Goal: Task Accomplishment & Management: Manage account settings

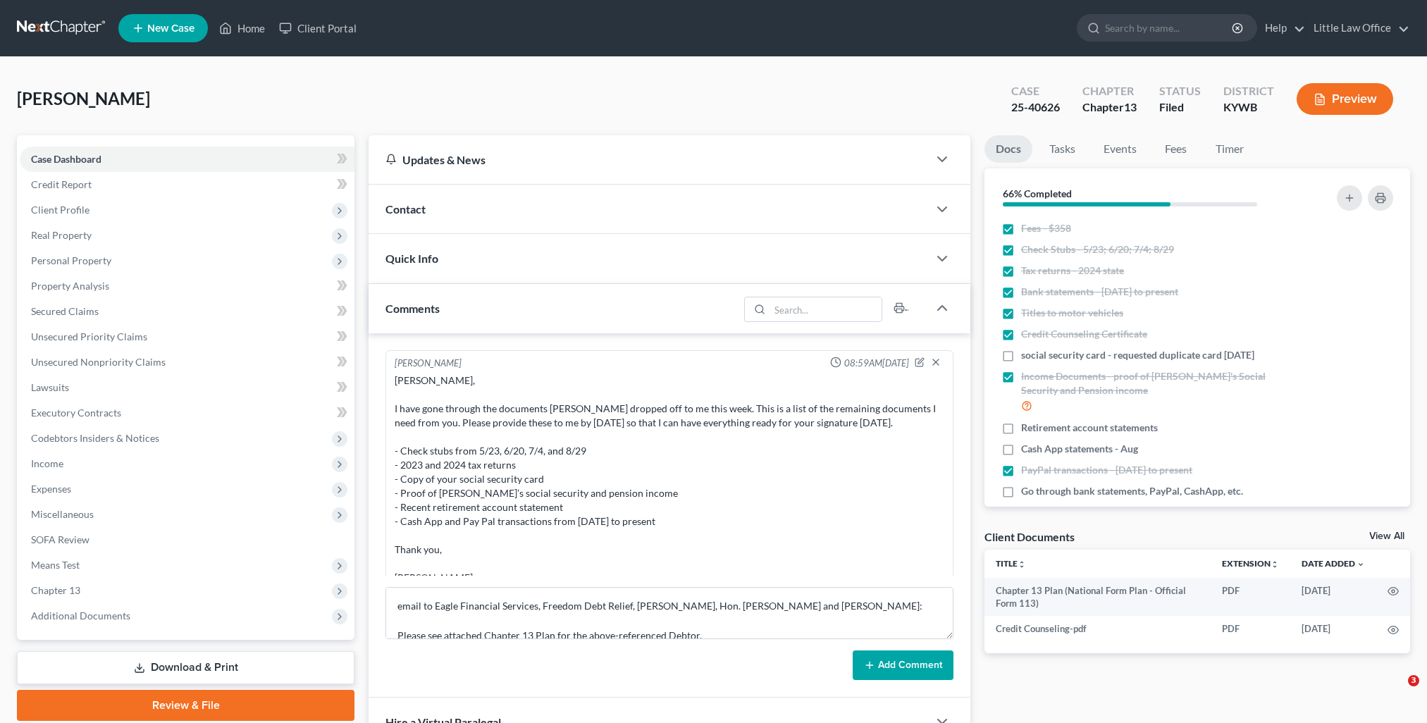
select select "0"
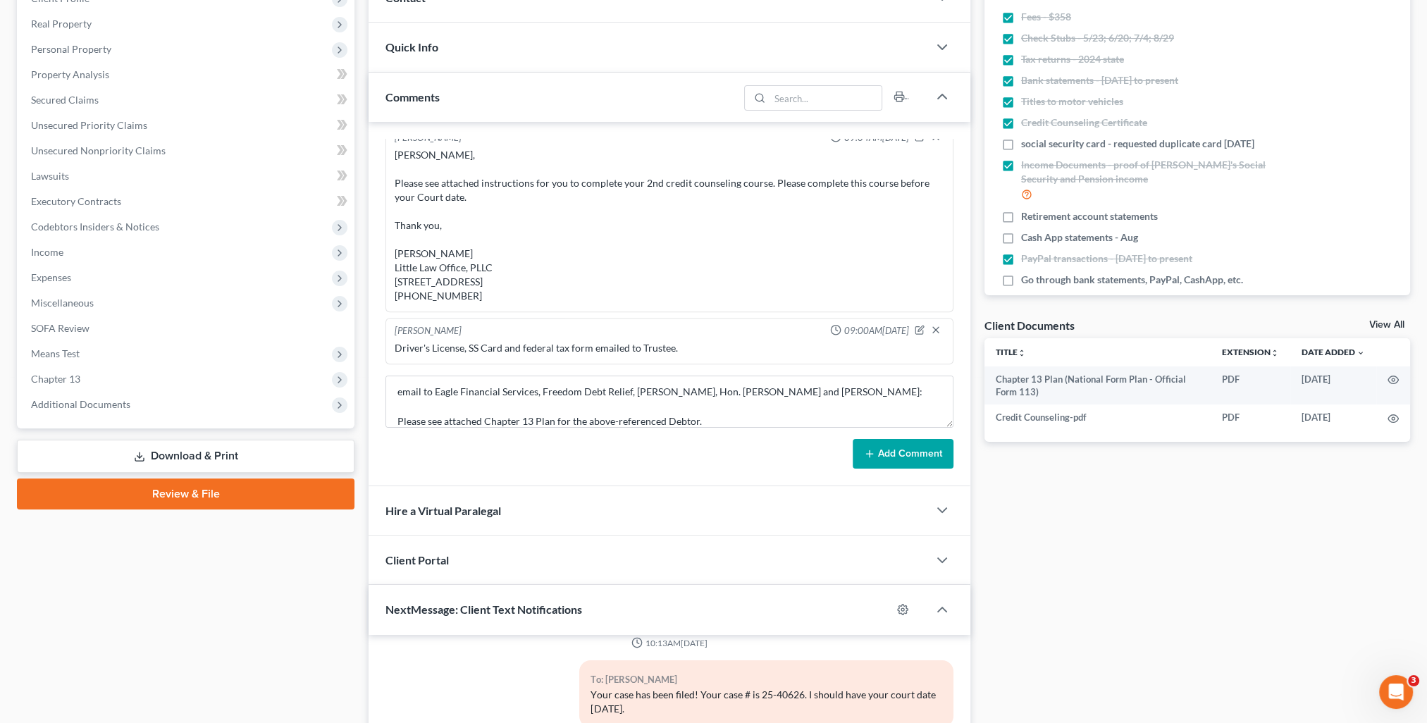
scroll to position [352, 0]
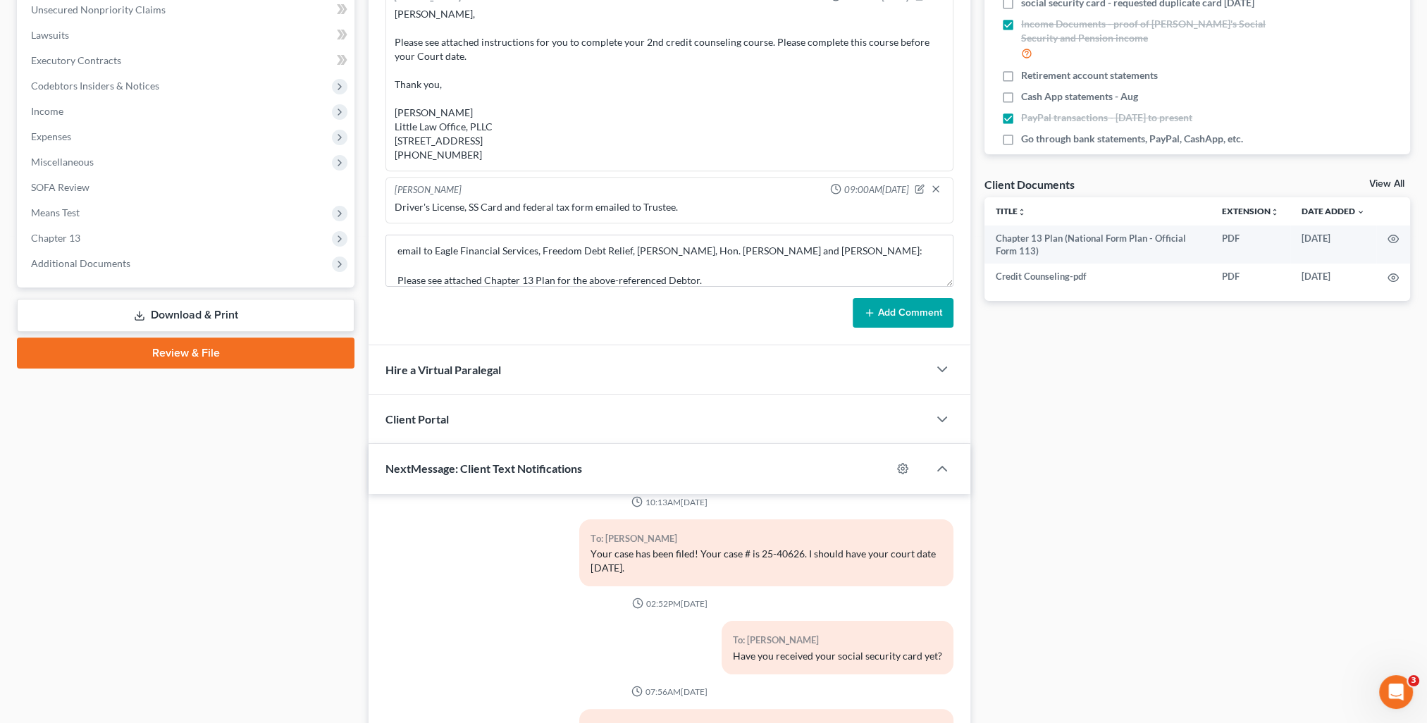
click at [885, 314] on button "Add Comment" at bounding box center [903, 313] width 101 height 30
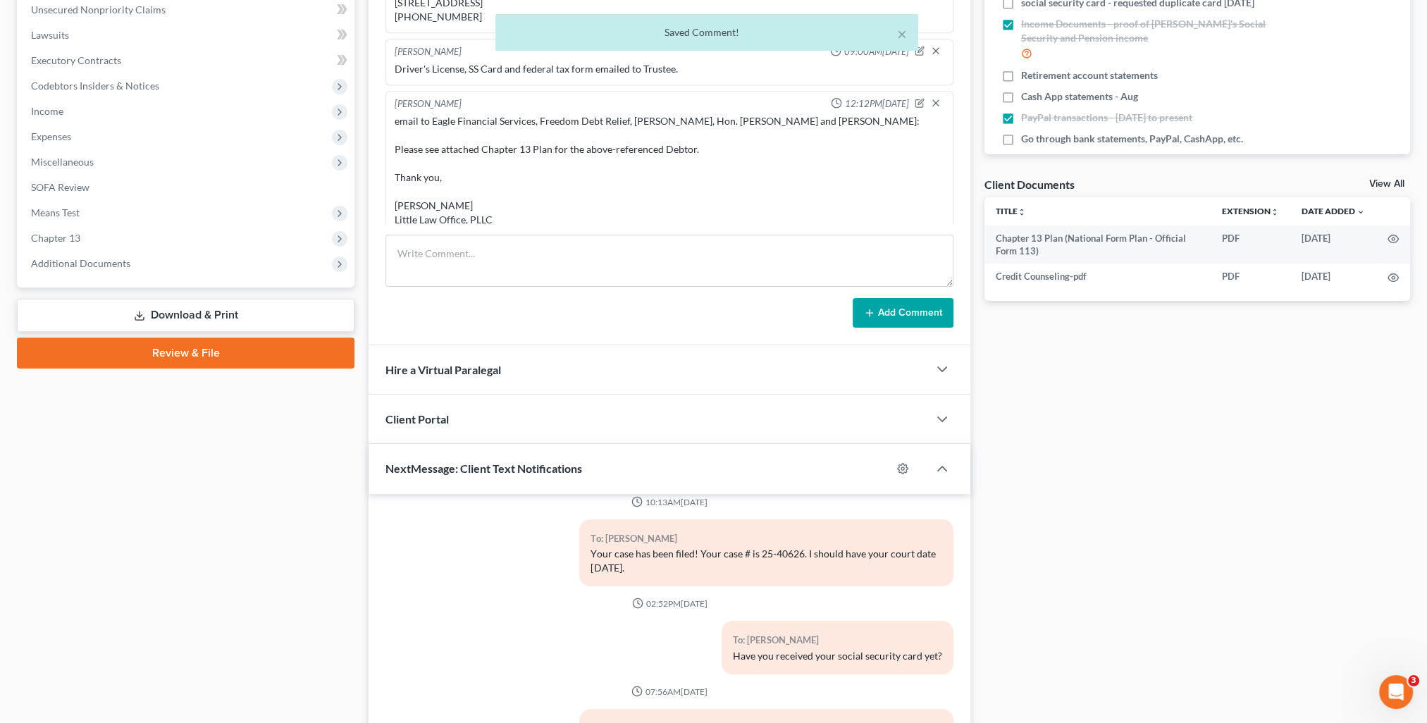
scroll to position [1712, 0]
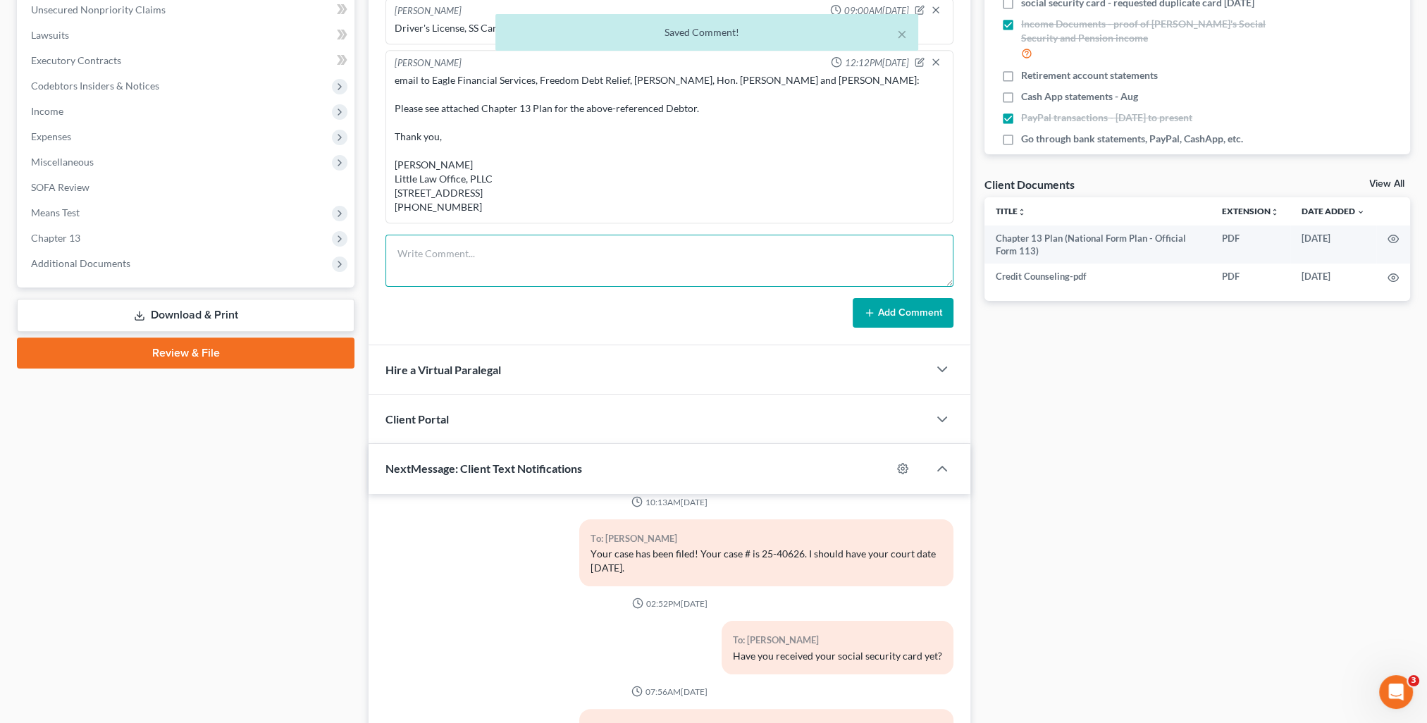
click at [460, 238] on textarea at bounding box center [670, 261] width 568 height 52
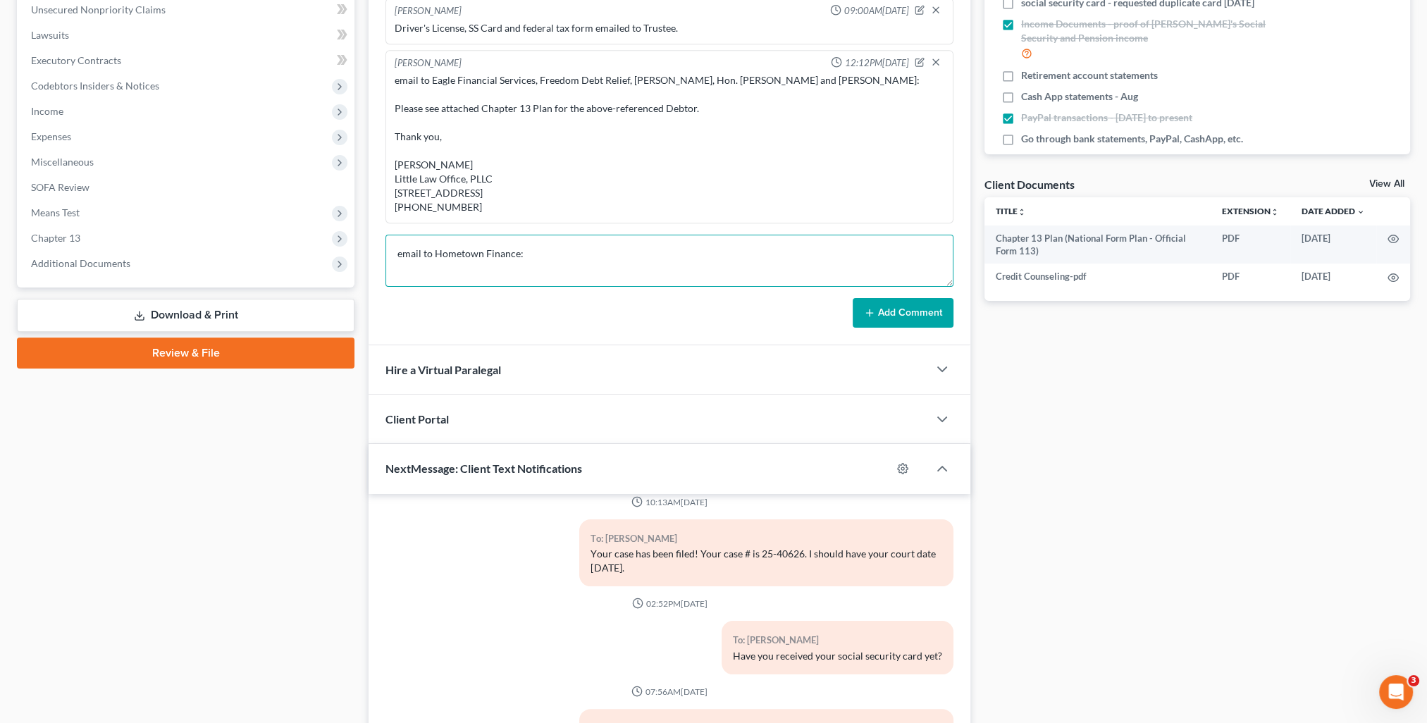
scroll to position [3, 0]
paste textarea "Please see attached Chapter 13 Plan for the above-referenced Debtor. Thank you,…"
type textarea "email to Hometown Finance: Please see attached Chapter 13 Plan for the above-re…"
click at [880, 306] on button "Add Comment" at bounding box center [903, 313] width 101 height 30
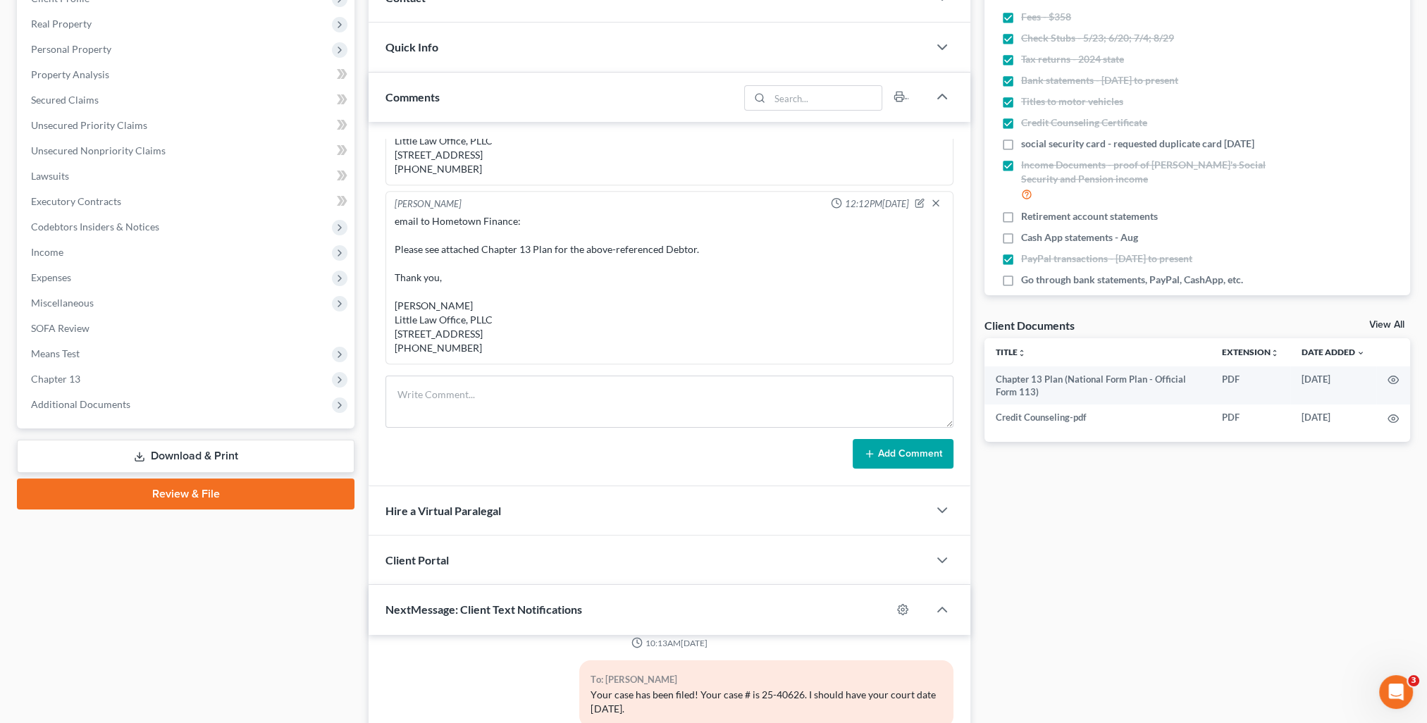
scroll to position [0, 0]
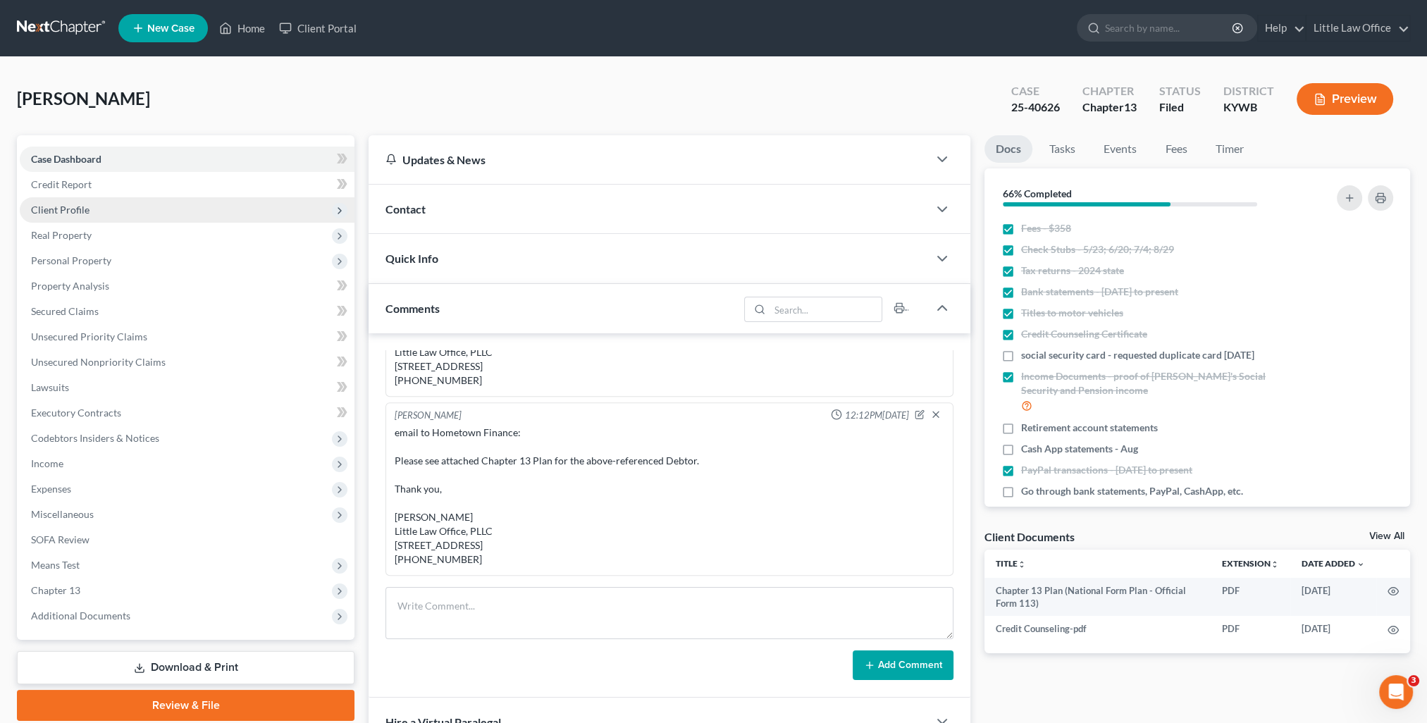
click at [124, 204] on span "Client Profile" at bounding box center [187, 209] width 335 height 25
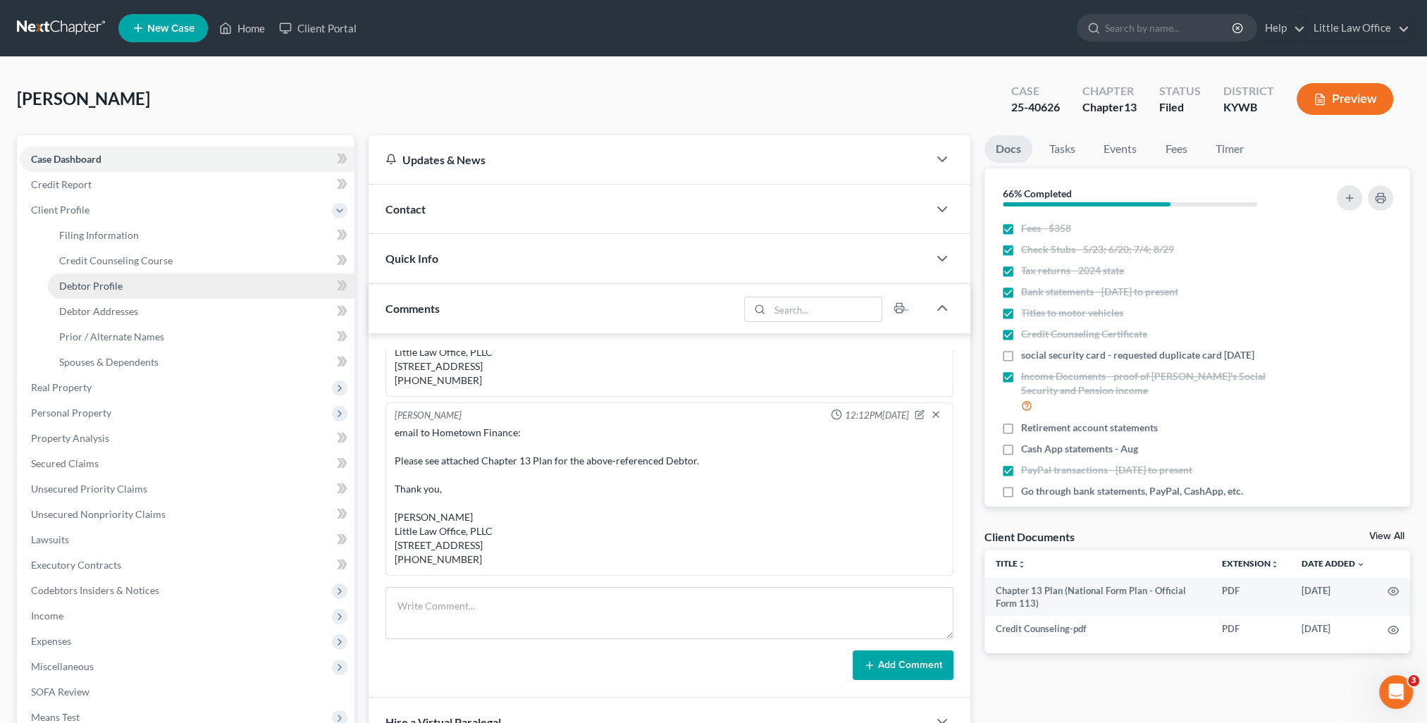
click at [138, 287] on link "Debtor Profile" at bounding box center [201, 286] width 307 height 25
select select "1"
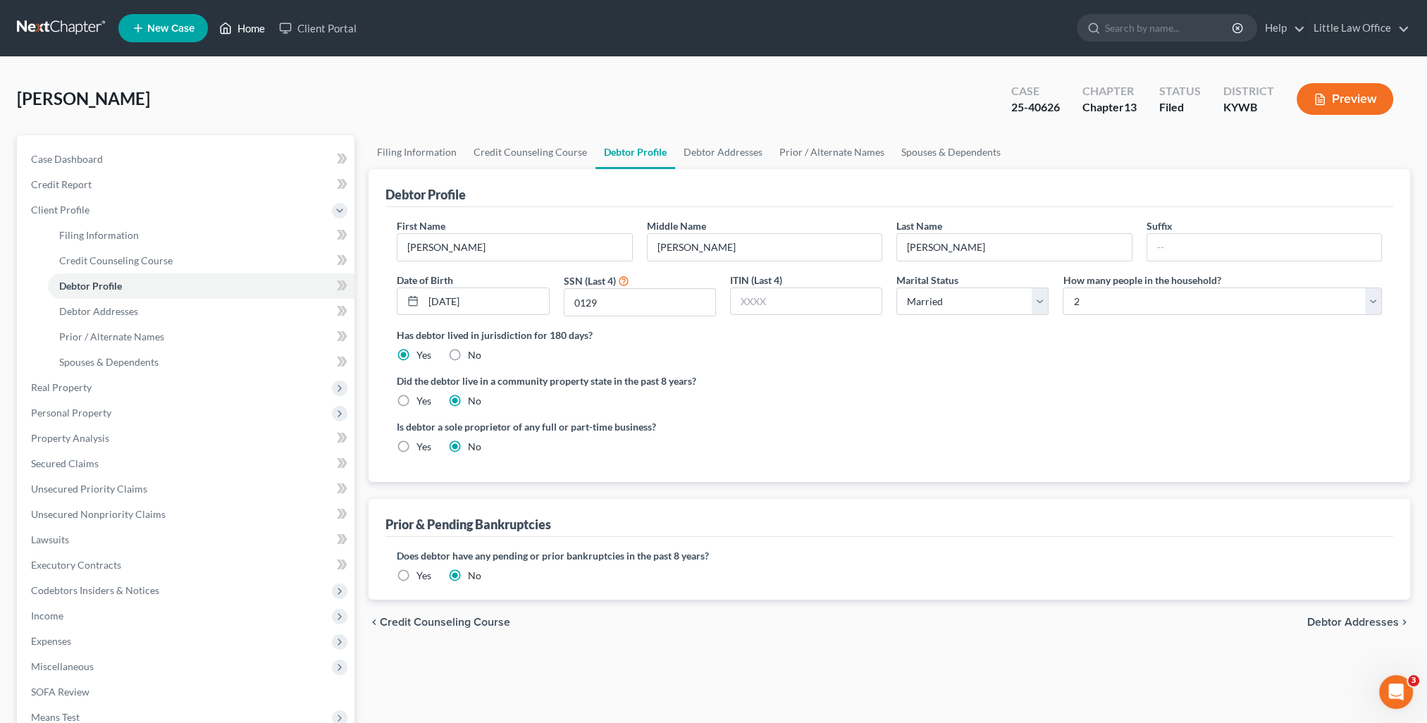
click at [250, 29] on link "Home" at bounding box center [242, 28] width 60 height 25
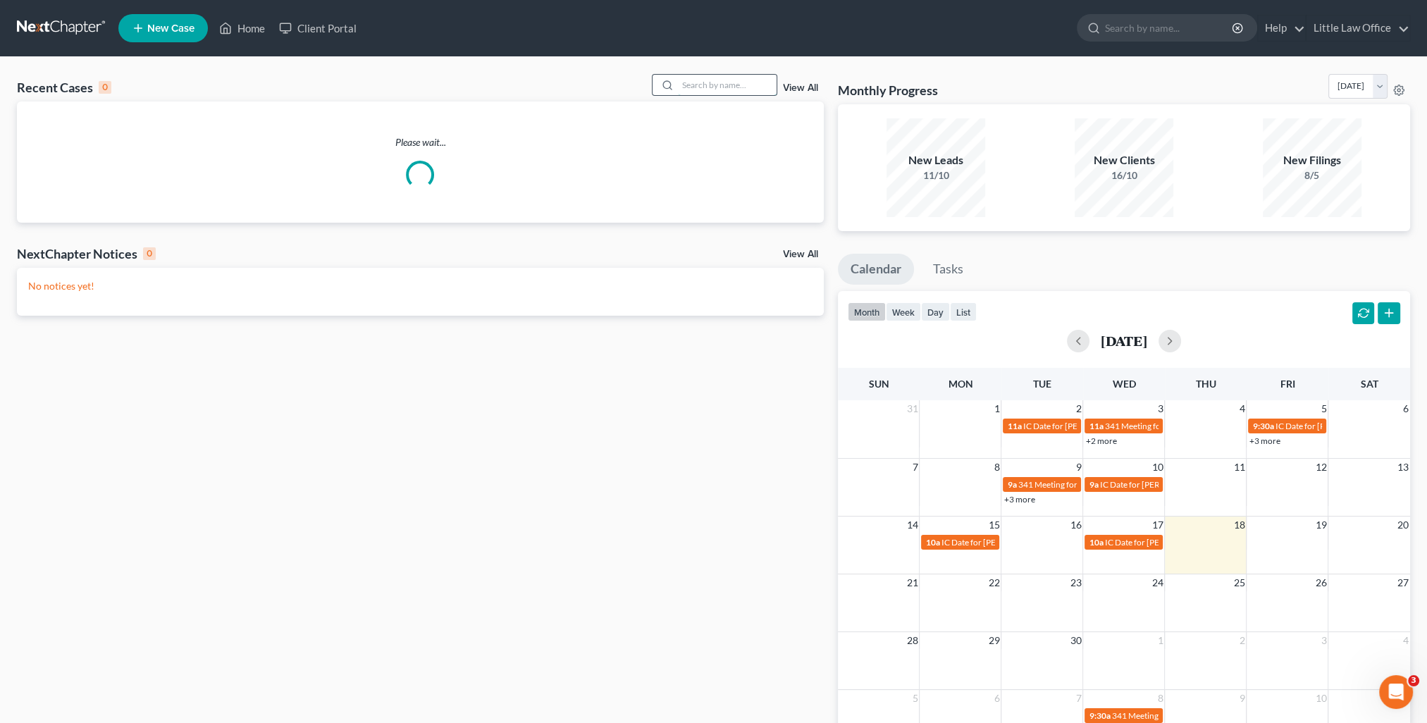
click at [727, 75] on input "search" at bounding box center [727, 85] width 99 height 20
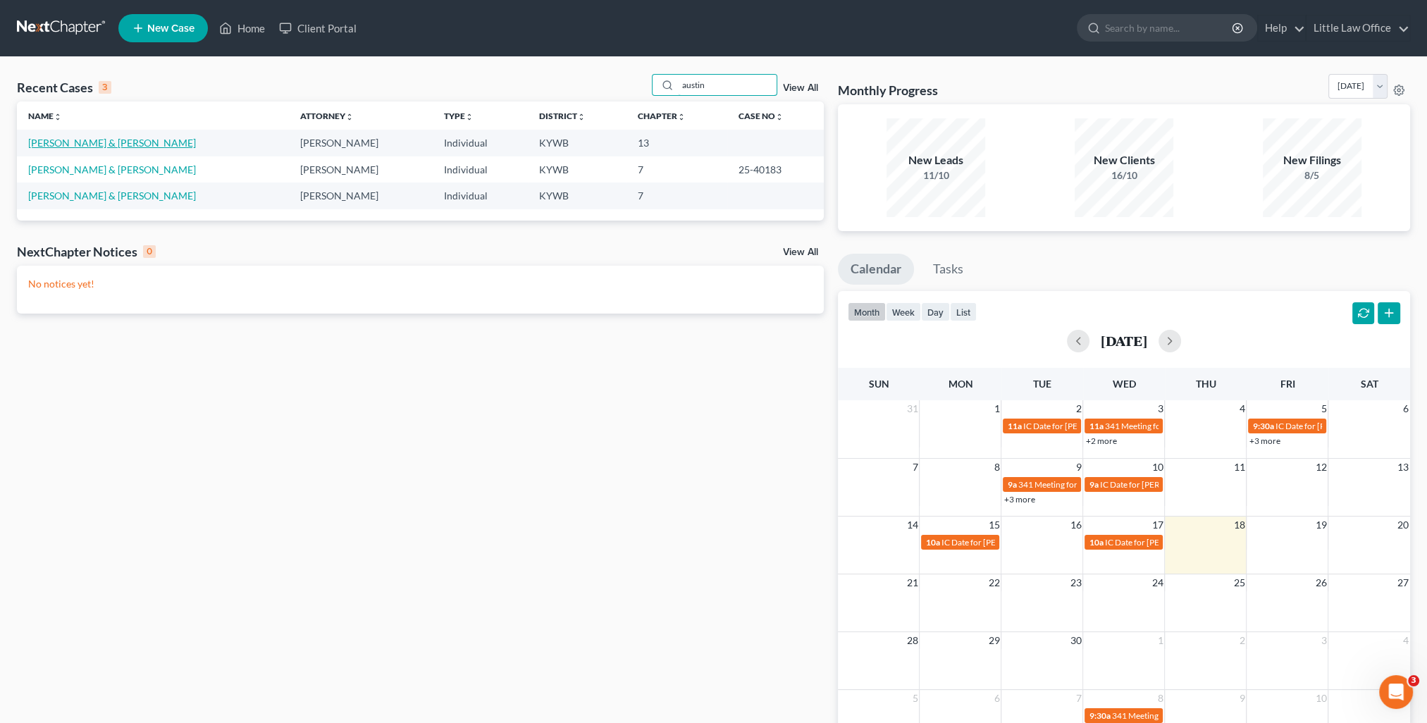
type input "austin"
click at [49, 137] on link "[PERSON_NAME] & [PERSON_NAME]" at bounding box center [112, 143] width 168 height 12
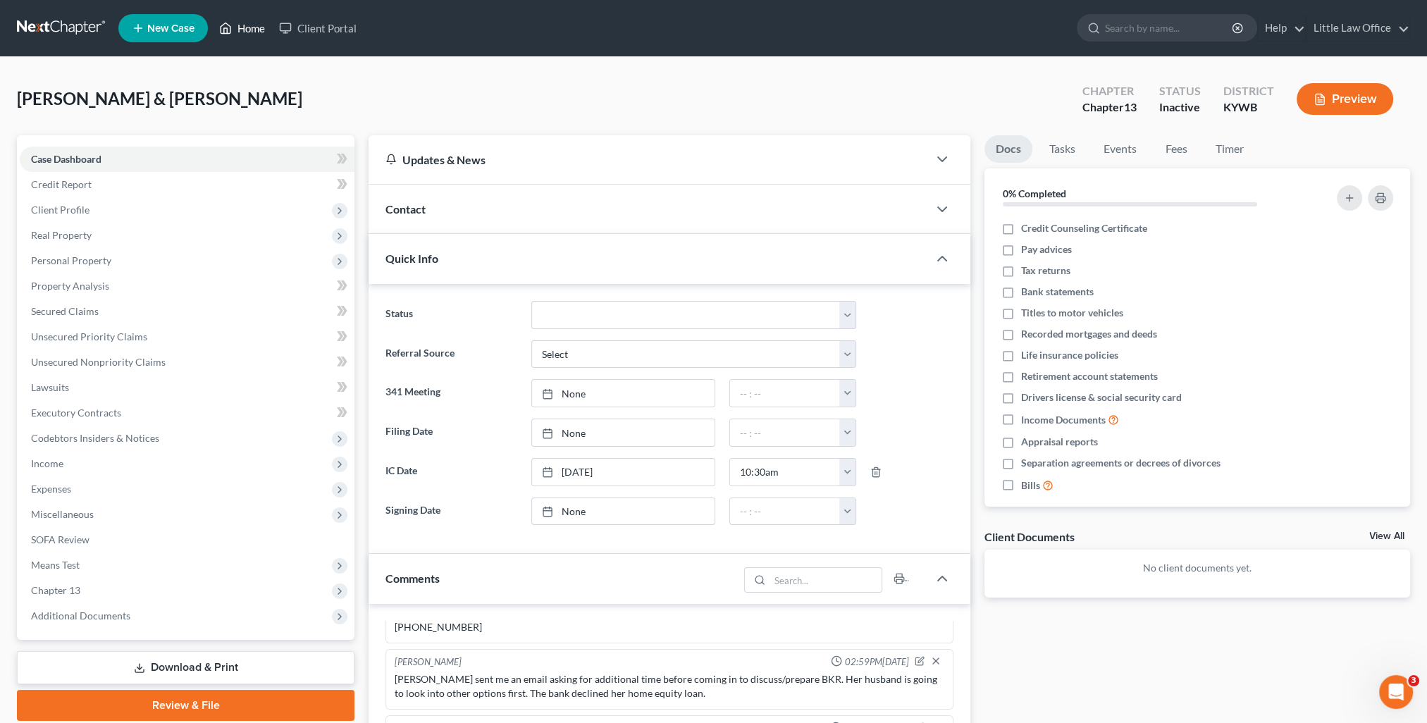
click at [262, 29] on link "Home" at bounding box center [242, 28] width 60 height 25
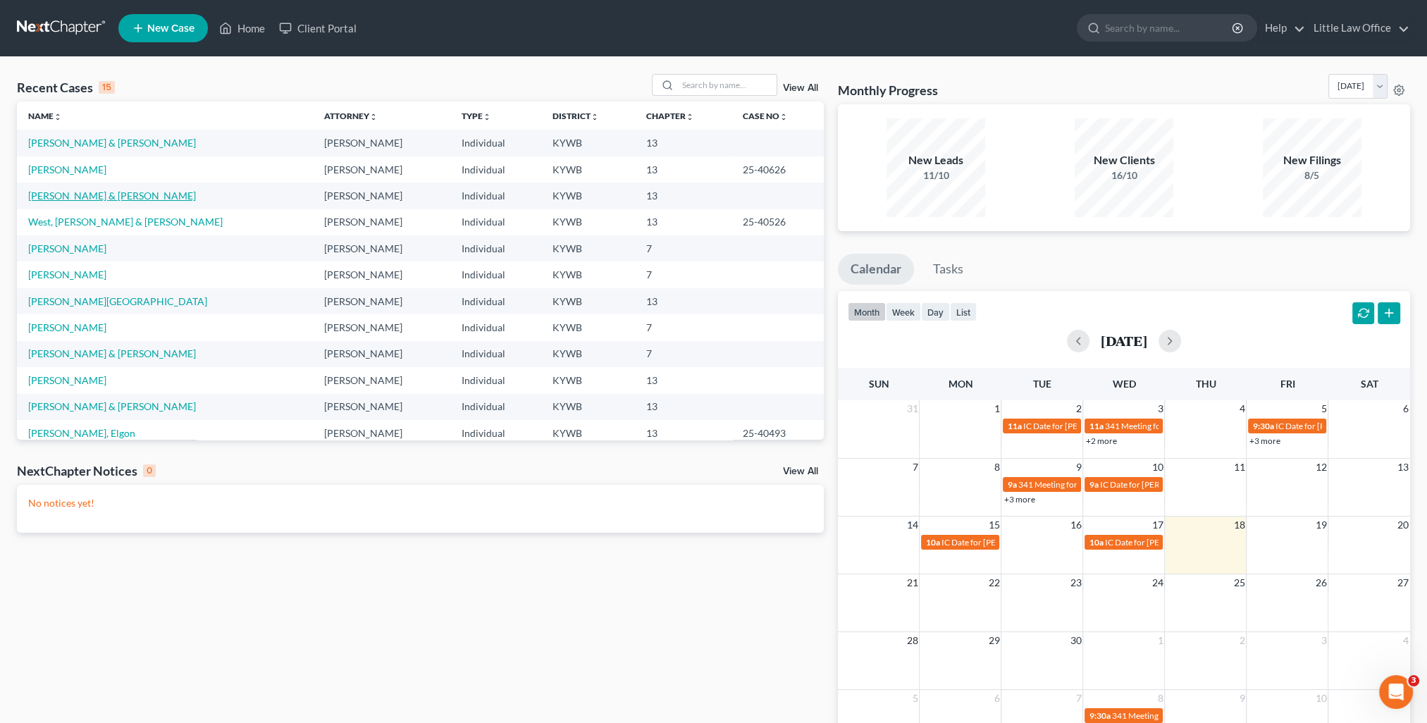
click at [86, 197] on link "[PERSON_NAME] & [PERSON_NAME]" at bounding box center [112, 196] width 168 height 12
select select "4"
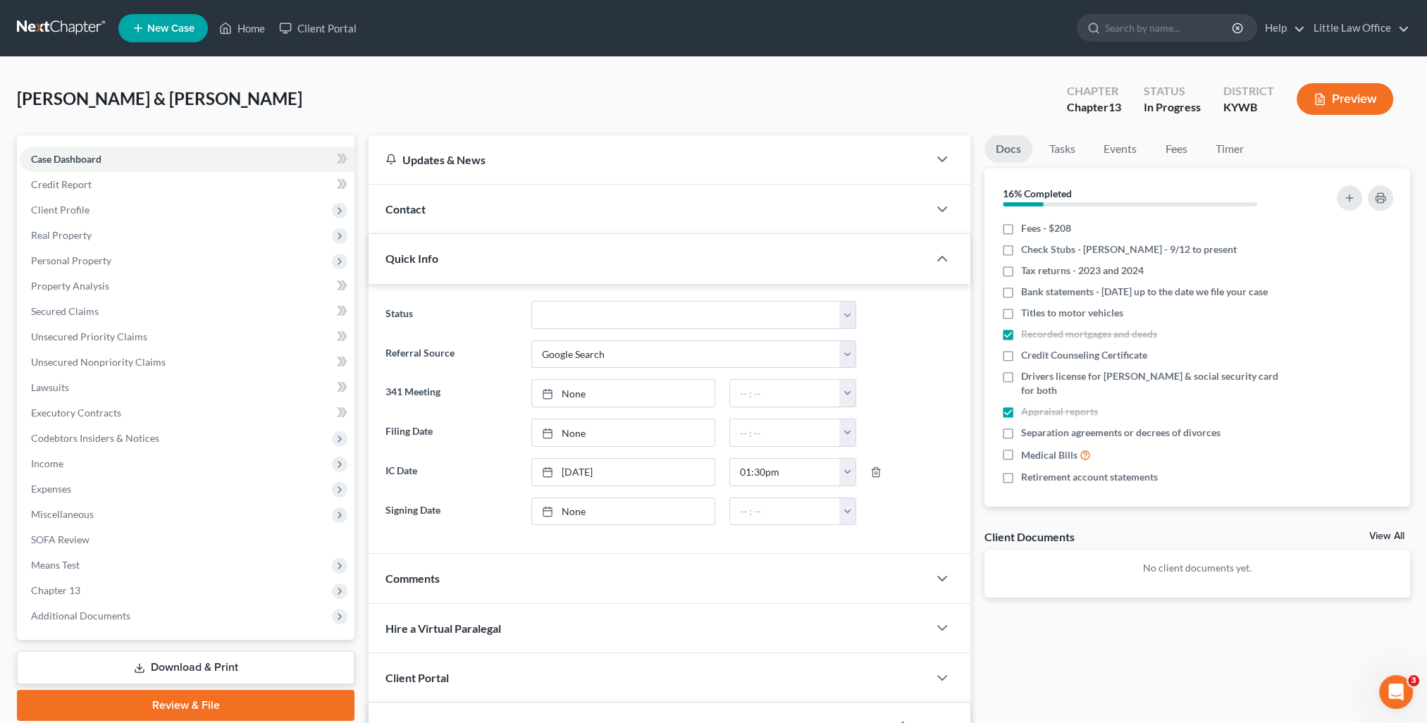
scroll to position [1764, 0]
click at [98, 215] on span "Client Profile" at bounding box center [187, 209] width 335 height 25
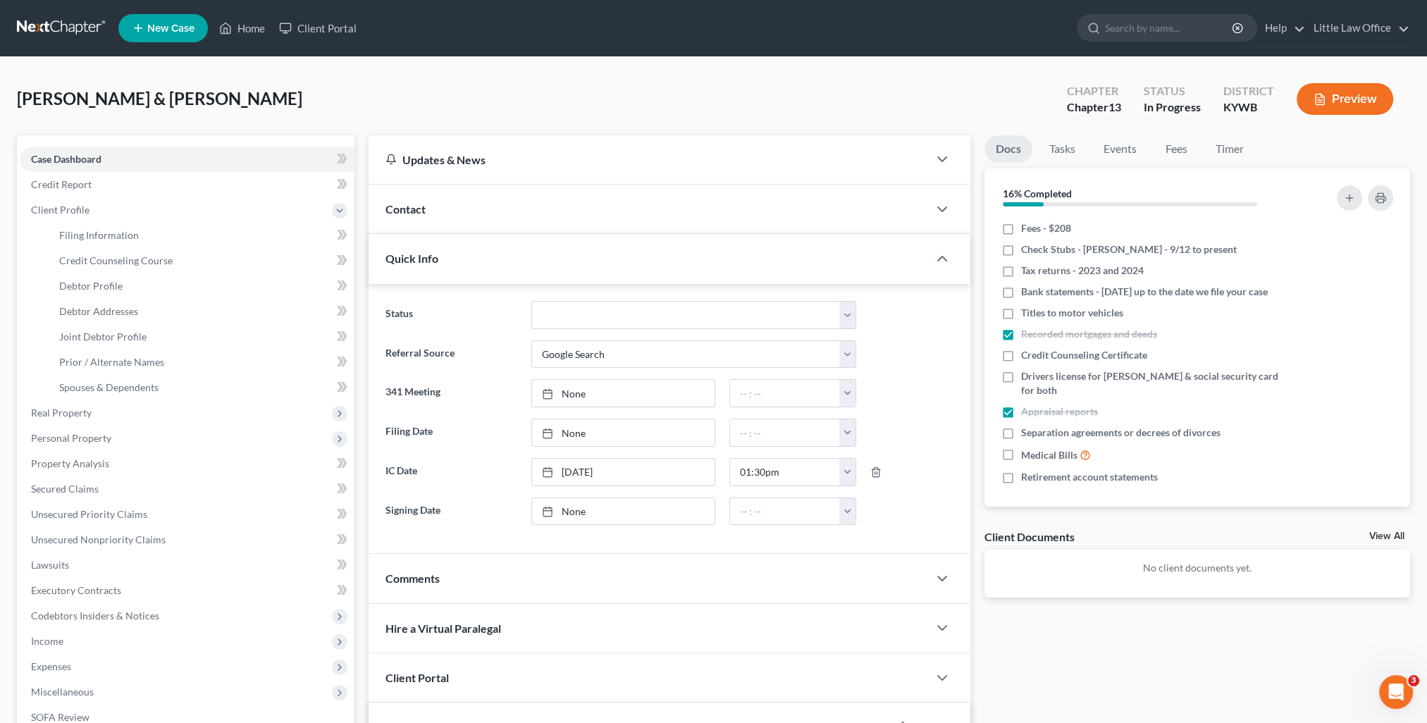
click at [434, 271] on div "Quick Info" at bounding box center [649, 258] width 560 height 49
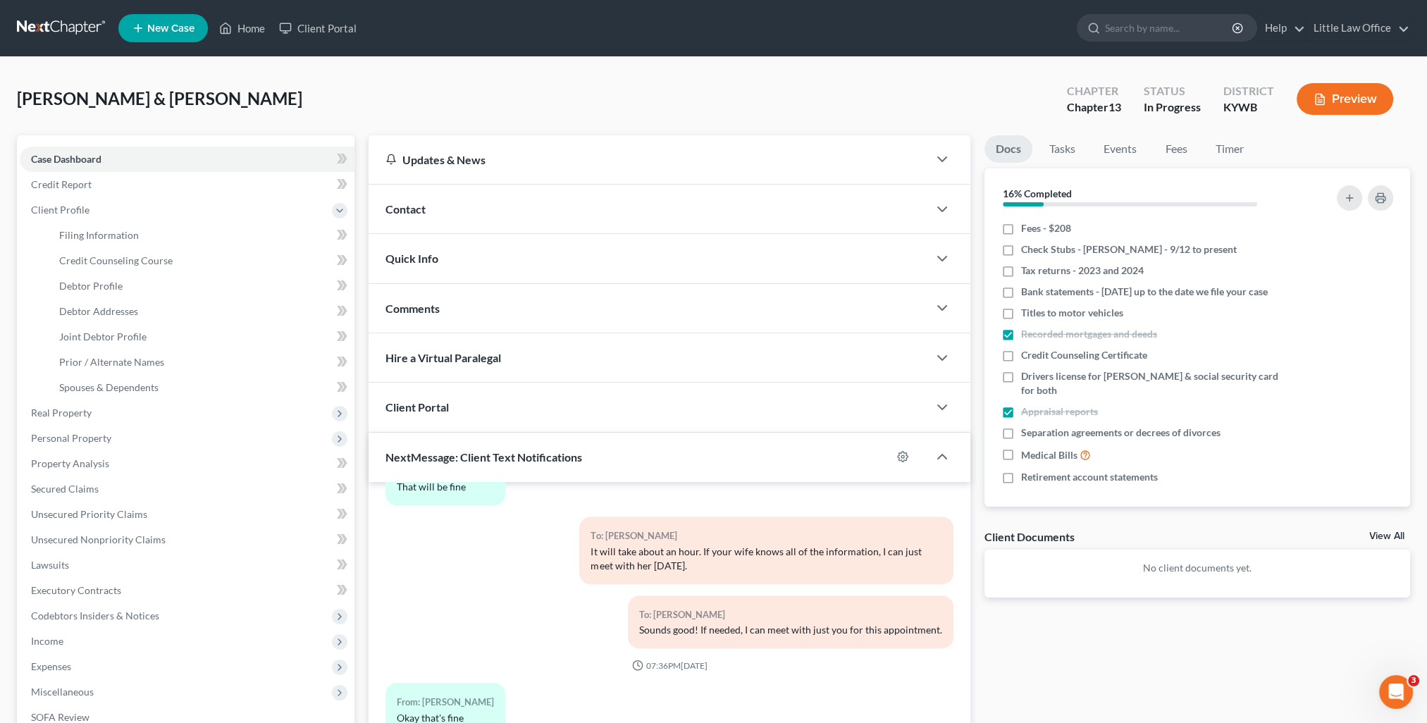
scroll to position [211, 0]
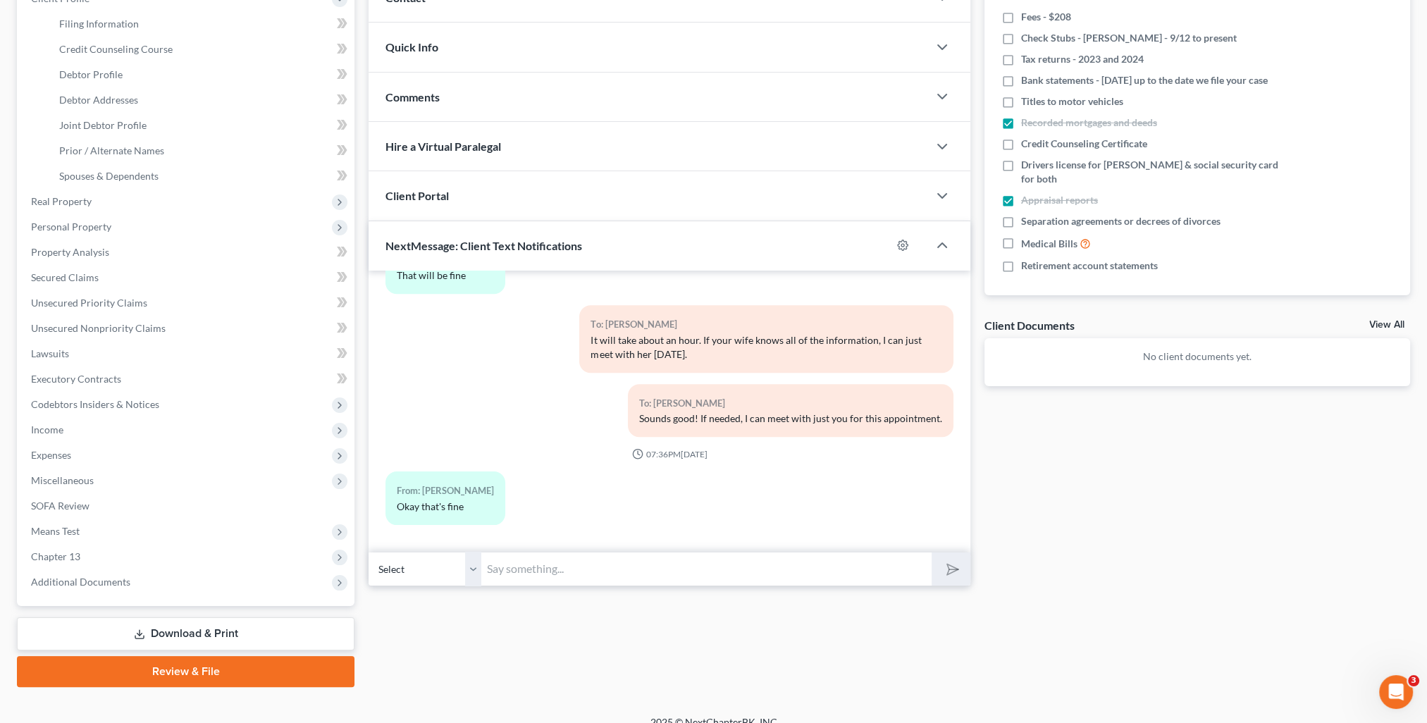
click at [562, 574] on input "text" at bounding box center [706, 569] width 450 height 35
type input "Have you ever lived at [STREET_ADDRESS]?"
click at [133, 128] on span "Joint Debtor Profile" at bounding box center [102, 125] width 87 height 12
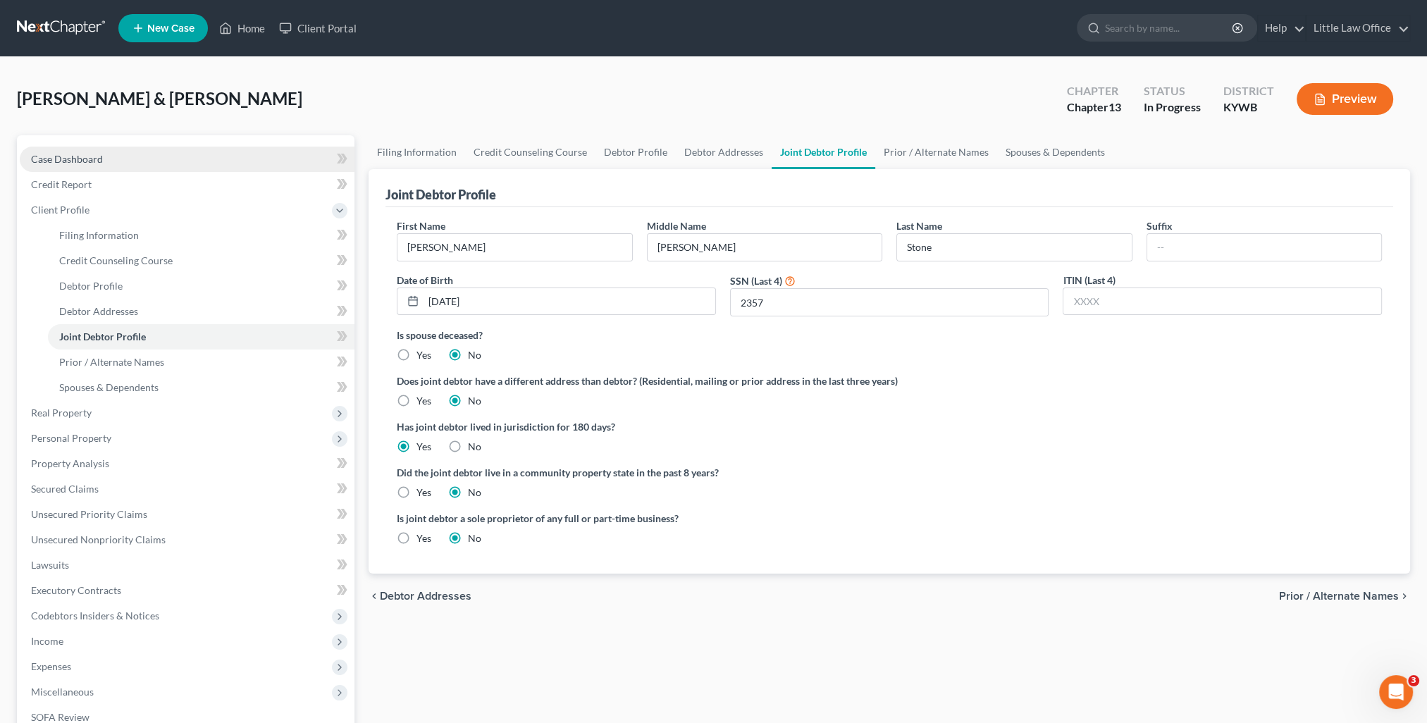
click at [72, 159] on span "Case Dashboard" at bounding box center [67, 159] width 72 height 12
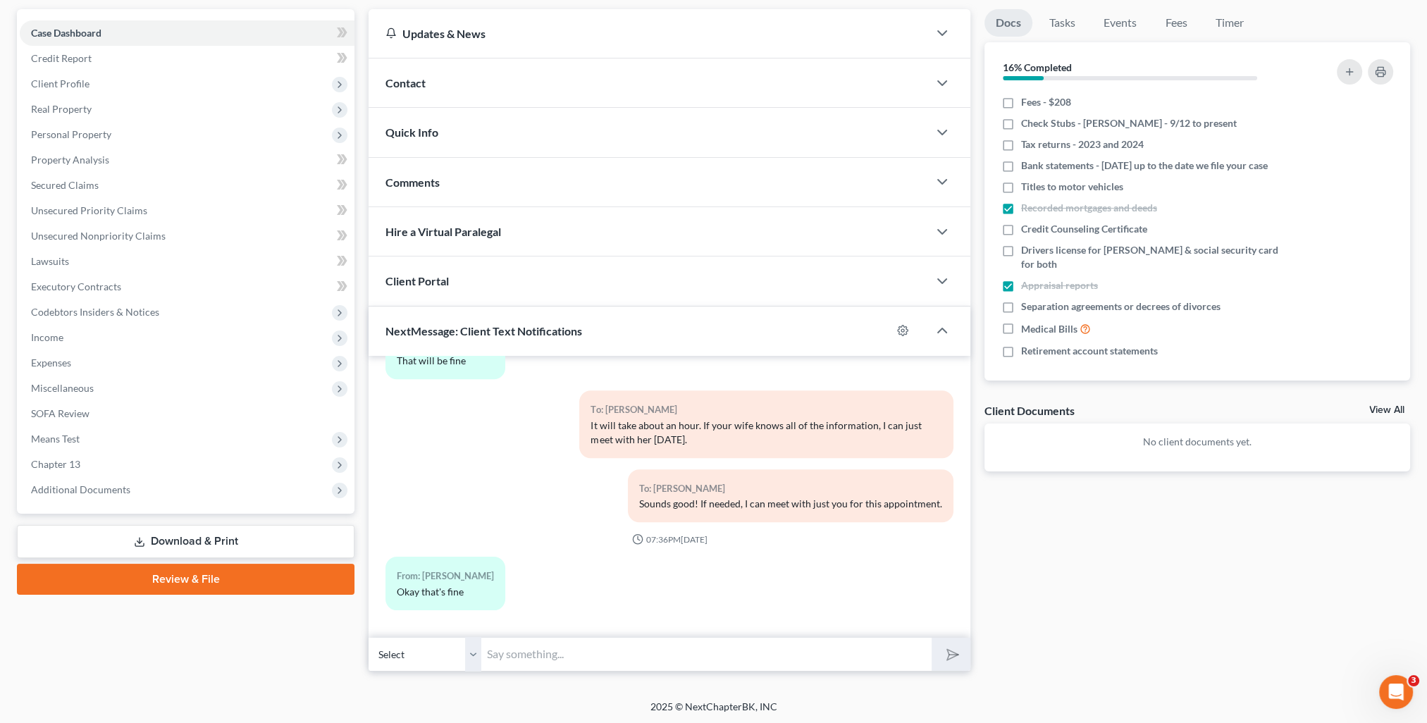
scroll to position [1412, 0]
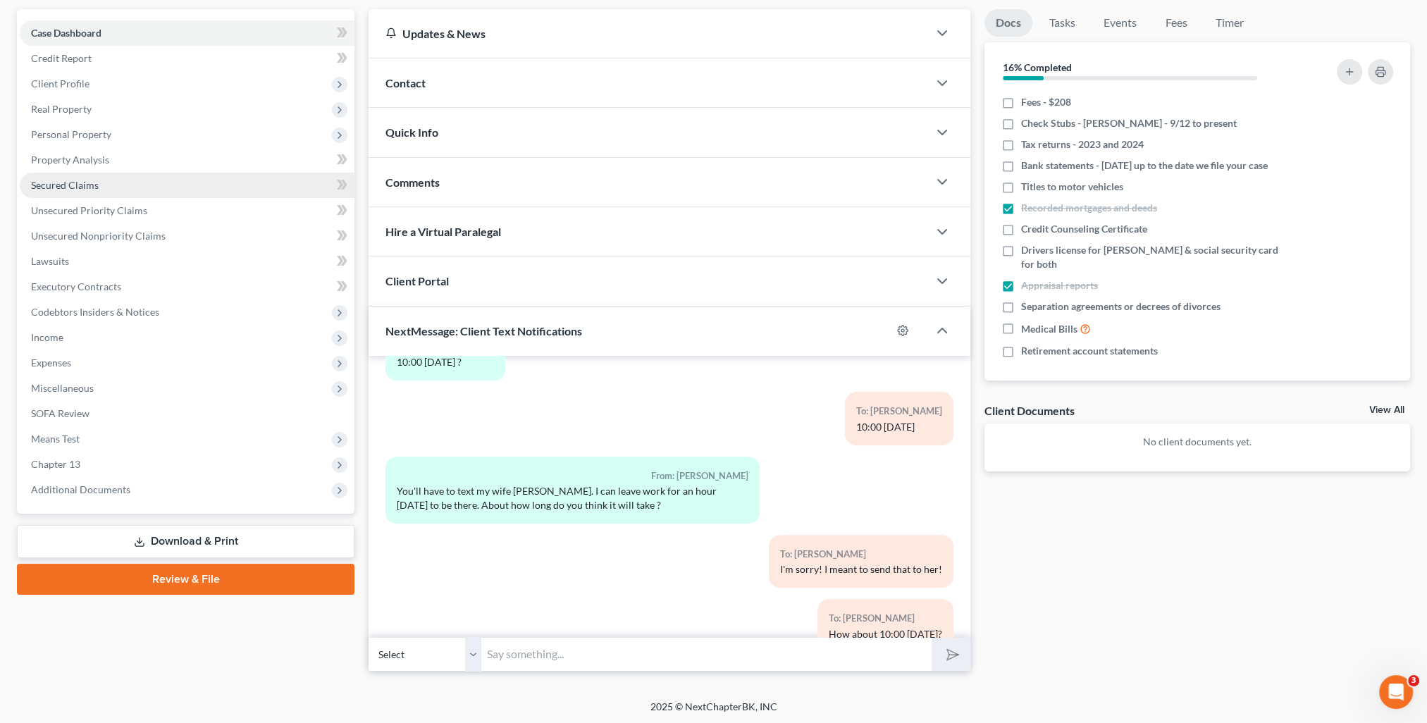
click at [66, 195] on link "Secured Claims" at bounding box center [187, 185] width 335 height 25
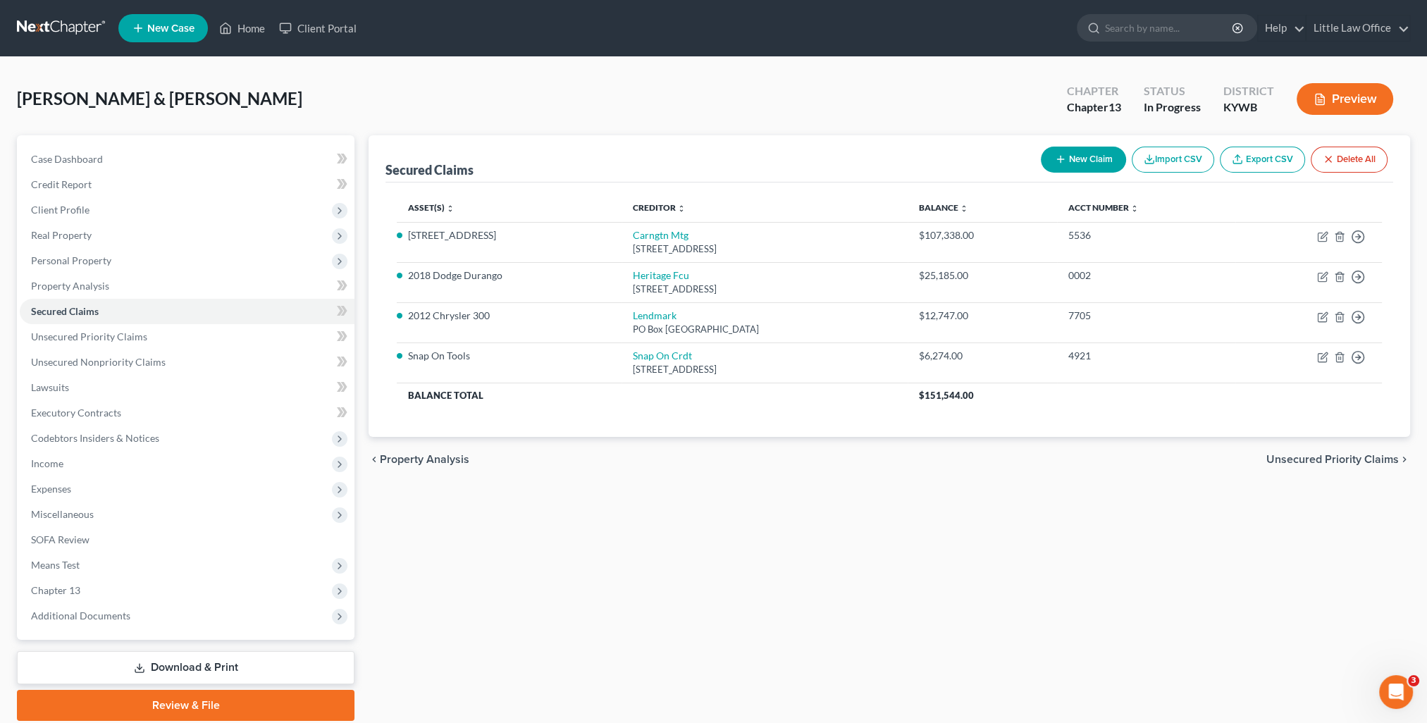
click at [1080, 157] on button "New Claim" at bounding box center [1083, 160] width 85 height 26
select select "2"
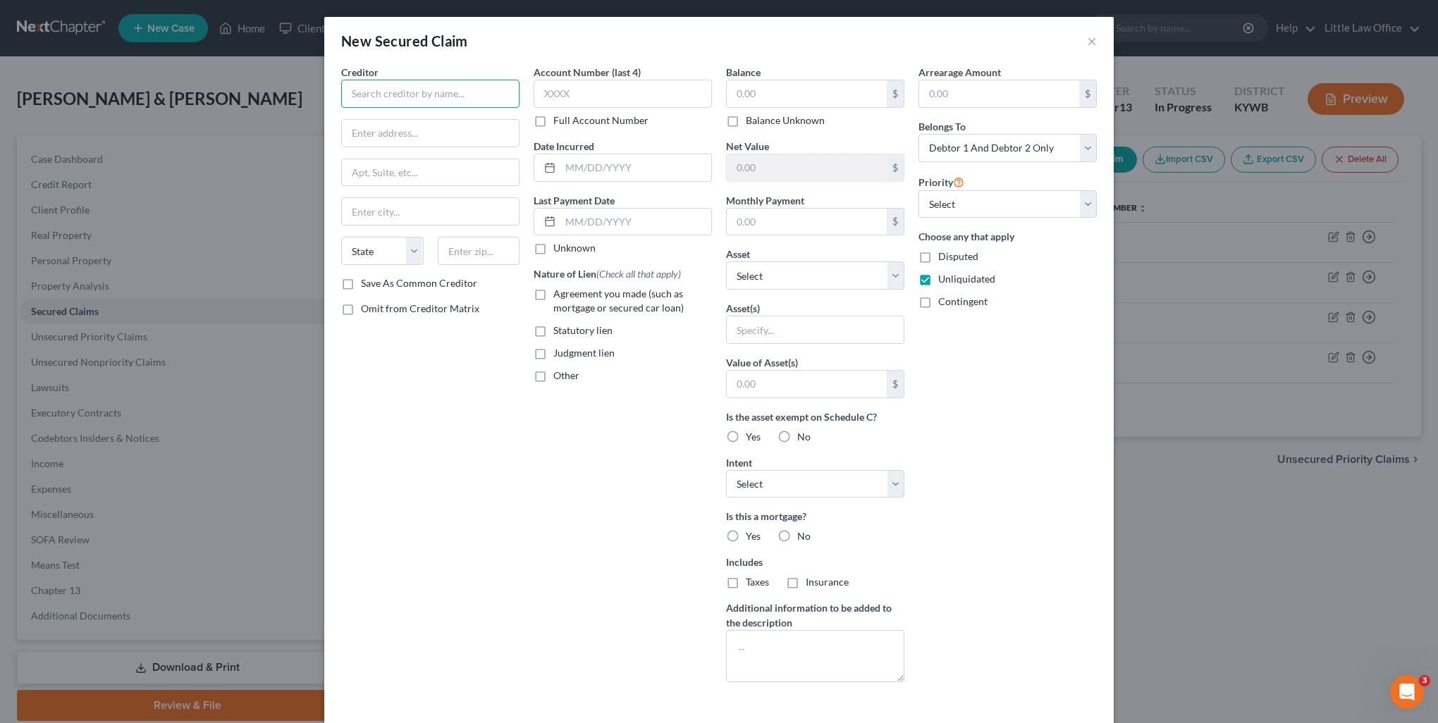
click at [372, 94] on input "text" at bounding box center [430, 94] width 178 height 28
type input "Commonwealth of [US_STATE]"
type input "Department of Revenue"
type input "Frankfort"
select select "18"
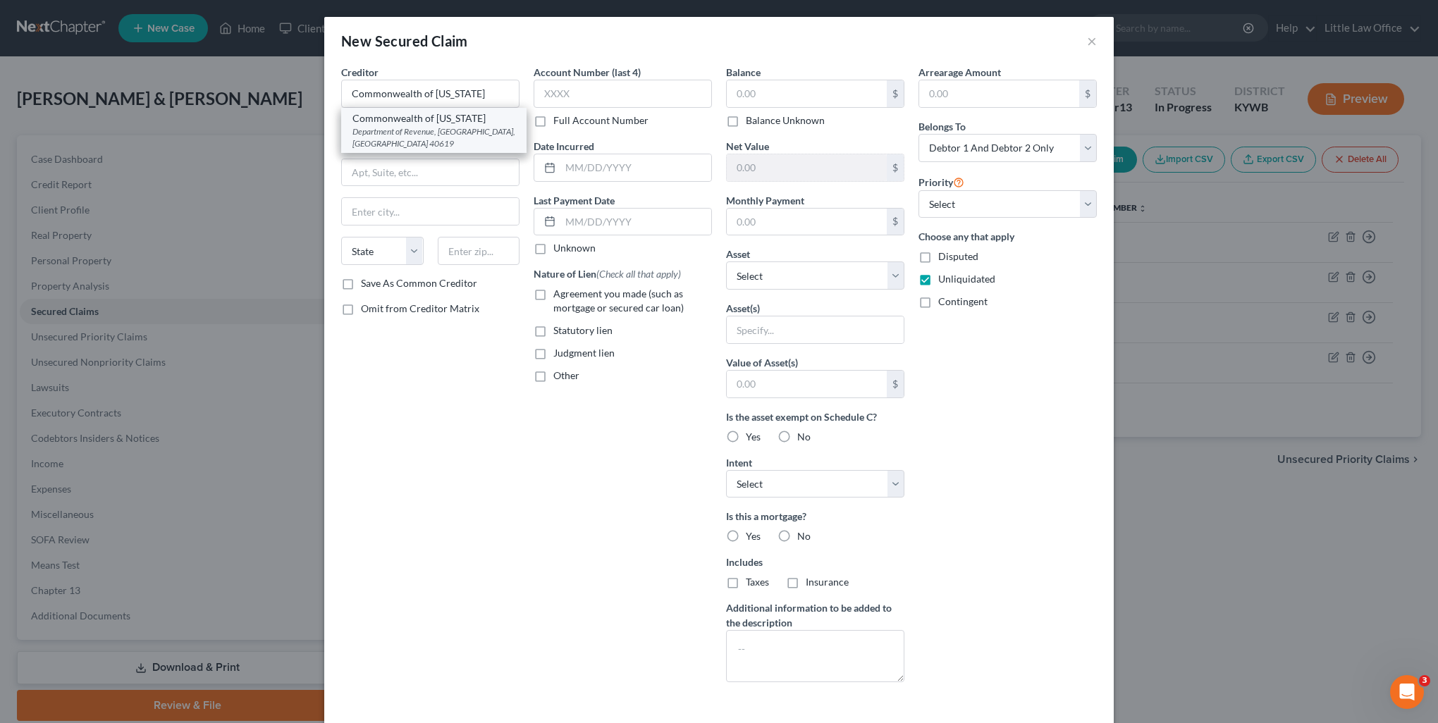
type input "40619"
type input "Division of Unemployment Insurance"
click at [553, 337] on label "Statutory lien" at bounding box center [582, 331] width 59 height 14
click at [559, 333] on input "Statutory lien" at bounding box center [563, 328] width 9 height 9
checkbox input "true"
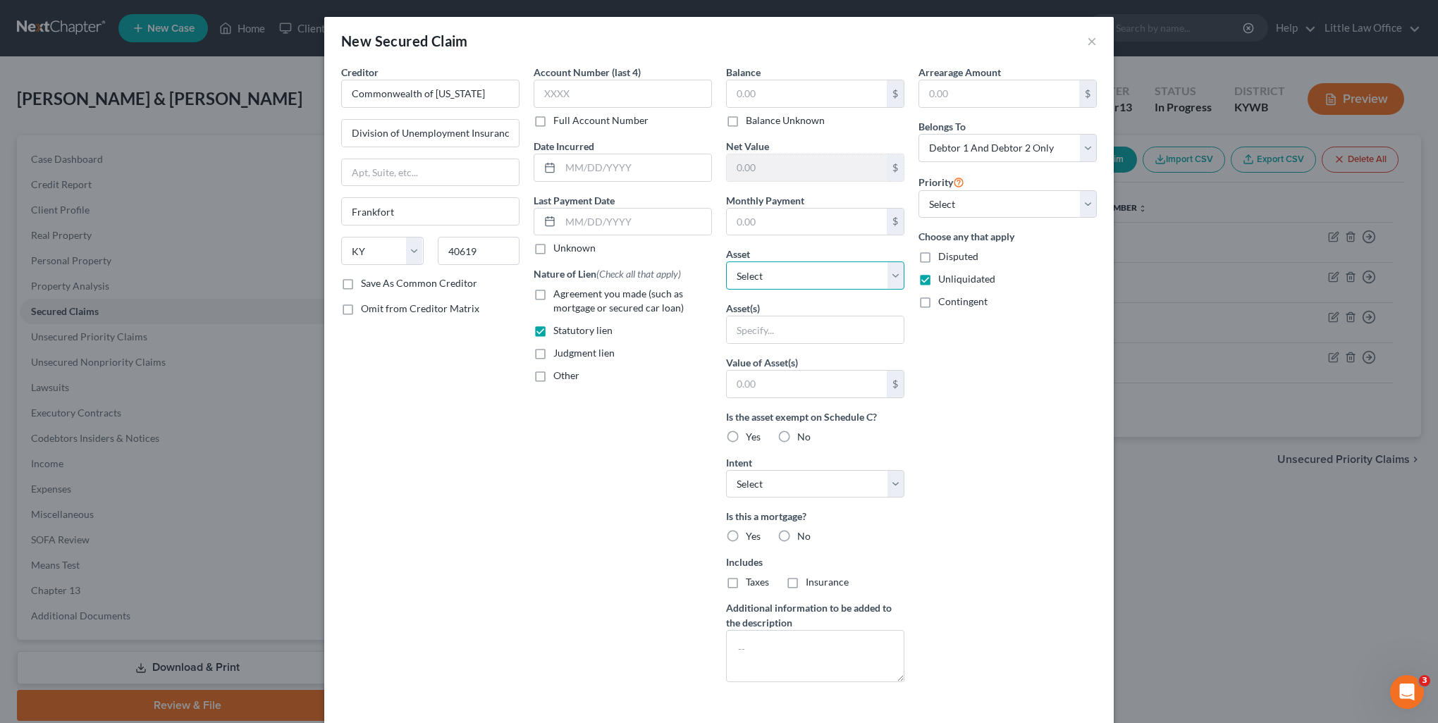
click at [765, 269] on select "Select Other Multiple Assets Household Goods - couch; 2 end tables; ottoman; 2 …" at bounding box center [815, 276] width 178 height 28
select select "19"
click at [726, 262] on select "Select Other Multiple Assets Household Goods - couch; 2 end tables; ottoman; 2 …" at bounding box center [815, 276] width 178 height 28
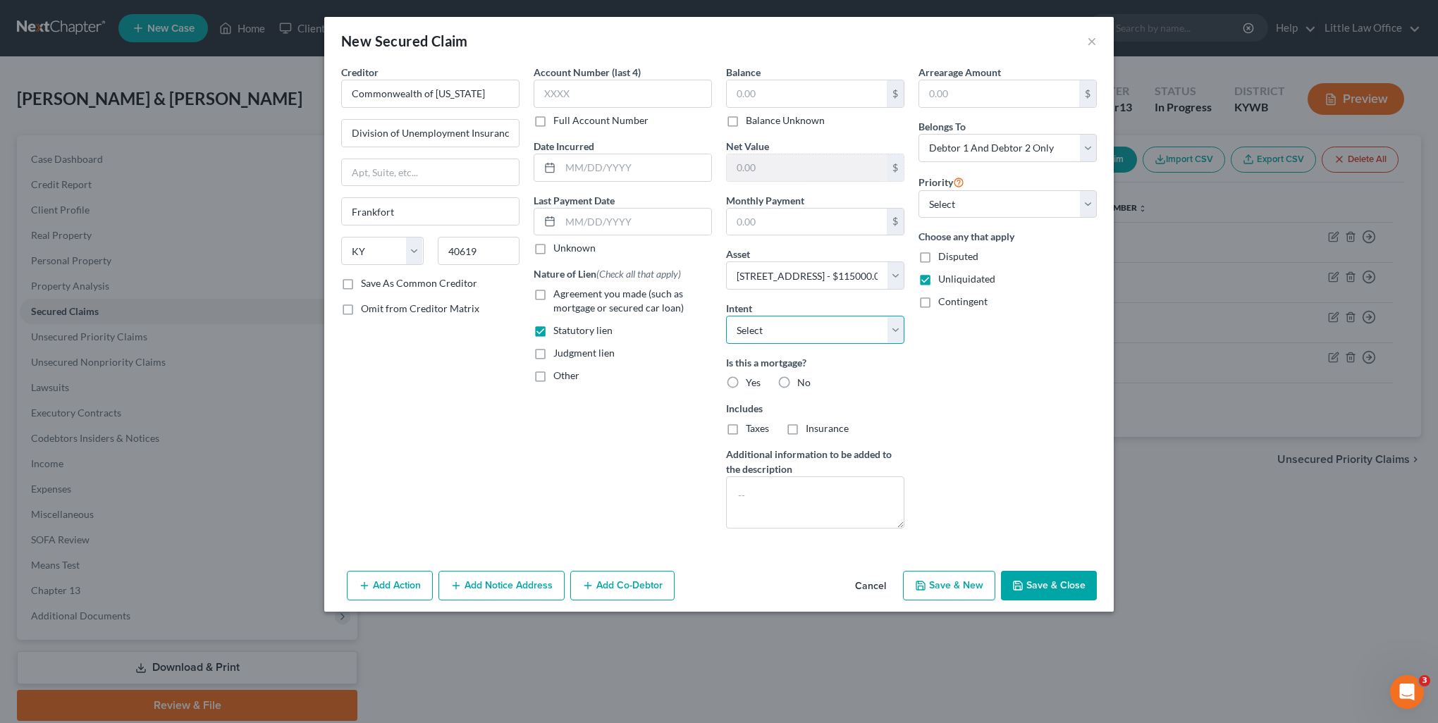
click at [770, 342] on select "Select Surrender Redeem Reaffirm Avoid Other" at bounding box center [815, 330] width 178 height 28
select select "3"
click at [726, 316] on select "Select Surrender Redeem Reaffirm Avoid Other" at bounding box center [815, 330] width 178 height 28
click at [797, 376] on label "No" at bounding box center [803, 383] width 13 height 14
click at [803, 376] on input "No" at bounding box center [807, 380] width 9 height 9
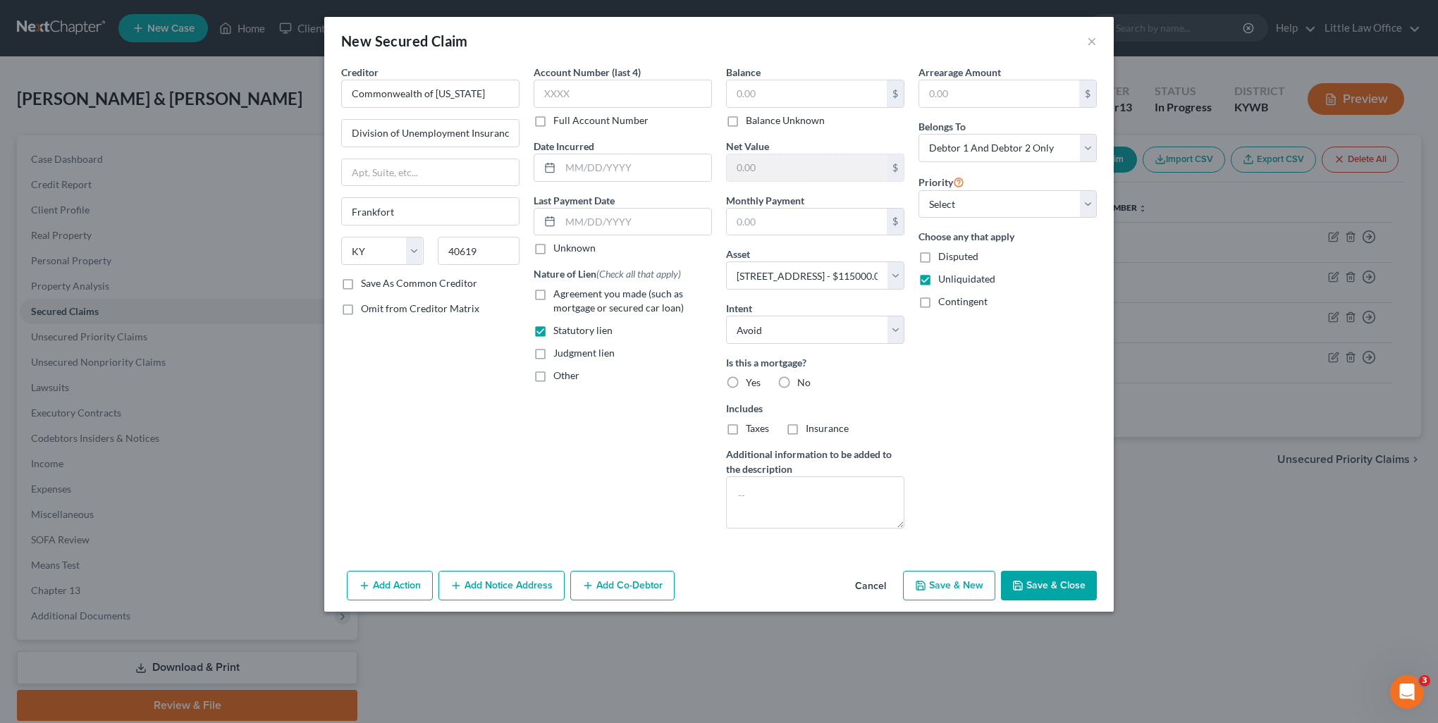
radio input "true"
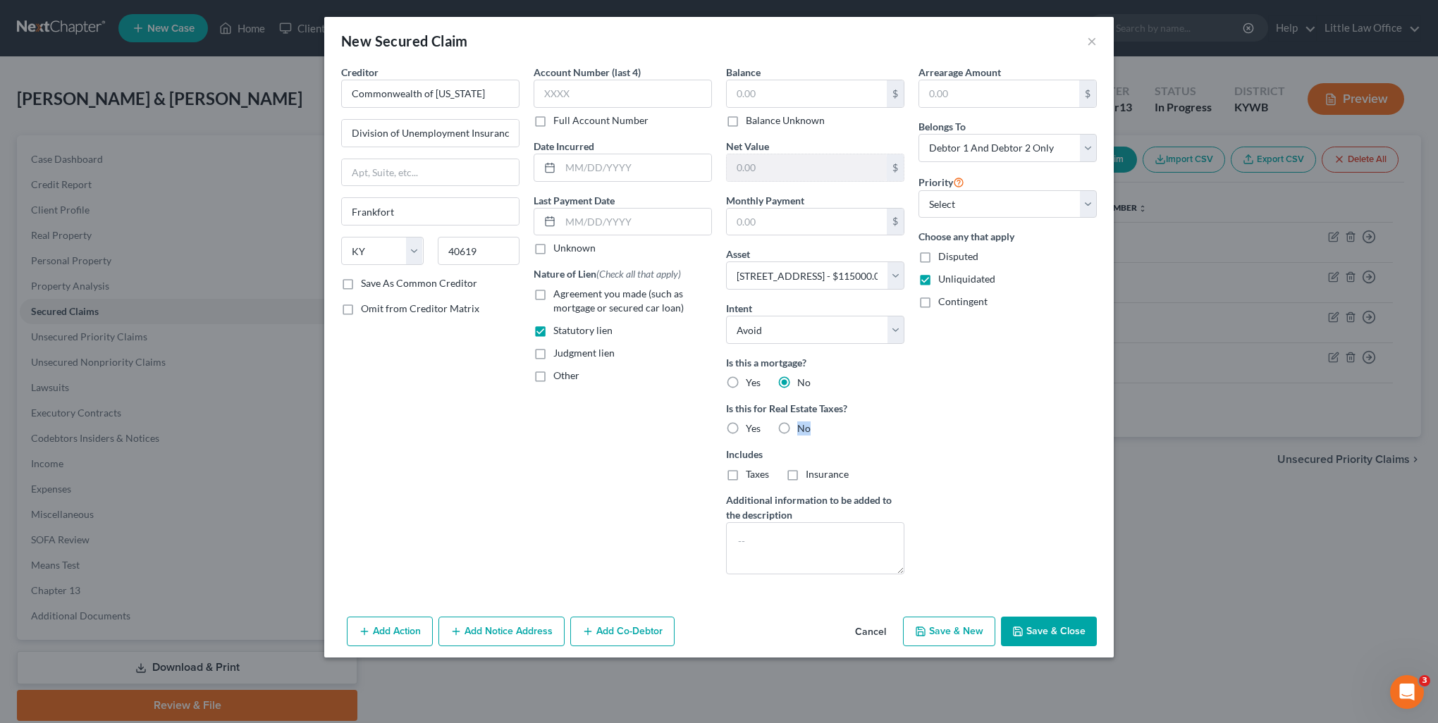
click at [797, 424] on label "No" at bounding box center [803, 429] width 13 height 14
click at [797, 422] on label "No" at bounding box center [803, 429] width 13 height 14
click at [803, 422] on input "No" at bounding box center [807, 426] width 9 height 9
radio input "true"
click at [971, 145] on select "Select Debtor 1 Only Debtor 2 Only Debtor 1 And Debtor 2 Only At Least One Of T…" at bounding box center [1007, 148] width 178 height 28
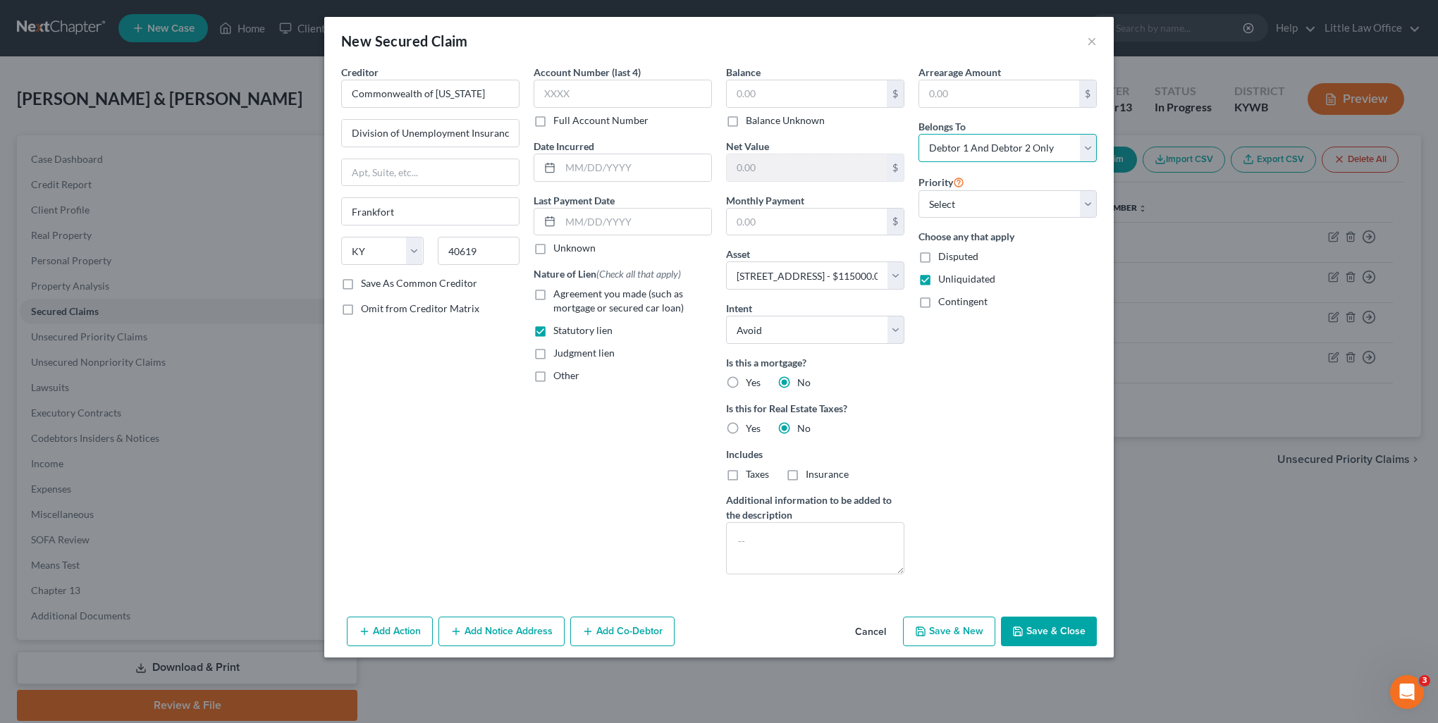
select select "1"
click at [918, 134] on select "Select Debtor 1 Only Debtor 2 Only Debtor 1 And Debtor 2 Only At Least One Of T…" at bounding box center [1007, 148] width 178 height 28
click at [954, 629] on button "Save & New" at bounding box center [949, 632] width 92 height 30
select select
select select "2"
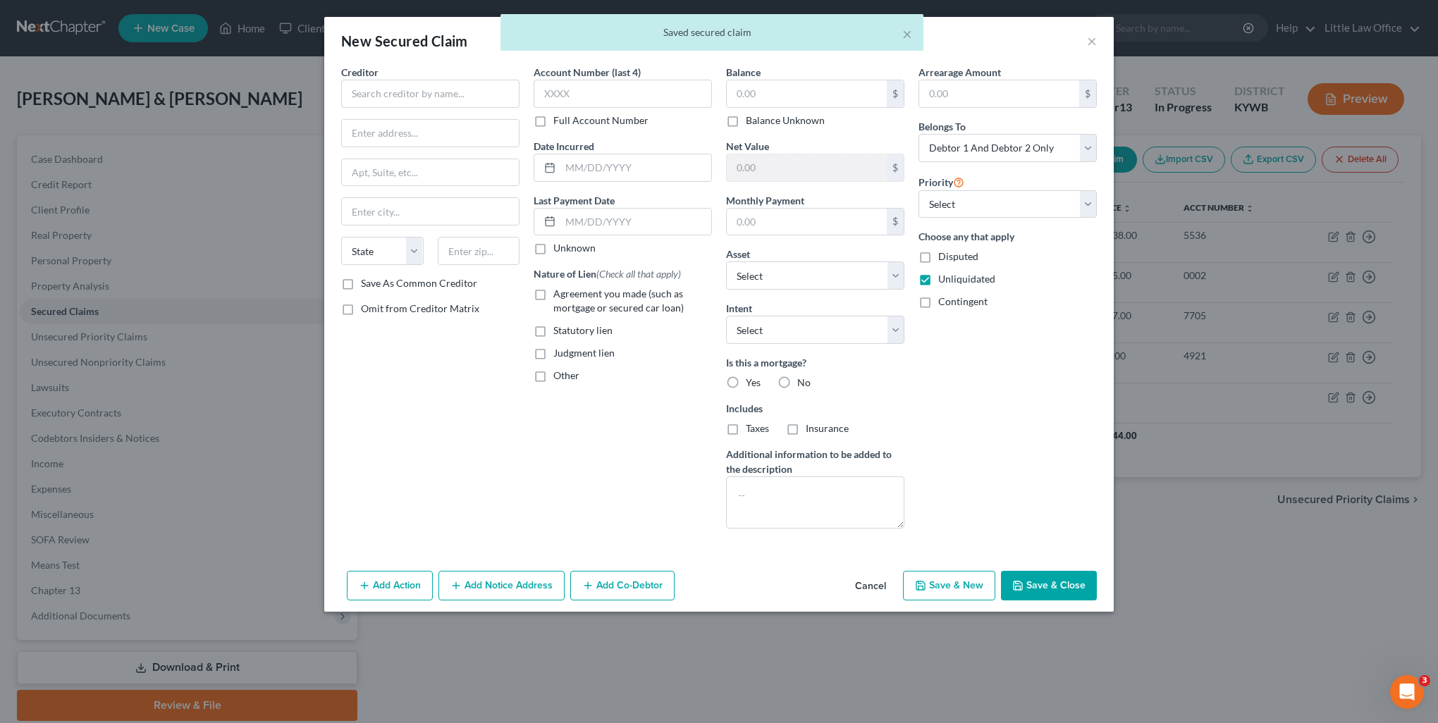
type input "0.00"
type input "115,000.00"
type input "0.00"
select select "19"
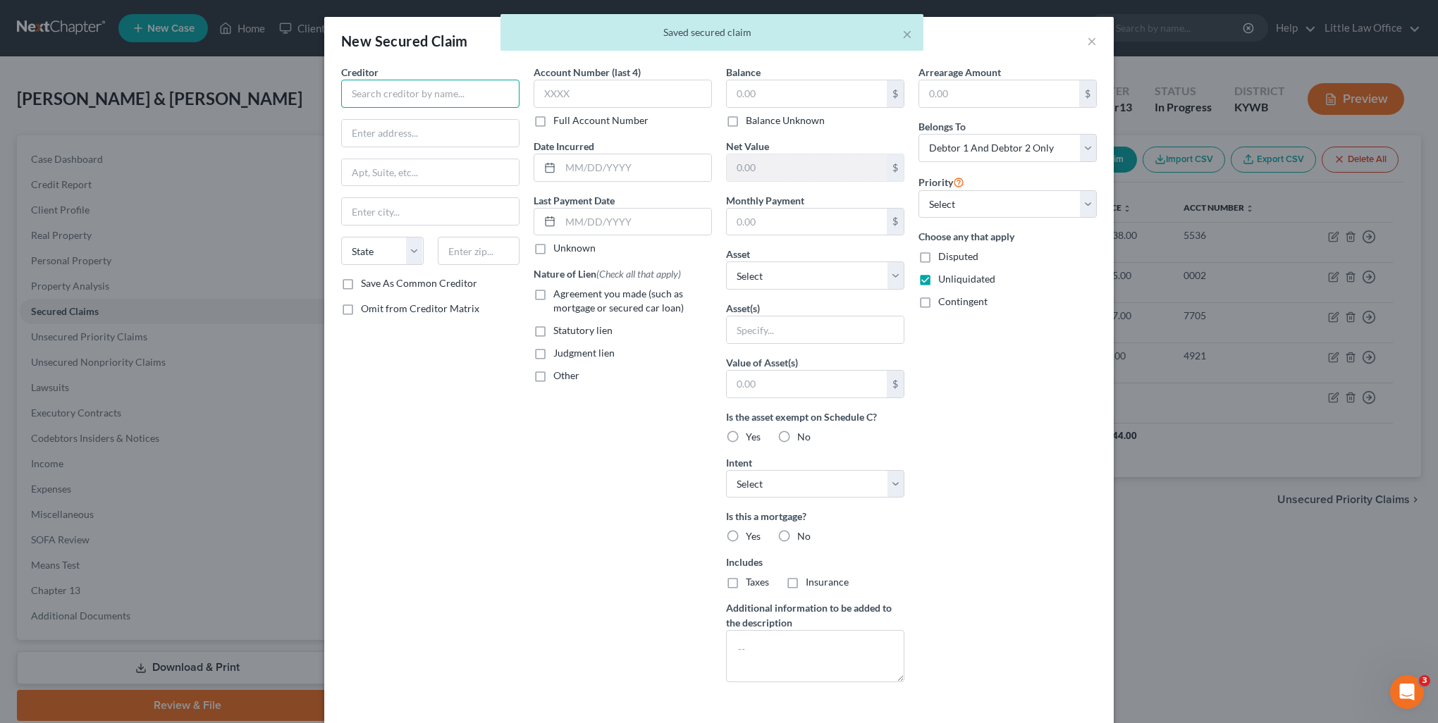
click at [386, 85] on input "text" at bounding box center [430, 94] width 178 height 28
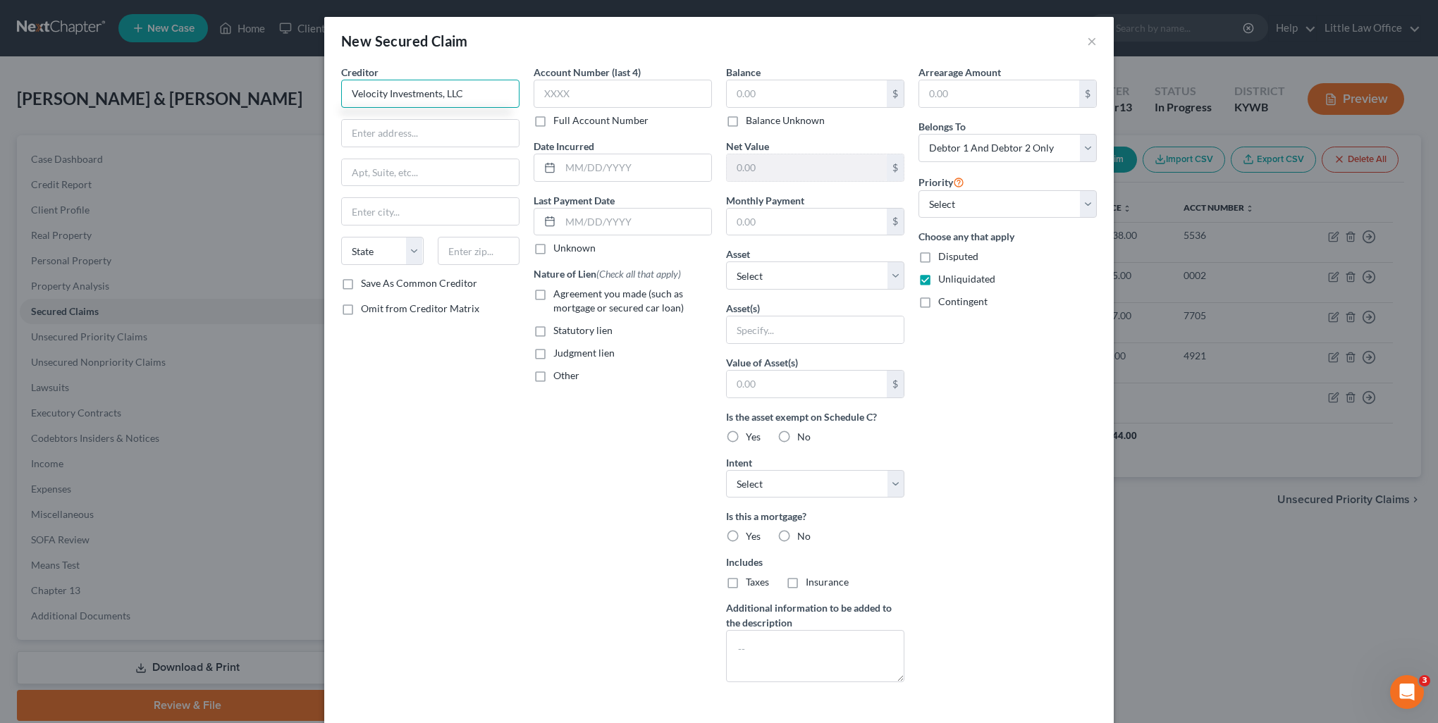
type input "Velocity Investments, LLC"
type input "1800 Route 34n"
type input "Suite 305"
type input "07719"
type input "Belmar"
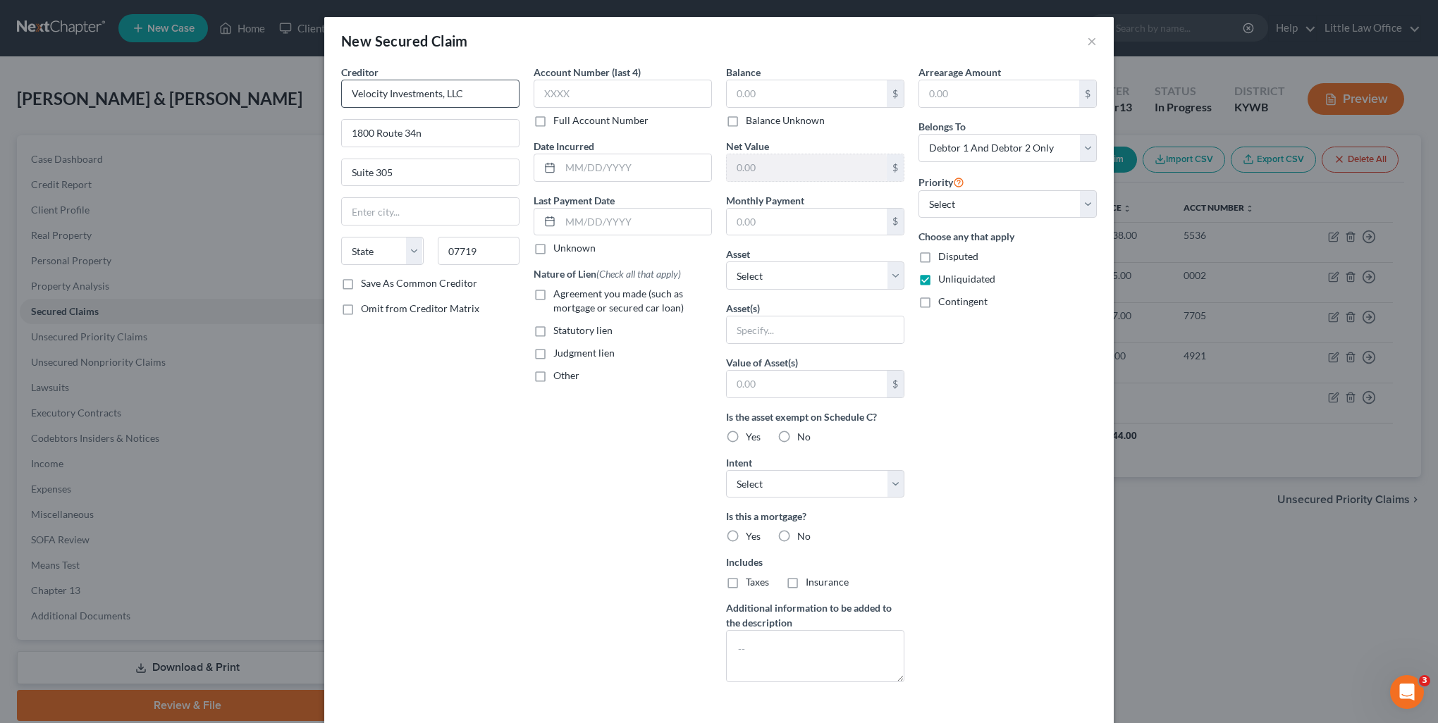
select select "33"
click at [582, 355] on span "Judgment lien" at bounding box center [583, 353] width 61 height 12
click at [568, 355] on input "Judgment lien" at bounding box center [563, 350] width 9 height 9
checkbox input "true"
click at [754, 276] on select "Select Other Multiple Assets Household Goods - couch; 2 end tables; ottoman; 2 …" at bounding box center [815, 276] width 178 height 28
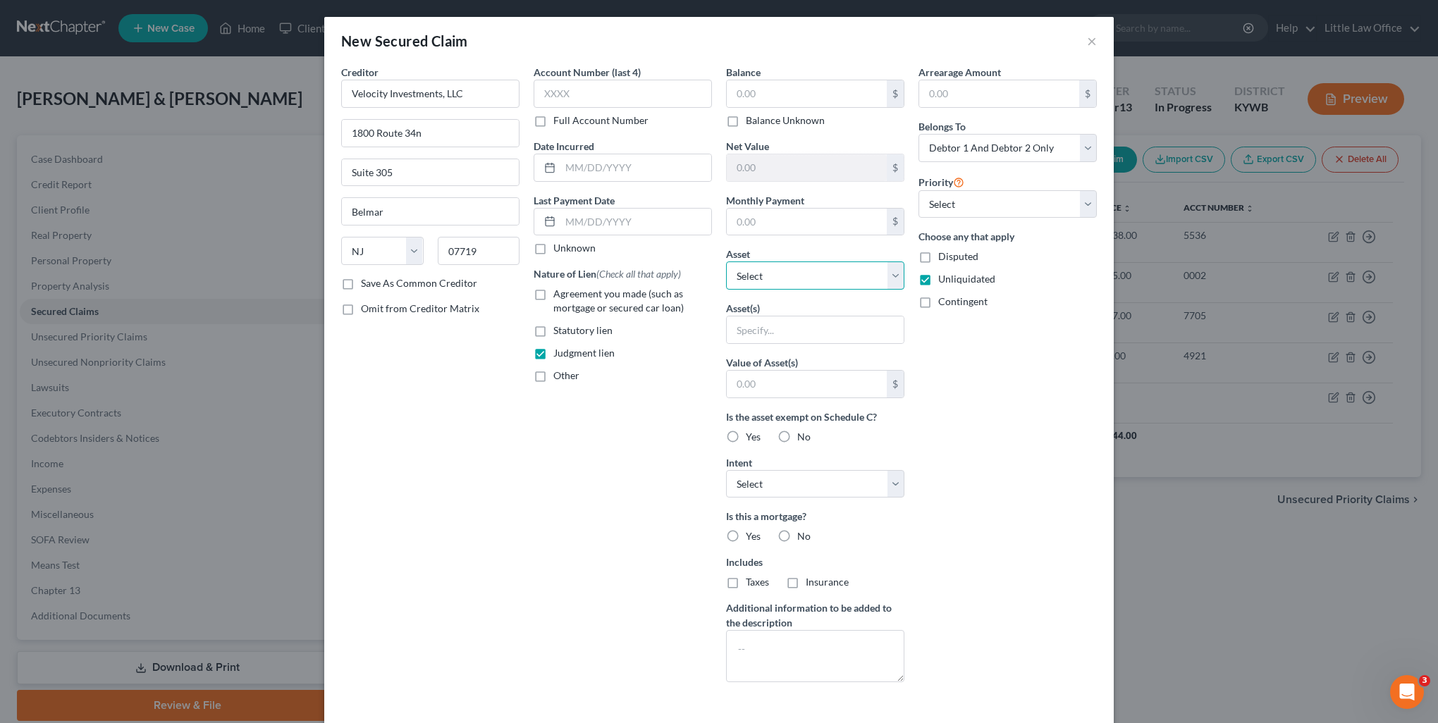
select select "19"
click at [726, 262] on select "Select Other Multiple Assets Household Goods - couch; 2 end tables; ottoman; 2 …" at bounding box center [815, 276] width 178 height 28
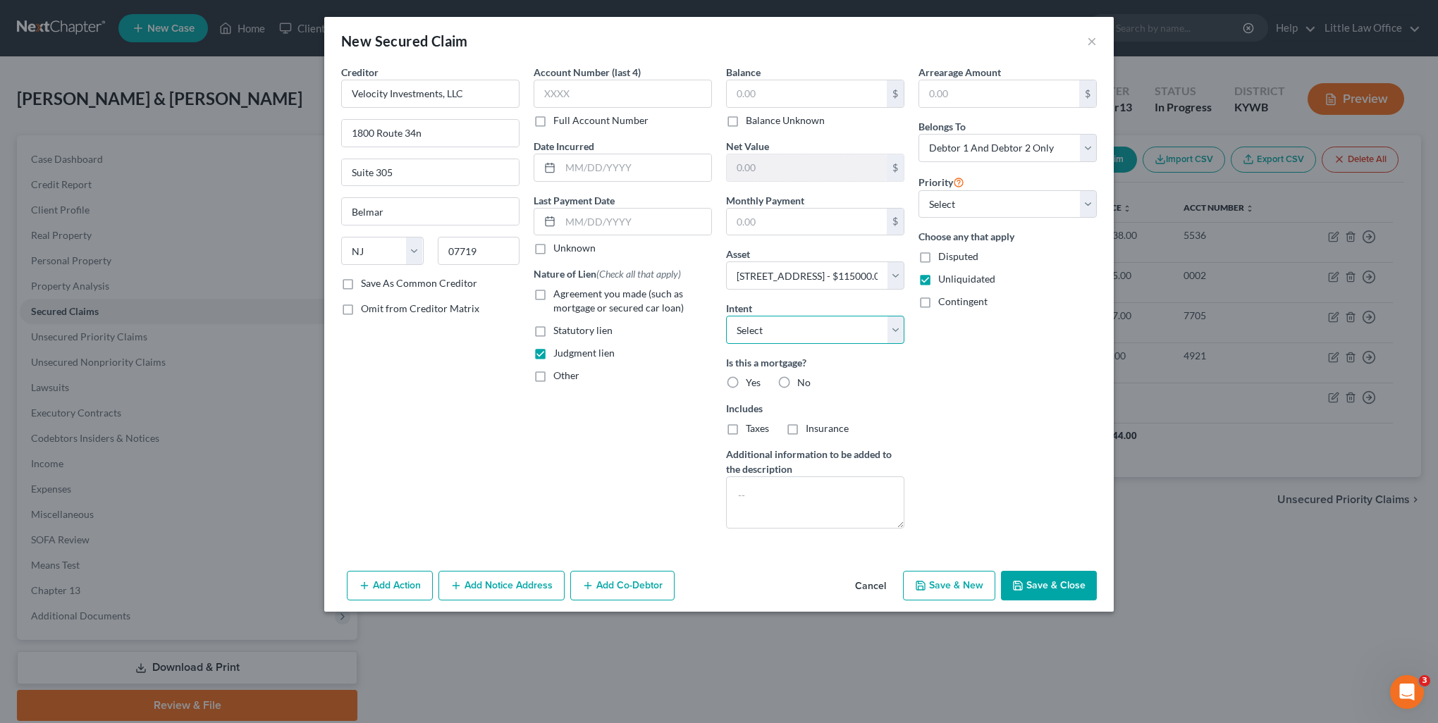
click at [781, 328] on select "Select Surrender Redeem Reaffirm Avoid Other" at bounding box center [815, 330] width 178 height 28
click at [726, 316] on select "Select Surrender Redeem Reaffirm Avoid Other" at bounding box center [815, 330] width 178 height 28
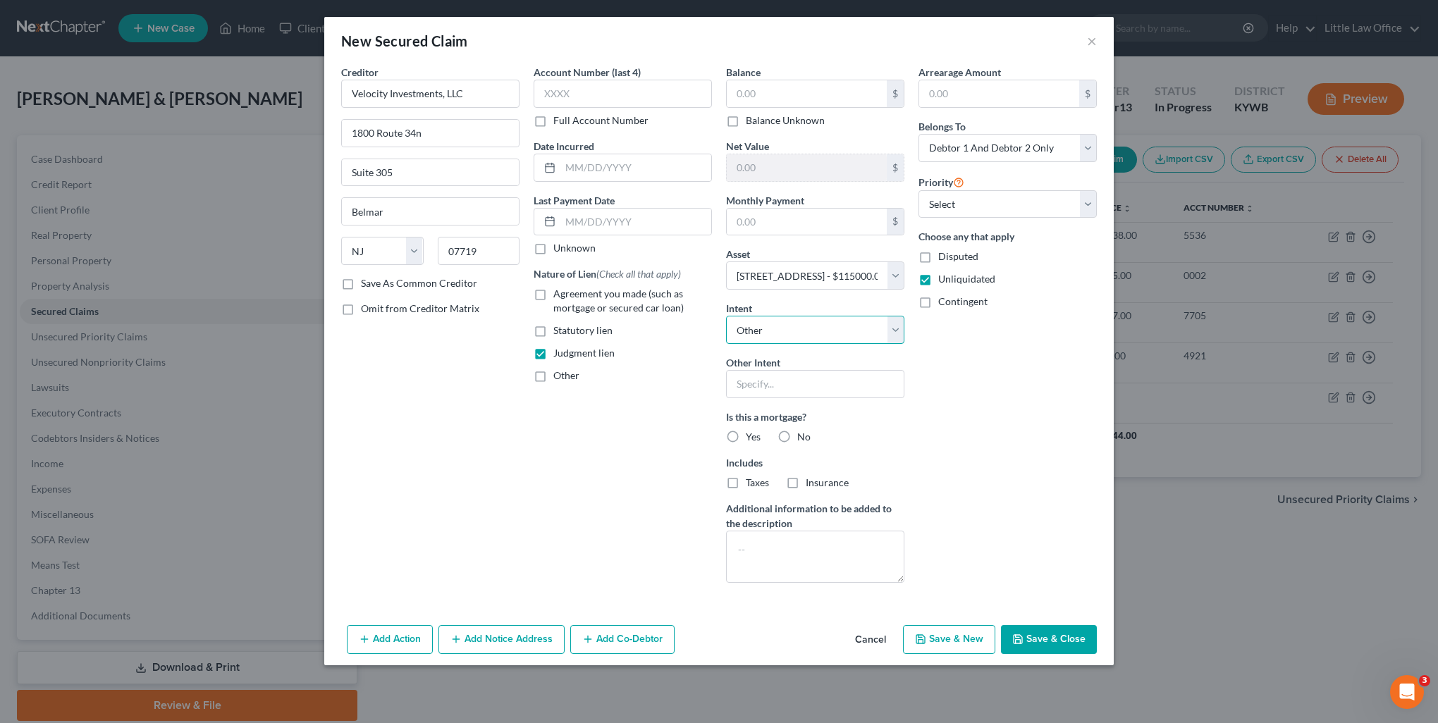
click at [758, 328] on select "Select Surrender Redeem Reaffirm Avoid Other" at bounding box center [815, 330] width 178 height 28
select select "3"
click at [726, 316] on select "Select Surrender Redeem Reaffirm Avoid Other" at bounding box center [815, 330] width 178 height 28
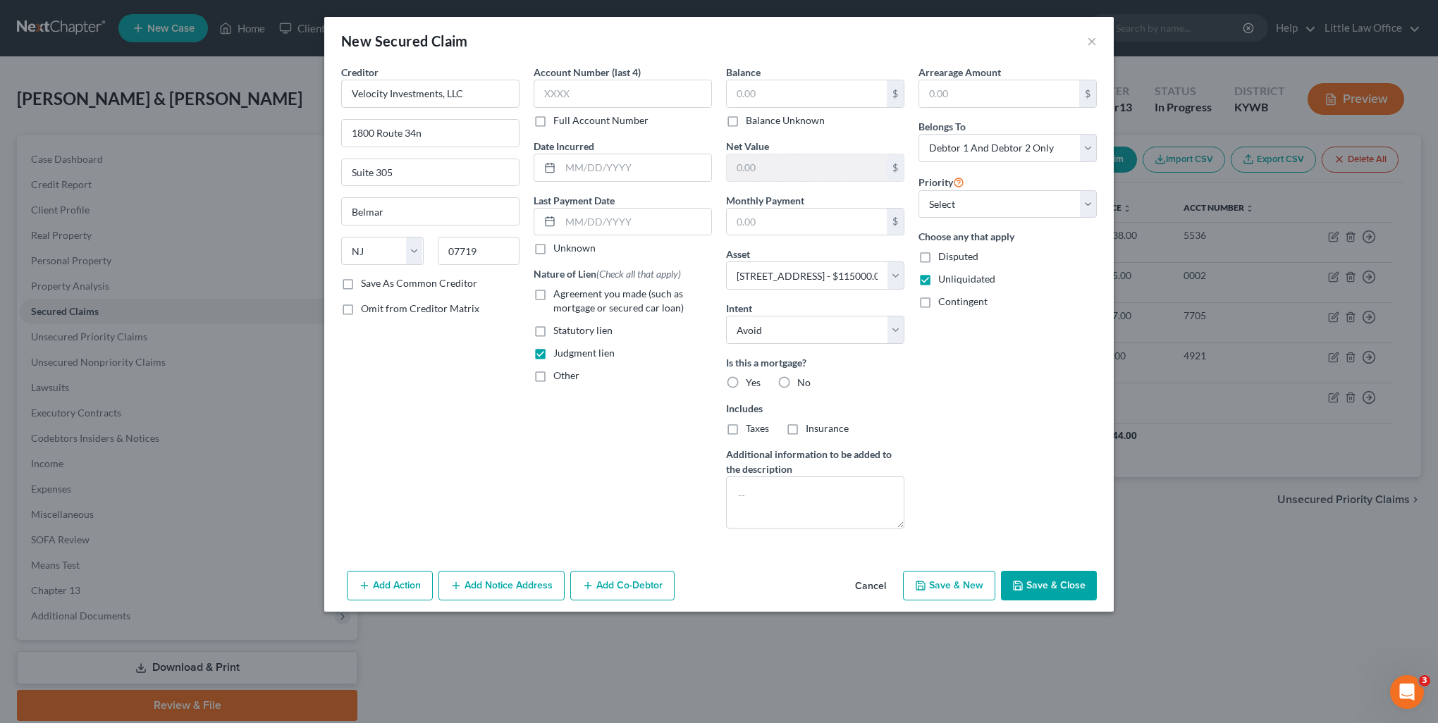
click at [797, 382] on label "No" at bounding box center [803, 383] width 13 height 14
click at [803, 382] on input "No" at bounding box center [807, 380] width 9 height 9
radio input "true"
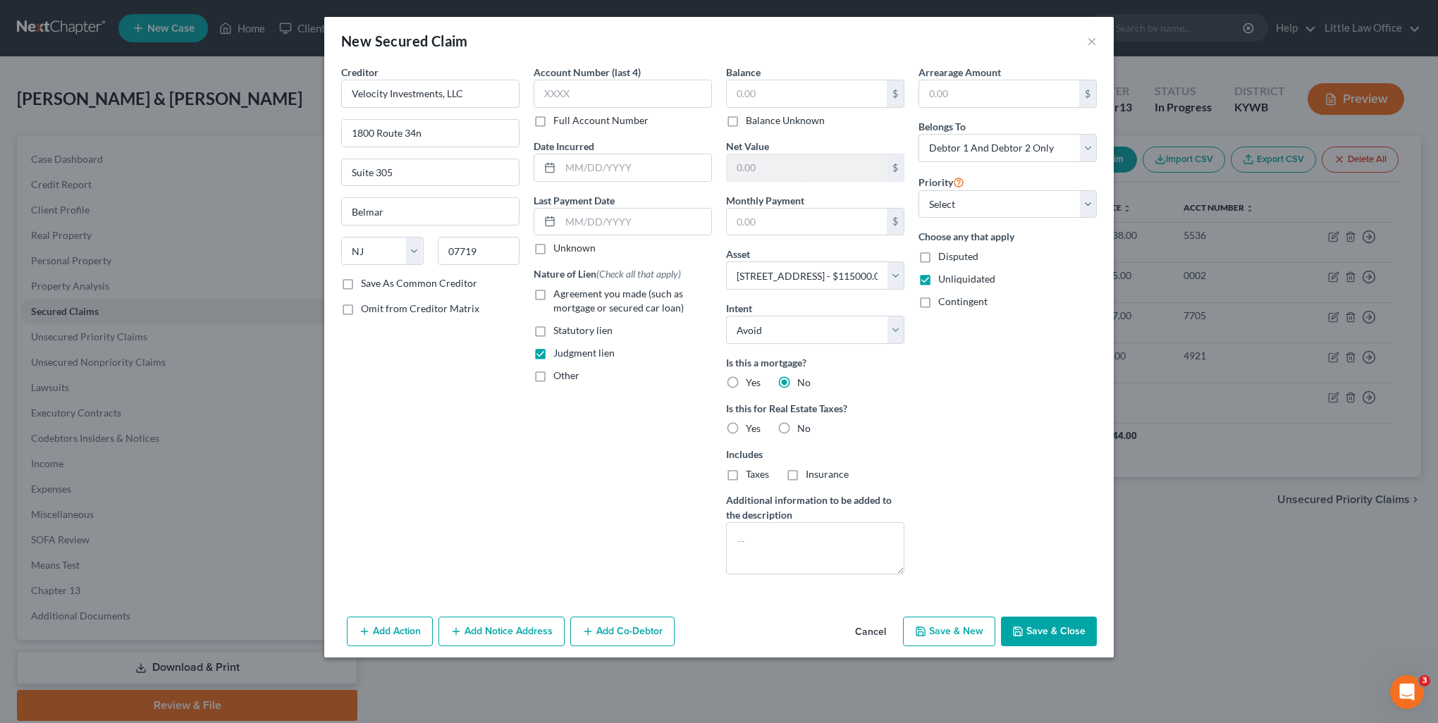
click at [798, 427] on span "No" at bounding box center [803, 428] width 13 height 12
click at [803, 427] on input "No" at bounding box center [807, 426] width 9 height 9
radio input "true"
click at [757, 91] on input "text" at bounding box center [807, 93] width 160 height 27
type input "3,581.62"
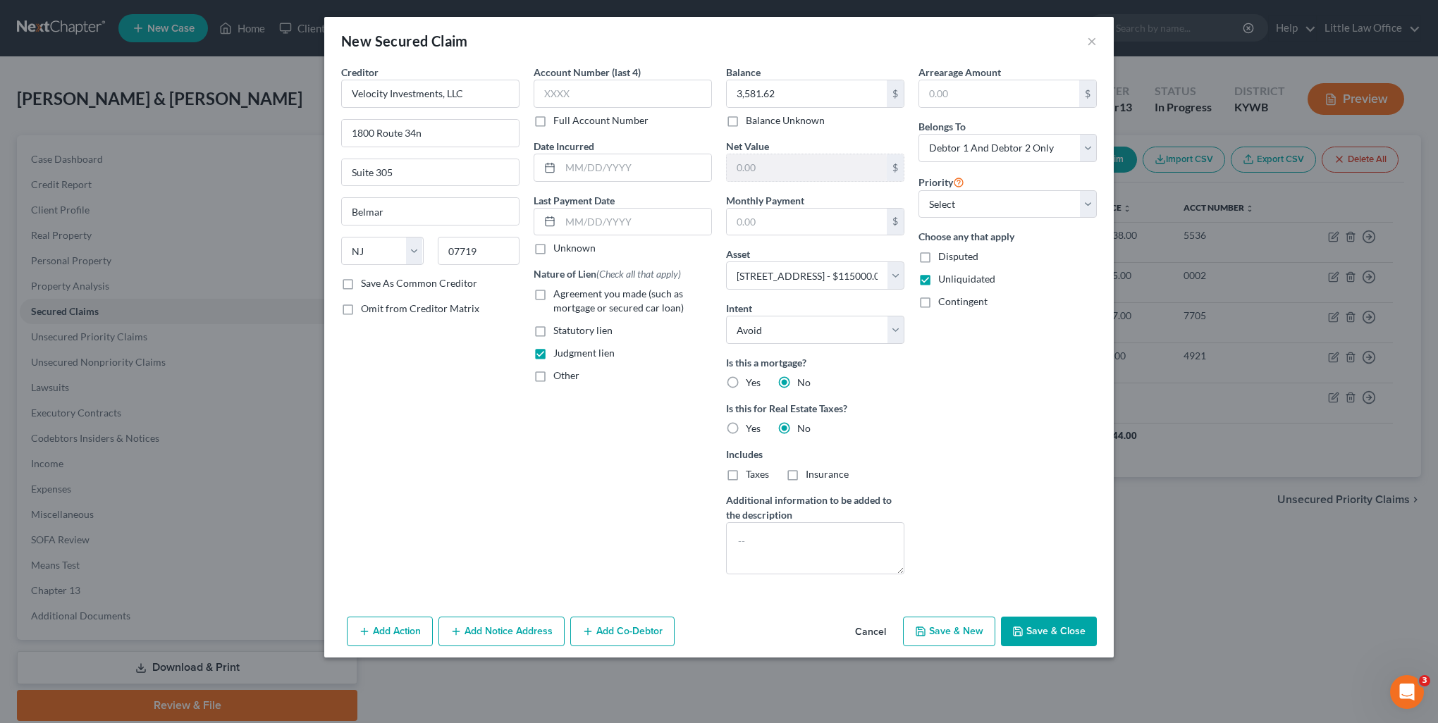
click at [1000, 632] on div "Add Action Add Notice Address Add Co-Debtor Cancel Save & New Save & Close" at bounding box center [718, 634] width 789 height 47
click at [1012, 630] on button "Save & Close" at bounding box center [1049, 632] width 96 height 30
select select
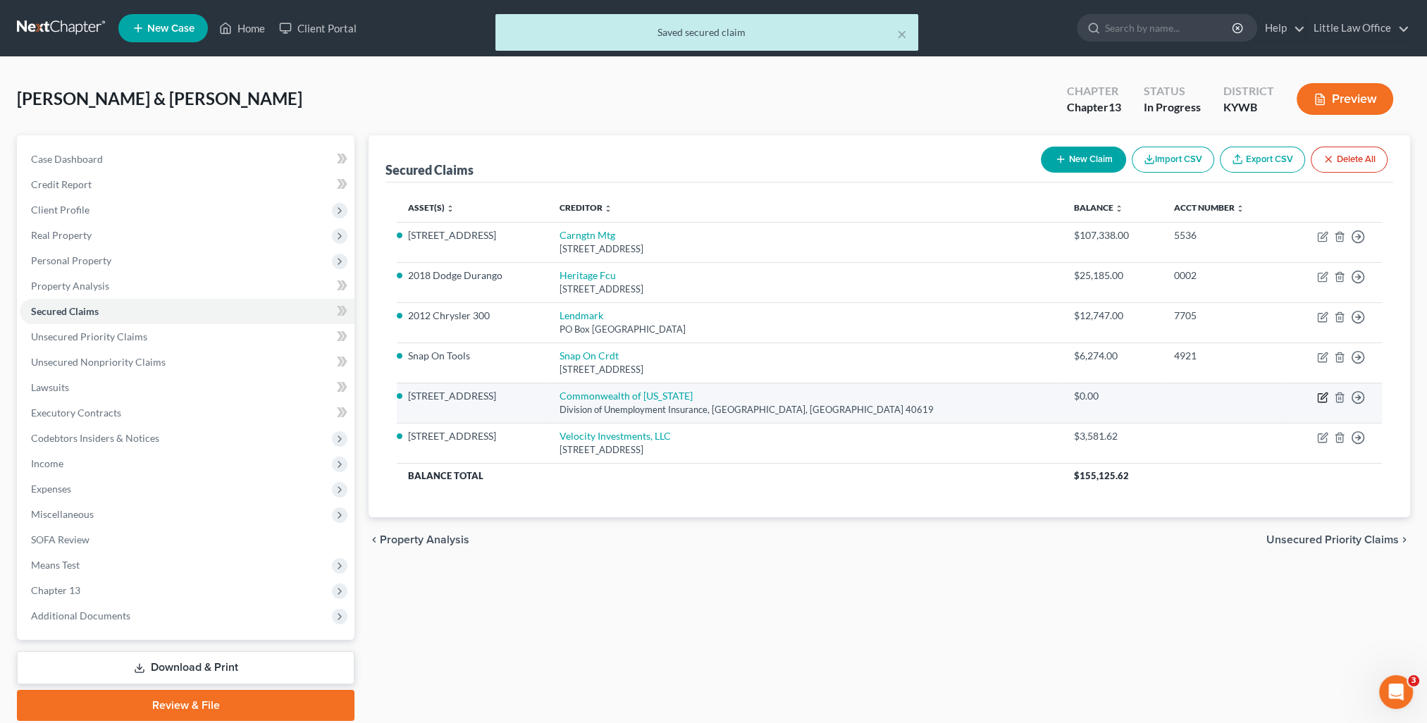
click at [1325, 395] on icon "button" at bounding box center [1324, 396] width 6 height 6
select select "18"
select select "3"
select select "1"
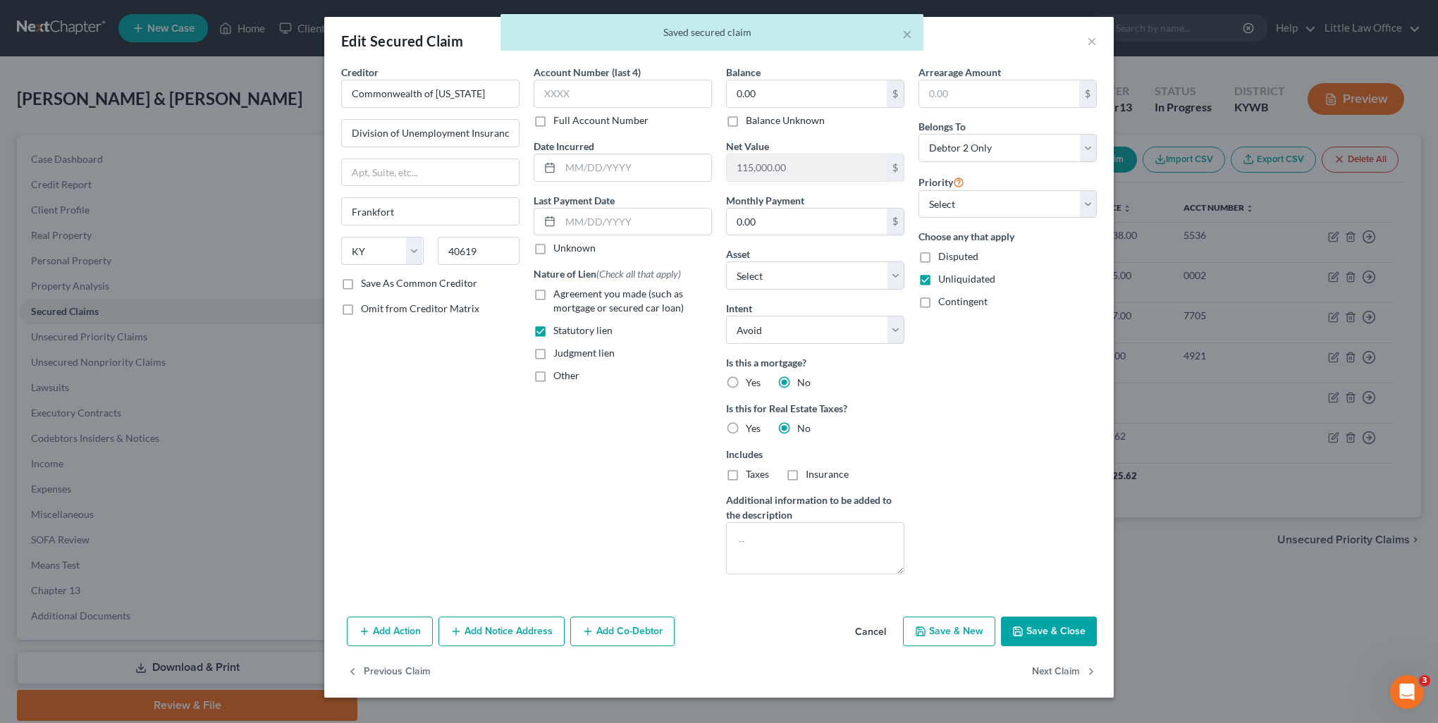
click at [766, 111] on div "0.00 $ Balance Unknown" at bounding box center [815, 104] width 178 height 48
click at [767, 115] on label "Balance Unknown" at bounding box center [785, 120] width 79 height 14
click at [761, 115] on input "Balance Unknown" at bounding box center [755, 117] width 9 height 9
checkbox input "true"
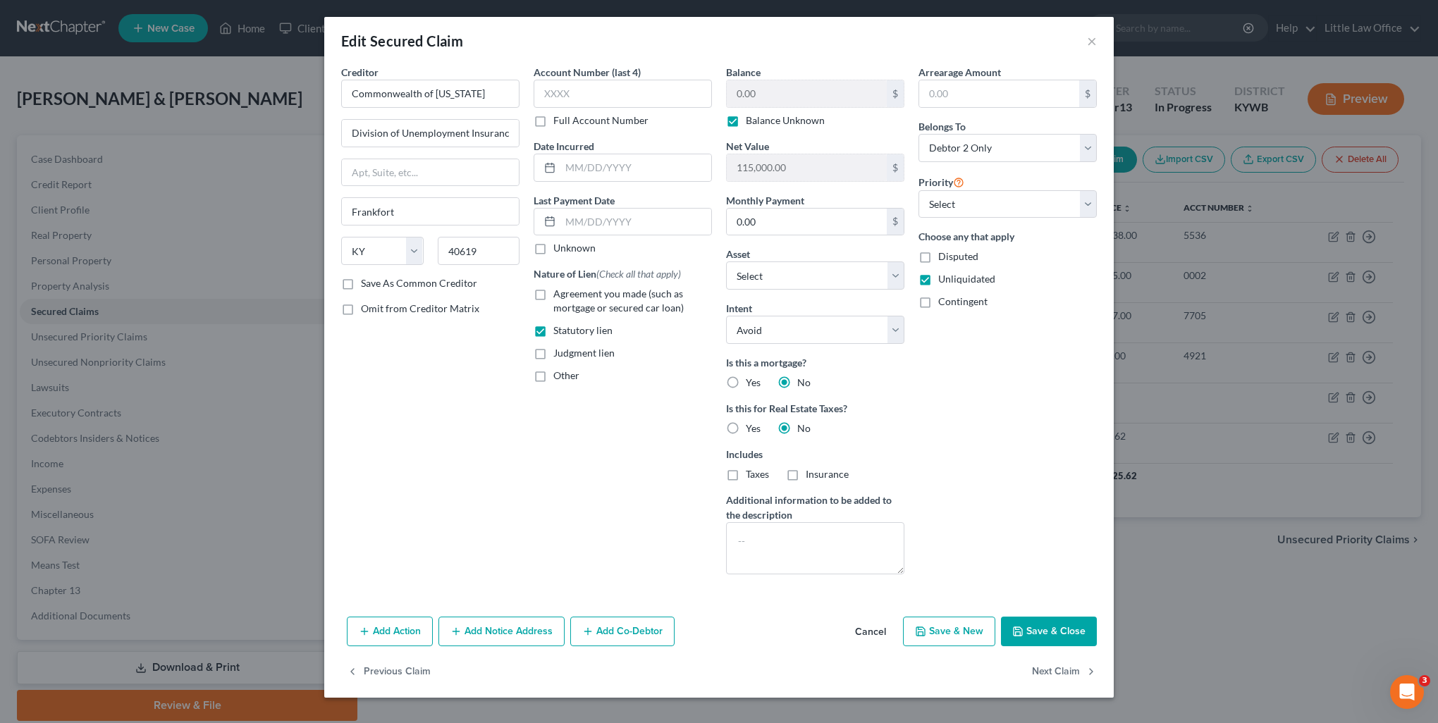
click at [1009, 625] on button "Save & Close" at bounding box center [1049, 632] width 96 height 30
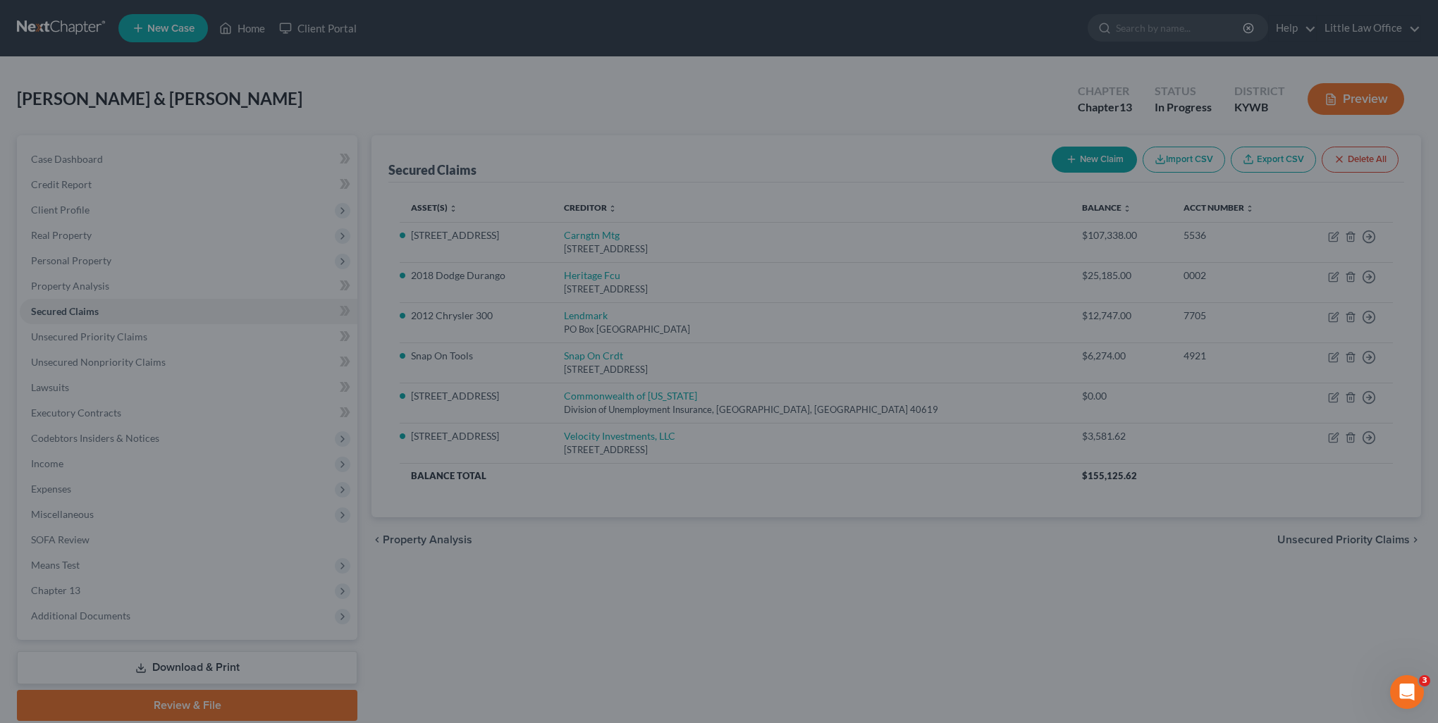
select select "19"
type input "0"
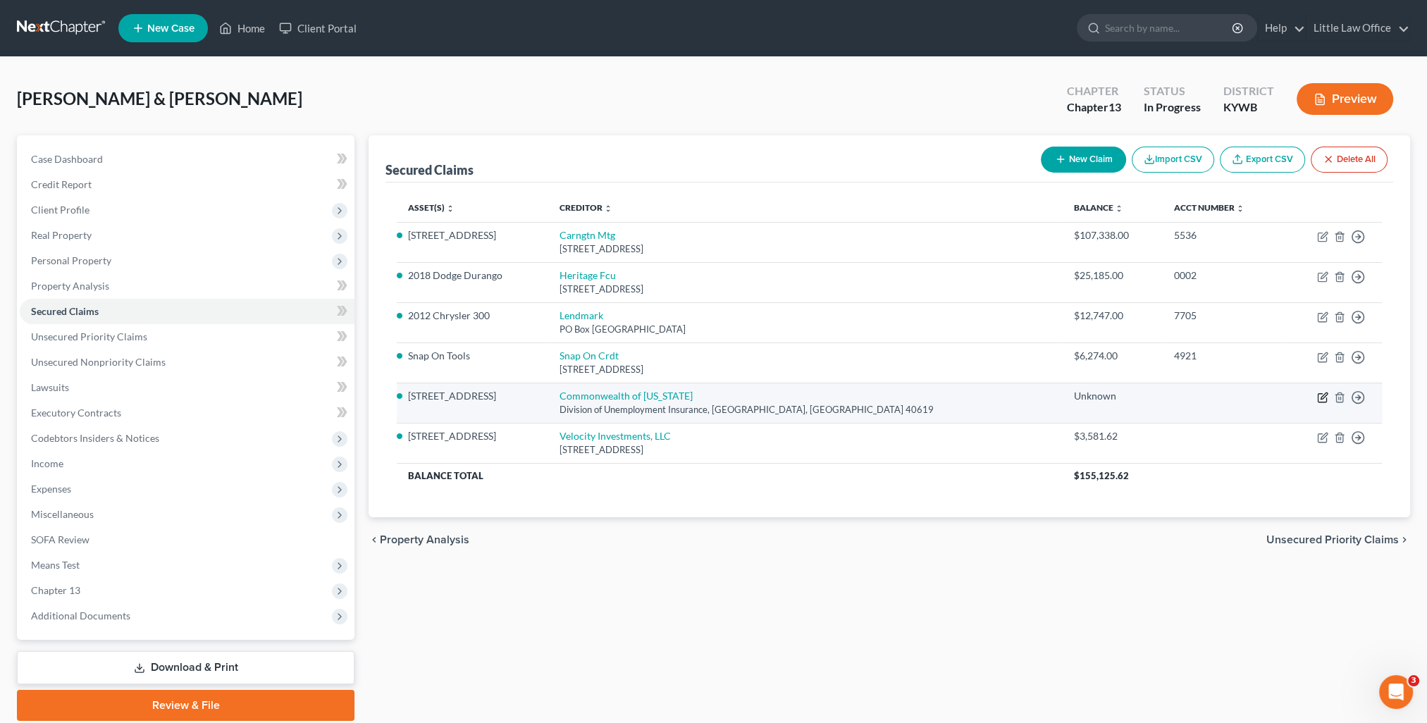
click at [1325, 398] on icon "button" at bounding box center [1322, 397] width 11 height 11
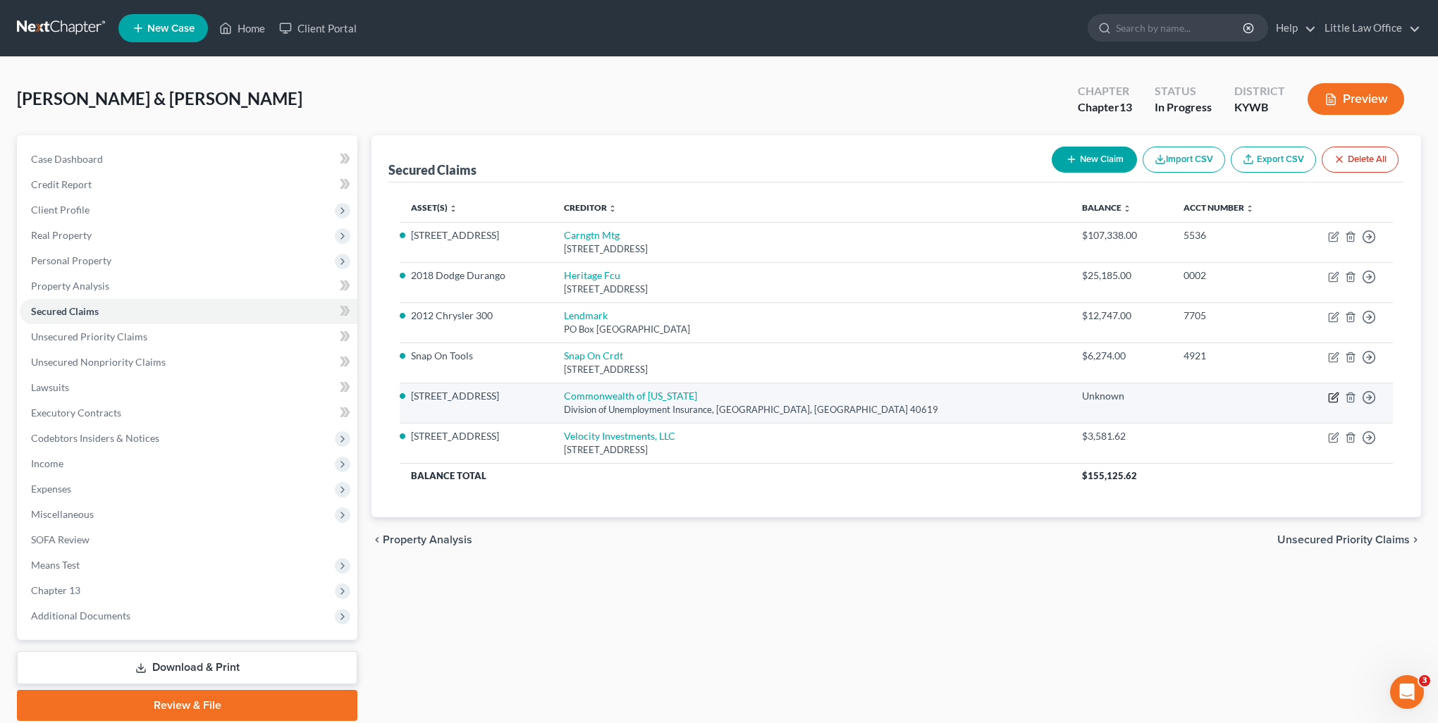
select select "18"
select select "19"
select select "3"
select select "1"
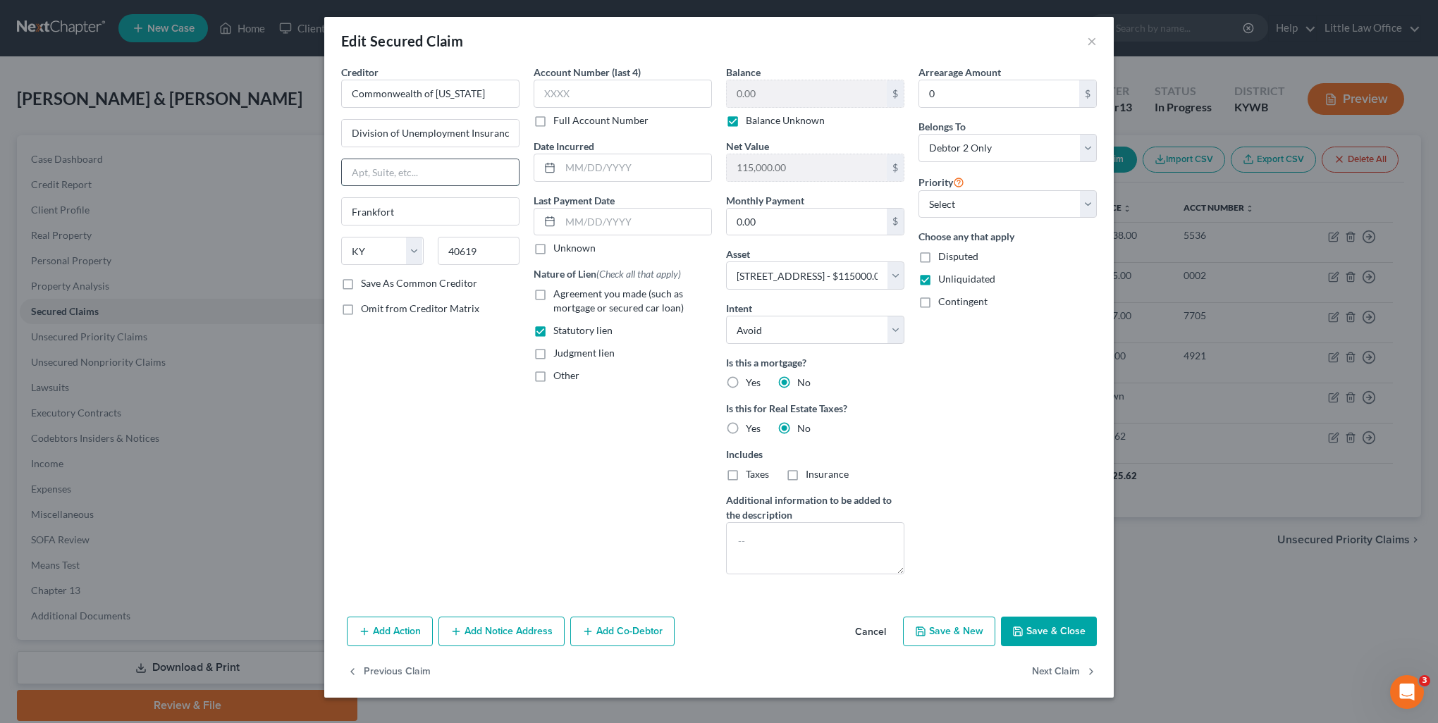
click at [446, 168] on input "text" at bounding box center [430, 172] width 177 height 27
type input "[STREET_ADDRESS]"
type input "40621"
click at [1035, 639] on button "Save & Close" at bounding box center [1049, 632] width 96 height 30
select select
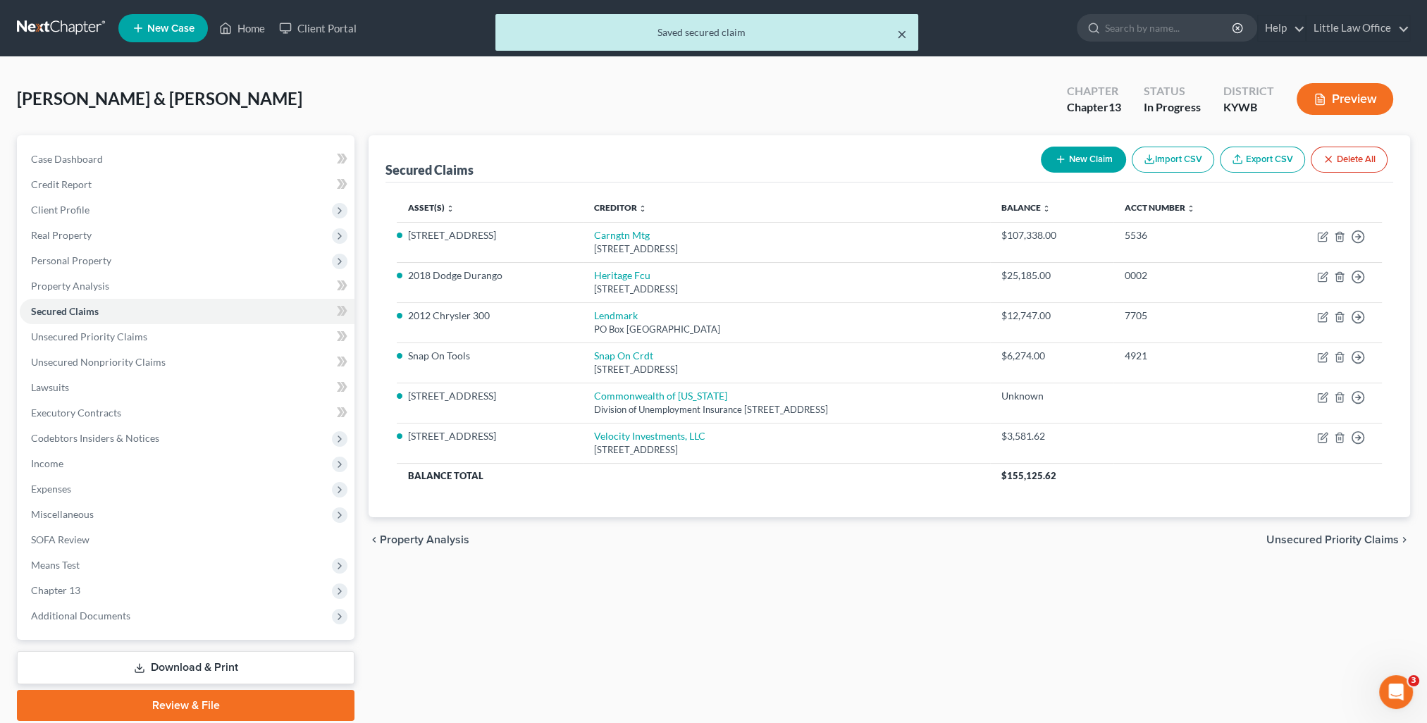
click at [904, 37] on div "× Saved secured claim" at bounding box center [707, 32] width 423 height 37
click at [904, 37] on button "×" at bounding box center [902, 33] width 10 height 17
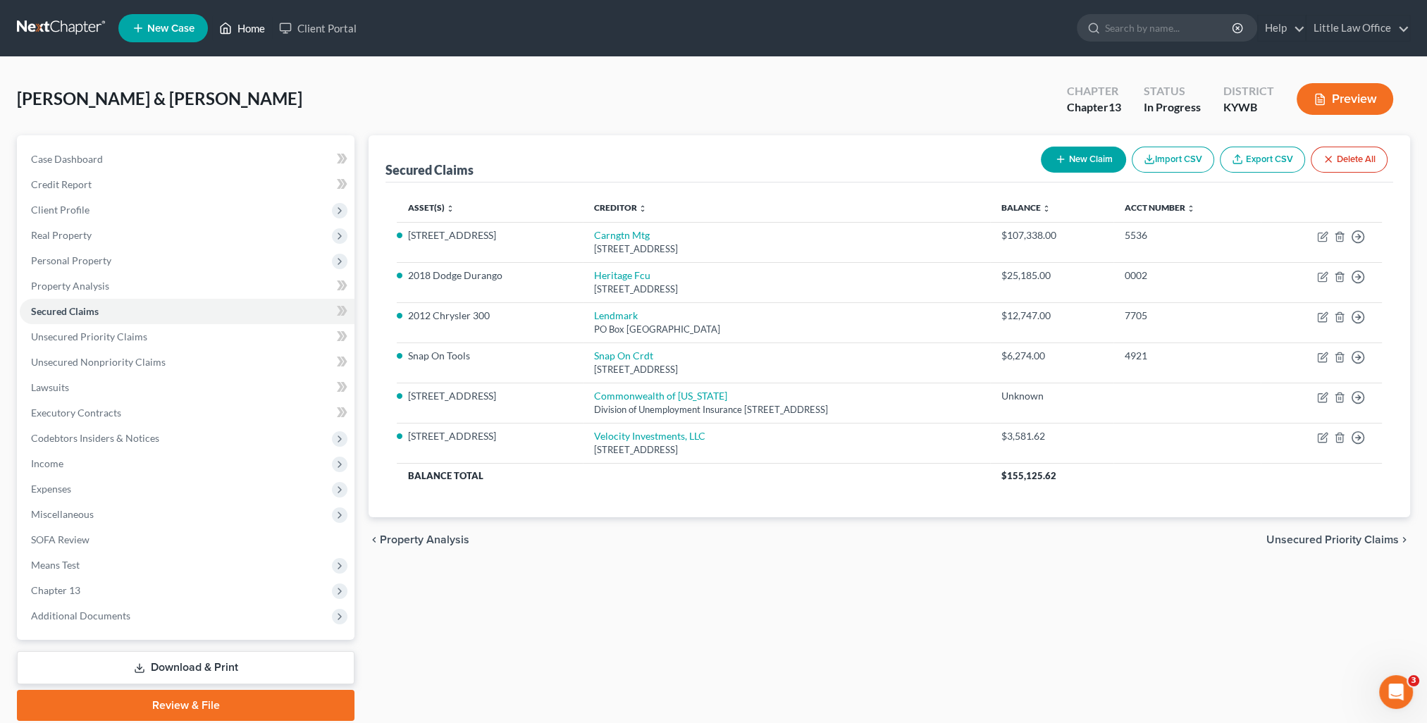
click at [236, 27] on link "Home" at bounding box center [242, 28] width 60 height 25
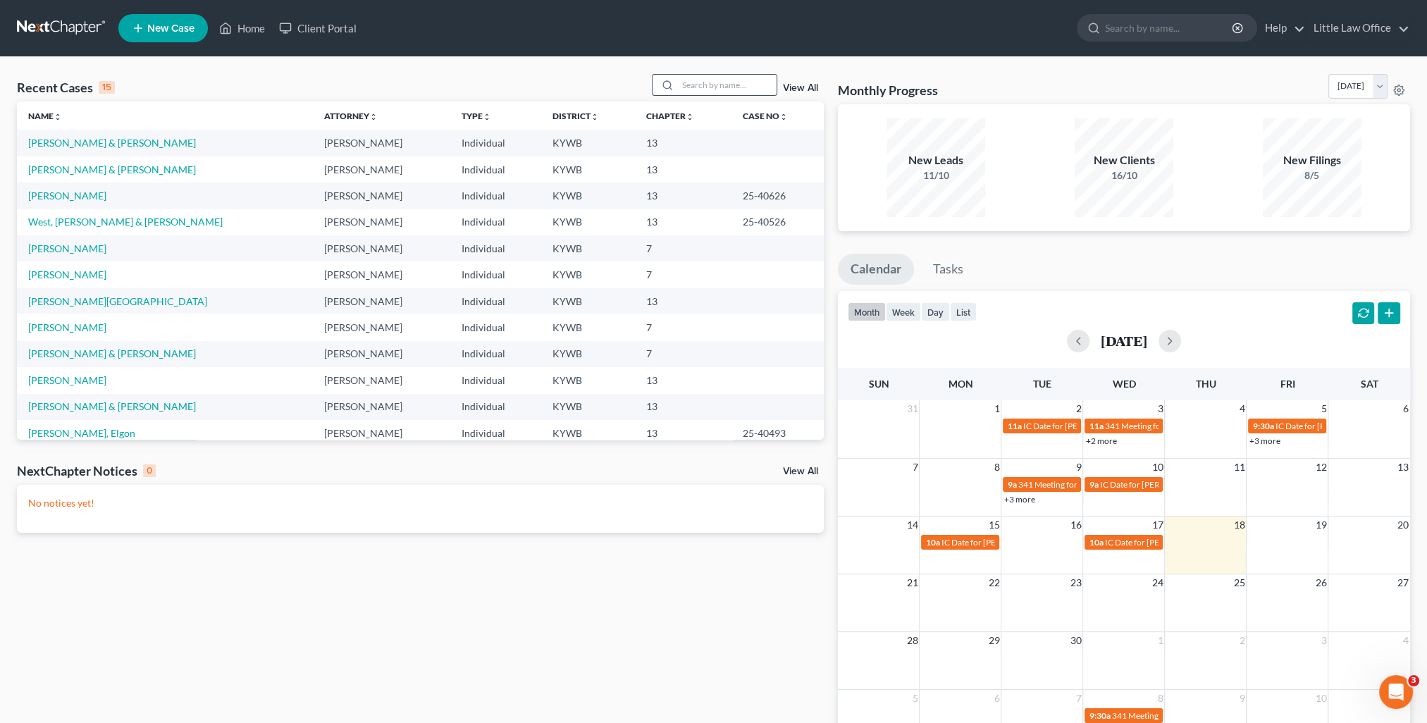
click at [704, 89] on input "search" at bounding box center [727, 85] width 99 height 20
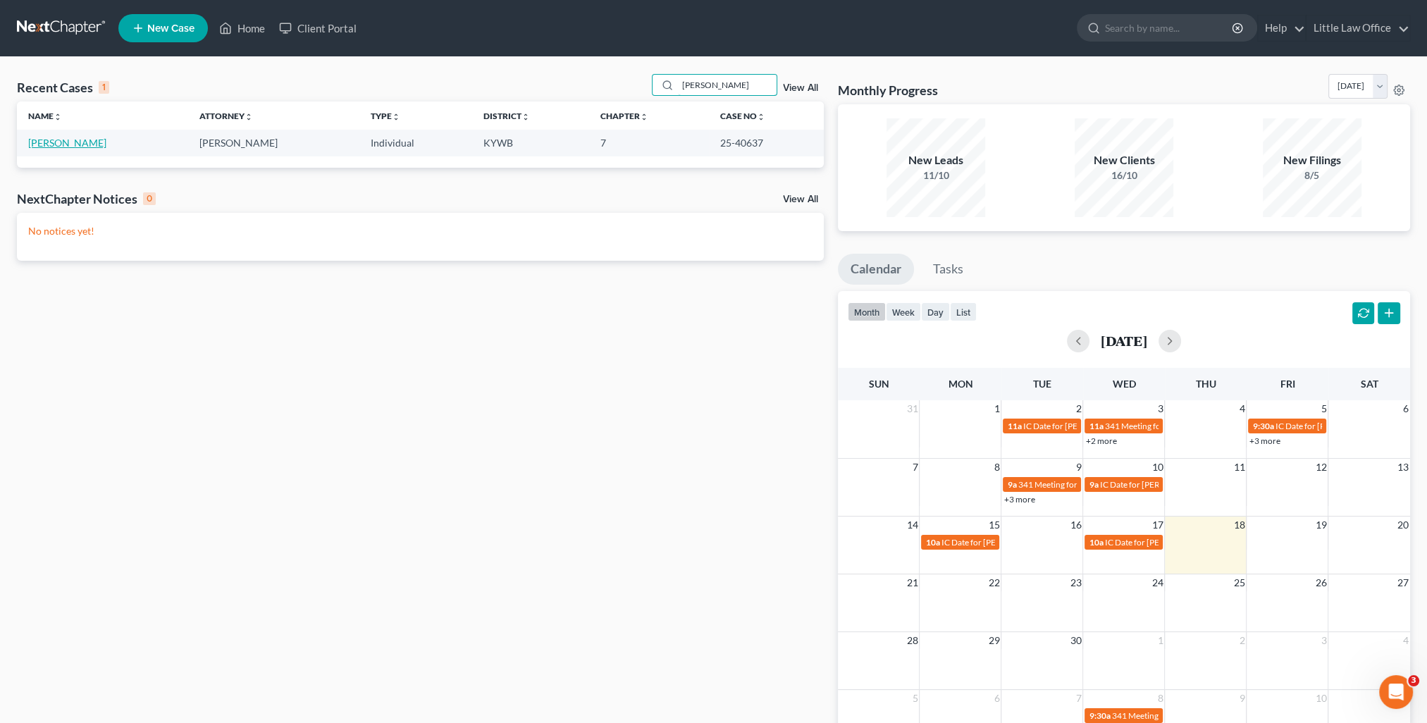
type input "[PERSON_NAME]"
click at [77, 146] on link "[PERSON_NAME]" at bounding box center [67, 143] width 78 height 12
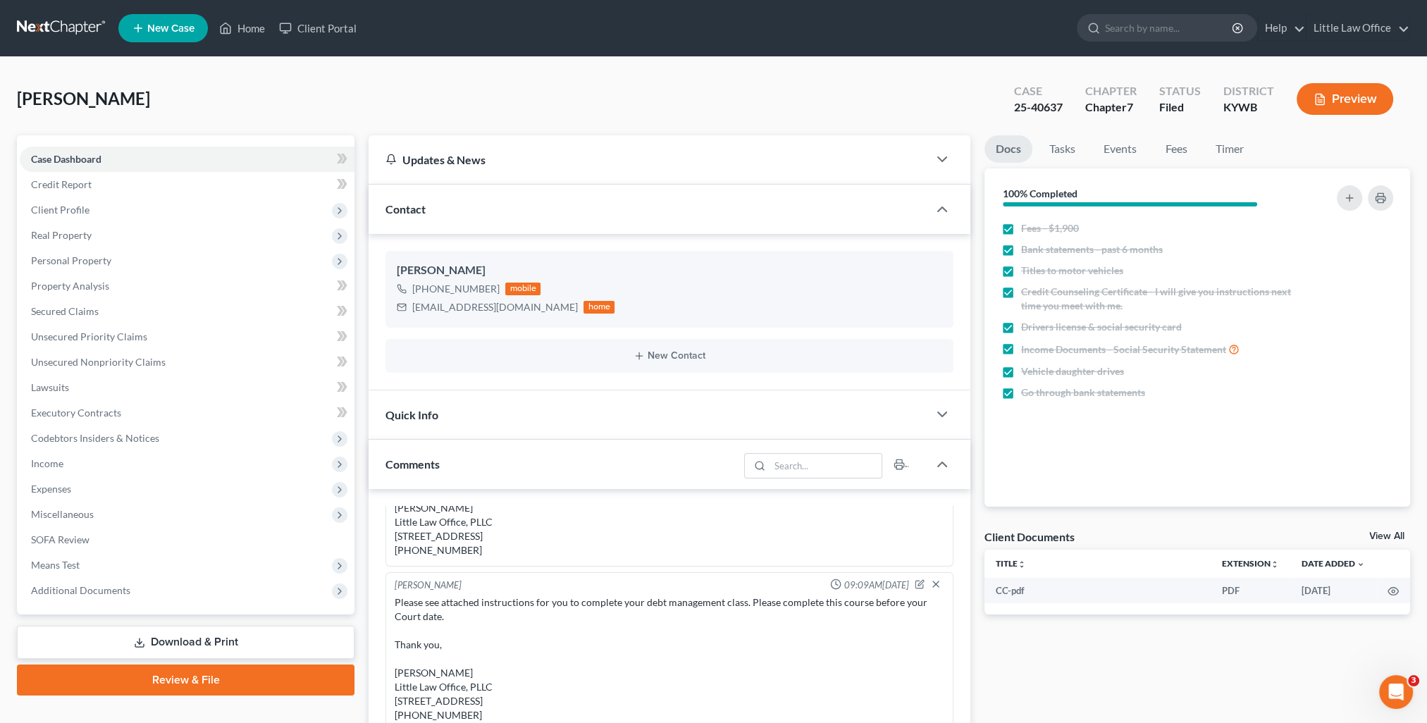
scroll to position [799, 0]
click at [77, 307] on span "Secured Claims" at bounding box center [65, 311] width 68 height 12
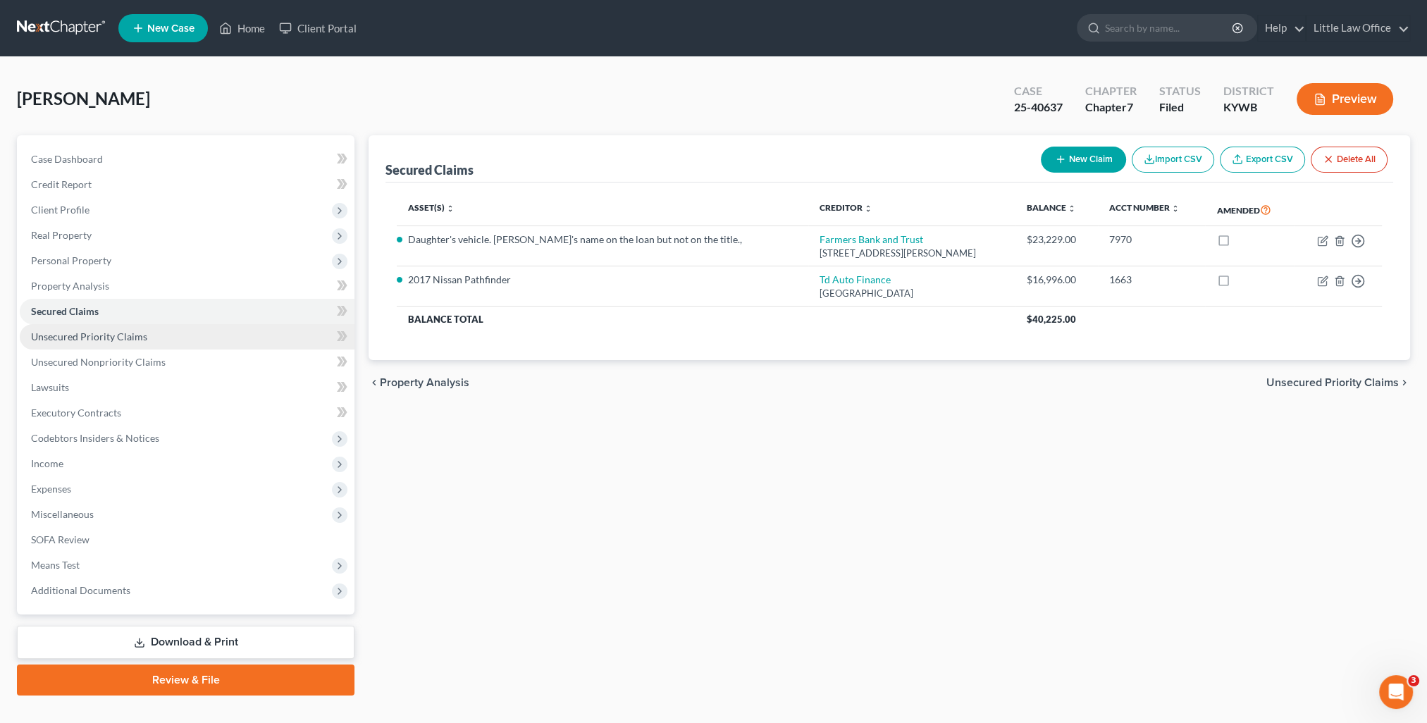
click at [164, 345] on link "Unsecured Priority Claims" at bounding box center [187, 336] width 335 height 25
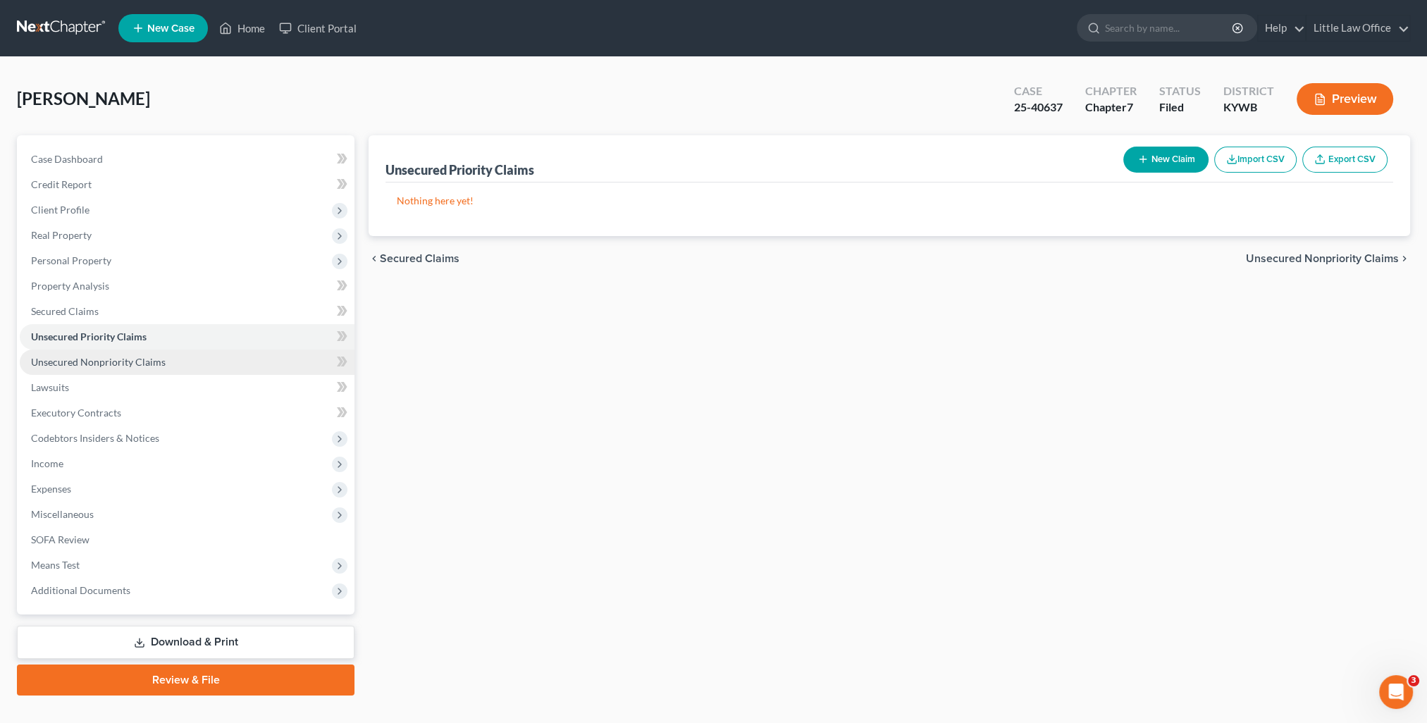
click at [168, 357] on link "Unsecured Nonpriority Claims" at bounding box center [187, 362] width 335 height 25
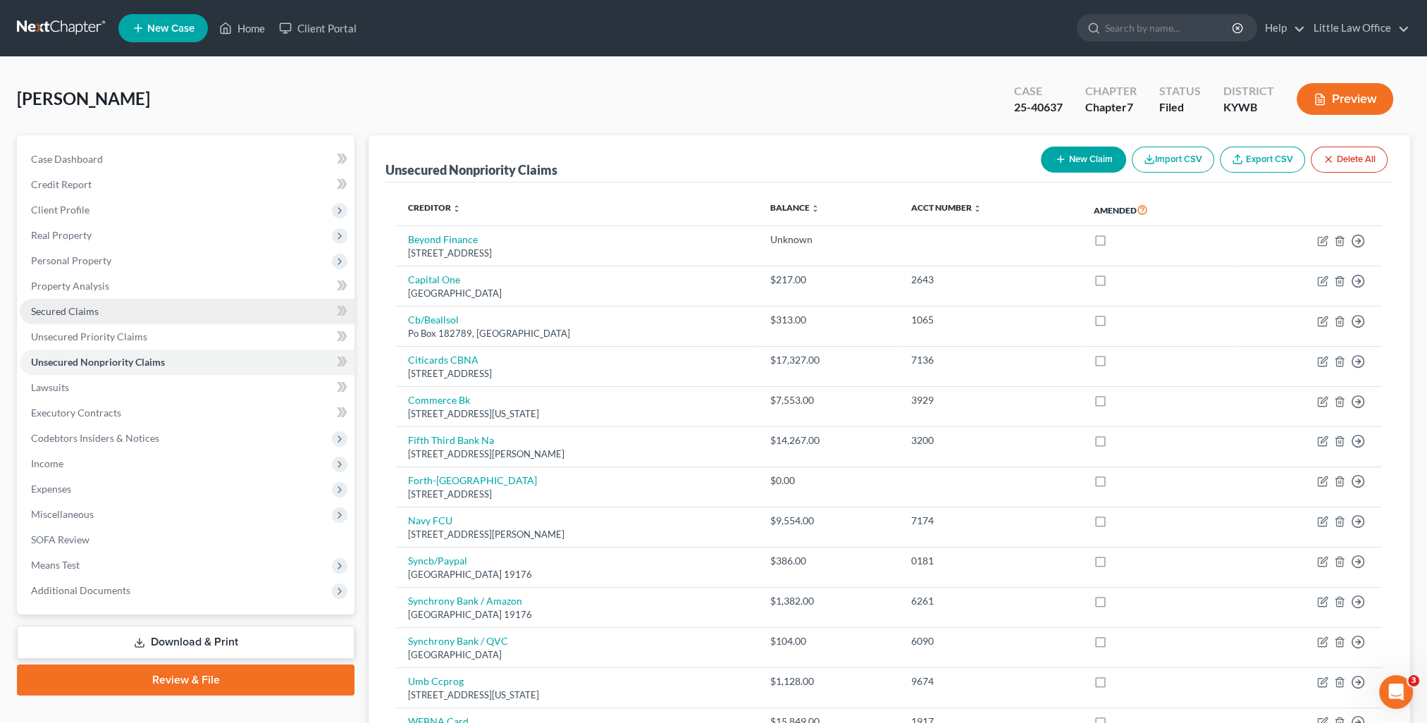
click at [127, 309] on link "Secured Claims" at bounding box center [187, 311] width 335 height 25
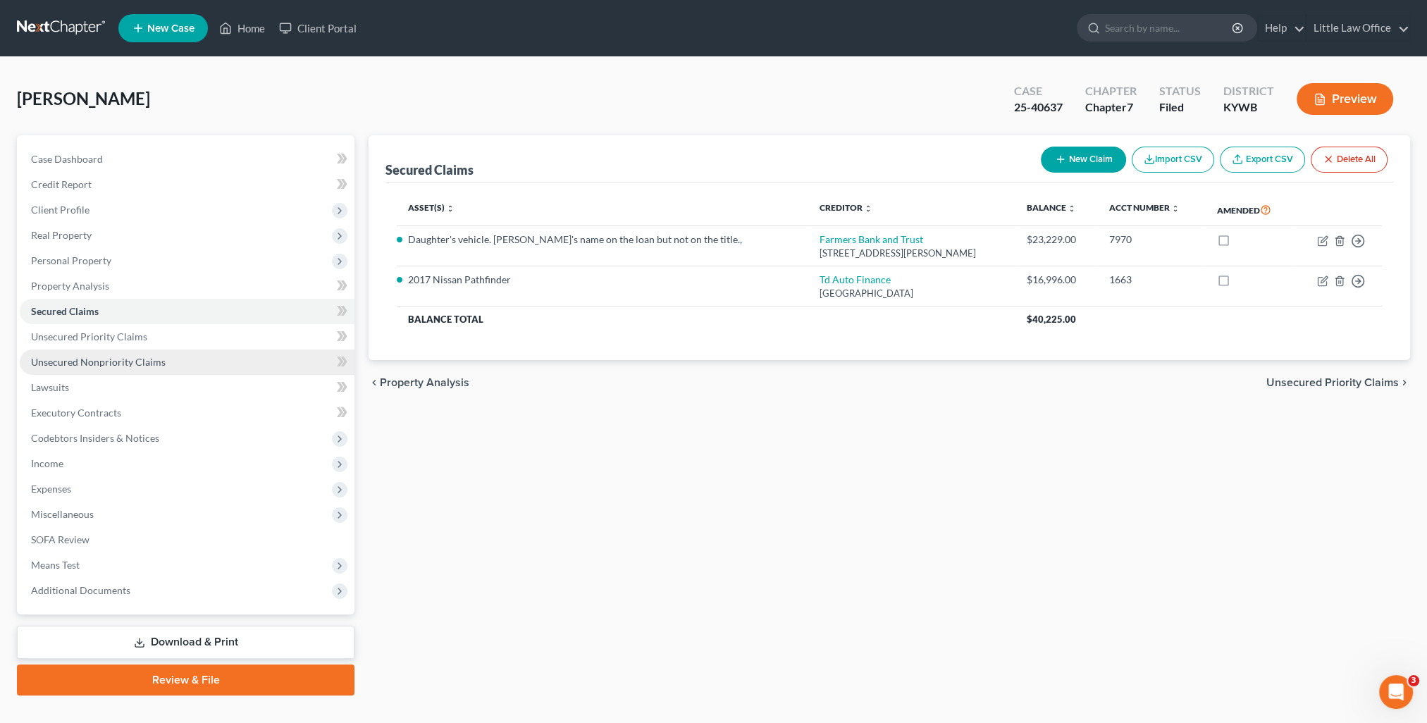
click at [92, 367] on span "Unsecured Nonpriority Claims" at bounding box center [98, 362] width 135 height 12
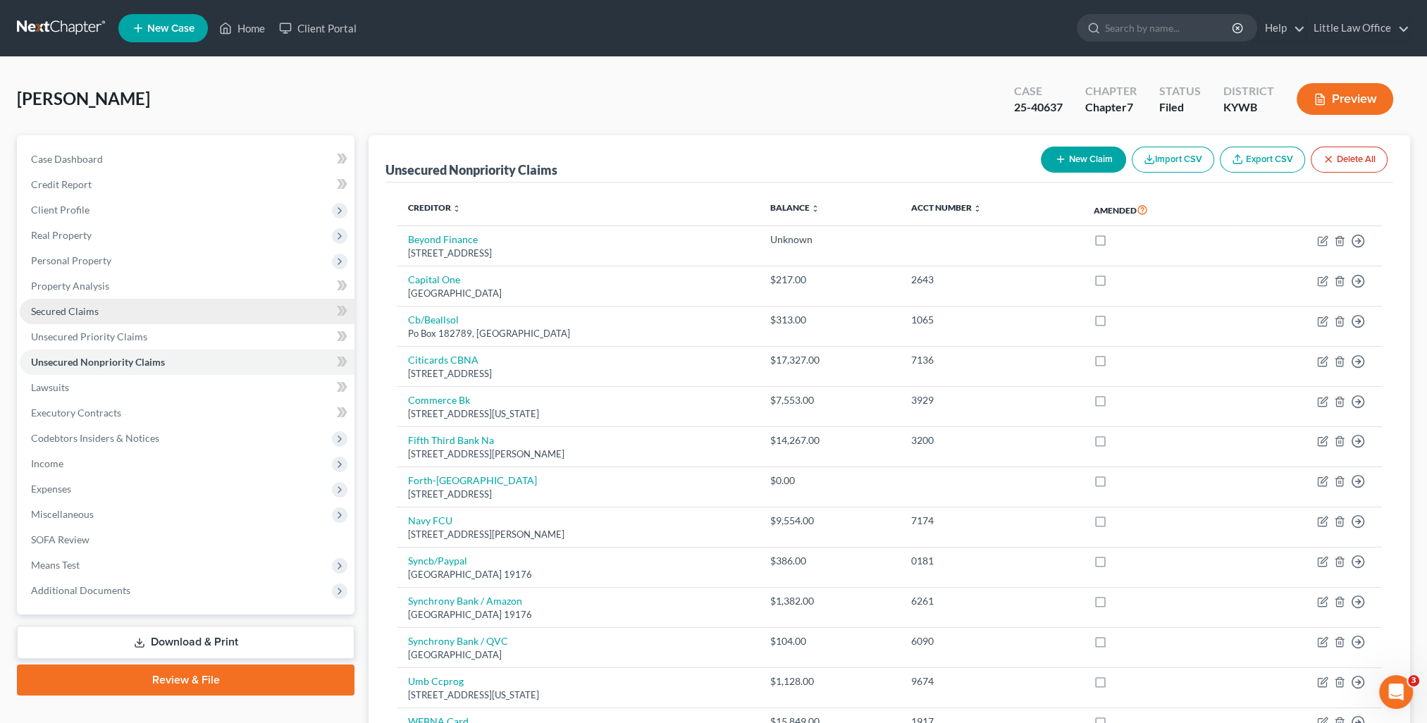
click at [107, 312] on link "Secured Claims" at bounding box center [187, 311] width 335 height 25
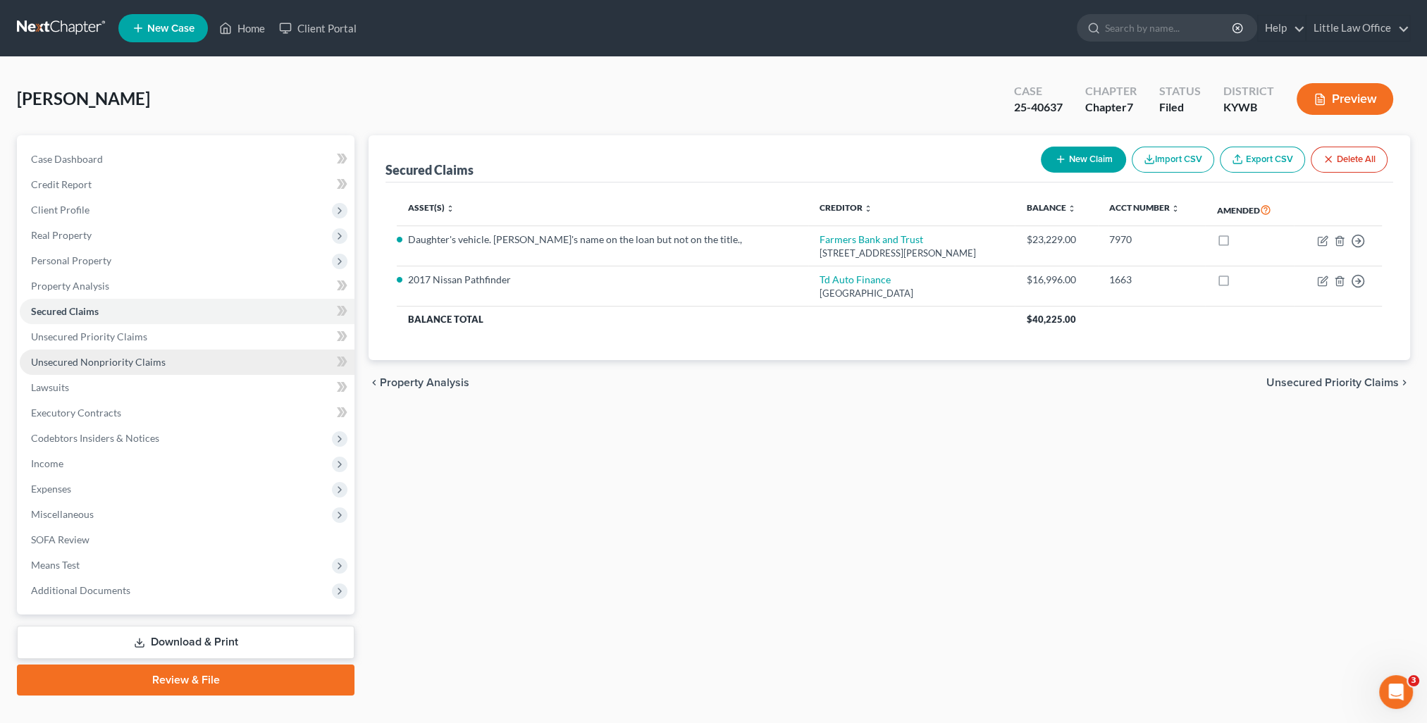
click at [115, 364] on span "Unsecured Nonpriority Claims" at bounding box center [98, 362] width 135 height 12
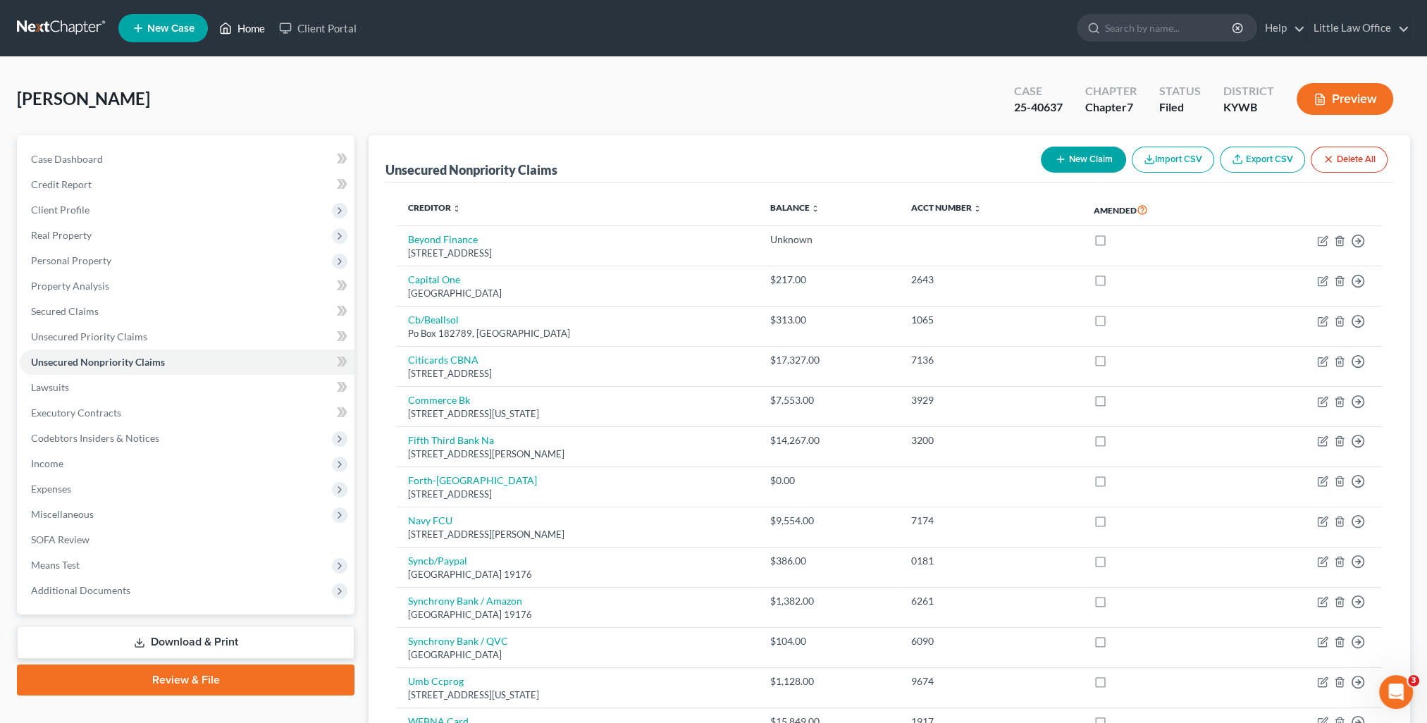
click at [244, 23] on link "Home" at bounding box center [242, 28] width 60 height 25
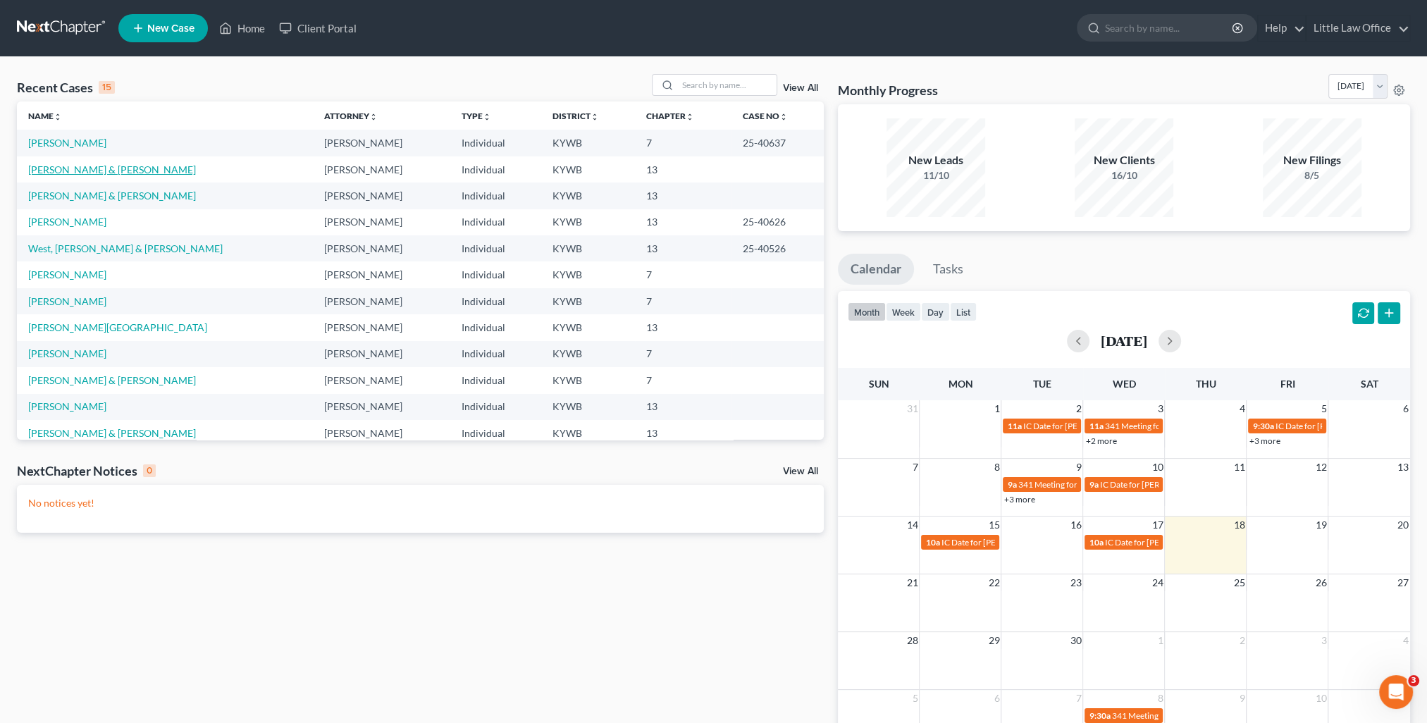
click at [65, 168] on link "[PERSON_NAME] & [PERSON_NAME]" at bounding box center [112, 170] width 168 height 12
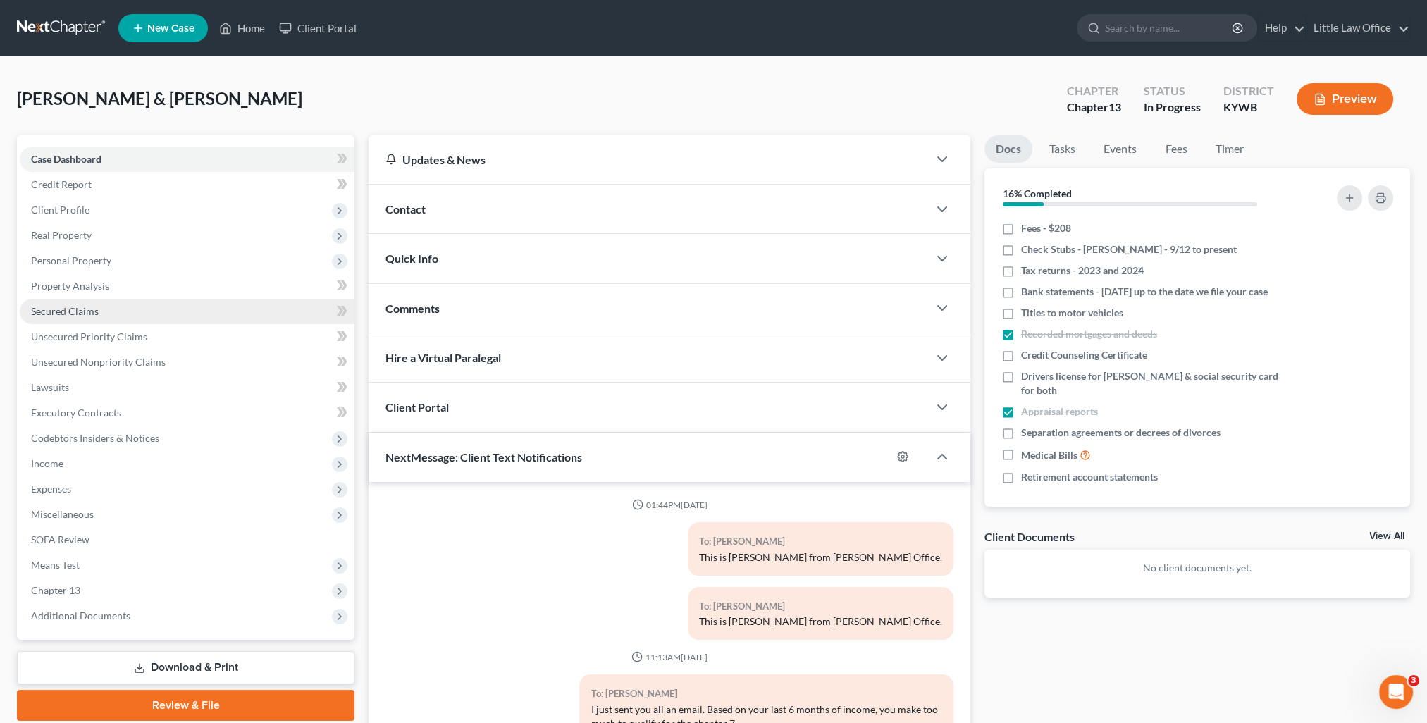
scroll to position [1764, 0]
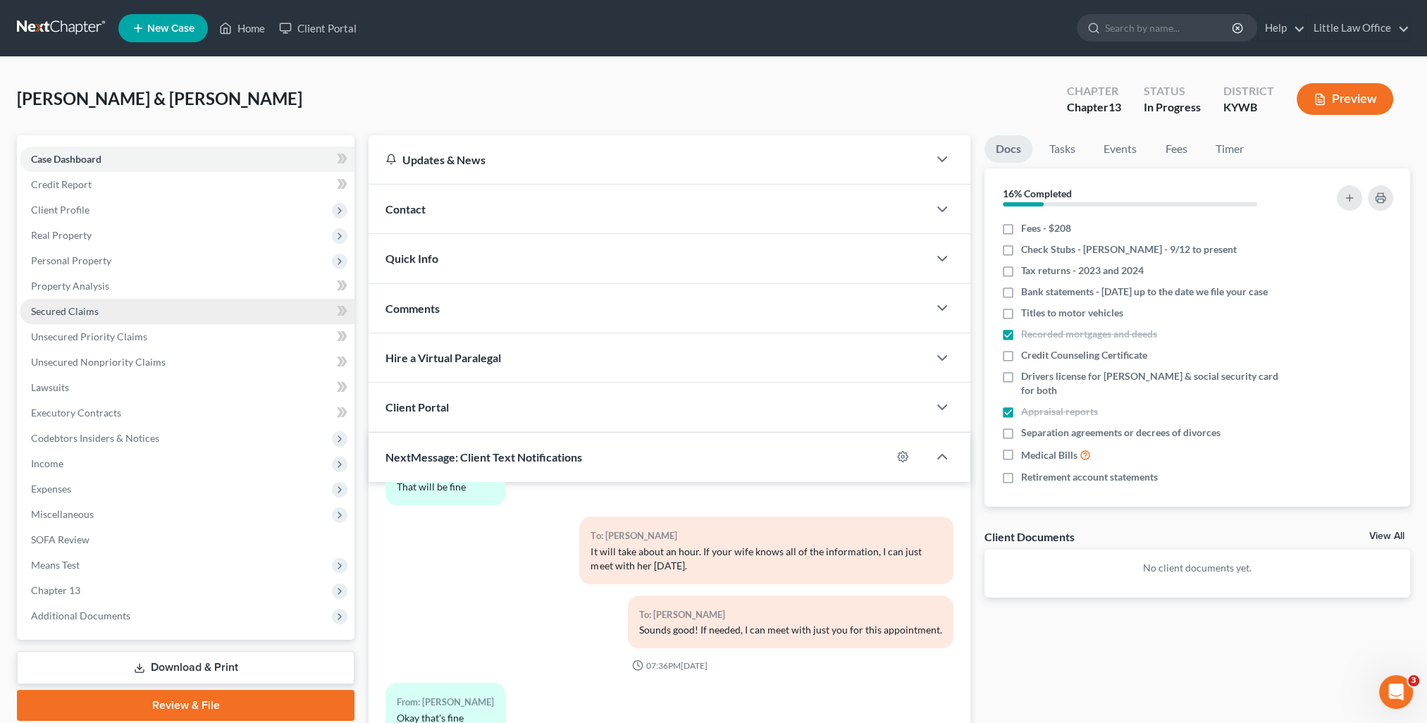
click at [50, 313] on span "Secured Claims" at bounding box center [65, 311] width 68 height 12
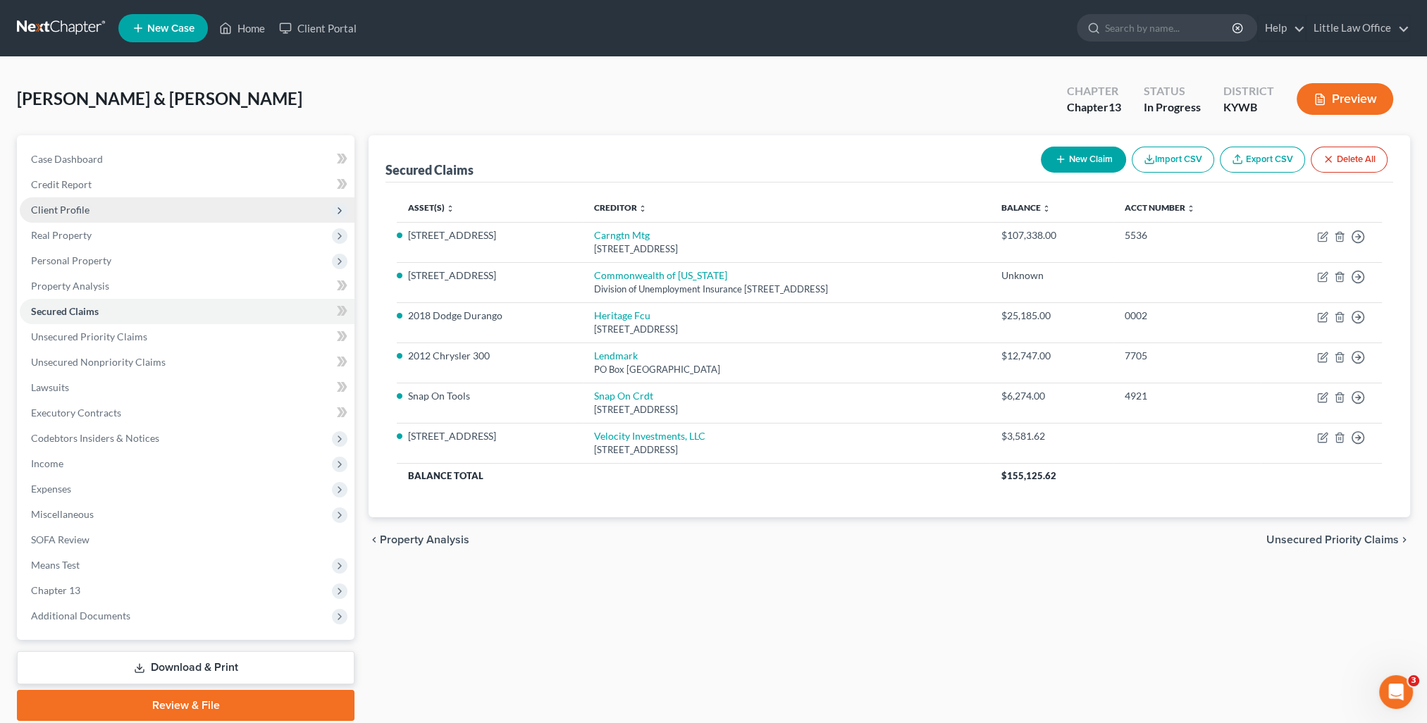
click at [69, 212] on span "Client Profile" at bounding box center [60, 210] width 59 height 12
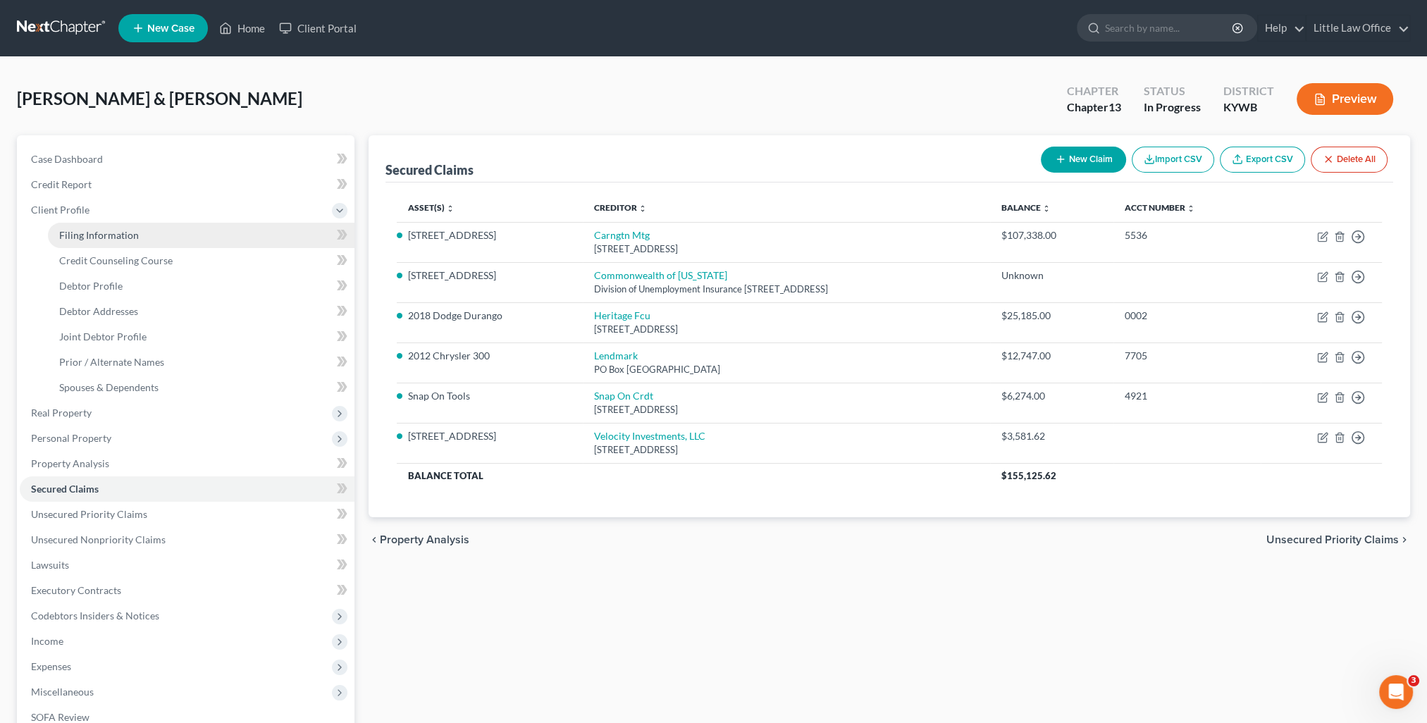
click at [78, 230] on span "Filing Information" at bounding box center [99, 235] width 80 height 12
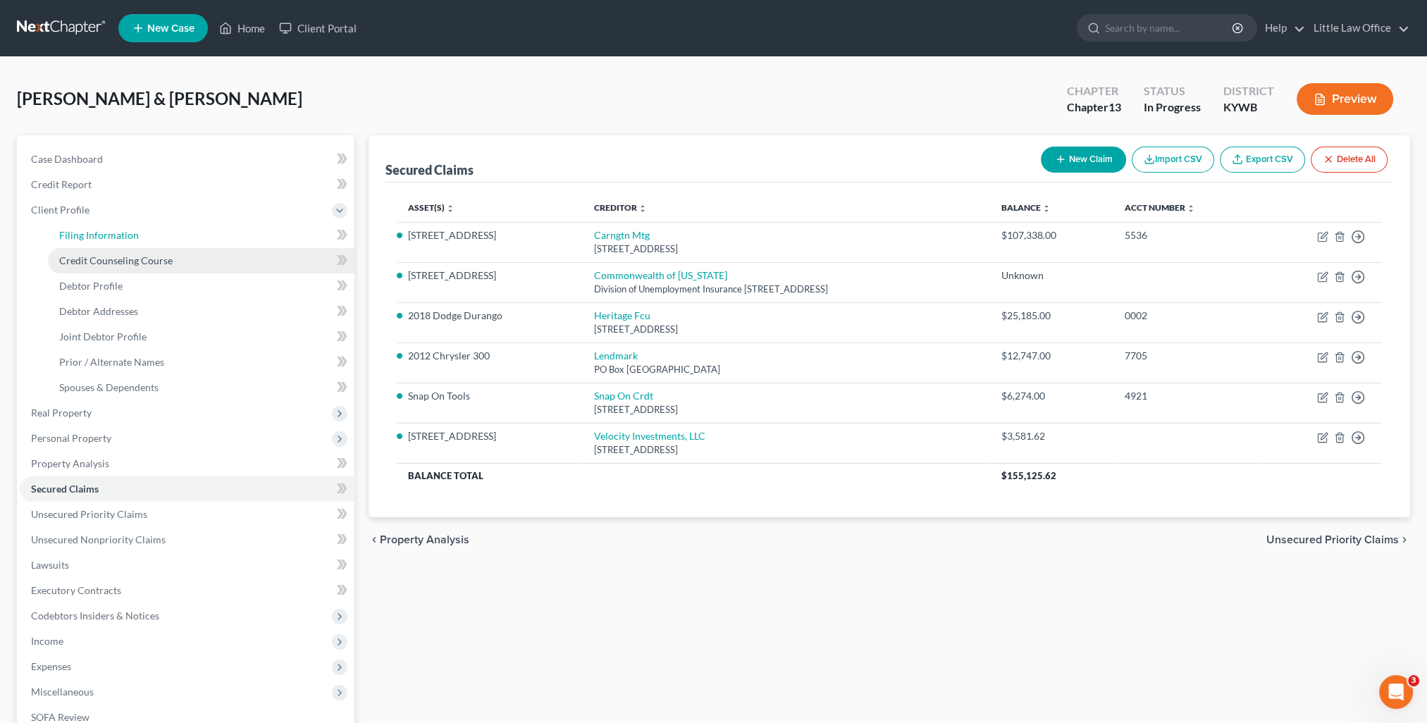
select select "1"
select select "3"
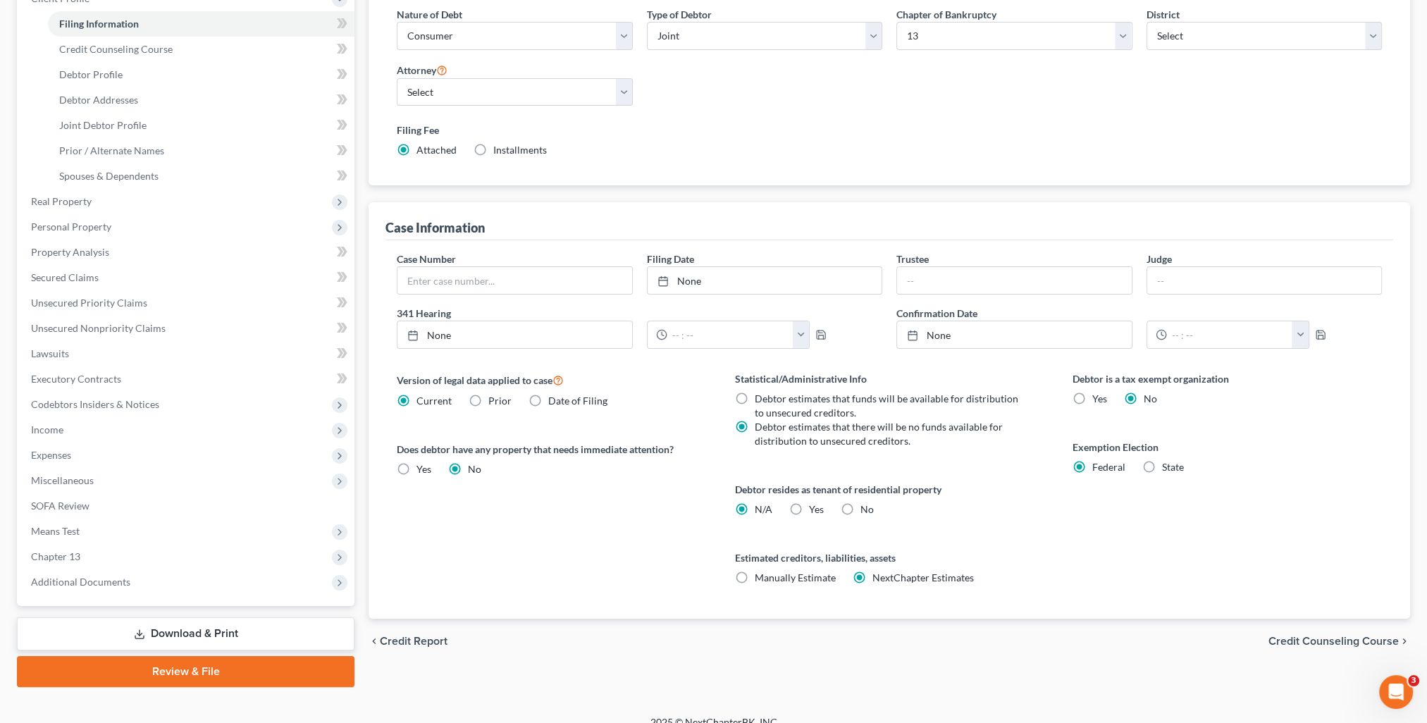
scroll to position [228, 0]
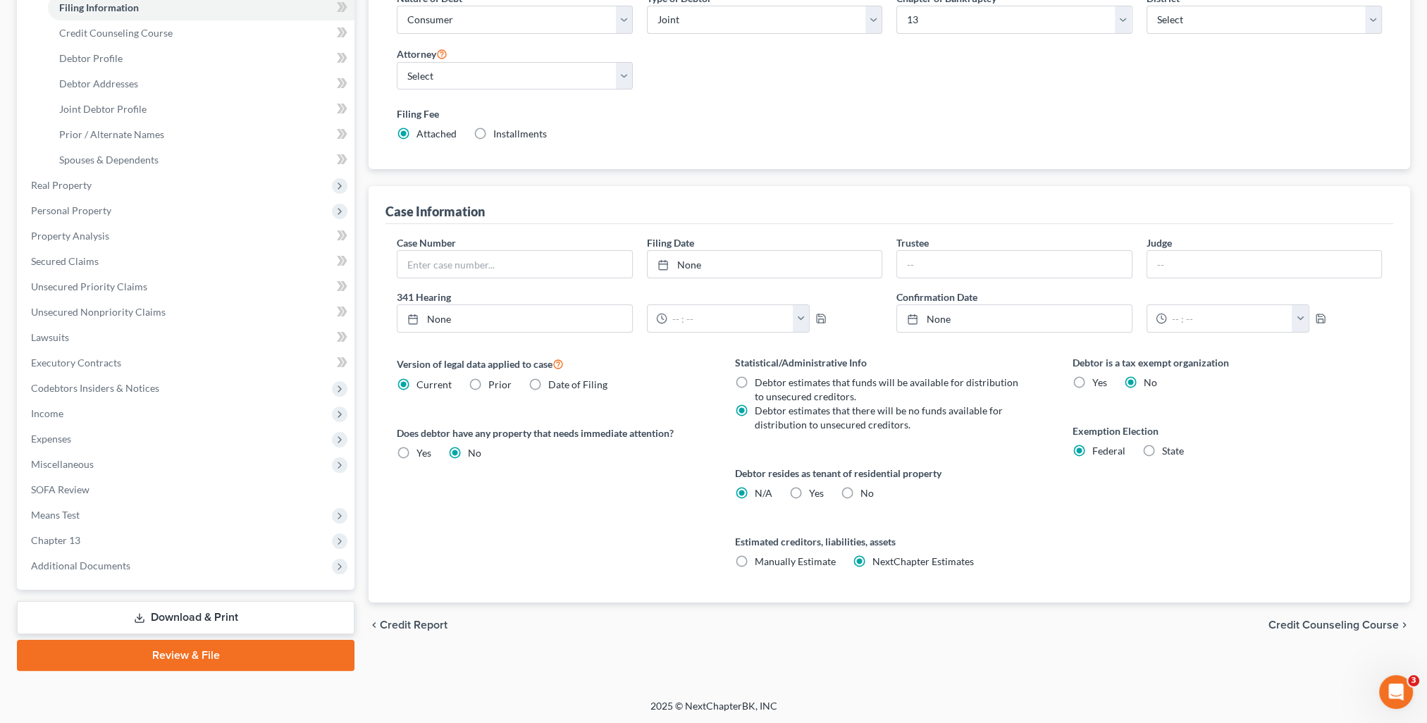
click at [1308, 615] on div "chevron_left Credit Report Credit Counseling Course chevron_right" at bounding box center [890, 625] width 1042 height 45
click at [1310, 623] on span "Credit Counseling Course" at bounding box center [1334, 625] width 130 height 11
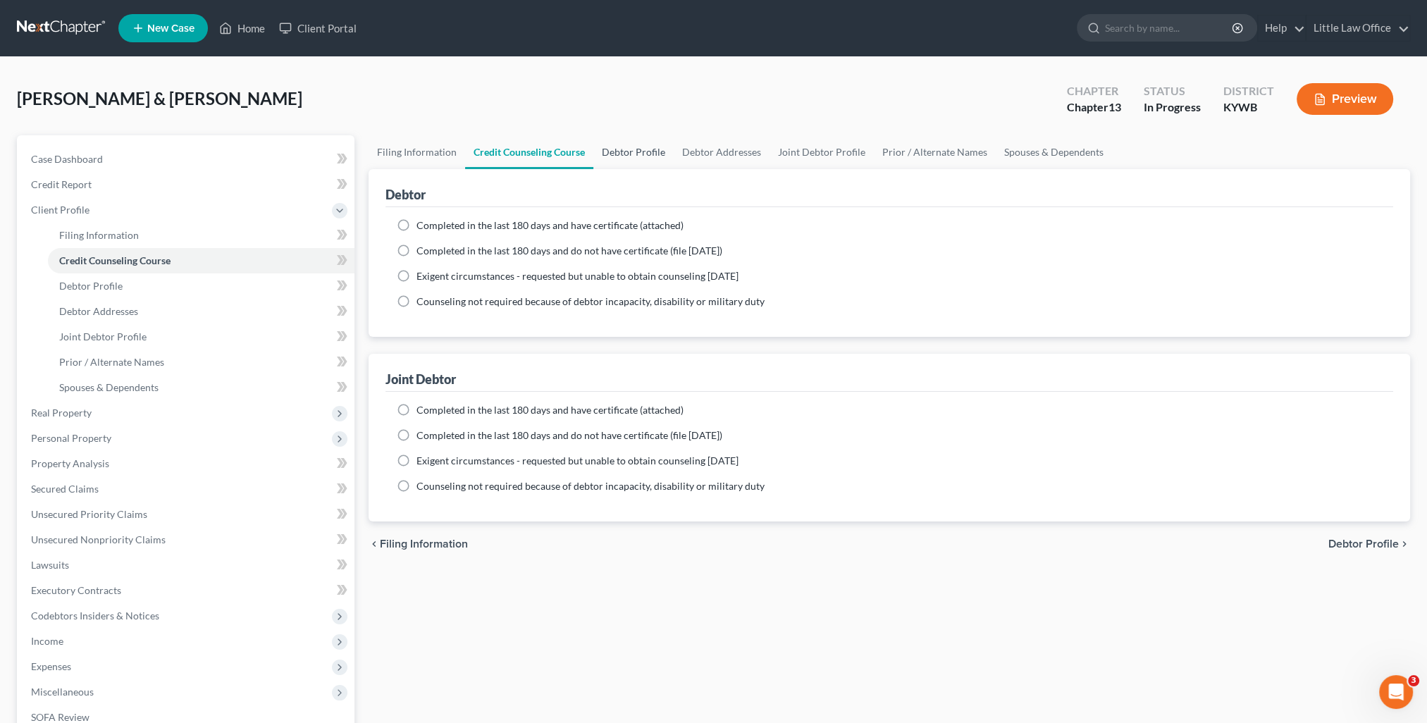
click at [632, 144] on link "Debtor Profile" at bounding box center [634, 152] width 80 height 34
select select "1"
select select "4"
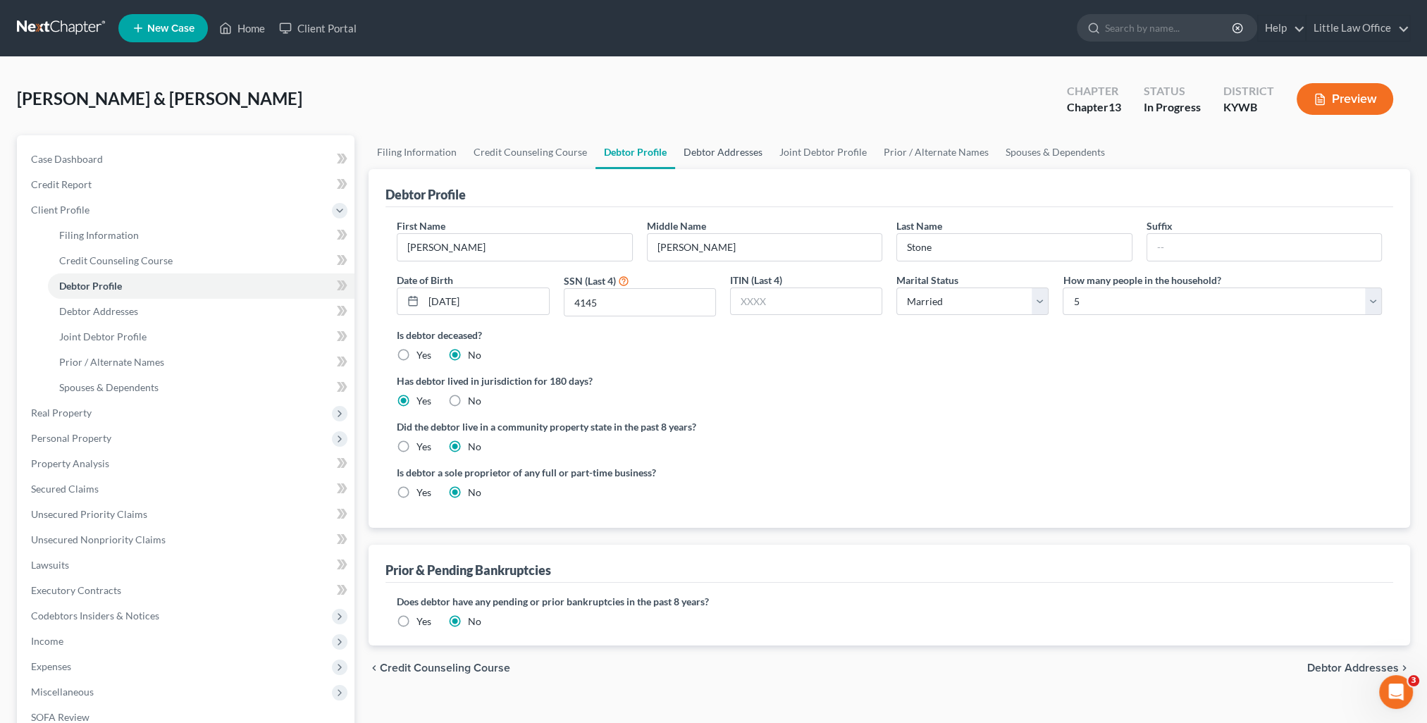
click at [739, 162] on link "Debtor Addresses" at bounding box center [723, 152] width 96 height 34
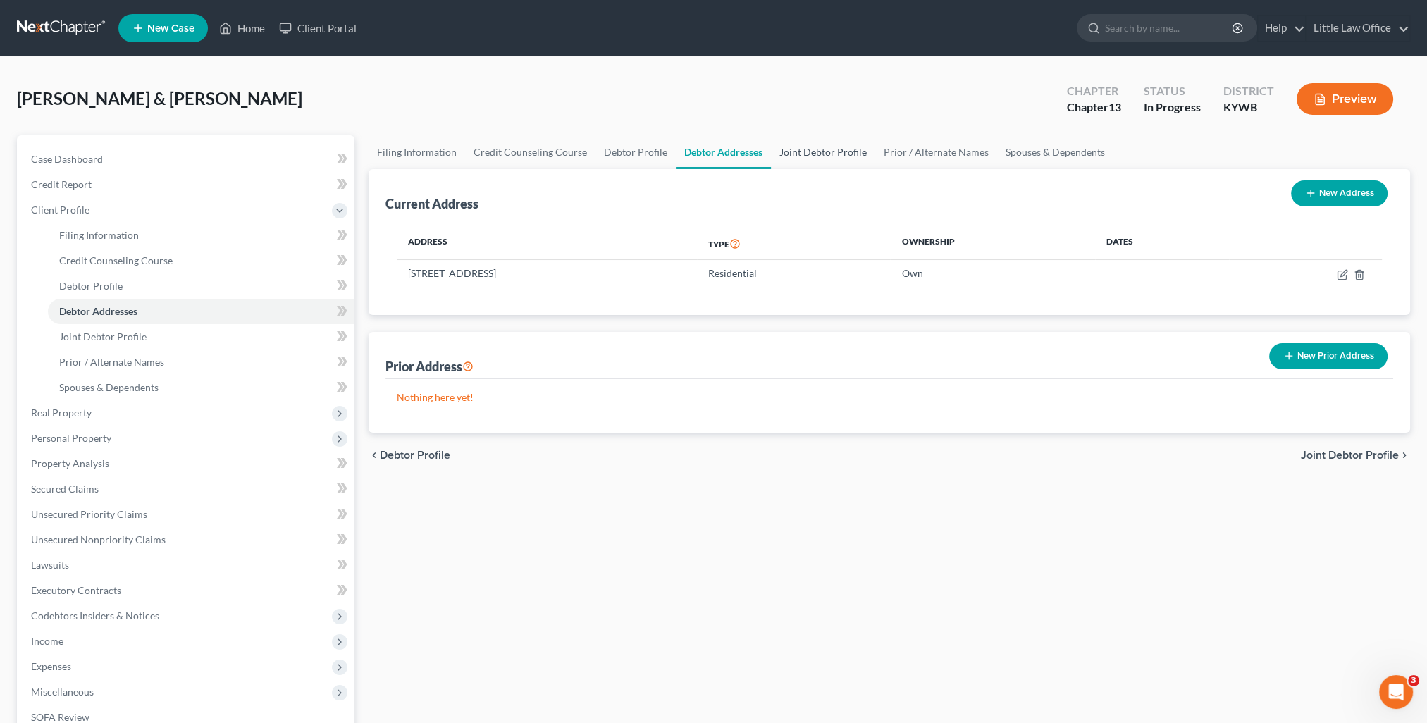
click at [781, 151] on link "Joint Debtor Profile" at bounding box center [823, 152] width 104 height 34
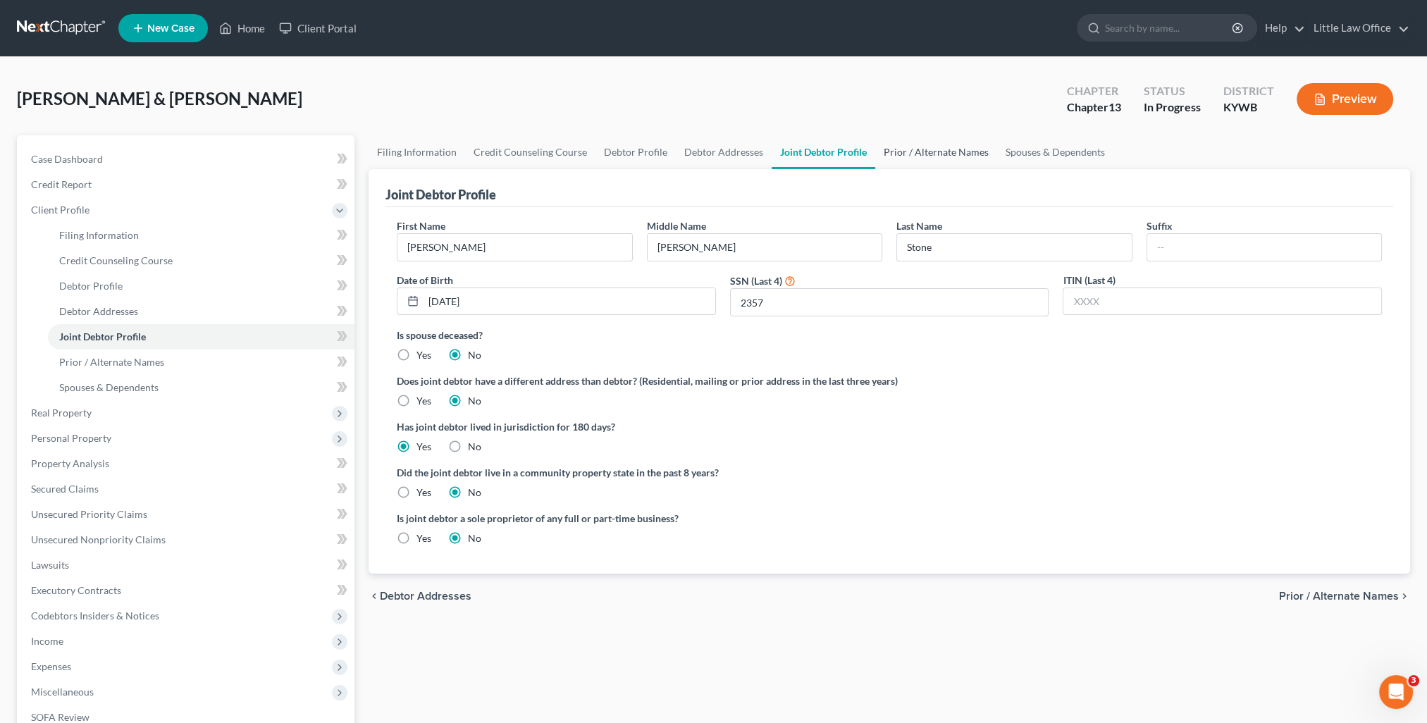
click at [887, 156] on link "Prior / Alternate Names" at bounding box center [936, 152] width 122 height 34
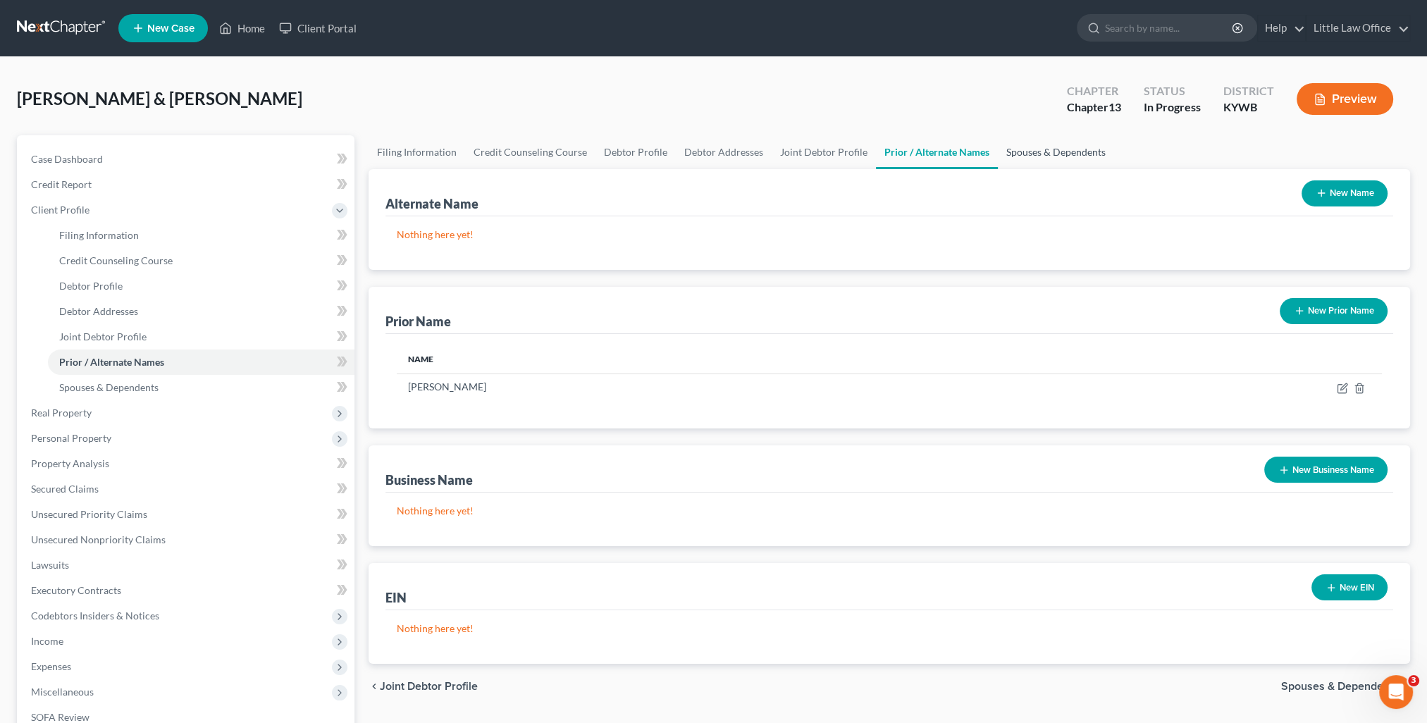
click at [1028, 149] on link "Spouses & Dependents" at bounding box center [1056, 152] width 116 height 34
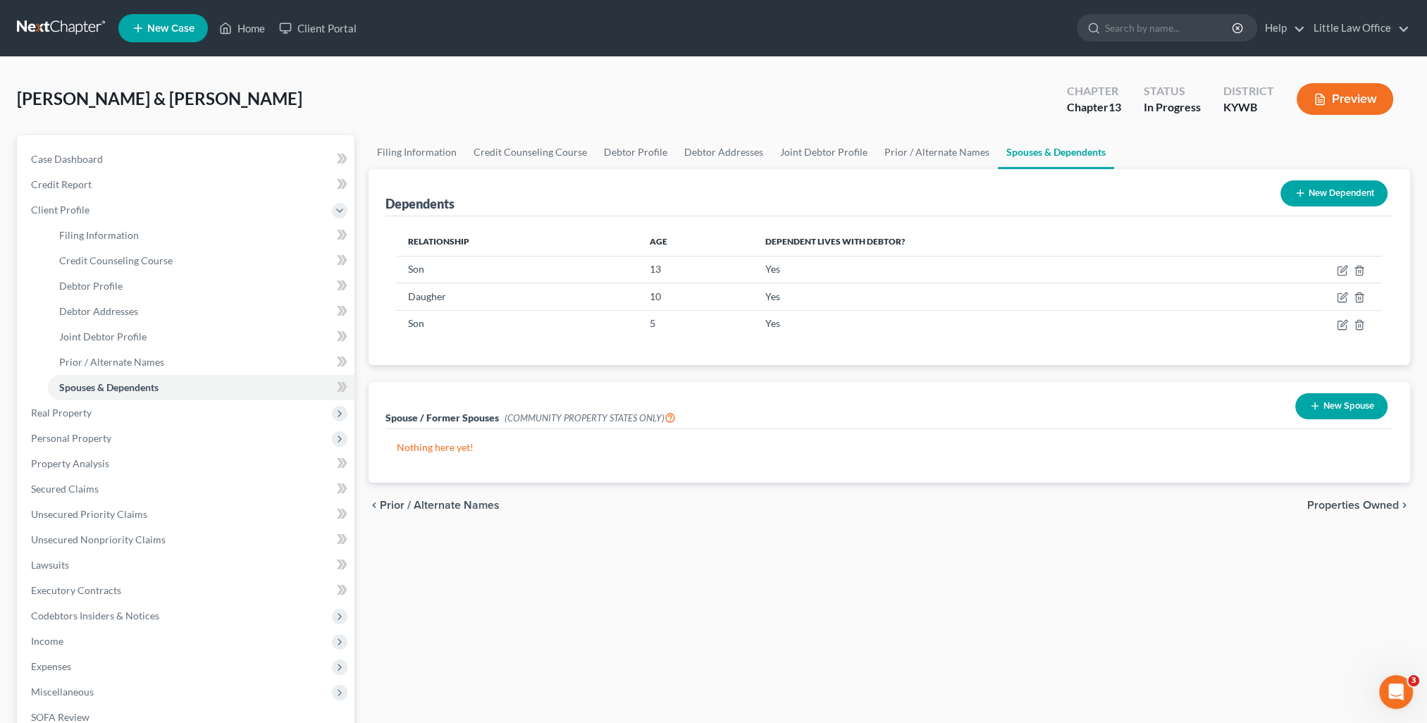
click at [1353, 502] on span "Properties Owned" at bounding box center [1354, 505] width 92 height 11
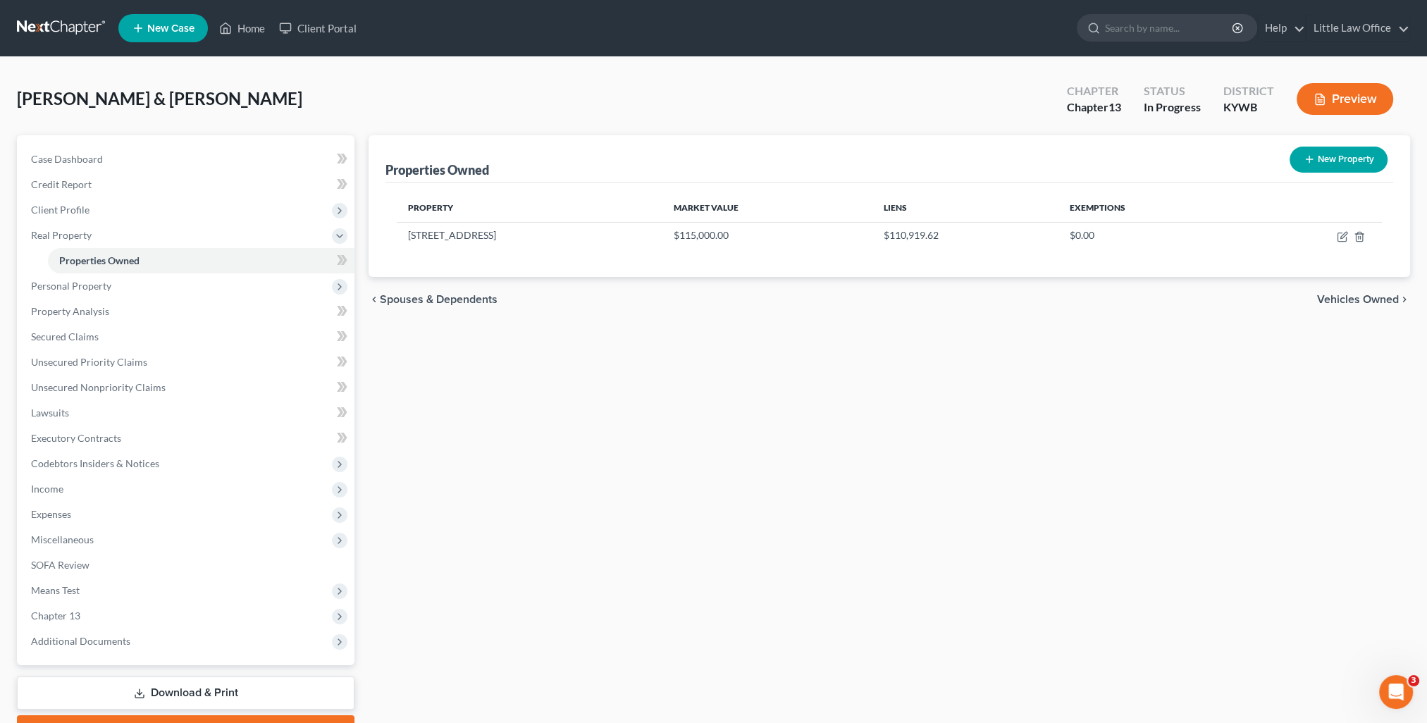
click at [1353, 300] on span "Vehicles Owned" at bounding box center [1358, 299] width 82 height 11
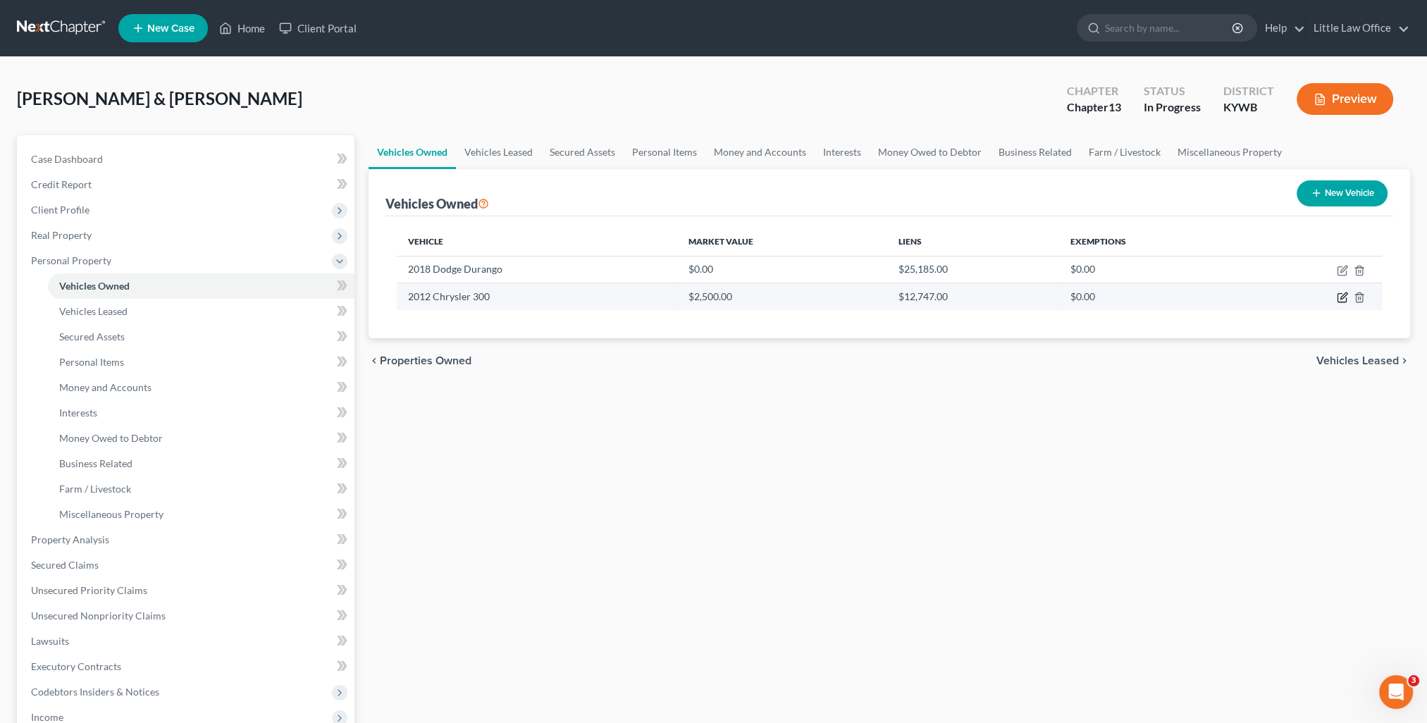
click at [1339, 297] on icon "button" at bounding box center [1342, 297] width 11 height 11
select select "0"
select select "14"
select select "2"
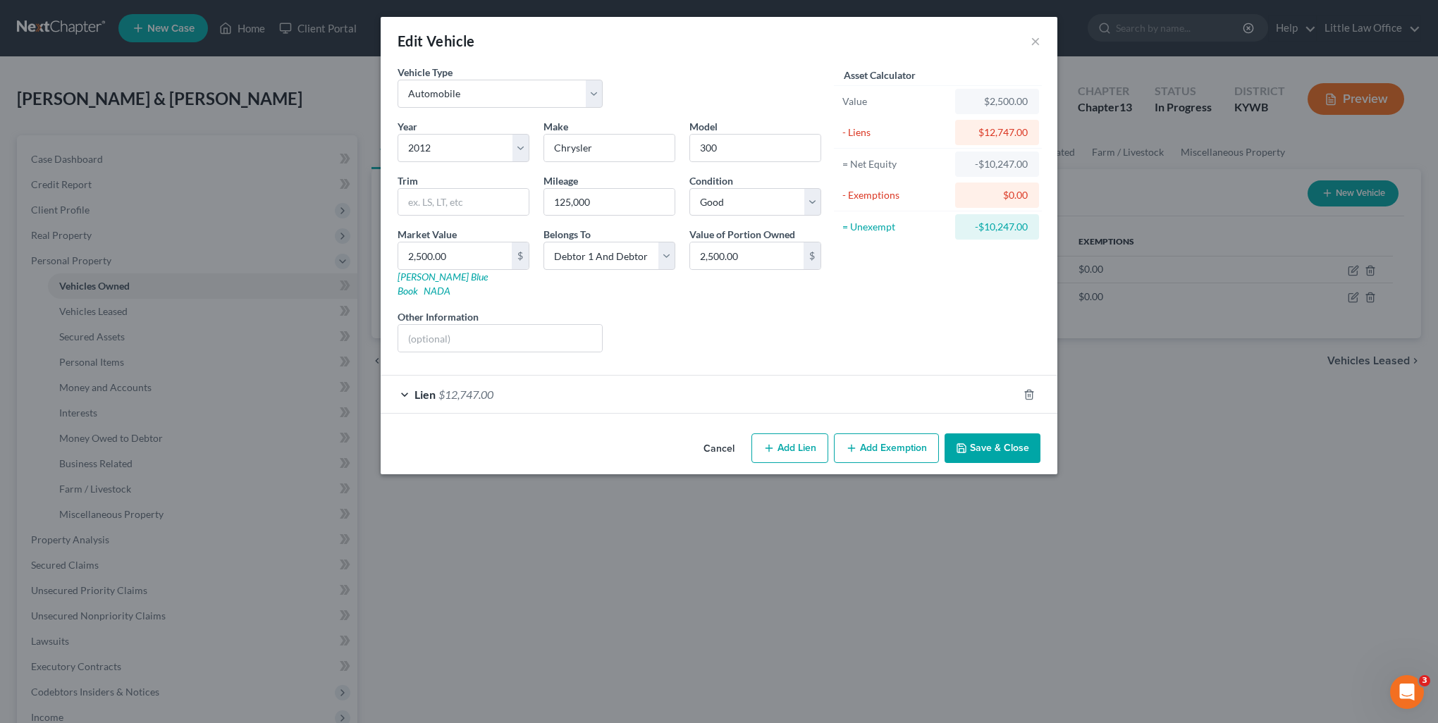
click at [1021, 434] on button "Save & Close" at bounding box center [993, 449] width 96 height 30
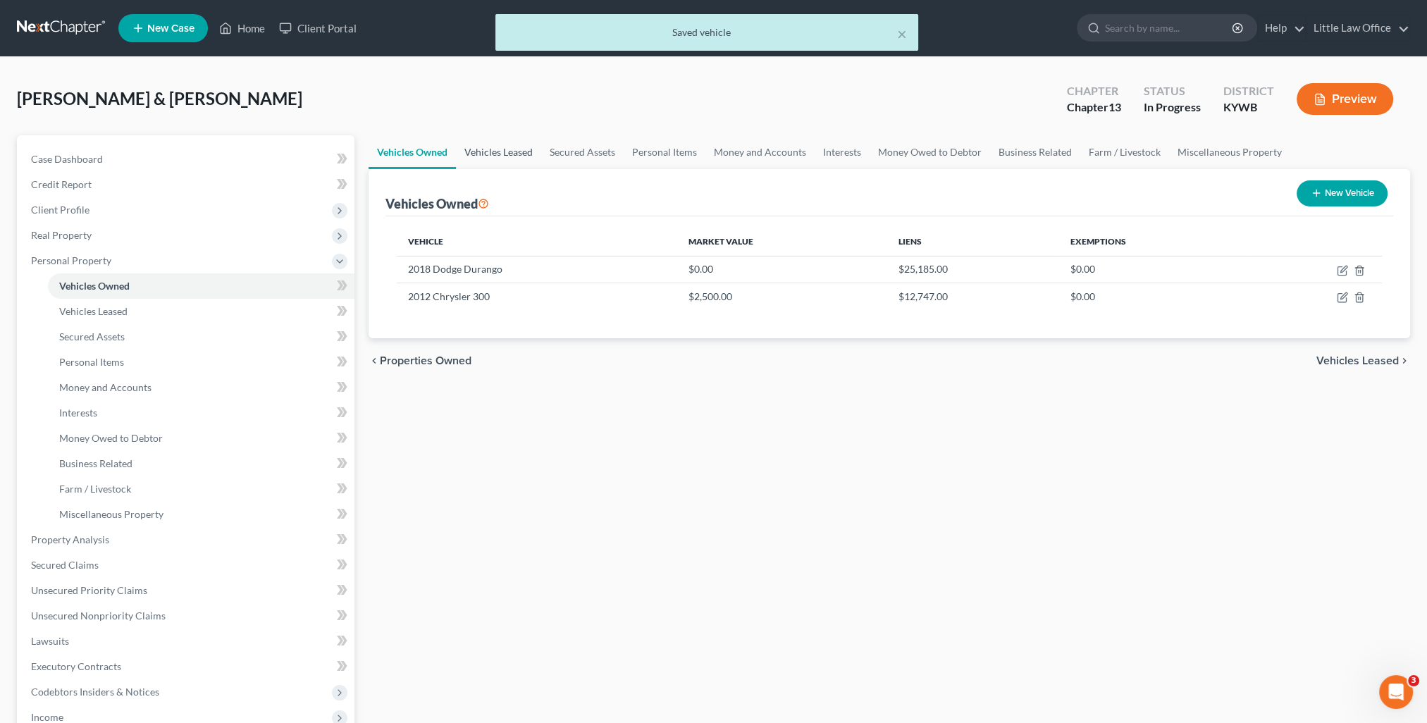
click at [517, 150] on link "Vehicles Leased" at bounding box center [498, 152] width 85 height 34
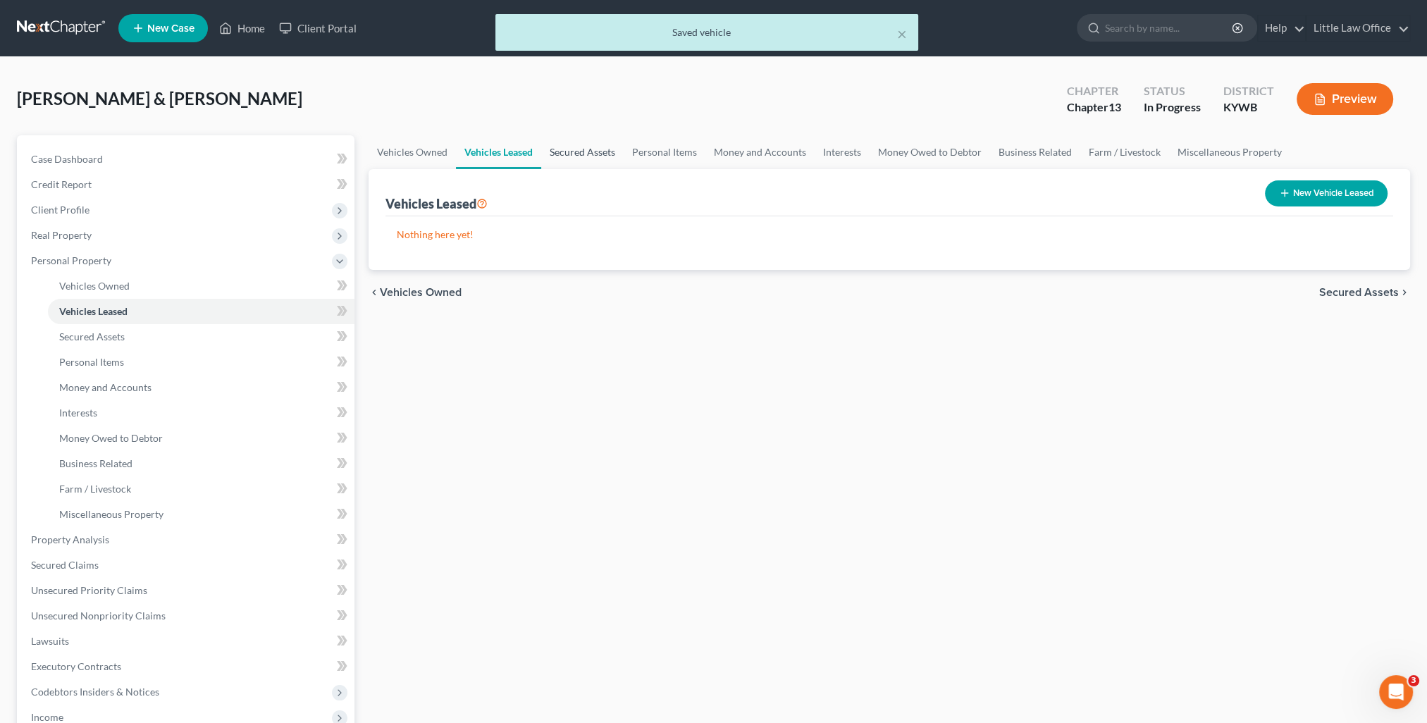
click at [589, 147] on link "Secured Assets" at bounding box center [582, 152] width 82 height 34
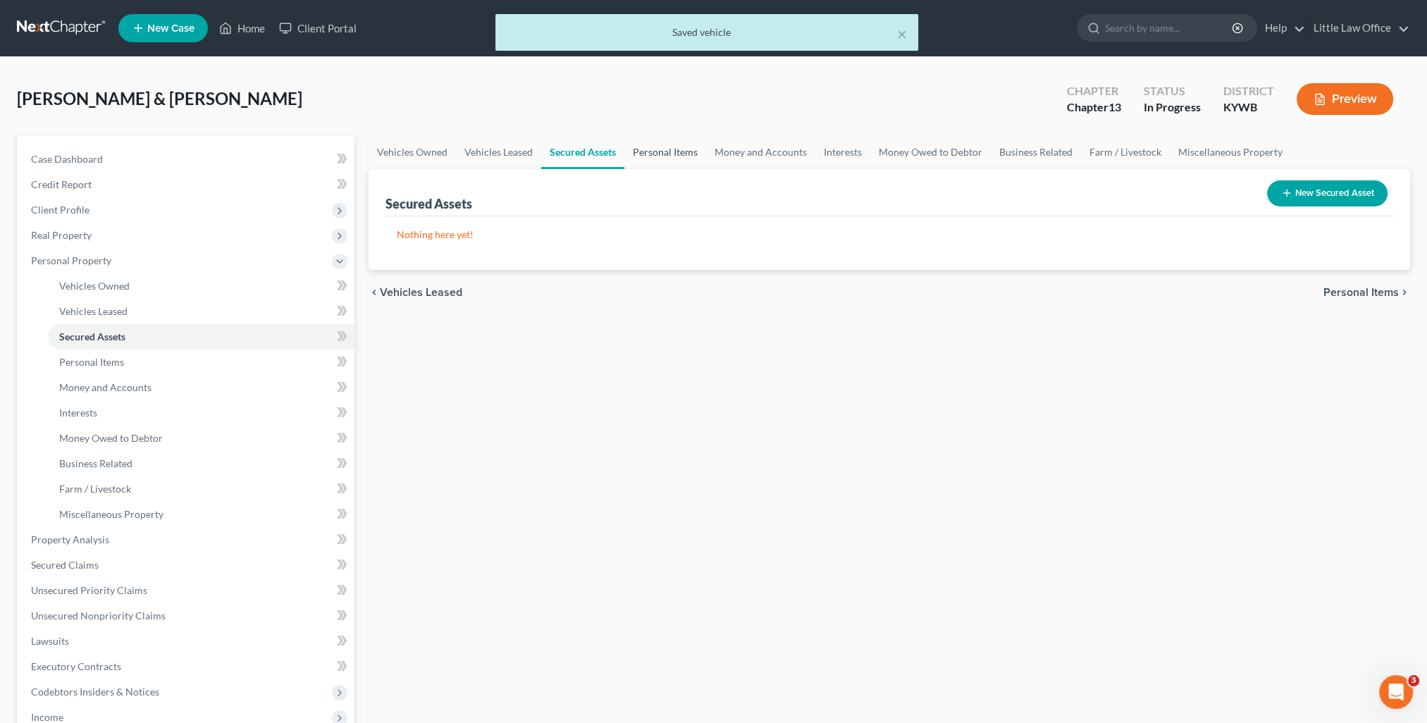
click at [658, 152] on link "Personal Items" at bounding box center [666, 152] width 82 height 34
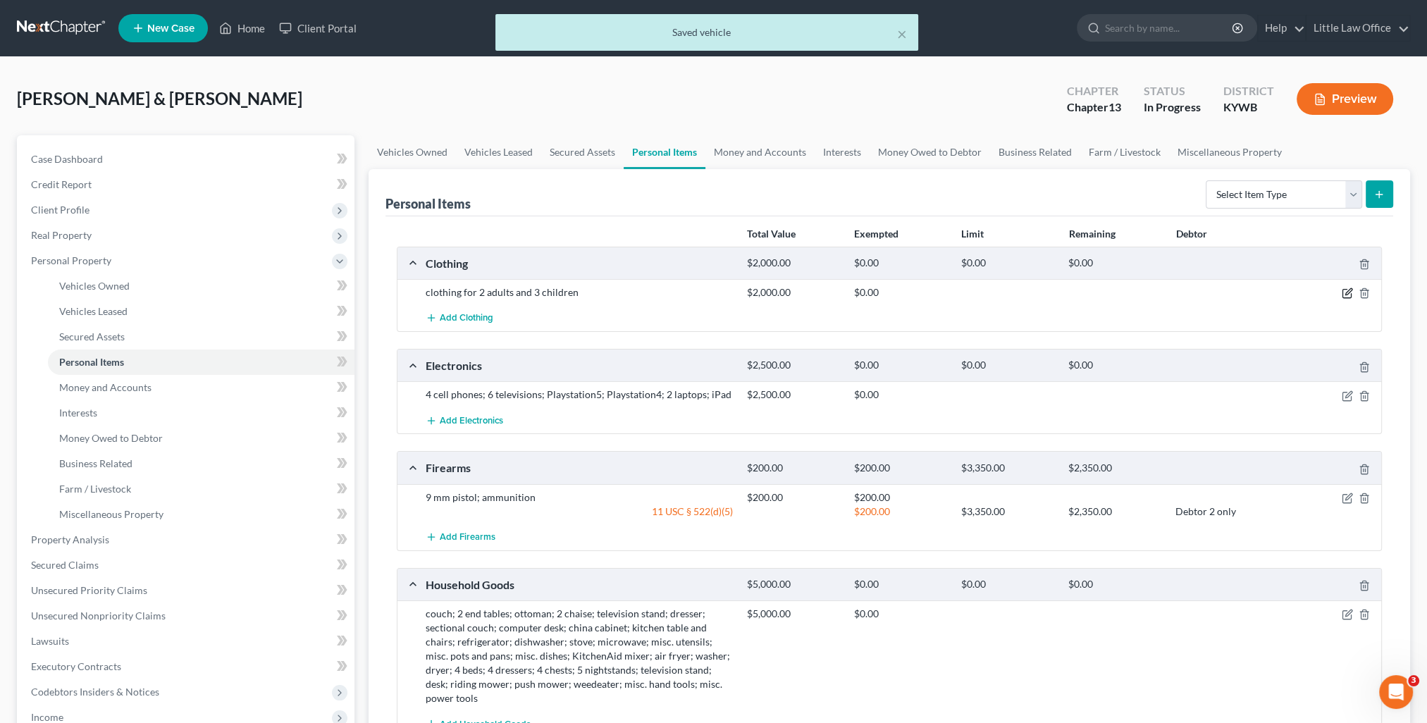
click at [1347, 293] on icon "button" at bounding box center [1347, 293] width 11 height 11
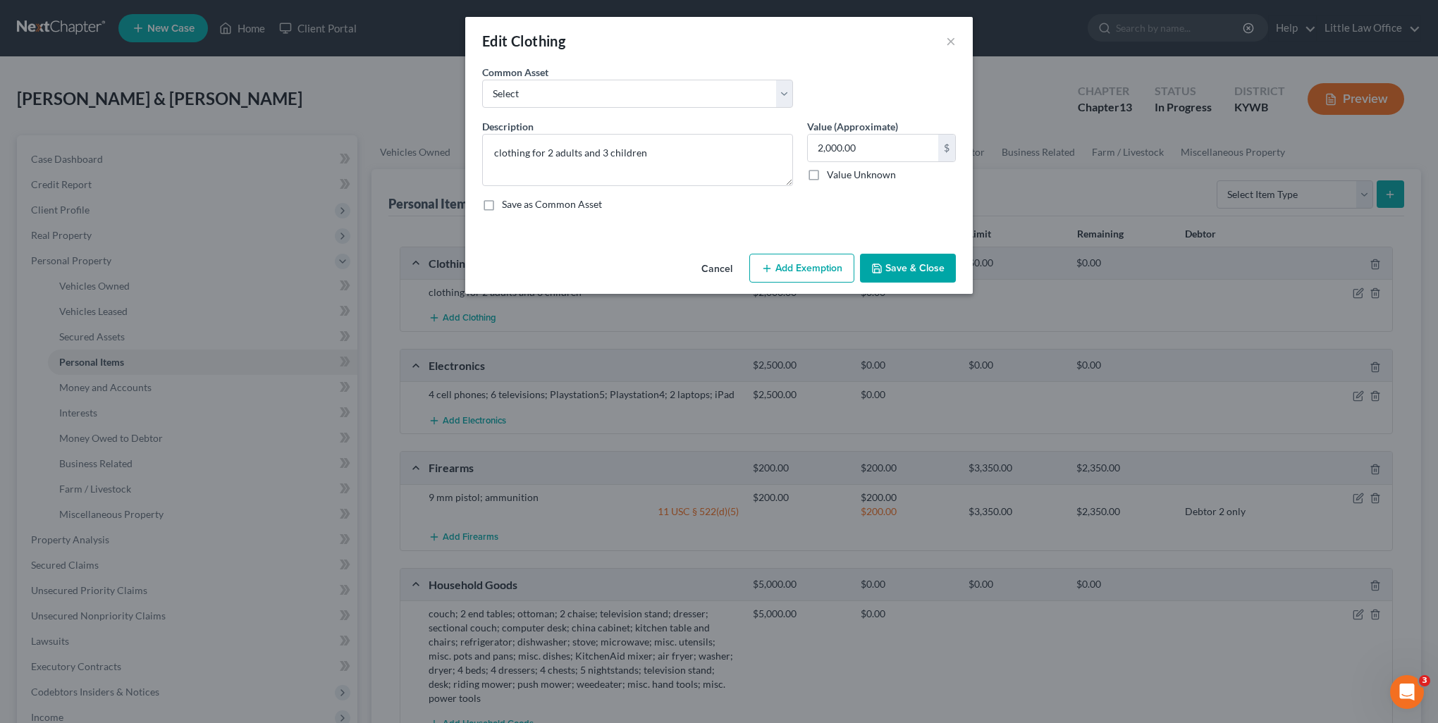
click at [828, 266] on button "Add Exemption" at bounding box center [801, 269] width 105 height 30
select select "2"
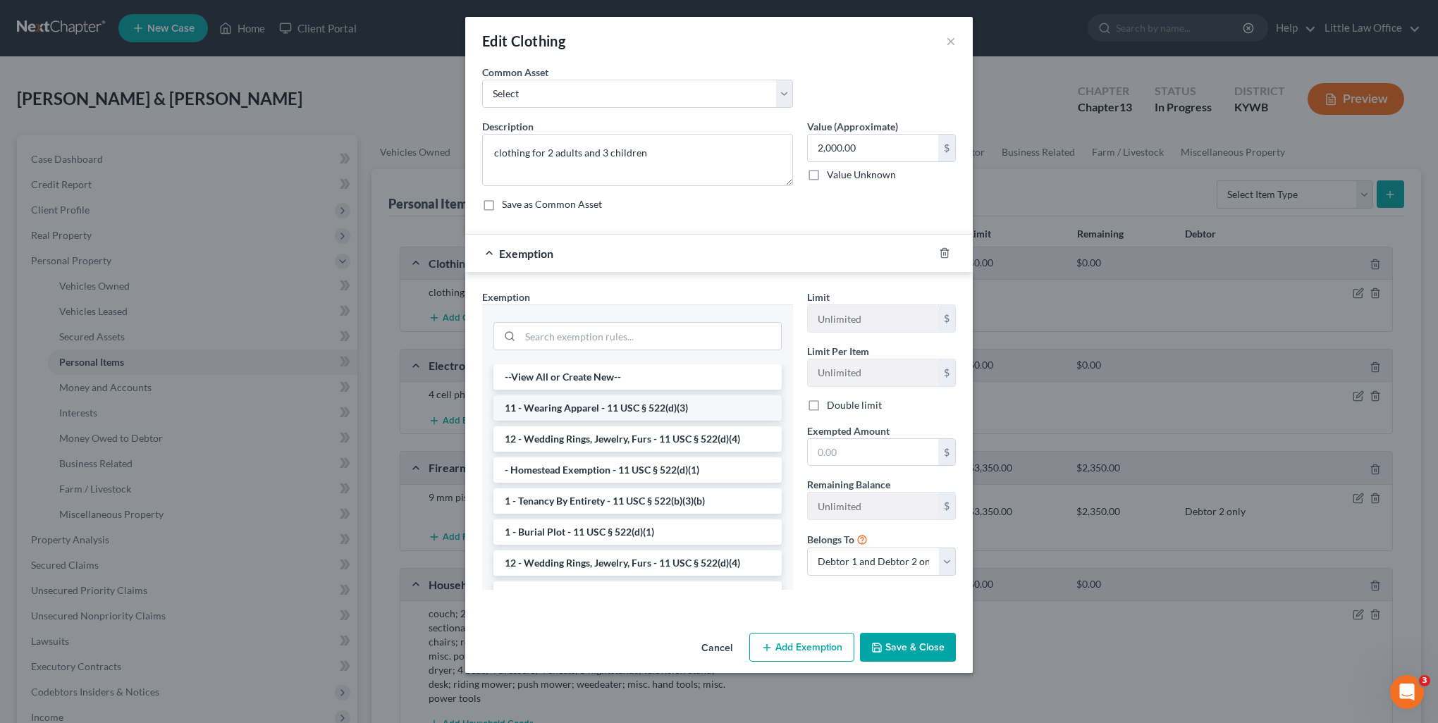
click at [564, 408] on li "11 - Wearing Apparel - 11 USC § 522(d)(3)" at bounding box center [637, 407] width 288 height 25
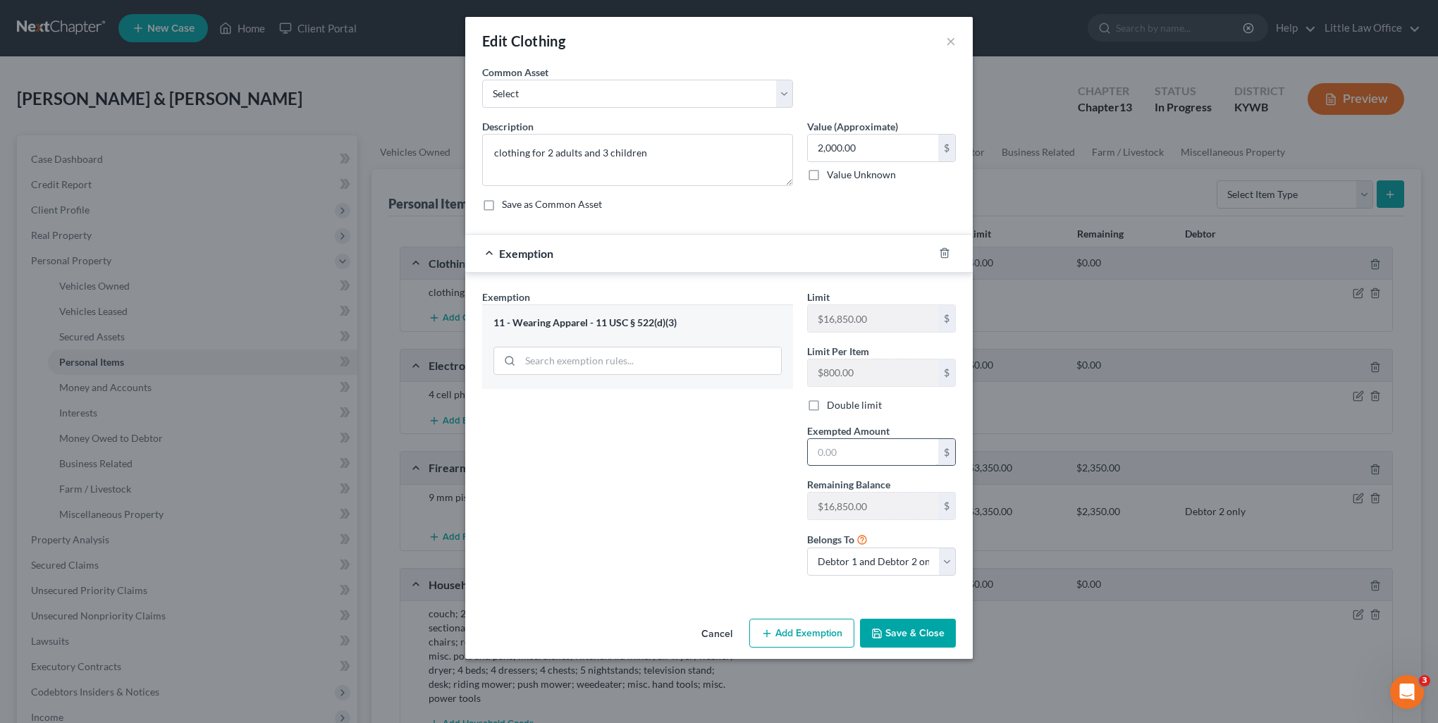
click at [877, 450] on input "text" at bounding box center [873, 452] width 130 height 27
type input "2,000"
click at [889, 641] on button "Save & Close" at bounding box center [908, 634] width 96 height 30
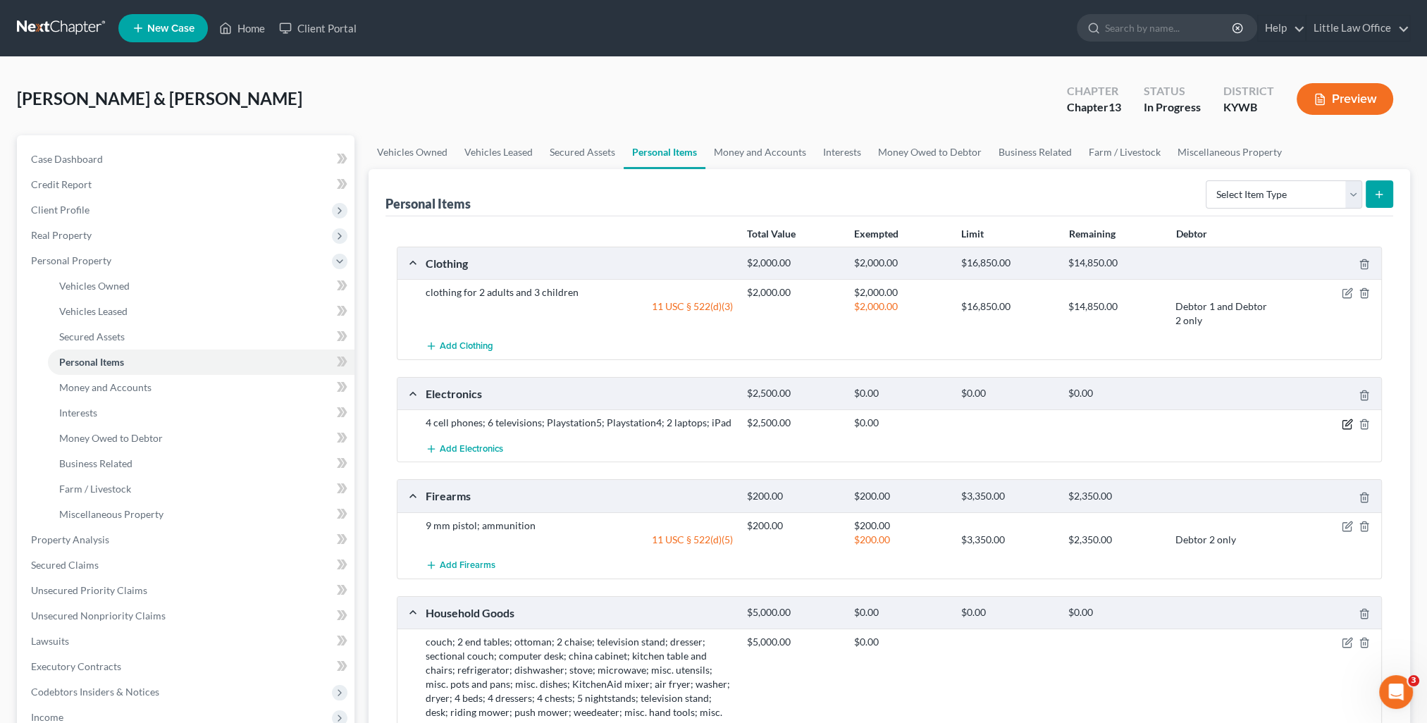
click at [1346, 424] on icon "button" at bounding box center [1347, 424] width 11 height 11
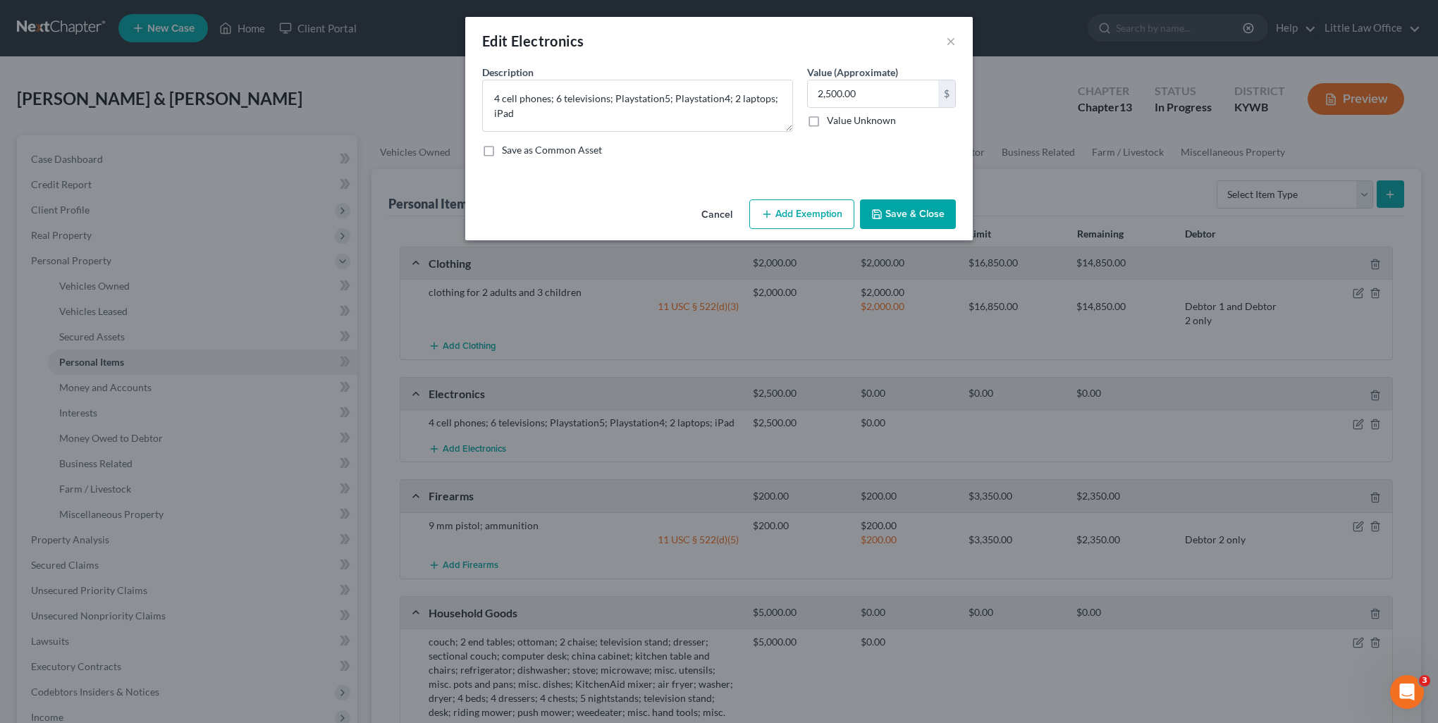
click at [787, 221] on button "Add Exemption" at bounding box center [801, 214] width 105 height 30
select select "2"
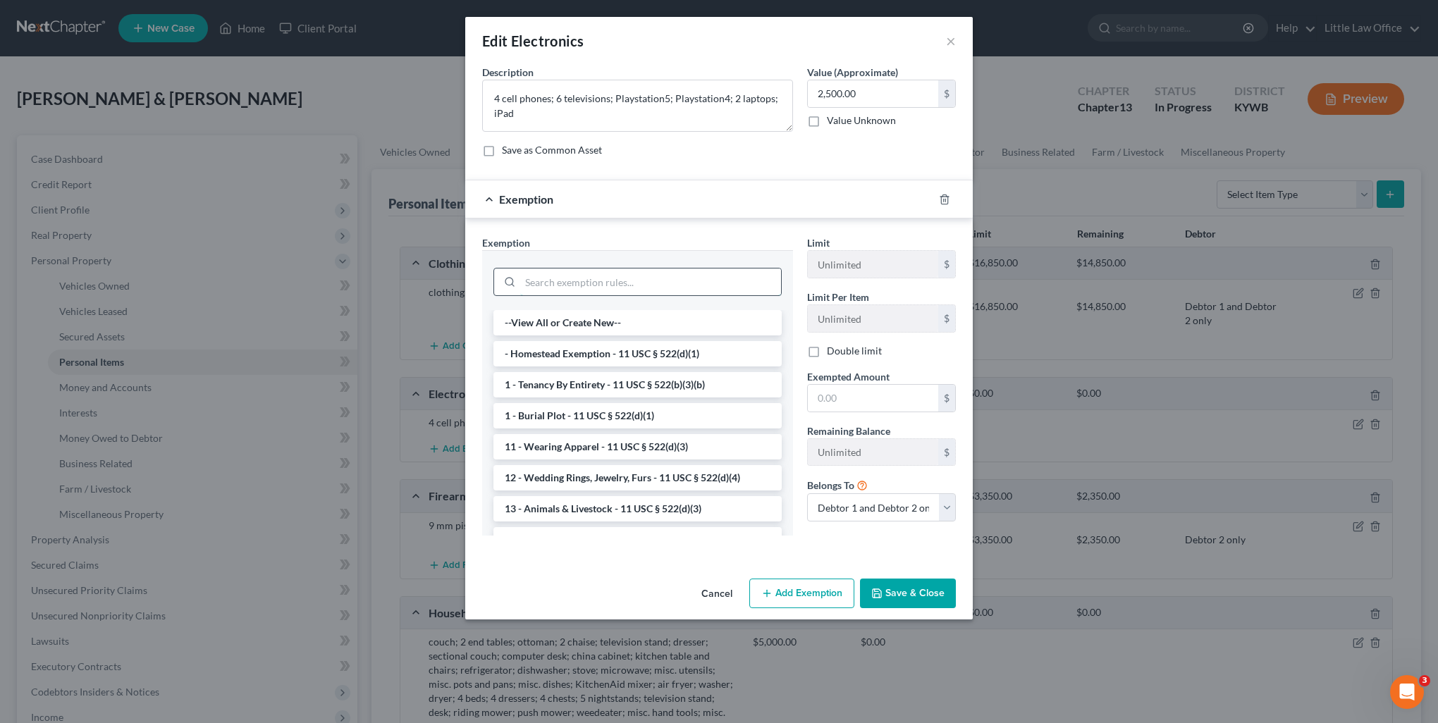
click at [586, 292] on input "search" at bounding box center [650, 282] width 261 height 27
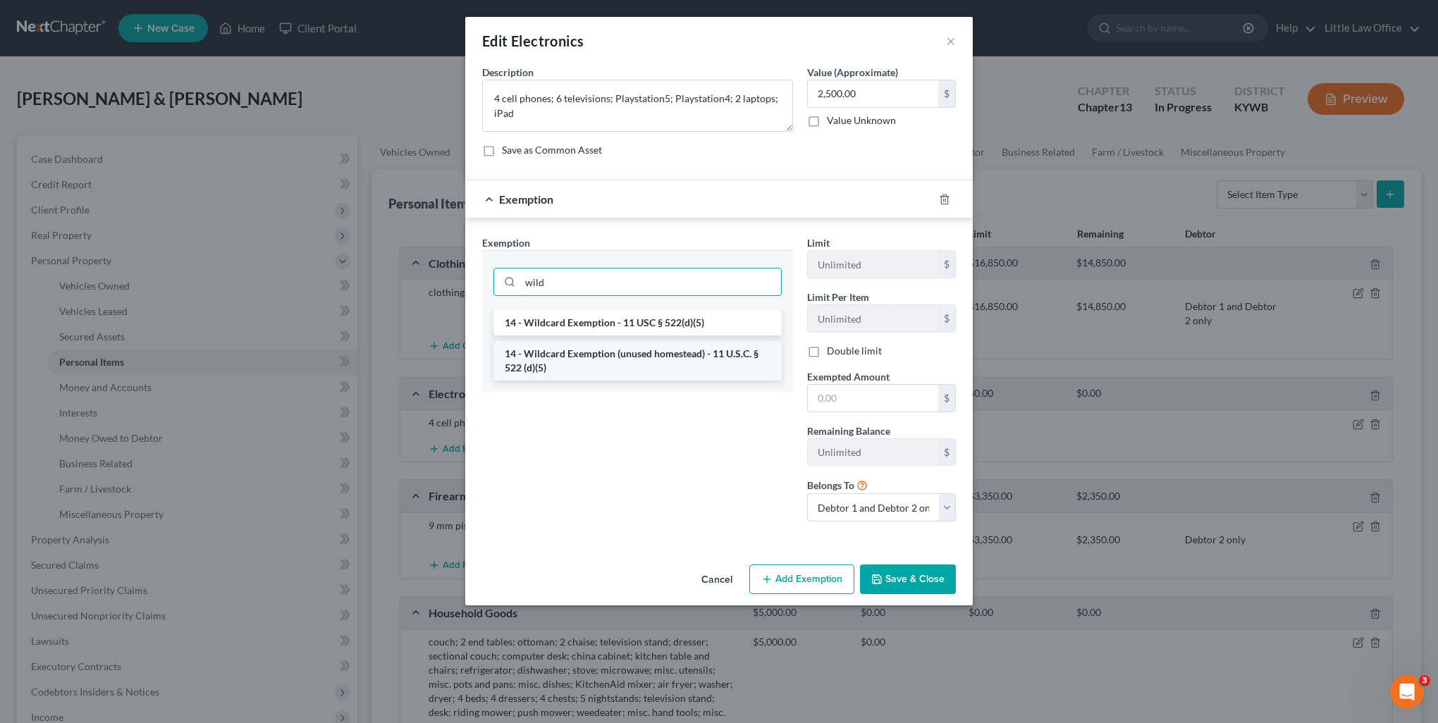
type input "wild"
click at [592, 345] on li "14 - Wildcard Exemption (unused homestead) - 11 U.S.C. § 522 (d)(5)" at bounding box center [637, 360] width 288 height 39
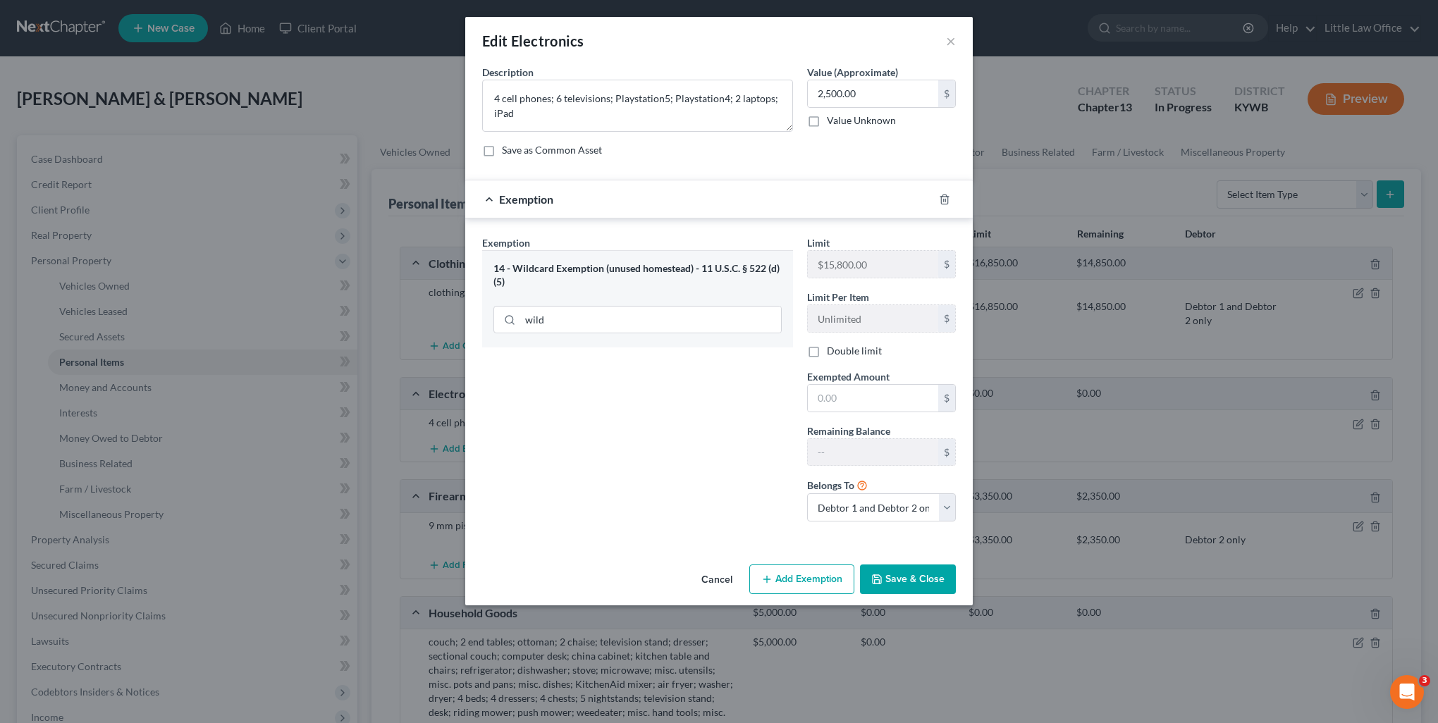
click at [847, 354] on label "Double limit" at bounding box center [854, 351] width 55 height 14
click at [842, 353] on input "Double limit" at bounding box center [836, 348] width 9 height 9
checkbox input "true"
click at [874, 395] on input "text" at bounding box center [873, 398] width 130 height 27
type input "2,500"
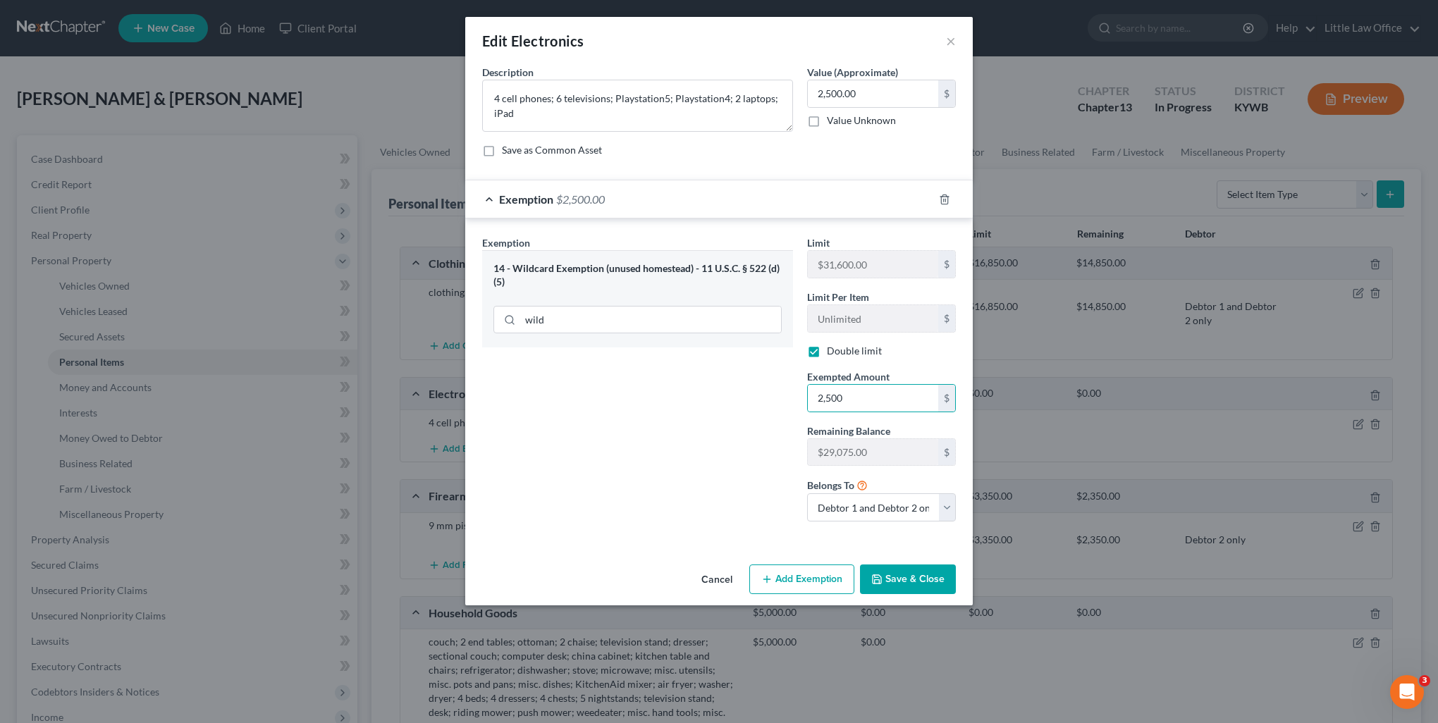
click at [672, 426] on div "Exemption Set must be selected for CA. Exemption * 14 - Wildcard Exemption (unu…" at bounding box center [637, 383] width 325 height 297
click at [905, 577] on button "Save & Close" at bounding box center [908, 580] width 96 height 30
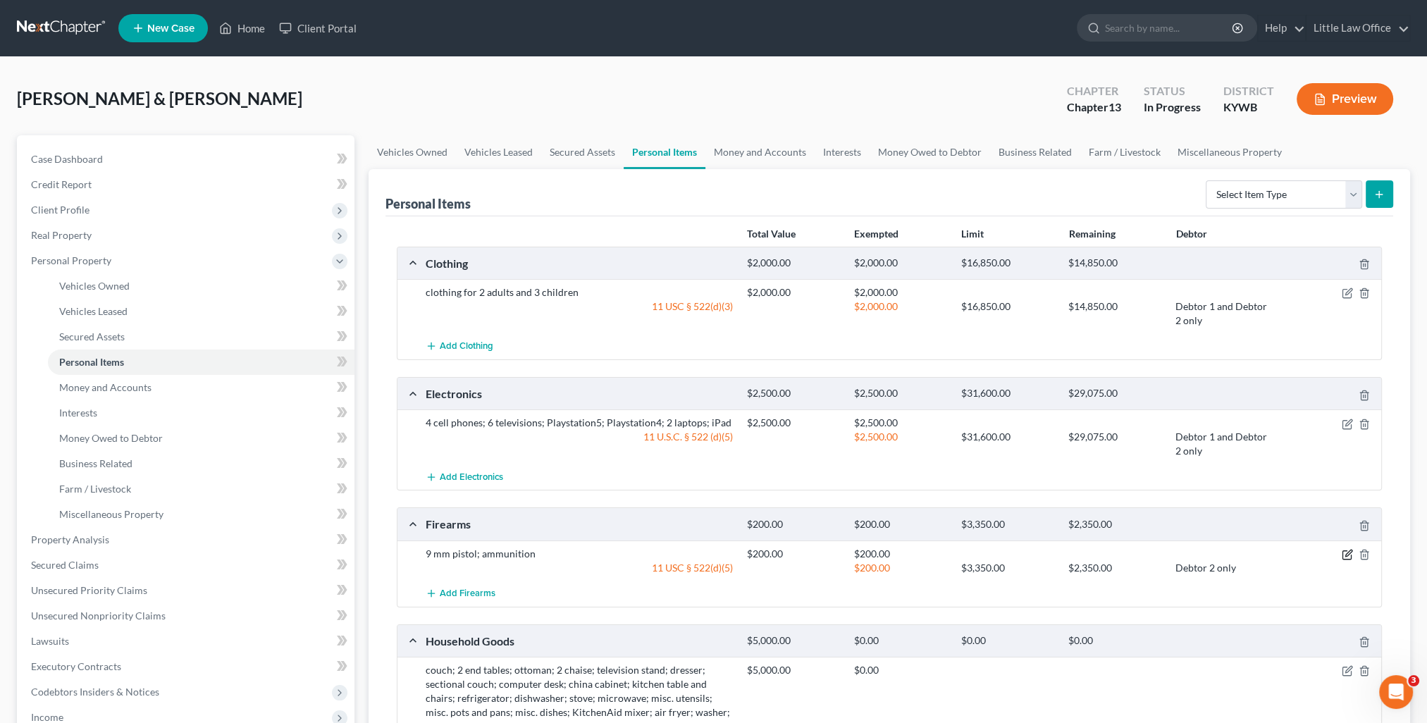
click at [1348, 549] on icon "button" at bounding box center [1347, 554] width 11 height 11
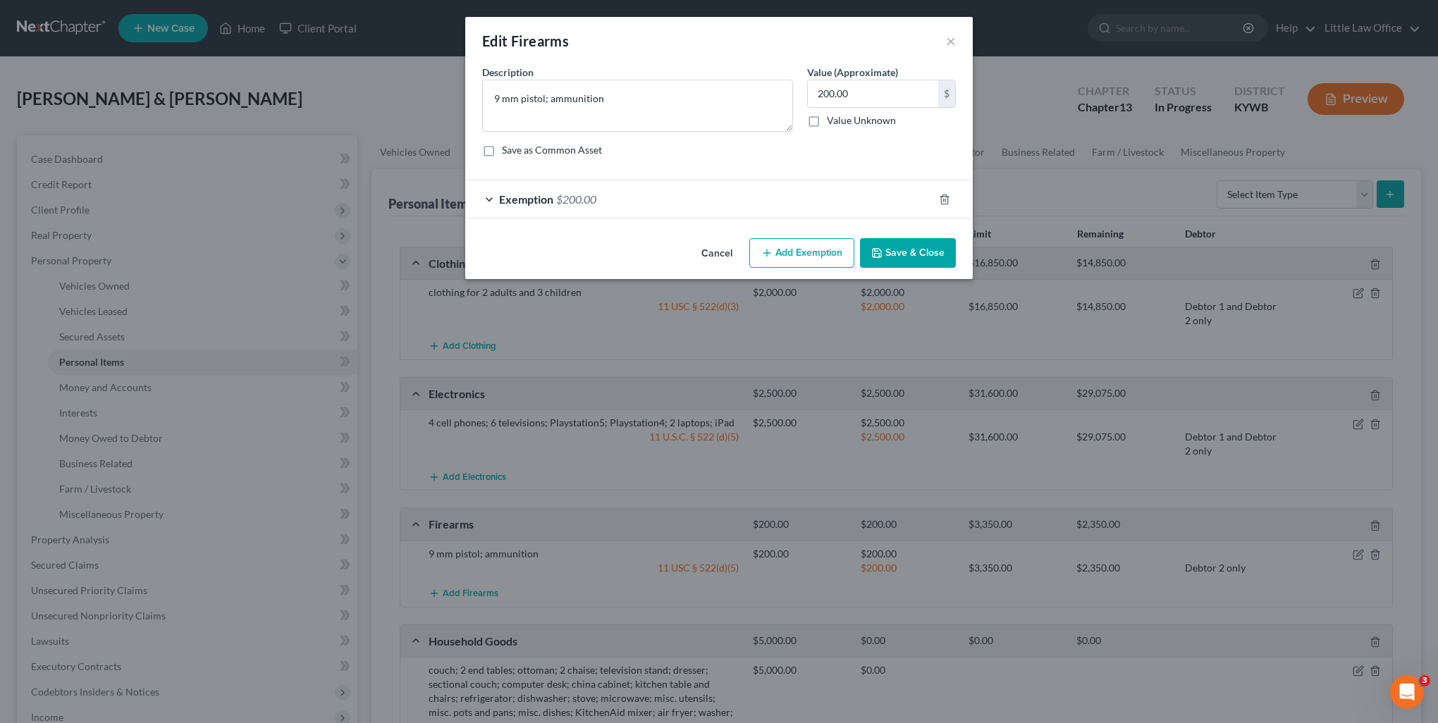
click at [793, 255] on button "Add Exemption" at bounding box center [801, 253] width 105 height 30
select select "2"
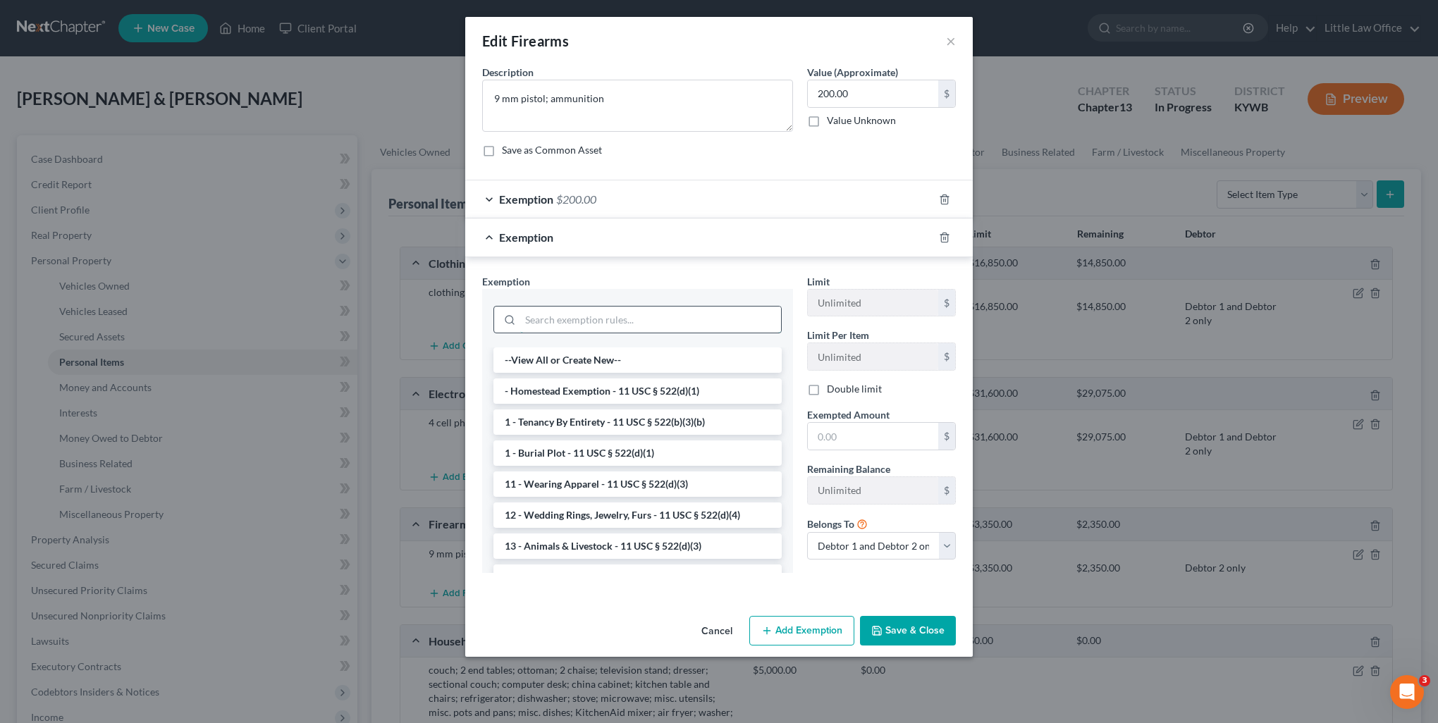
click at [645, 315] on input "search" at bounding box center [650, 320] width 261 height 27
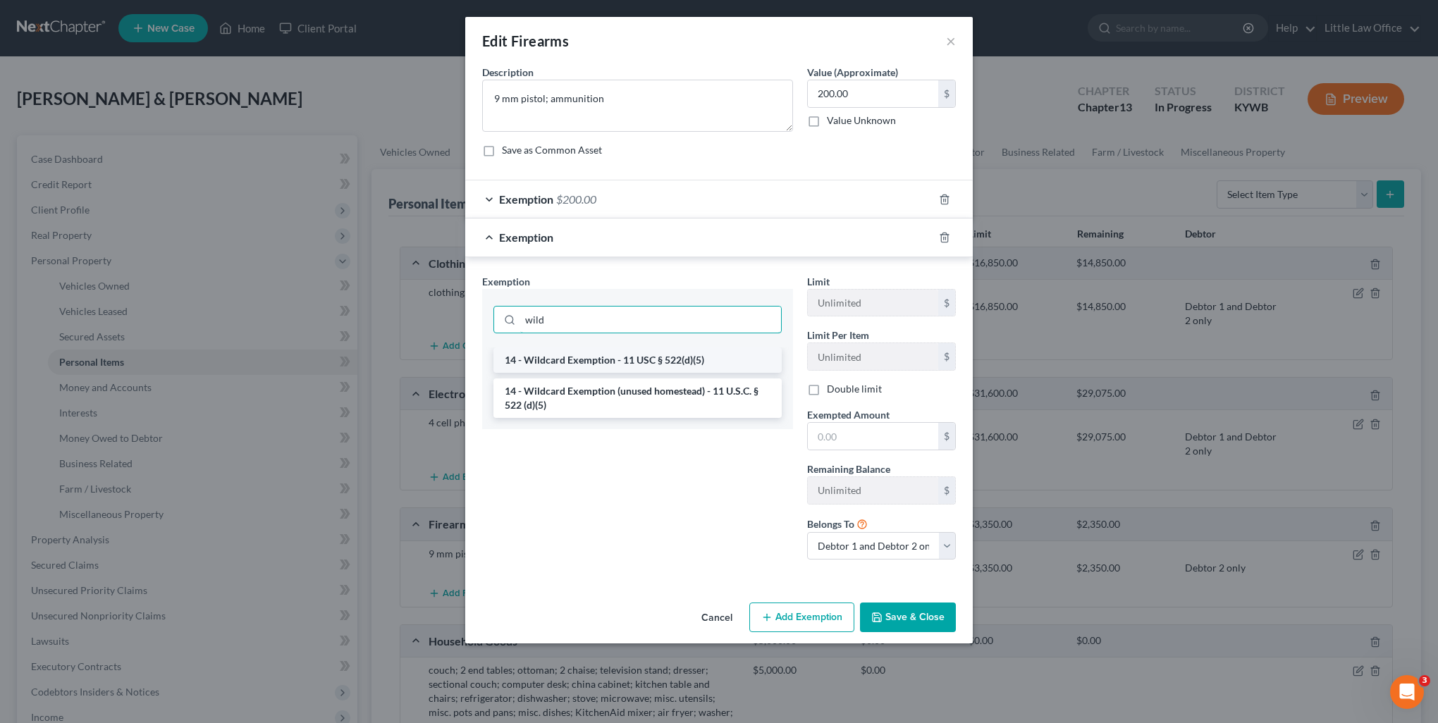
type input "wild"
click at [668, 359] on li "14 - Wildcard Exemption - 11 USC § 522(d)(5)" at bounding box center [637, 360] width 288 height 25
checkbox input "true"
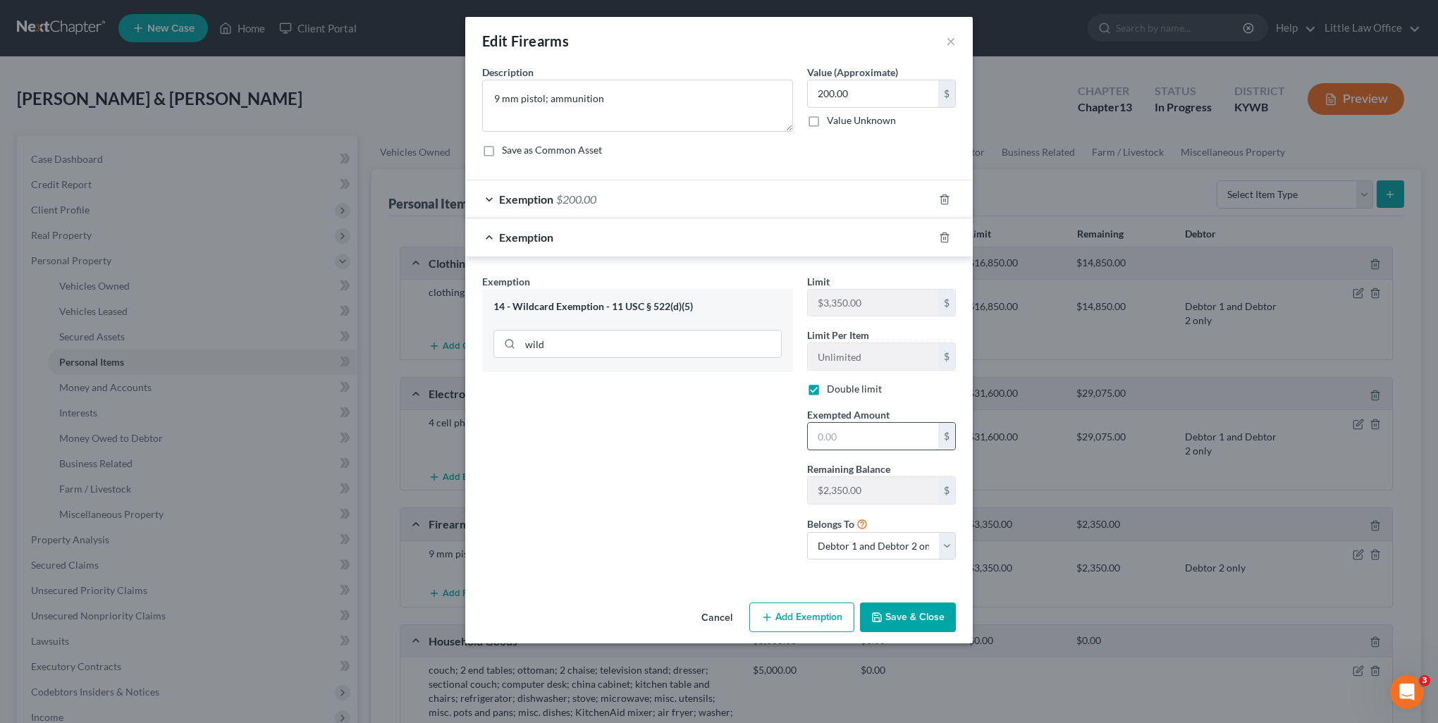
click at [866, 441] on input "text" at bounding box center [873, 436] width 130 height 27
type input "200"
click at [941, 239] on icon "button" at bounding box center [944, 237] width 11 height 11
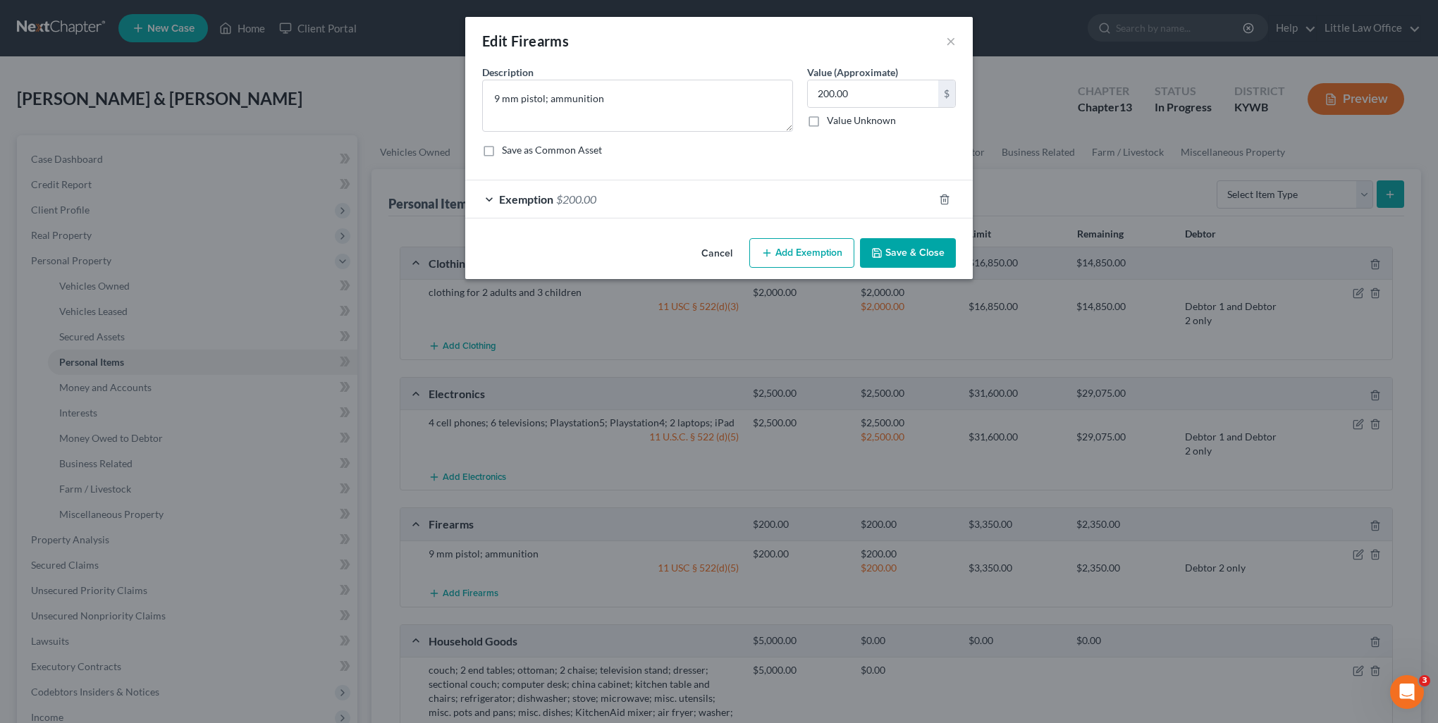
click at [935, 258] on button "Save & Close" at bounding box center [908, 253] width 96 height 30
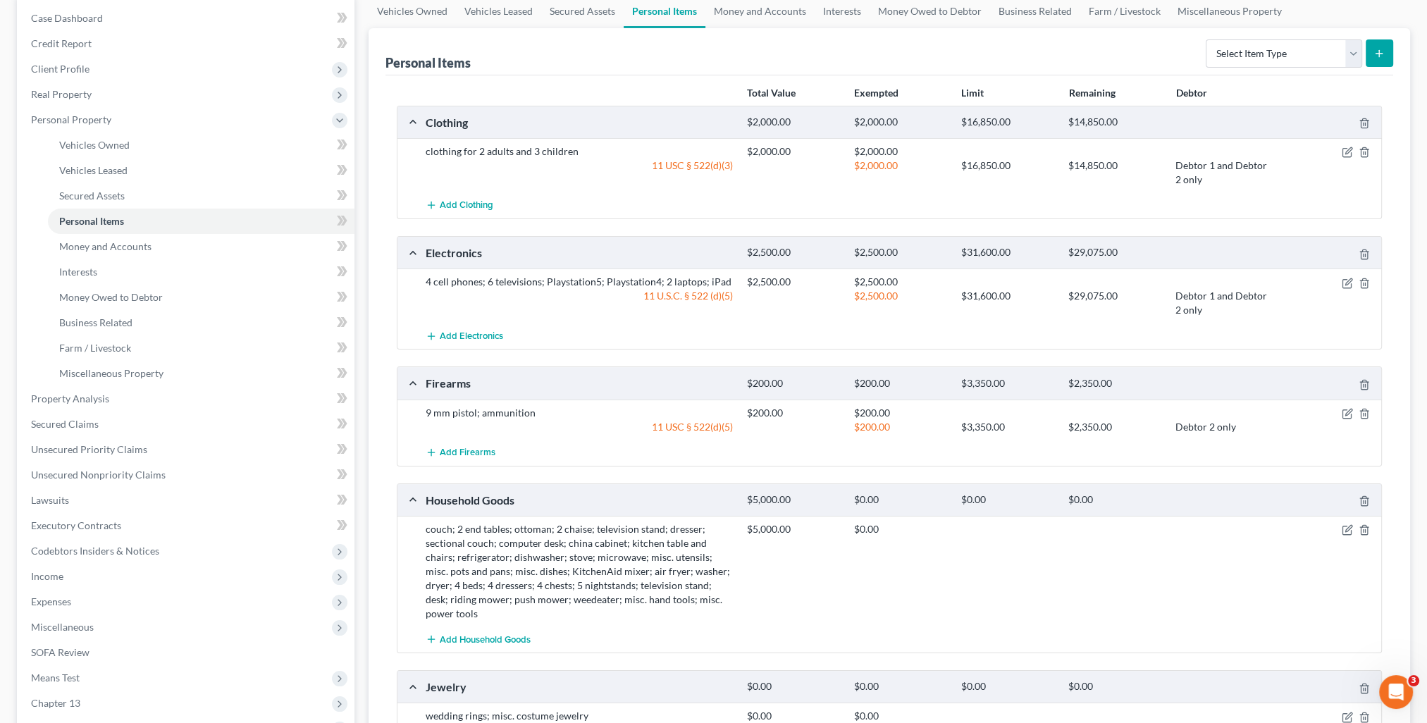
scroll to position [211, 0]
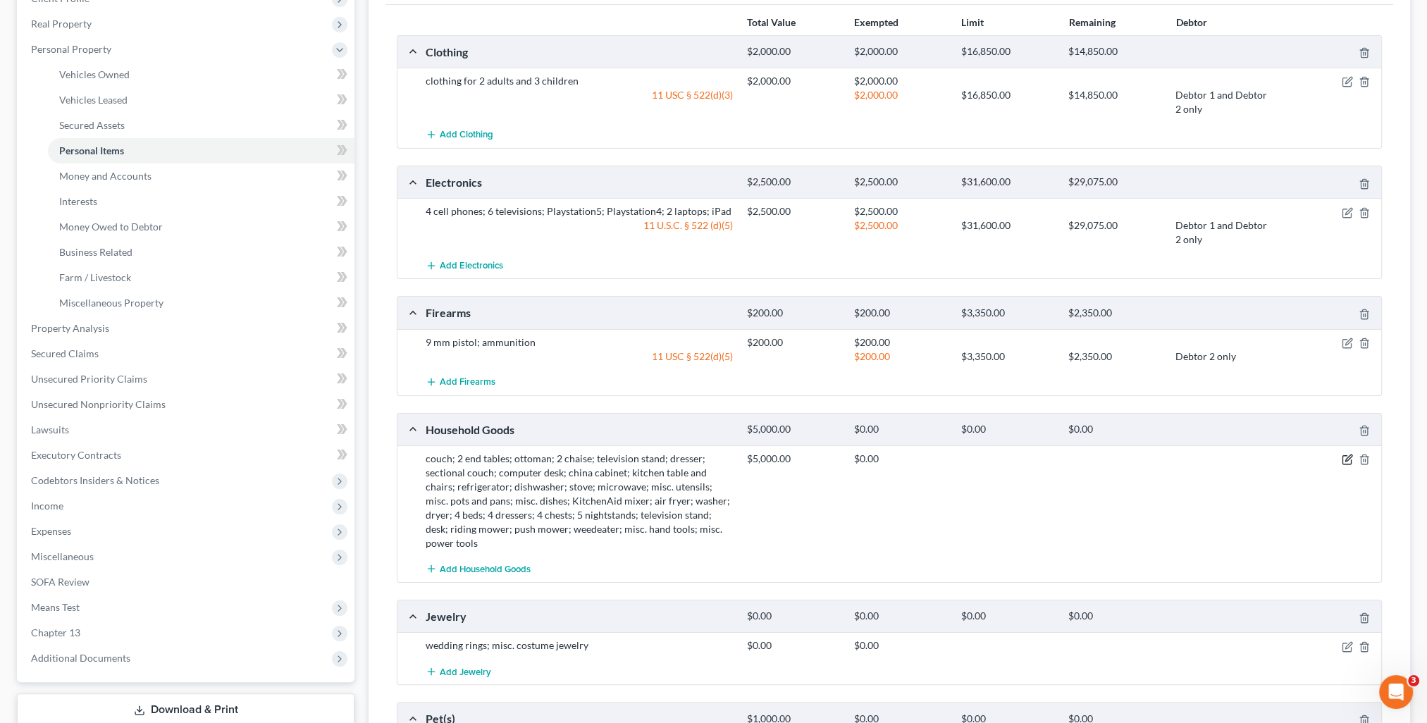
click at [1346, 454] on icon "button" at bounding box center [1347, 459] width 11 height 11
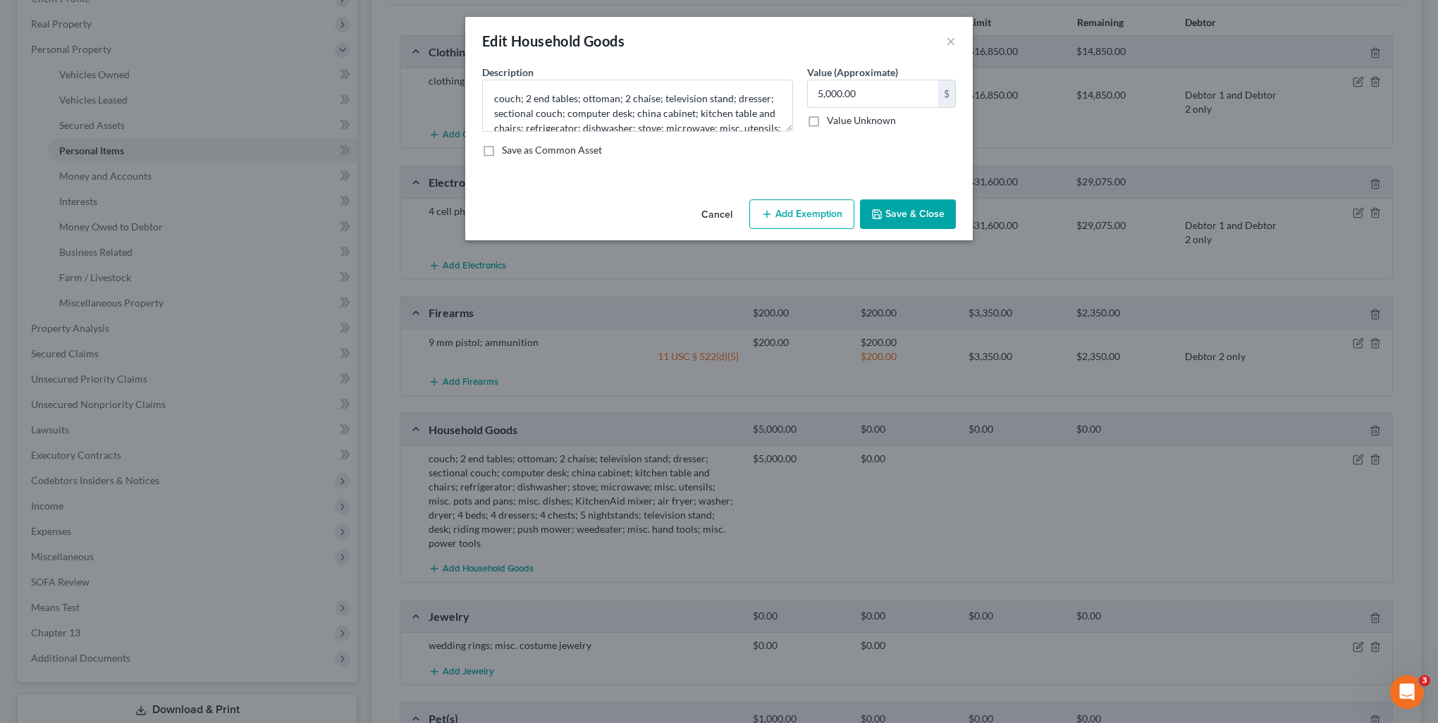
click at [809, 209] on button "Add Exemption" at bounding box center [801, 214] width 105 height 30
select select "2"
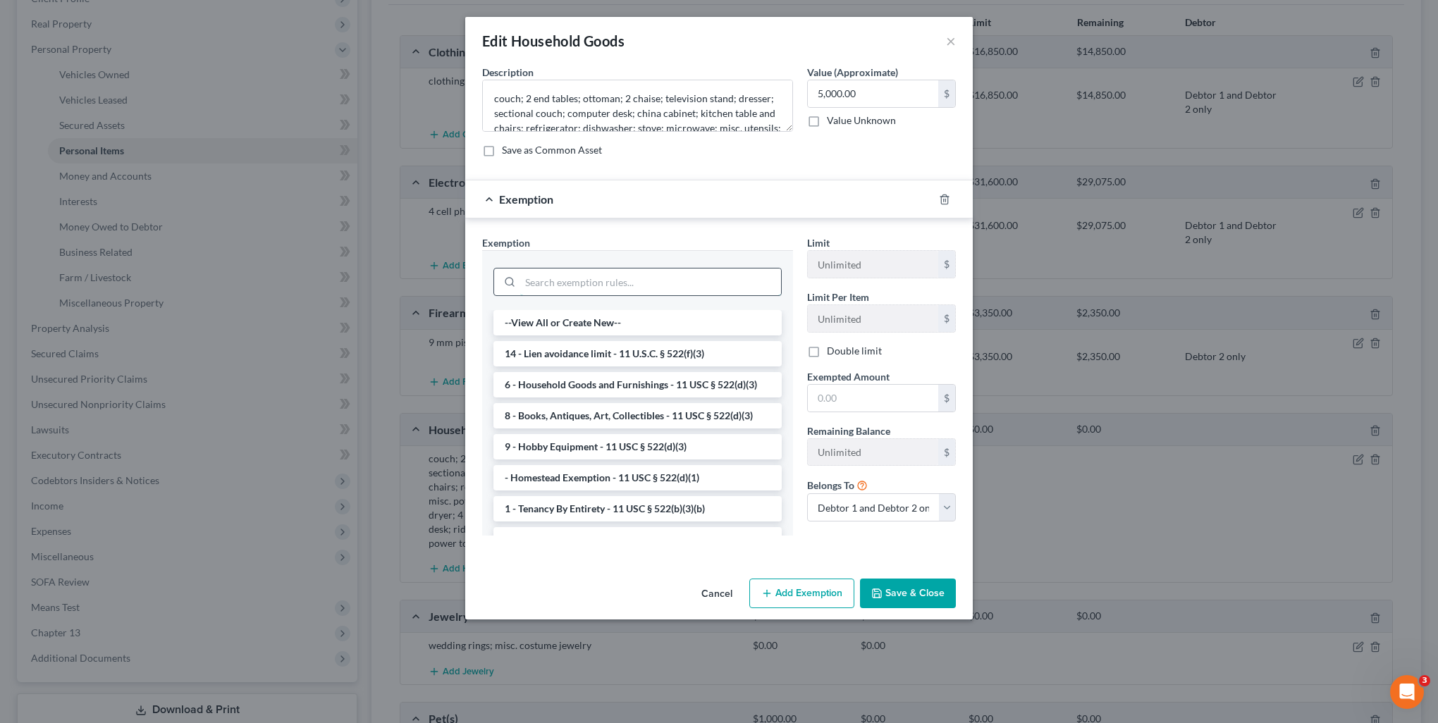
click at [615, 271] on input "search" at bounding box center [650, 282] width 261 height 27
click at [636, 376] on li "6 - Household Goods and Furnishings - 11 USC § 522(d)(3)" at bounding box center [637, 384] width 288 height 25
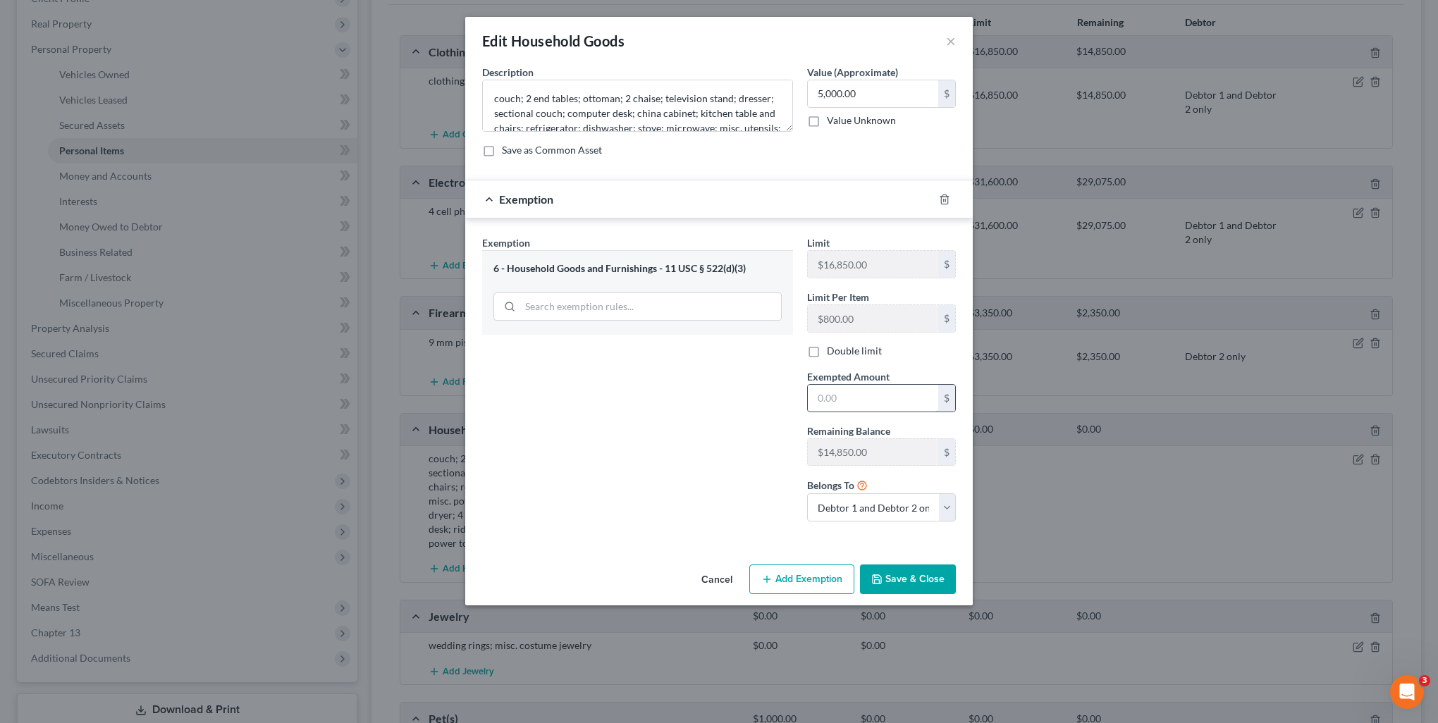
click at [858, 394] on input "text" at bounding box center [873, 398] width 130 height 27
type input "5,000"
click at [920, 588] on button "Save & Close" at bounding box center [908, 580] width 96 height 30
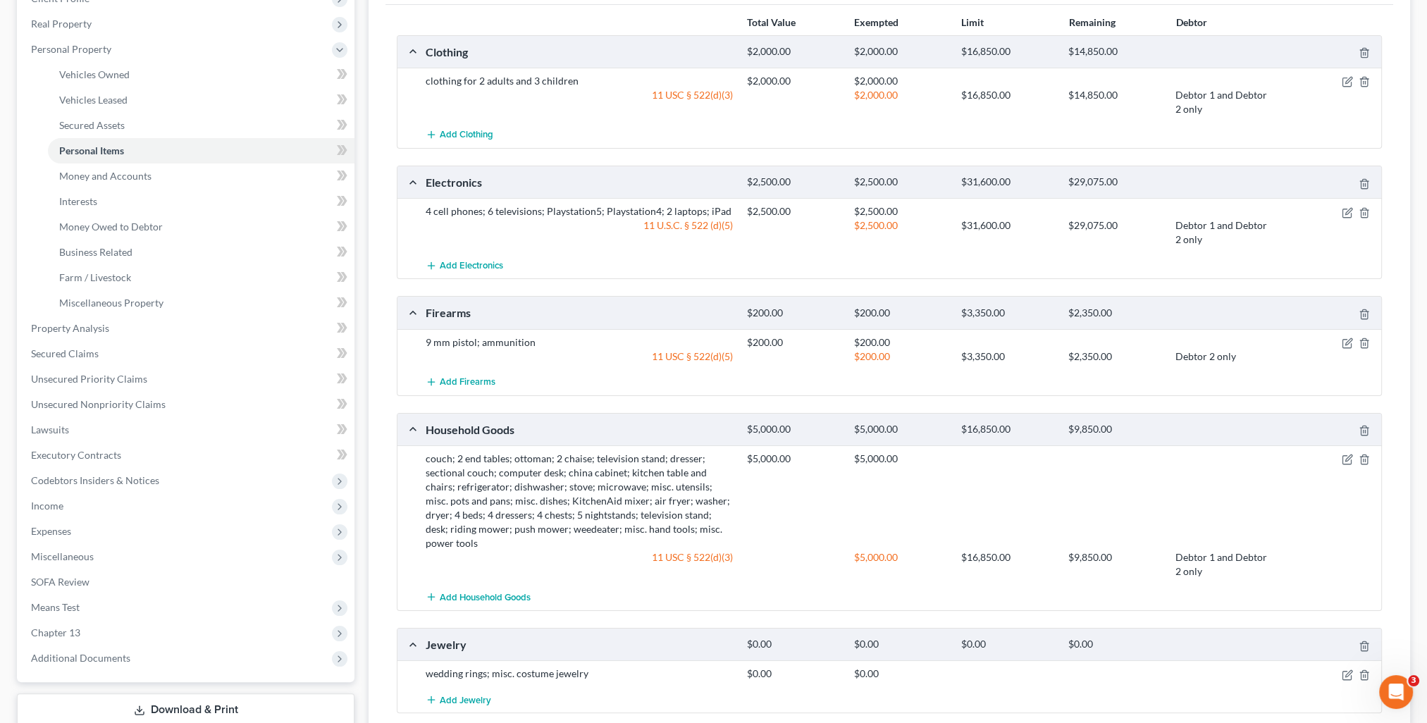
scroll to position [352, 0]
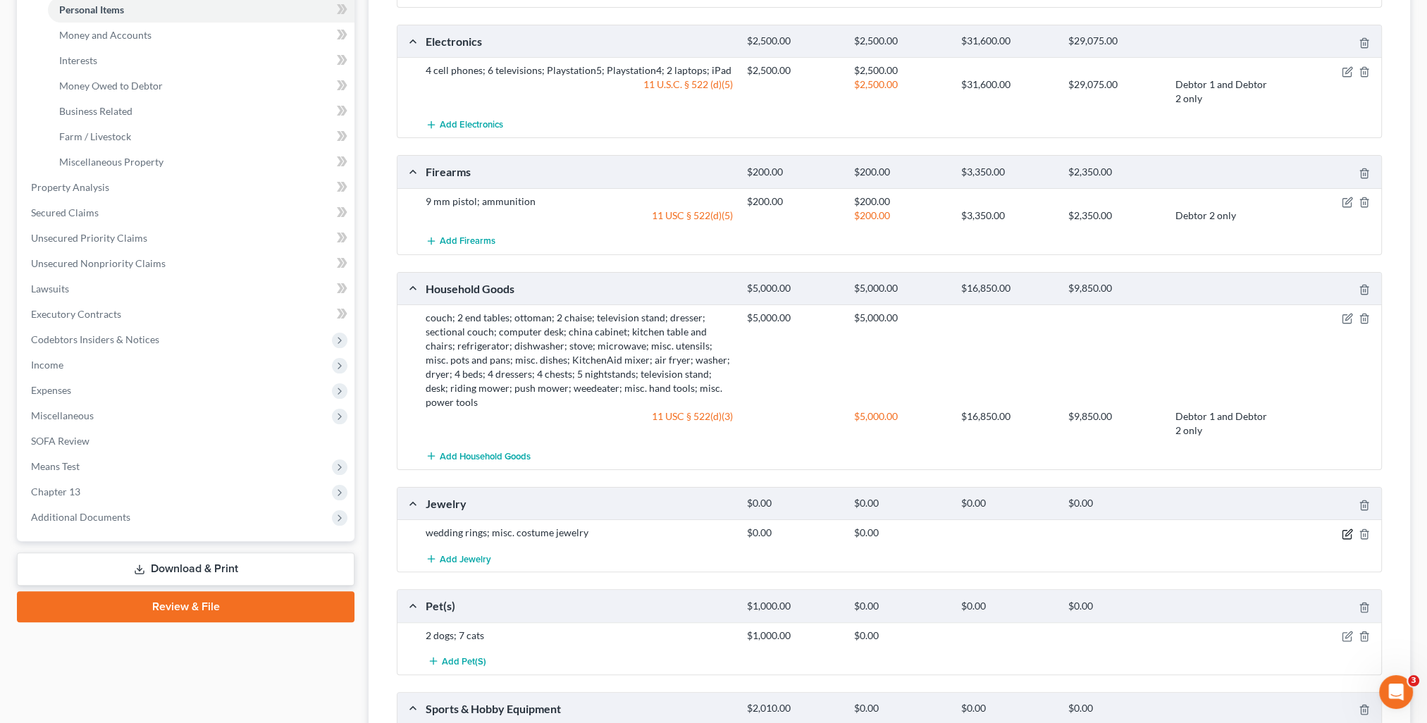
click at [1345, 529] on icon "button" at bounding box center [1347, 534] width 11 height 11
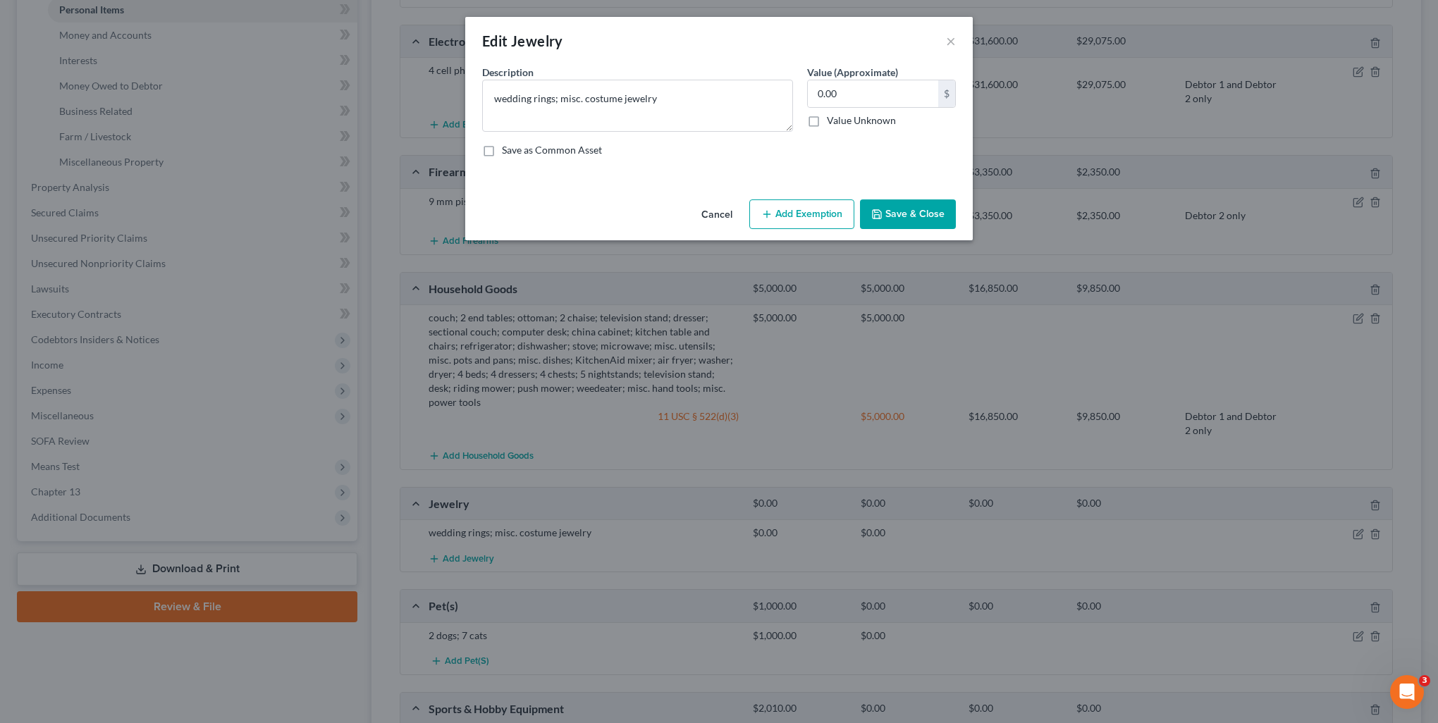
click at [790, 208] on button "Add Exemption" at bounding box center [801, 214] width 105 height 30
select select "2"
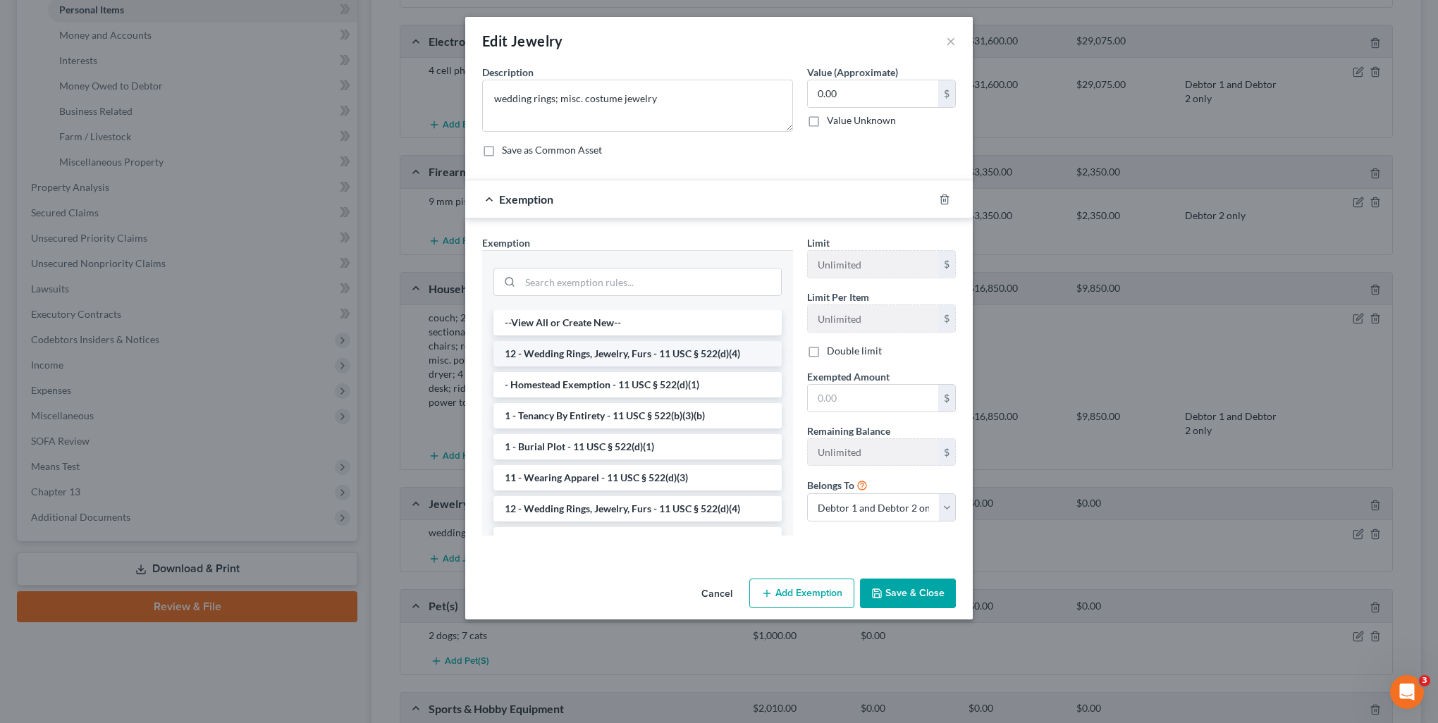
click at [600, 348] on li "12 - Wedding Rings, Jewelry, Furs - 11 USC § 522(d)(4)" at bounding box center [637, 353] width 288 height 25
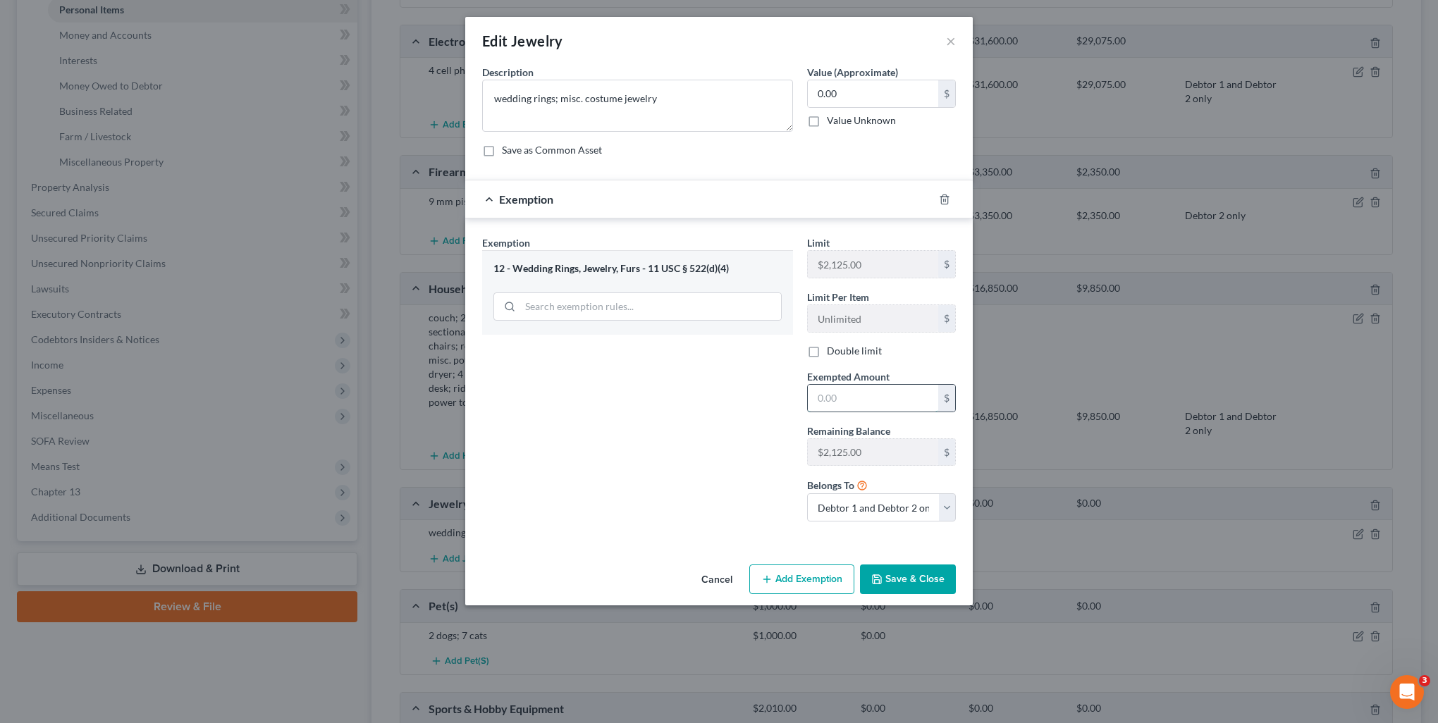
click at [872, 407] on input "text" at bounding box center [873, 398] width 130 height 27
click at [849, 97] on input "0.00" at bounding box center [873, 93] width 130 height 27
type input "500"
click at [859, 400] on input "text" at bounding box center [873, 398] width 130 height 27
type input "500"
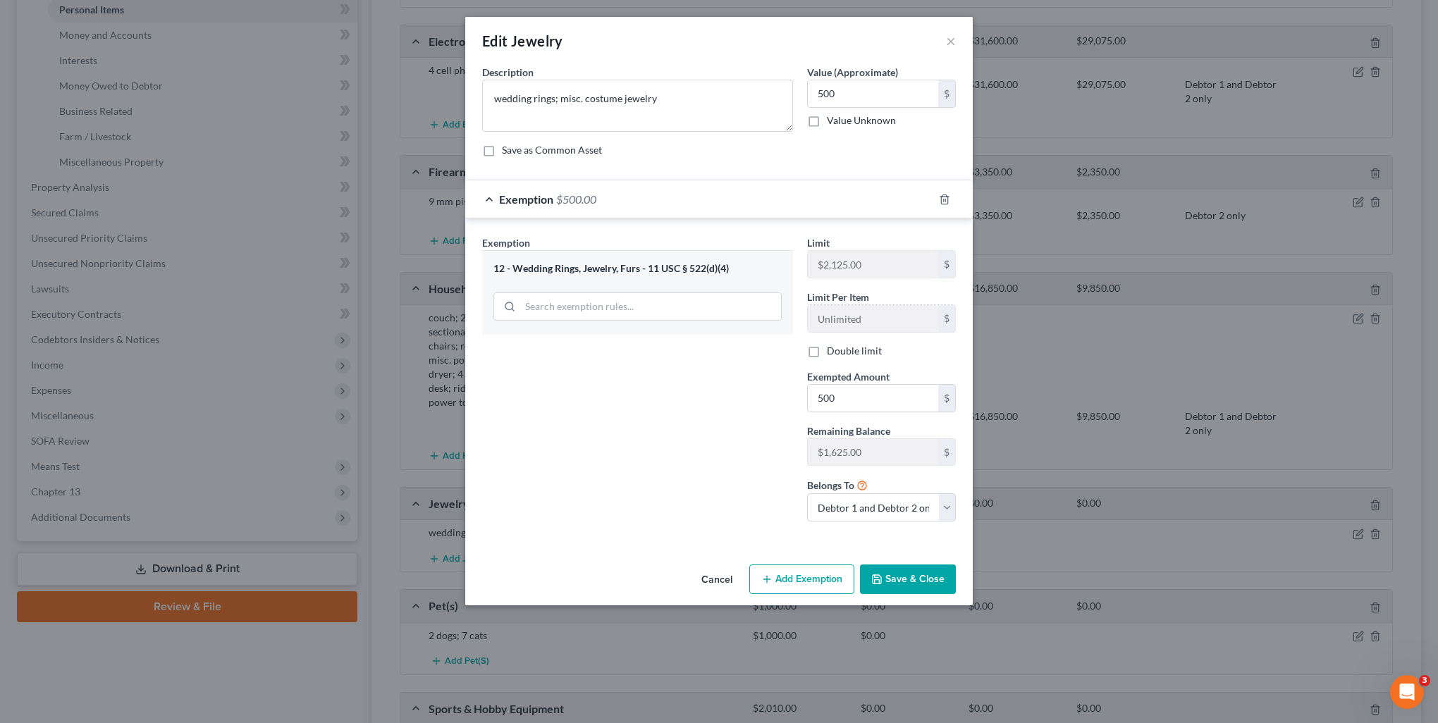
click at [626, 362] on div "Exemption Set must be selected for CA. Exemption * 12 - Wedding Rings, Jewelry,…" at bounding box center [637, 383] width 325 height 297
click at [878, 518] on select "Debtor 1 only Debtor 2 only Debtor 1 and Debtor 2 only" at bounding box center [881, 507] width 149 height 28
select select "1"
click at [807, 493] on select "Debtor 1 only Debtor 2 only Debtor 1 and Debtor 2 only" at bounding box center [881, 507] width 149 height 28
click at [894, 577] on button "Save & Close" at bounding box center [908, 580] width 96 height 30
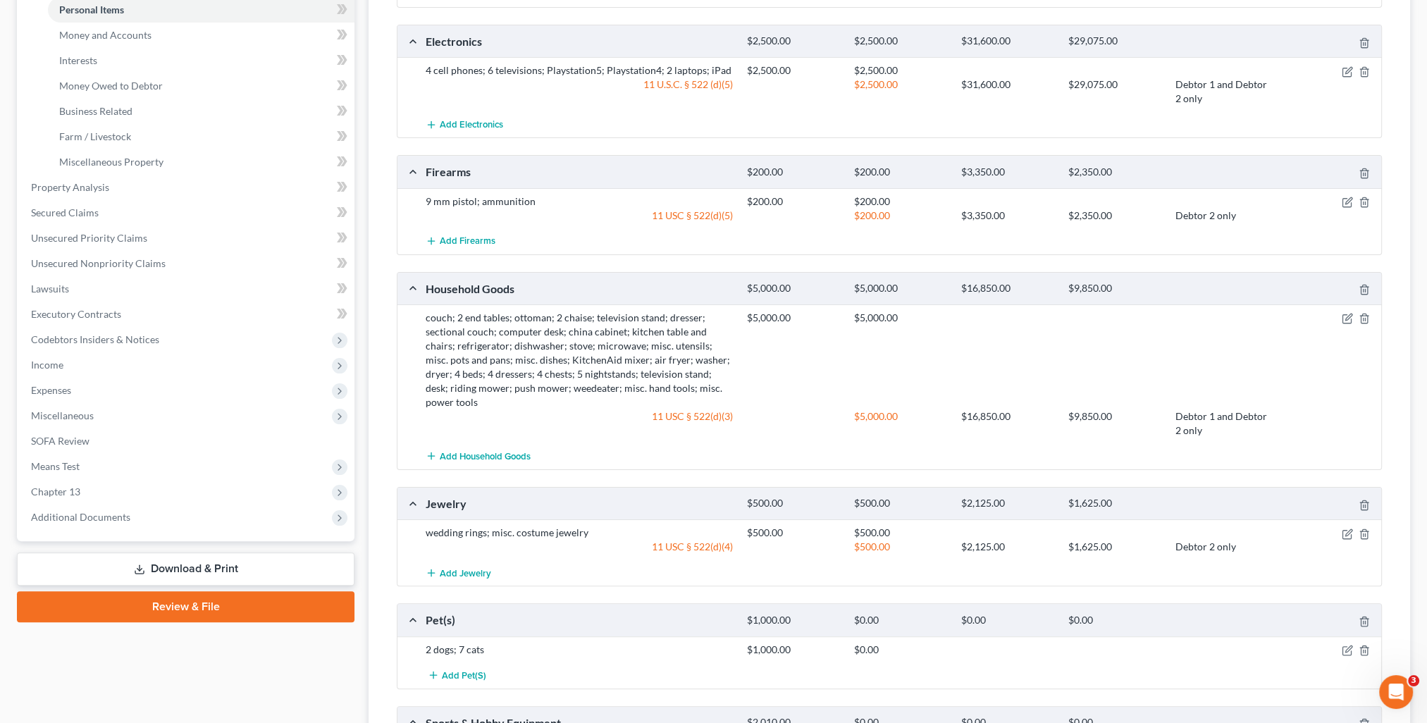
scroll to position [423, 0]
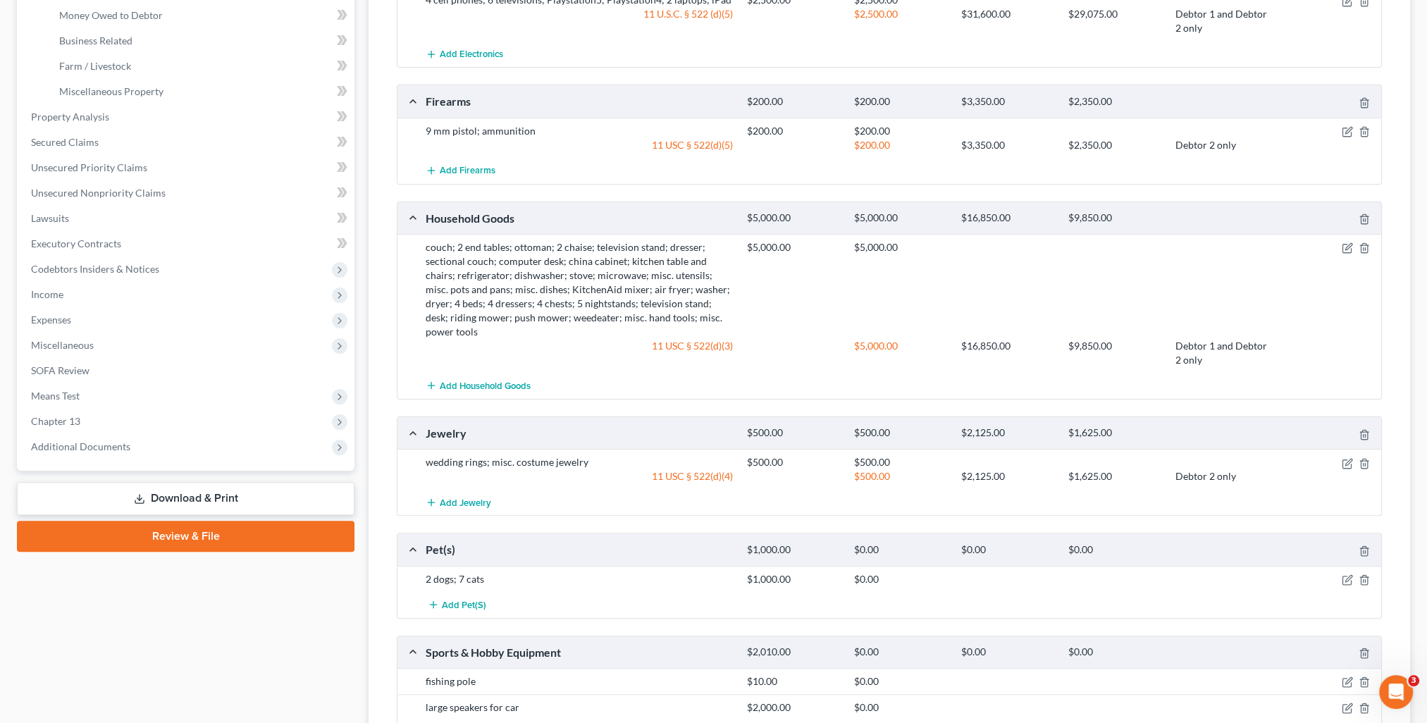
click at [1354, 572] on div at bounding box center [1329, 579] width 107 height 14
click at [1355, 572] on div at bounding box center [1329, 579] width 107 height 14
click at [1344, 575] on icon "button" at bounding box center [1347, 580] width 11 height 11
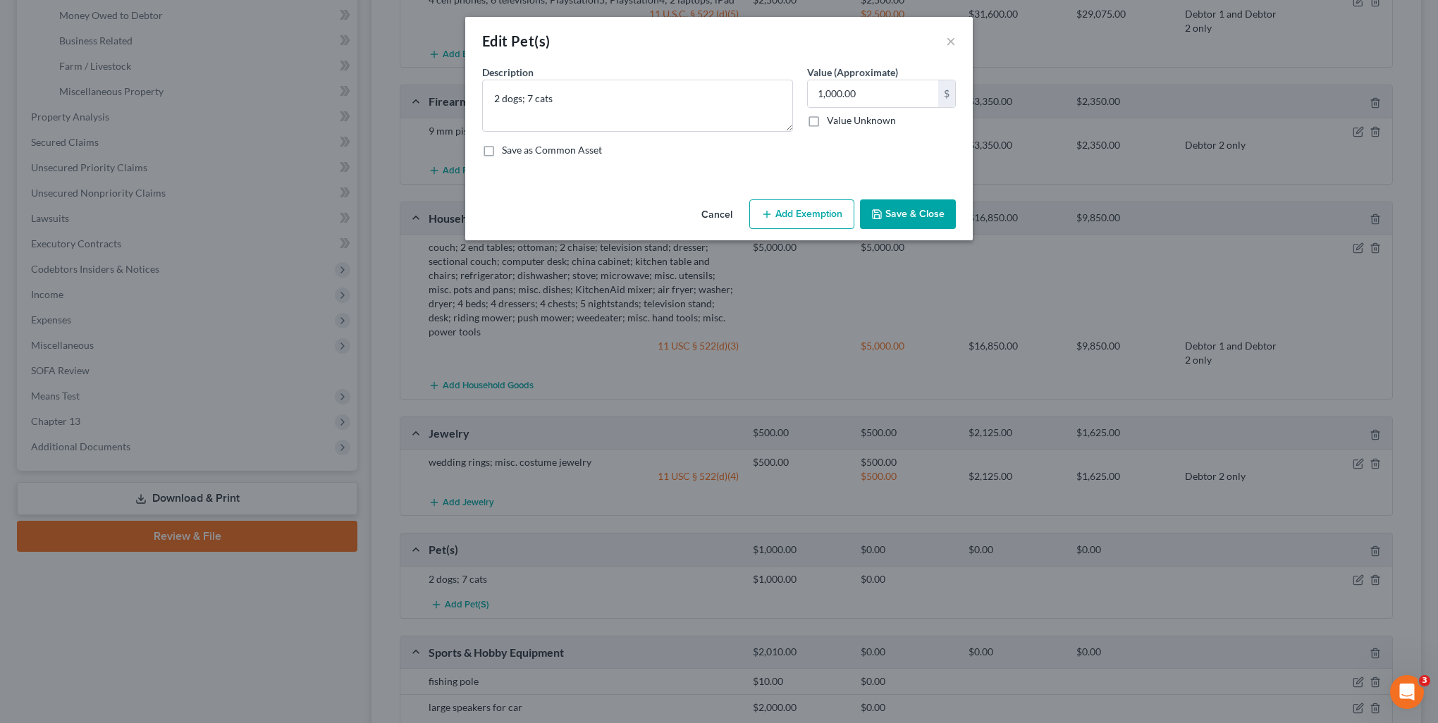
click at [821, 221] on button "Add Exemption" at bounding box center [801, 214] width 105 height 30
select select "2"
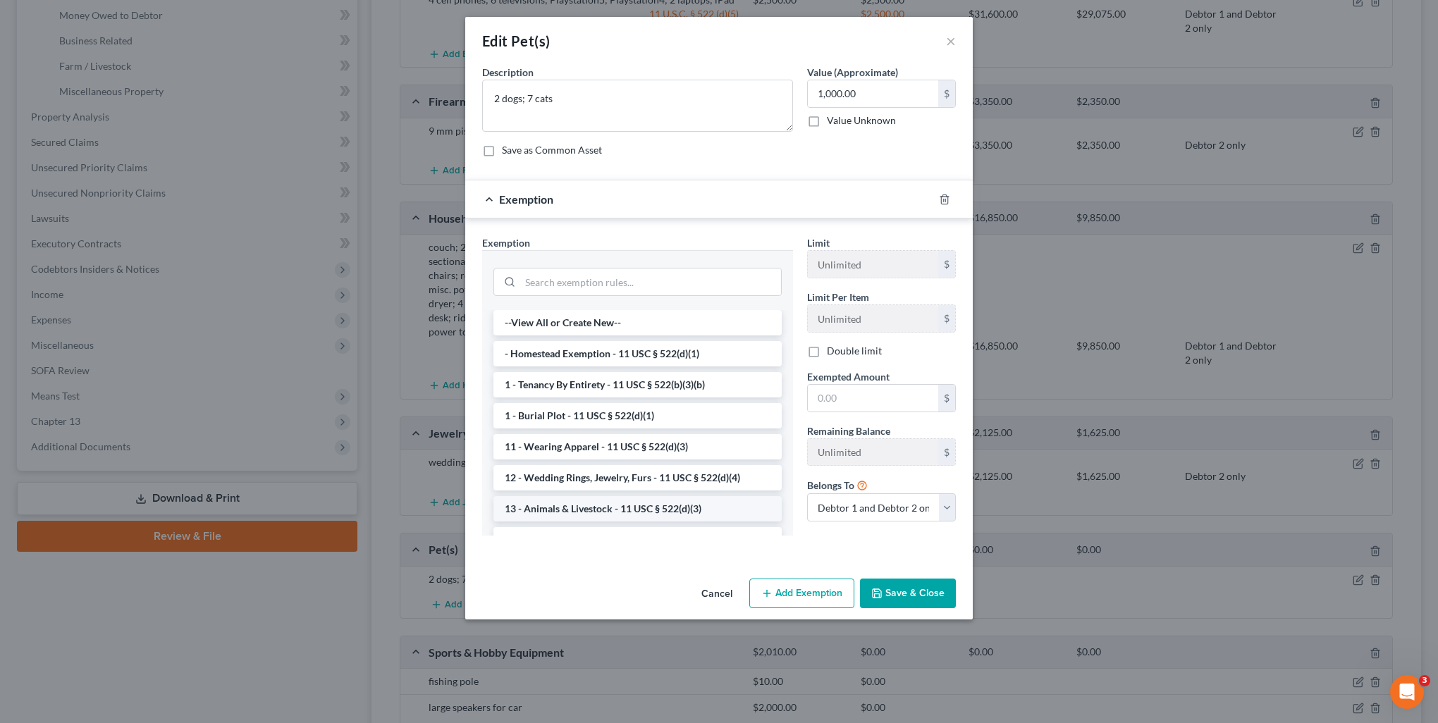
click at [600, 510] on li "13 - Animals & Livestock - 11 USC § 522(d)(3)" at bounding box center [637, 508] width 288 height 25
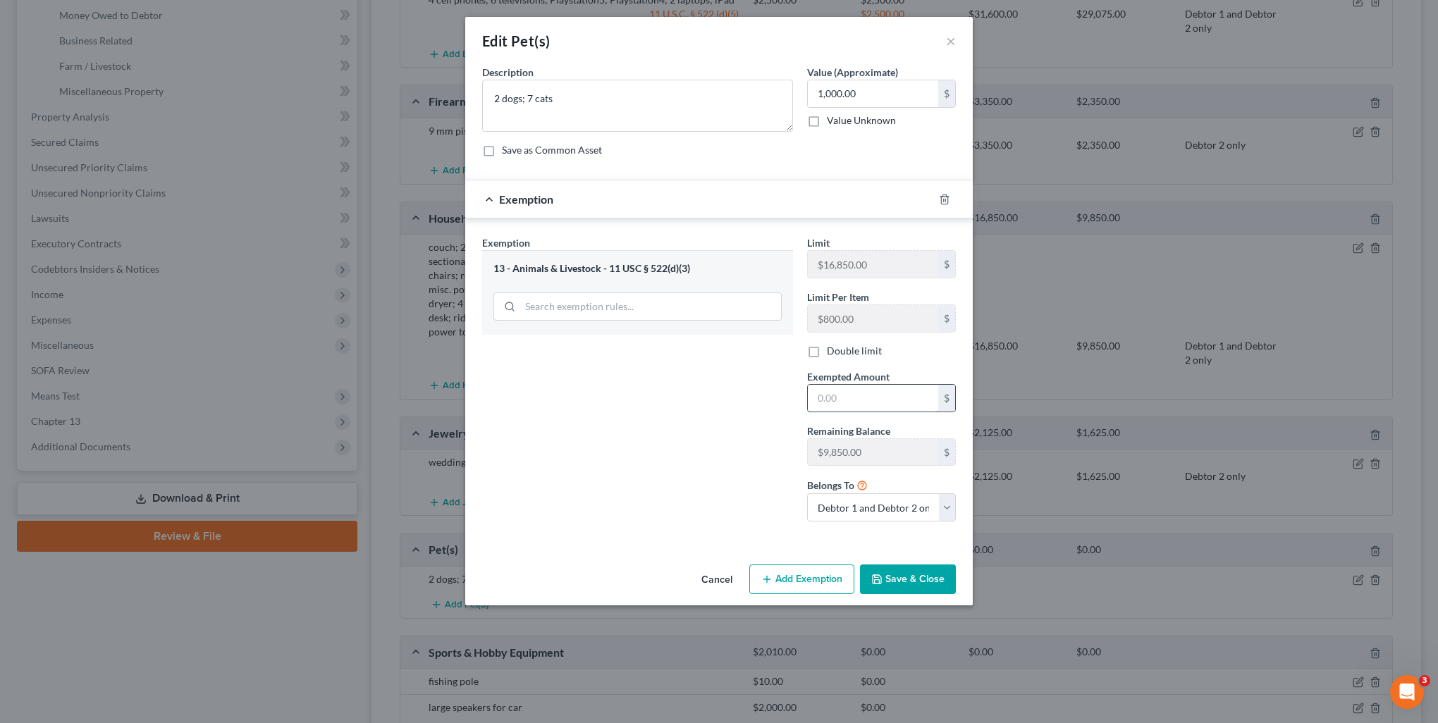
click at [922, 406] on input "text" at bounding box center [873, 398] width 130 height 27
type input "1,000"
click at [906, 565] on button "Save & Close" at bounding box center [908, 580] width 96 height 30
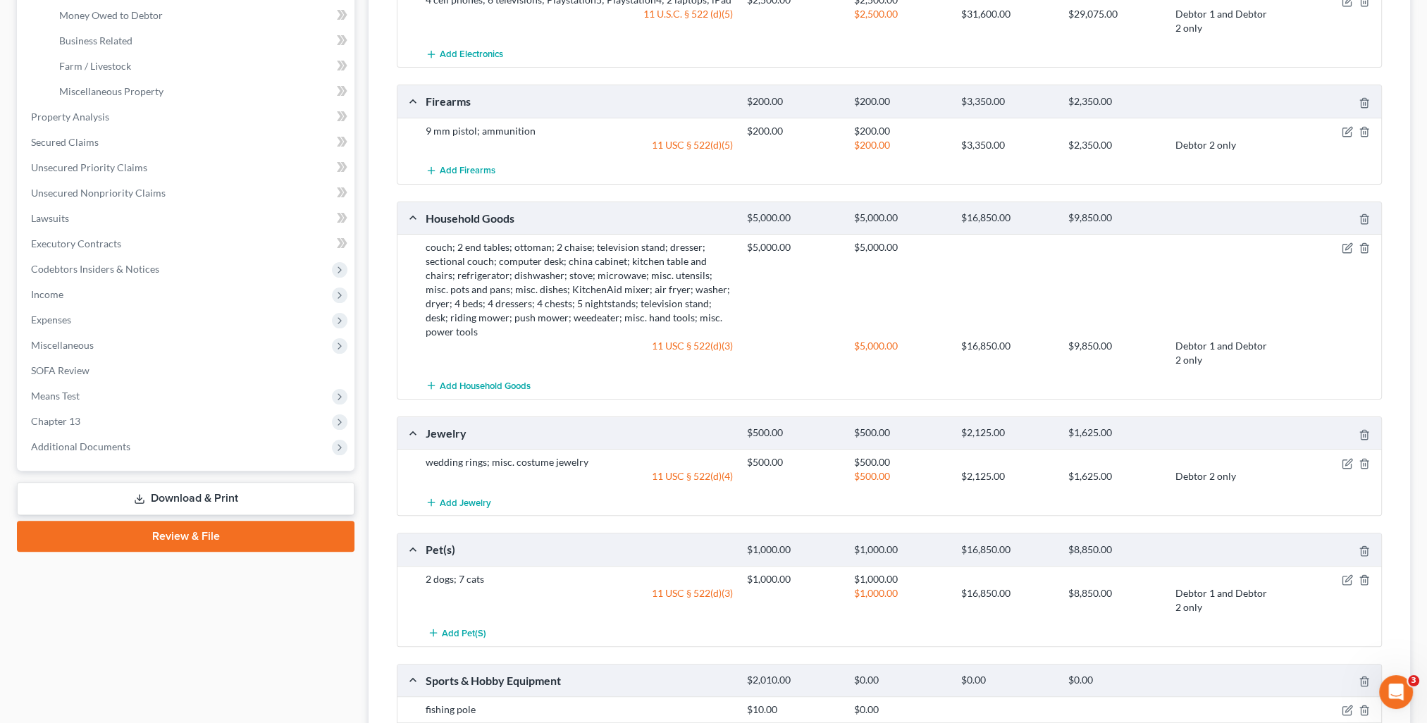
scroll to position [564, 0]
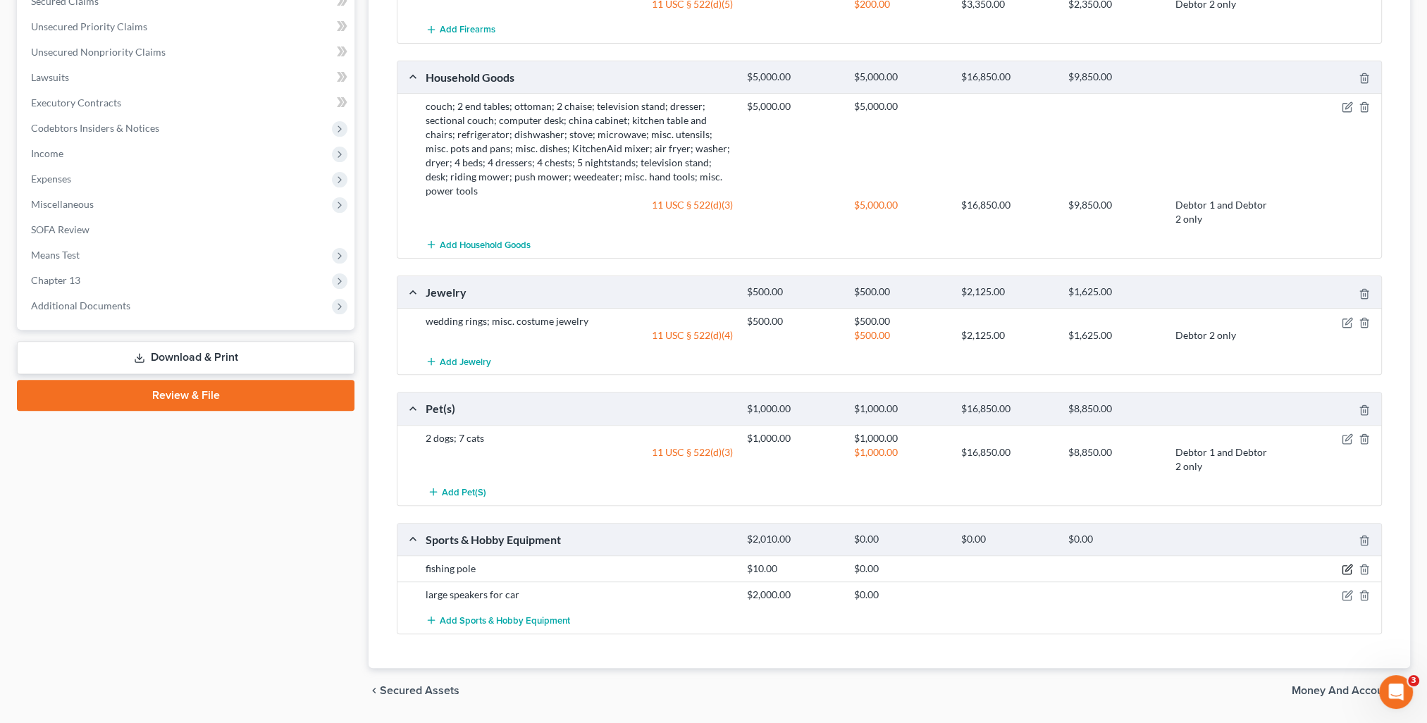
click at [1344, 564] on icon "button" at bounding box center [1347, 569] width 11 height 11
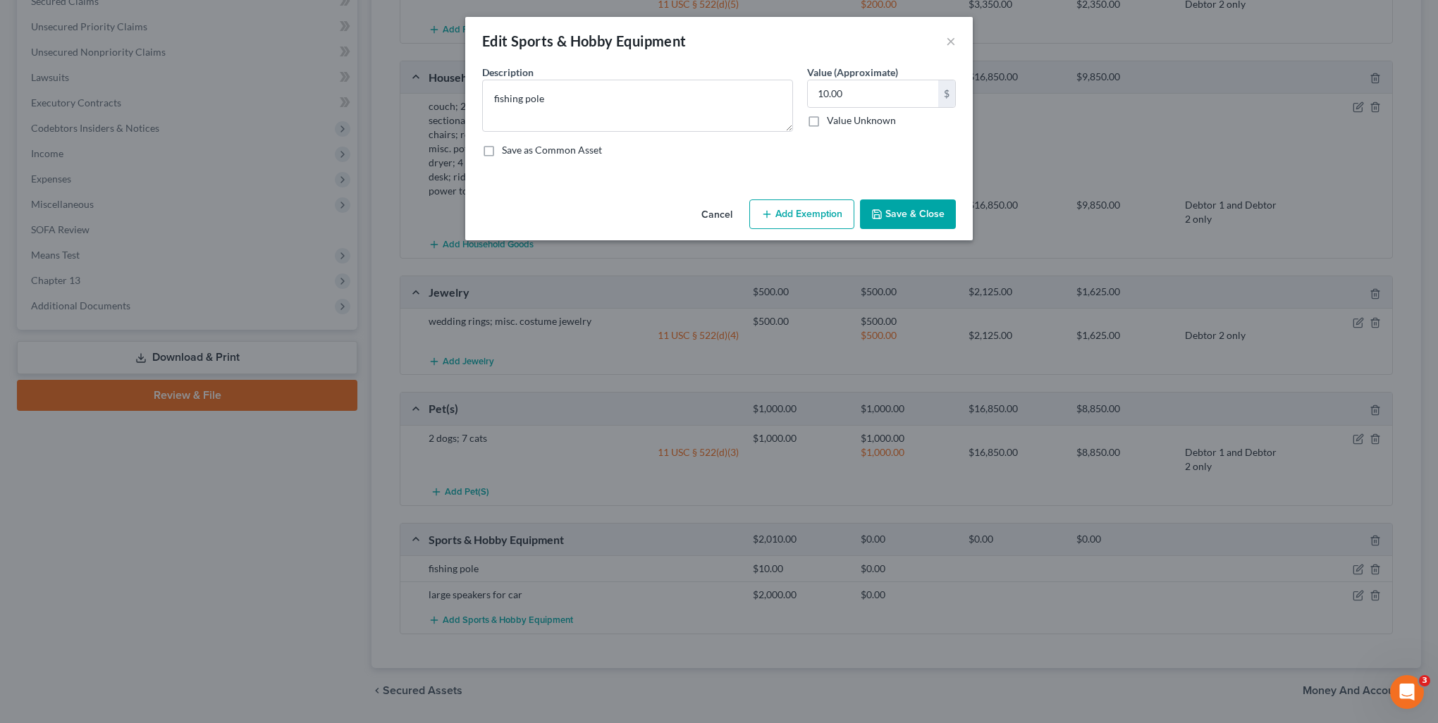
click at [823, 216] on button "Add Exemption" at bounding box center [801, 214] width 105 height 30
select select "2"
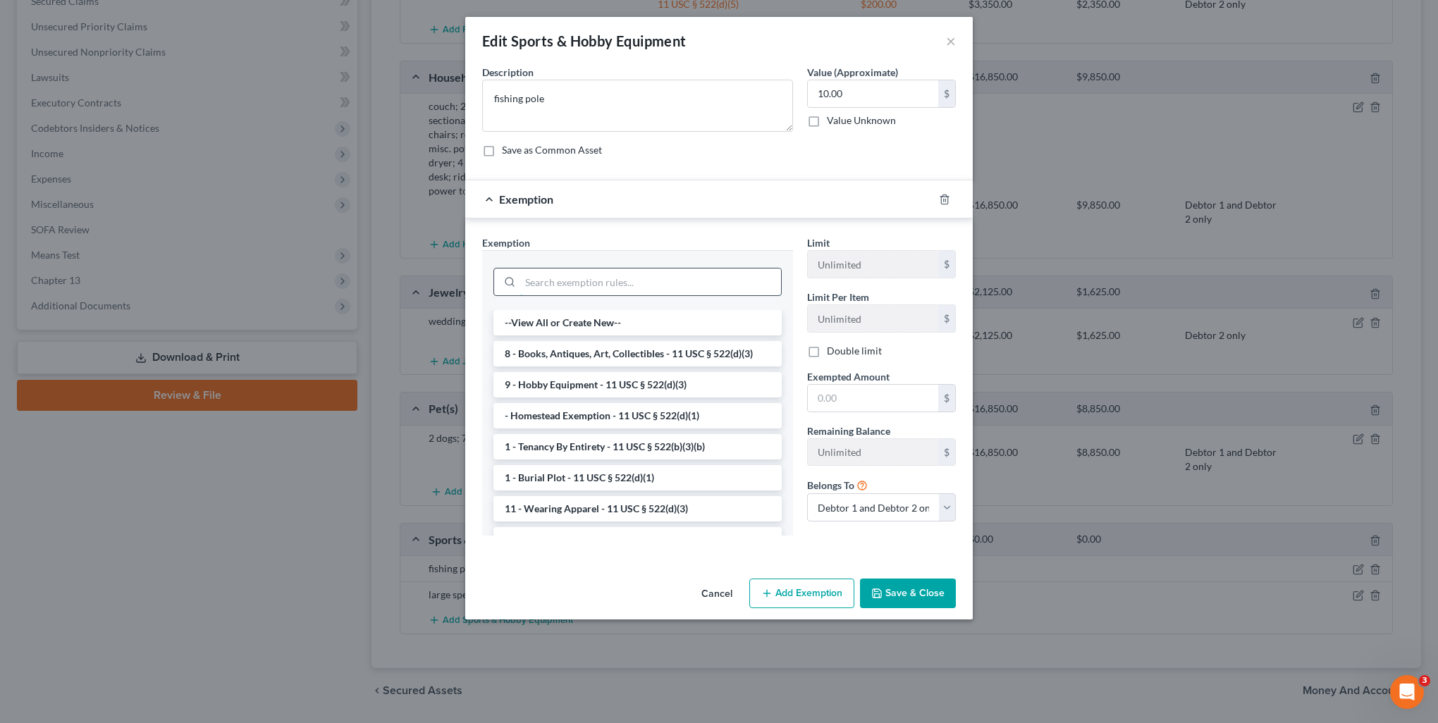
click at [562, 281] on input "search" at bounding box center [650, 282] width 261 height 27
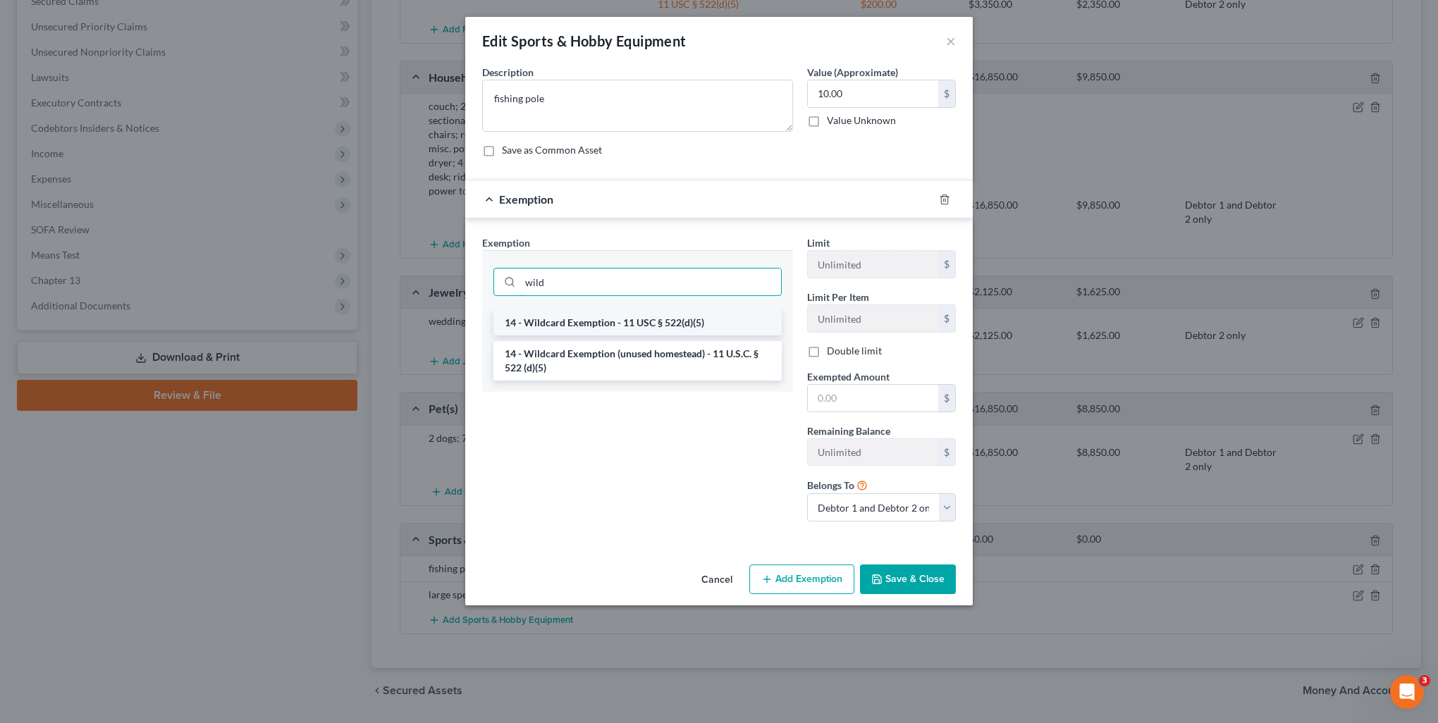
type input "wild"
click at [584, 317] on li "14 - Wildcard Exemption - 11 USC § 522(d)(5)" at bounding box center [637, 322] width 288 height 25
checkbox input "true"
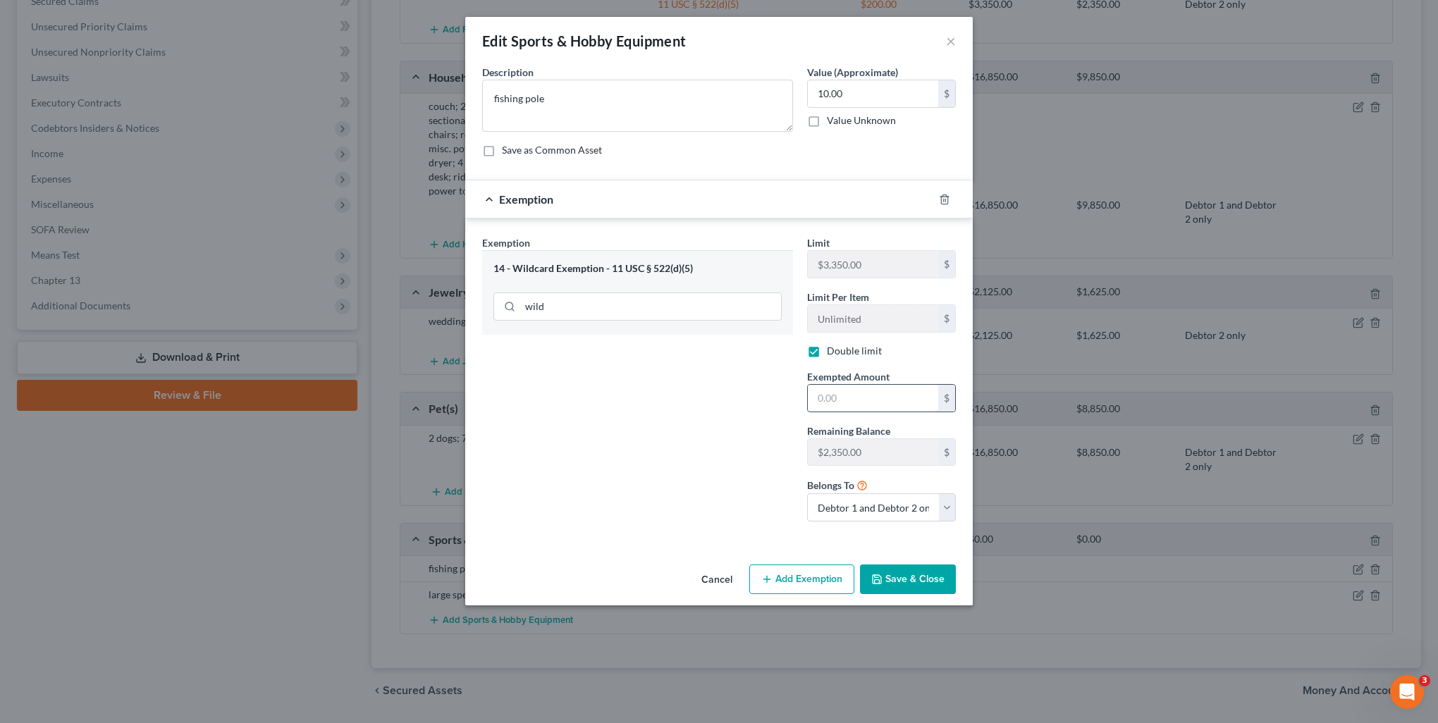
click at [856, 396] on input "text" at bounding box center [873, 398] width 130 height 27
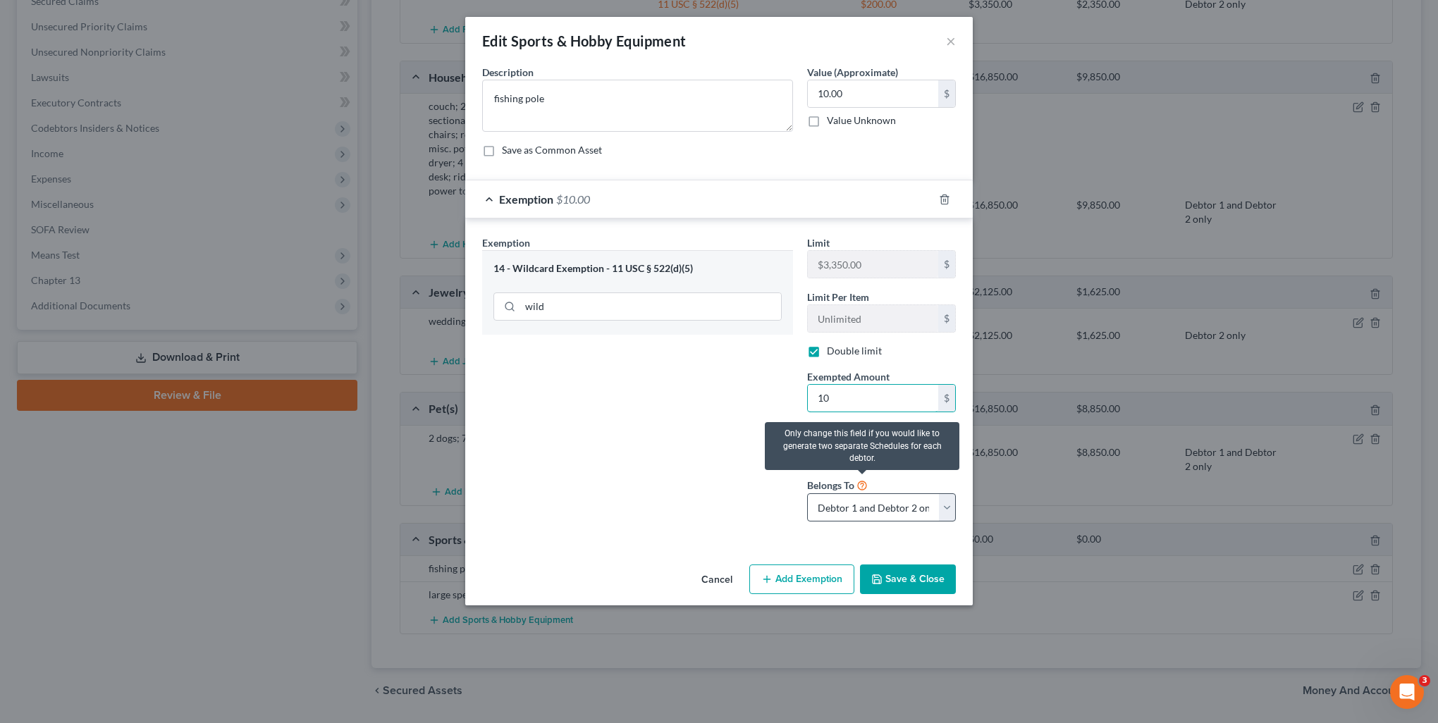
type input "10"
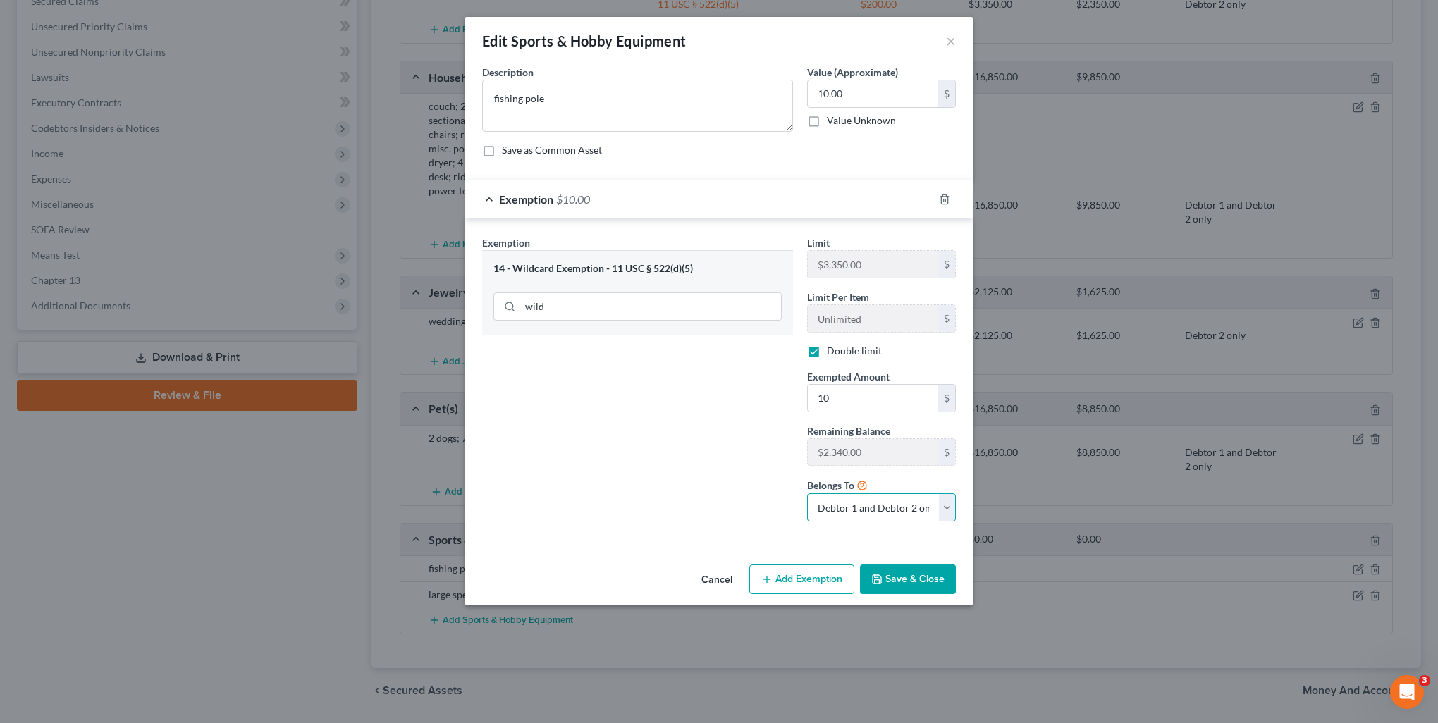
click at [863, 507] on select "Debtor 1 only Debtor 2 only Debtor 1 and Debtor 2 only" at bounding box center [881, 507] width 149 height 28
click at [854, 508] on select "Debtor 1 only Debtor 2 only Debtor 1 and Debtor 2 only" at bounding box center [881, 507] width 149 height 28
select select "0"
click at [807, 493] on select "Debtor 1 only Debtor 2 only Debtor 1 and Debtor 2 only" at bounding box center [881, 507] width 149 height 28
click at [917, 567] on button "Save & Close" at bounding box center [908, 580] width 96 height 30
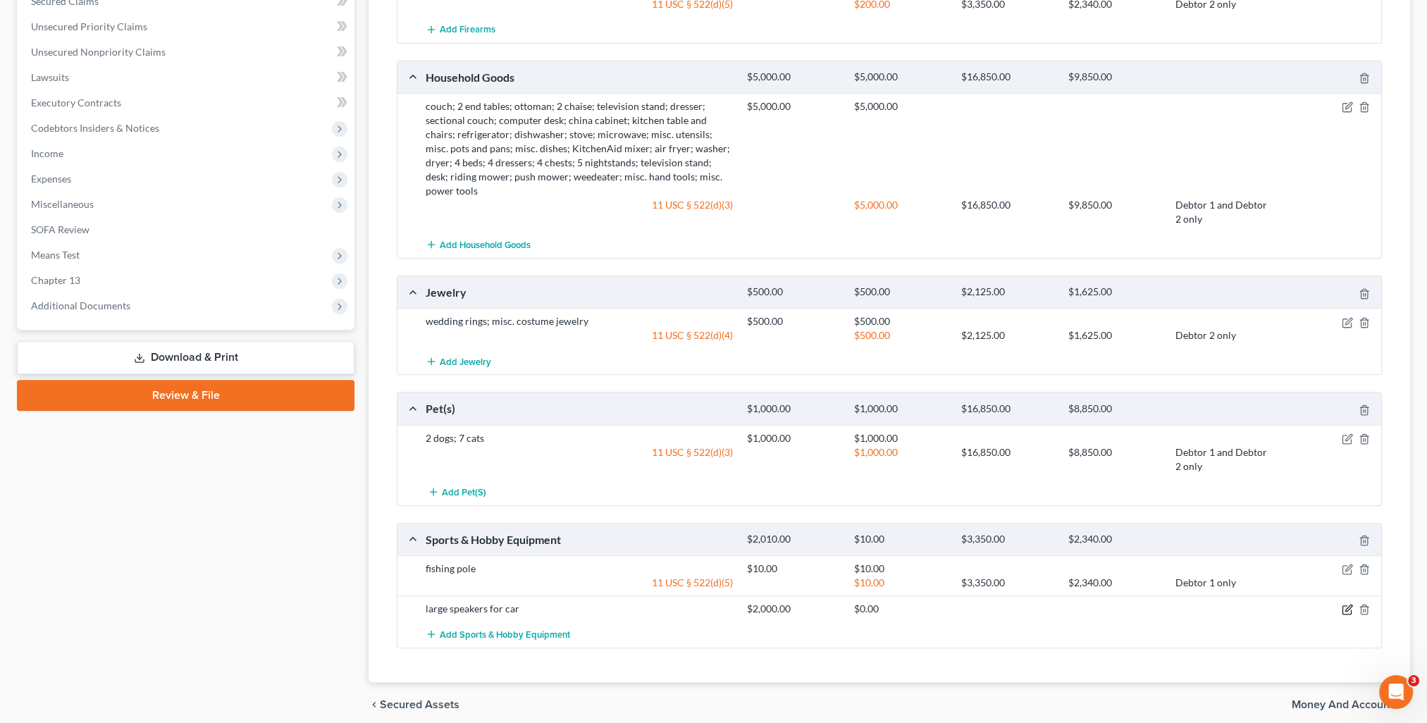
click at [1351, 606] on icon "button" at bounding box center [1347, 610] width 8 height 8
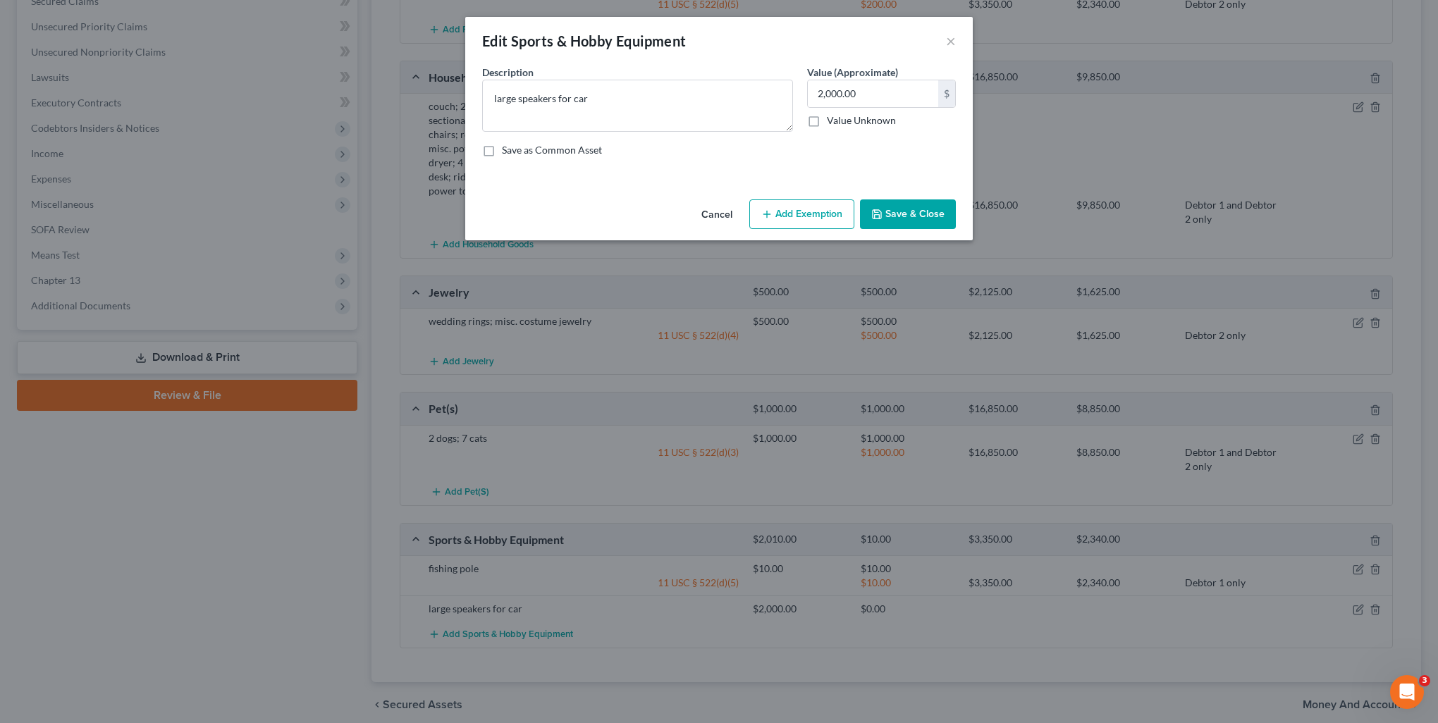
click at [811, 219] on button "Add Exemption" at bounding box center [801, 214] width 105 height 30
select select "2"
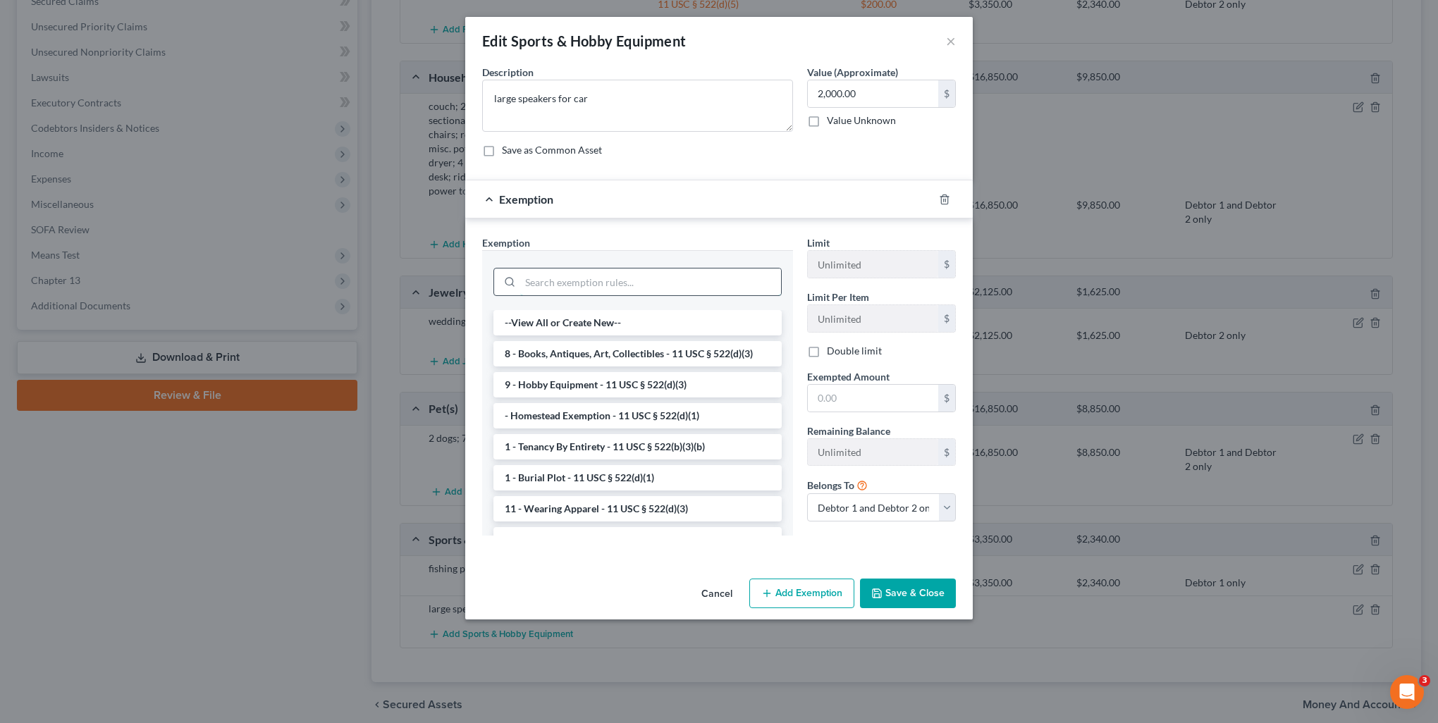
click at [634, 283] on input "search" at bounding box center [650, 282] width 261 height 27
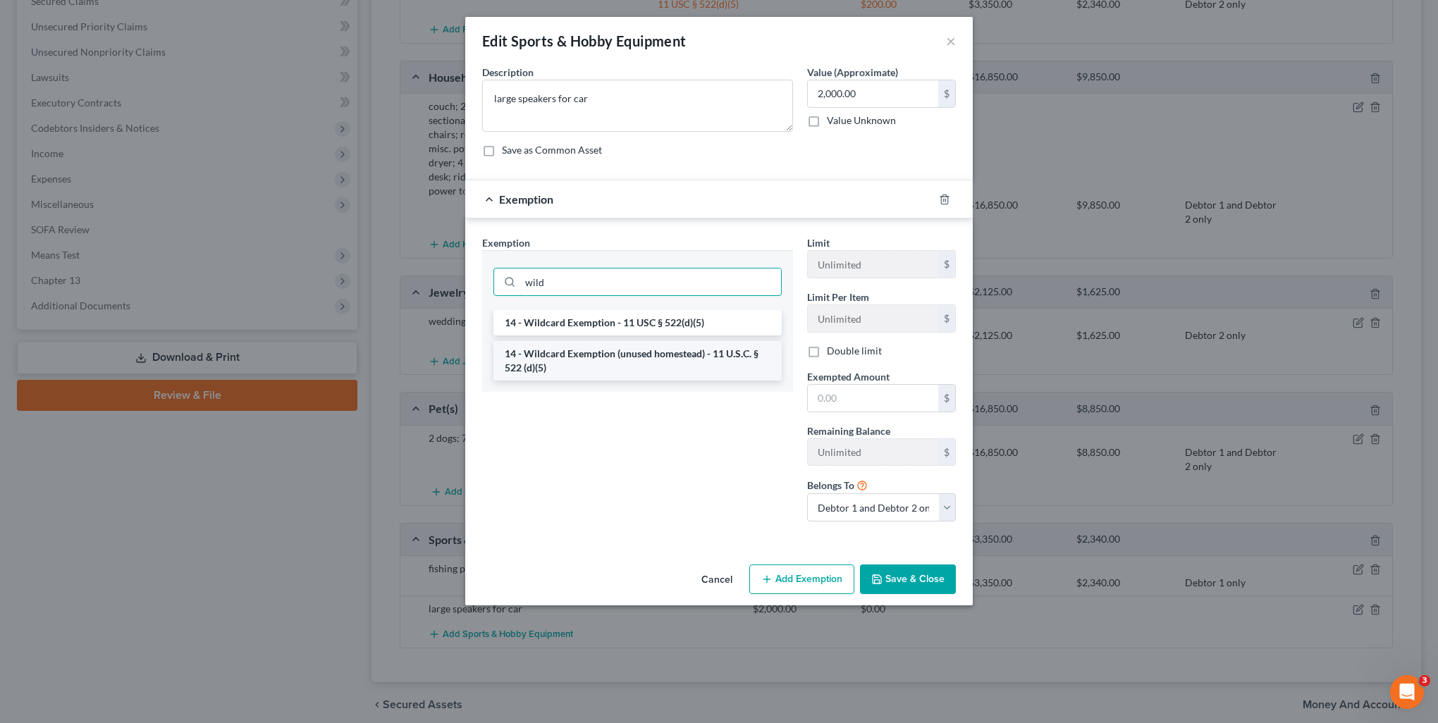
type input "wild"
click at [647, 352] on li "14 - Wildcard Exemption (unused homestead) - 11 U.S.C. § 522 (d)(5)" at bounding box center [637, 360] width 288 height 39
checkbox input "true"
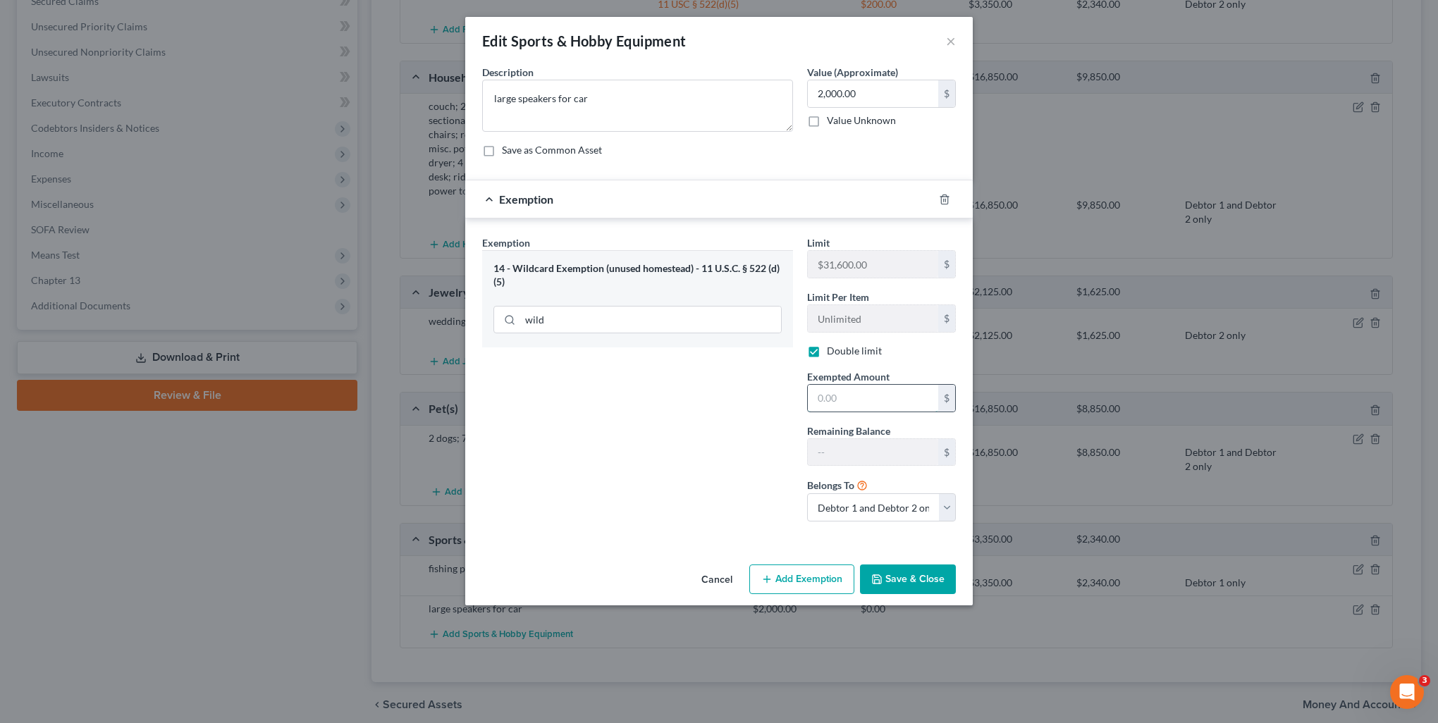
click at [849, 386] on input "text" at bounding box center [873, 398] width 130 height 27
type input "2,000"
click at [873, 503] on select "Debtor 1 only Debtor 2 only Debtor 1 and Debtor 2 only" at bounding box center [881, 507] width 149 height 28
select select "0"
click at [807, 493] on select "Debtor 1 only Debtor 2 only Debtor 1 and Debtor 2 only" at bounding box center [881, 507] width 149 height 28
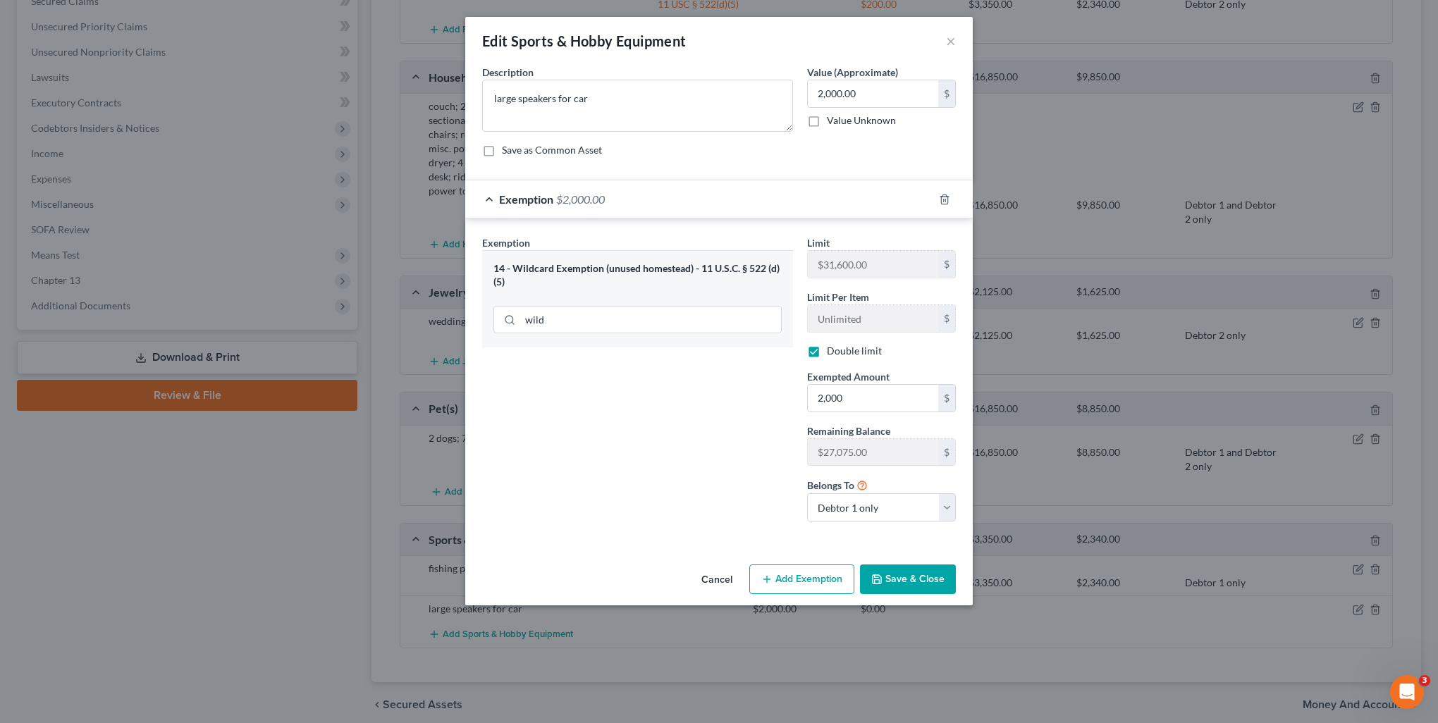
click at [915, 579] on button "Save & Close" at bounding box center [908, 580] width 96 height 30
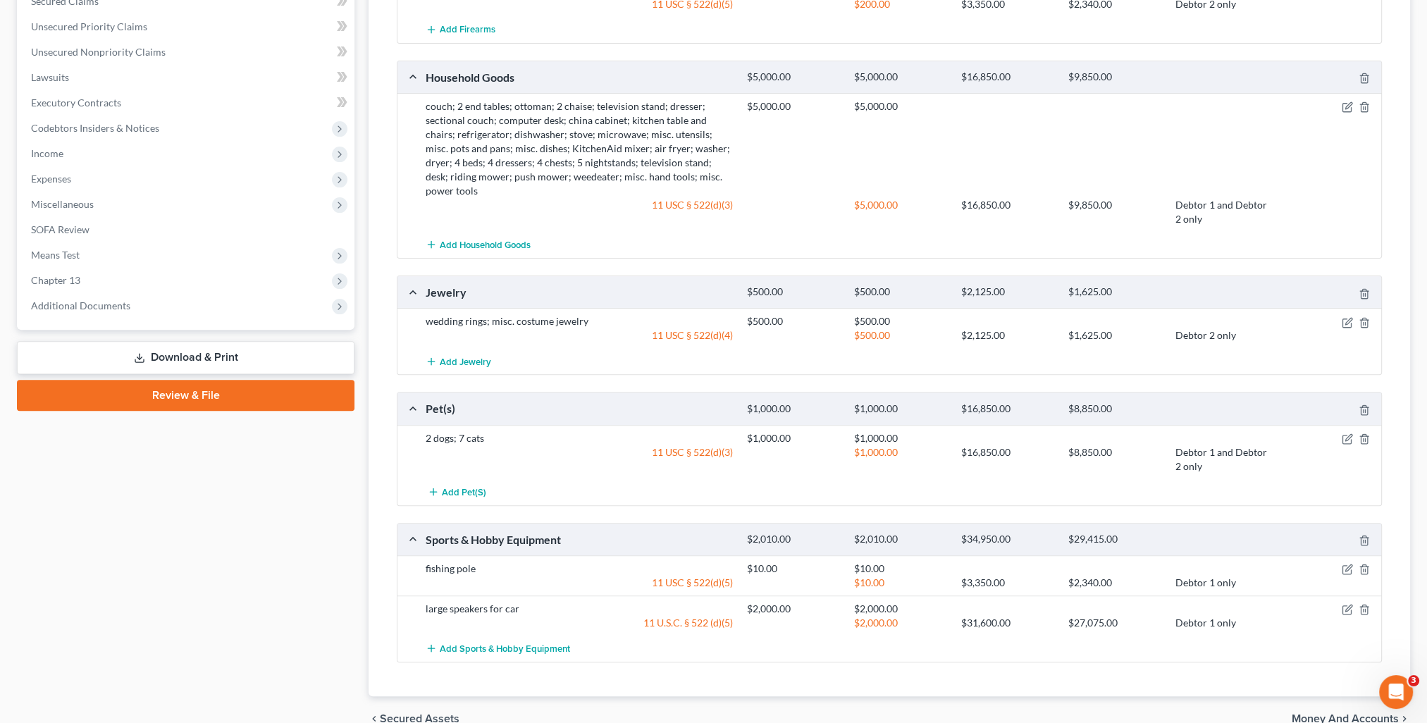
scroll to position [617, 0]
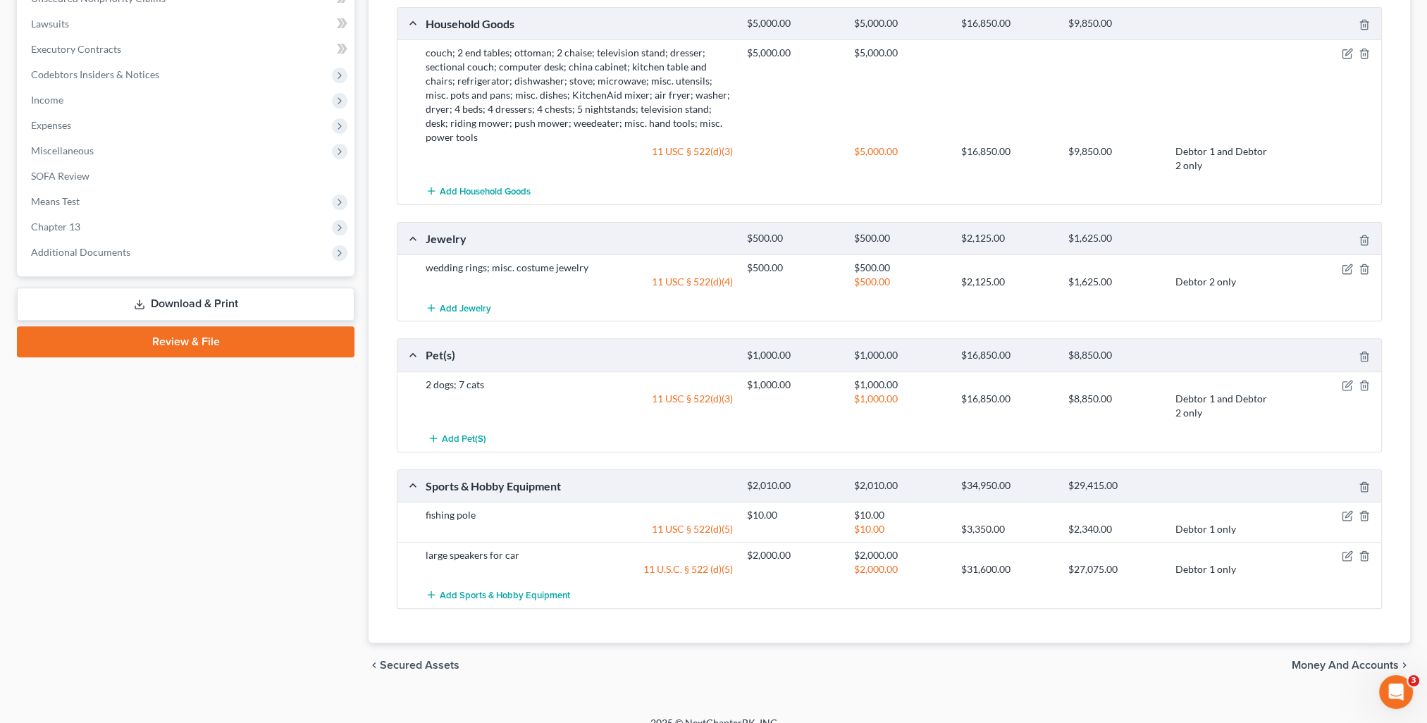
click at [1300, 660] on span "Money and Accounts" at bounding box center [1345, 665] width 107 height 11
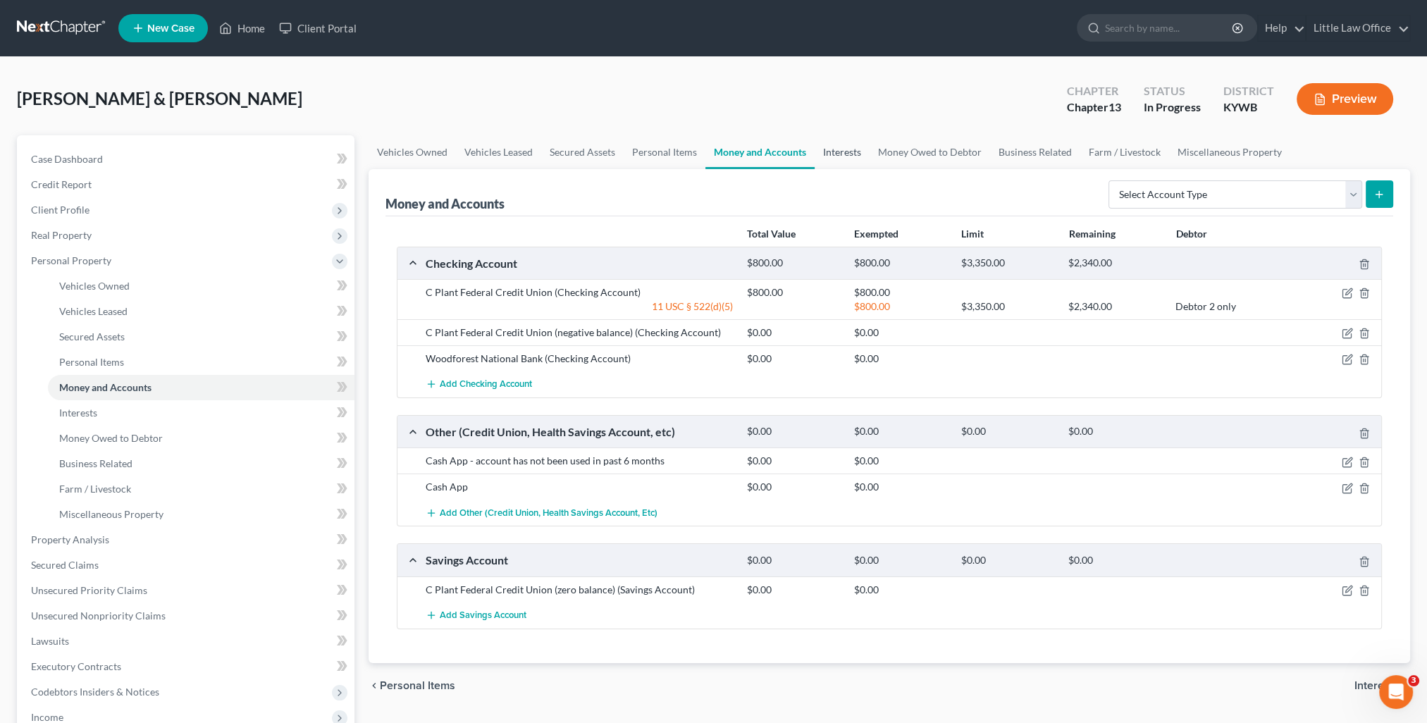
click at [840, 161] on link "Interests" at bounding box center [842, 152] width 55 height 34
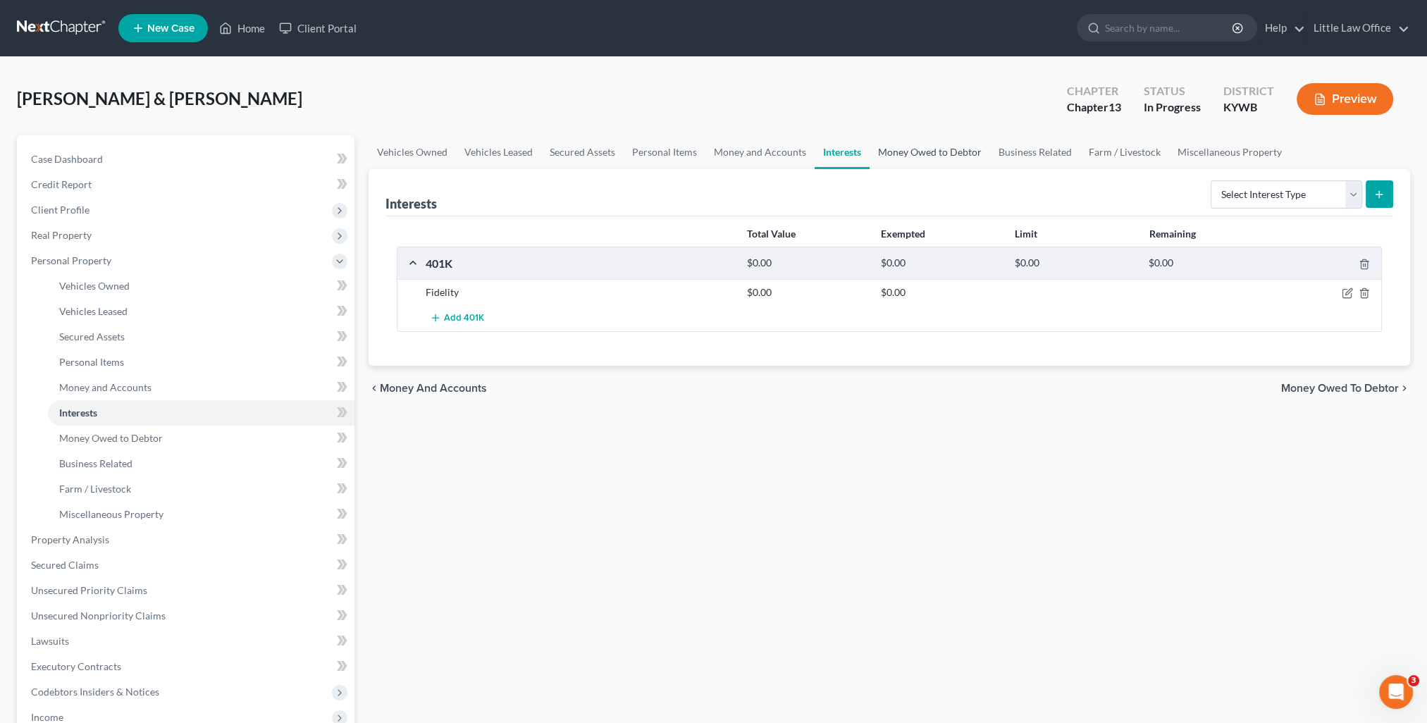
click at [908, 151] on link "Money Owed to Debtor" at bounding box center [930, 152] width 121 height 34
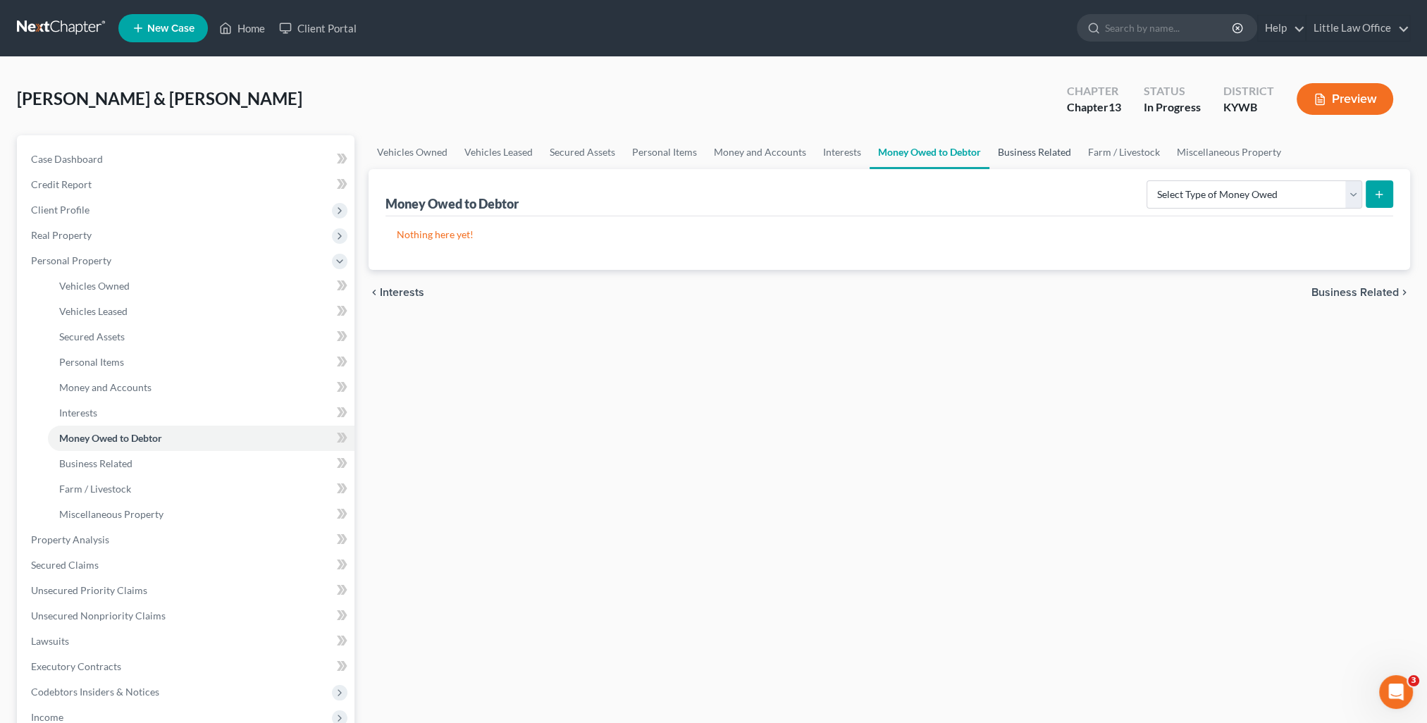
click at [1013, 154] on link "Business Related" at bounding box center [1035, 152] width 90 height 34
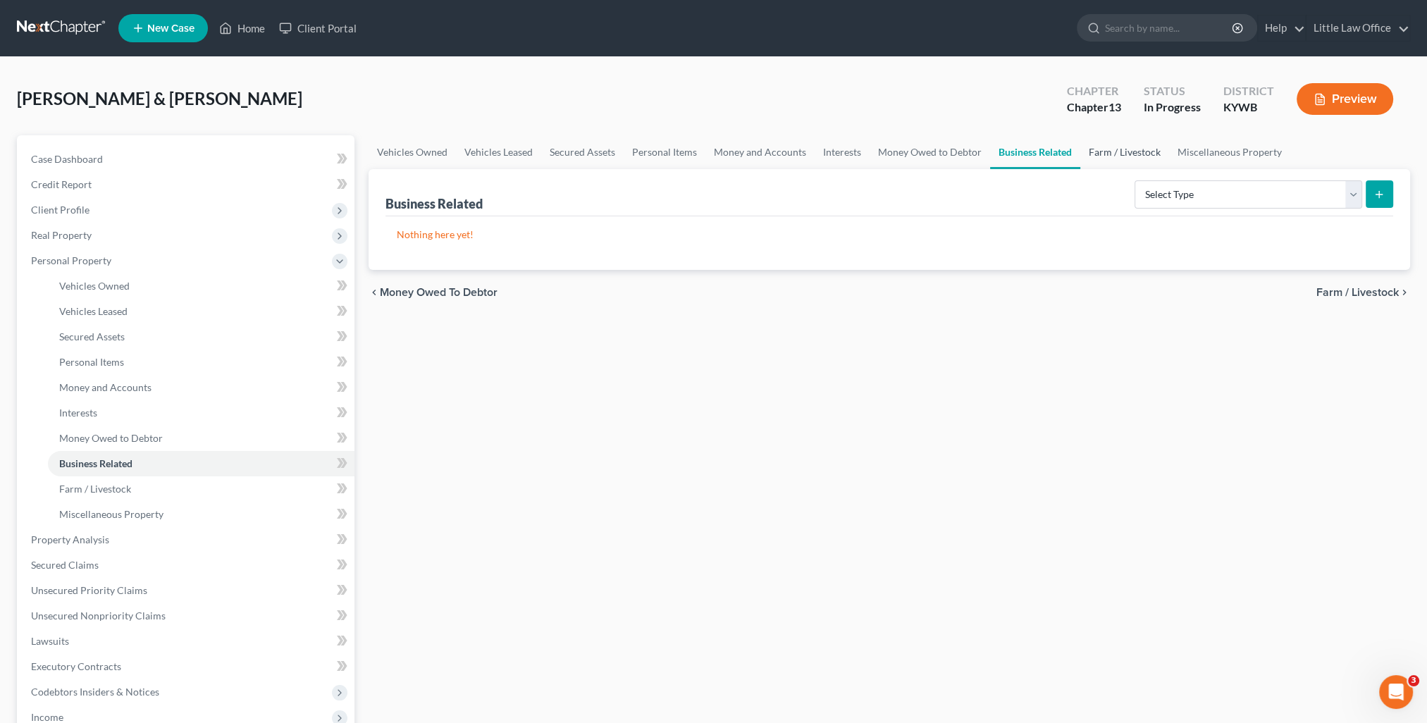
click at [1123, 151] on link "Farm / Livestock" at bounding box center [1125, 152] width 89 height 34
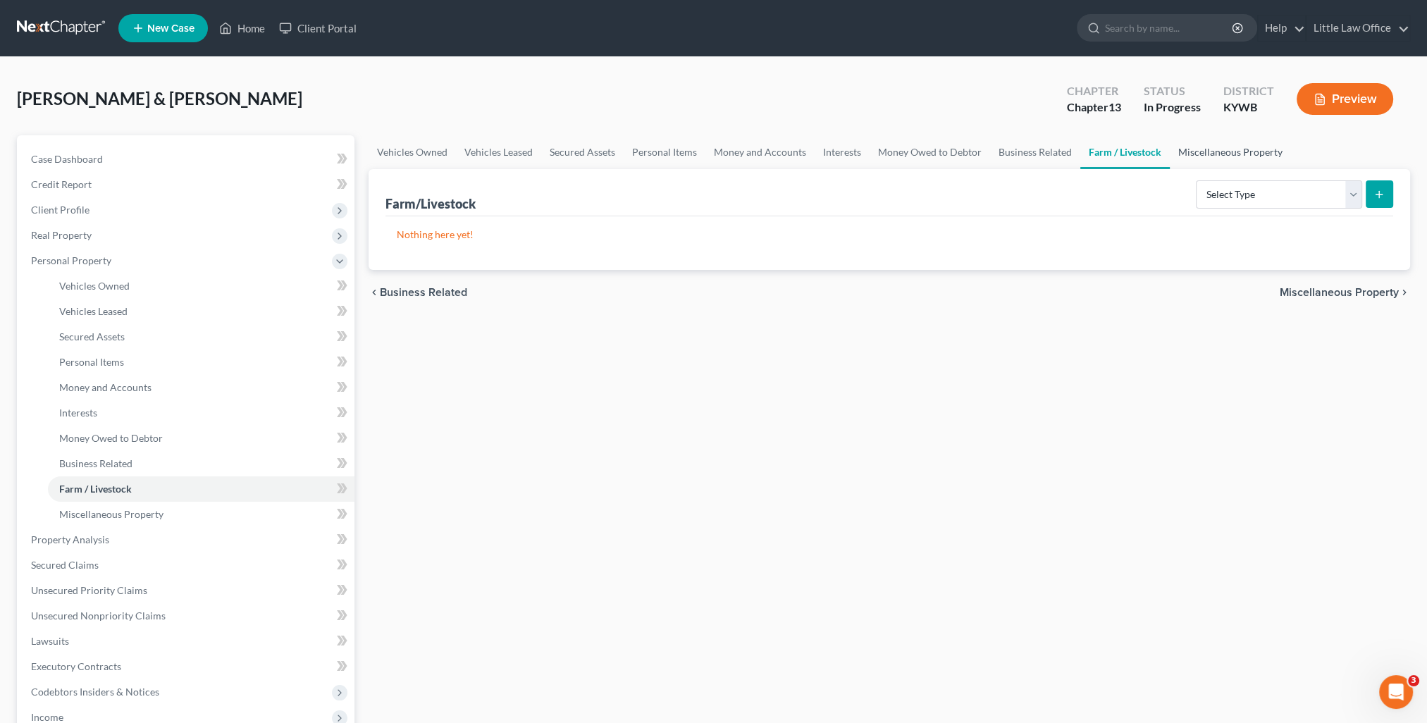
click at [1202, 161] on link "Miscellaneous Property" at bounding box center [1230, 152] width 121 height 34
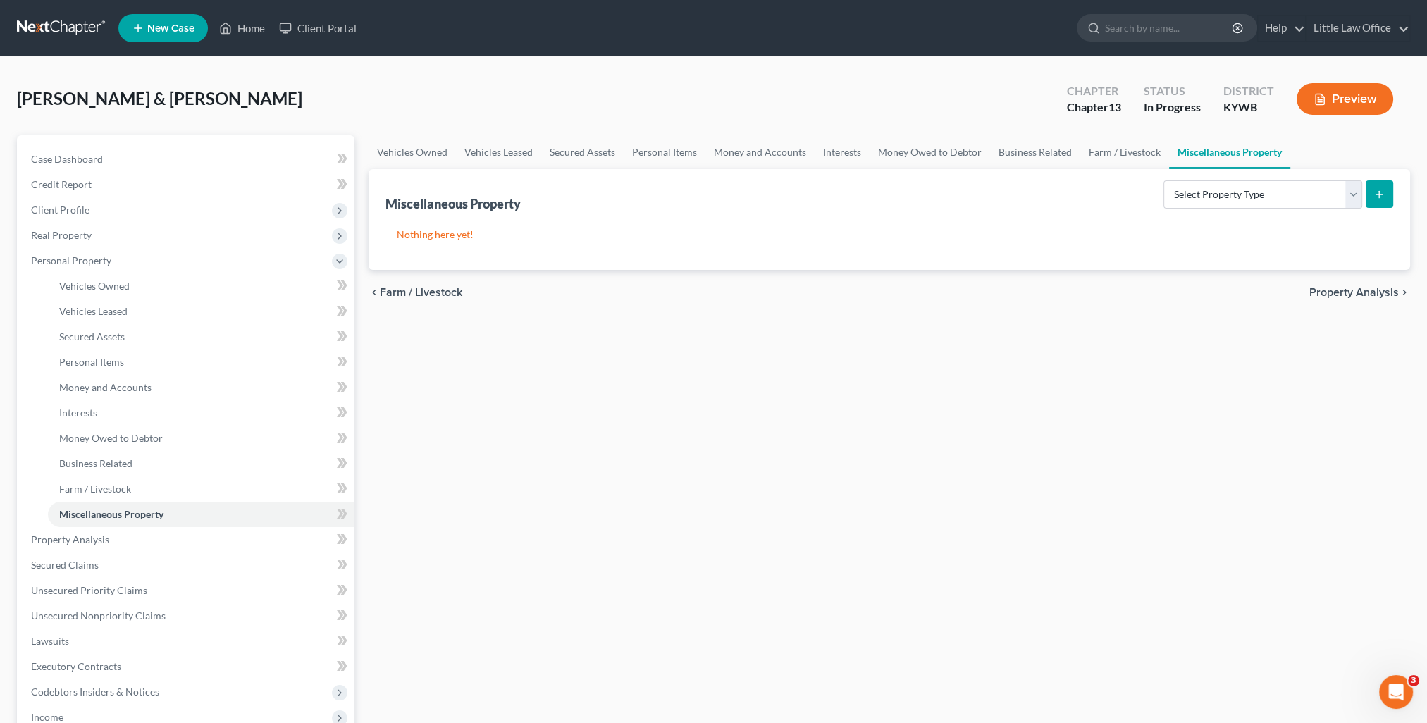
click at [1347, 297] on span "Property Analysis" at bounding box center [1355, 292] width 90 height 11
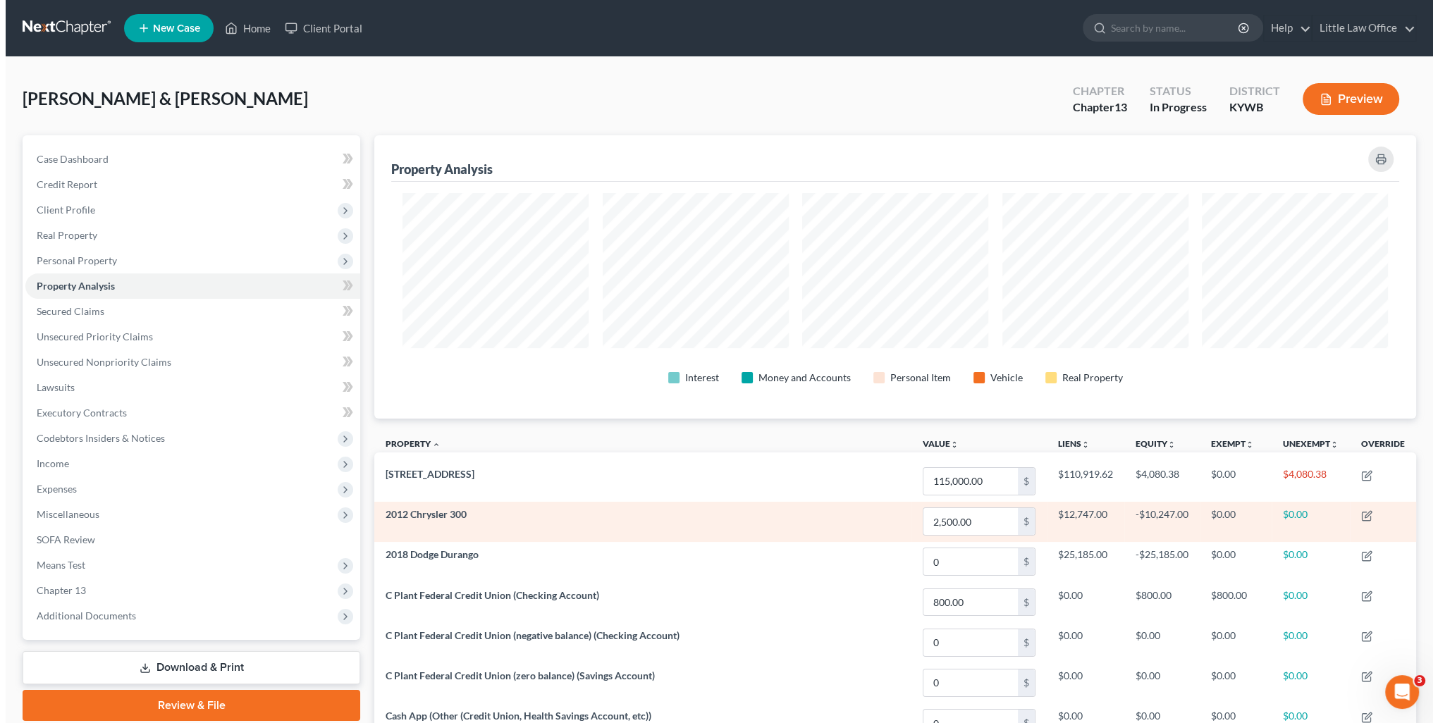
scroll to position [283, 1041]
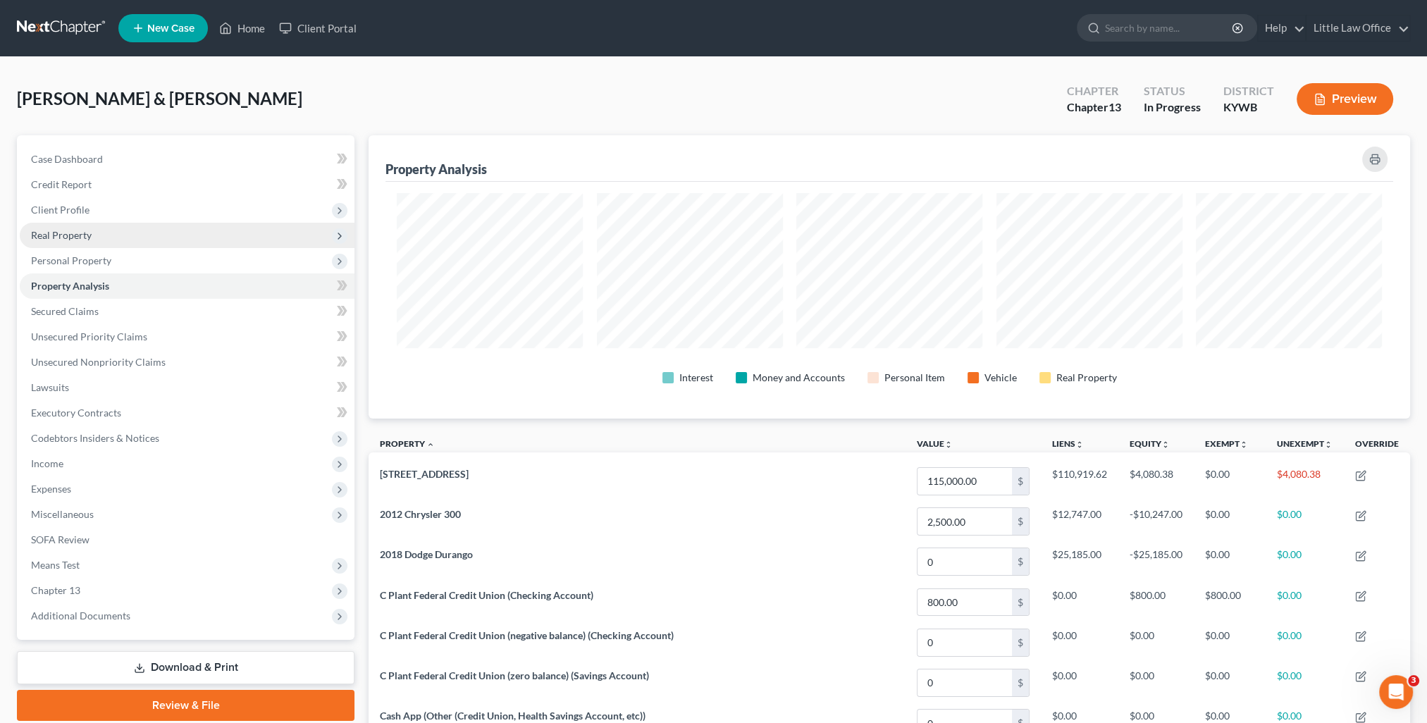
click at [65, 241] on span "Real Property" at bounding box center [187, 235] width 335 height 25
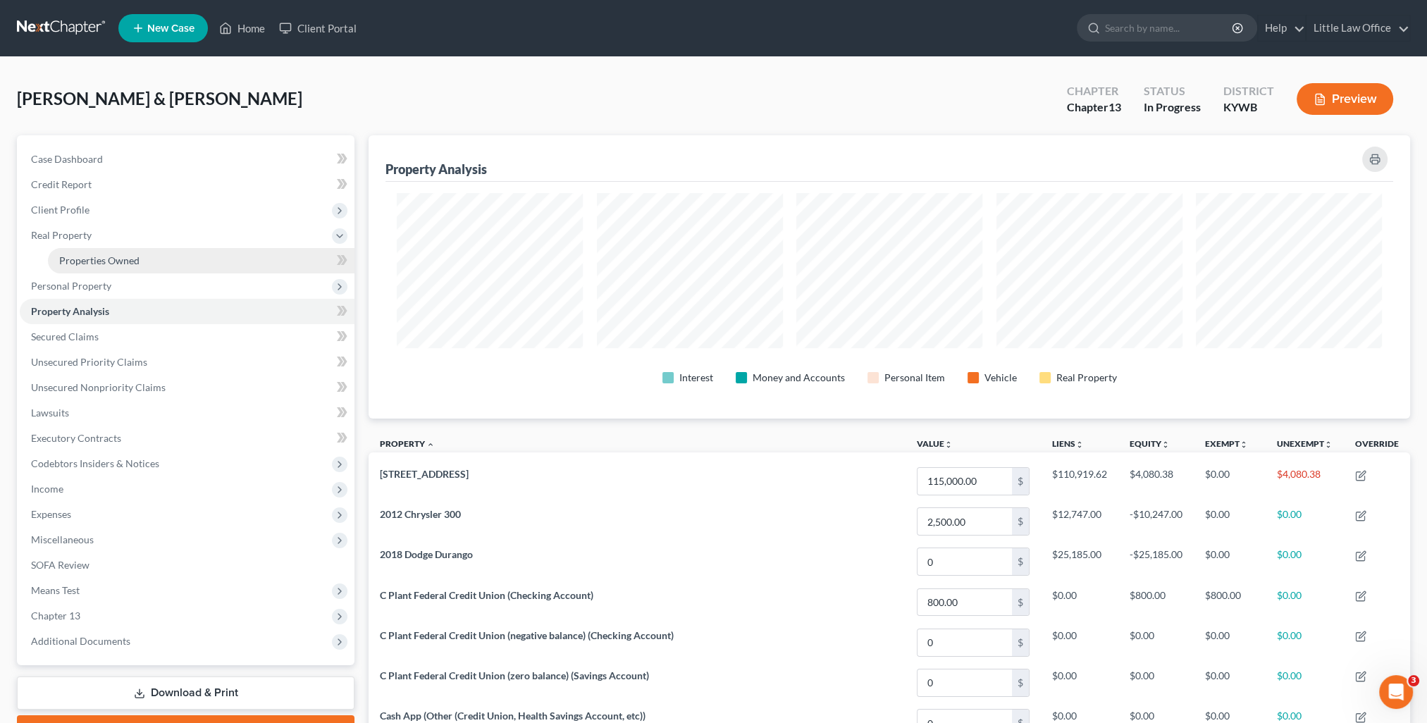
click at [132, 261] on span "Properties Owned" at bounding box center [99, 260] width 80 height 12
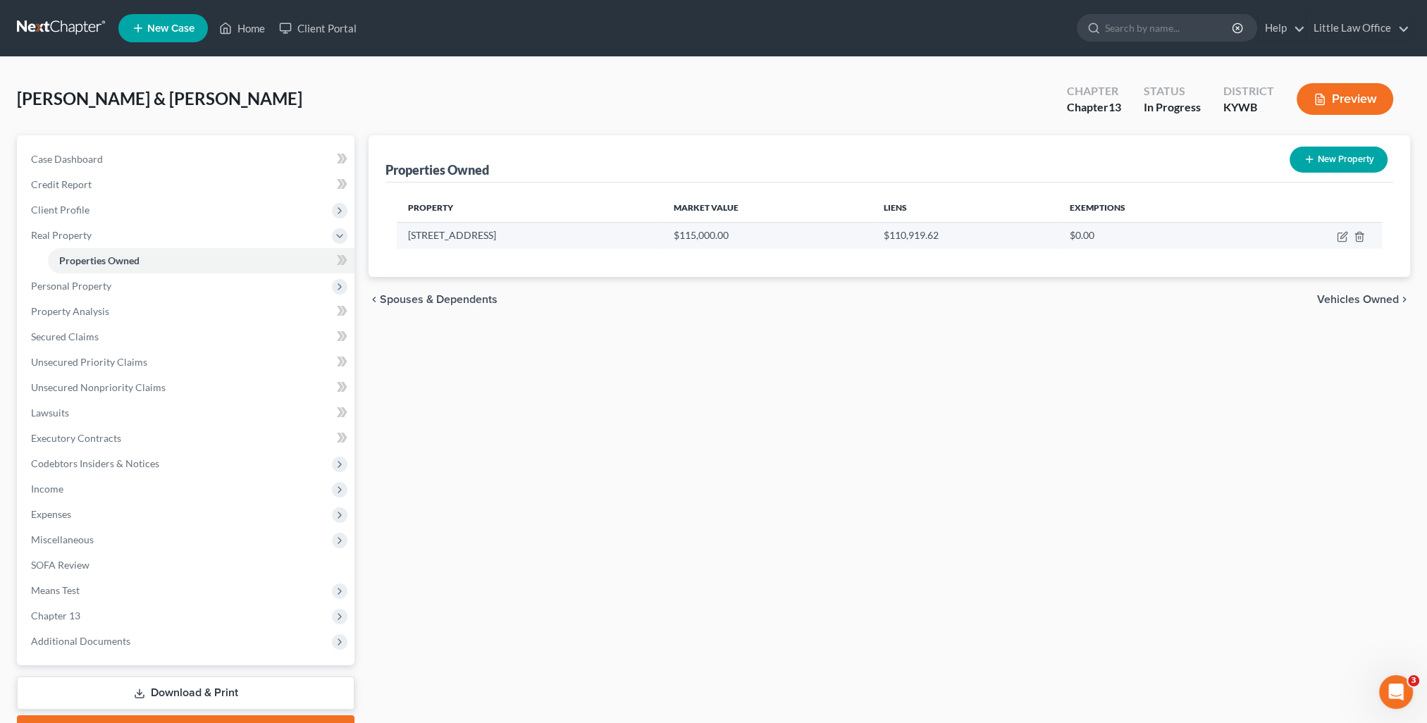
click at [1342, 242] on td at bounding box center [1314, 235] width 135 height 27
click at [1342, 241] on icon "button" at bounding box center [1342, 237] width 8 height 8
select select "18"
select select "0"
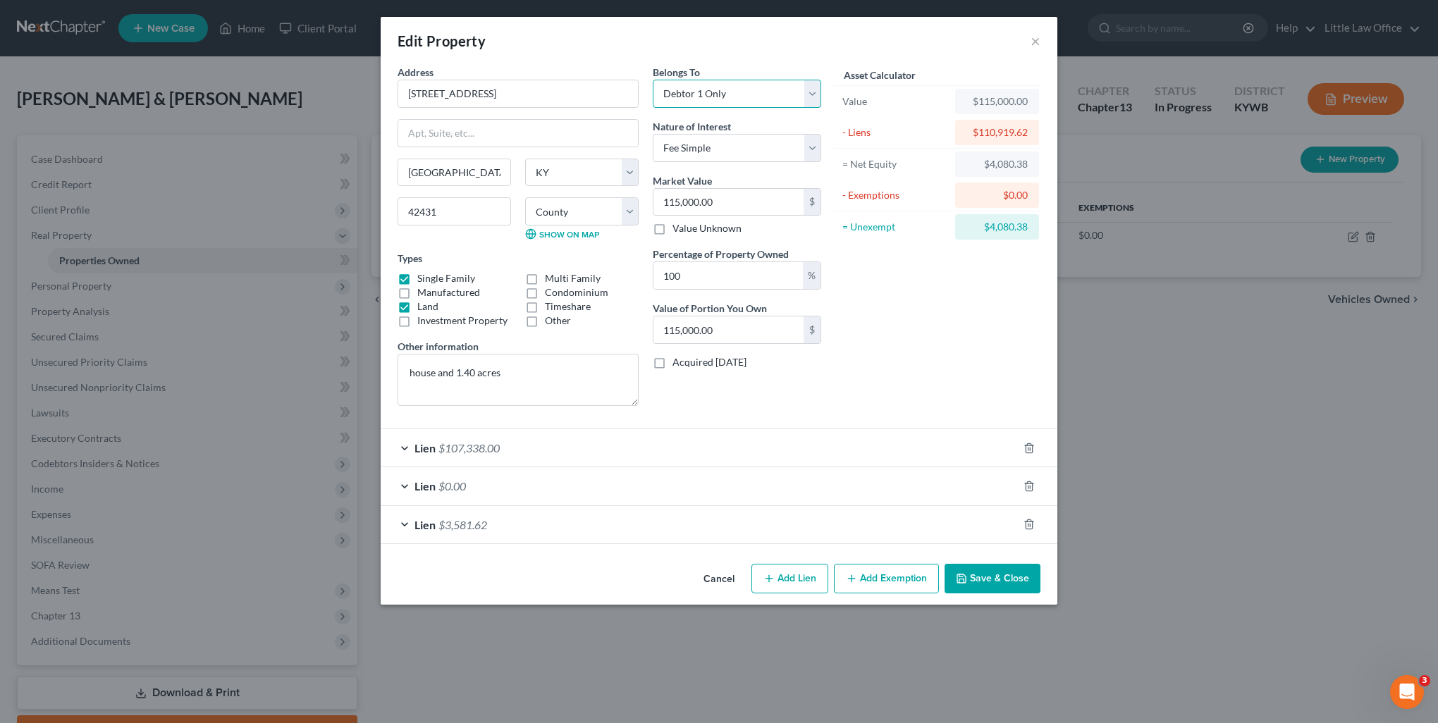
click at [700, 94] on select "Select Debtor 1 Only Debtor 2 Only Debtor 1 And Debtor 2 Only At Least One Of T…" at bounding box center [737, 94] width 168 height 28
select select "1"
click at [653, 80] on select "Select Debtor 1 Only Debtor 2 Only Debtor 1 And Debtor 2 Only At Least One Of T…" at bounding box center [737, 94] width 168 height 28
click at [874, 560] on div "Cancel Add Lien Add Lease Add Exemption Save & Close" at bounding box center [719, 581] width 677 height 47
click at [877, 570] on button "Add Exemption" at bounding box center [886, 579] width 105 height 30
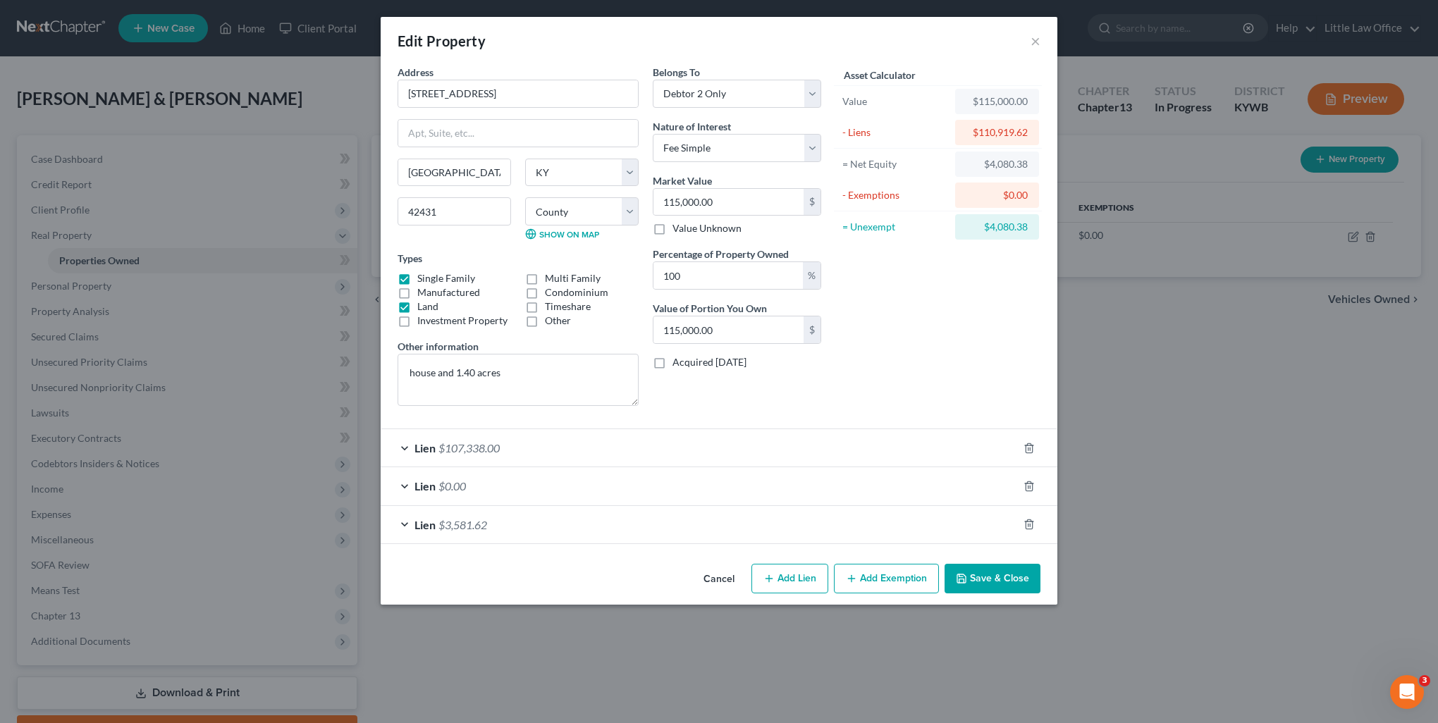
select select "2"
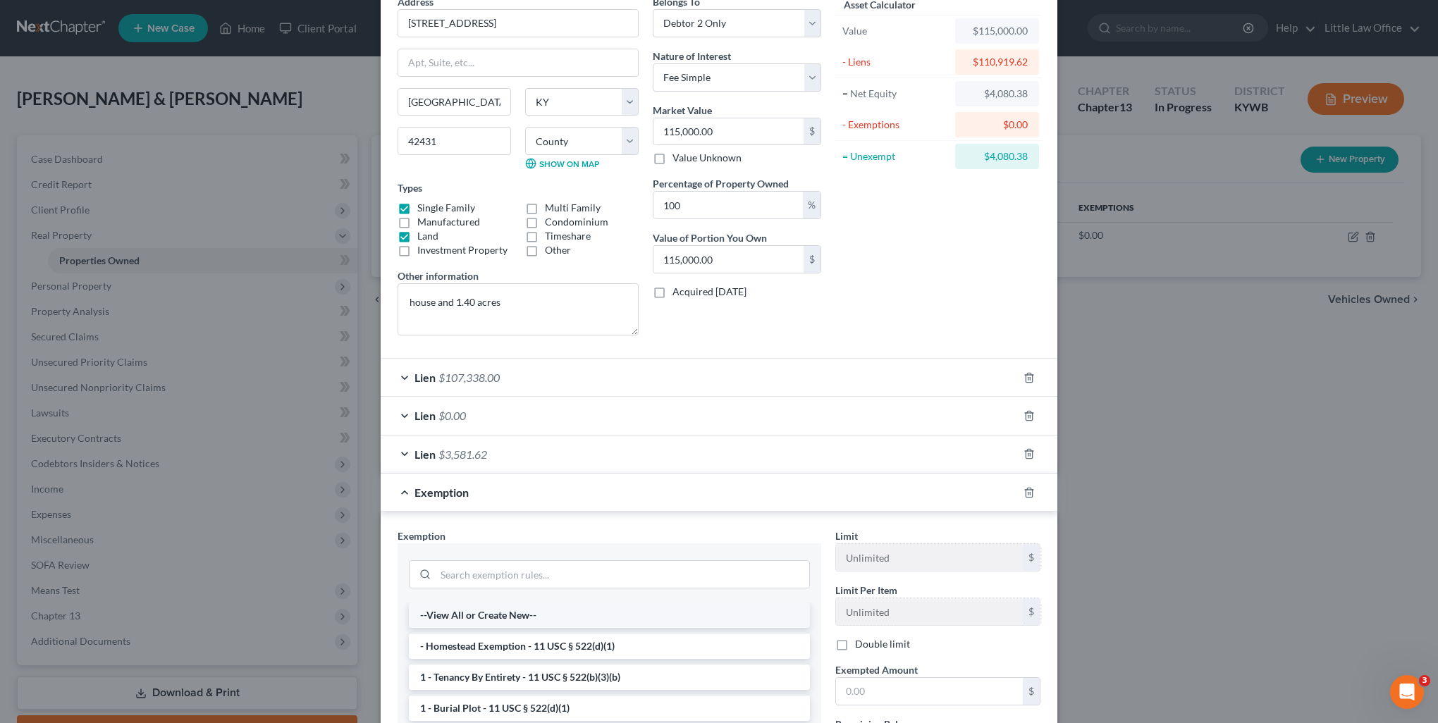
scroll to position [141, 0]
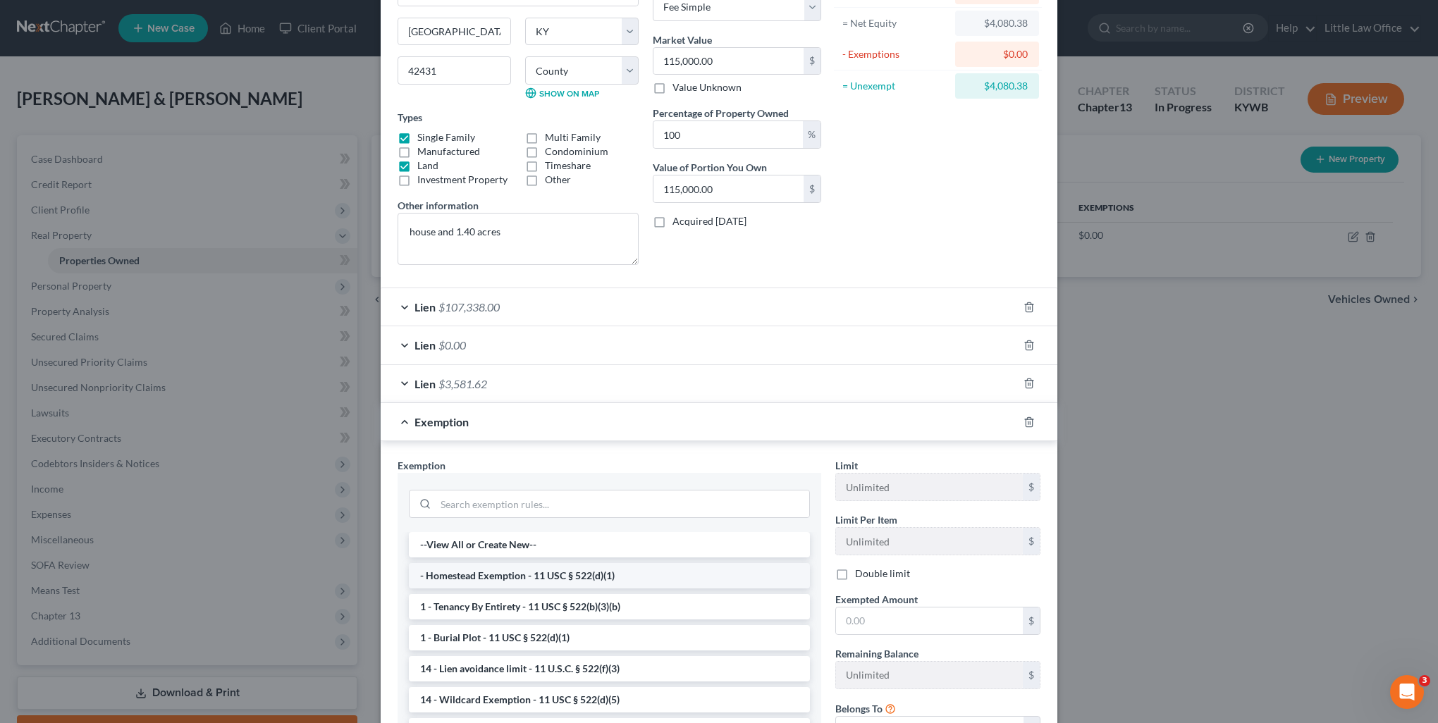
click at [575, 576] on li "- Homestead Exemption - 11 USC § 522(d)(1)" at bounding box center [609, 575] width 401 height 25
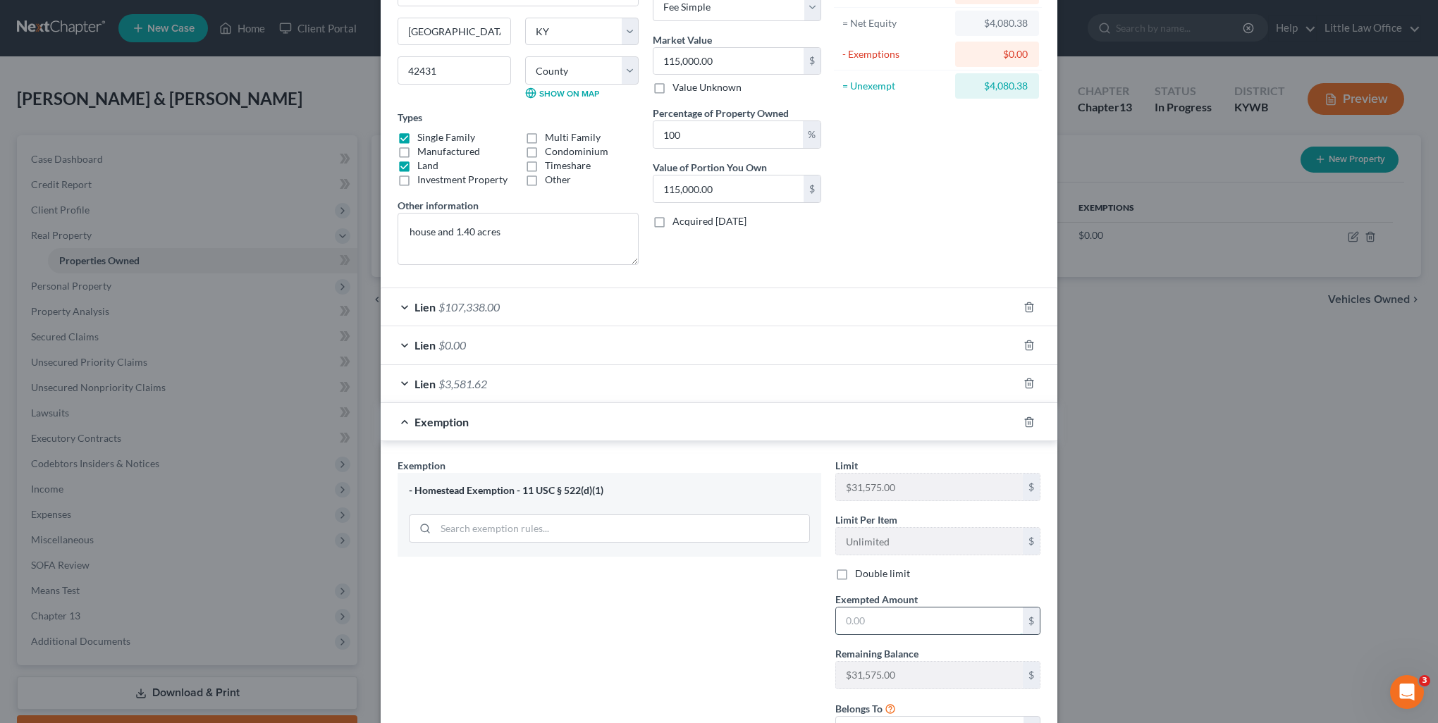
click at [899, 618] on input "text" at bounding box center [929, 621] width 187 height 27
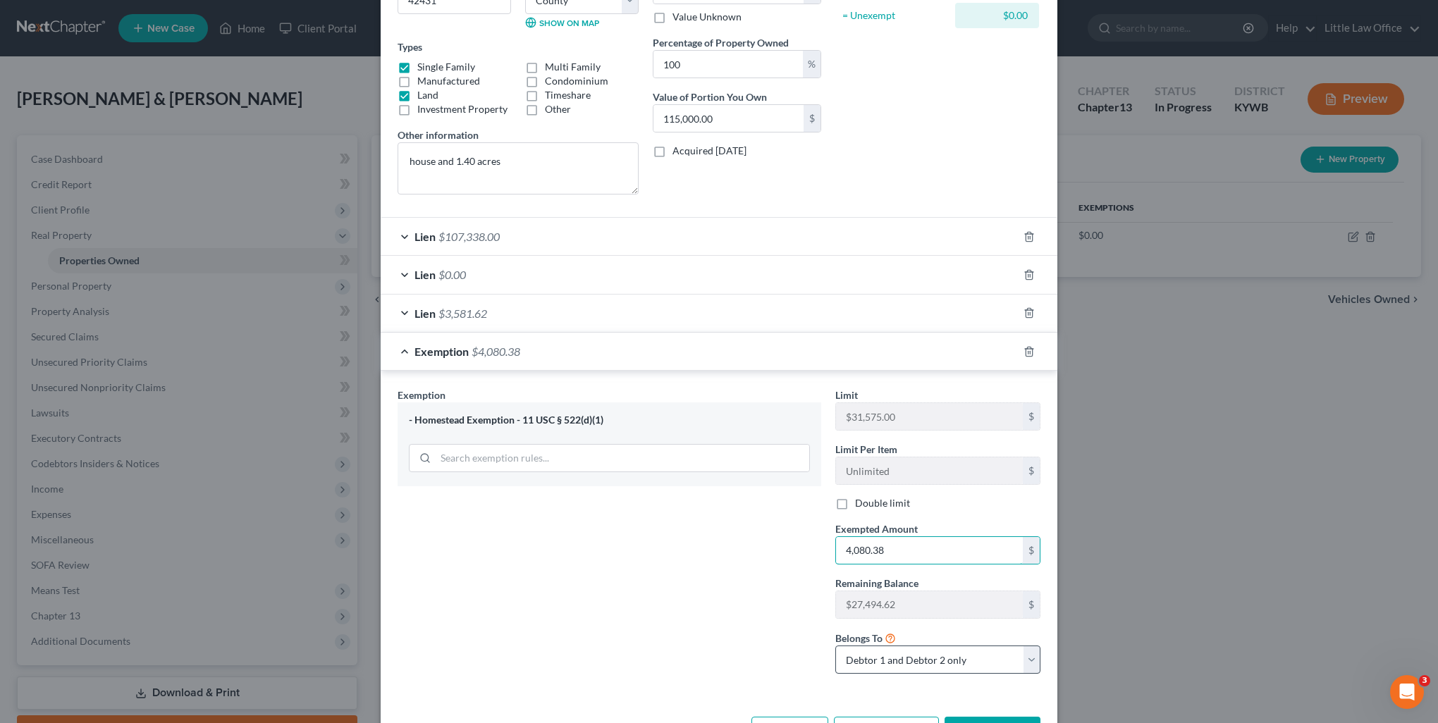
type input "4,080.38"
click at [940, 663] on select "Debtor 1 only Debtor 2 only Debtor 1 and Debtor 2 only" at bounding box center [937, 660] width 205 height 28
select select "1"
click at [835, 646] on select "Debtor 1 only Debtor 2 only Debtor 1 and Debtor 2 only" at bounding box center [937, 660] width 205 height 28
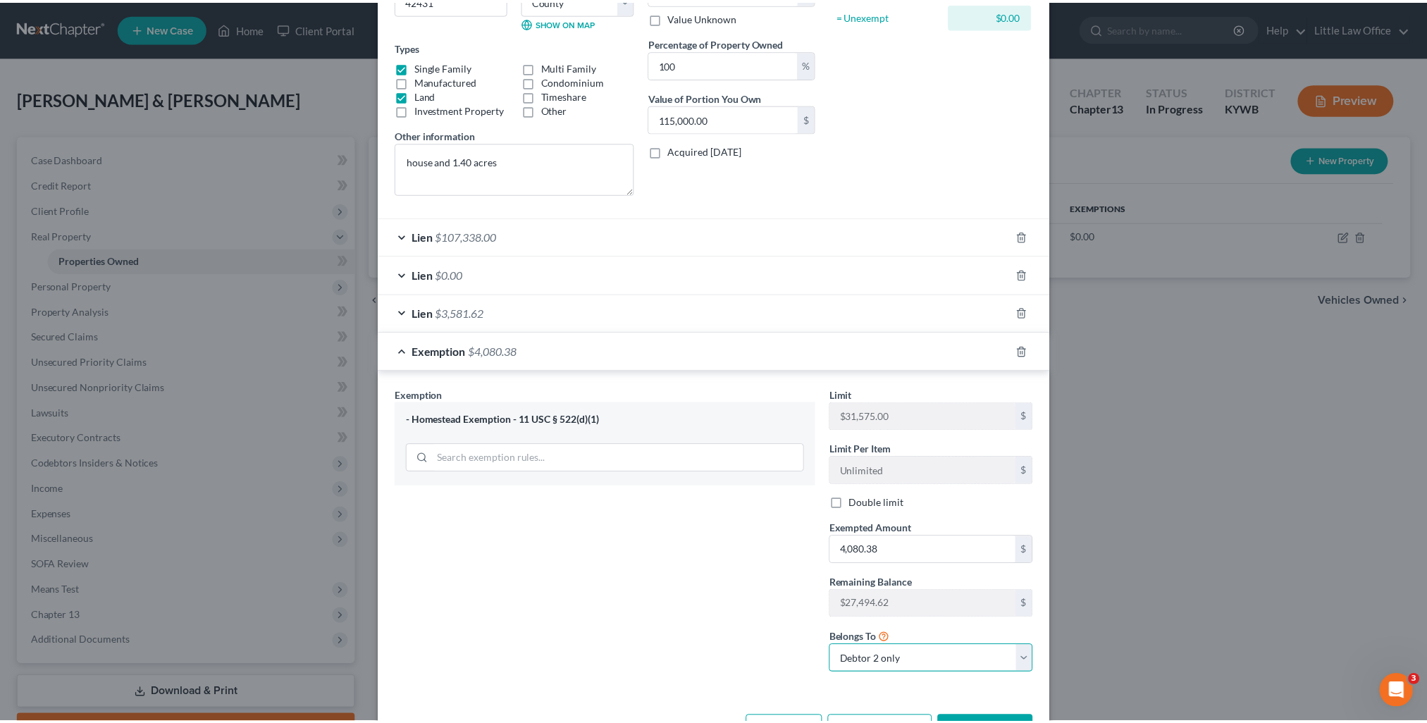
scroll to position [259, 0]
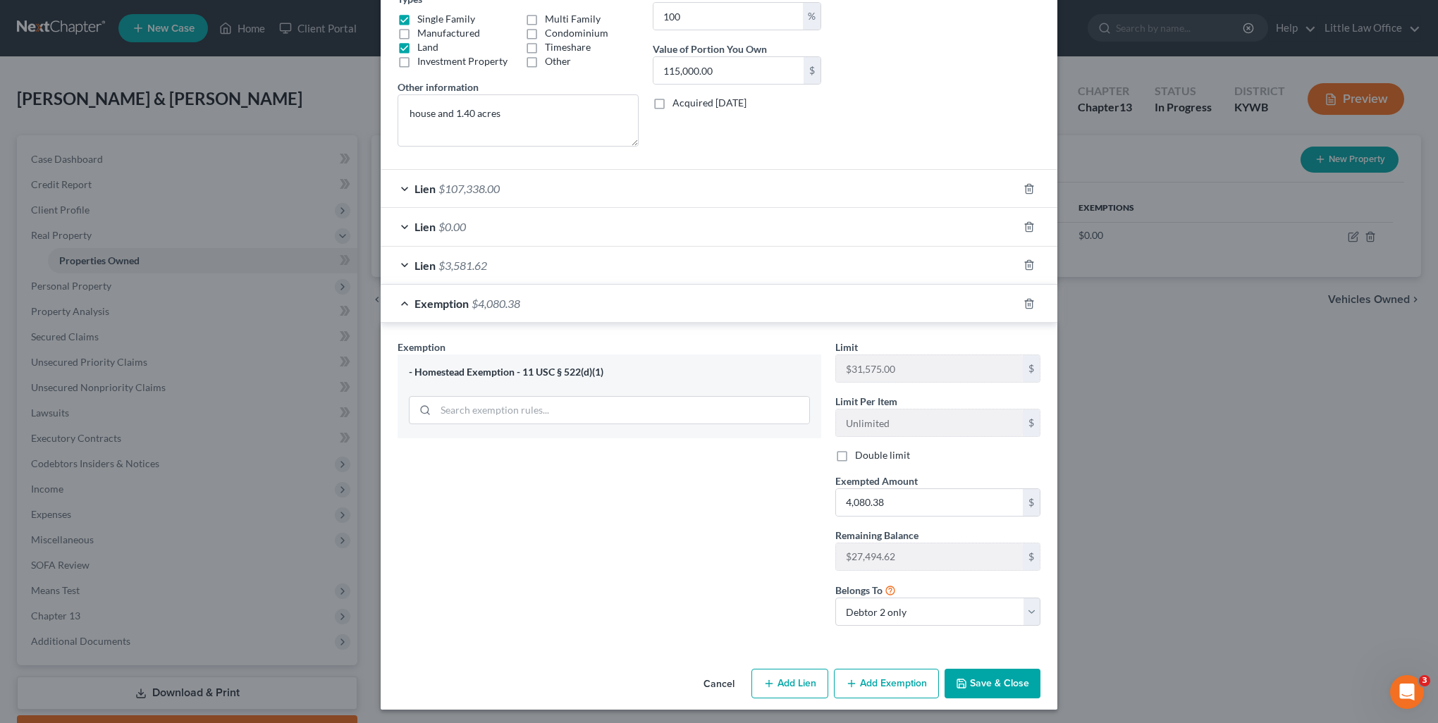
click at [995, 672] on button "Save & Close" at bounding box center [993, 684] width 96 height 30
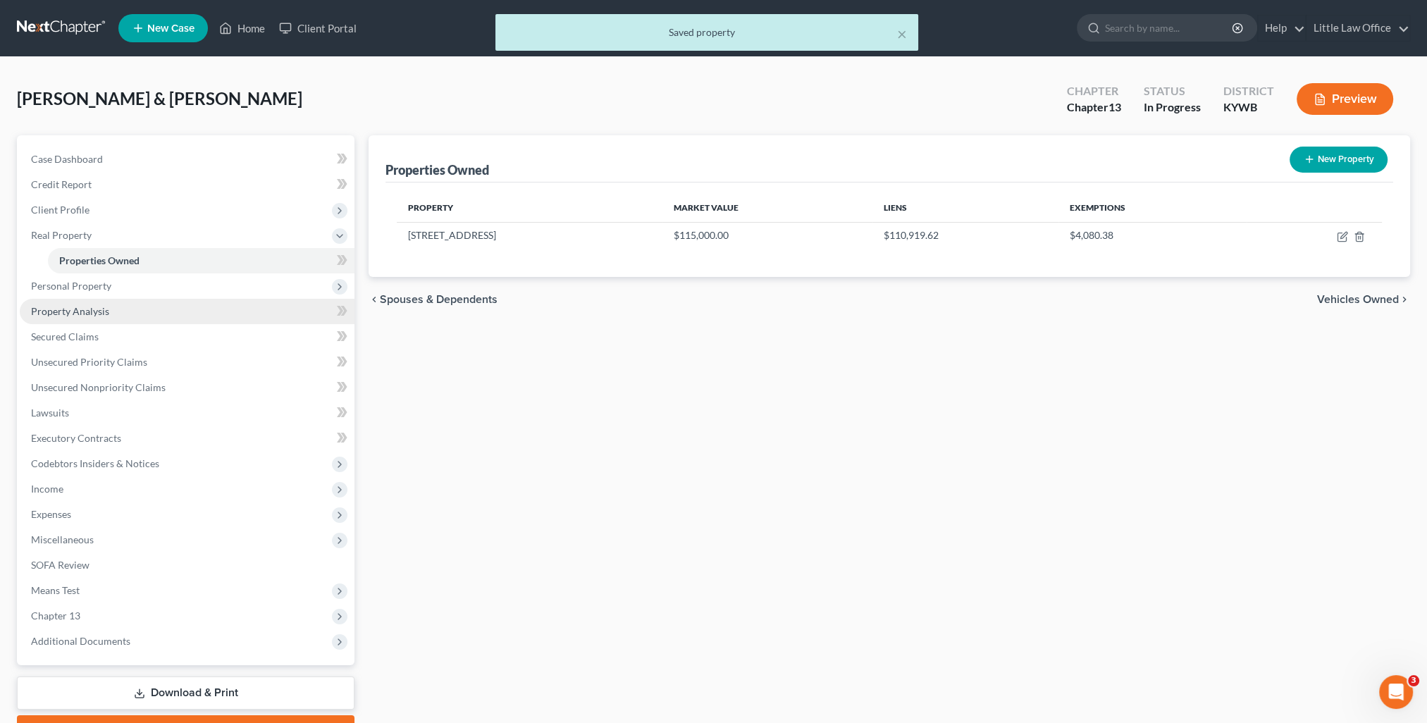
click at [61, 312] on span "Property Analysis" at bounding box center [70, 311] width 78 height 12
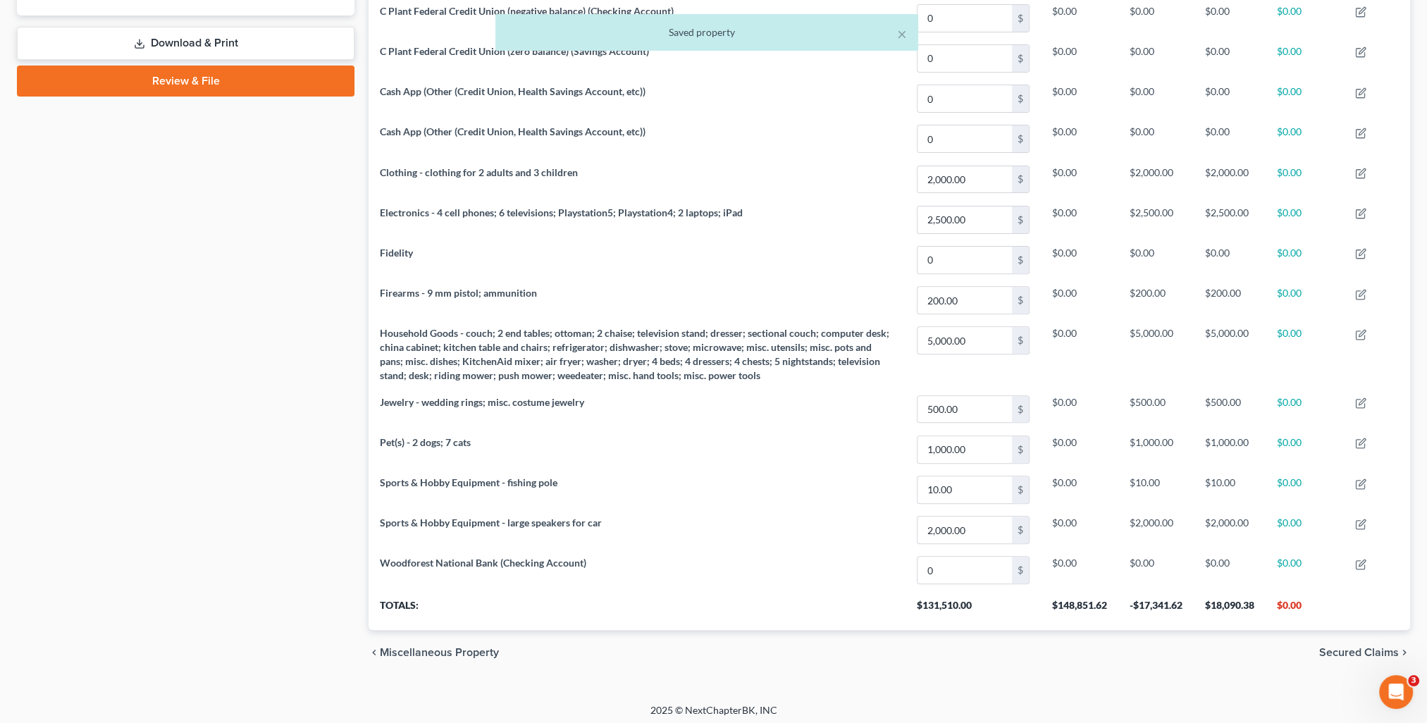
click at [1379, 647] on span "Secured Claims" at bounding box center [1360, 652] width 80 height 11
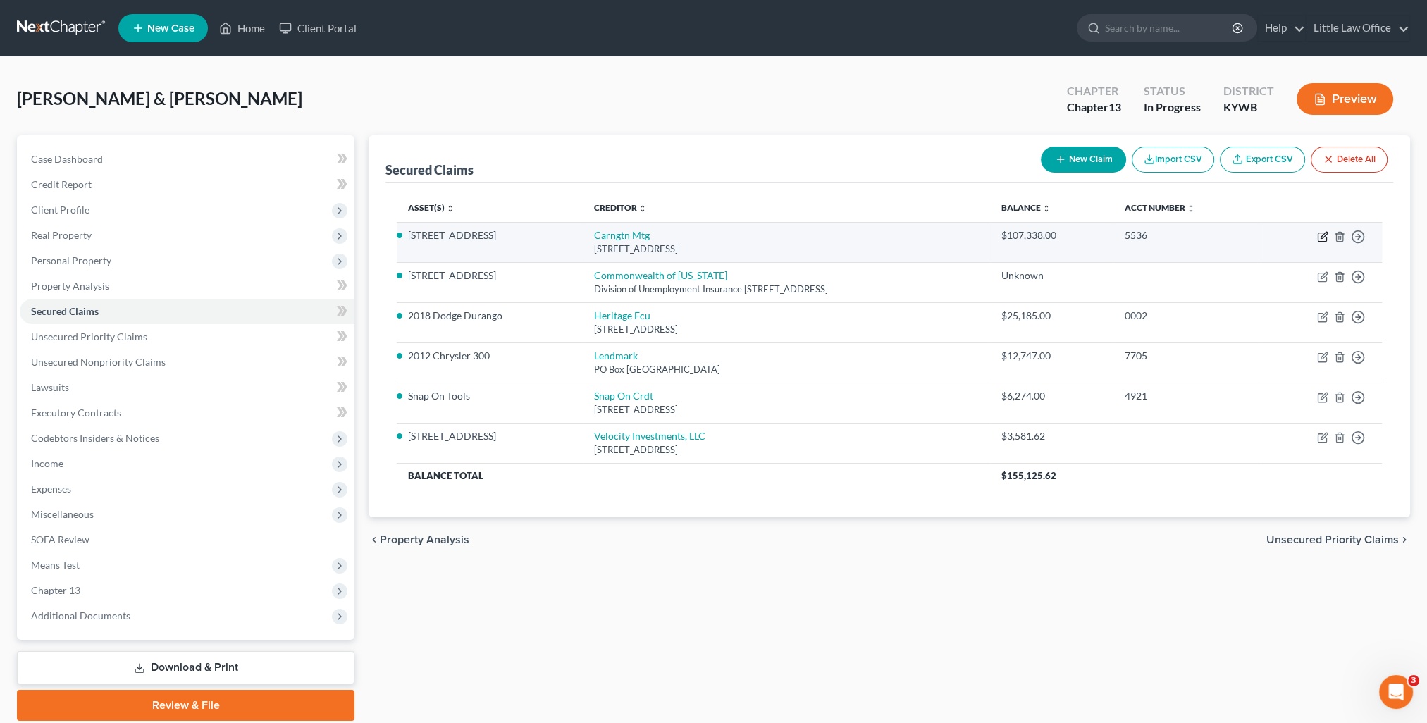
click at [1325, 238] on icon "button" at bounding box center [1322, 236] width 11 height 11
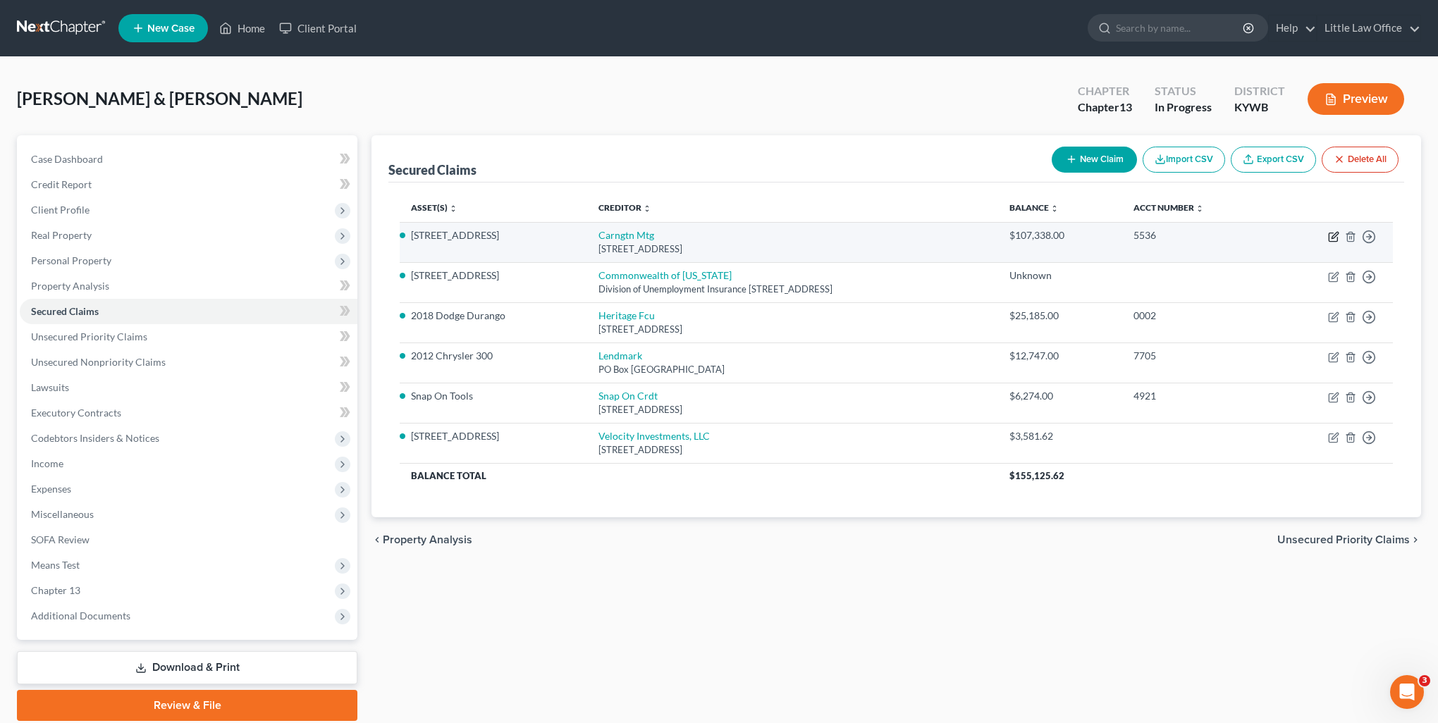
select select "4"
select select "1"
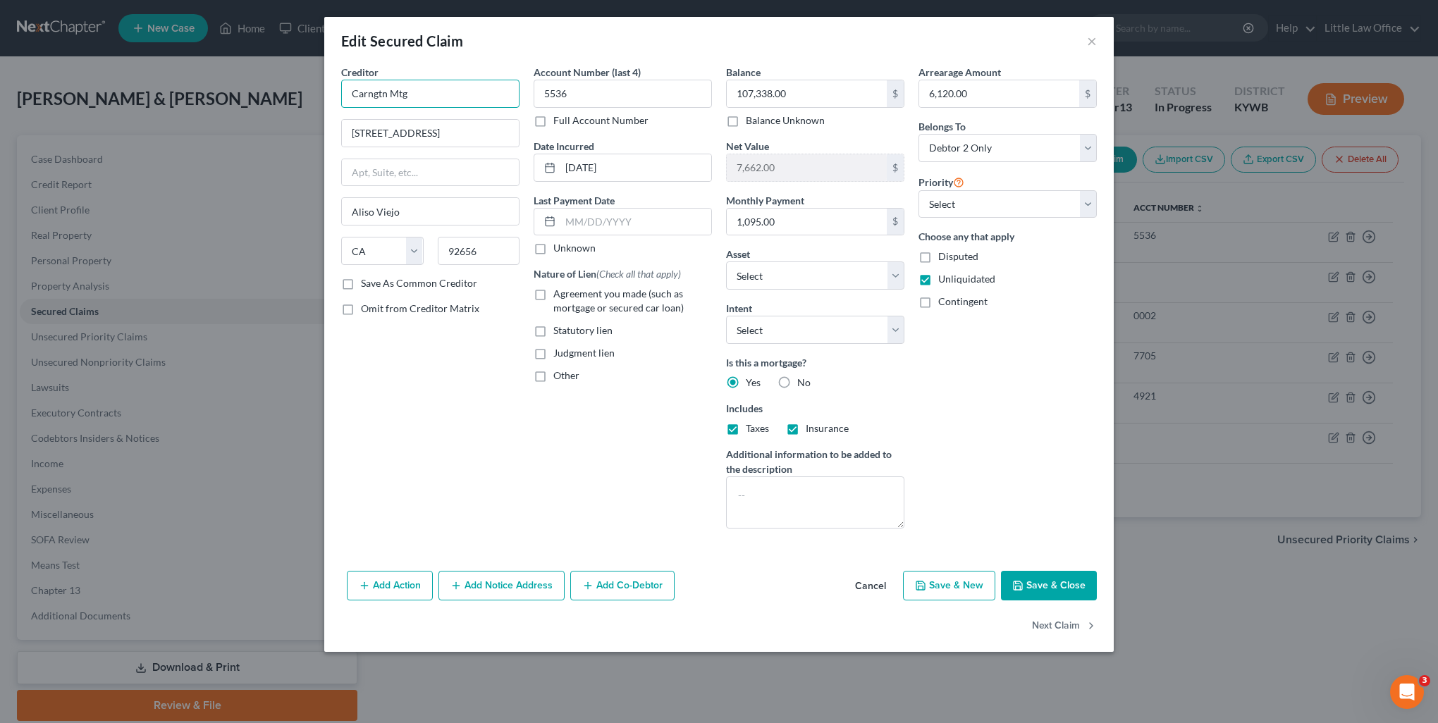
click at [443, 85] on input "Carngtn Mtg" at bounding box center [430, 94] width 178 height 28
click at [453, 97] on input "[PERSON_NAME] Mortgage" at bounding box center [430, 94] width 178 height 28
type input "[PERSON_NAME] Mortgage Services, LLC"
type input "PO Box 660586"
type input "75266"
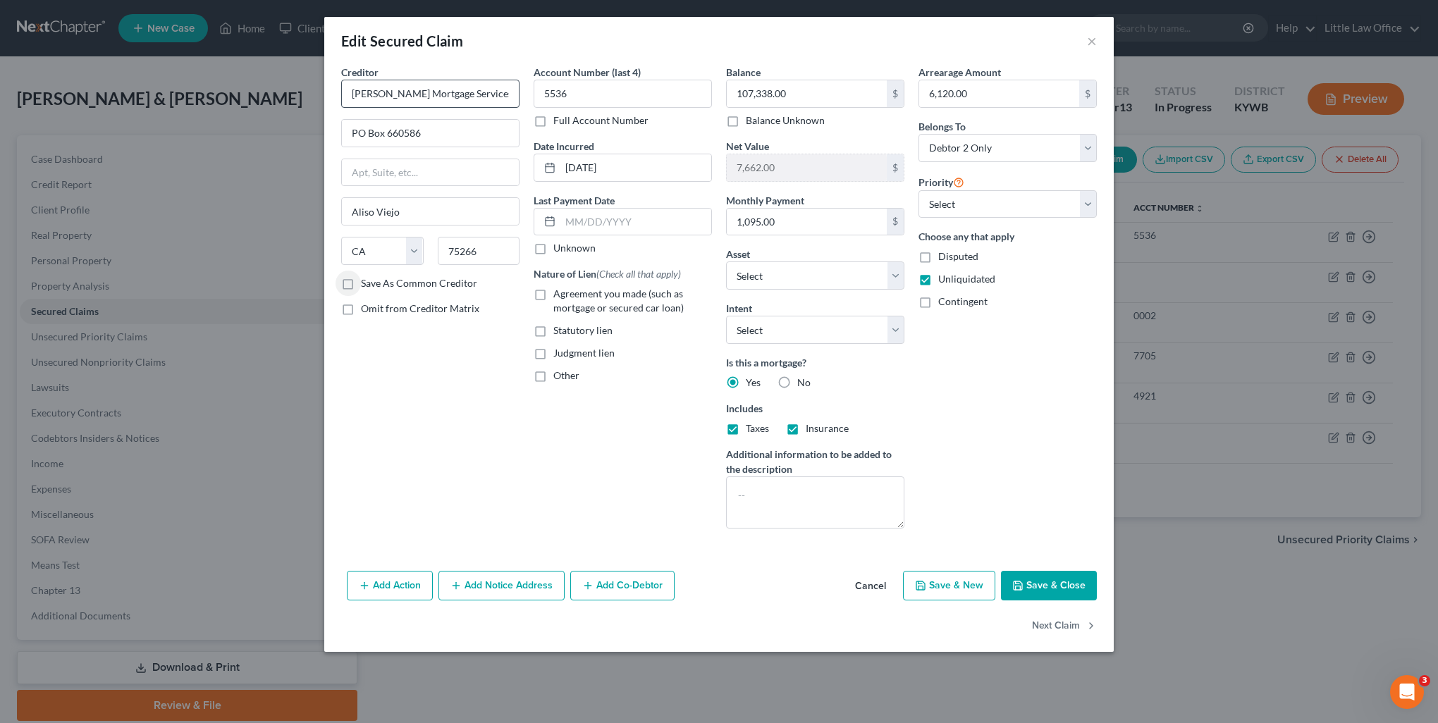
type input "[GEOGRAPHIC_DATA]"
select select "45"
click at [361, 284] on label "Save As Common Creditor" at bounding box center [419, 283] width 116 height 14
click at [367, 284] on input "Save As Common Creditor" at bounding box center [371, 280] width 9 height 9
checkbox input "true"
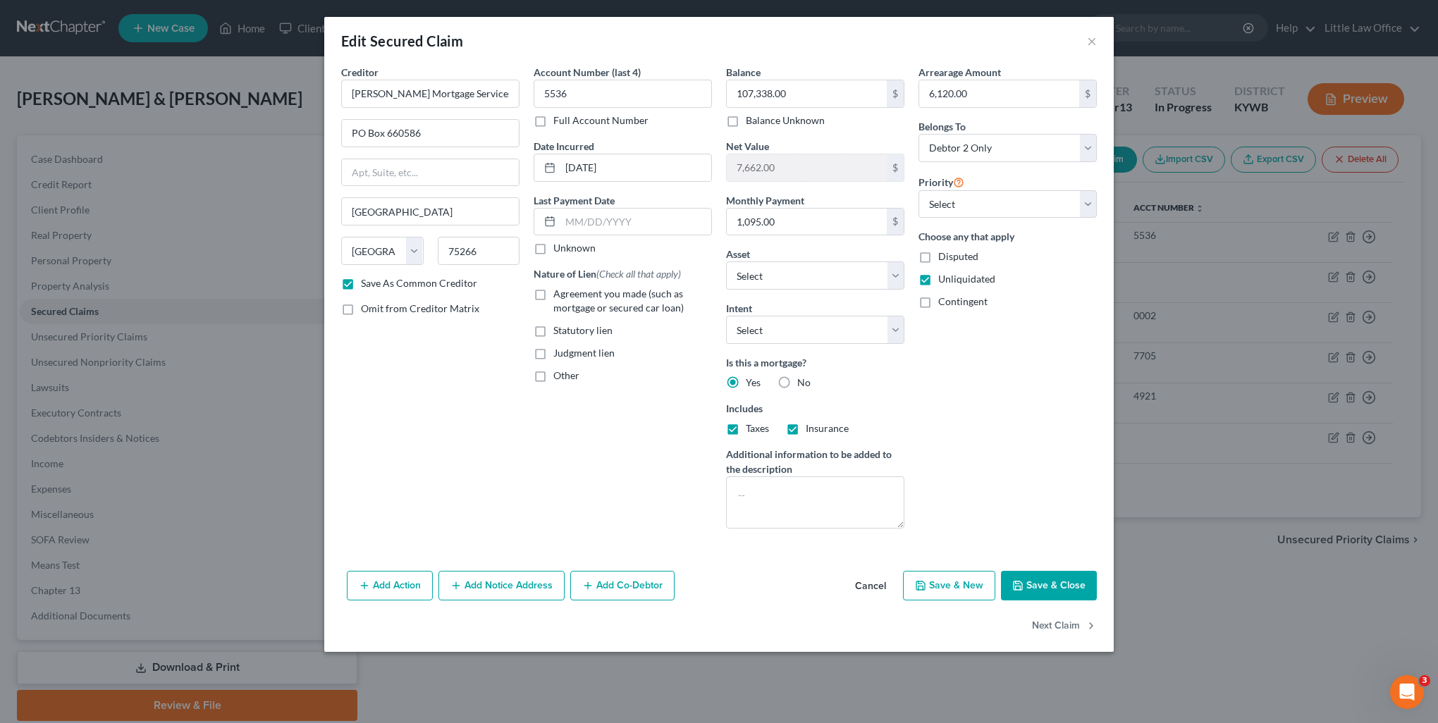
click at [553, 297] on label "Agreement you made (such as mortgage or secured car loan)" at bounding box center [632, 301] width 159 height 28
click at [559, 296] on input "Agreement you made (such as mortgage or secured car loan)" at bounding box center [563, 291] width 9 height 9
checkbox input "true"
click at [1052, 616] on button "Next Claim" at bounding box center [1064, 627] width 65 height 30
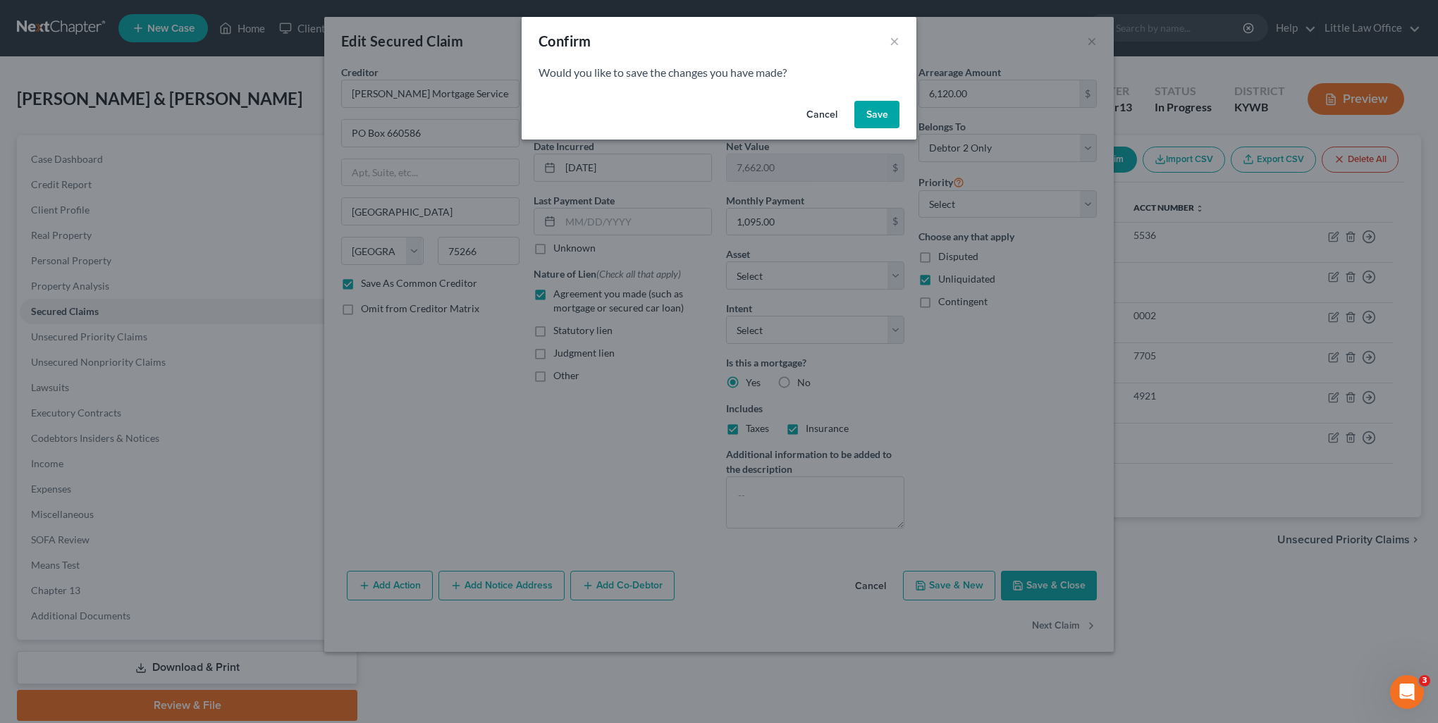
click at [885, 112] on button "Save" at bounding box center [876, 115] width 45 height 28
checkbox input "false"
select select "18"
select select "19"
select select "3"
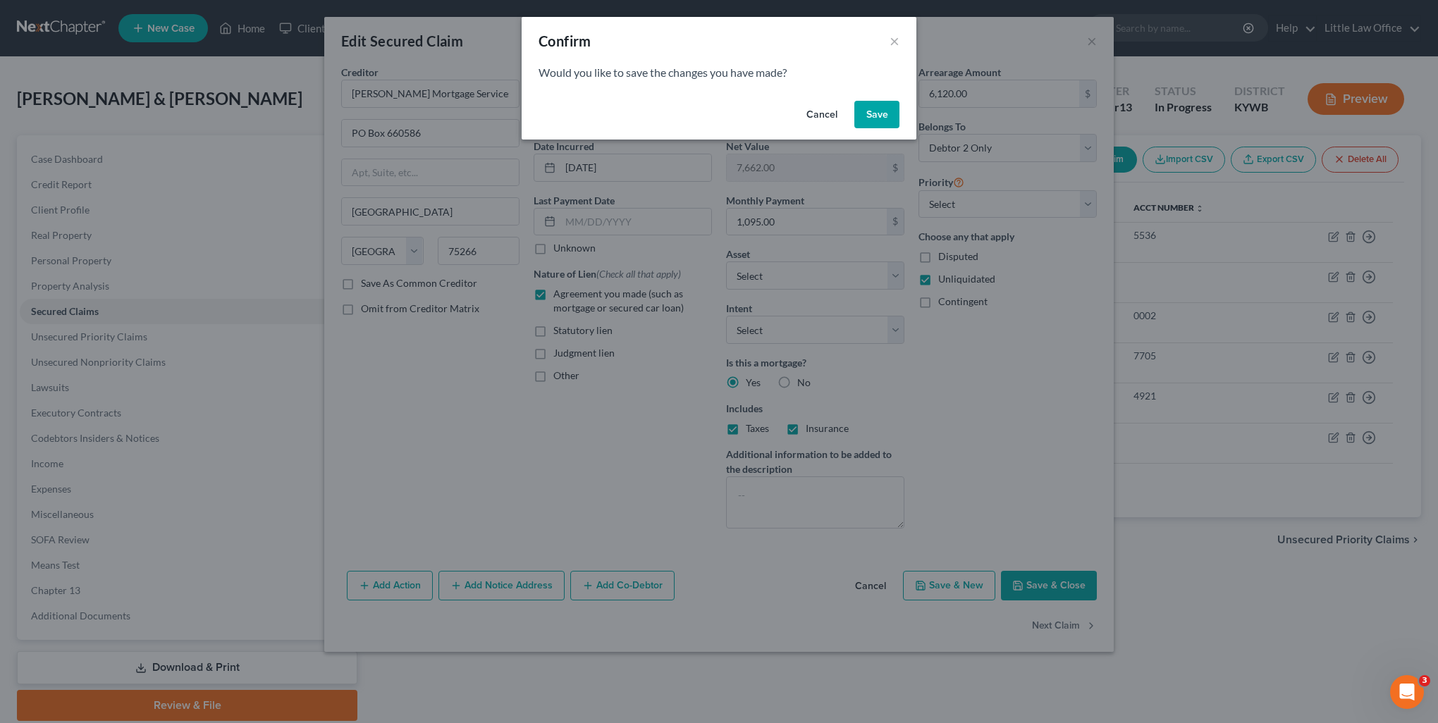
select select "1"
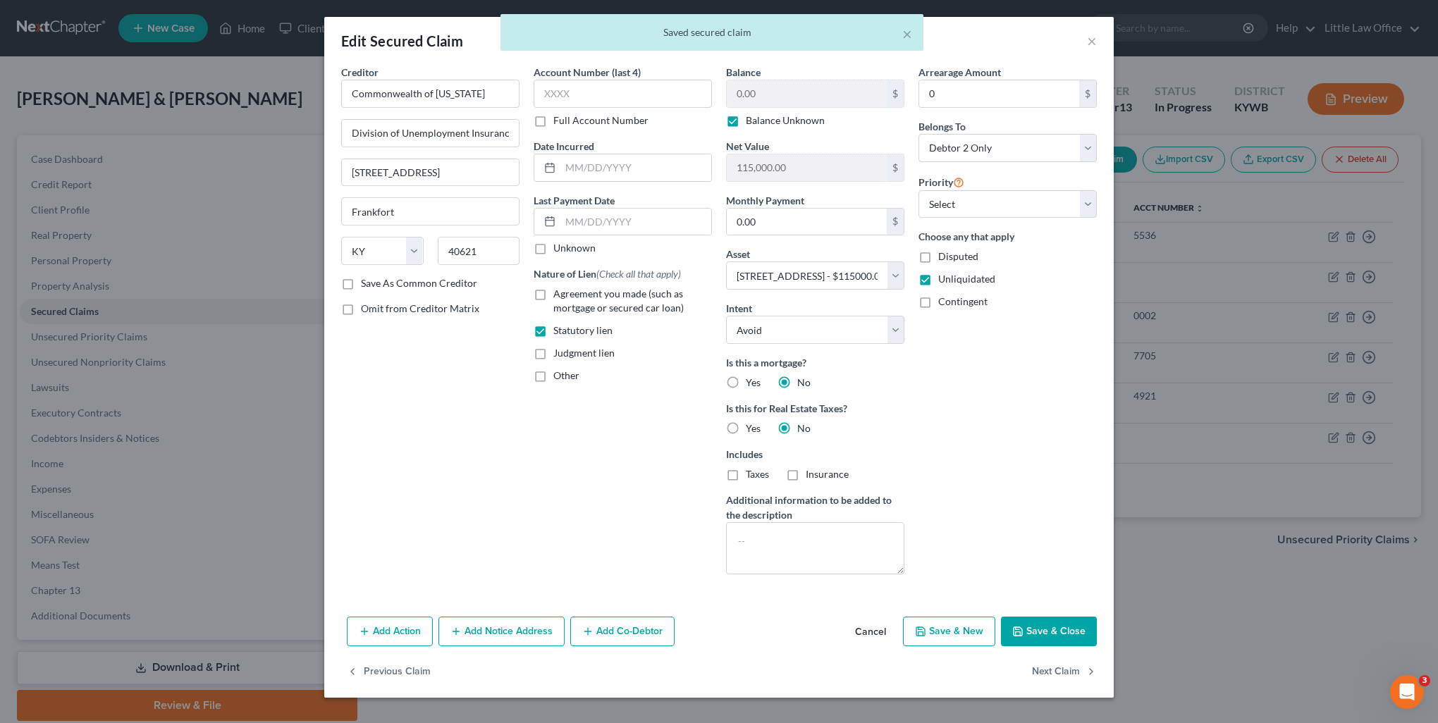
select select "19"
click at [1042, 670] on button "Next Claim" at bounding box center [1064, 673] width 65 height 30
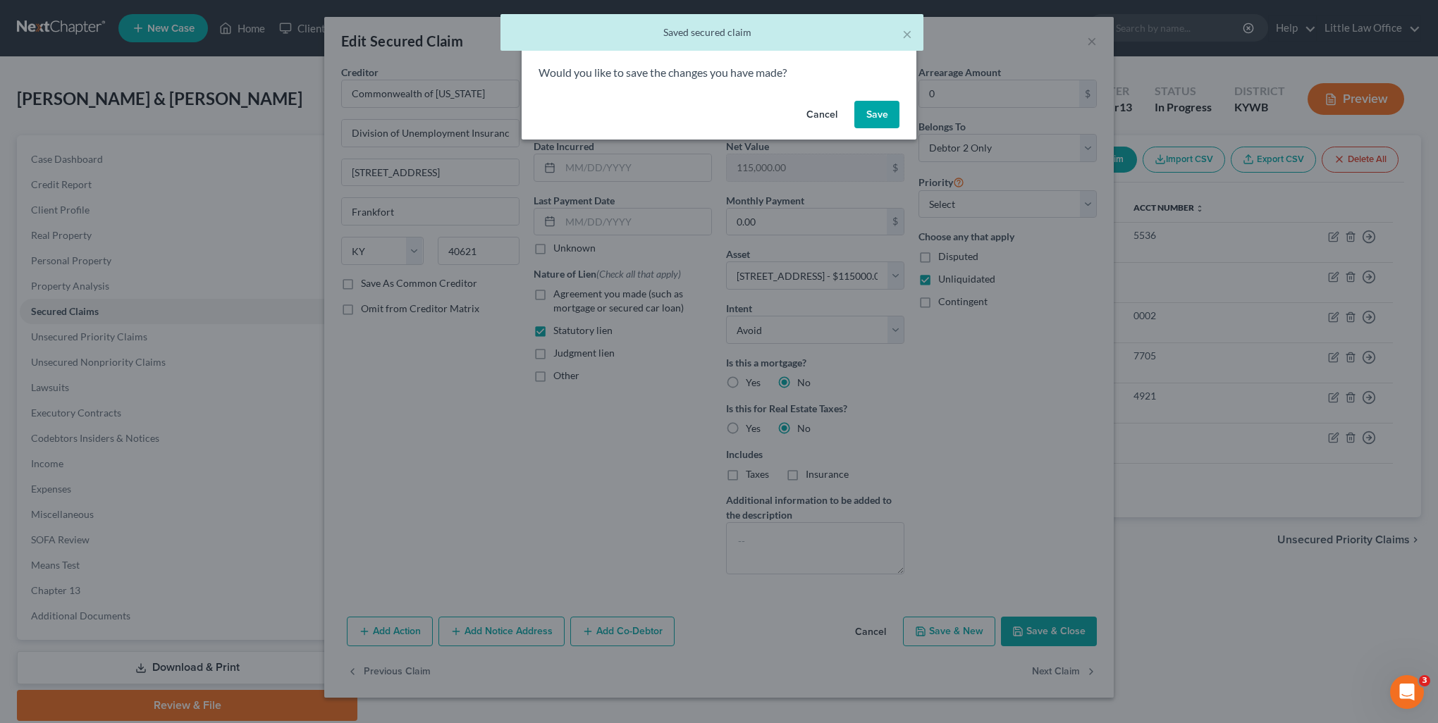
click at [878, 125] on button "Save" at bounding box center [876, 115] width 45 height 28
select select
select select "15"
select select "2"
select select "1"
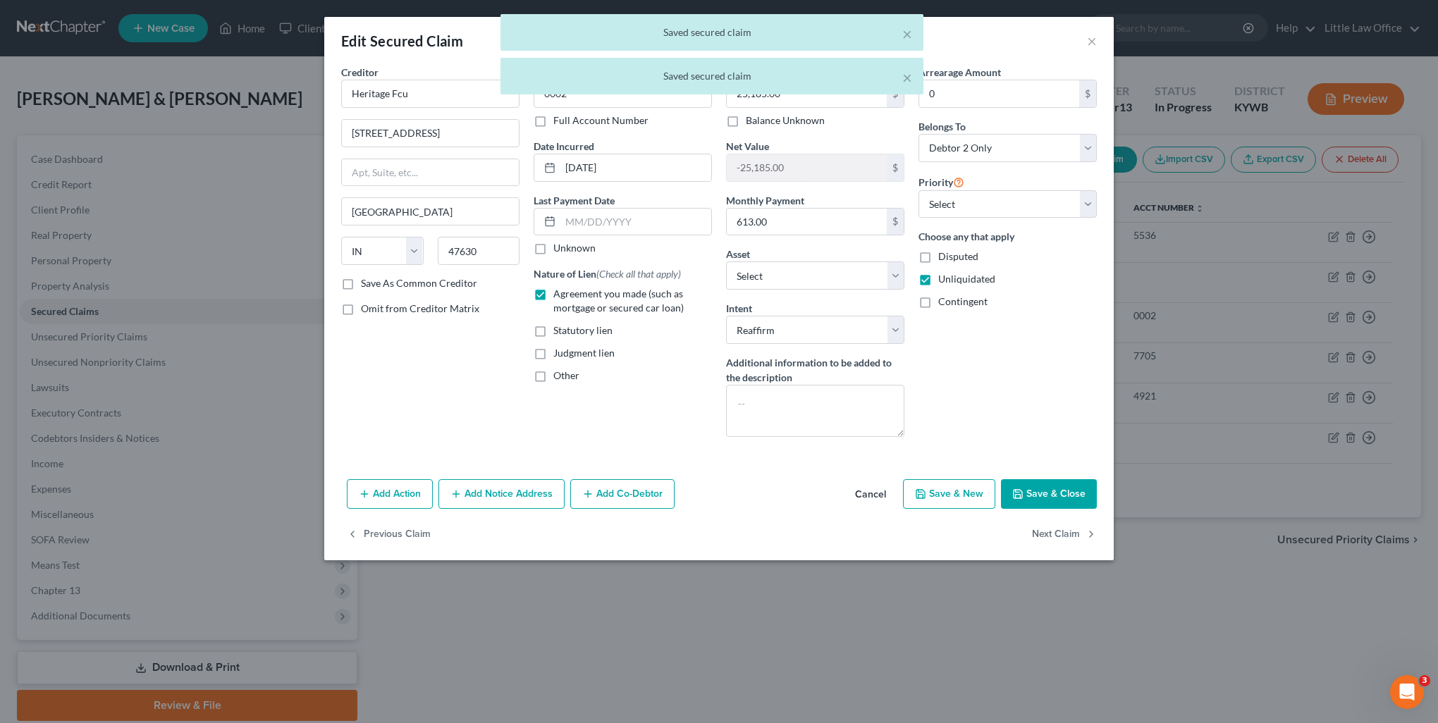
select select "19"
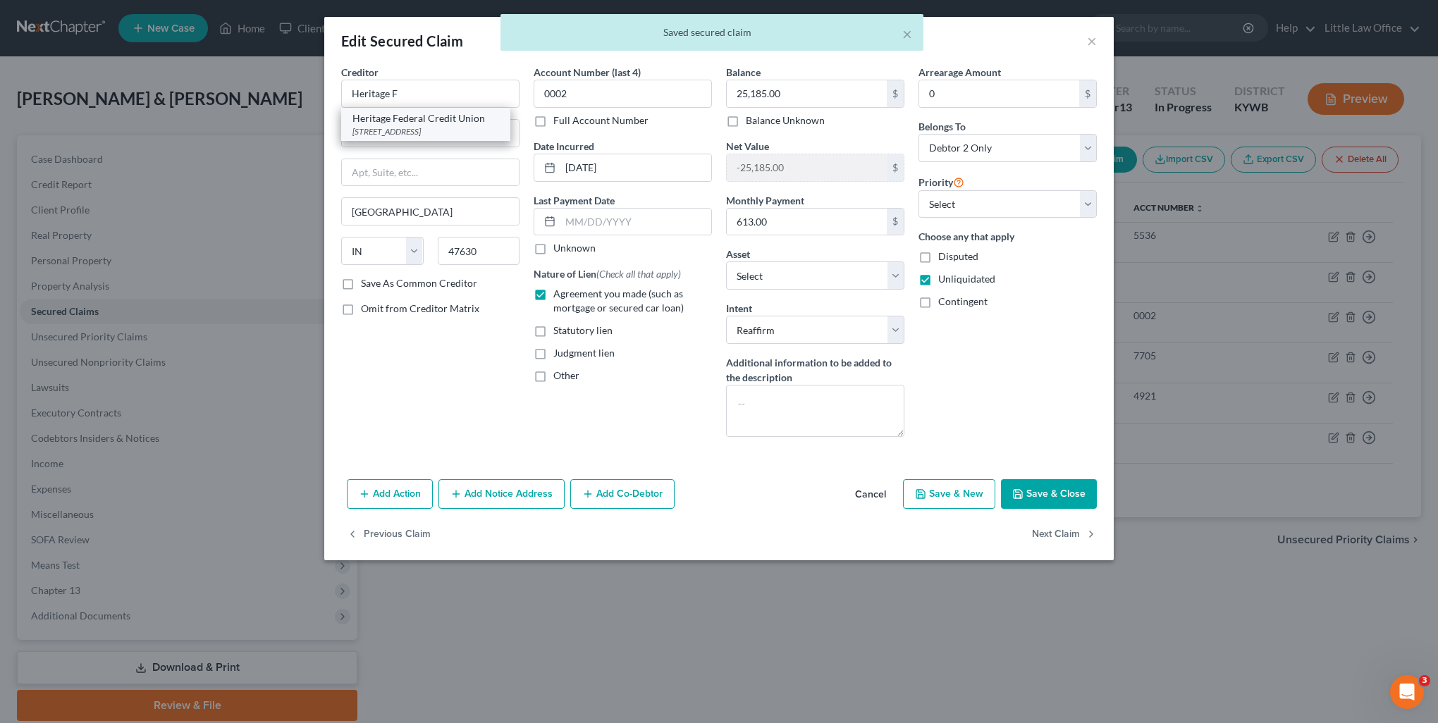
click at [409, 126] on div "[STREET_ADDRESS]" at bounding box center [425, 131] width 147 height 12
type input "Heritage Federal Credit Union"
type input "PO Box 189"
type input "47629"
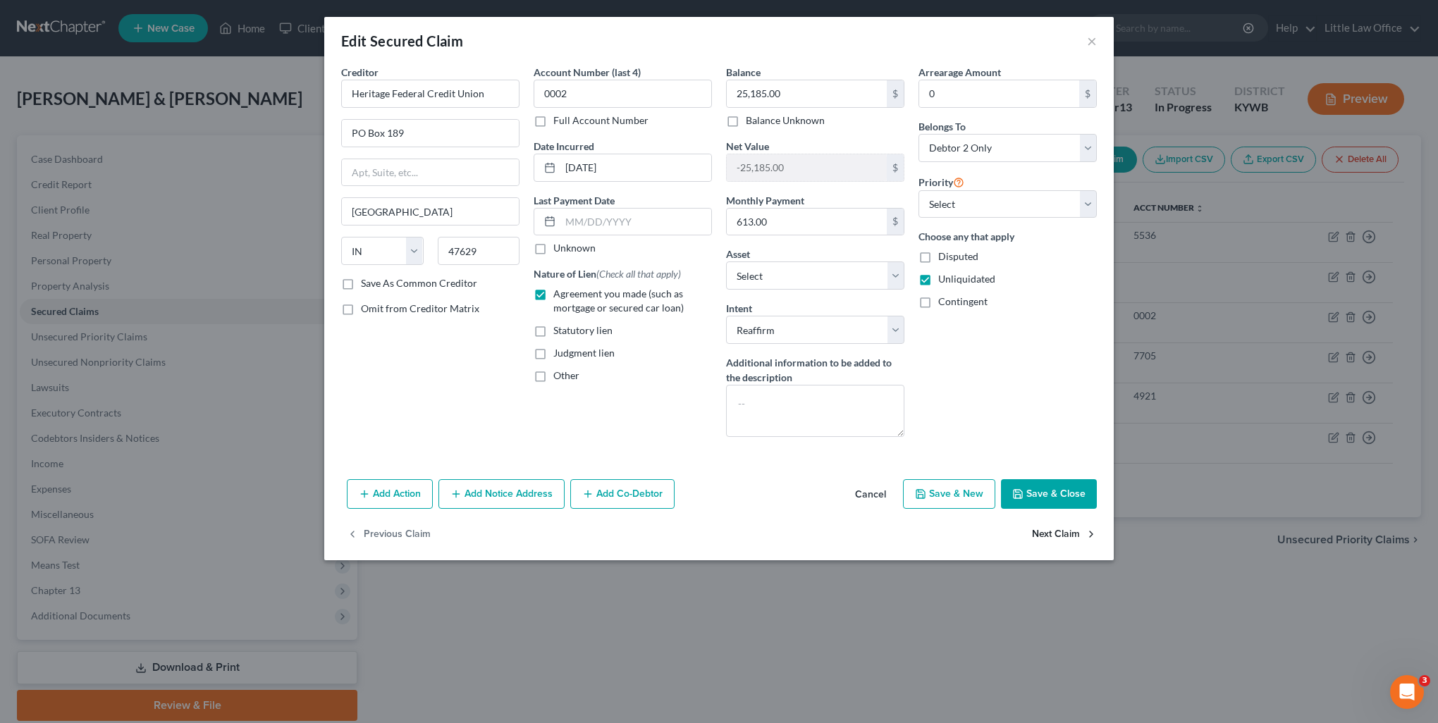
click at [1037, 537] on button "Next Claim" at bounding box center [1064, 535] width 65 height 30
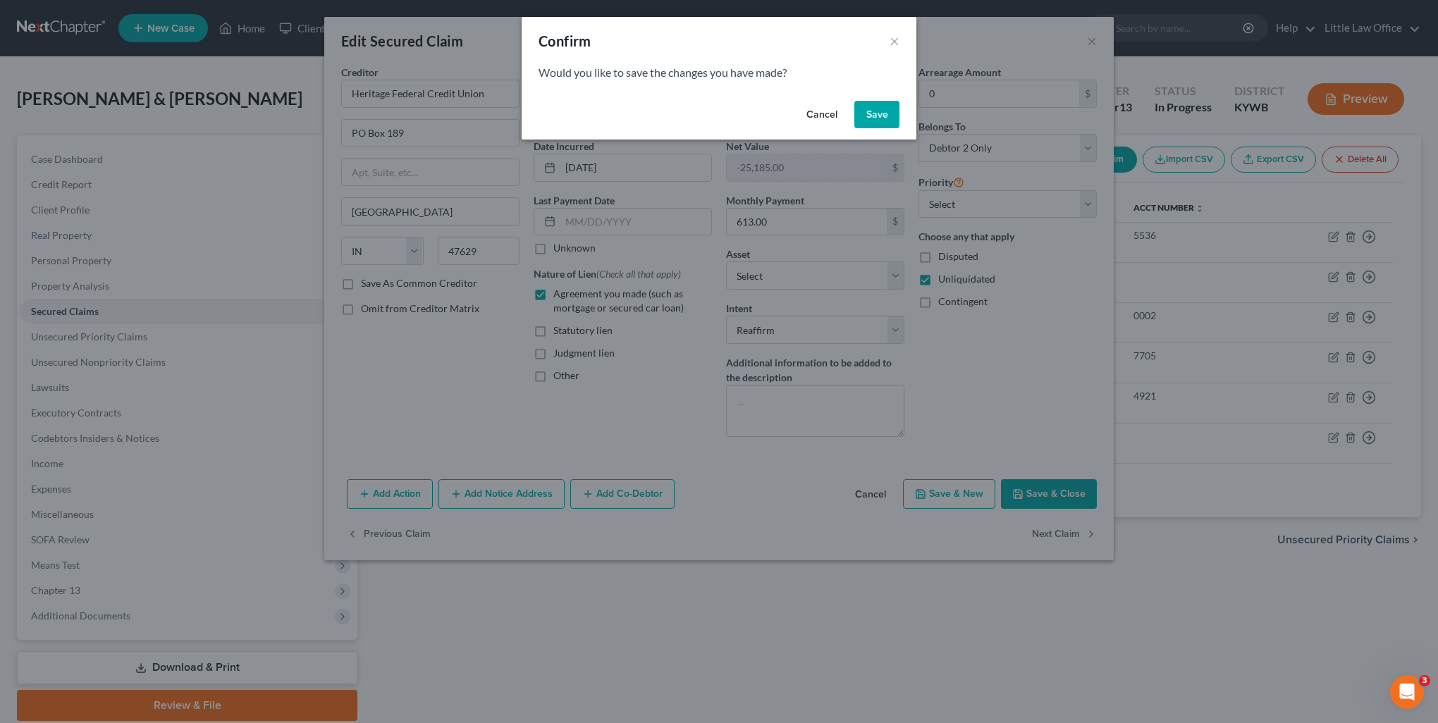
click at [867, 113] on button "Save" at bounding box center [876, 115] width 45 height 28
select select "10"
select select "2"
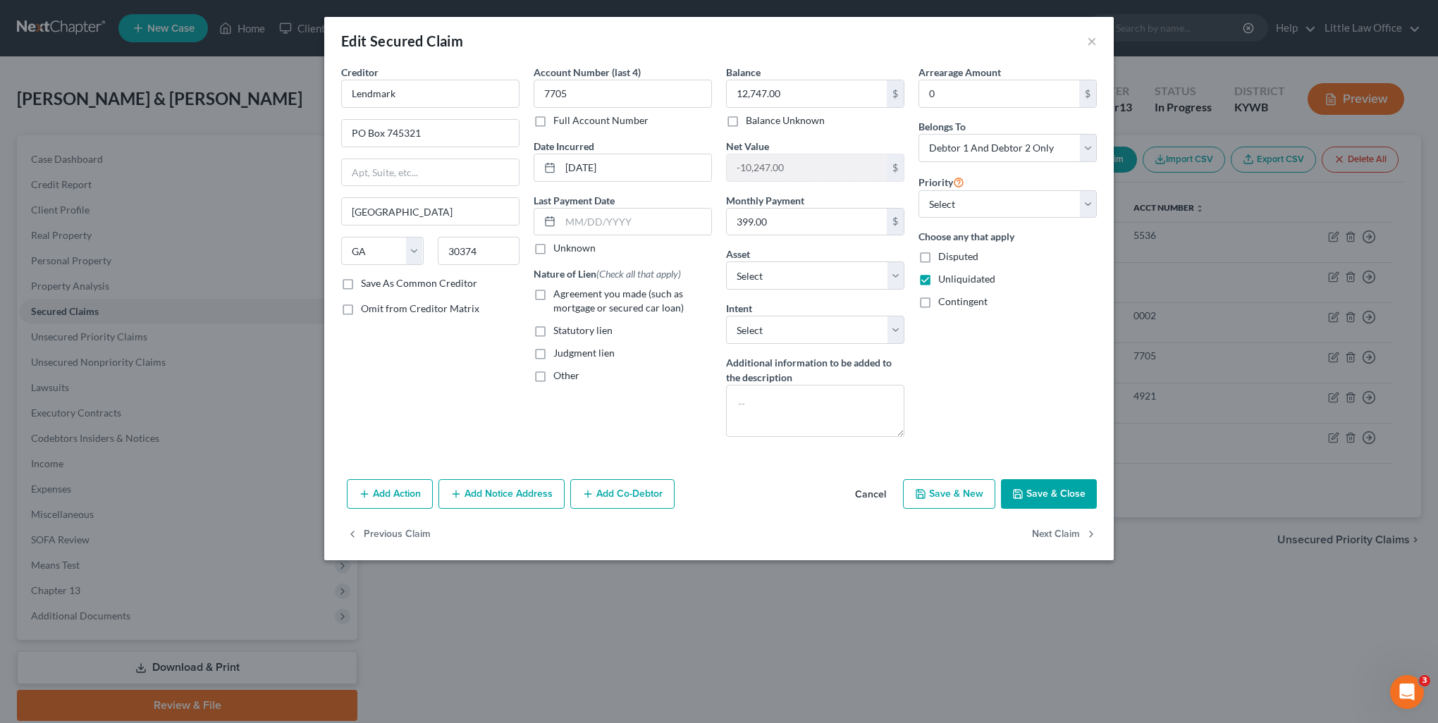
select select "6"
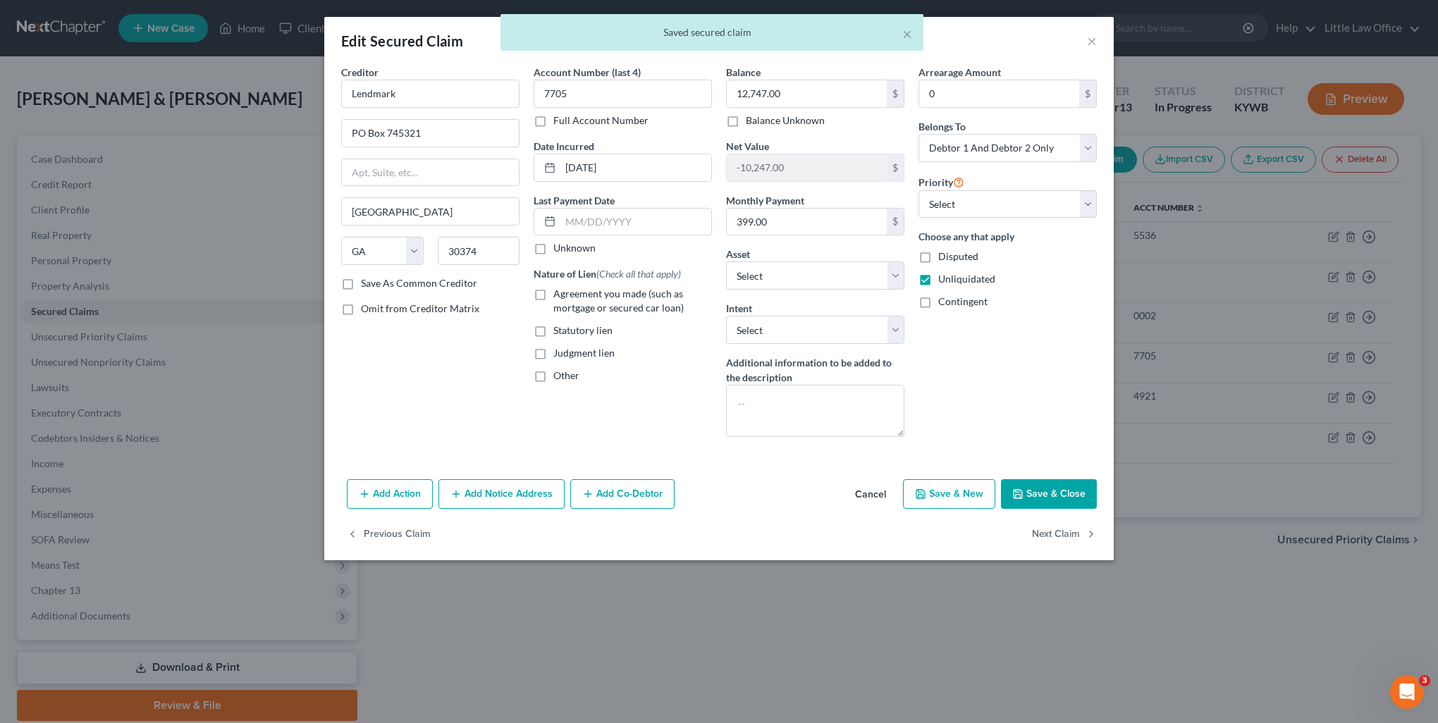
click at [443, 107] on div "Creditor * Lendmark PO Box 745321 [GEOGRAPHIC_DATA][US_STATE] AZ CA CO [GEOGRAP…" at bounding box center [430, 170] width 178 height 211
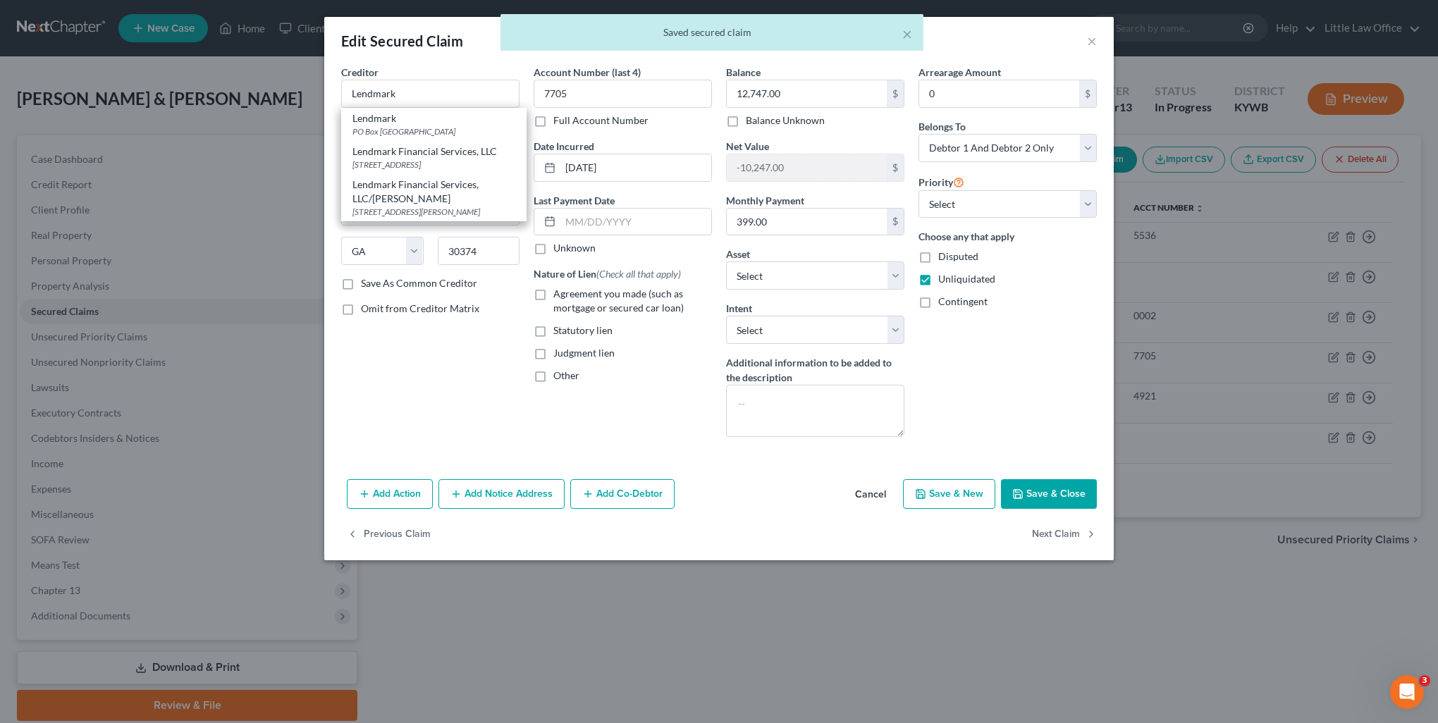
click at [400, 426] on div "Creditor * Lendmark [GEOGRAPHIC_DATA] Lendmark Financial Services, LLC [STREET_…" at bounding box center [430, 256] width 192 height 383
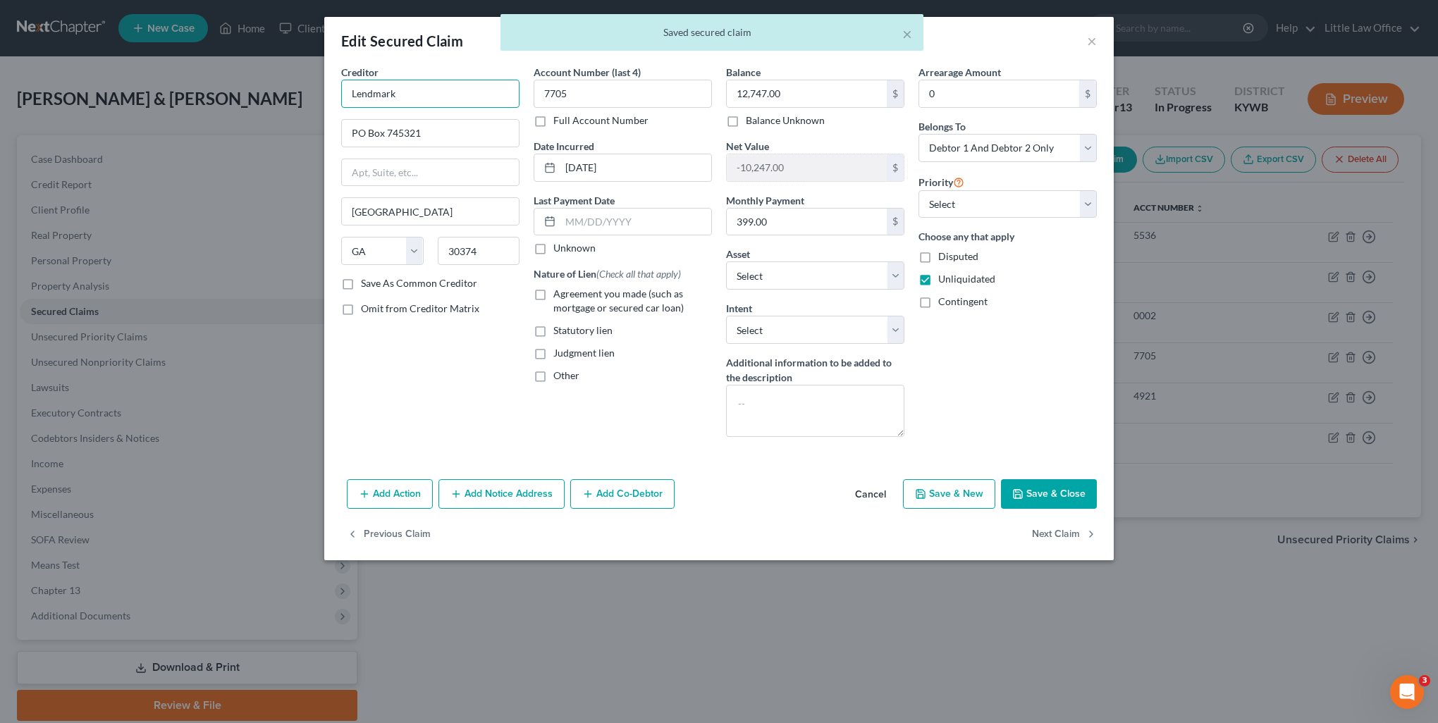
click at [420, 97] on input "Lendmark" at bounding box center [430, 94] width 178 height 28
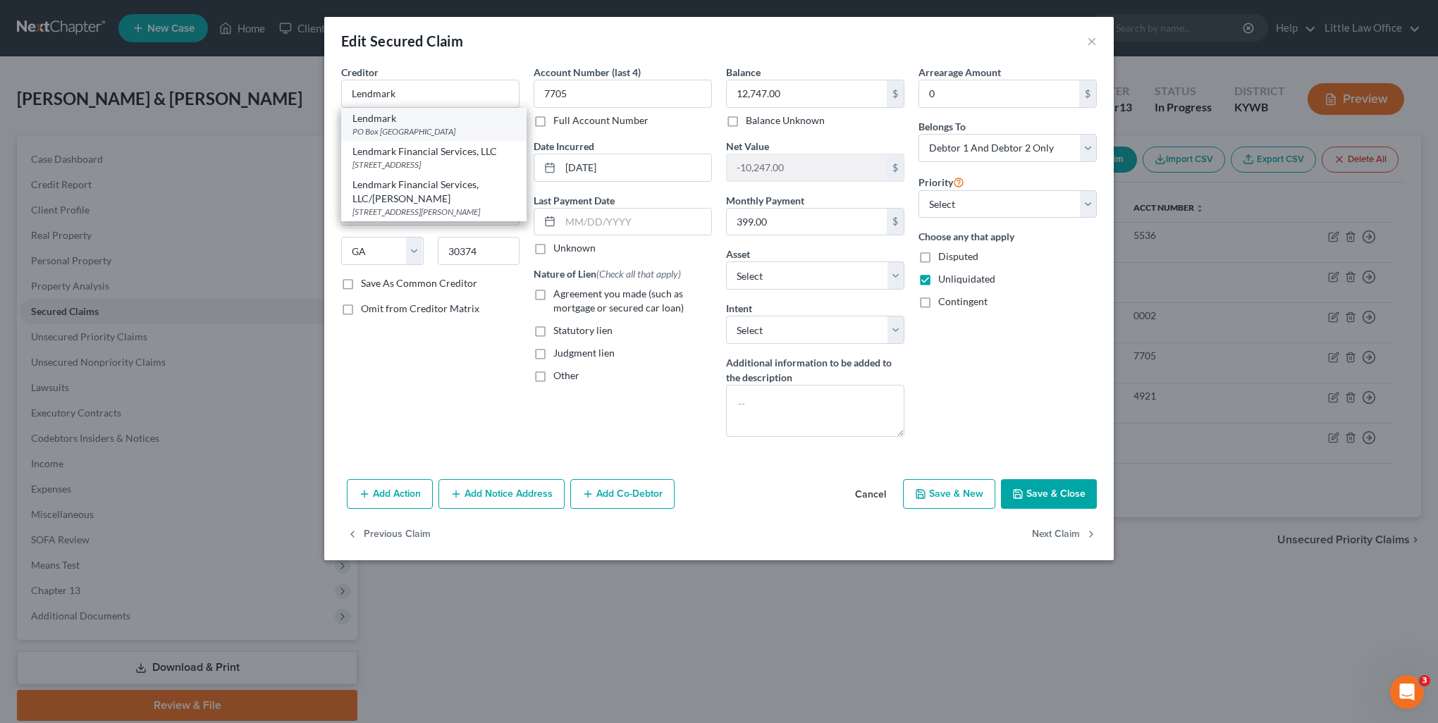
click at [403, 128] on div "PO Box [GEOGRAPHIC_DATA]" at bounding box center [433, 131] width 163 height 12
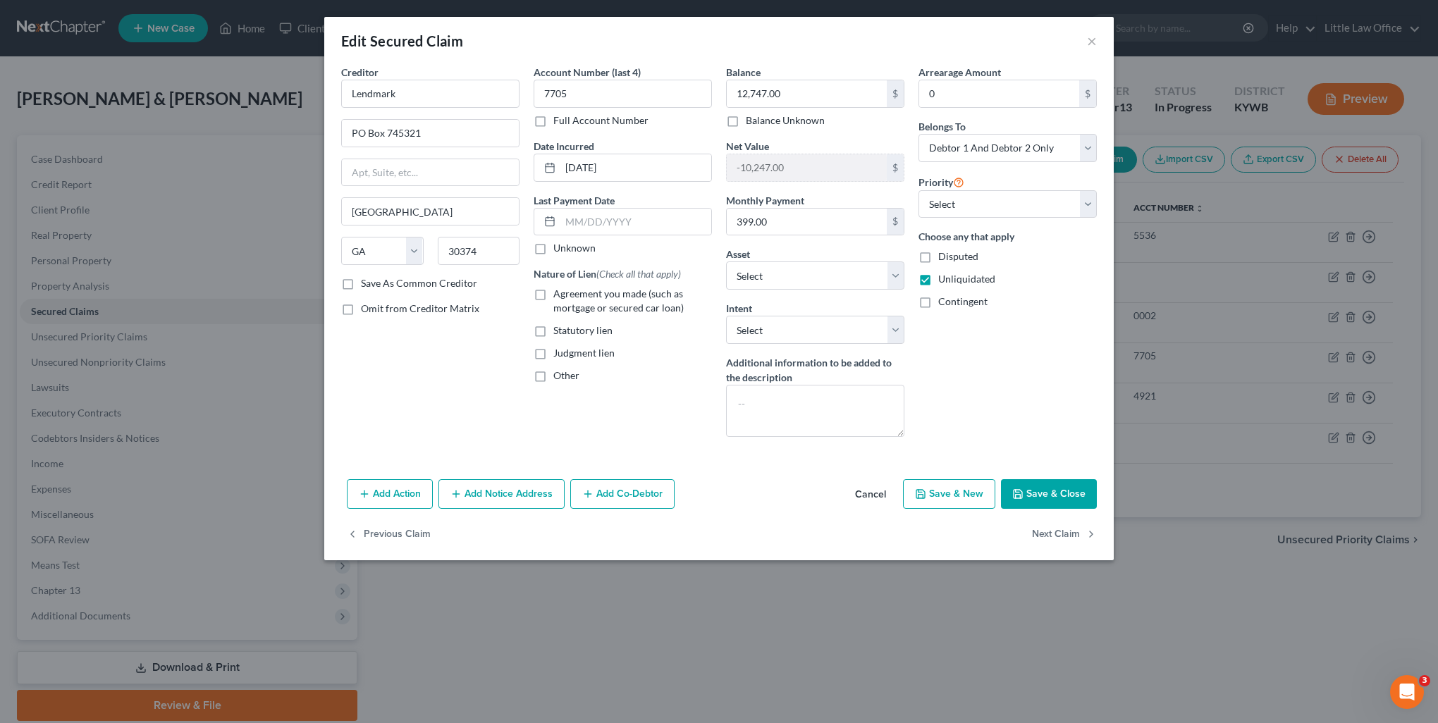
click at [495, 496] on button "Add Notice Address" at bounding box center [501, 494] width 126 height 30
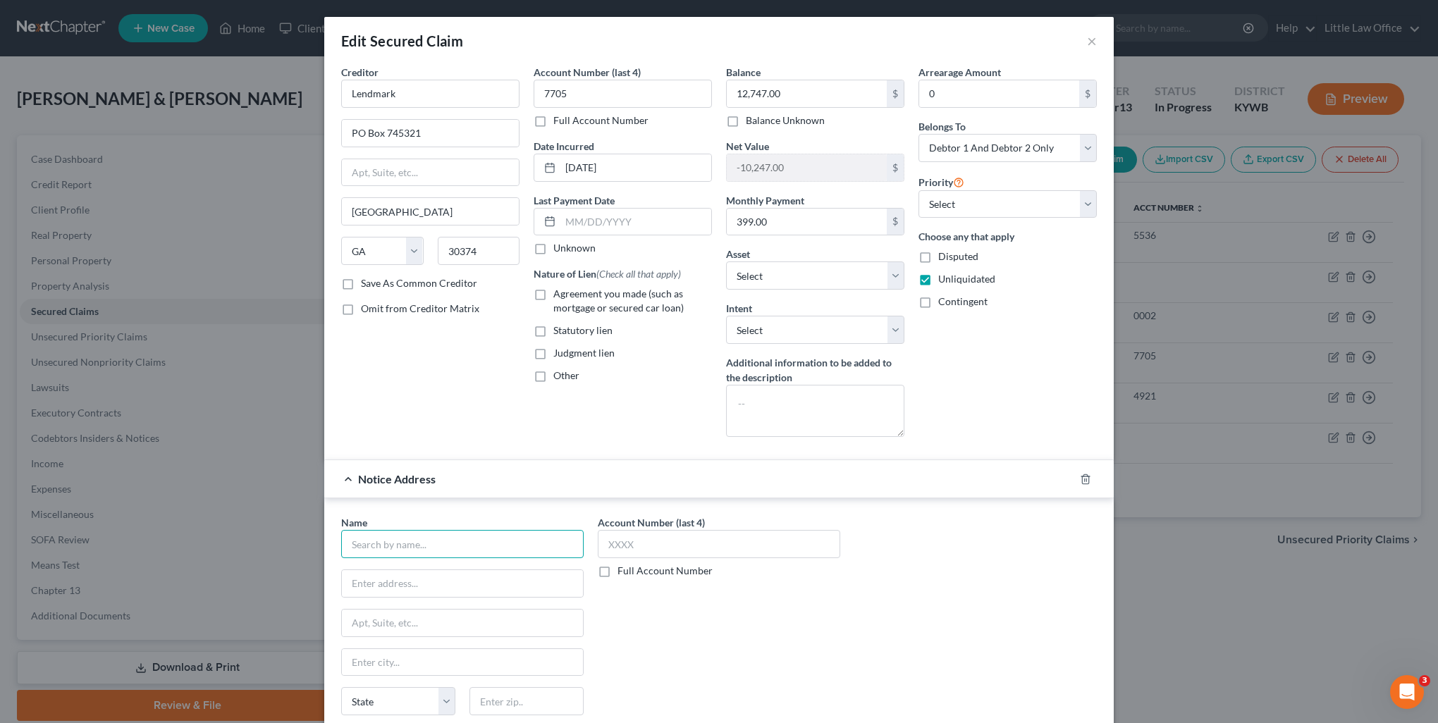
click at [449, 555] on input "text" at bounding box center [462, 544] width 242 height 28
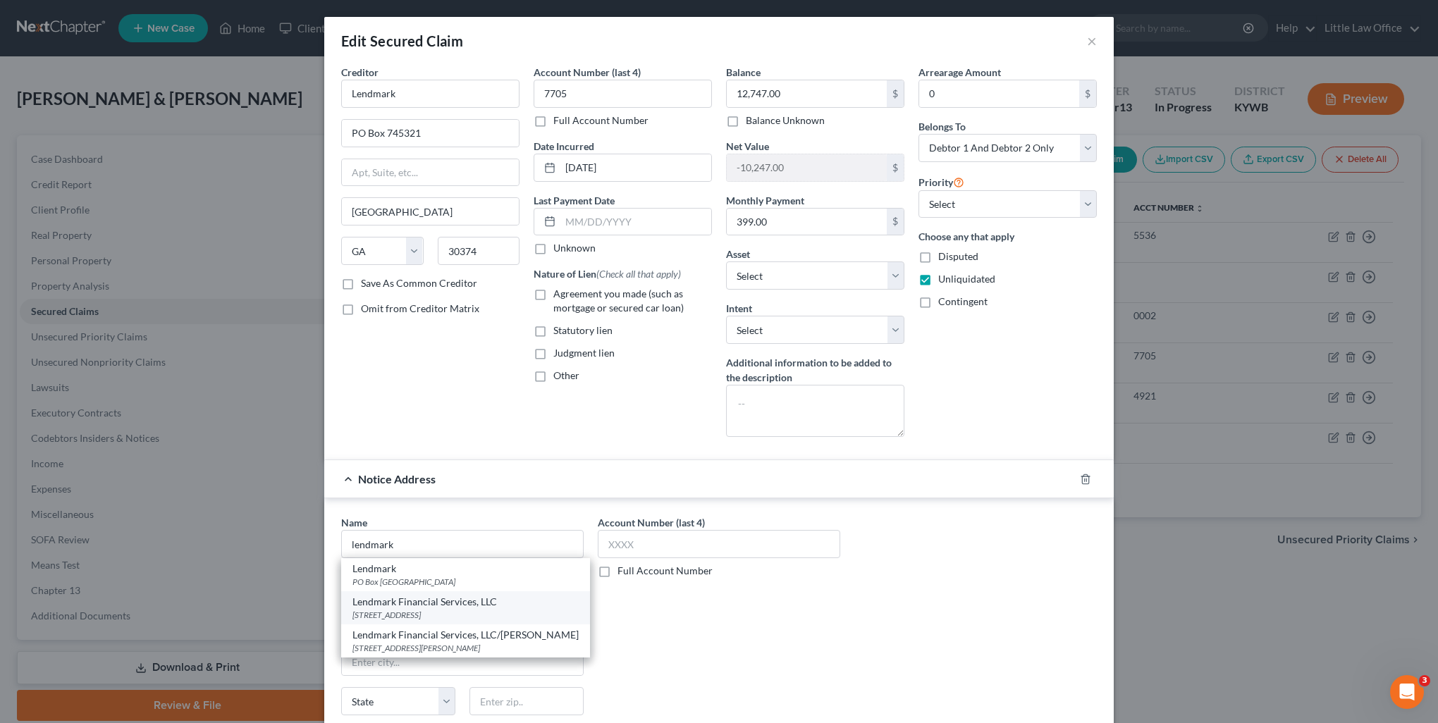
click at [464, 613] on div "[STREET_ADDRESS]" at bounding box center [465, 615] width 226 height 12
type input "Lendmark Financial Services, LLC"
type input "[STREET_ADDRESS]"
type input "[GEOGRAPHIC_DATA]"
select select "18"
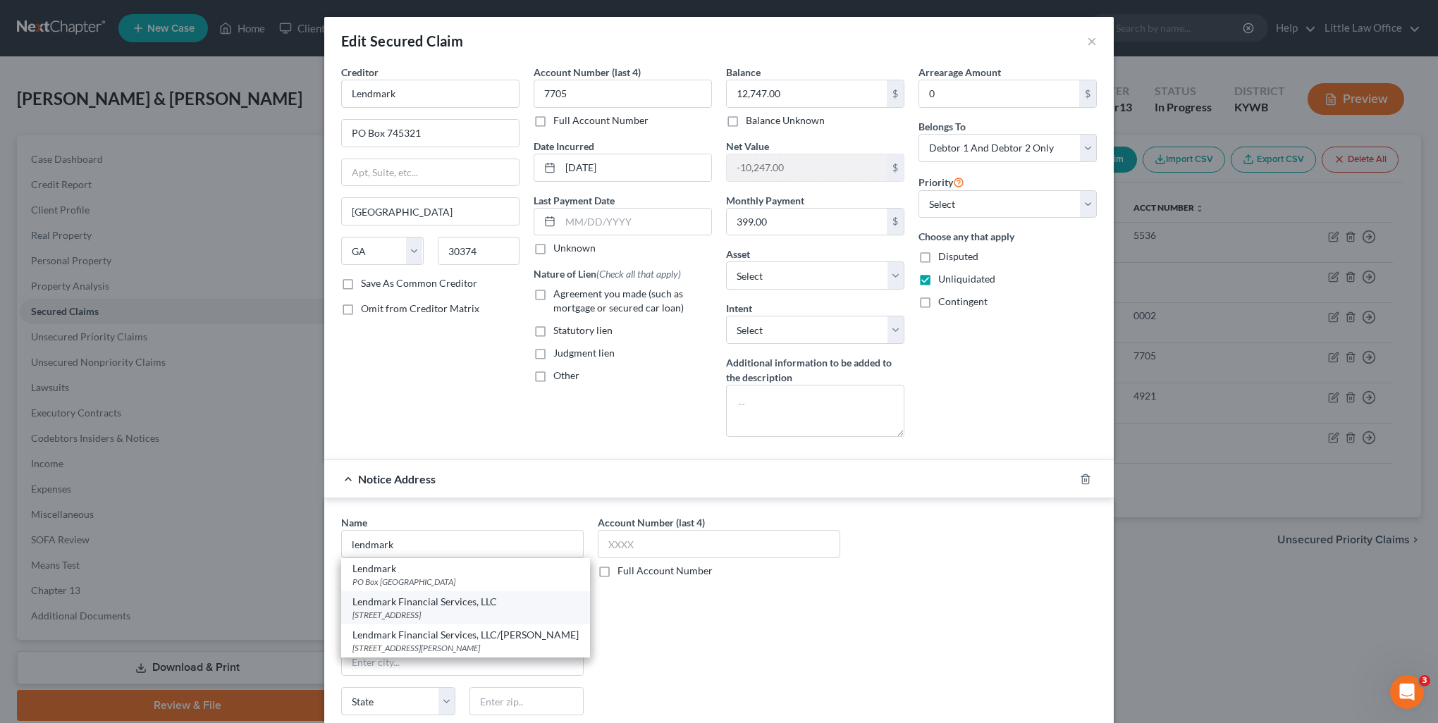
type input "42431"
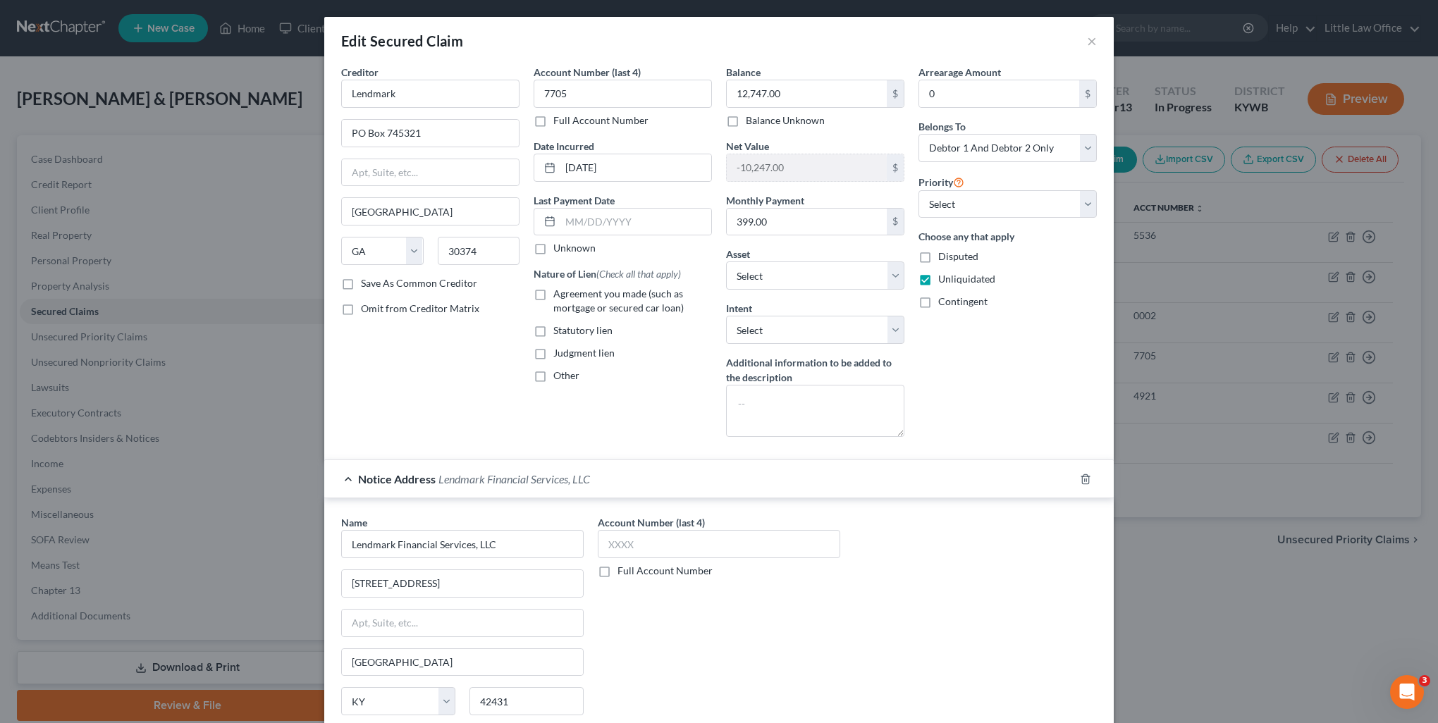
click at [605, 293] on span "Agreement you made (such as mortgage or secured car loan)" at bounding box center [618, 301] width 130 height 26
click at [568, 293] on input "Agreement you made (such as mortgage or secured car loan)" at bounding box center [563, 291] width 9 height 9
checkbox input "true"
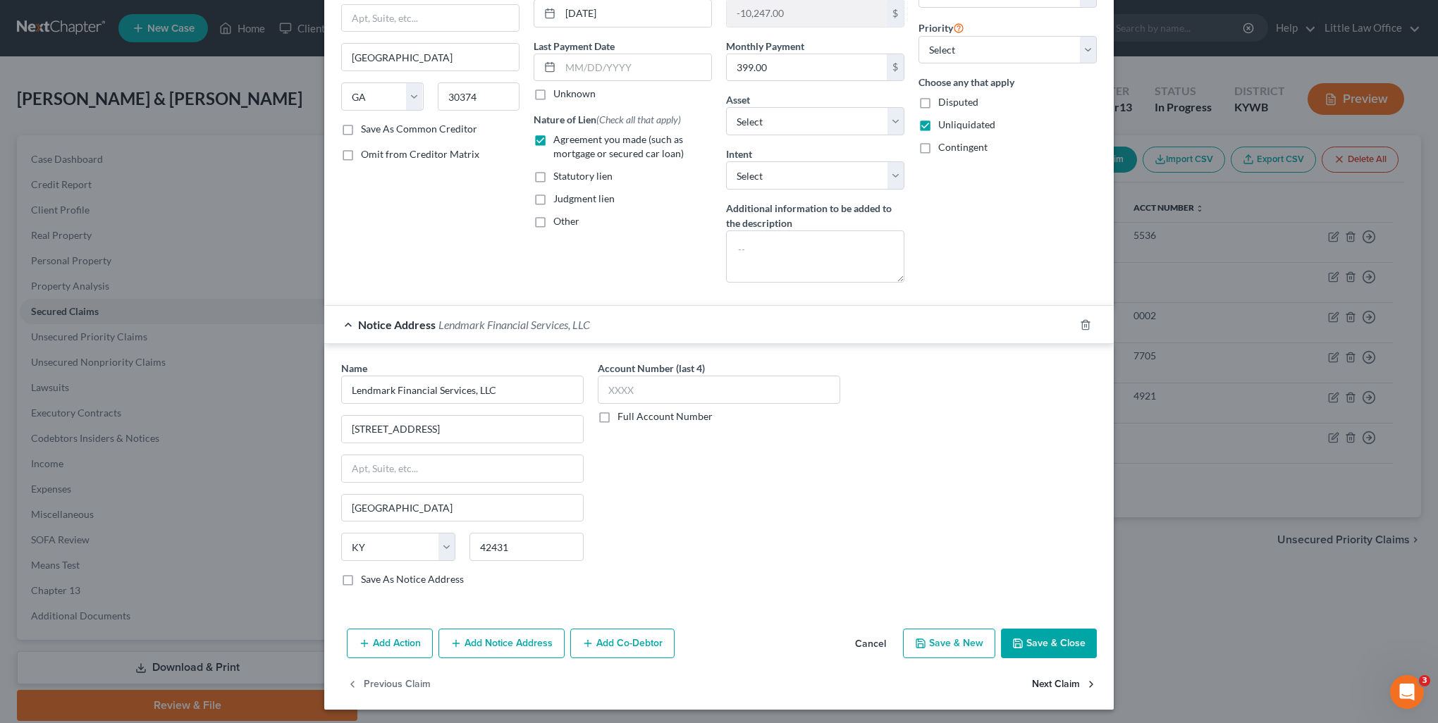
click at [1063, 679] on button "Next Claim" at bounding box center [1064, 685] width 65 height 30
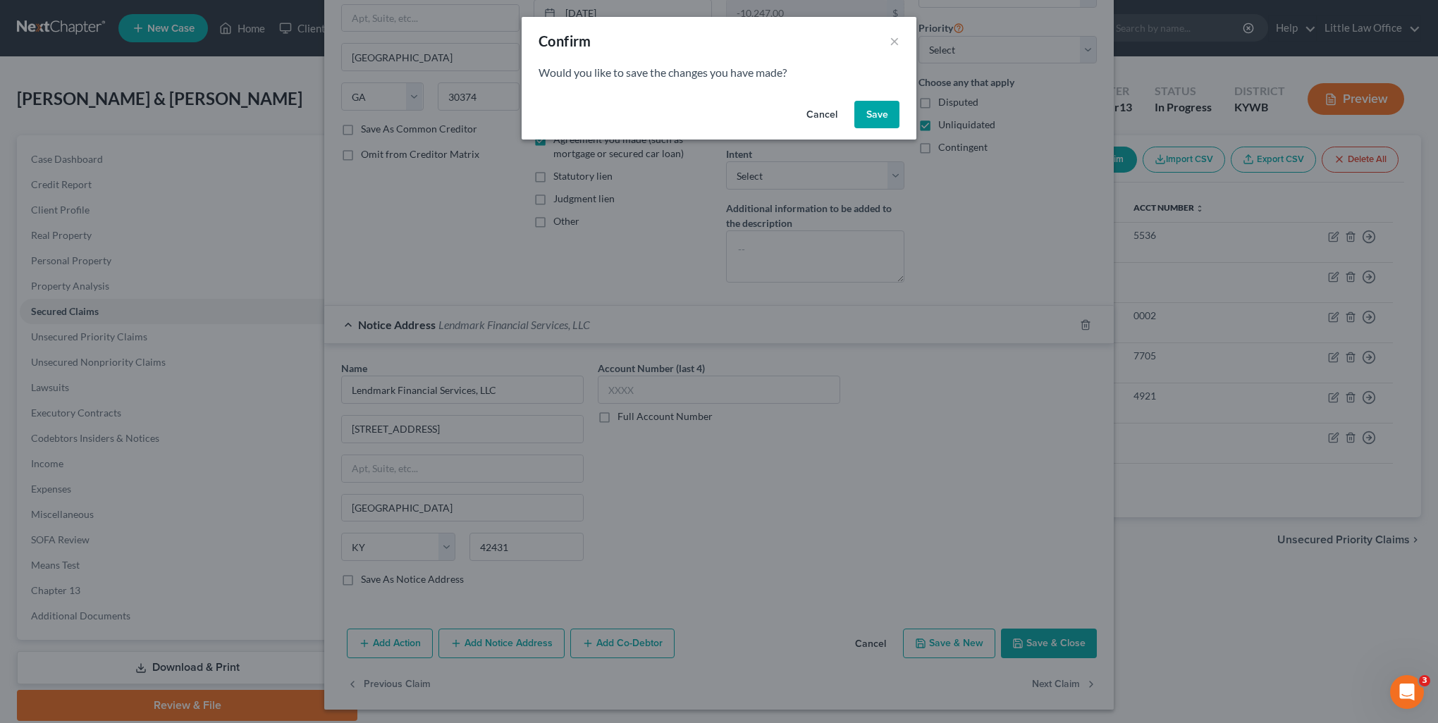
click at [879, 120] on button "Save" at bounding box center [876, 115] width 45 height 28
select select "14"
select select "0"
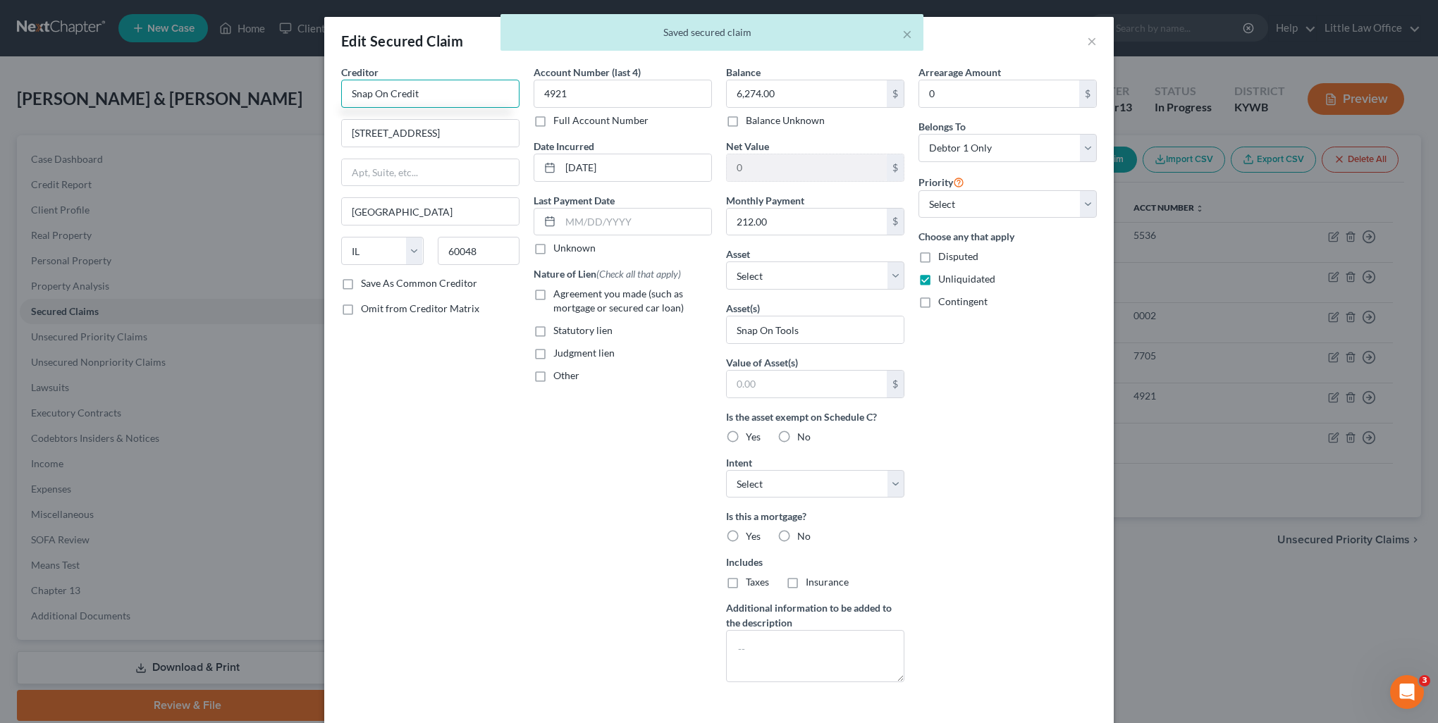
type input "Snap On Credit"
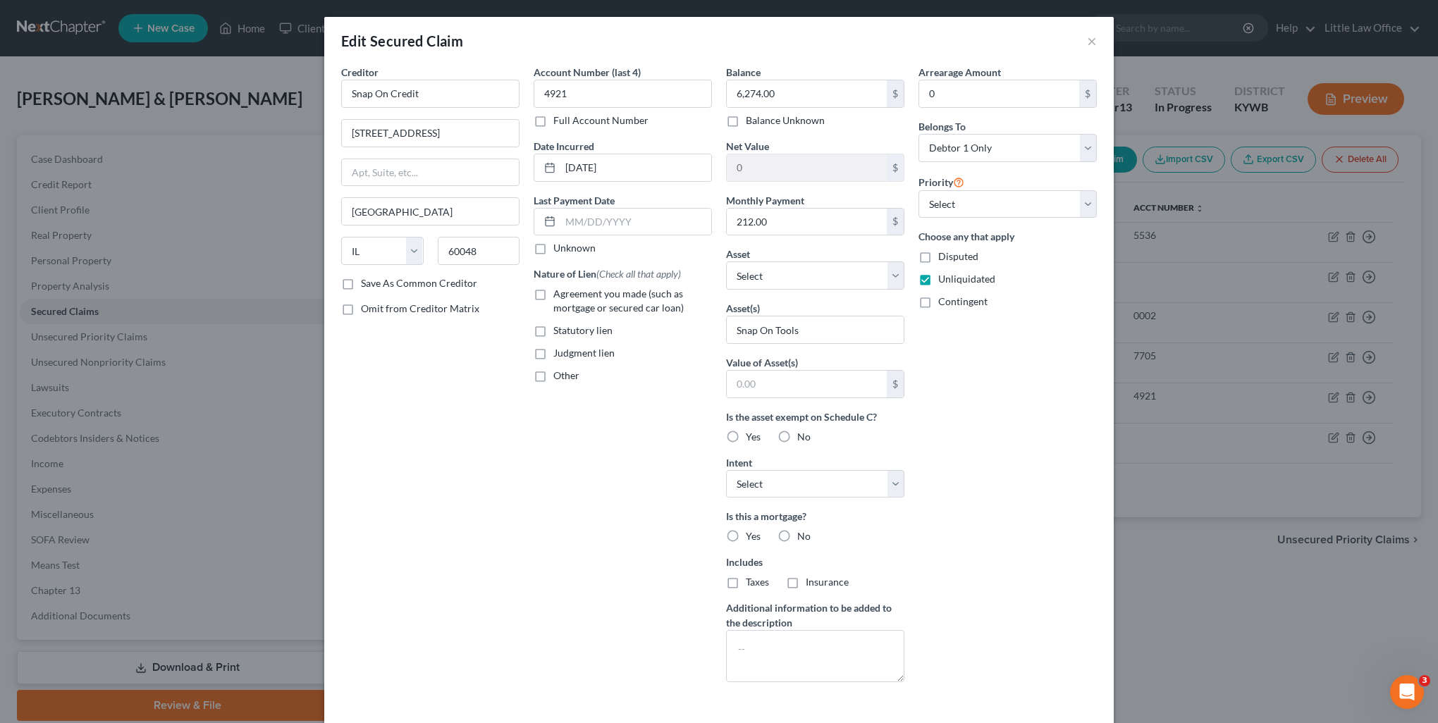
click at [447, 288] on label "Save As Common Creditor" at bounding box center [419, 283] width 116 height 14
click at [376, 285] on input "Save As Common Creditor" at bounding box center [371, 280] width 9 height 9
checkbox input "true"
click at [567, 290] on span "Agreement you made (such as mortgage or secured car loan)" at bounding box center [618, 301] width 130 height 26
click at [567, 290] on input "Agreement you made (such as mortgage or secured car loan)" at bounding box center [563, 291] width 9 height 9
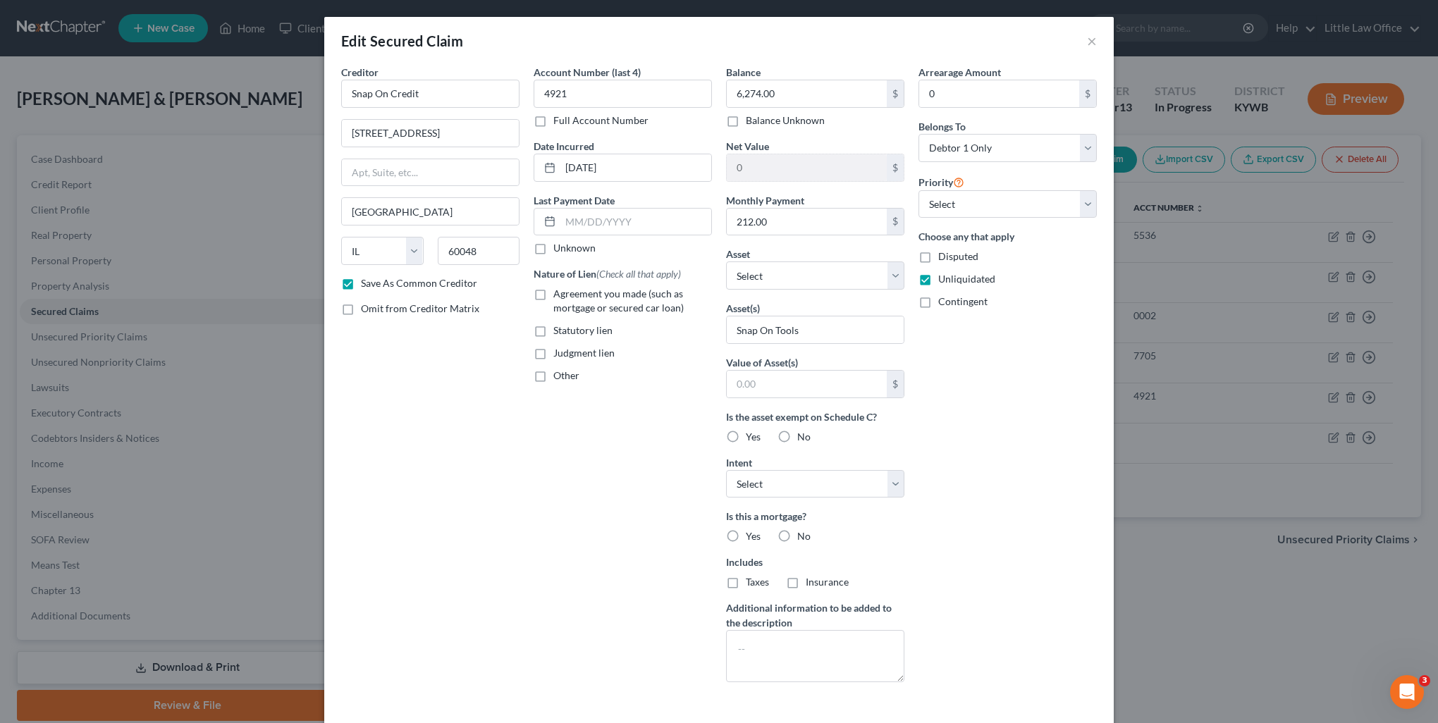
checkbox input "true"
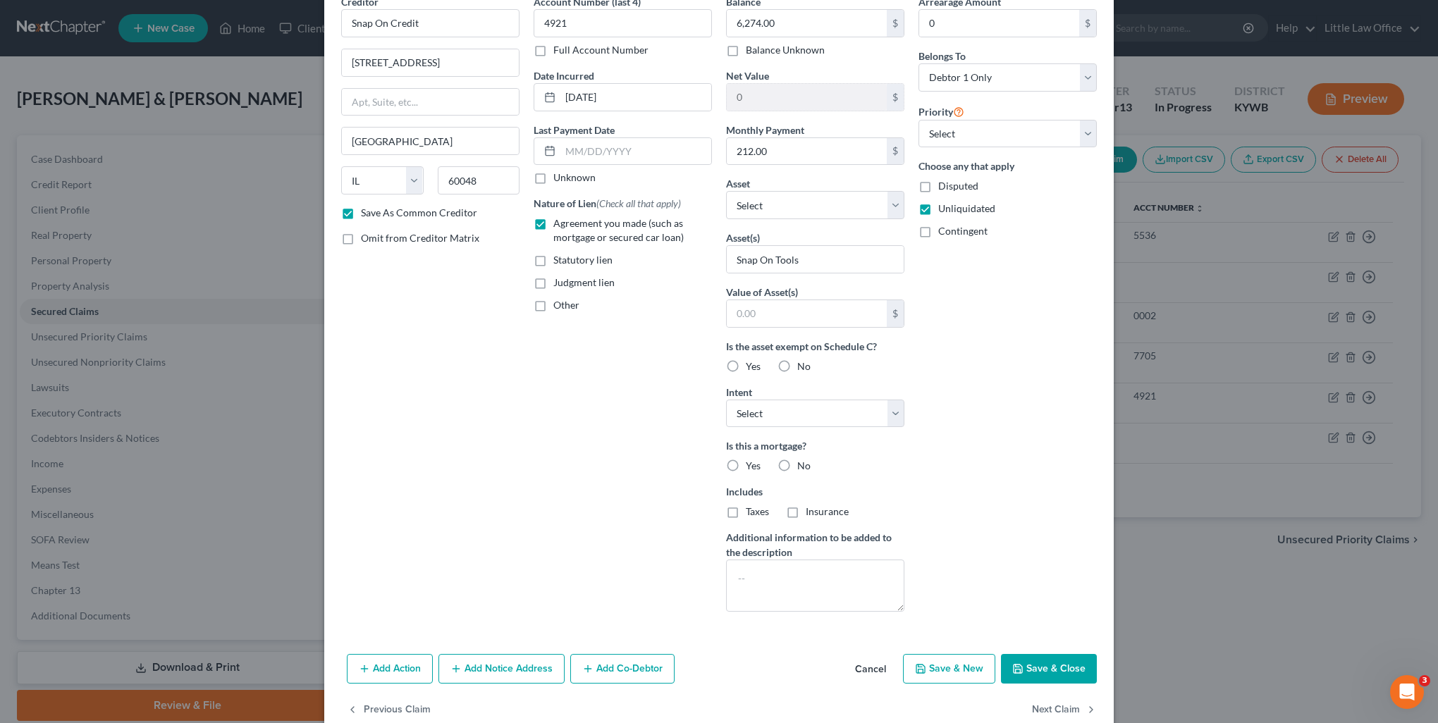
click at [797, 464] on label "No" at bounding box center [803, 466] width 13 height 14
click at [803, 464] on input "No" at bounding box center [807, 463] width 9 height 9
radio input "true"
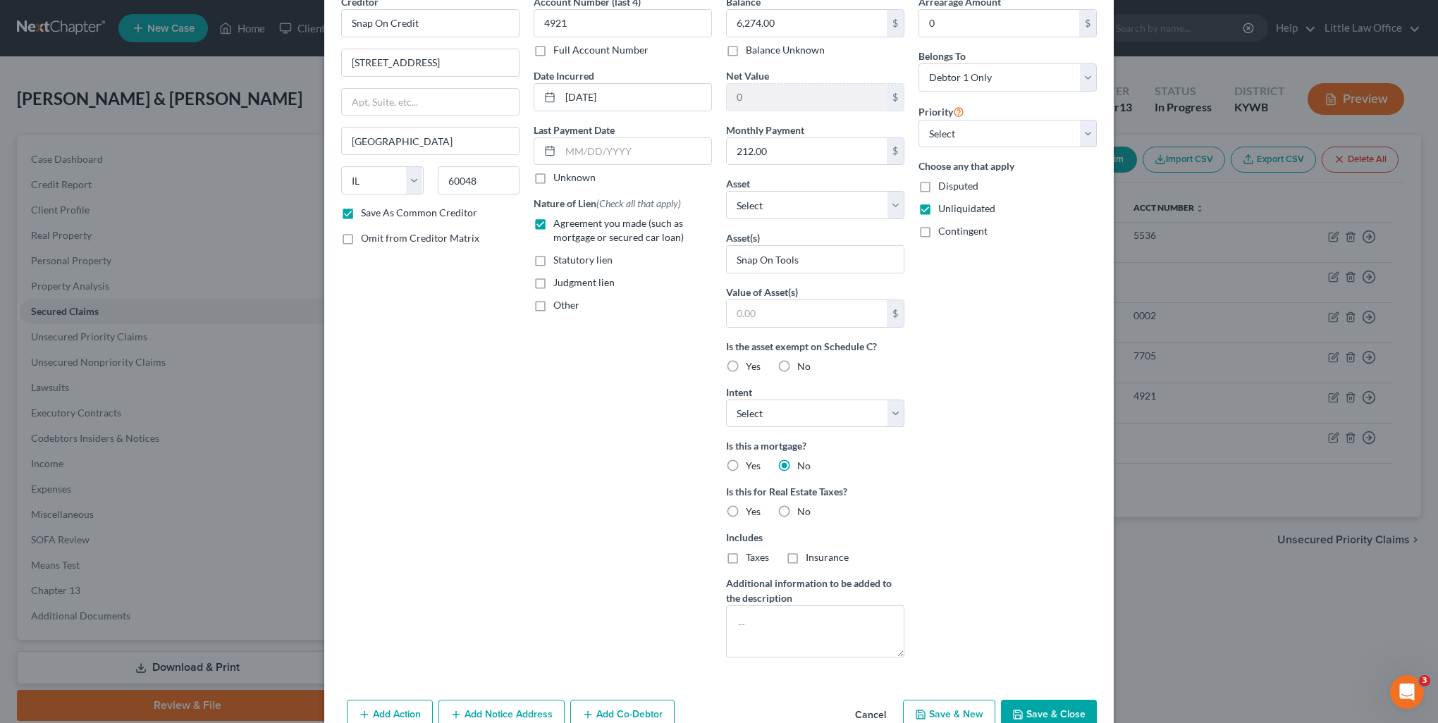
click at [797, 512] on span "No" at bounding box center [803, 511] width 13 height 12
click at [803, 512] on input "No" at bounding box center [807, 509] width 9 height 9
radio input "true"
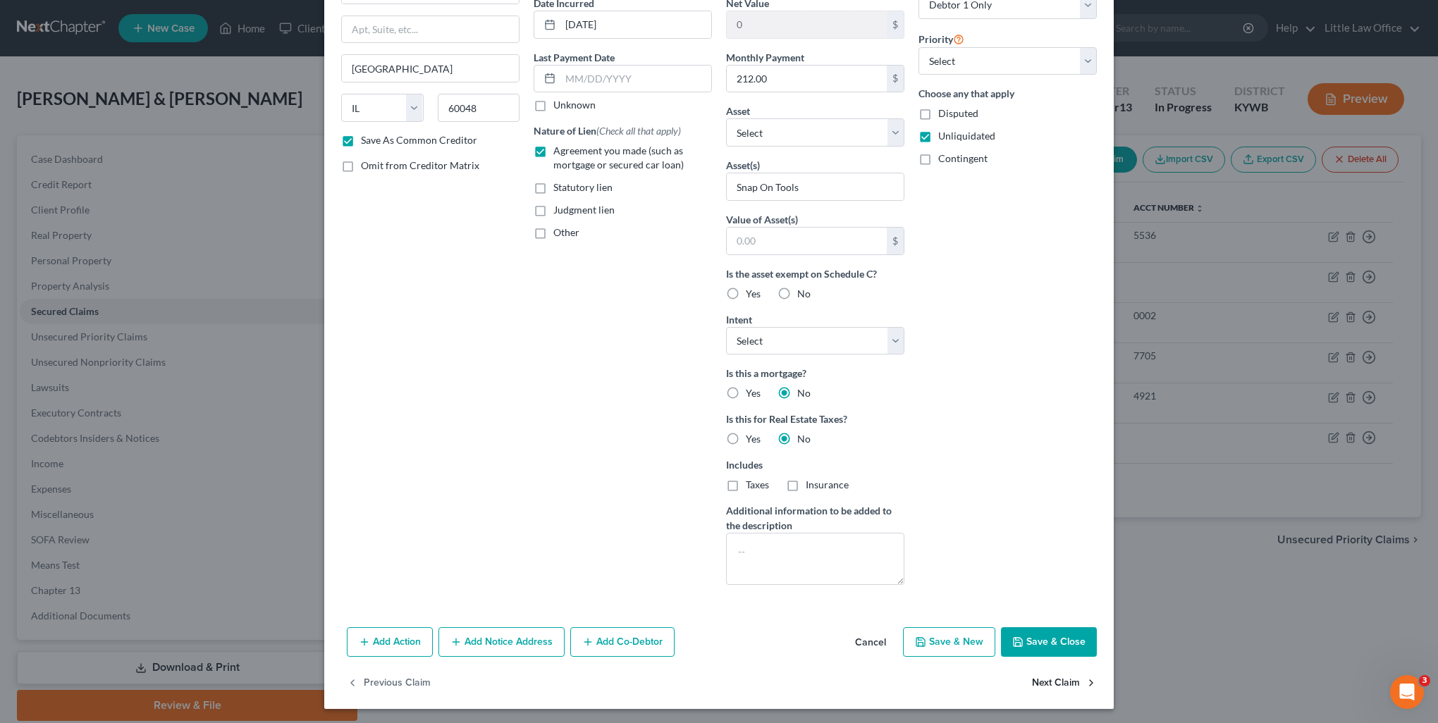
click at [1071, 687] on button "Next Claim" at bounding box center [1064, 683] width 65 height 30
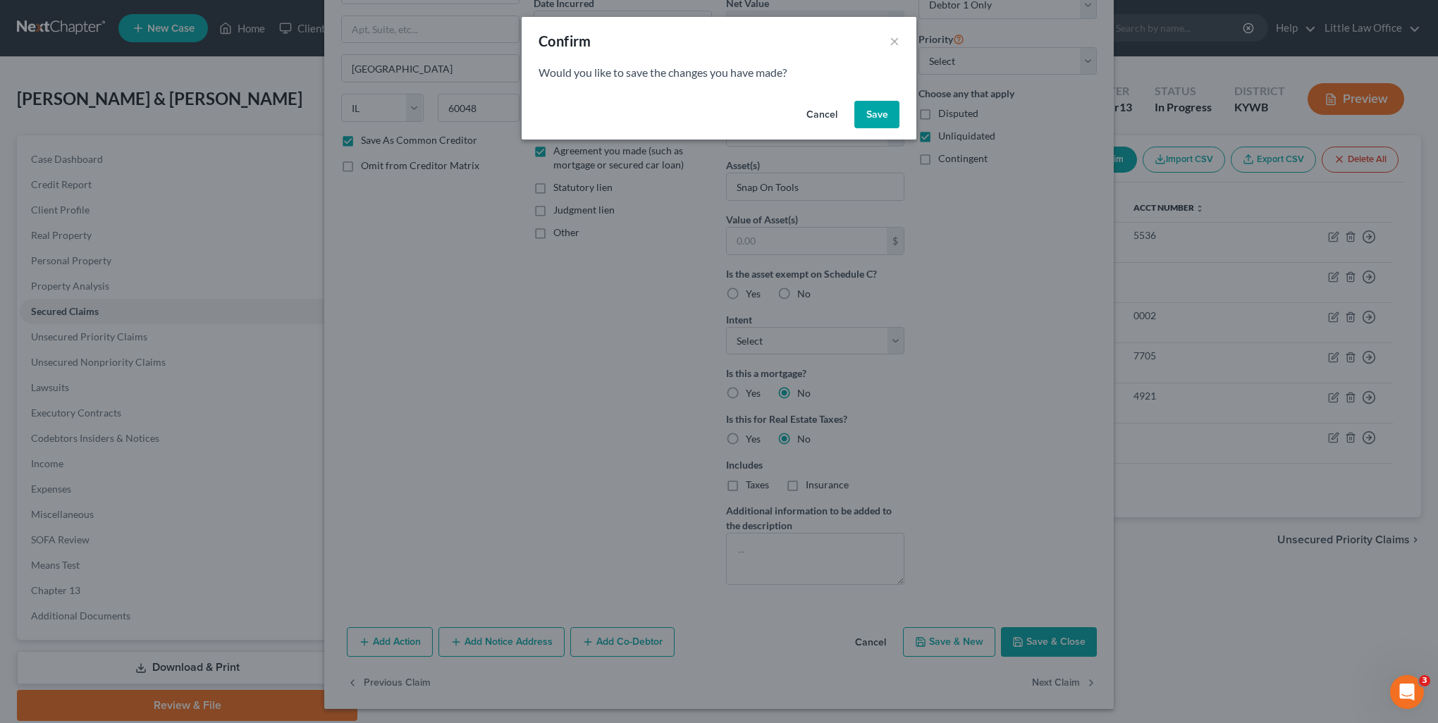
click at [874, 121] on button "Save" at bounding box center [876, 115] width 45 height 28
checkbox input "false"
select select "33"
select select "3"
select select "2"
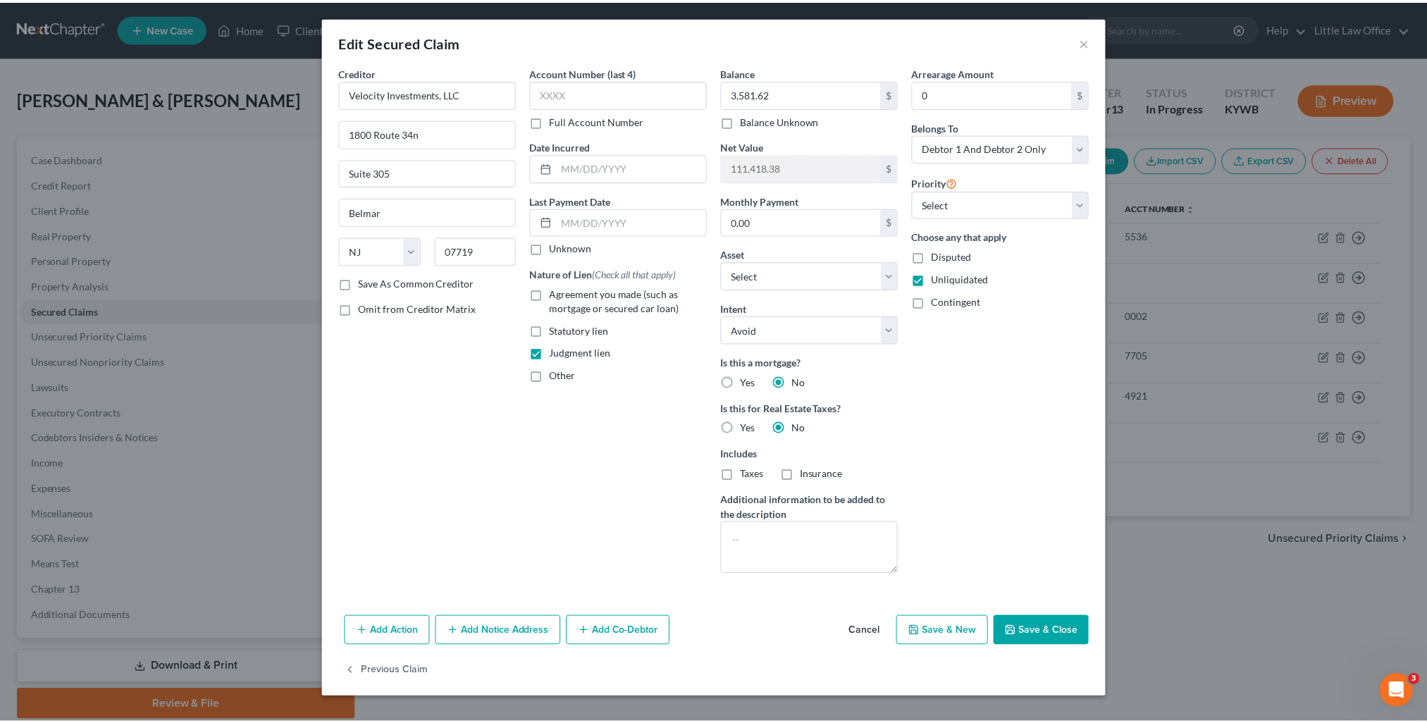
scroll to position [0, 0]
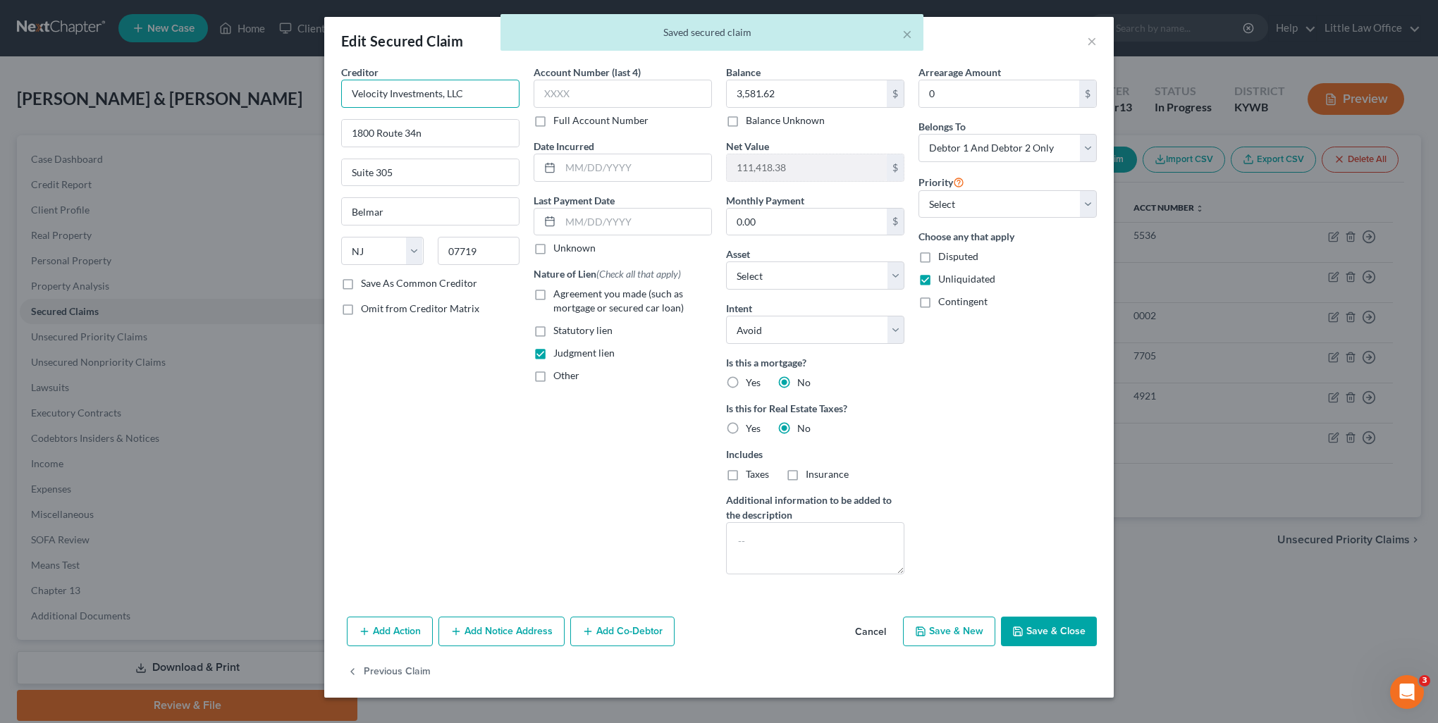
click at [493, 99] on input "Velocity Investments, LLC" at bounding box center [430, 94] width 178 height 28
click at [1067, 623] on button "Save & Close" at bounding box center [1049, 632] width 96 height 30
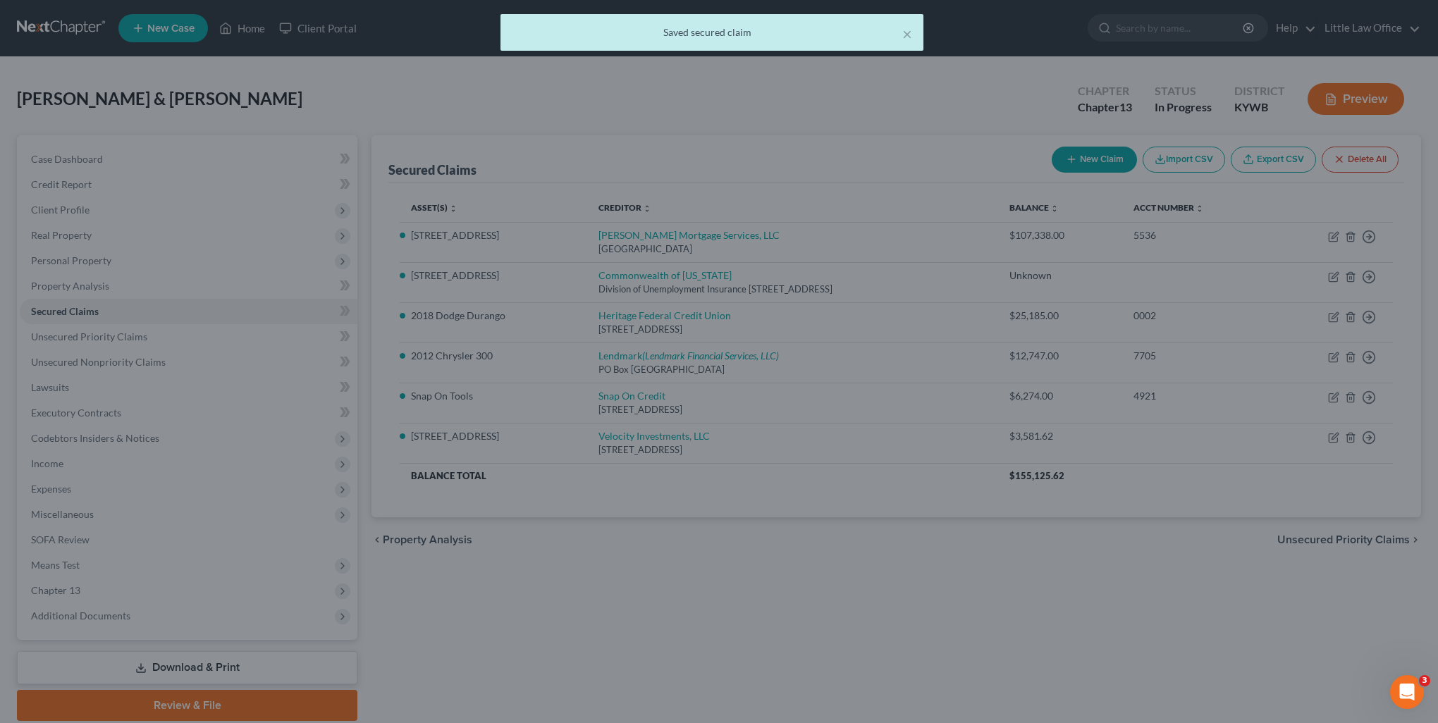
select select "19"
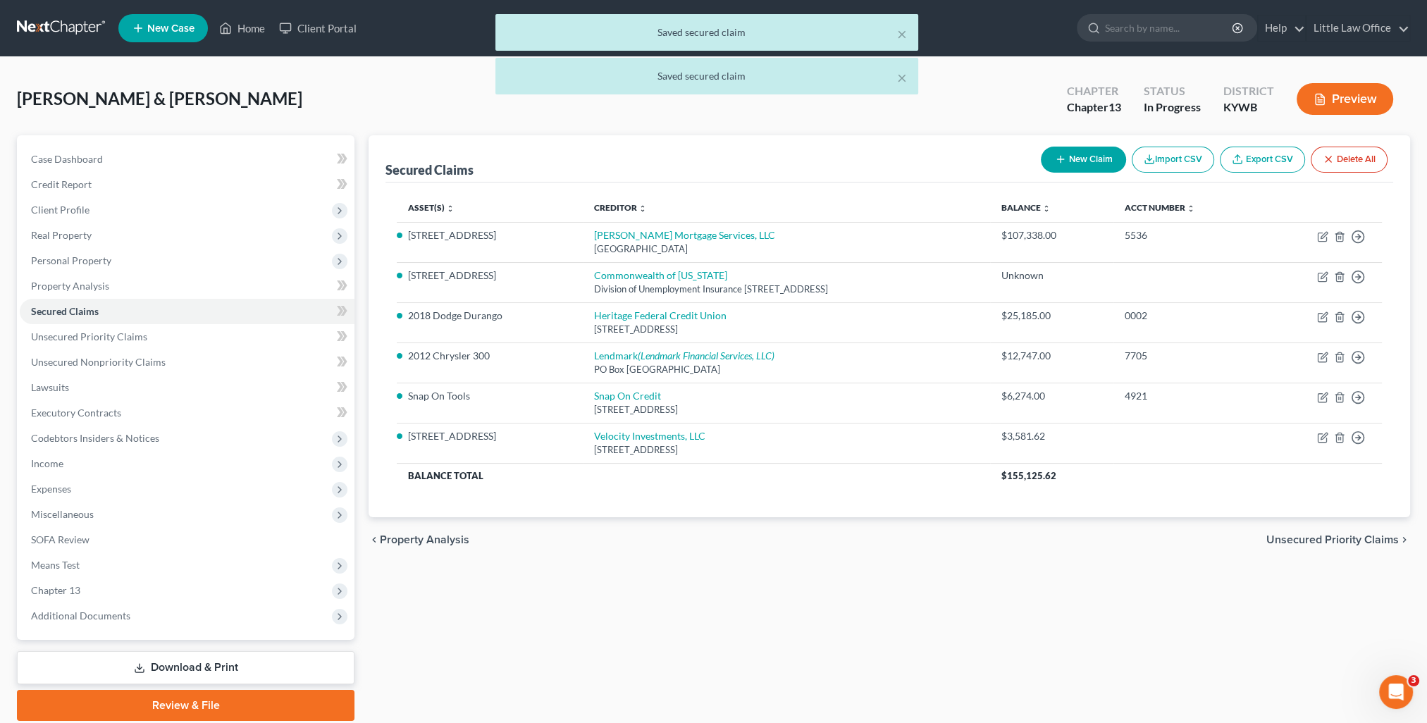
click at [1317, 542] on span "Unsecured Priority Claims" at bounding box center [1333, 539] width 133 height 11
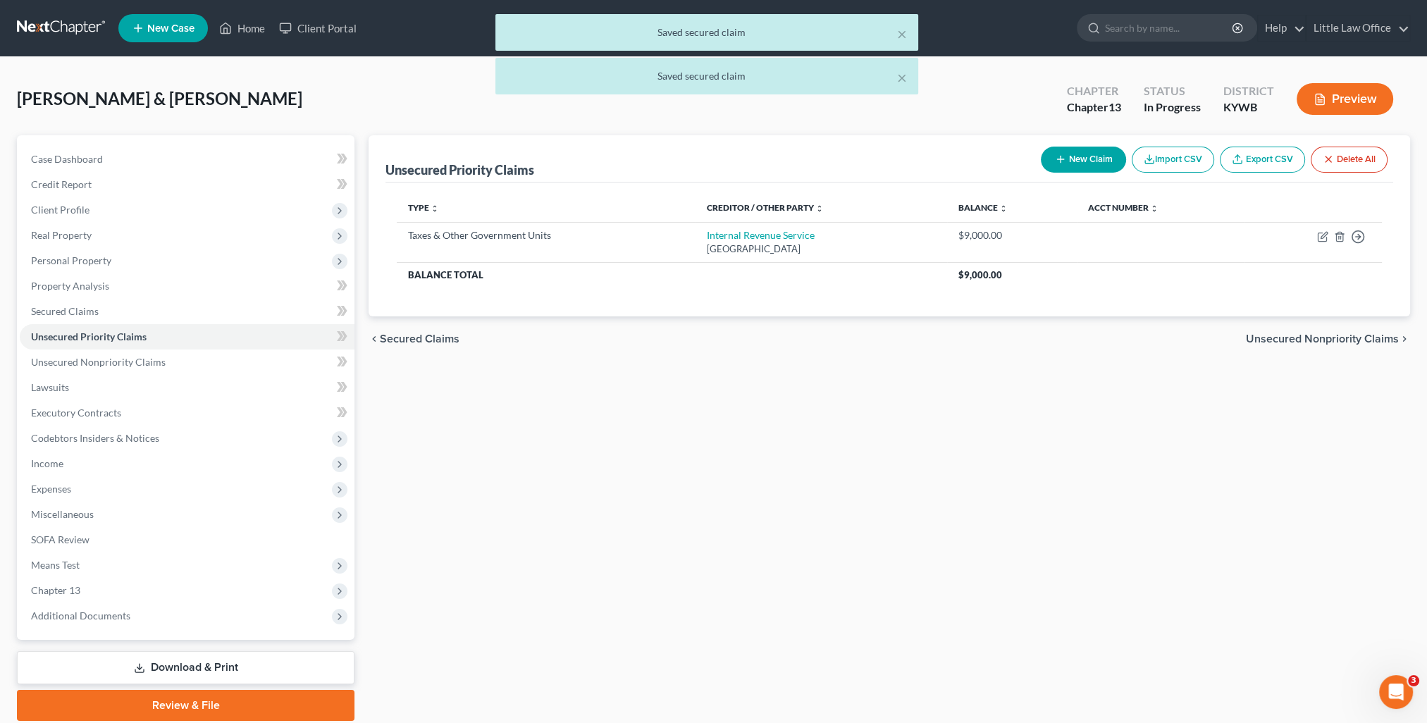
click at [1297, 336] on span "Unsecured Nonpriority Claims" at bounding box center [1322, 338] width 153 height 11
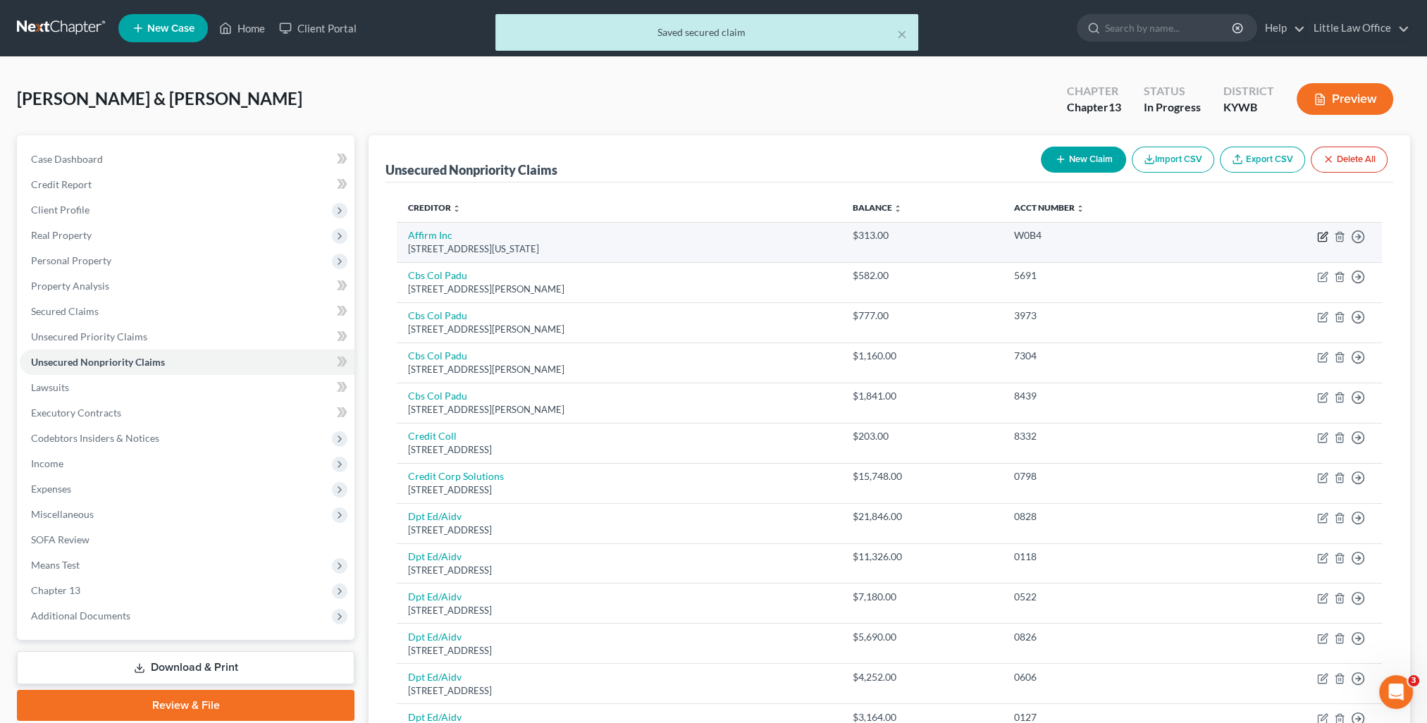
click at [1320, 240] on icon "button" at bounding box center [1322, 236] width 11 height 11
select select "4"
select select "1"
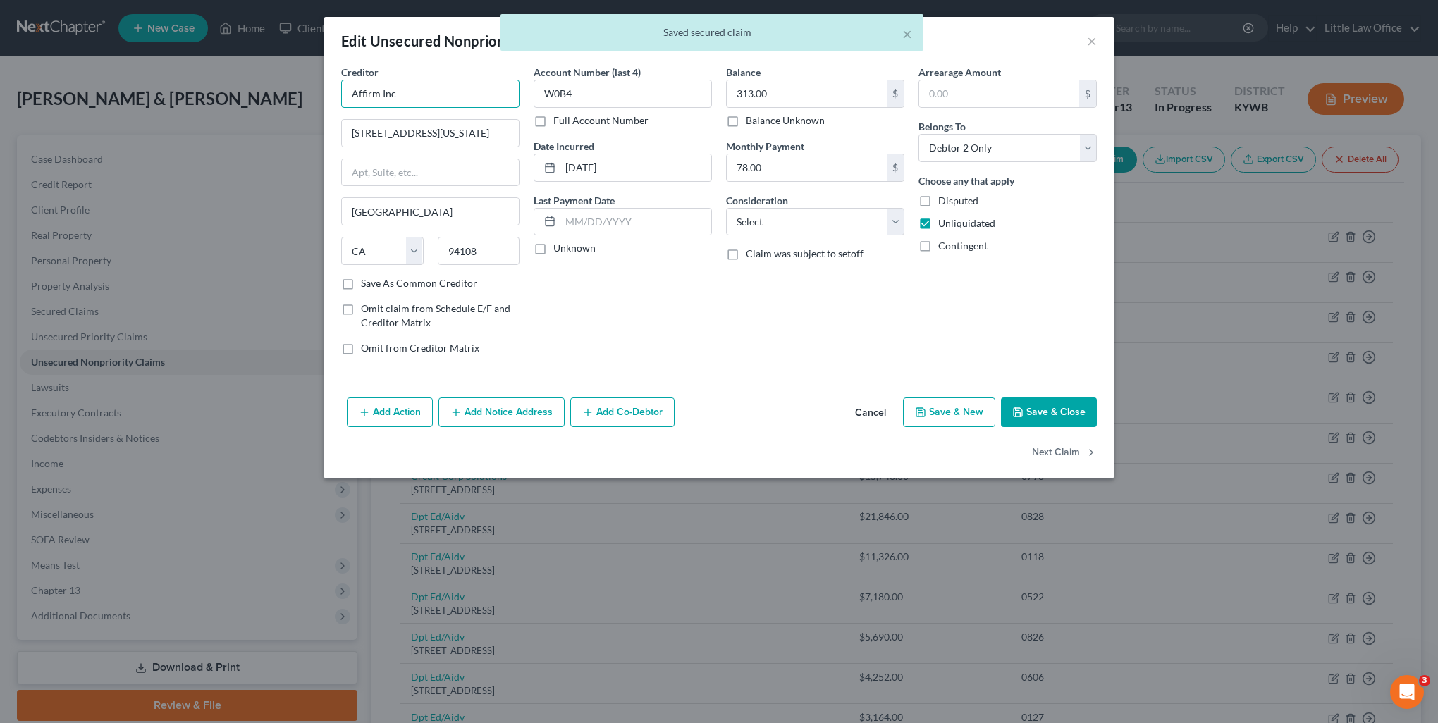
click at [450, 83] on input "Affirm Inc" at bounding box center [430, 94] width 178 height 28
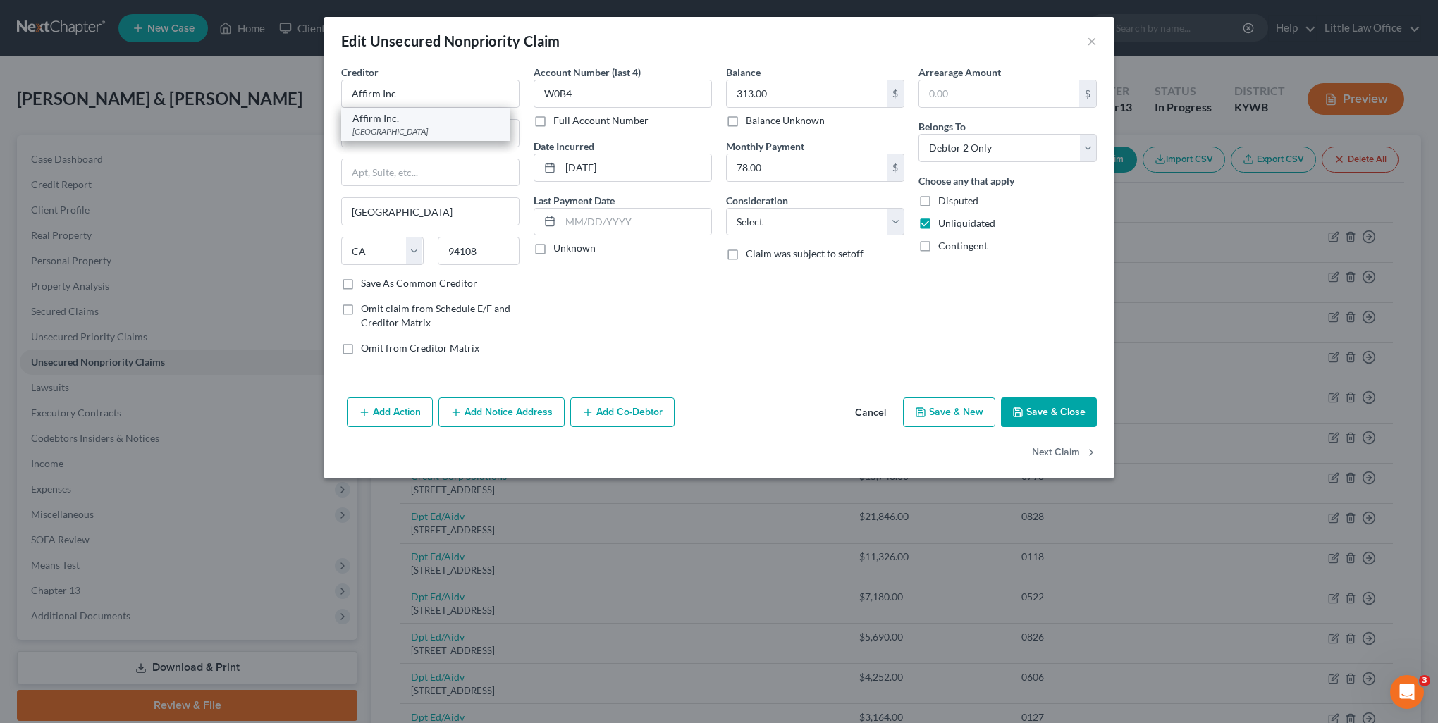
click at [438, 123] on div "Affirm Inc." at bounding box center [425, 118] width 147 height 14
type input "Affirm Inc."
type input "PO Box 201211"
type input "[GEOGRAPHIC_DATA]"
select select "45"
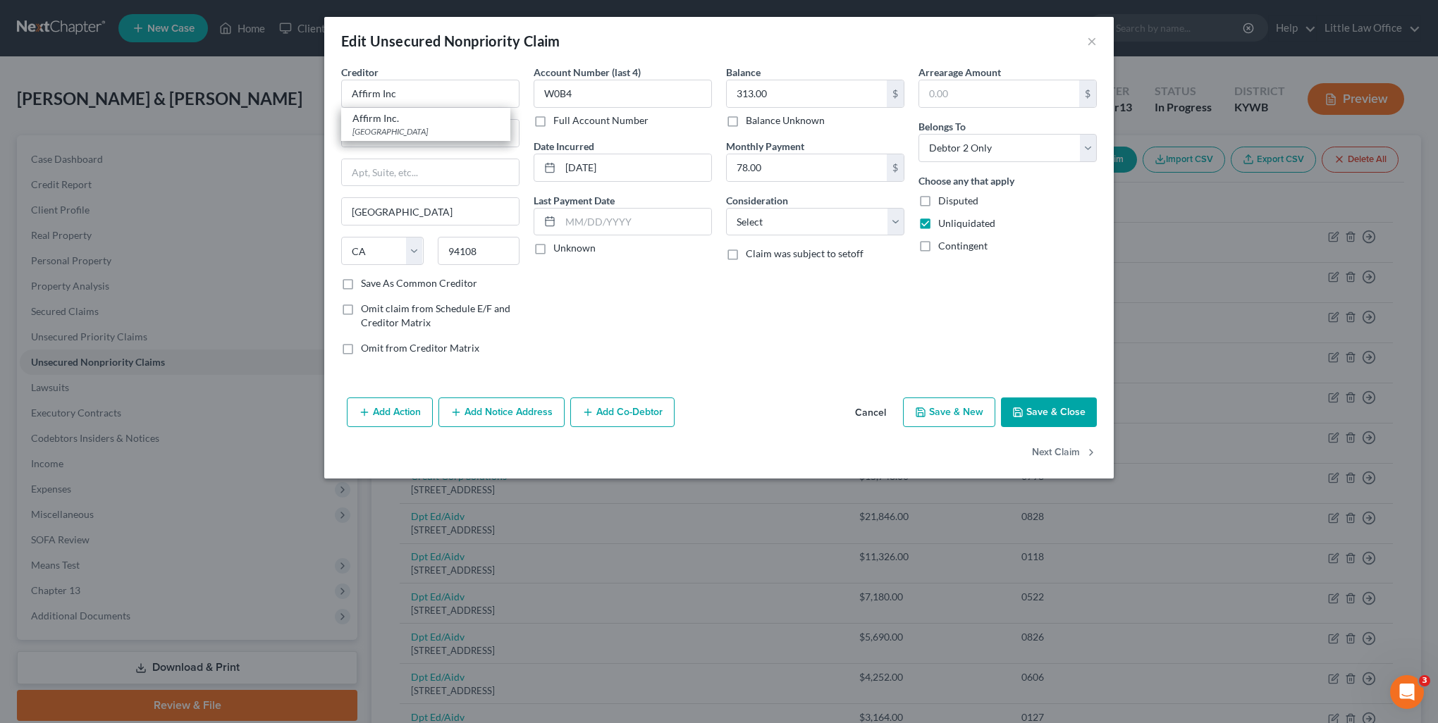
type input "75320"
click at [759, 206] on label "Consideration" at bounding box center [757, 200] width 62 height 15
click at [760, 216] on select "Select Cable / Satellite Services Collection Agency Credit Card Debt Debt Couns…" at bounding box center [815, 222] width 178 height 28
select select "10"
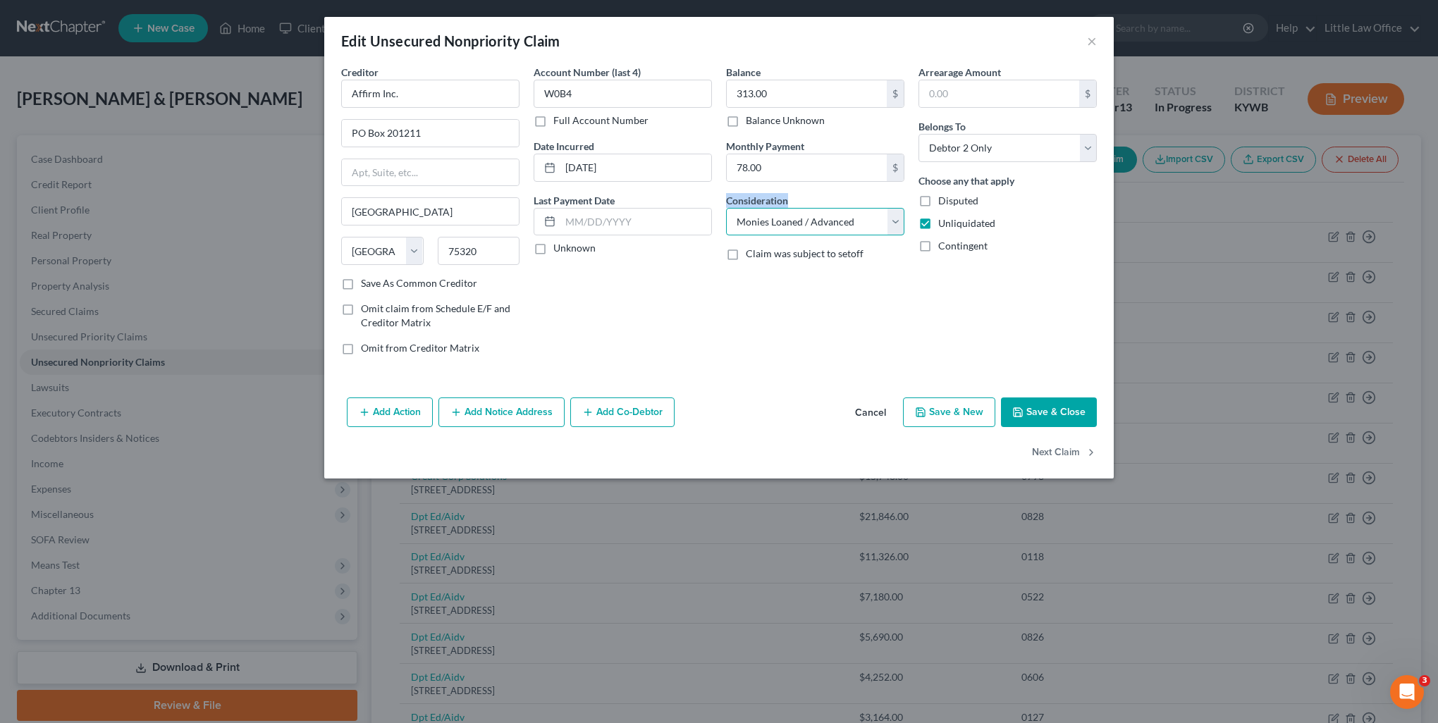
click at [726, 208] on select "Select Cable / Satellite Services Collection Agency Credit Card Debt Debt Couns…" at bounding box center [815, 222] width 178 height 28
click at [1059, 457] on button "Next Claim" at bounding box center [1064, 453] width 65 height 30
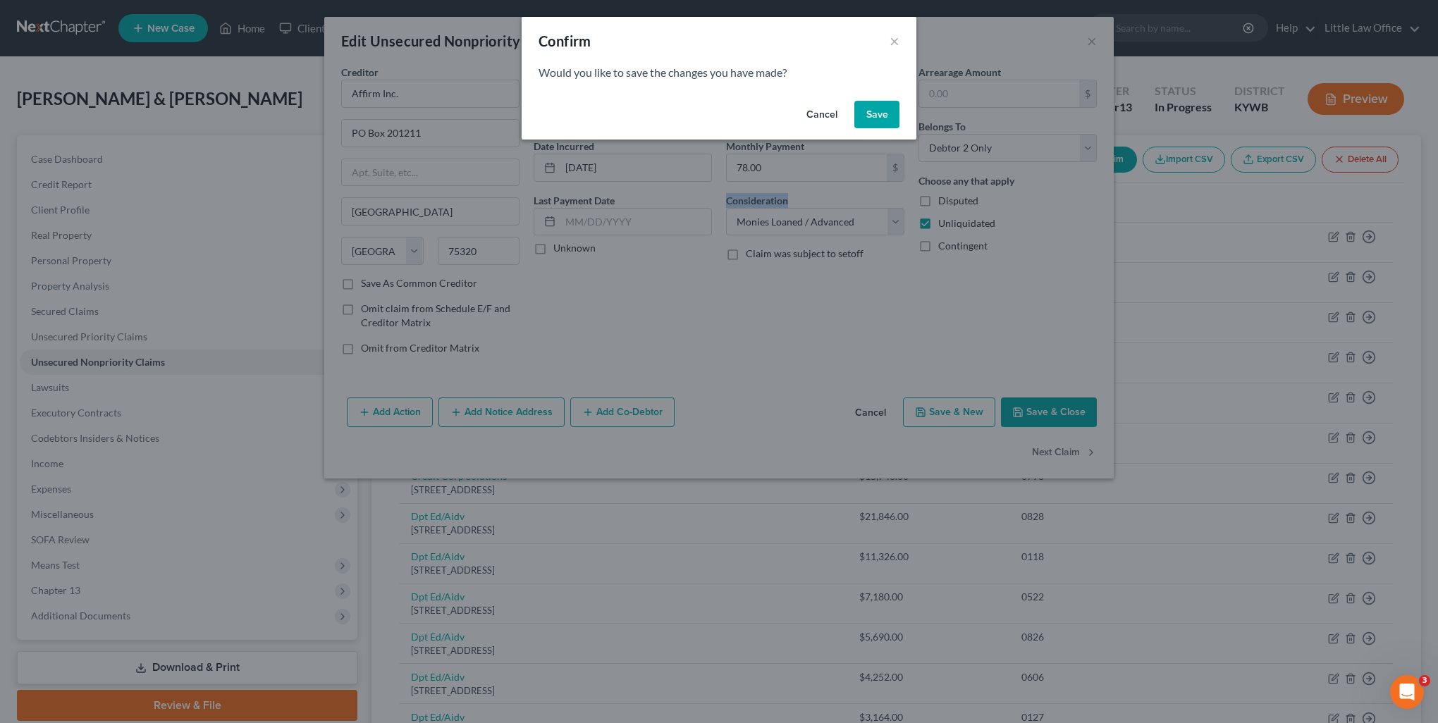
click at [865, 115] on button "Save" at bounding box center [876, 115] width 45 height 28
select select "18"
select select "1"
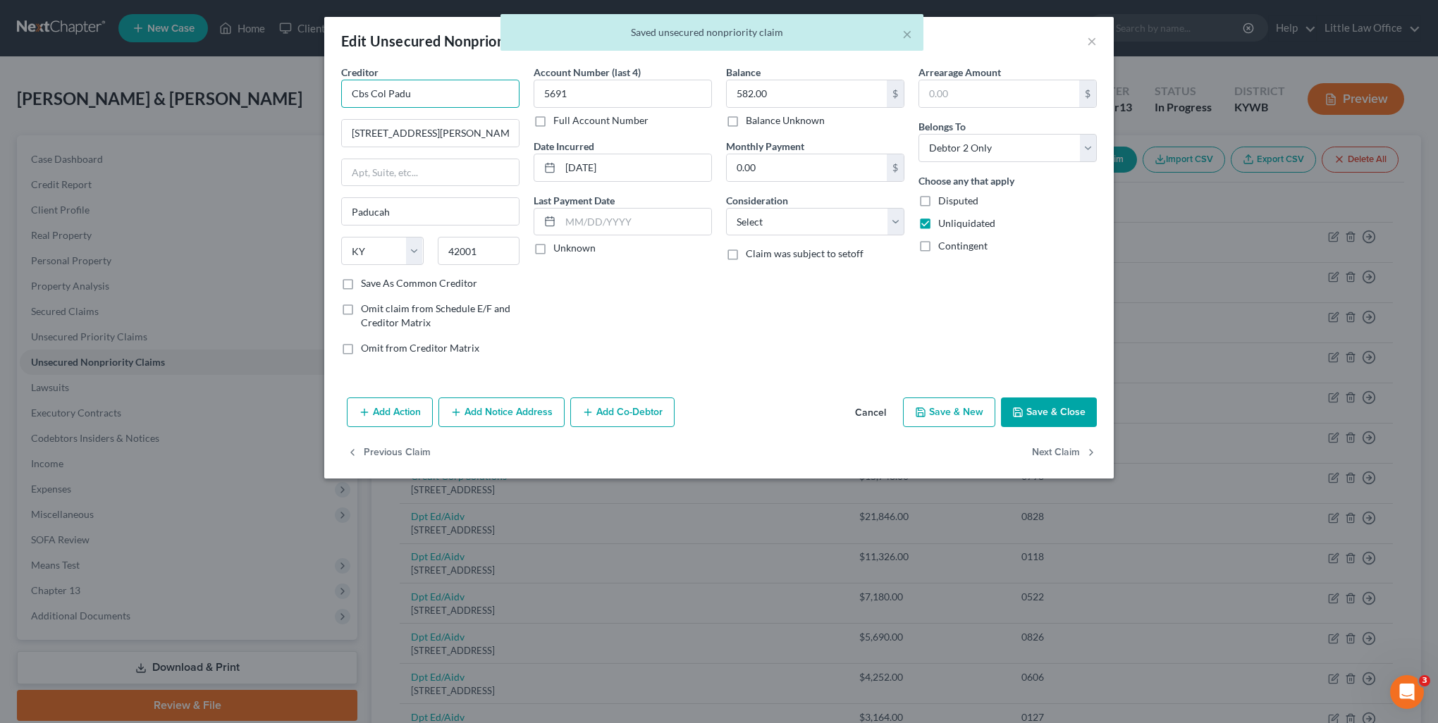
drag, startPoint x: 431, startPoint y: 92, endPoint x: 178, endPoint y: 75, distance: 254.4
click at [178, 75] on div "Edit Unsecured Nonpriority Claim × Creditor * Cbs Col Padu [STREET_ADDRESS][PER…" at bounding box center [719, 361] width 1438 height 723
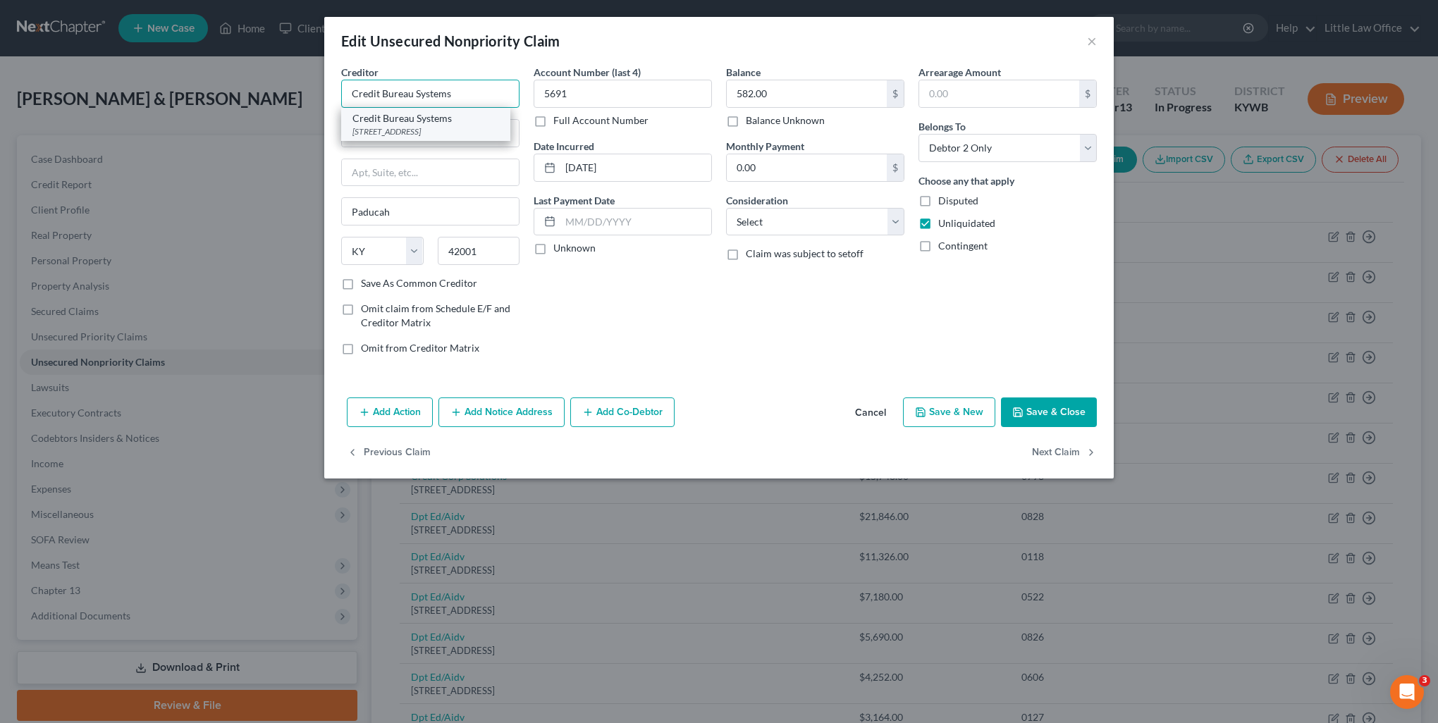
type input "Credit Bureau Systems"
click at [387, 120] on div "Credit Bureau Systems" at bounding box center [425, 118] width 147 height 14
type input "PO Box 9200"
type input "42002"
click at [753, 214] on select "Select Cable / Satellite Services Collection Agency Credit Card Debt Debt Couns…" at bounding box center [815, 222] width 178 height 28
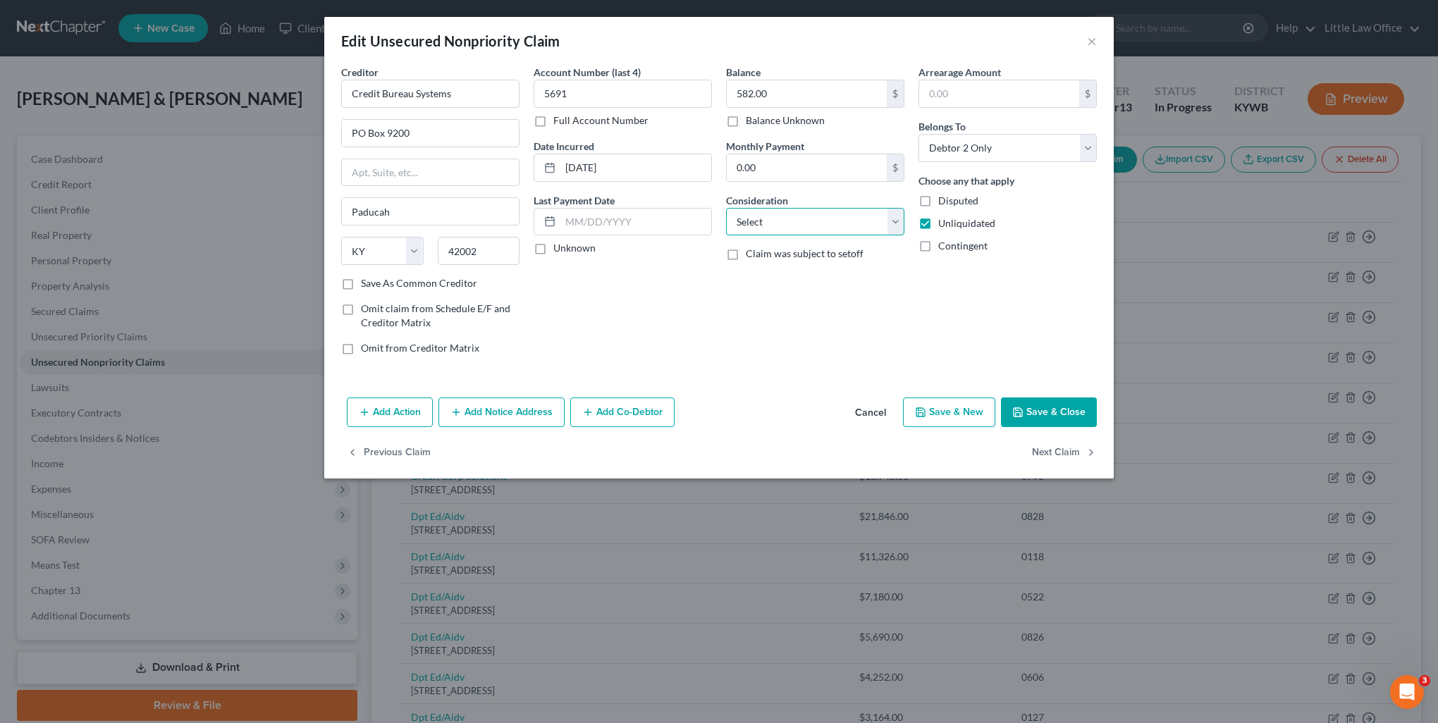
select select "1"
click at [726, 208] on select "Select Cable / Satellite Services Collection Agency Credit Card Debt Debt Couns…" at bounding box center [815, 222] width 178 height 28
click at [1059, 445] on button "Next Claim" at bounding box center [1064, 453] width 65 height 30
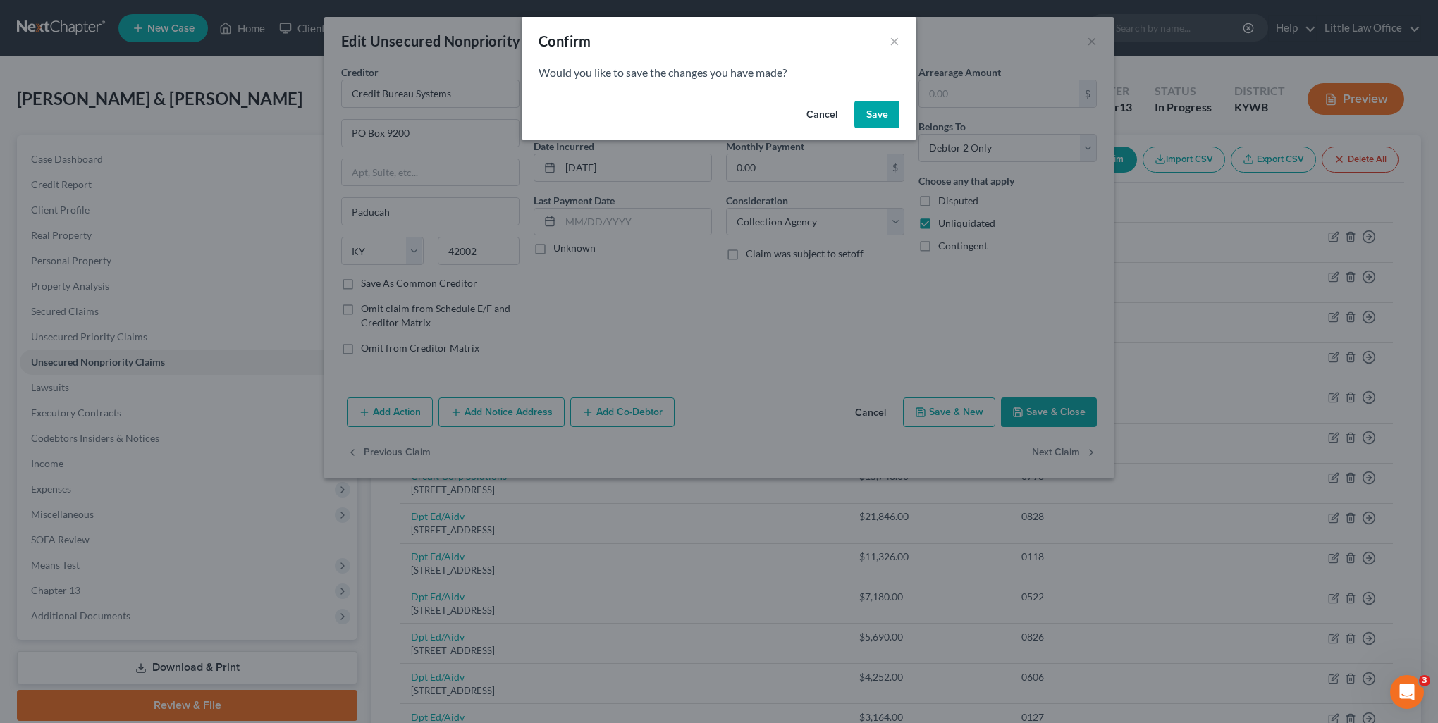
click at [874, 117] on button "Save" at bounding box center [876, 115] width 45 height 28
select select "18"
select select "1"
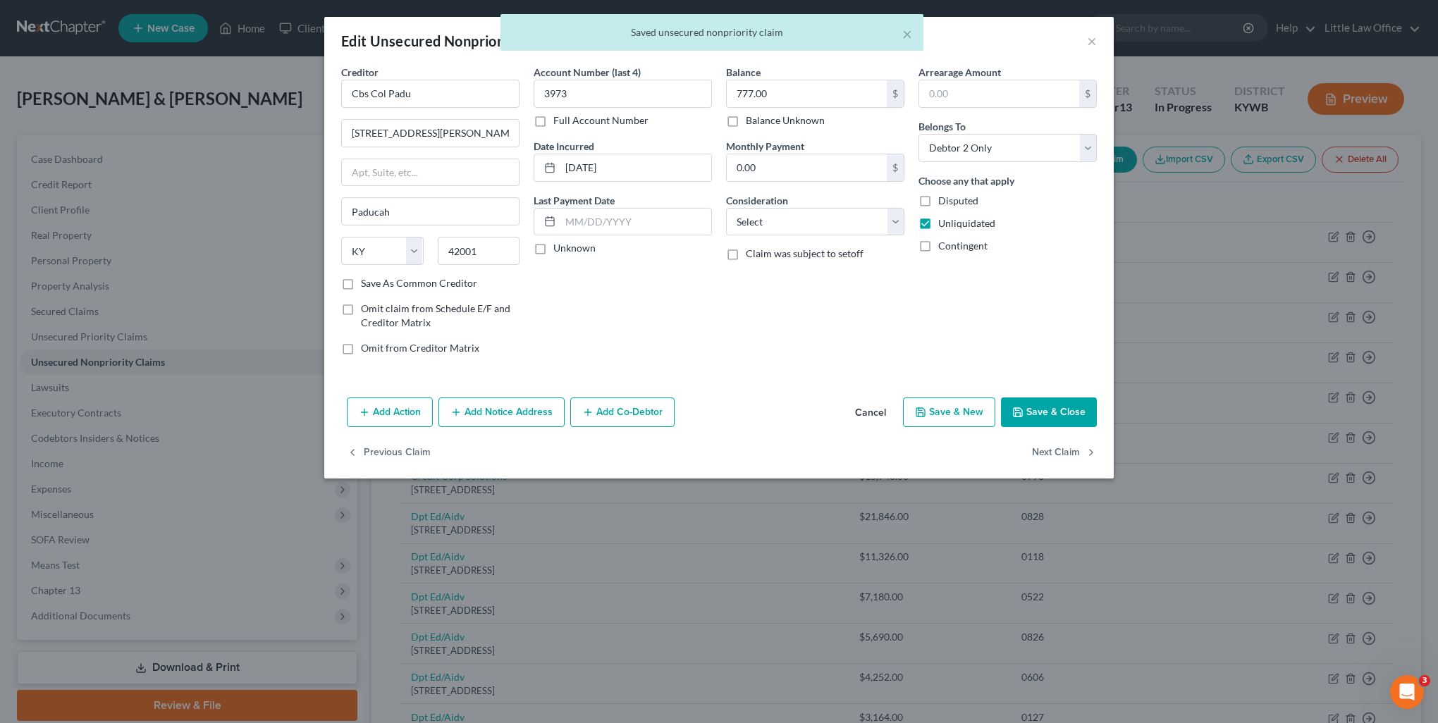
type input "0"
drag, startPoint x: 448, startPoint y: 94, endPoint x: 222, endPoint y: 91, distance: 225.6
click at [222, 91] on div "Edit Unsecured Nonpriority Claim × Creditor * Cbs Col Padu [STREET_ADDRESS][PER…" at bounding box center [719, 361] width 1438 height 723
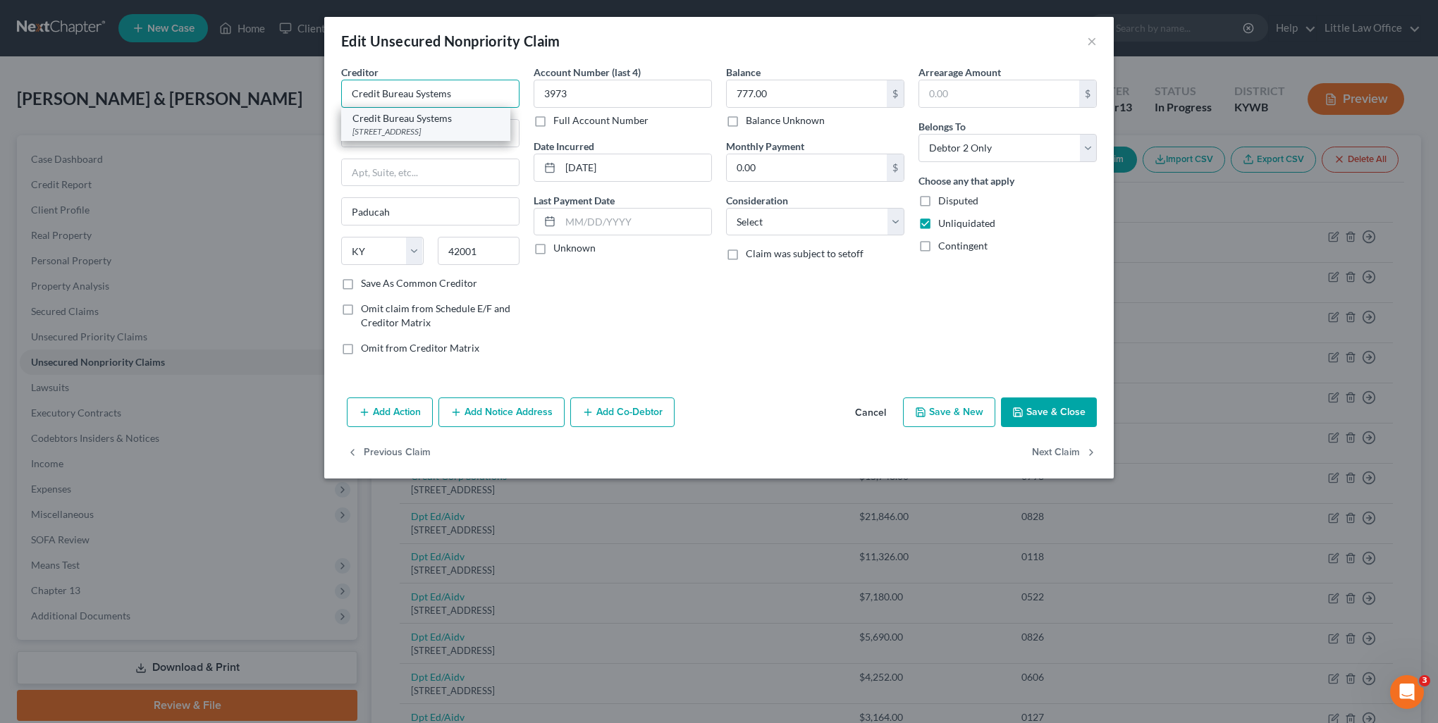
type input "Credit Bureau Systems"
click at [355, 123] on div "Credit Bureau Systems" at bounding box center [425, 118] width 147 height 14
type input "PO Box 9200"
type input "42002"
click at [788, 224] on select "Select Cable / Satellite Services Collection Agency Credit Card Debt Debt Couns…" at bounding box center [815, 222] width 178 height 28
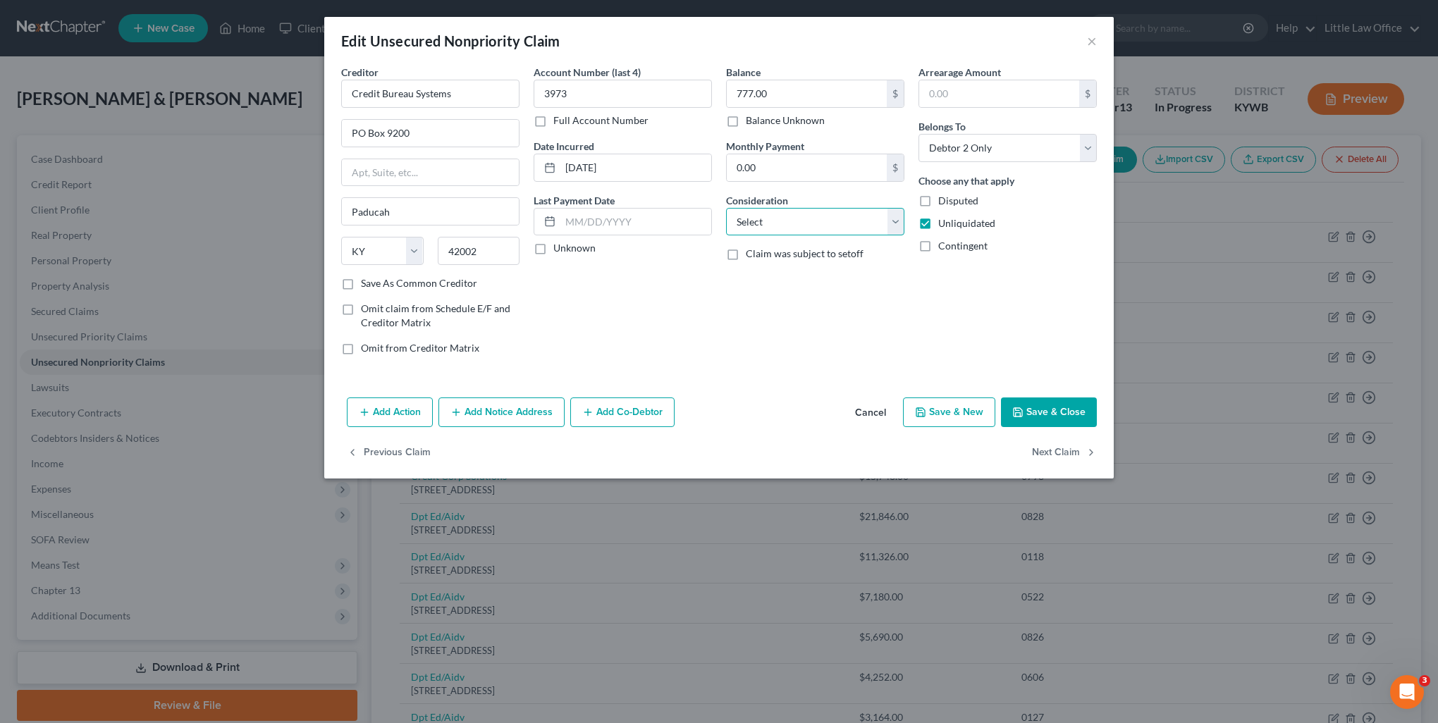
select select "1"
click at [726, 208] on select "Select Cable / Satellite Services Collection Agency Credit Card Debt Debt Couns…" at bounding box center [815, 222] width 178 height 28
click at [1071, 448] on button "Next Claim" at bounding box center [1064, 453] width 65 height 30
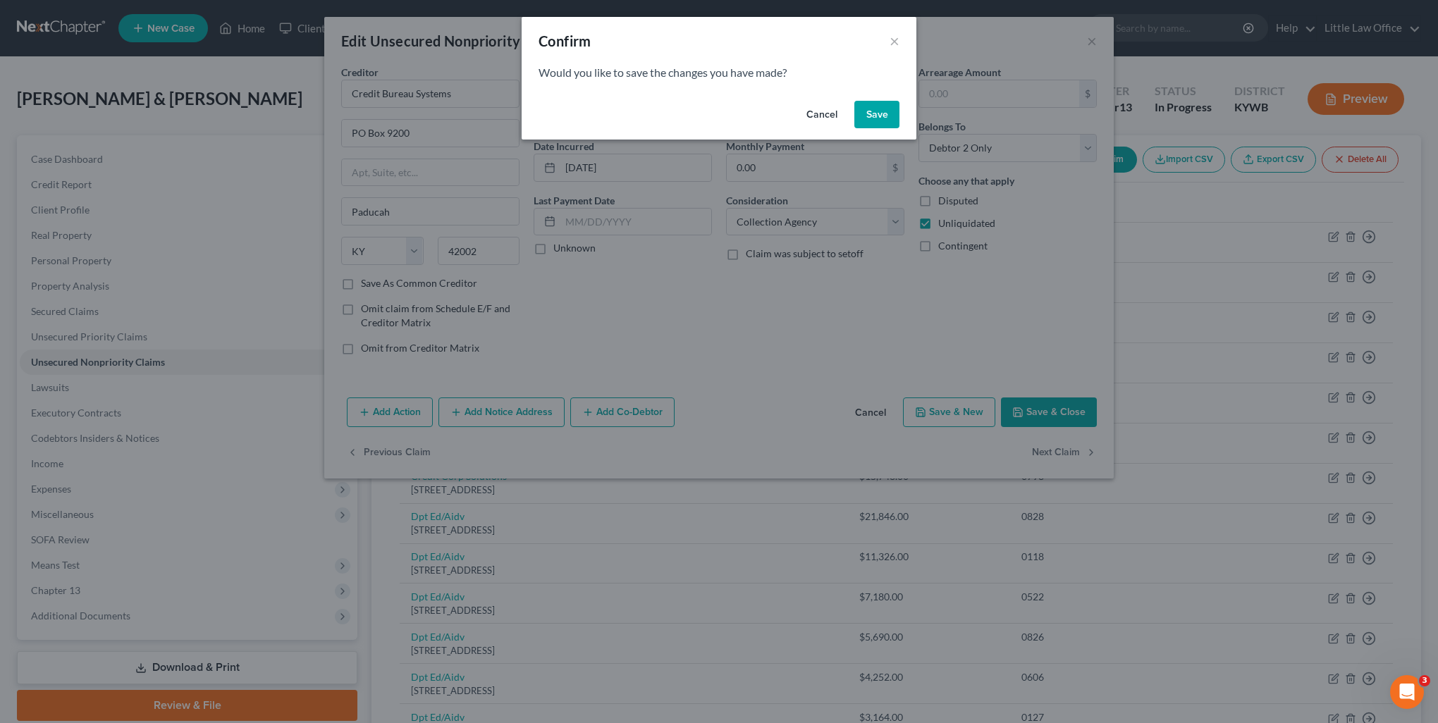
drag, startPoint x: 882, startPoint y: 119, endPoint x: 550, endPoint y: 113, distance: 332.1
click at [883, 118] on button "Save" at bounding box center [876, 115] width 45 height 28
select select "18"
select select "1"
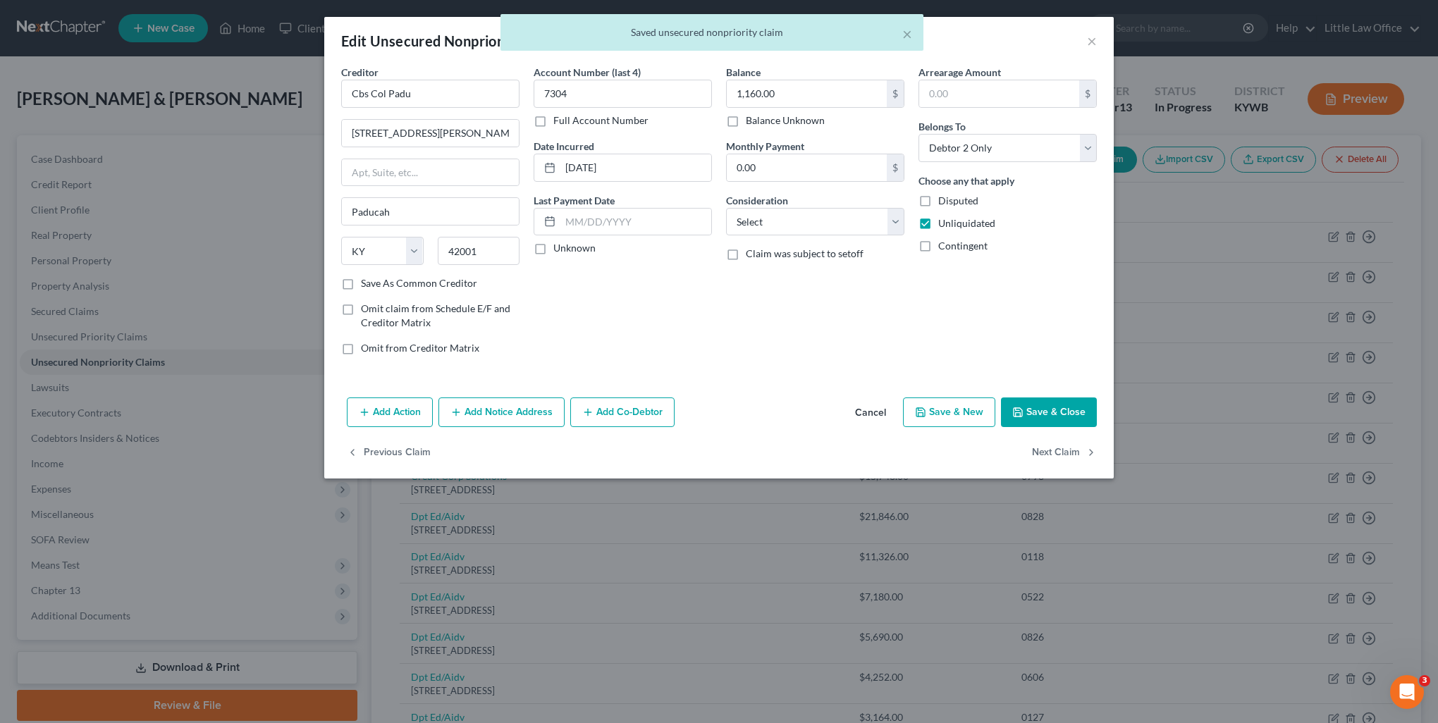
type input "0"
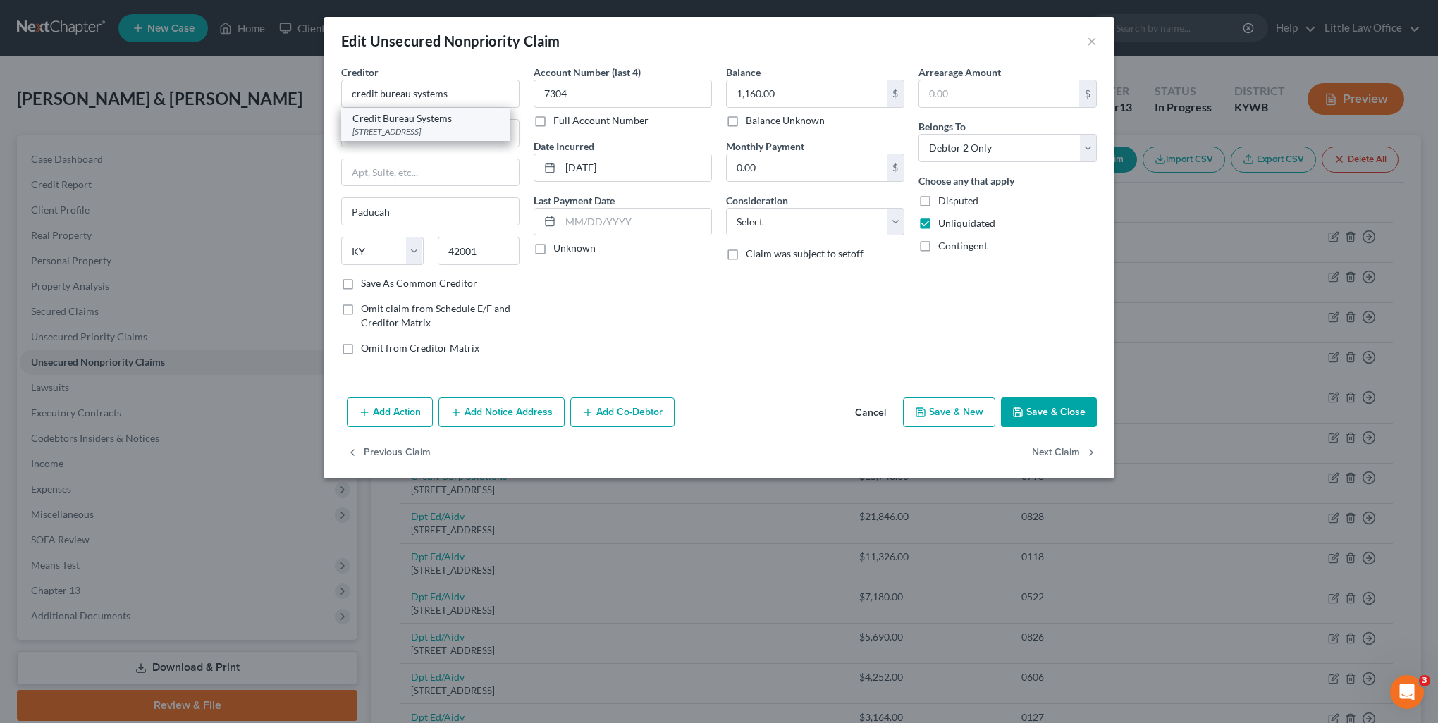
click at [451, 122] on div "Credit Bureau Systems" at bounding box center [425, 118] width 147 height 14
type input "Credit Bureau Systems"
type input "PO Box 9200"
type input "42002"
drag, startPoint x: 777, startPoint y: 213, endPoint x: 782, endPoint y: 235, distance: 23.1
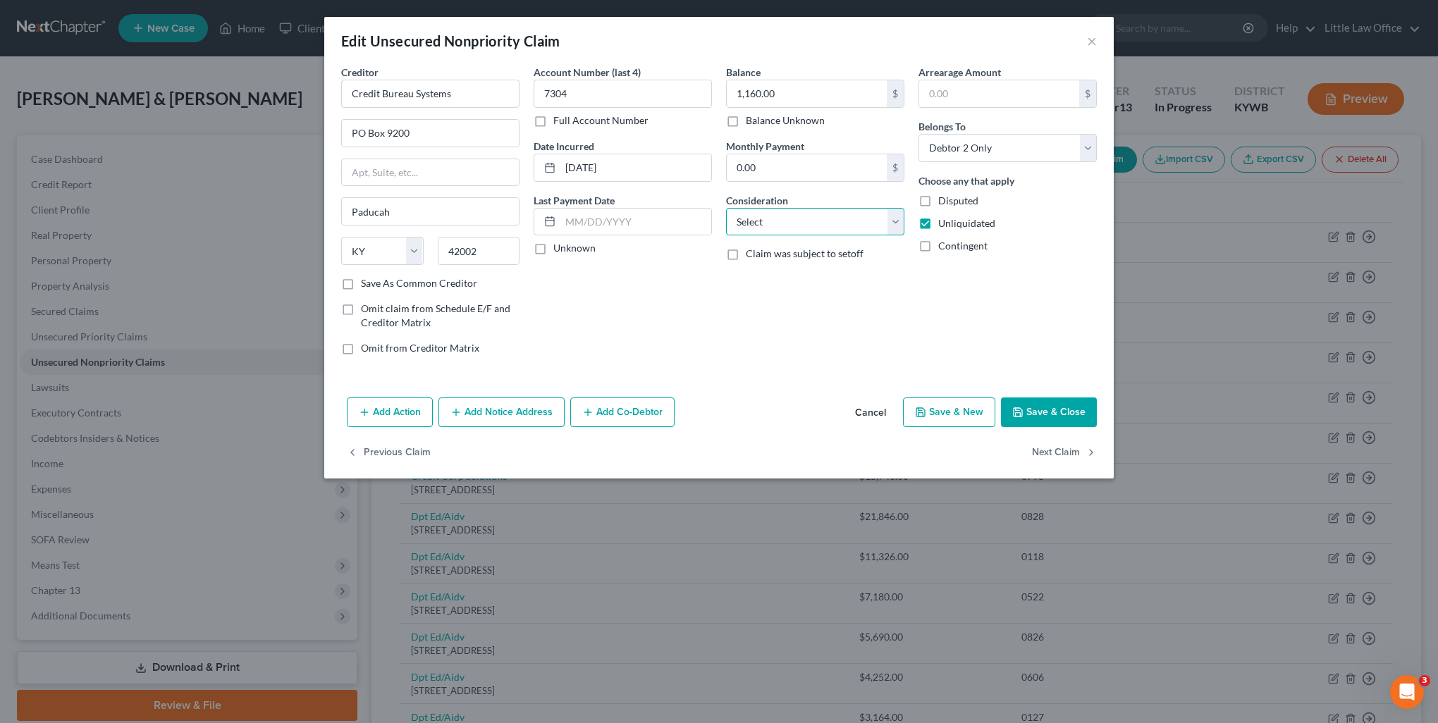
click at [778, 214] on select "Select Cable / Satellite Services Collection Agency Credit Card Debt Debt Couns…" at bounding box center [815, 222] width 178 height 28
select select "1"
click at [726, 208] on select "Select Cable / Satellite Services Collection Agency Credit Card Debt Debt Couns…" at bounding box center [815, 222] width 178 height 28
click at [1066, 454] on button "Next Claim" at bounding box center [1064, 453] width 65 height 30
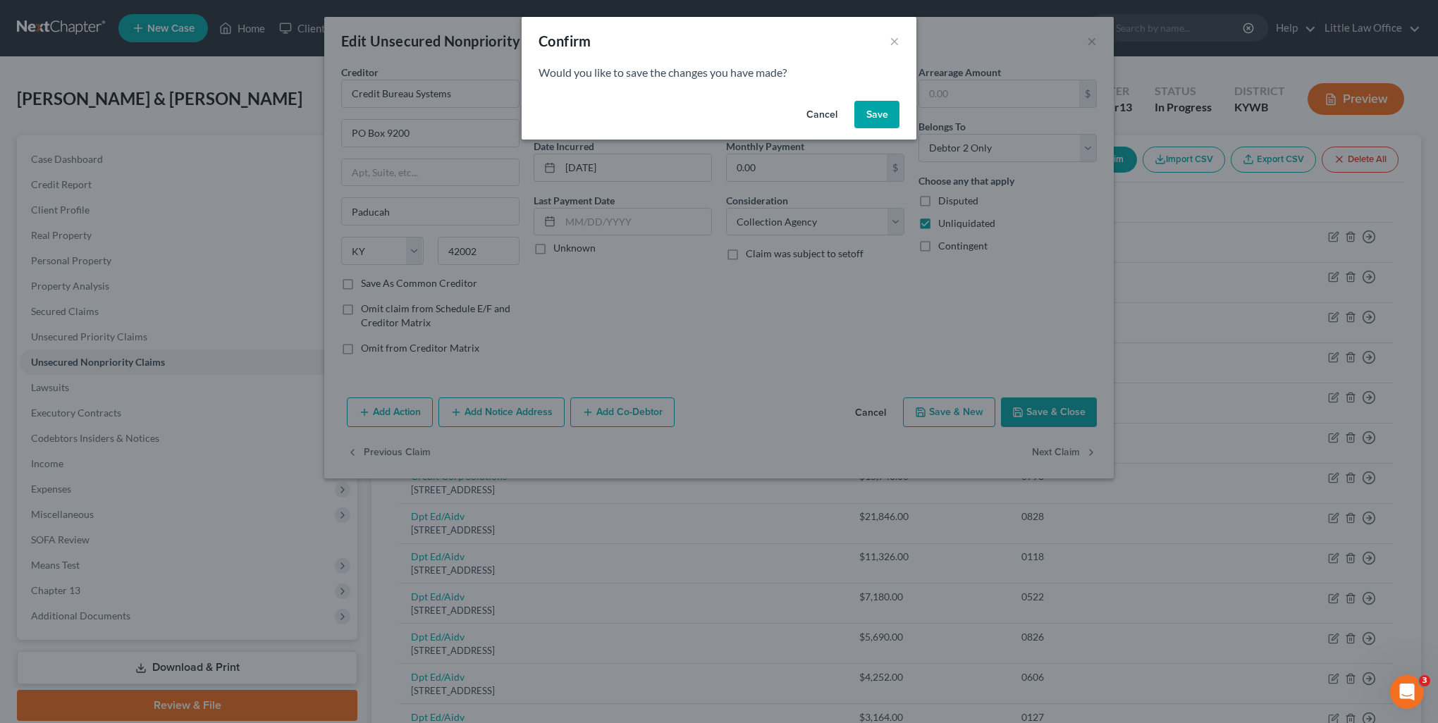
click at [872, 119] on button "Save" at bounding box center [876, 115] width 45 height 28
type input "0"
select select "18"
select select "1"
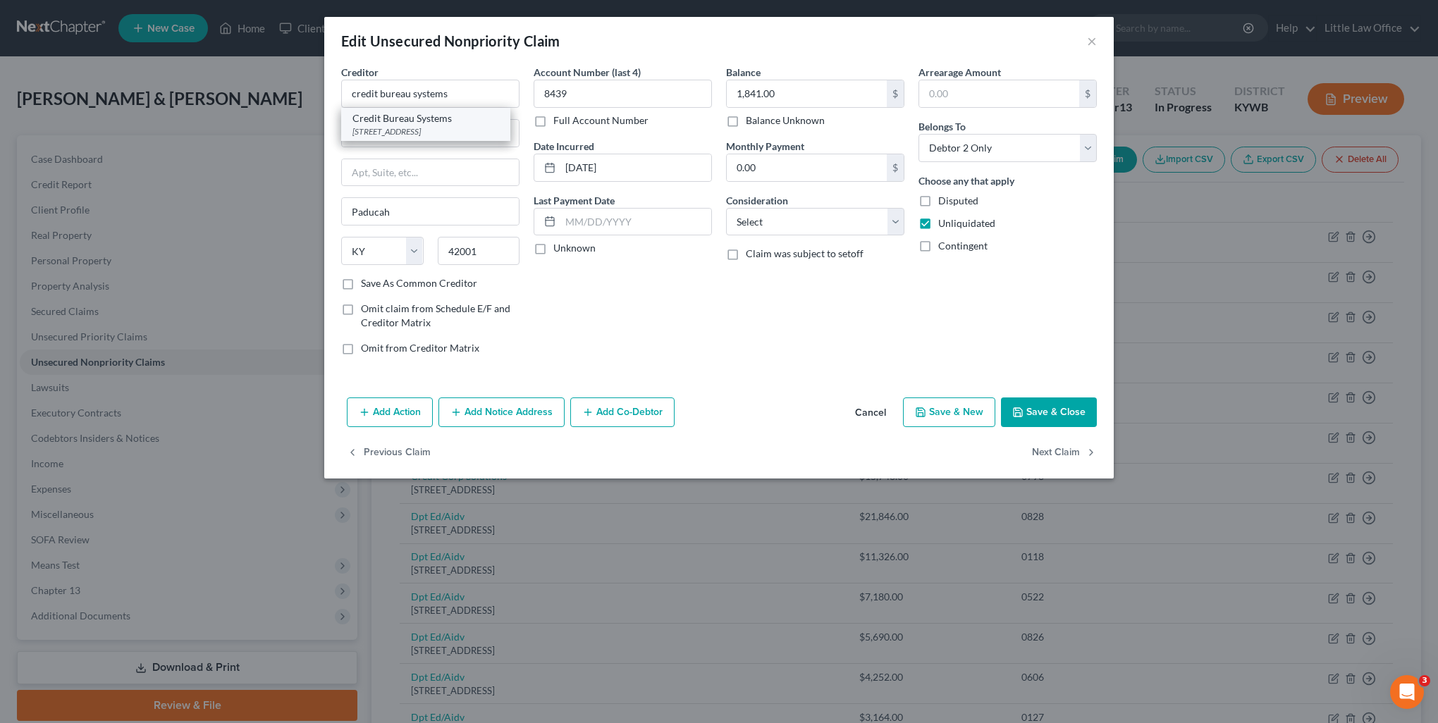
click at [437, 132] on div "[STREET_ADDRESS]" at bounding box center [425, 131] width 147 height 12
type input "Credit Bureau Systems"
type input "PO Box 9200"
type input "42002"
click at [799, 215] on select "Select Cable / Satellite Services Collection Agency Credit Card Debt Debt Couns…" at bounding box center [815, 222] width 178 height 28
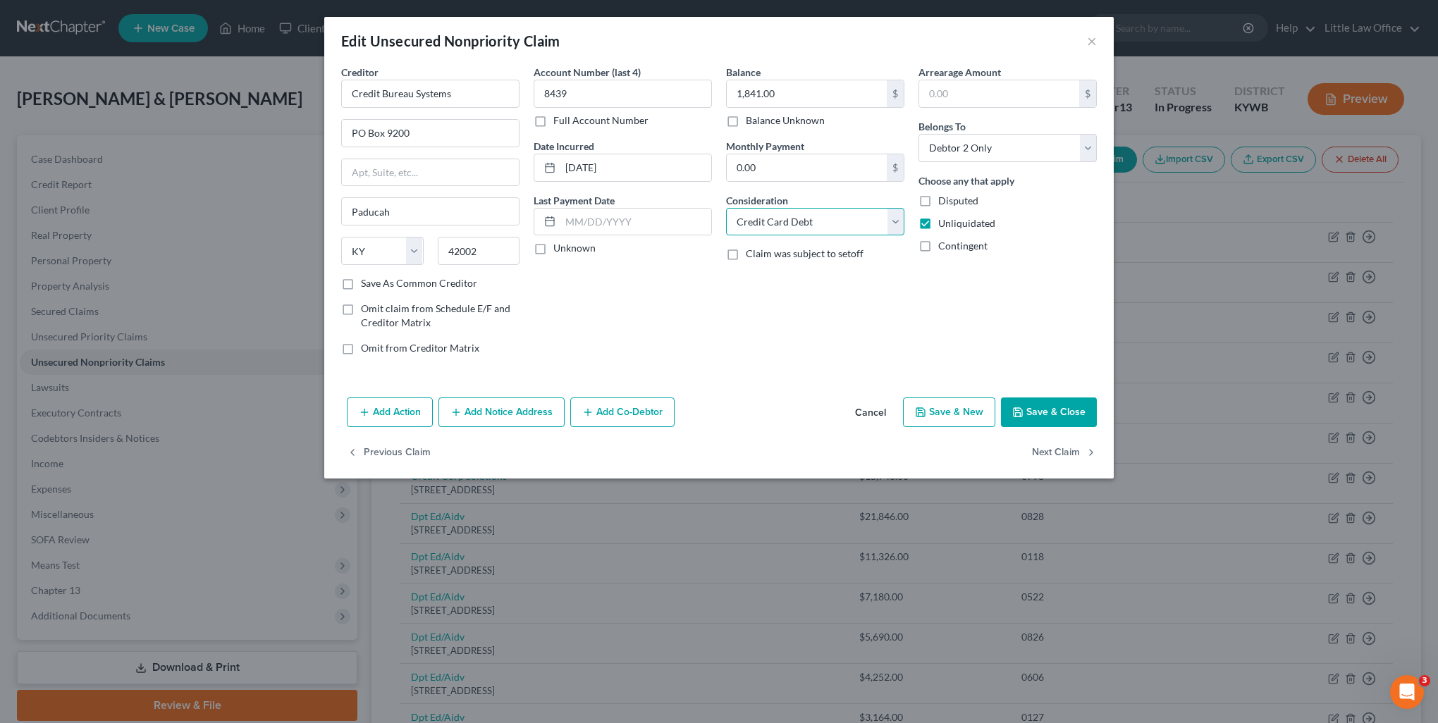
click at [726, 208] on select "Select Cable / Satellite Services Collection Agency Credit Card Debt Debt Couns…" at bounding box center [815, 222] width 178 height 28
select select "1"
click at [1076, 448] on button "Next Claim" at bounding box center [1064, 453] width 65 height 30
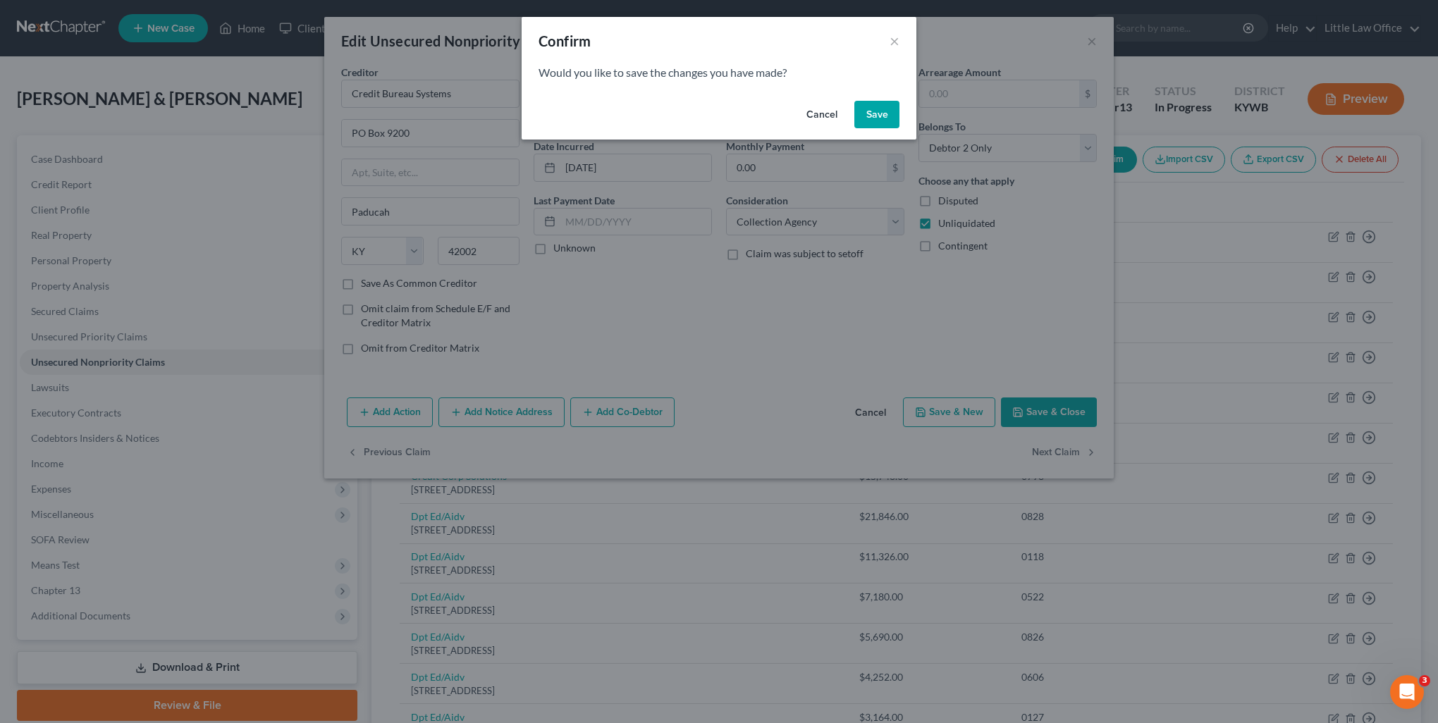
click at [871, 113] on button "Save" at bounding box center [876, 115] width 45 height 28
select select "22"
select select "1"
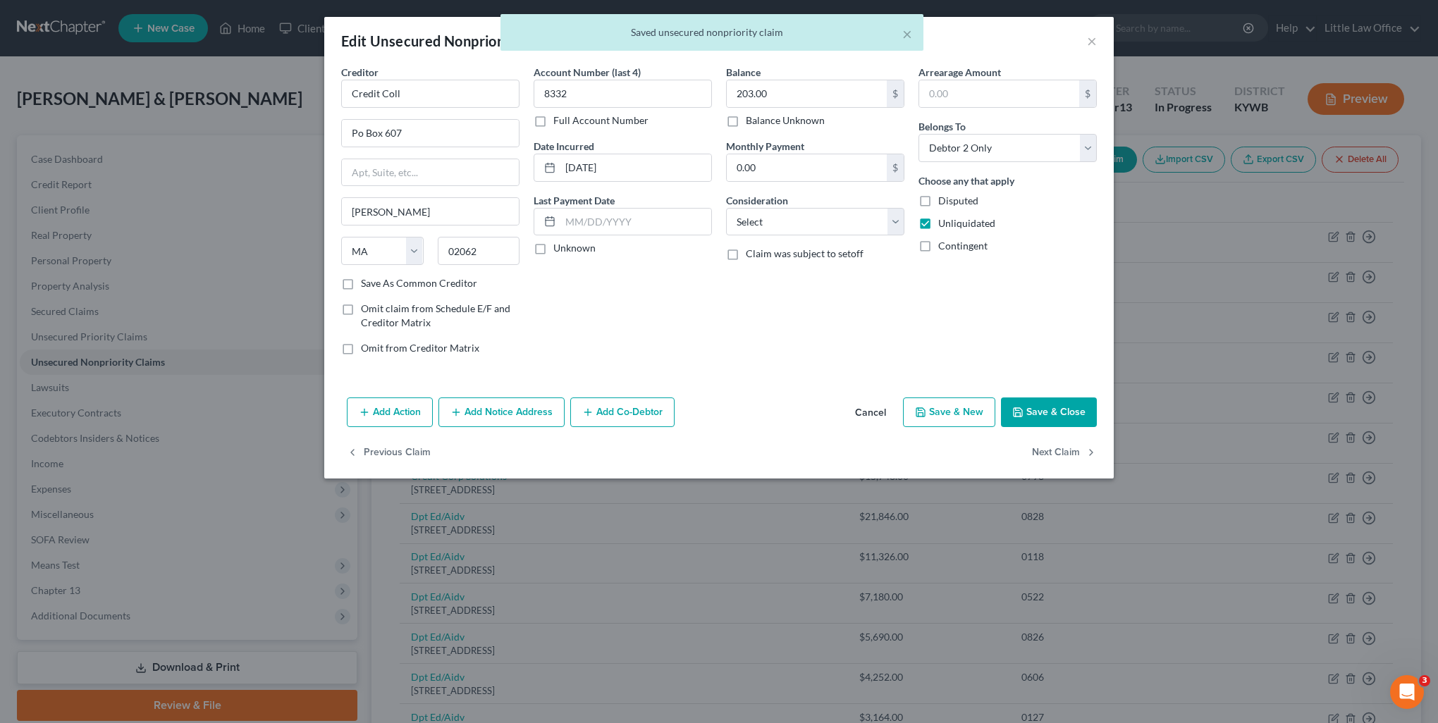
type input "0"
click at [1065, 417] on button "Save & Close" at bounding box center [1049, 413] width 96 height 30
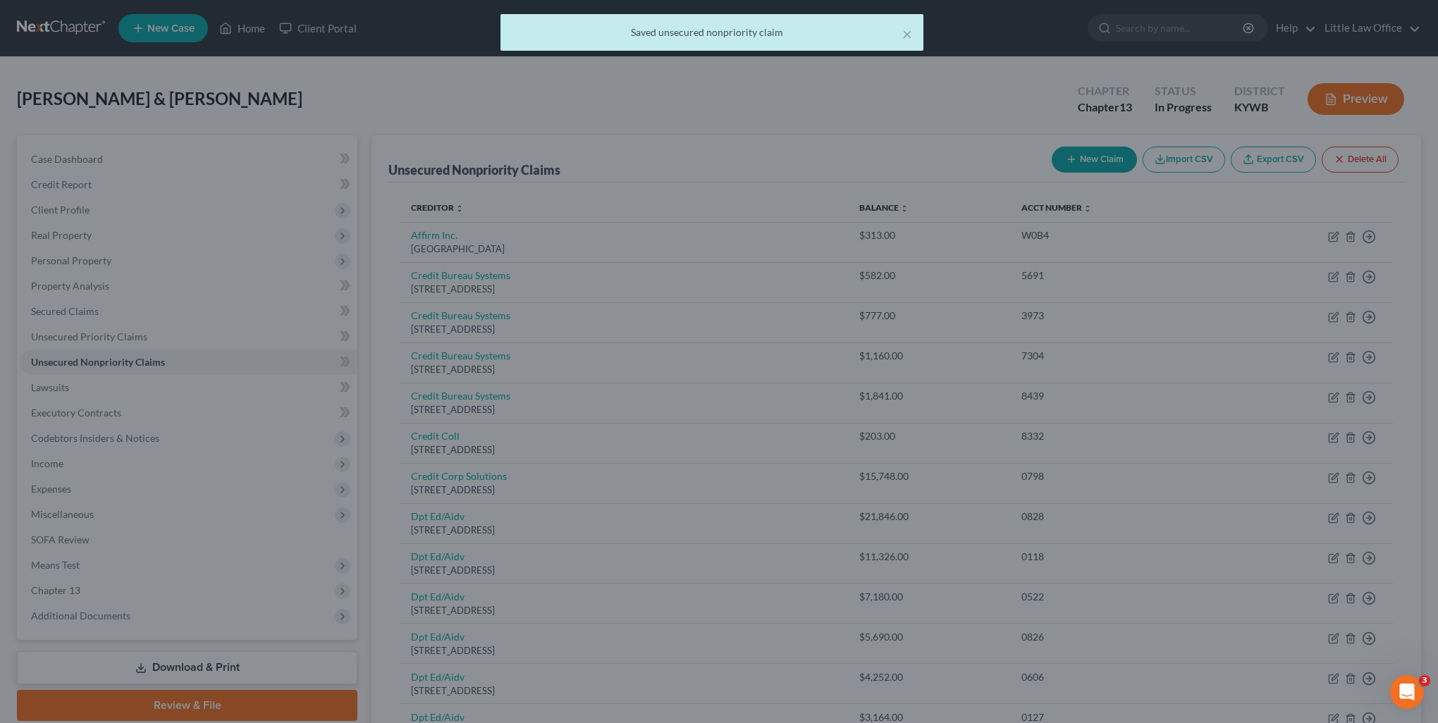
type input "0"
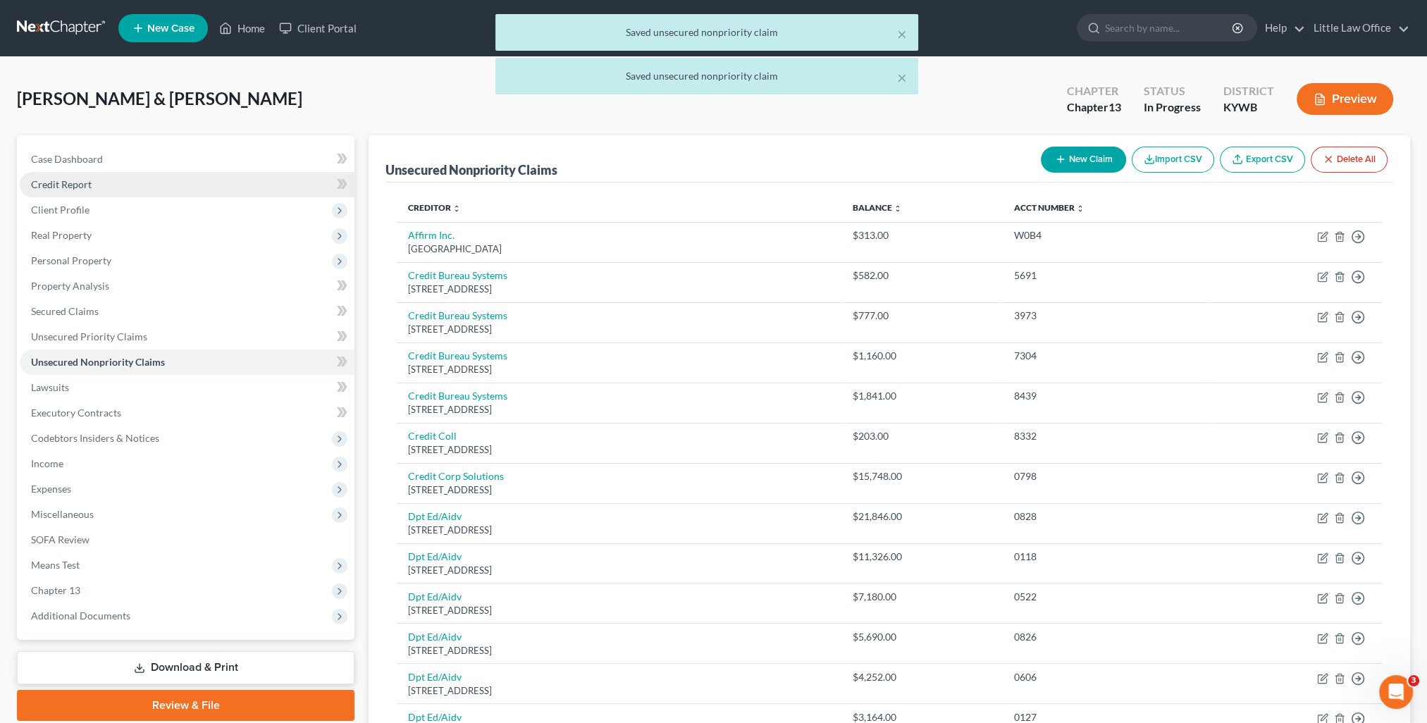
click at [106, 186] on link "Credit Report" at bounding box center [187, 184] width 335 height 25
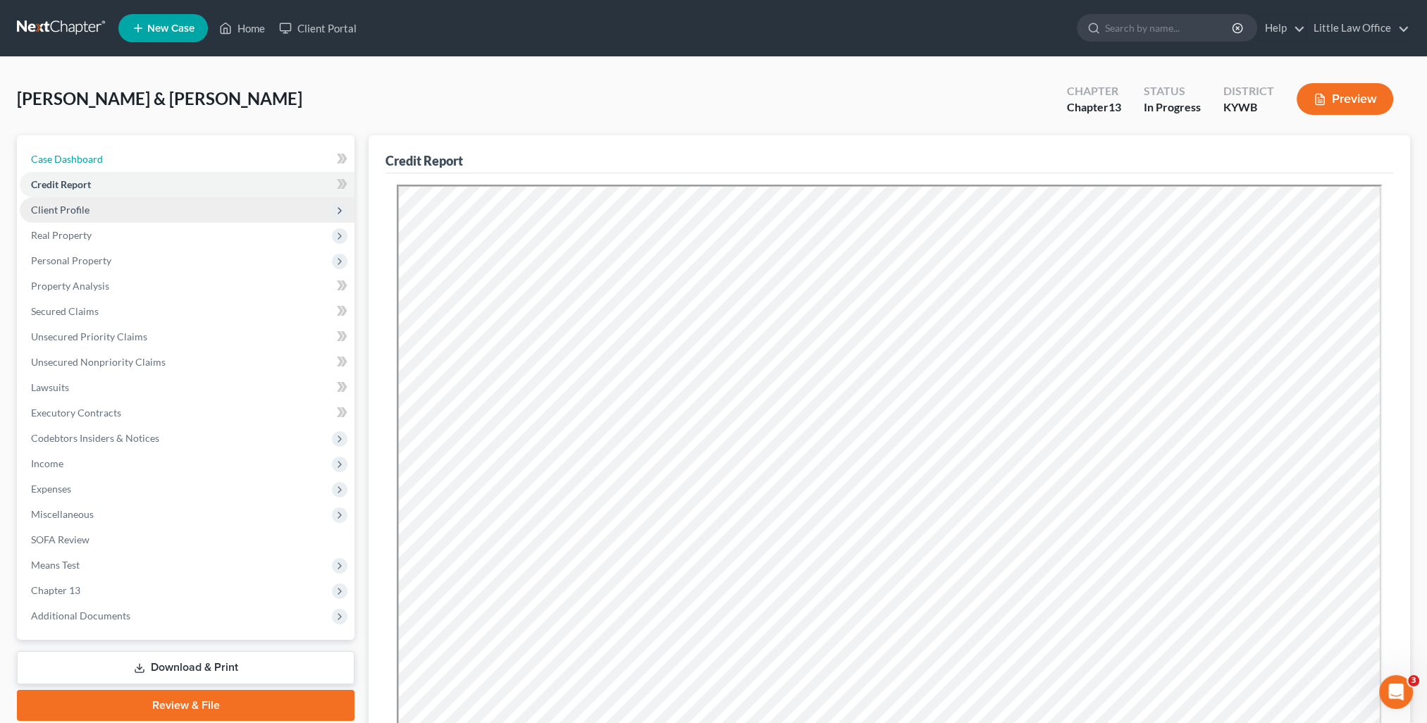
drag, startPoint x: 99, startPoint y: 149, endPoint x: 352, endPoint y: 200, distance: 257.6
click at [99, 149] on link "Case Dashboard" at bounding box center [187, 159] width 335 height 25
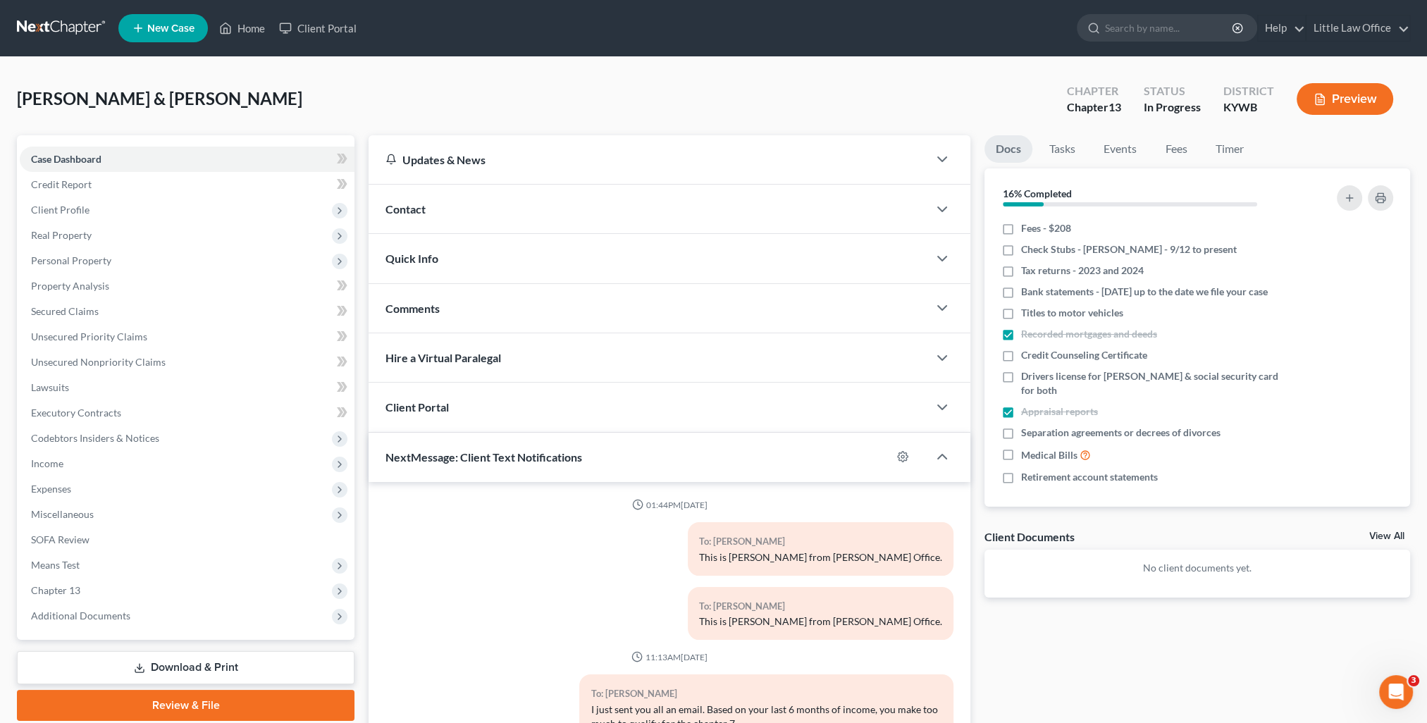
scroll to position [1764, 0]
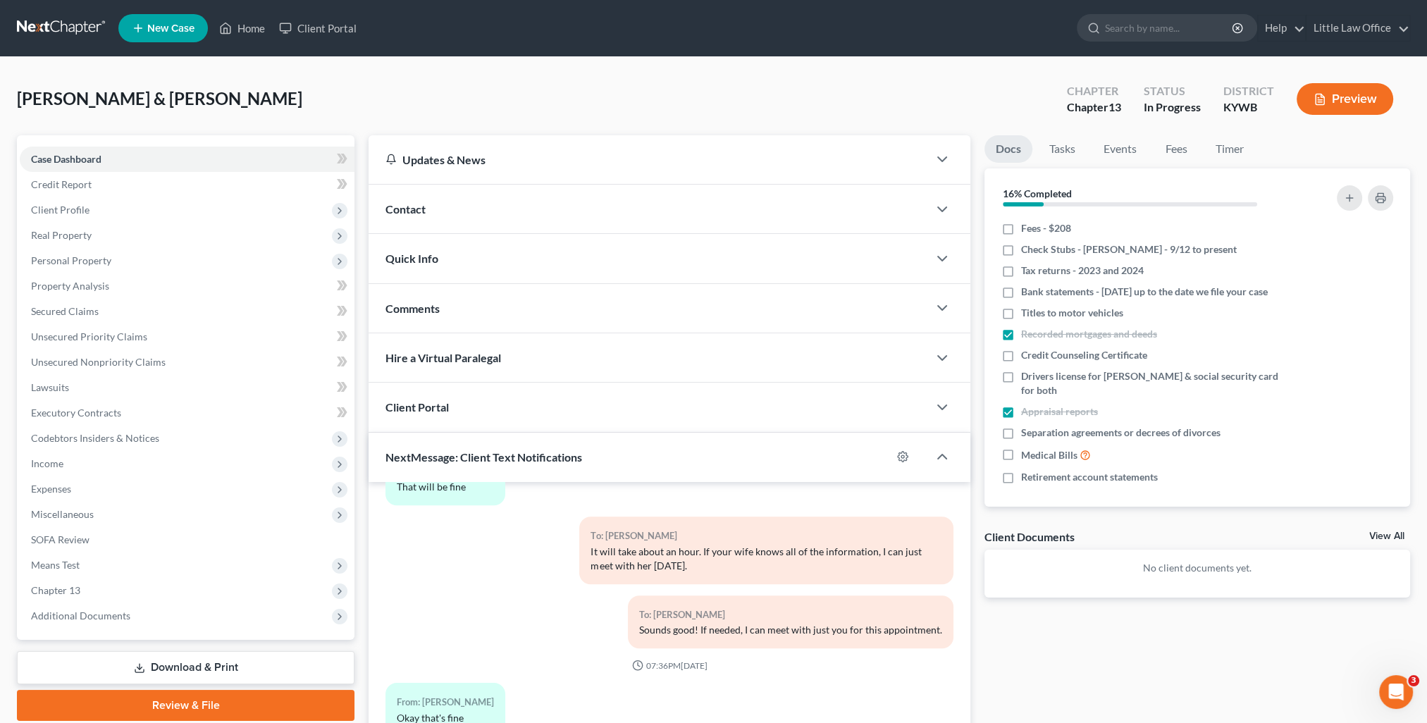
click at [456, 207] on div "Contact" at bounding box center [649, 209] width 560 height 49
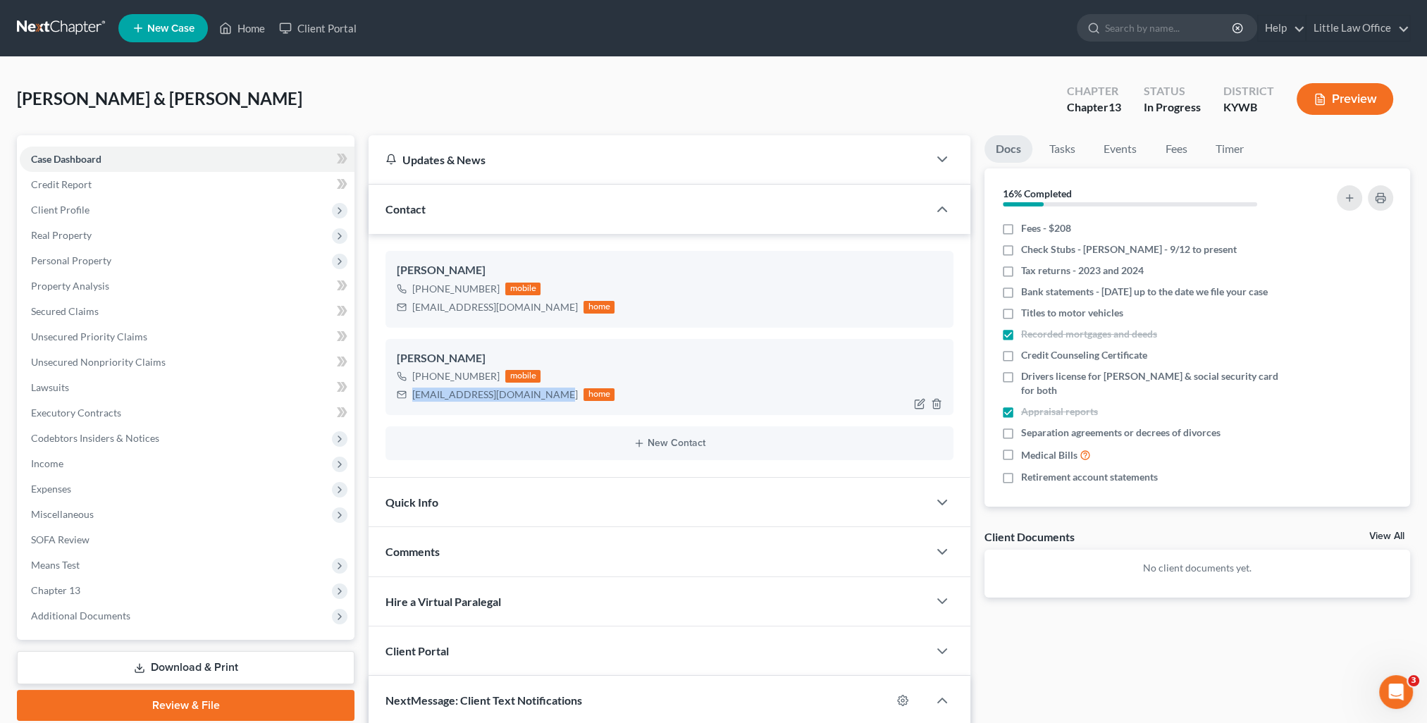
drag, startPoint x: 438, startPoint y: 400, endPoint x: 561, endPoint y: 399, distance: 122.7
click at [561, 399] on div "[EMAIL_ADDRESS][DOMAIN_NAME] home" at bounding box center [506, 395] width 218 height 18
copy div "[EMAIL_ADDRESS][DOMAIN_NAME]"
click at [450, 555] on div "Comments" at bounding box center [649, 551] width 560 height 49
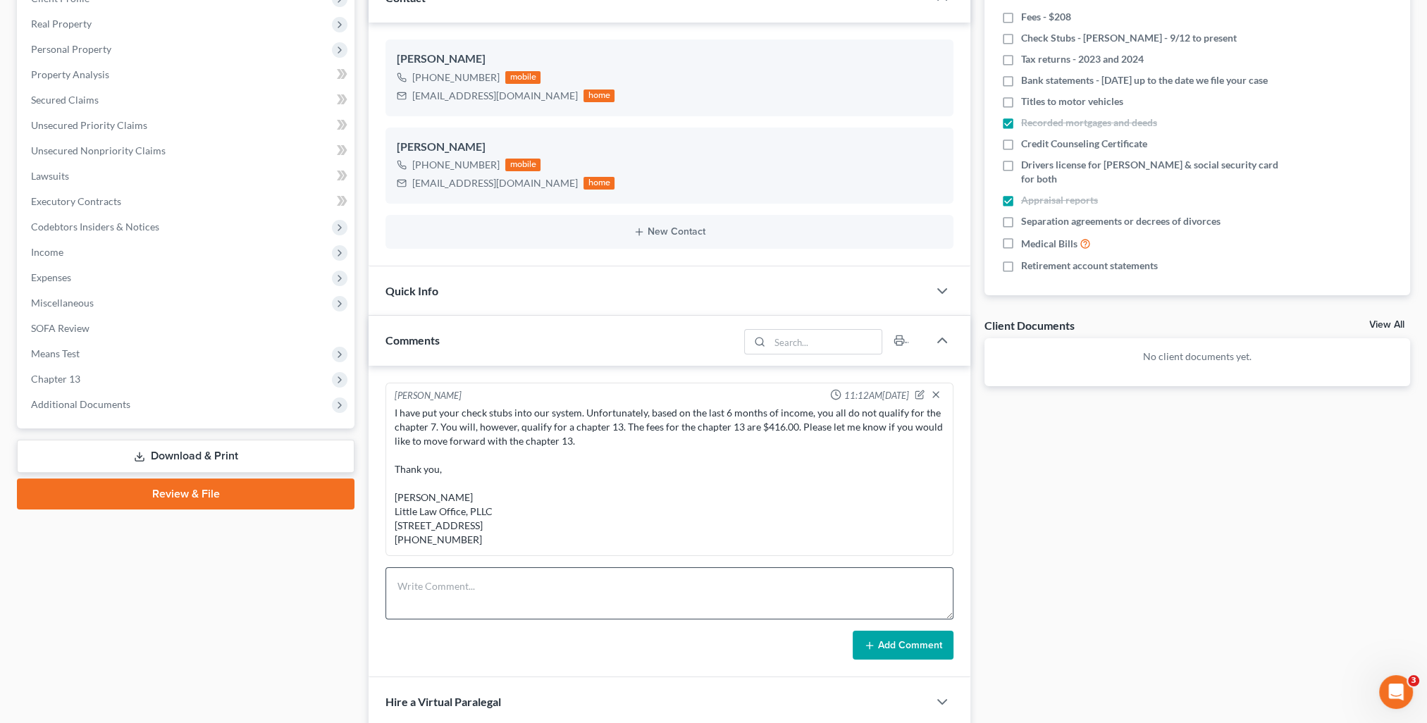
scroll to position [282, 0]
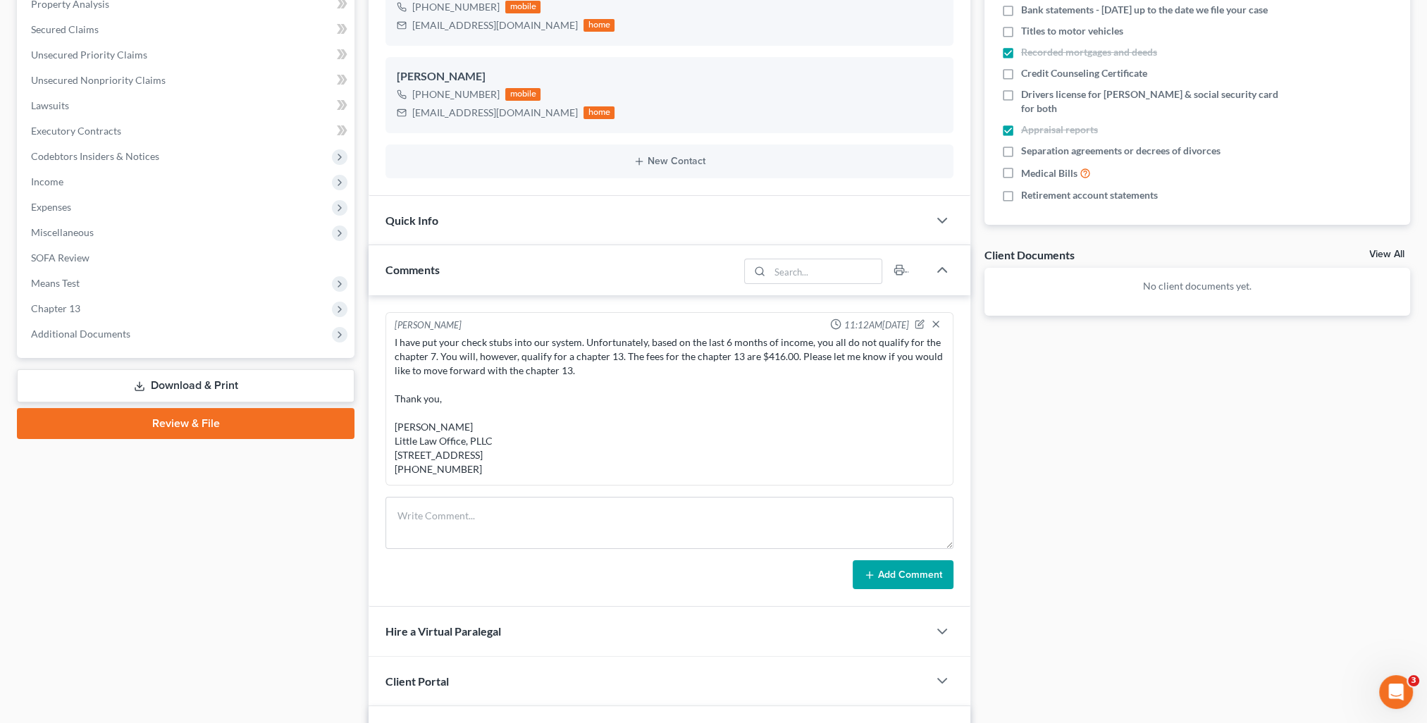
click at [577, 565] on form "Add Comment" at bounding box center [670, 543] width 568 height 93
click at [570, 548] on textarea at bounding box center [670, 523] width 568 height 52
paste textarea "[PERSON_NAME], So sorry that I forgot to print your credit report for you. I ha…"
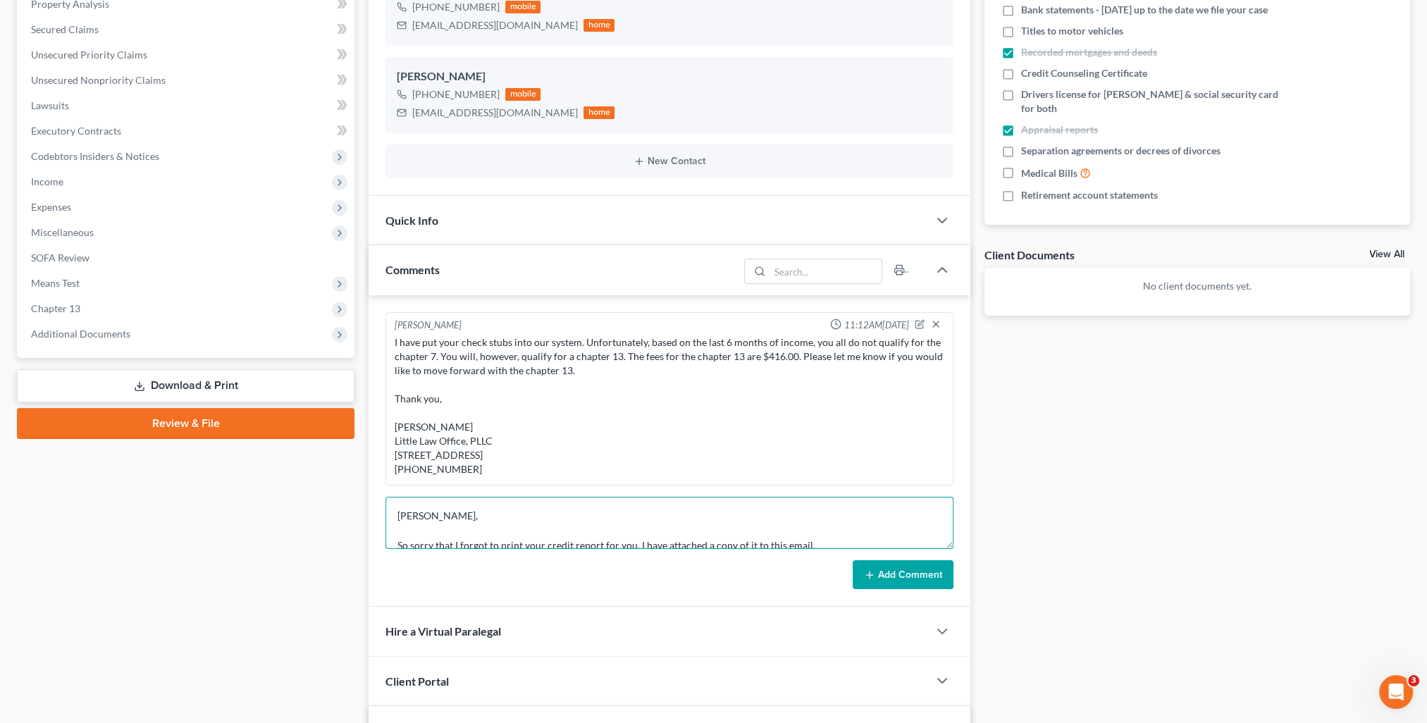
scroll to position [135, 0]
type textarea "[PERSON_NAME], So sorry that I forgot to print your credit report for you. I ha…"
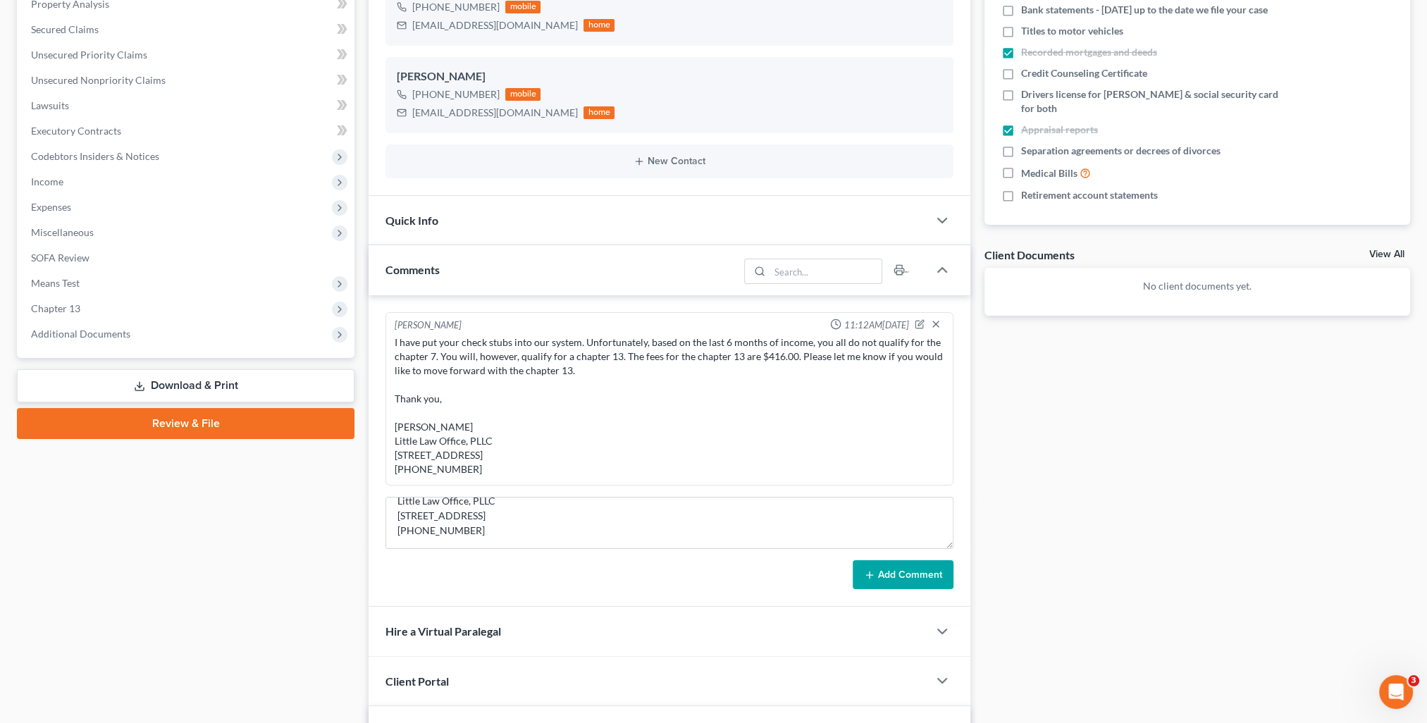
click at [894, 582] on button "Add Comment" at bounding box center [903, 575] width 101 height 30
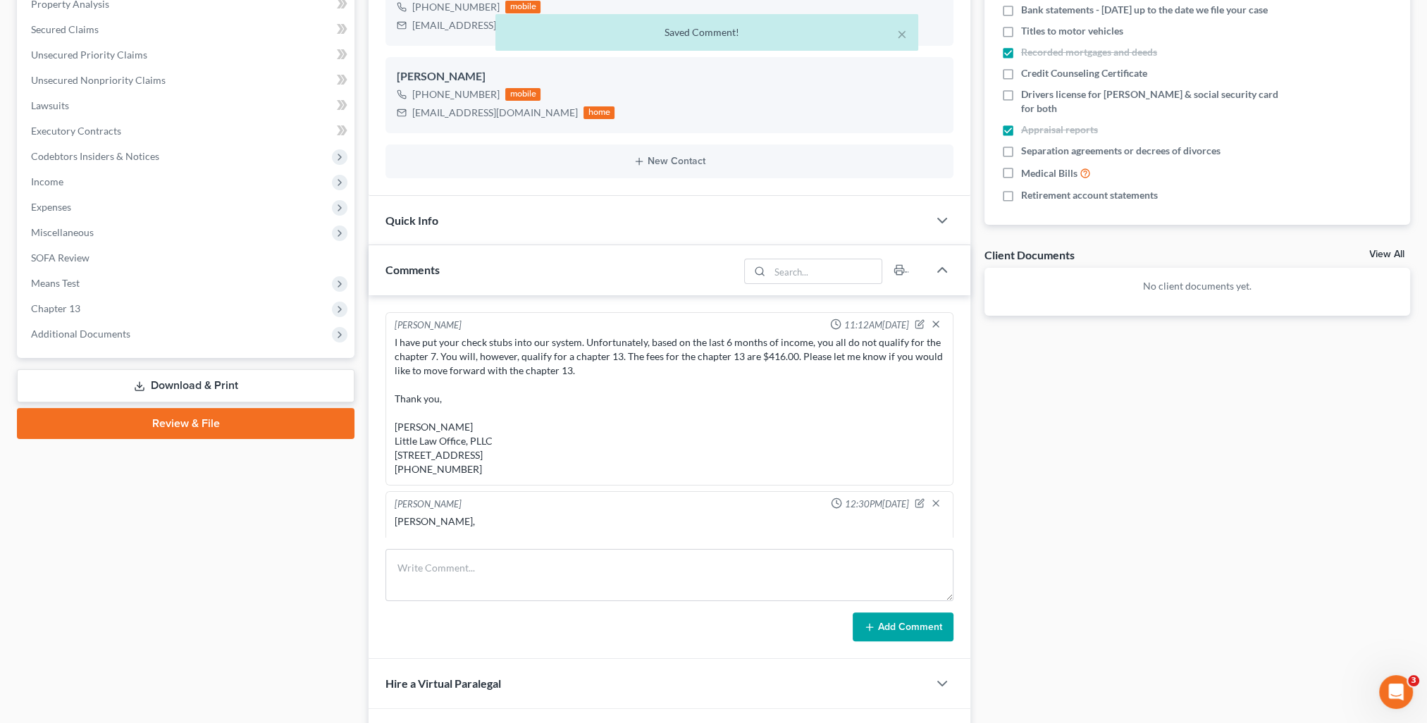
scroll to position [154, 0]
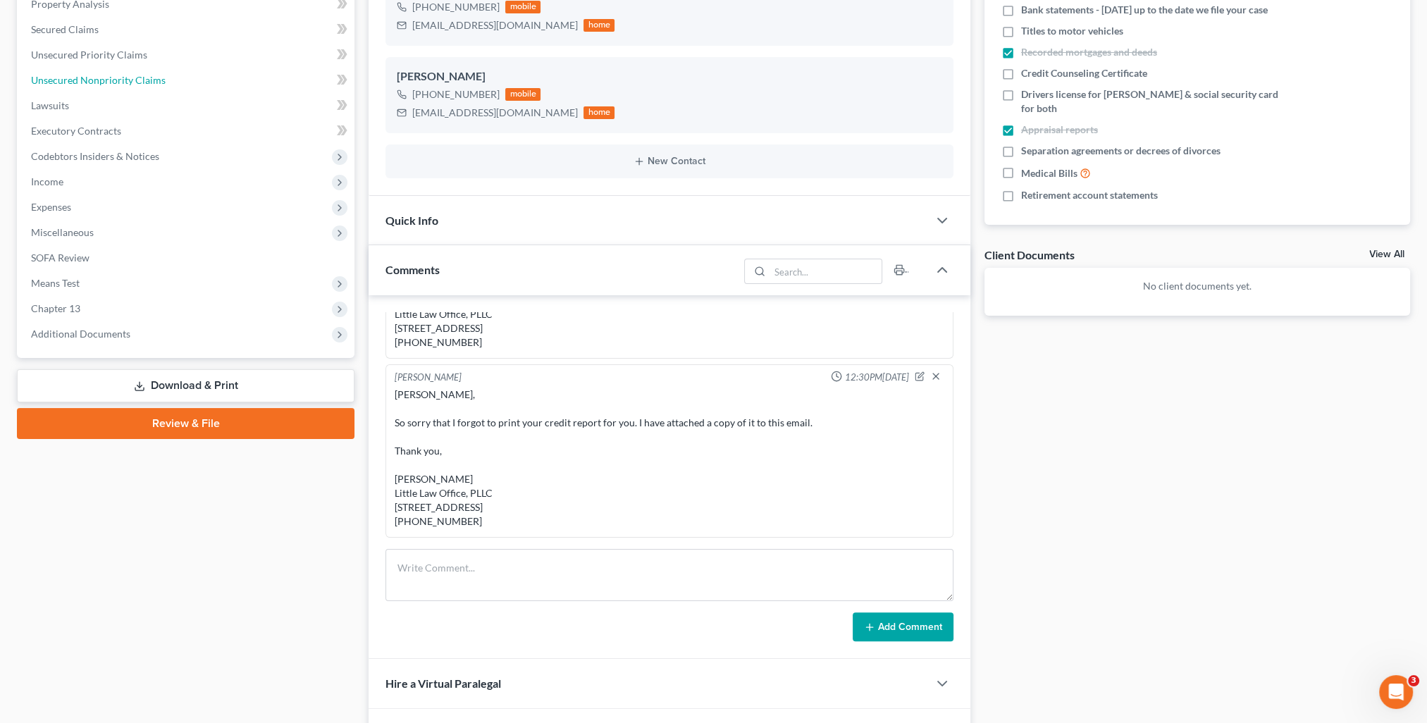
drag, startPoint x: 93, startPoint y: 66, endPoint x: 728, endPoint y: 264, distance: 665.1
click at [93, 68] on link "Unsecured Nonpriority Claims" at bounding box center [187, 80] width 335 height 25
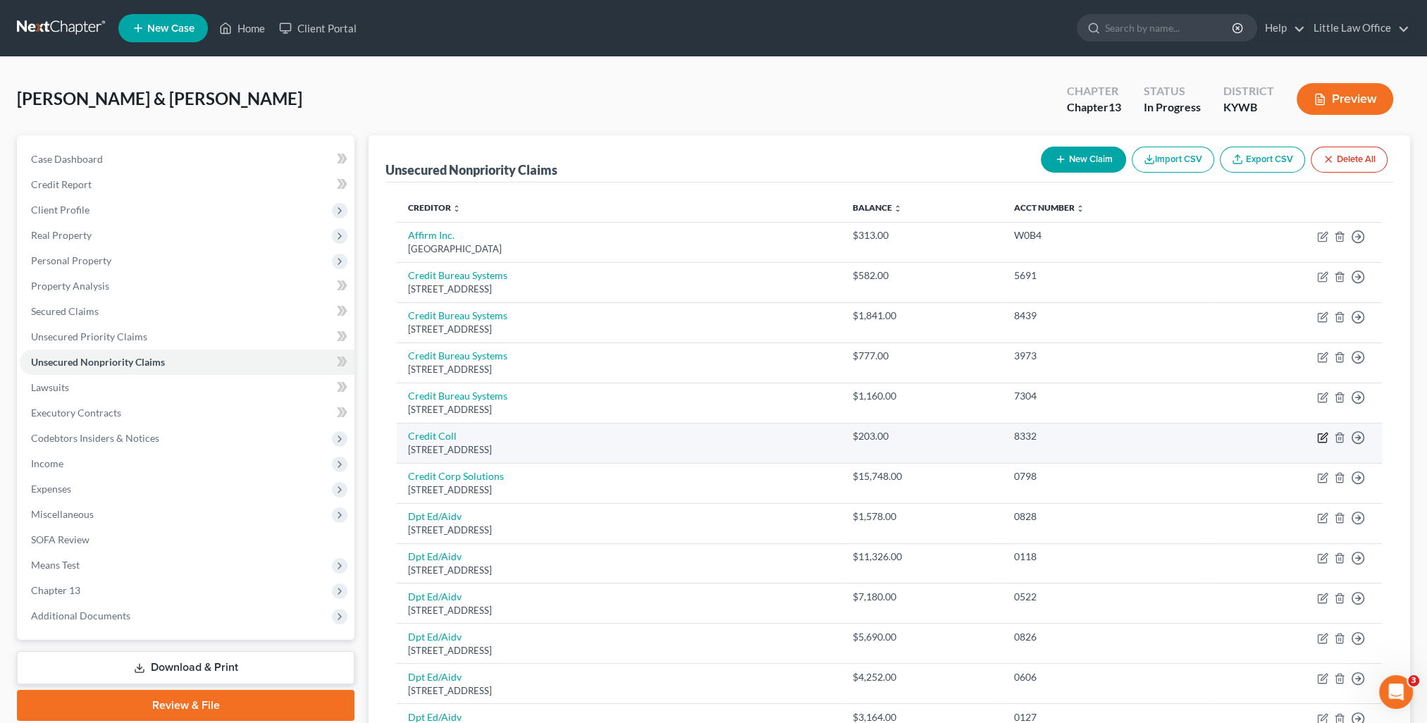
click at [1320, 436] on icon "button" at bounding box center [1322, 437] width 11 height 11
select select "22"
select select "1"
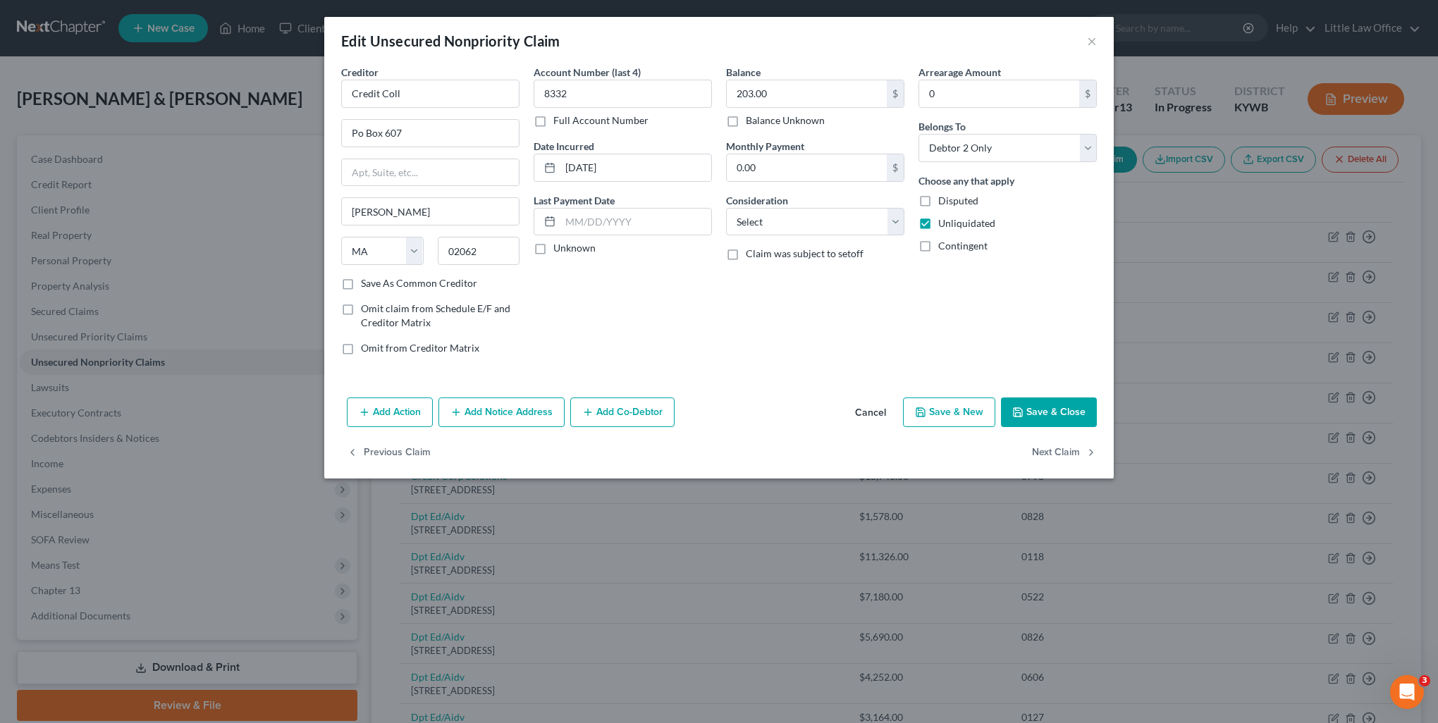
click at [491, 412] on button "Add Notice Address" at bounding box center [501, 413] width 126 height 30
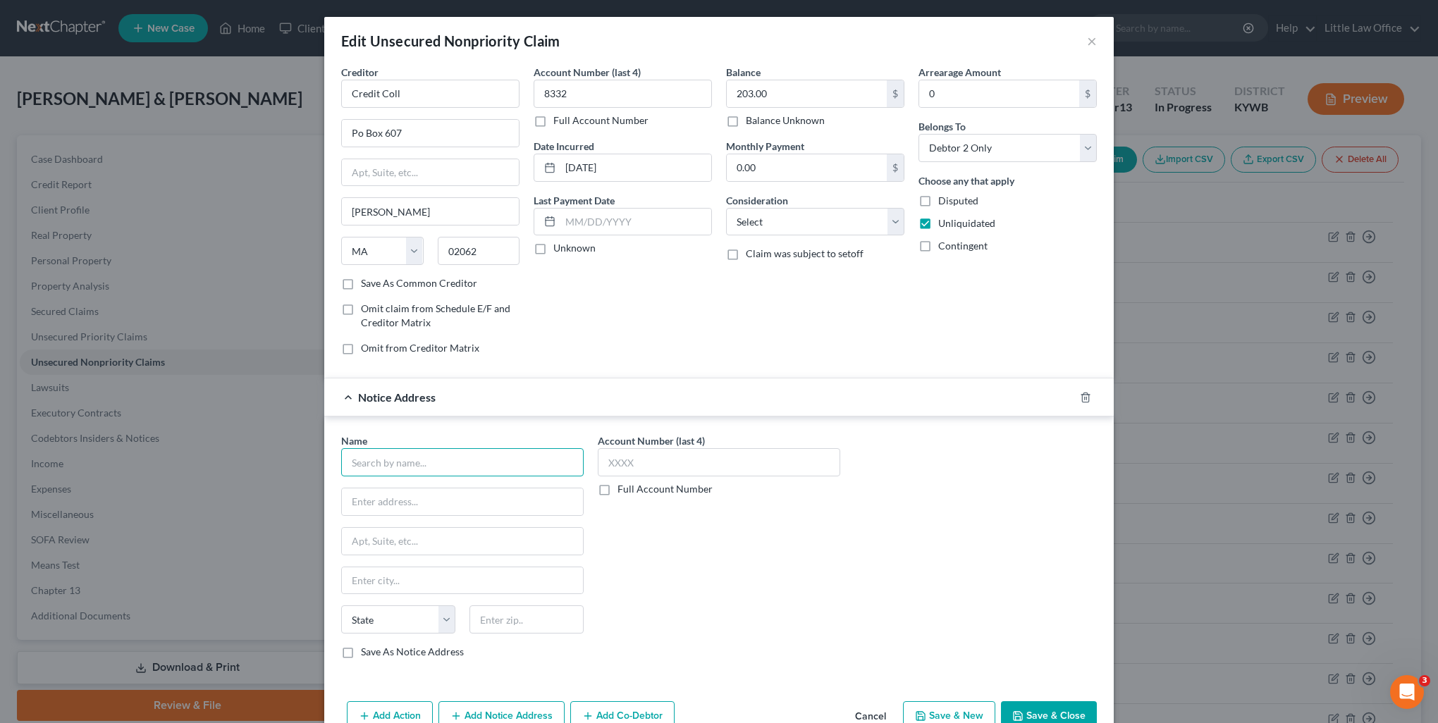
click at [450, 462] on input "text" at bounding box center [462, 462] width 242 height 28
type input "Credit Collections"
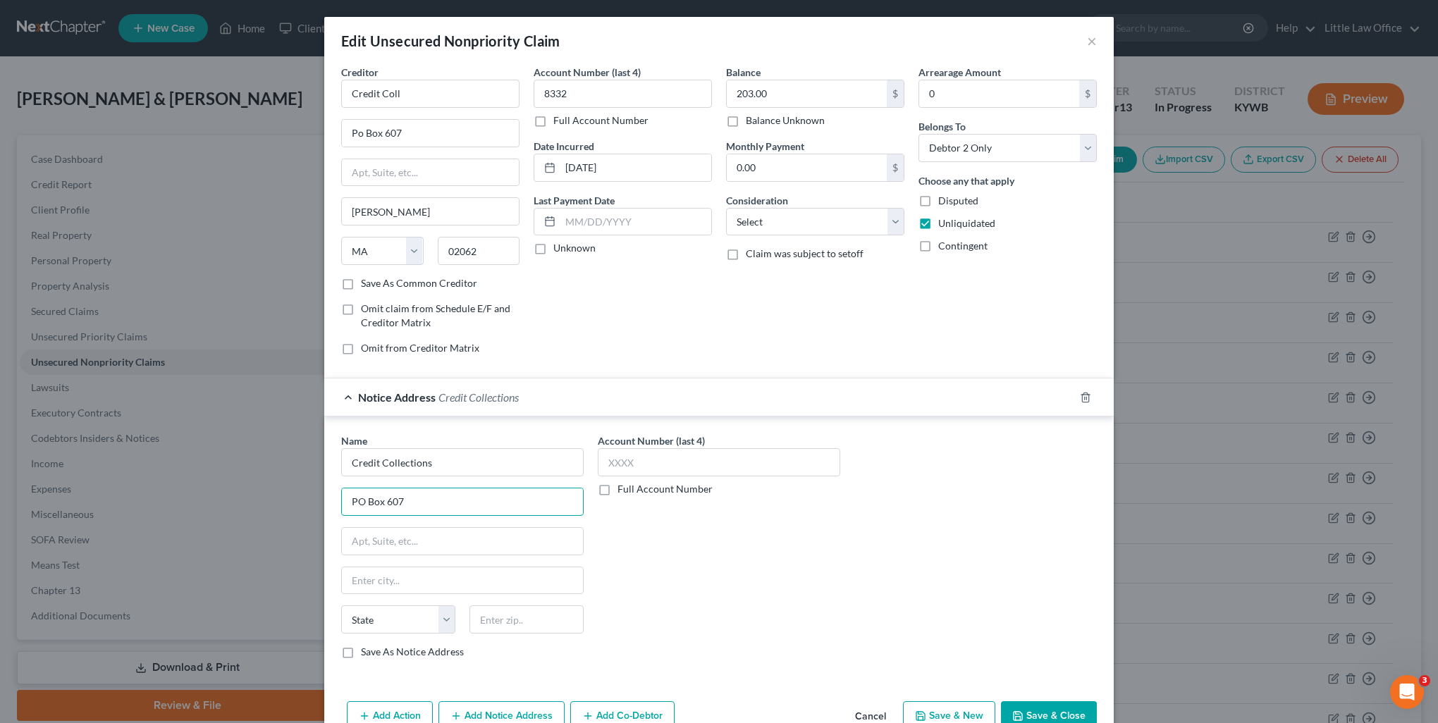
type input "PO Box 607"
type input "02062"
type input "[PERSON_NAME]"
select select "22"
click at [419, 92] on input "Credit Coll" at bounding box center [430, 94] width 178 height 28
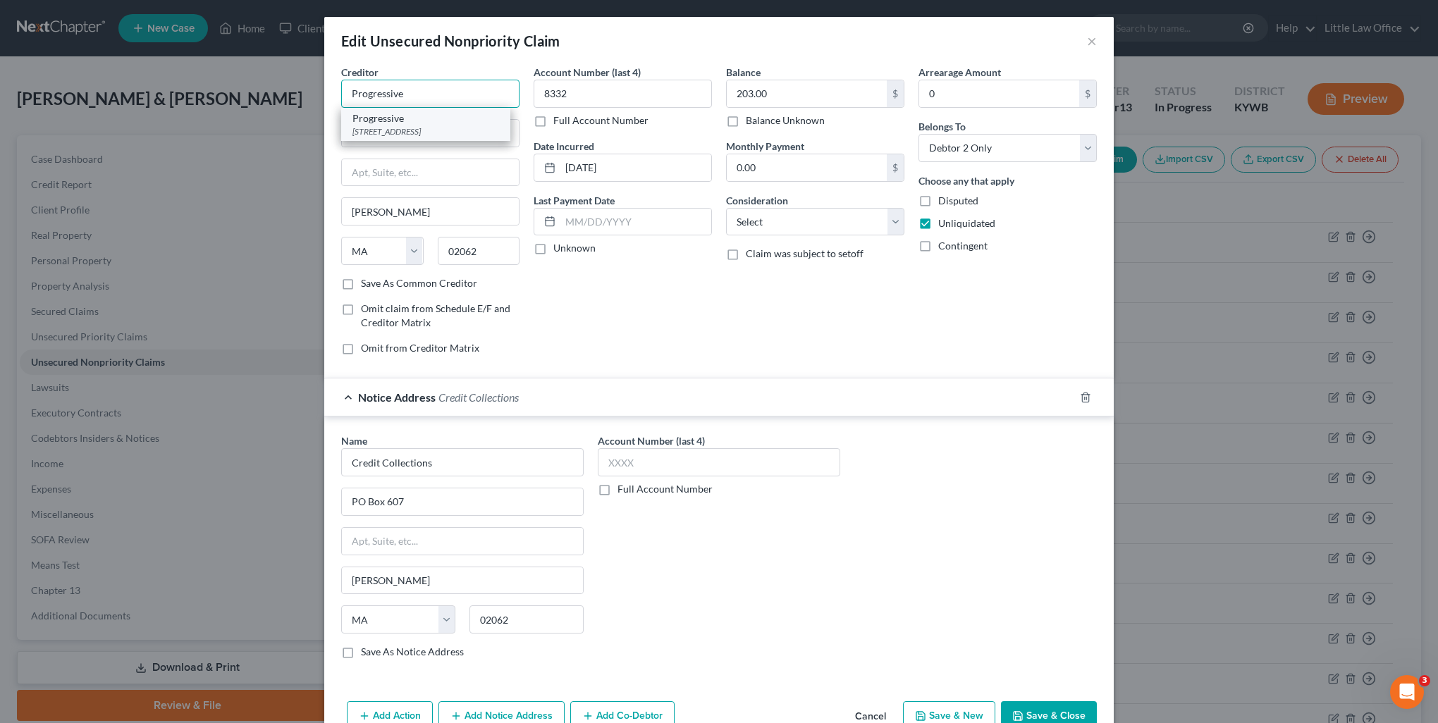
type input "Progressive"
click at [411, 118] on div "Progressive" at bounding box center [425, 118] width 147 height 14
type input "[STREET_ADDRESS]"
type input "[PERSON_NAME]"
drag, startPoint x: 749, startPoint y: 233, endPoint x: 748, endPoint y: 226, distance: 7.1
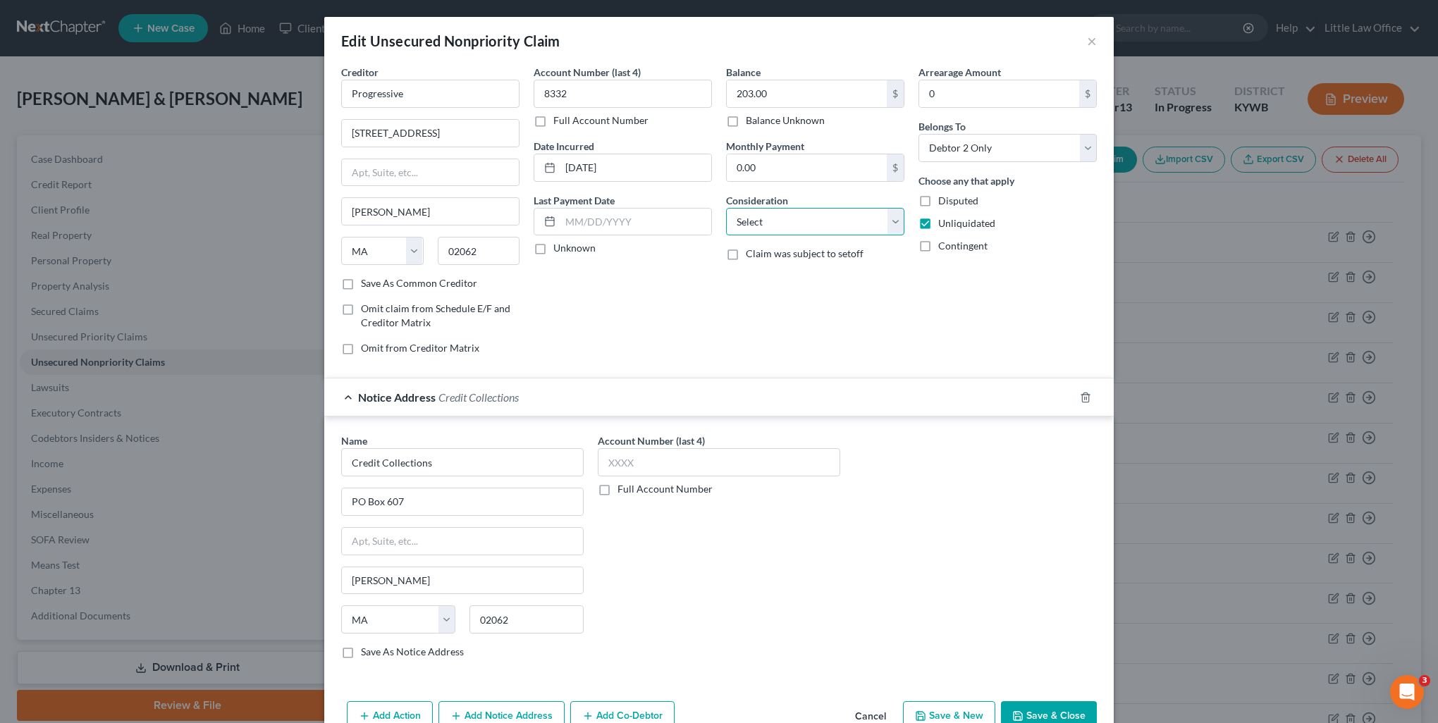
click at [749, 233] on select "Select Cable / Satellite Services Collection Agency Credit Card Debt Debt Couns…" at bounding box center [815, 222] width 178 height 28
select select "14"
click at [726, 208] on select "Select Cable / Satellite Services Collection Agency Credit Card Debt Debt Couns…" at bounding box center [815, 222] width 178 height 28
type input "Insurance Premium"
click at [390, 651] on label "Save As Notice Address" at bounding box center [412, 652] width 103 height 14
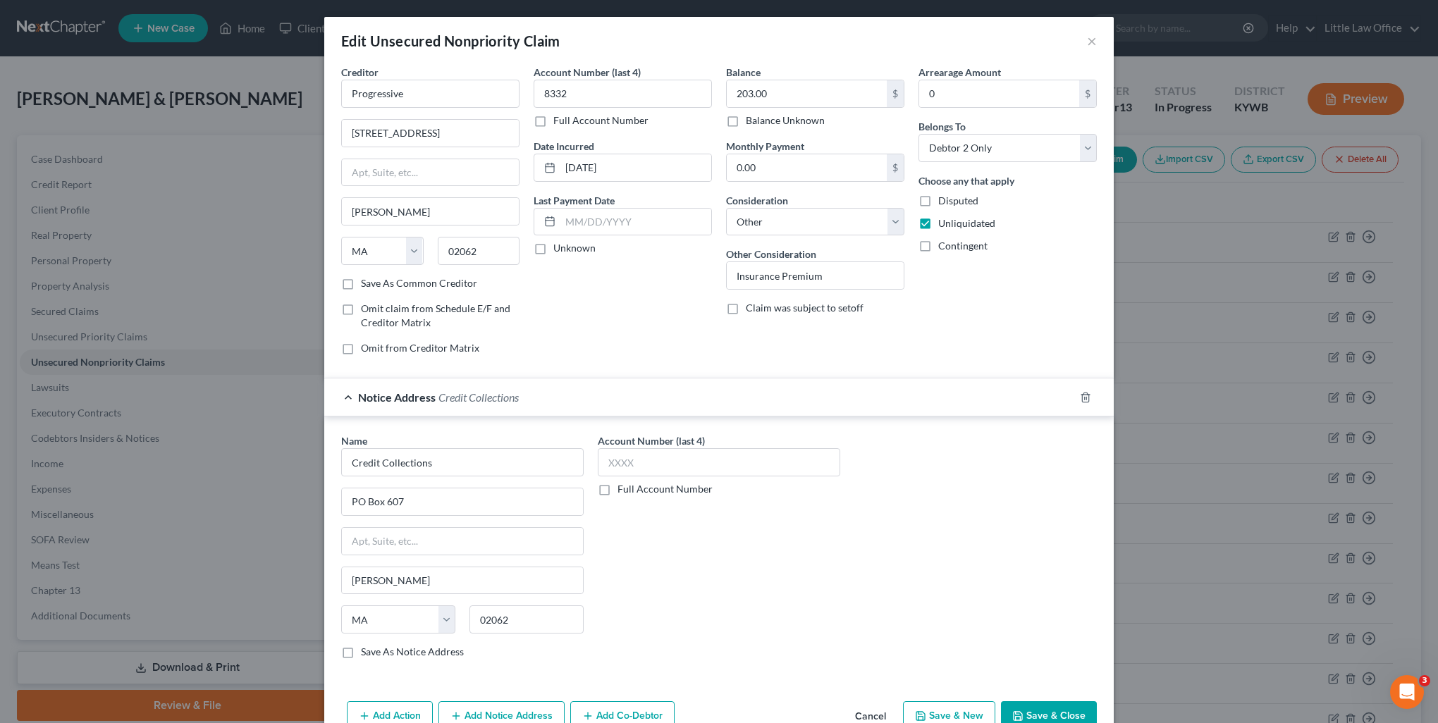
click at [376, 651] on input "Save As Notice Address" at bounding box center [371, 649] width 9 height 9
checkbox input "true"
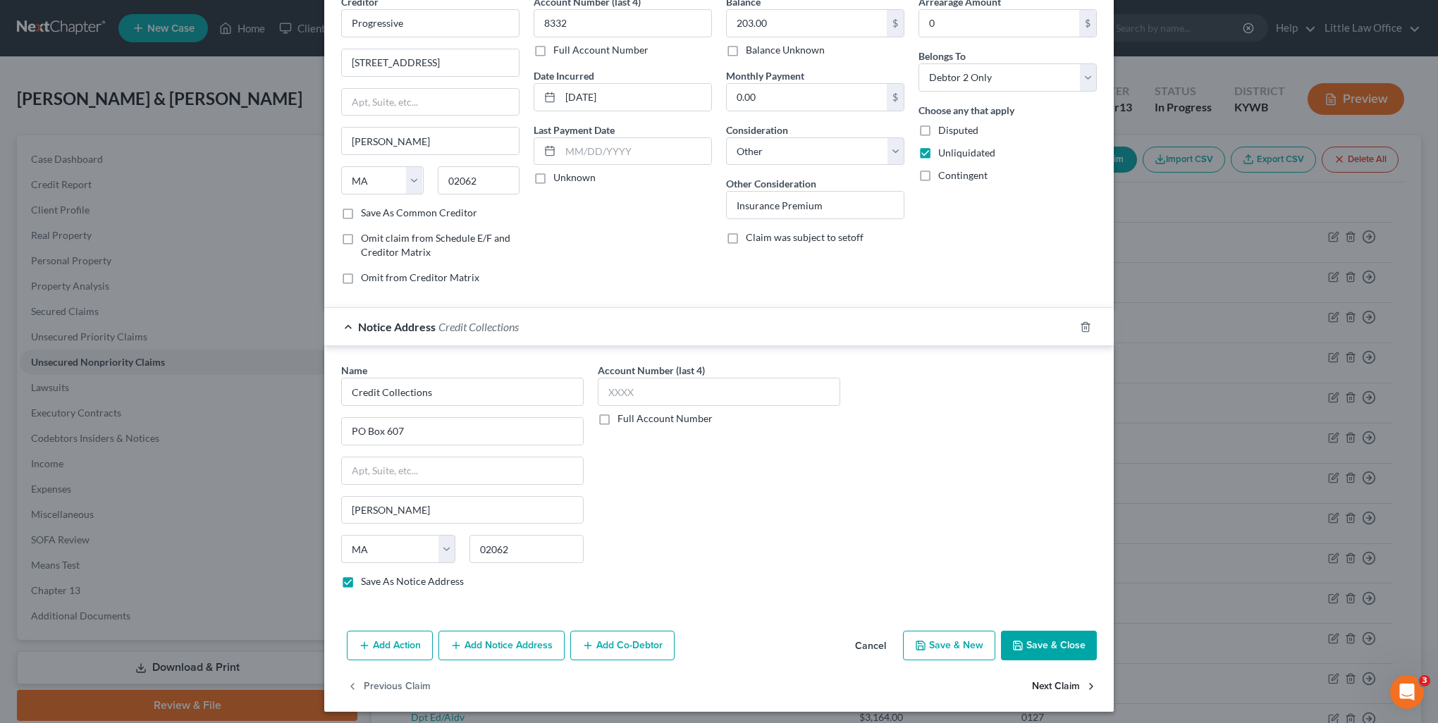
click at [1042, 686] on button "Next Claim" at bounding box center [1064, 687] width 65 height 30
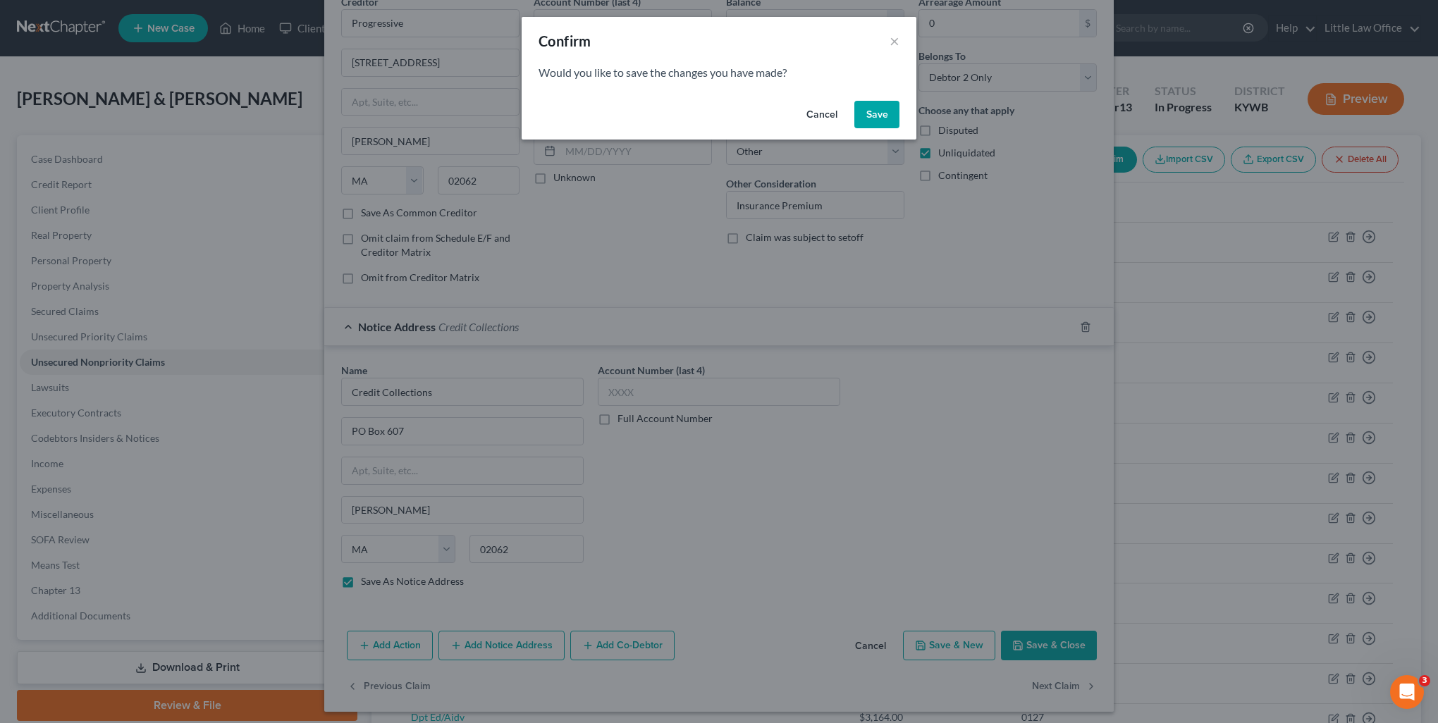
click at [869, 120] on button "Save" at bounding box center [876, 115] width 45 height 28
select select "46"
select select "1"
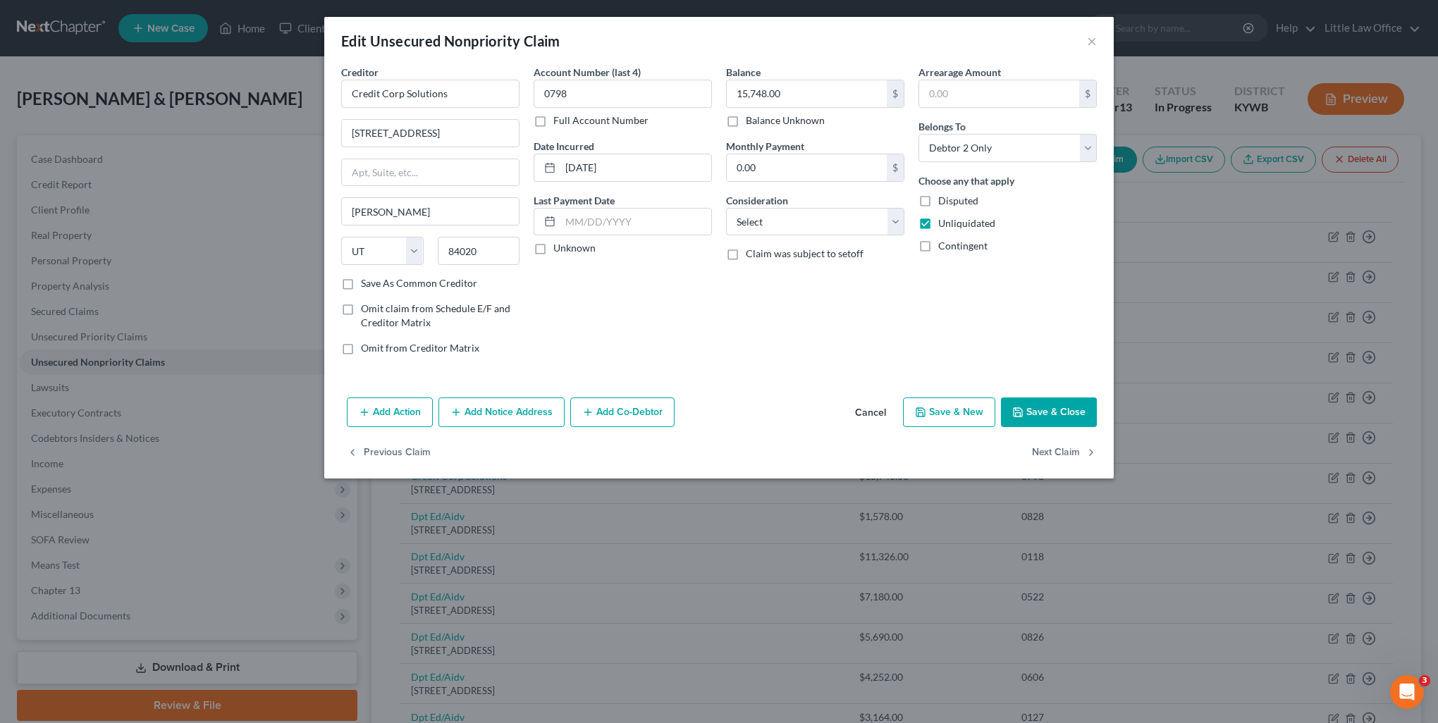
scroll to position [0, 0]
click at [485, 412] on button "Add Notice Address" at bounding box center [501, 413] width 126 height 30
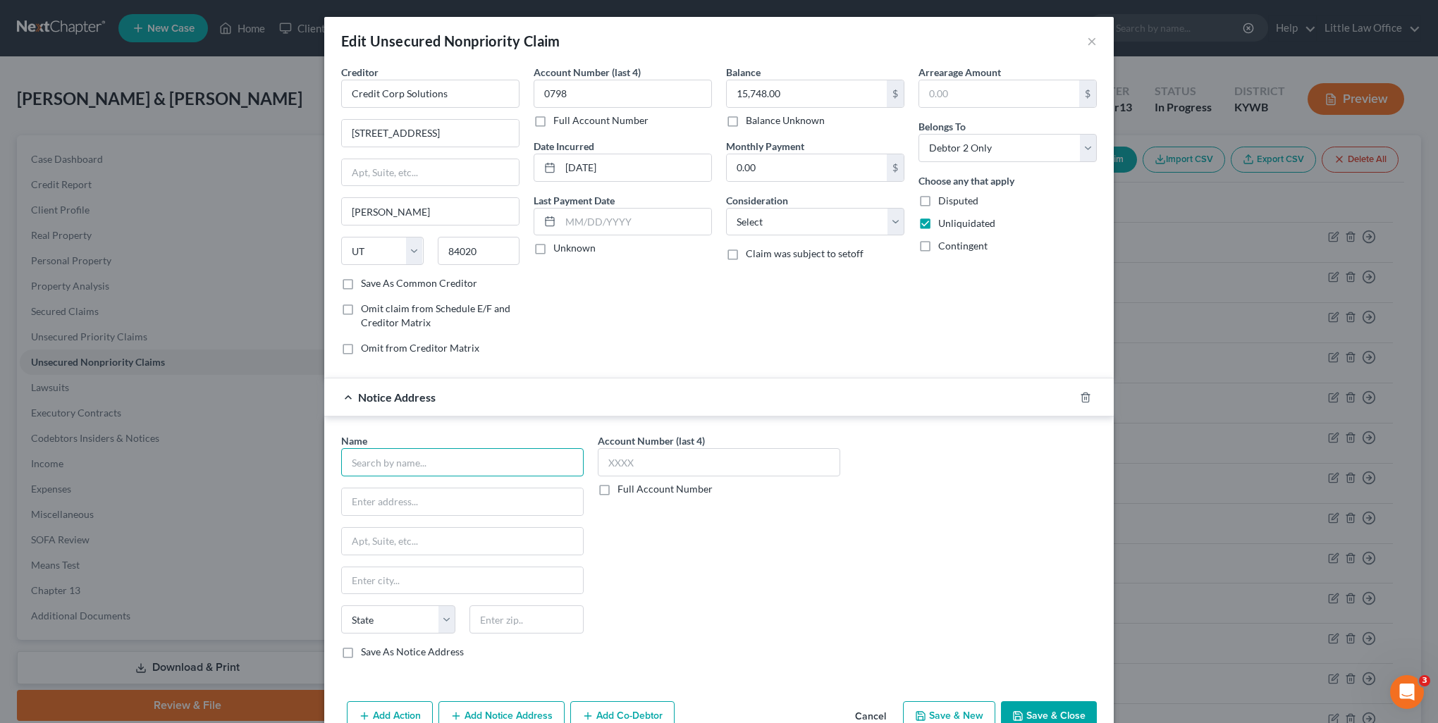
click at [447, 455] on input "text" at bounding box center [462, 462] width 242 height 28
type input "Credit Corp Solutions"
type input "[STREET_ADDRESS]"
click at [488, 92] on input "Credit Corp Solutions" at bounding box center [430, 94] width 178 height 28
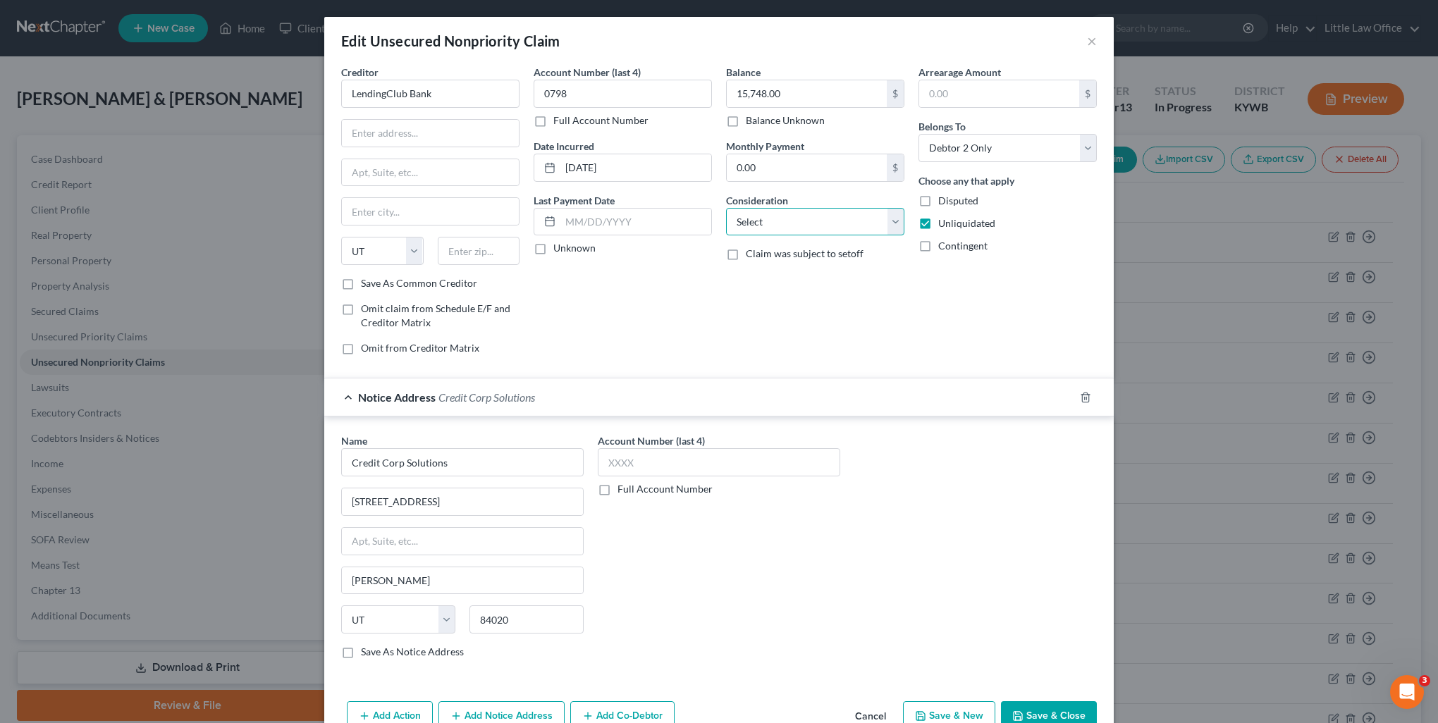
click at [779, 209] on select "Select Cable / Satellite Services Collection Agency Credit Card Debt Debt Couns…" at bounding box center [815, 222] width 178 height 28
click at [726, 208] on select "Select Cable / Satellite Services Collection Agency Credit Card Debt Debt Couns…" at bounding box center [815, 222] width 178 height 28
click at [429, 123] on input "text" at bounding box center [430, 133] width 177 height 27
click at [447, 247] on input "text" at bounding box center [479, 251] width 82 height 28
click at [361, 286] on label "Save As Common Creditor" at bounding box center [419, 283] width 116 height 14
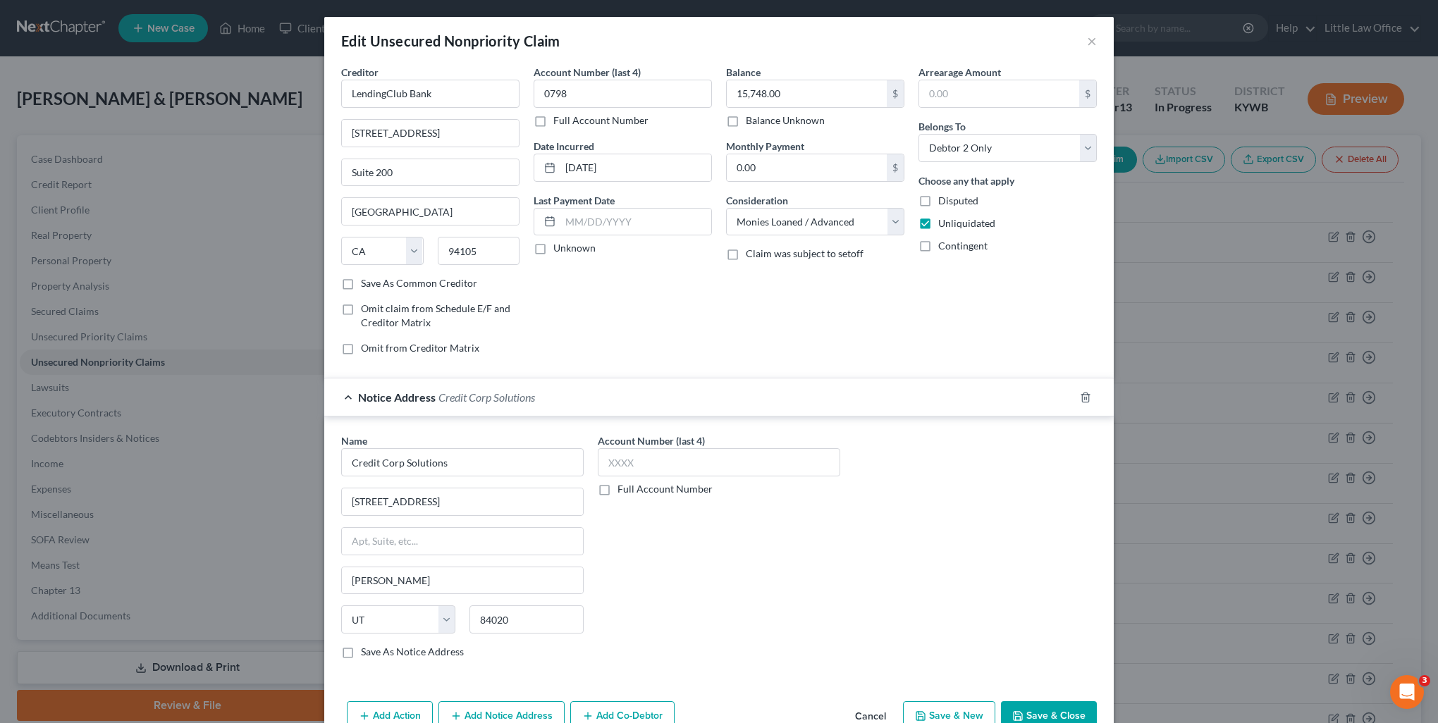
click at [367, 285] on input "Save As Common Creditor" at bounding box center [371, 280] width 9 height 9
click at [460, 455] on input "Credit Corp Solutions" at bounding box center [462, 462] width 242 height 28
click at [361, 652] on label "Save As Notice Address" at bounding box center [412, 652] width 103 height 14
click at [367, 652] on input "Save As Notice Address" at bounding box center [371, 649] width 9 height 9
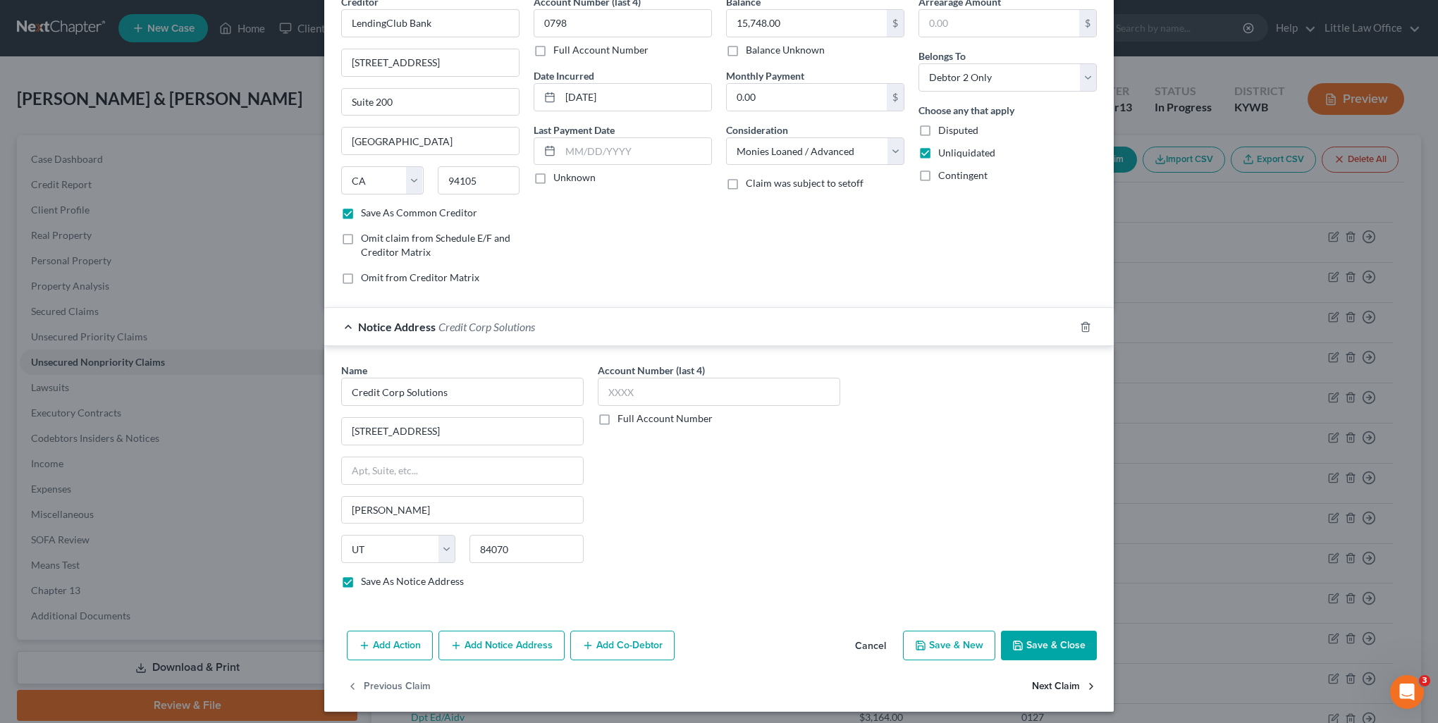
click at [1037, 689] on button "Next Claim" at bounding box center [1064, 687] width 65 height 30
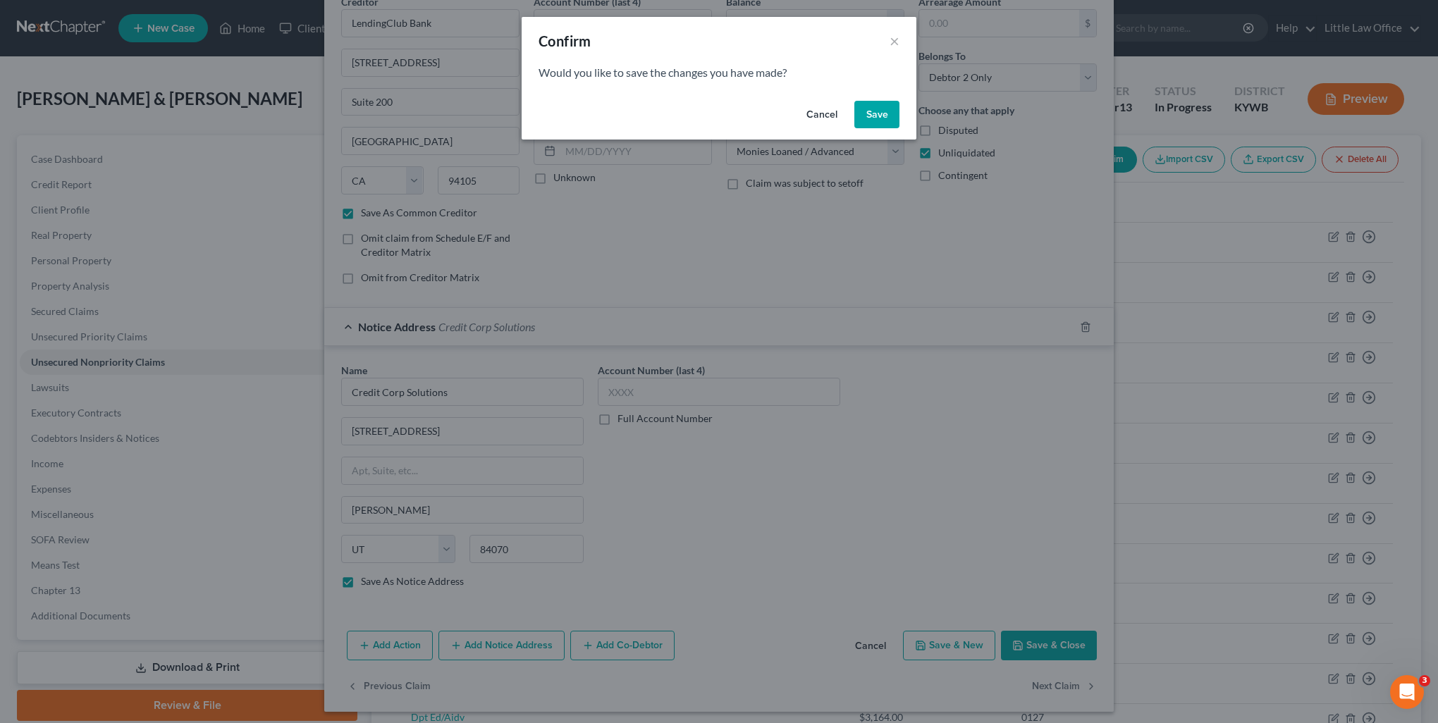
click at [894, 122] on button "Save" at bounding box center [876, 115] width 45 height 28
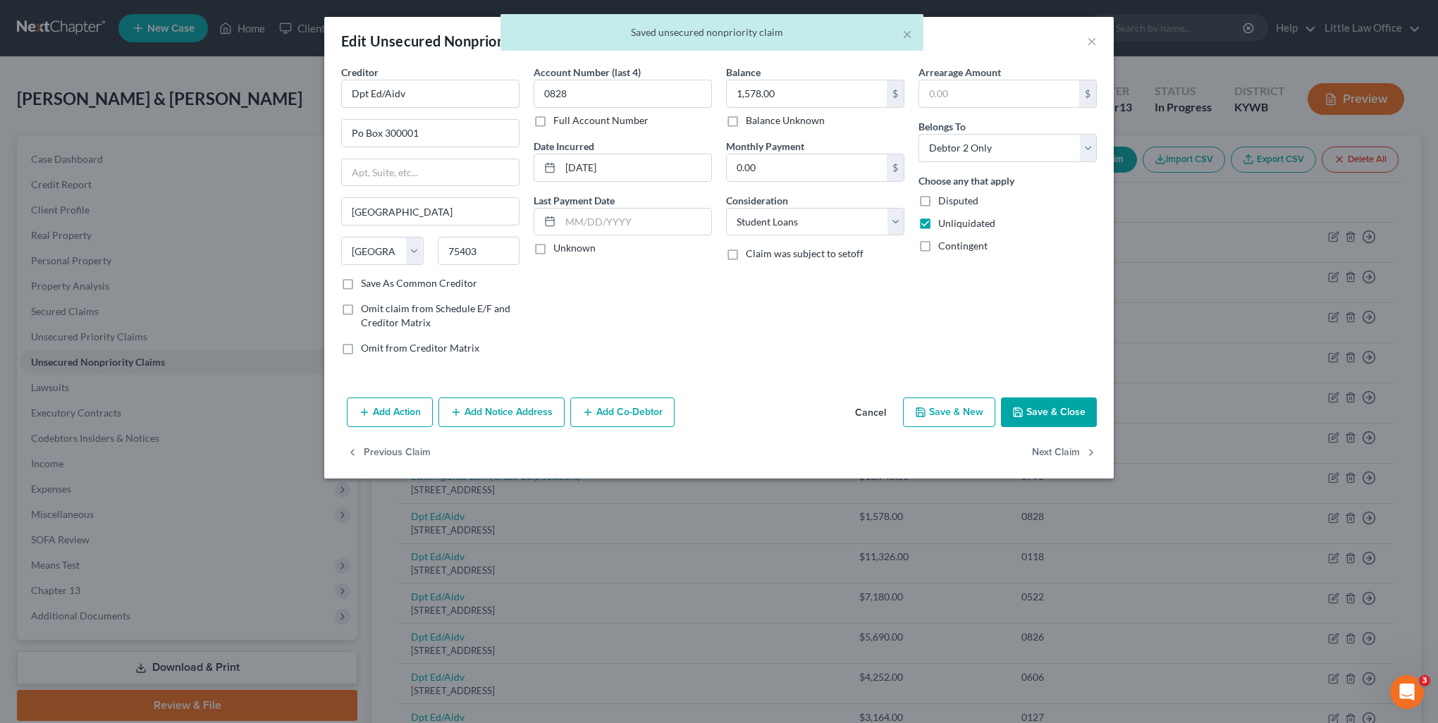
scroll to position [0, 0]
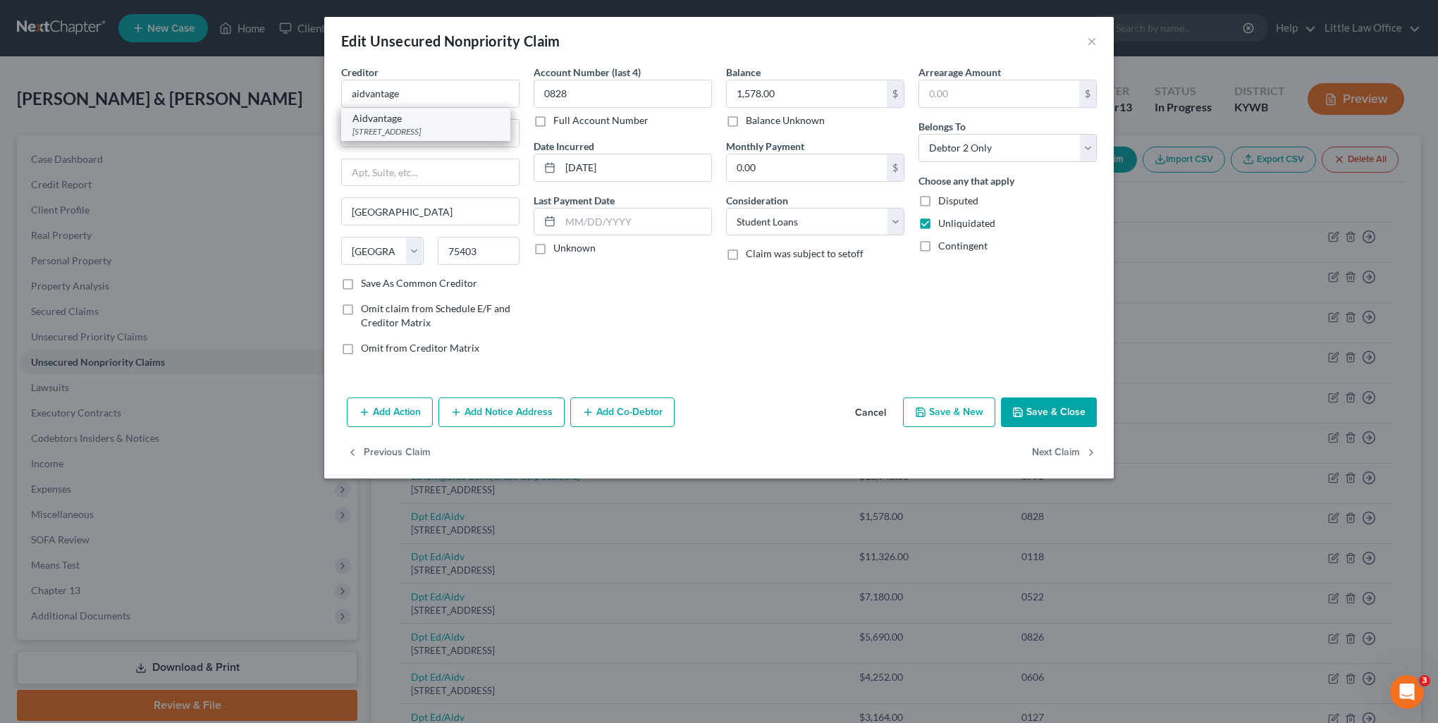
click at [407, 124] on div "Aidvantage" at bounding box center [425, 118] width 147 height 14
click at [1082, 456] on button "Next Claim" at bounding box center [1064, 453] width 65 height 30
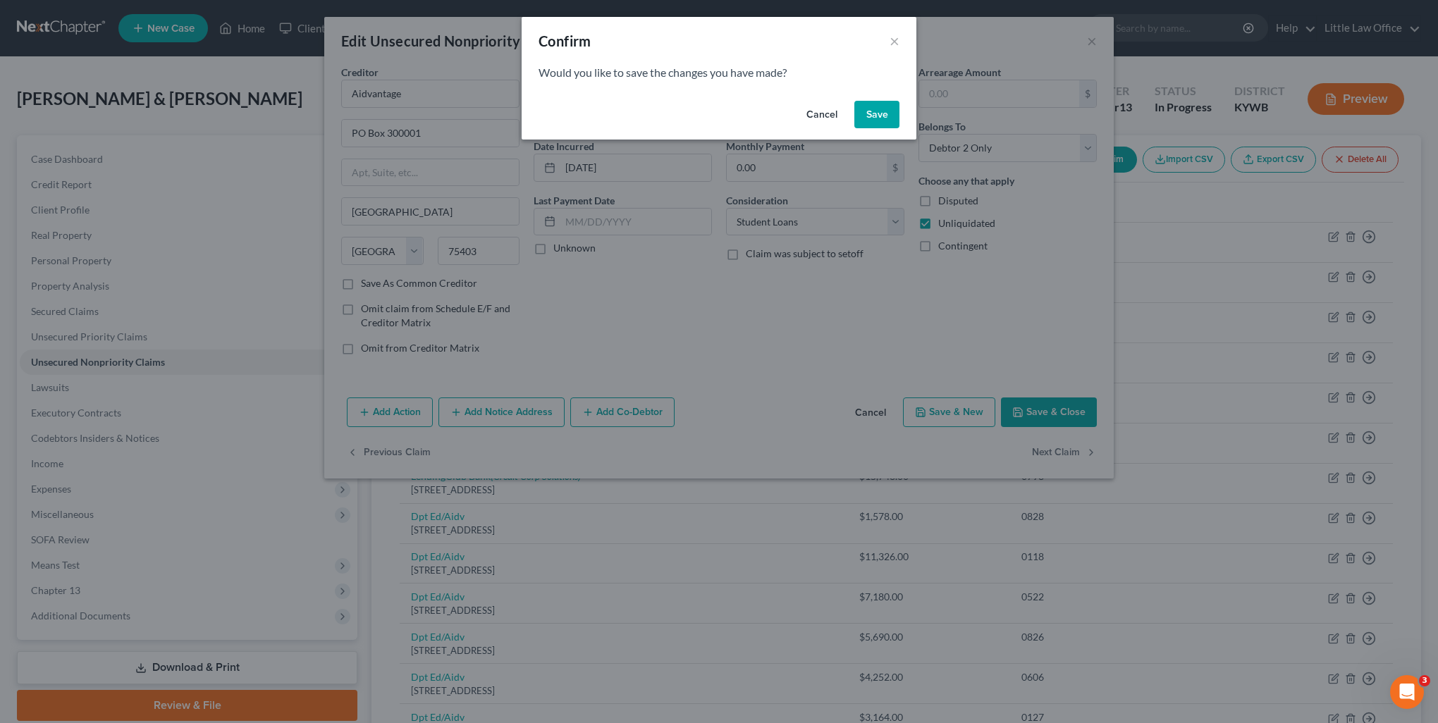
click at [885, 123] on button "Save" at bounding box center [876, 115] width 45 height 28
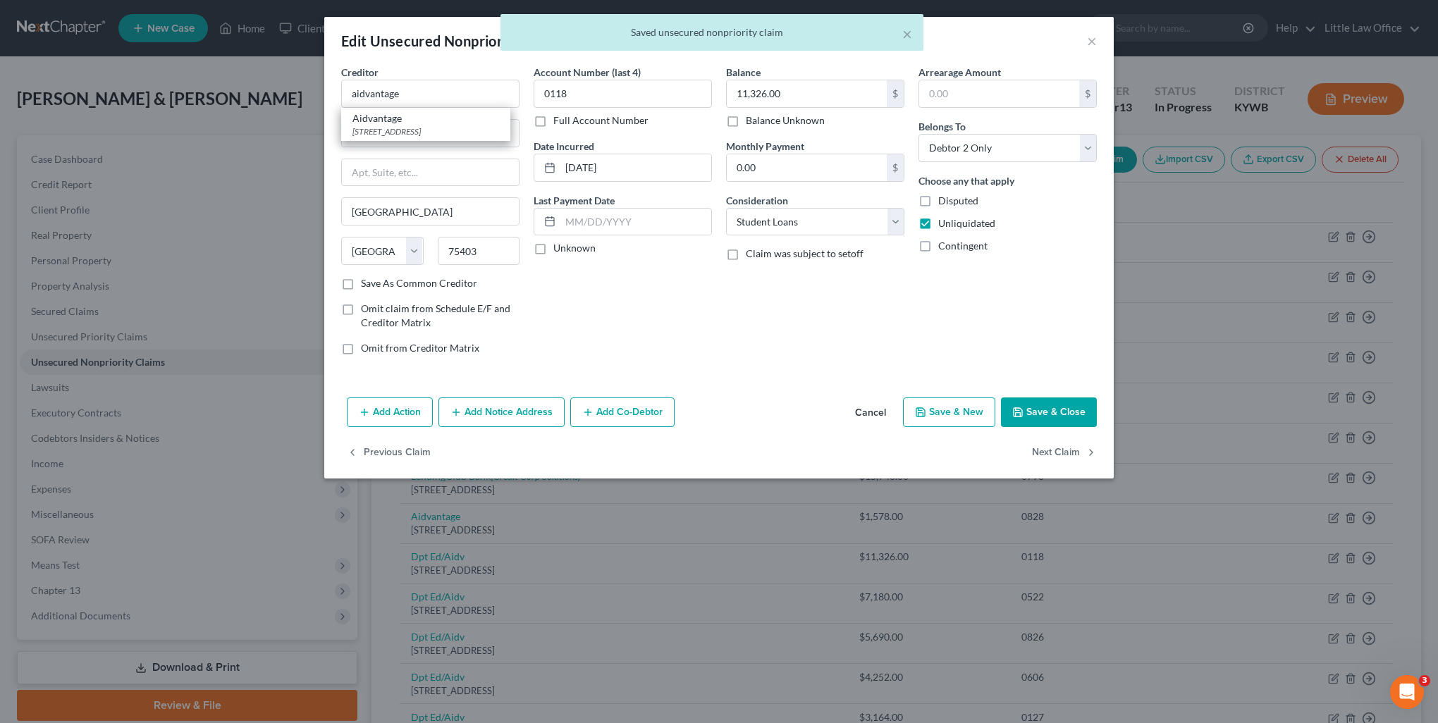
click at [434, 123] on div "Aidvantage" at bounding box center [425, 118] width 147 height 14
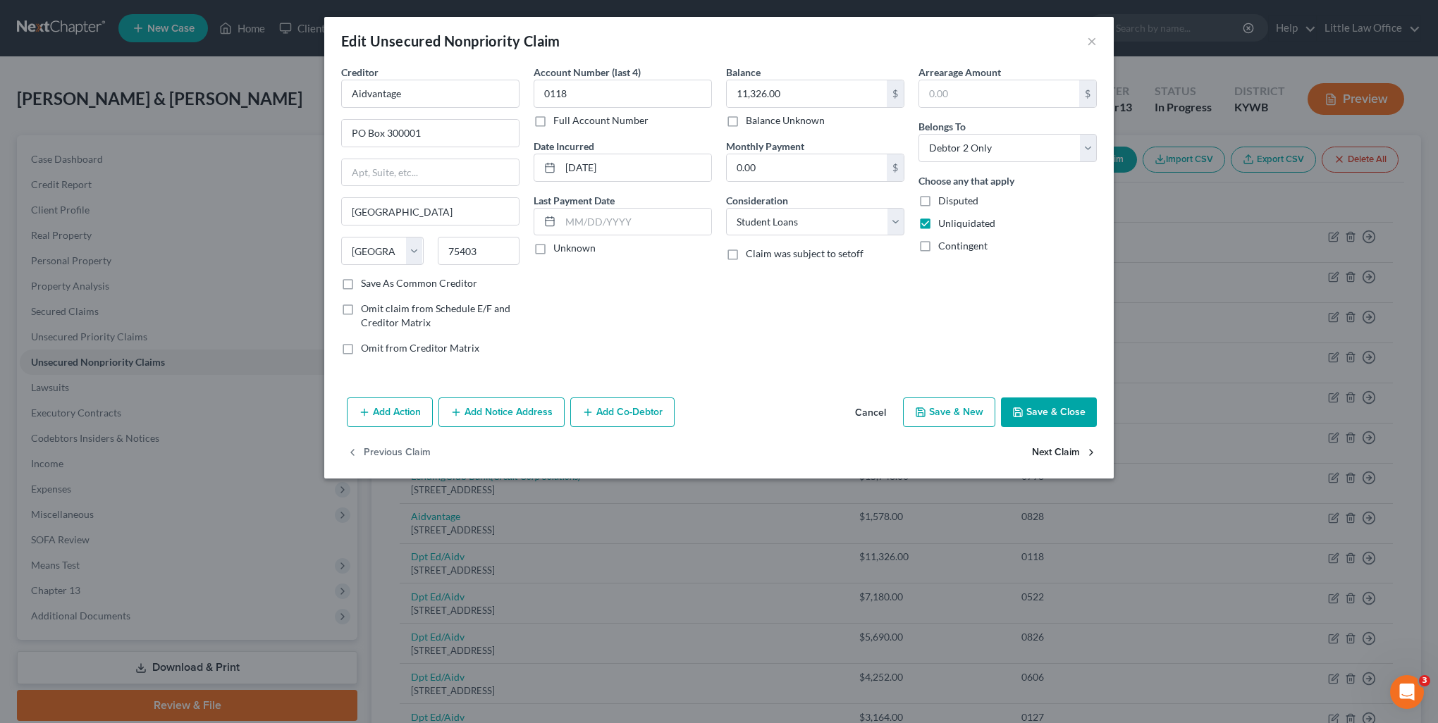
click at [1063, 454] on button "Next Claim" at bounding box center [1064, 453] width 65 height 30
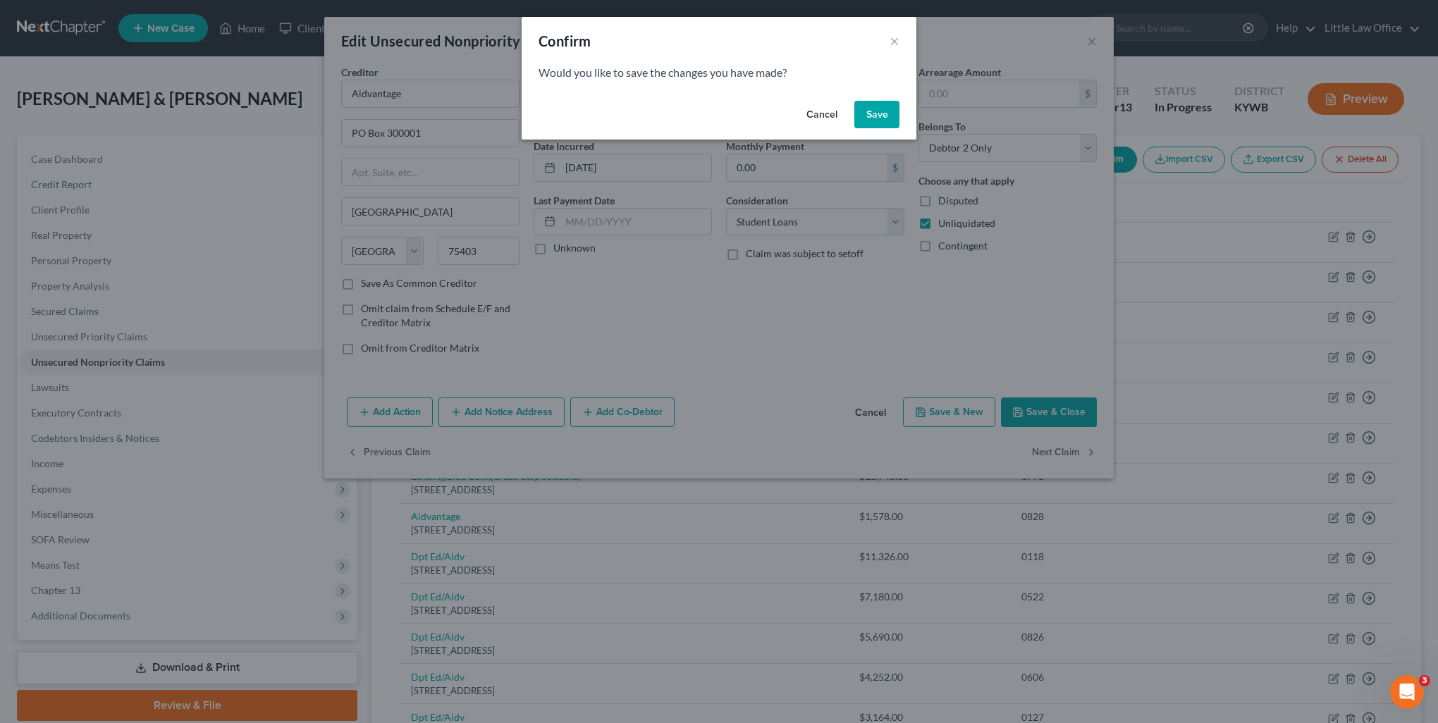
click at [854, 118] on div "Cancel Save" at bounding box center [719, 117] width 395 height 45
click at [871, 120] on button "Save" at bounding box center [876, 115] width 45 height 28
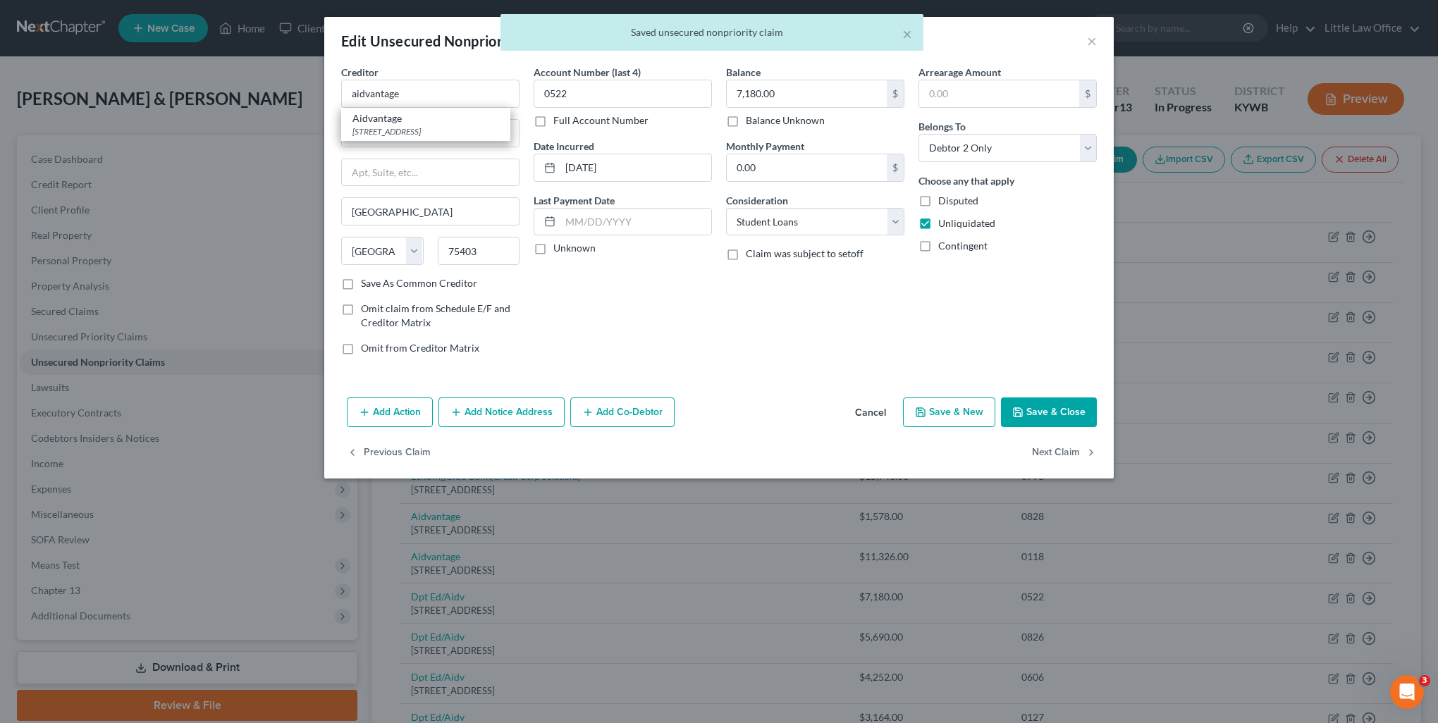
click at [418, 116] on div "Aidvantage" at bounding box center [425, 118] width 147 height 14
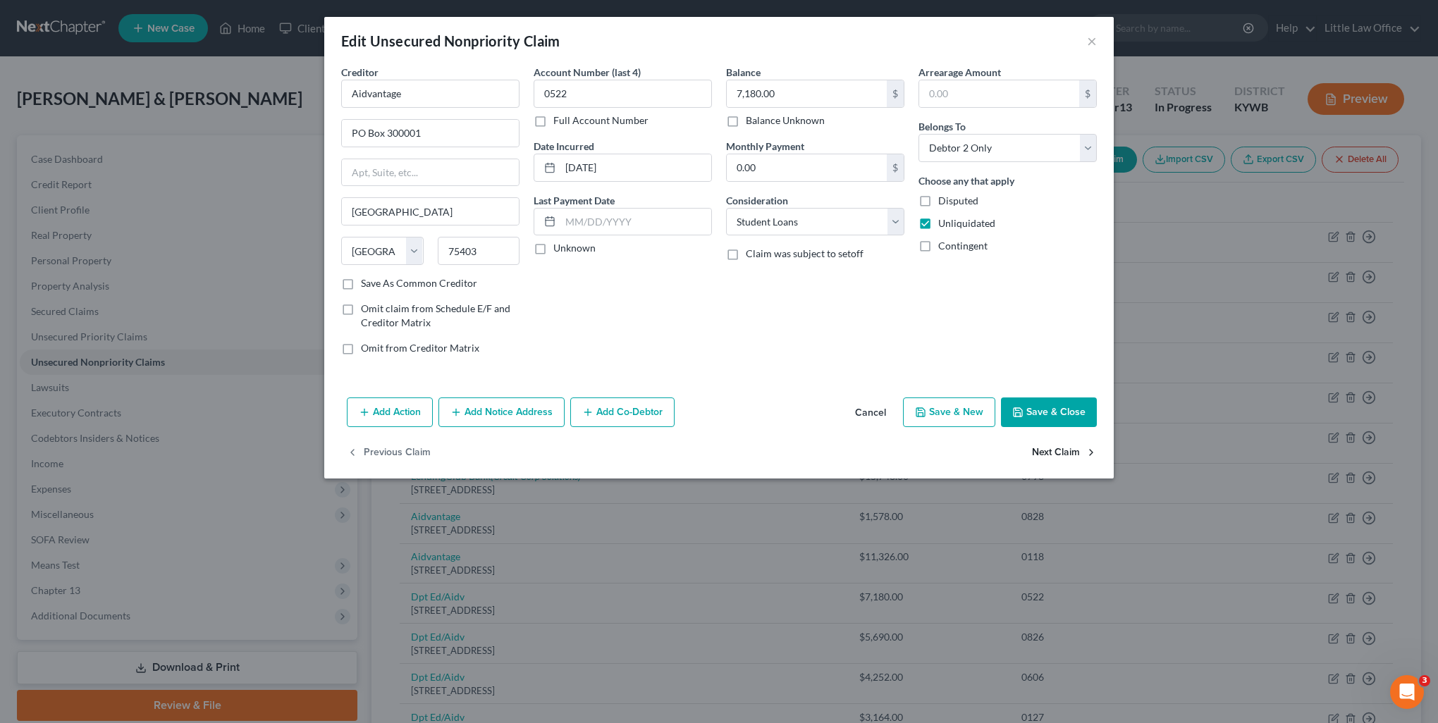
click at [1062, 454] on button "Next Claim" at bounding box center [1064, 453] width 65 height 30
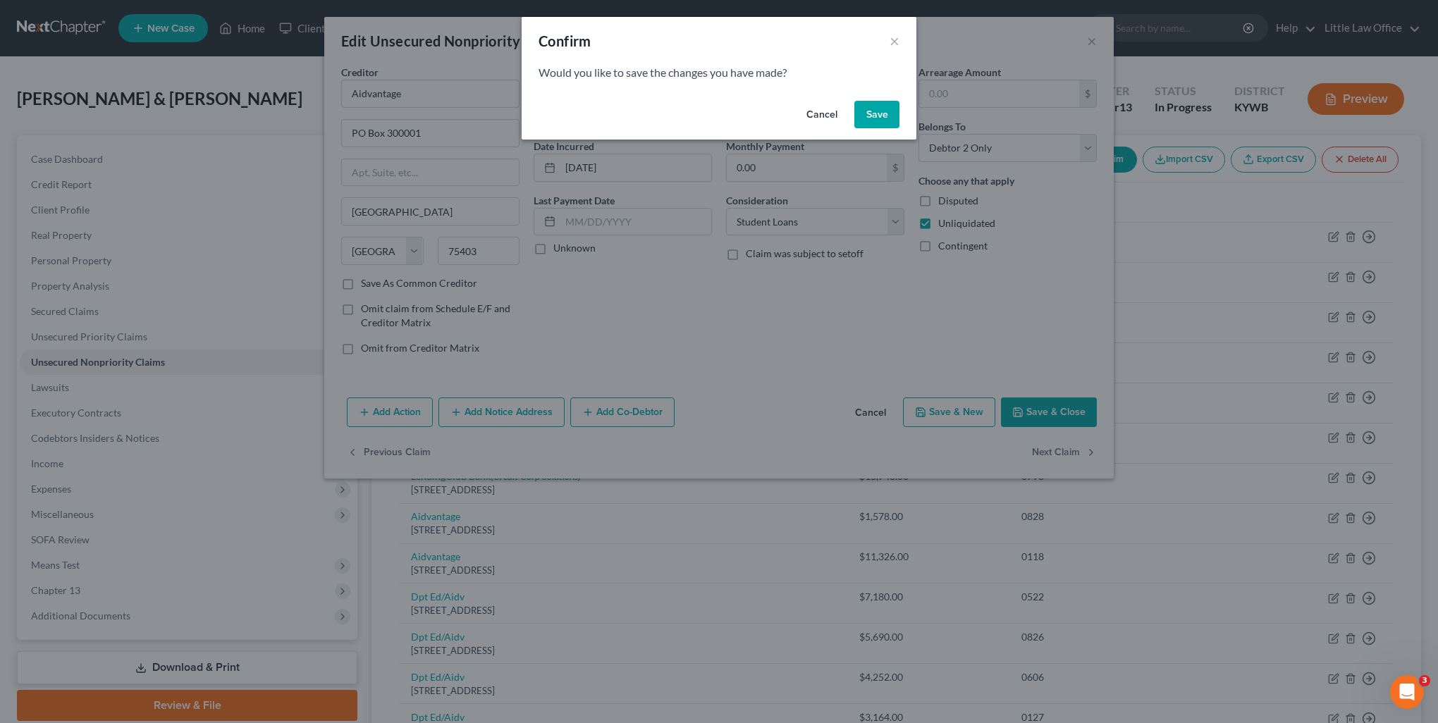
click at [870, 104] on button "Save" at bounding box center [876, 115] width 45 height 28
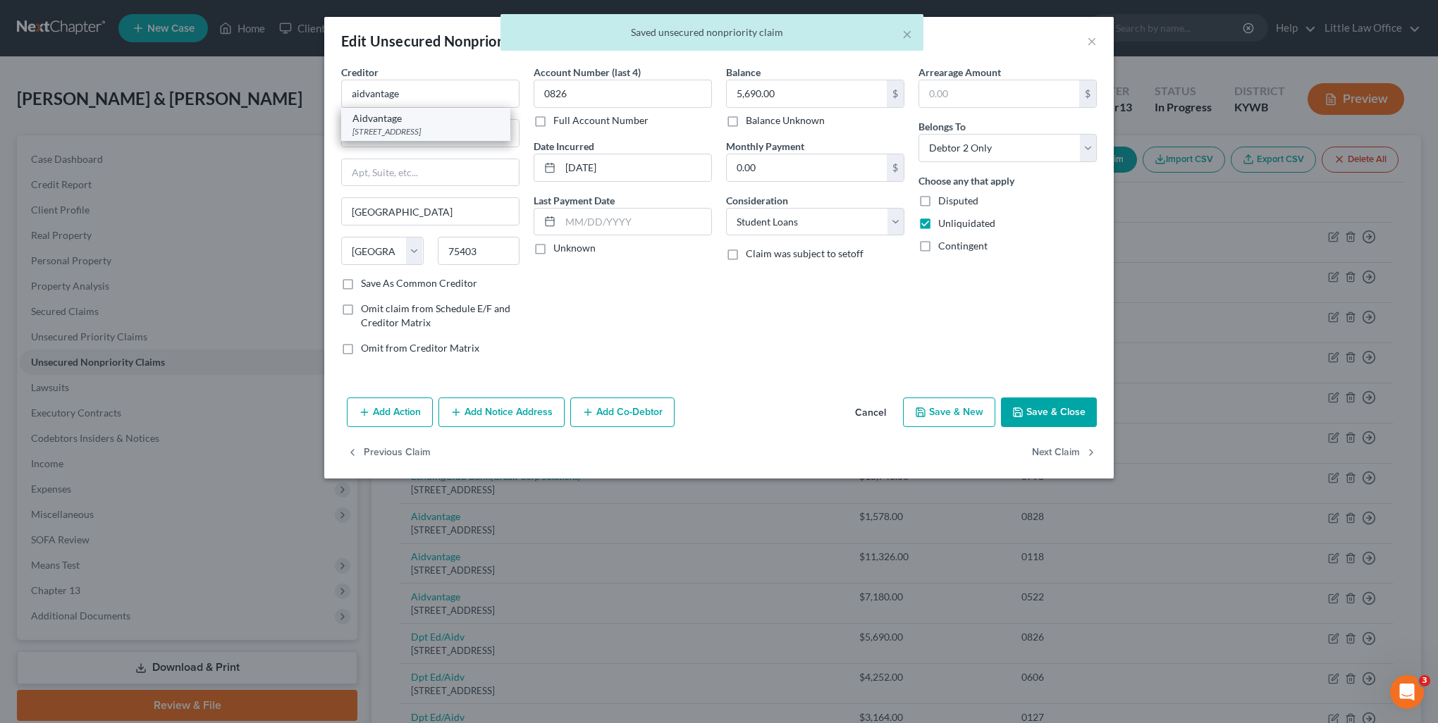
click at [412, 125] on div "[STREET_ADDRESS]" at bounding box center [425, 131] width 147 height 12
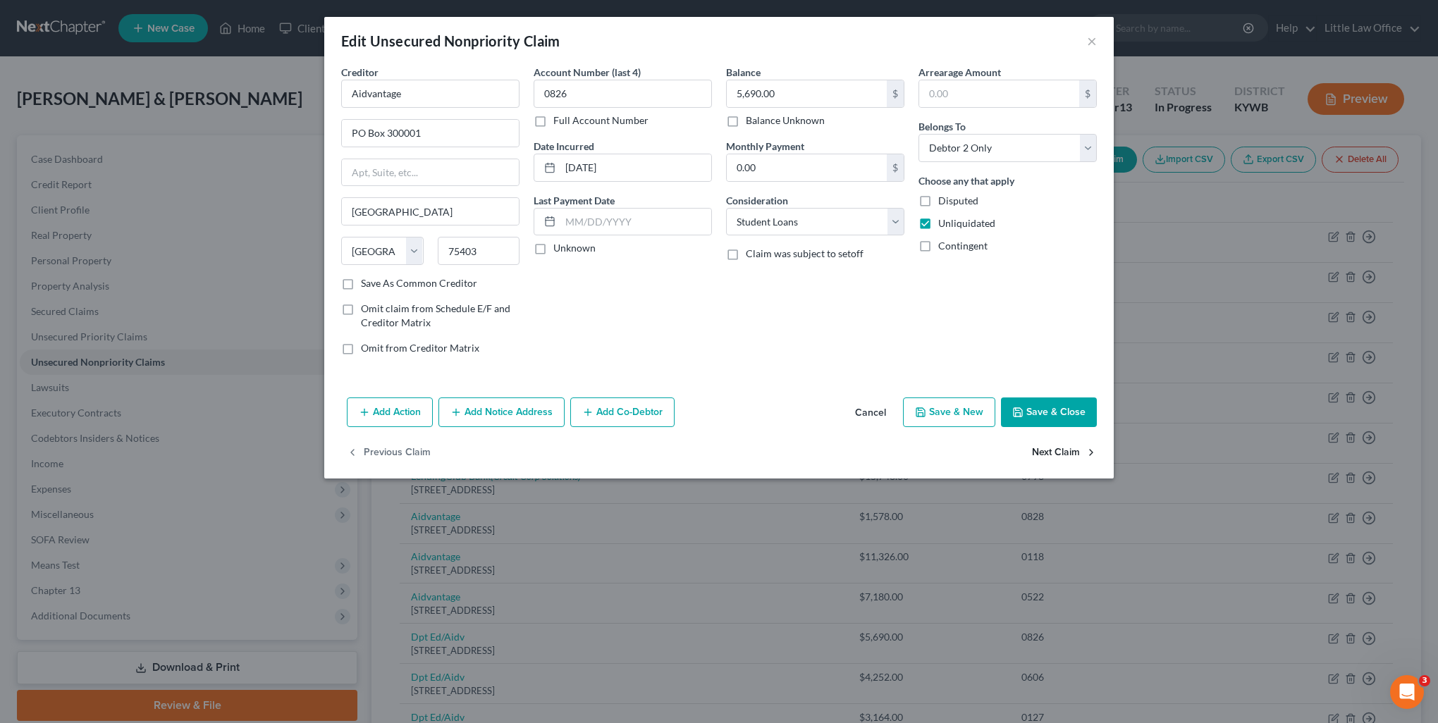
click at [1038, 453] on button "Next Claim" at bounding box center [1064, 453] width 65 height 30
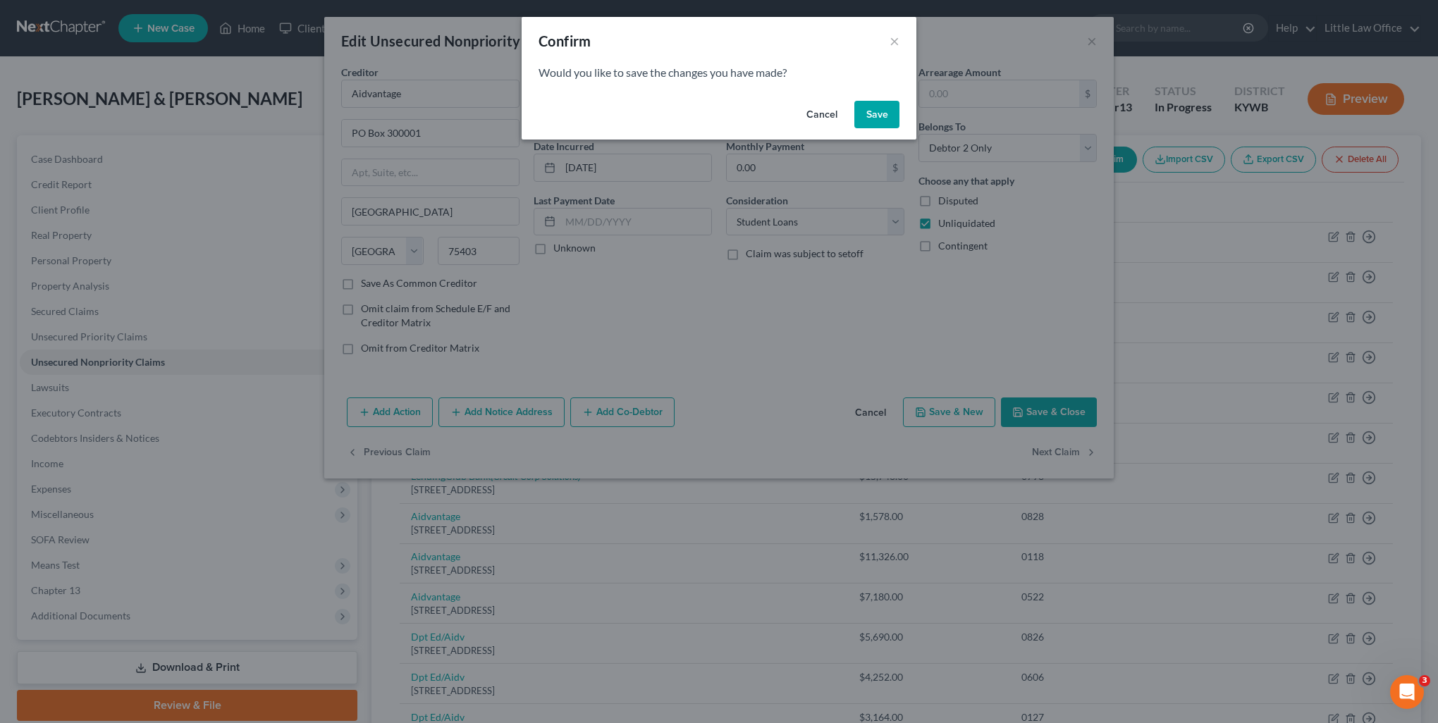
click at [880, 115] on button "Save" at bounding box center [876, 115] width 45 height 28
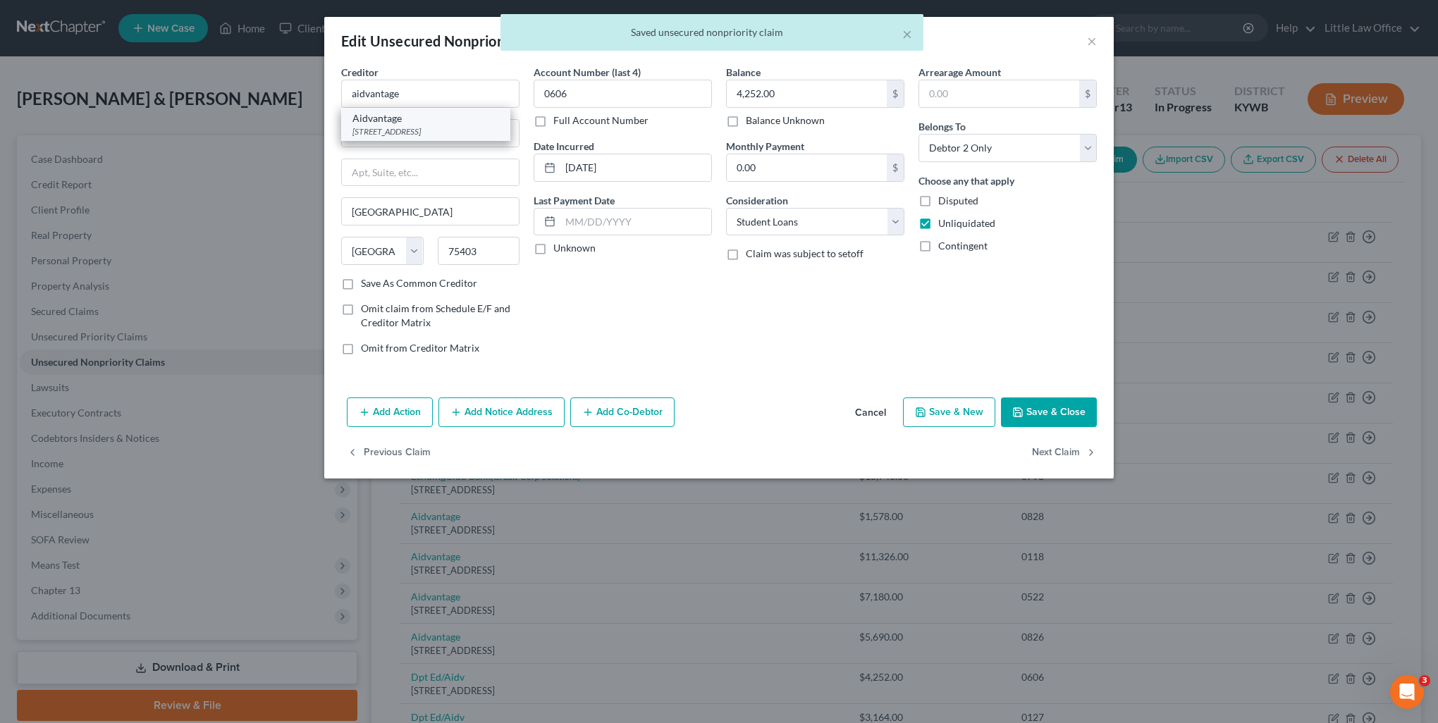
click at [460, 126] on div "[STREET_ADDRESS]" at bounding box center [425, 131] width 147 height 12
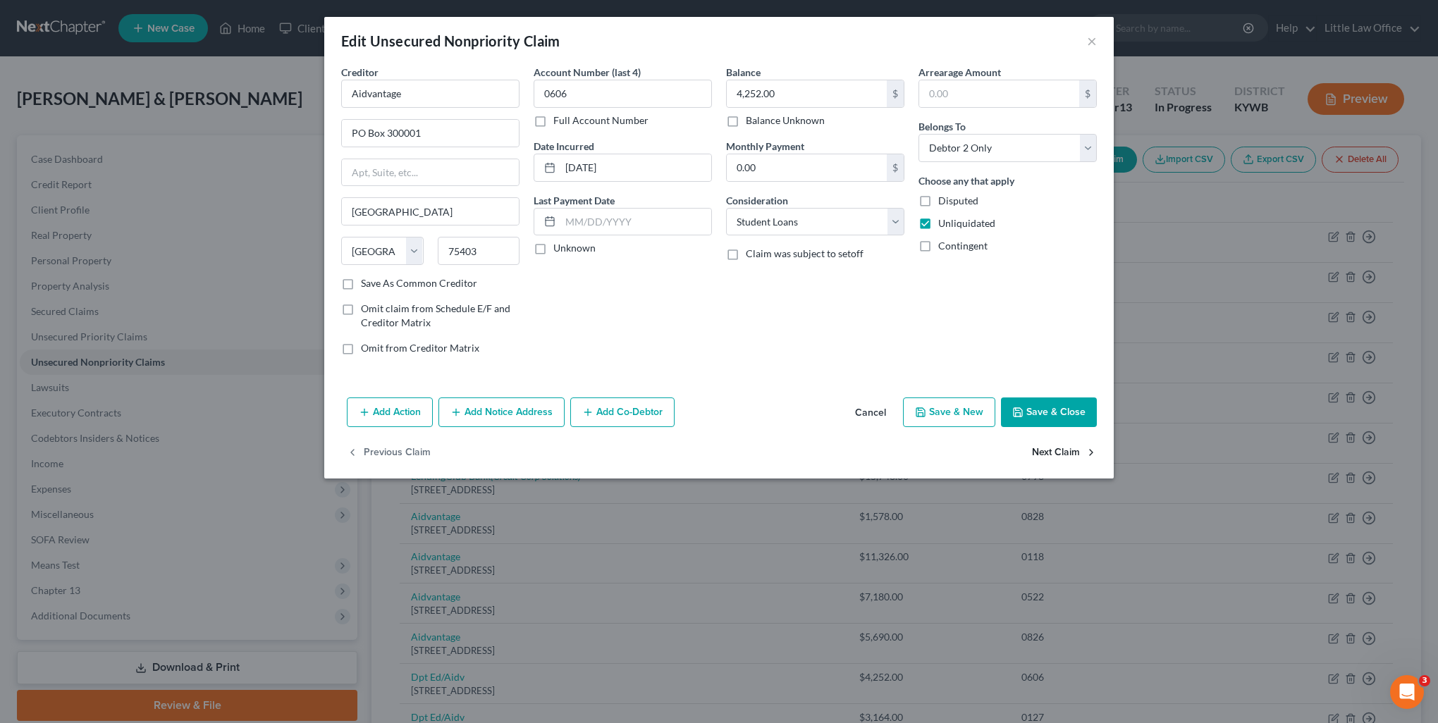
click at [1044, 450] on button "Next Claim" at bounding box center [1064, 453] width 65 height 30
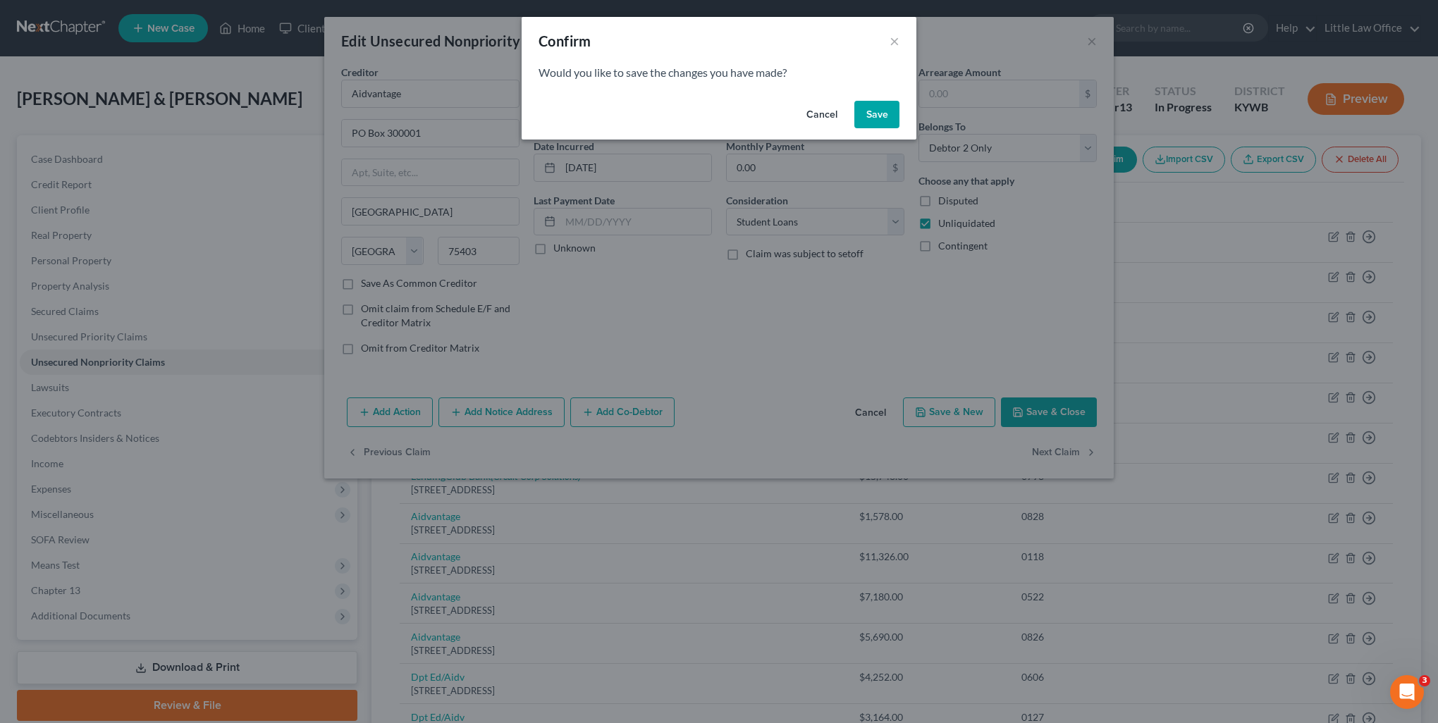
click at [860, 116] on button "Save" at bounding box center [876, 115] width 45 height 28
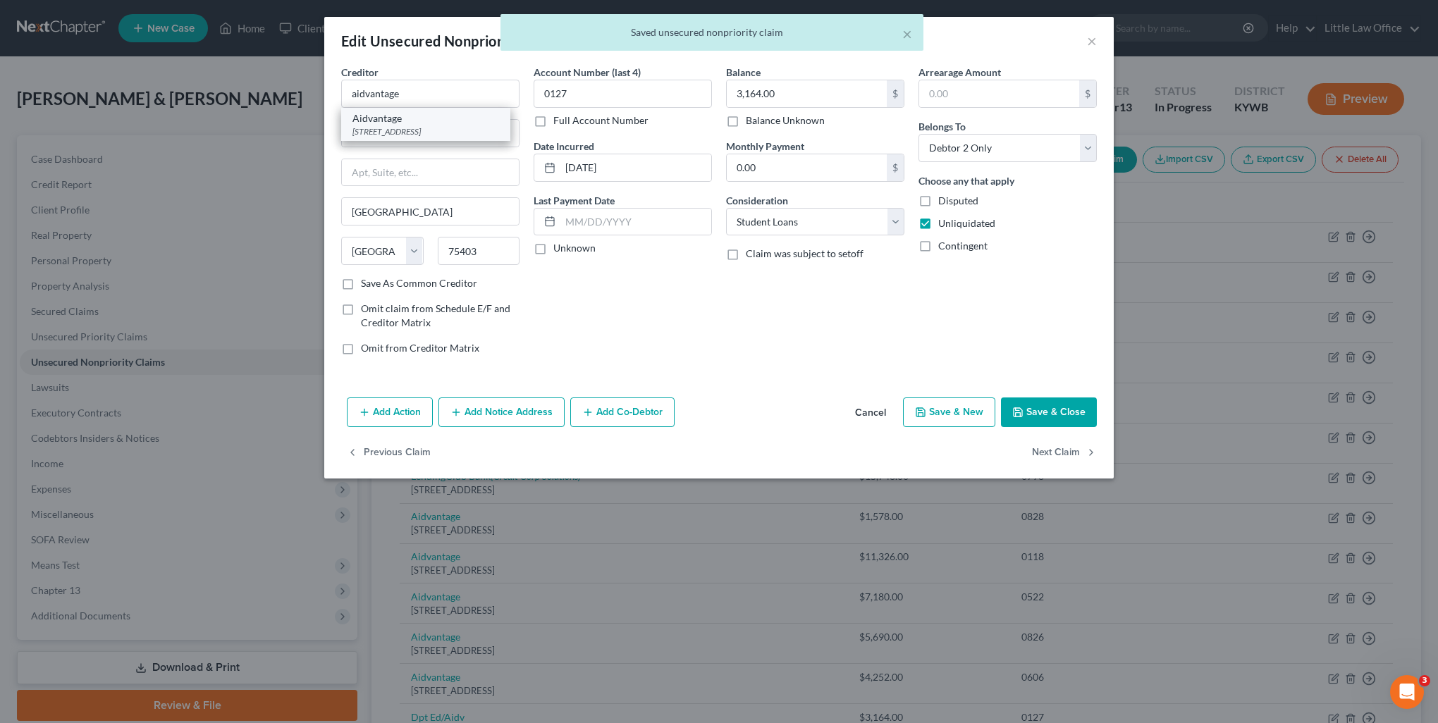
click at [457, 120] on div "Aidvantage" at bounding box center [425, 118] width 147 height 14
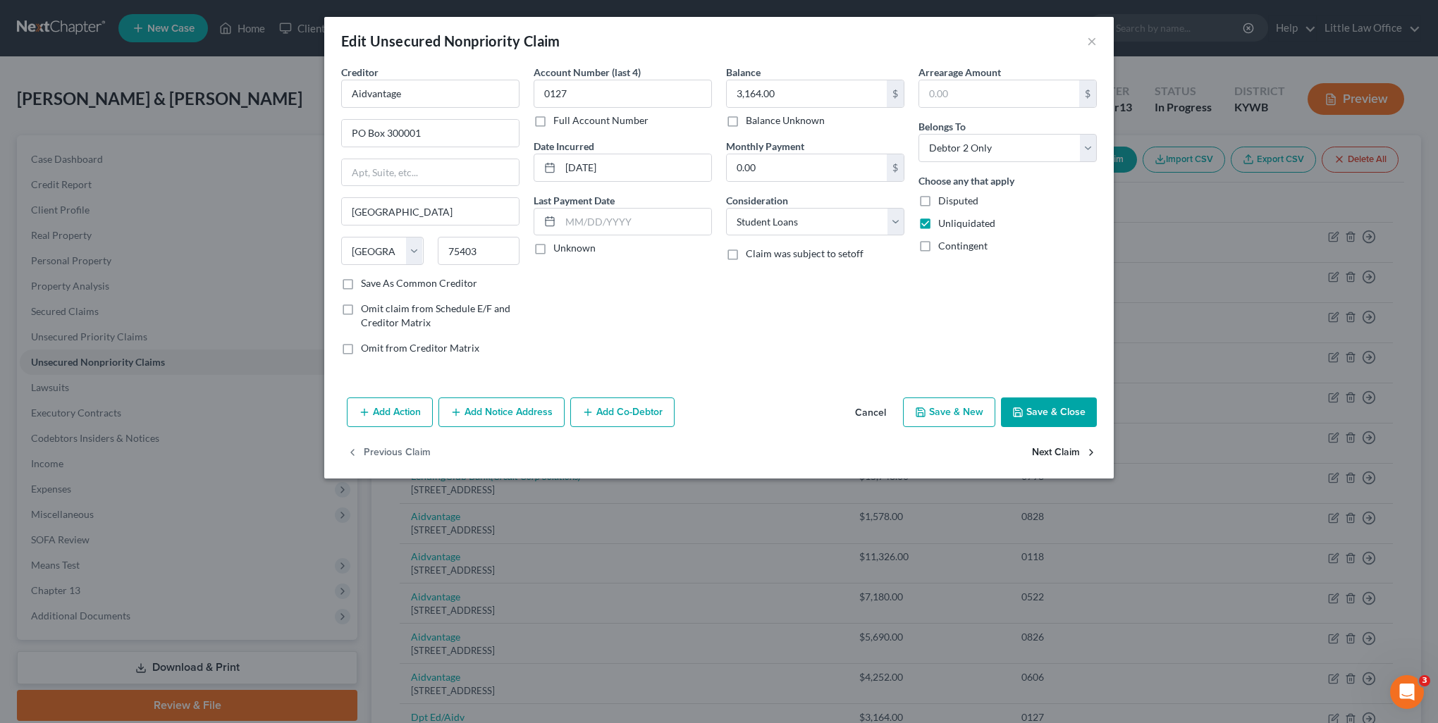
click at [1067, 453] on button "Next Claim" at bounding box center [1064, 453] width 65 height 30
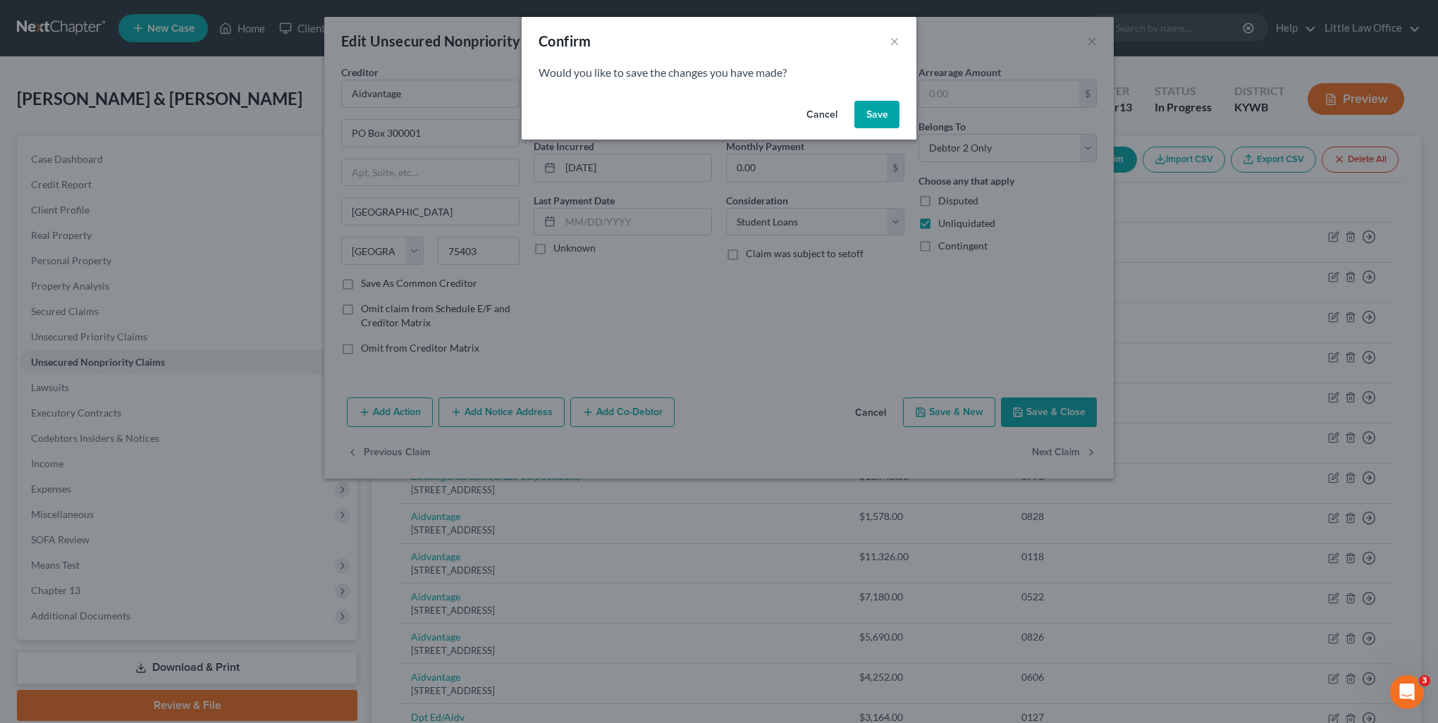
click at [861, 120] on button "Save" at bounding box center [876, 115] width 45 height 28
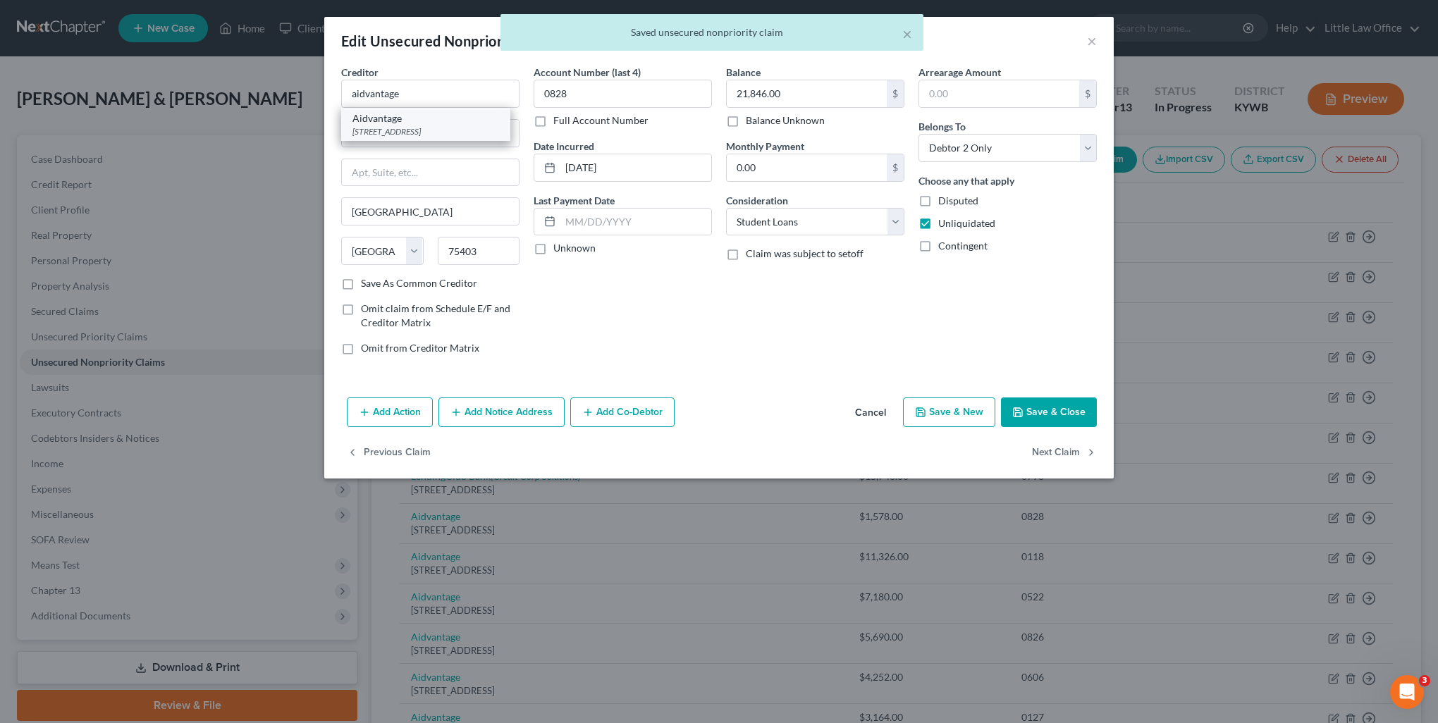
click at [465, 120] on div "Aidvantage" at bounding box center [425, 118] width 147 height 14
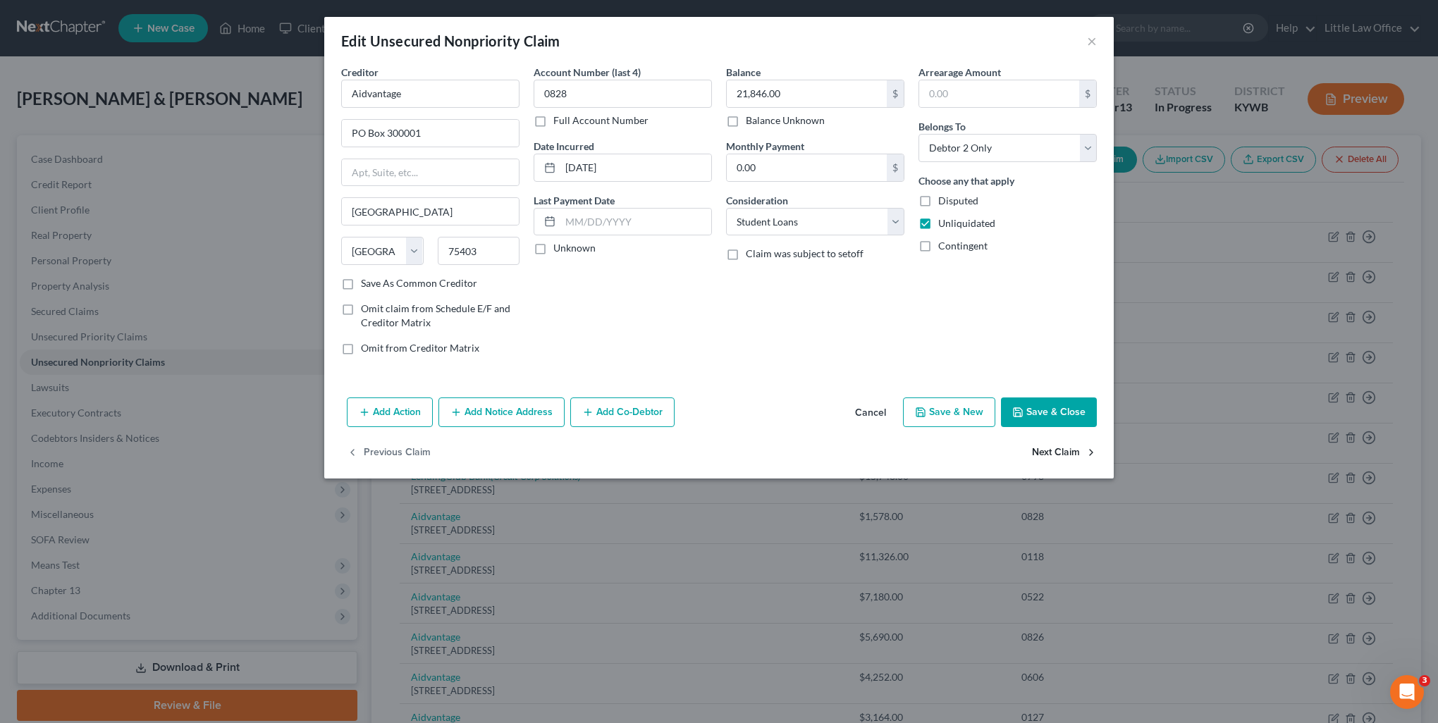
click at [1070, 453] on button "Next Claim" at bounding box center [1064, 453] width 65 height 30
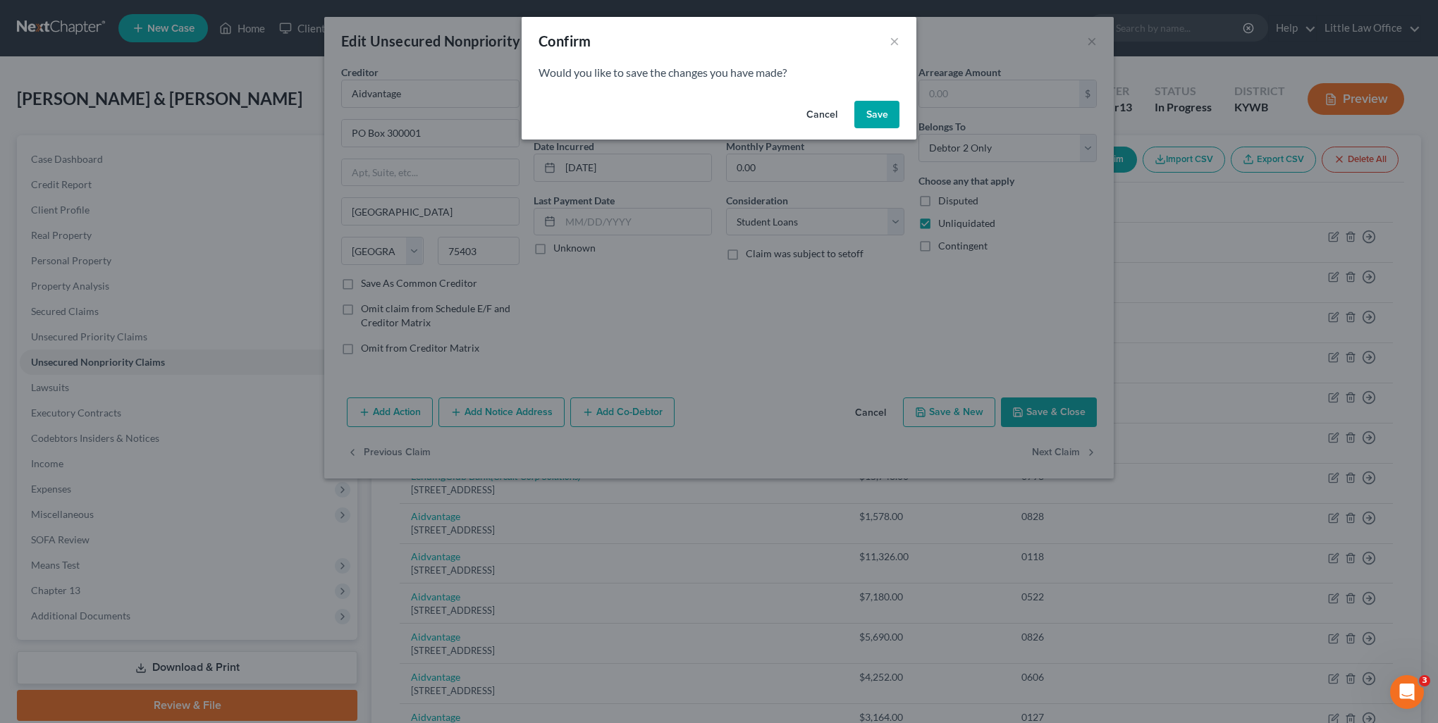
click at [883, 117] on button "Save" at bounding box center [876, 115] width 45 height 28
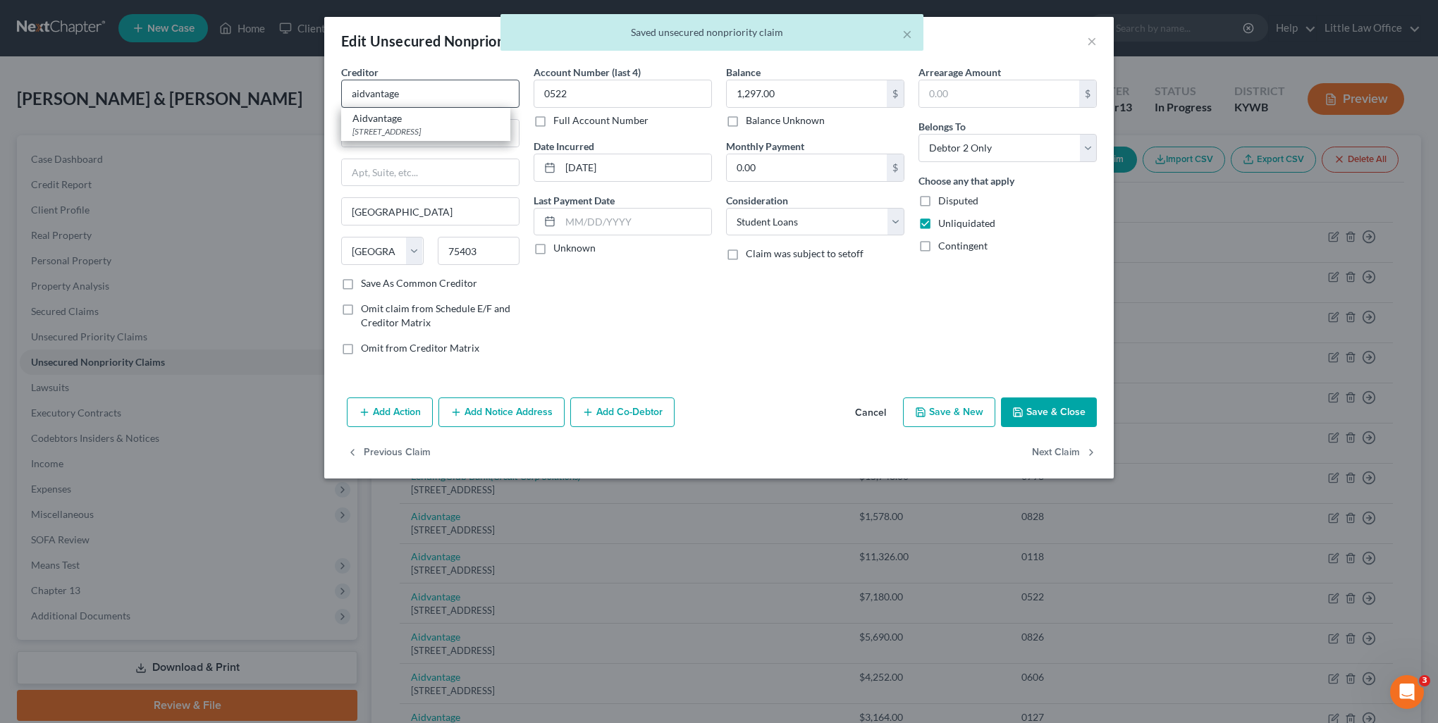
click at [410, 122] on div "Aidvantage" at bounding box center [425, 118] width 147 height 14
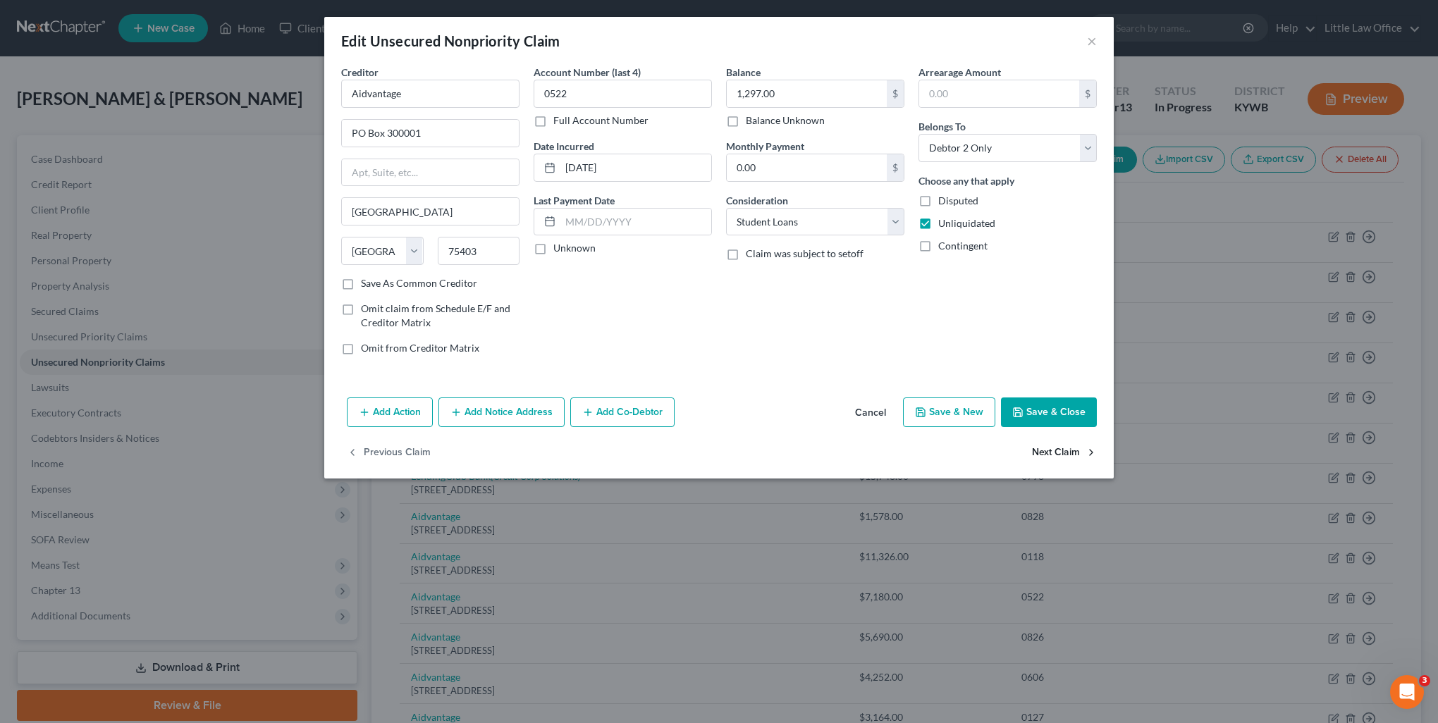
click at [1068, 453] on button "Next Claim" at bounding box center [1064, 453] width 65 height 30
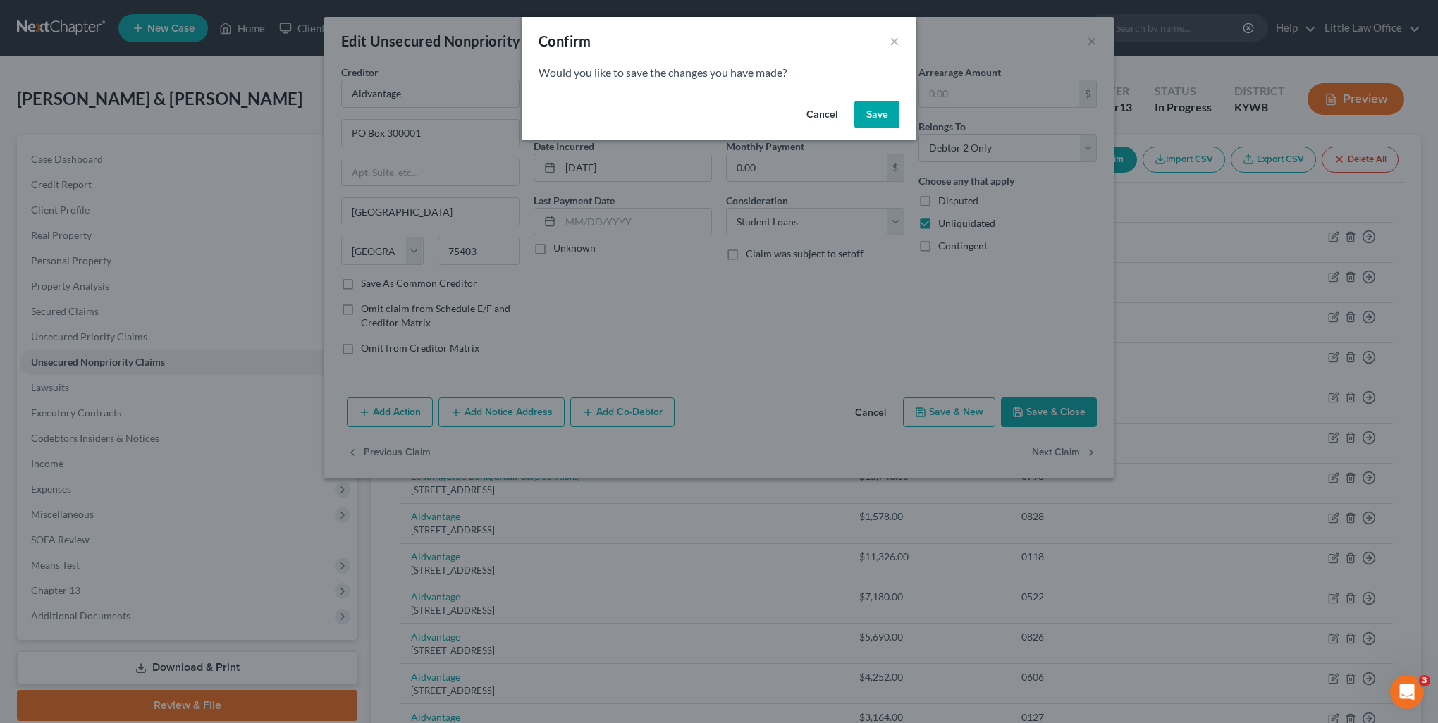
click at [880, 114] on button "Save" at bounding box center [876, 115] width 45 height 28
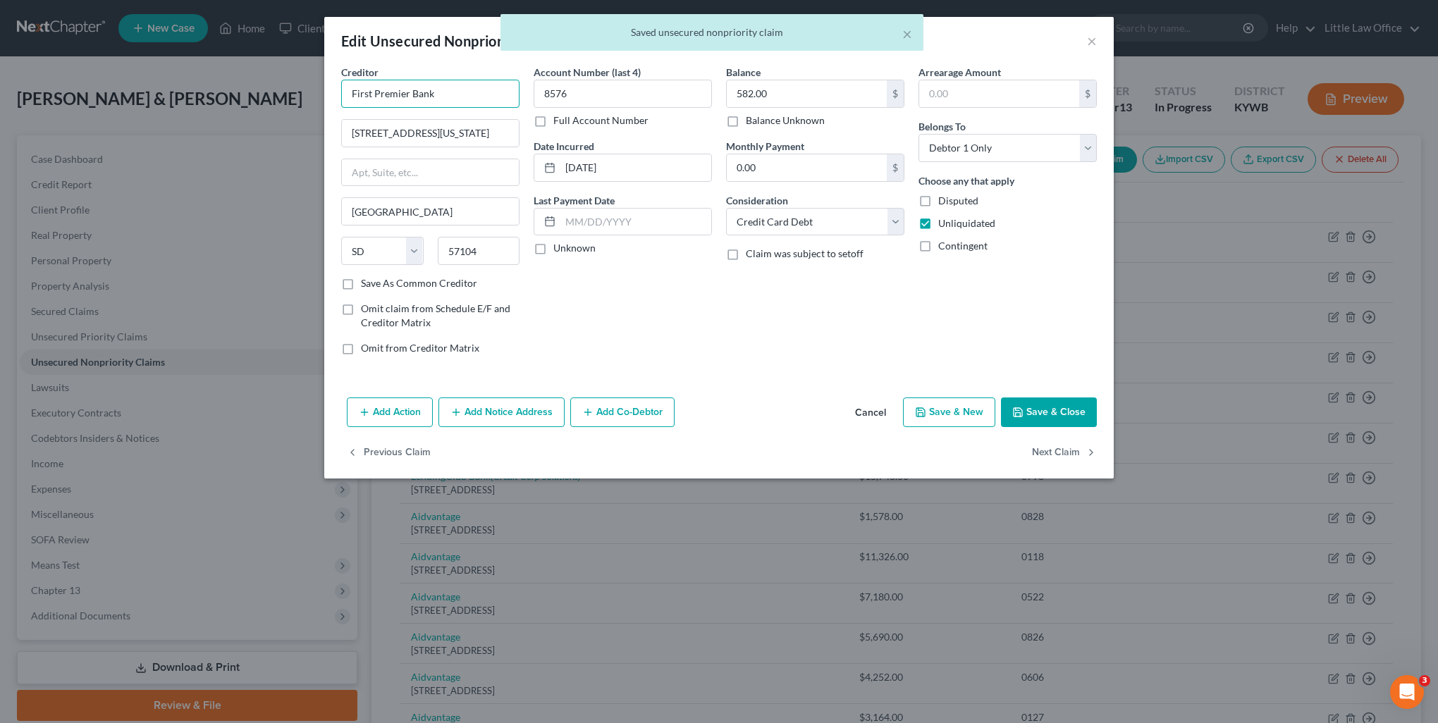
click at [448, 92] on input "First Premier Bank" at bounding box center [430, 94] width 178 height 28
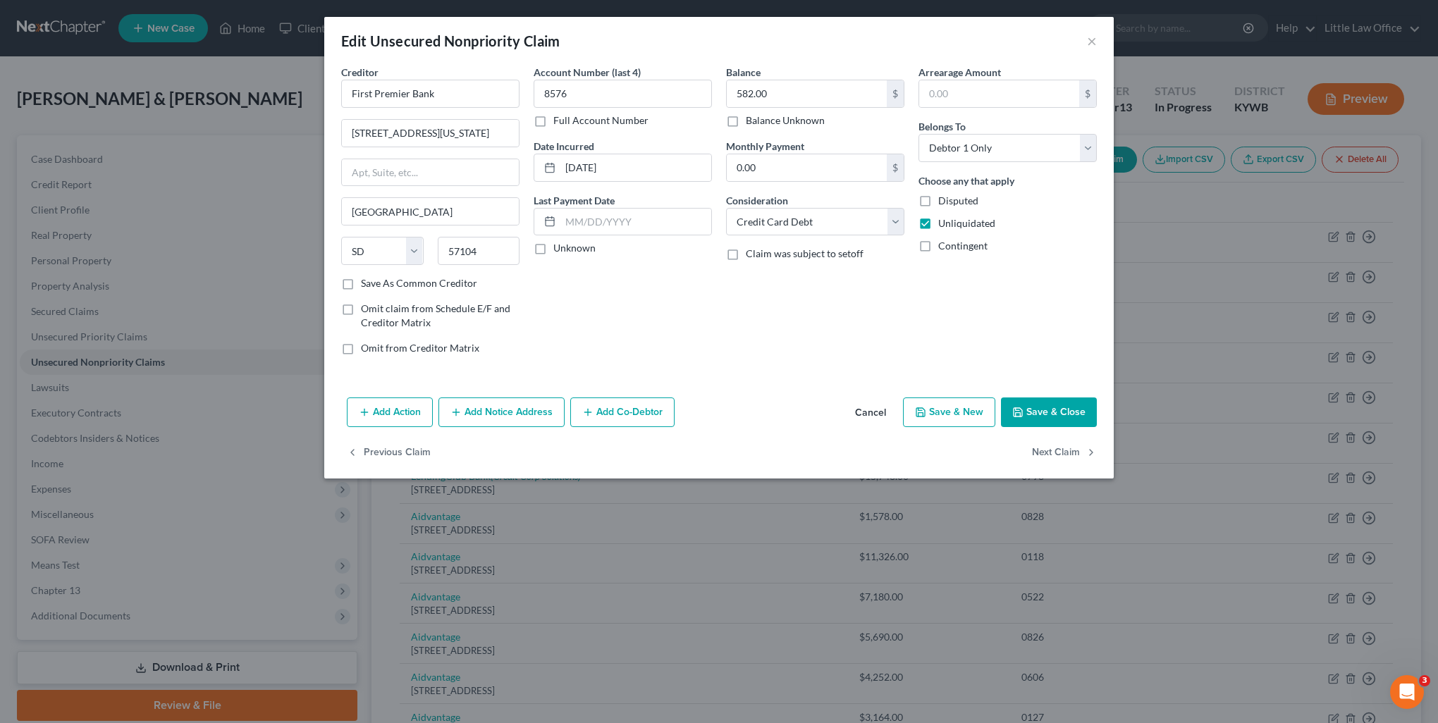
drag, startPoint x: 391, startPoint y: 278, endPoint x: 792, endPoint y: 343, distance: 405.6
click at [391, 278] on label "Save As Common Creditor" at bounding box center [419, 283] width 116 height 14
click at [376, 278] on input "Save As Common Creditor" at bounding box center [371, 280] width 9 height 9
click at [1043, 455] on button "Next Claim" at bounding box center [1064, 453] width 65 height 30
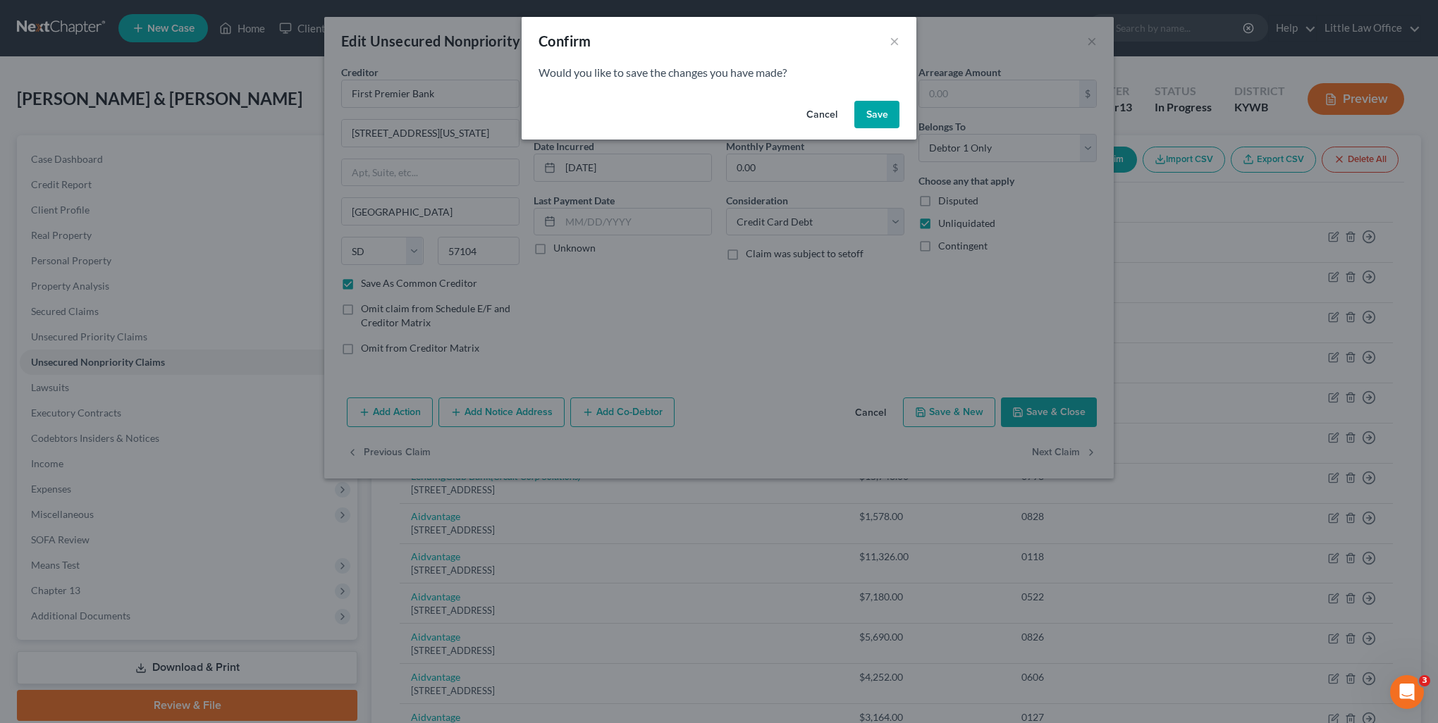
click at [863, 116] on button "Save" at bounding box center [876, 115] width 45 height 28
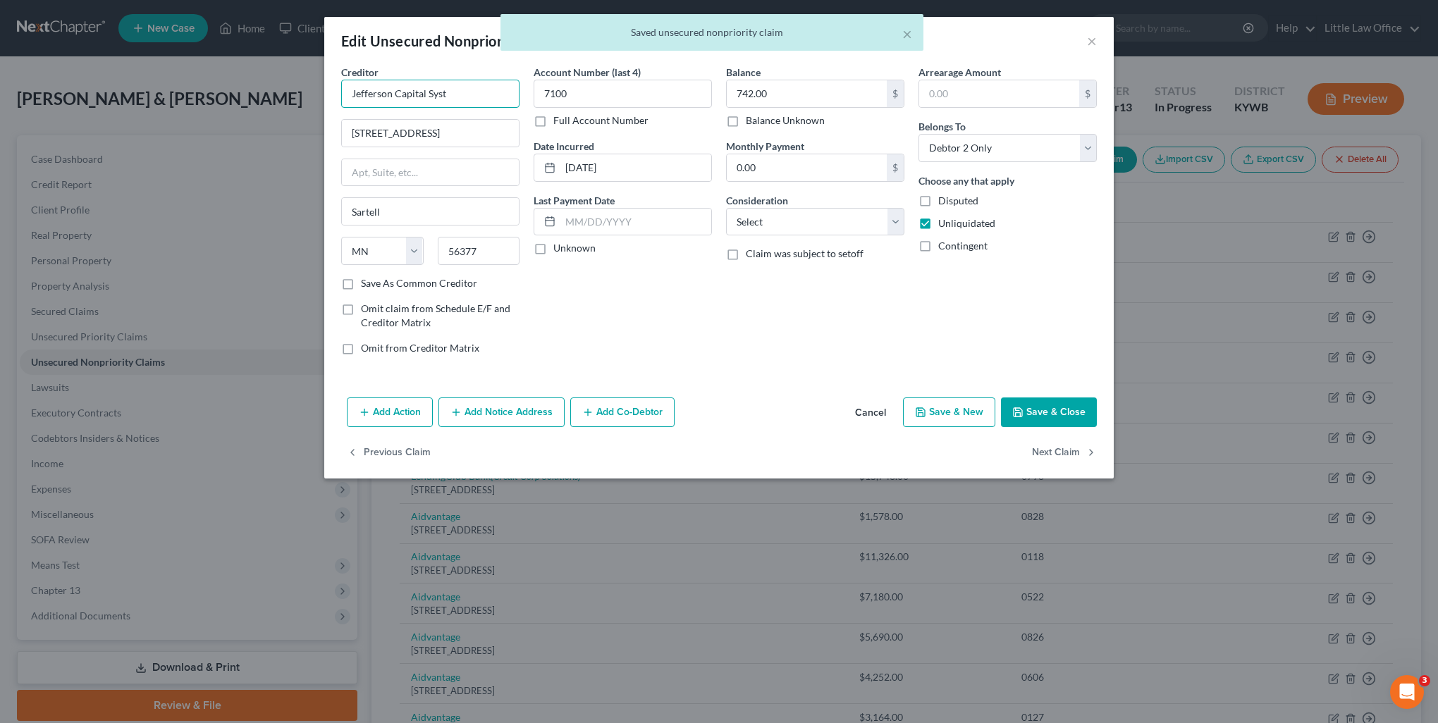
click at [479, 99] on input "Jefferson Capital Syst" at bounding box center [430, 94] width 178 height 28
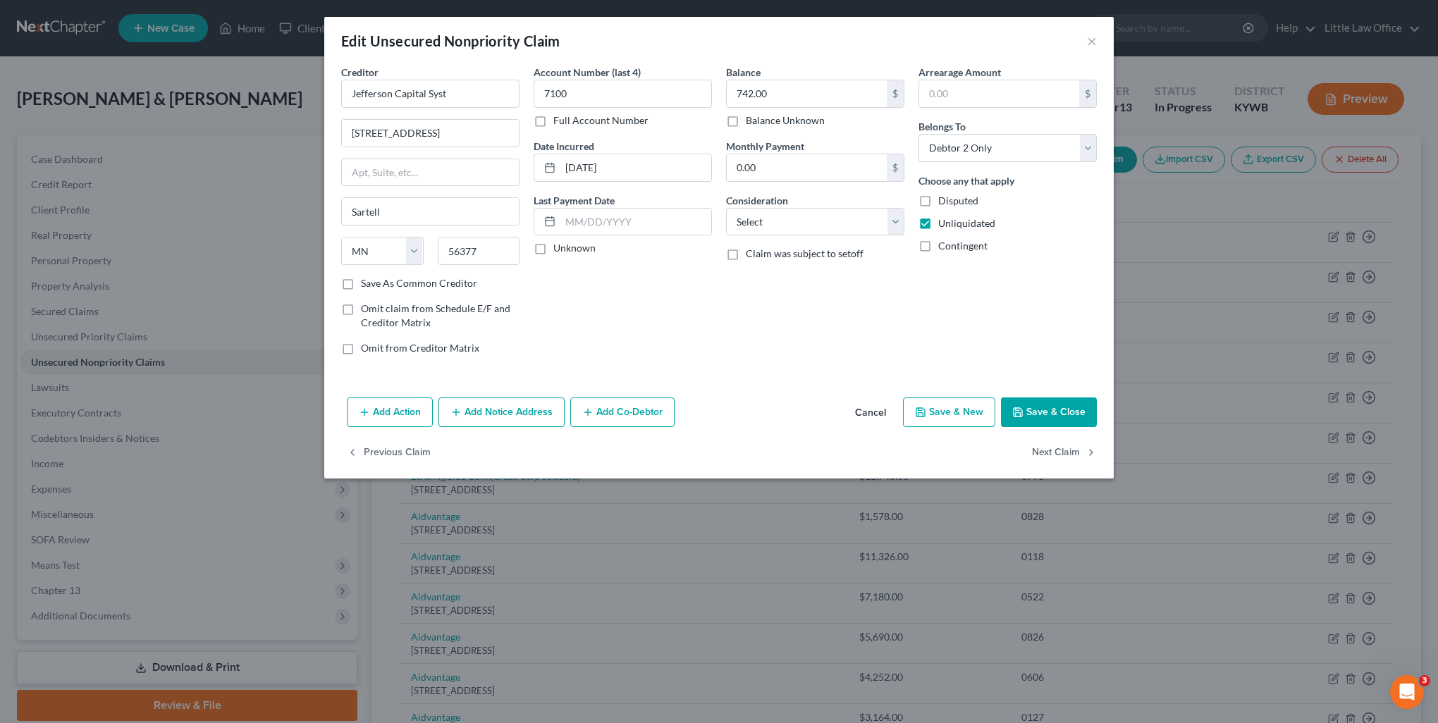
click at [491, 419] on button "Add Notice Address" at bounding box center [501, 413] width 126 height 30
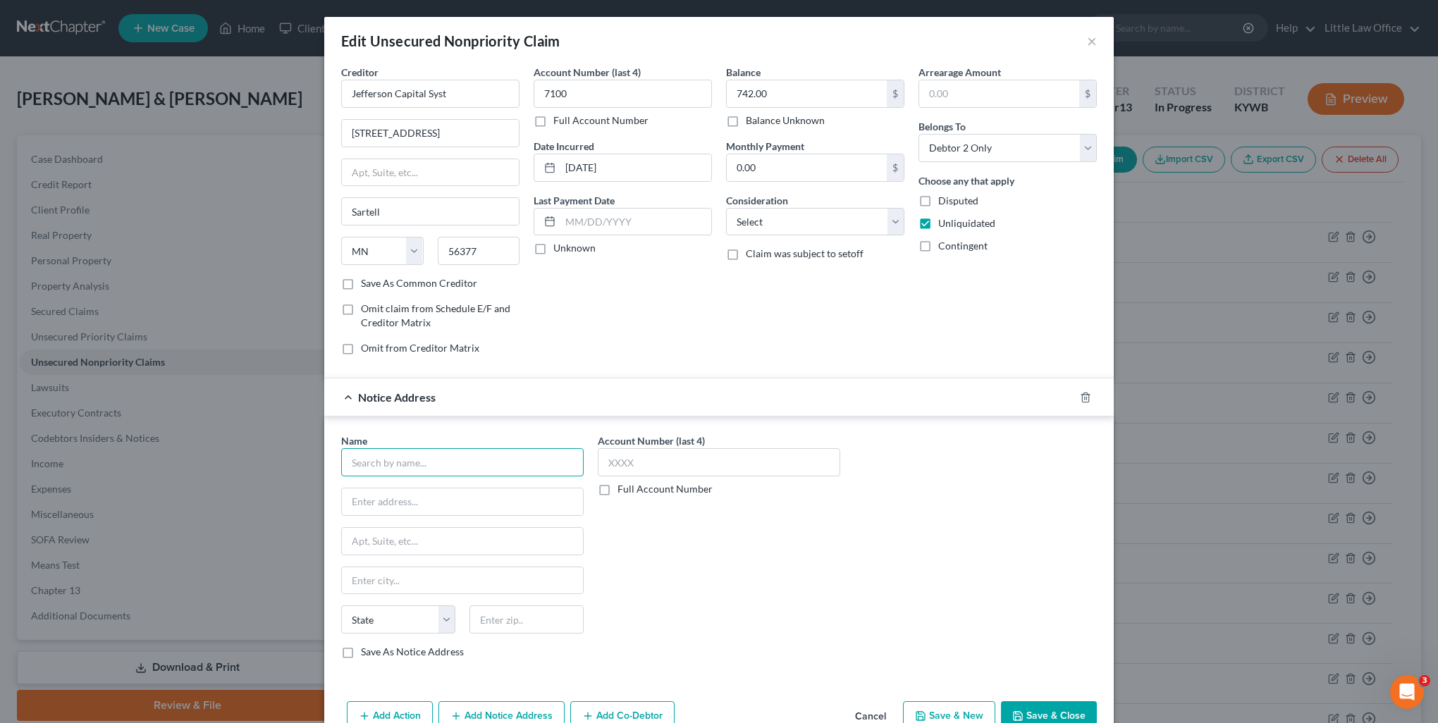
click at [417, 448] on input "text" at bounding box center [462, 462] width 242 height 28
click at [403, 484] on div "Jefferson Capital Systems LLC" at bounding box center [425, 487] width 147 height 14
click at [502, 83] on input "Jefferson Capital Syst" at bounding box center [430, 94] width 178 height 28
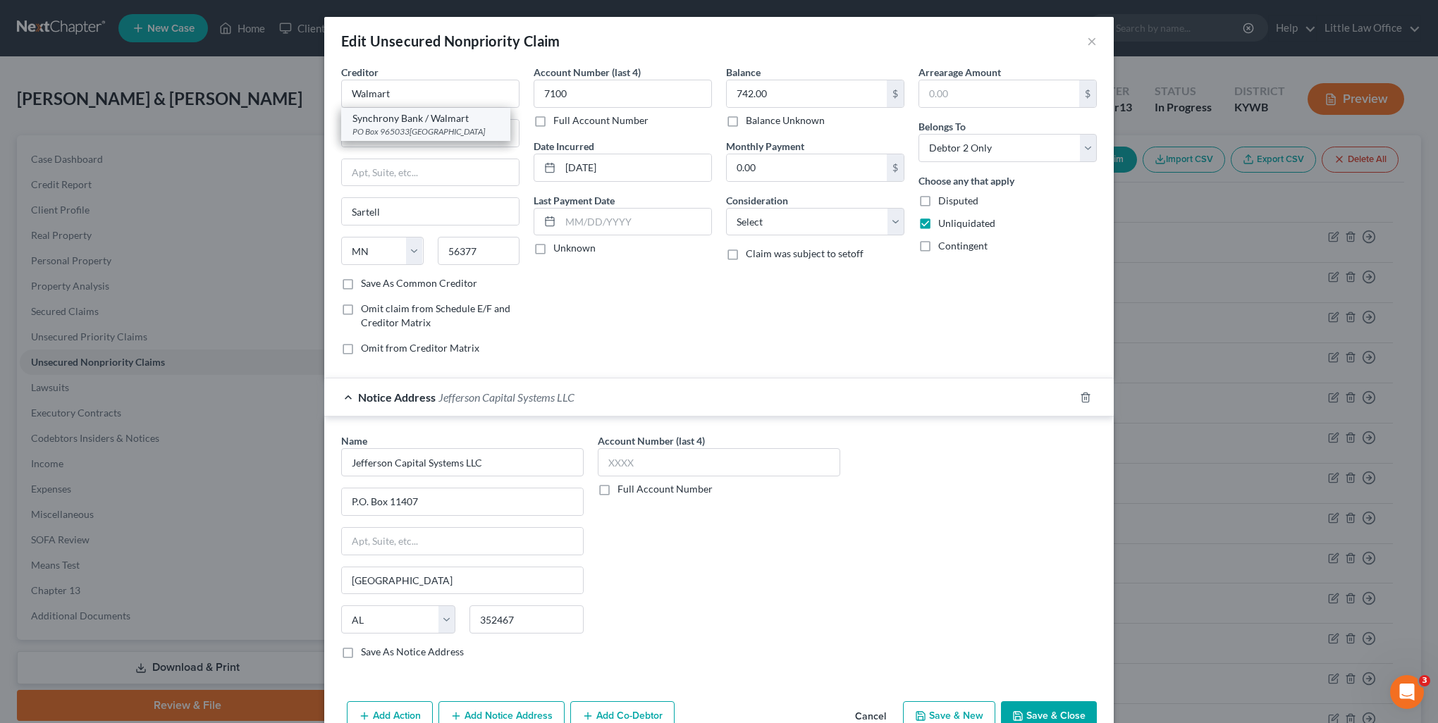
click at [422, 122] on div "Synchrony Bank / Walmart" at bounding box center [425, 118] width 147 height 14
click at [775, 221] on select "Select Cable / Satellite Services Collection Agency Credit Card Debt Debt Couns…" at bounding box center [815, 222] width 178 height 28
click at [726, 208] on select "Select Cable / Satellite Services Collection Agency Credit Card Debt Debt Couns…" at bounding box center [815, 222] width 178 height 28
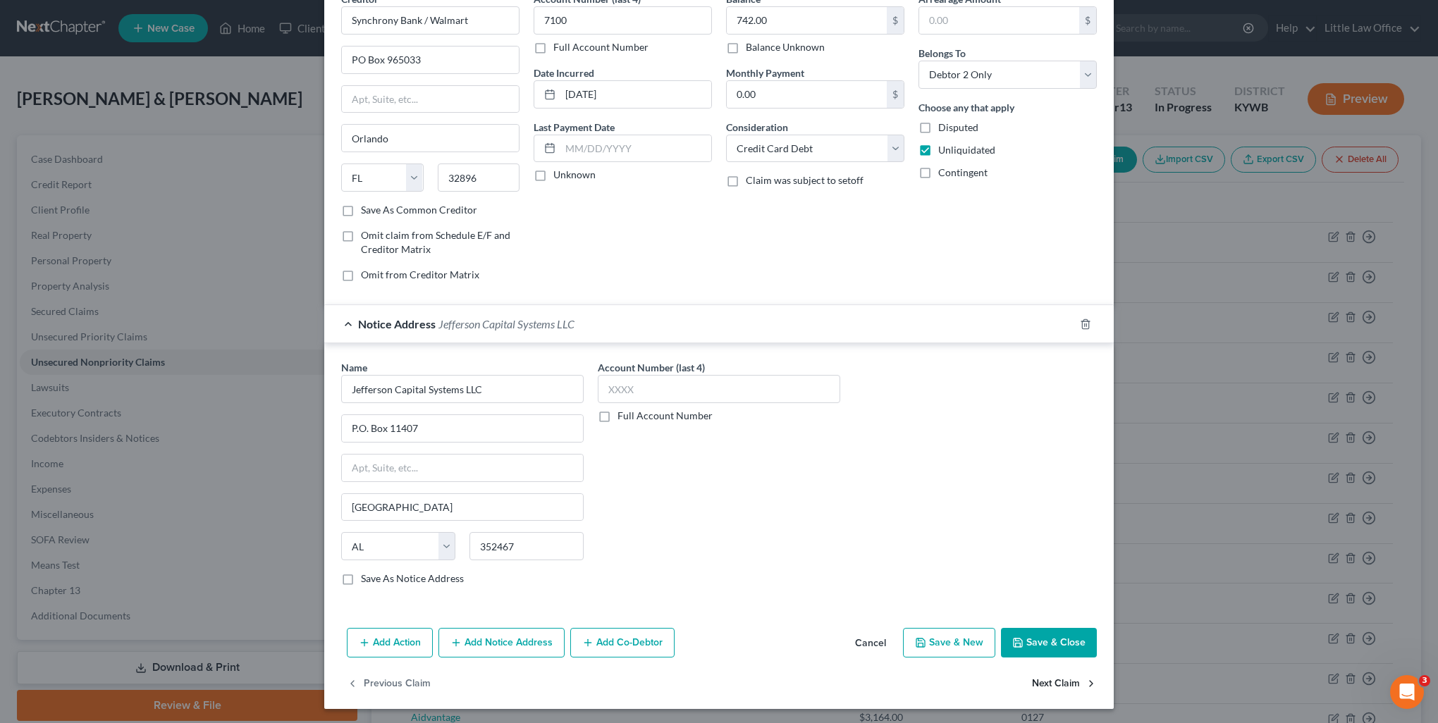
click at [1063, 688] on button "Next Claim" at bounding box center [1064, 684] width 65 height 30
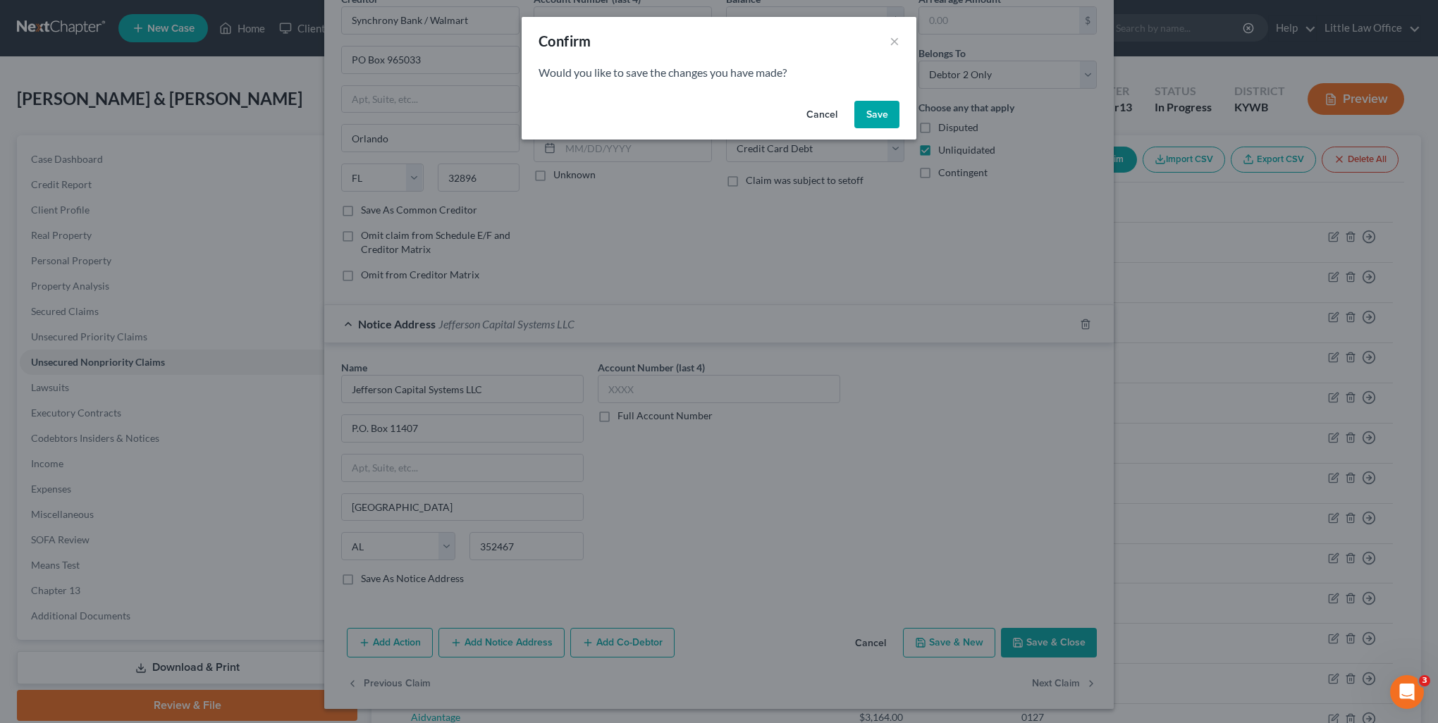
click at [866, 122] on button "Save" at bounding box center [876, 115] width 45 height 28
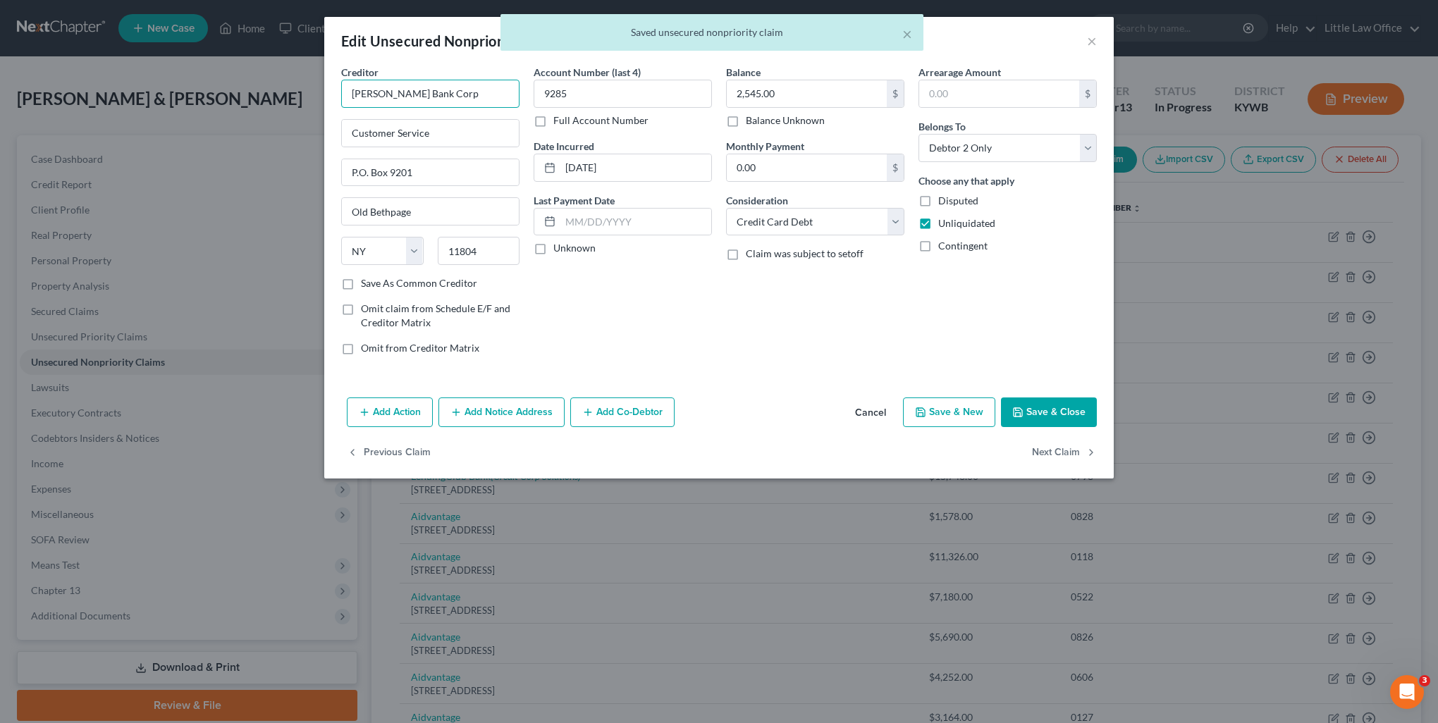
click at [453, 99] on input "[PERSON_NAME] Bank Corp" at bounding box center [430, 94] width 178 height 28
click at [422, 135] on div "Customer Service P.O. [STREET_ADDRESS]" at bounding box center [425, 131] width 147 height 12
click at [1050, 460] on button "Next Claim" at bounding box center [1064, 453] width 65 height 30
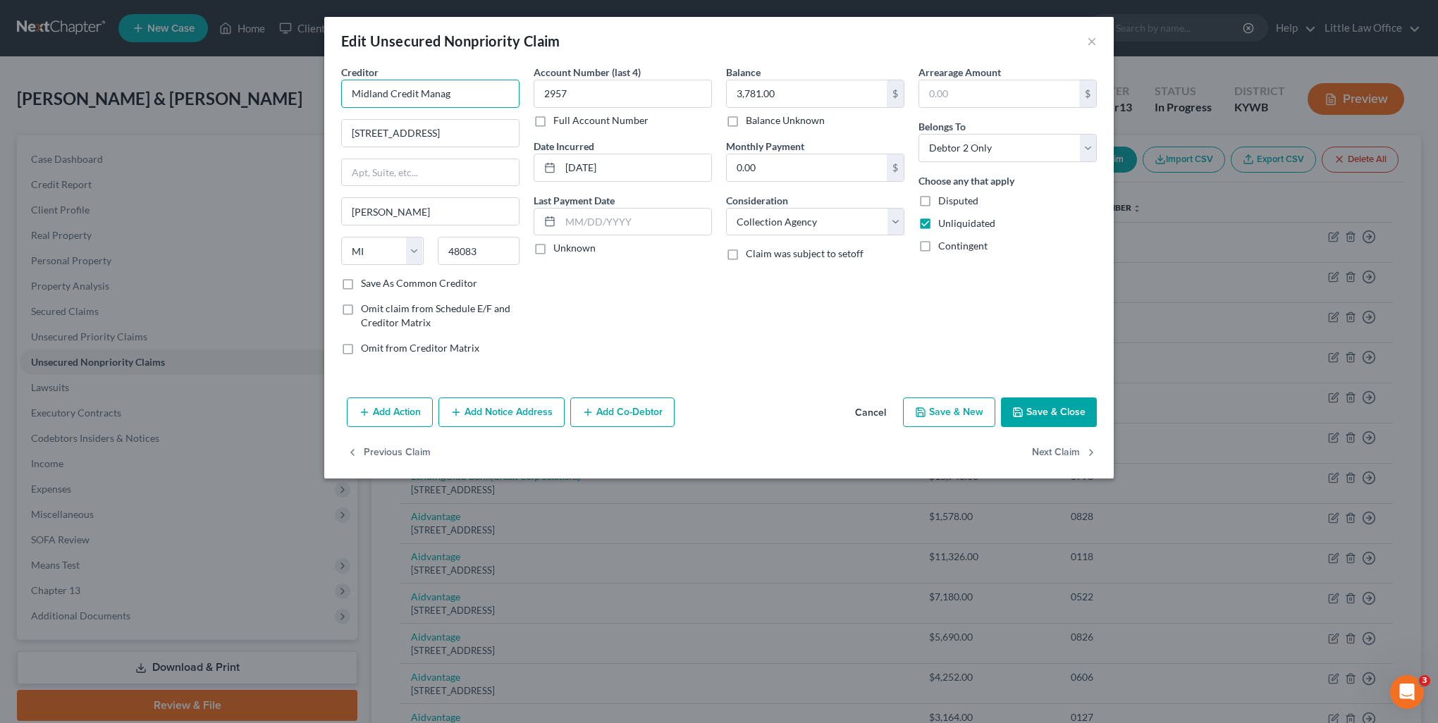
click at [449, 98] on input "Midland Credit Manag" at bounding box center [430, 94] width 178 height 28
click at [460, 123] on div "Midland Credit Management" at bounding box center [425, 118] width 147 height 14
click at [1073, 450] on button "Next Claim" at bounding box center [1064, 453] width 65 height 30
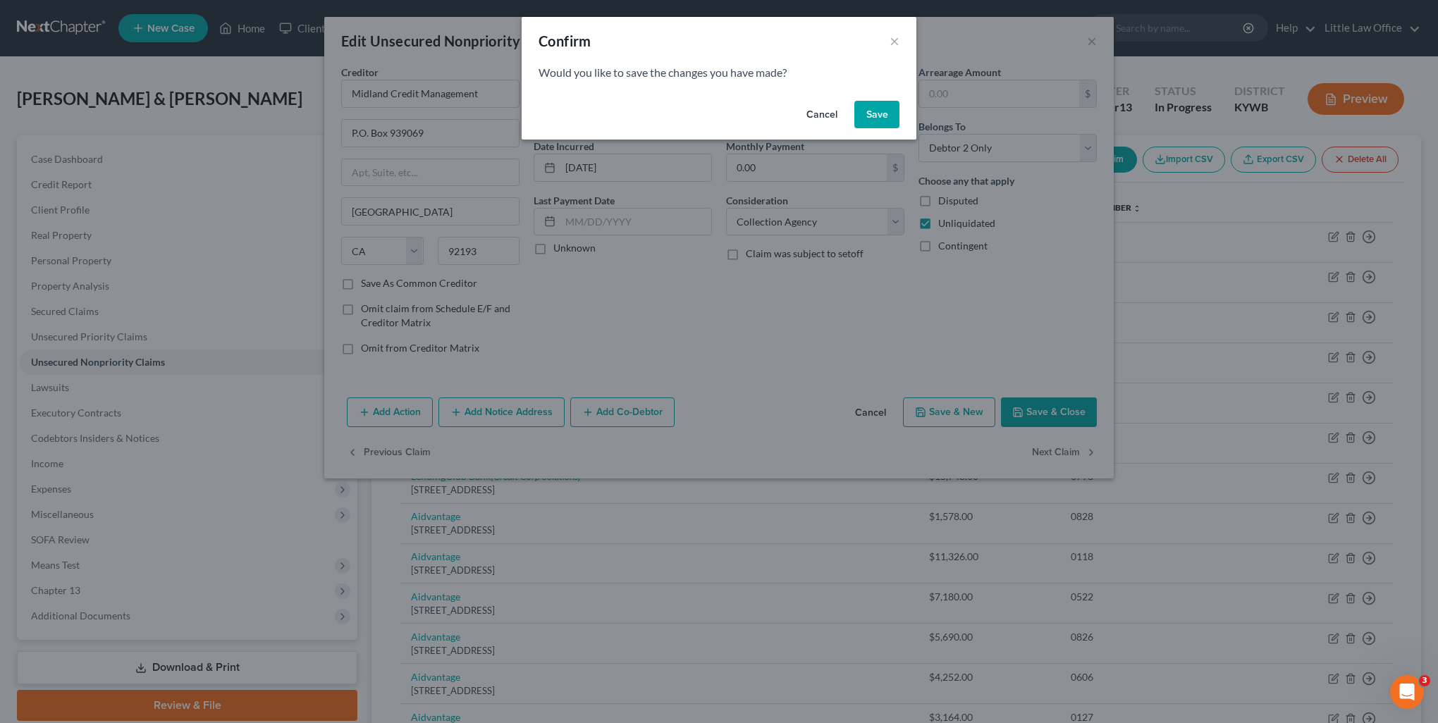
click at [883, 117] on button "Save" at bounding box center [876, 115] width 45 height 28
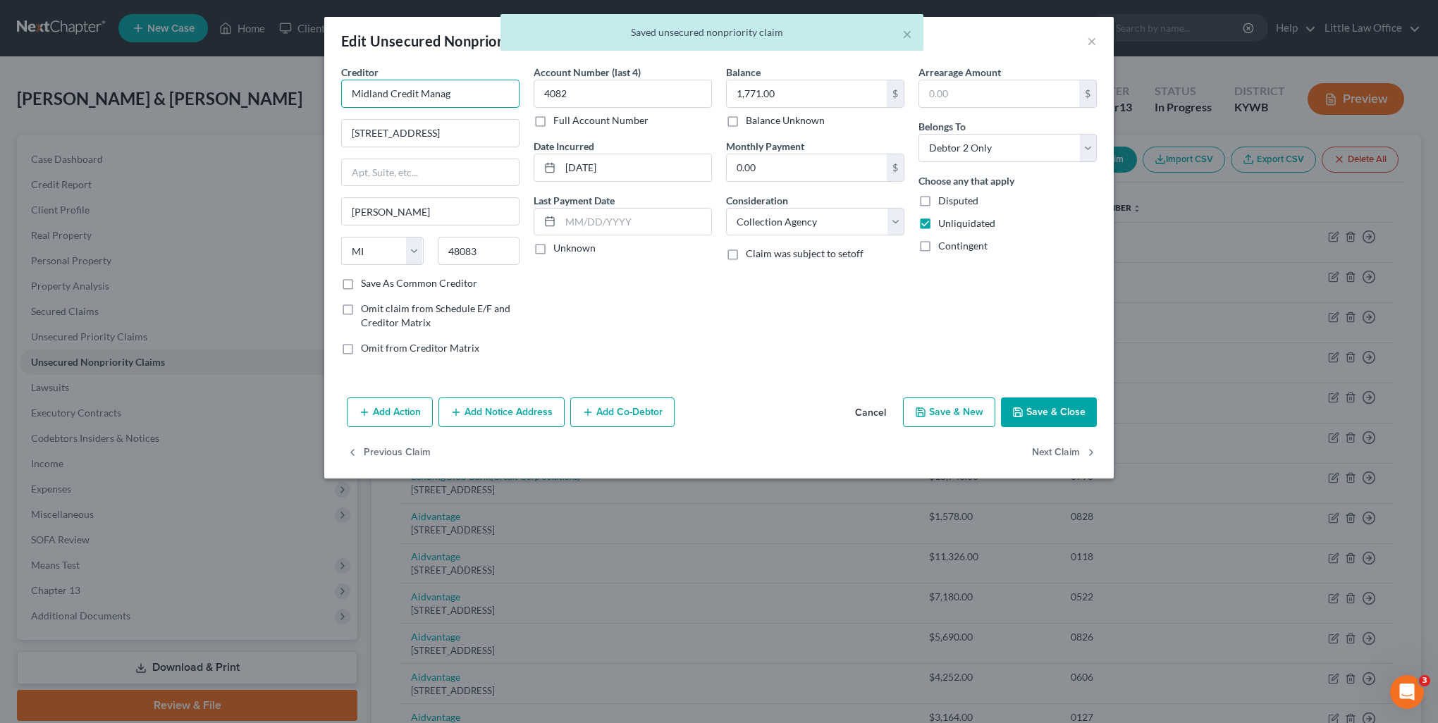
click at [461, 96] on input "Midland Credit Manag" at bounding box center [430, 94] width 178 height 28
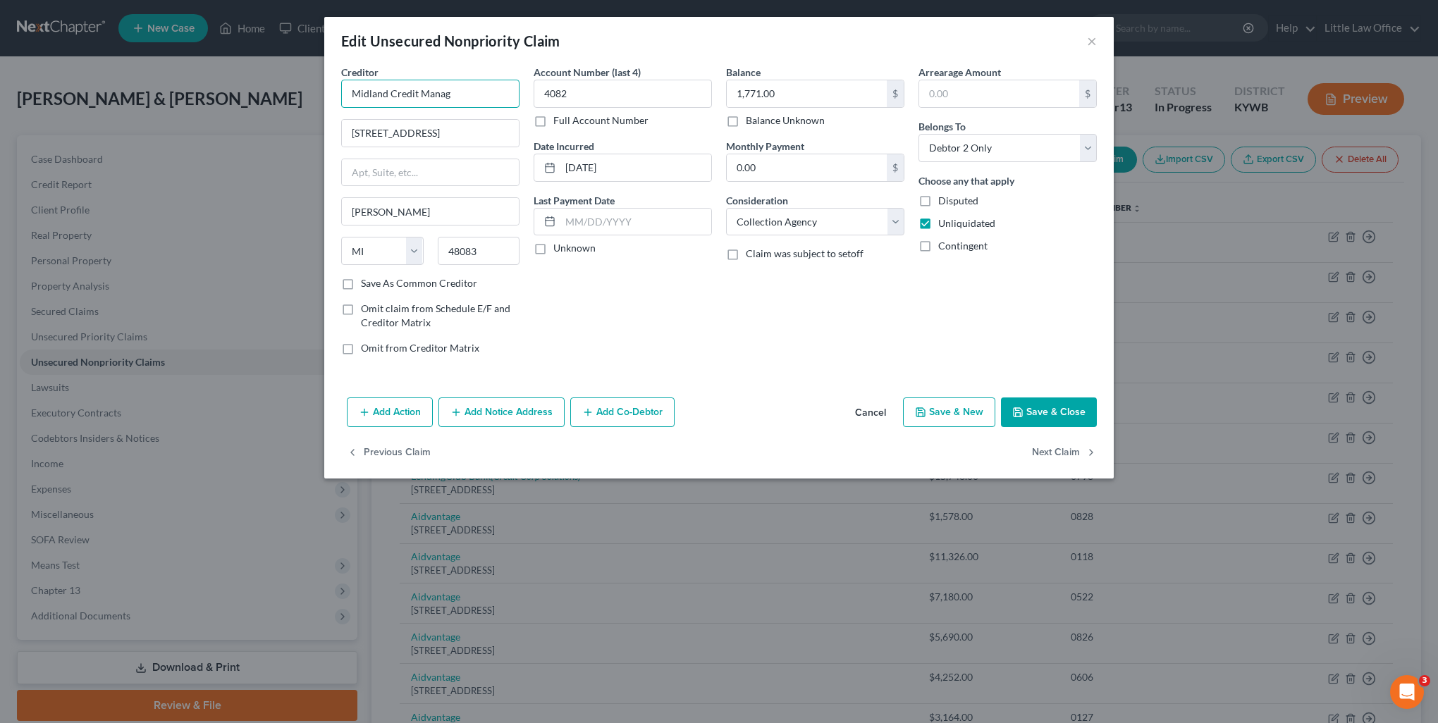
click at [490, 97] on input "Midland Credit Manag" at bounding box center [430, 94] width 178 height 28
click at [486, 124] on div "Midland Credit Management" at bounding box center [425, 118] width 147 height 14
click at [1060, 454] on button "Next Claim" at bounding box center [1064, 453] width 65 height 30
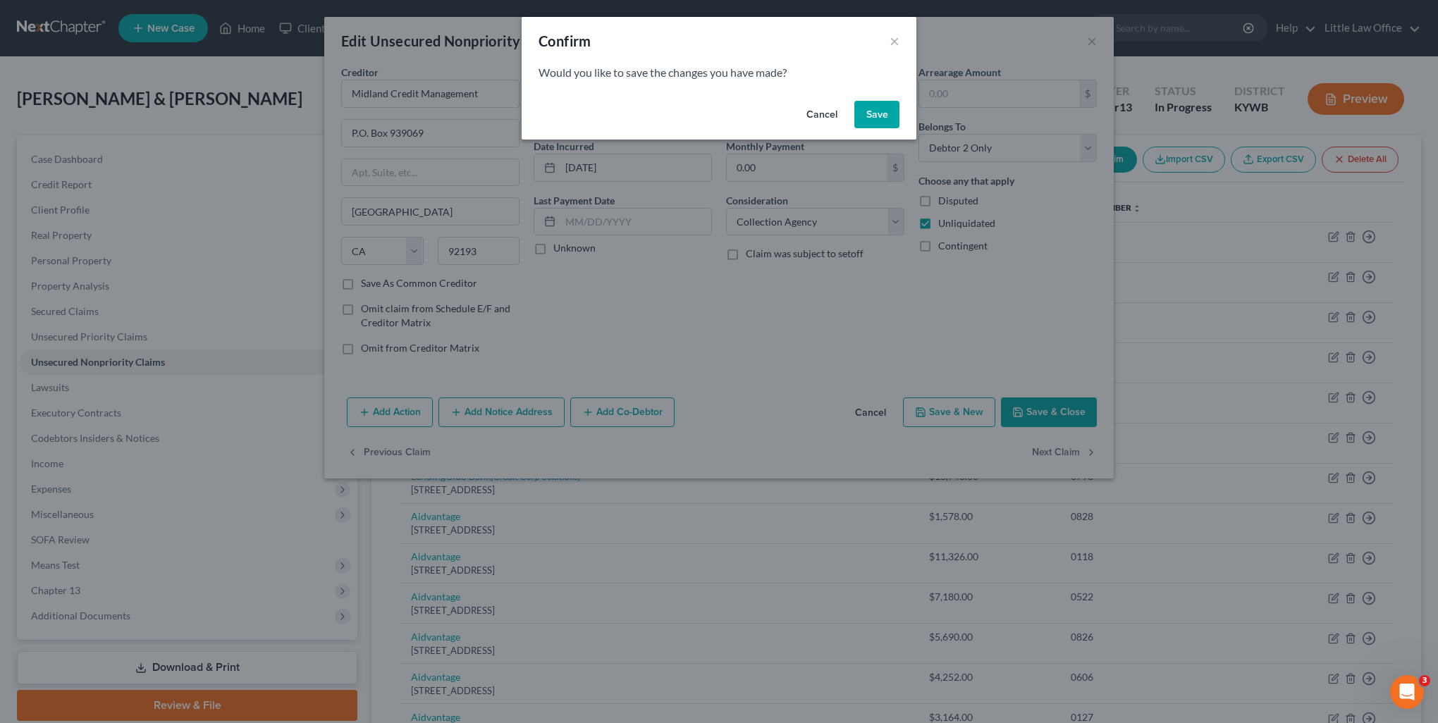
click at [880, 115] on button "Save" at bounding box center [876, 115] width 45 height 28
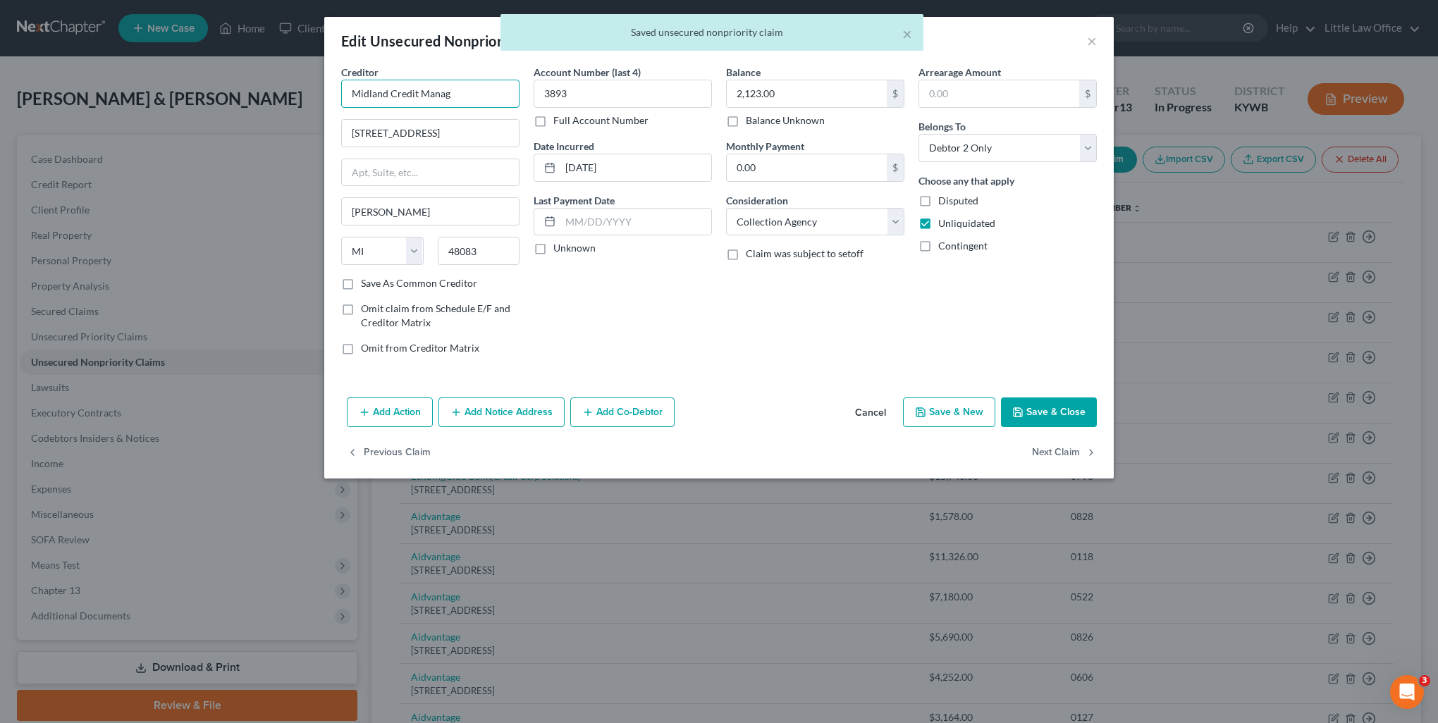
click at [452, 94] on input "Midland Credit Manag" at bounding box center [430, 94] width 178 height 28
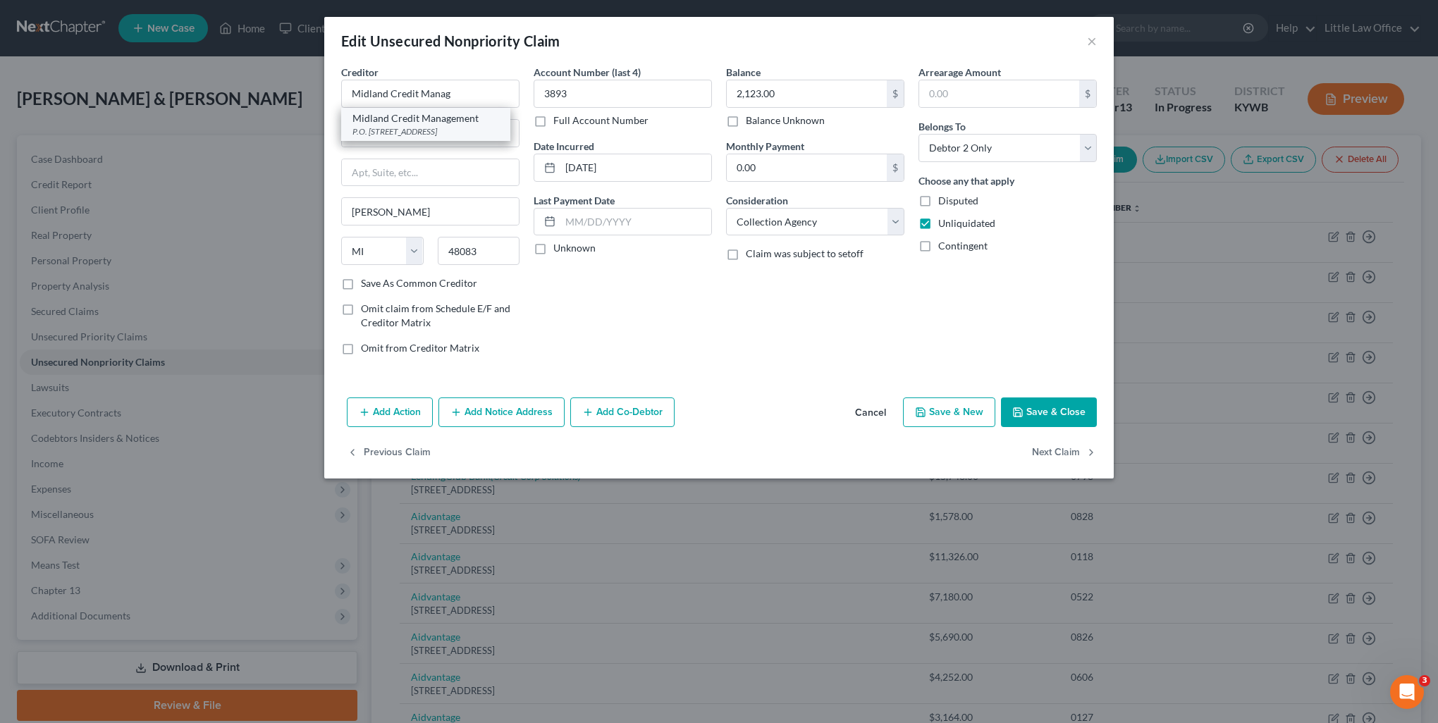
click at [450, 121] on div "Midland Credit Management" at bounding box center [425, 118] width 147 height 14
click at [1045, 444] on button "Next Claim" at bounding box center [1064, 453] width 65 height 30
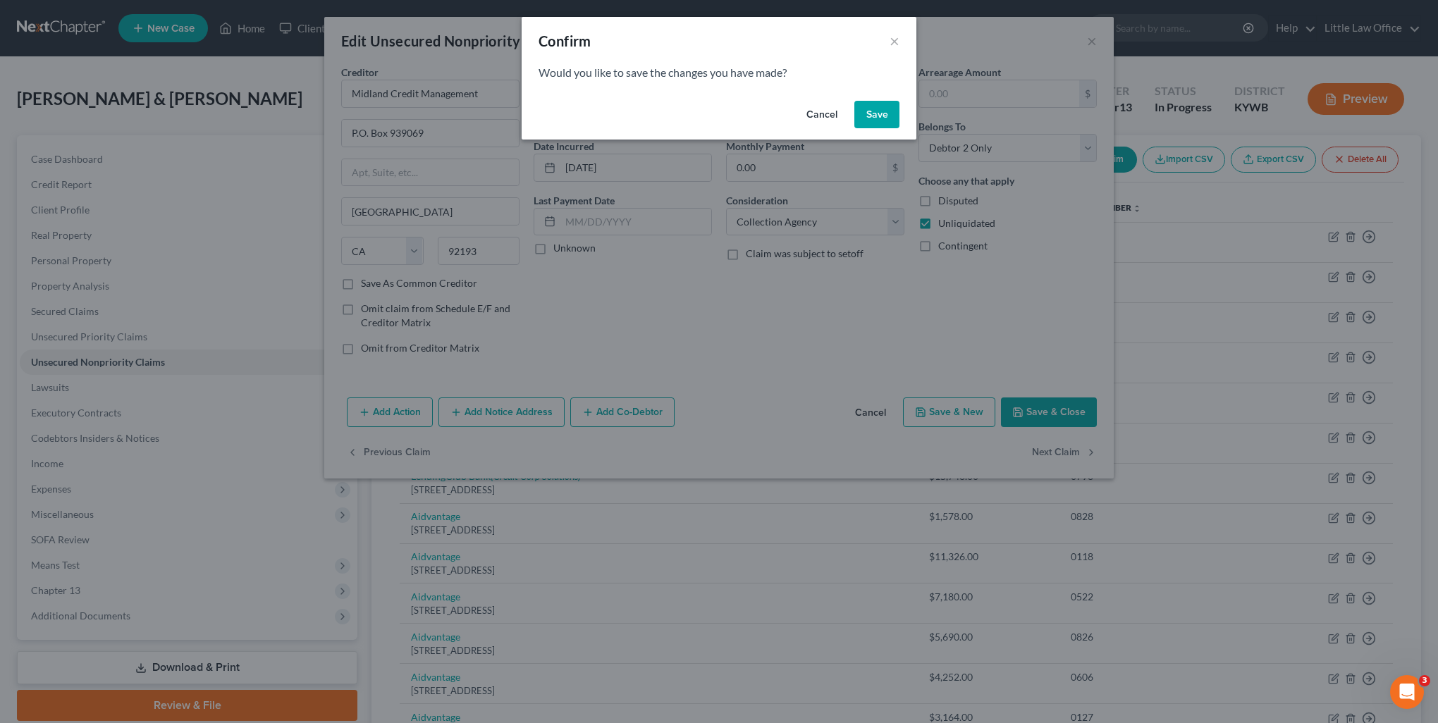
click at [883, 116] on button "Save" at bounding box center [876, 115] width 45 height 28
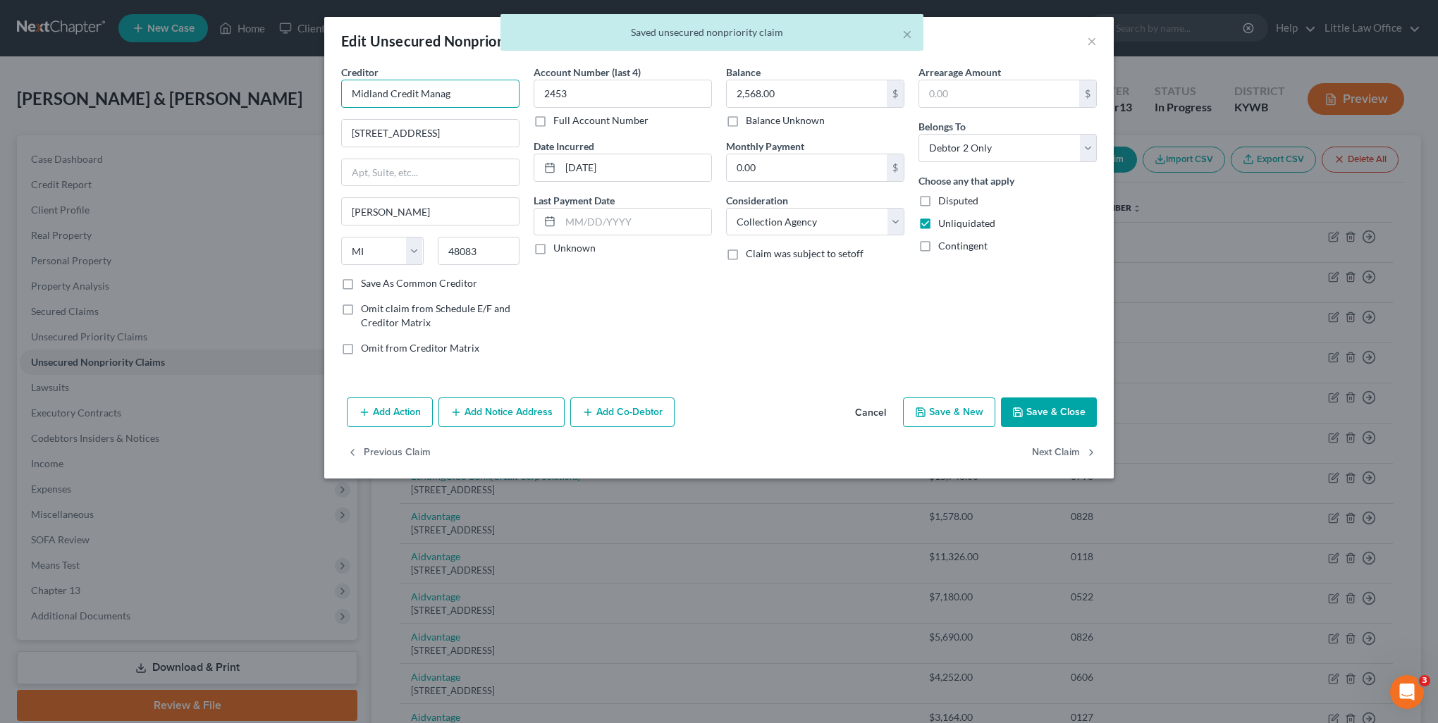
click at [488, 83] on input "Midland Credit Manag" at bounding box center [430, 94] width 178 height 28
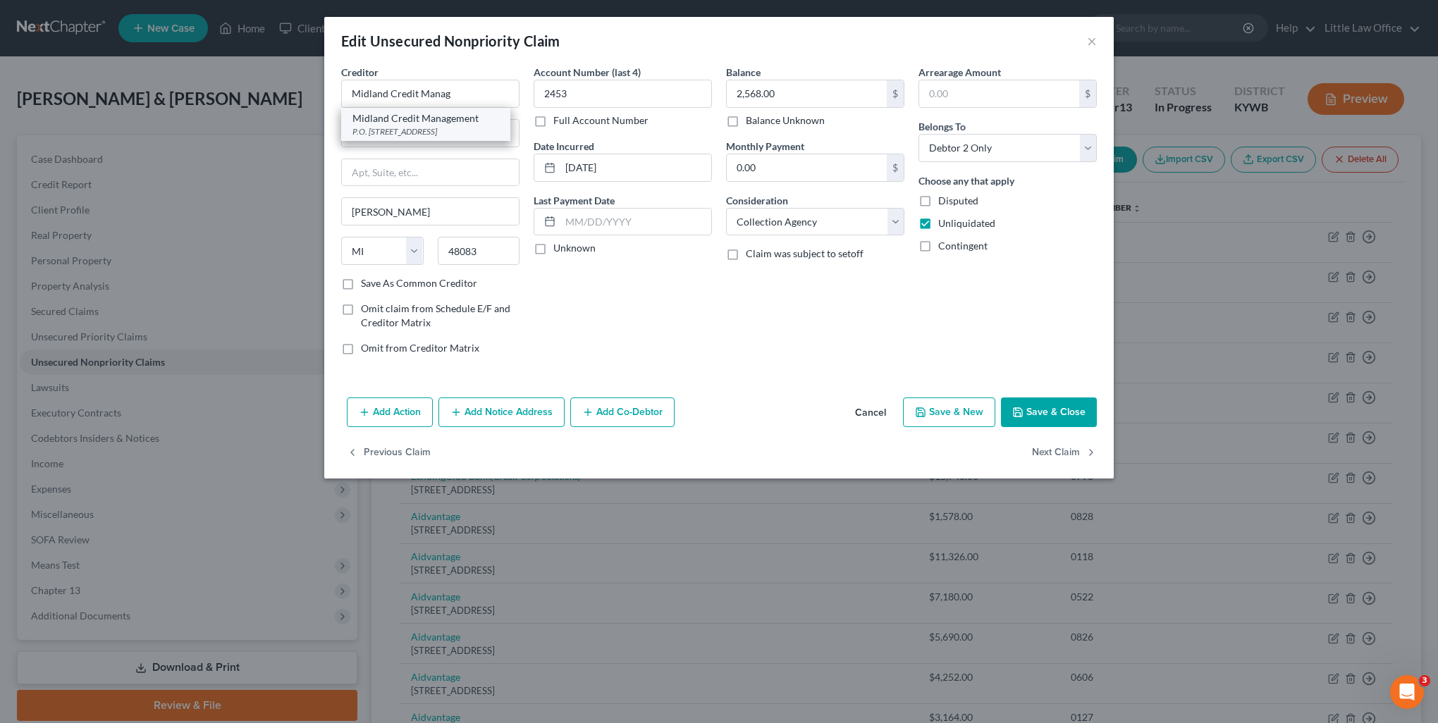
click at [474, 111] on div "Midland Credit Management" at bounding box center [425, 118] width 147 height 14
click at [1067, 447] on button "Next Claim" at bounding box center [1064, 453] width 65 height 30
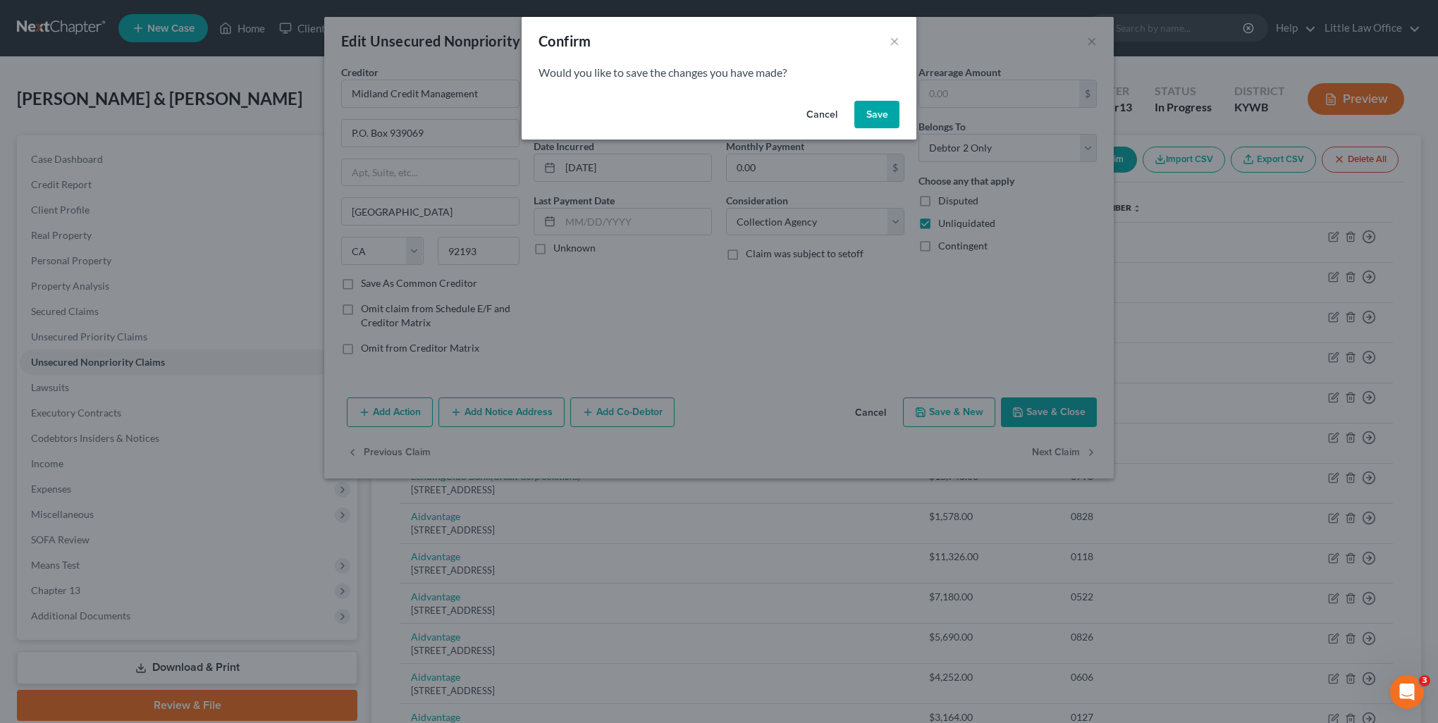
click at [890, 114] on button "Save" at bounding box center [876, 115] width 45 height 28
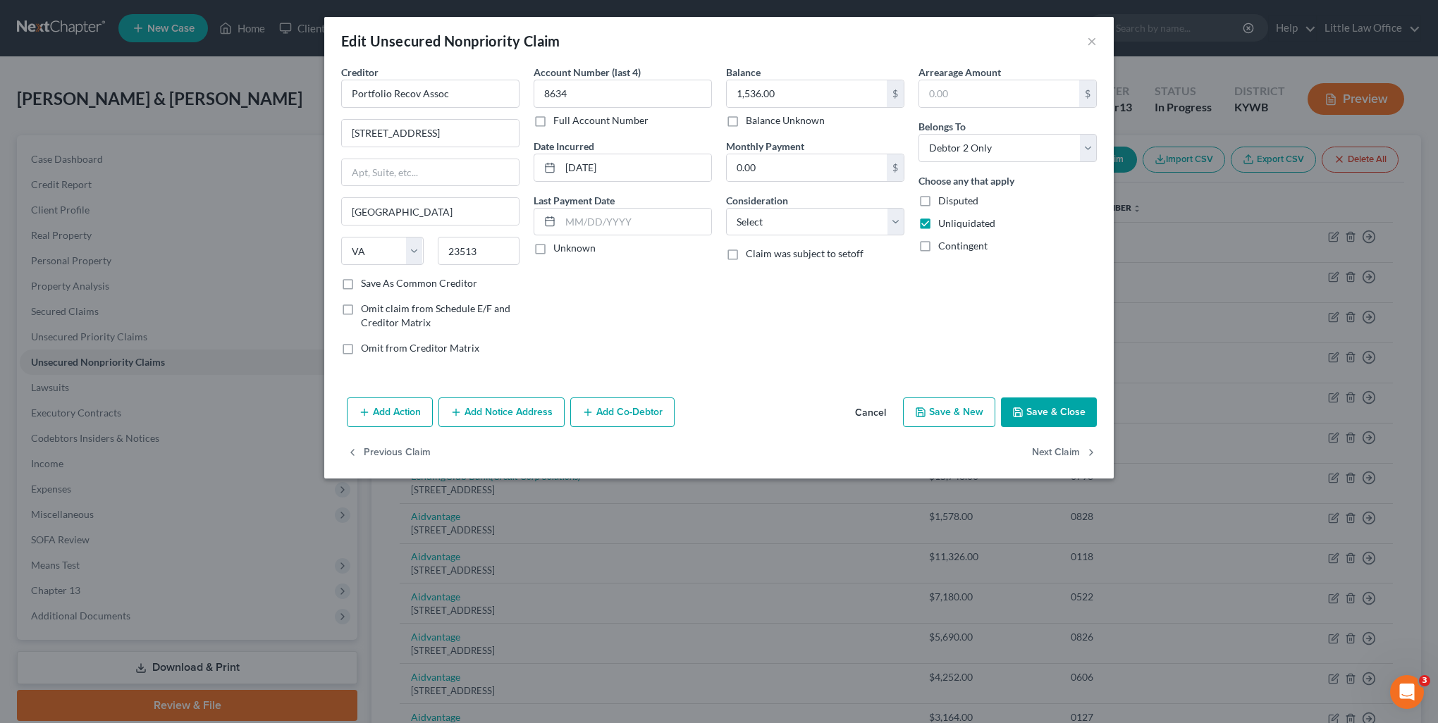
click at [537, 414] on button "Add Notice Address" at bounding box center [501, 413] width 126 height 30
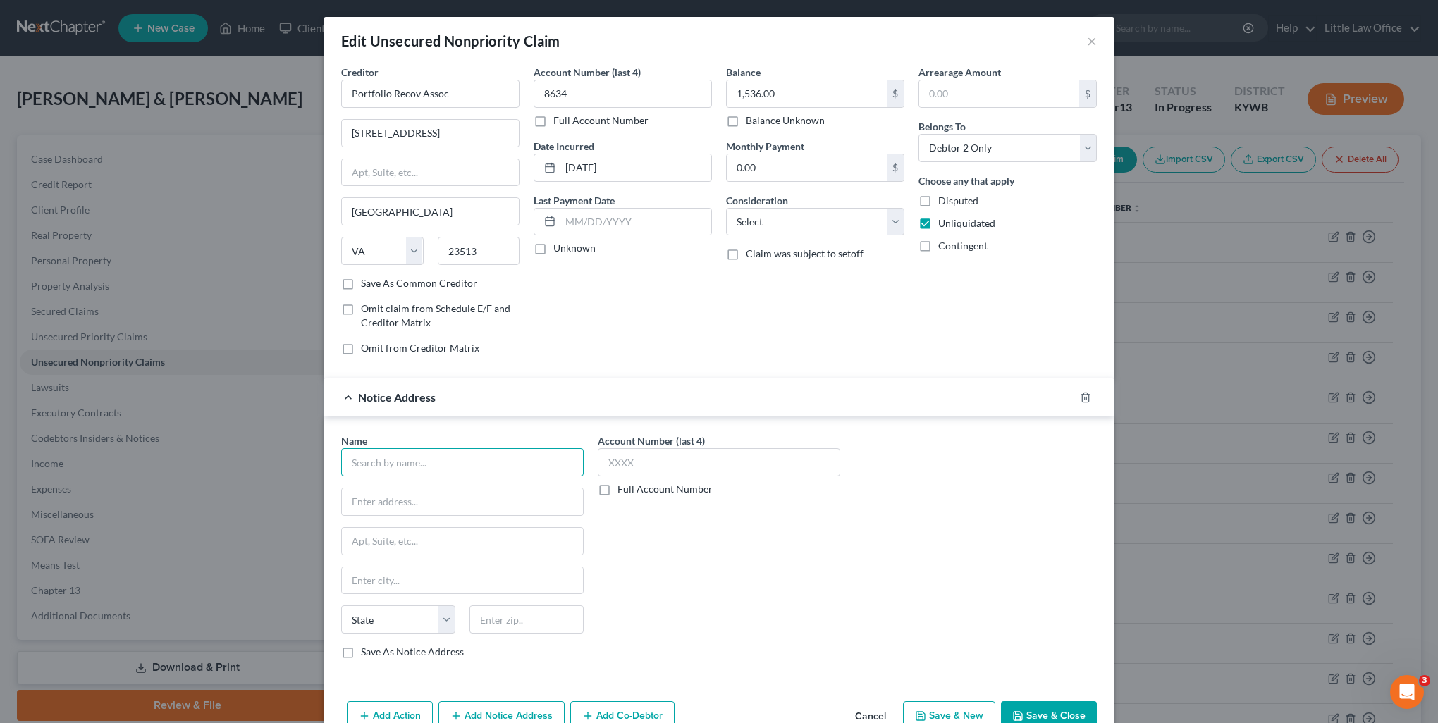
click at [487, 456] on input "text" at bounding box center [462, 462] width 242 height 28
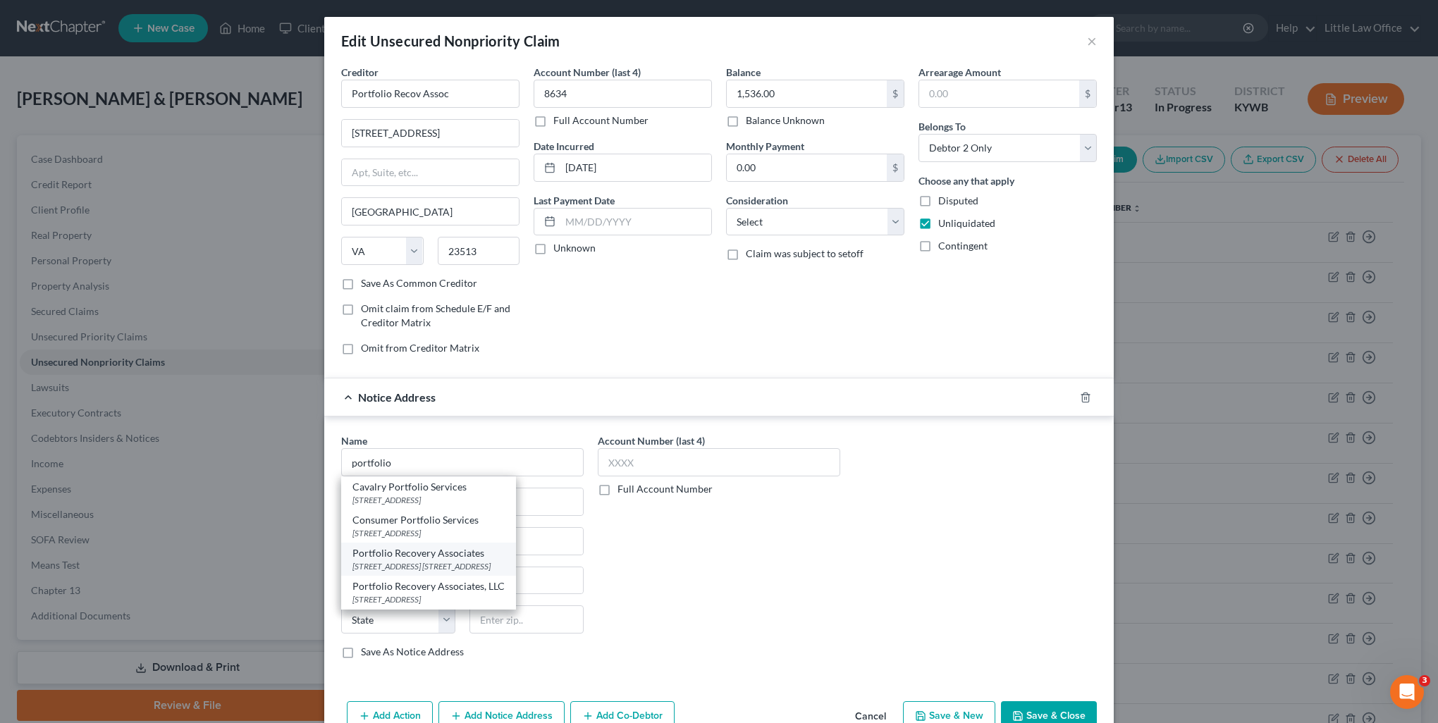
click at [457, 562] on div "[STREET_ADDRESS] [STREET_ADDRESS]" at bounding box center [428, 566] width 152 height 12
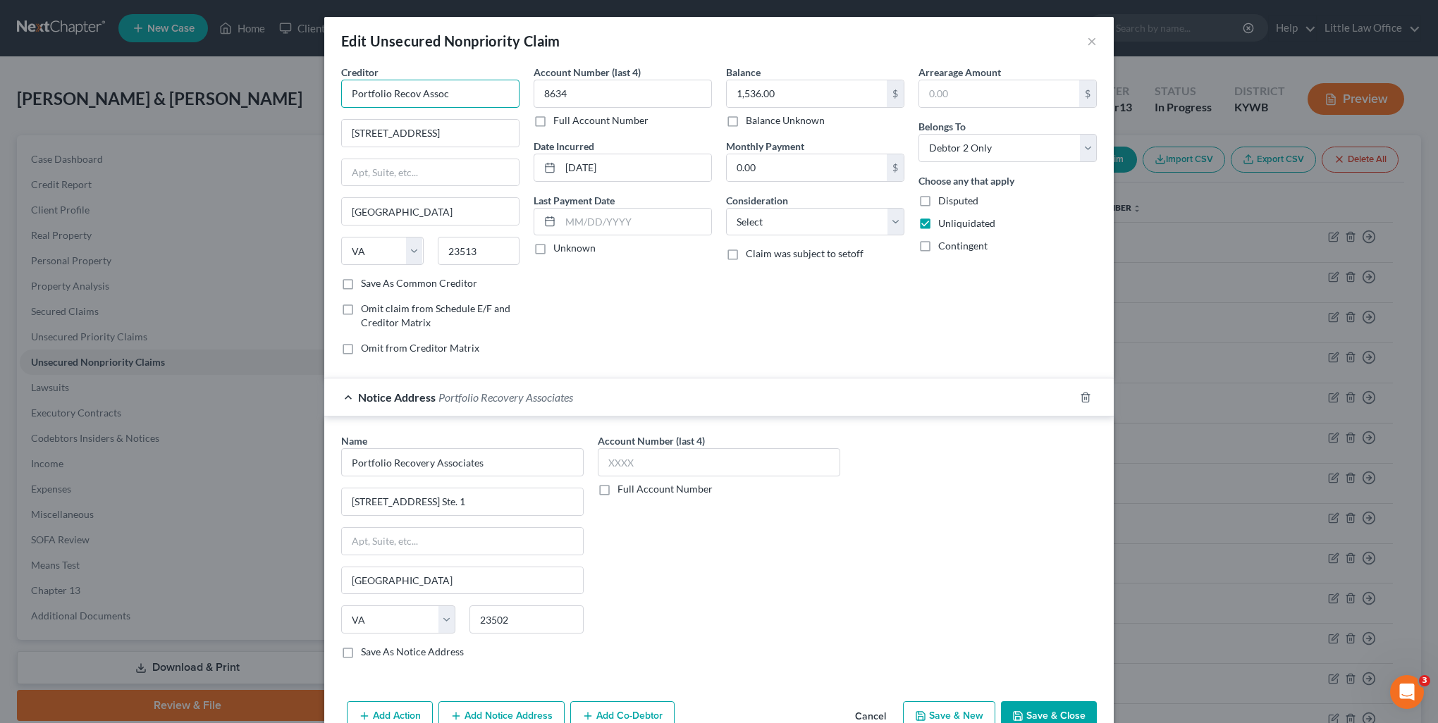
click at [454, 89] on input "Portfolio Recov Assoc" at bounding box center [430, 94] width 178 height 28
click at [452, 130] on div "[STREET_ADDRESS]" at bounding box center [425, 131] width 147 height 12
drag, startPoint x: 821, startPoint y: 218, endPoint x: 789, endPoint y: 236, distance: 36.0
click at [821, 218] on select "Select Cable / Satellite Services Collection Agency Credit Card Debt Debt Couns…" at bounding box center [815, 222] width 178 height 28
click at [726, 208] on select "Select Cable / Satellite Services Collection Agency Credit Card Debt Debt Couns…" at bounding box center [815, 222] width 178 height 28
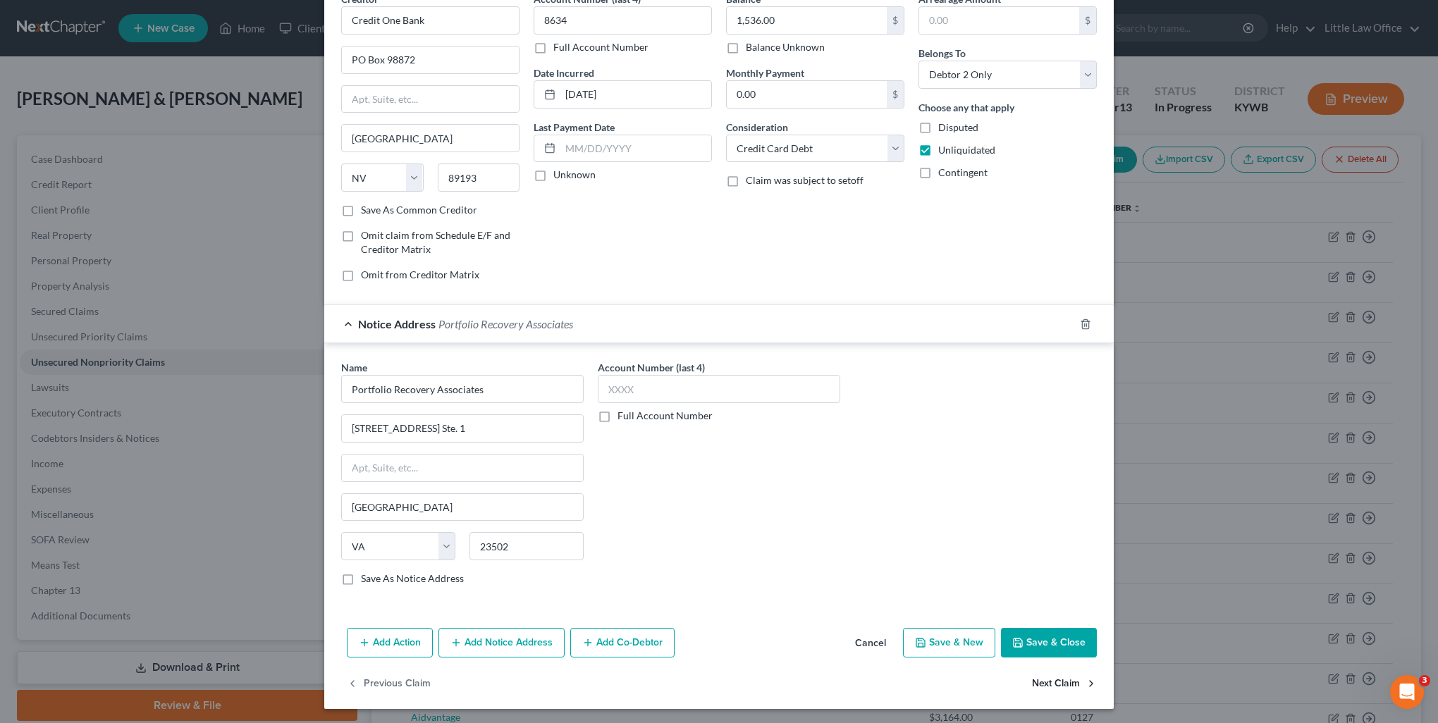
click at [1051, 685] on button "Next Claim" at bounding box center [1064, 684] width 65 height 30
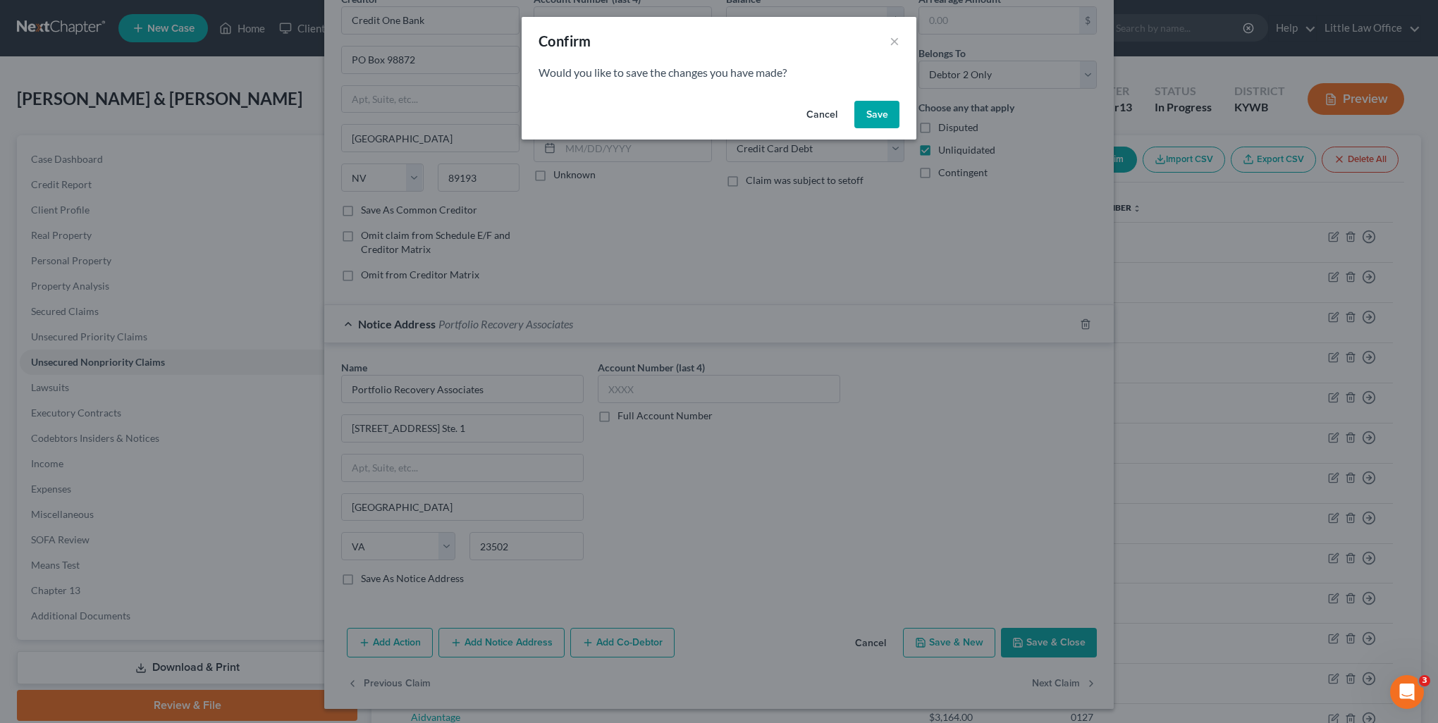
click at [870, 123] on button "Save" at bounding box center [876, 115] width 45 height 28
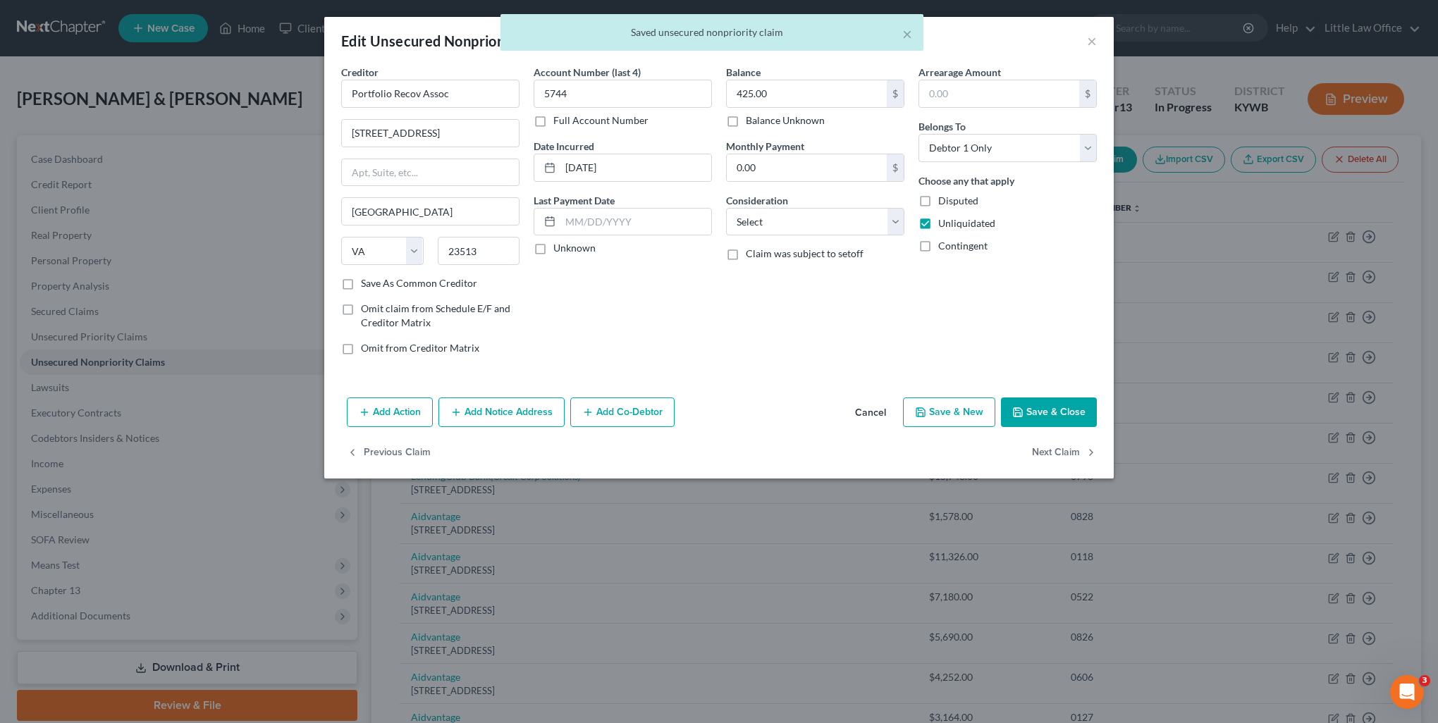
click at [515, 405] on button "Add Notice Address" at bounding box center [501, 413] width 126 height 30
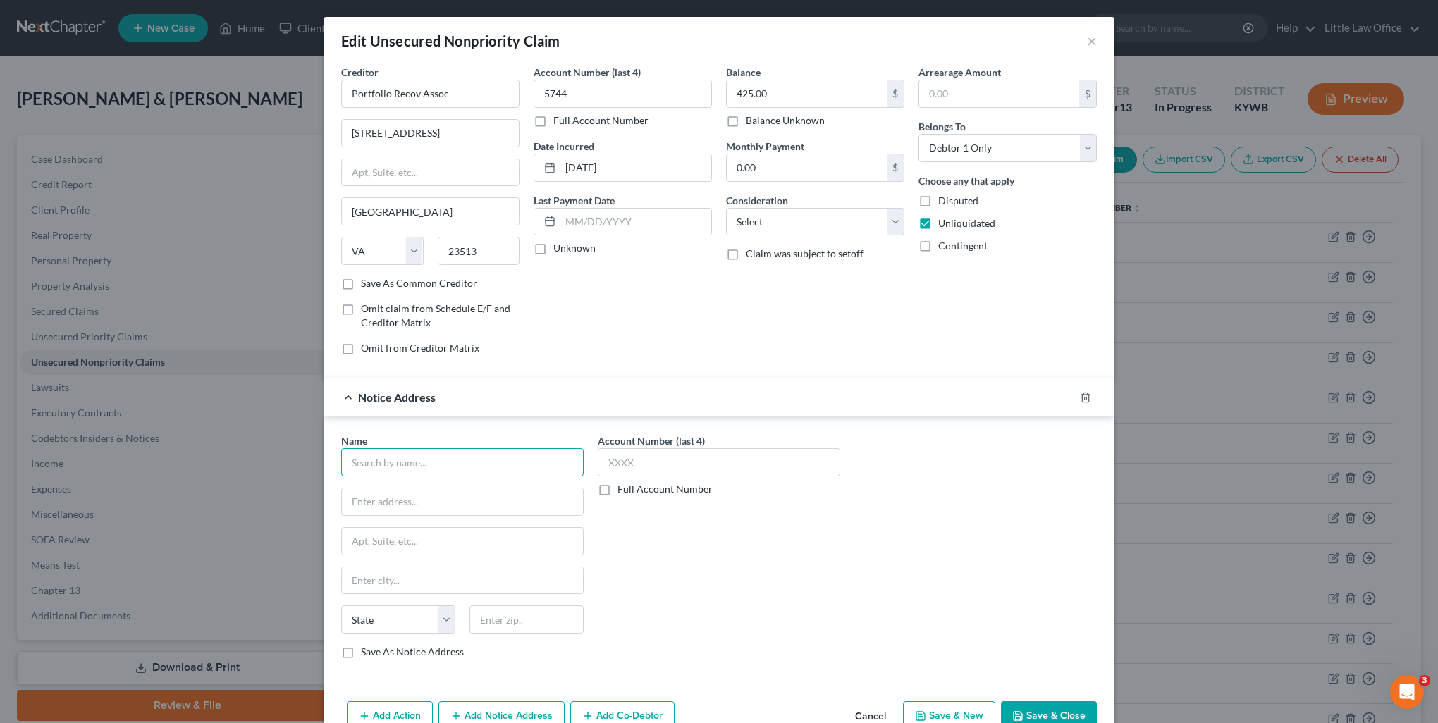
click at [455, 467] on input "text" at bounding box center [462, 462] width 242 height 28
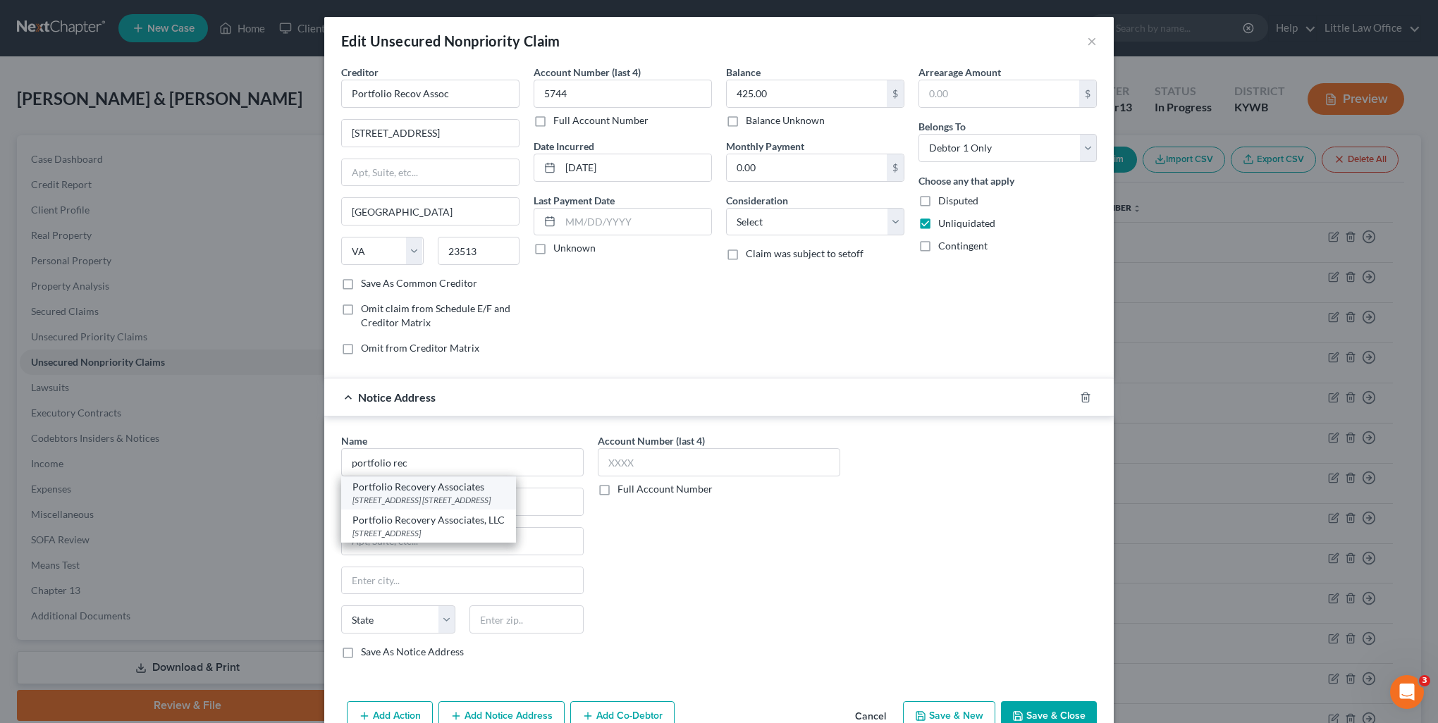
click at [438, 487] on div "Portfolio Recovery Associates" at bounding box center [428, 487] width 152 height 14
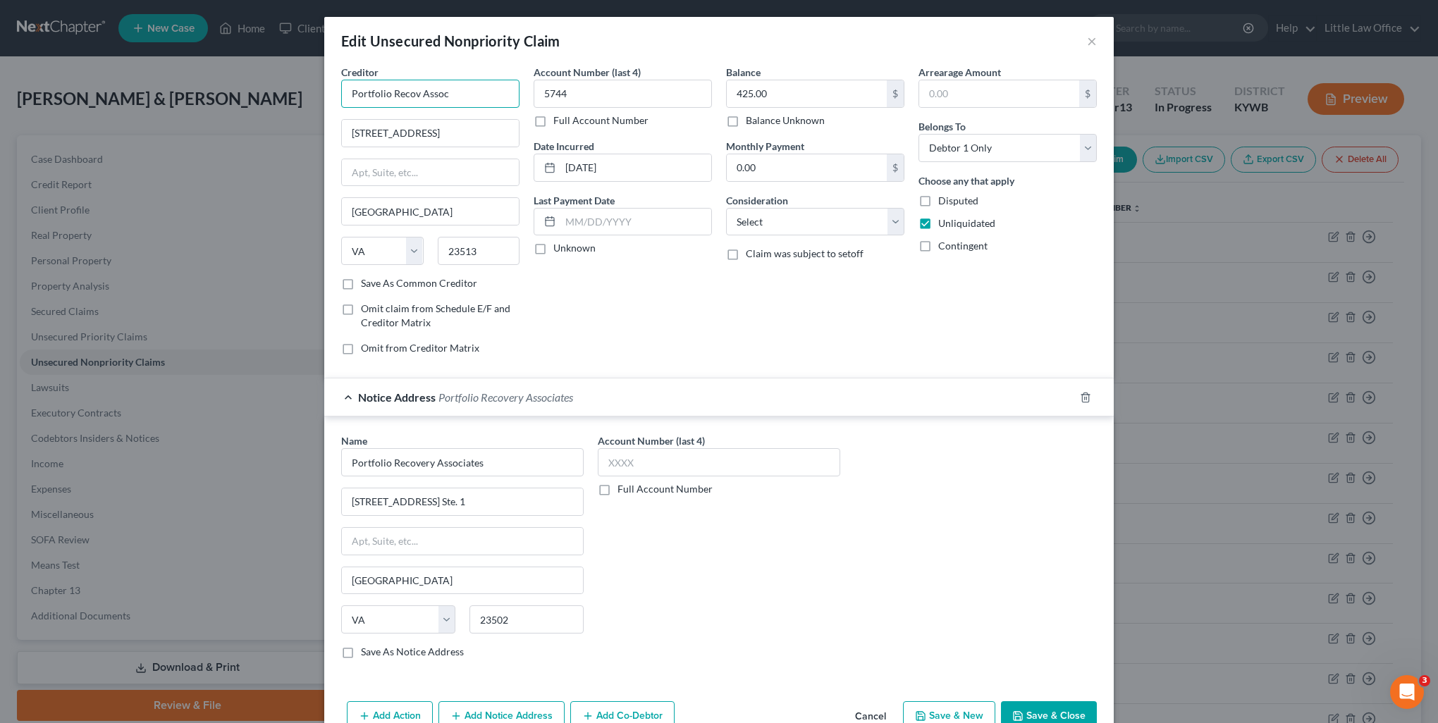
click at [436, 100] on input "Portfolio Recov Assoc" at bounding box center [430, 94] width 178 height 28
click at [420, 128] on div "[STREET_ADDRESS]" at bounding box center [425, 131] width 147 height 12
click at [771, 221] on select "Select Cable / Satellite Services Collection Agency Credit Card Debt Debt Couns…" at bounding box center [815, 222] width 178 height 28
click at [726, 208] on select "Select Cable / Satellite Services Collection Agency Credit Card Debt Debt Couns…" at bounding box center [815, 222] width 178 height 28
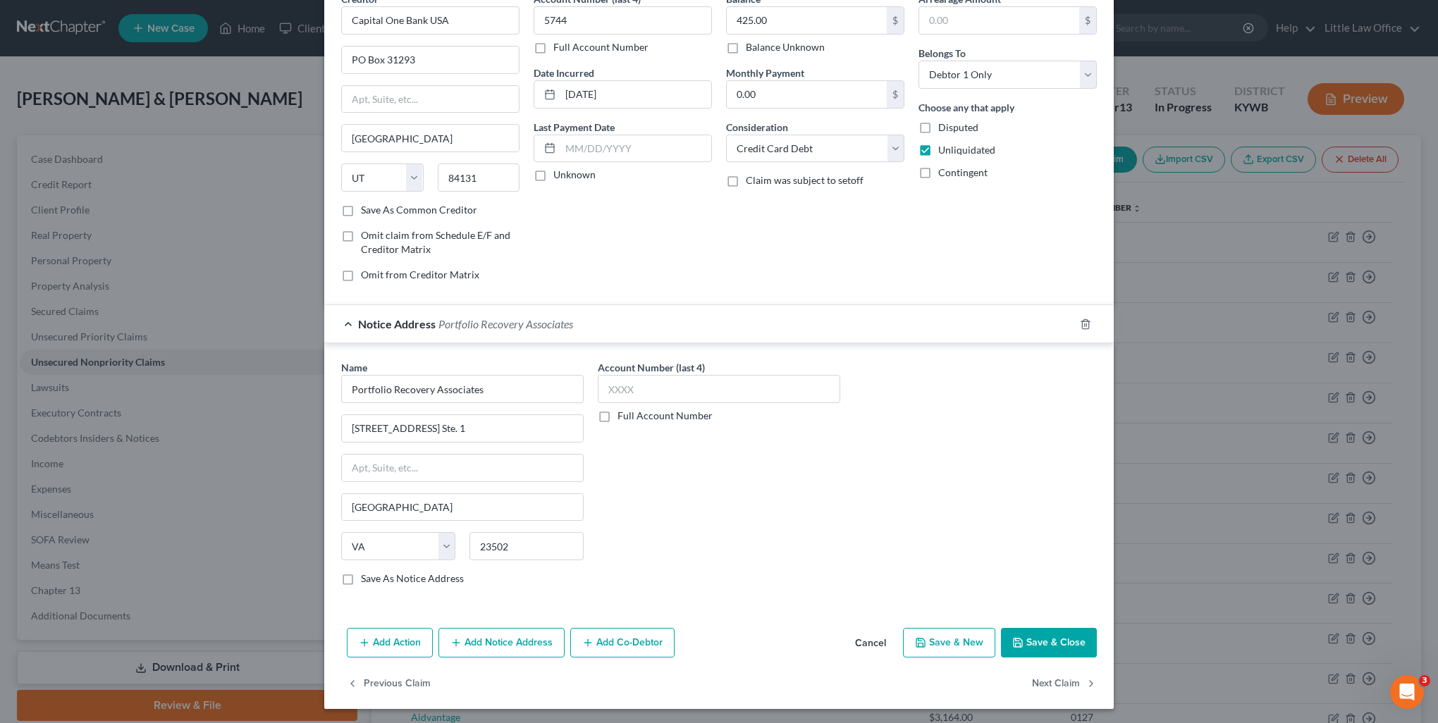
click at [1051, 698] on div "Previous Claim Next Claim" at bounding box center [718, 689] width 789 height 41
click at [1047, 684] on button "Next Claim" at bounding box center [1064, 684] width 65 height 30
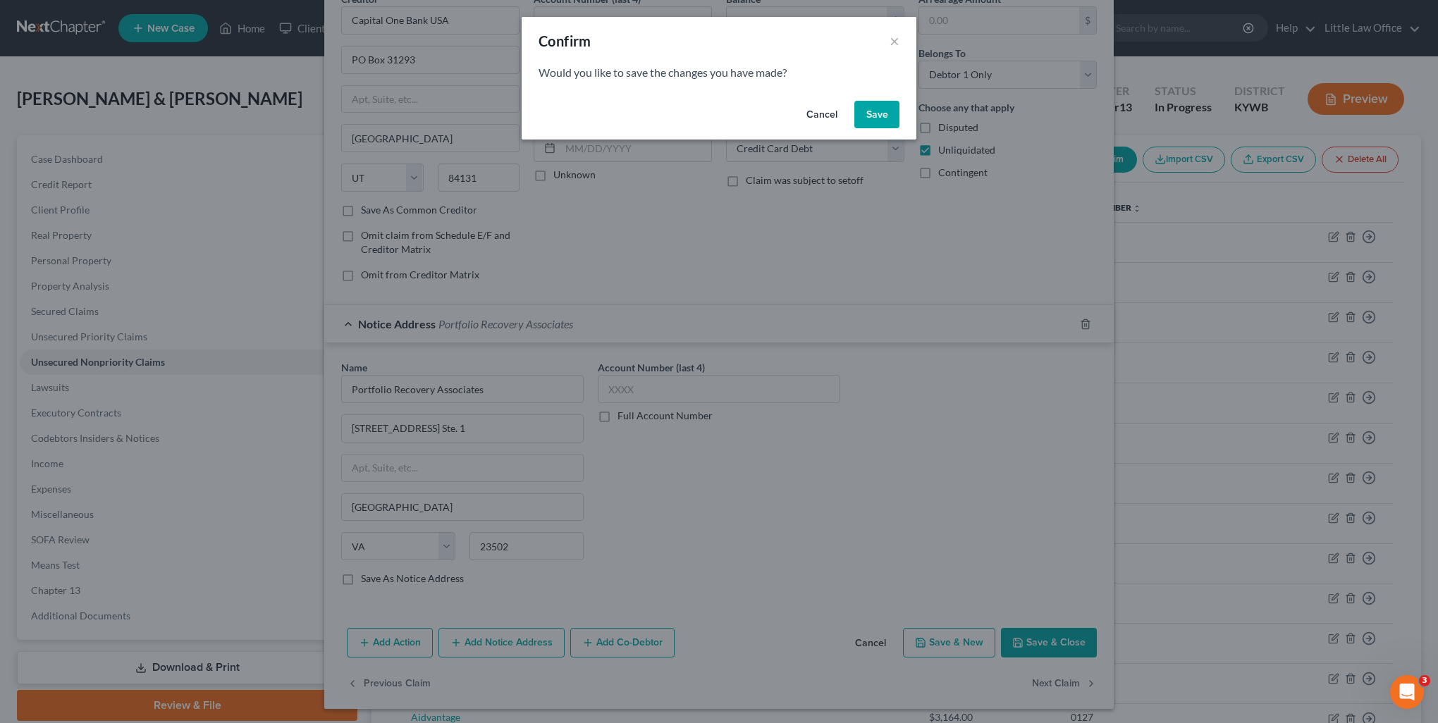
click at [881, 130] on div "Cancel Save" at bounding box center [719, 117] width 395 height 45
click at [873, 119] on button "Save" at bounding box center [876, 115] width 45 height 28
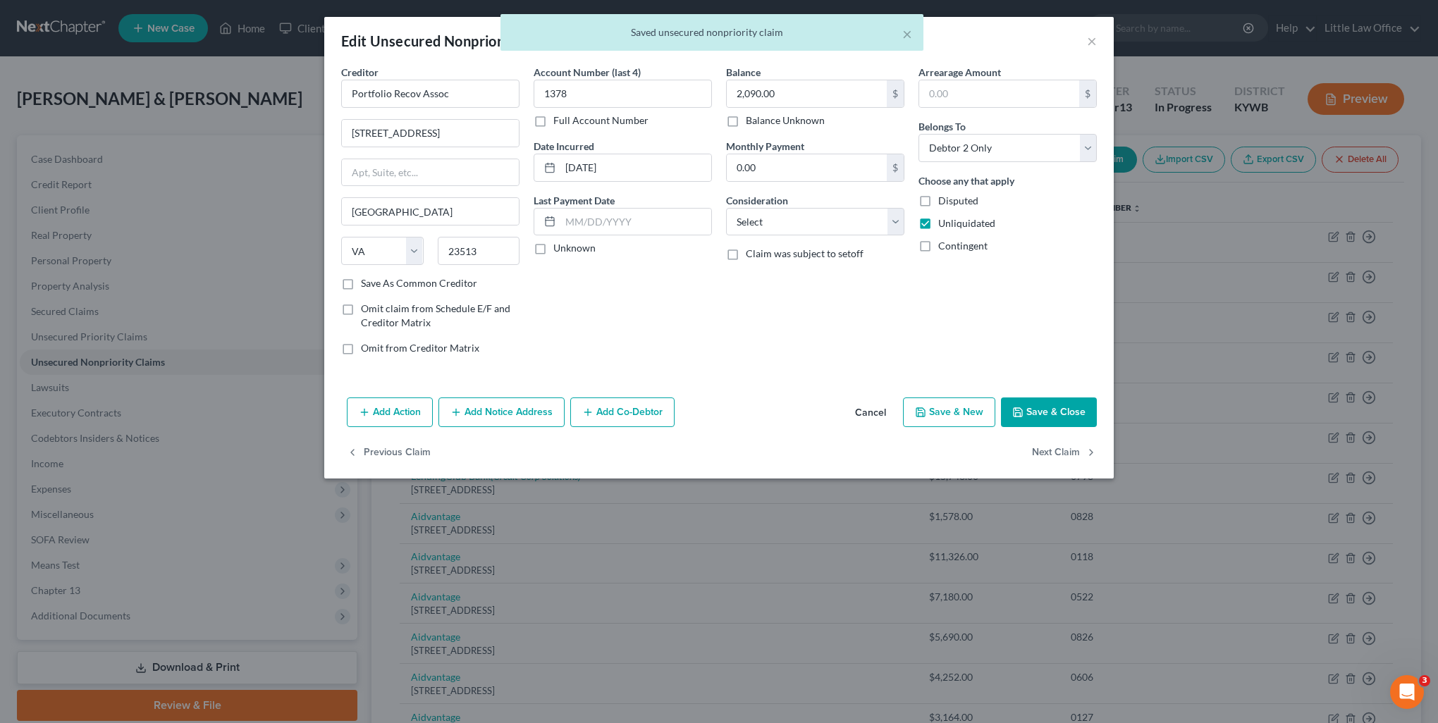
scroll to position [0, 0]
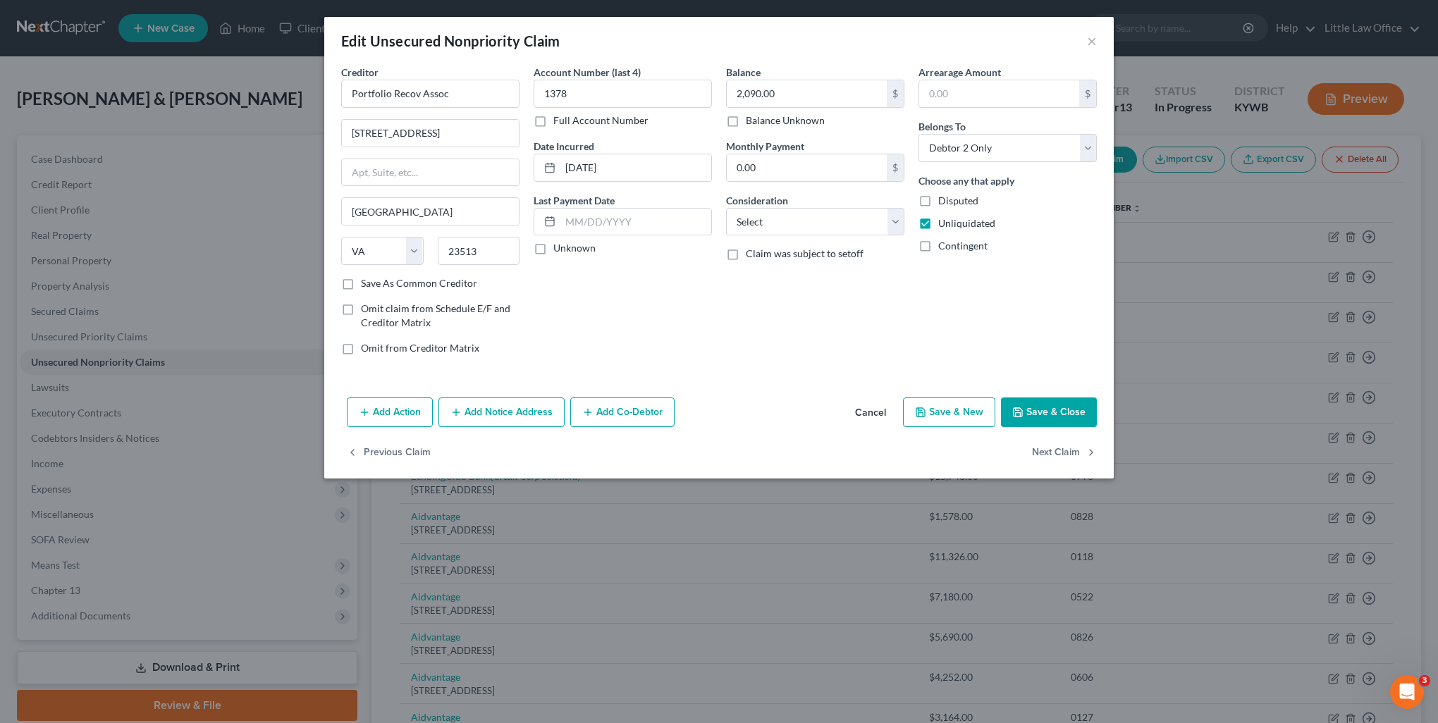
click at [447, 409] on button "Add Notice Address" at bounding box center [501, 413] width 126 height 30
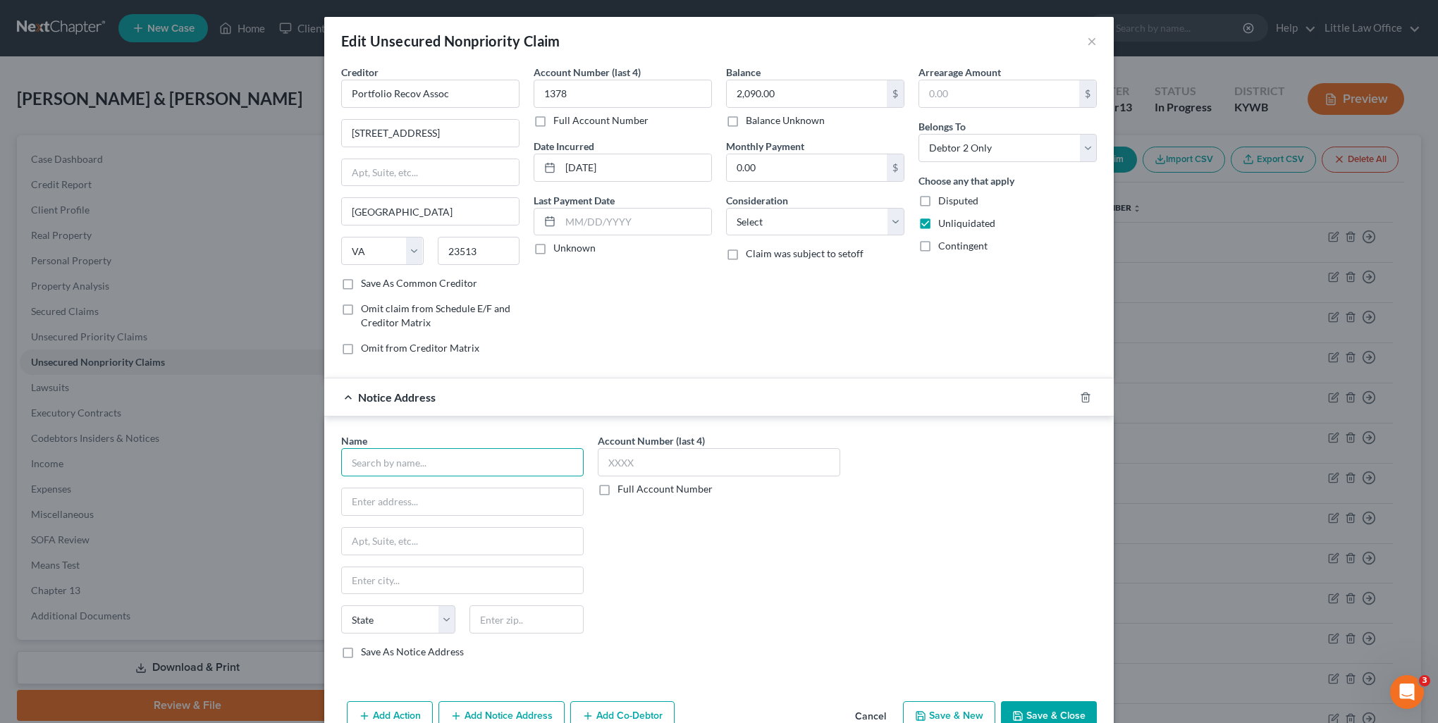
click at [461, 456] on input "text" at bounding box center [462, 462] width 242 height 28
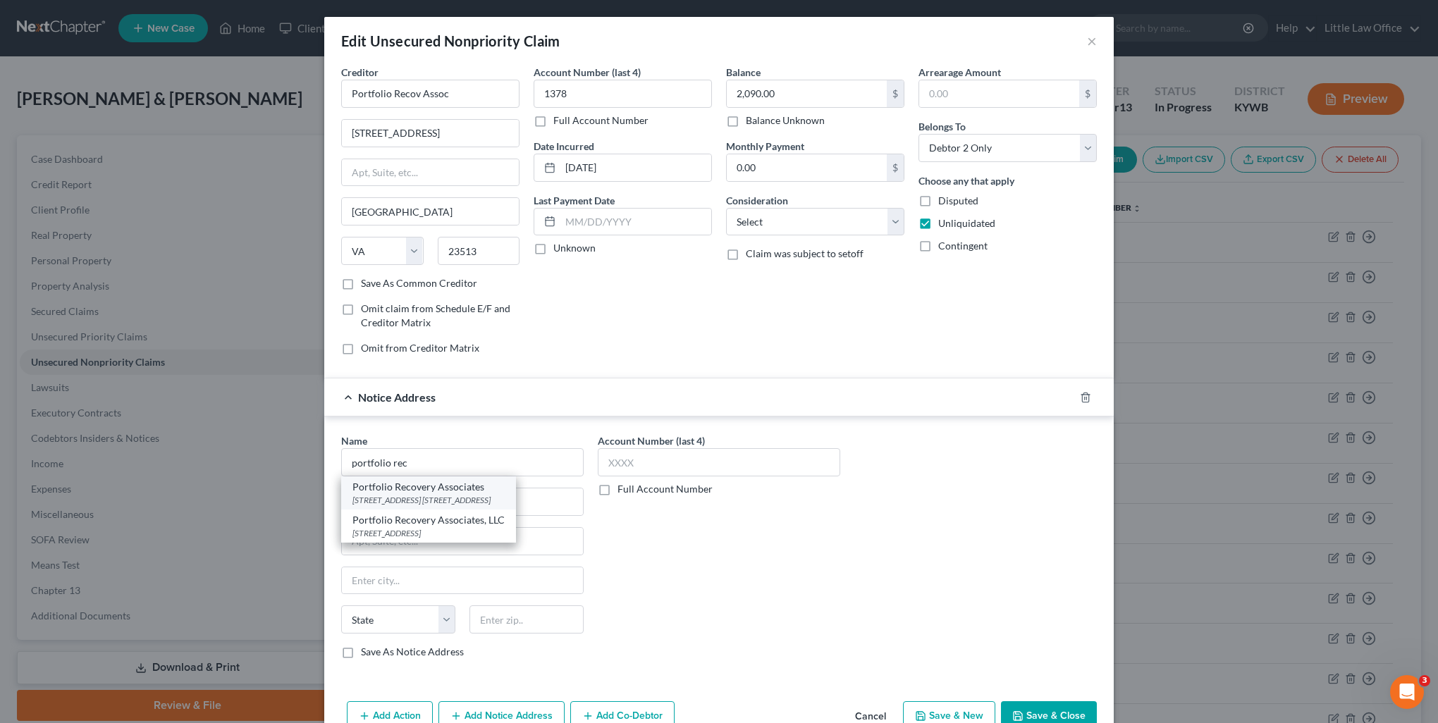
click at [457, 498] on div "[STREET_ADDRESS] [STREET_ADDRESS]" at bounding box center [428, 500] width 152 height 12
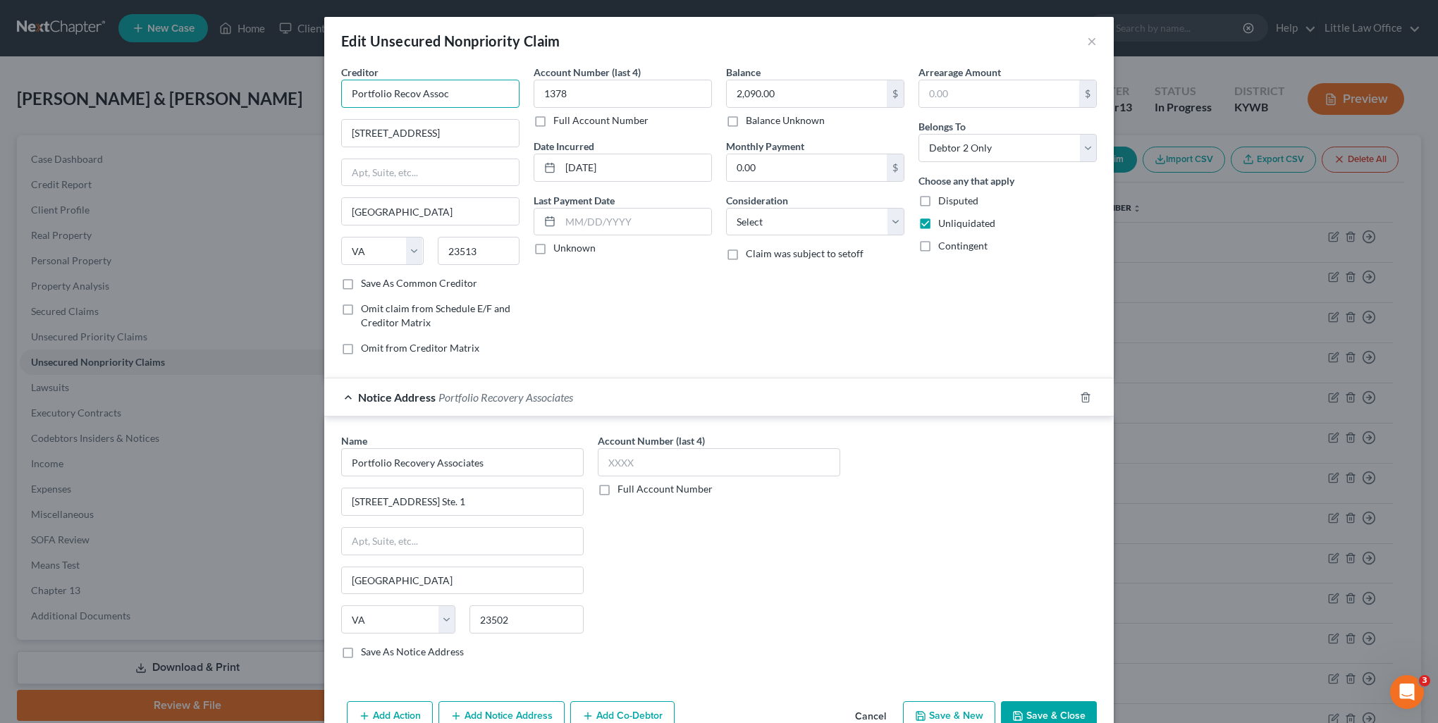
click at [465, 89] on input "Portfolio Recov Assoc" at bounding box center [430, 94] width 178 height 28
click at [457, 125] on div "[STREET_ADDRESS]" at bounding box center [425, 131] width 147 height 12
drag, startPoint x: 831, startPoint y: 219, endPoint x: 825, endPoint y: 223, distance: 8.0
click at [831, 219] on select "Select Cable / Satellite Services Collection Agency Credit Card Debt Debt Couns…" at bounding box center [815, 222] width 178 height 28
click at [726, 208] on select "Select Cable / Satellite Services Collection Agency Credit Card Debt Debt Couns…" at bounding box center [815, 222] width 178 height 28
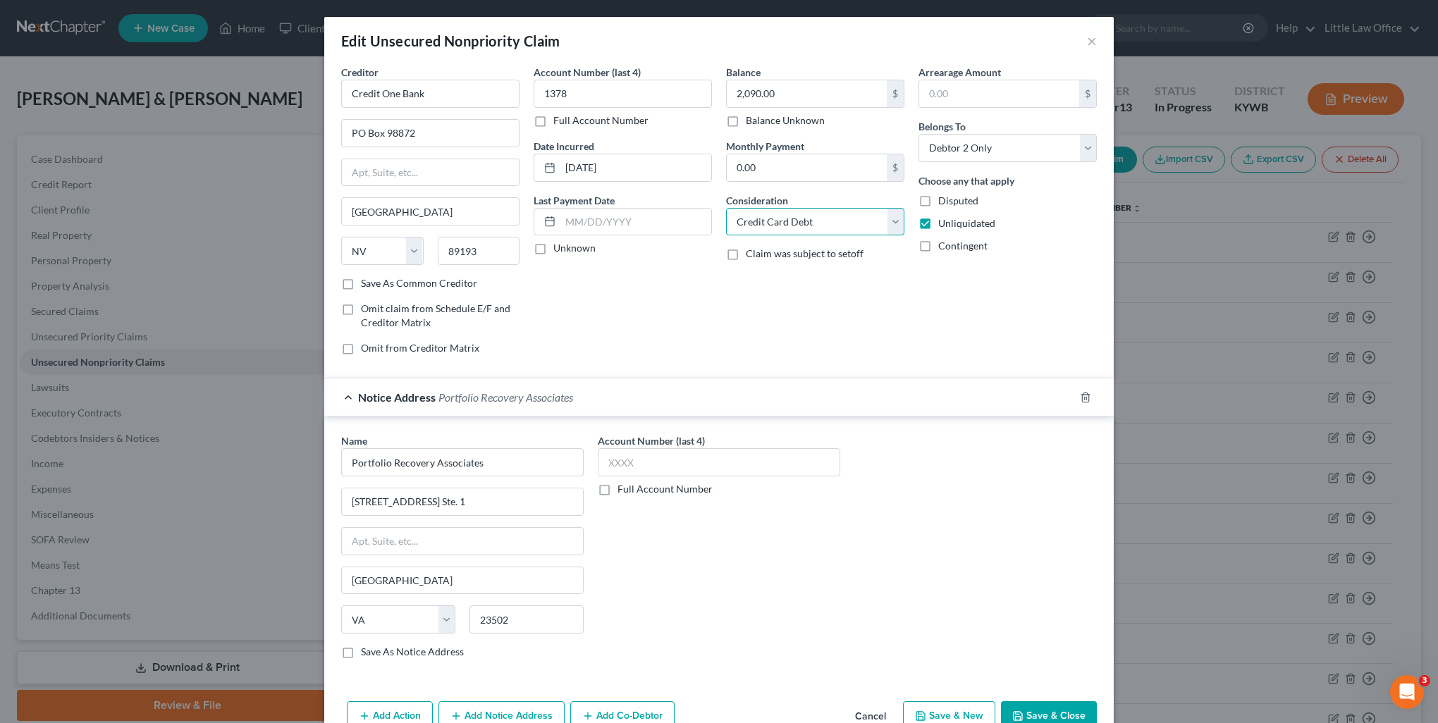
scroll to position [73, 0]
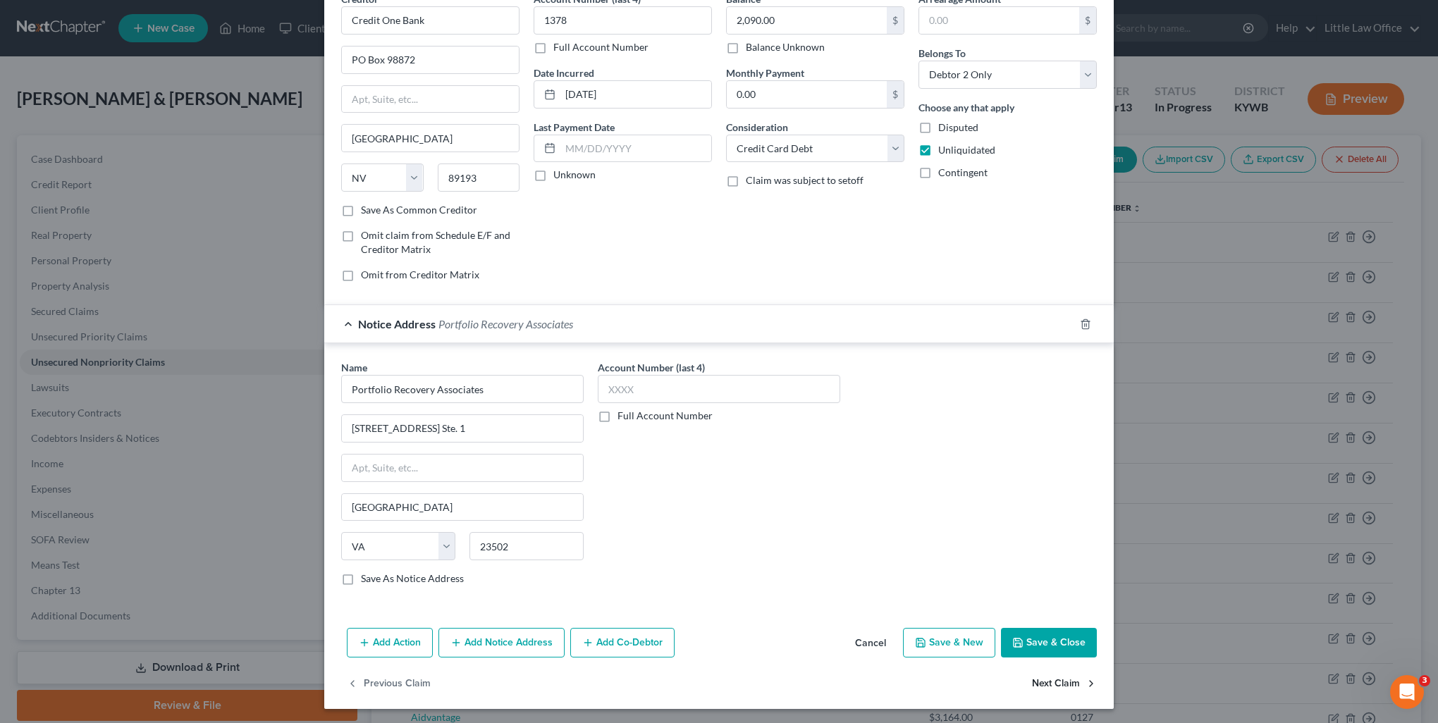
click at [1049, 677] on button "Next Claim" at bounding box center [1064, 684] width 65 height 30
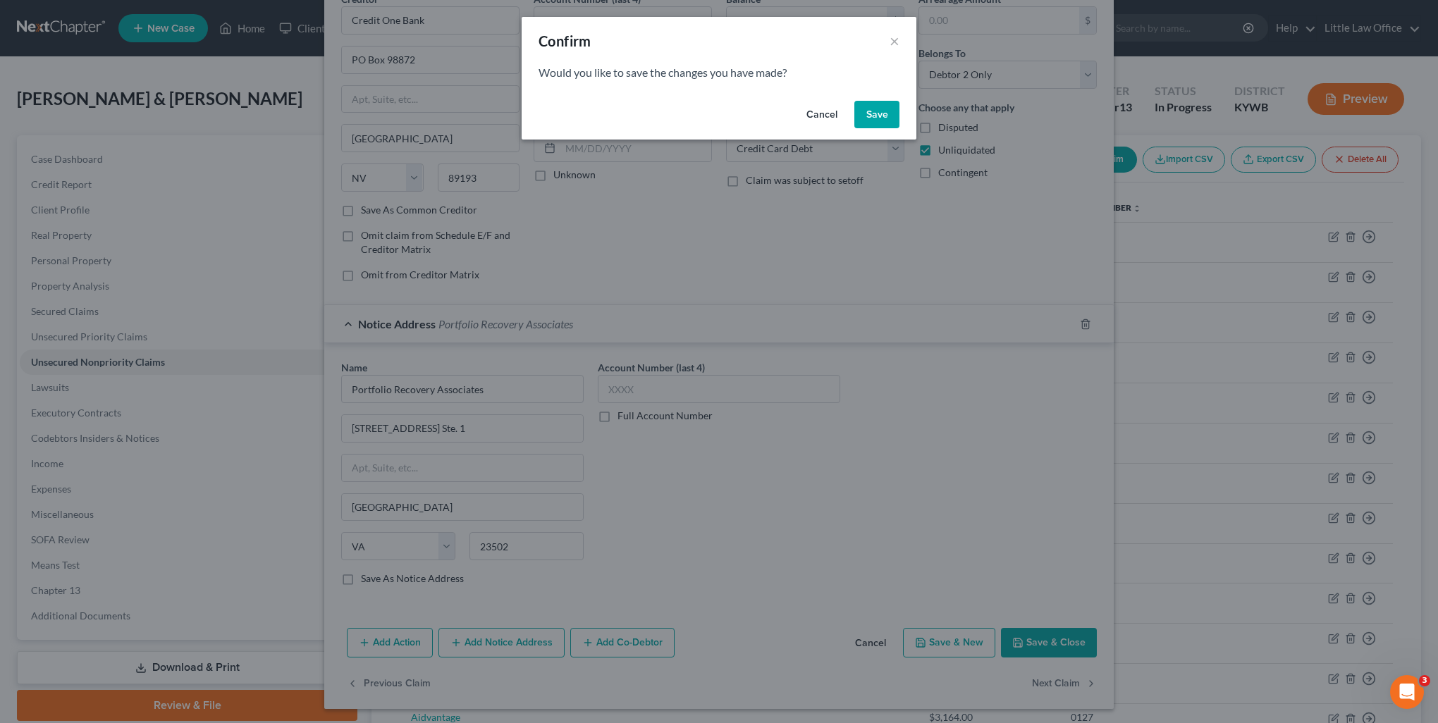
click at [877, 117] on button "Save" at bounding box center [876, 115] width 45 height 28
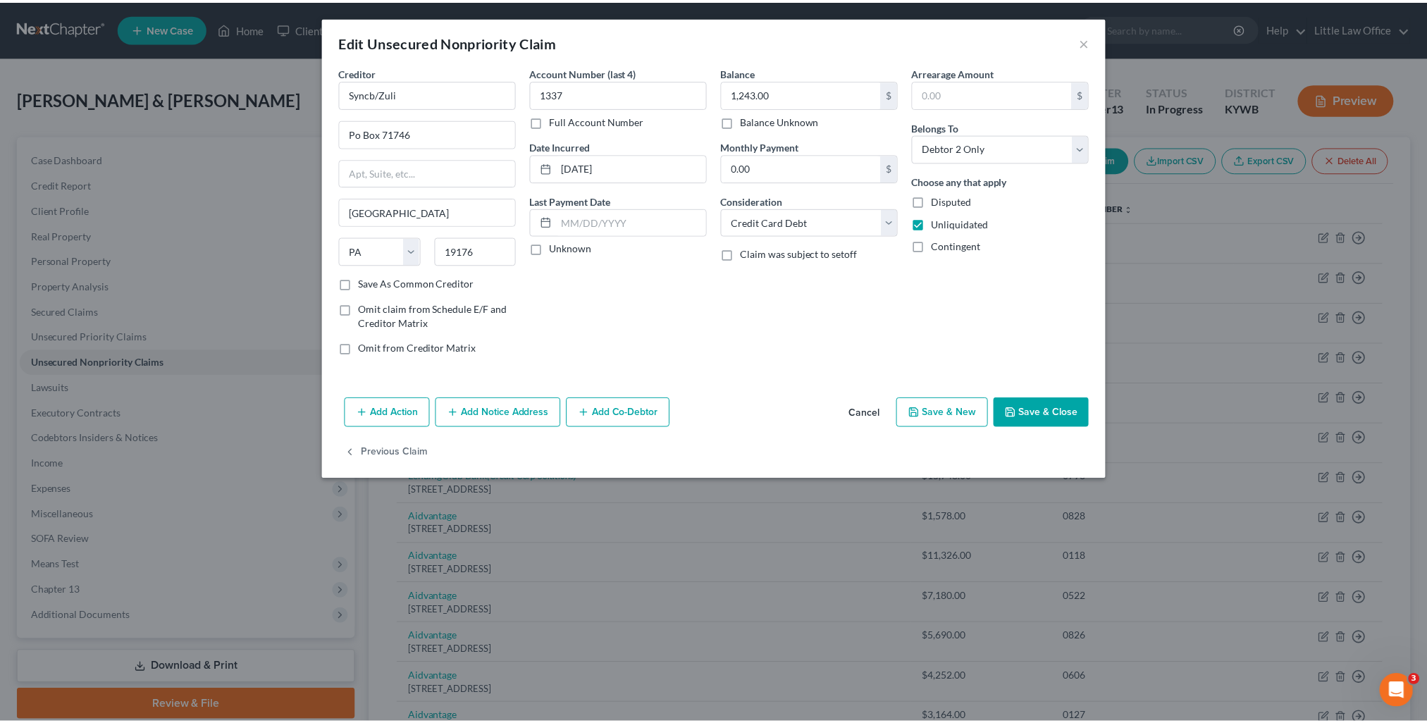
scroll to position [0, 0]
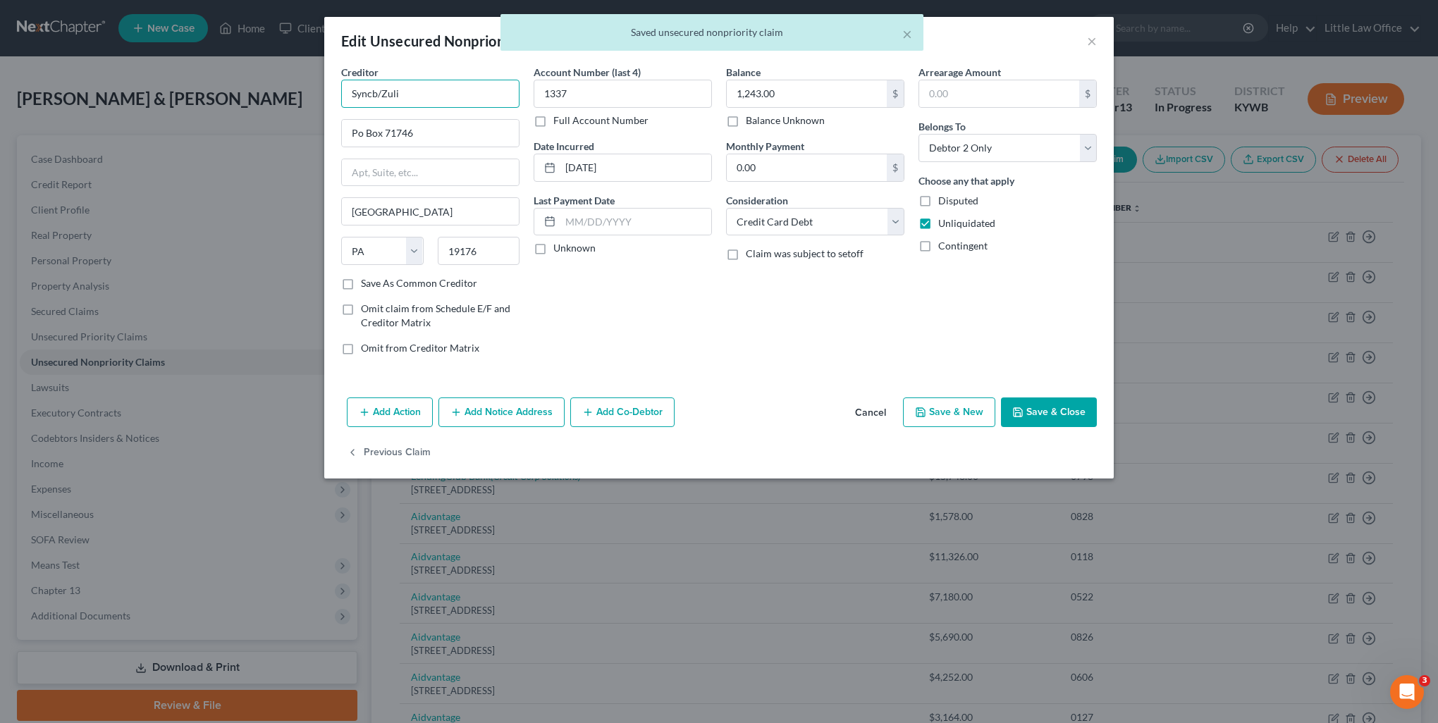
click at [437, 94] on input "Syncb/Zuli" at bounding box center [430, 94] width 178 height 28
click at [382, 274] on div "State [US_STATE] AK AR AZ CA CO CT DE DC [GEOGRAPHIC_DATA] [GEOGRAPHIC_DATA] GU…" at bounding box center [430, 256] width 192 height 39
drag, startPoint x: 383, startPoint y: 279, endPoint x: 725, endPoint y: 248, distance: 343.3
click at [384, 279] on label "Save As Common Creditor" at bounding box center [419, 283] width 116 height 14
click at [376, 279] on input "Save As Common Creditor" at bounding box center [371, 280] width 9 height 9
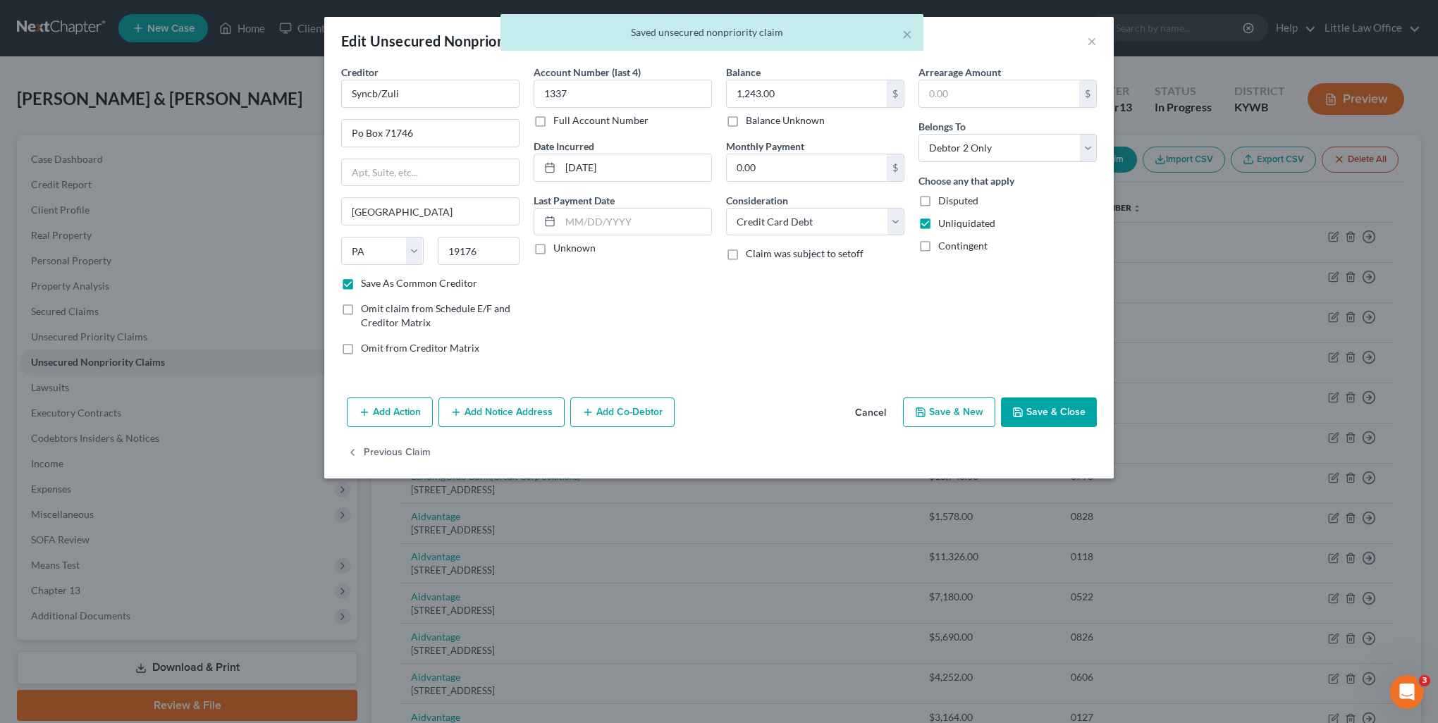
click at [1043, 417] on button "Save & Close" at bounding box center [1049, 413] width 96 height 30
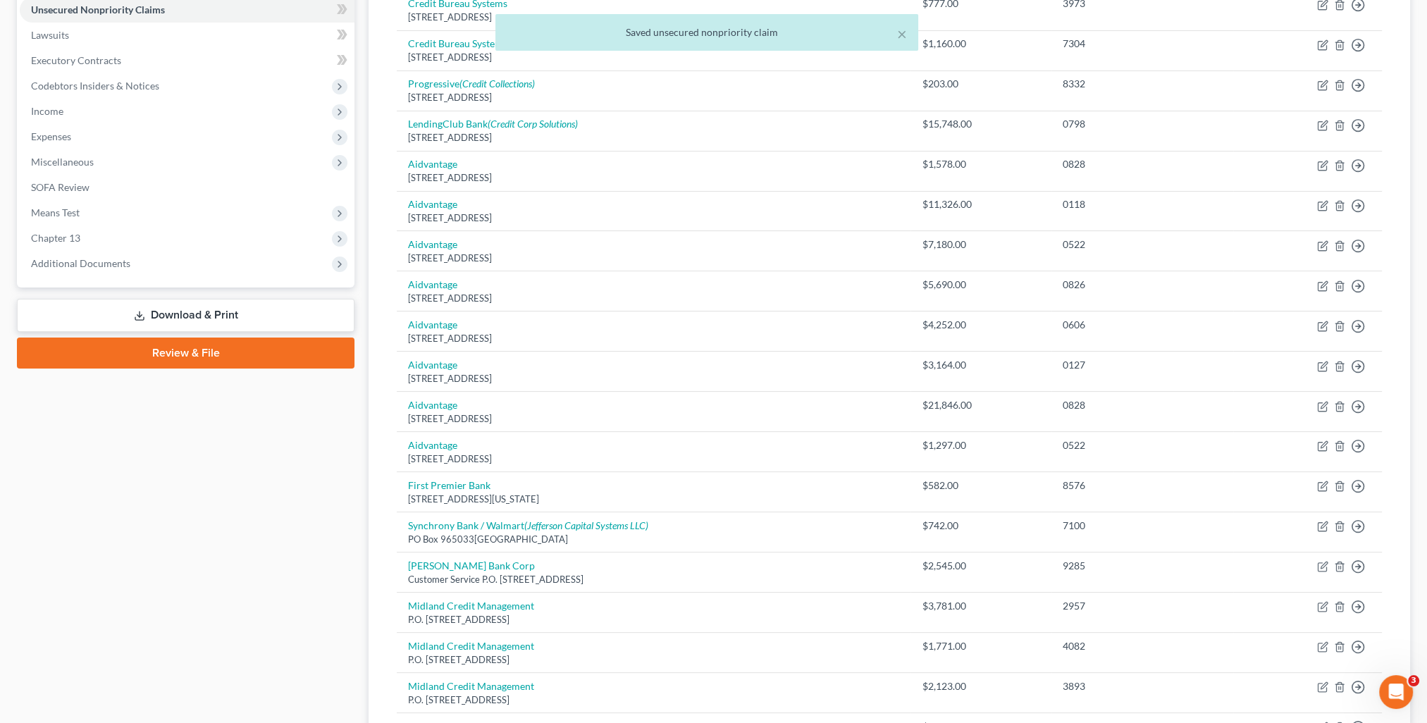
scroll to position [691, 0]
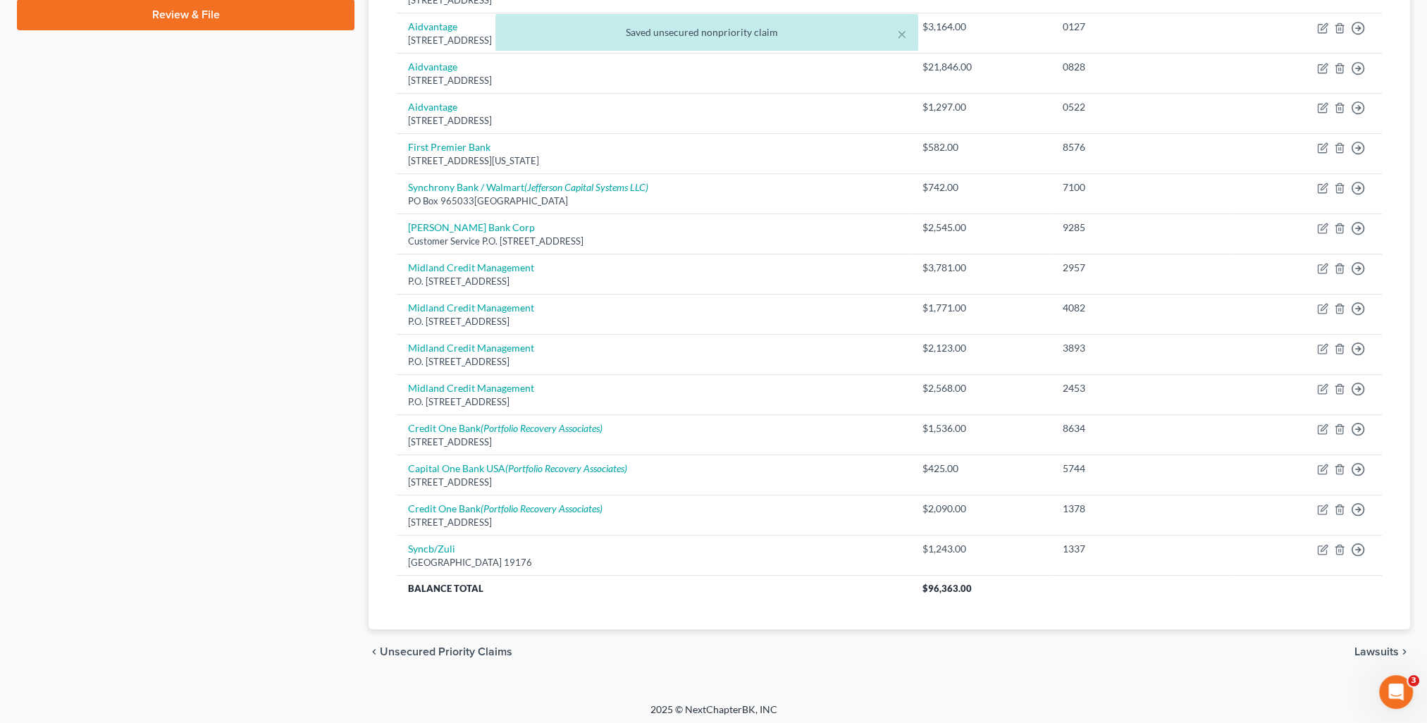
click at [1379, 652] on span "Lawsuits" at bounding box center [1377, 651] width 44 height 11
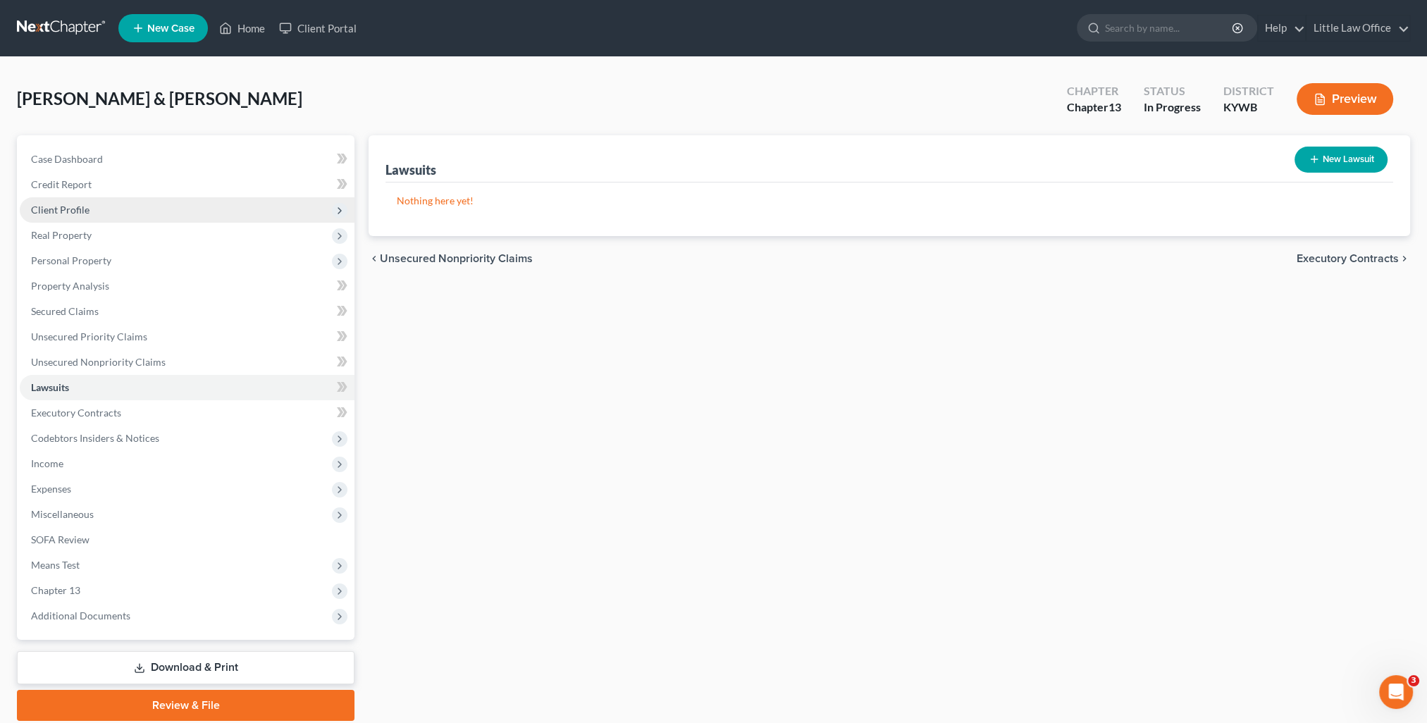
click at [47, 210] on span "Client Profile" at bounding box center [60, 210] width 59 height 12
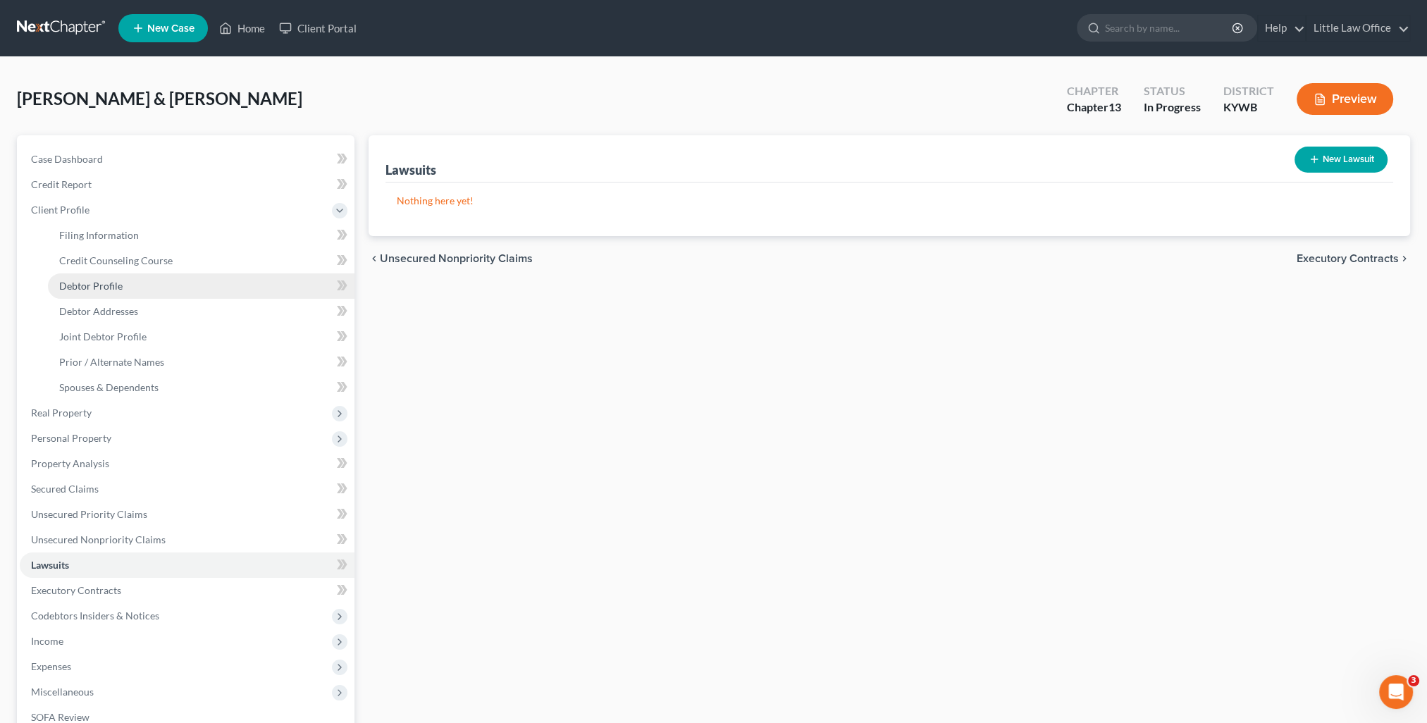
drag, startPoint x: 121, startPoint y: 288, endPoint x: 145, endPoint y: 278, distance: 25.6
click at [121, 288] on link "Debtor Profile" at bounding box center [201, 286] width 307 height 25
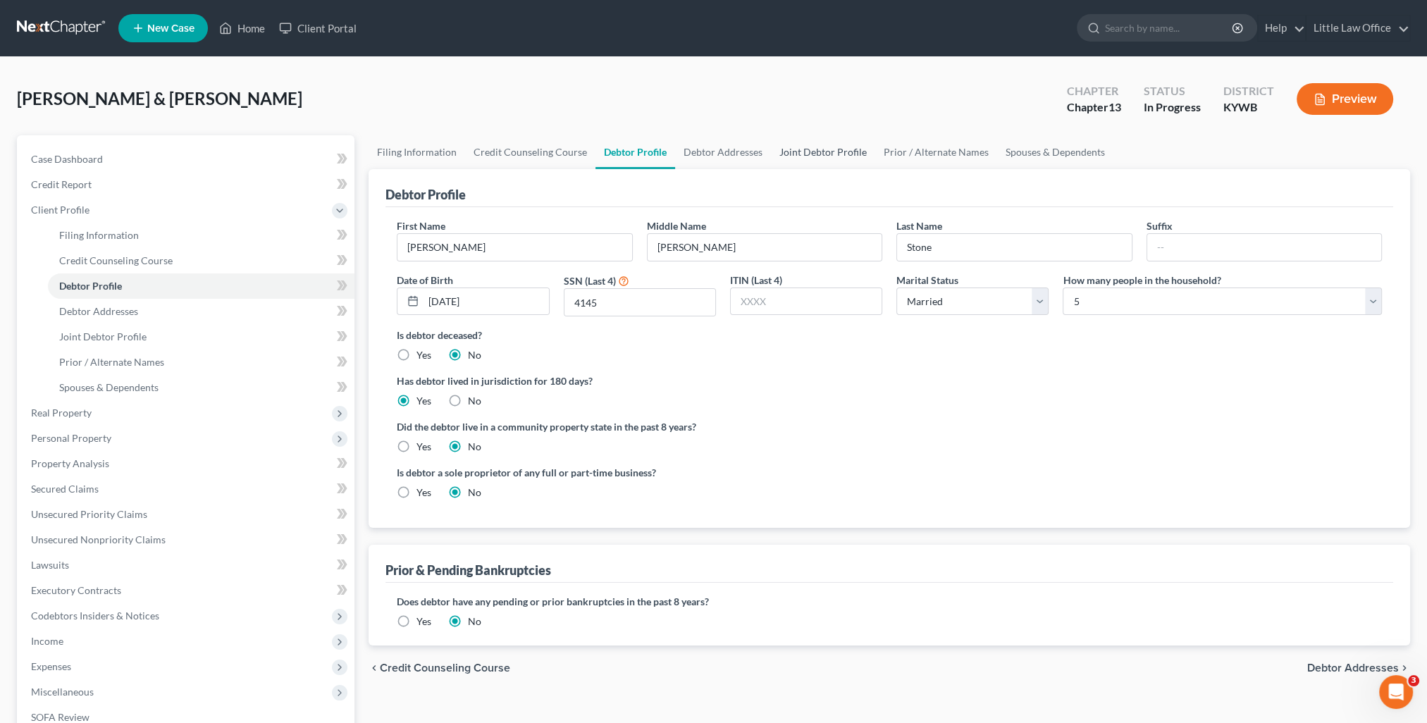
click at [818, 155] on link "Joint Debtor Profile" at bounding box center [823, 152] width 104 height 34
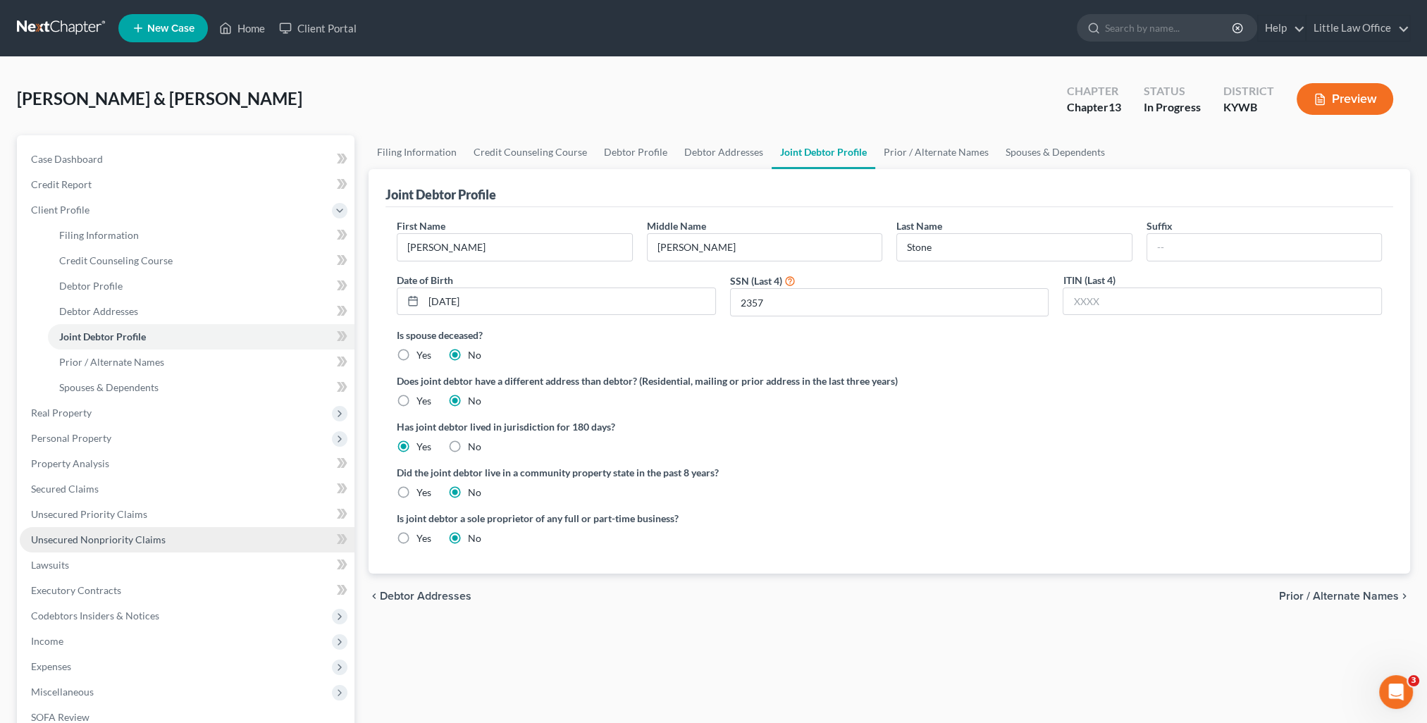
click at [137, 548] on link "Unsecured Nonpriority Claims" at bounding box center [187, 539] width 335 height 25
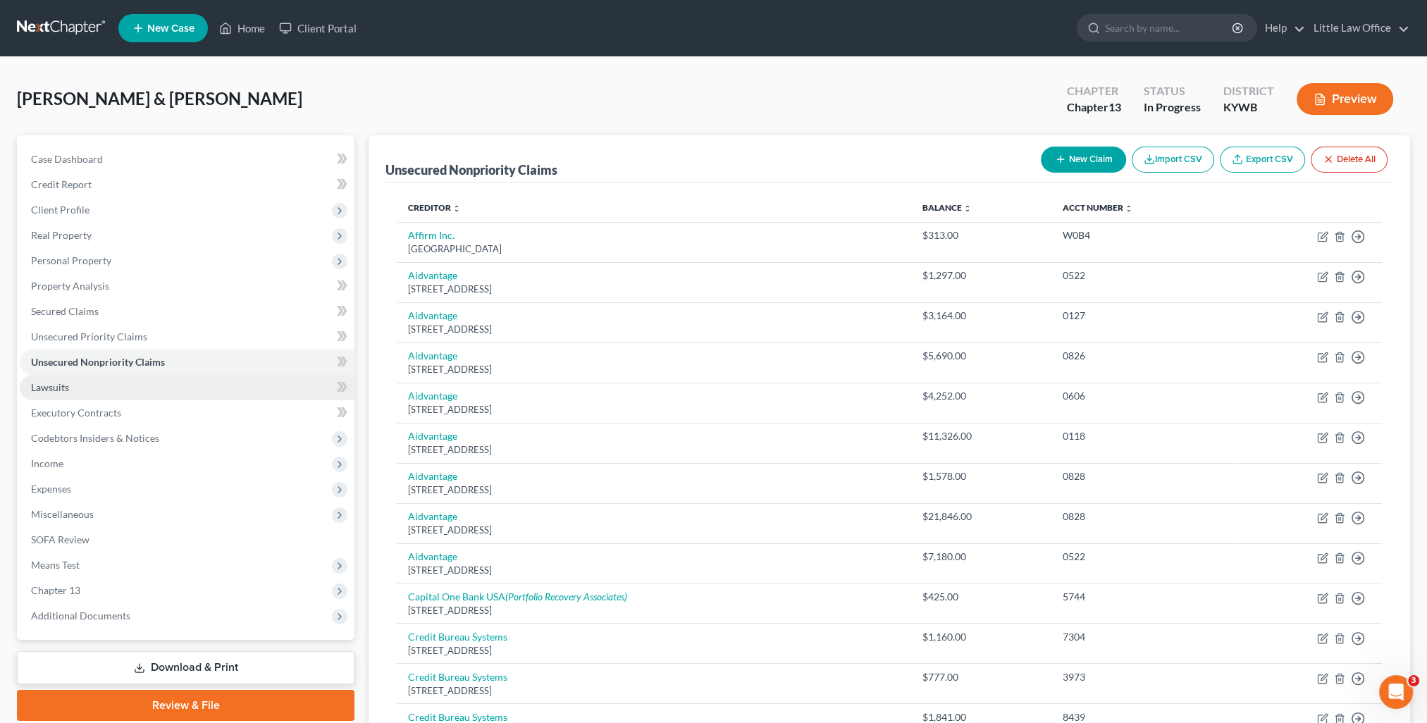
click at [53, 388] on span "Lawsuits" at bounding box center [50, 387] width 38 height 12
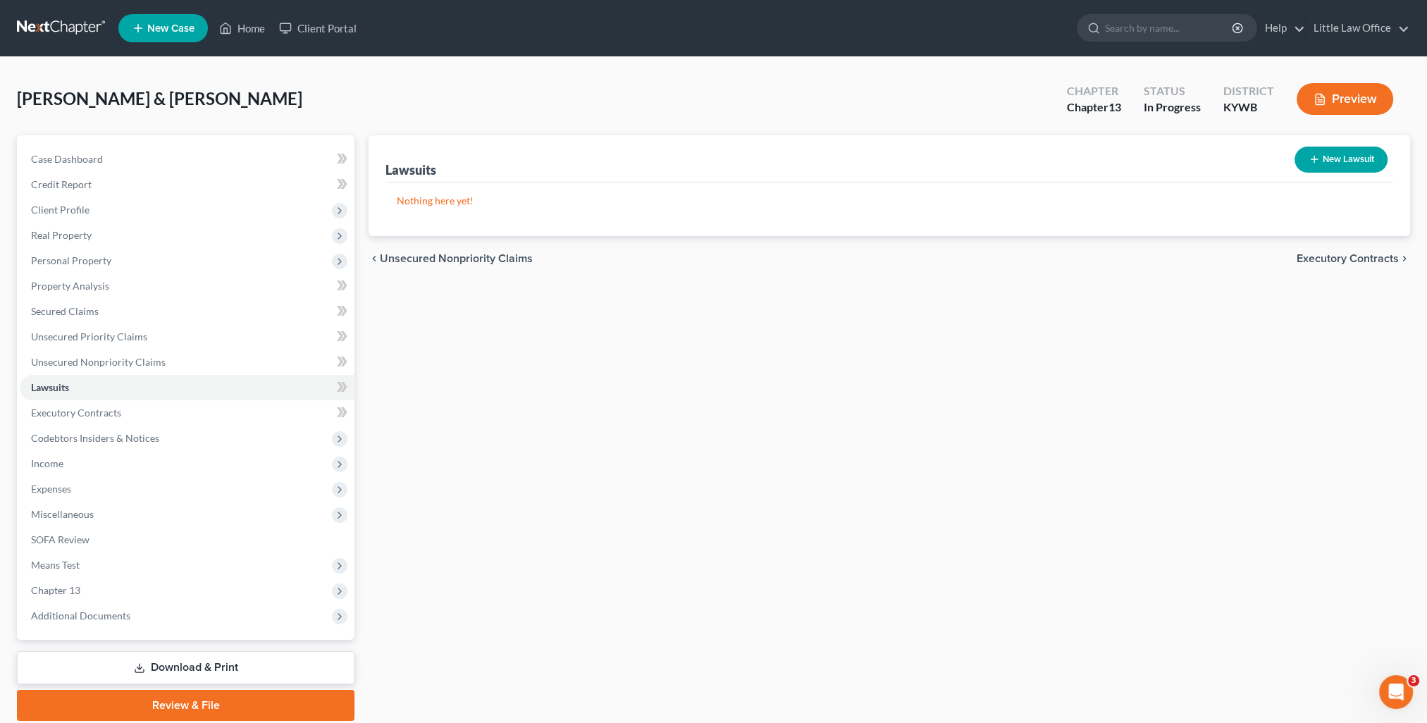
click at [1353, 161] on button "New Lawsuit" at bounding box center [1341, 160] width 93 height 26
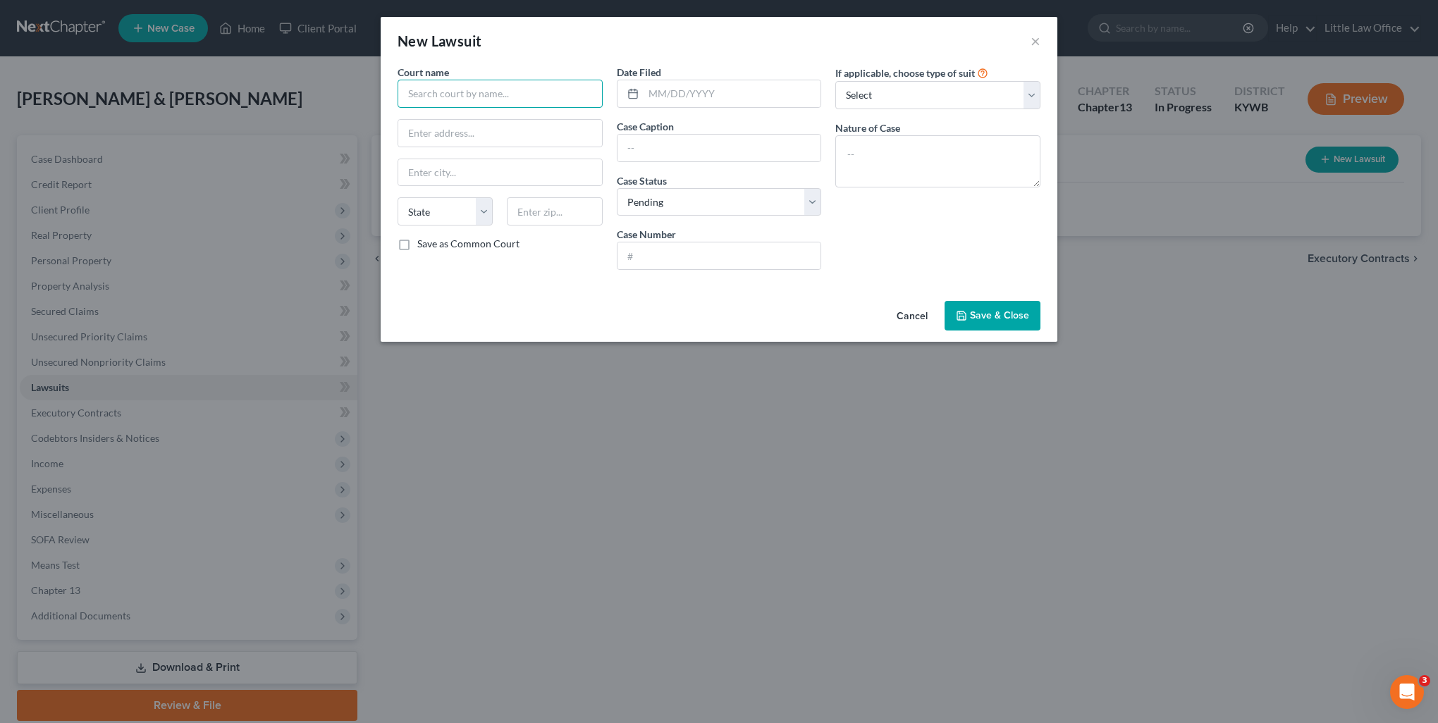
click at [423, 99] on input "text" at bounding box center [500, 94] width 205 height 28
click at [447, 116] on div "[PERSON_NAME] District Court" at bounding box center [482, 118] width 147 height 14
click at [672, 100] on input "text" at bounding box center [733, 93] width 178 height 27
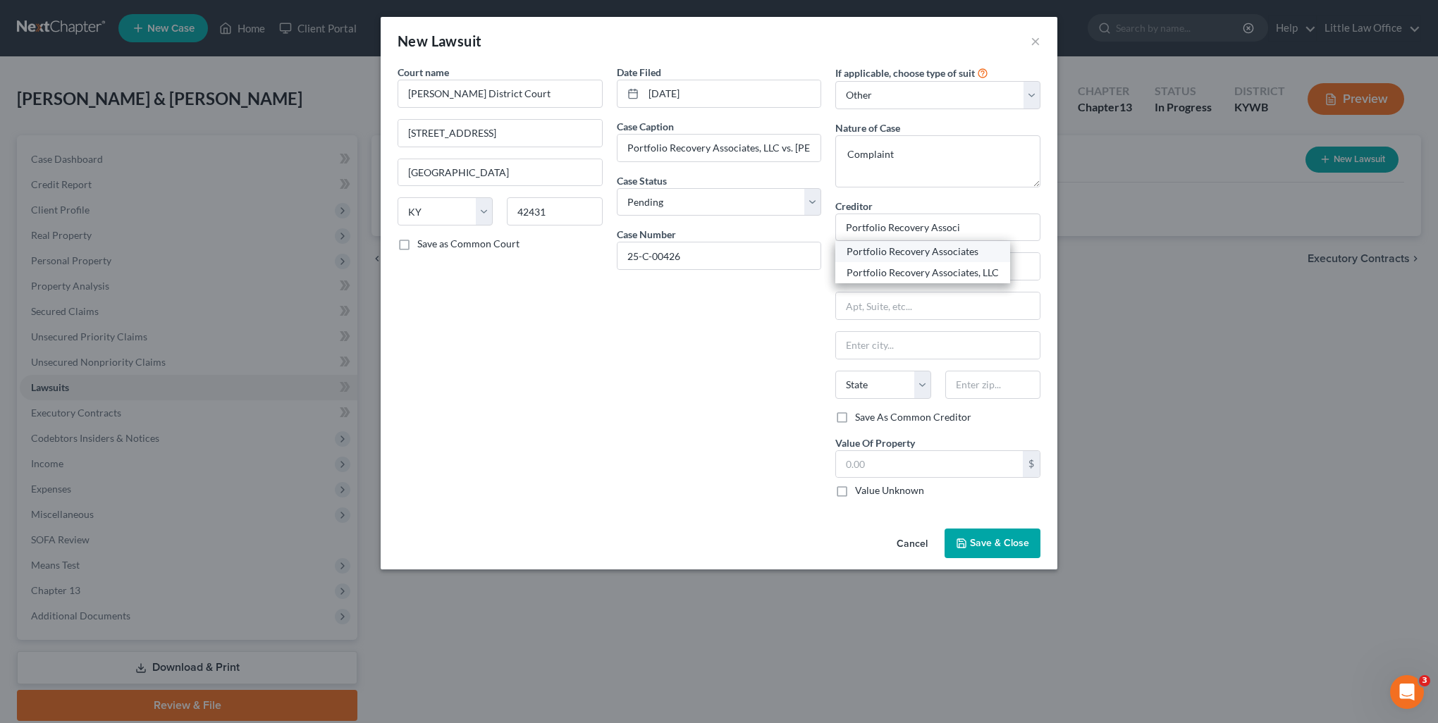
click at [917, 254] on div "Portfolio Recovery Associates" at bounding box center [923, 252] width 152 height 14
click at [1013, 223] on input "Portfolio Recovery Associates" at bounding box center [937, 228] width 205 height 28
click at [978, 270] on div "Portfolio Recovery Associates, LLC" at bounding box center [923, 273] width 152 height 14
click at [1009, 219] on input "Portfolio Recovery Associates, LLC" at bounding box center [937, 228] width 205 height 28
click at [870, 496] on label "Value Unknown" at bounding box center [889, 491] width 69 height 14
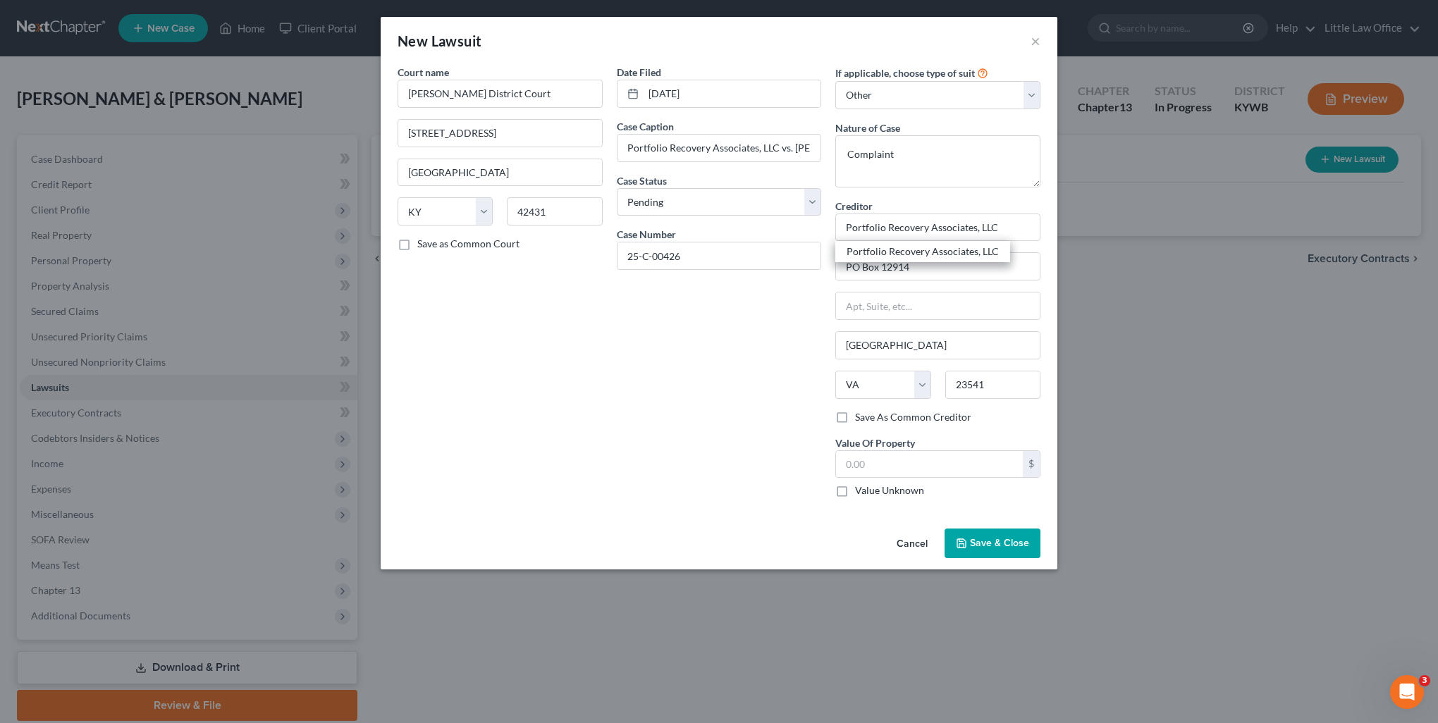
click at [870, 493] on input "Value Unknown" at bounding box center [865, 488] width 9 height 9
click at [1010, 538] on span "Save & Close" at bounding box center [999, 543] width 59 height 12
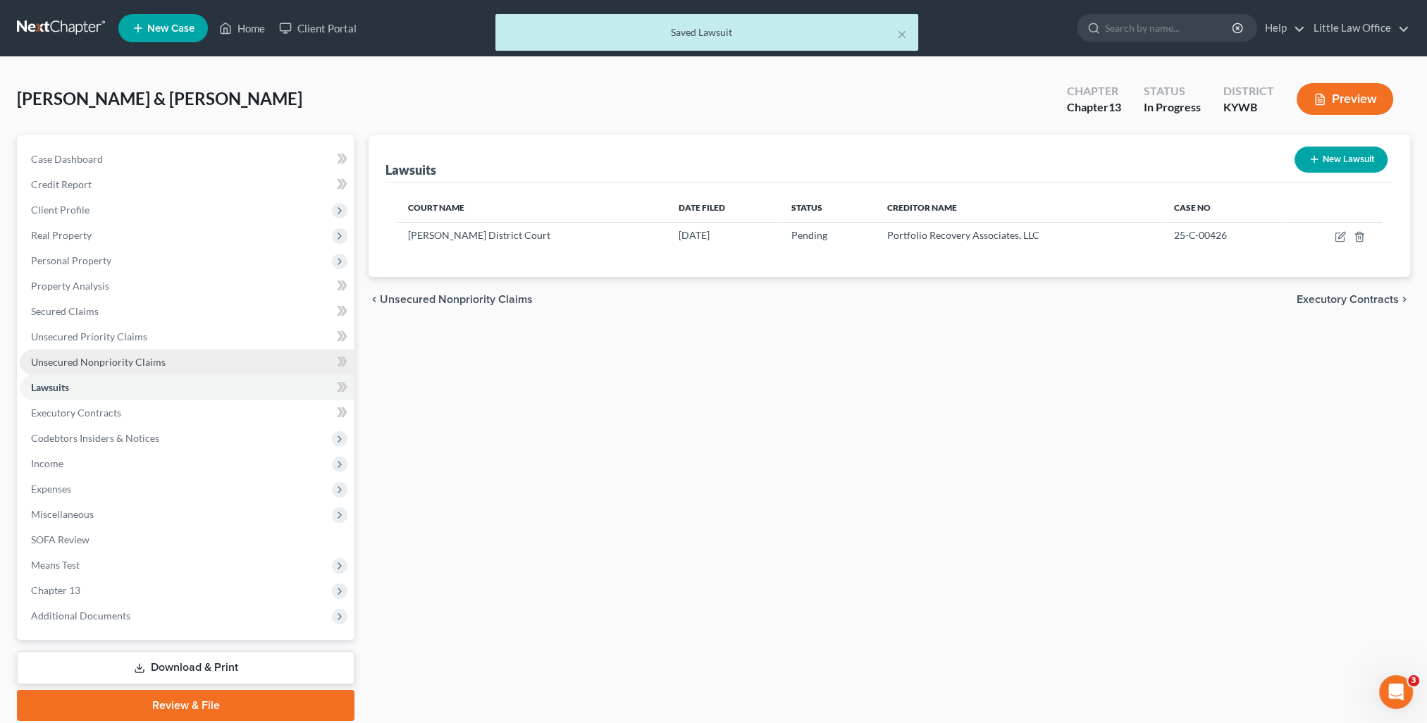
click at [108, 365] on span "Unsecured Nonpriority Claims" at bounding box center [98, 362] width 135 height 12
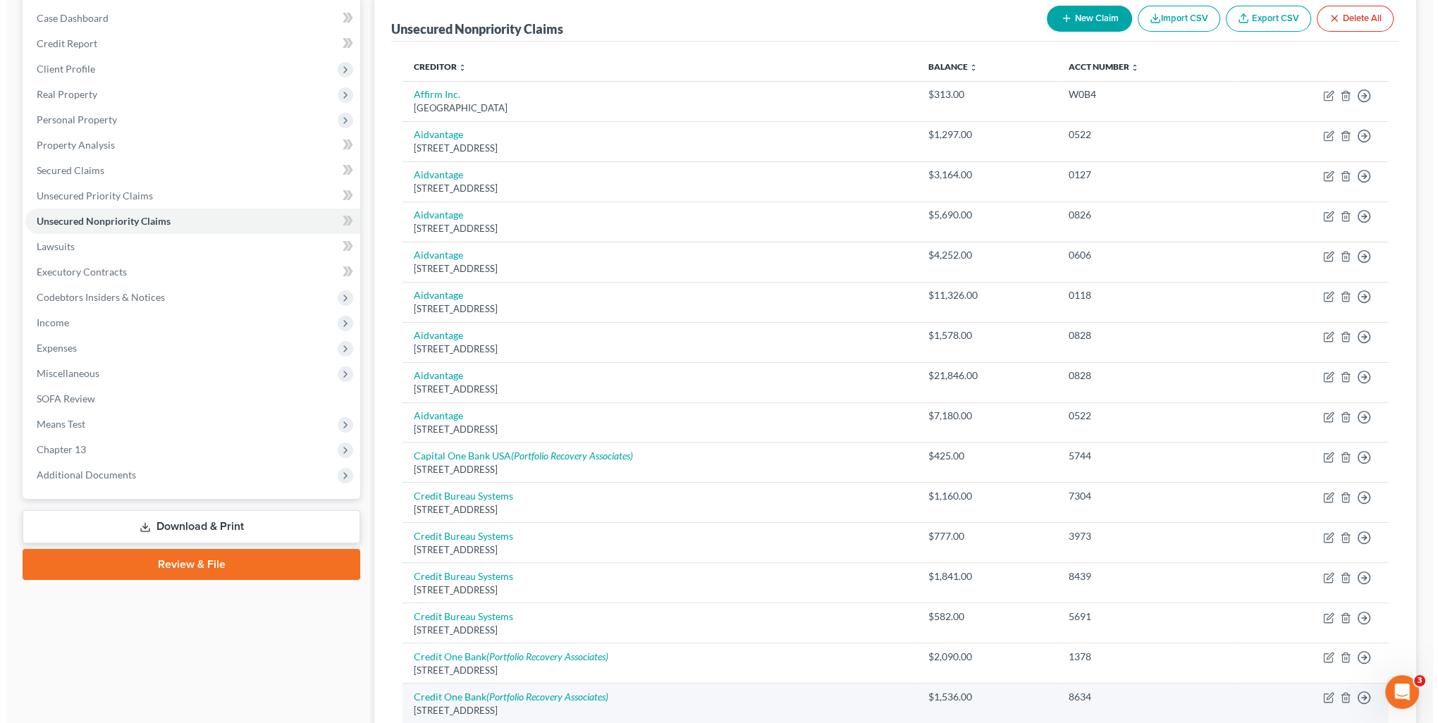
scroll to position [211, 0]
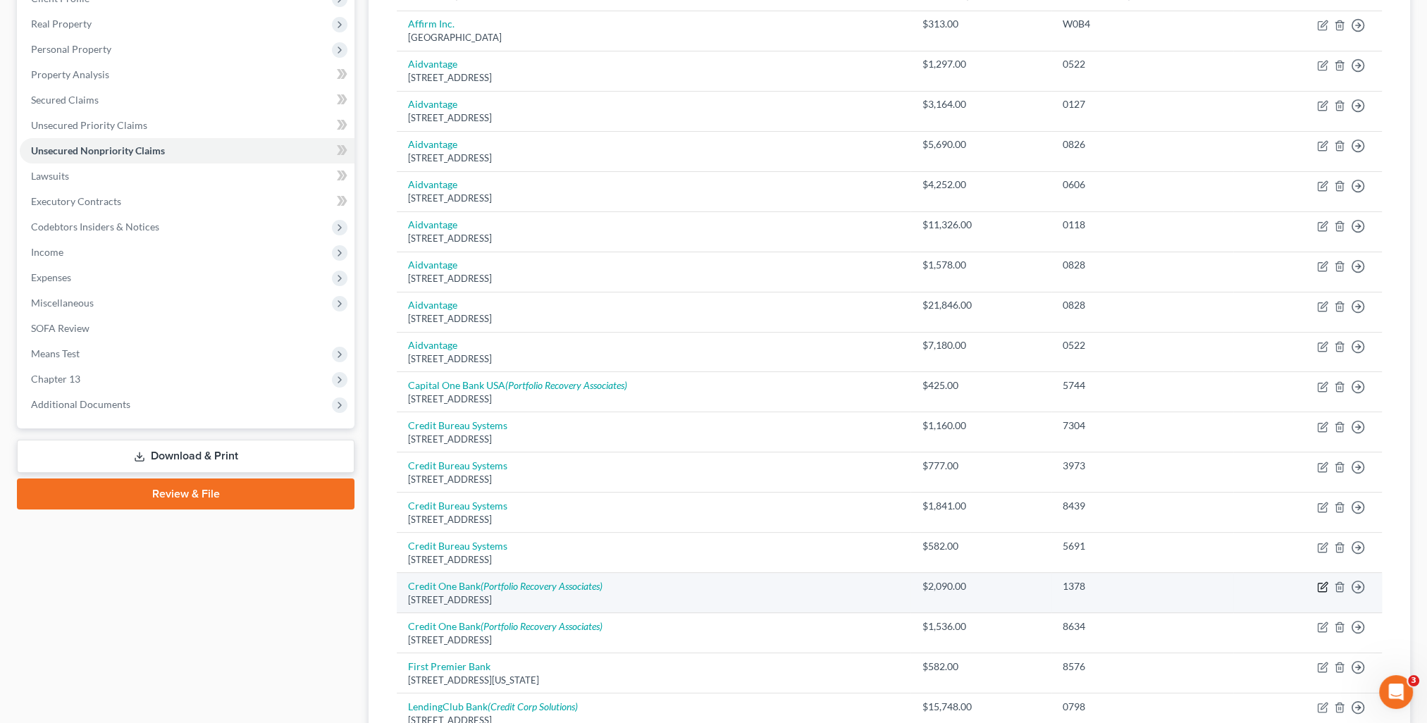
click at [1321, 582] on icon "button" at bounding box center [1322, 587] width 11 height 11
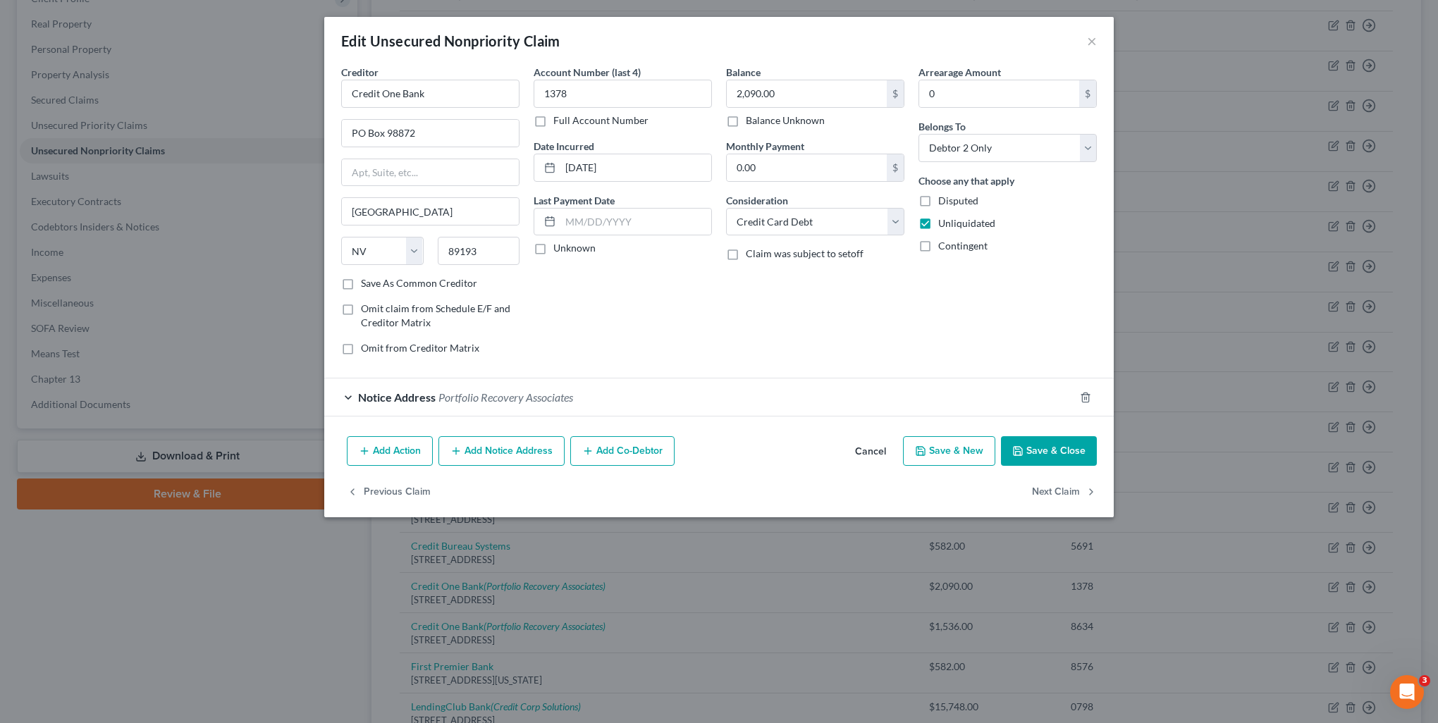
click at [477, 454] on button "Add Notice Address" at bounding box center [501, 451] width 126 height 30
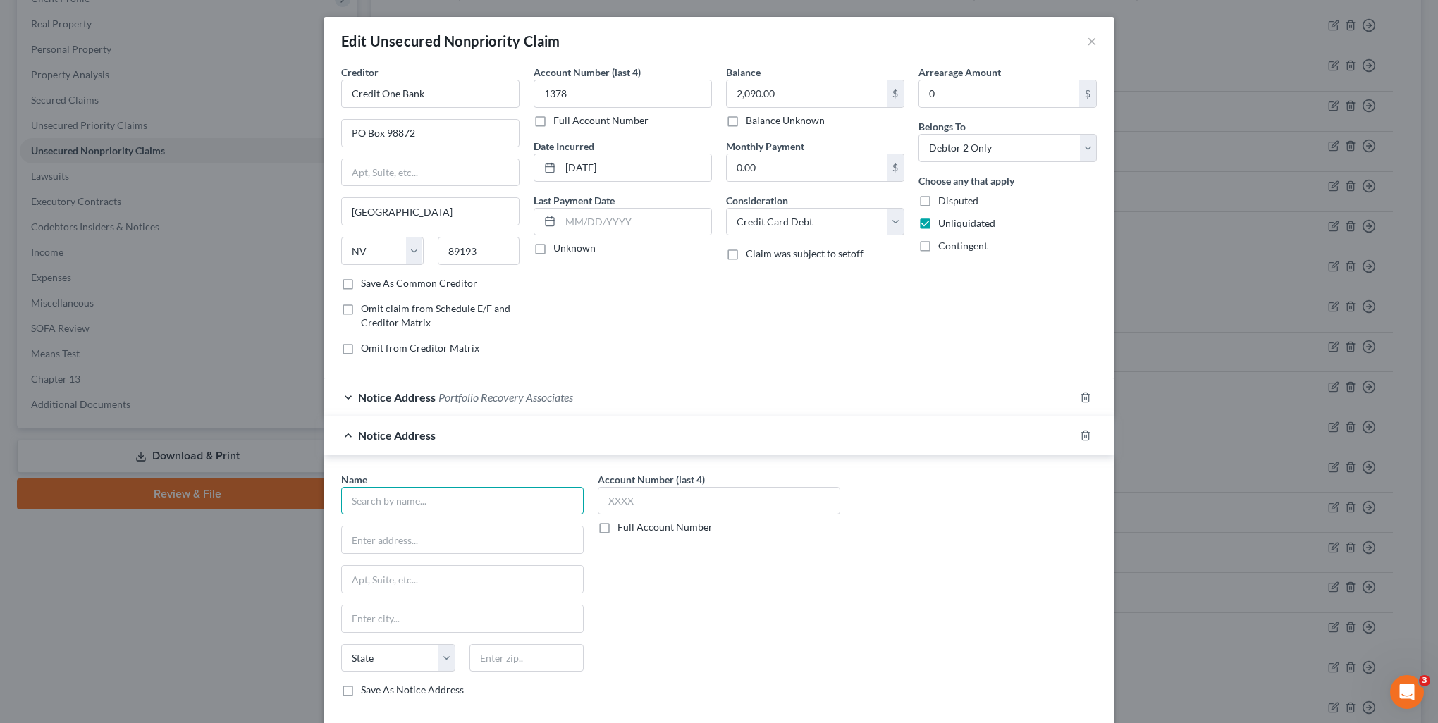
click at [489, 498] on input "text" at bounding box center [462, 501] width 242 height 28
click at [436, 529] on div "[PERSON_NAME] District Court" at bounding box center [426, 525] width 148 height 14
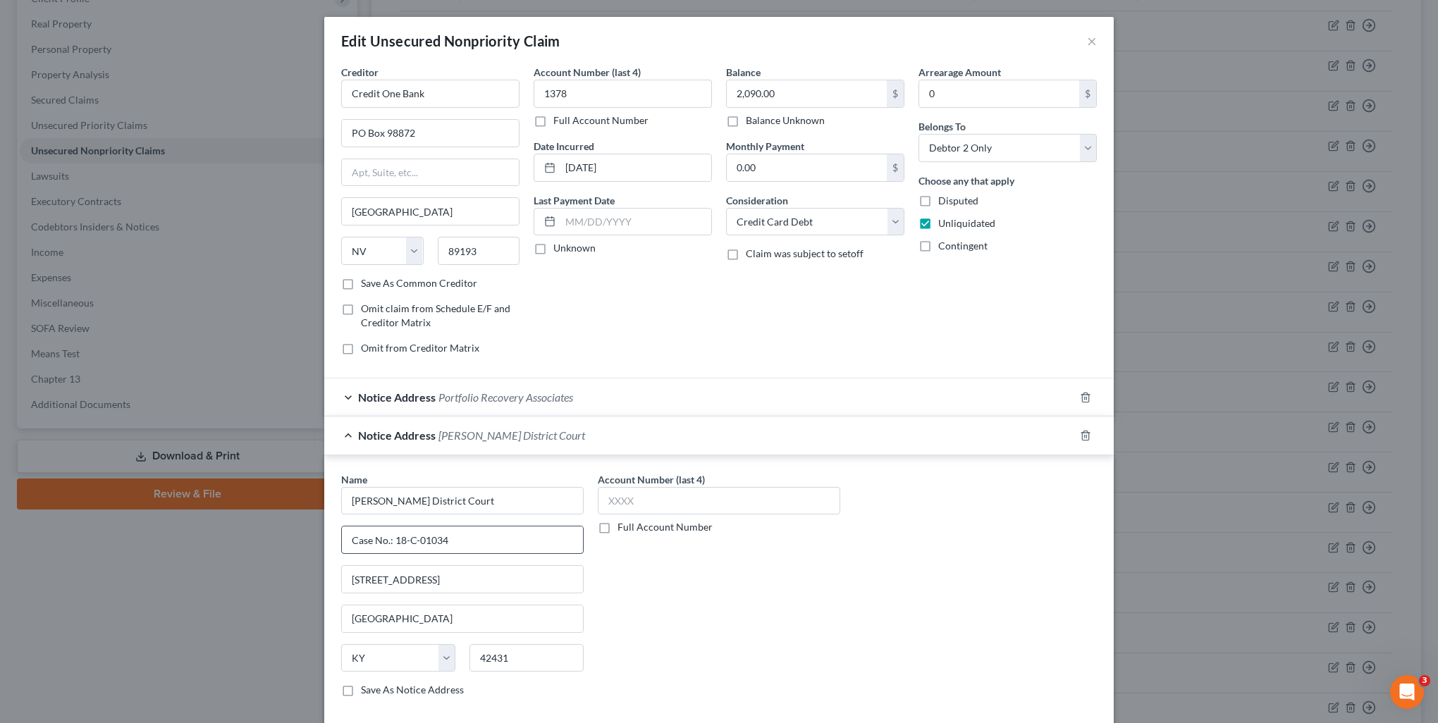
drag, startPoint x: 390, startPoint y: 534, endPoint x: 489, endPoint y: 532, distance: 98.7
click at [489, 532] on input "Case No.: 18-C-01034" at bounding box center [462, 540] width 241 height 27
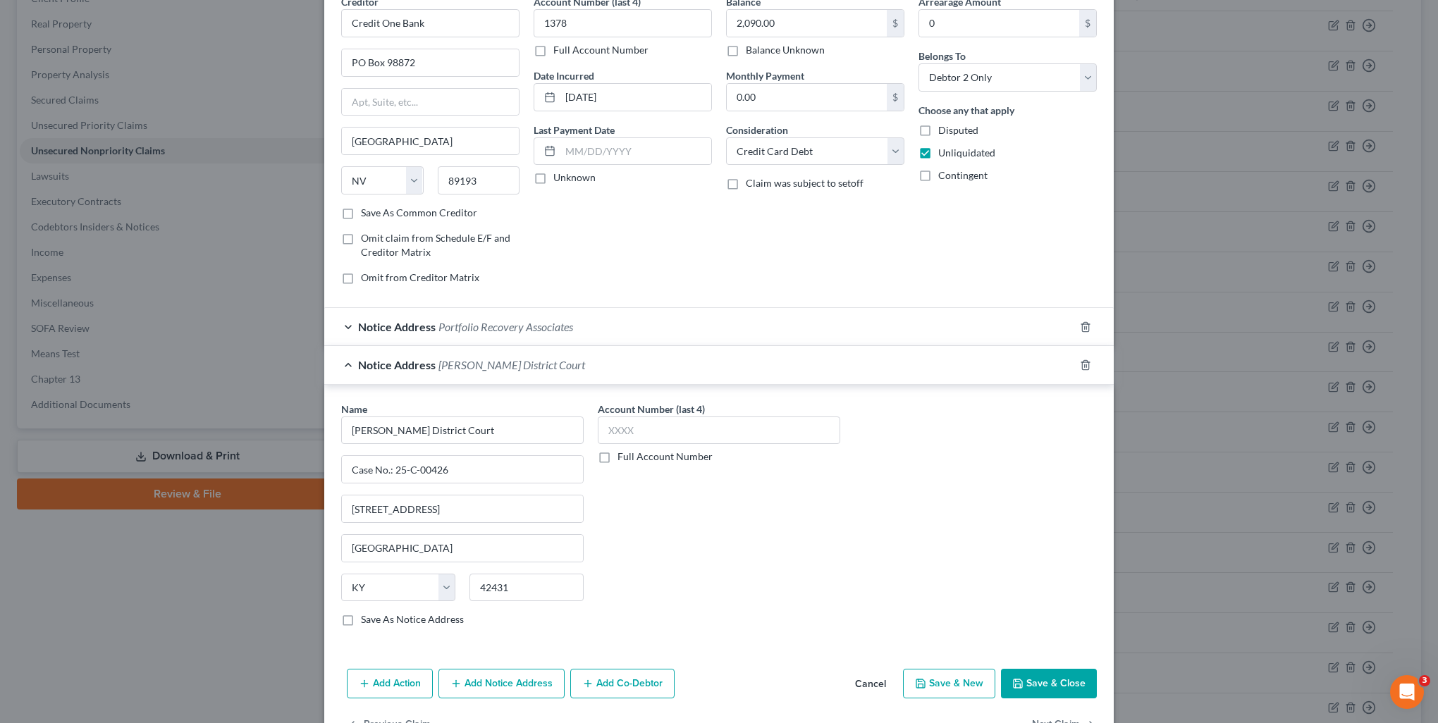
click at [505, 670] on button "Add Notice Address" at bounding box center [501, 684] width 126 height 30
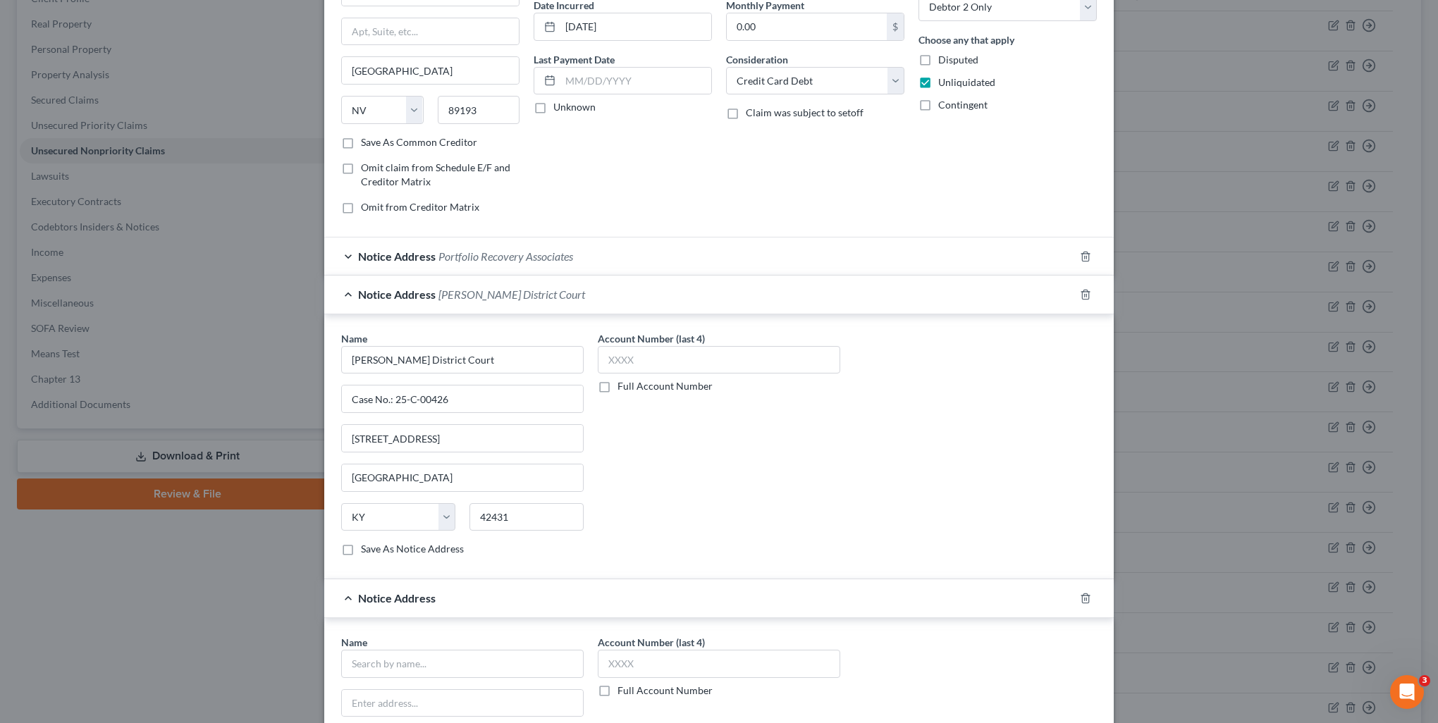
scroll to position [211, 0]
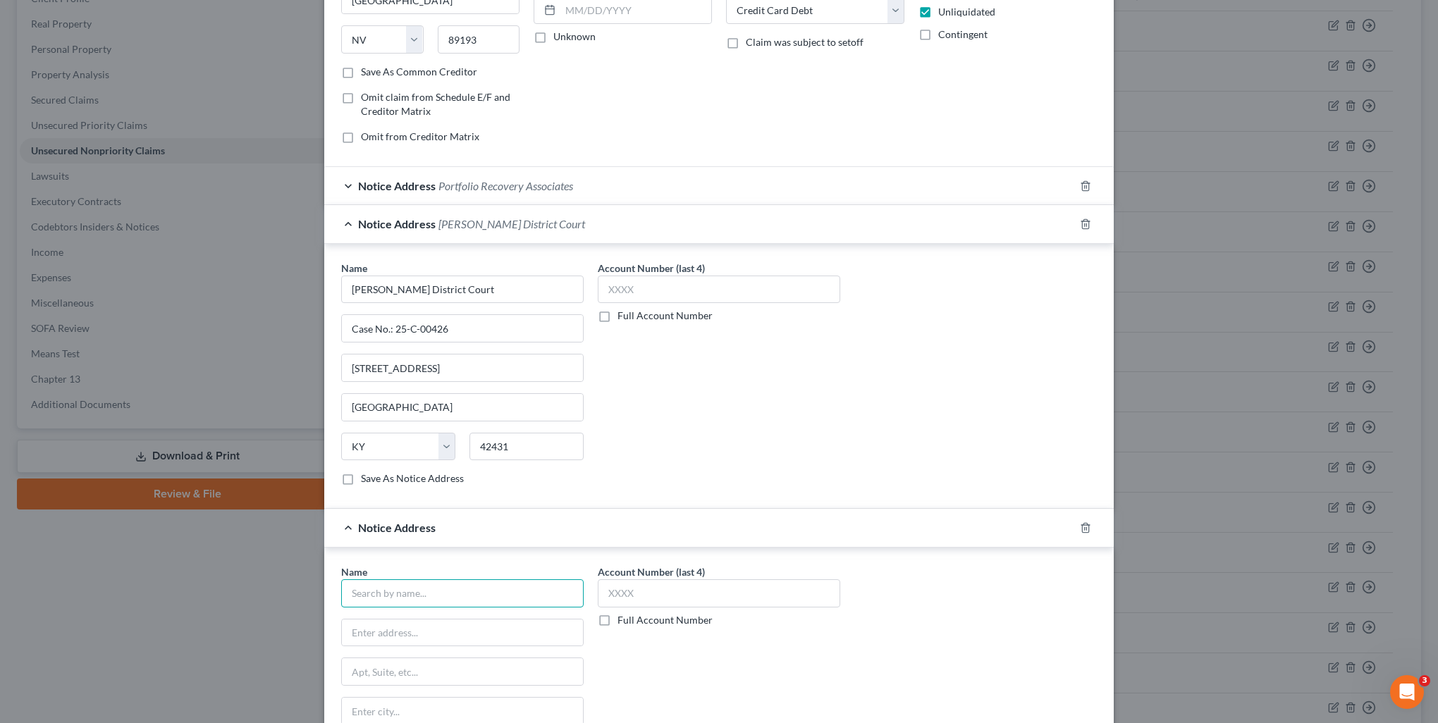
click at [403, 592] on input "text" at bounding box center [462, 593] width 242 height 28
click at [420, 632] on input "text" at bounding box center [462, 633] width 241 height 27
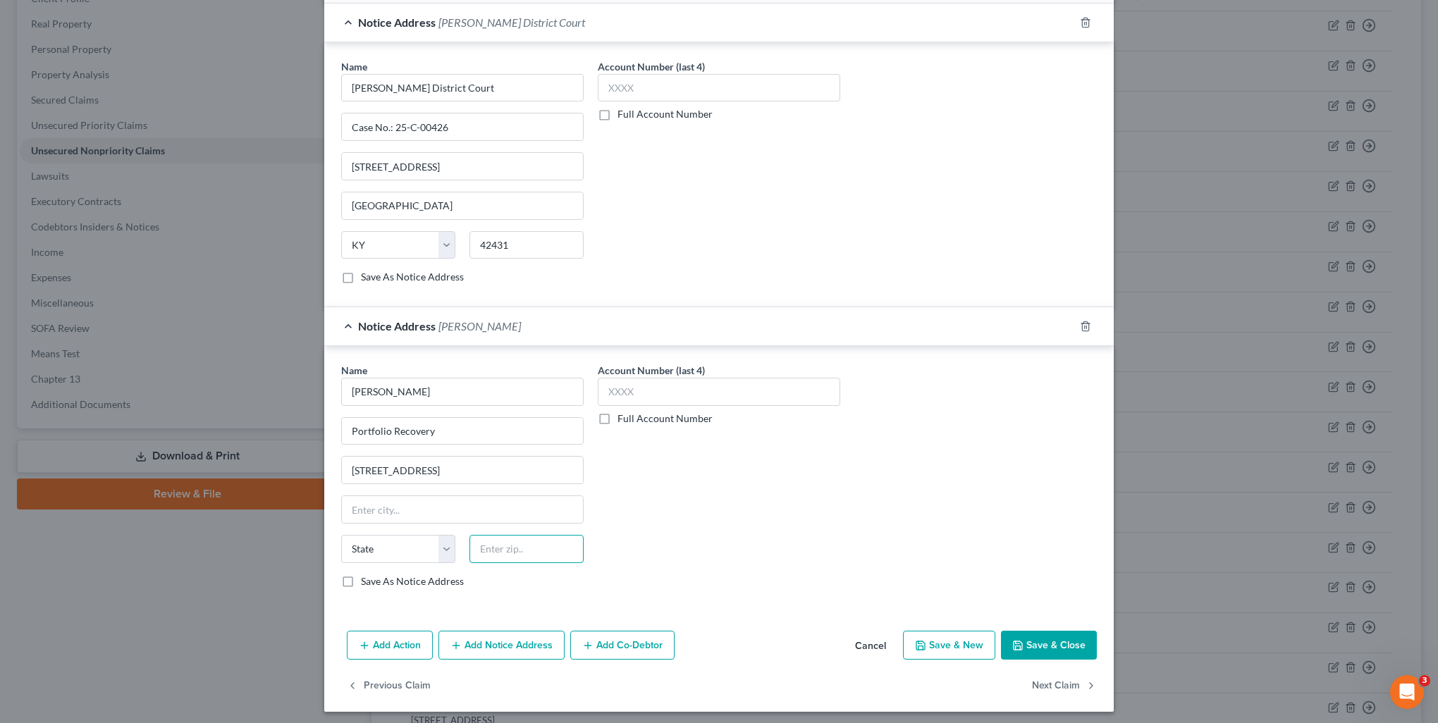
click at [527, 543] on input "text" at bounding box center [526, 549] width 114 height 28
click at [361, 579] on label "Save As Notice Address" at bounding box center [412, 582] width 103 height 14
click at [367, 579] on input "Save As Notice Address" at bounding box center [371, 579] width 9 height 9
click at [1061, 632] on button "Save & Close" at bounding box center [1049, 646] width 96 height 30
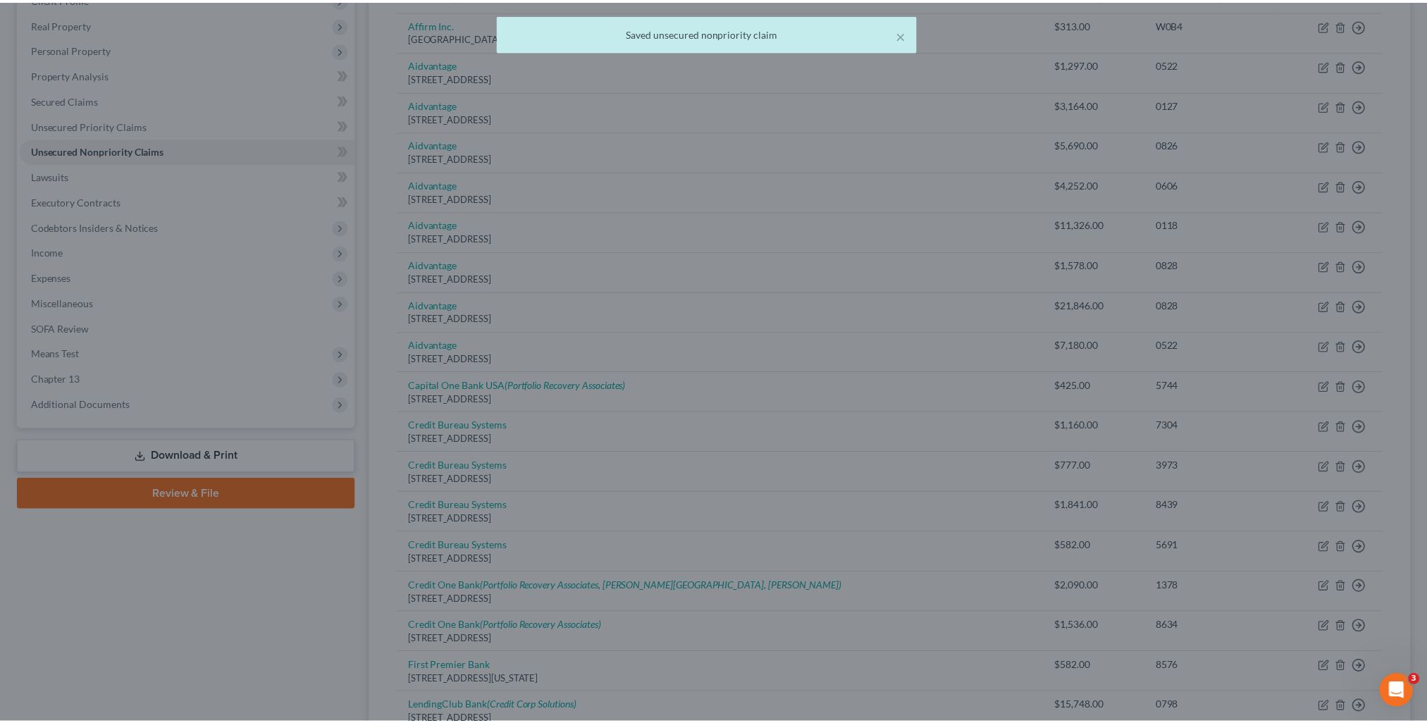
scroll to position [0, 0]
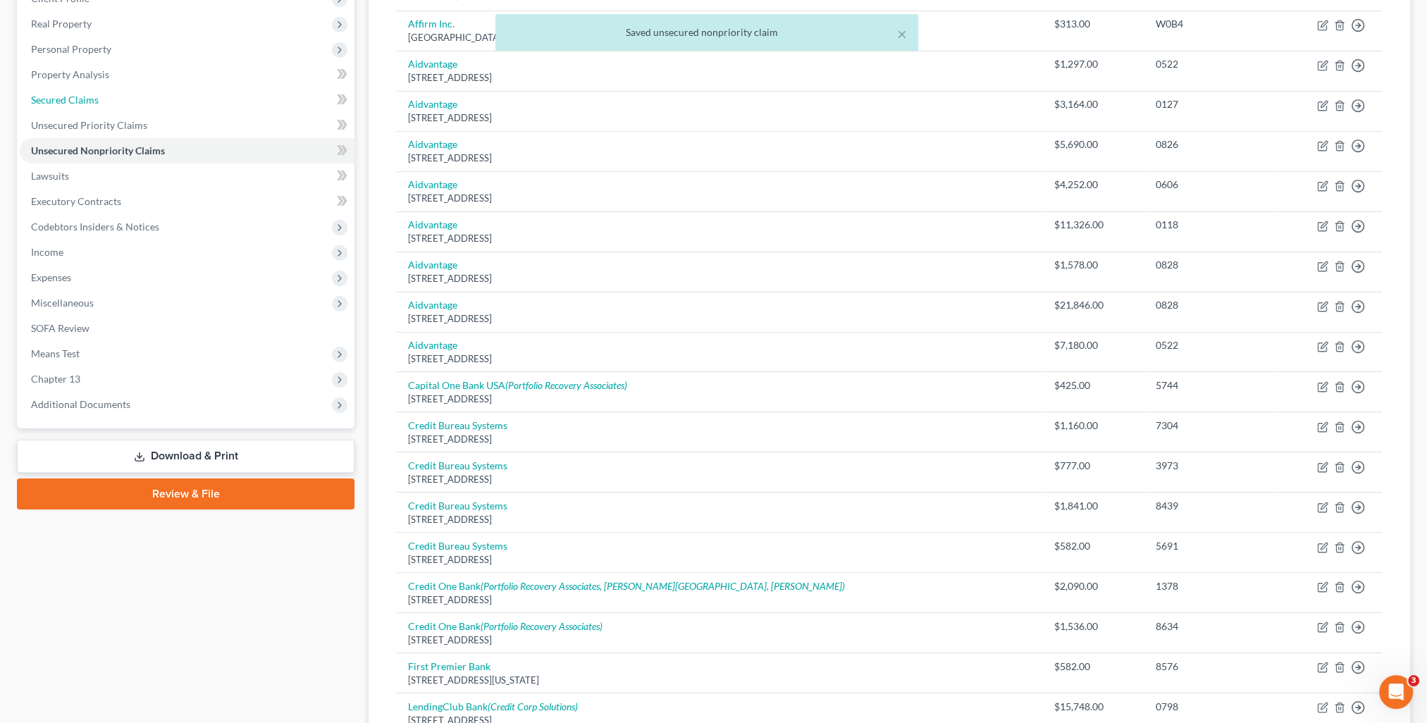
drag, startPoint x: 99, startPoint y: 101, endPoint x: 348, endPoint y: 149, distance: 254.1
click at [99, 101] on link "Secured Claims" at bounding box center [187, 99] width 335 height 25
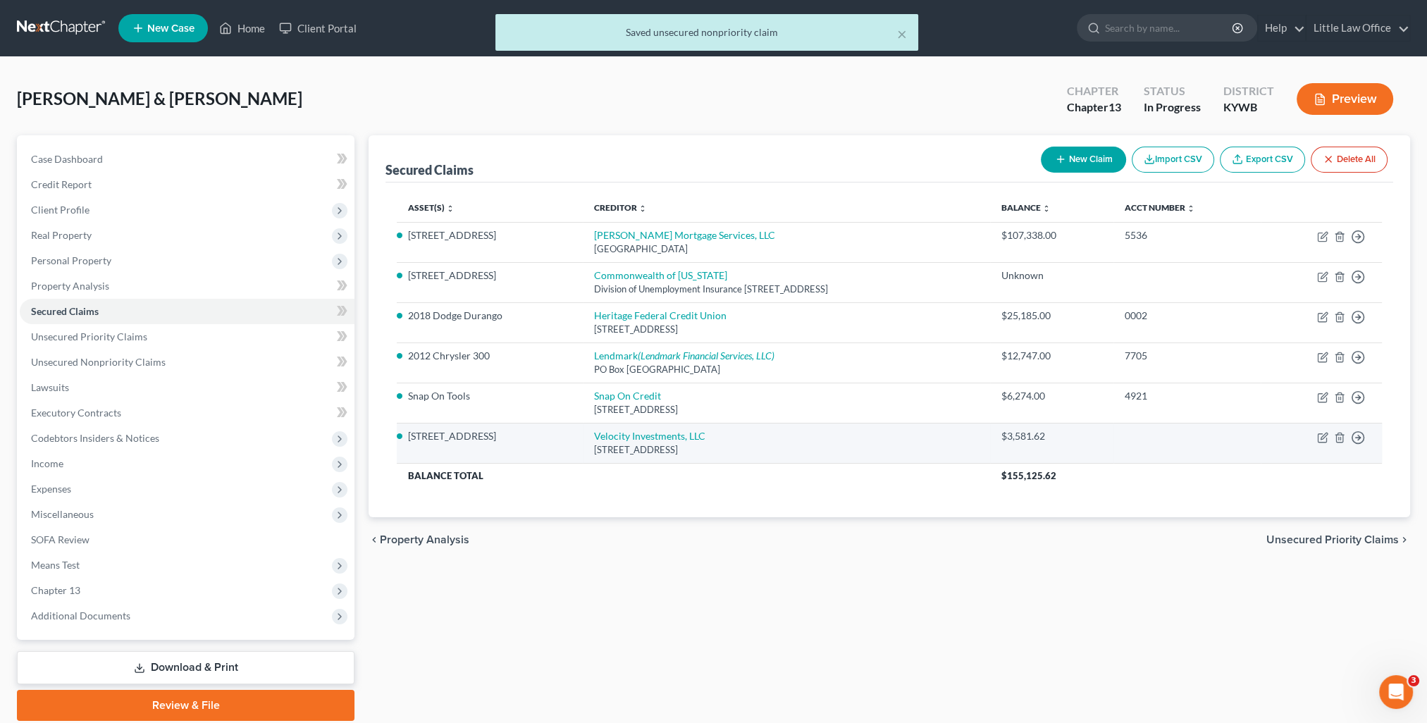
click at [1317, 433] on td "Move to E Move to F Move to G Move to Notice Only" at bounding box center [1321, 443] width 121 height 40
click at [1322, 436] on icon "button" at bounding box center [1322, 437] width 11 height 11
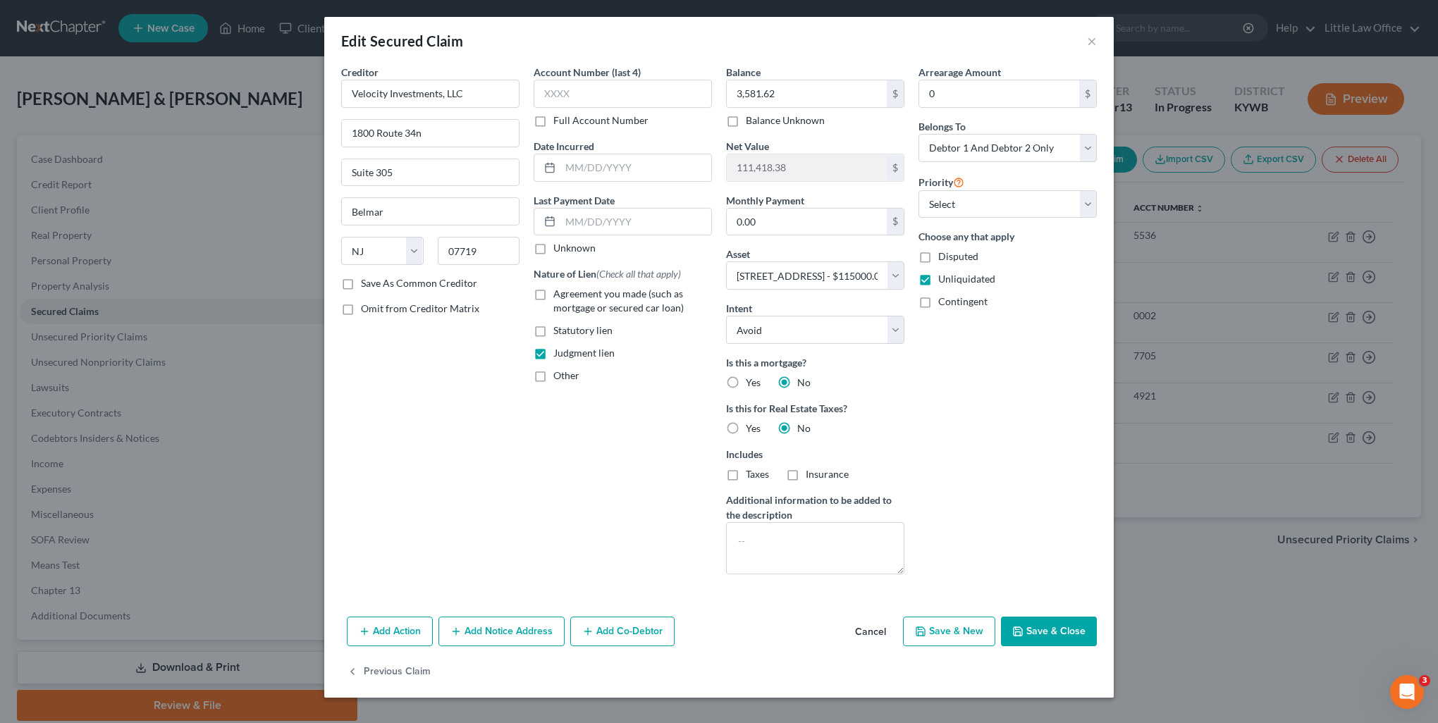
click at [530, 639] on button "Add Notice Address" at bounding box center [501, 632] width 126 height 30
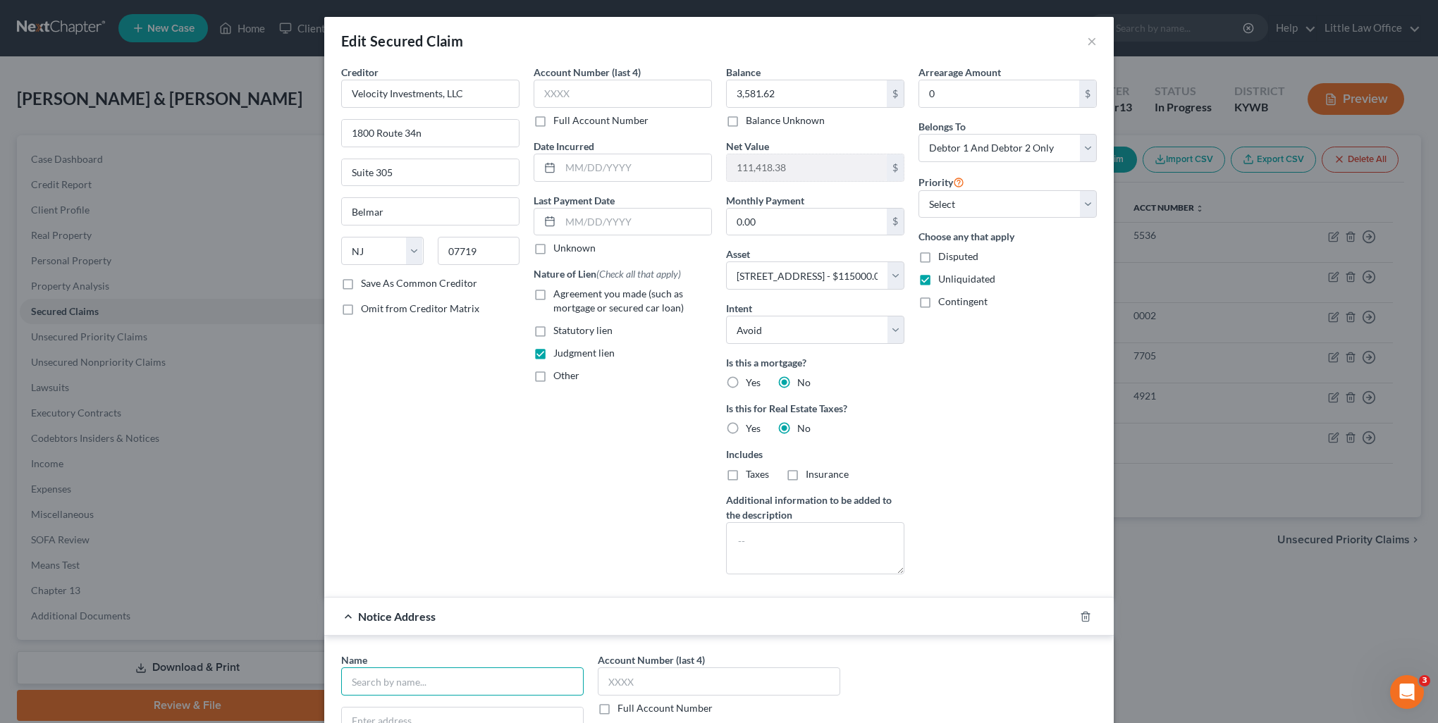
click at [455, 681] on input "text" at bounding box center [462, 682] width 242 height 28
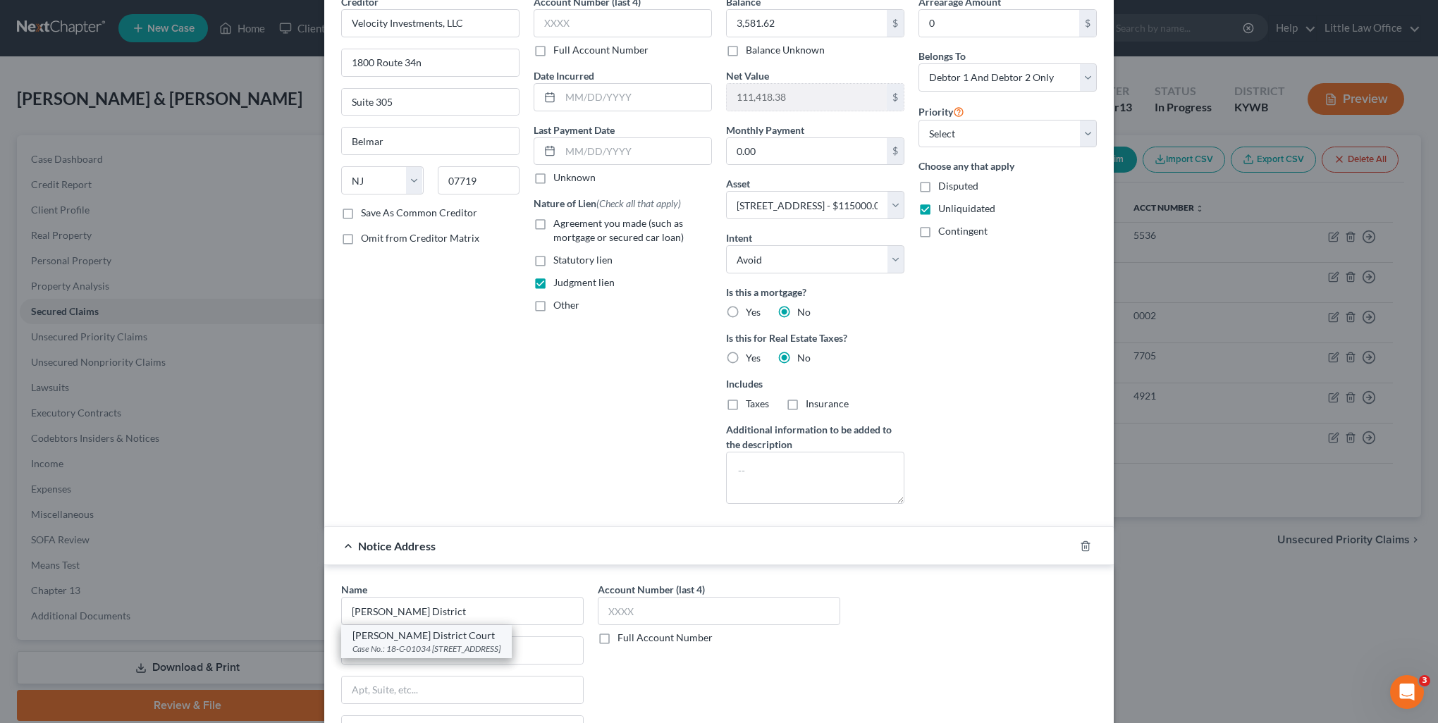
click at [448, 654] on div "Case No.: 18-C-01034 [STREET_ADDRESS]" at bounding box center [426, 649] width 148 height 12
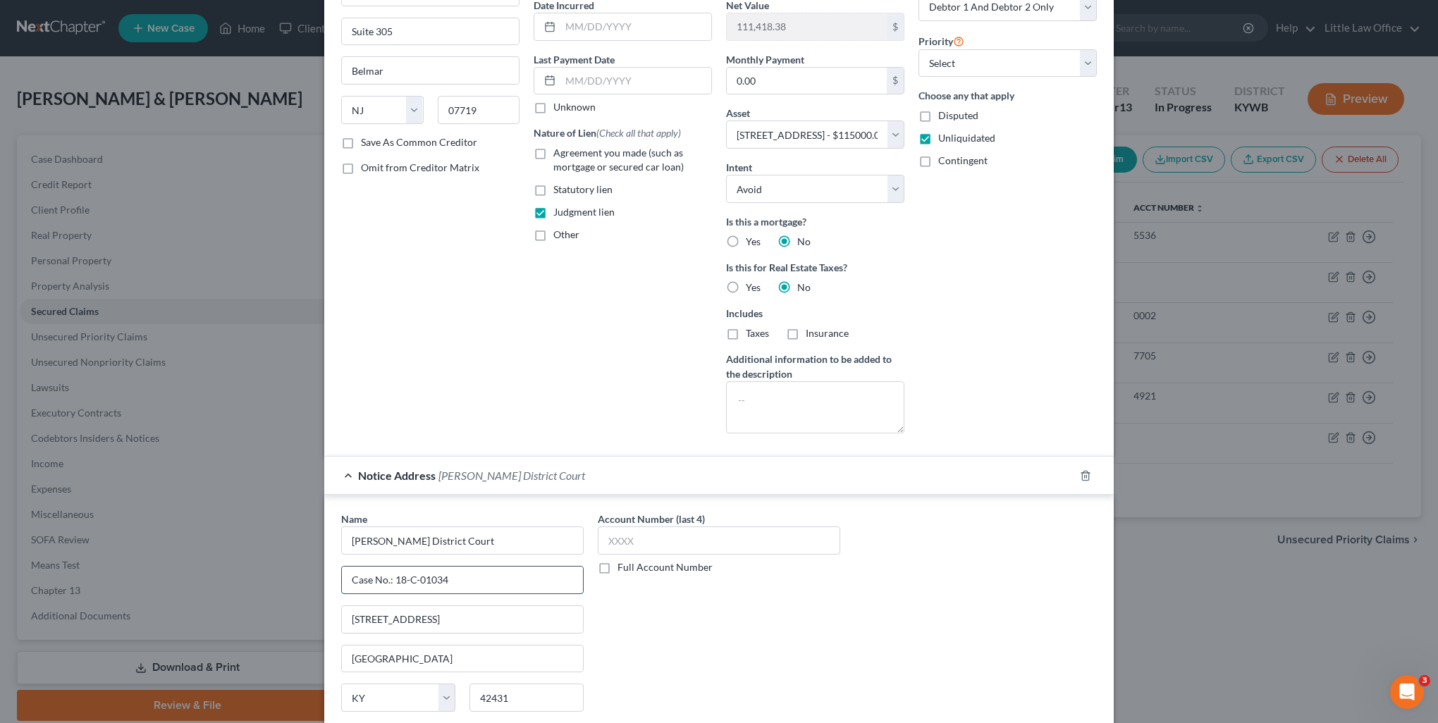
drag, startPoint x: 391, startPoint y: 577, endPoint x: 504, endPoint y: 579, distance: 112.8
click at [504, 579] on input "Case No.: 18-C-01034" at bounding box center [462, 580] width 241 height 27
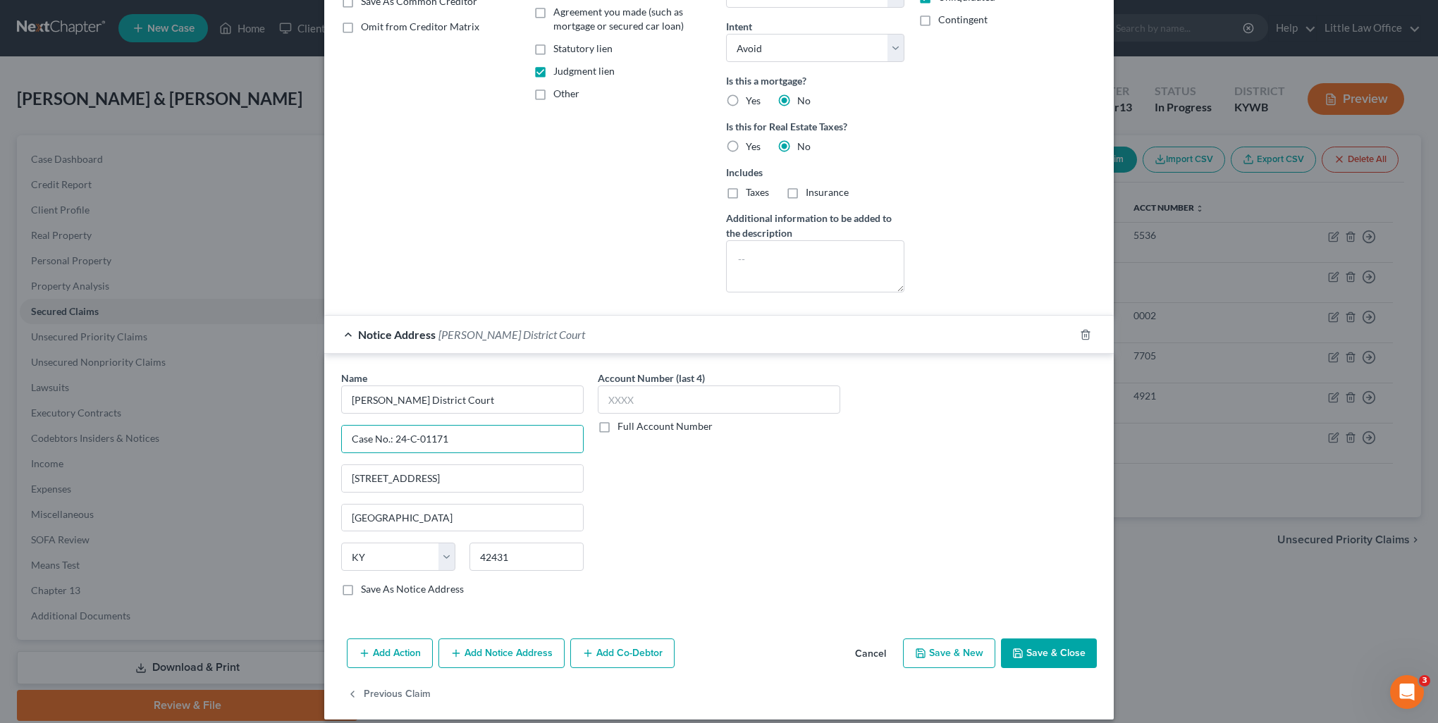
click at [498, 654] on button "Add Notice Address" at bounding box center [501, 654] width 126 height 30
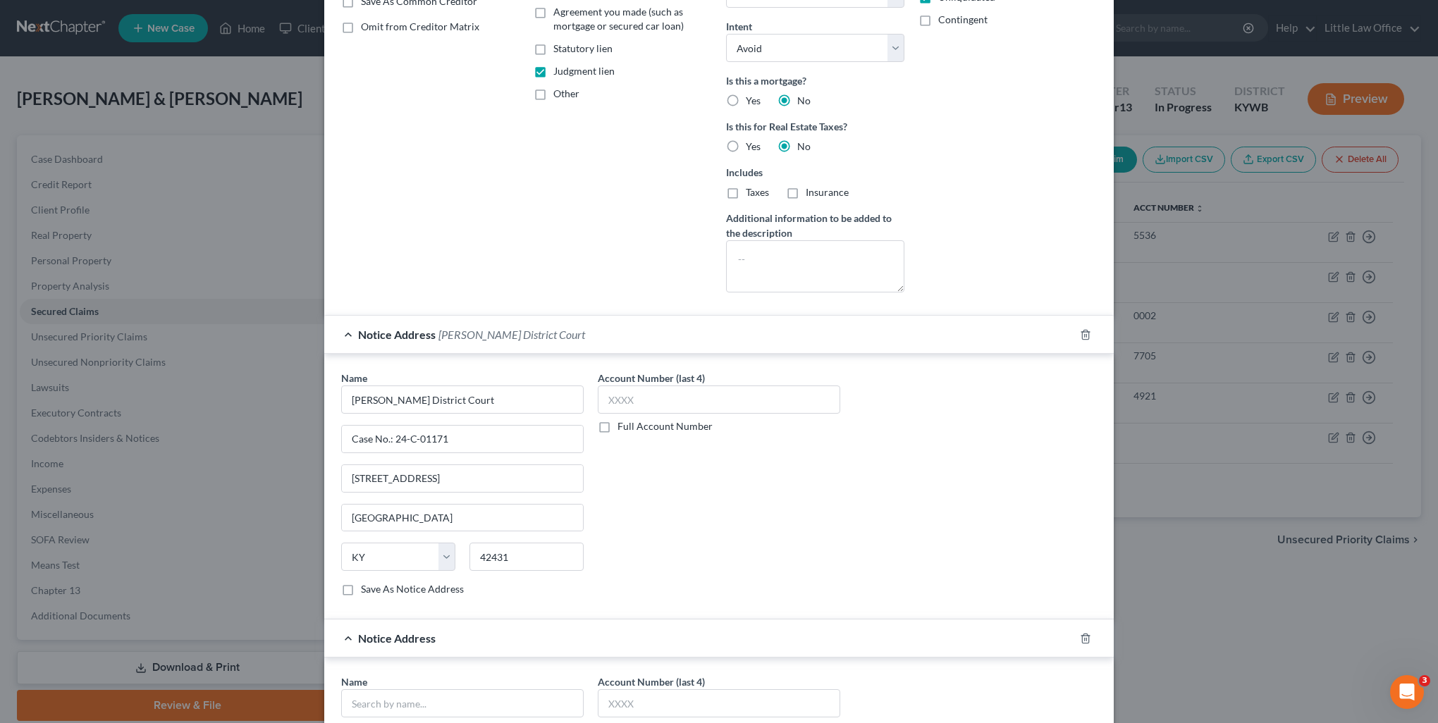
scroll to position [352, 0]
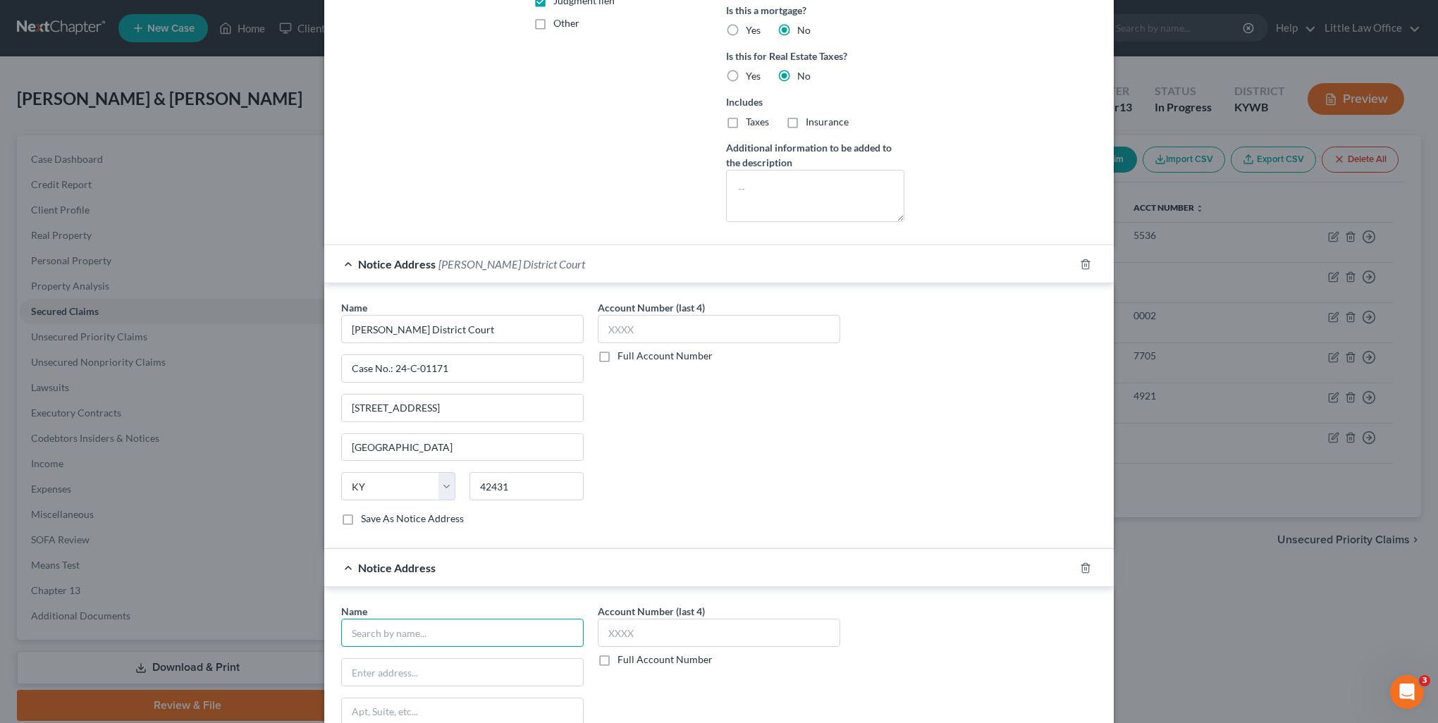
click at [443, 631] on input "text" at bounding box center [462, 633] width 242 height 28
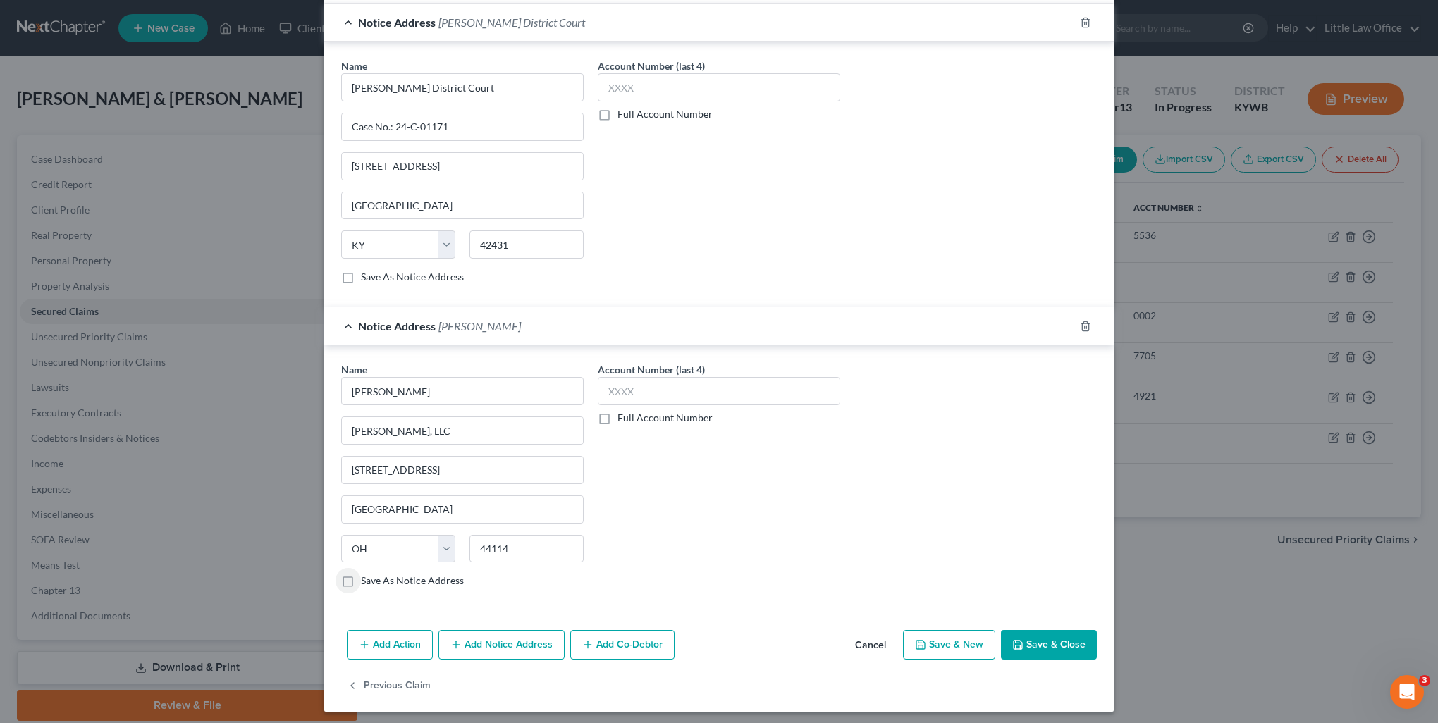
click at [361, 574] on label "Save As Notice Address" at bounding box center [412, 581] width 103 height 14
click at [367, 574] on input "Save As Notice Address" at bounding box center [371, 578] width 9 height 9
click at [493, 641] on button "Add Notice Address" at bounding box center [501, 645] width 126 height 30
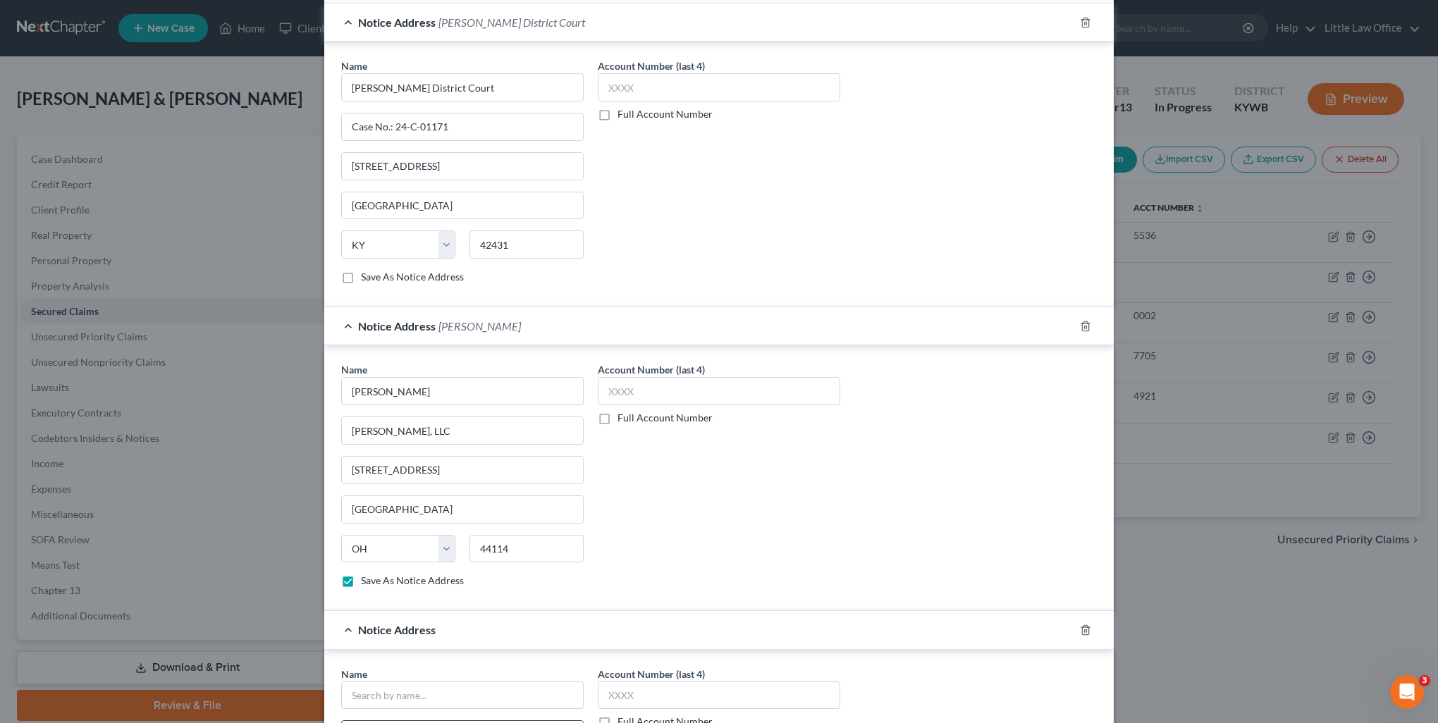
scroll to position [735, 0]
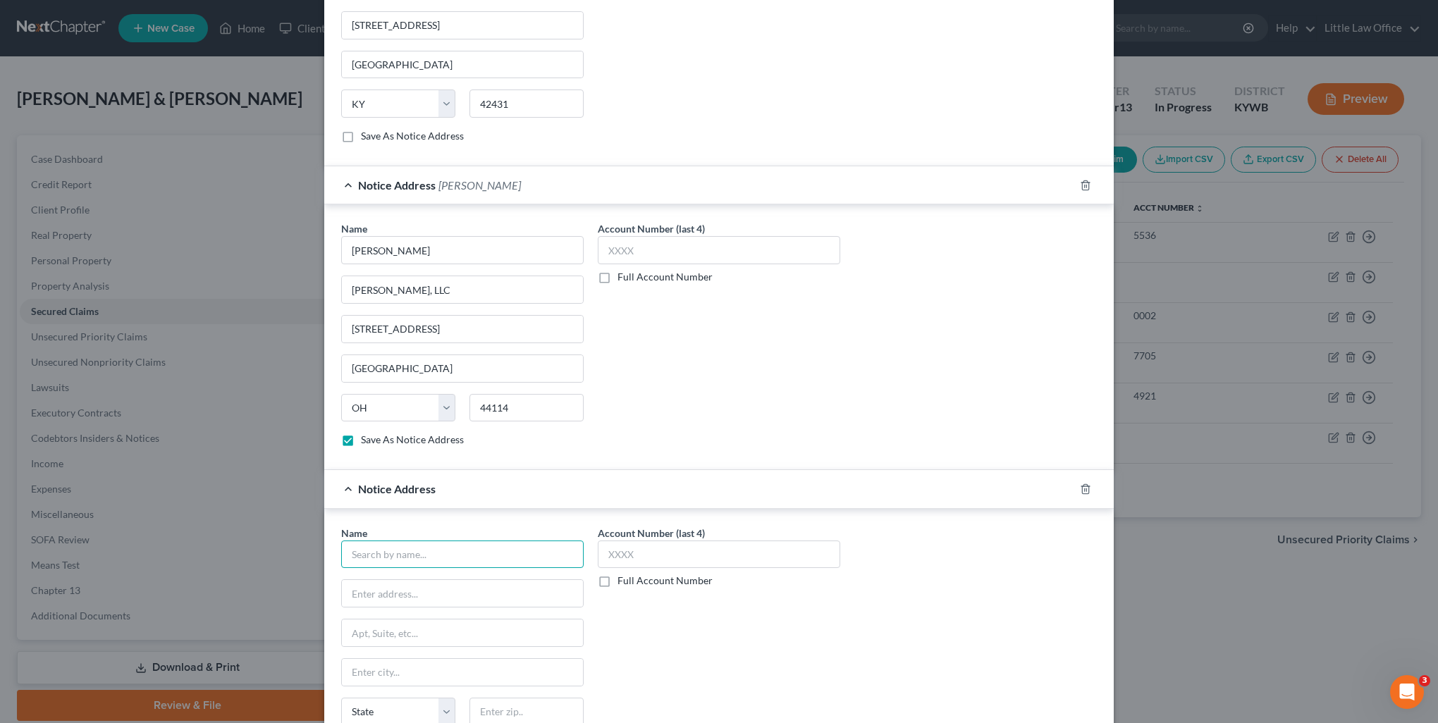
click at [429, 548] on input "text" at bounding box center [462, 555] width 242 height 28
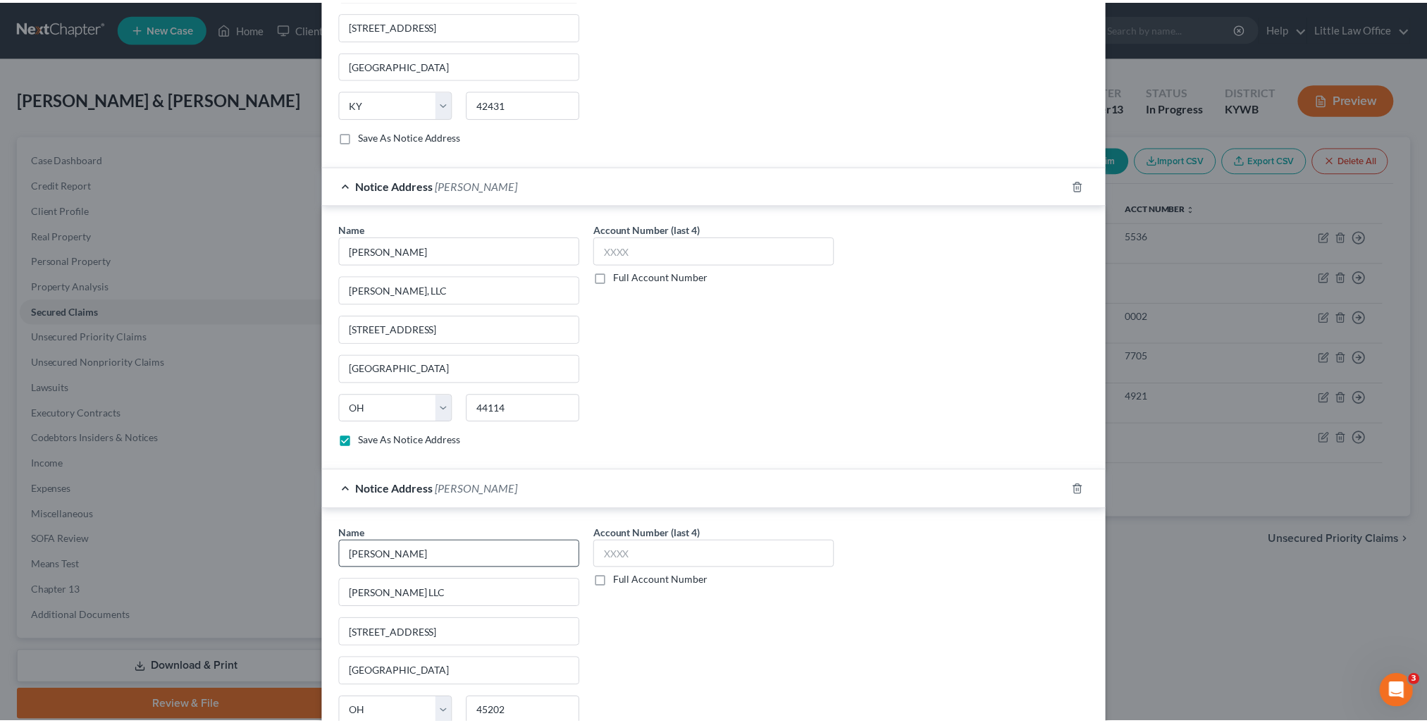
scroll to position [897, 0]
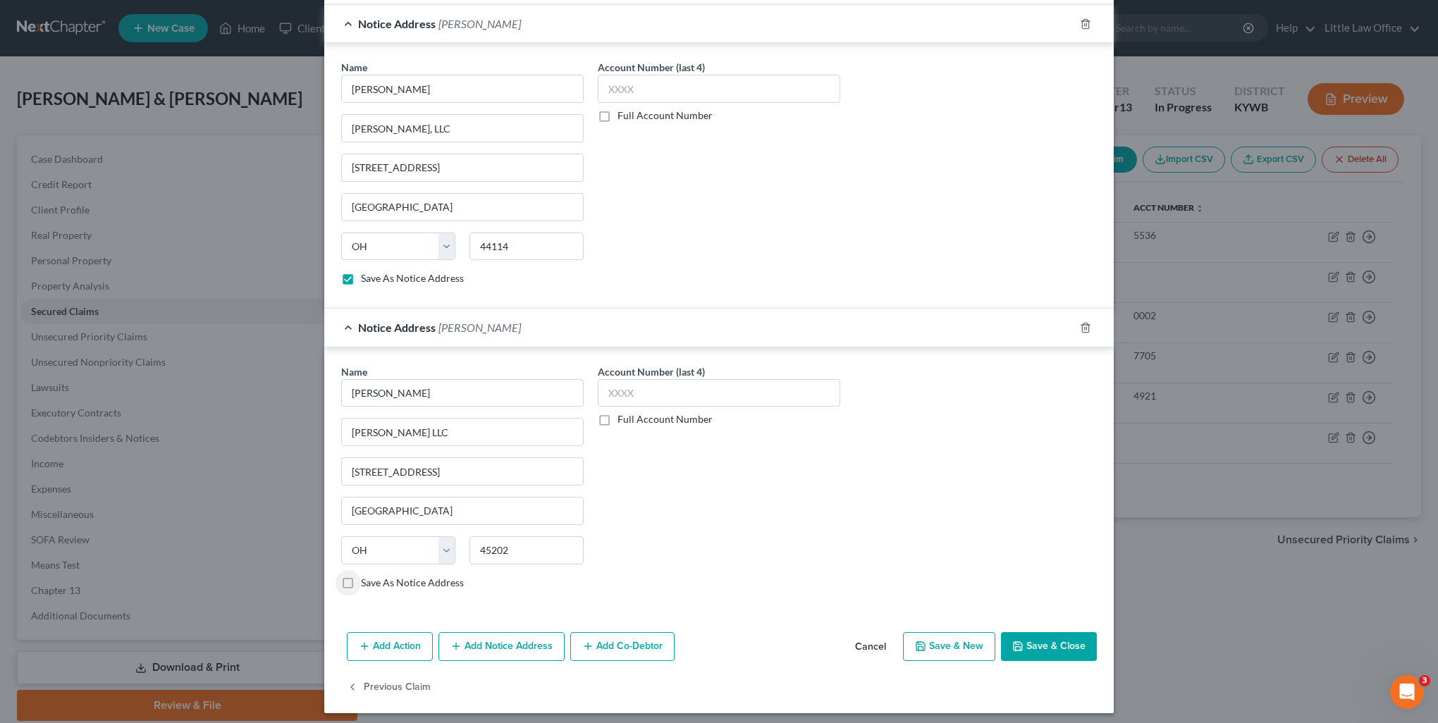
click at [361, 579] on label "Save As Notice Address" at bounding box center [412, 583] width 103 height 14
click at [367, 579] on input "Save As Notice Address" at bounding box center [371, 580] width 9 height 9
click at [1015, 645] on icon "button" at bounding box center [1017, 646] width 11 height 11
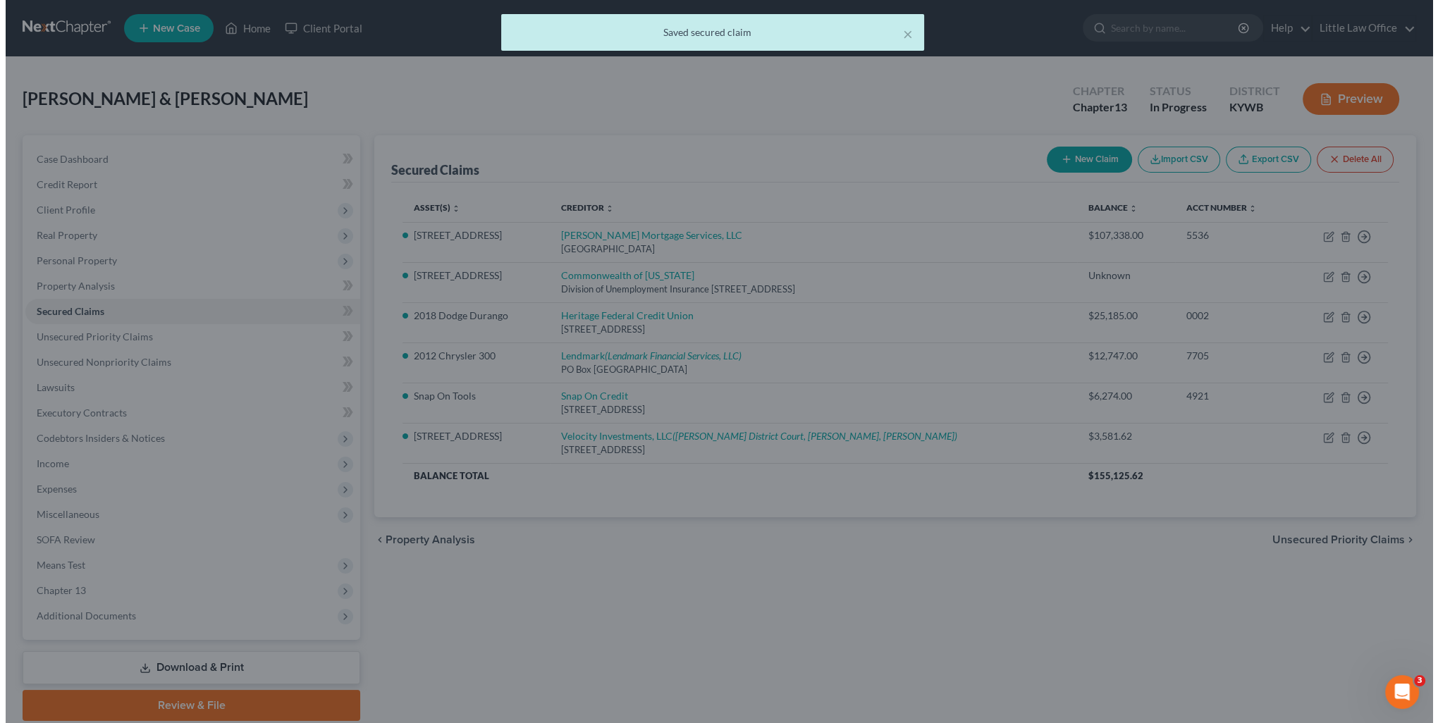
scroll to position [0, 0]
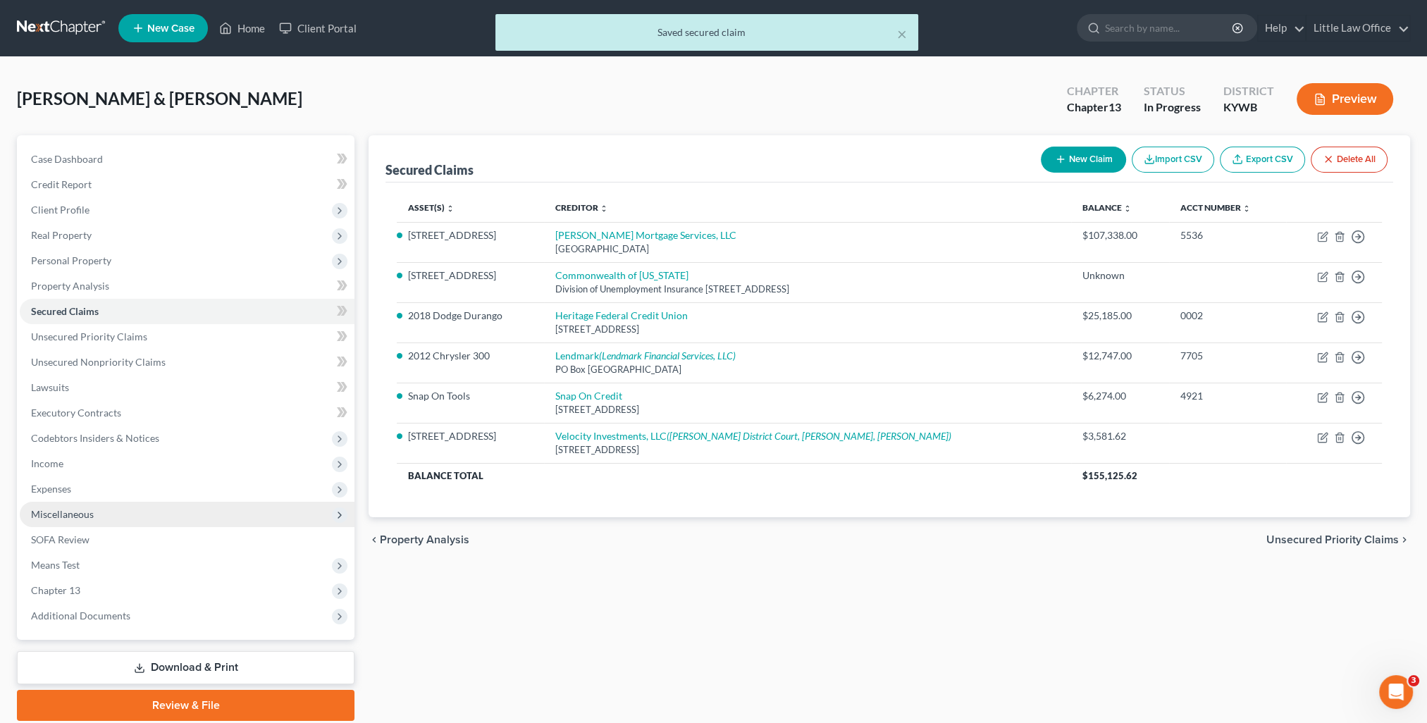
click at [78, 515] on span "Miscellaneous" at bounding box center [62, 514] width 63 height 12
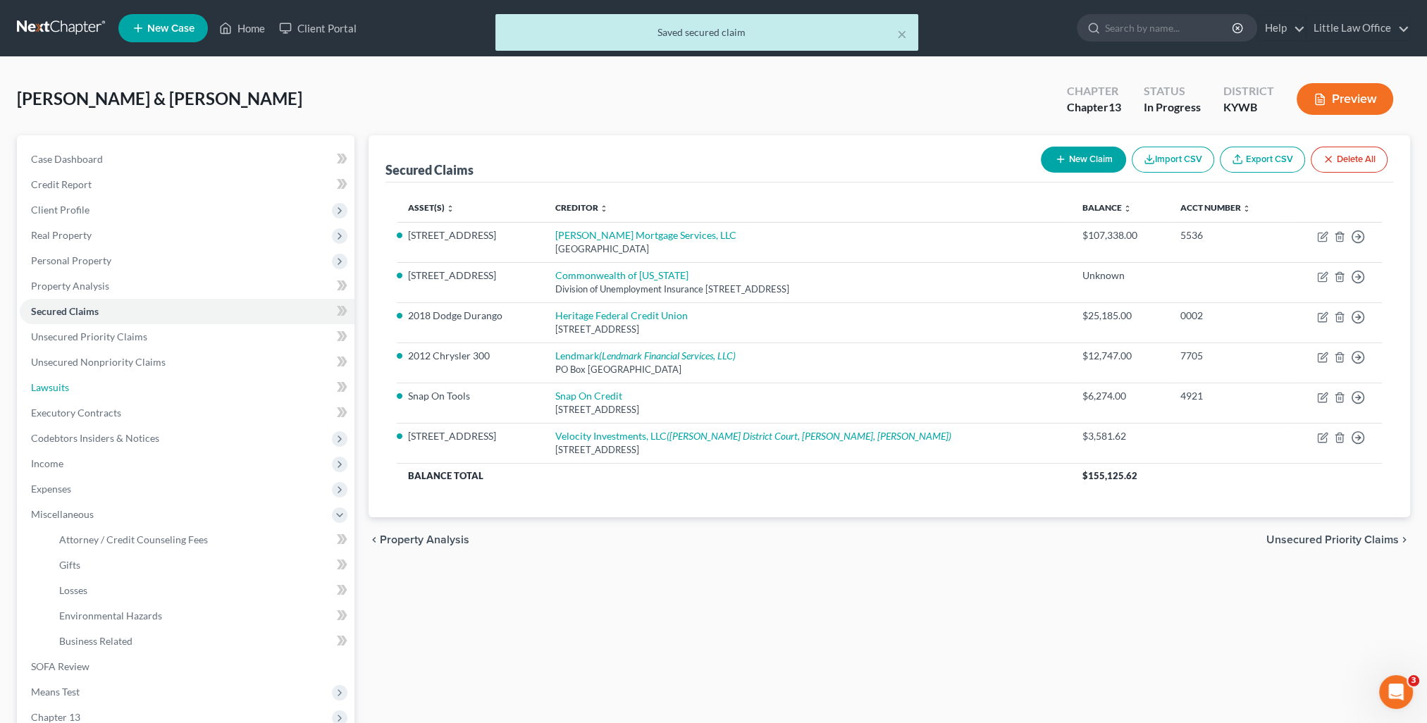
drag, startPoint x: 62, startPoint y: 393, endPoint x: 385, endPoint y: 354, distance: 325.3
click at [62, 393] on link "Lawsuits" at bounding box center [187, 387] width 335 height 25
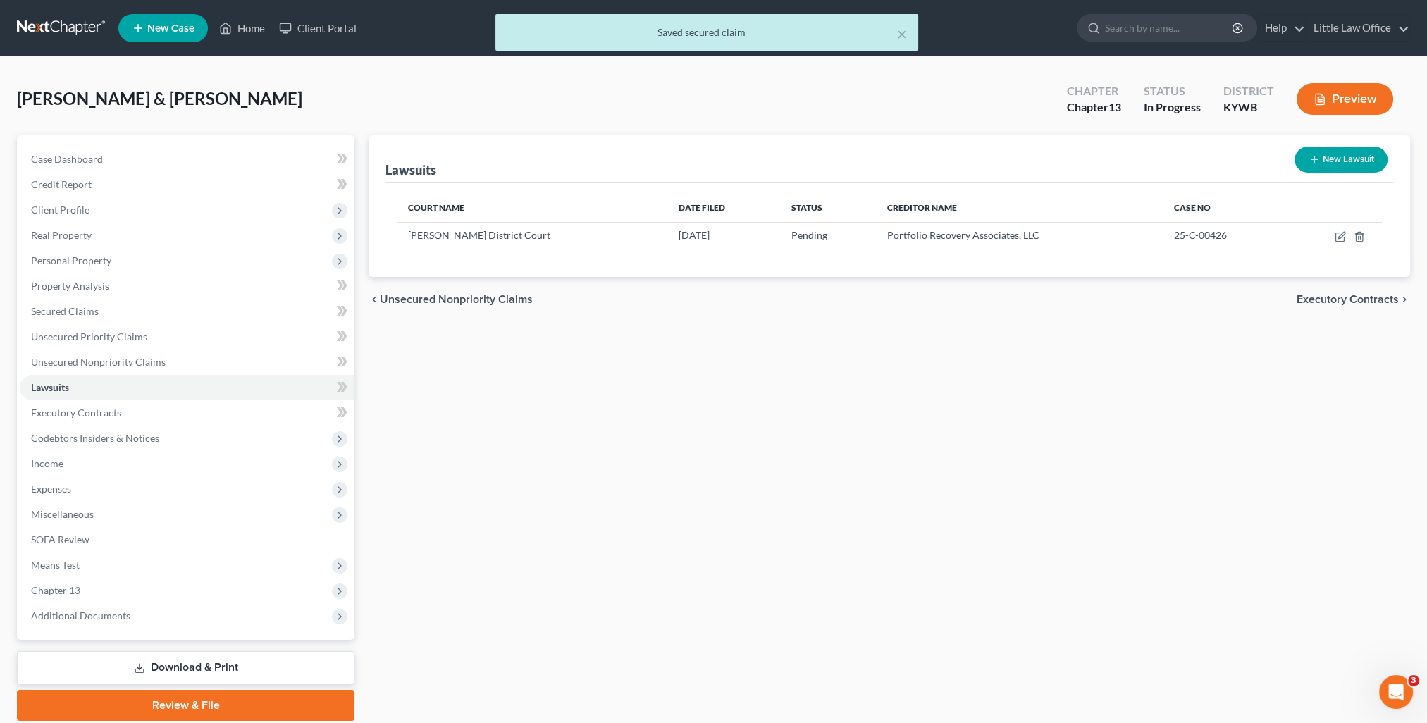
click at [1341, 159] on button "New Lawsuit" at bounding box center [1341, 160] width 93 height 26
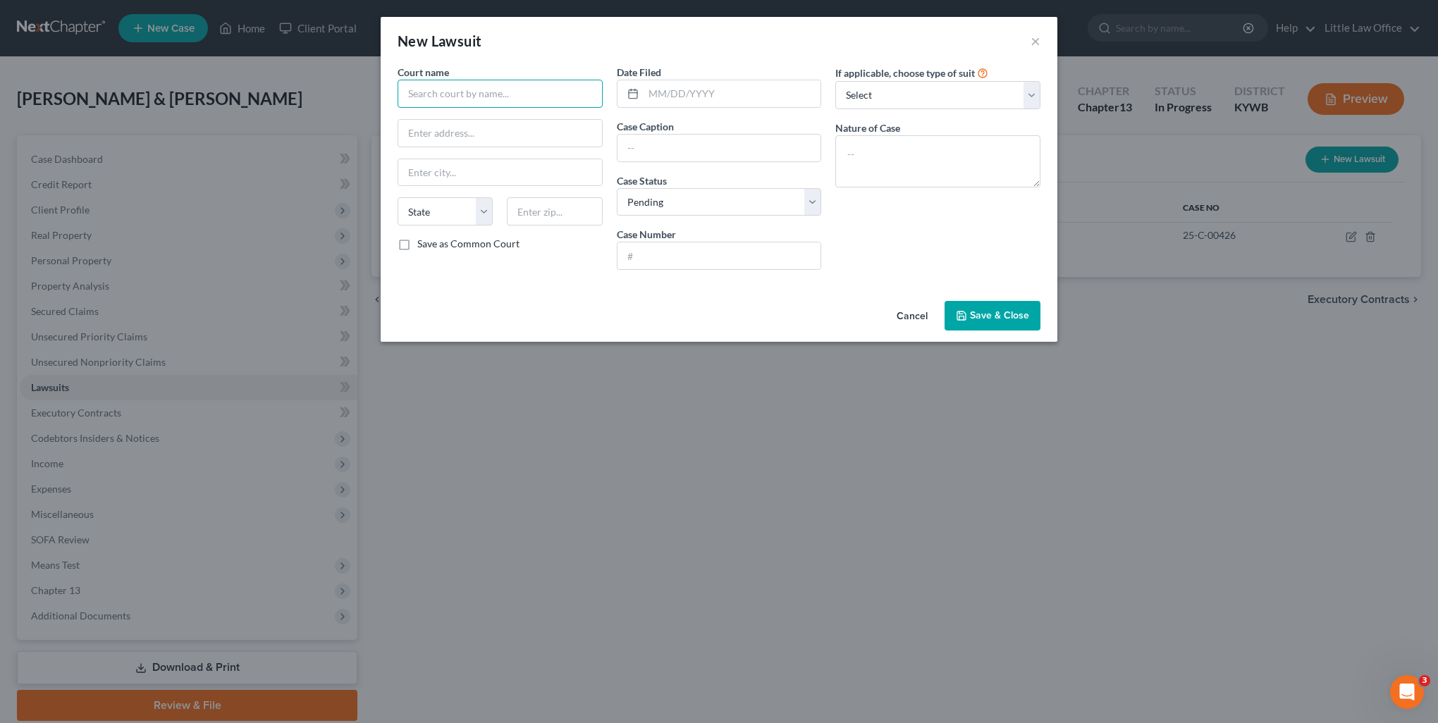
click at [527, 94] on input "text" at bounding box center [500, 94] width 205 height 28
click at [512, 117] on div "[PERSON_NAME] District Court" at bounding box center [482, 118] width 147 height 14
click at [706, 86] on input "text" at bounding box center [733, 93] width 178 height 27
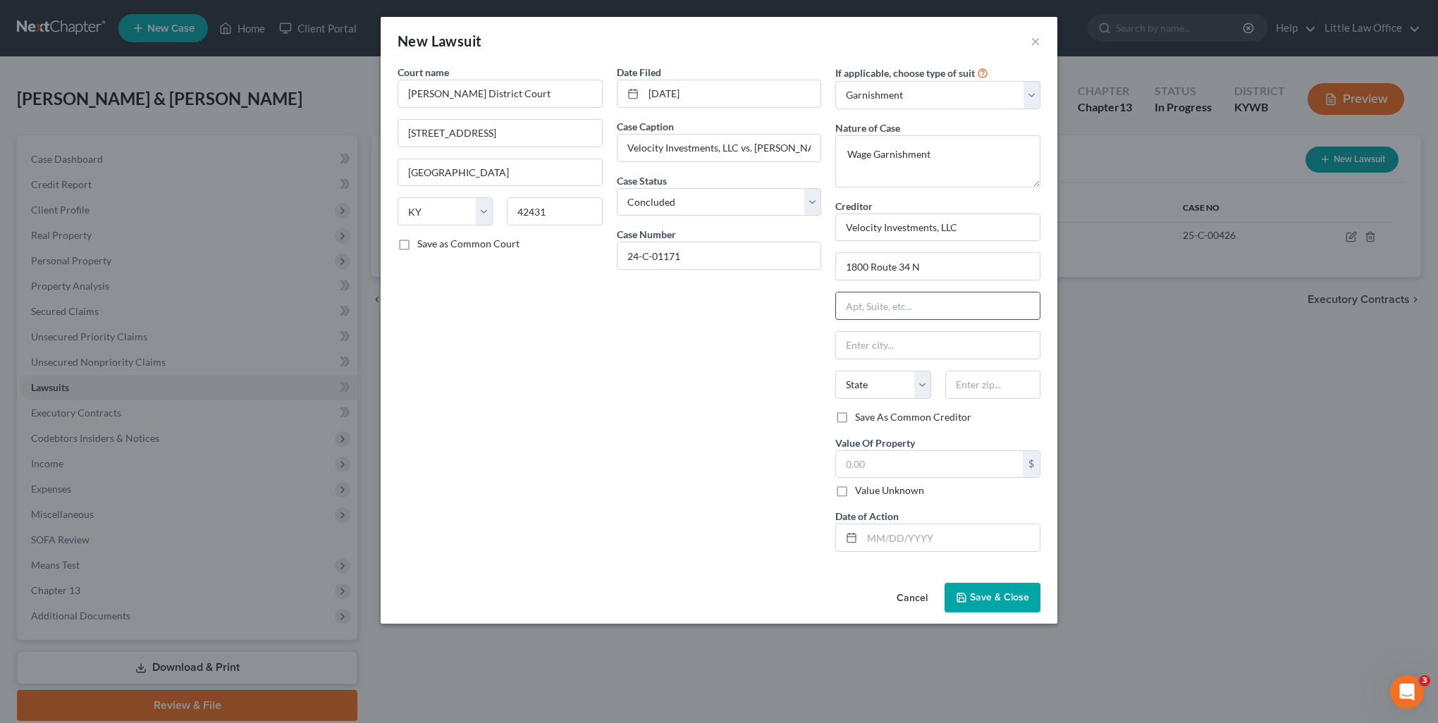
click at [885, 312] on input "text" at bounding box center [938, 306] width 204 height 27
click at [871, 487] on label "Value Unknown" at bounding box center [889, 491] width 69 height 14
click at [870, 487] on input "Value Unknown" at bounding box center [865, 488] width 9 height 9
click at [902, 530] on input "text" at bounding box center [951, 537] width 178 height 27
click at [982, 602] on button "Save & Close" at bounding box center [993, 598] width 96 height 30
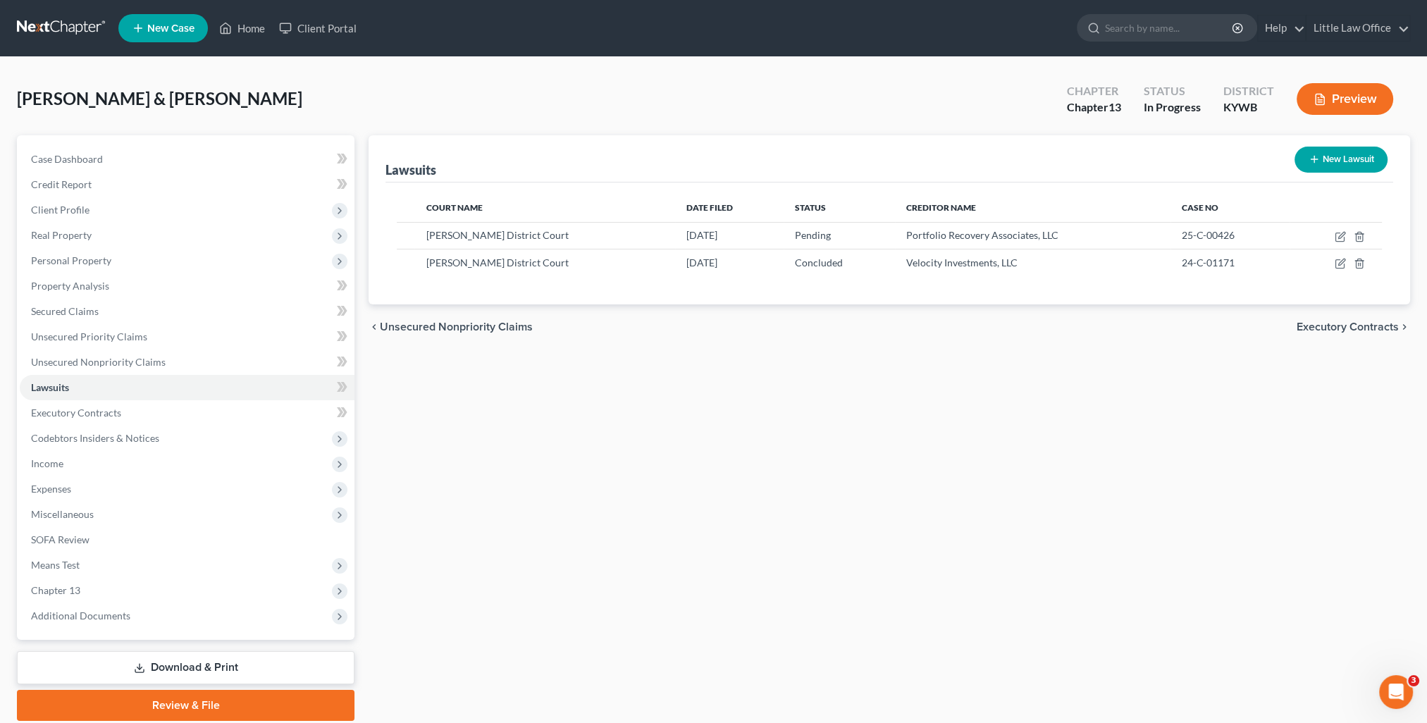
click at [1330, 166] on button "New Lawsuit" at bounding box center [1341, 160] width 93 height 26
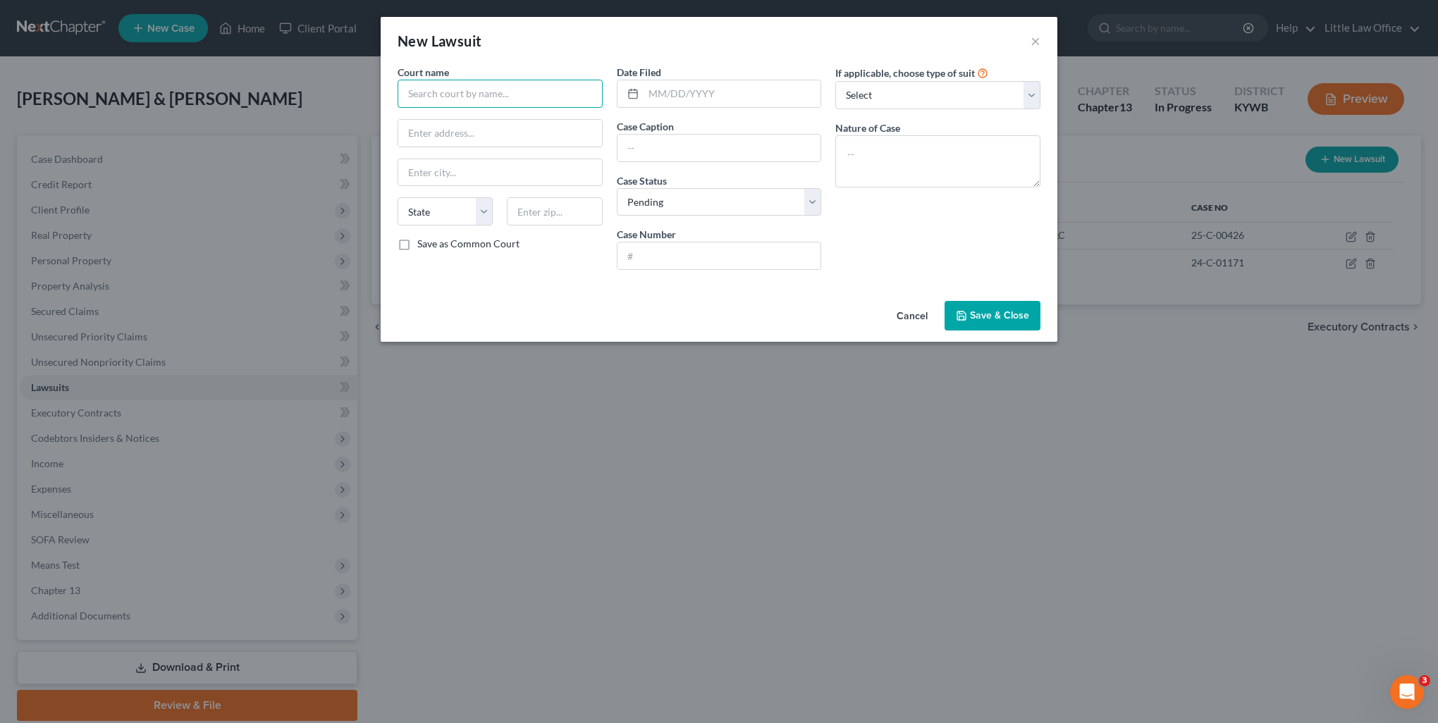
click at [517, 92] on input "text" at bounding box center [500, 94] width 205 height 28
click at [496, 115] on div "[PERSON_NAME] District Court" at bounding box center [482, 118] width 147 height 14
click at [686, 86] on input "text" at bounding box center [733, 93] width 178 height 27
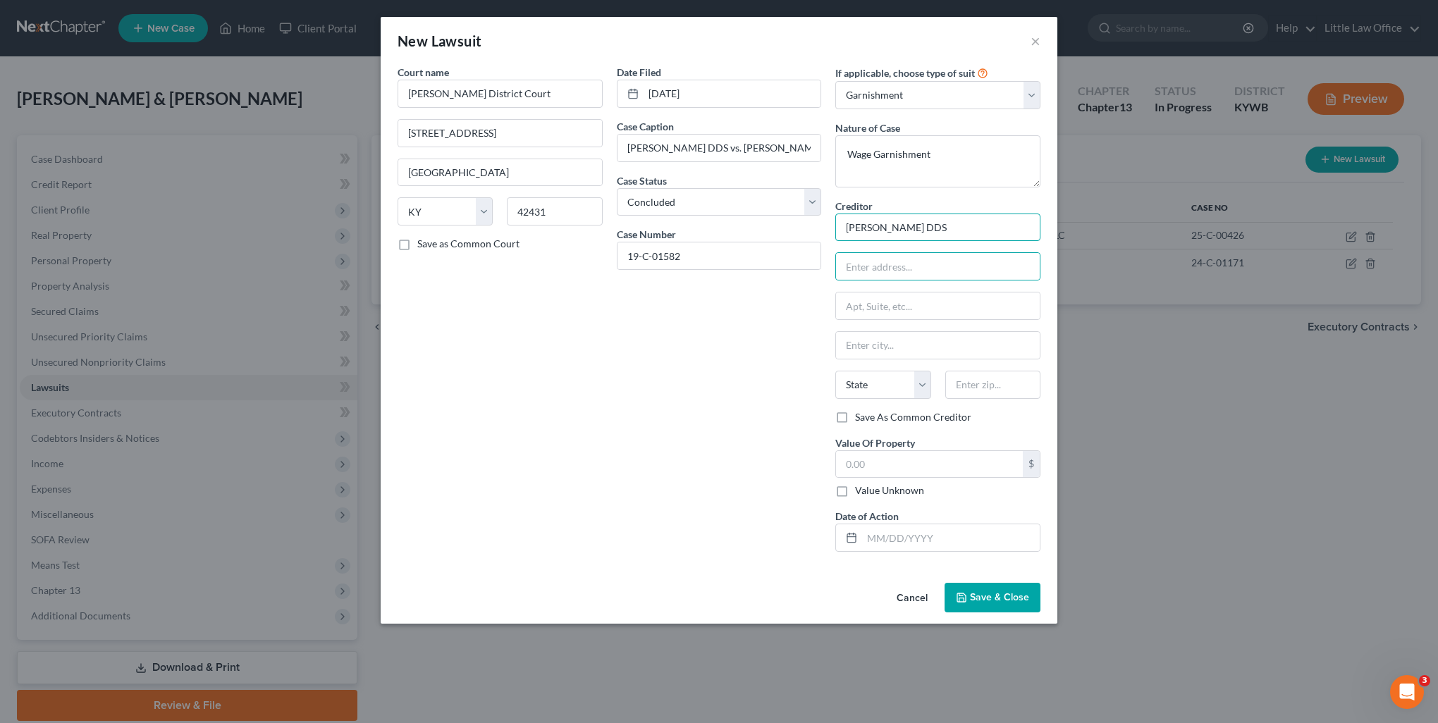
click at [975, 223] on input "[PERSON_NAME] DDS" at bounding box center [937, 228] width 205 height 28
drag, startPoint x: 888, startPoint y: 486, endPoint x: 894, endPoint y: 498, distance: 13.2
click at [889, 489] on label "Value Unknown" at bounding box center [889, 491] width 69 height 14
click at [870, 489] on input "Value Unknown" at bounding box center [865, 488] width 9 height 9
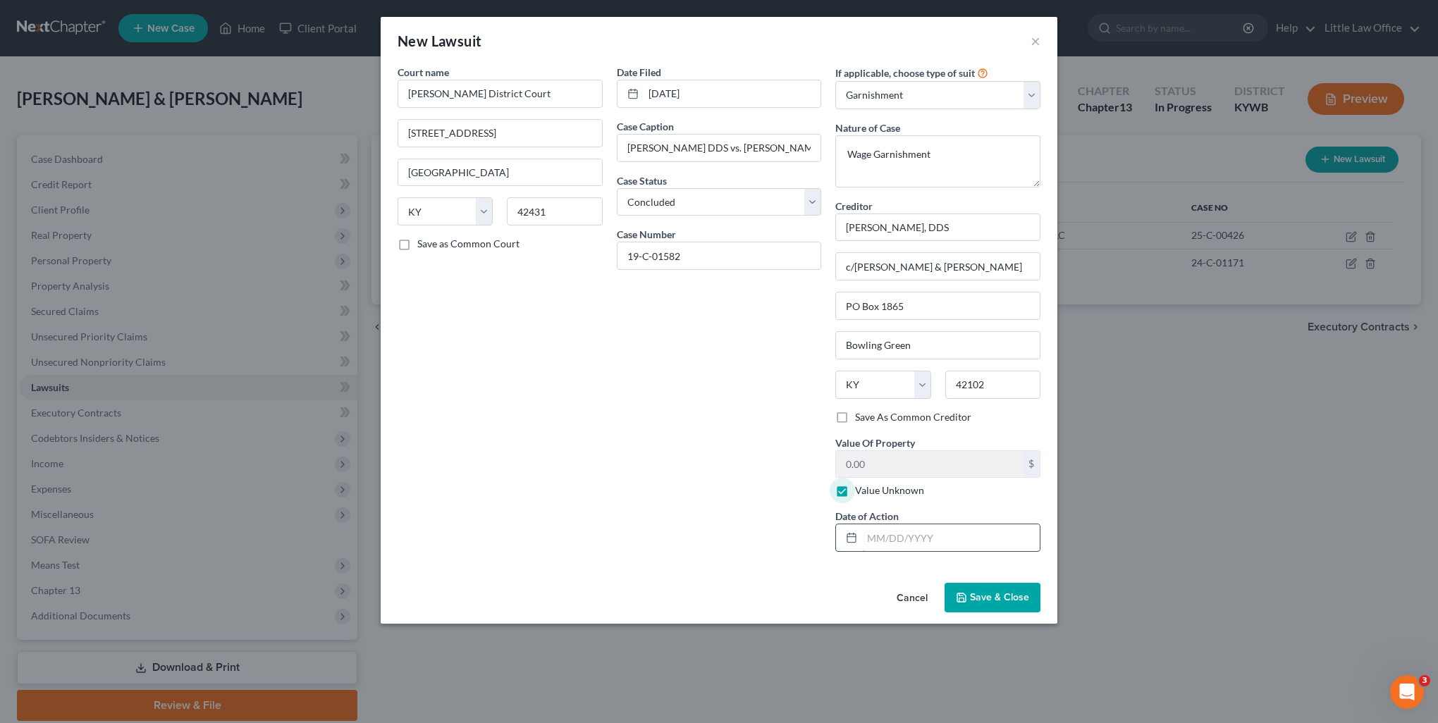
click at [905, 532] on input "text" at bounding box center [951, 537] width 178 height 27
click at [1001, 604] on button "Save & Close" at bounding box center [993, 598] width 96 height 30
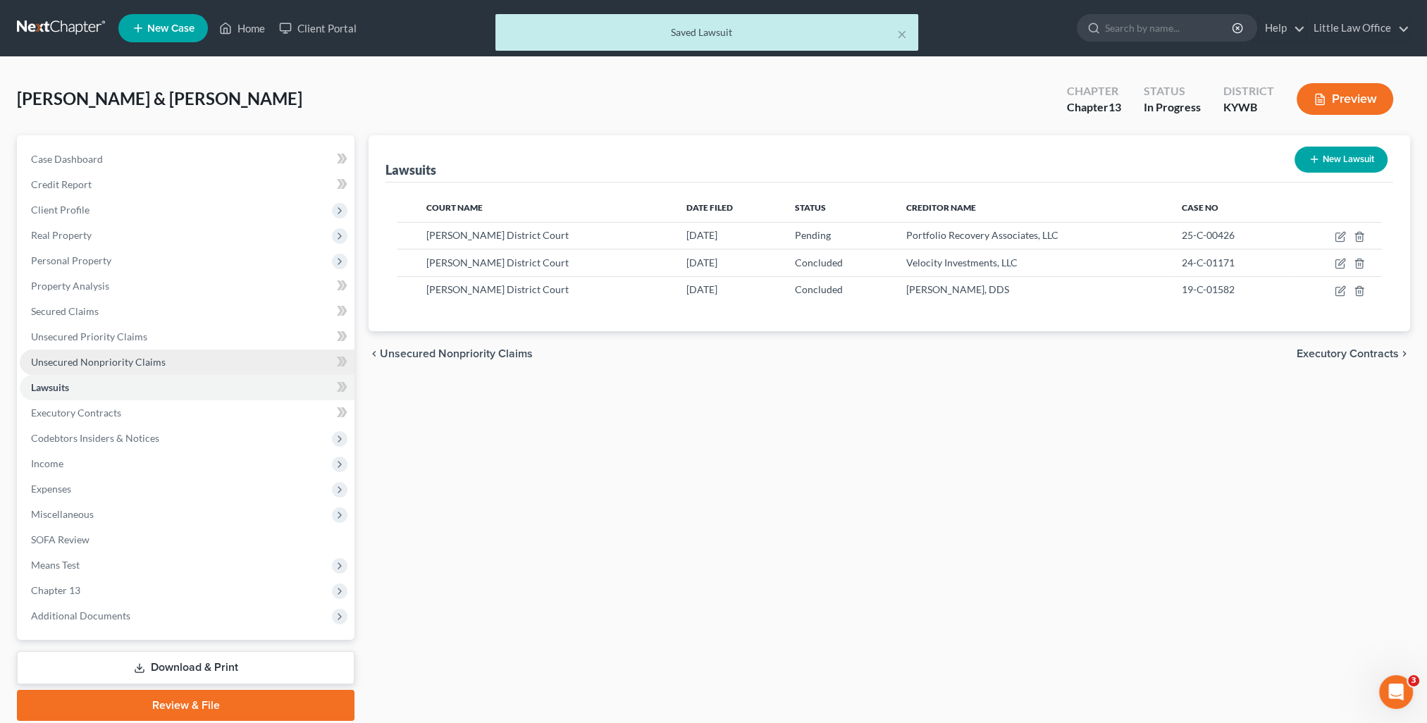
click at [108, 355] on link "Unsecured Nonpriority Claims" at bounding box center [187, 362] width 335 height 25
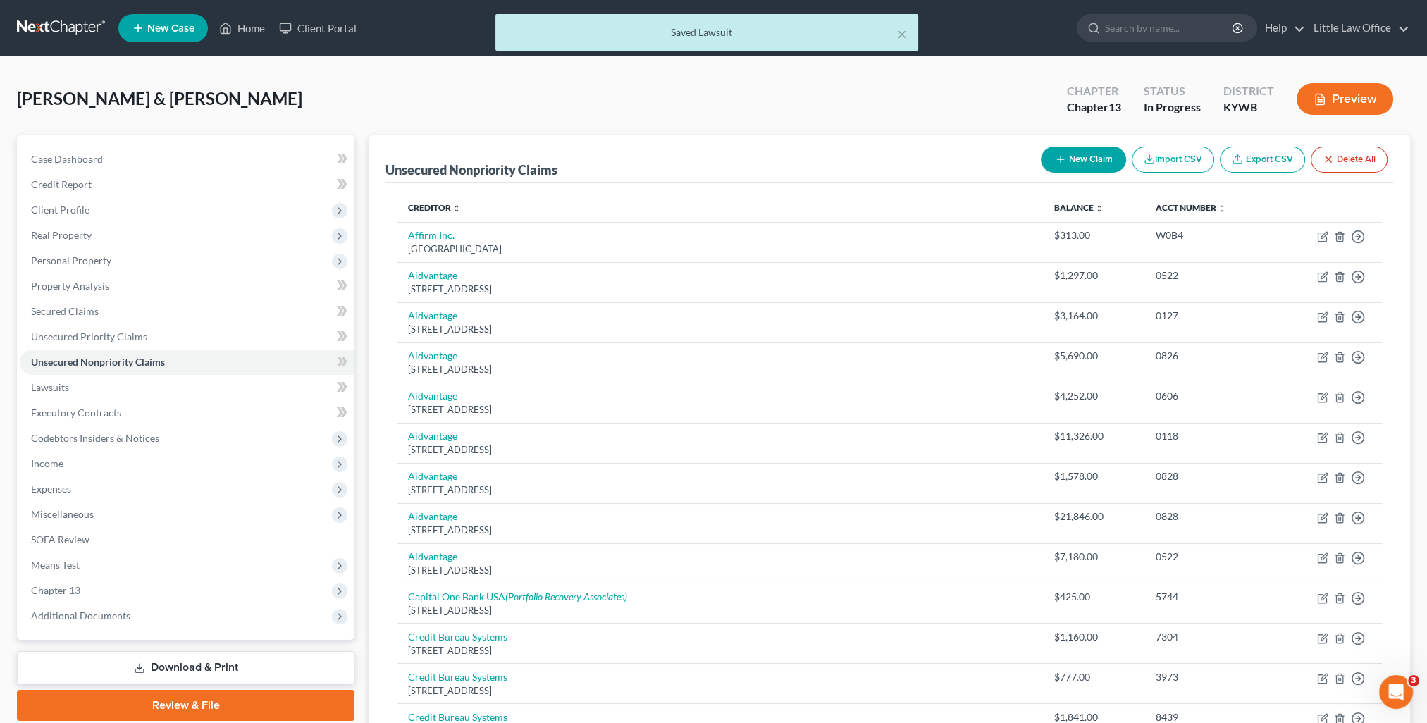
click at [1099, 161] on button "New Claim" at bounding box center [1083, 160] width 85 height 26
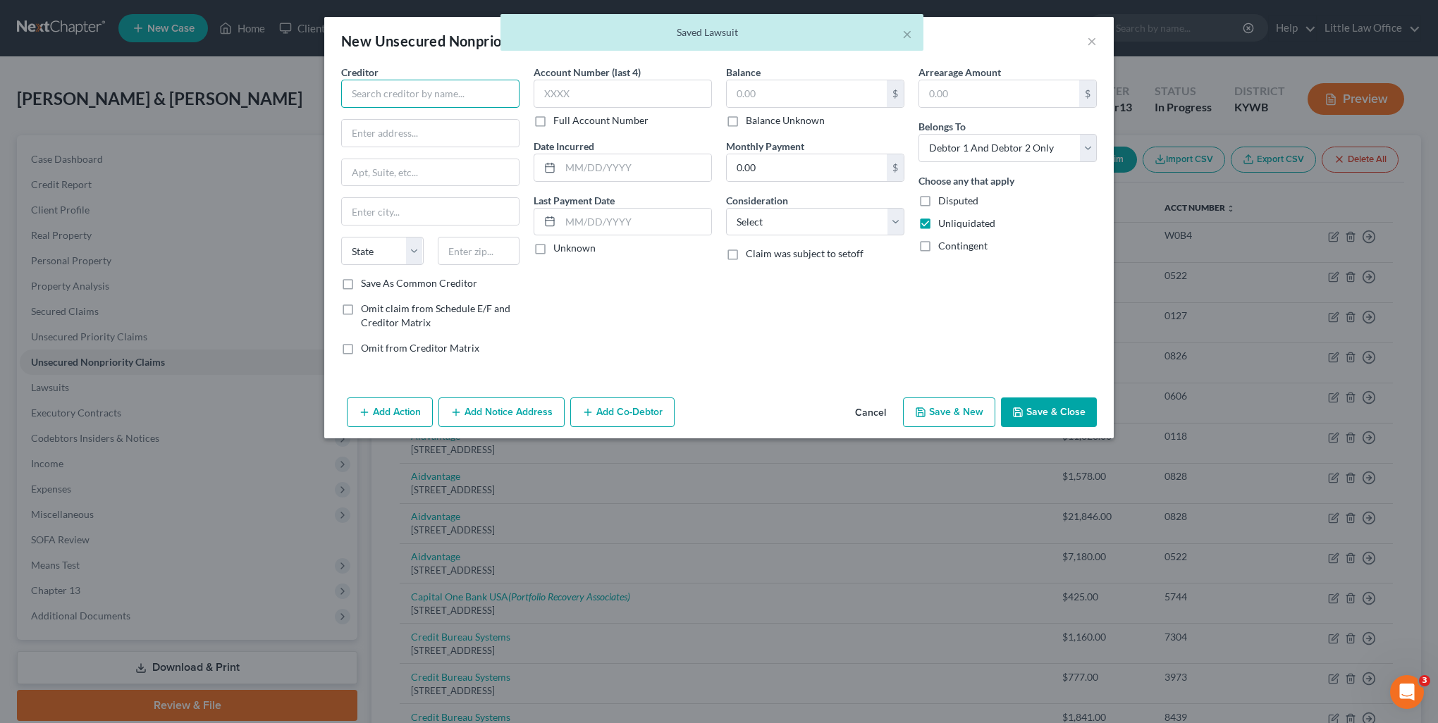
click at [381, 92] on input "text" at bounding box center [430, 94] width 178 height 28
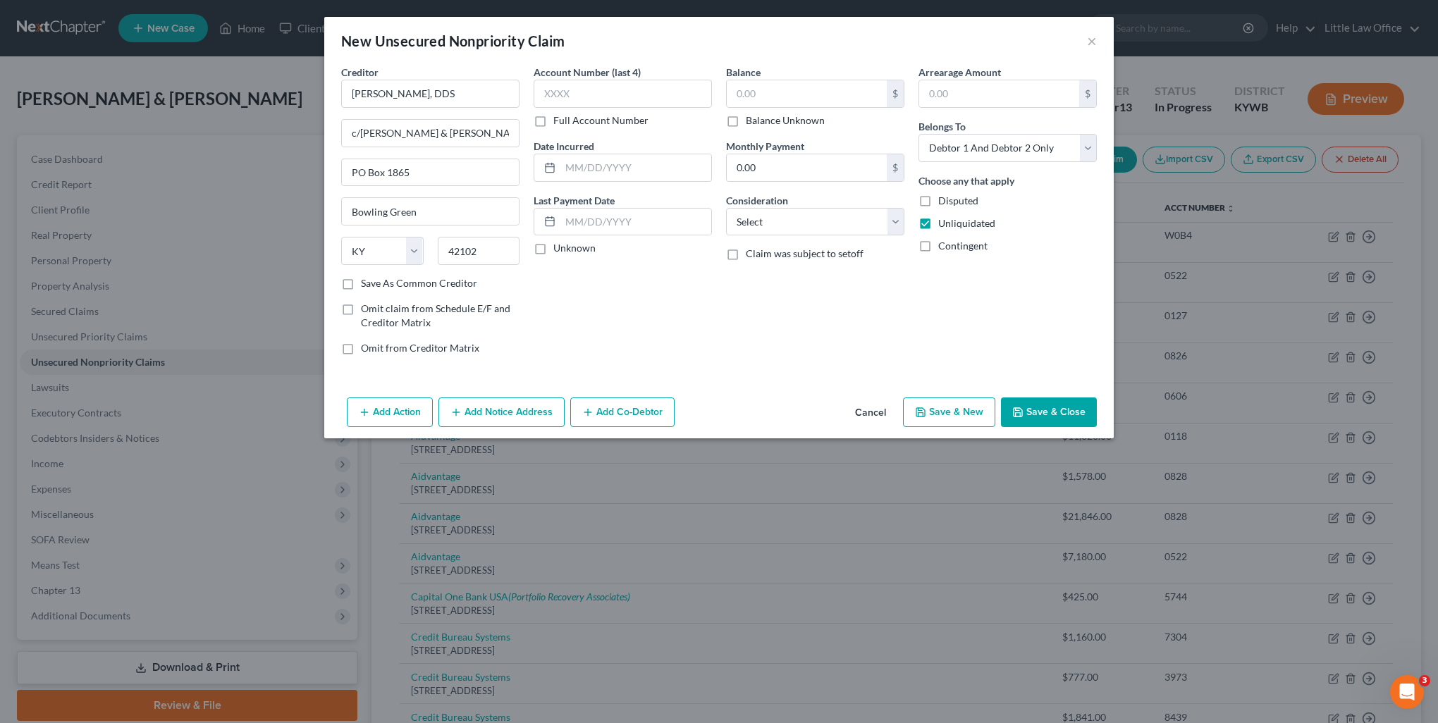
click at [781, 123] on label "Balance Unknown" at bounding box center [785, 120] width 79 height 14
click at [761, 123] on input "Balance Unknown" at bounding box center [755, 117] width 9 height 9
click at [773, 219] on select "Select Cable / Satellite Services Collection Agency Credit Card Debt Debt Couns…" at bounding box center [815, 222] width 178 height 28
click at [726, 208] on select "Select Cable / Satellite Services Collection Agency Credit Card Debt Debt Couns…" at bounding box center [815, 222] width 178 height 28
click at [1043, 147] on select "Select Debtor 1 Only Debtor 2 Only Debtor 1 And Debtor 2 Only At Least One Of T…" at bounding box center [1007, 148] width 178 height 28
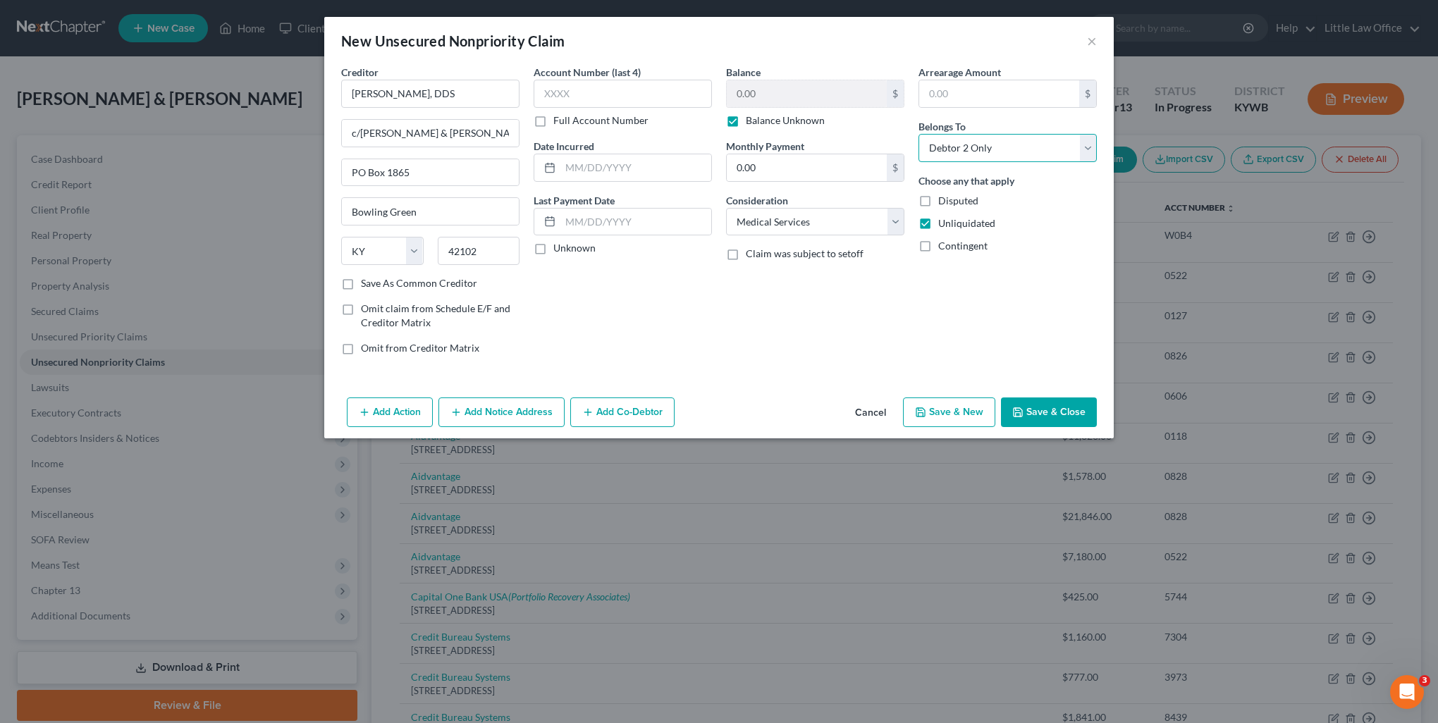
click at [918, 134] on select "Select Debtor 1 Only Debtor 2 Only Debtor 1 And Debtor 2 Only At Least One Of T…" at bounding box center [1007, 148] width 178 height 28
click at [496, 419] on button "Add Notice Address" at bounding box center [501, 413] width 126 height 30
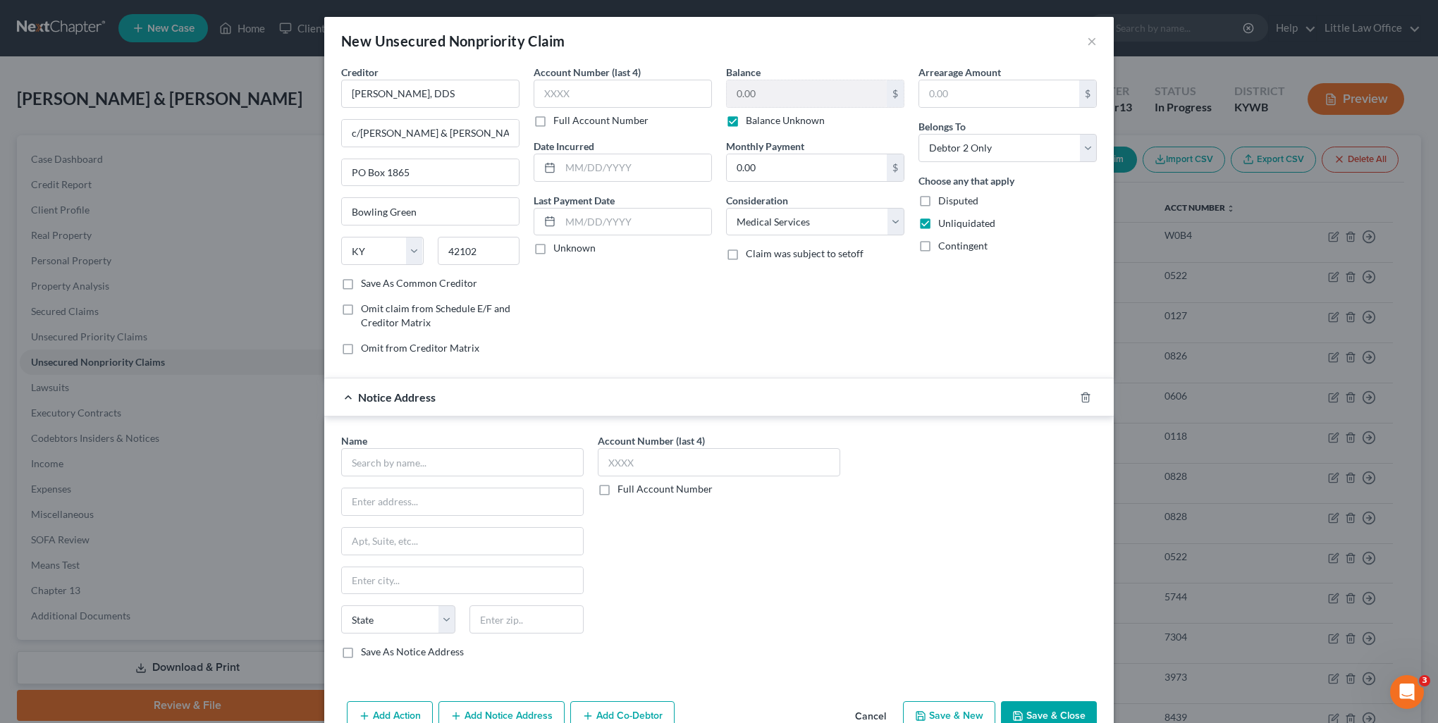
click at [441, 484] on div "Name * State [US_STATE] AK AR AZ CA CO CT DE DC [GEOGRAPHIC_DATA] [GEOGRAPHIC_D…" at bounding box center [462, 547] width 242 height 226
click at [434, 461] on input "text" at bounding box center [462, 462] width 242 height 28
click at [427, 484] on div "[PERSON_NAME] District Court" at bounding box center [426, 487] width 148 height 14
drag, startPoint x: 389, startPoint y: 499, endPoint x: 496, endPoint y: 503, distance: 106.5
click at [496, 503] on input "Case No.: 18-C-01034" at bounding box center [462, 502] width 241 height 27
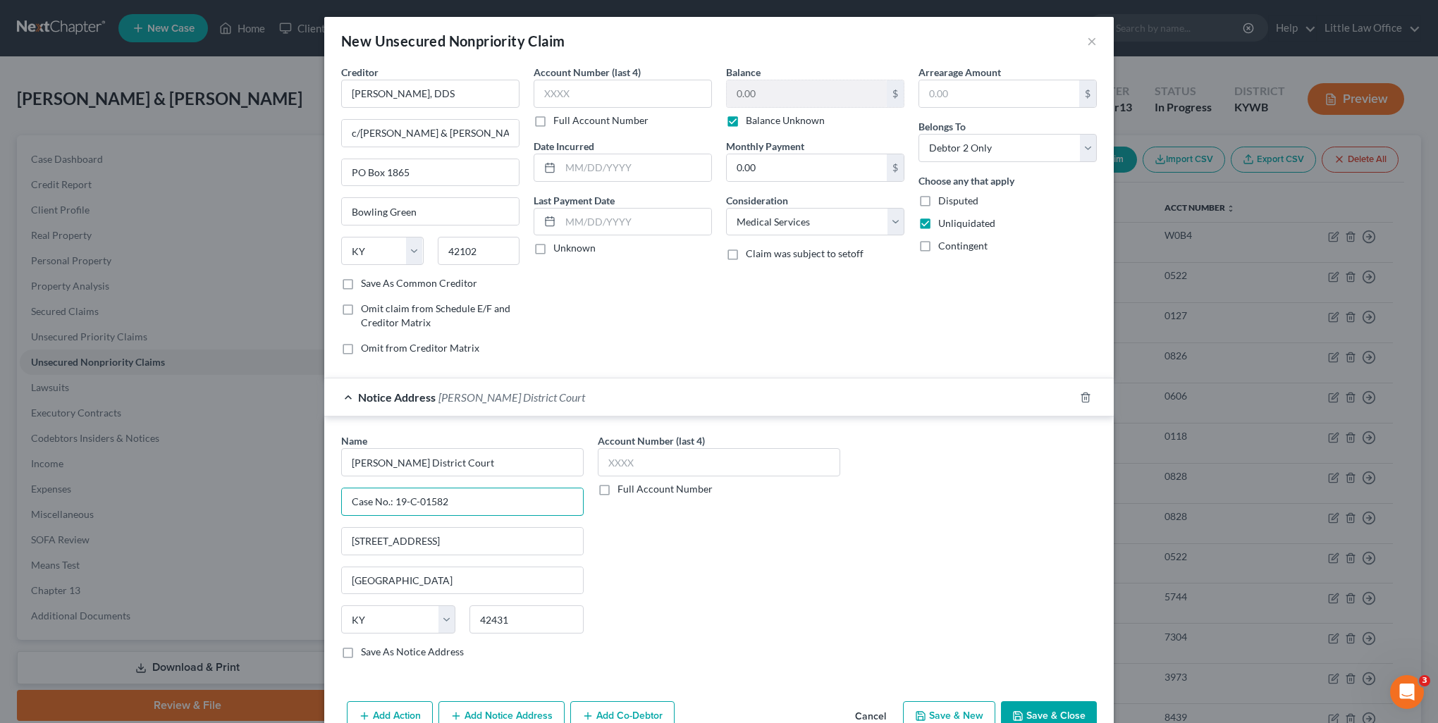
scroll to position [32, 0]
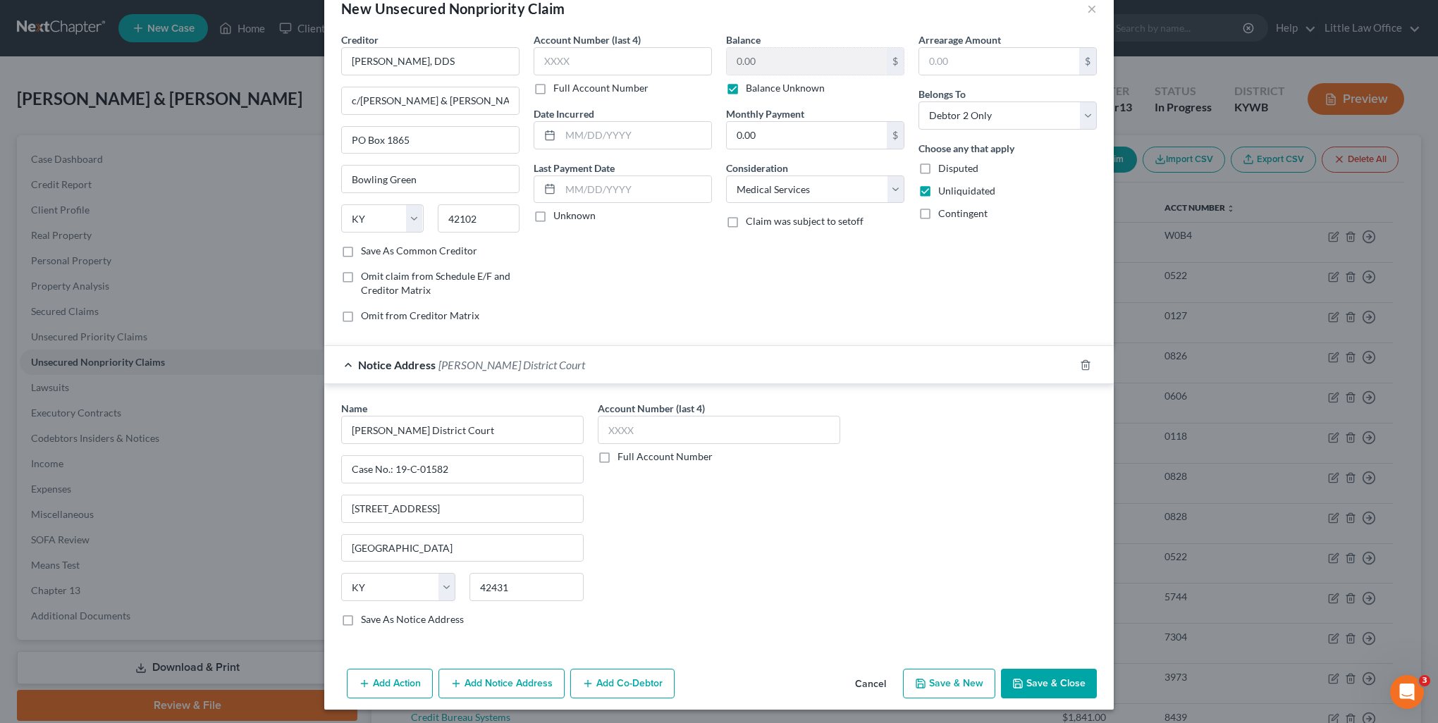
click at [501, 672] on button "Add Notice Address" at bounding box center [501, 684] width 126 height 30
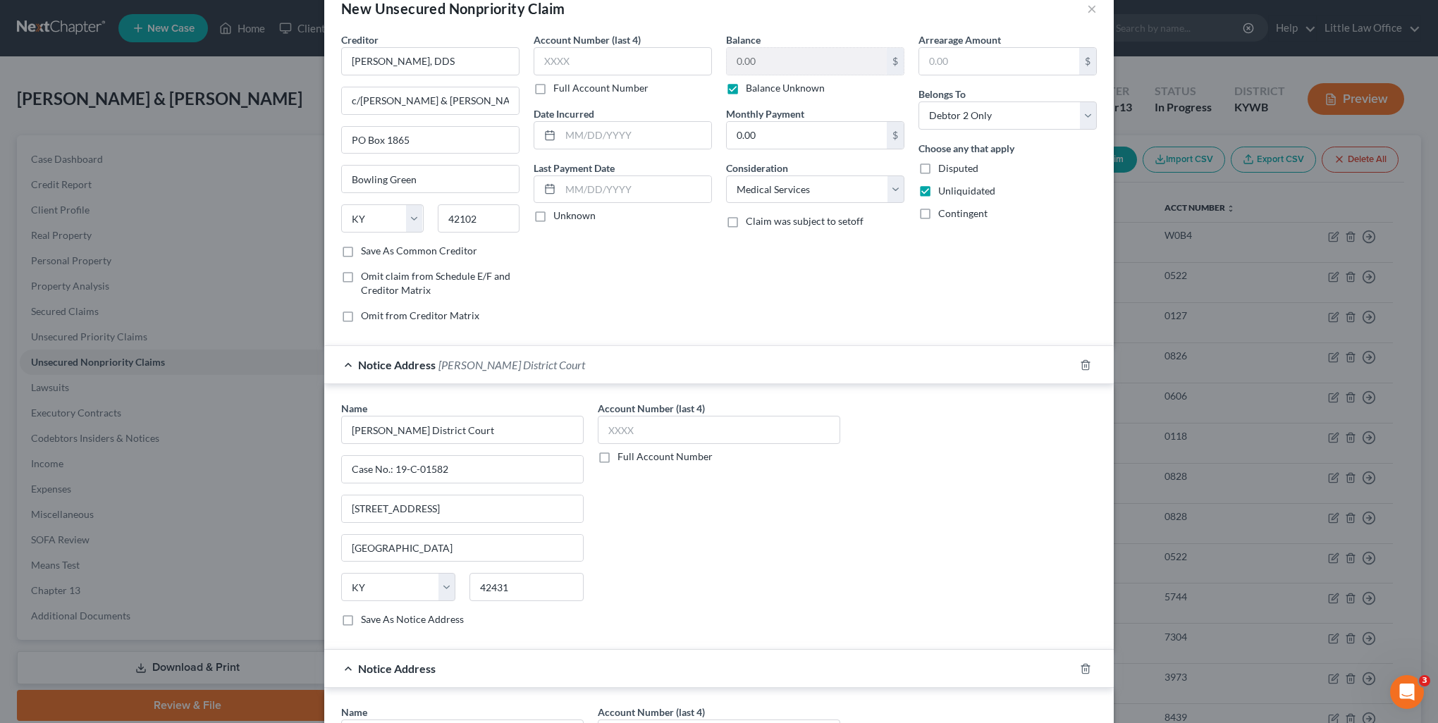
scroll to position [173, 0]
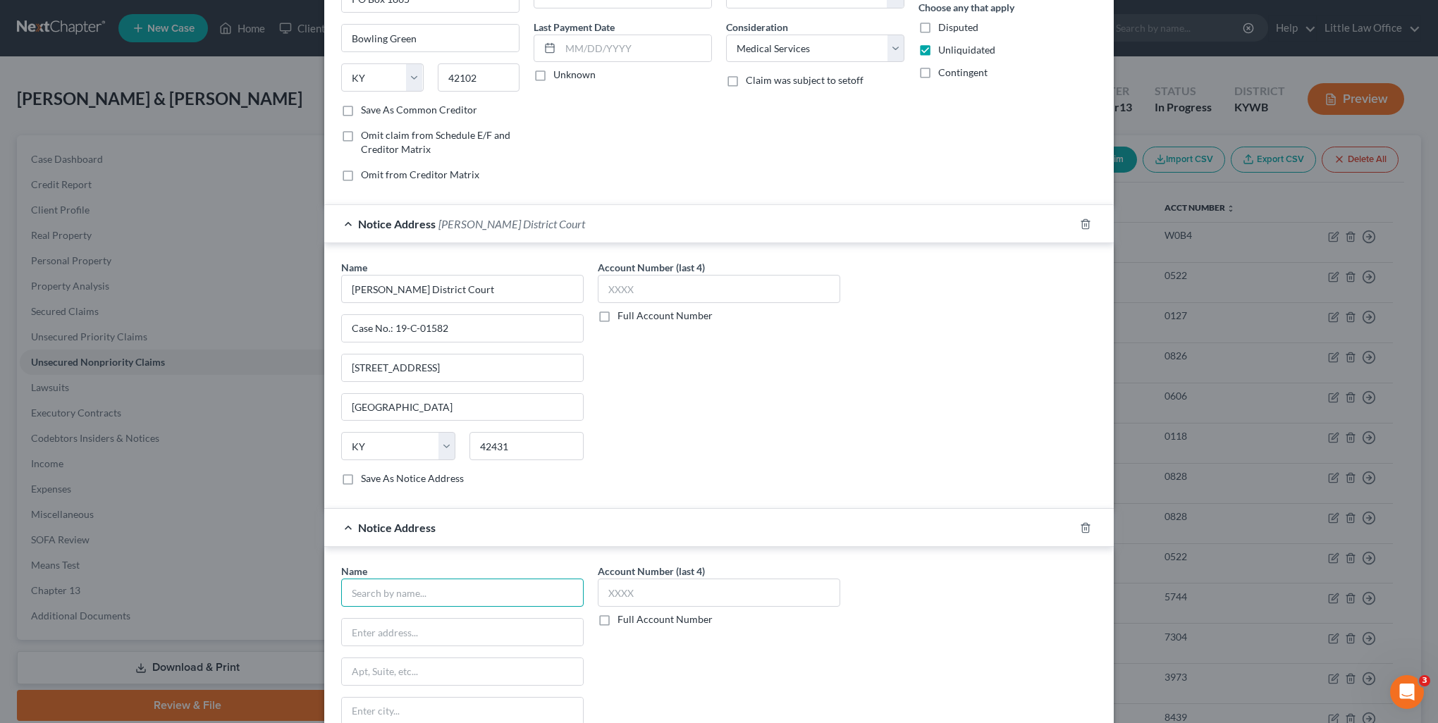
click at [421, 596] on input "text" at bounding box center [462, 593] width 242 height 28
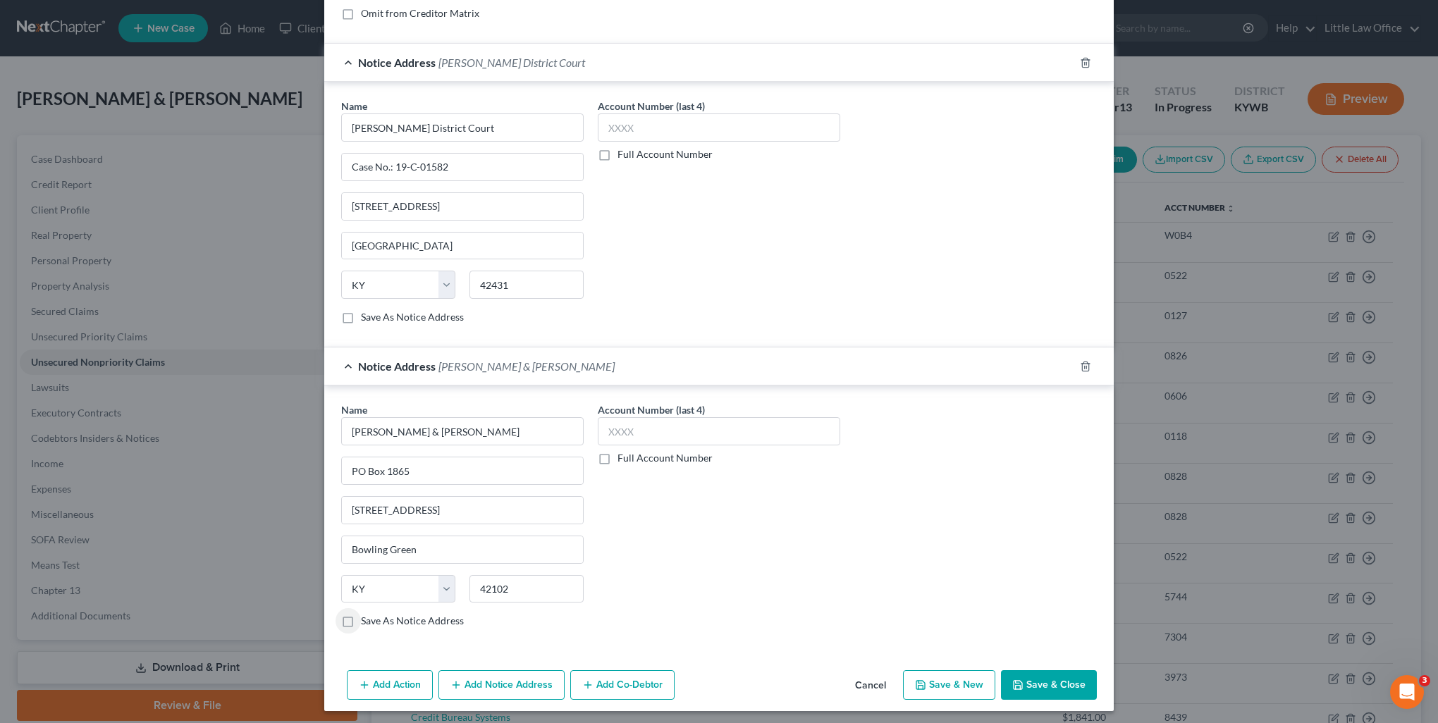
click at [1057, 686] on button "Save & Close" at bounding box center [1049, 685] width 96 height 30
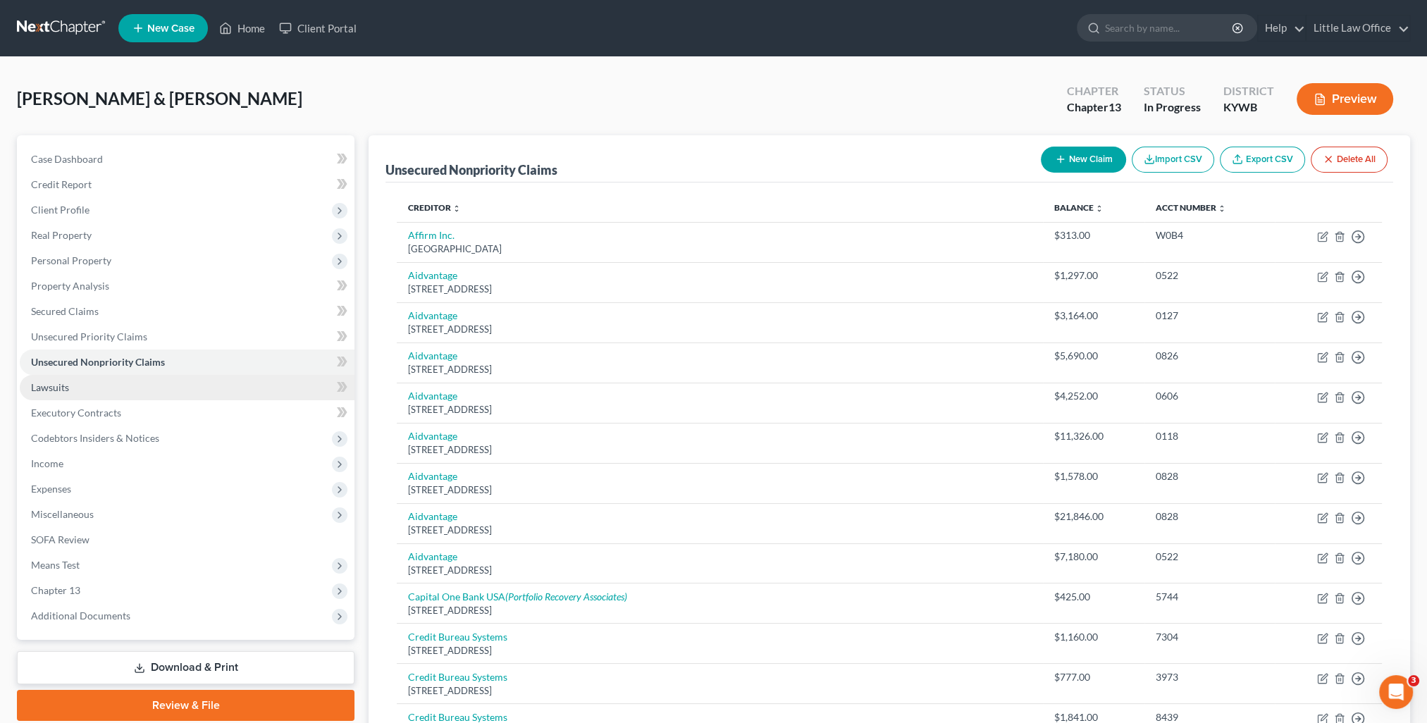
click at [54, 390] on span "Lawsuits" at bounding box center [50, 387] width 38 height 12
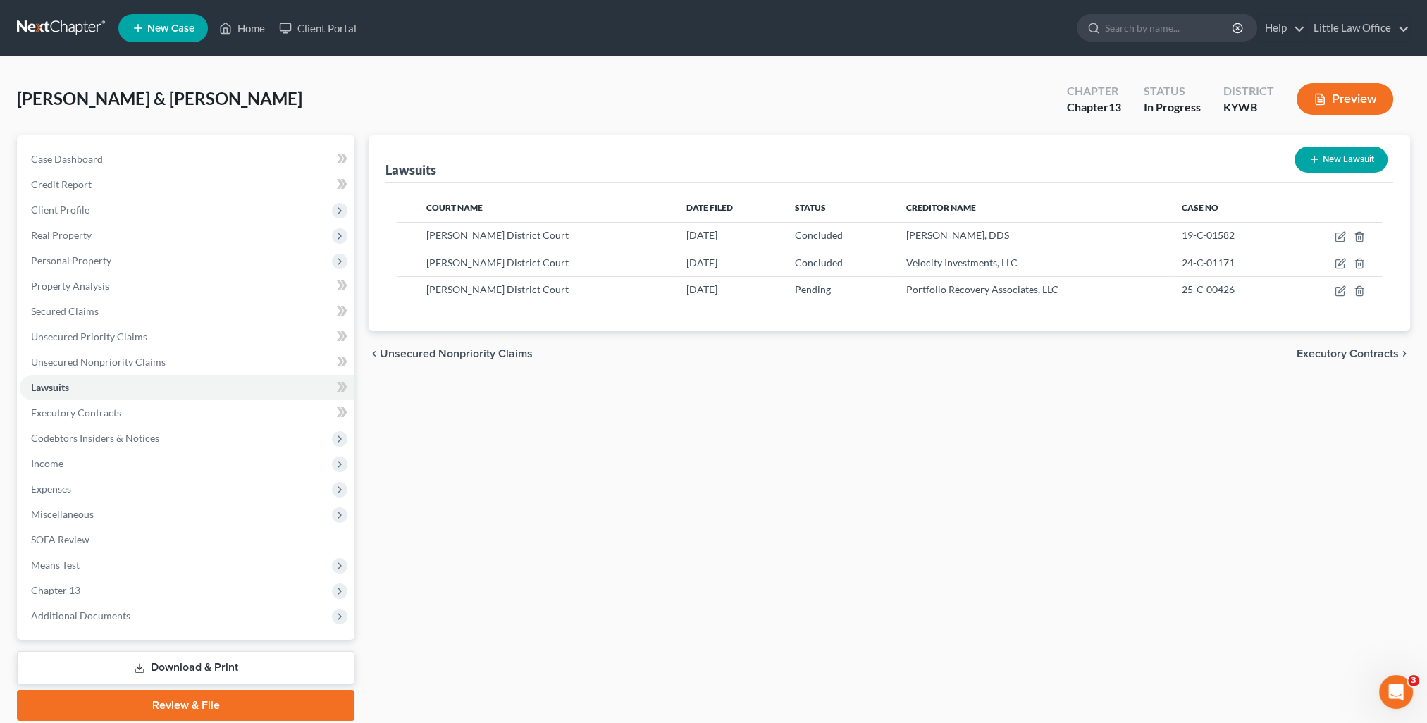
click at [1330, 159] on button "New Lawsuit" at bounding box center [1341, 160] width 93 height 26
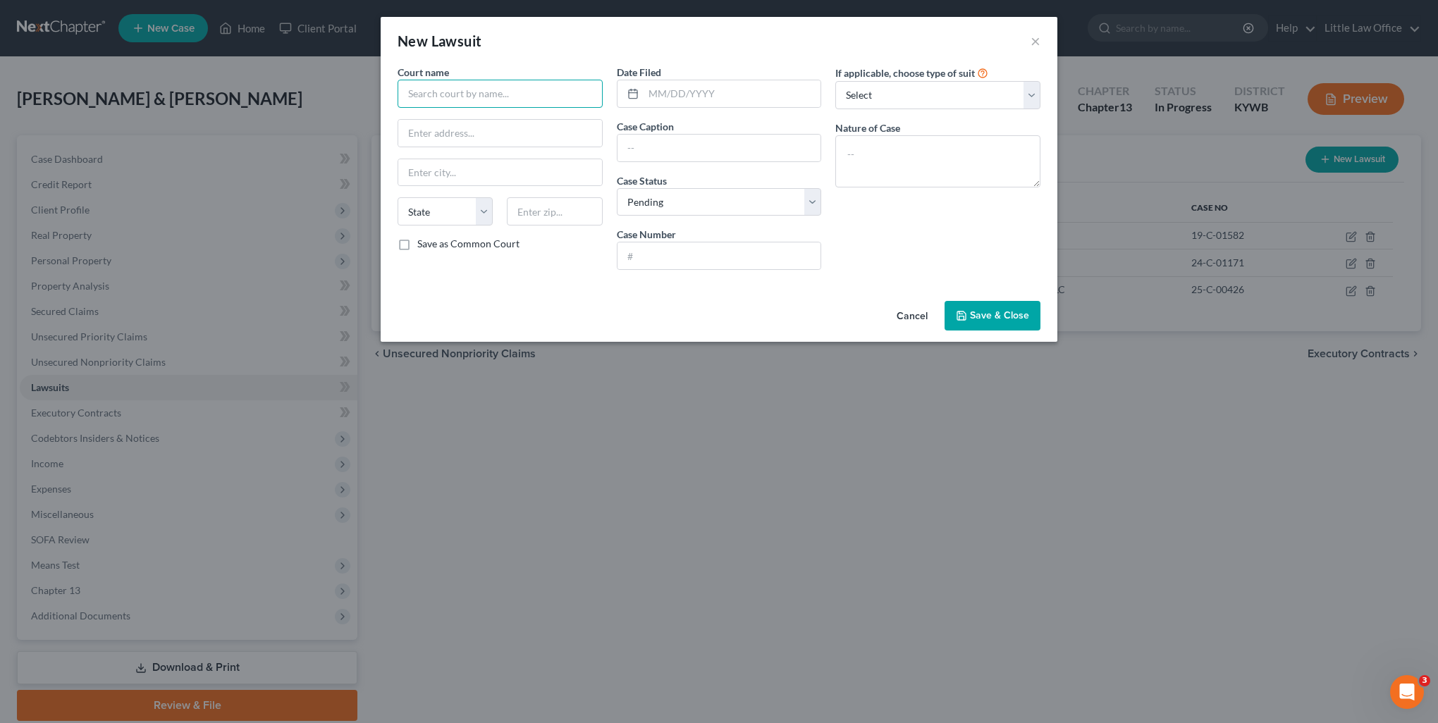
click at [513, 86] on input "text" at bounding box center [500, 94] width 205 height 28
click at [482, 123] on div "[PERSON_NAME] District Court" at bounding box center [482, 118] width 147 height 14
click at [766, 94] on input "text" at bounding box center [733, 93] width 178 height 27
click at [928, 314] on button "Cancel" at bounding box center [912, 316] width 54 height 28
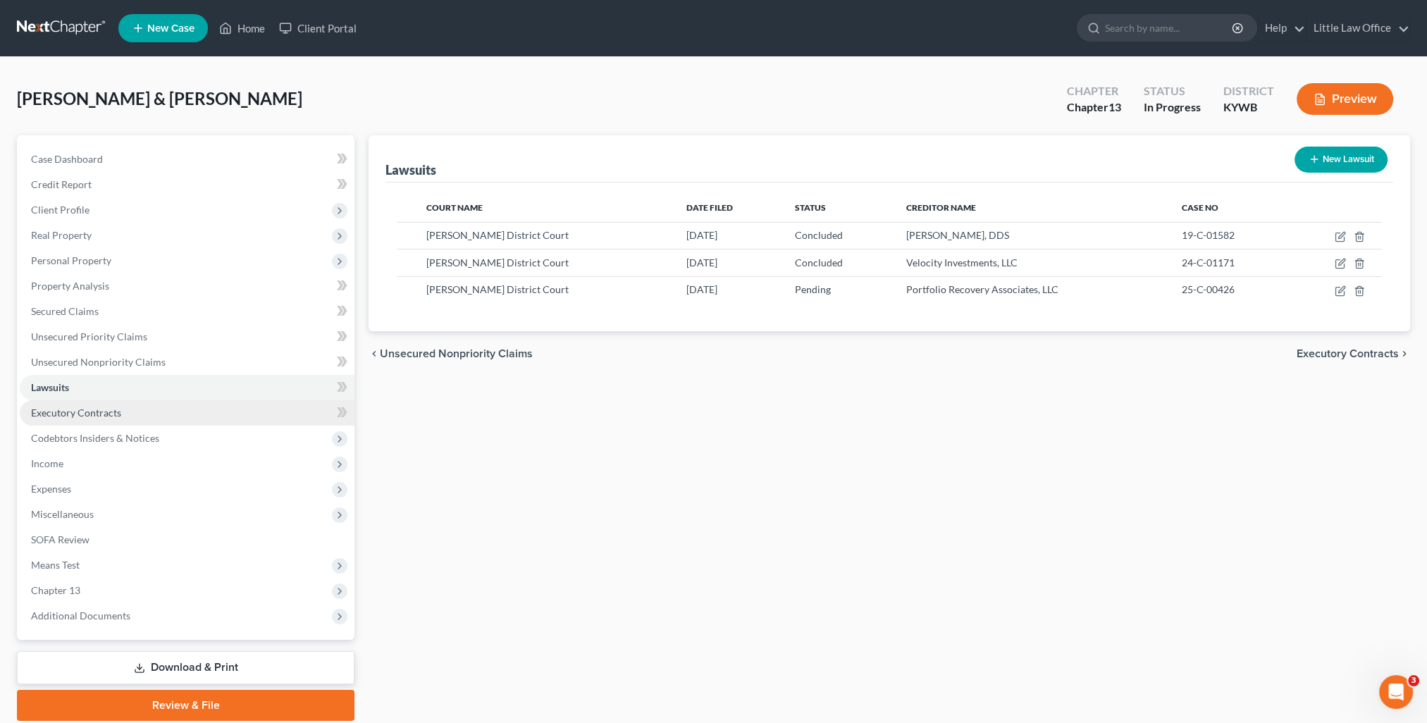
click at [109, 407] on span "Executory Contracts" at bounding box center [76, 413] width 90 height 12
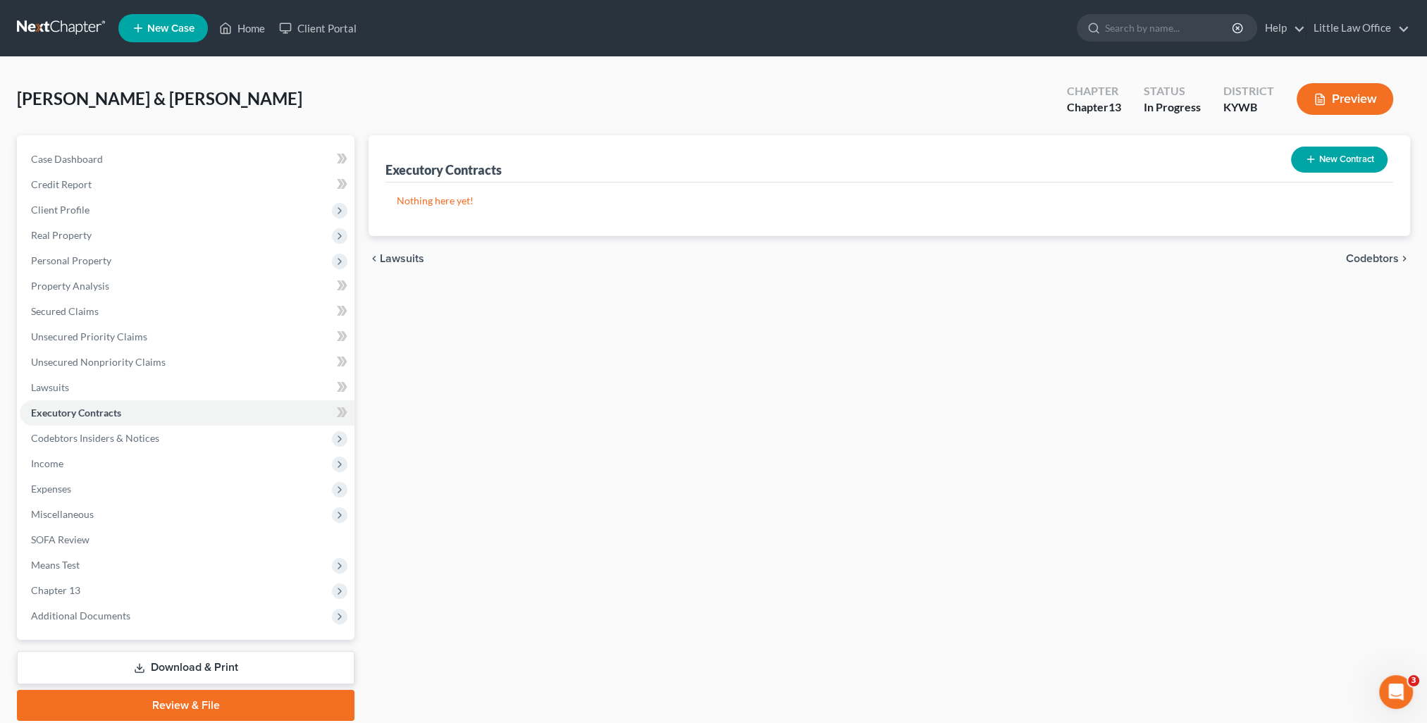
click at [1382, 254] on span "Codebtors" at bounding box center [1372, 258] width 53 height 11
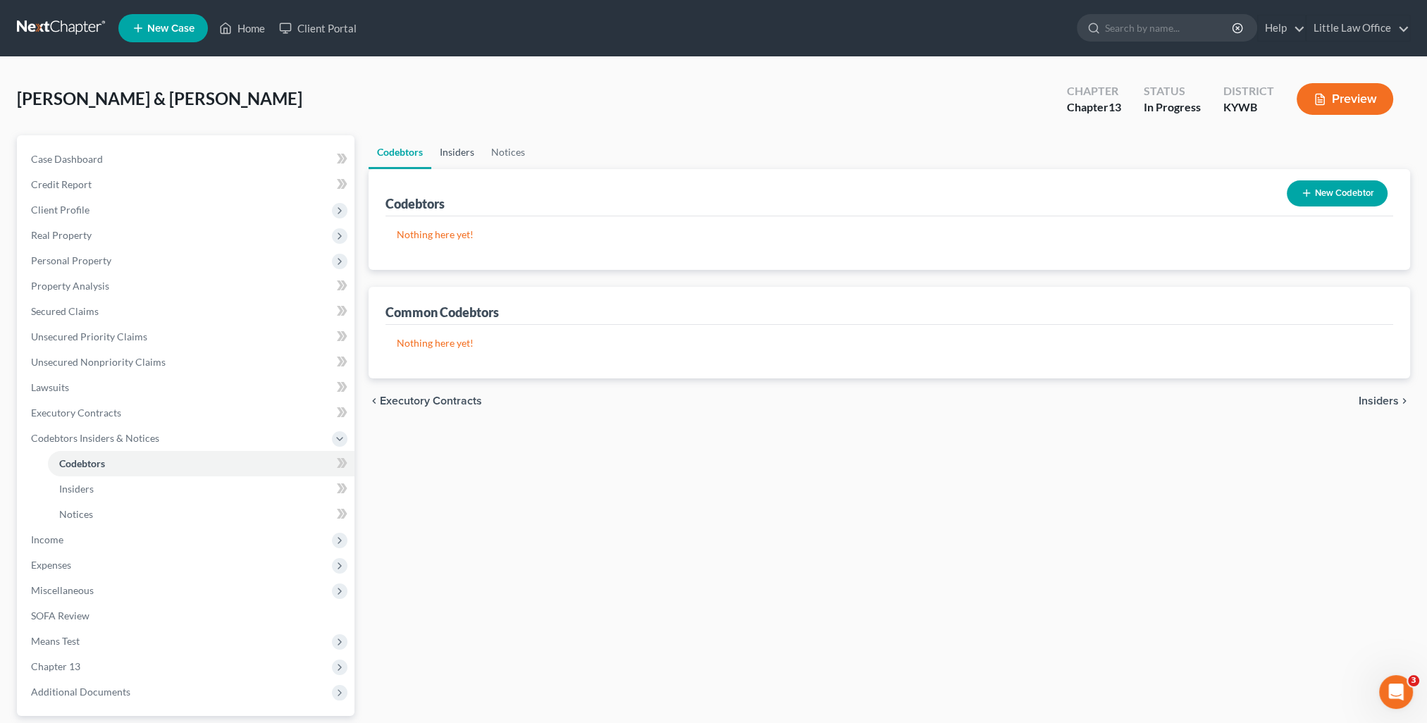
click at [460, 151] on link "Insiders" at bounding box center [456, 152] width 51 height 34
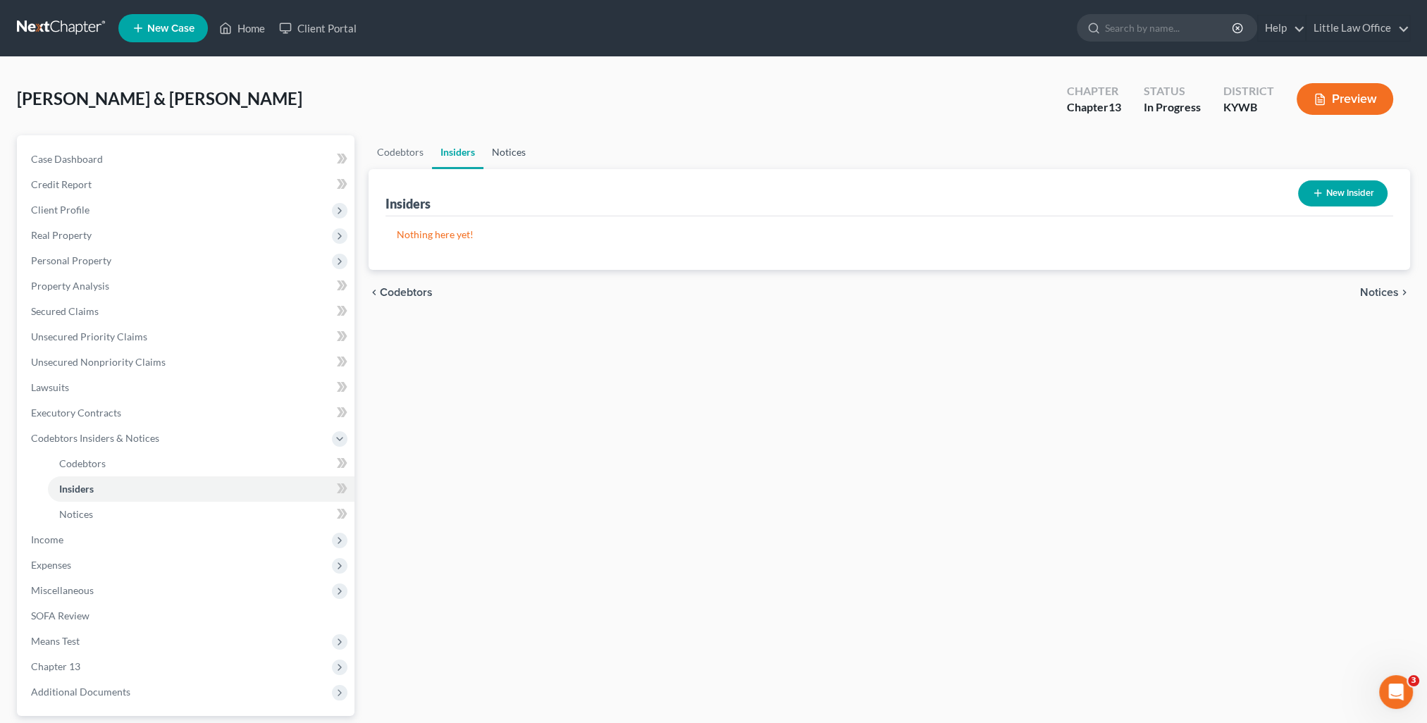
click at [500, 150] on link "Notices" at bounding box center [509, 152] width 51 height 34
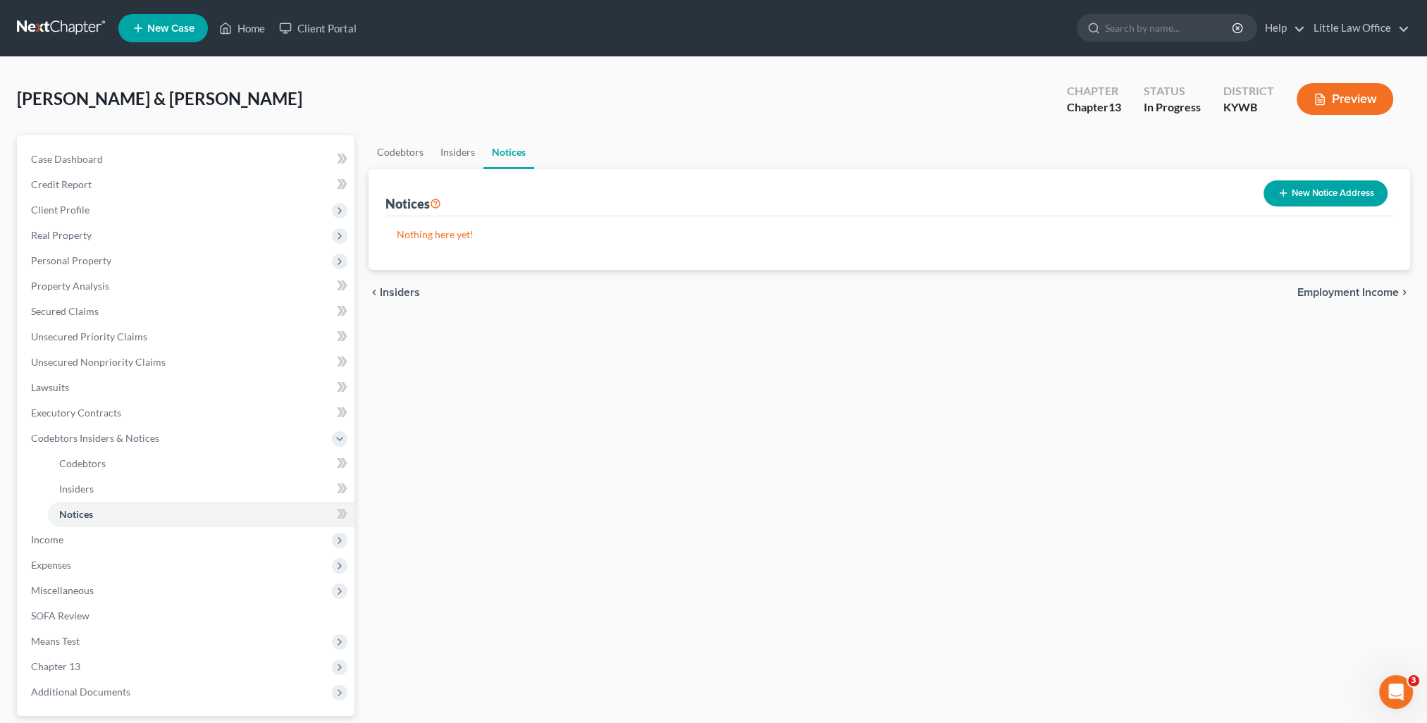
click at [1340, 287] on span "Employment Income" at bounding box center [1349, 292] width 102 height 11
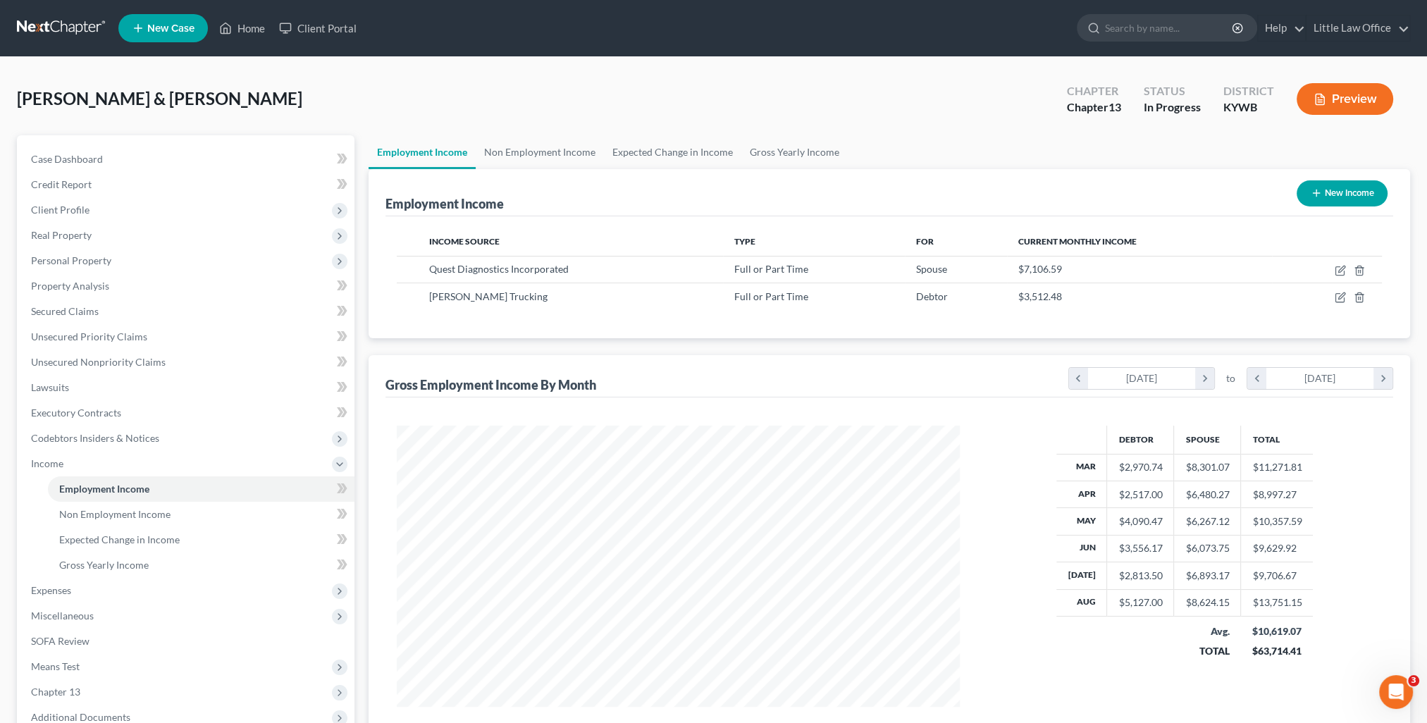
scroll to position [281, 591]
click at [568, 159] on link "Non Employment Income" at bounding box center [540, 152] width 128 height 34
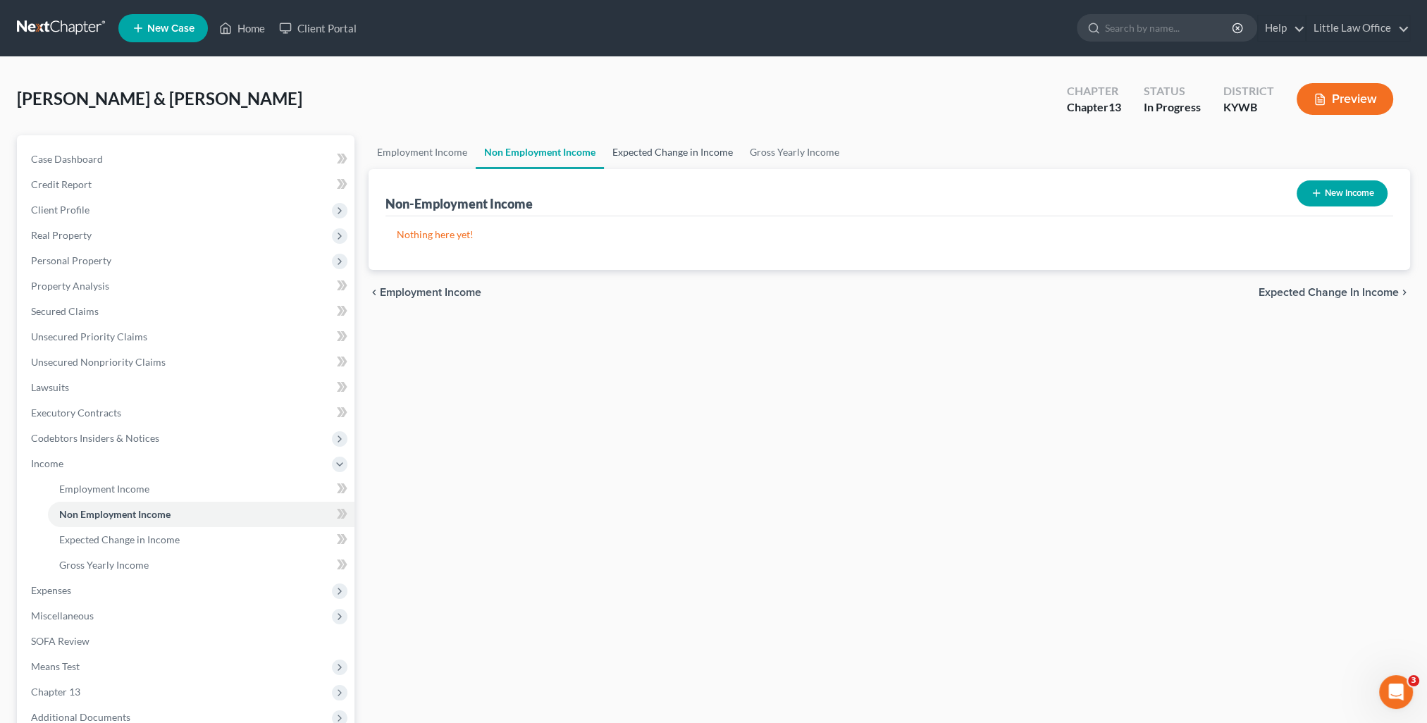
click at [641, 156] on link "Expected Change in Income" at bounding box center [672, 152] width 137 height 34
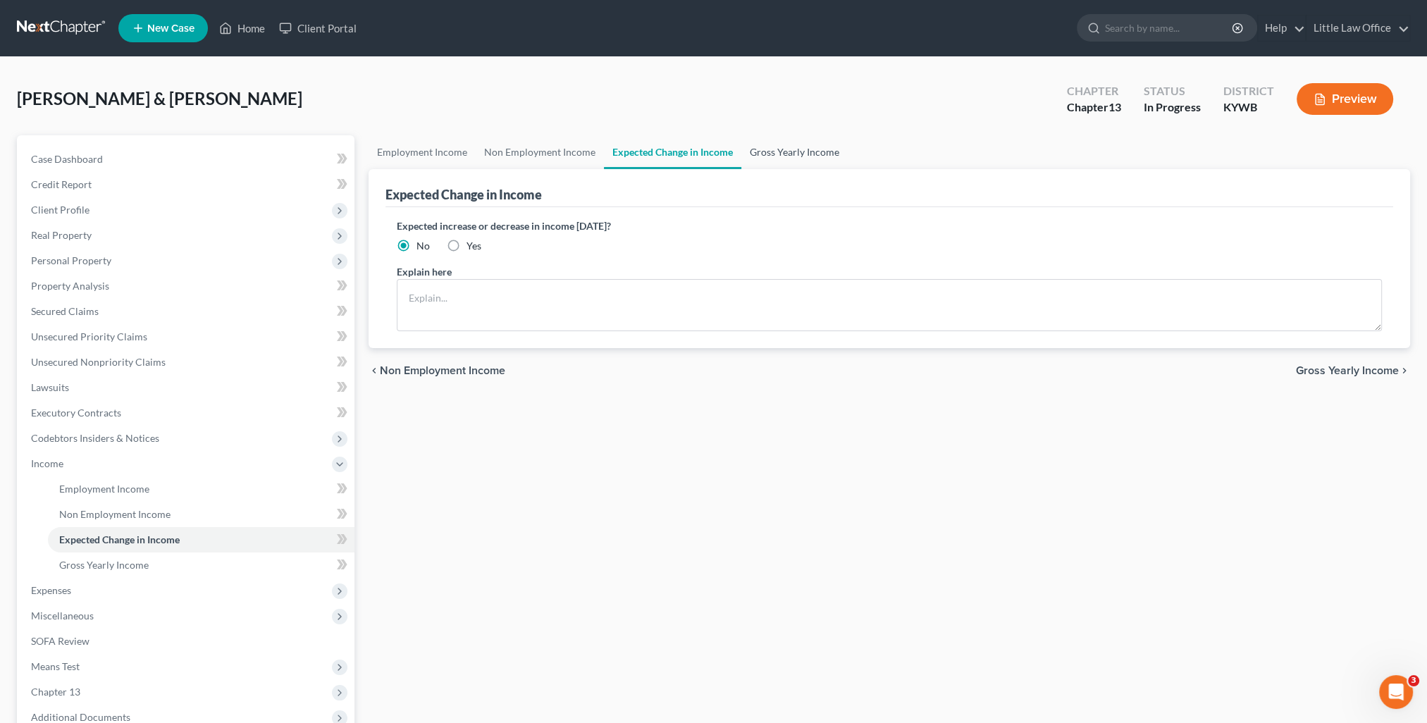
click at [758, 156] on link "Gross Yearly Income" at bounding box center [795, 152] width 106 height 34
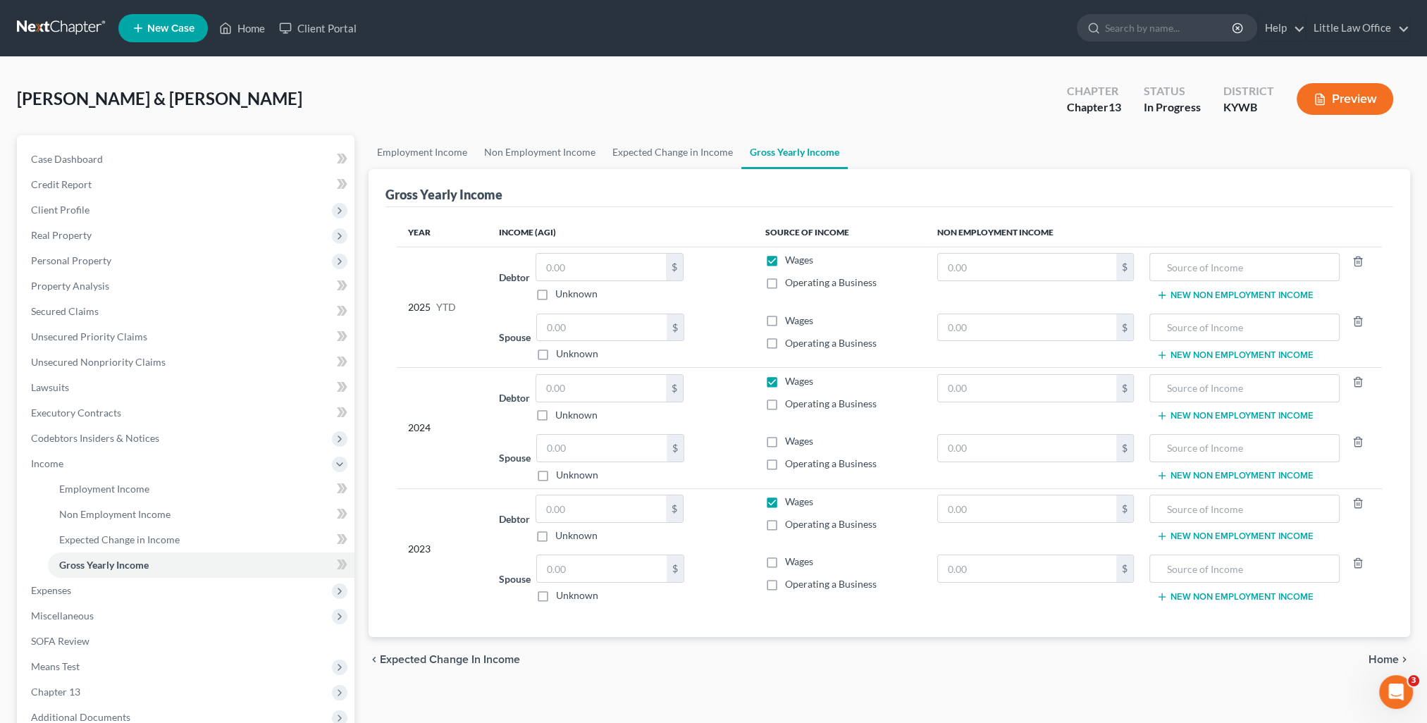
click at [785, 324] on label "Wages" at bounding box center [799, 321] width 28 height 14
click at [791, 323] on input "Wages" at bounding box center [795, 318] width 9 height 9
click at [785, 441] on label "Wages" at bounding box center [799, 441] width 28 height 14
click at [791, 441] on input "Wages" at bounding box center [795, 438] width 9 height 9
click at [785, 566] on label "Wages" at bounding box center [799, 562] width 28 height 14
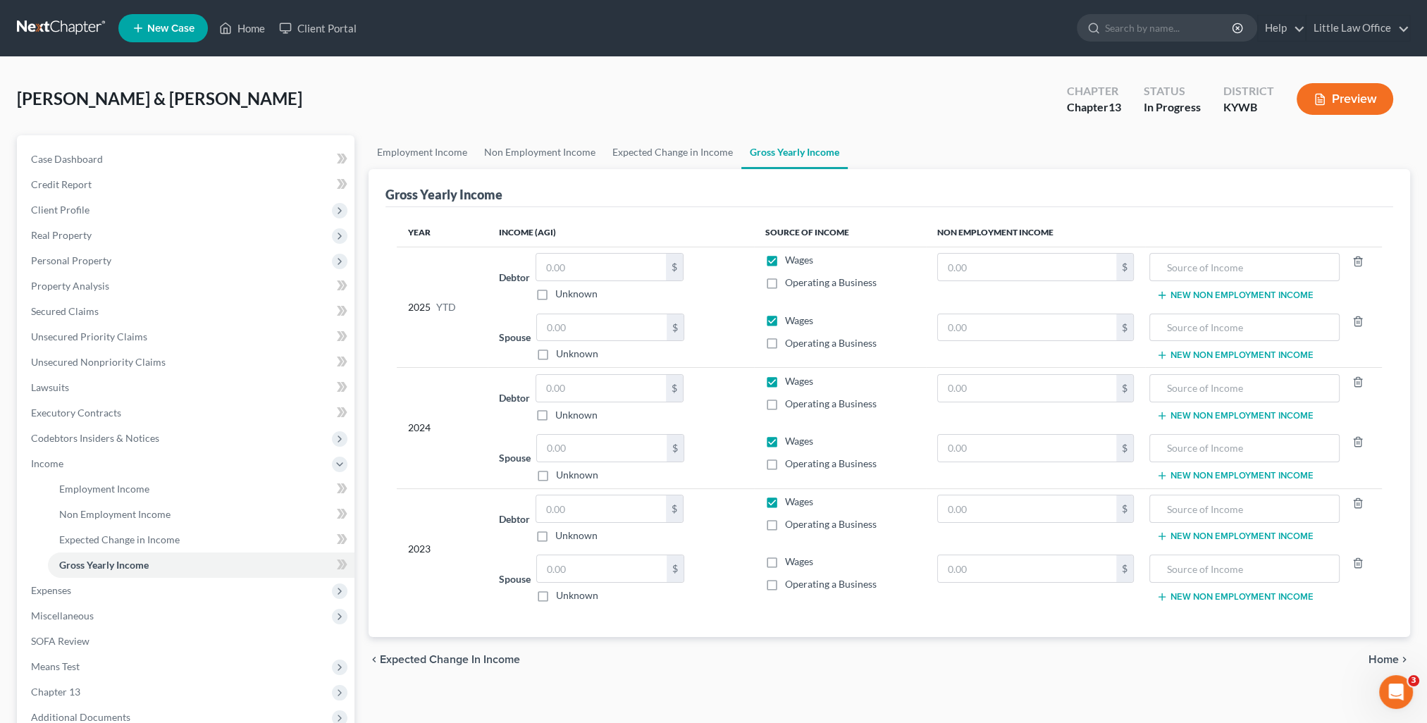
click at [791, 564] on input "Wages" at bounding box center [795, 559] width 9 height 9
click at [1375, 656] on span "Home" at bounding box center [1384, 659] width 30 height 11
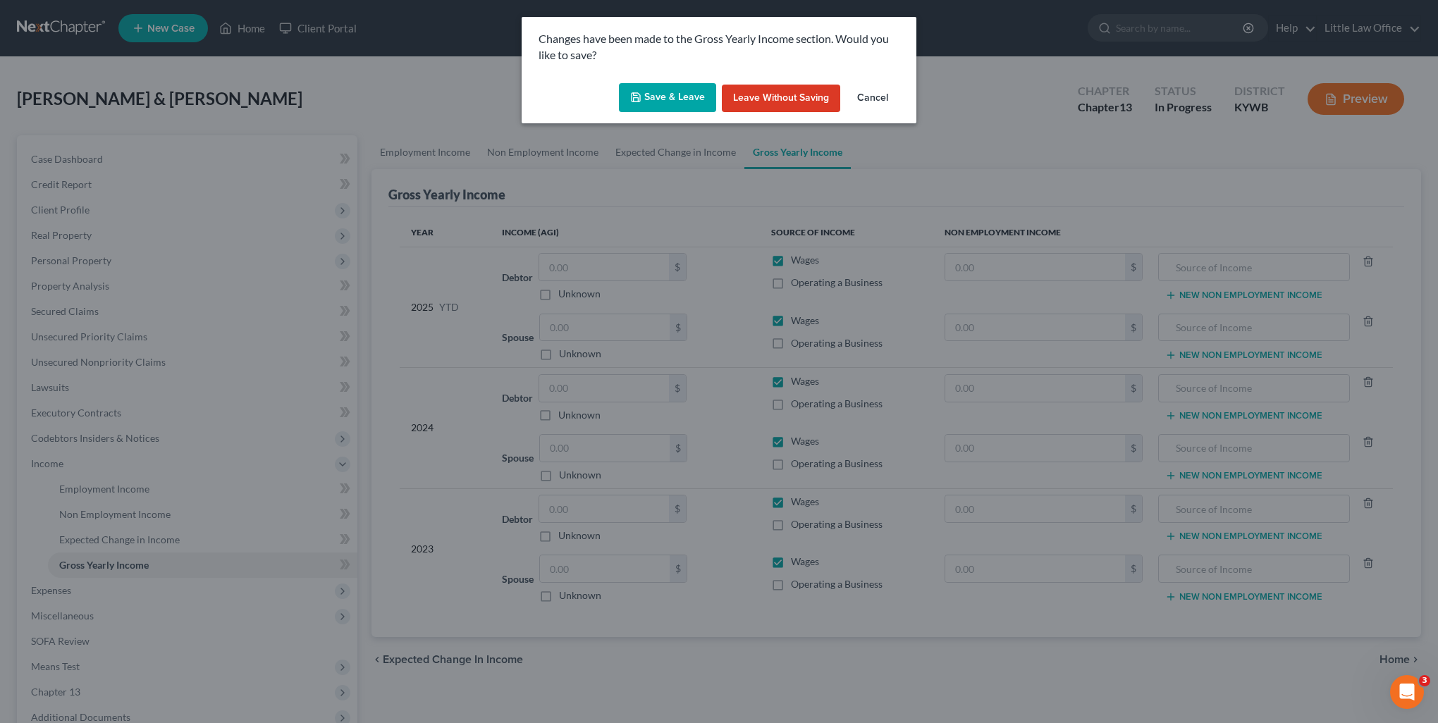
click at [671, 94] on button "Save & Leave" at bounding box center [667, 98] width 97 height 30
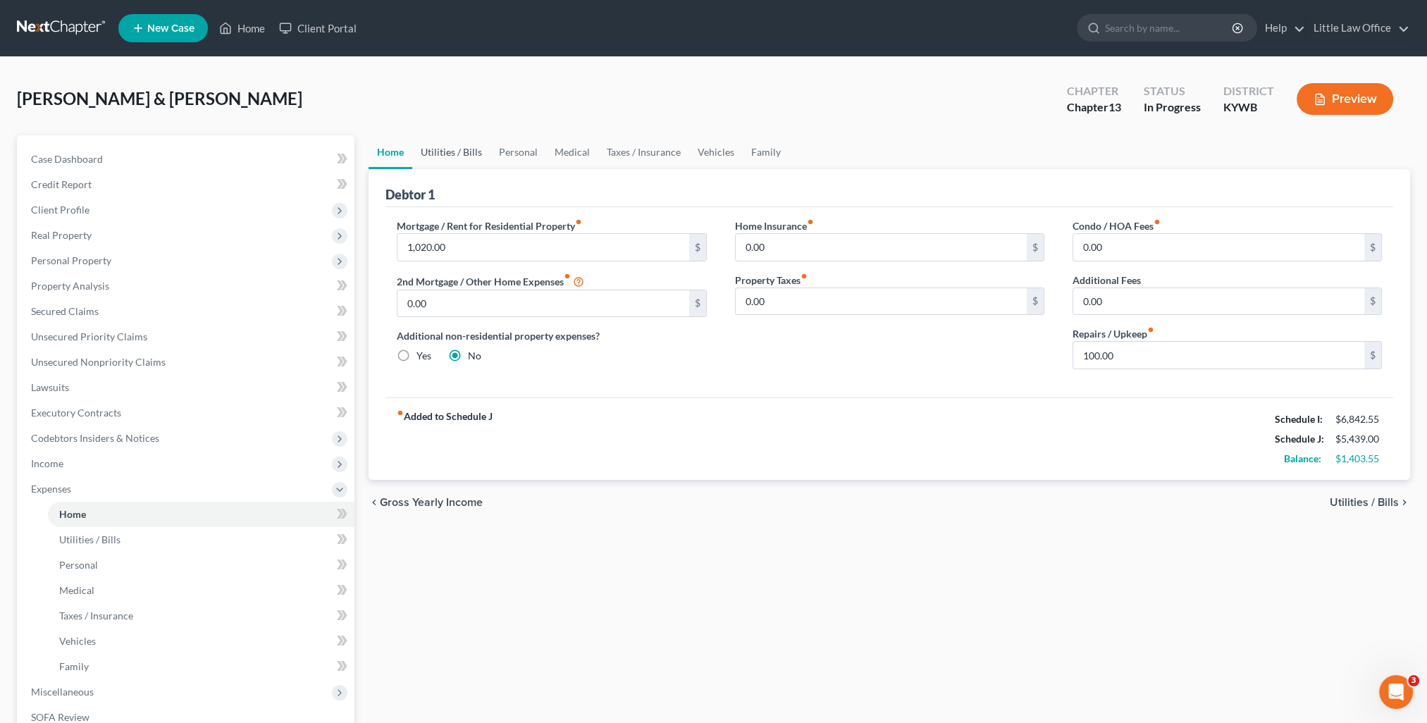
click at [465, 149] on link "Utilities / Bills" at bounding box center [451, 152] width 78 height 34
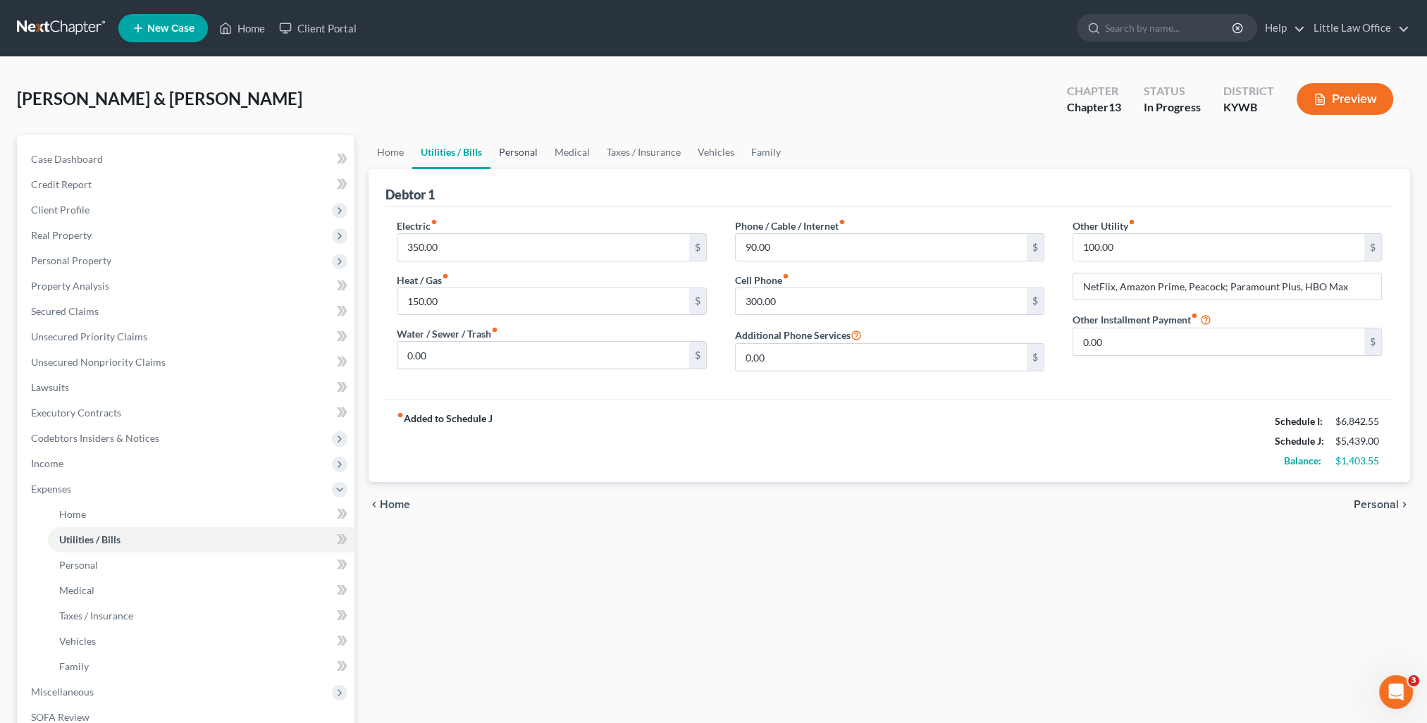
click at [515, 165] on link "Personal" at bounding box center [519, 152] width 56 height 34
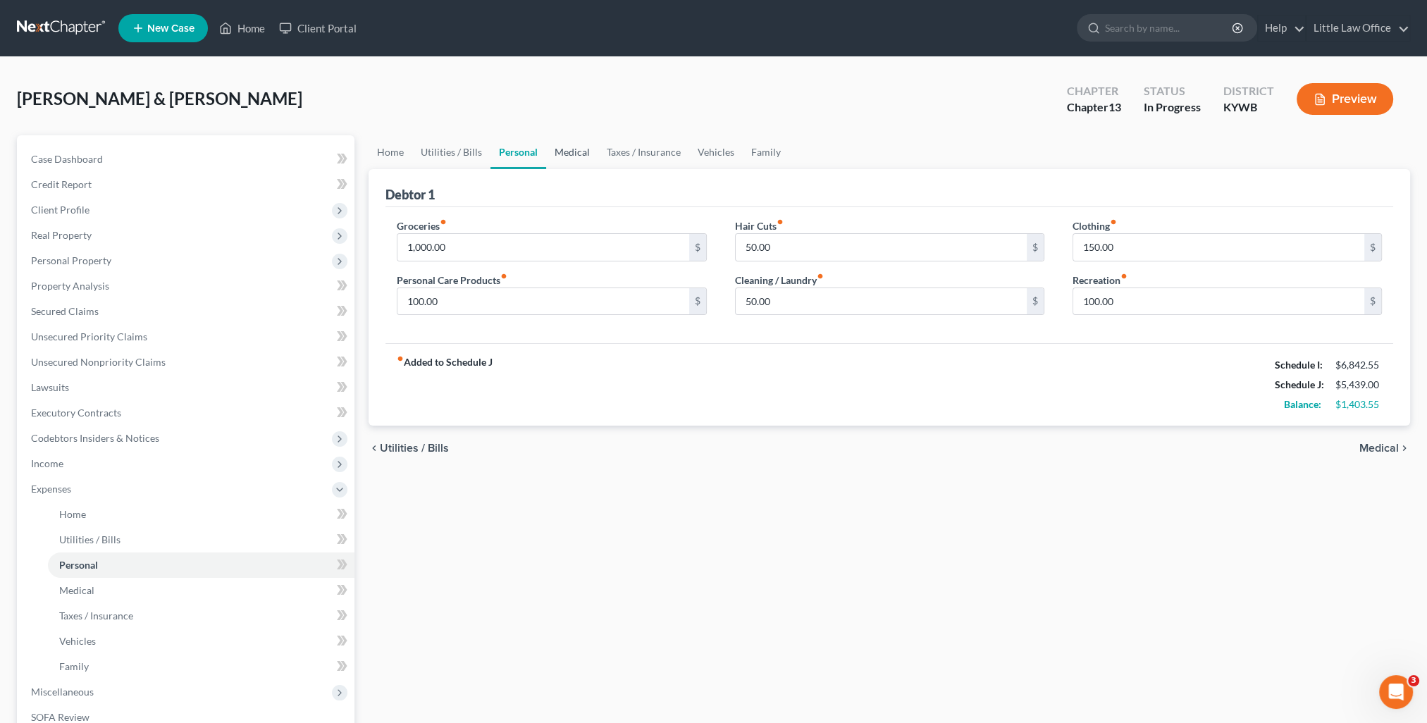
click at [578, 159] on link "Medical" at bounding box center [572, 152] width 52 height 34
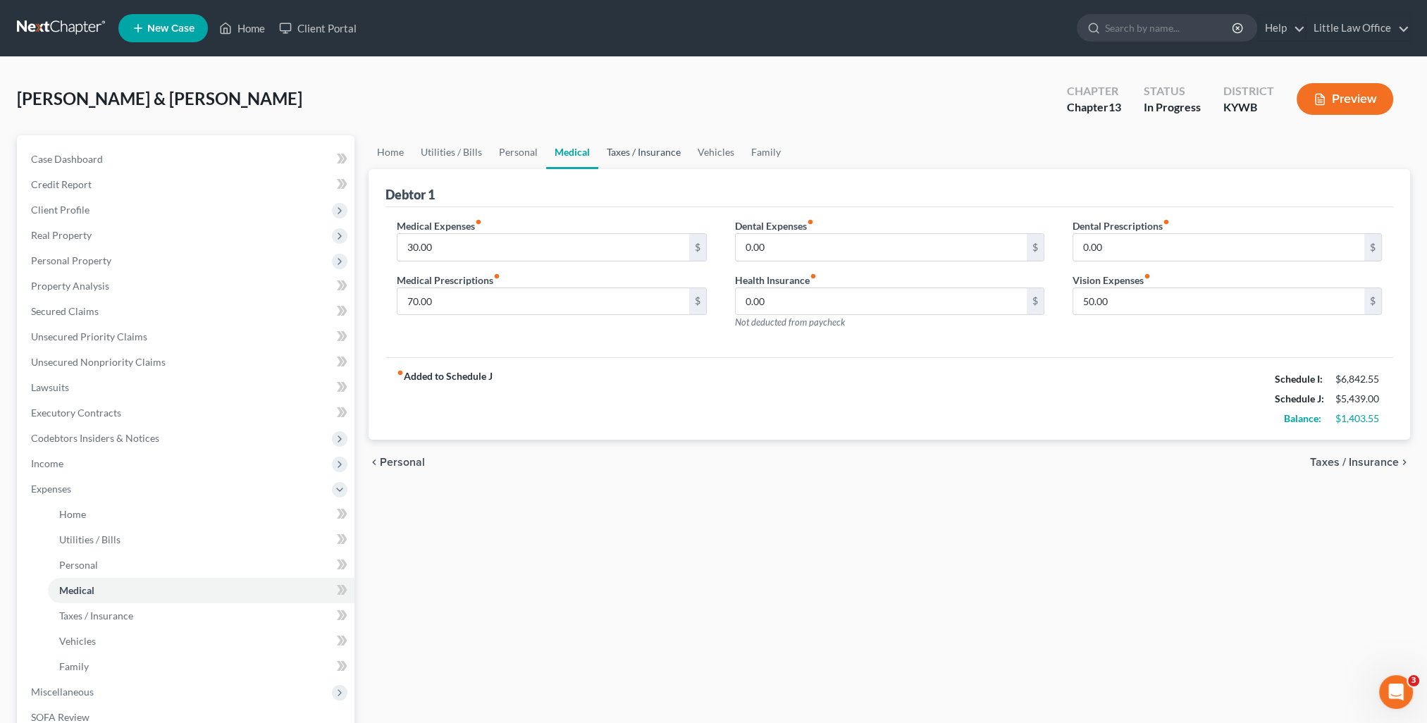
click at [646, 159] on link "Taxes / Insurance" at bounding box center [643, 152] width 91 height 34
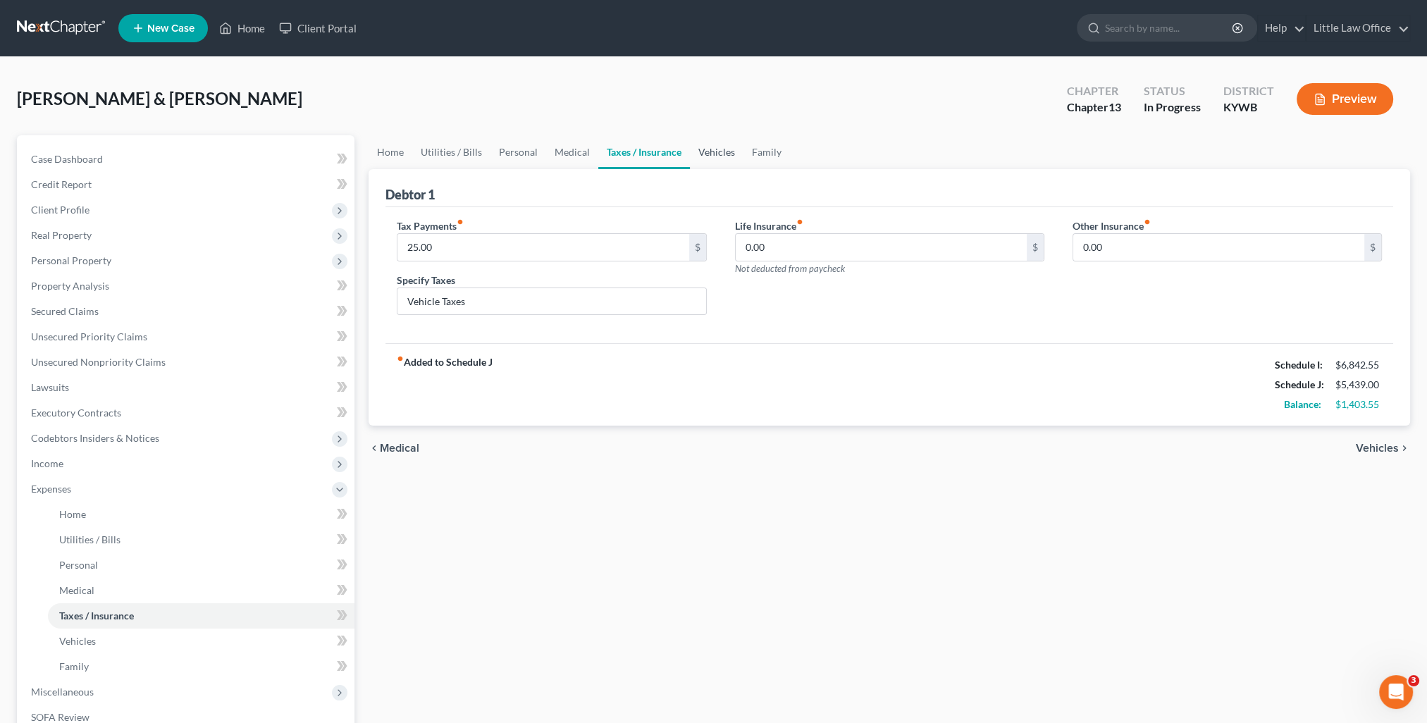
click at [705, 156] on link "Vehicles" at bounding box center [717, 152] width 54 height 34
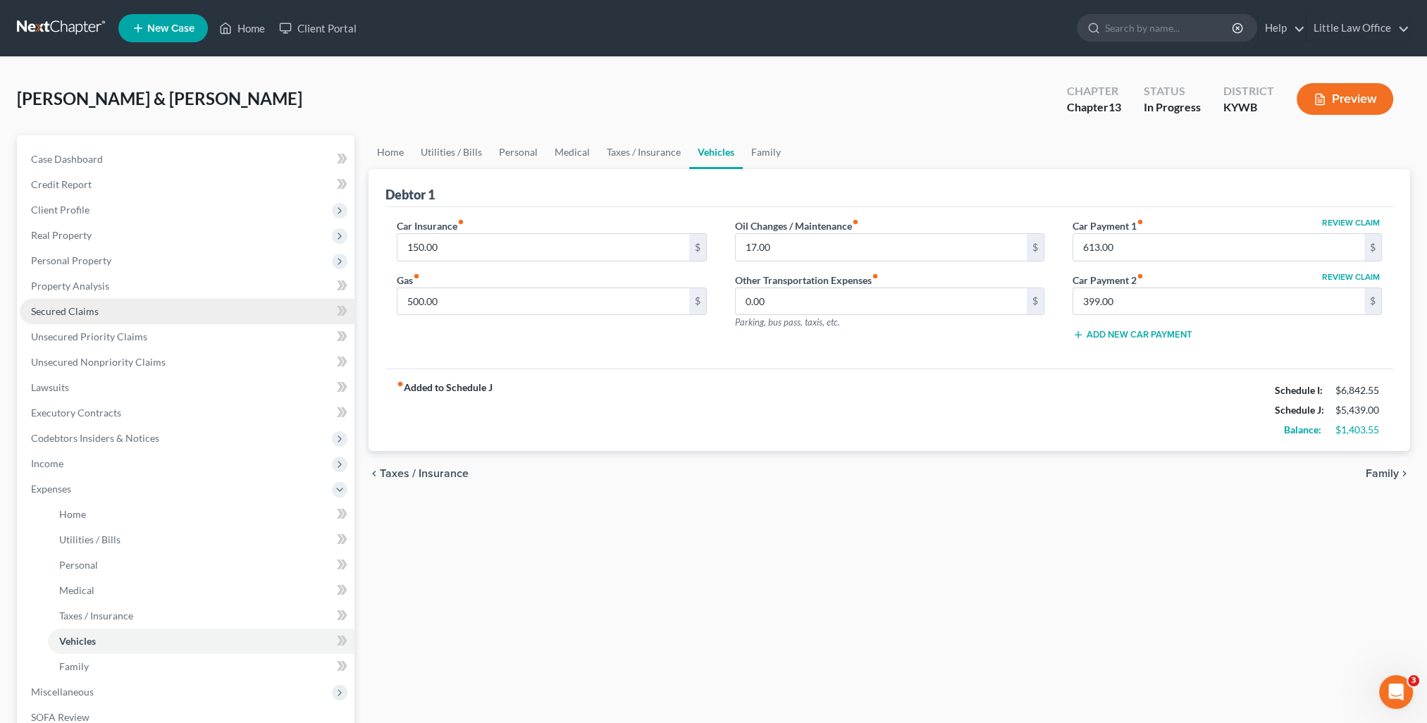
click at [111, 306] on link "Secured Claims" at bounding box center [187, 311] width 335 height 25
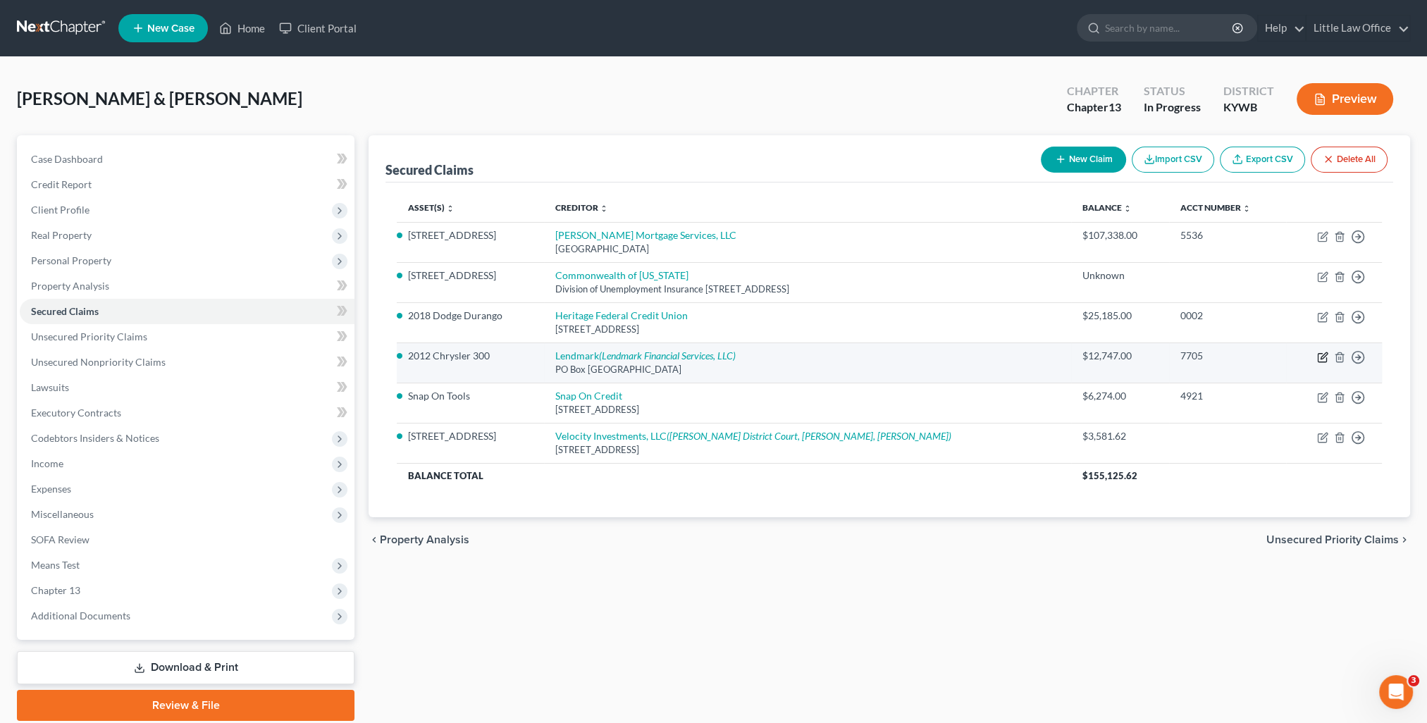
click at [1318, 357] on icon "button" at bounding box center [1322, 357] width 8 height 8
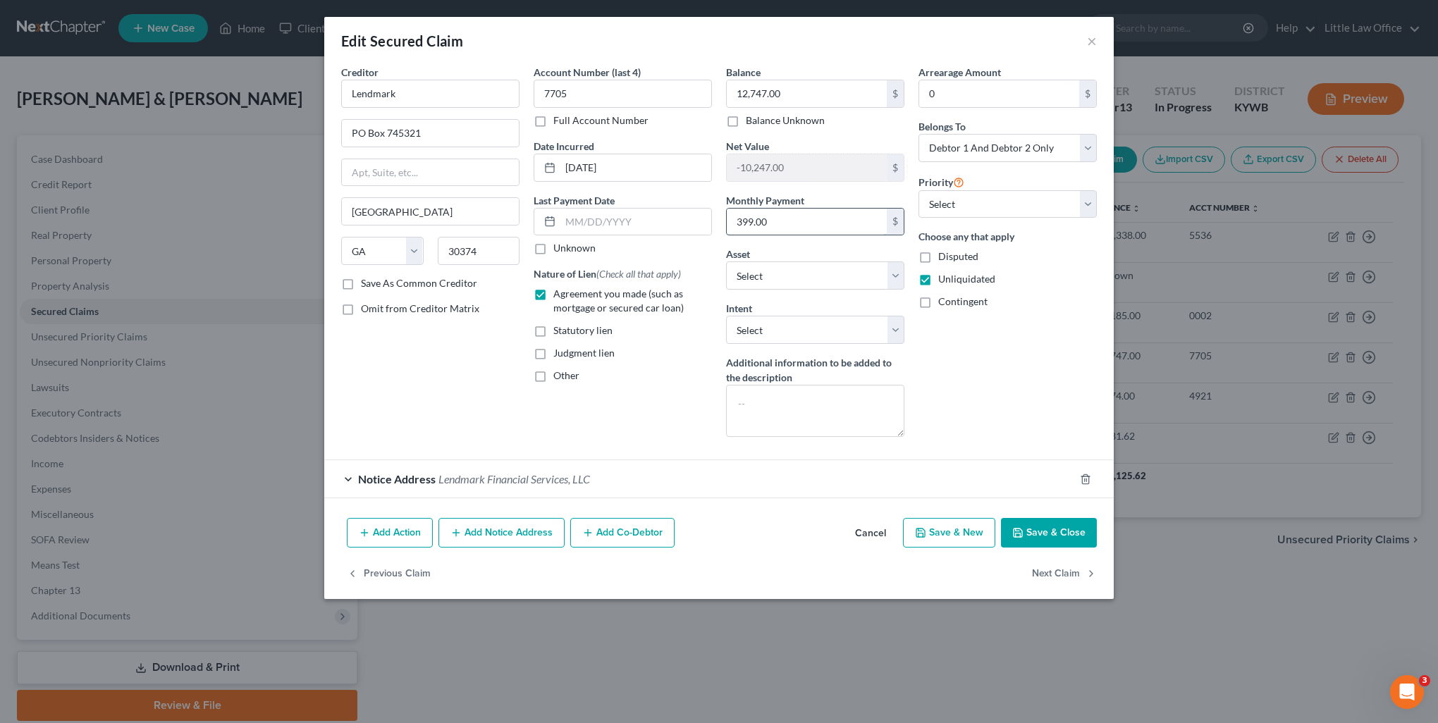
click at [804, 220] on input "399.00" at bounding box center [807, 222] width 160 height 27
click at [1062, 515] on div "Add Action Add Notice Address Add Co-Debtor Cancel Save & New Save & Close" at bounding box center [718, 535] width 789 height 47
click at [1062, 519] on button "Save & Close" at bounding box center [1049, 533] width 96 height 30
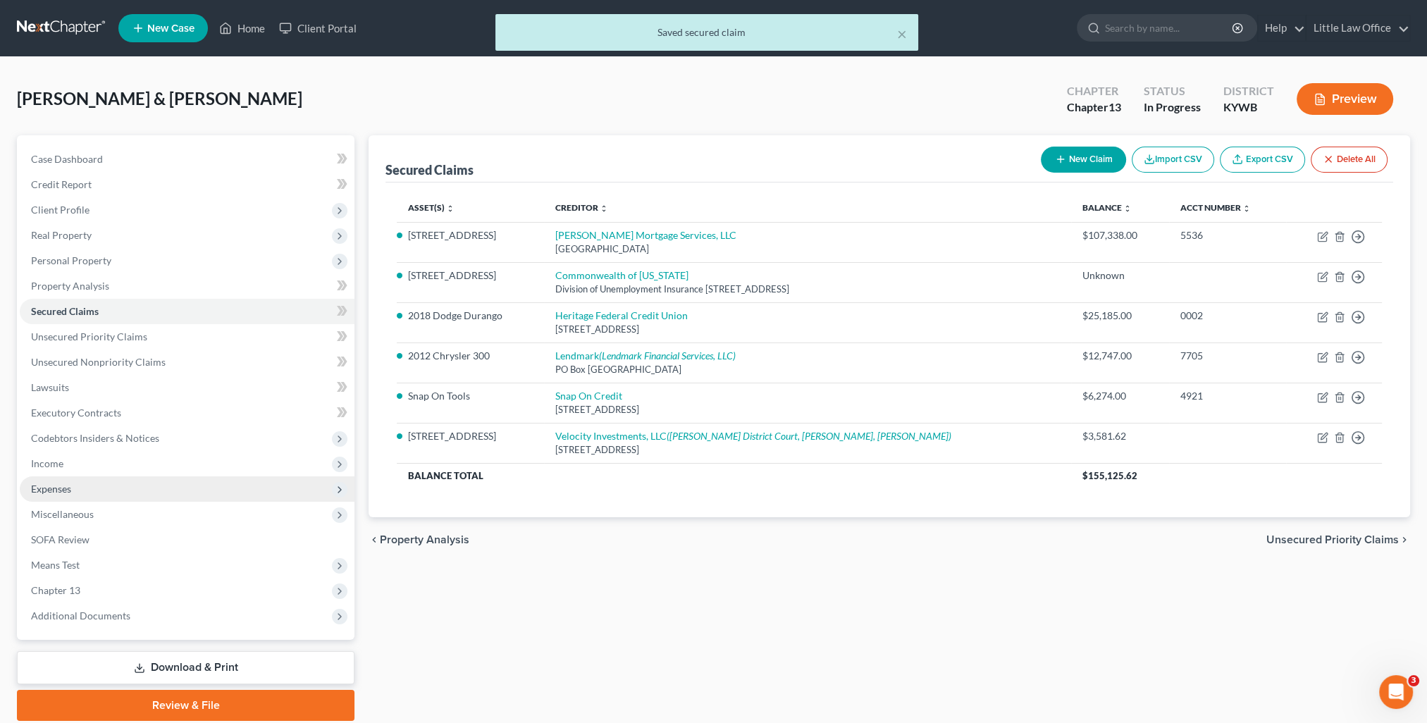
click at [65, 495] on span "Expenses" at bounding box center [187, 489] width 335 height 25
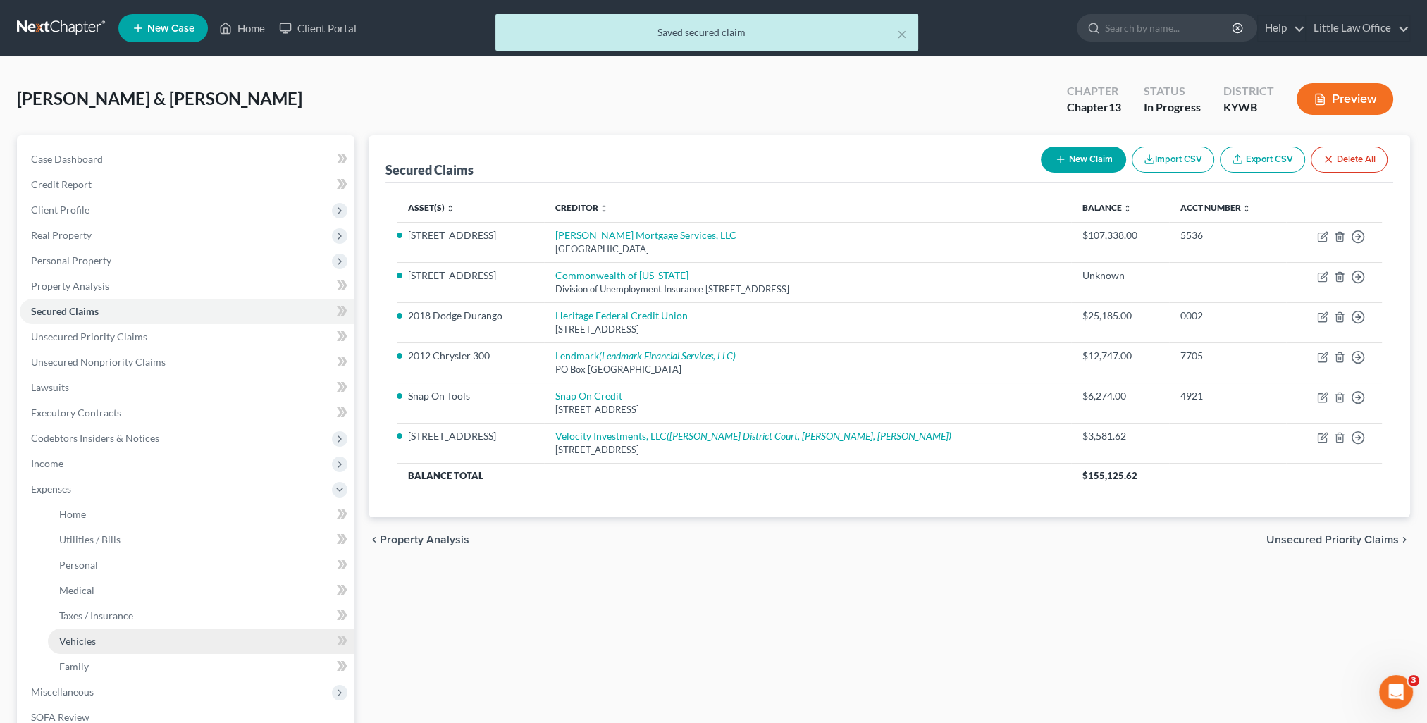
click at [123, 641] on link "Vehicles" at bounding box center [201, 641] width 307 height 25
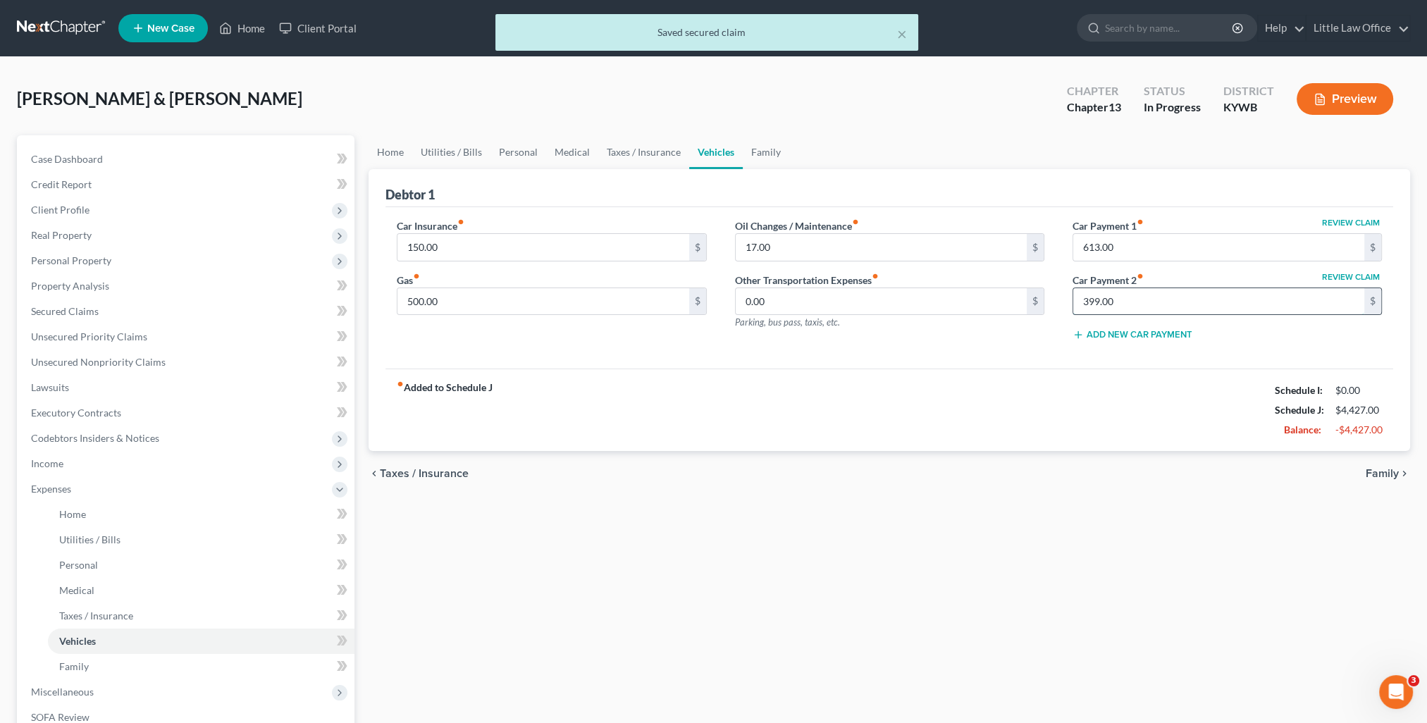
click at [1136, 303] on input "399.00" at bounding box center [1219, 301] width 291 height 27
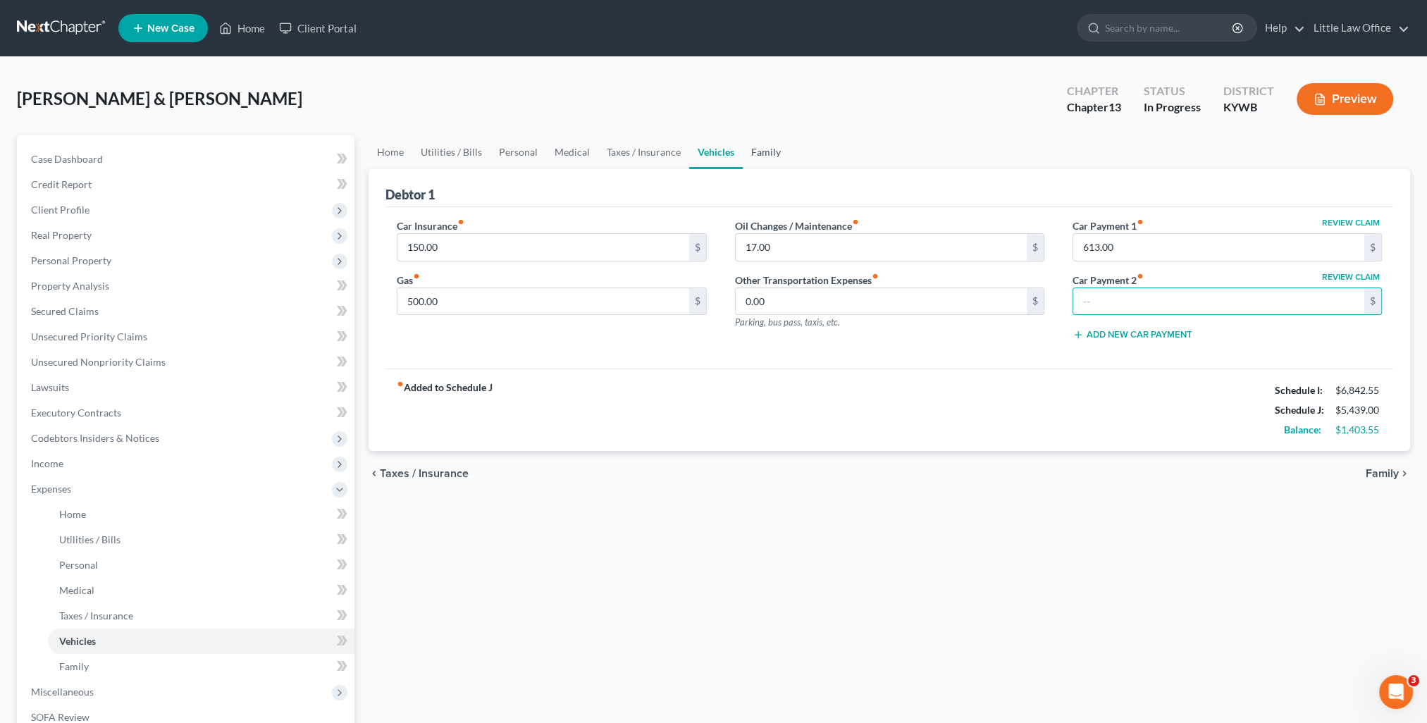
click at [775, 159] on link "Family" at bounding box center [766, 152] width 47 height 34
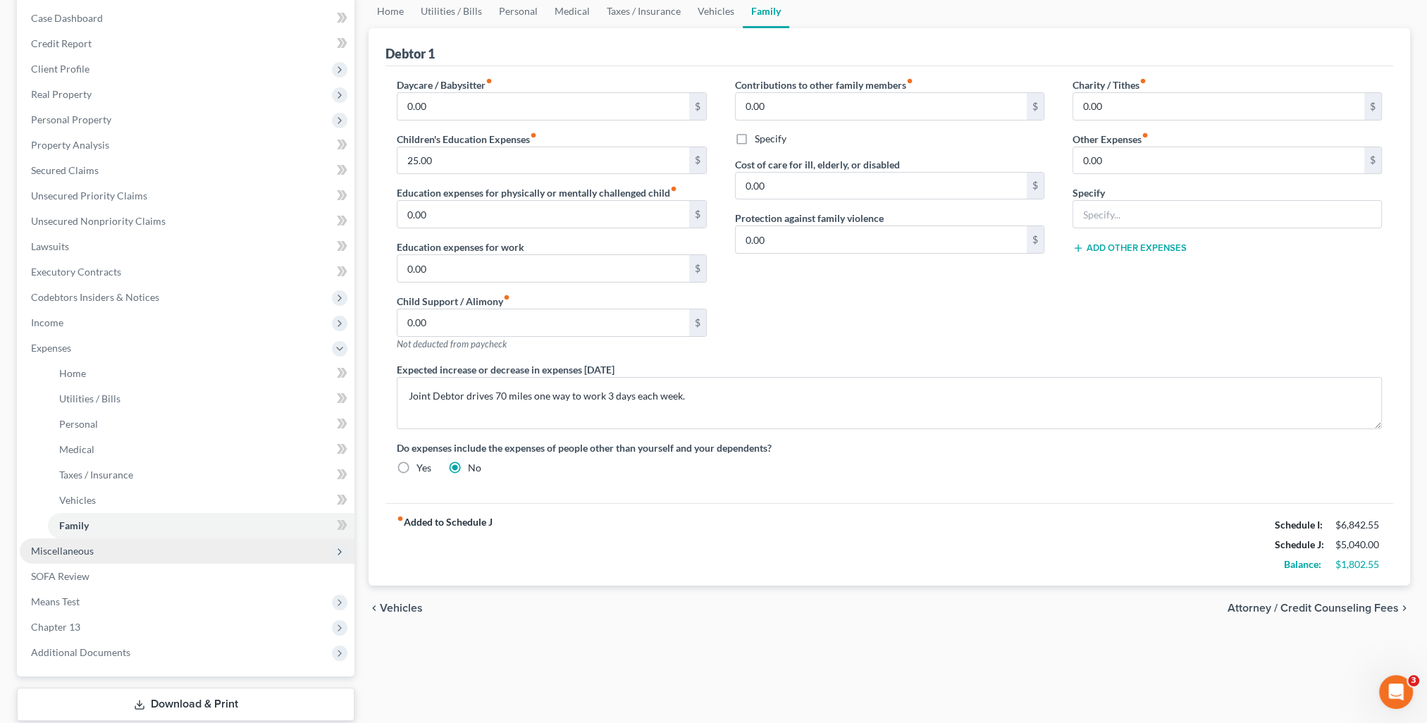
scroll to position [211, 0]
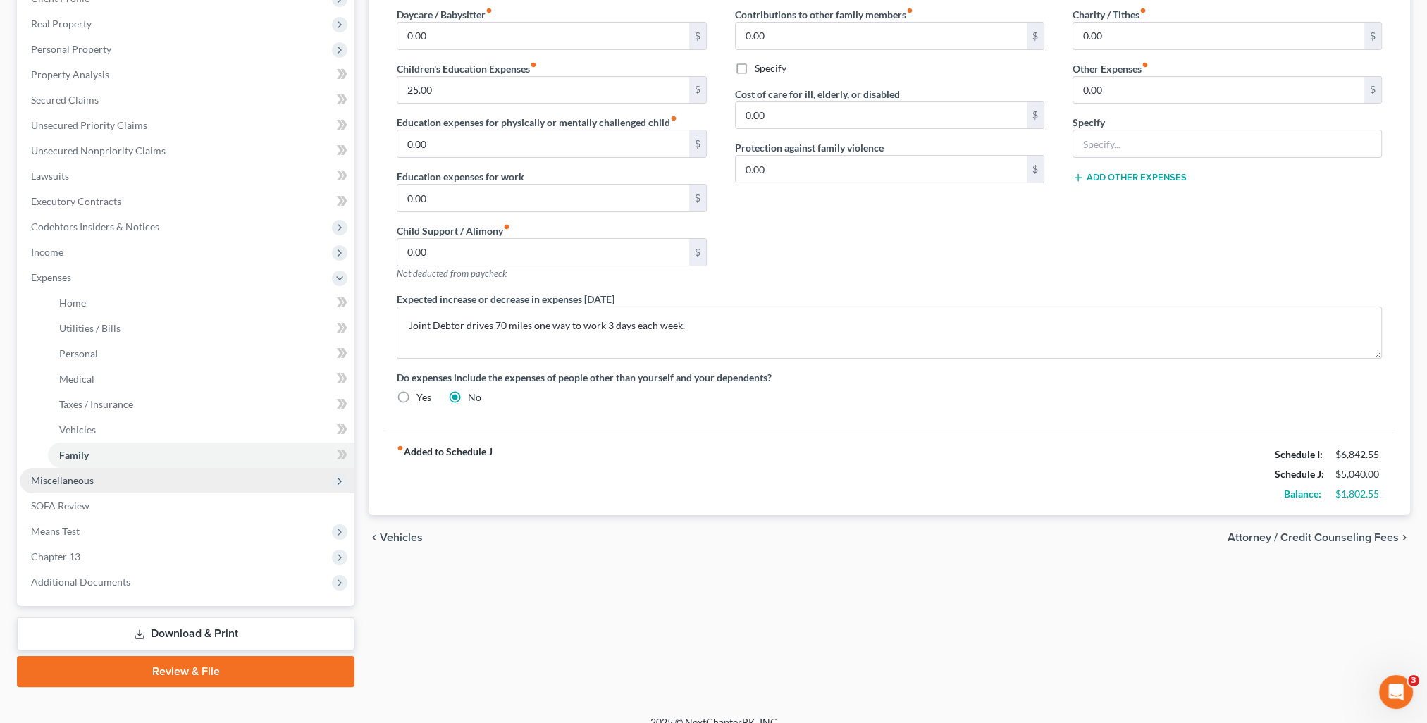
click at [67, 489] on span "Miscellaneous" at bounding box center [187, 480] width 335 height 25
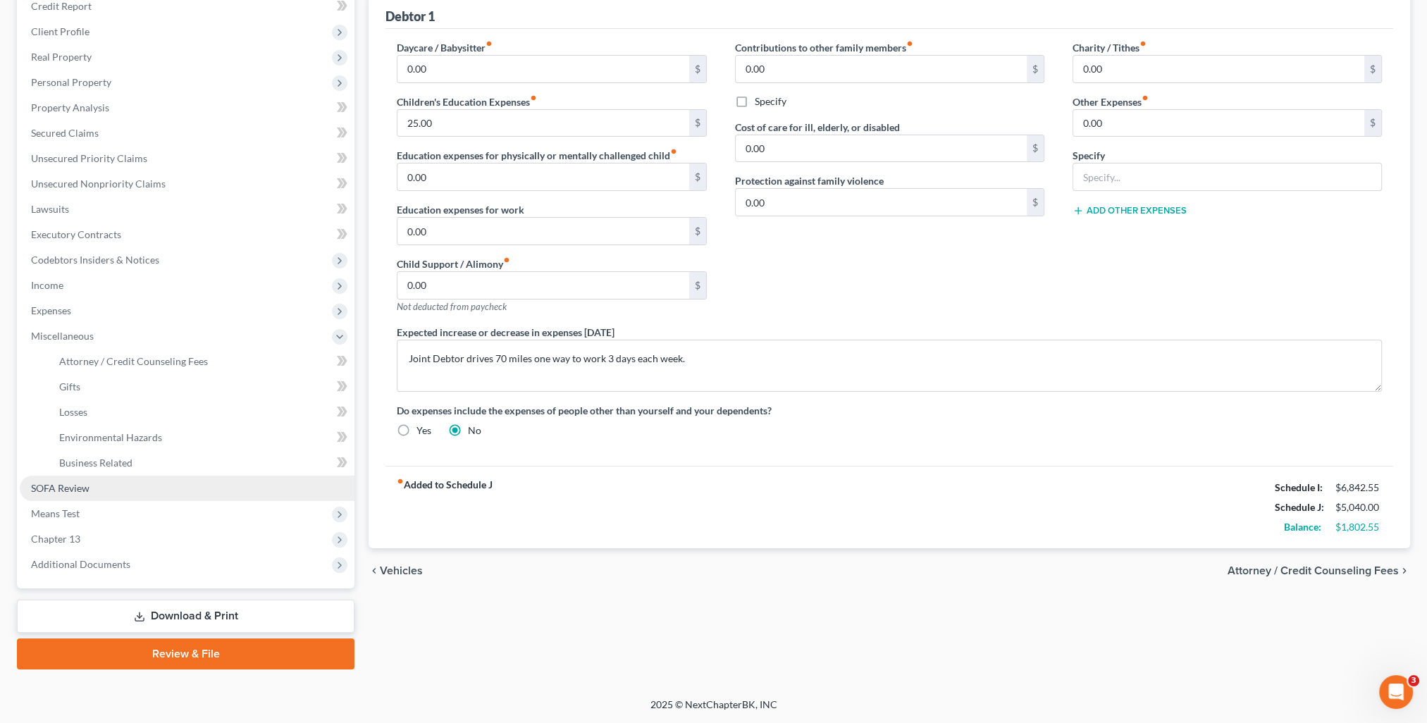
scroll to position [177, 0]
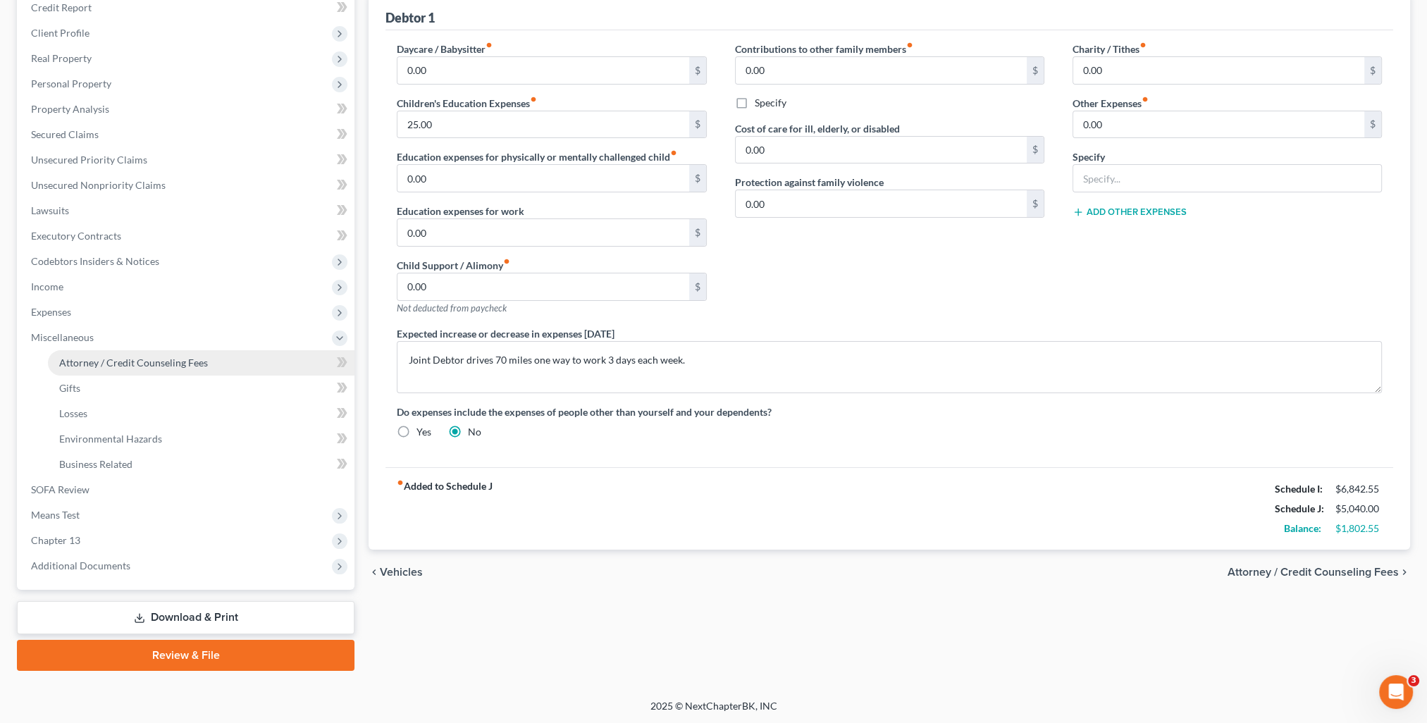
click at [97, 363] on span "Attorney / Credit Counseling Fees" at bounding box center [133, 363] width 149 height 12
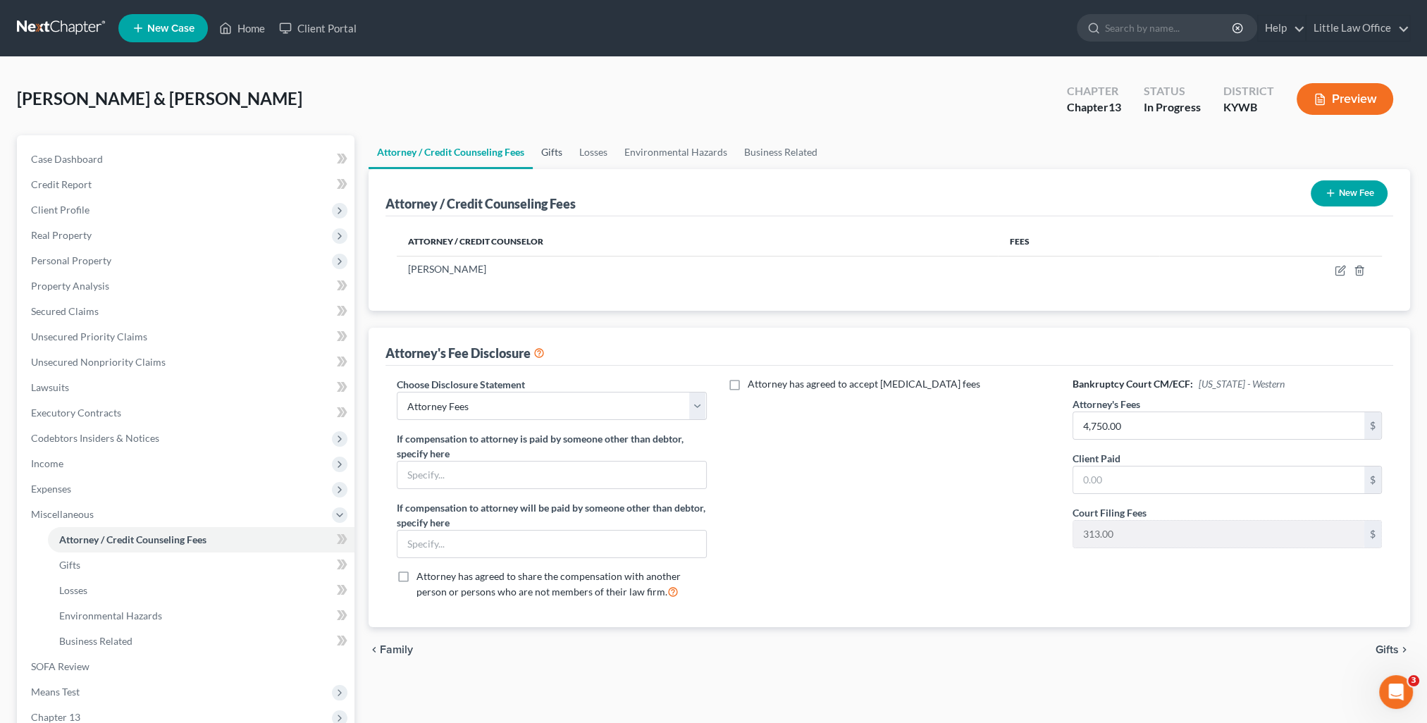
click at [558, 159] on link "Gifts" at bounding box center [552, 152] width 38 height 34
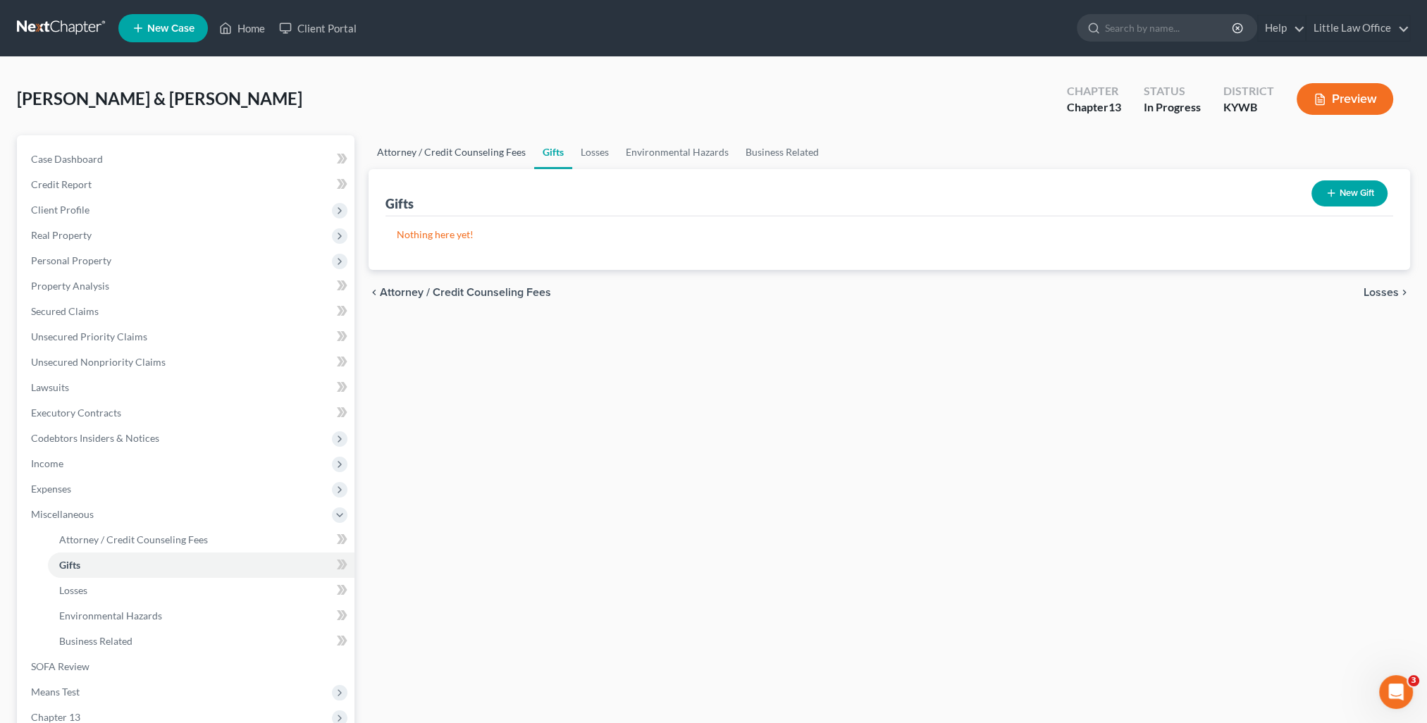
click at [467, 159] on link "Attorney / Credit Counseling Fees" at bounding box center [452, 152] width 166 height 34
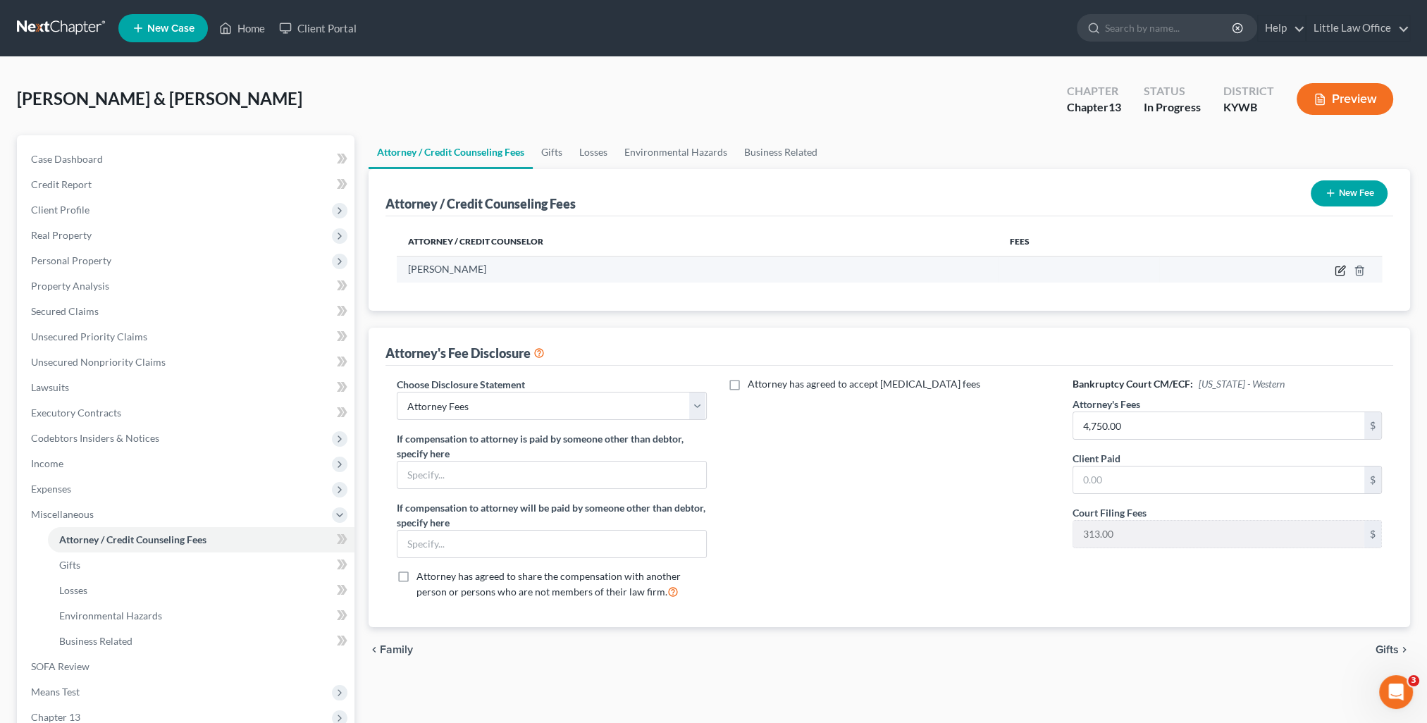
click at [1341, 269] on icon "button" at bounding box center [1342, 269] width 6 height 6
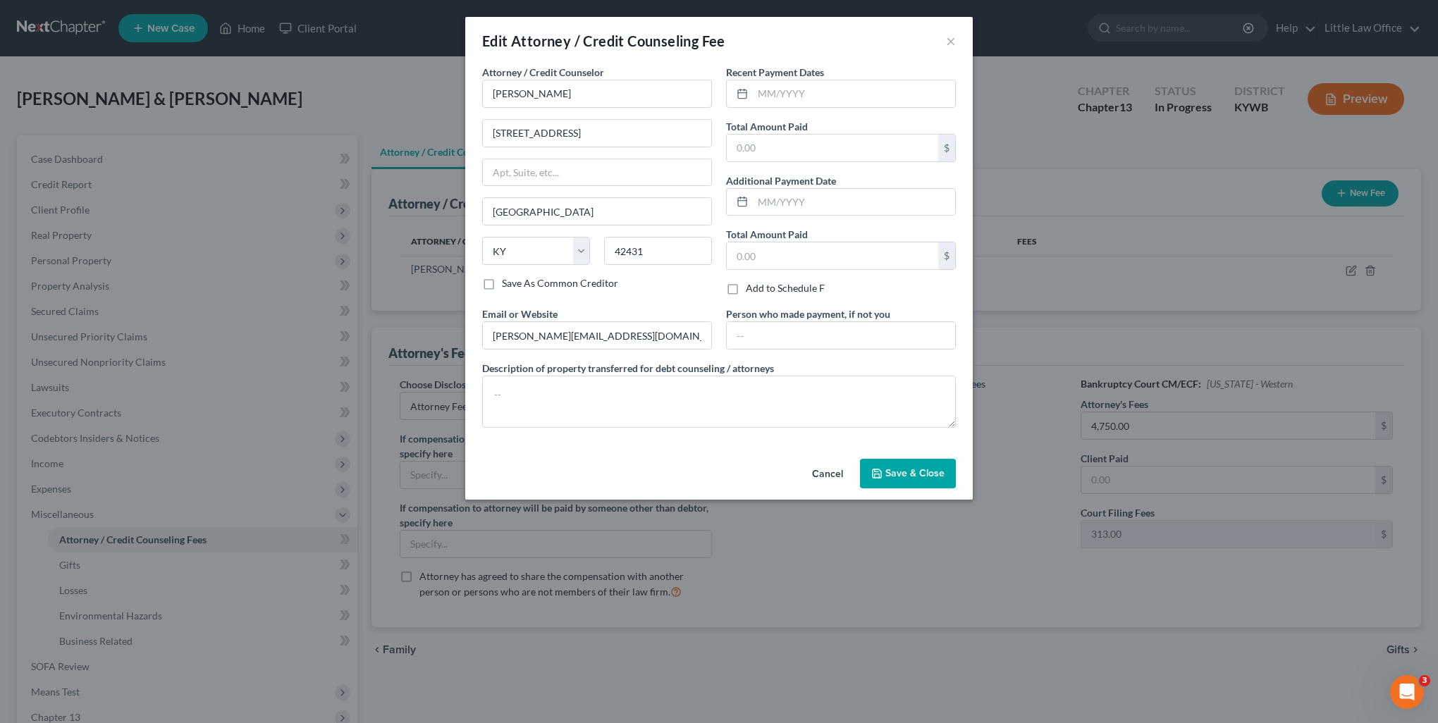
click at [790, 219] on div "Recent Payment Dates Total Amount Paid $ Additional Payment Date Total Amount P…" at bounding box center [841, 186] width 244 height 242
click at [786, 100] on input "text" at bounding box center [854, 93] width 202 height 27
click at [940, 479] on button "Save & Close" at bounding box center [908, 474] width 96 height 30
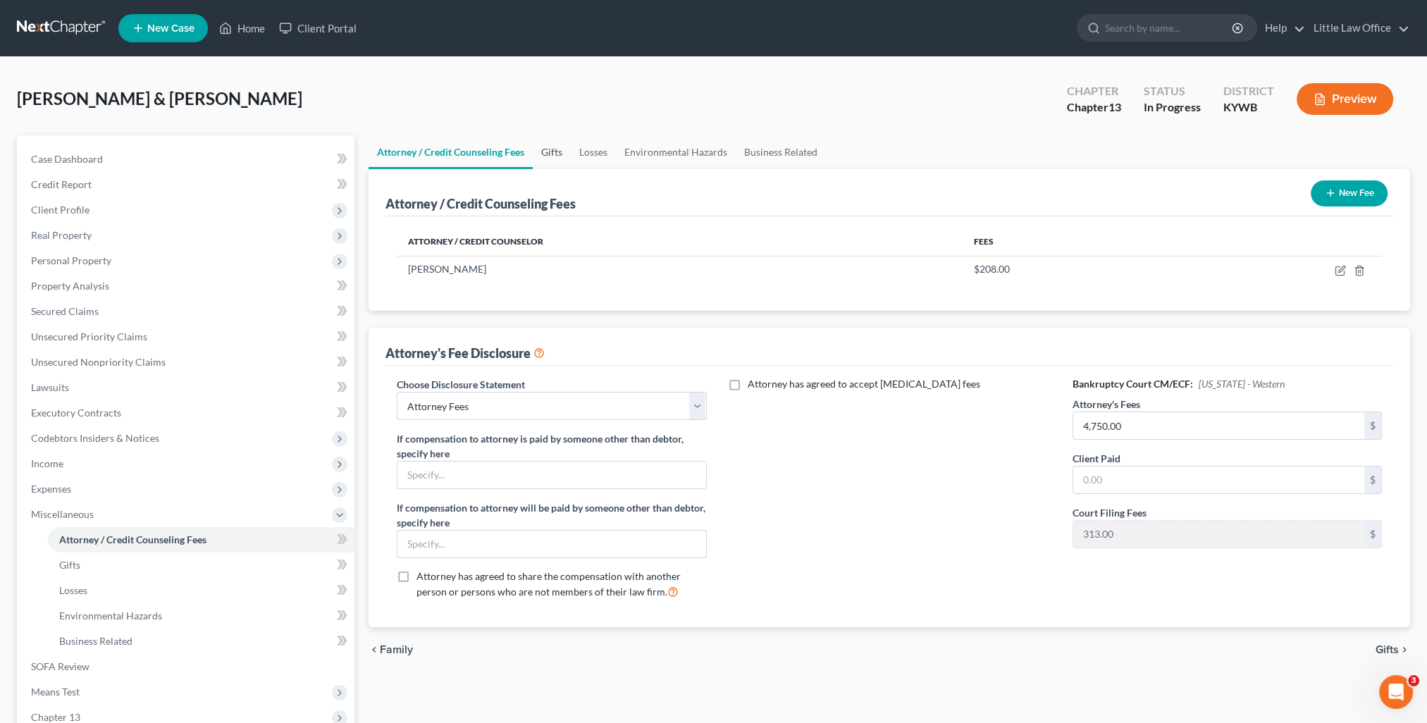
click at [548, 161] on link "Gifts" at bounding box center [552, 152] width 38 height 34
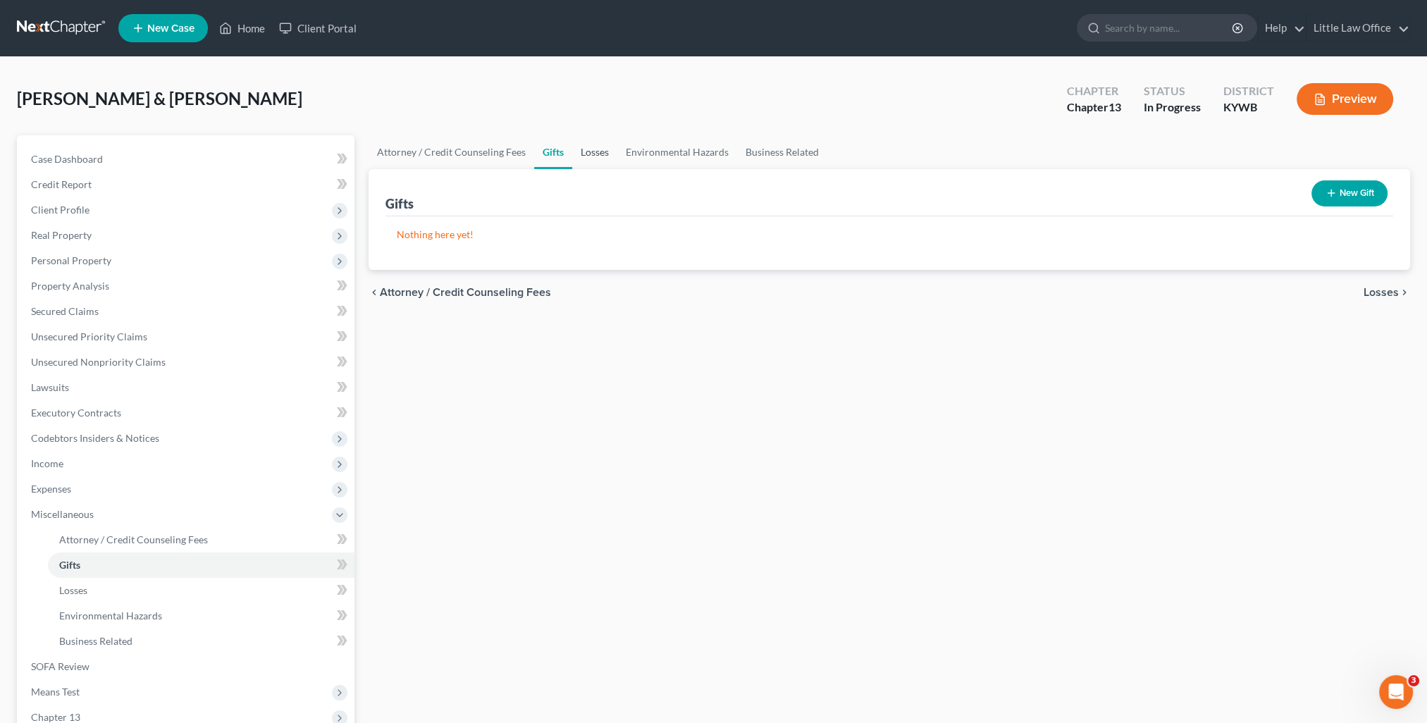
click at [580, 156] on link "Losses" at bounding box center [594, 152] width 45 height 34
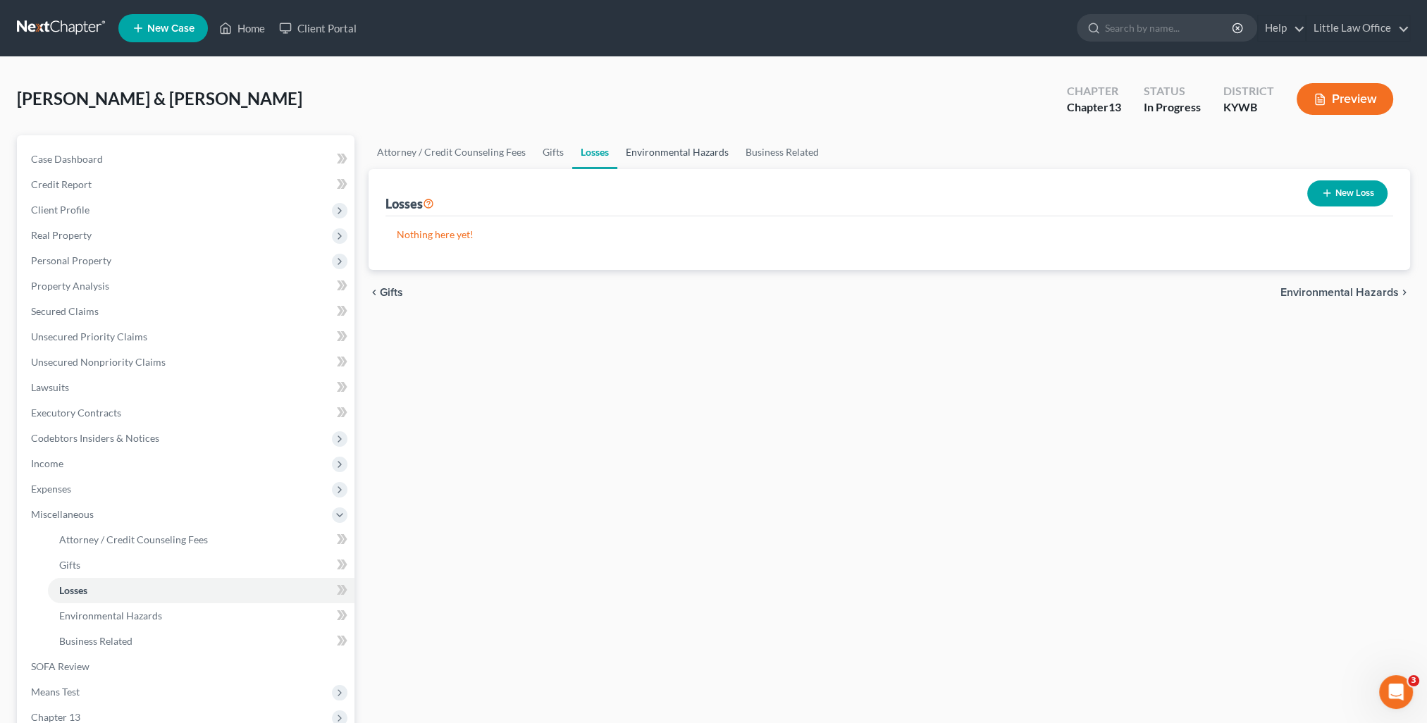
click at [639, 154] on link "Environmental Hazards" at bounding box center [677, 152] width 120 height 34
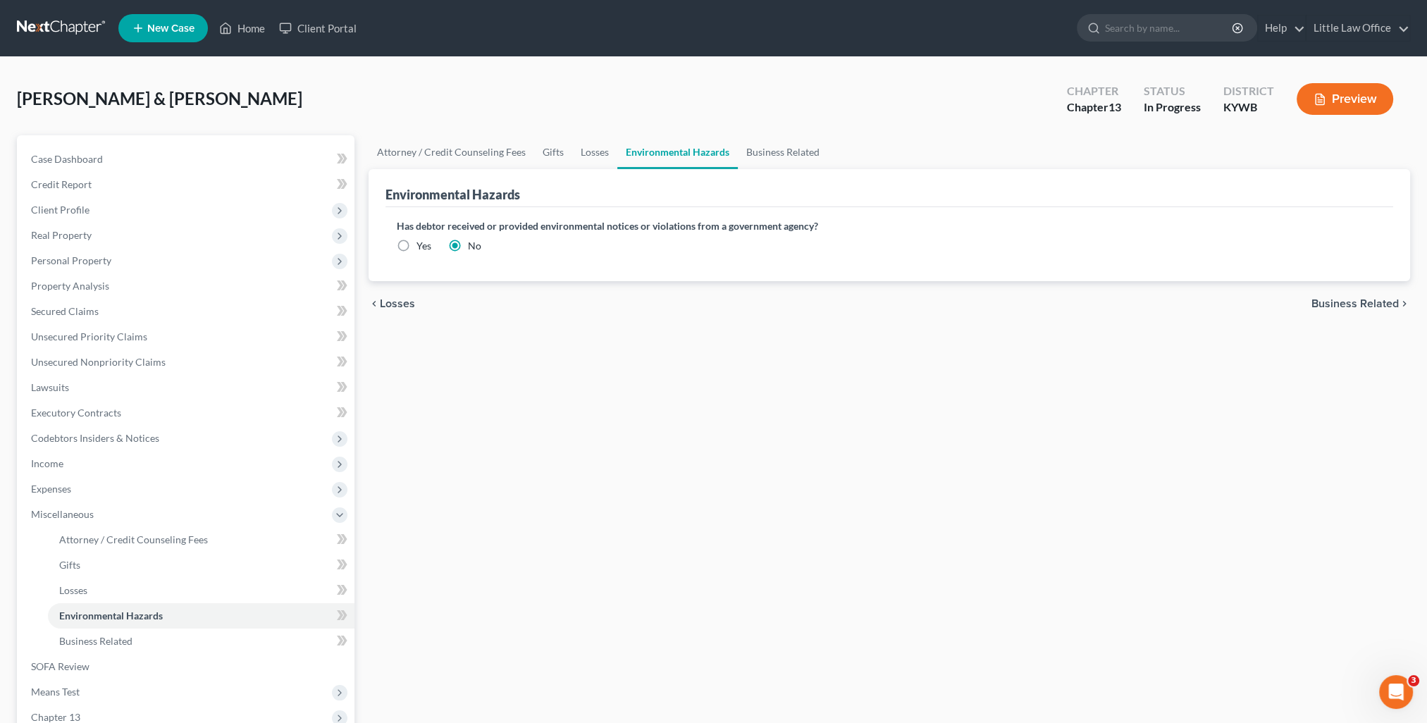
click at [733, 157] on link "Environmental Hazards" at bounding box center [677, 152] width 121 height 34
click at [749, 157] on link "Business Related" at bounding box center [783, 152] width 90 height 34
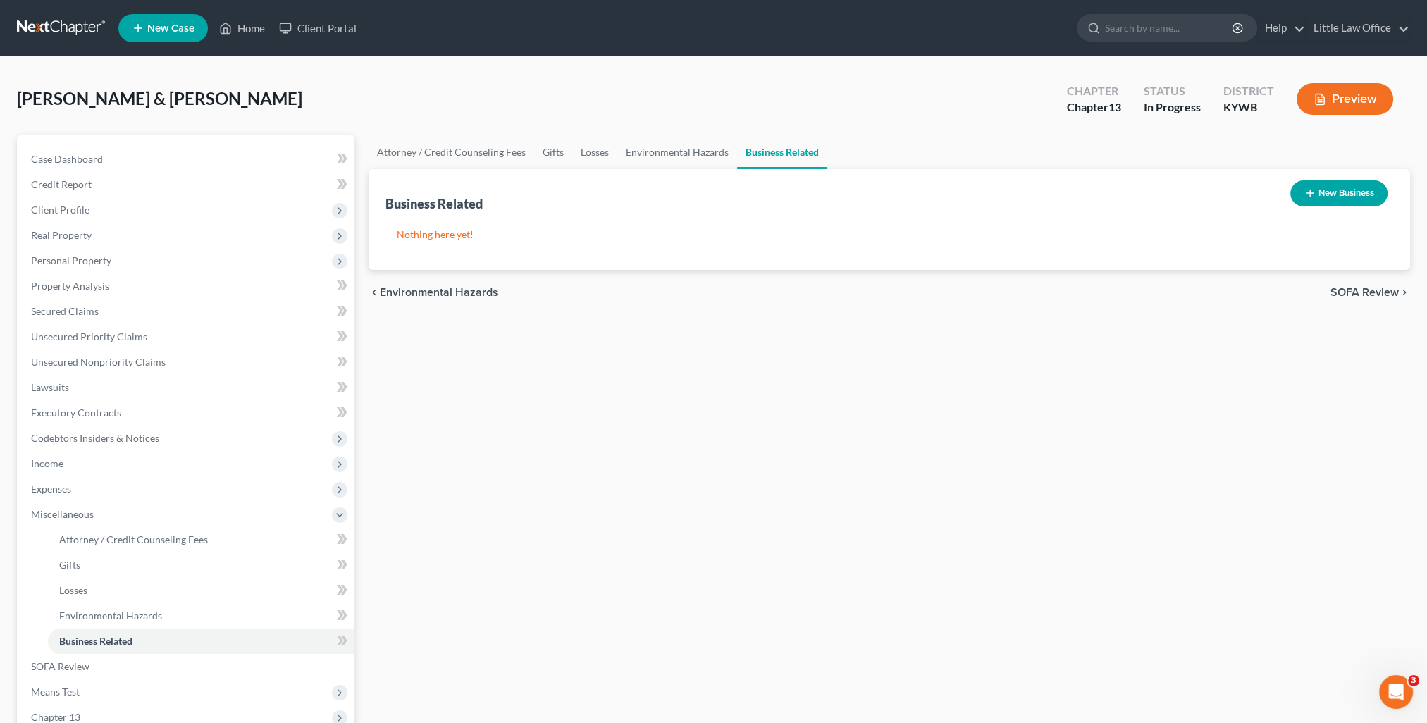
scroll to position [70, 0]
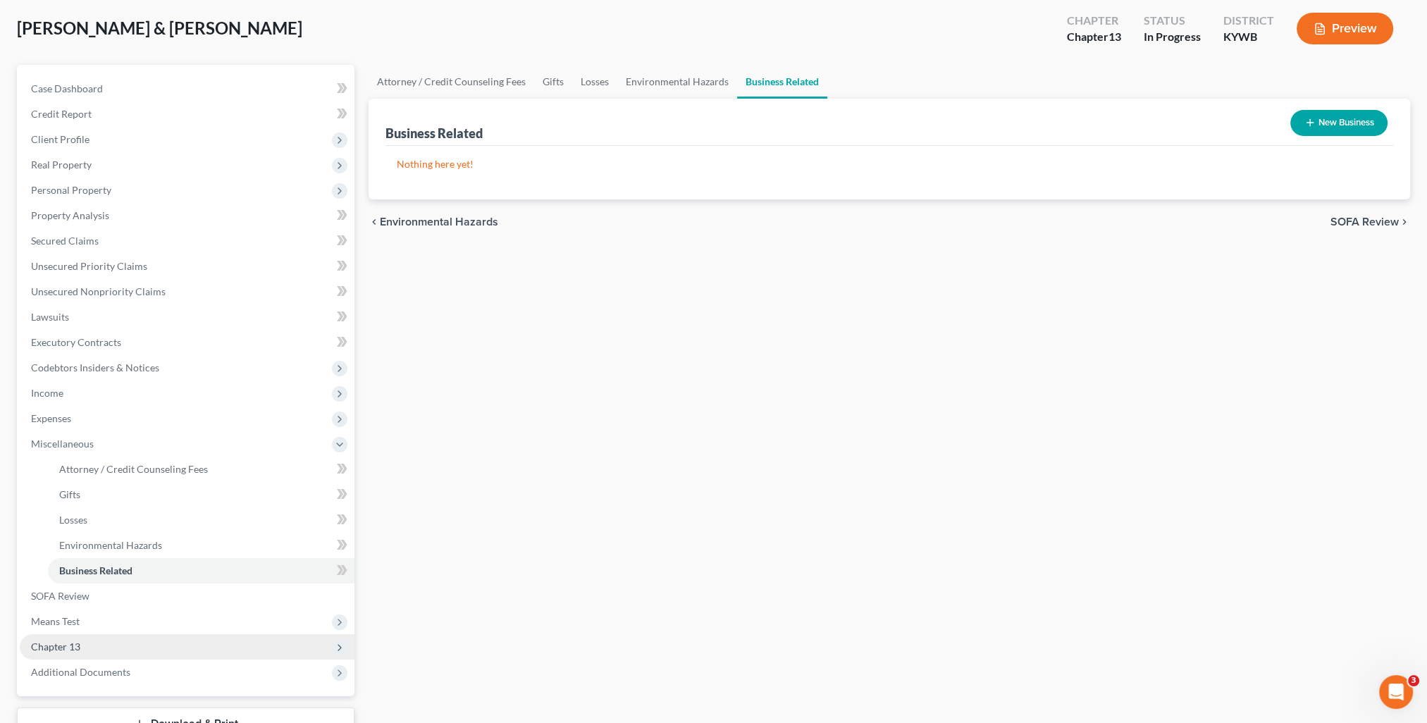
click at [87, 639] on span "Chapter 13" at bounding box center [187, 646] width 335 height 25
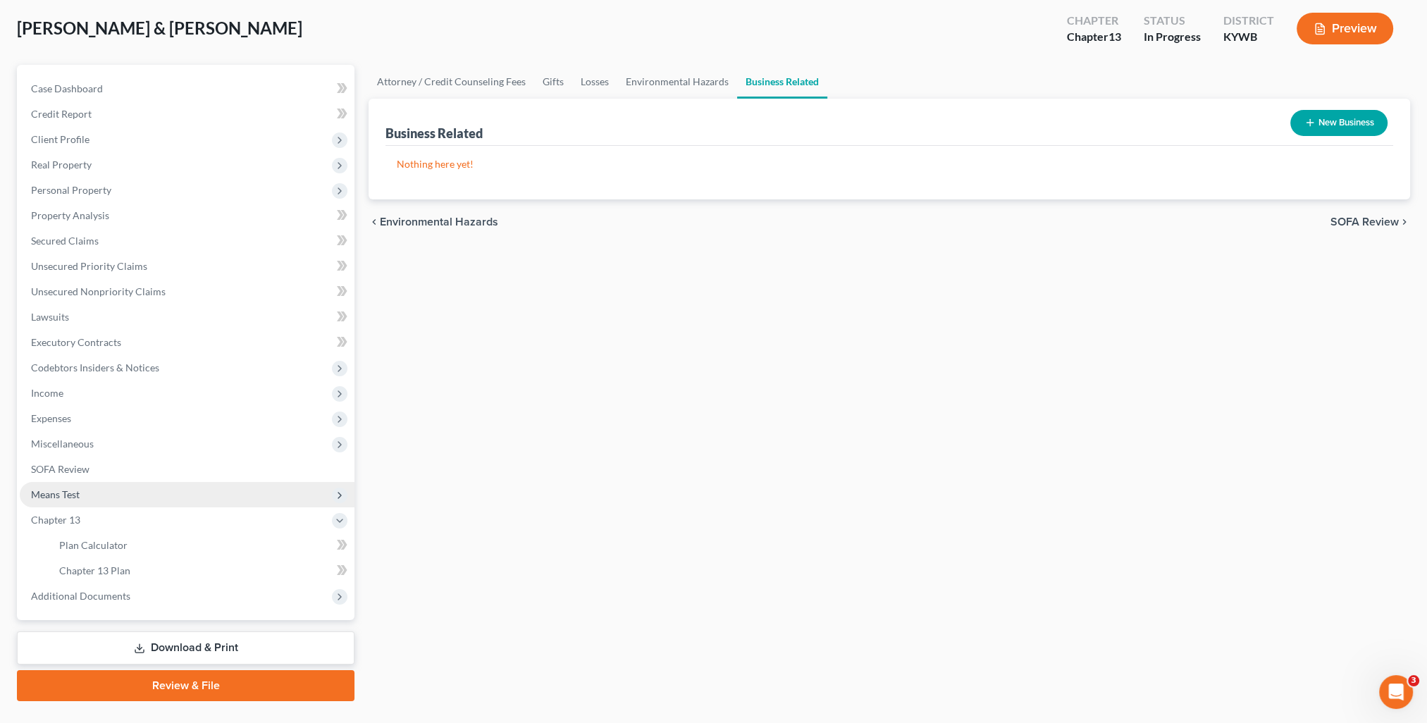
click at [68, 492] on span "Means Test" at bounding box center [55, 495] width 49 height 12
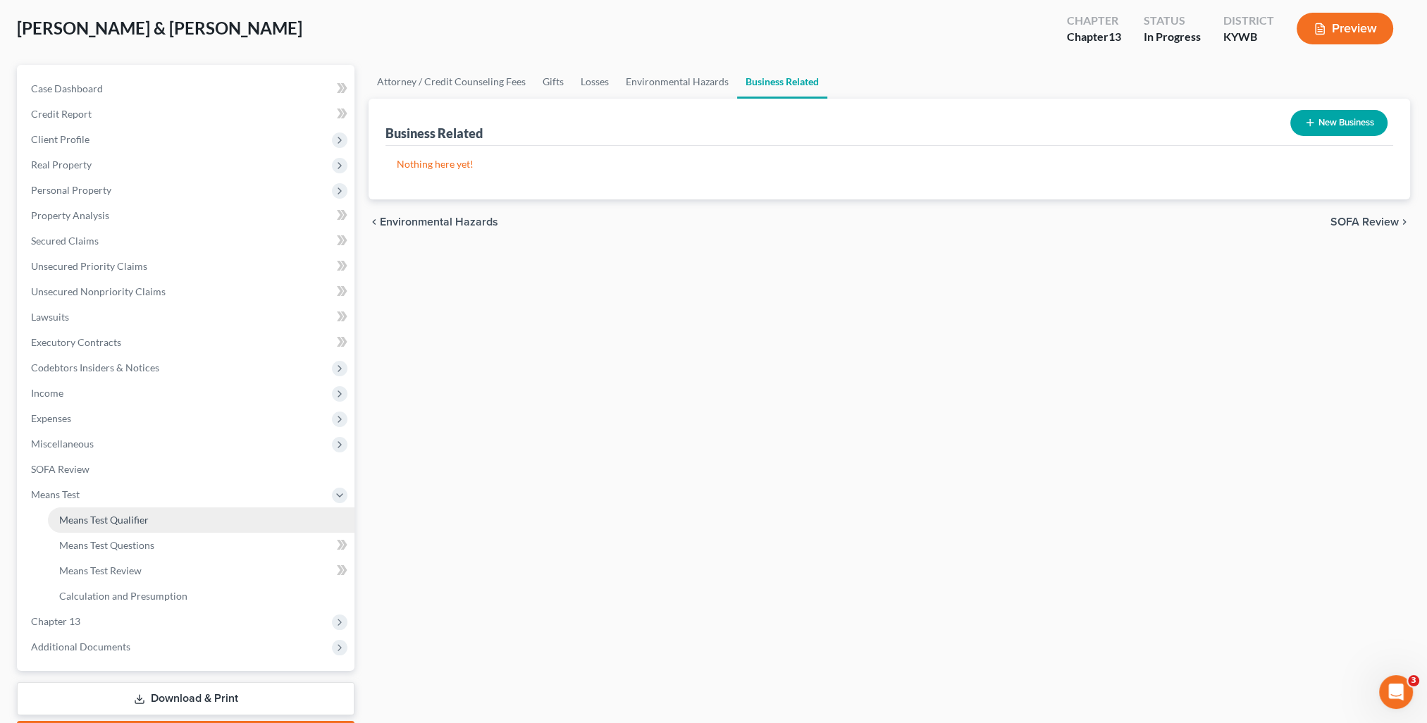
click at [94, 516] on span "Means Test Qualifier" at bounding box center [104, 520] width 90 height 12
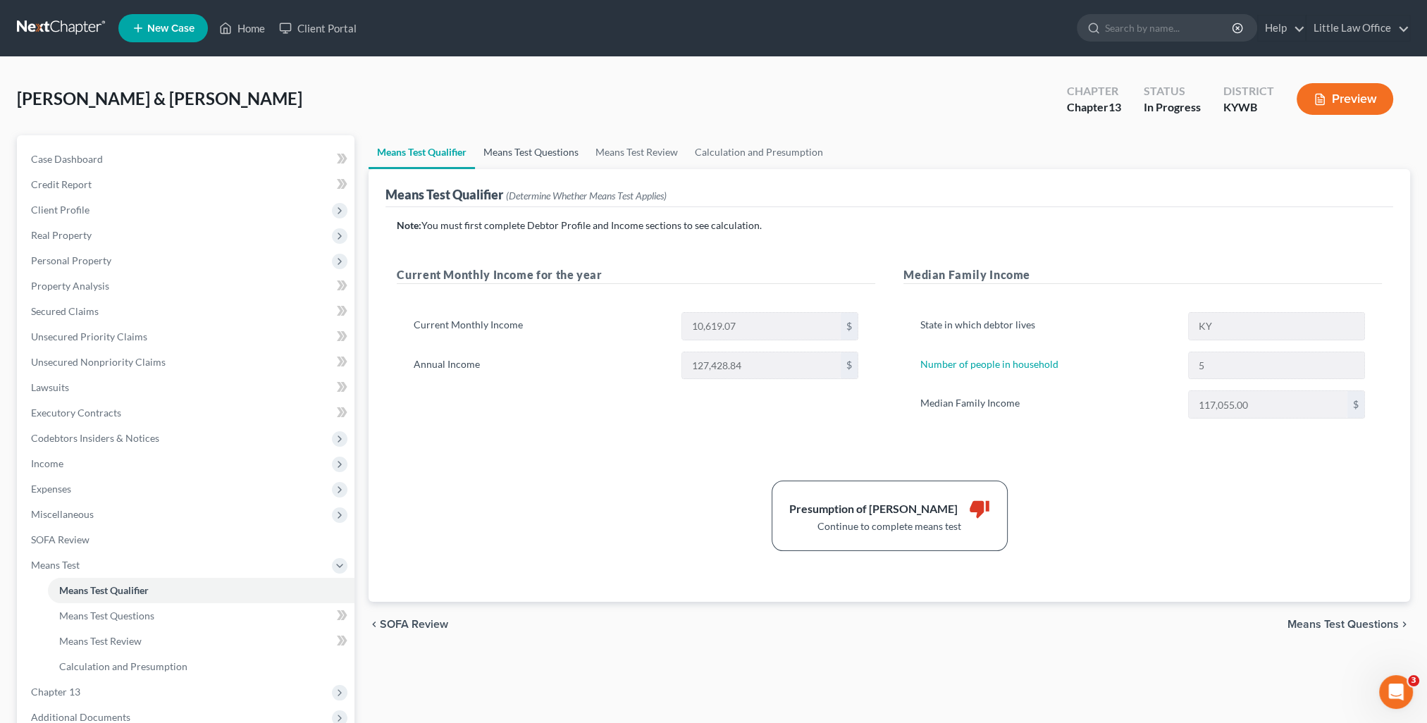
click at [498, 158] on link "Means Test Questions" at bounding box center [531, 152] width 112 height 34
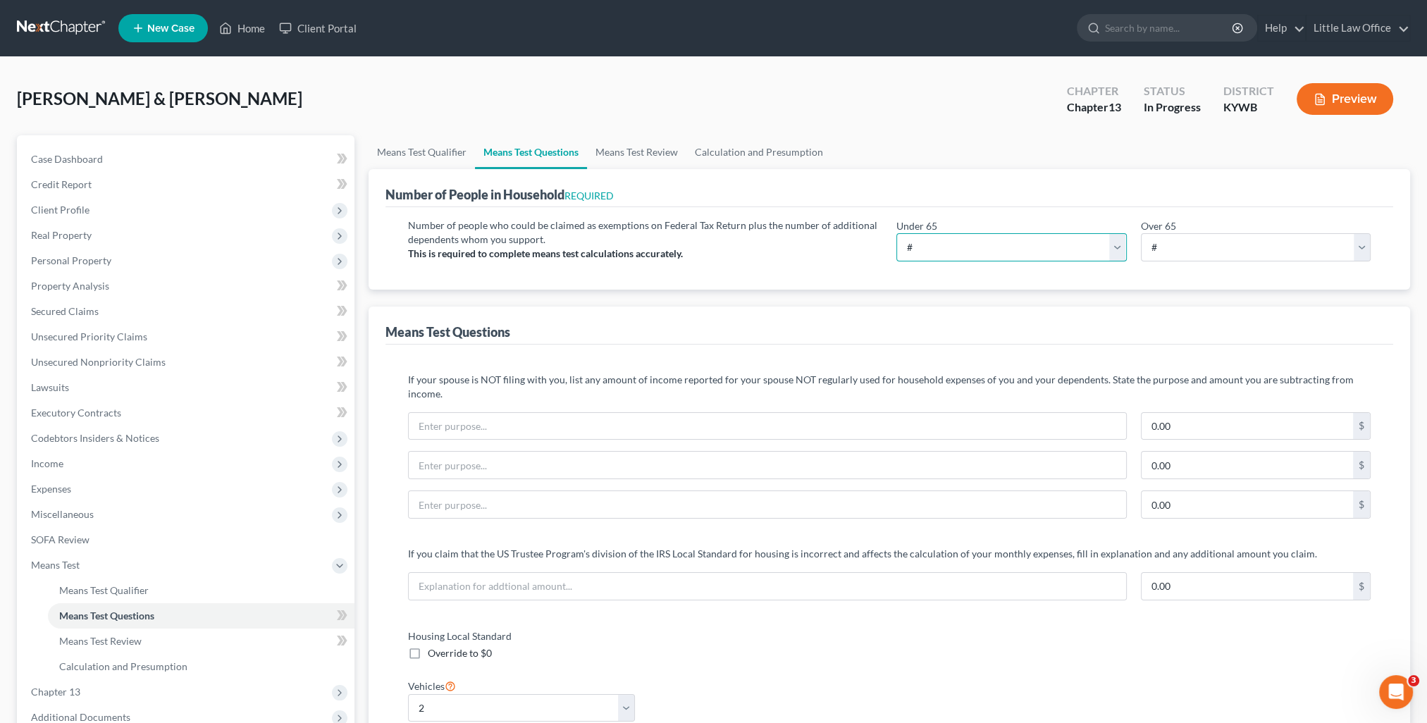
click at [932, 254] on select "# 0 1 2 3 4 5 6 7 8 9 10" at bounding box center [1012, 247] width 230 height 28
click at [897, 233] on select "# 0 1 2 3 4 5 6 7 8 9 10" at bounding box center [1012, 247] width 230 height 28
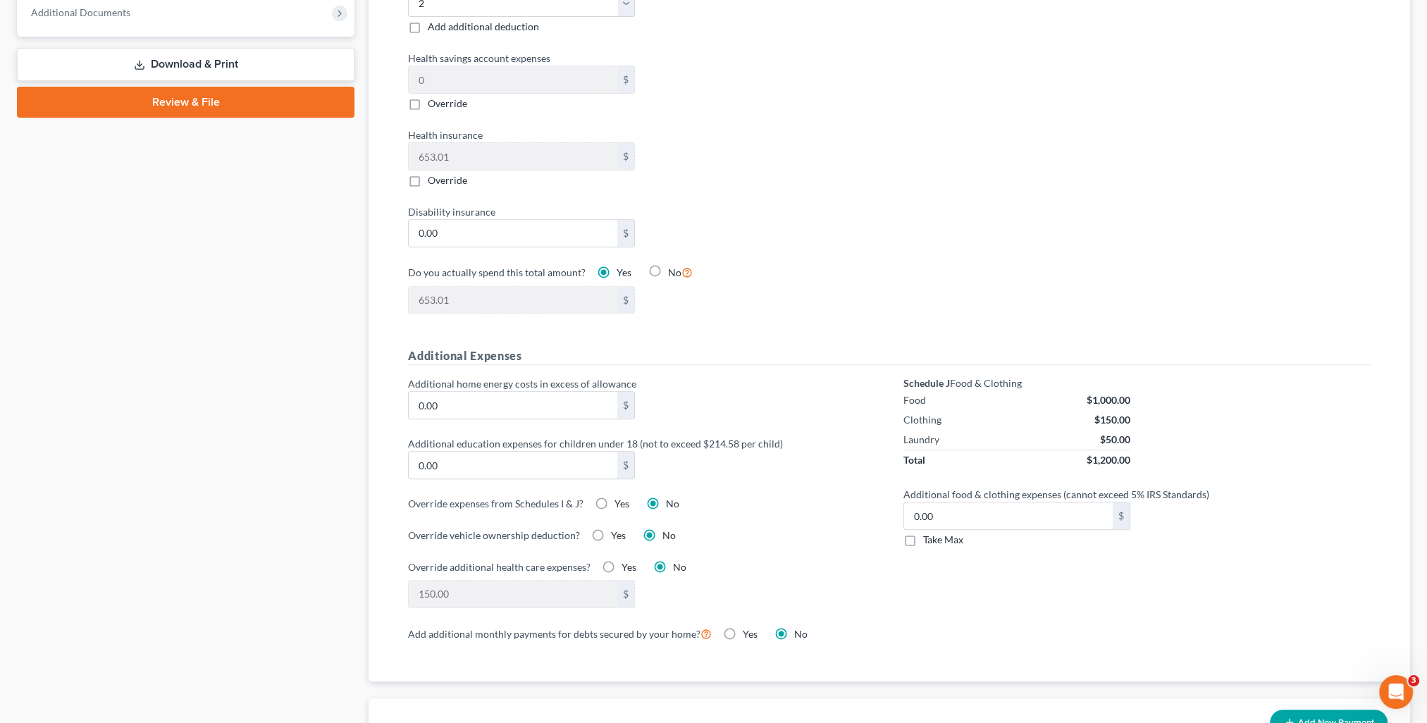
scroll to position [775, 0]
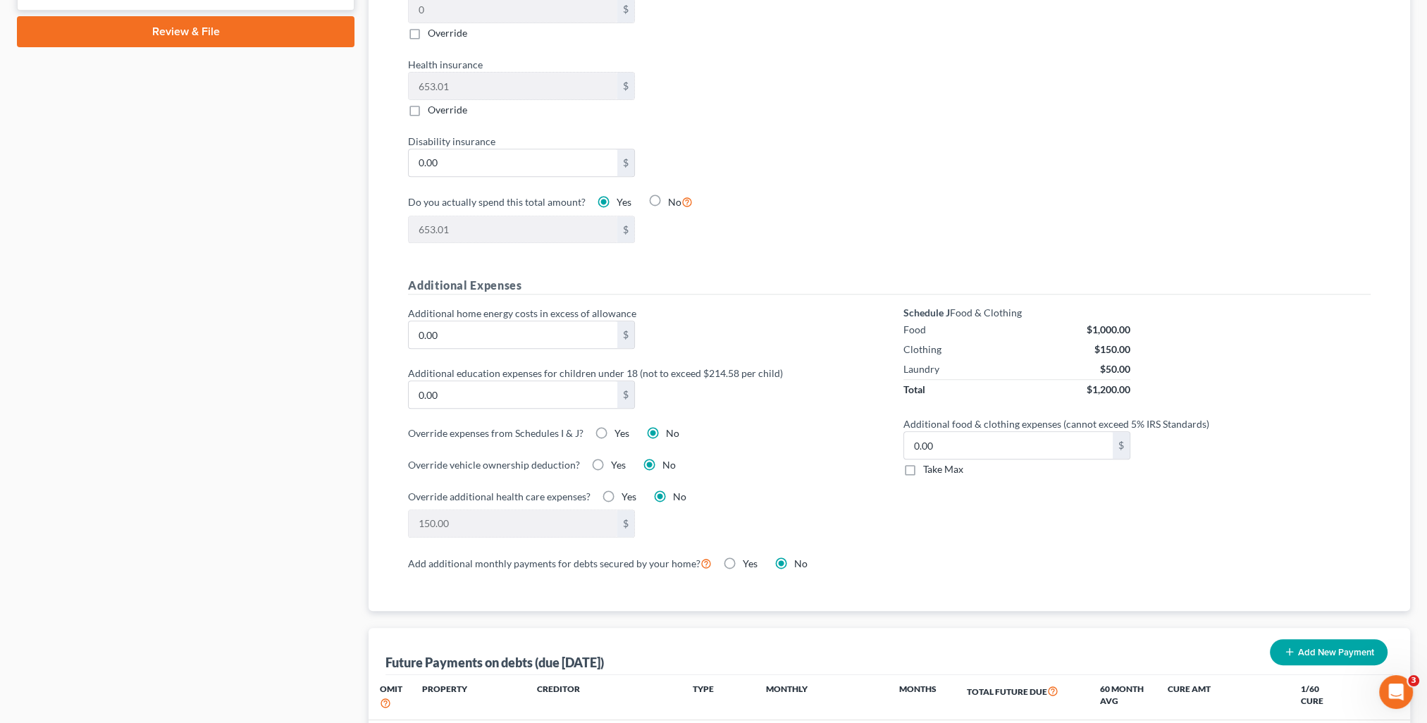
click at [923, 462] on label "Take Max" at bounding box center [943, 469] width 40 height 14
click at [929, 462] on input "Take Max" at bounding box center [933, 466] width 9 height 9
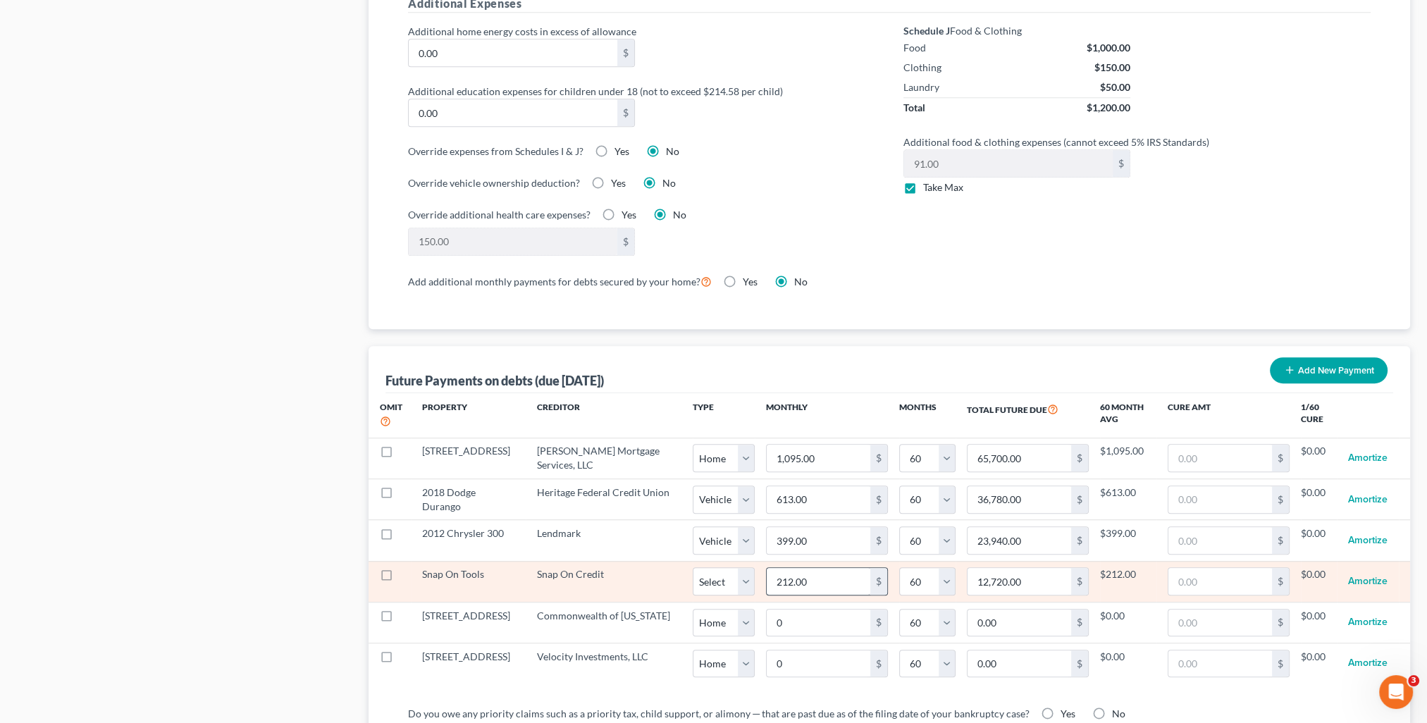
scroll to position [1128, 0]
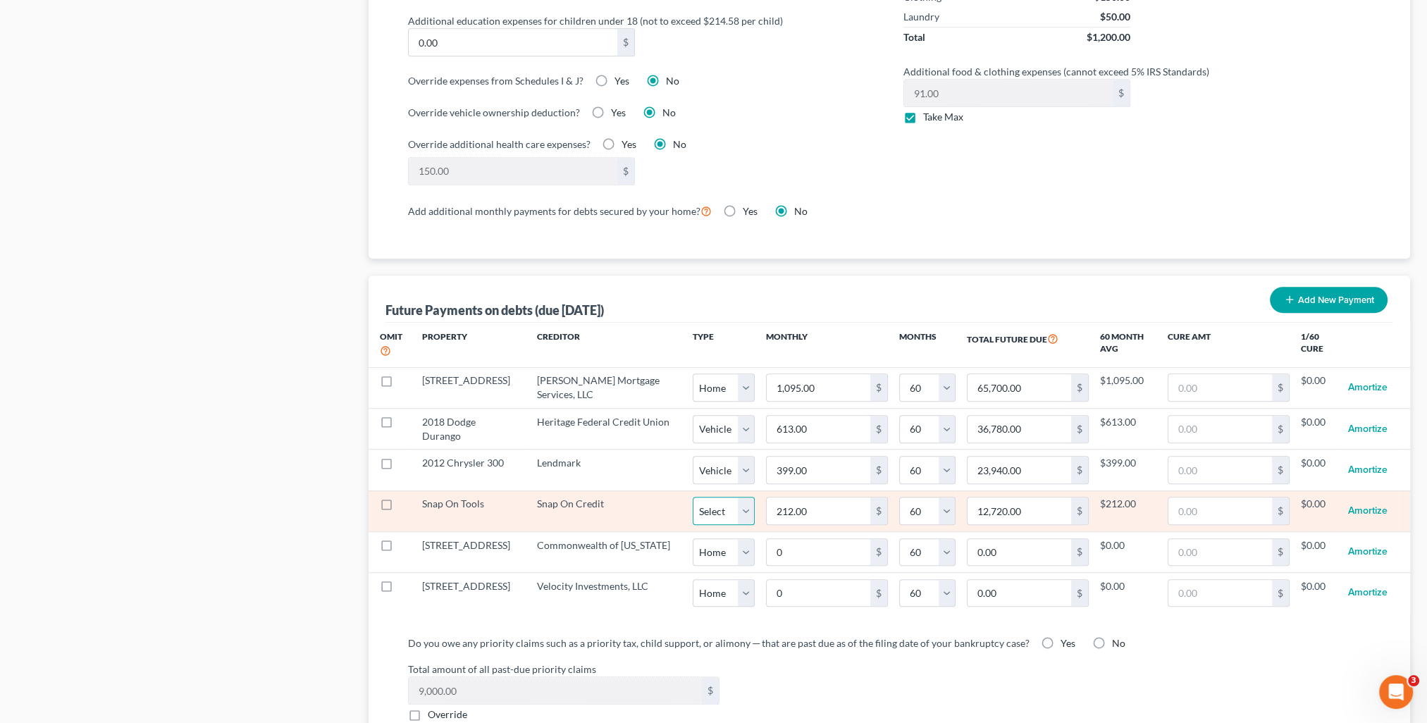
click at [724, 497] on select "Select Home Vehicle Other" at bounding box center [724, 511] width 62 height 28
click at [693, 497] on select "Select Home Vehicle Other" at bounding box center [724, 511] width 62 height 28
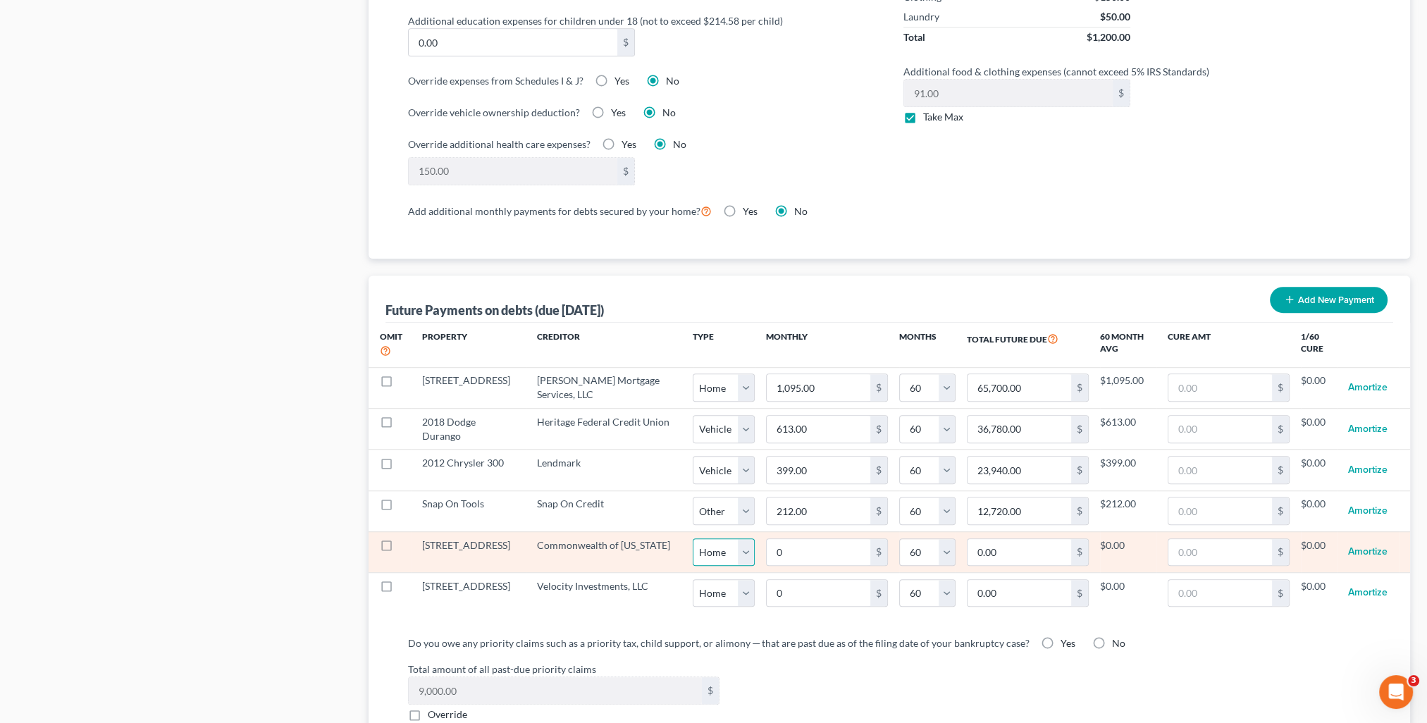
click at [717, 543] on select "Select Home Vehicle Other" at bounding box center [724, 553] width 62 height 28
click at [693, 539] on select "Select Home Vehicle Other" at bounding box center [724, 553] width 62 height 28
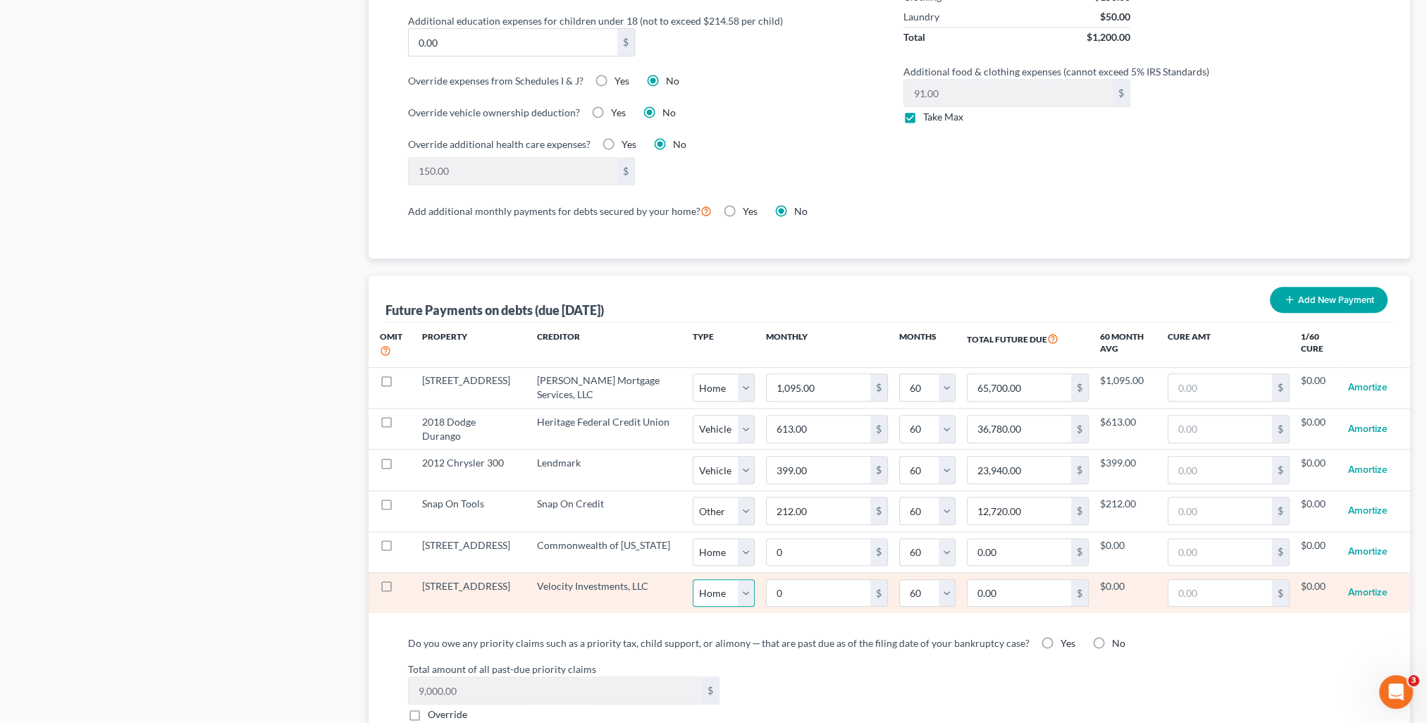
drag, startPoint x: 706, startPoint y: 569, endPoint x: 706, endPoint y: 577, distance: 7.8
click at [706, 579] on select "Select Home Vehicle Other" at bounding box center [724, 593] width 62 height 28
click at [693, 579] on select "Select Home Vehicle Other" at bounding box center [724, 593] width 62 height 28
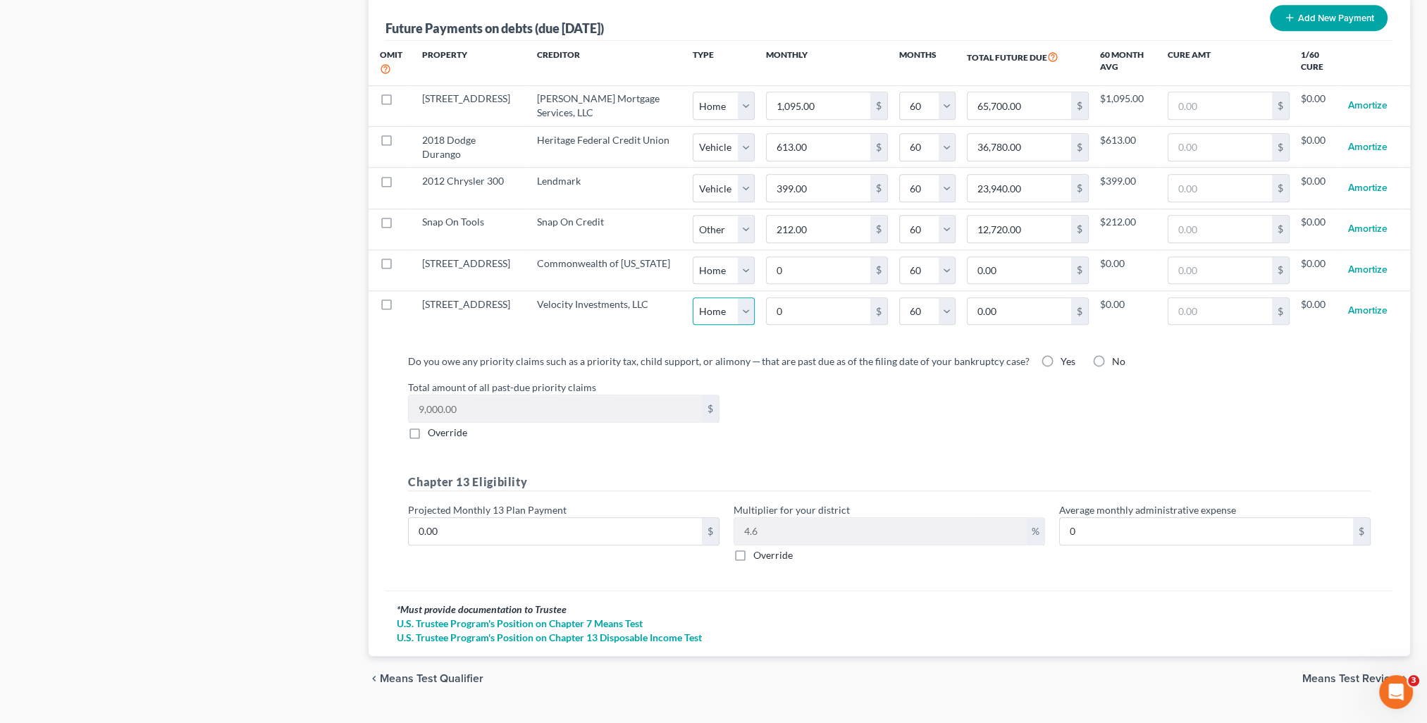
scroll to position [1421, 0]
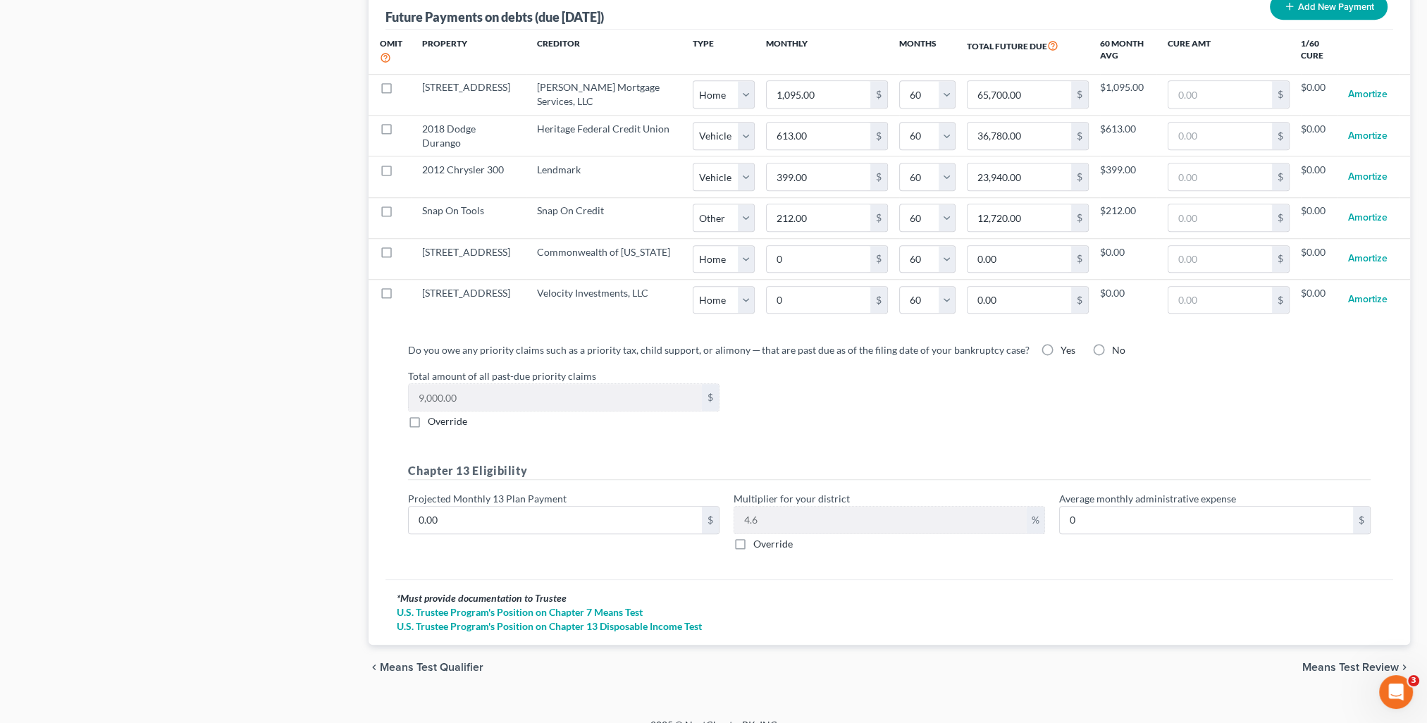
click at [1361, 662] on span "Means Test Review" at bounding box center [1351, 667] width 97 height 11
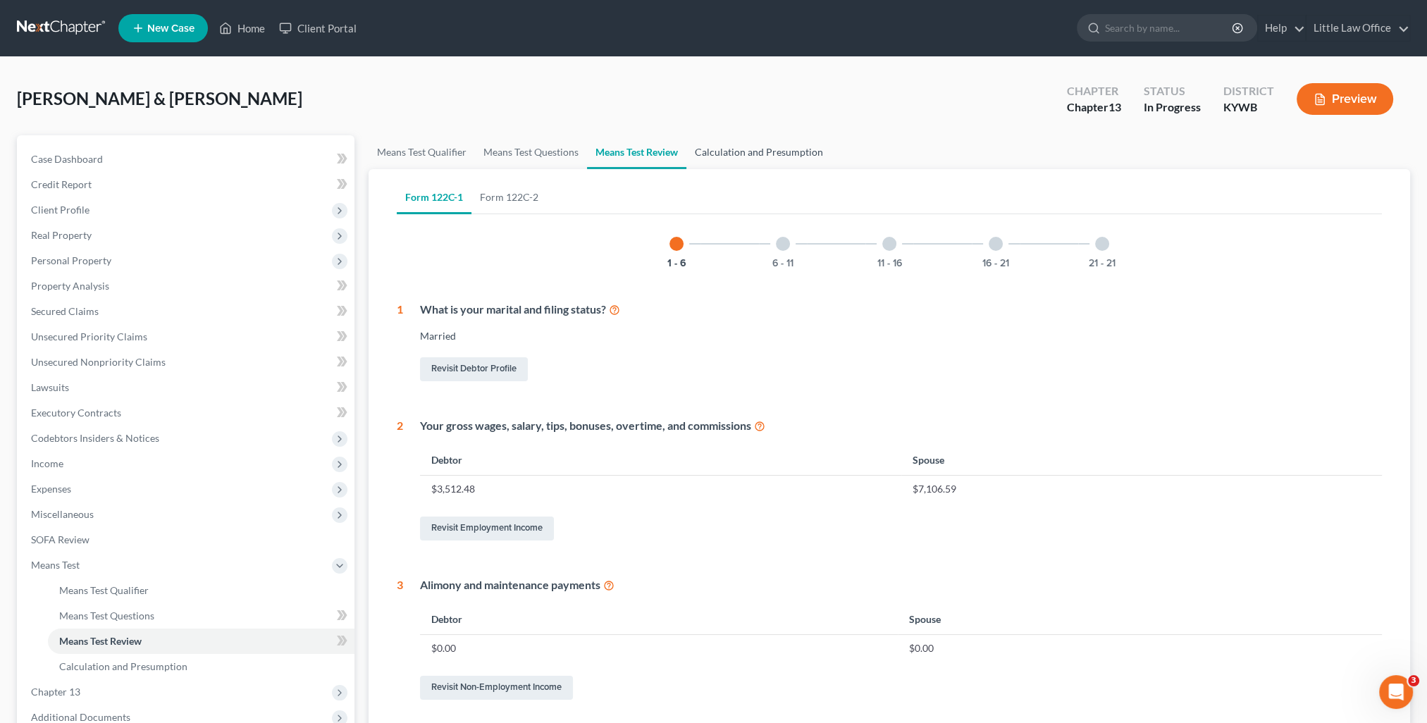
click at [768, 154] on link "Calculation and Presumption" at bounding box center [759, 152] width 145 height 34
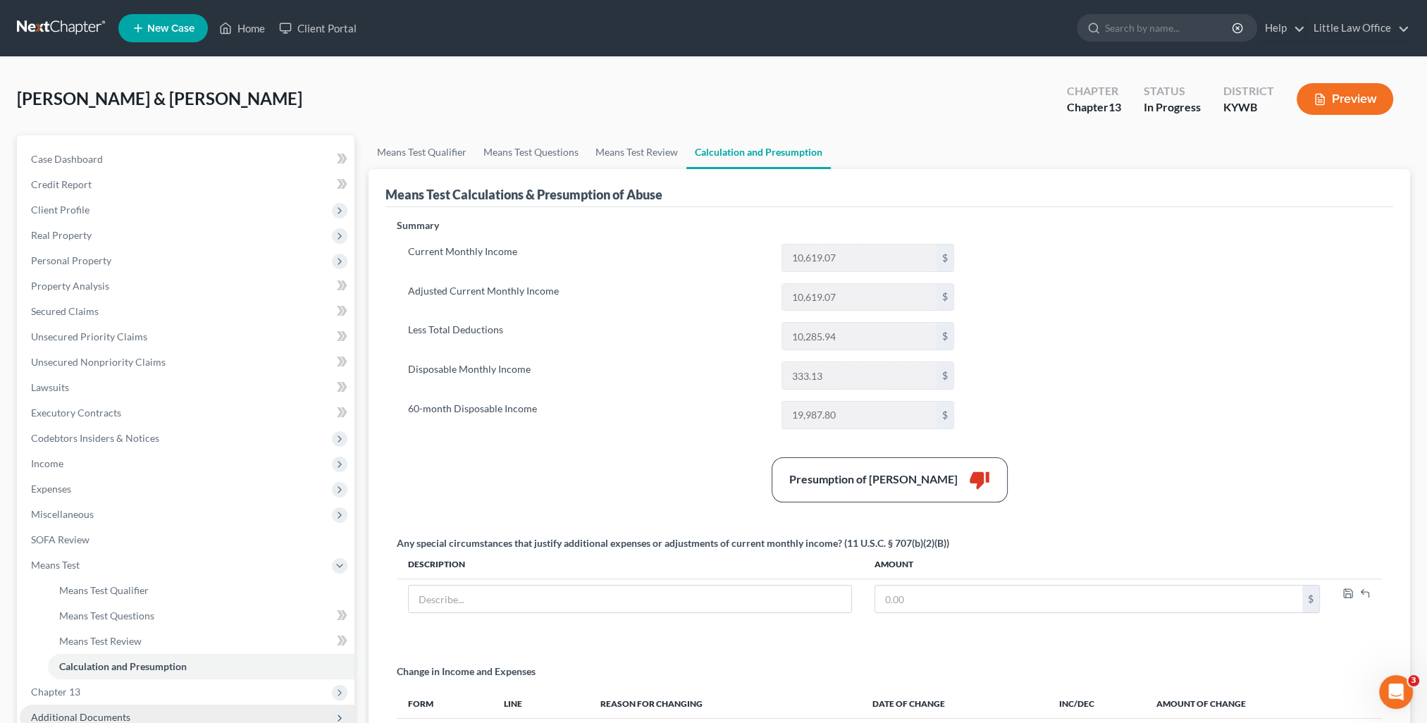
scroll to position [141, 0]
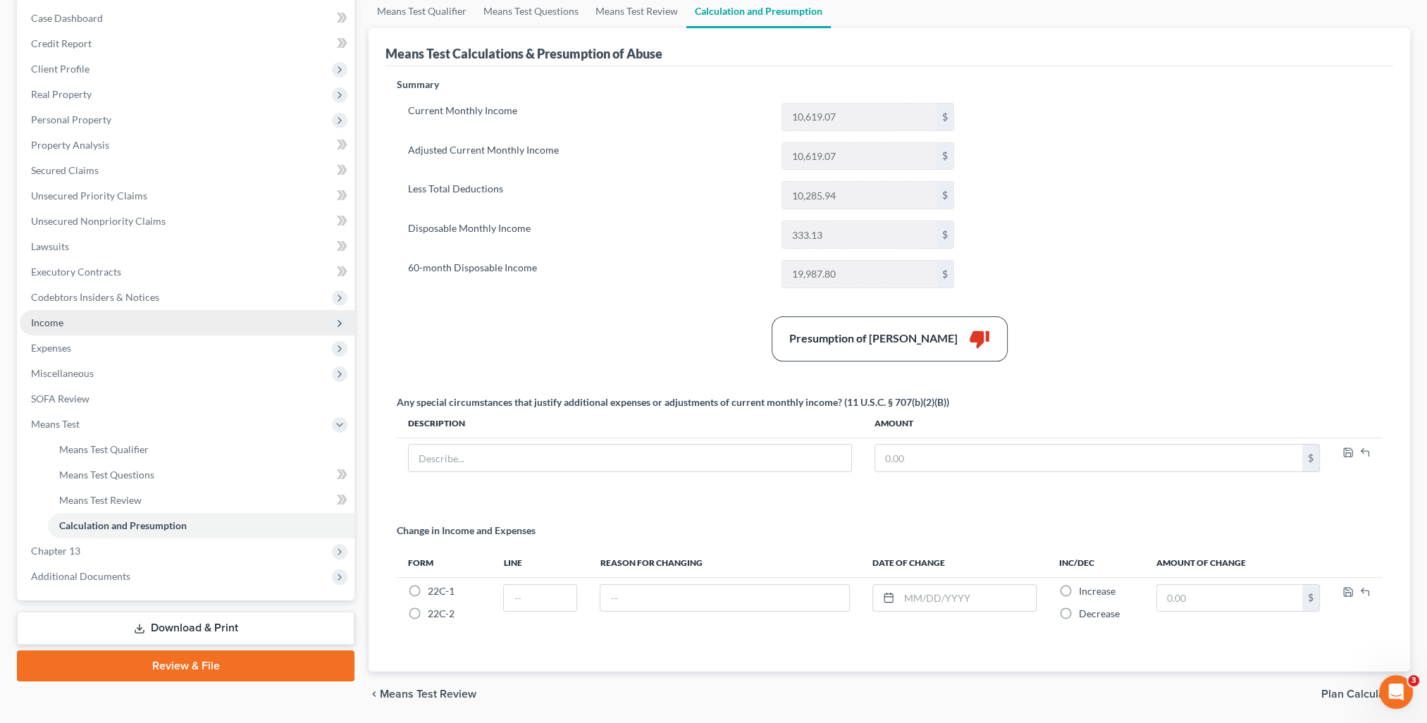
click at [57, 323] on span "Income" at bounding box center [47, 323] width 32 height 12
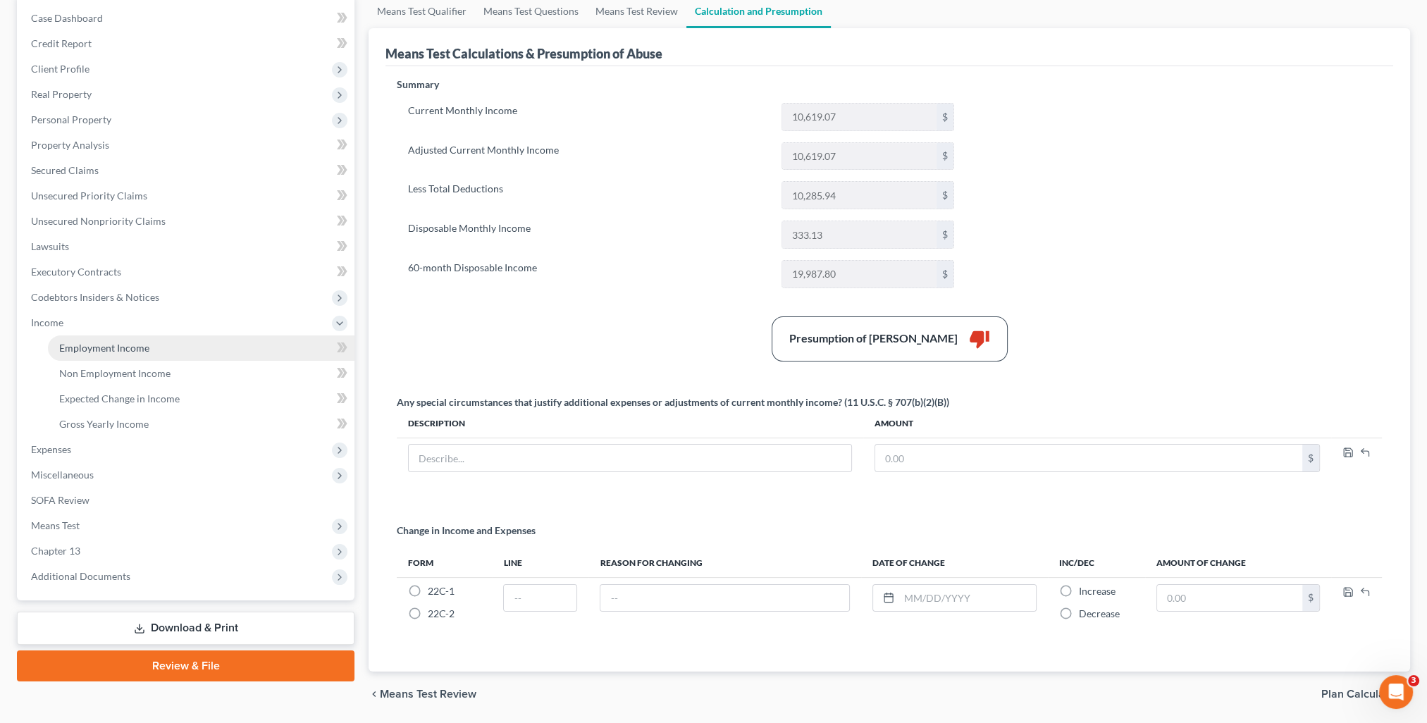
click at [83, 349] on span "Employment Income" at bounding box center [104, 348] width 90 height 12
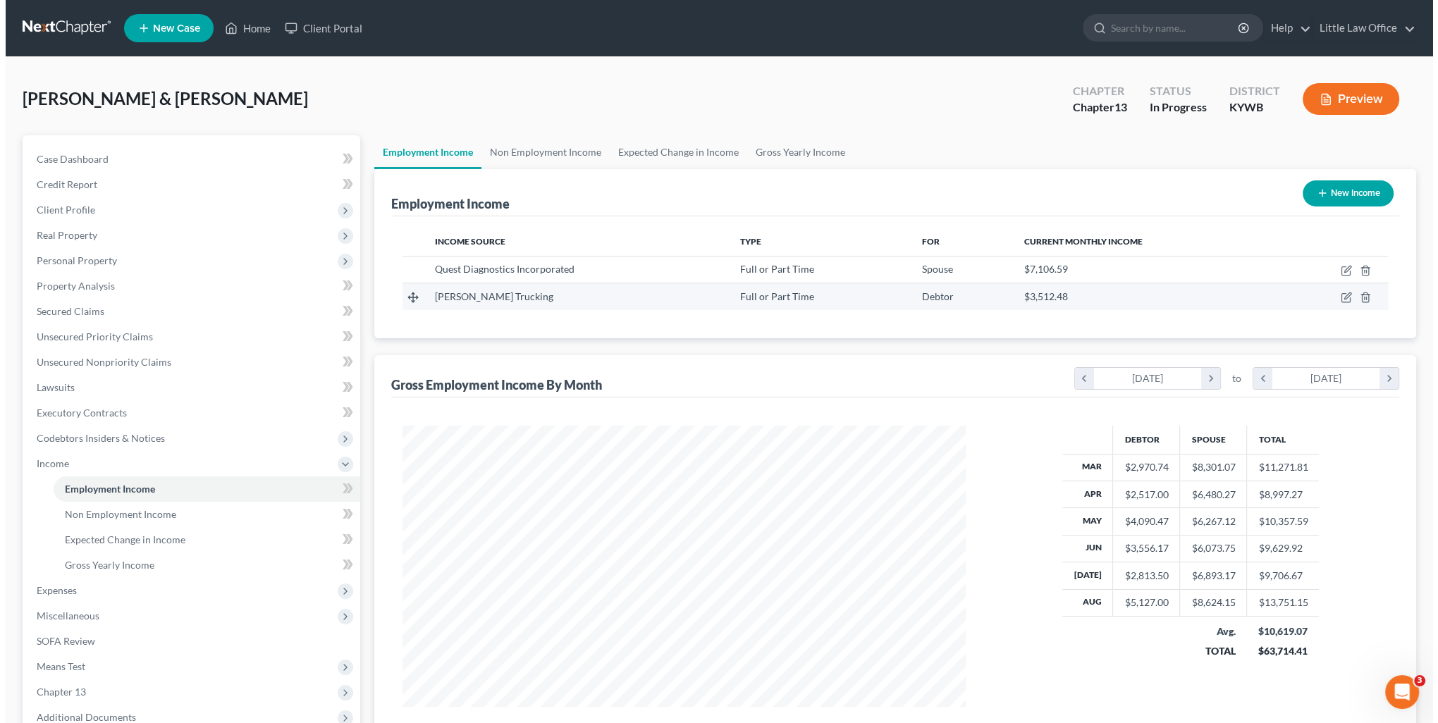
scroll to position [281, 591]
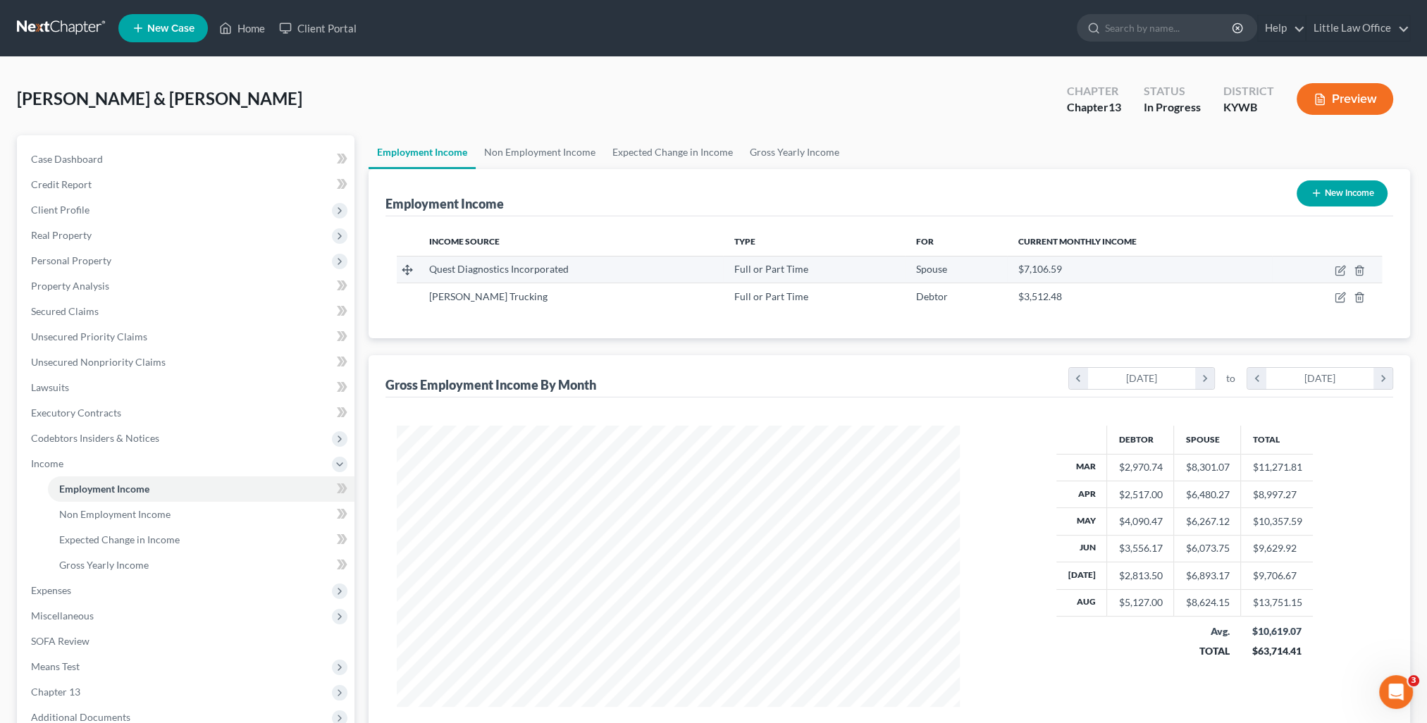
click at [1340, 276] on td at bounding box center [1327, 269] width 110 height 27
click at [1335, 272] on icon "button" at bounding box center [1340, 270] width 11 height 11
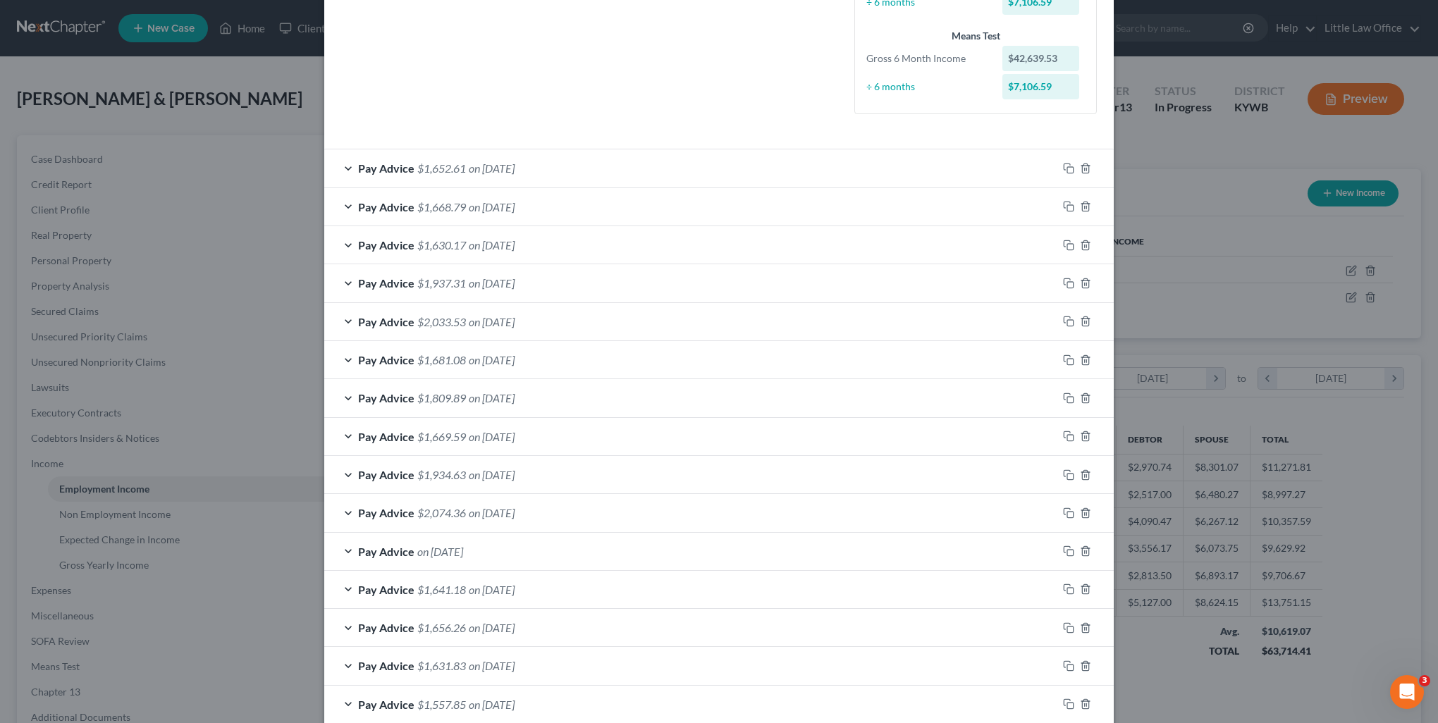
scroll to position [70, 0]
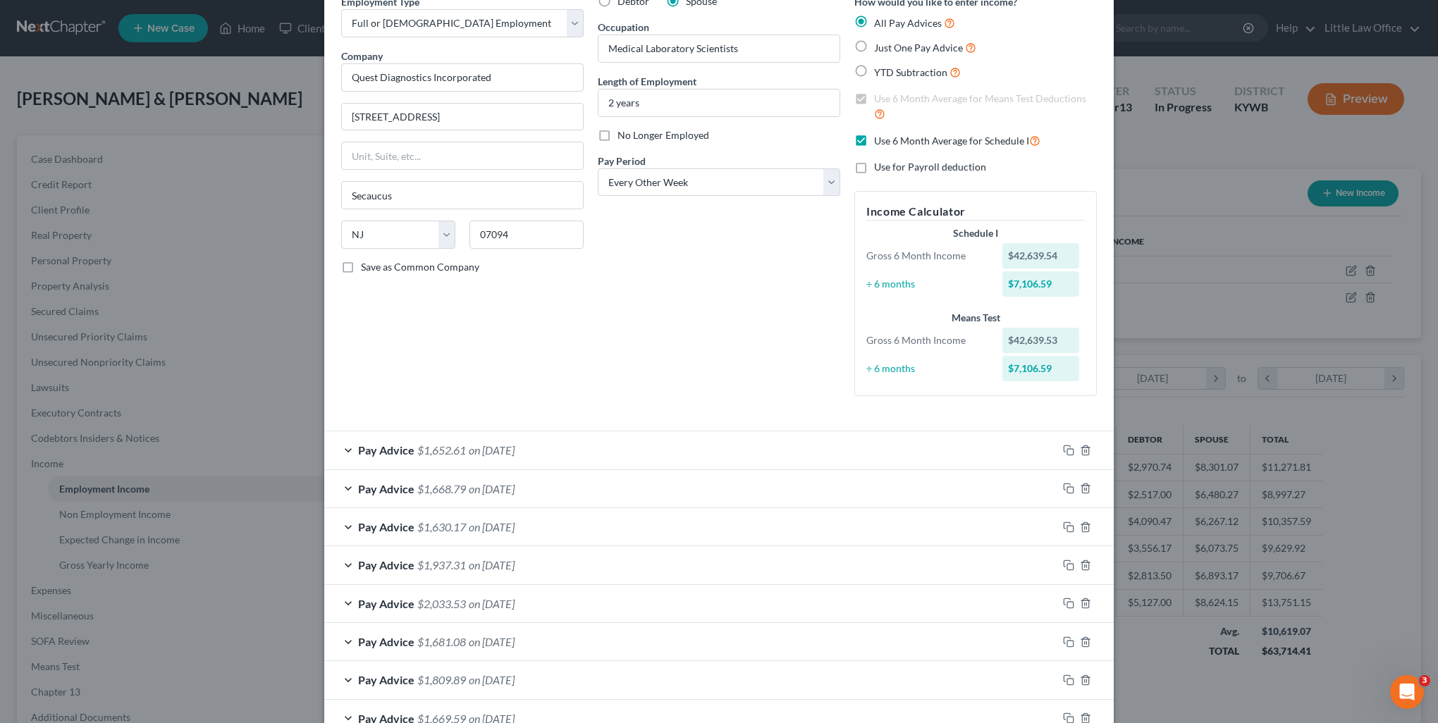
click at [874, 143] on label "Use 6 Month Average for Schedule I" at bounding box center [957, 141] width 166 height 16
click at [880, 142] on input "Use 6 Month Average for Schedule I" at bounding box center [884, 137] width 9 height 9
click at [544, 455] on div "Pay Advice $1,652.61 on [DATE]" at bounding box center [690, 449] width 733 height 37
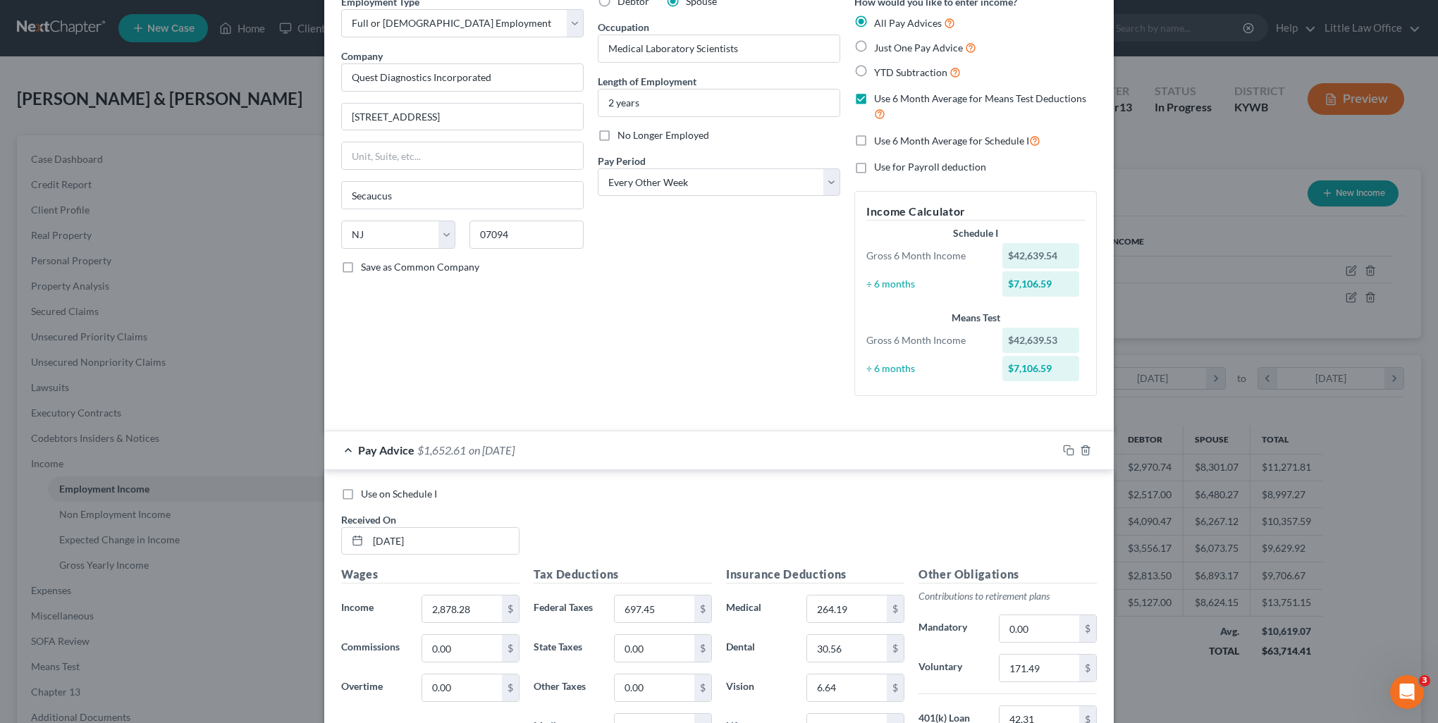
click at [364, 493] on span "Use on Schedule I" at bounding box center [399, 494] width 76 height 12
click at [367, 493] on input "Use on Schedule I" at bounding box center [371, 491] width 9 height 9
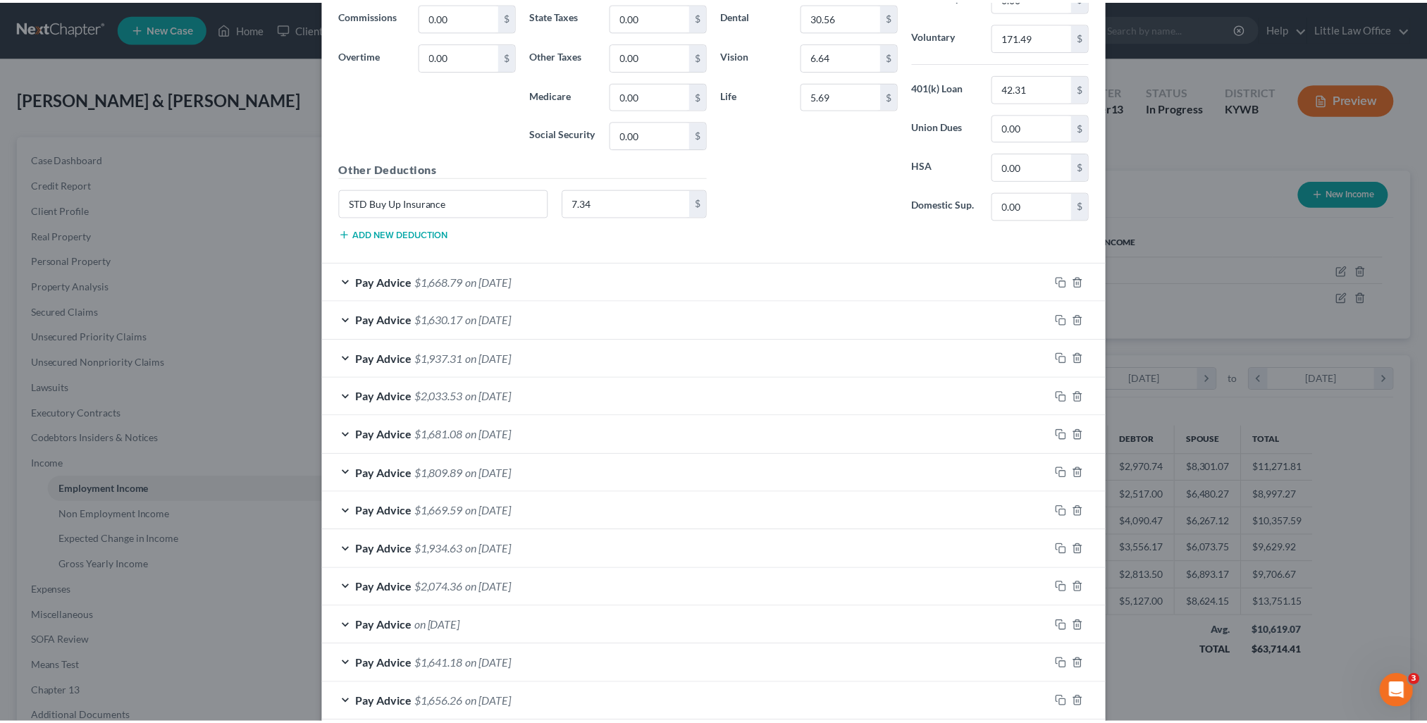
scroll to position [852, 0]
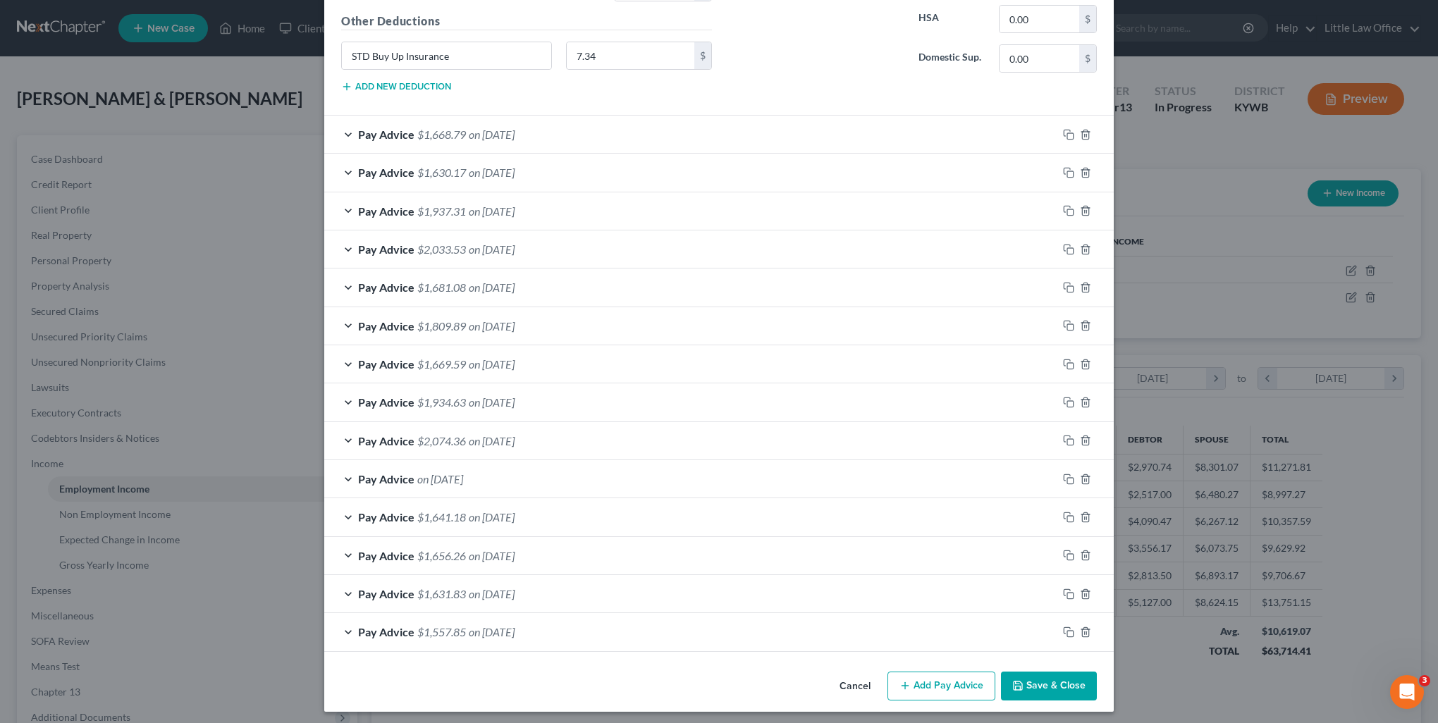
click at [1031, 672] on button "Save & Close" at bounding box center [1049, 687] width 96 height 30
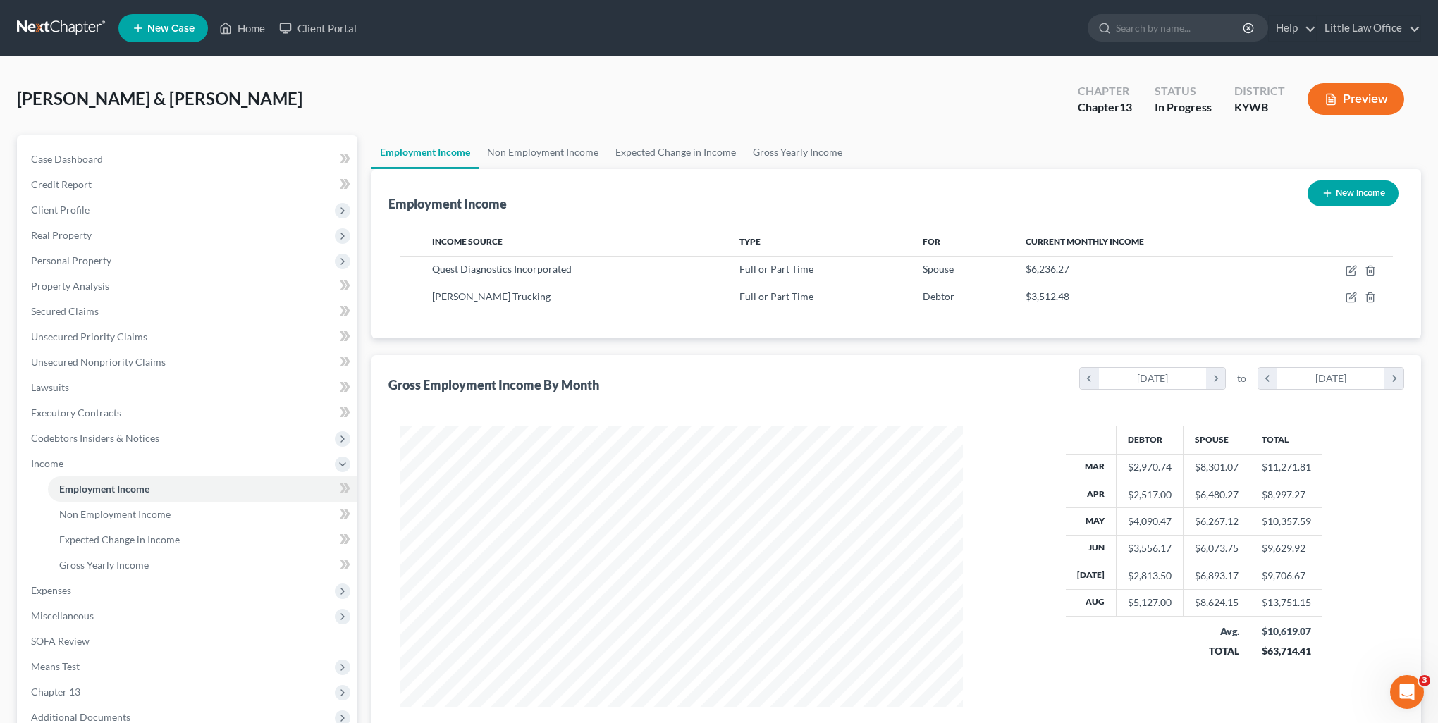
scroll to position [704626, 704317]
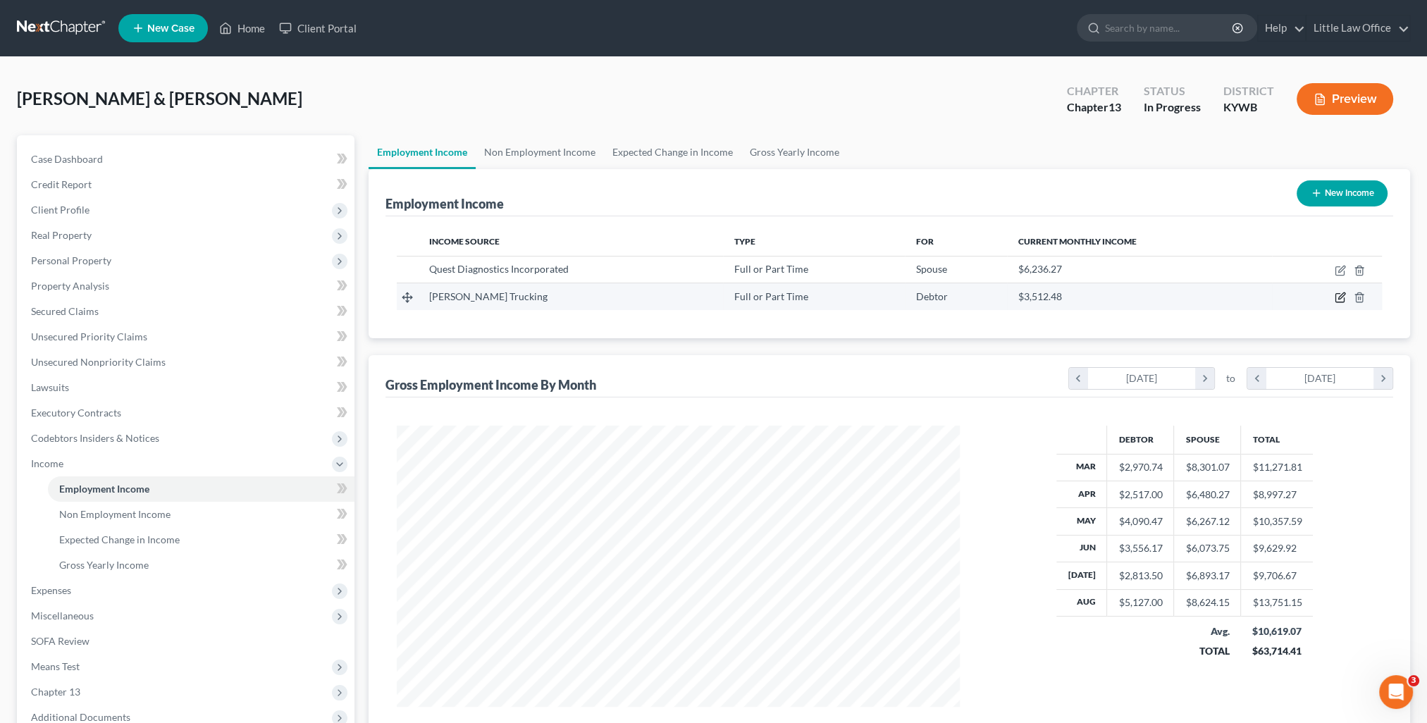
click at [1337, 298] on icon "button" at bounding box center [1340, 297] width 11 height 11
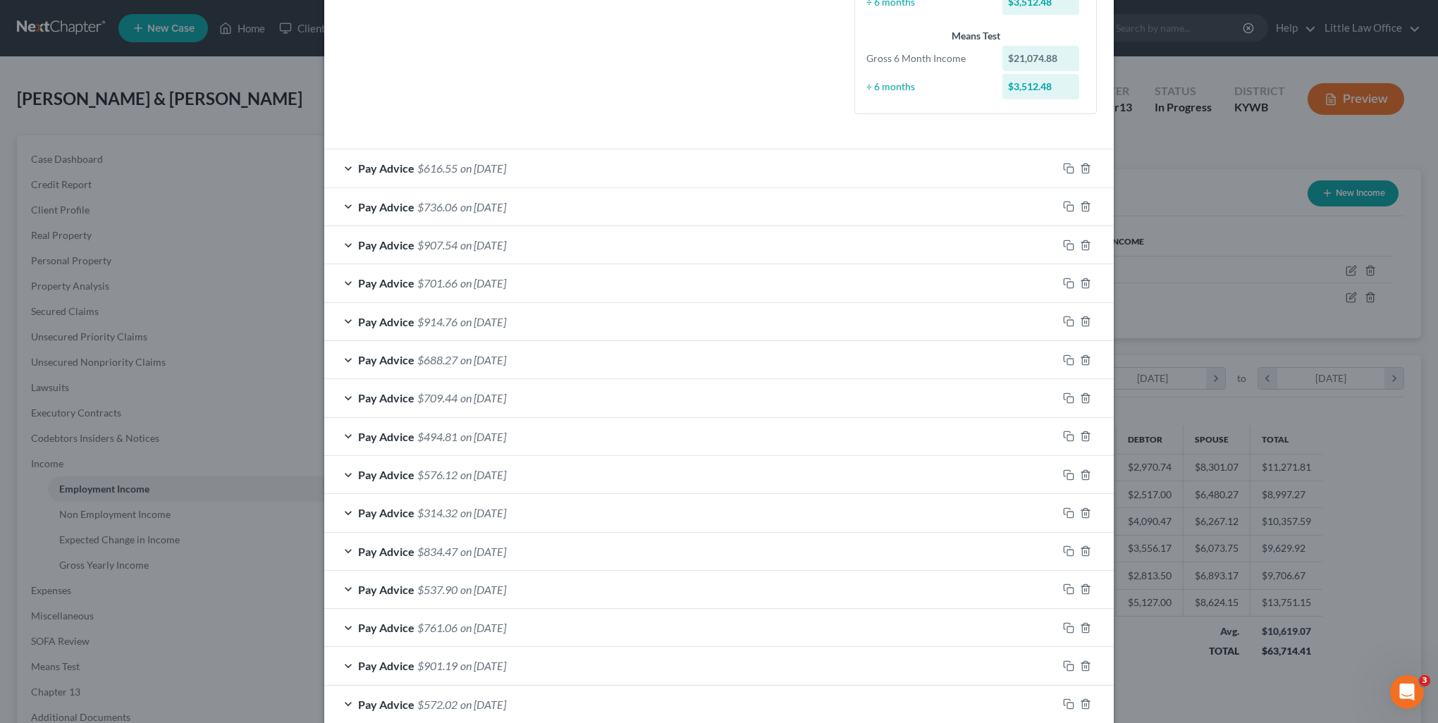
scroll to position [70, 0]
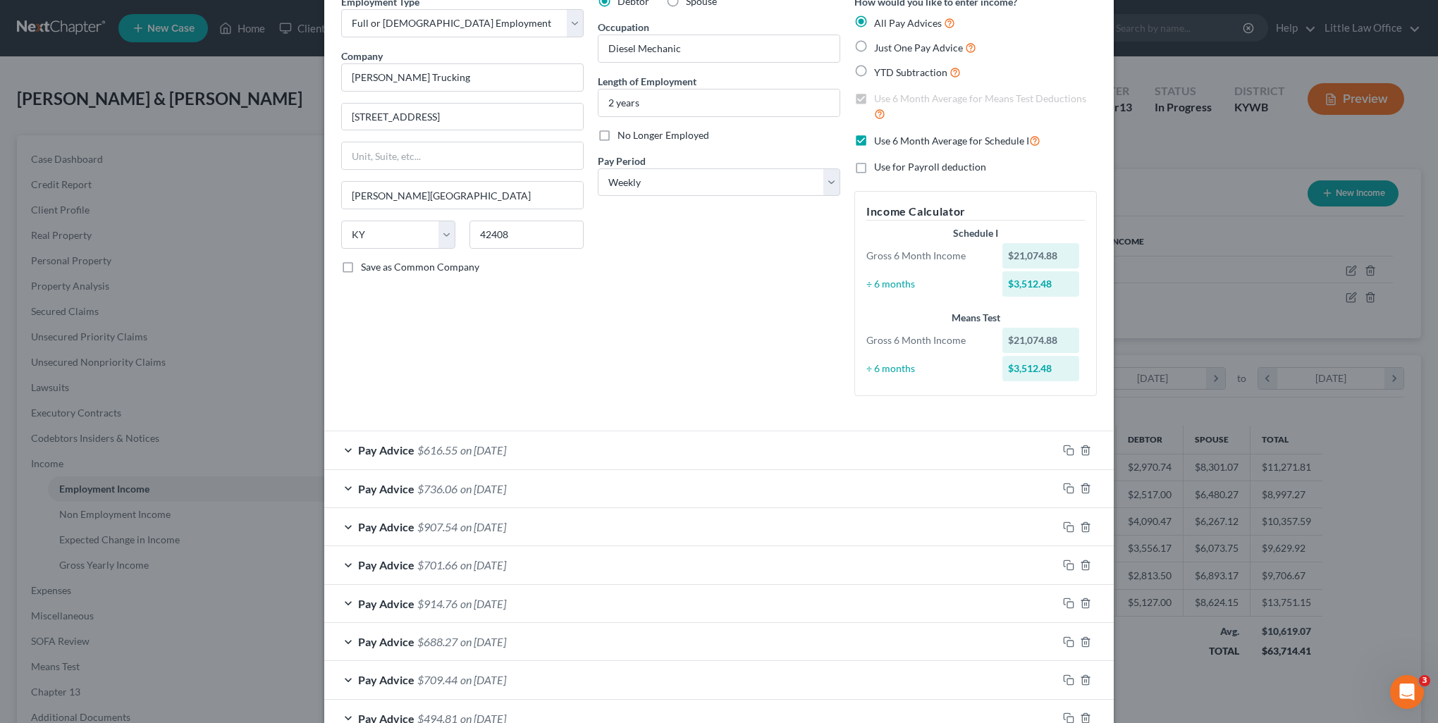
drag, startPoint x: 870, startPoint y: 139, endPoint x: 916, endPoint y: 433, distance: 297.6
click at [874, 139] on span "Use 6 Month Average for Schedule I" at bounding box center [951, 141] width 155 height 12
click at [880, 139] on input "Use 6 Month Average for Schedule I" at bounding box center [884, 137] width 9 height 9
click at [638, 453] on div "Pay Advice $616.55 on [DATE]" at bounding box center [690, 449] width 733 height 37
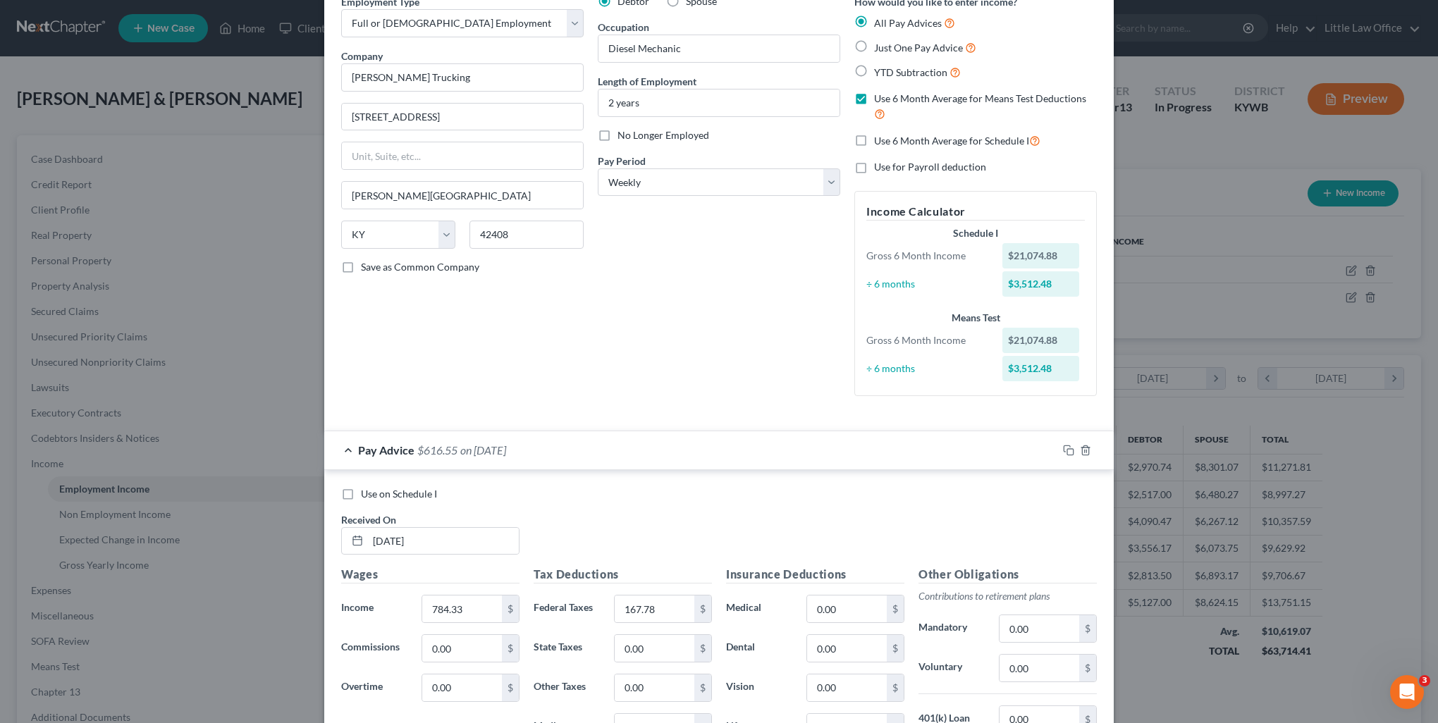
click at [383, 490] on span "Use on Schedule I" at bounding box center [399, 494] width 76 height 12
click at [376, 490] on input "Use on Schedule I" at bounding box center [371, 491] width 9 height 9
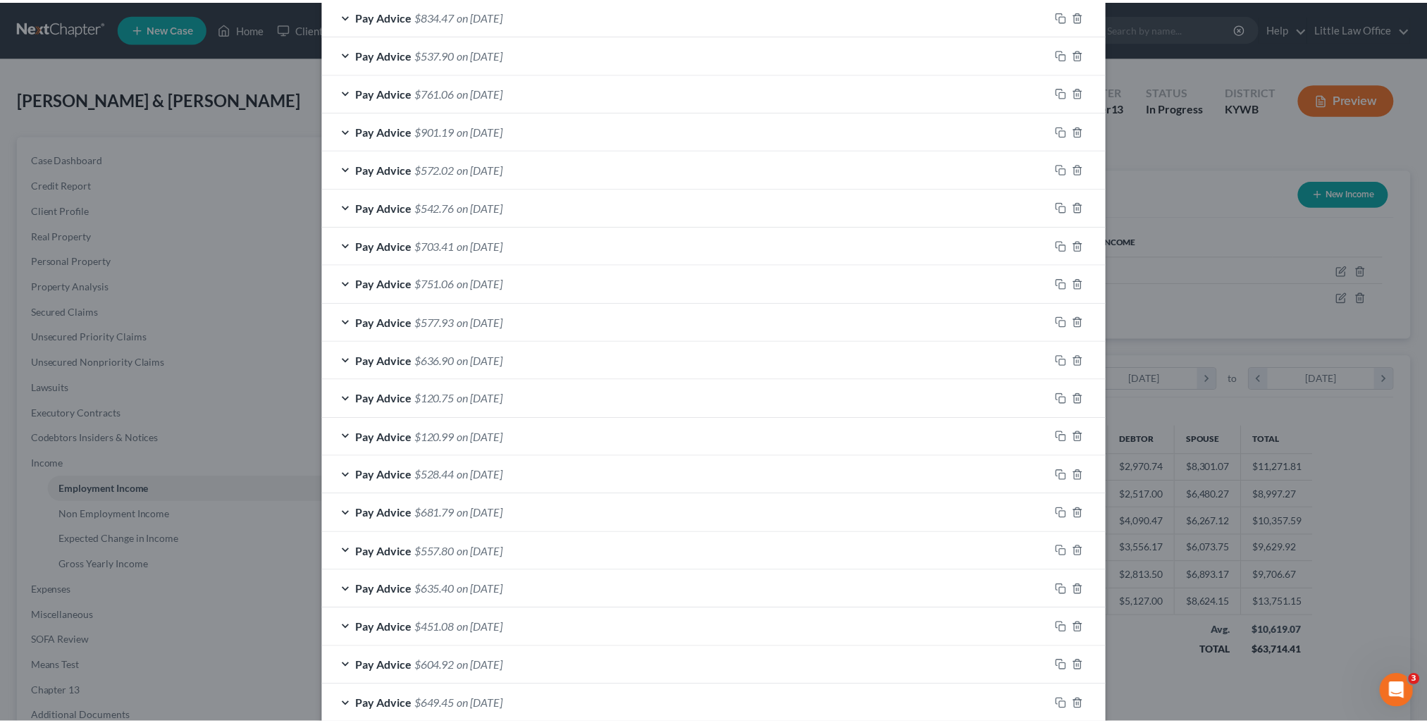
scroll to position [1384, 0]
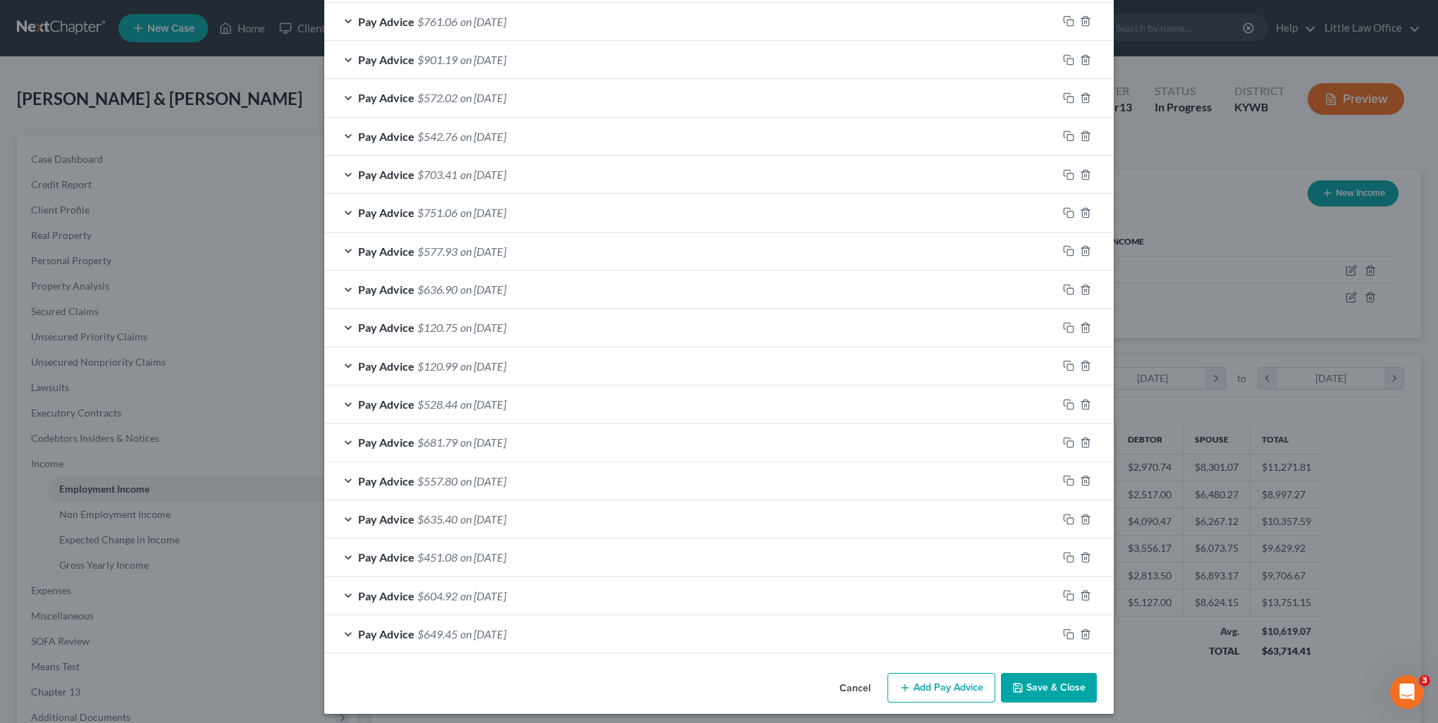
click at [1036, 673] on button "Save & Close" at bounding box center [1049, 688] width 96 height 30
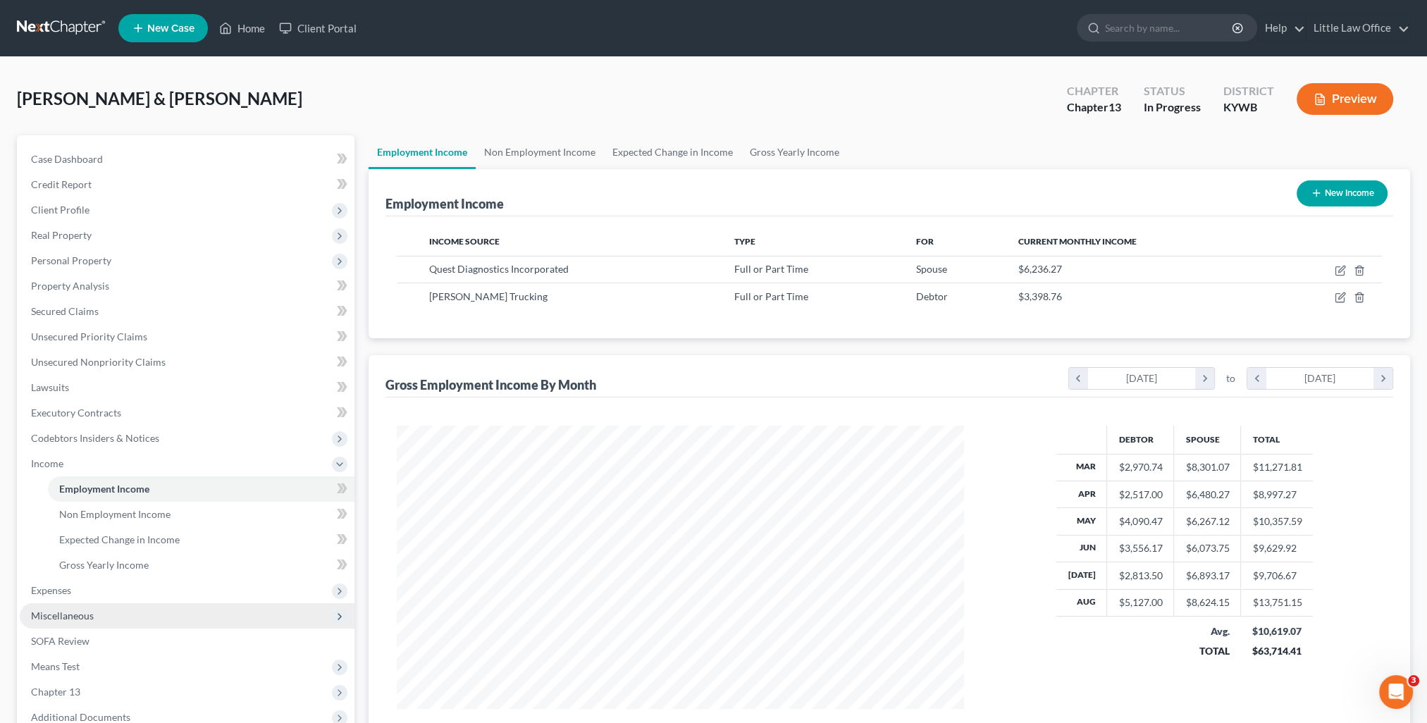
scroll to position [704626, 704317]
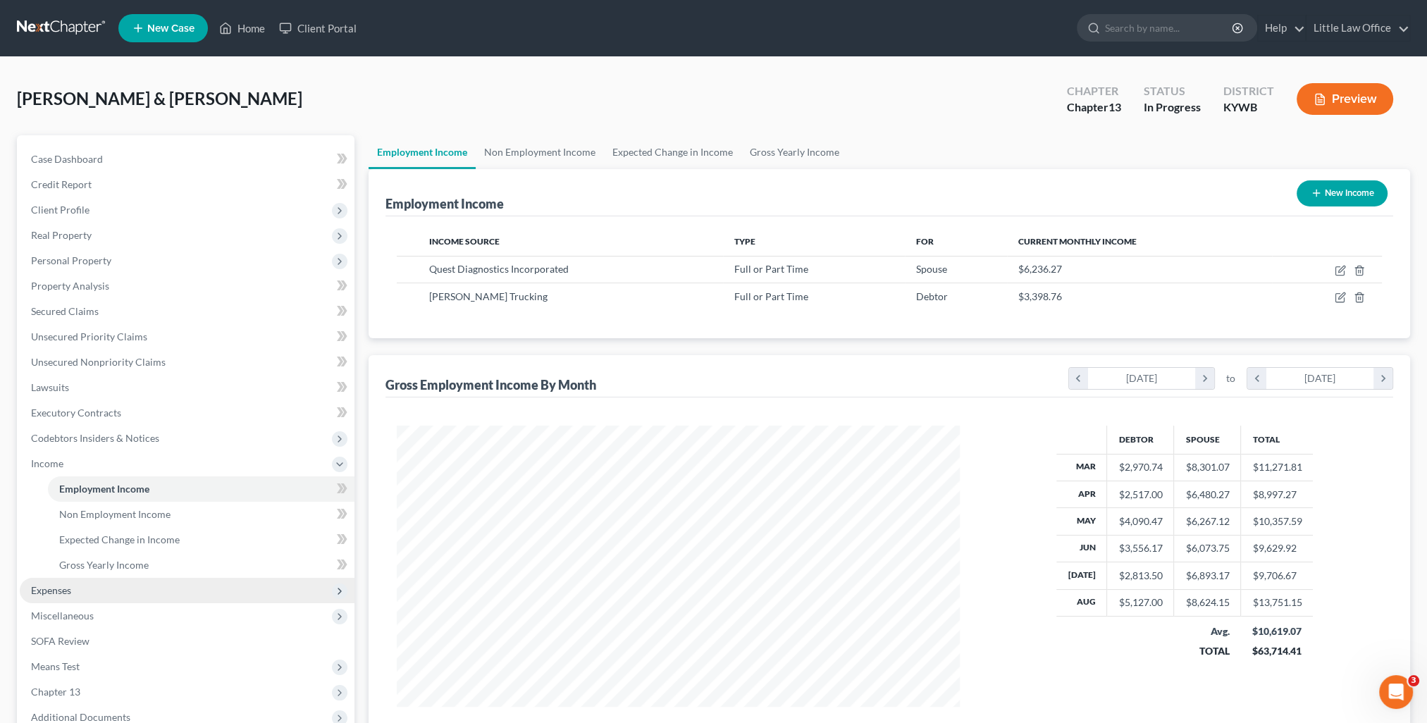
click at [73, 595] on span "Expenses" at bounding box center [187, 590] width 335 height 25
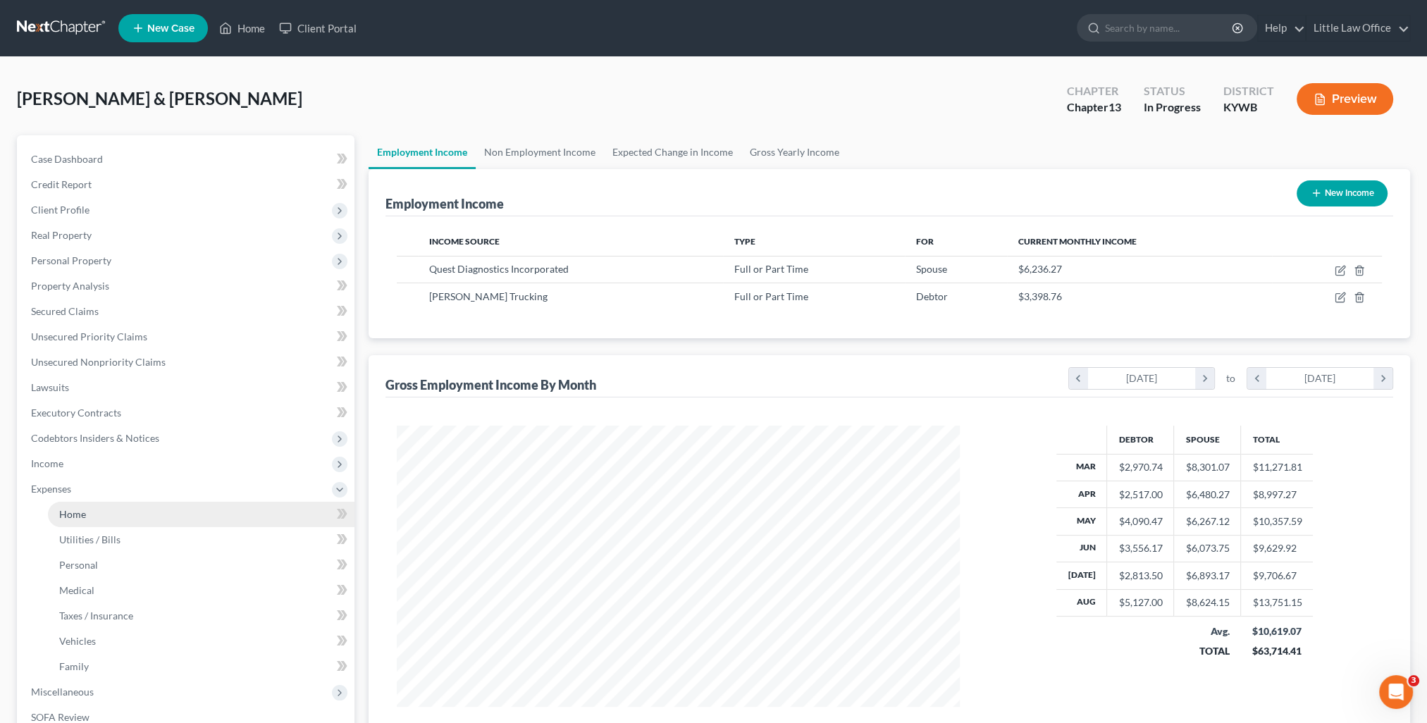
click at [82, 516] on span "Home" at bounding box center [72, 514] width 27 height 12
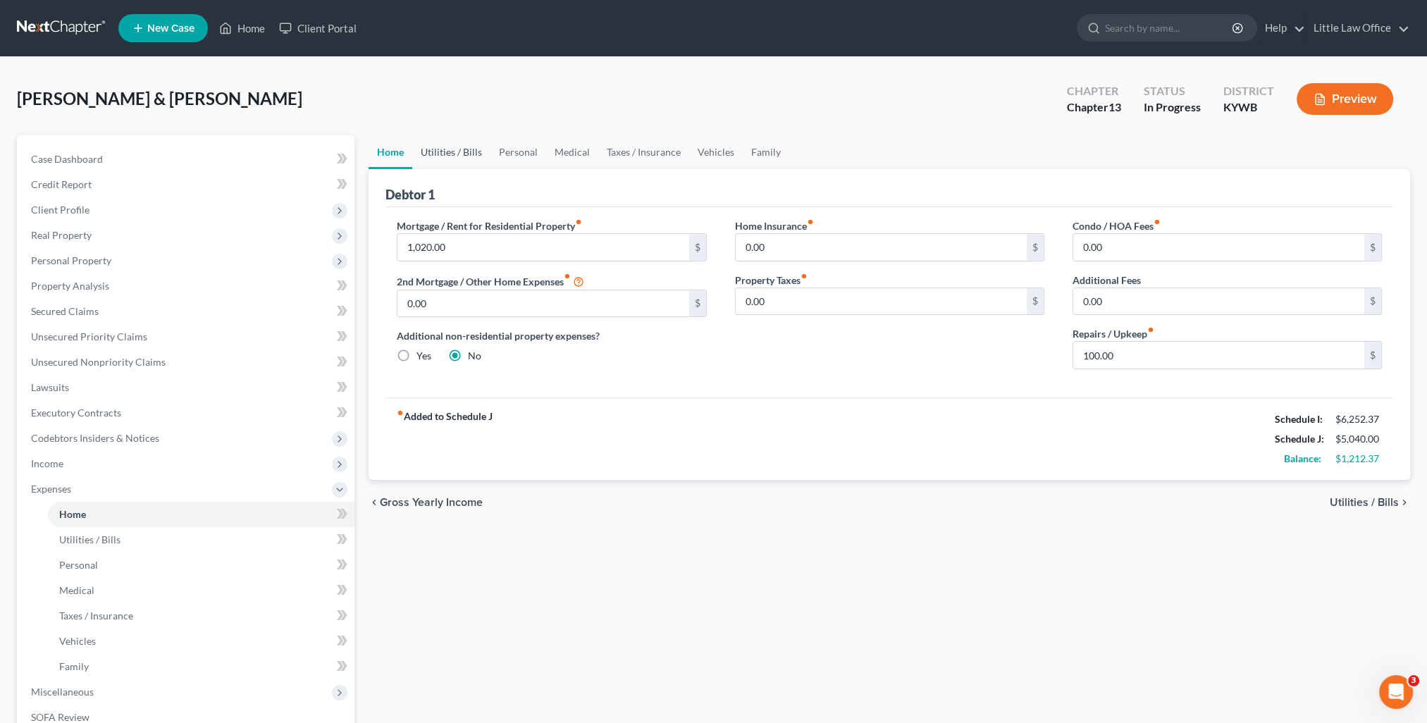
click at [446, 160] on link "Utilities / Bills" at bounding box center [451, 152] width 78 height 34
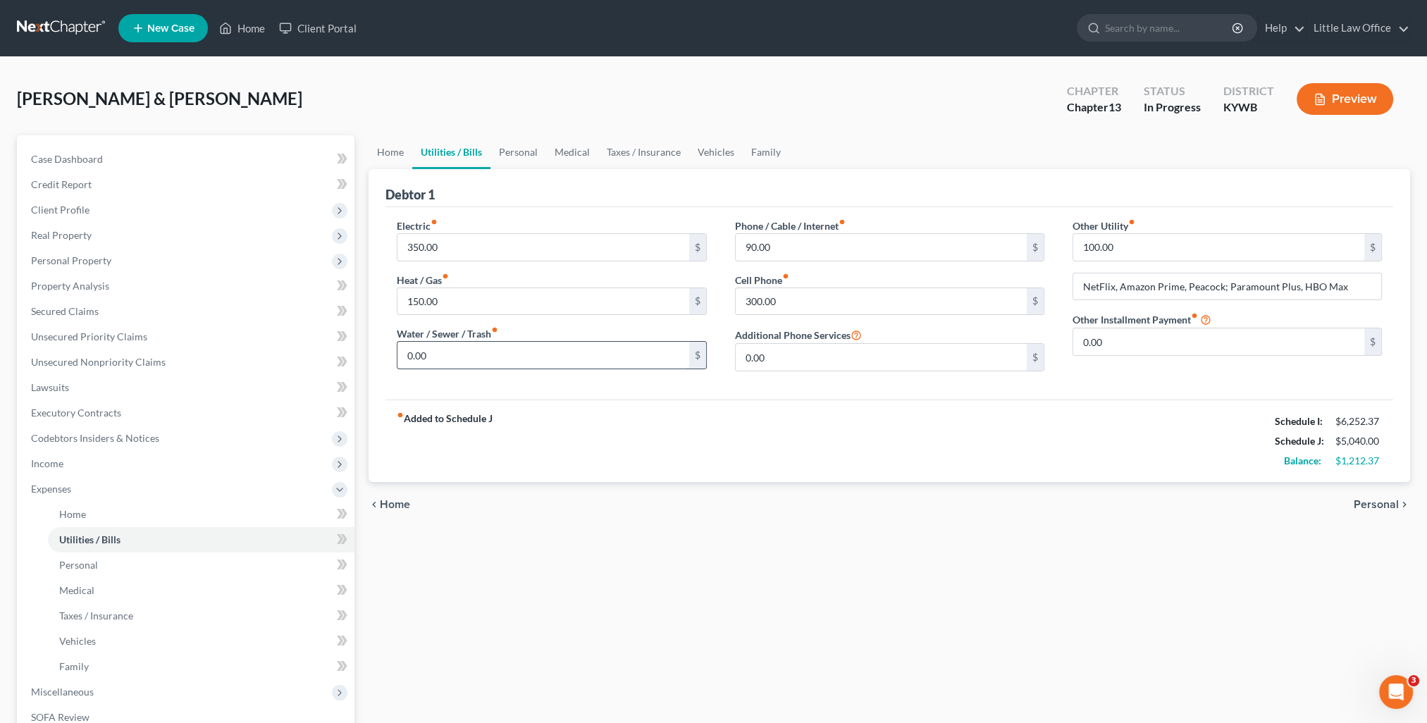
click at [479, 354] on input "0.00" at bounding box center [543, 355] width 291 height 27
click at [763, 149] on link "Family" at bounding box center [766, 152] width 47 height 34
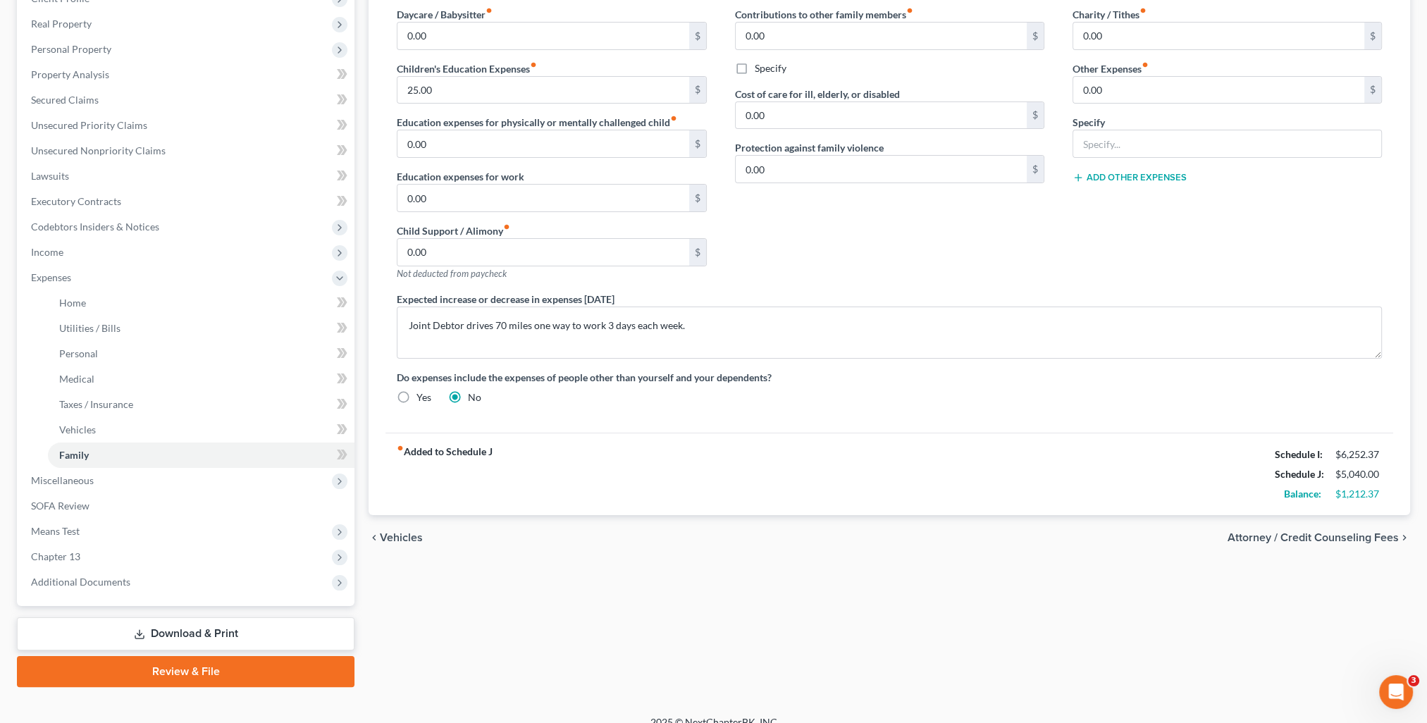
scroll to position [228, 0]
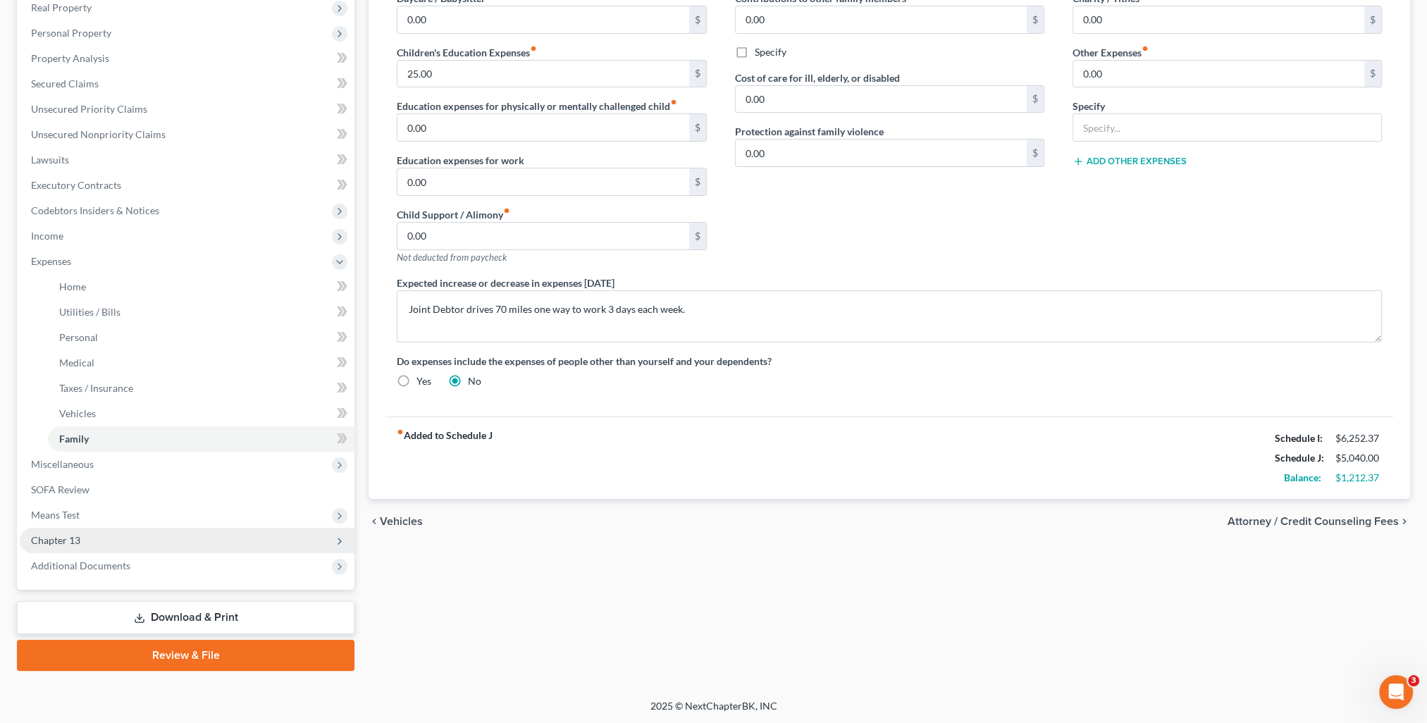
click at [86, 534] on span "Chapter 13" at bounding box center [187, 540] width 335 height 25
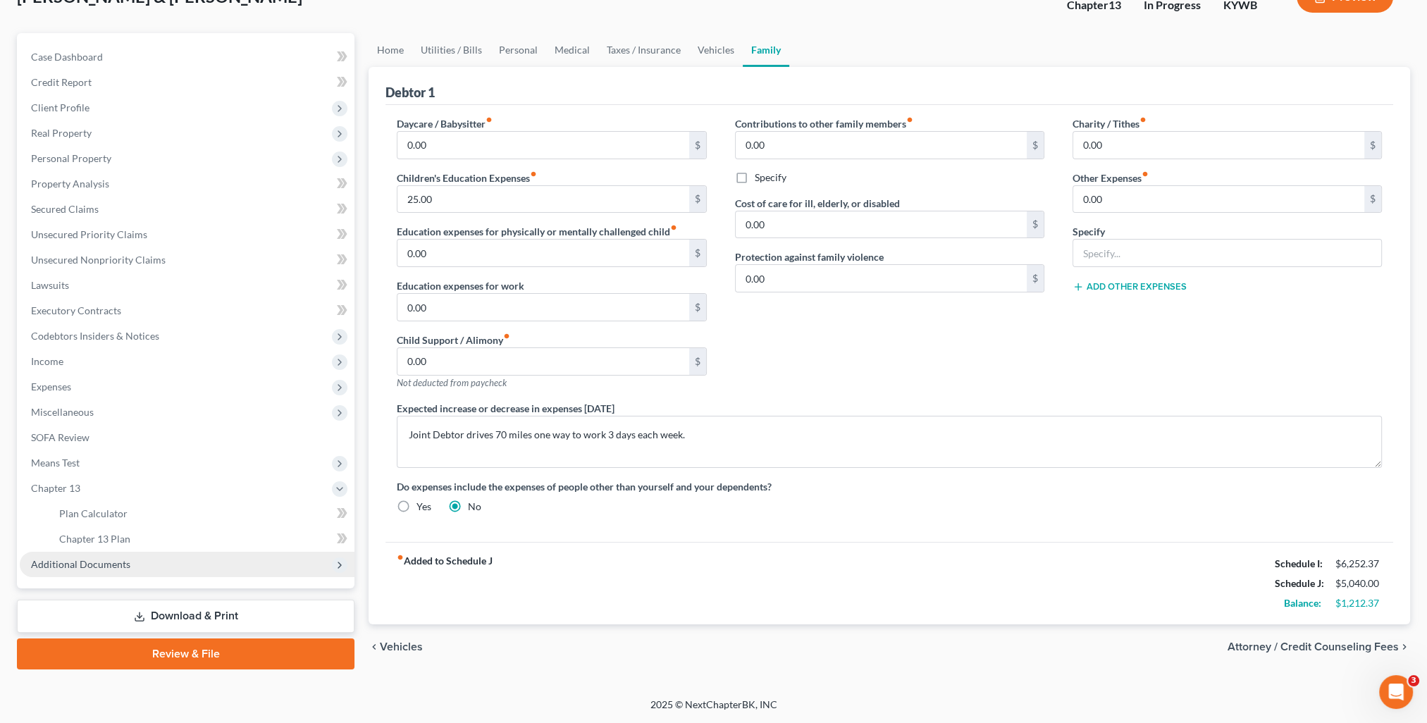
scroll to position [101, 0]
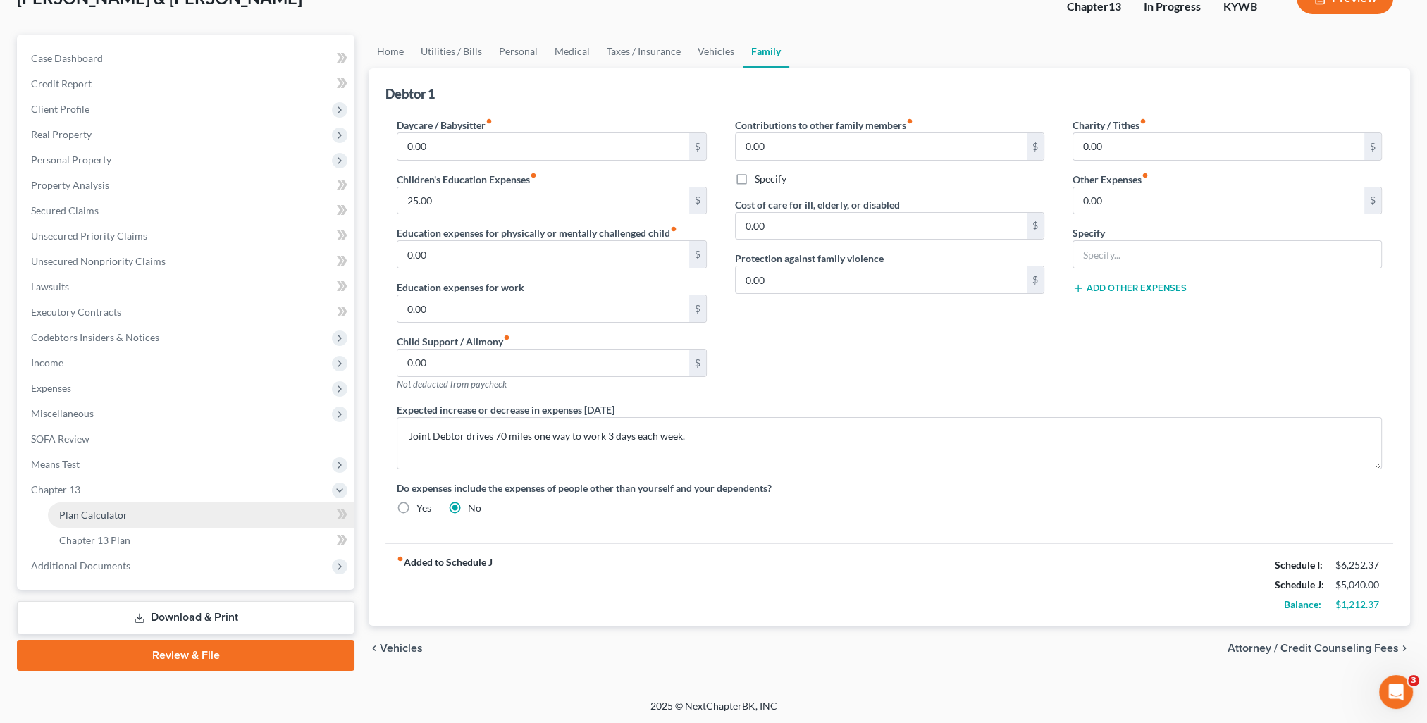
click at [99, 514] on span "Plan Calculator" at bounding box center [93, 515] width 68 height 12
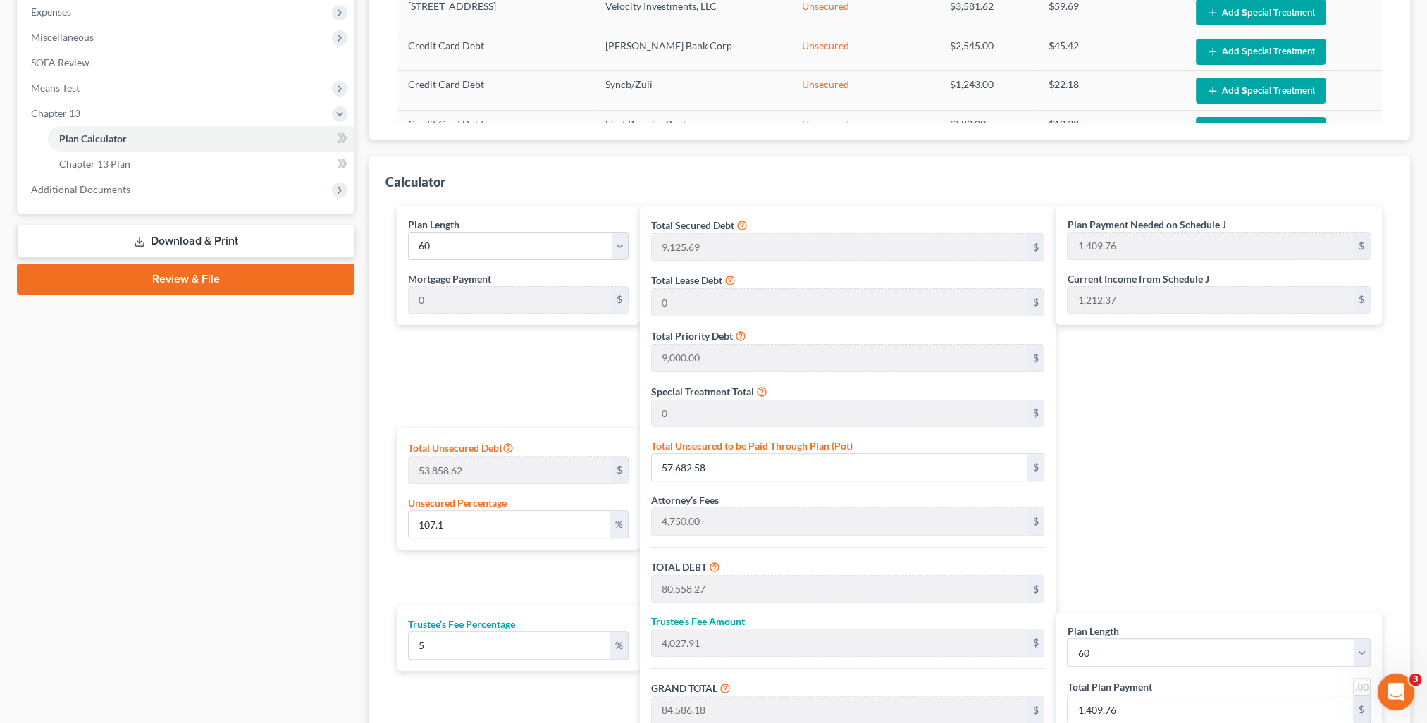
scroll to position [646, 0]
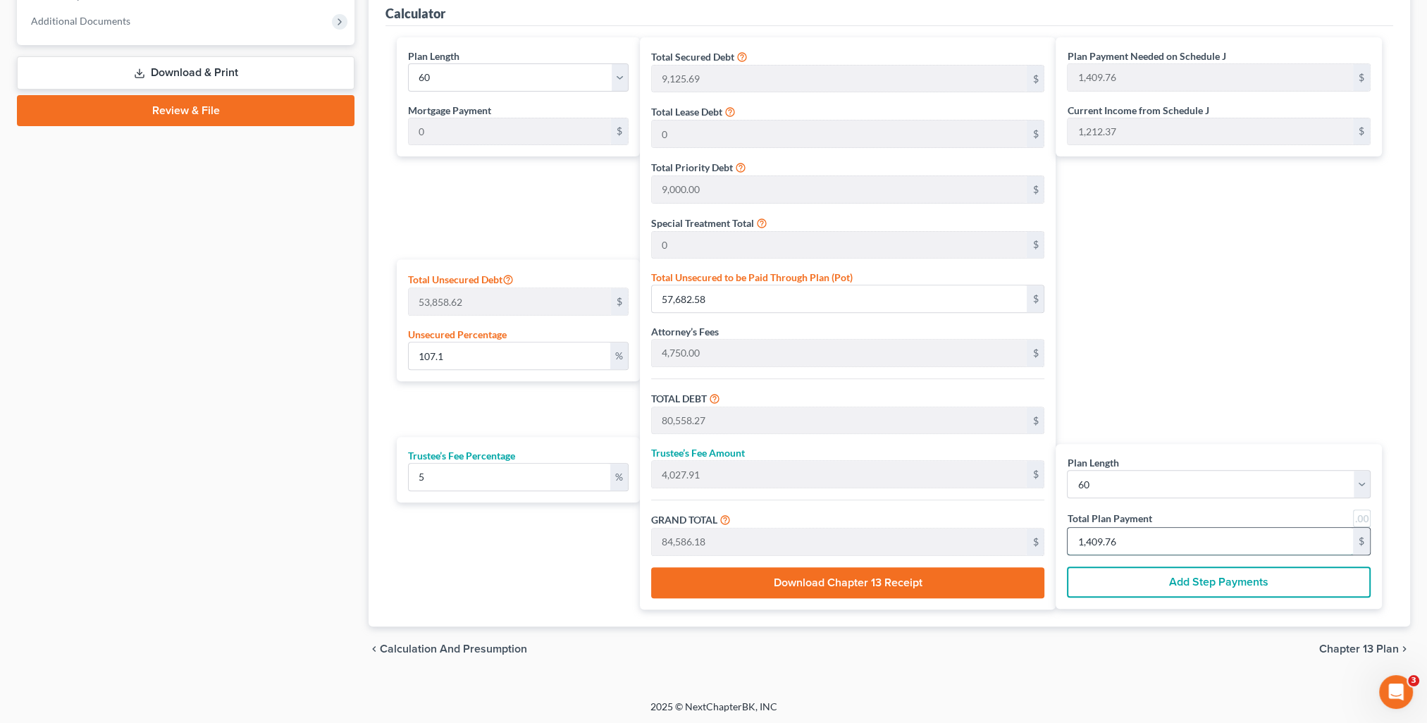
click at [1138, 540] on input "1,409.76" at bounding box center [1210, 541] width 285 height 27
click at [457, 354] on input "86.44" at bounding box center [509, 356] width 201 height 27
click at [1119, 528] on input "1,215" at bounding box center [1210, 541] width 285 height 27
click at [1148, 342] on div "Plan Payment Needed on Schedule J 1,409.76 $ Current Income from Schedule J 1,2…" at bounding box center [1222, 323] width 333 height 572
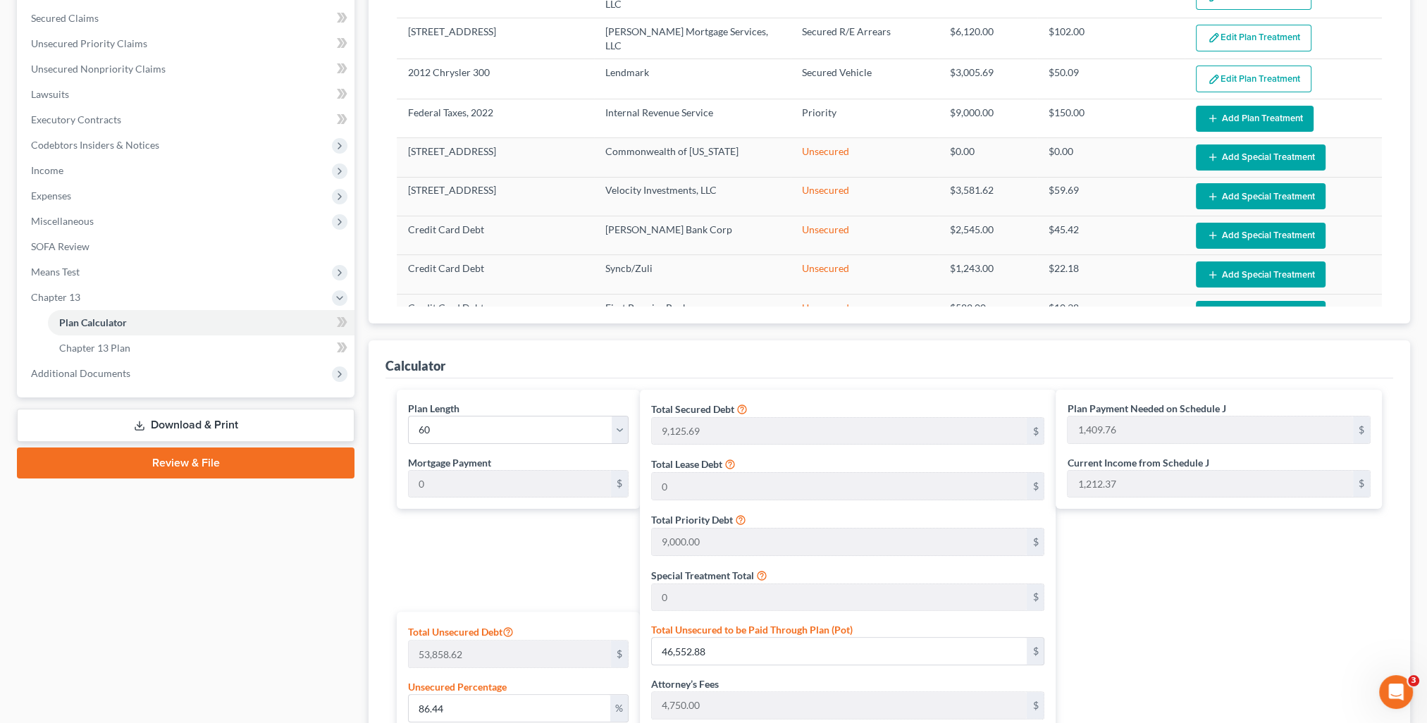
scroll to position [0, 0]
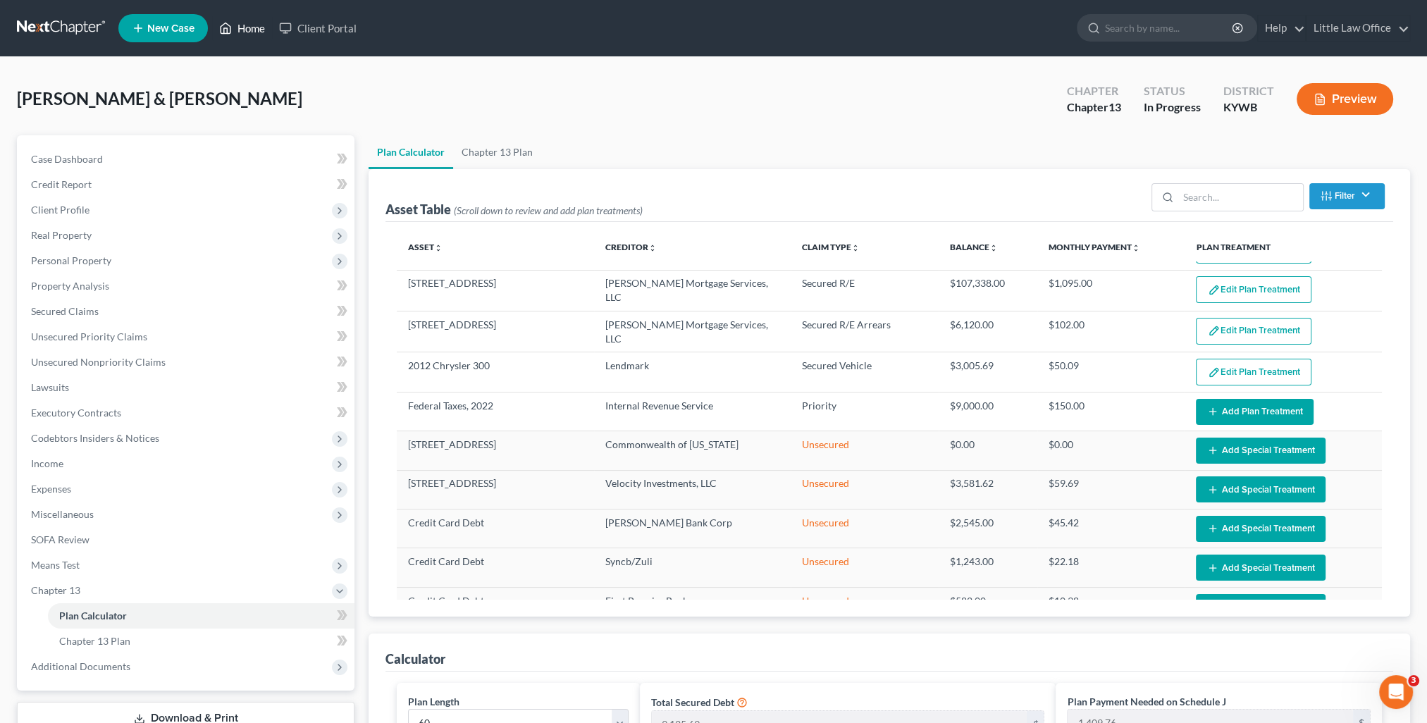
click at [259, 28] on link "Home" at bounding box center [242, 28] width 60 height 25
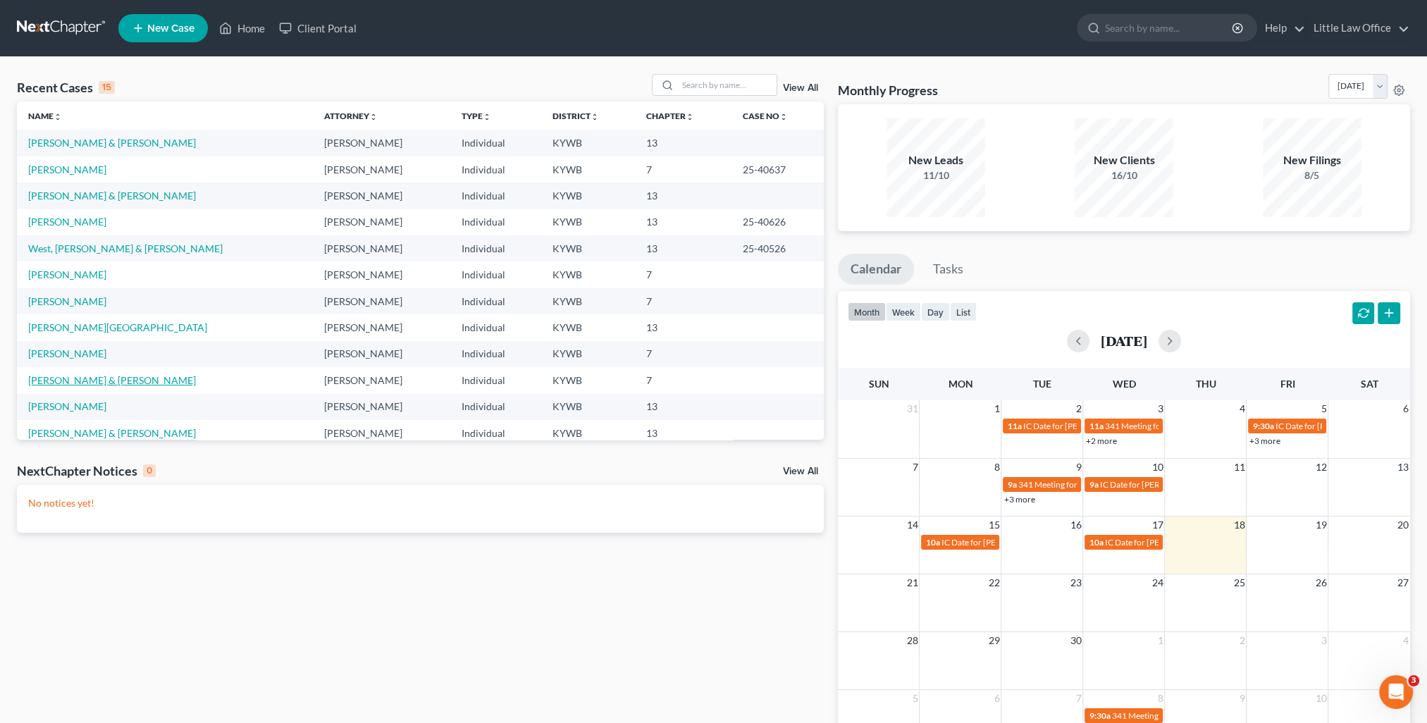
click at [95, 386] on link "[PERSON_NAME] & [PERSON_NAME]" at bounding box center [112, 380] width 168 height 12
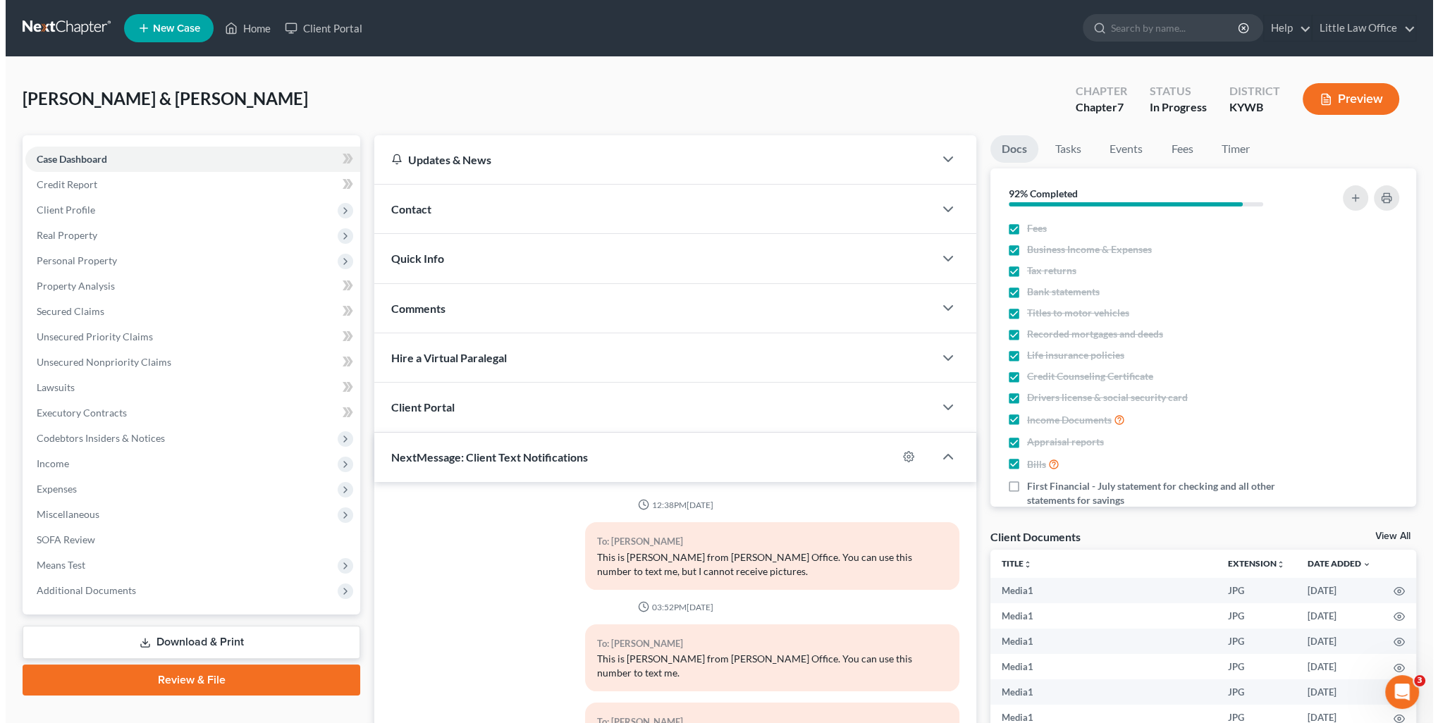
scroll to position [10732, 0]
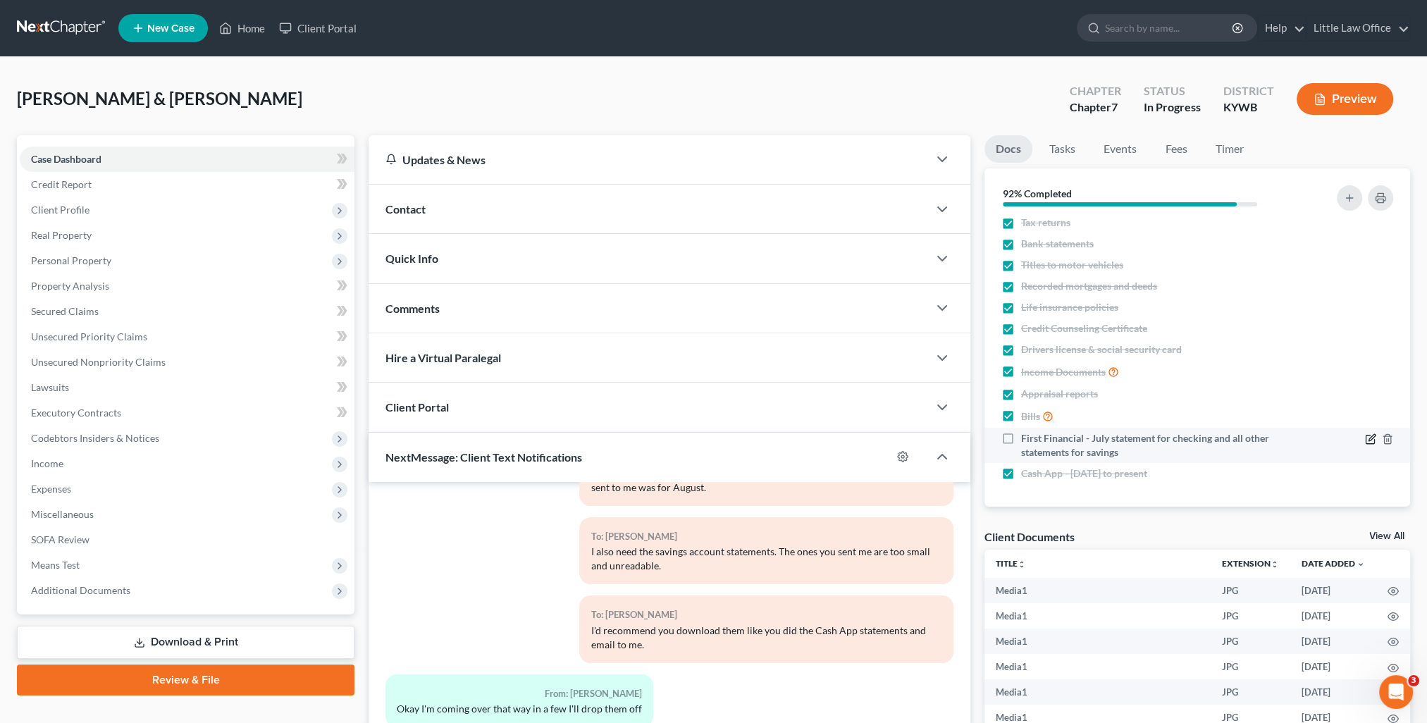
click at [1365, 437] on icon "button" at bounding box center [1370, 439] width 11 height 11
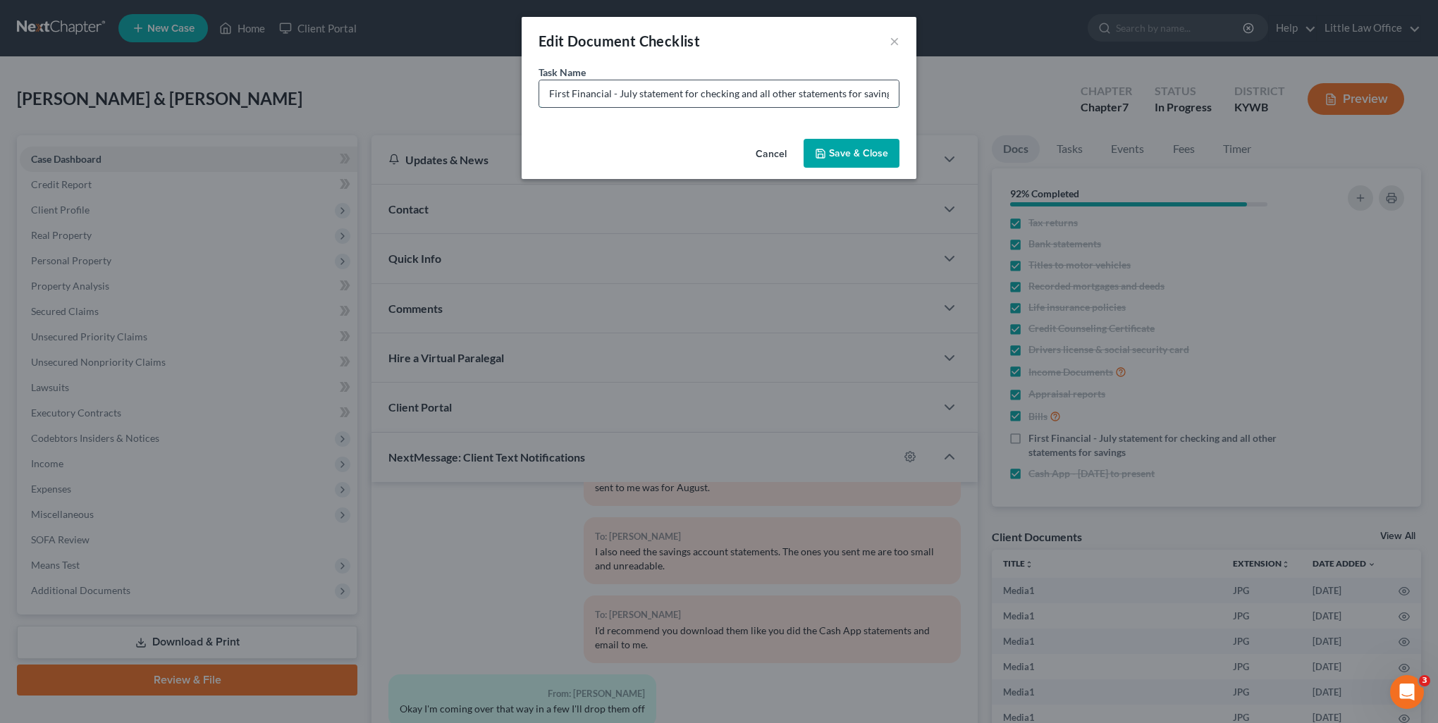
scroll to position [0, 0]
drag, startPoint x: 739, startPoint y: 97, endPoint x: 891, endPoint y: 92, distance: 151.6
click at [891, 92] on input "First Financial - July statement for checking and all other statements for savi…" at bounding box center [719, 93] width 360 height 27
click at [844, 149] on button "Save & Close" at bounding box center [852, 154] width 96 height 30
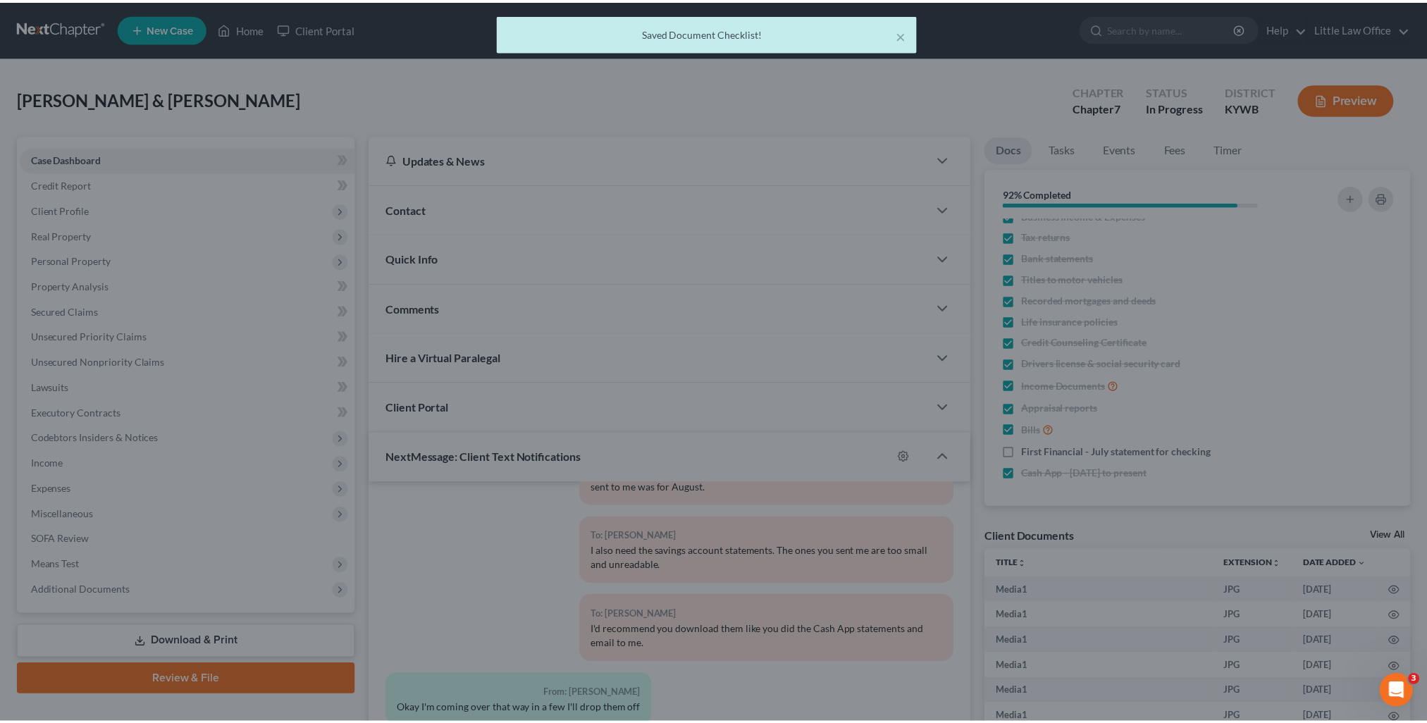
scroll to position [34, 0]
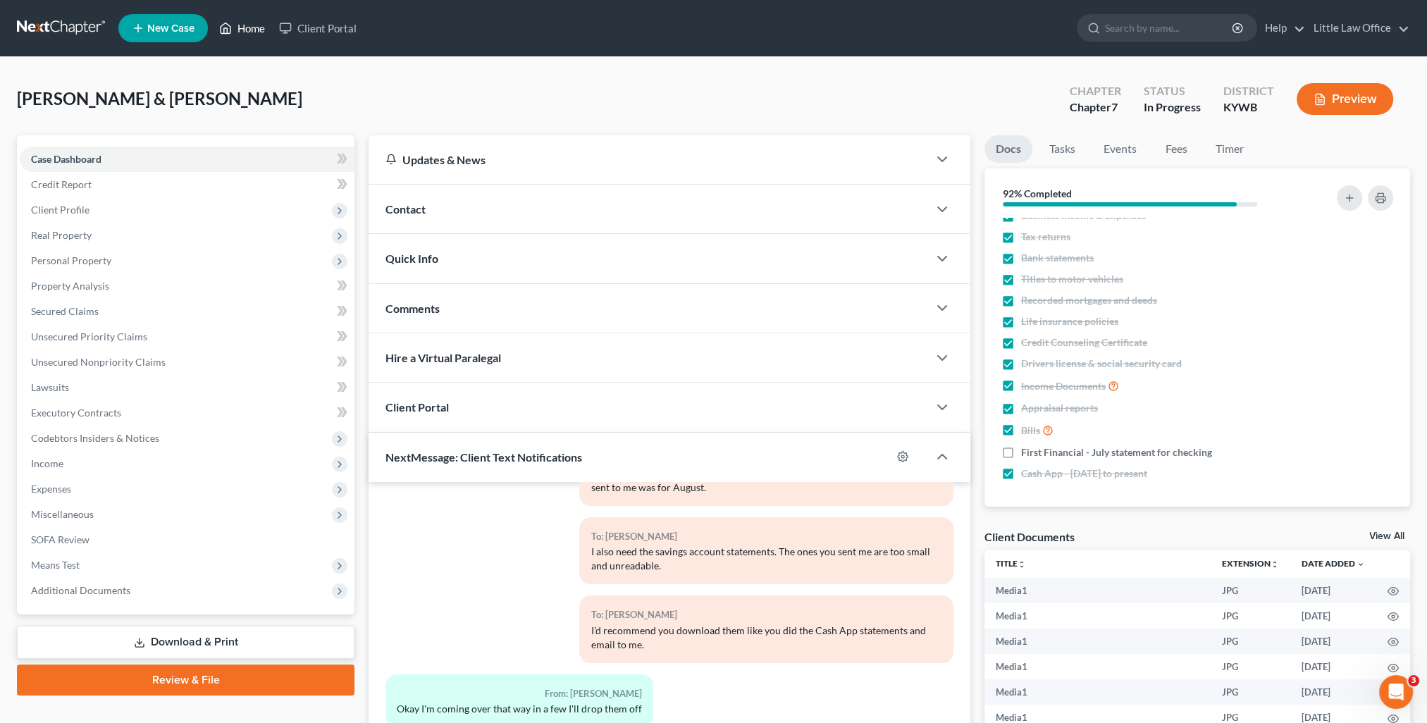
click at [242, 34] on link "Home" at bounding box center [242, 28] width 60 height 25
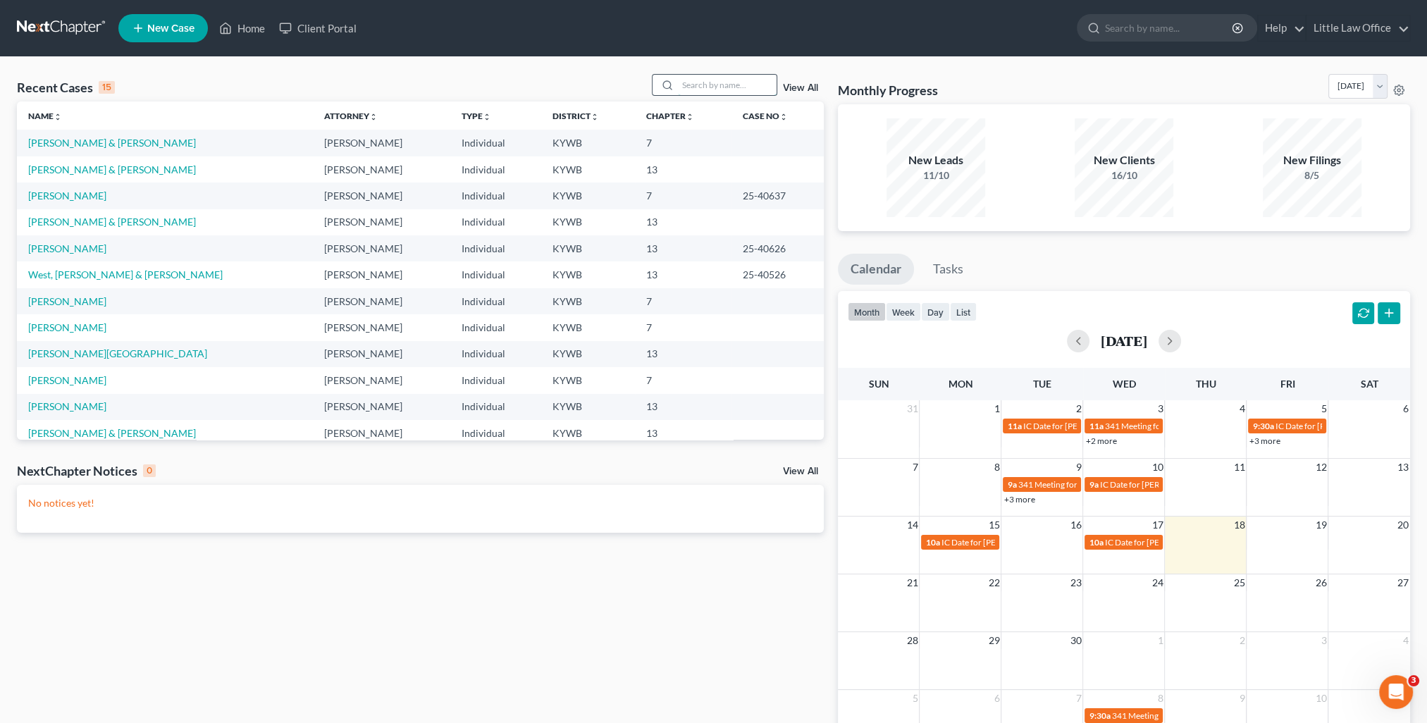
click at [702, 90] on input "search" at bounding box center [727, 85] width 99 height 20
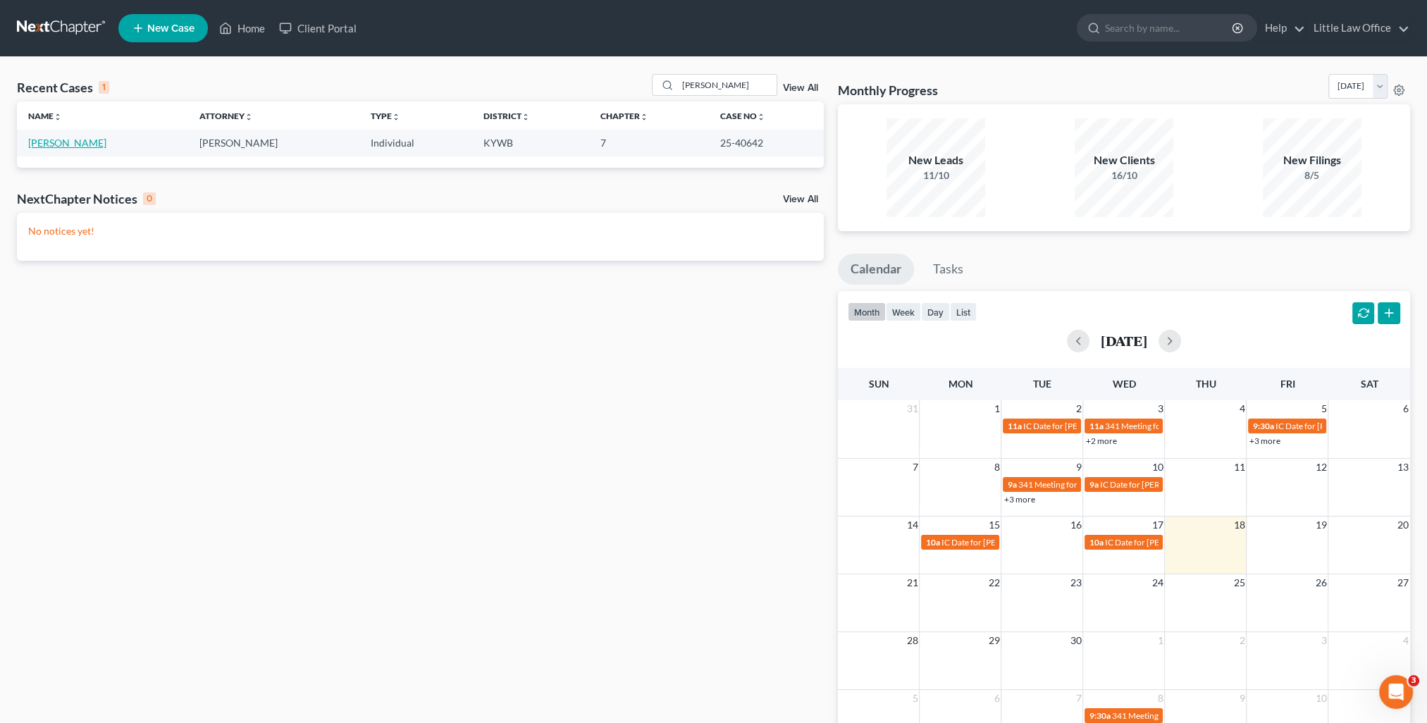
click at [73, 141] on link "[PERSON_NAME]" at bounding box center [67, 143] width 78 height 12
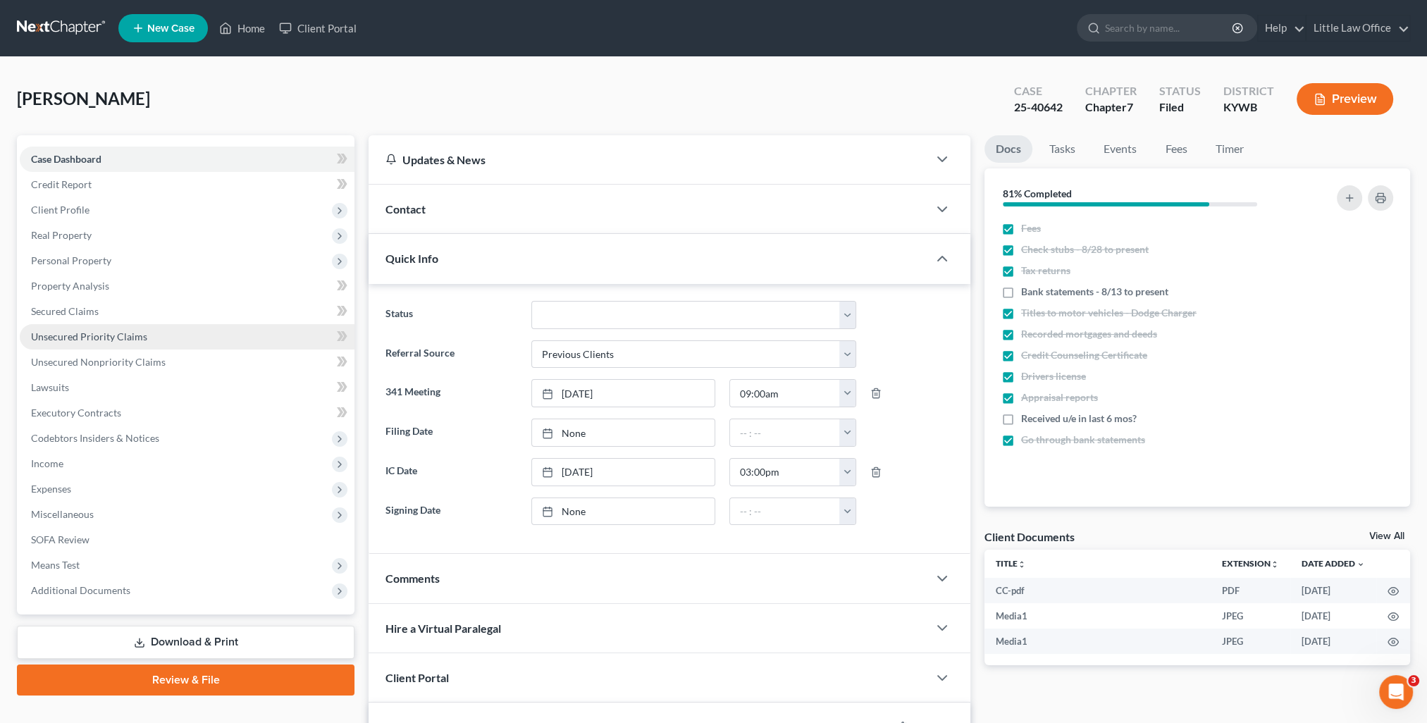
scroll to position [1733, 0]
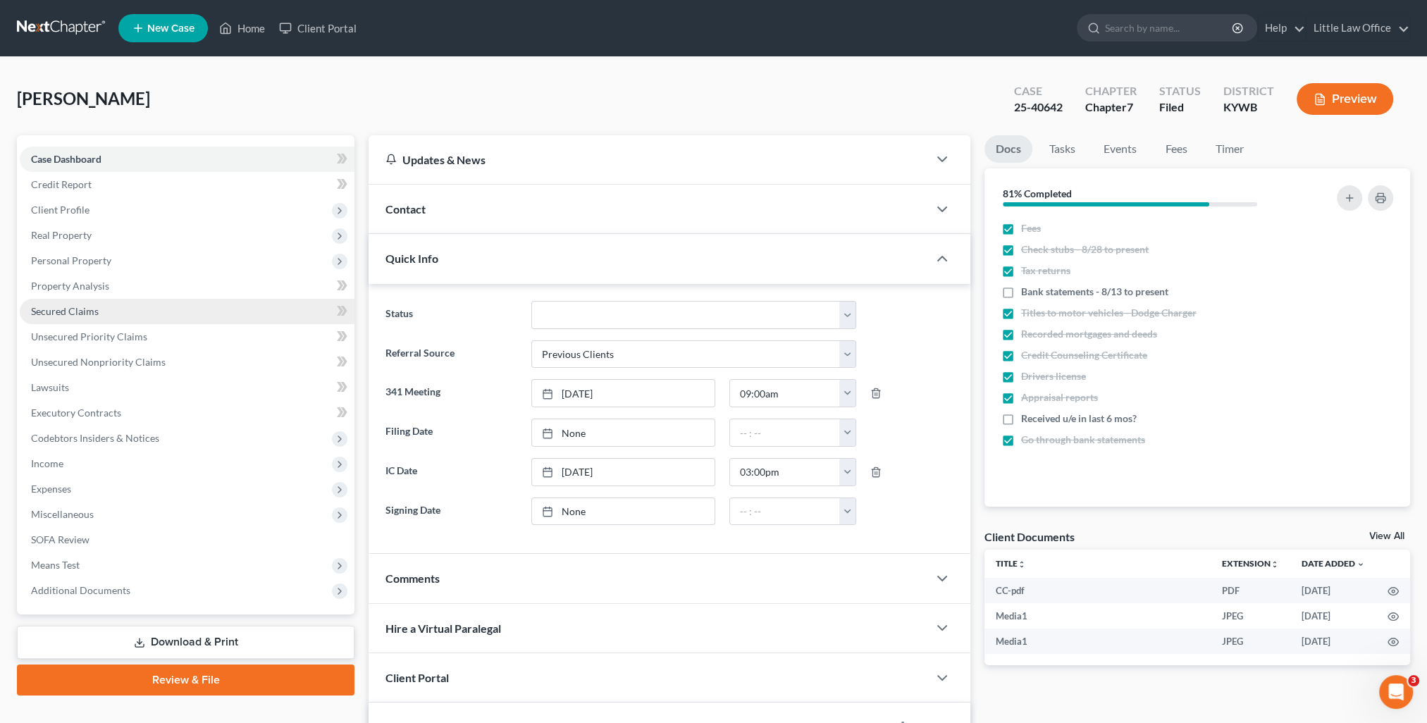
click at [74, 309] on span "Secured Claims" at bounding box center [65, 311] width 68 height 12
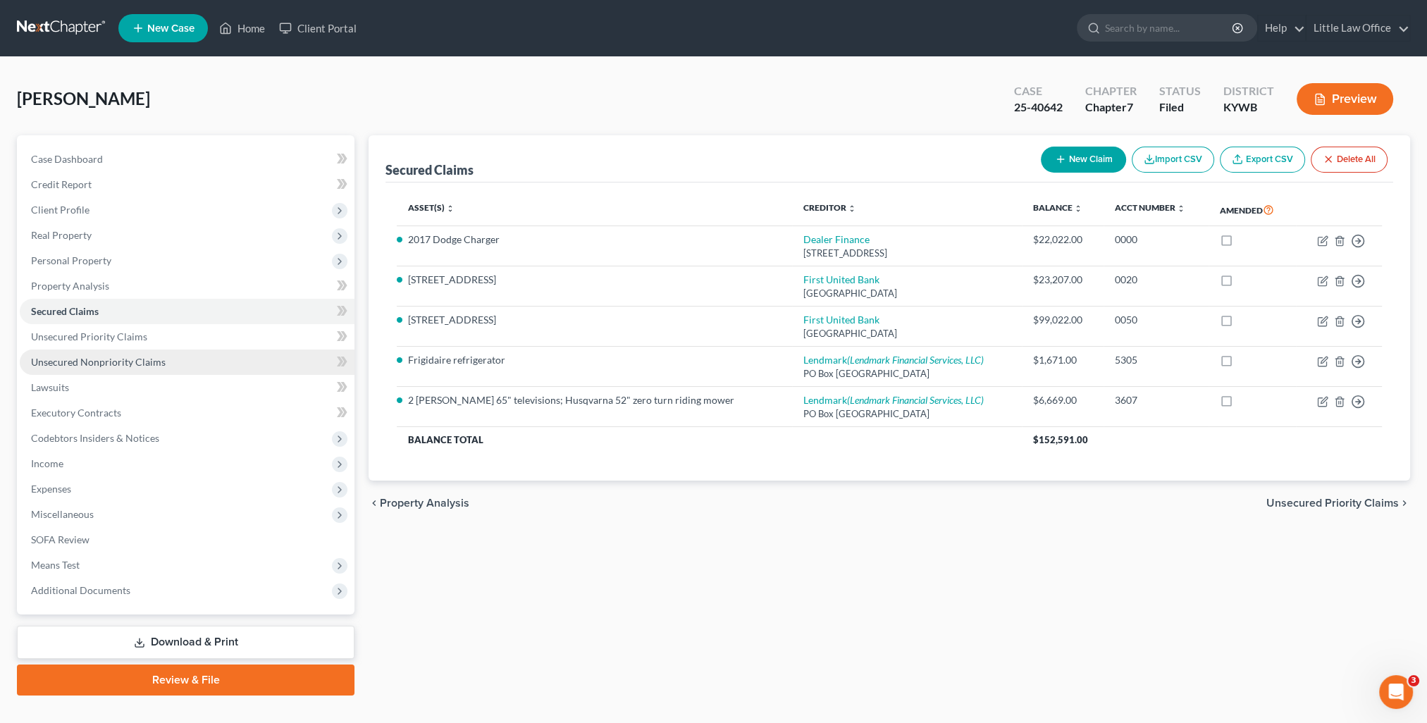
click at [89, 352] on link "Unsecured Nonpriority Claims" at bounding box center [187, 362] width 335 height 25
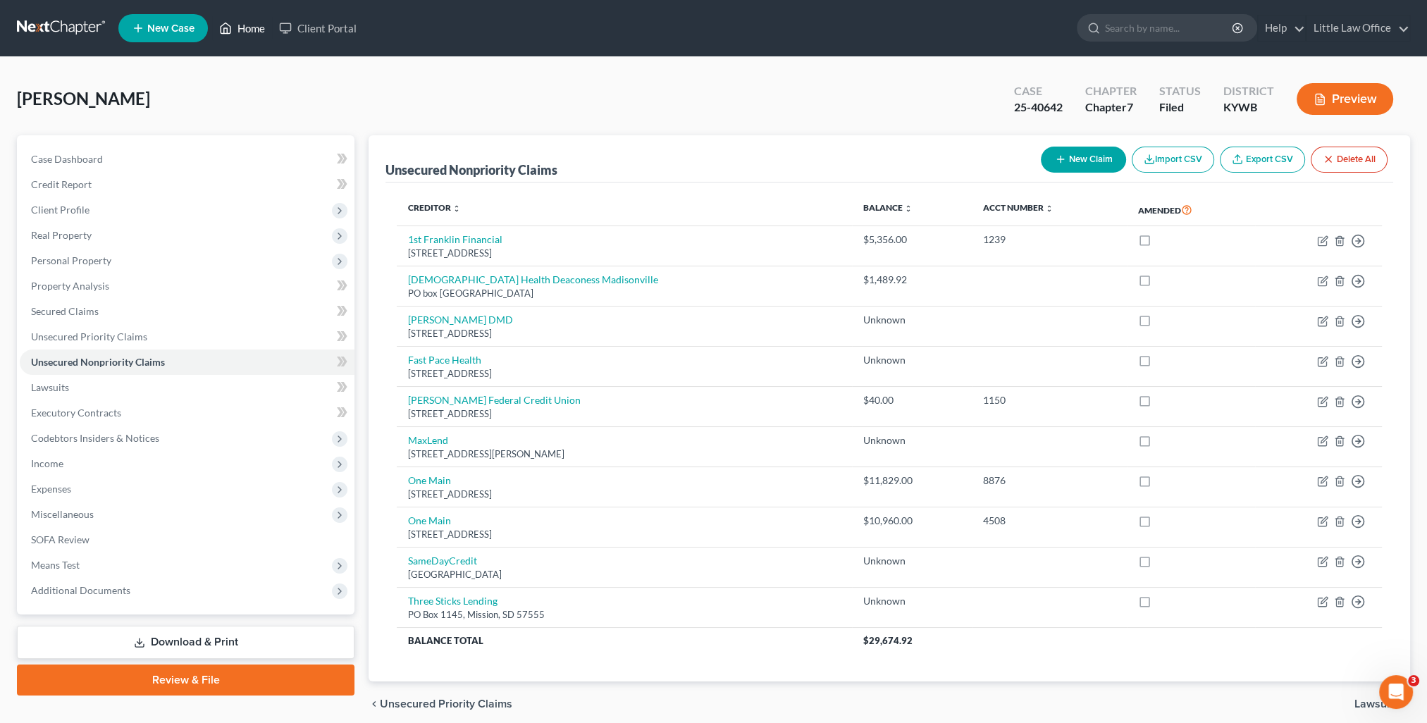
click at [246, 38] on link "Home" at bounding box center [242, 28] width 60 height 25
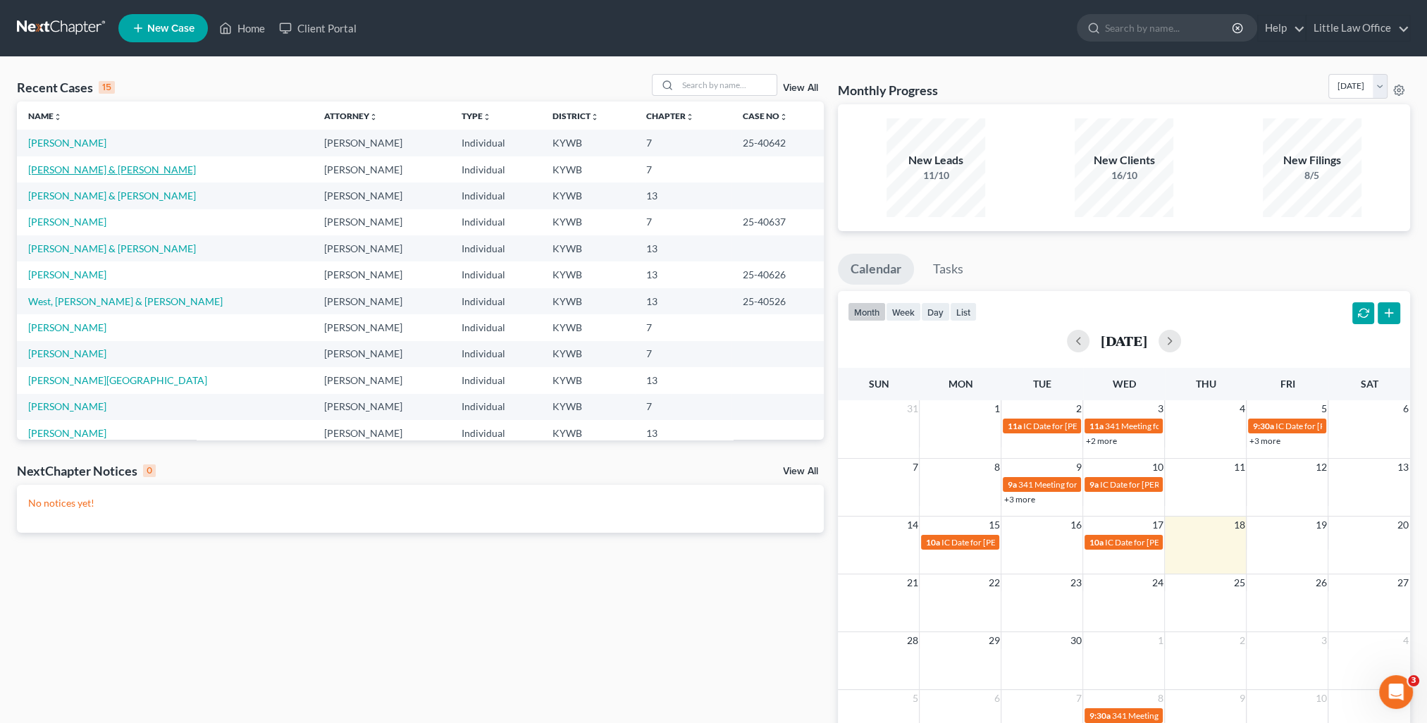
click at [72, 167] on link "[PERSON_NAME] & [PERSON_NAME]" at bounding box center [112, 170] width 168 height 12
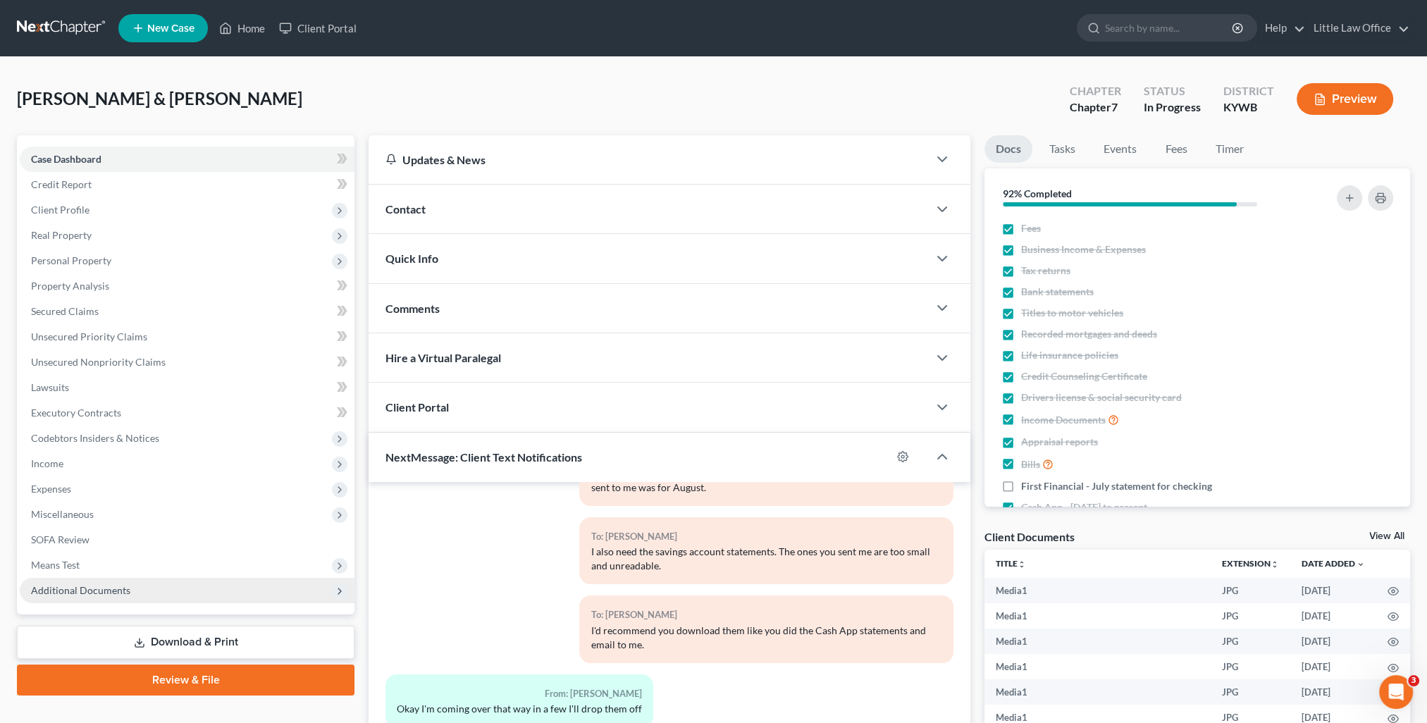
scroll to position [183, 0]
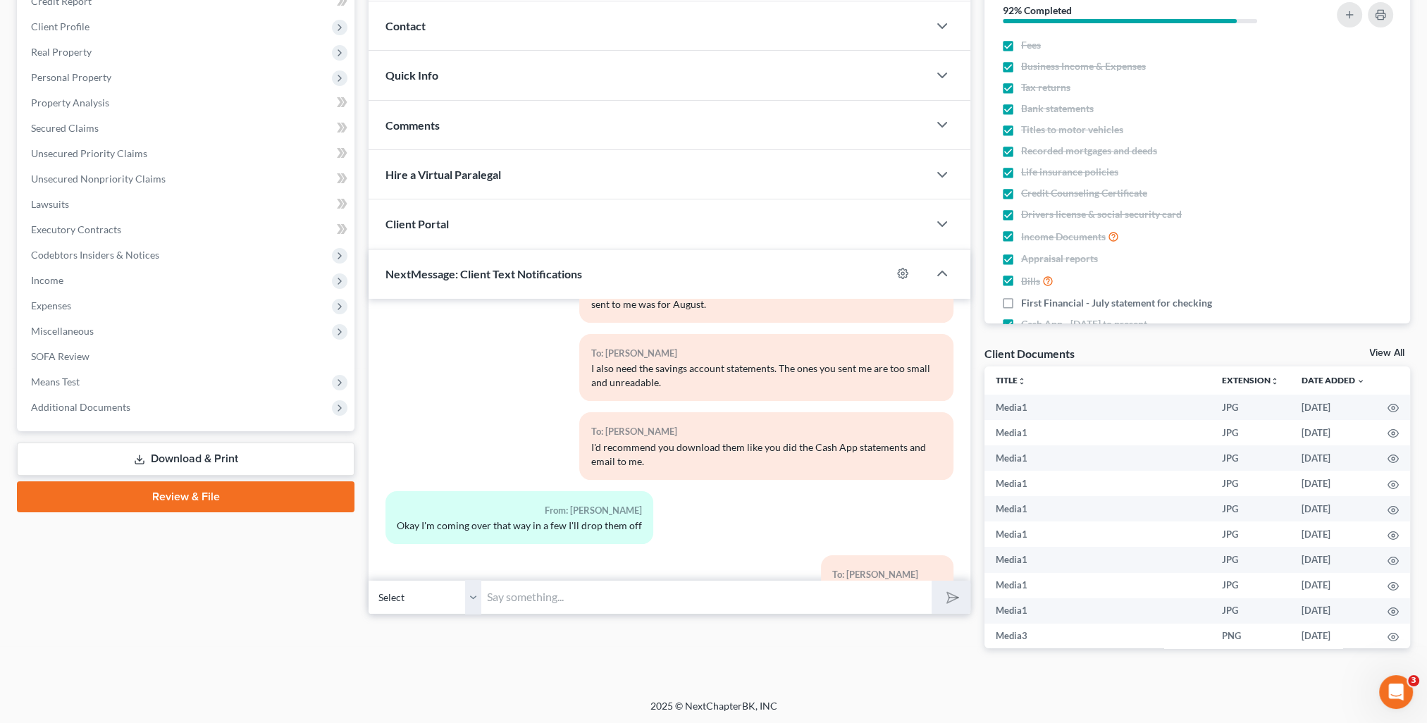
click at [125, 419] on span "Additional Documents" at bounding box center [187, 407] width 335 height 25
click at [124, 417] on span "Additional Documents" at bounding box center [187, 407] width 335 height 25
click at [119, 411] on span "Additional Documents" at bounding box center [80, 407] width 99 height 12
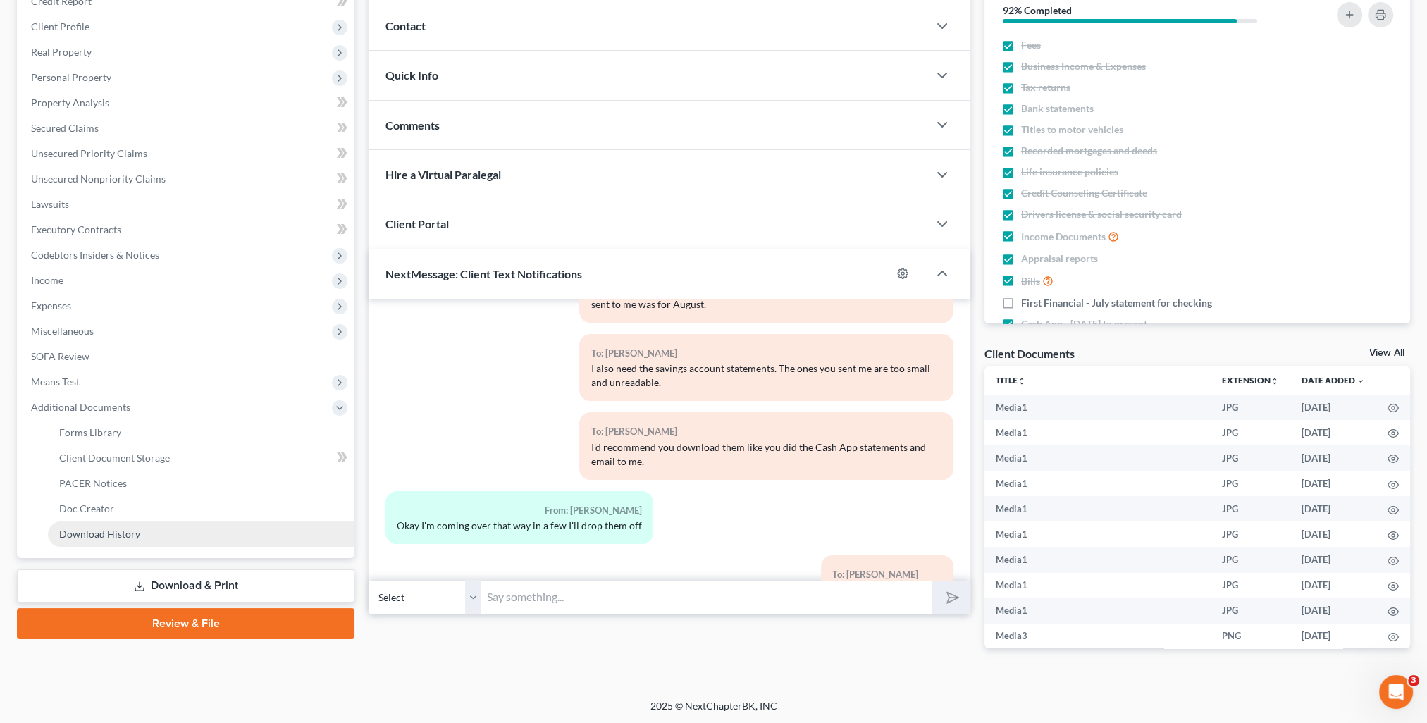
click at [113, 537] on span "Download History" at bounding box center [99, 534] width 81 height 12
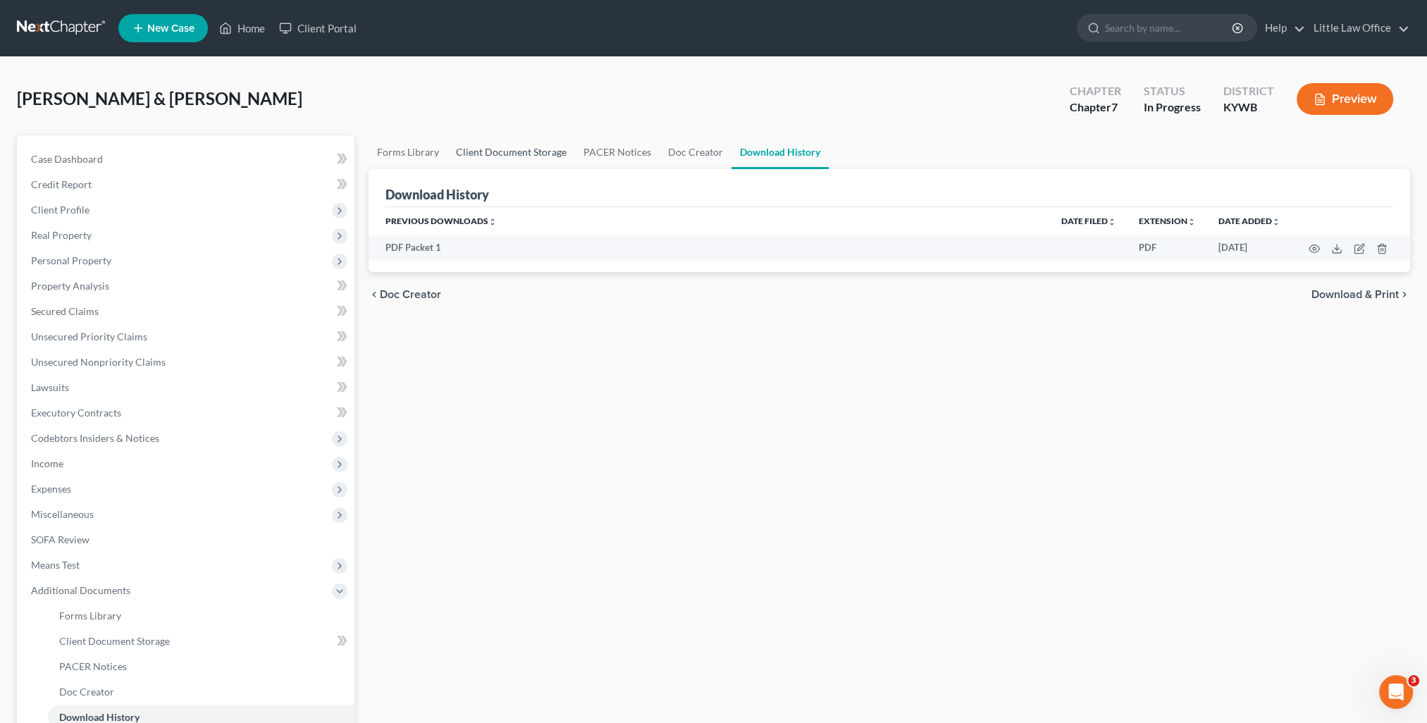
click at [544, 162] on link "Client Document Storage" at bounding box center [512, 152] width 128 height 34
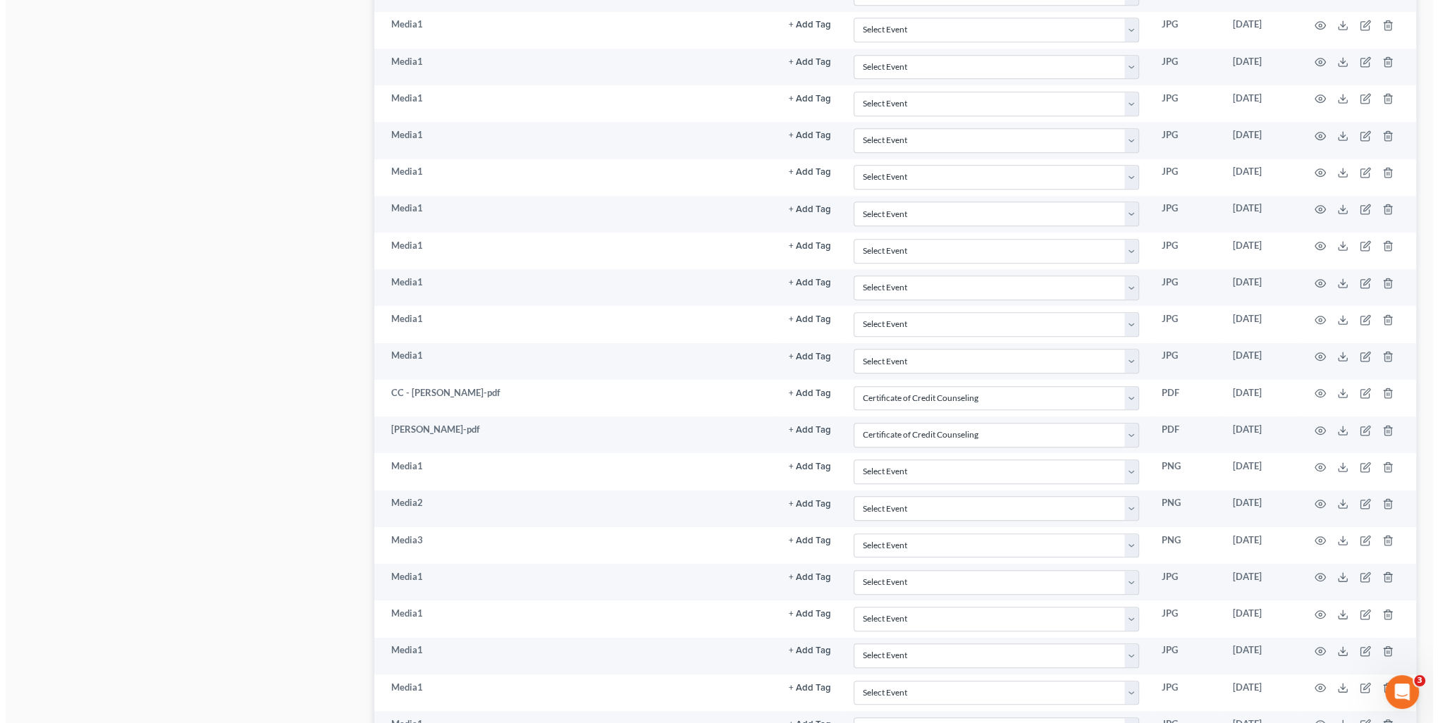
scroll to position [1173, 0]
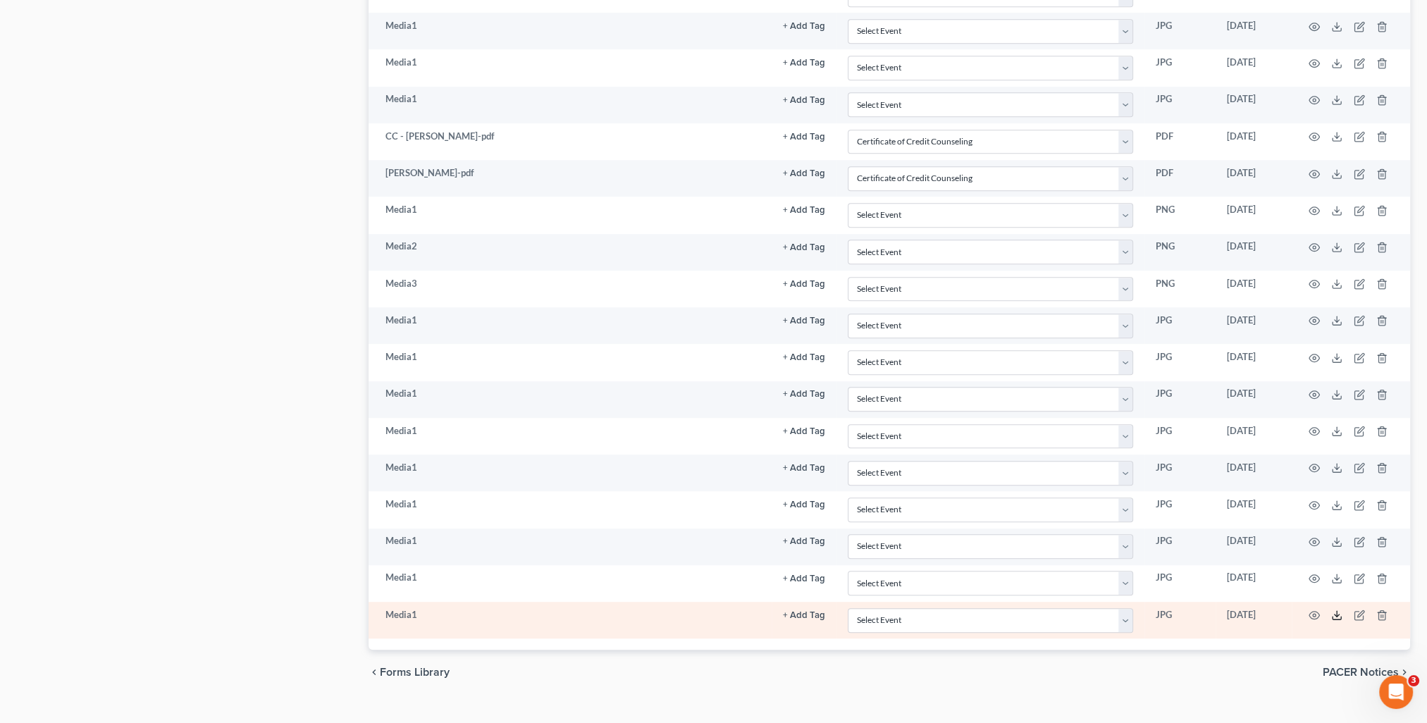
click at [1334, 610] on icon at bounding box center [1337, 615] width 11 height 11
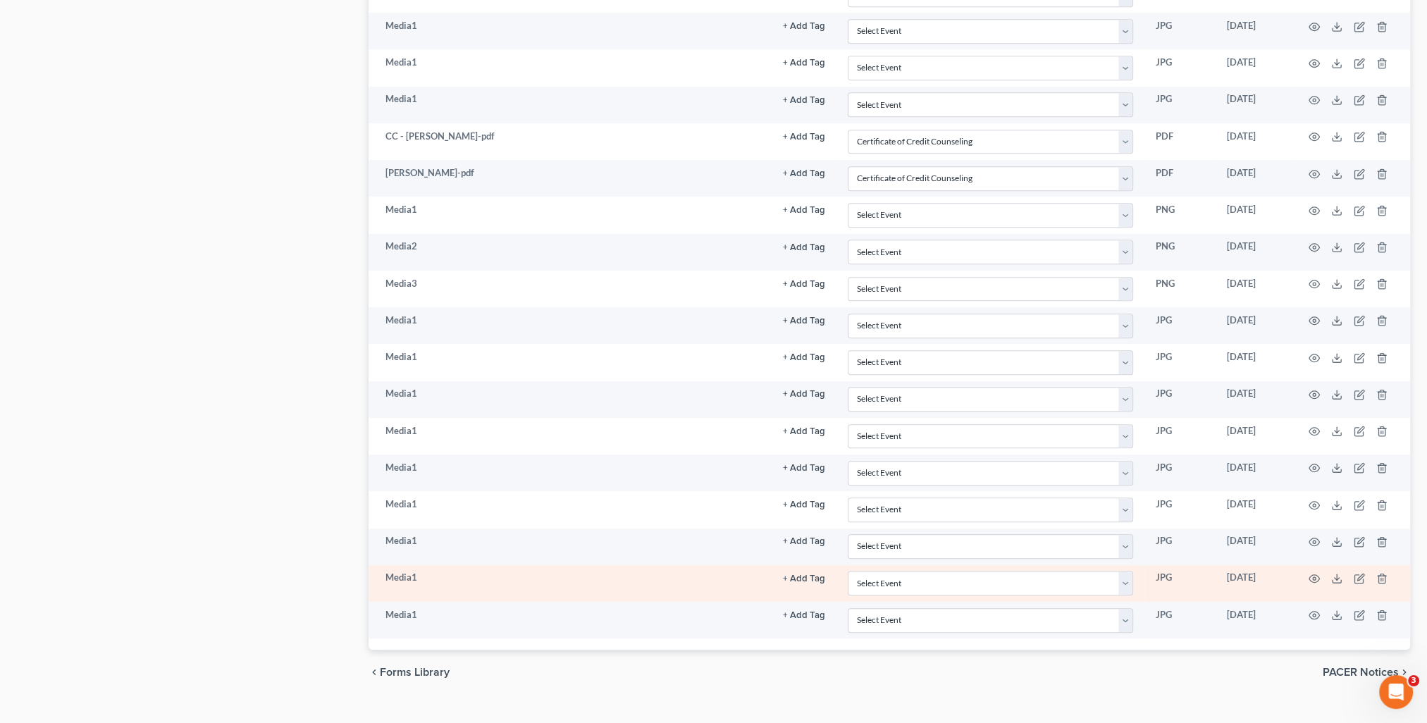
click at [1321, 565] on td at bounding box center [1351, 583] width 118 height 37
click at [1317, 575] on icon "button" at bounding box center [1315, 579] width 11 height 8
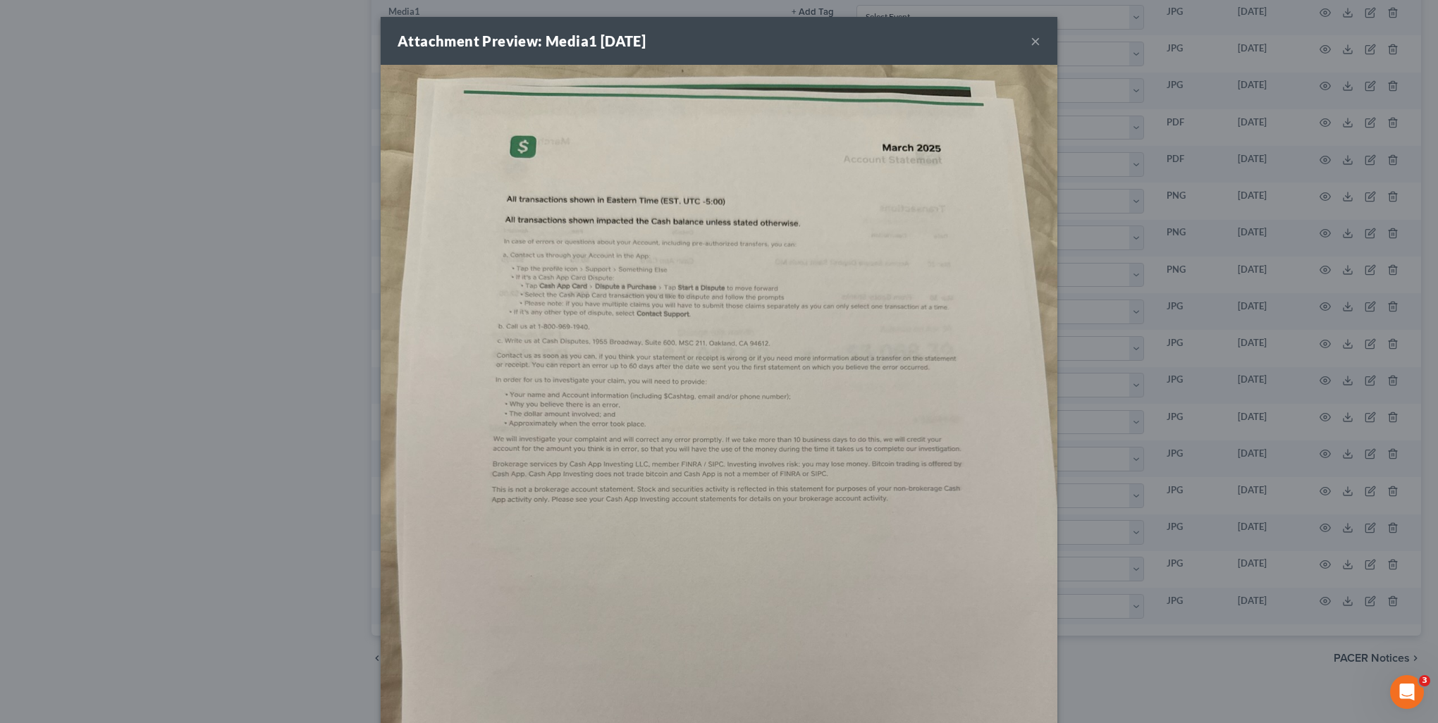
click at [1024, 49] on div "Attachment Preview: Media1 [DATE] ×" at bounding box center [719, 41] width 677 height 48
click at [1031, 47] on button "×" at bounding box center [1036, 40] width 10 height 17
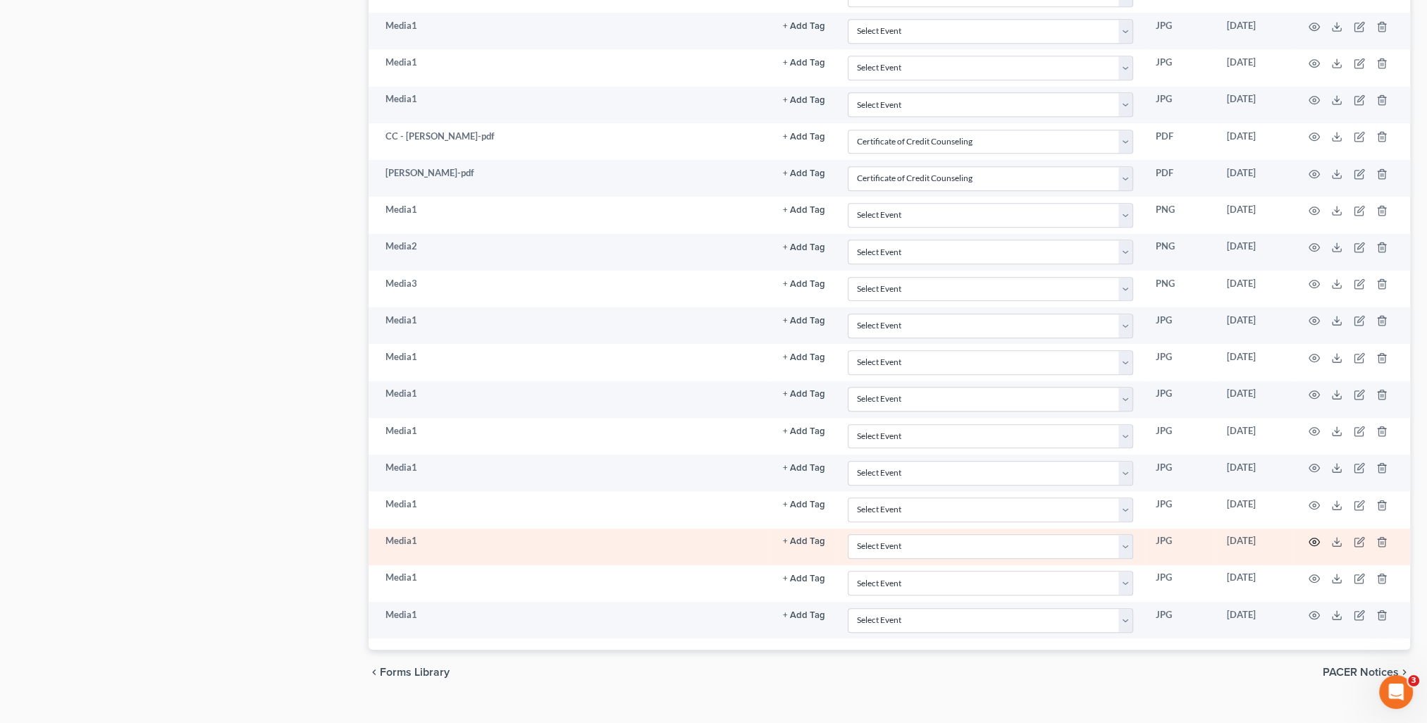
click at [1314, 539] on icon "button" at bounding box center [1315, 543] width 11 height 8
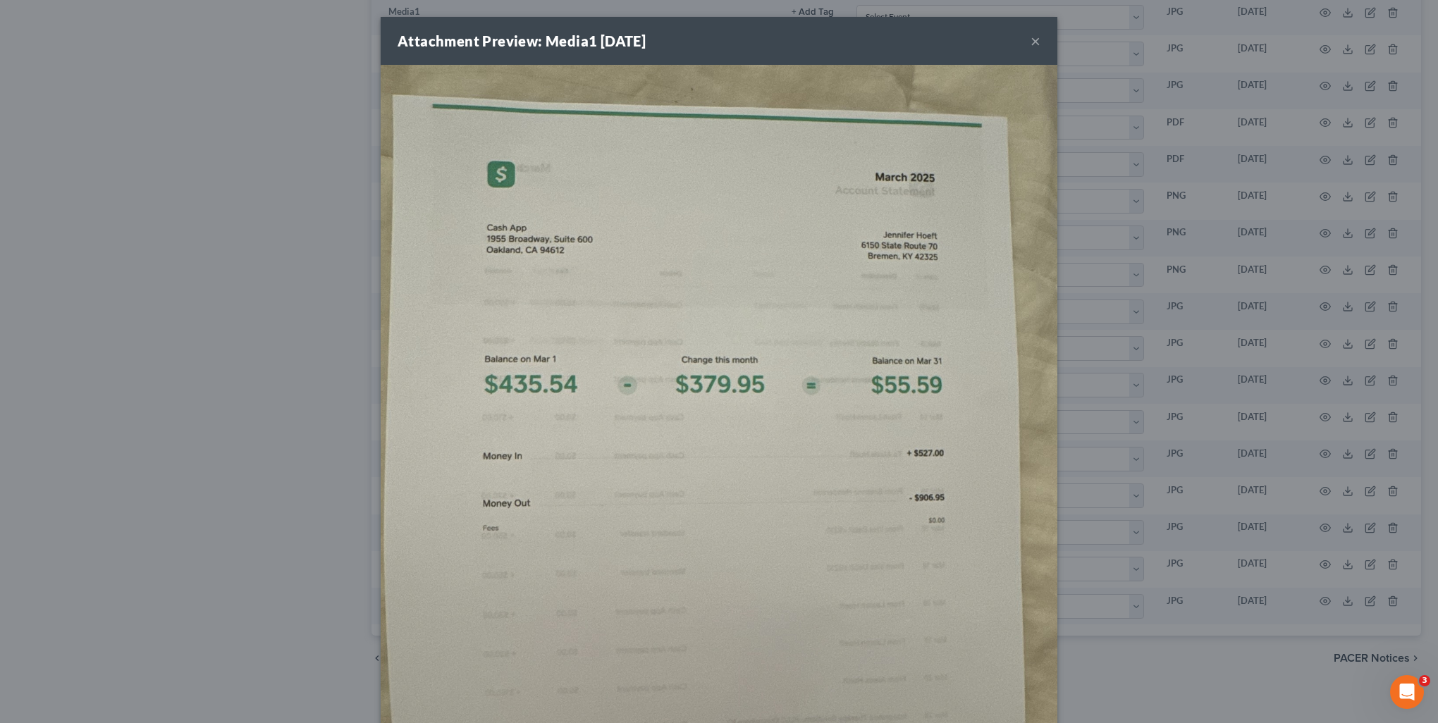
click at [1033, 47] on button "×" at bounding box center [1036, 40] width 10 height 17
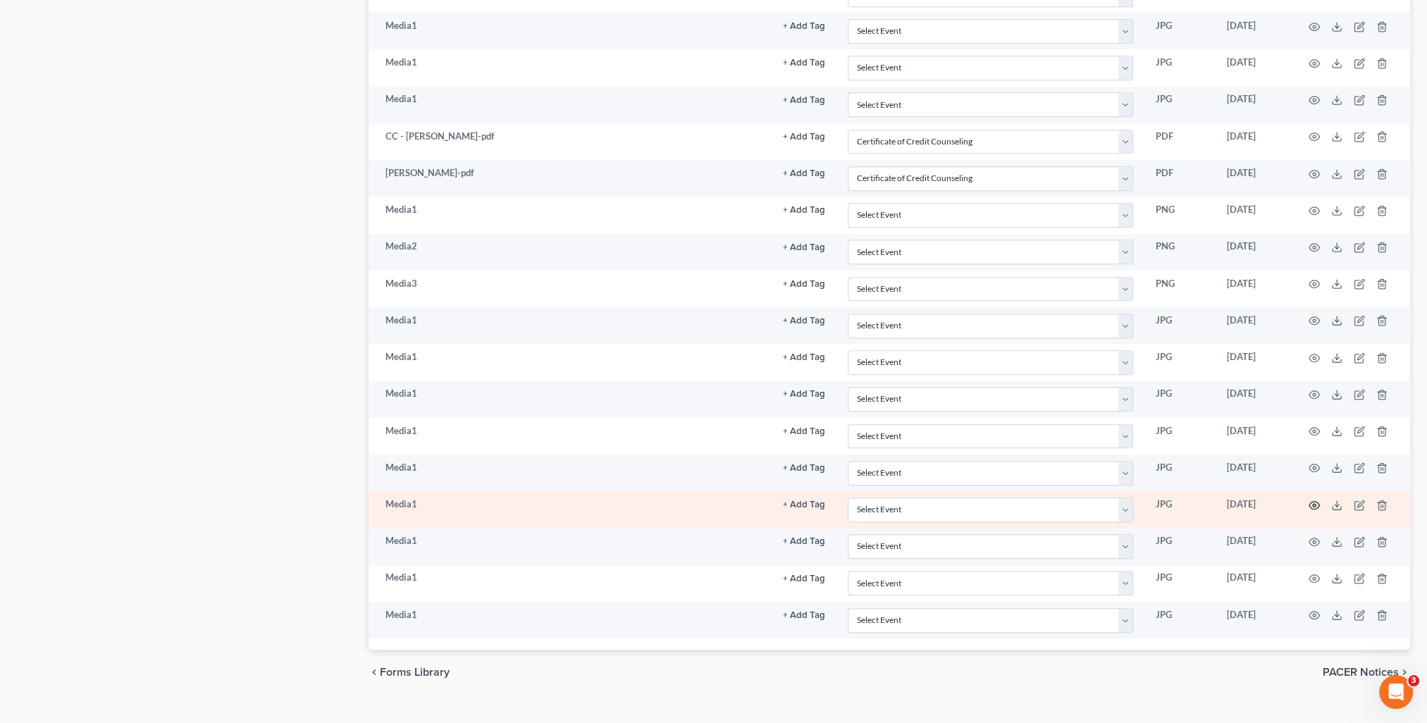
click at [1311, 500] on icon "button" at bounding box center [1314, 505] width 11 height 11
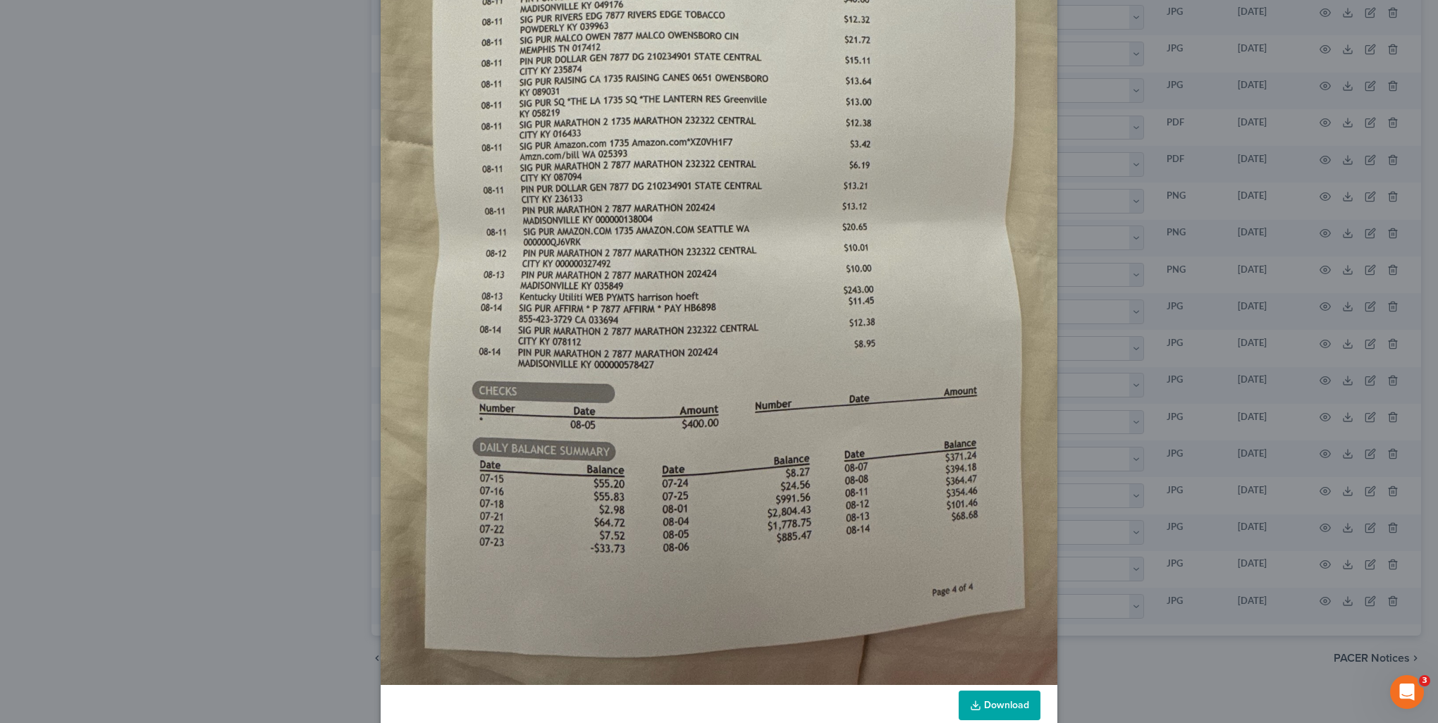
scroll to position [0, 0]
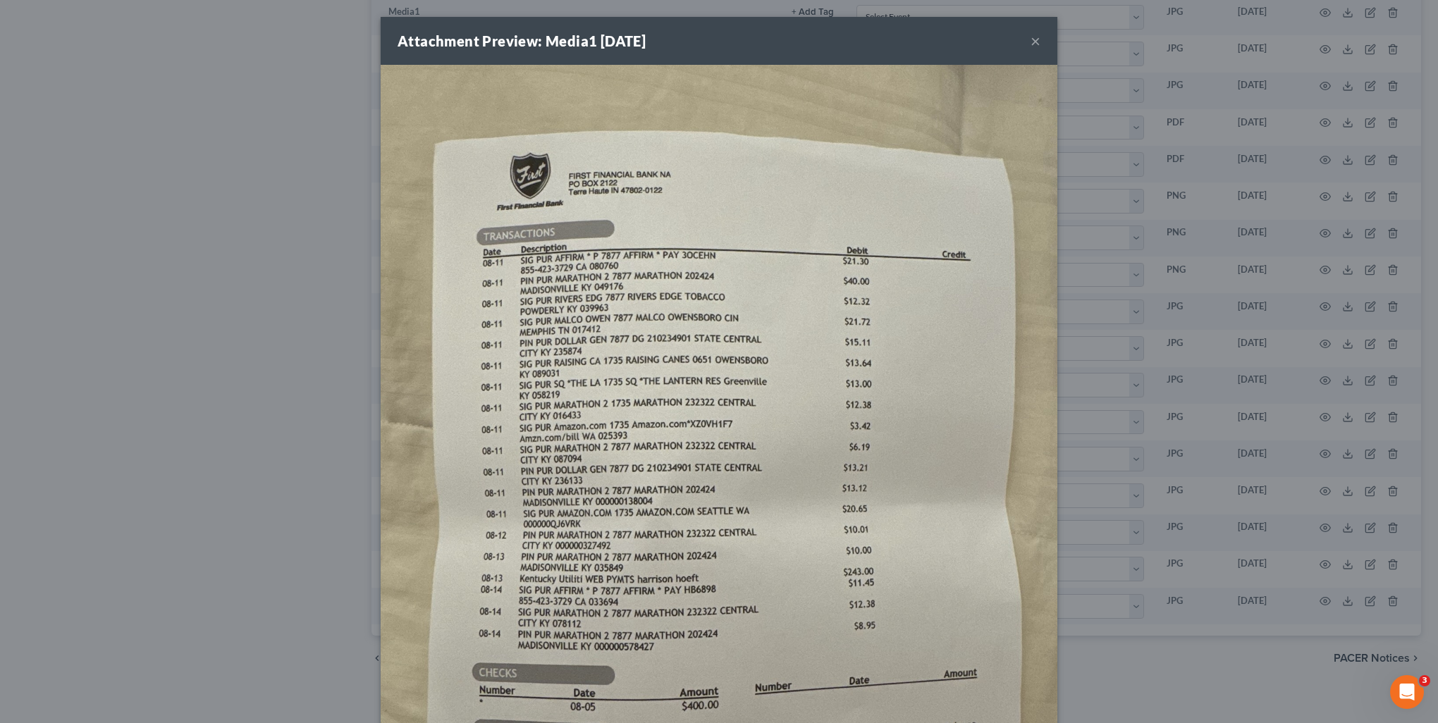
click at [1032, 47] on button "×" at bounding box center [1036, 40] width 10 height 17
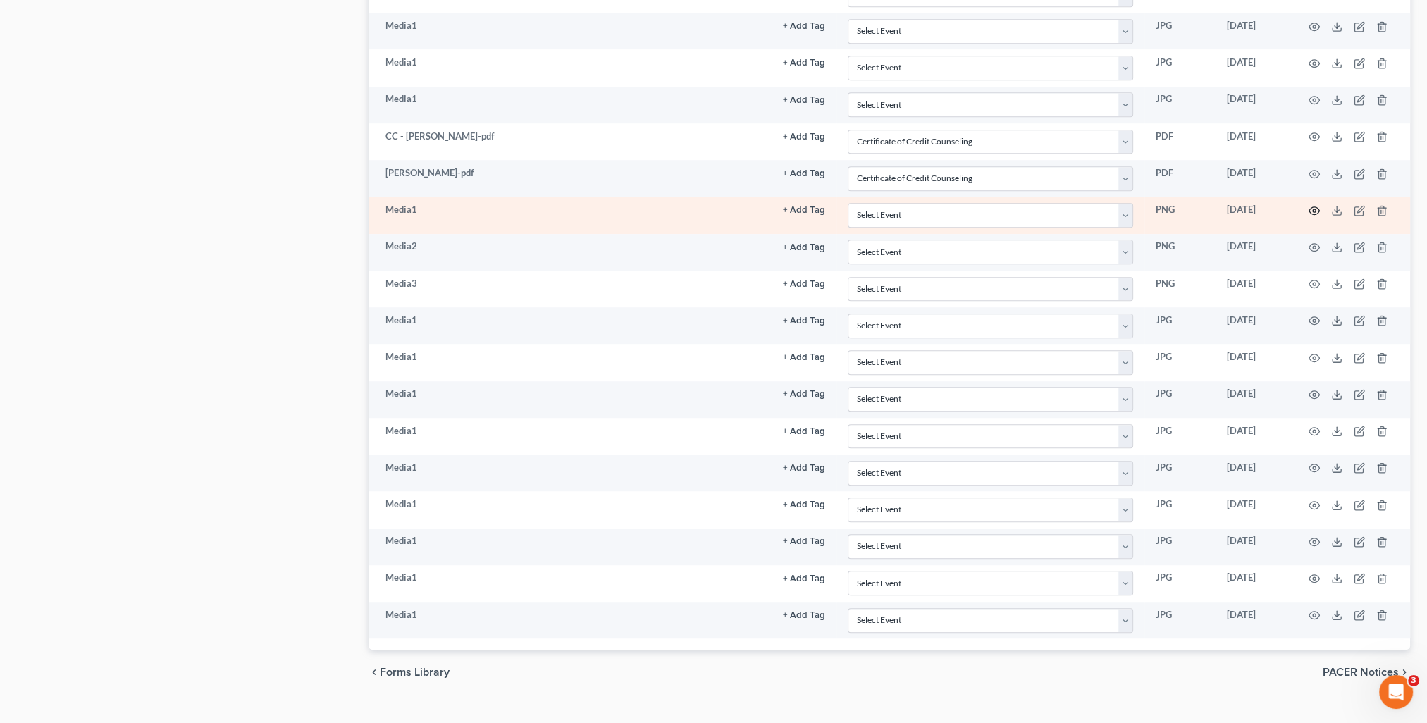
click at [1314, 205] on icon "button" at bounding box center [1314, 210] width 11 height 11
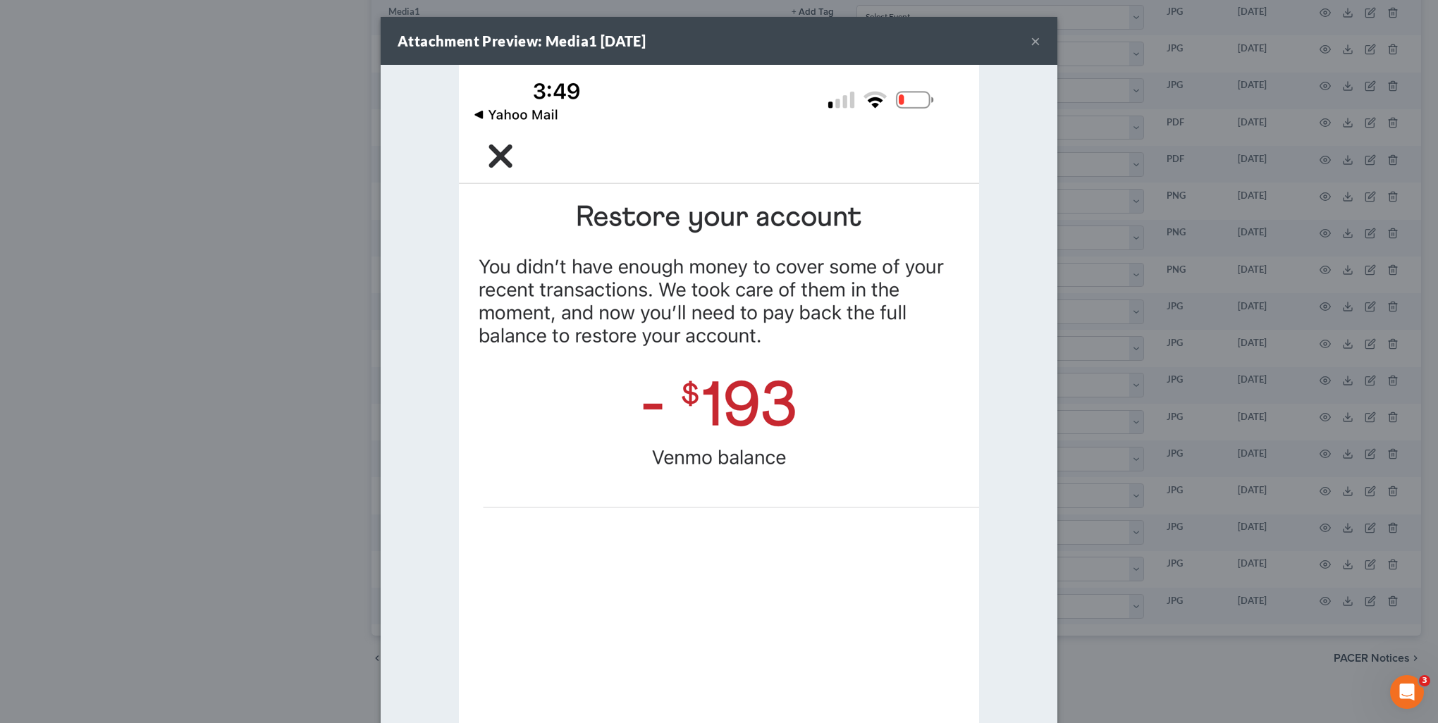
click at [1031, 38] on button "×" at bounding box center [1036, 40] width 10 height 17
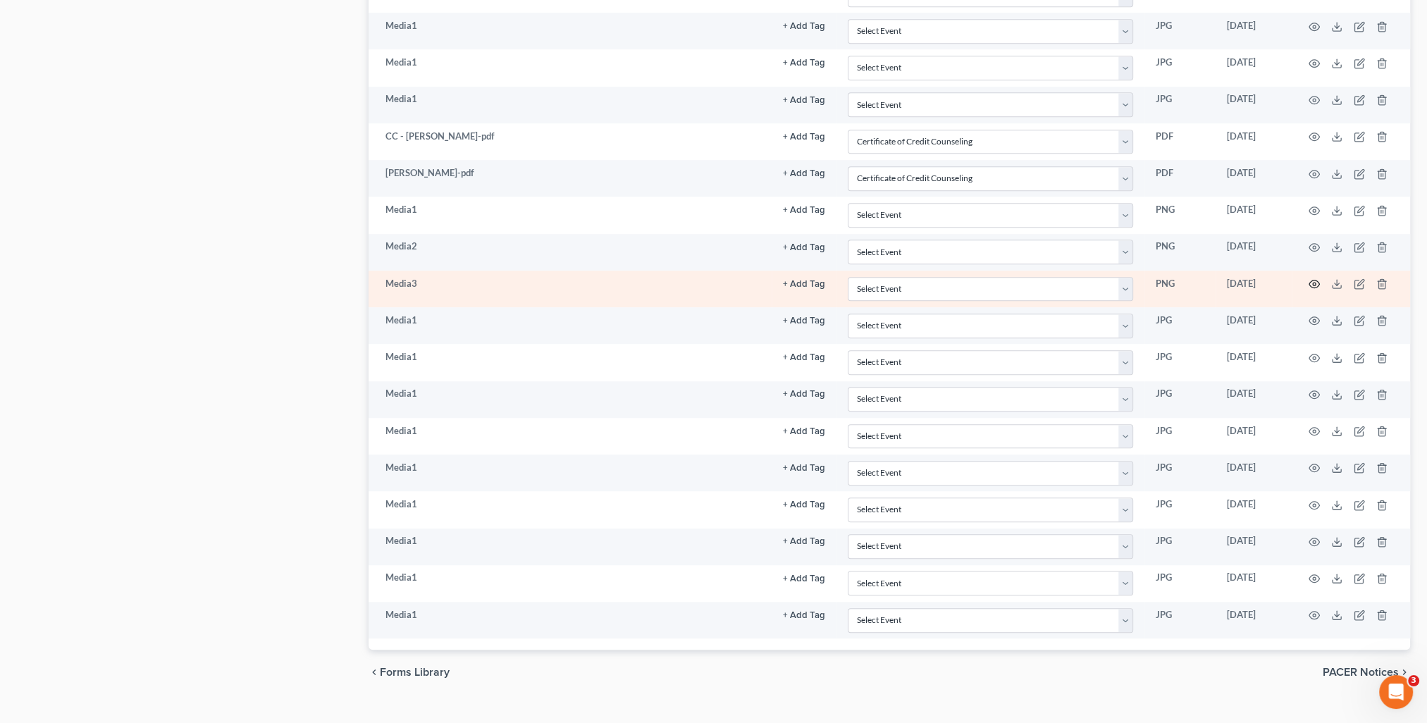
click at [1314, 278] on icon "button" at bounding box center [1314, 283] width 11 height 11
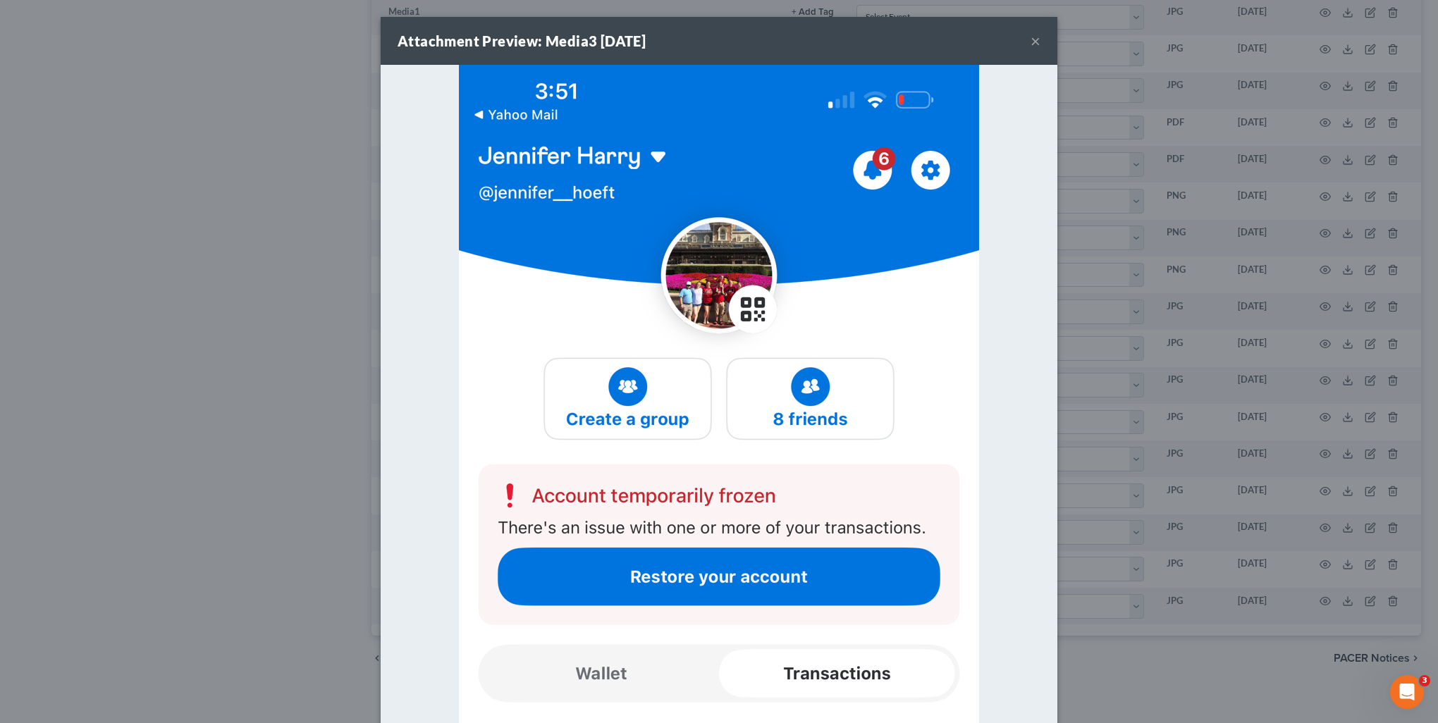
drag, startPoint x: 1026, startPoint y: 43, endPoint x: 1148, endPoint y: 100, distance: 134.0
click at [1031, 43] on button "×" at bounding box center [1036, 40] width 10 height 17
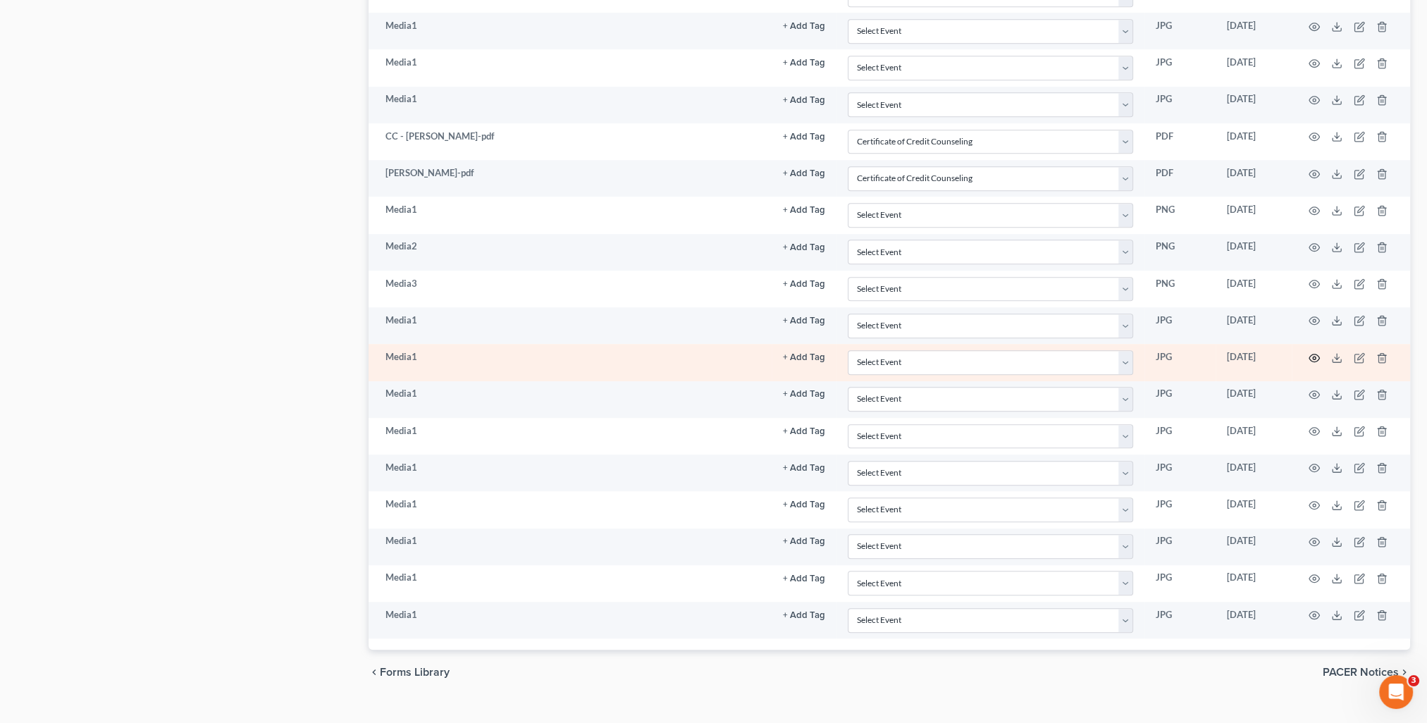
click at [1317, 352] on icon "button" at bounding box center [1314, 357] width 11 height 11
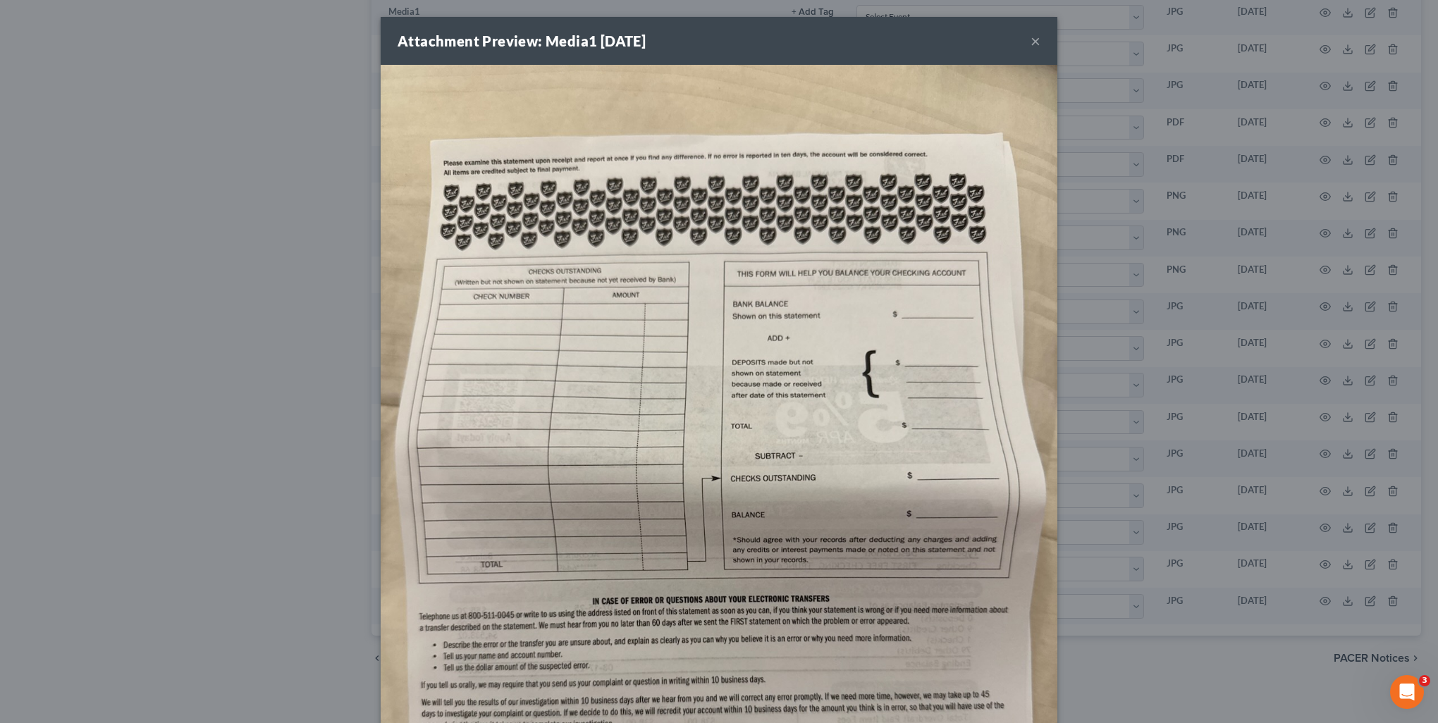
click at [1040, 39] on div "Attachment Preview: Media1 [DATE] ×" at bounding box center [719, 41] width 677 height 48
click at [1038, 44] on div "Attachment Preview: Media1 [DATE] ×" at bounding box center [719, 41] width 677 height 48
click at [1022, 42] on div "Attachment Preview: Media1 [DATE] ×" at bounding box center [719, 41] width 677 height 48
click at [1031, 43] on button "×" at bounding box center [1036, 40] width 10 height 17
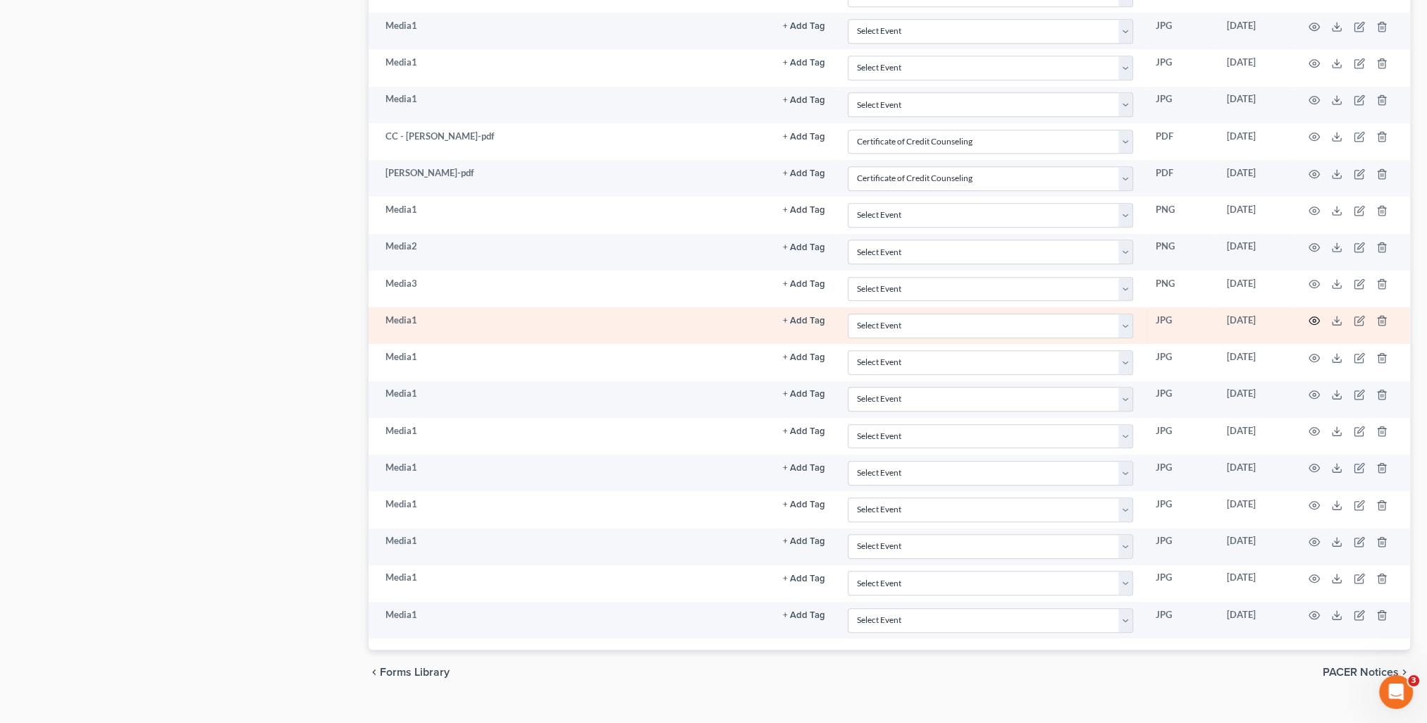
click at [1315, 315] on icon "button" at bounding box center [1314, 320] width 11 height 11
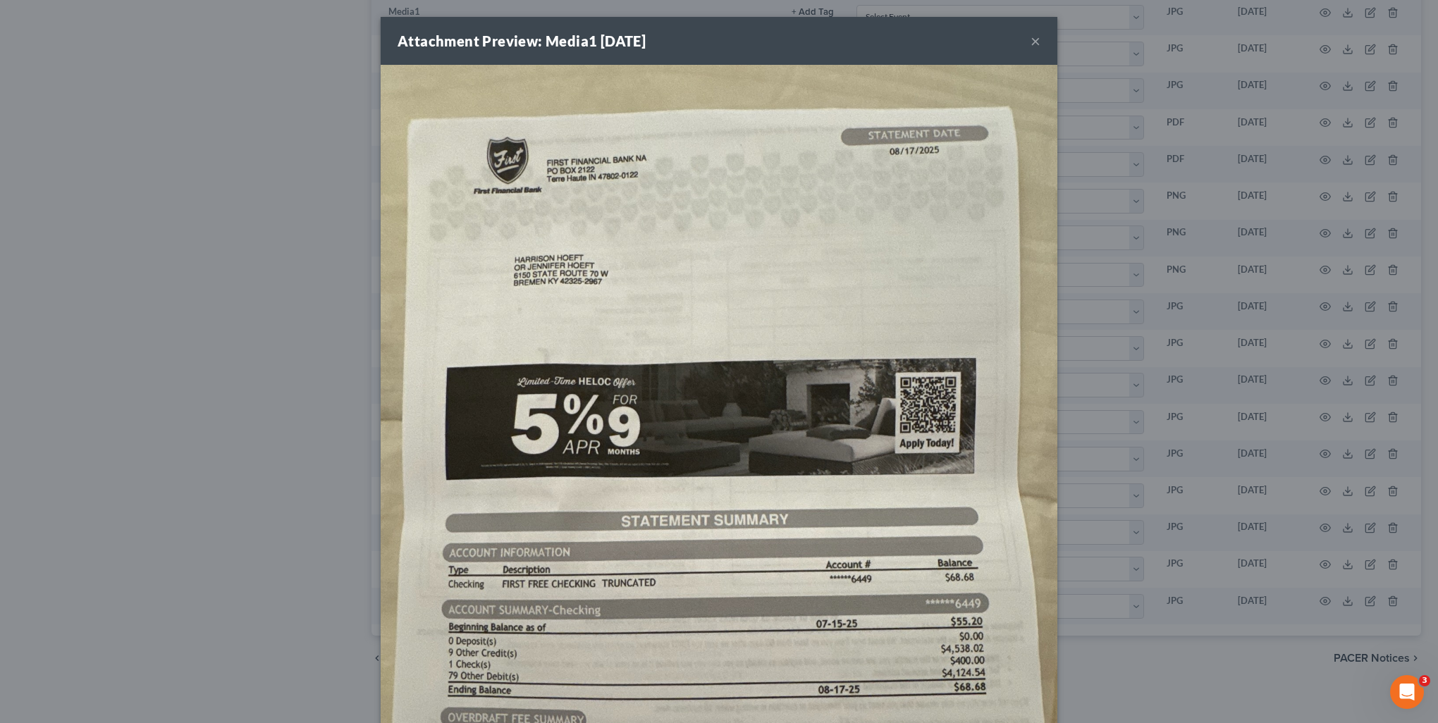
scroll to position [307, 0]
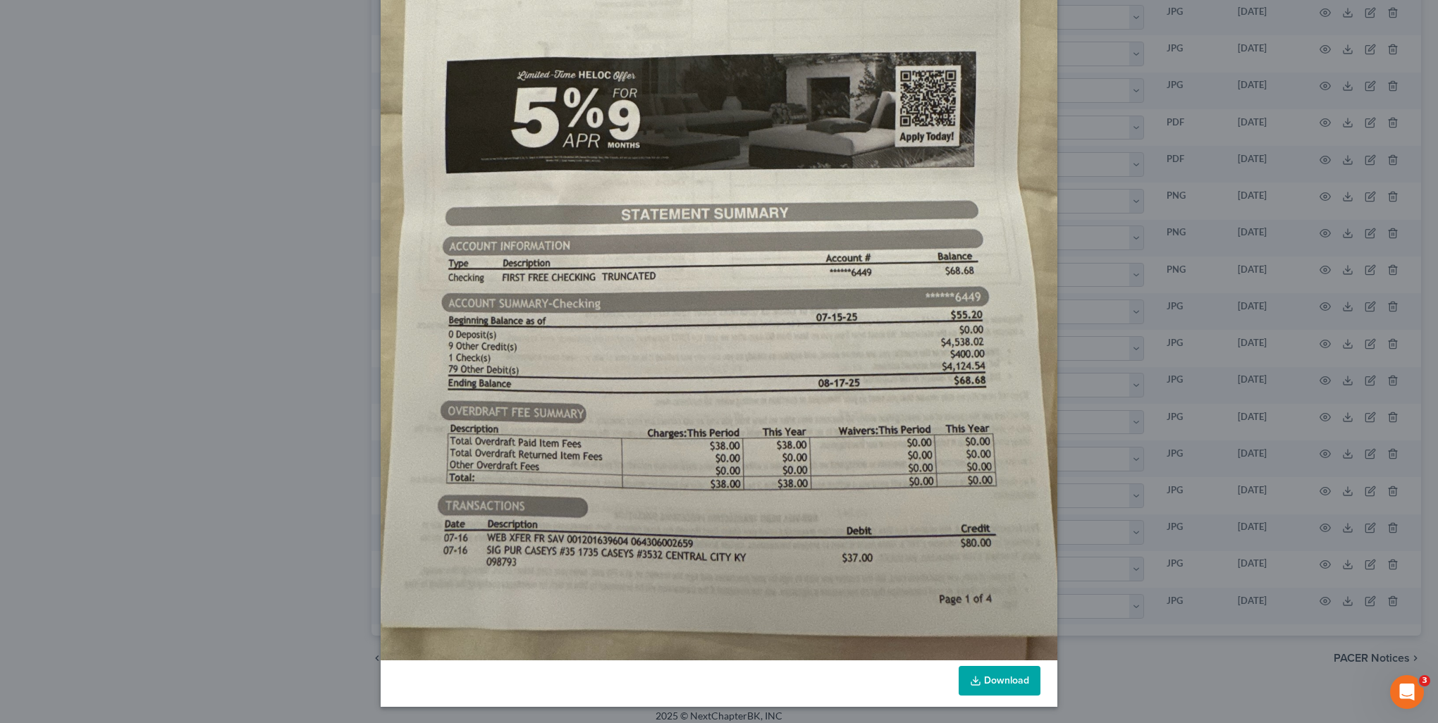
click at [1000, 687] on link "Download" at bounding box center [1000, 681] width 82 height 30
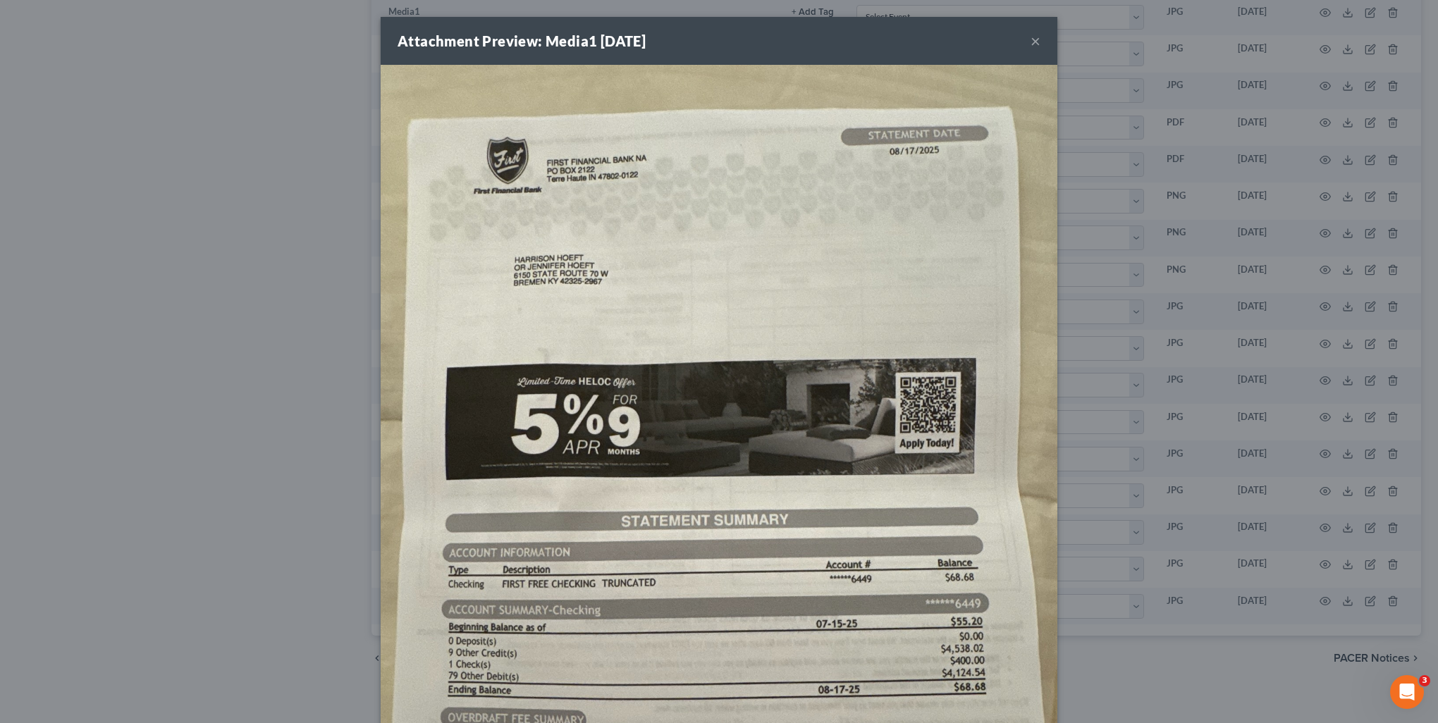
click at [1031, 46] on button "×" at bounding box center [1036, 40] width 10 height 17
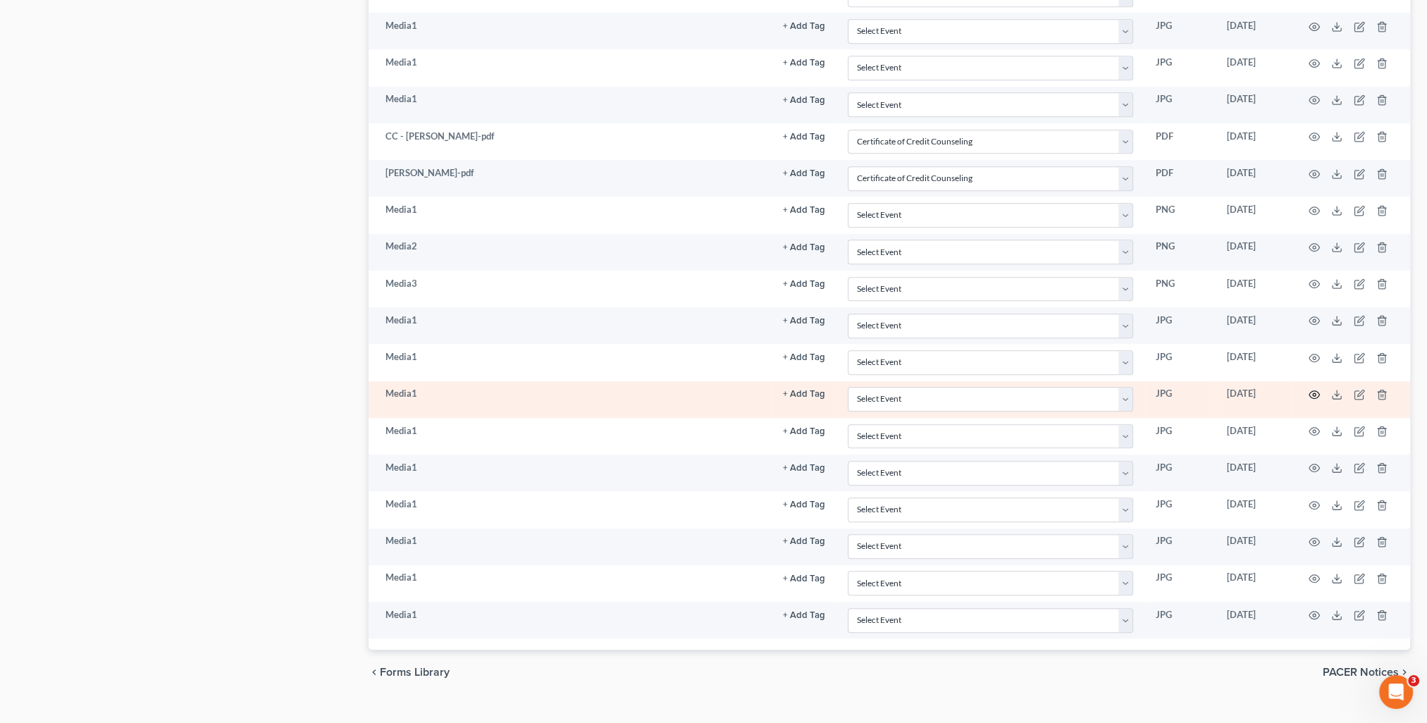
click at [1312, 391] on icon "button" at bounding box center [1315, 395] width 11 height 8
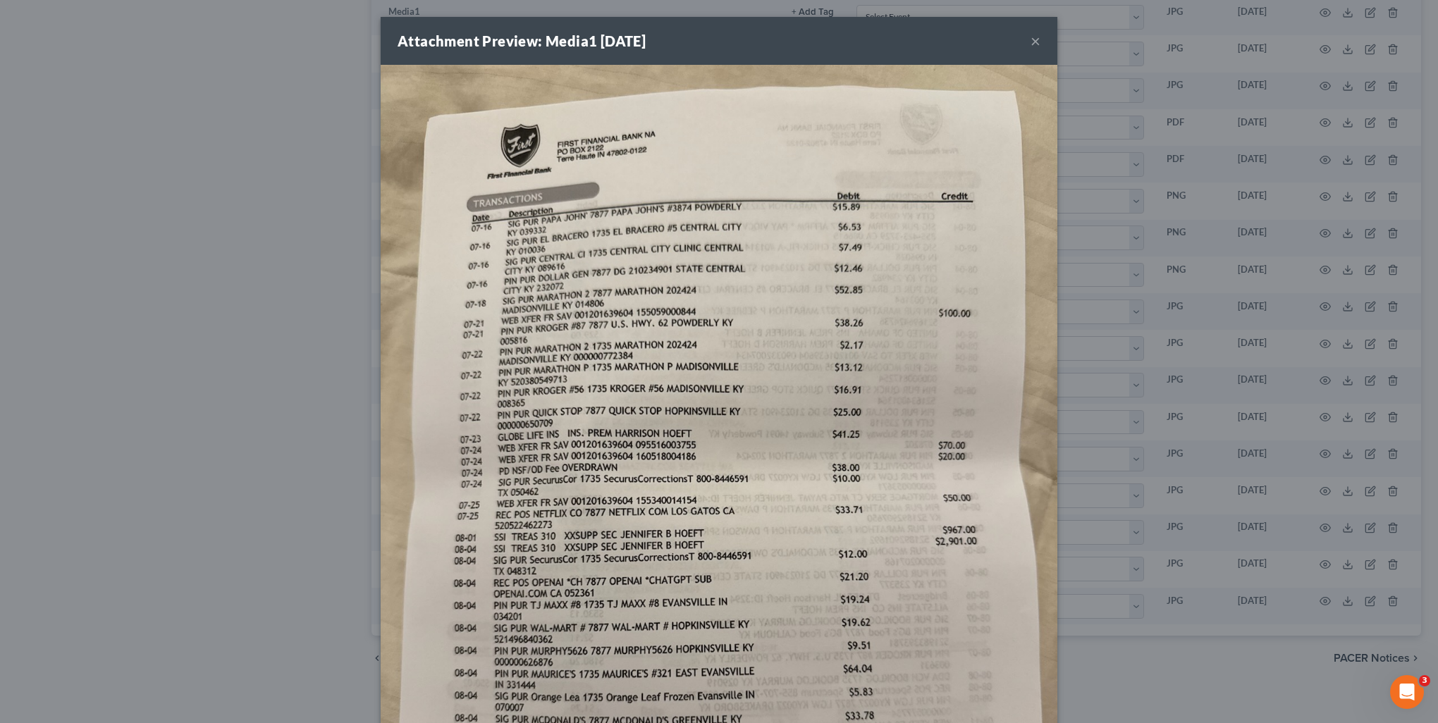
scroll to position [282, 0]
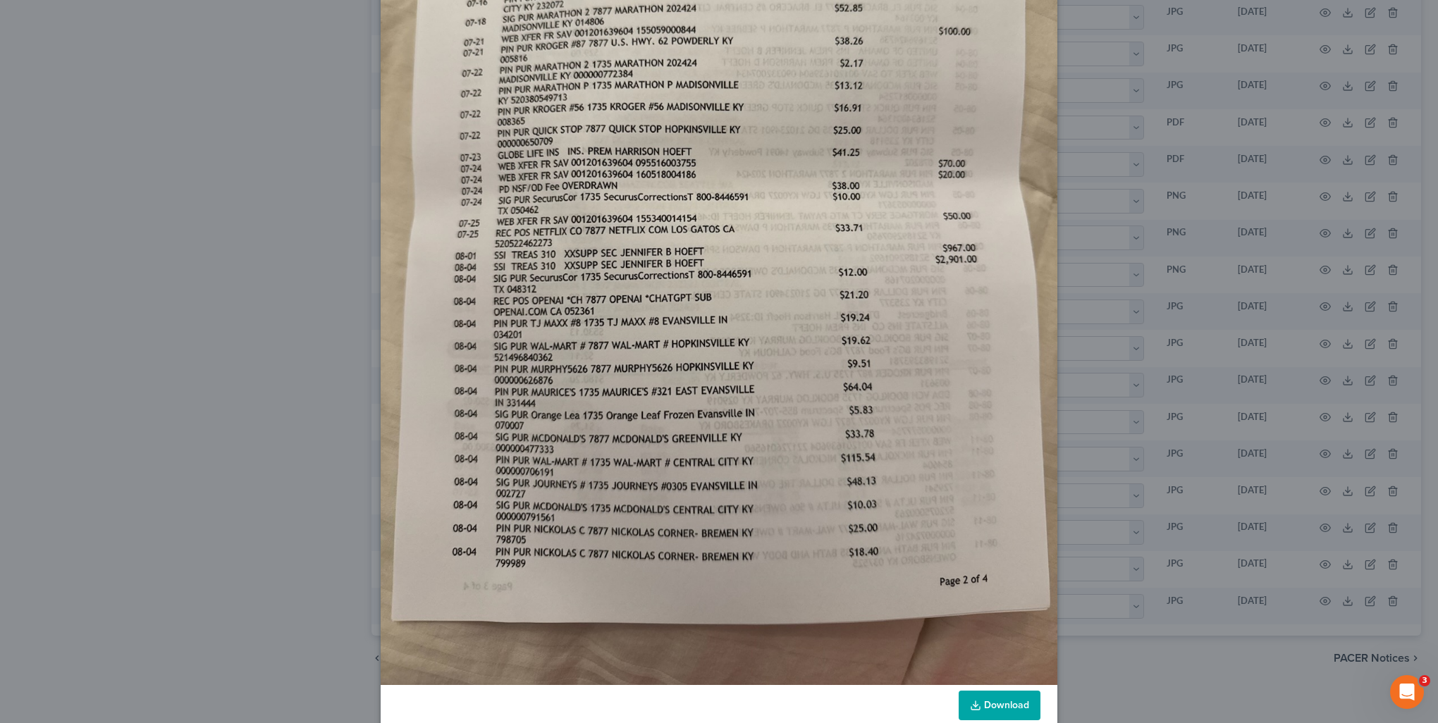
click at [1002, 703] on link "Download" at bounding box center [1000, 706] width 82 height 30
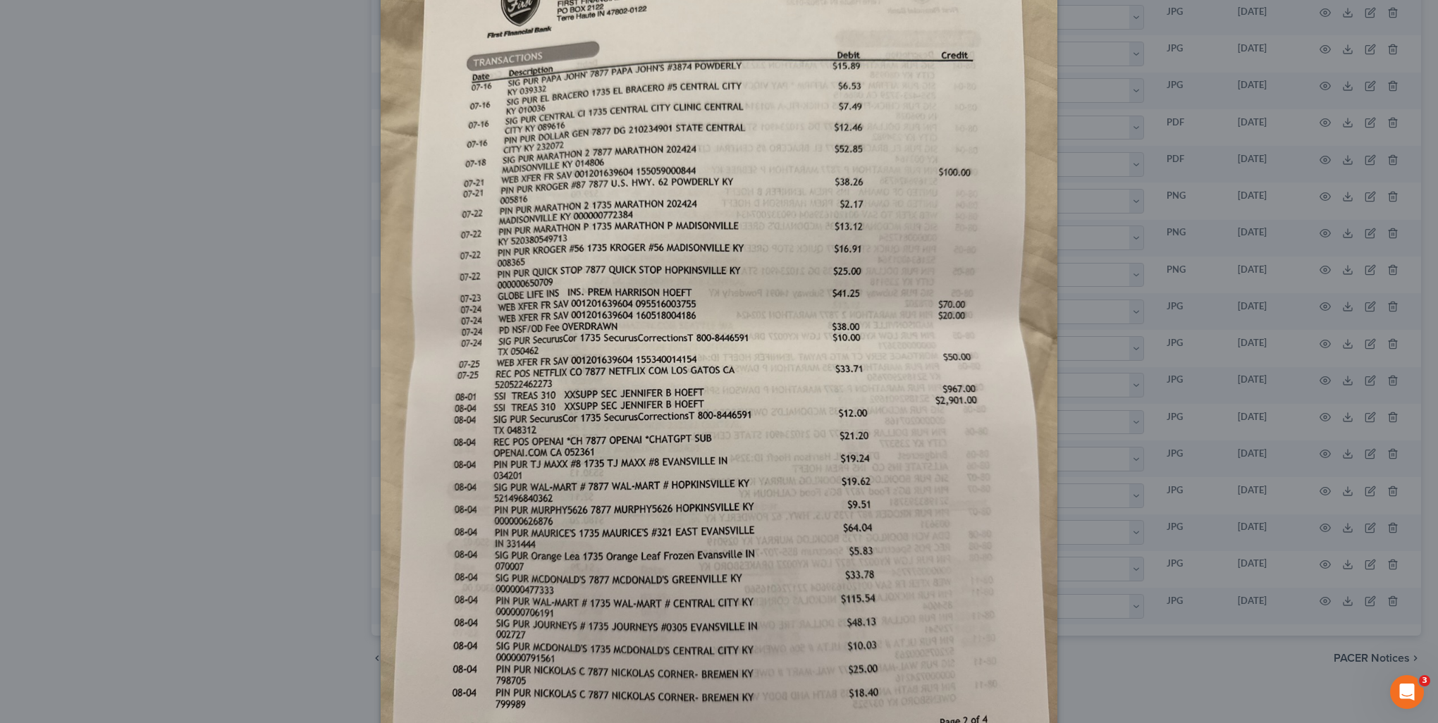
scroll to position [0, 0]
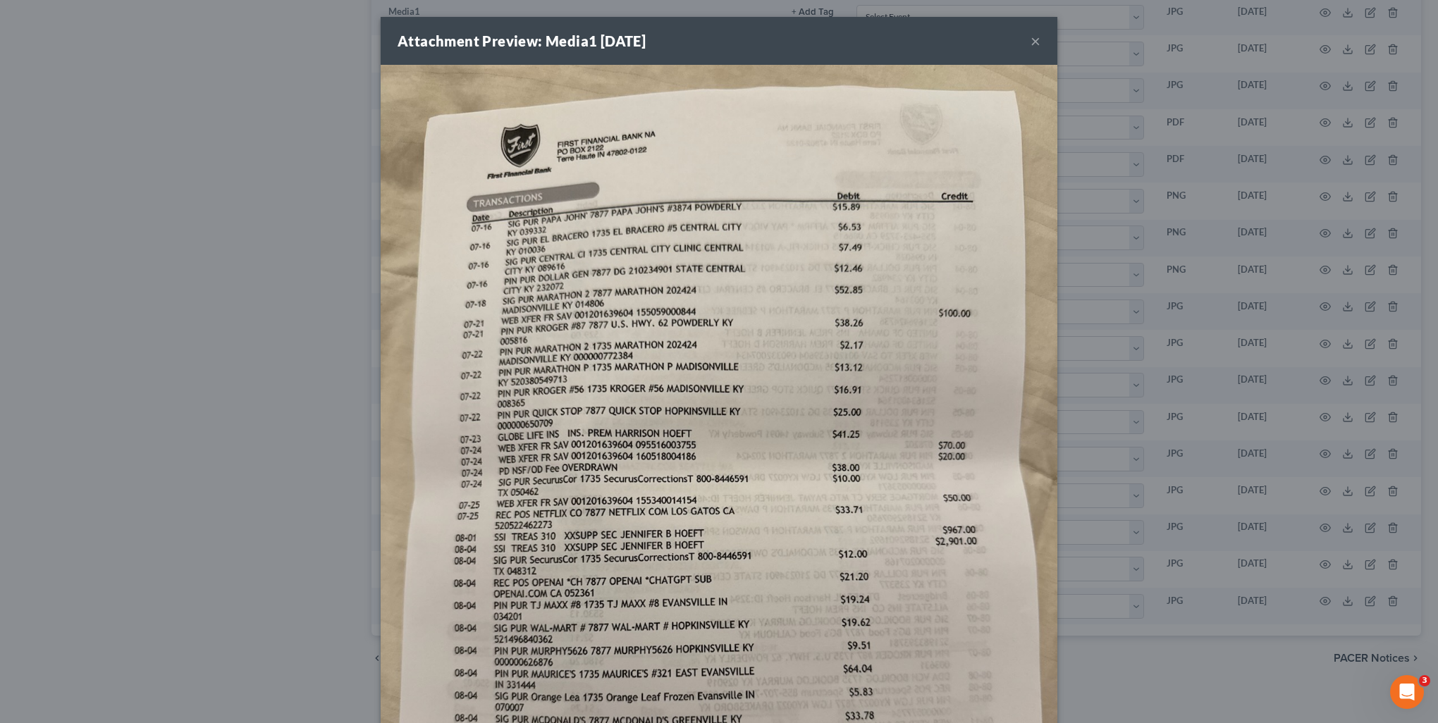
click at [1031, 46] on button "×" at bounding box center [1036, 40] width 10 height 17
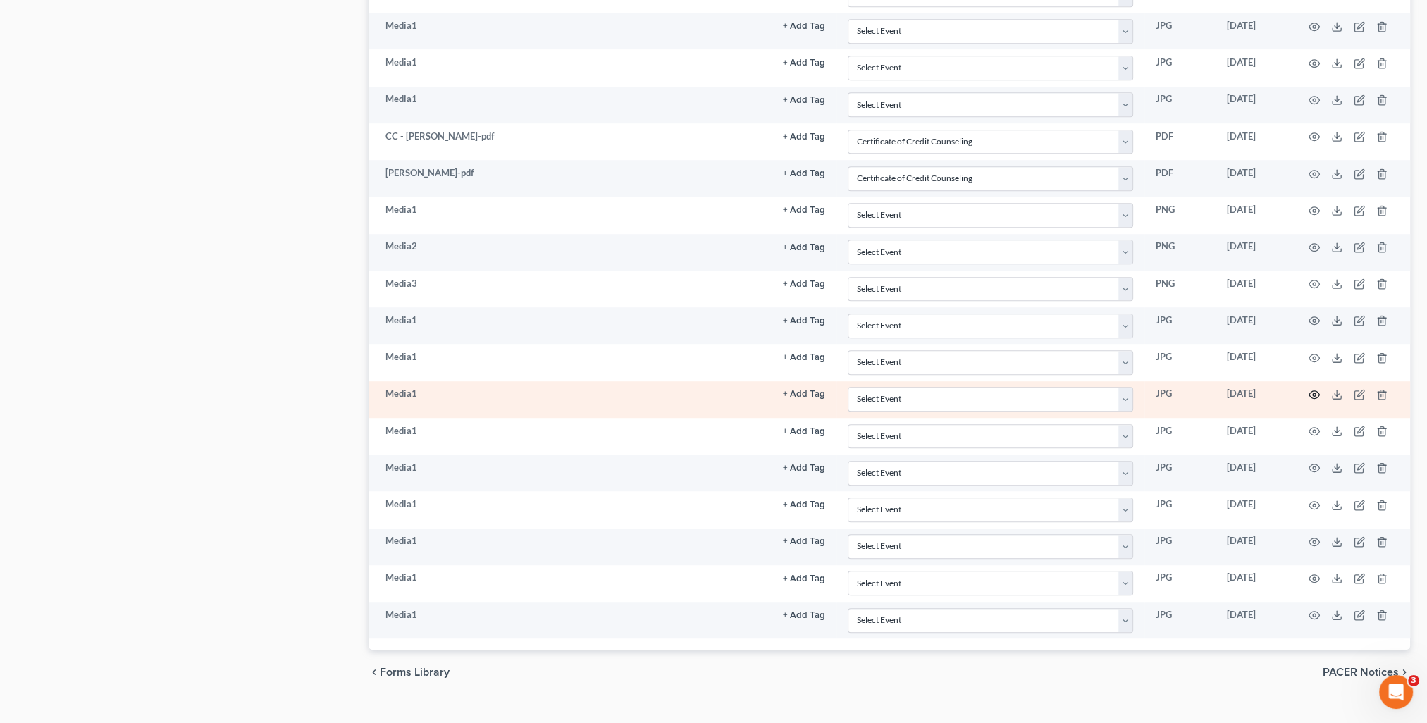
click at [1314, 389] on icon "button" at bounding box center [1314, 394] width 11 height 11
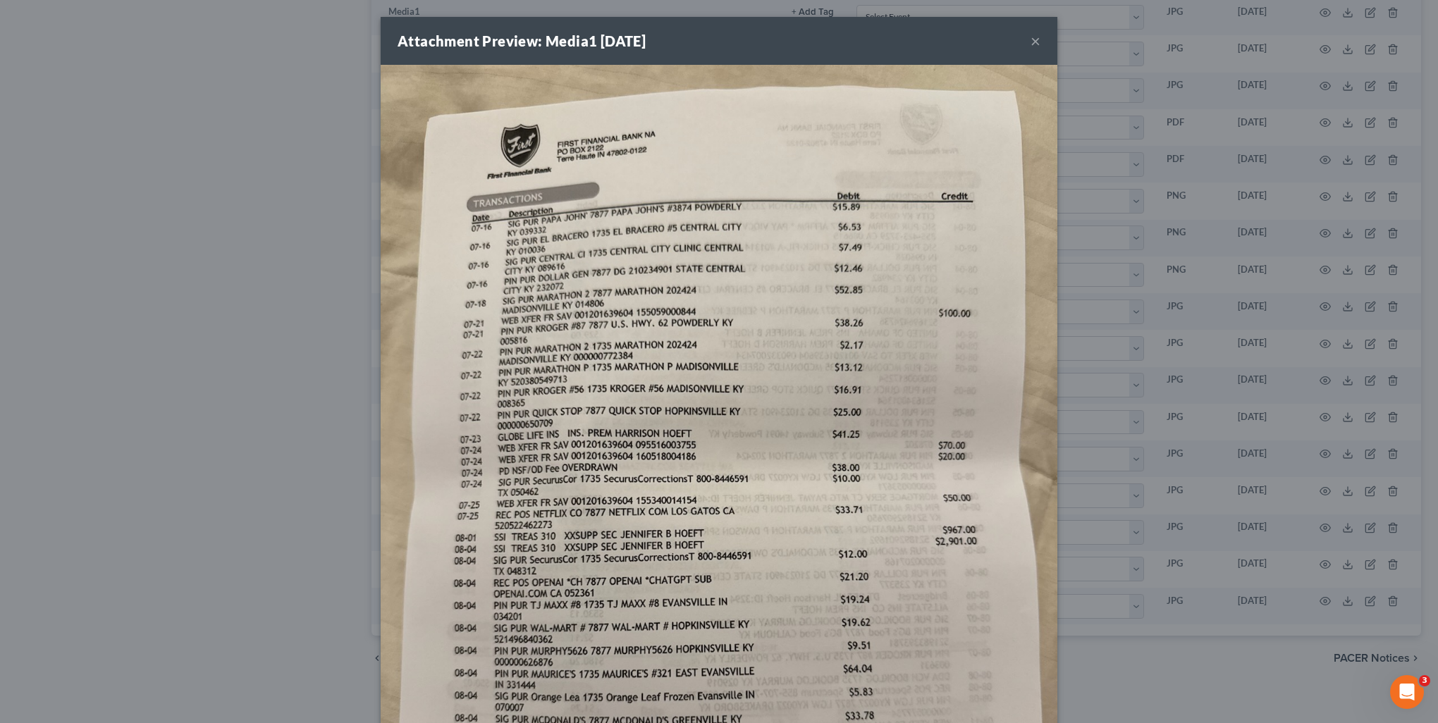
click at [1031, 41] on button "×" at bounding box center [1036, 40] width 10 height 17
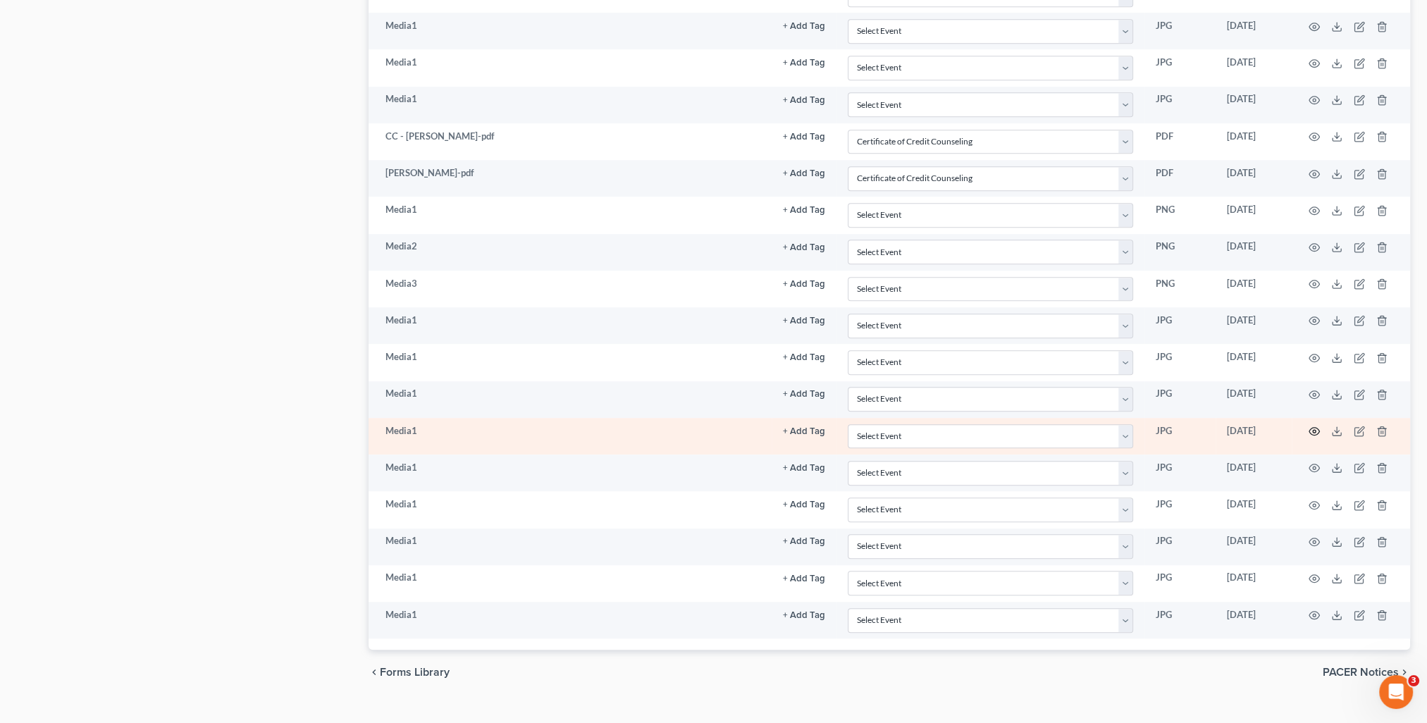
click at [1311, 426] on icon "button" at bounding box center [1314, 431] width 11 height 11
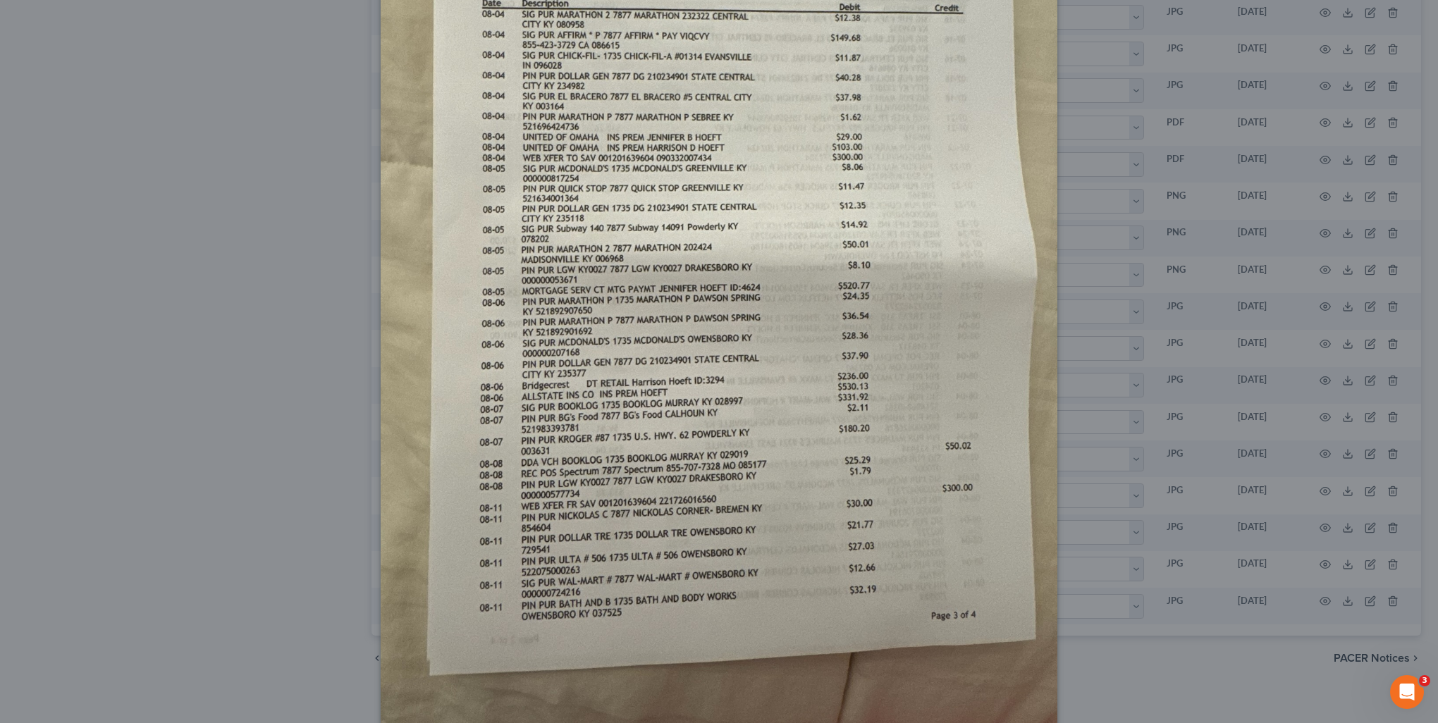
scroll to position [307, 0]
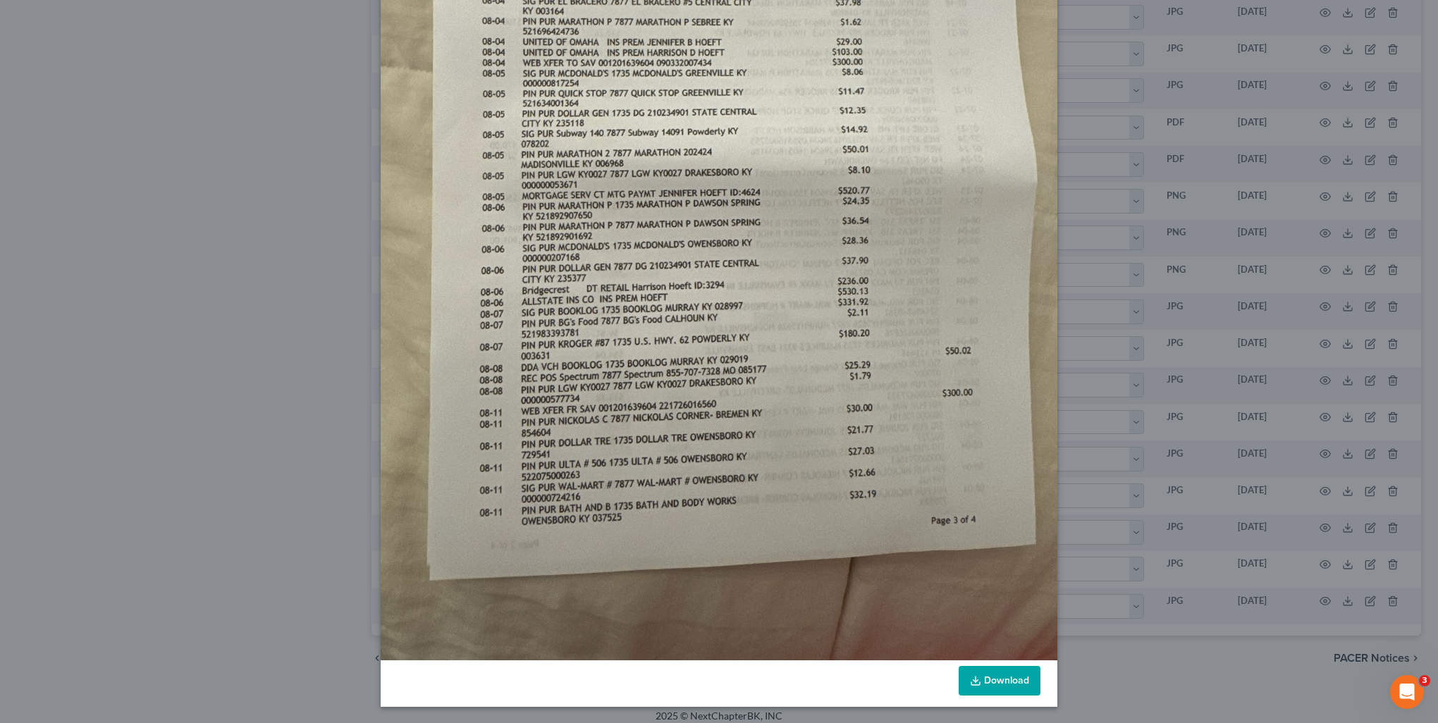
drag, startPoint x: 980, startPoint y: 689, endPoint x: 434, endPoint y: 135, distance: 778.1
click at [980, 689] on link "Download" at bounding box center [1000, 681] width 82 height 30
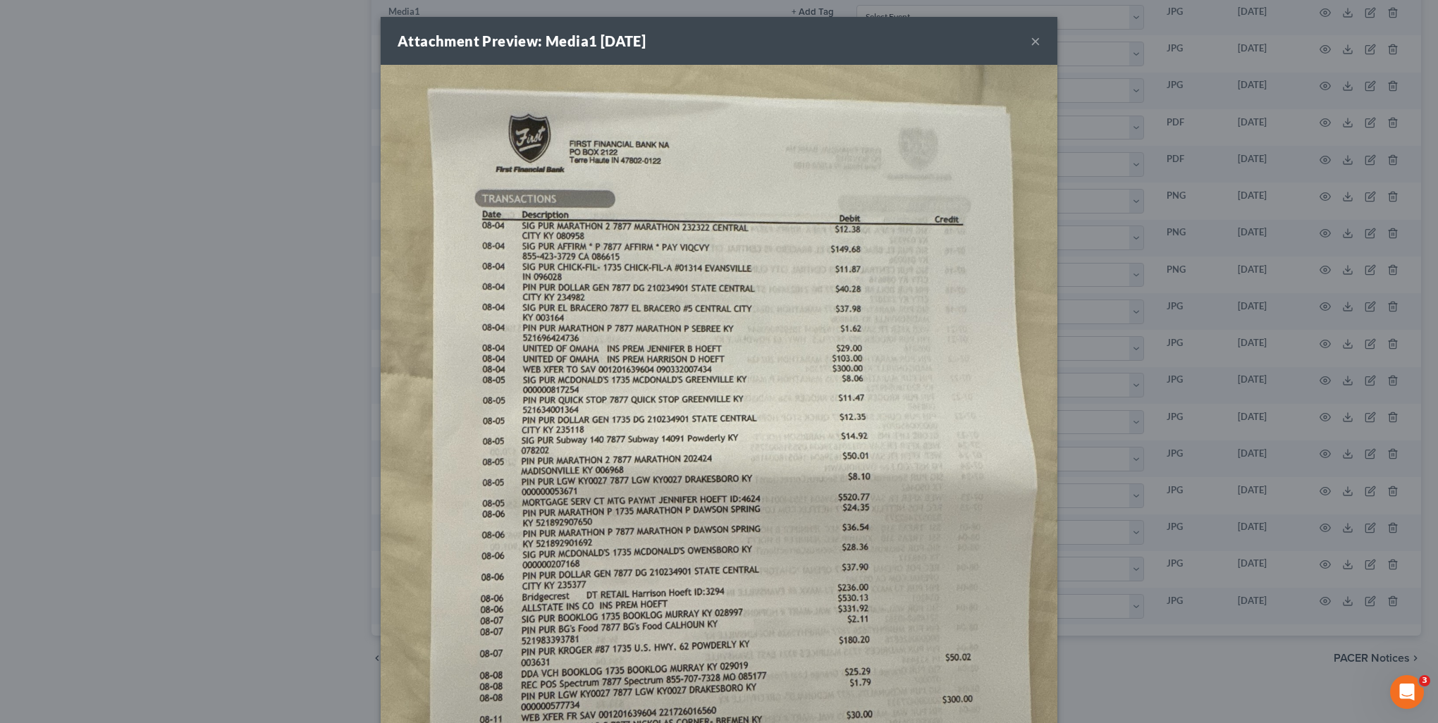
click at [1031, 41] on button "×" at bounding box center [1036, 40] width 10 height 17
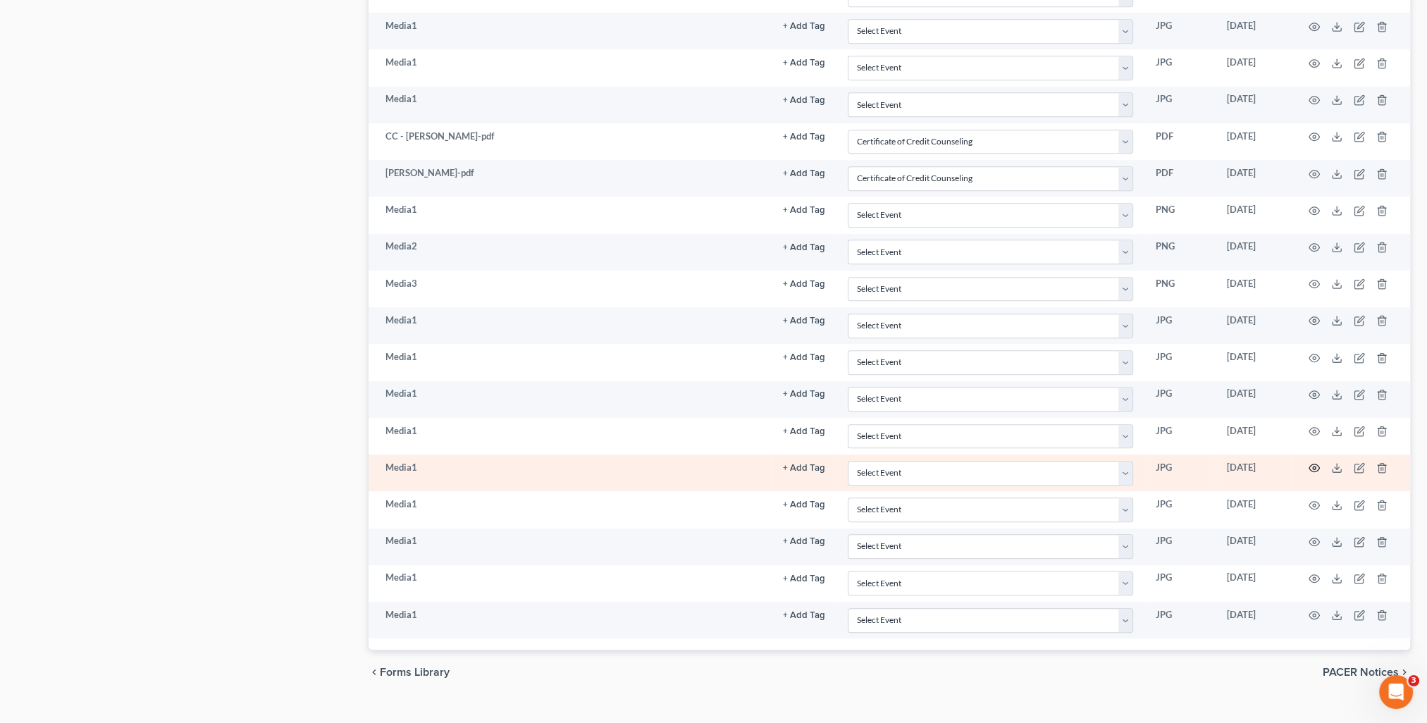
click at [1309, 462] on icon "button" at bounding box center [1314, 467] width 11 height 11
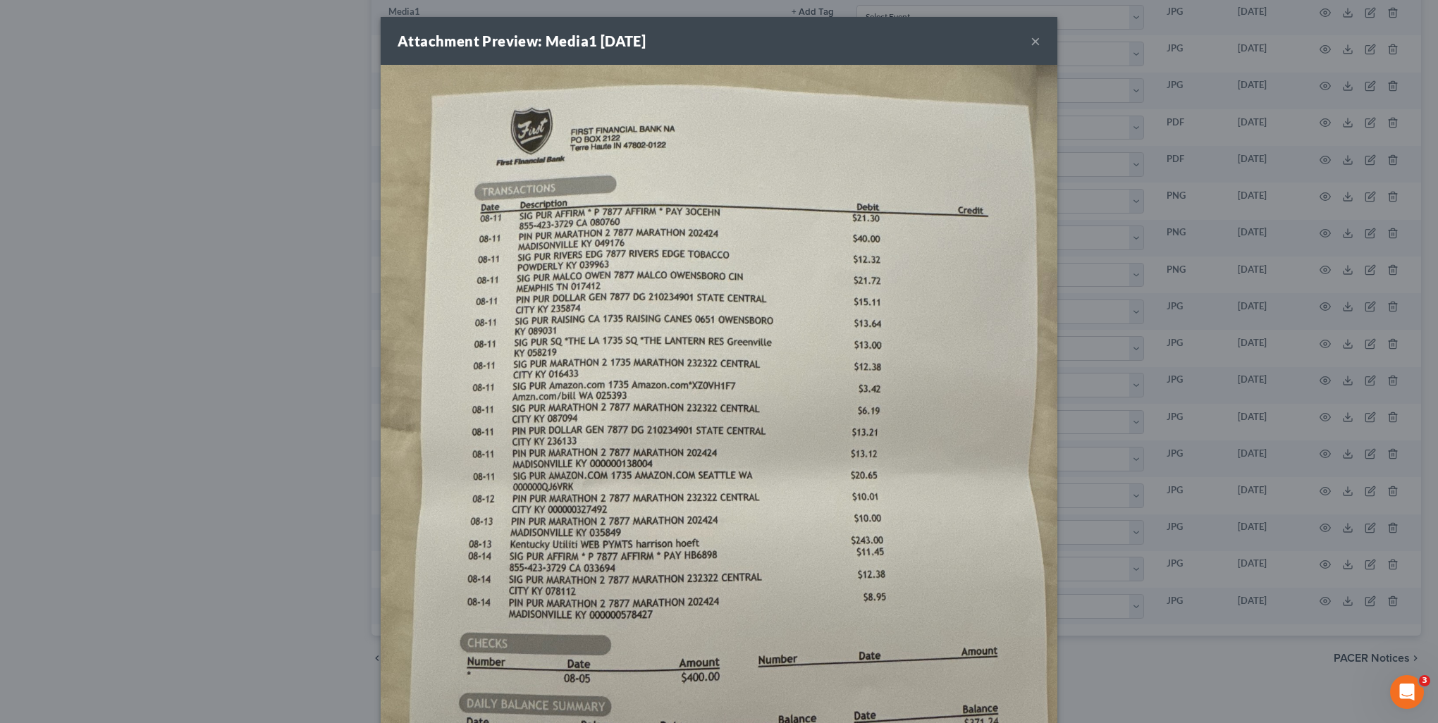
scroll to position [282, 0]
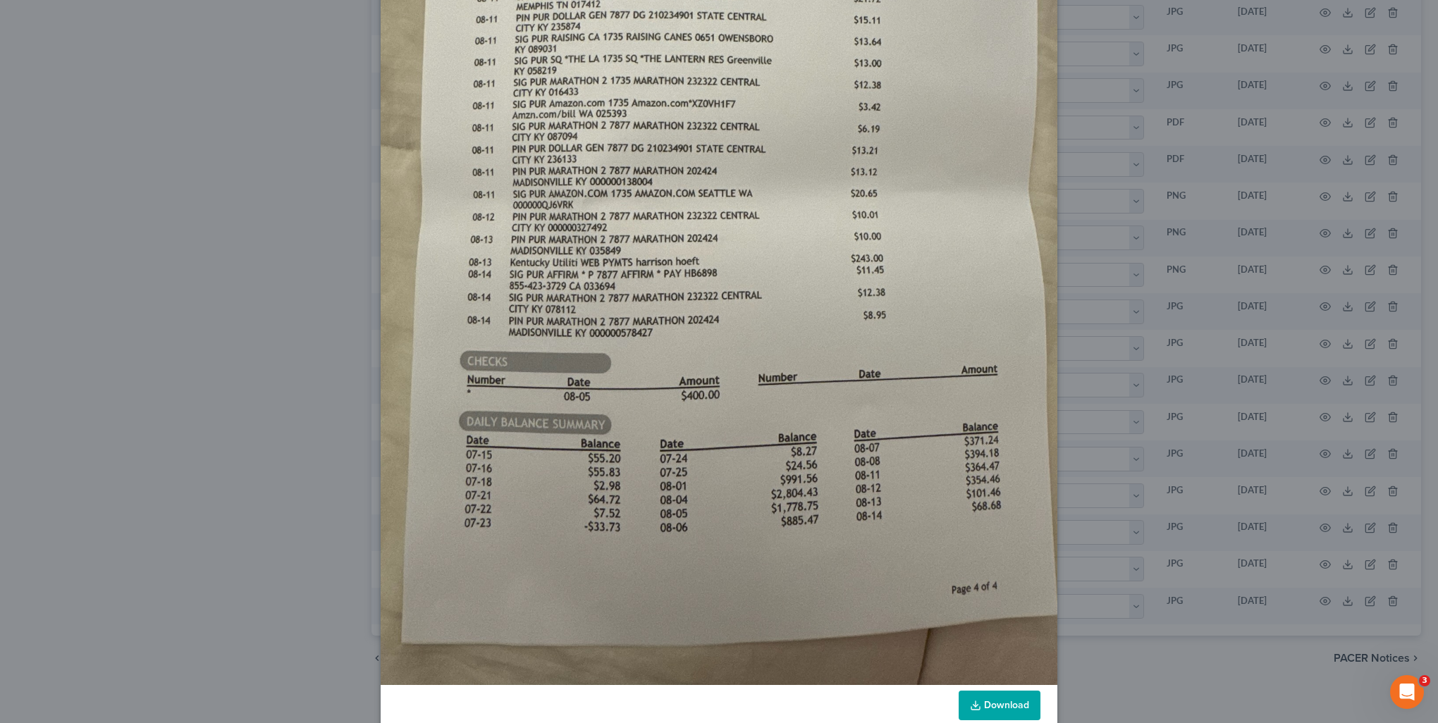
click at [998, 709] on link "Download" at bounding box center [1000, 706] width 82 height 30
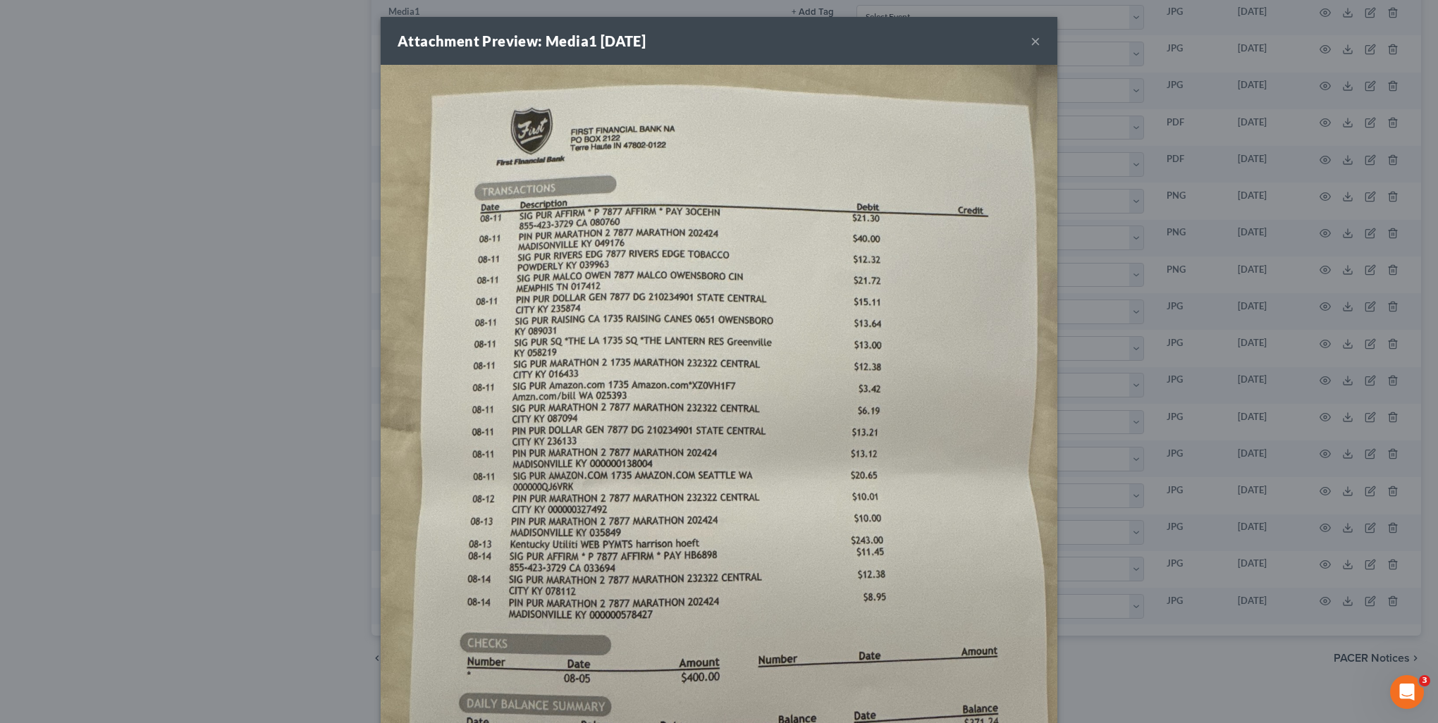
click at [1031, 48] on button "×" at bounding box center [1036, 40] width 10 height 17
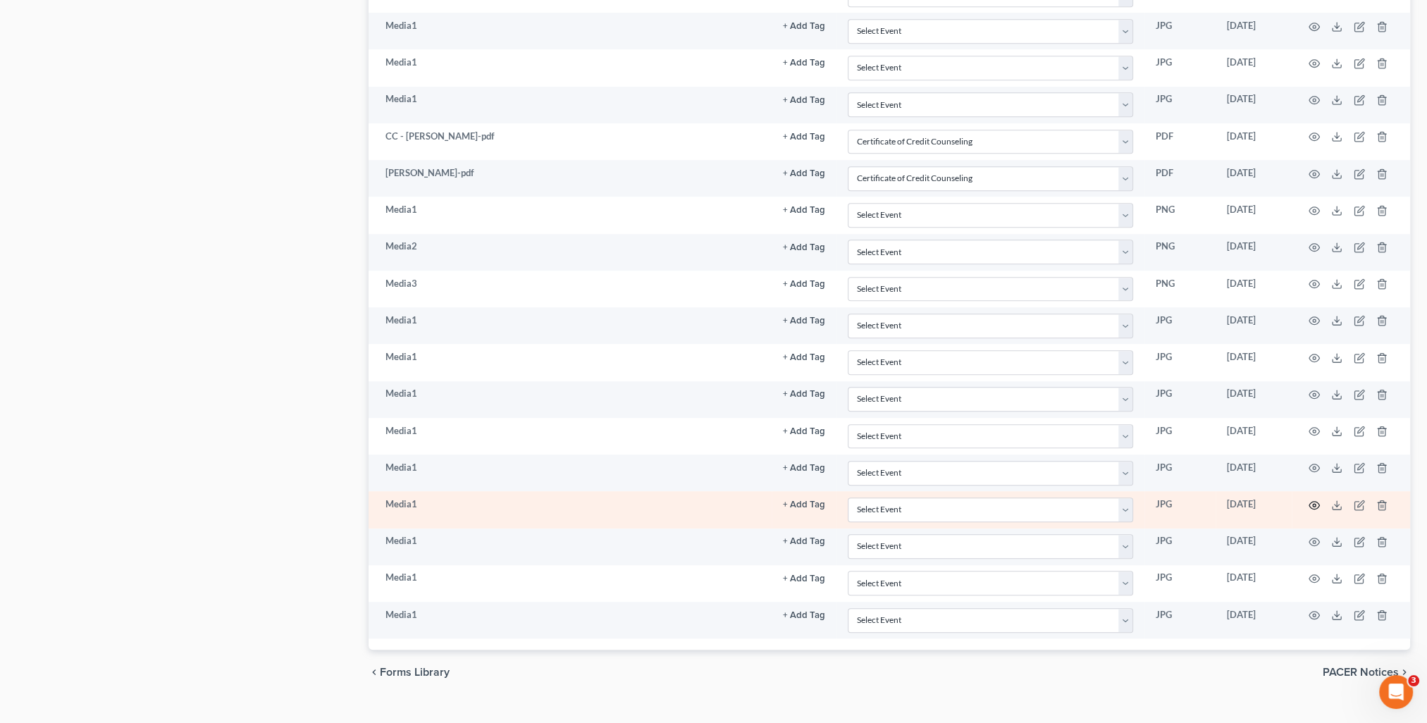
click at [1315, 500] on icon "button" at bounding box center [1314, 505] width 11 height 11
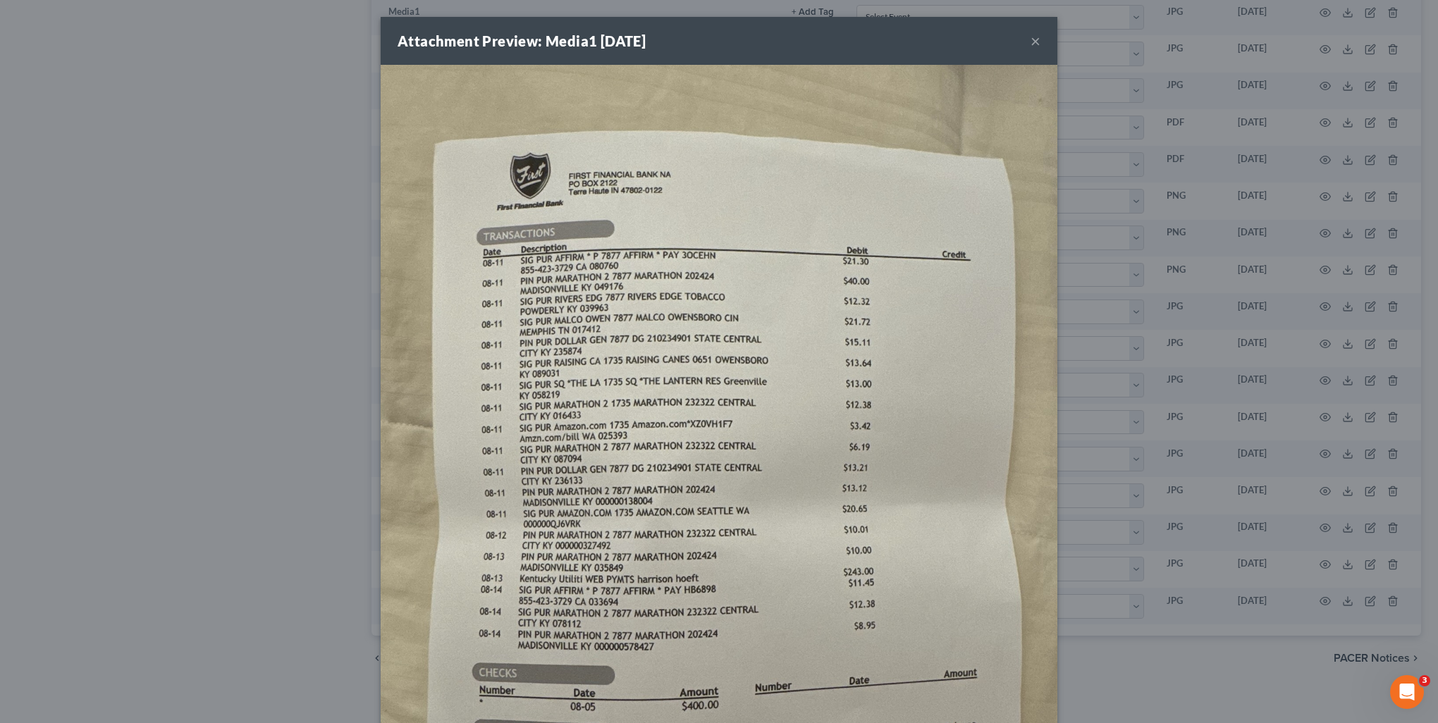
click at [1031, 44] on button "×" at bounding box center [1036, 40] width 10 height 17
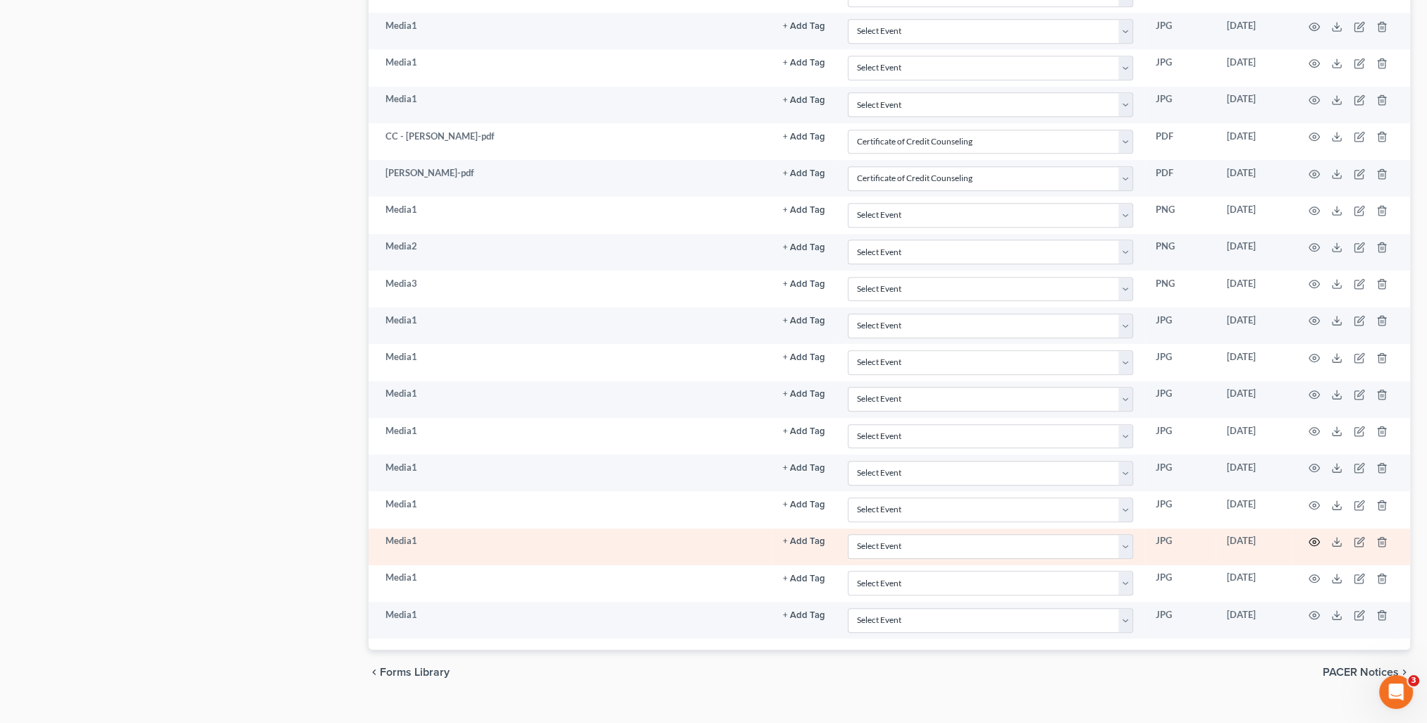
click at [1311, 539] on icon "button" at bounding box center [1315, 543] width 11 height 8
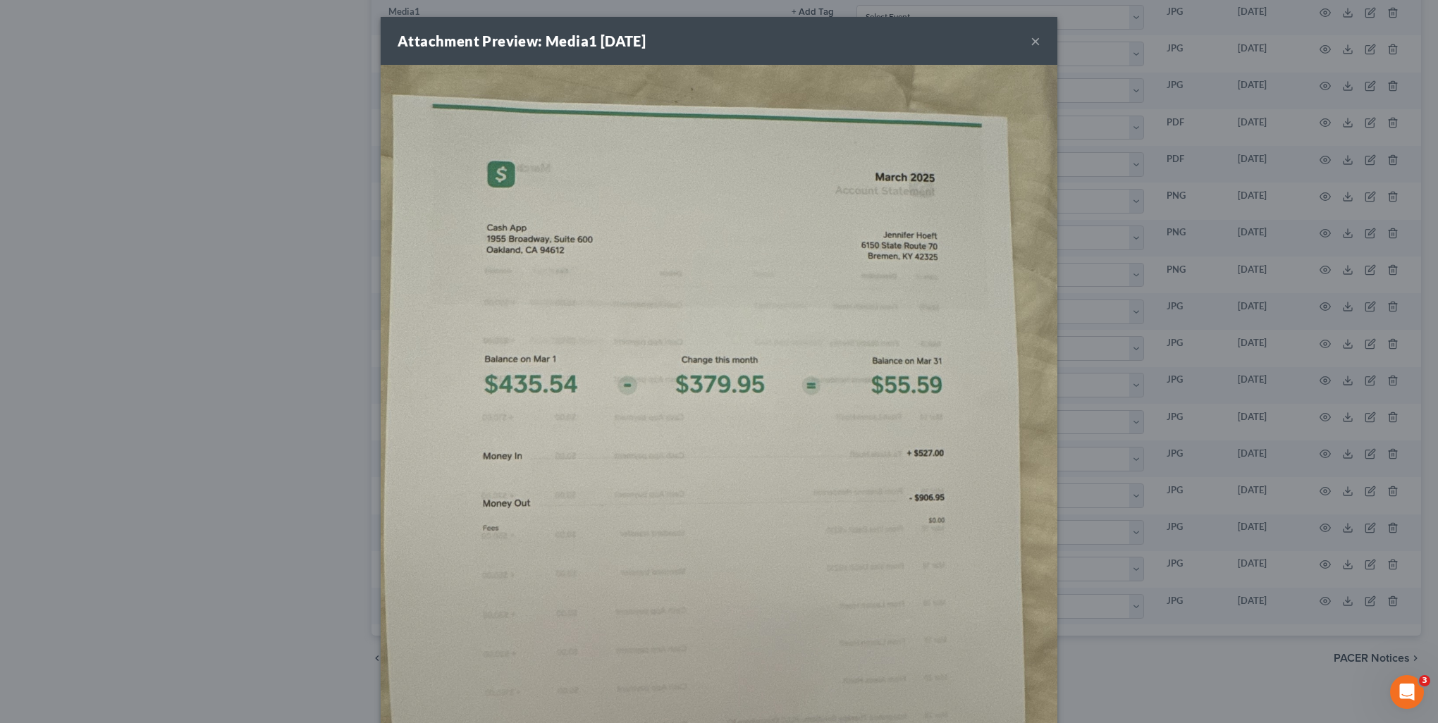
click at [1031, 41] on button "×" at bounding box center [1036, 40] width 10 height 17
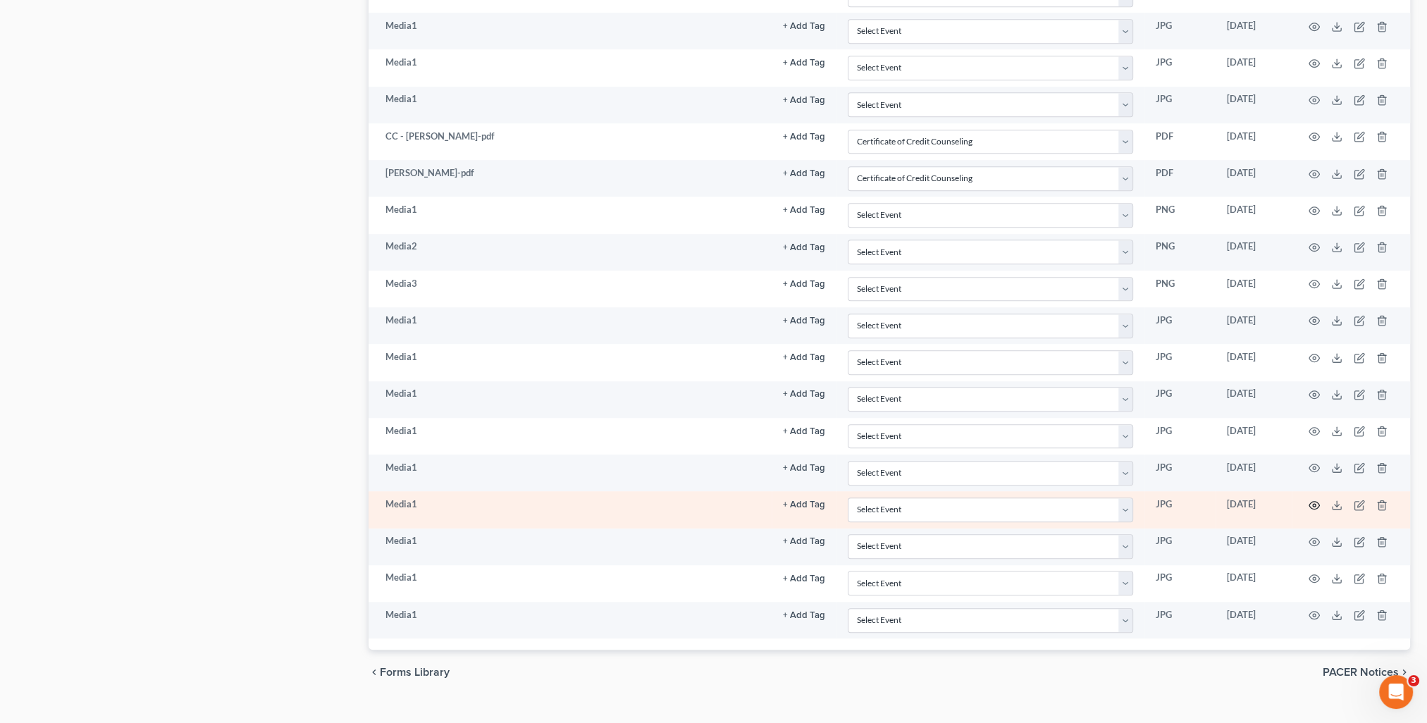
click at [1315, 500] on icon "button" at bounding box center [1314, 505] width 11 height 11
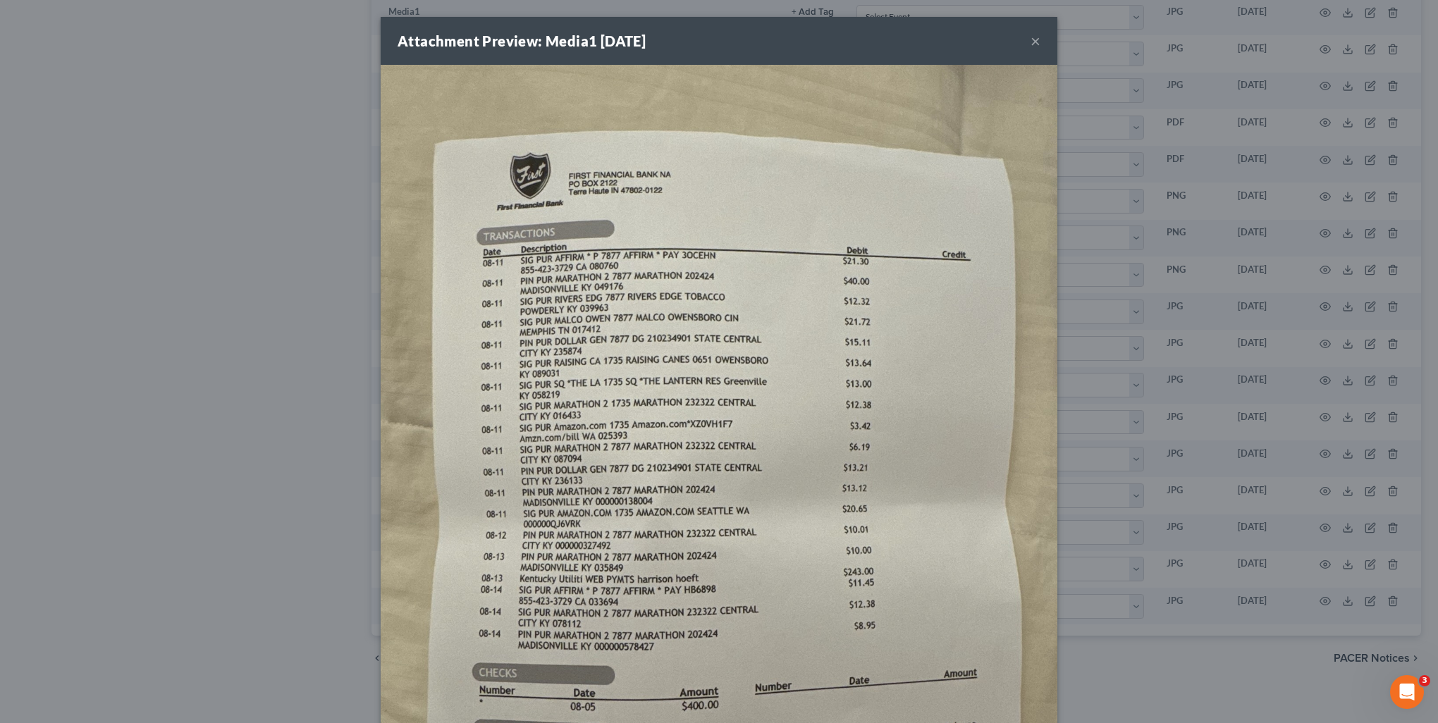
click at [1031, 38] on button "×" at bounding box center [1036, 40] width 10 height 17
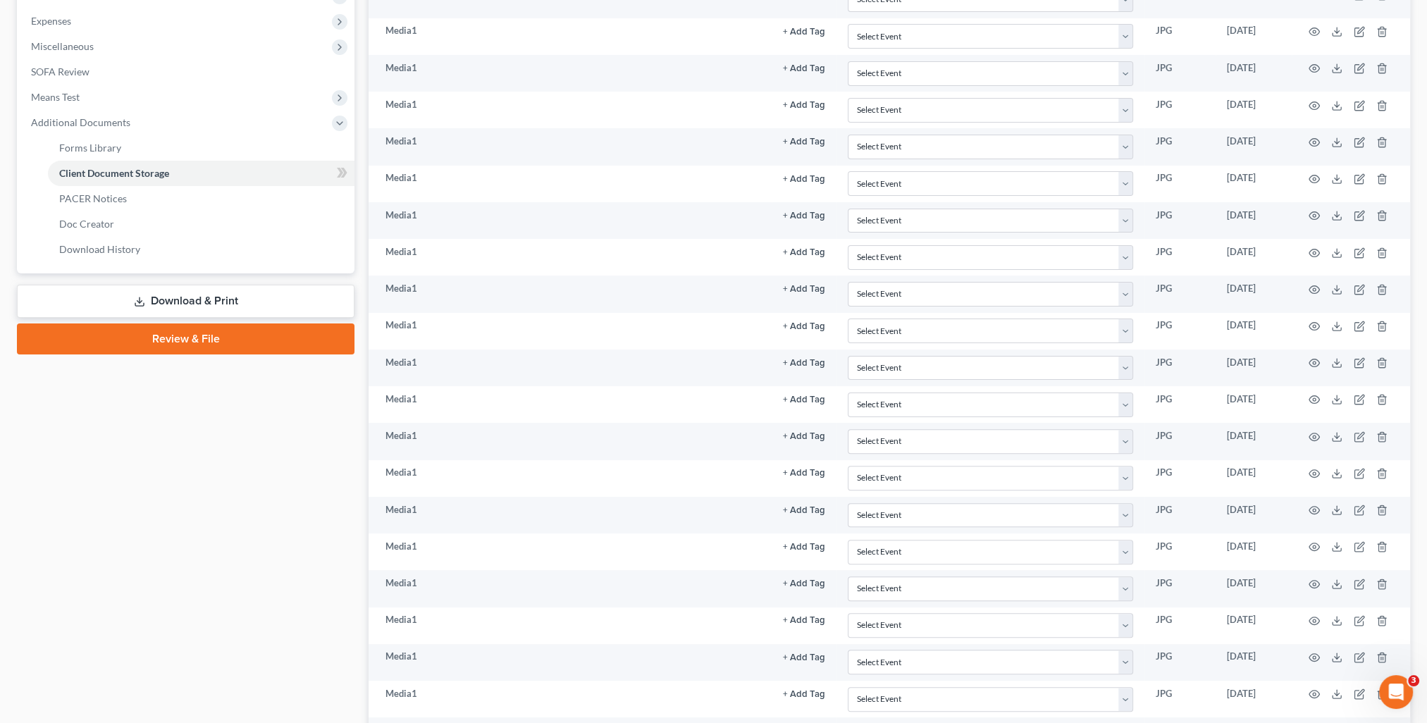
scroll to position [116, 0]
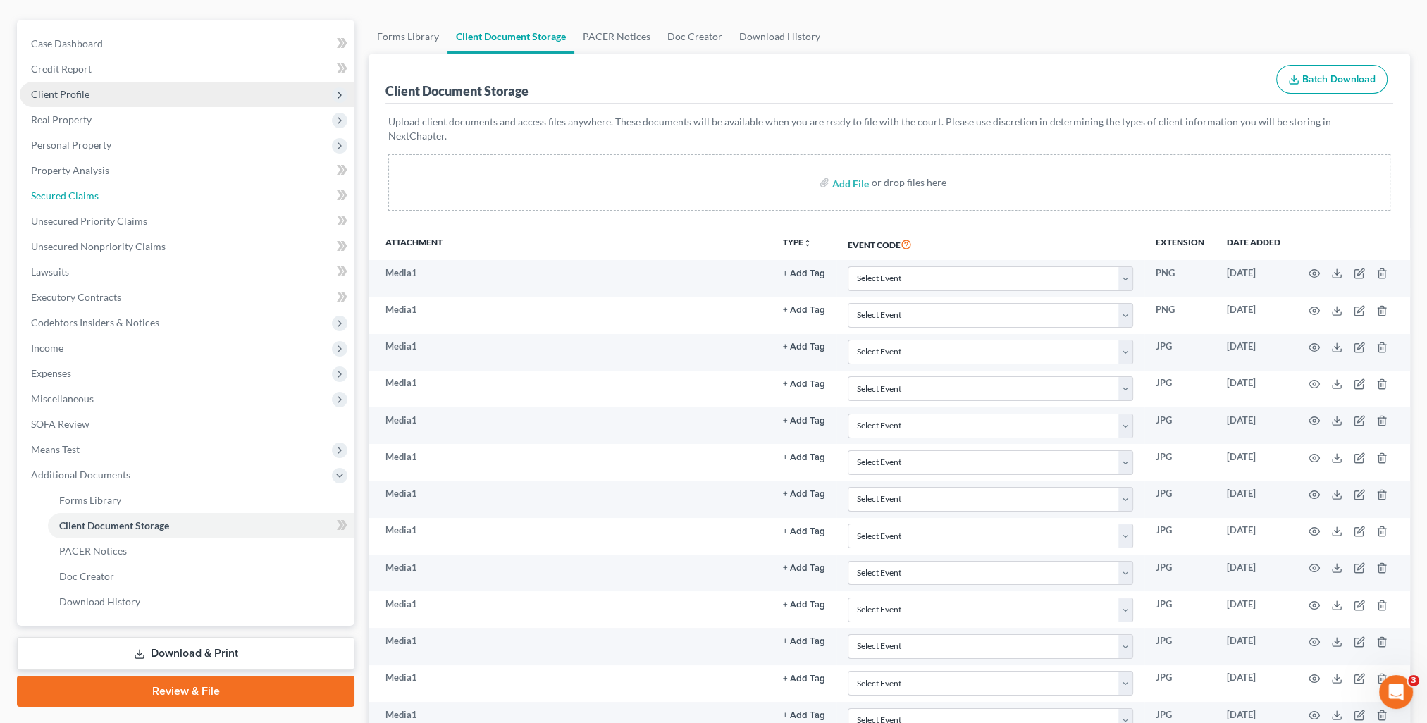
drag, startPoint x: 96, startPoint y: 205, endPoint x: 123, endPoint y: 207, distance: 26.8
click at [96, 205] on link "Secured Claims" at bounding box center [187, 195] width 335 height 25
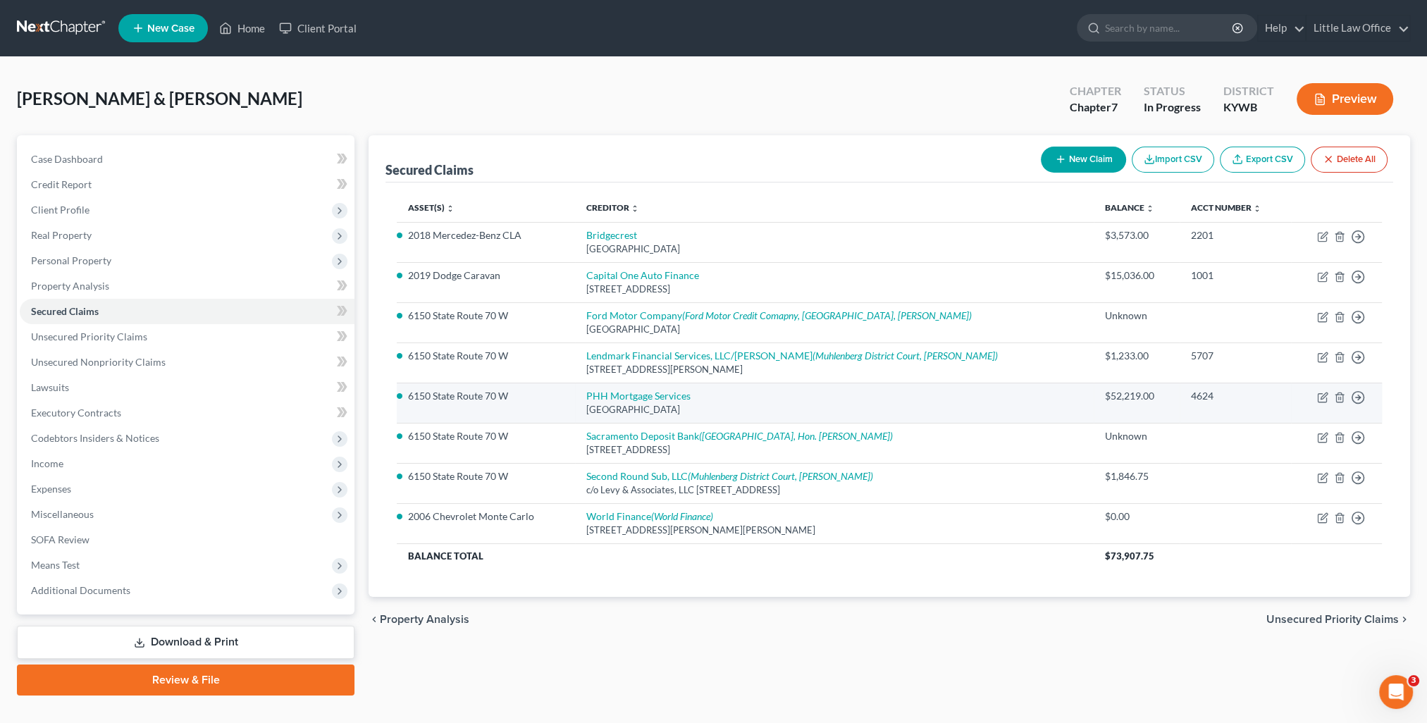
click at [1317, 399] on td "Move to E Move to F Move to G Move to Notice Only" at bounding box center [1336, 403] width 91 height 40
click at [1322, 395] on icon "button" at bounding box center [1322, 397] width 11 height 11
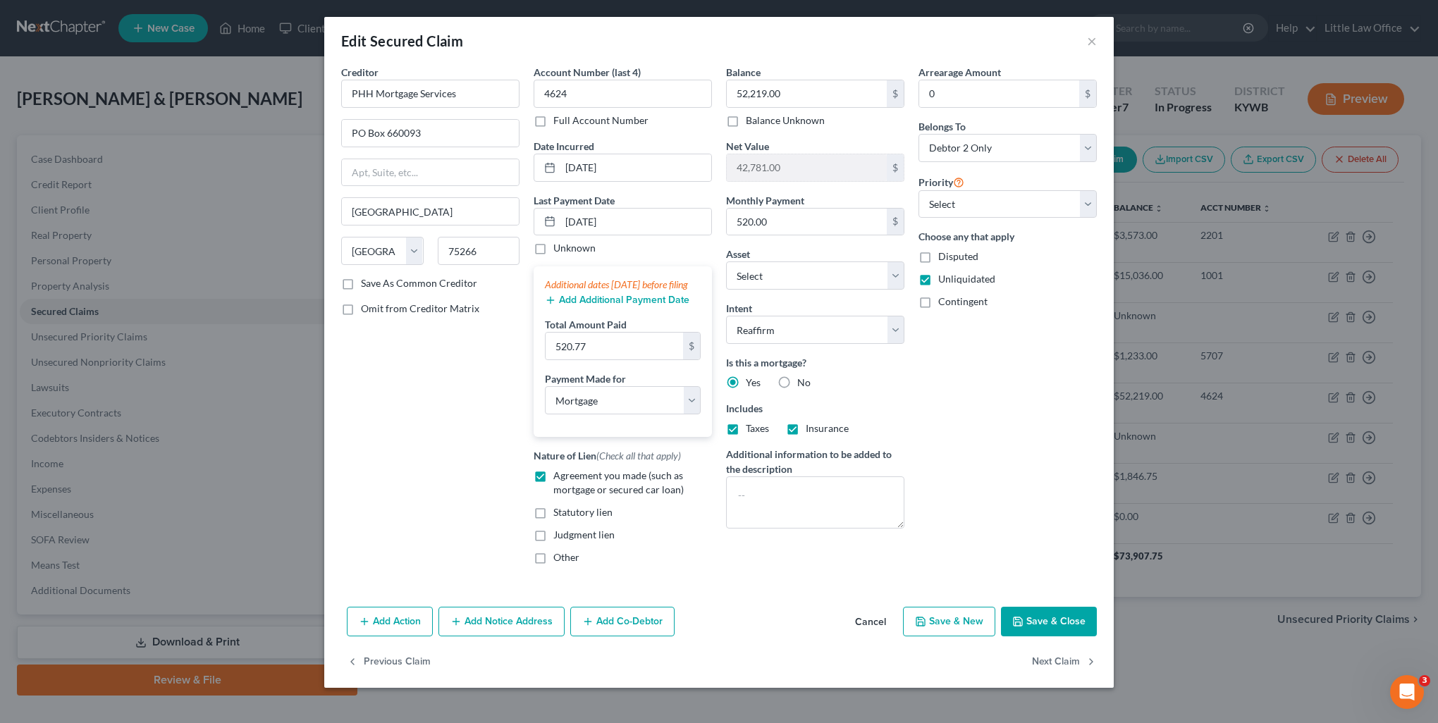
click at [1064, 637] on button "Save & Close" at bounding box center [1049, 622] width 96 height 30
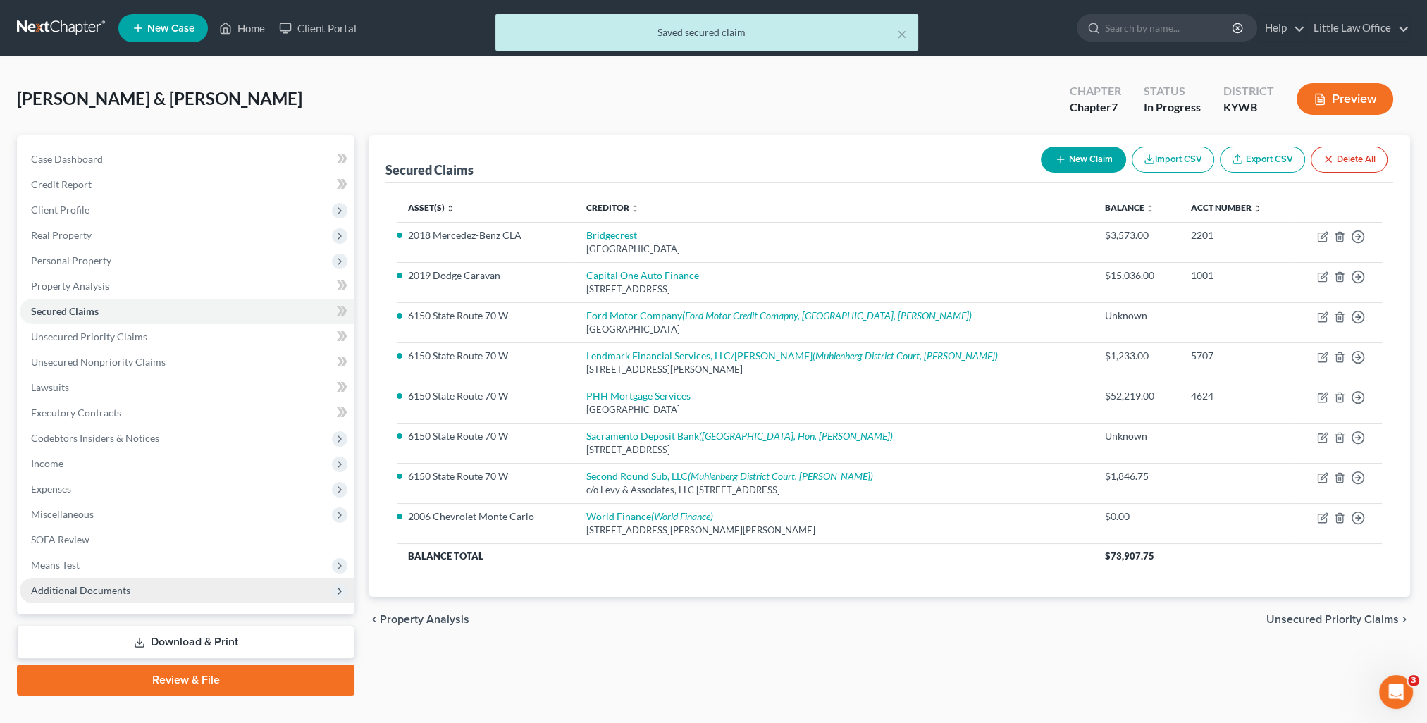
click at [73, 591] on span "Additional Documents" at bounding box center [80, 590] width 99 height 12
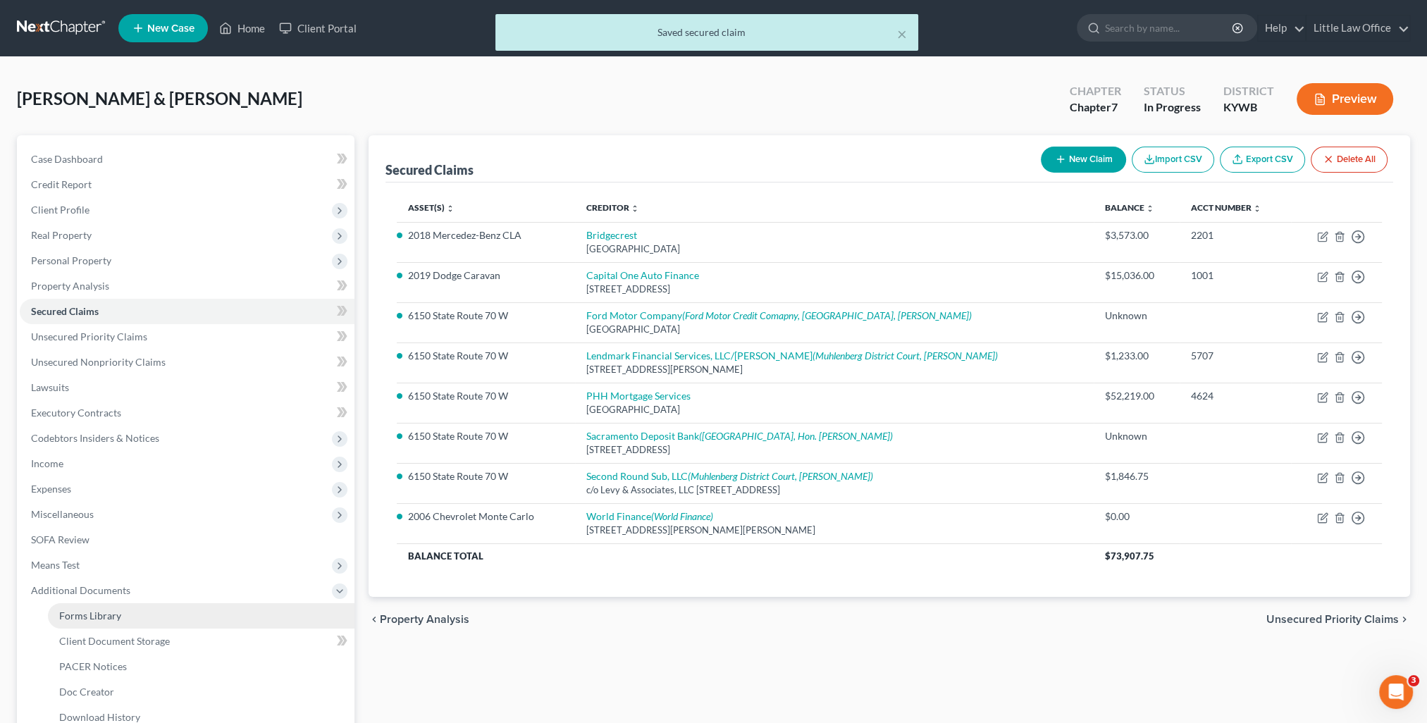
scroll to position [70, 0]
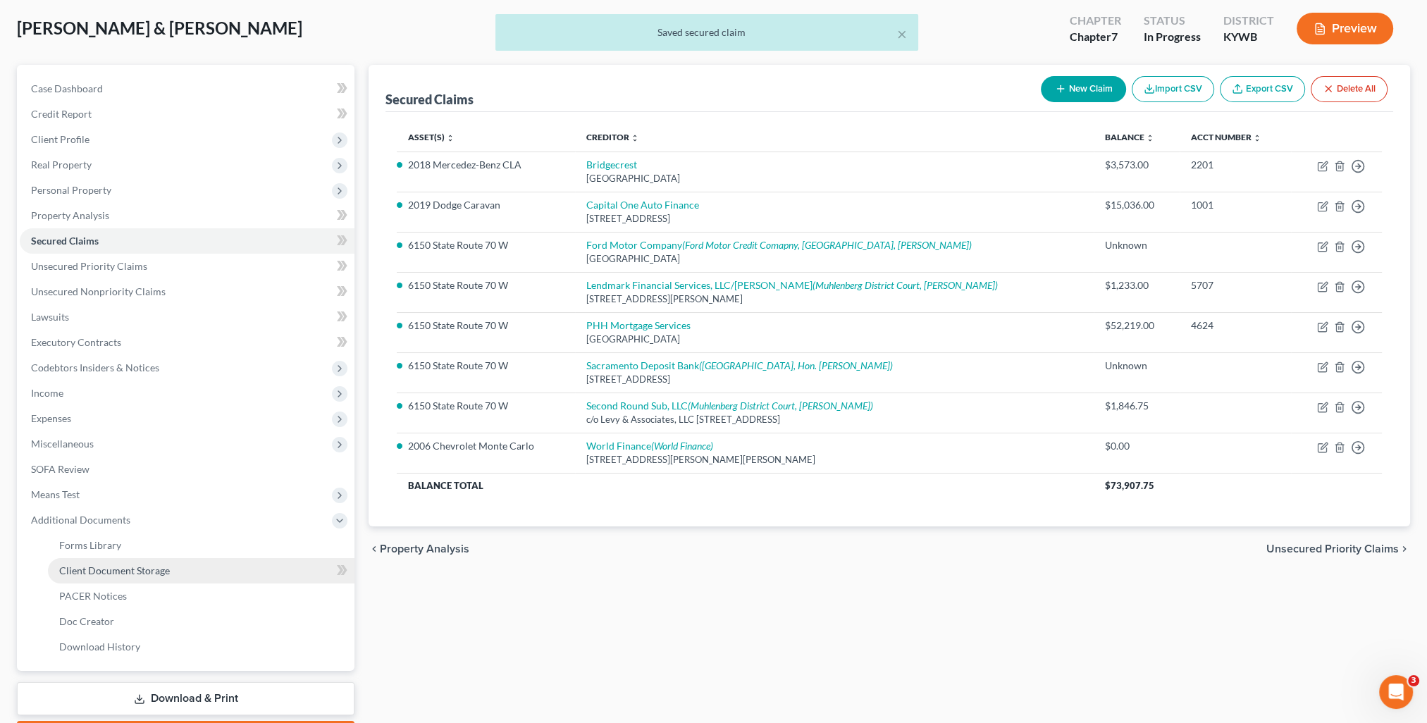
click at [130, 570] on span "Client Document Storage" at bounding box center [114, 571] width 111 height 12
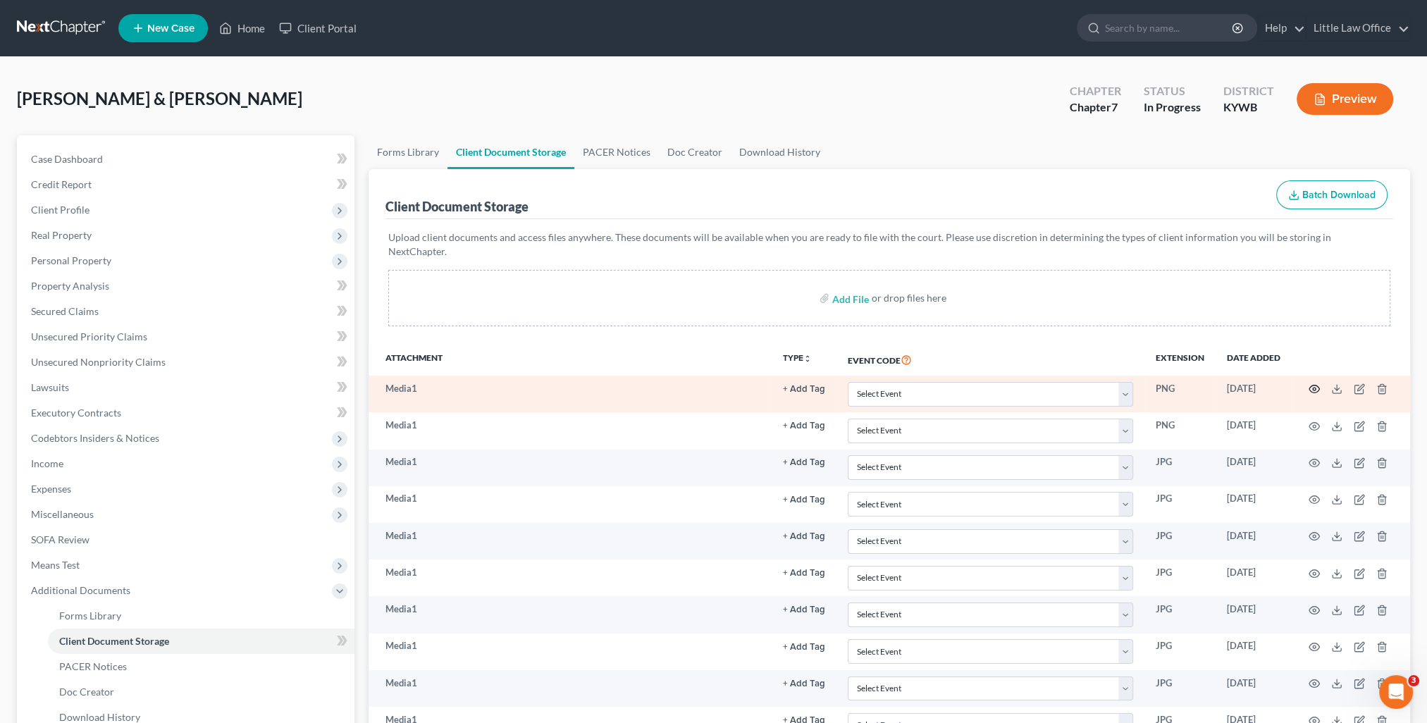
click at [1316, 388] on circle "button" at bounding box center [1314, 389] width 3 height 3
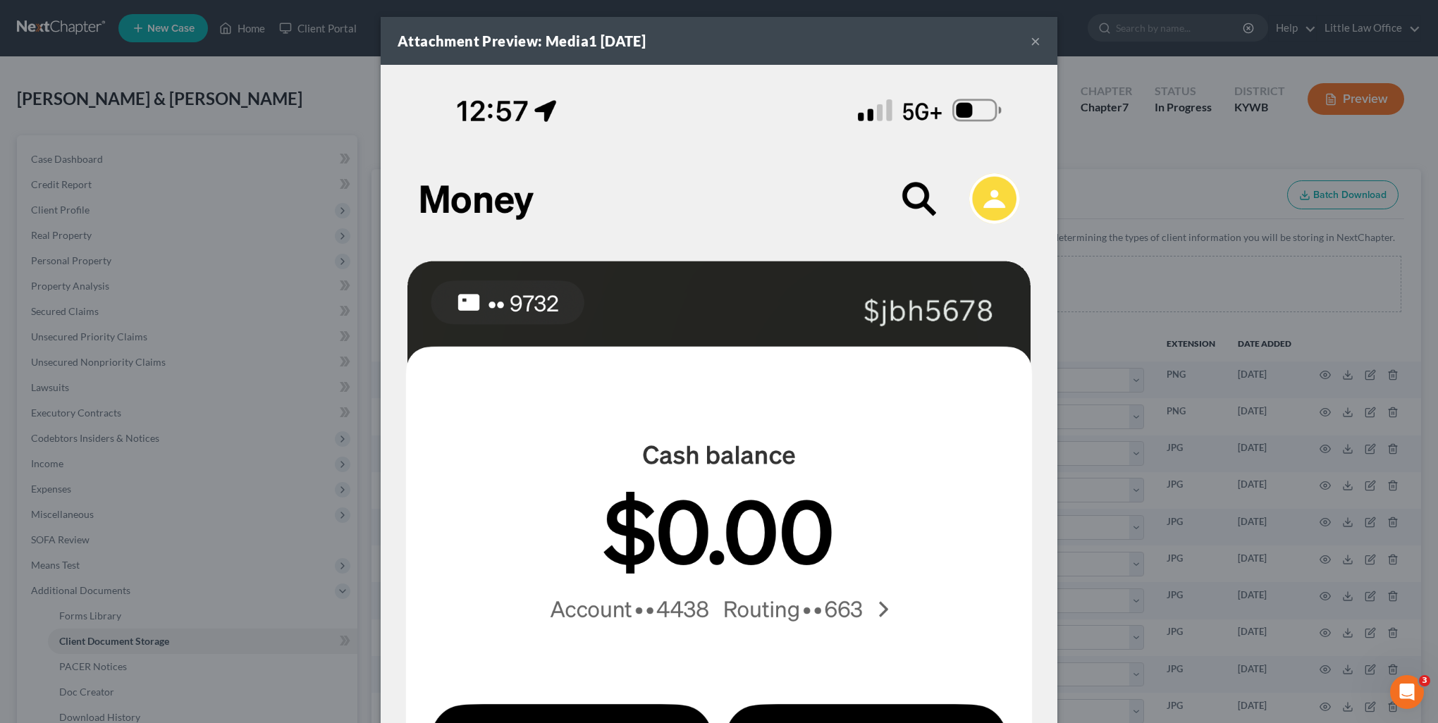
click at [1031, 44] on button "×" at bounding box center [1036, 40] width 10 height 17
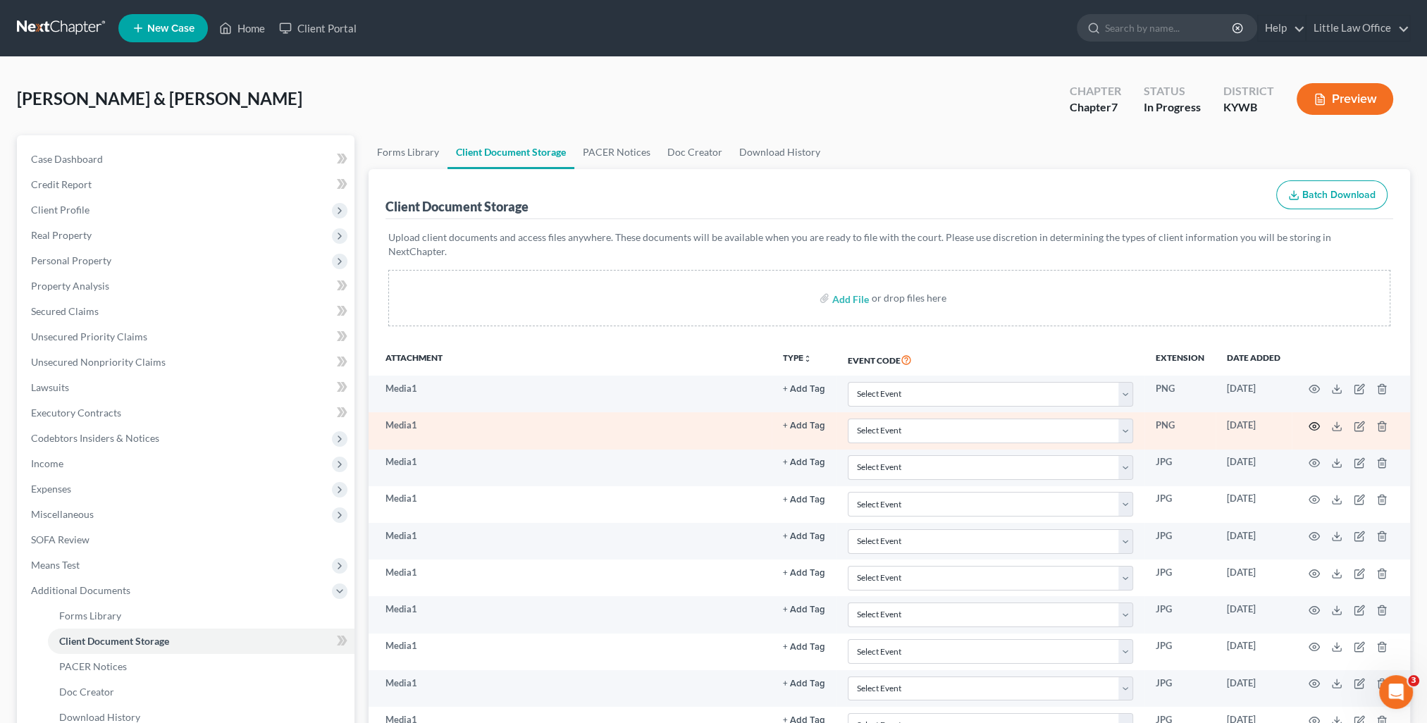
click at [1311, 422] on icon "button" at bounding box center [1315, 426] width 11 height 8
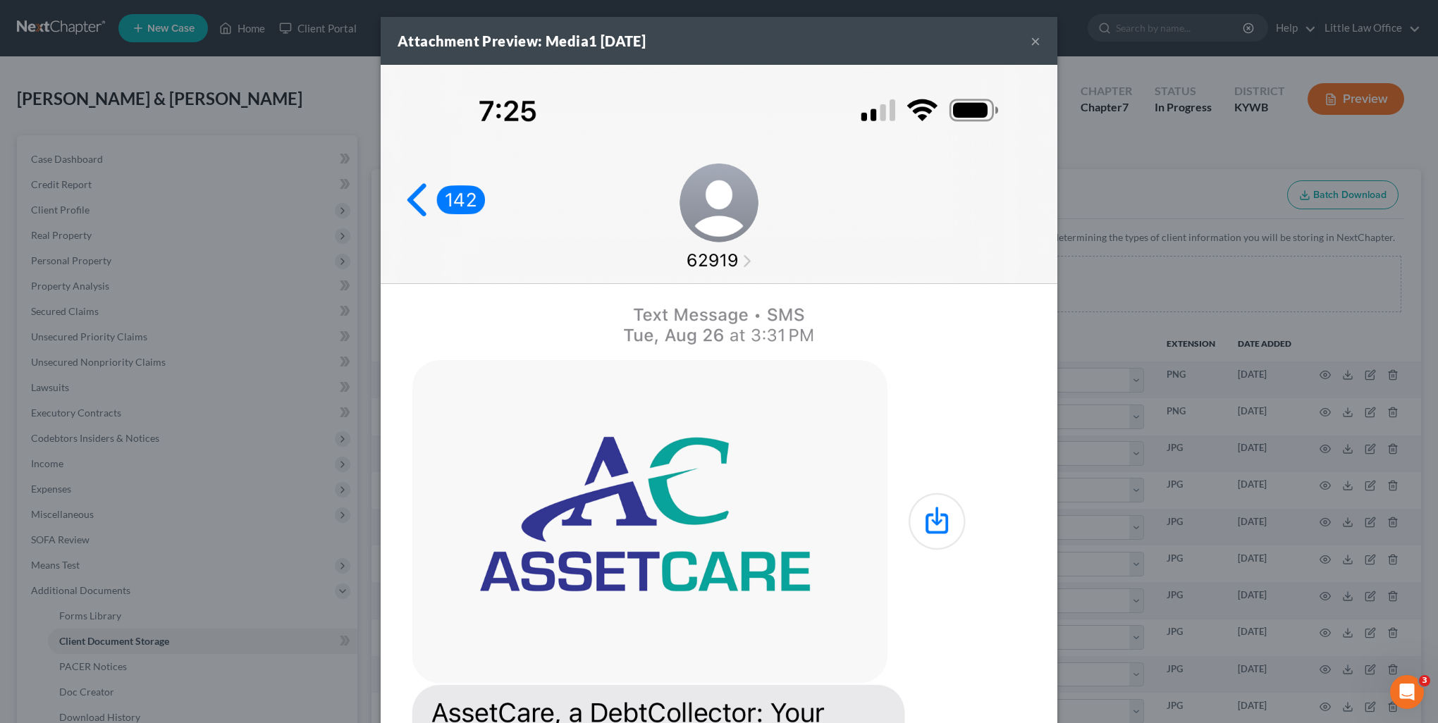
click at [1024, 39] on div "Attachment Preview: Media1 [DATE] ×" at bounding box center [719, 41] width 677 height 48
click at [1031, 46] on button "×" at bounding box center [1036, 40] width 10 height 17
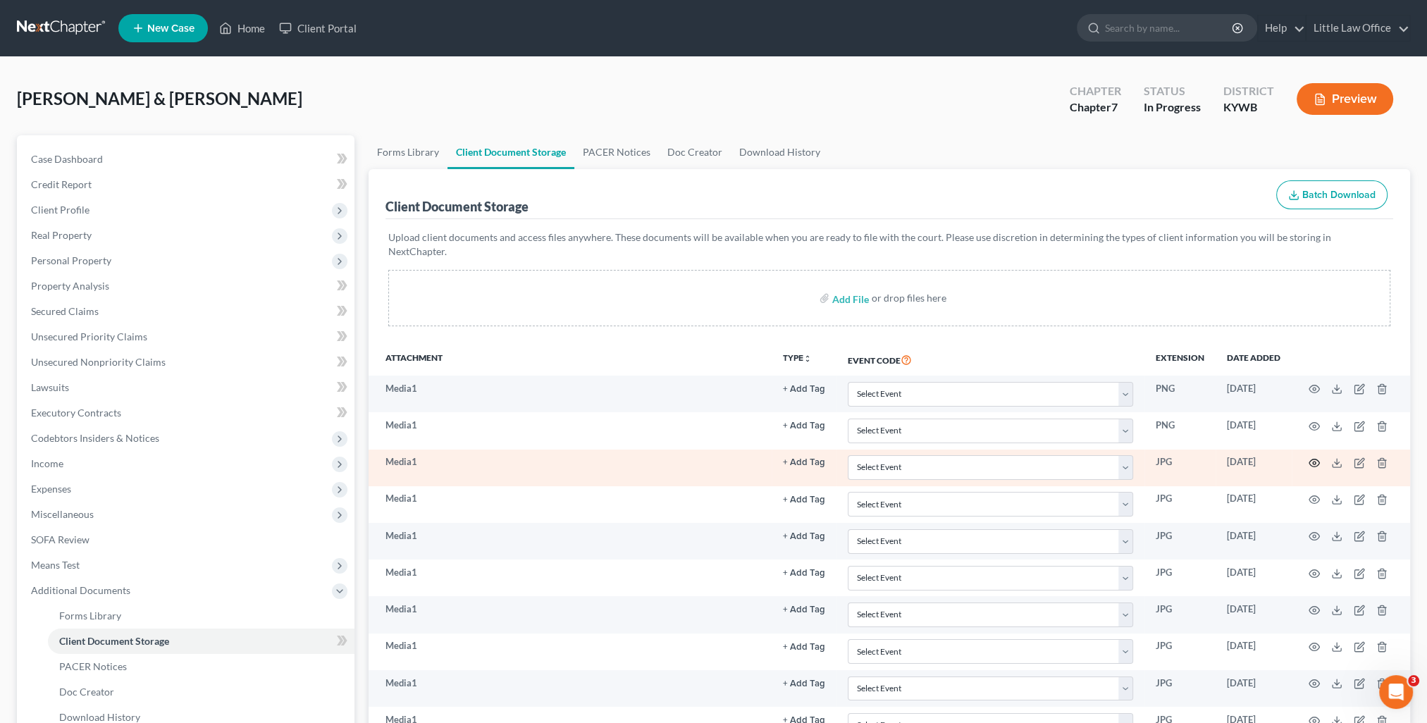
click at [1314, 457] on icon "button" at bounding box center [1314, 462] width 11 height 11
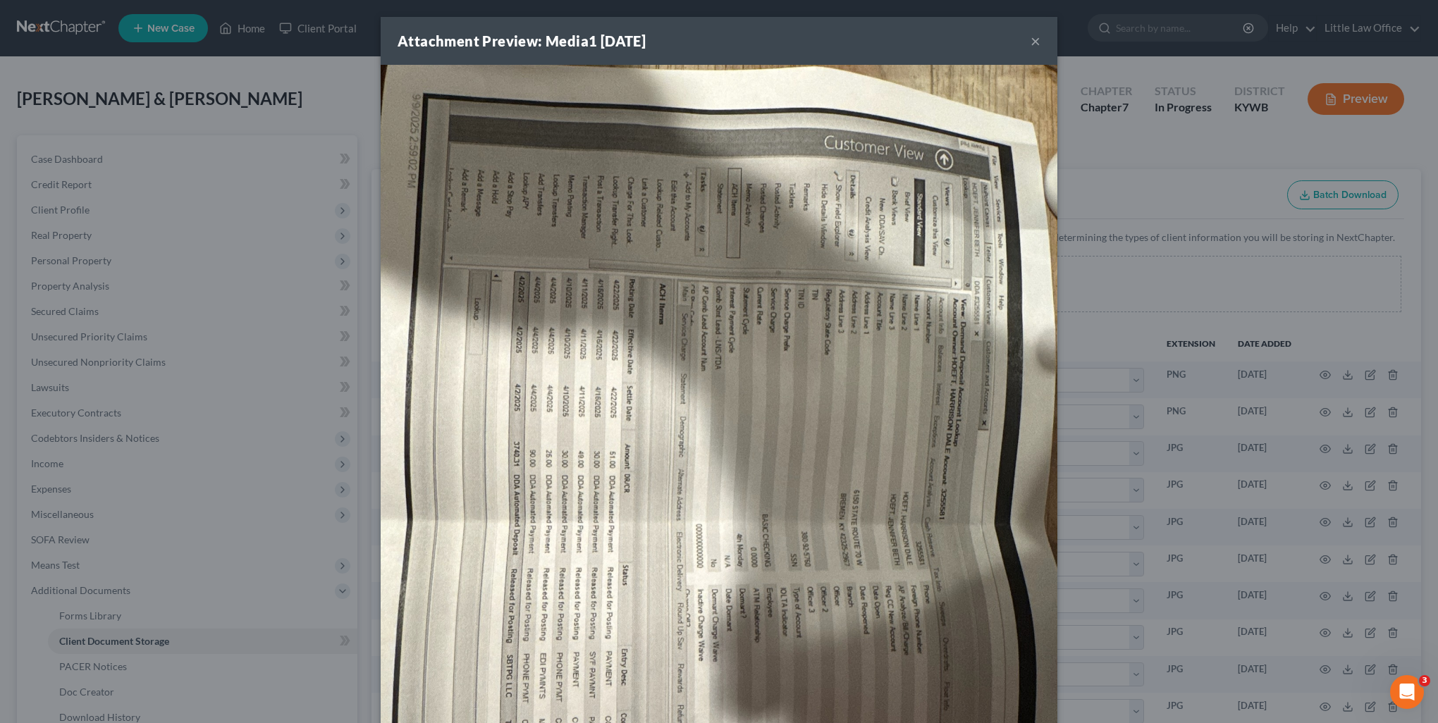
click at [1031, 38] on button "×" at bounding box center [1036, 40] width 10 height 17
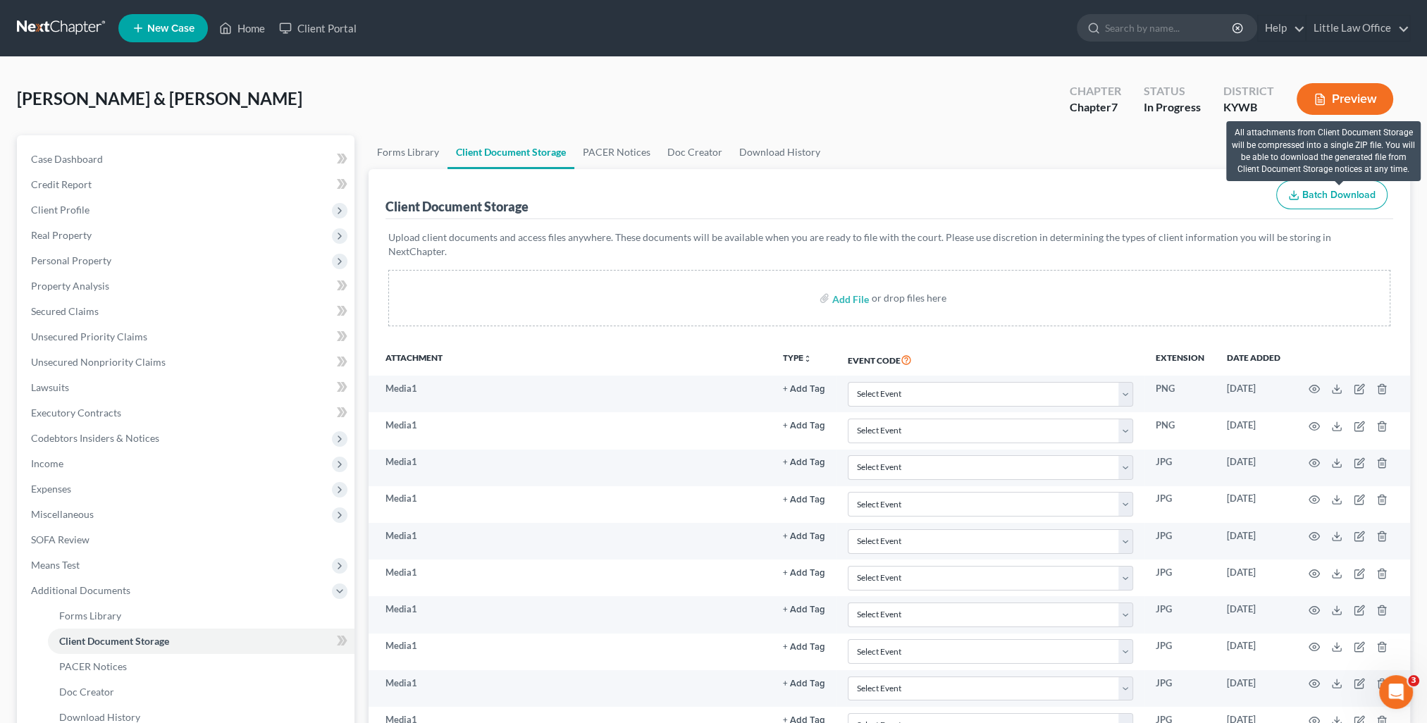
click at [1364, 192] on span "Batch Download" at bounding box center [1339, 195] width 73 height 12
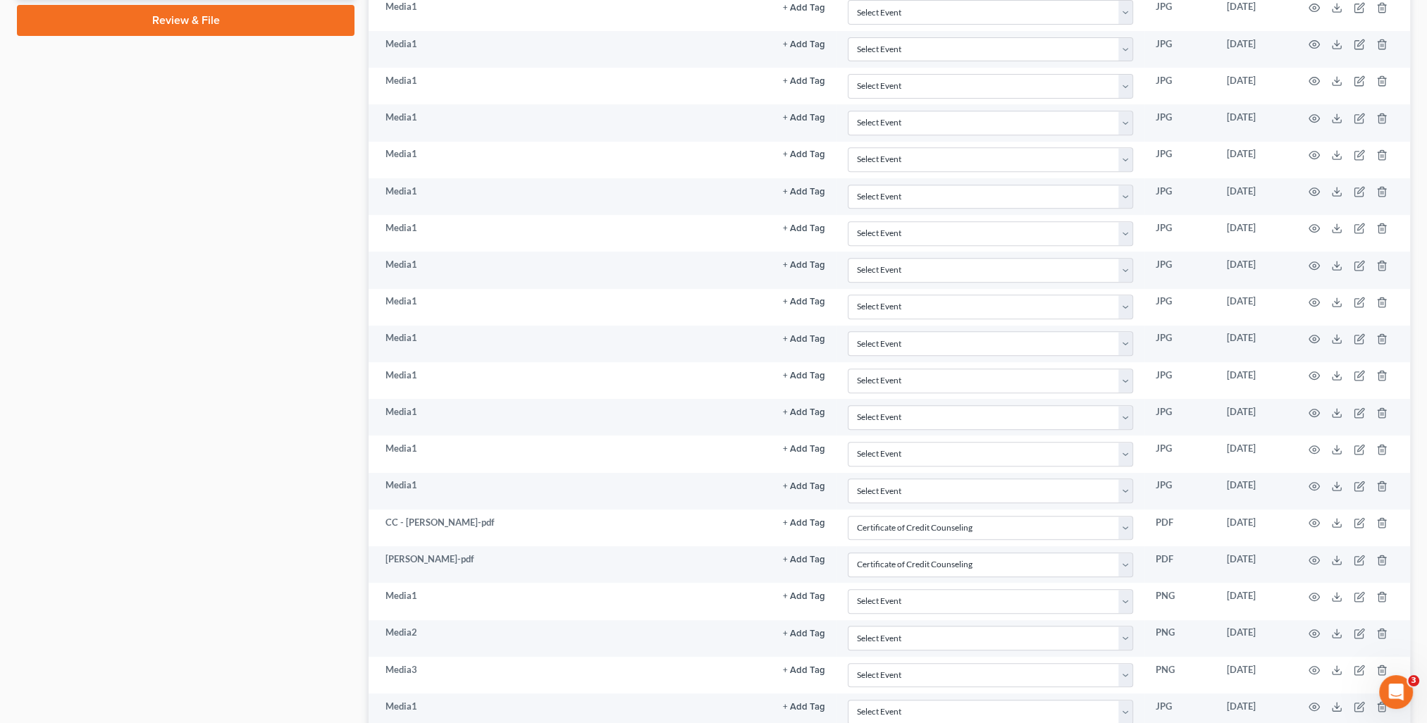
scroll to position [434, 0]
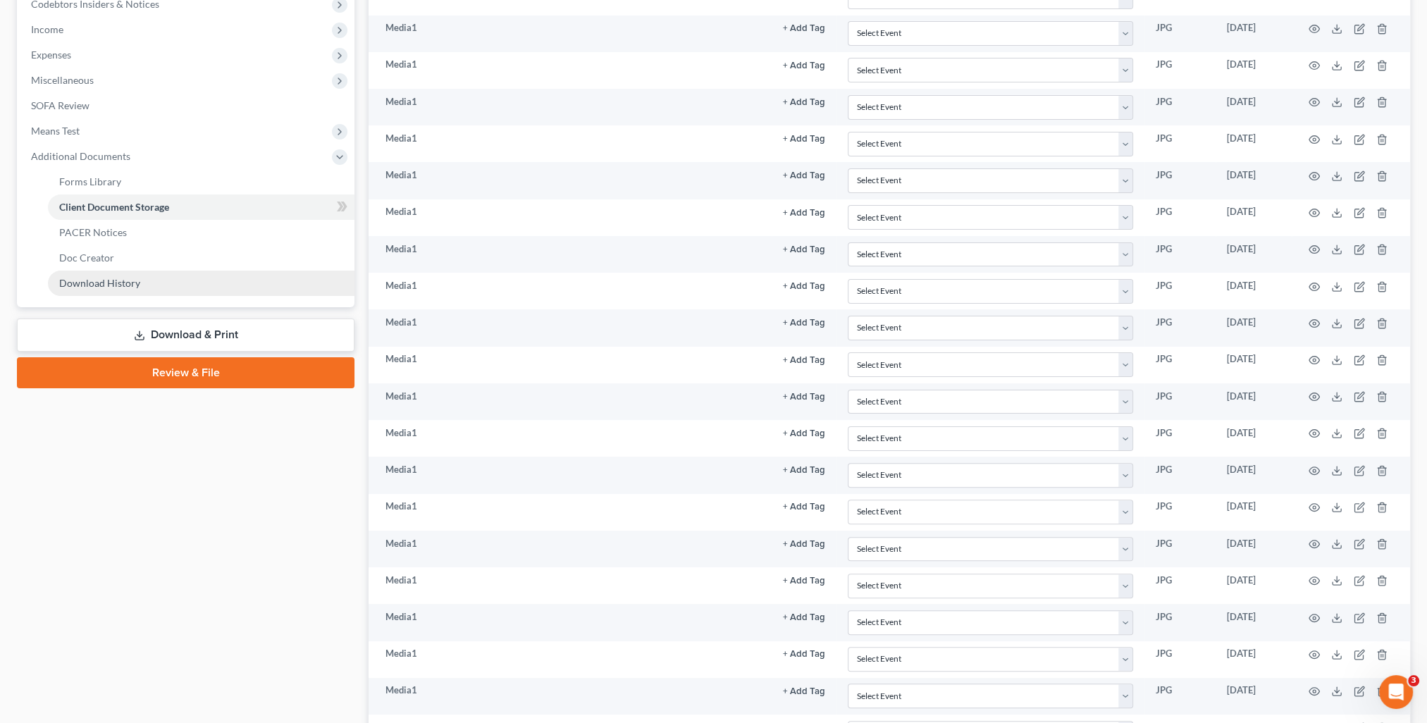
click at [120, 285] on span "Download History" at bounding box center [99, 283] width 81 height 12
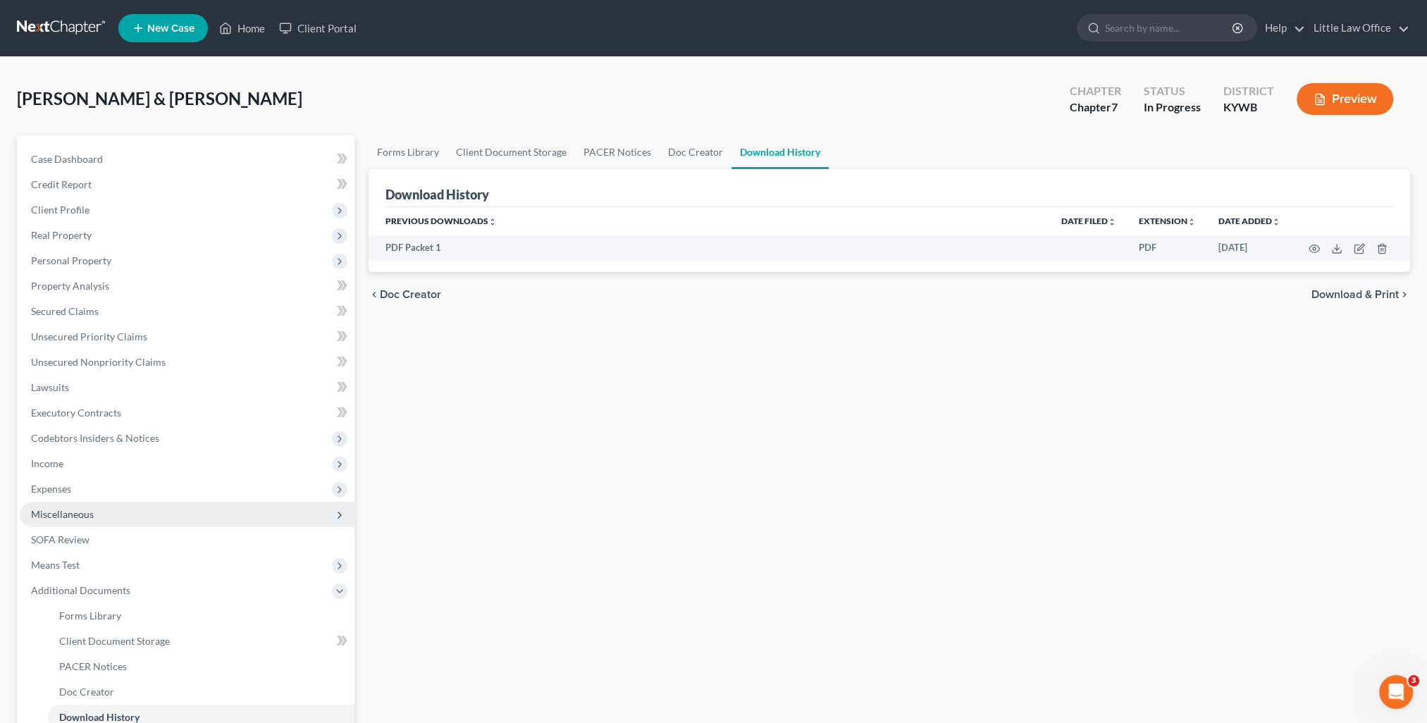
scroll to position [70, 0]
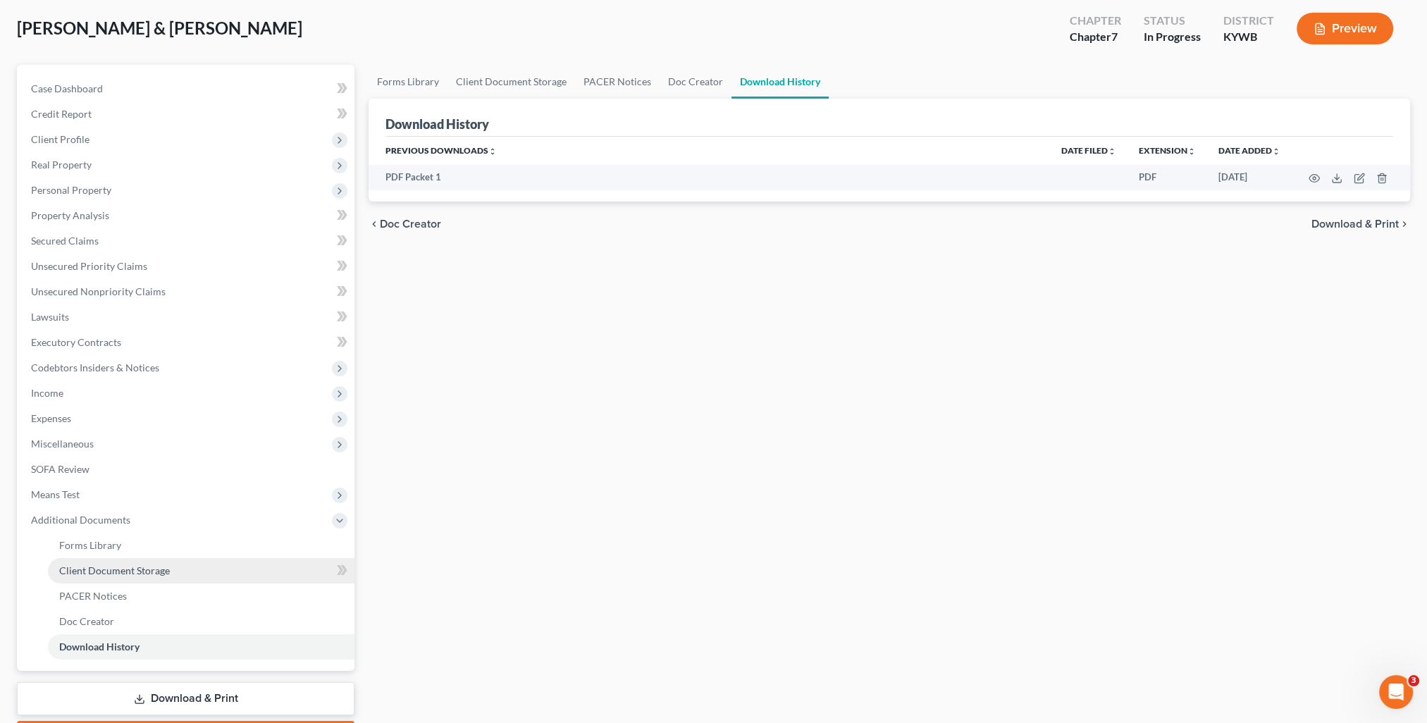
click at [133, 565] on span "Client Document Storage" at bounding box center [114, 571] width 111 height 12
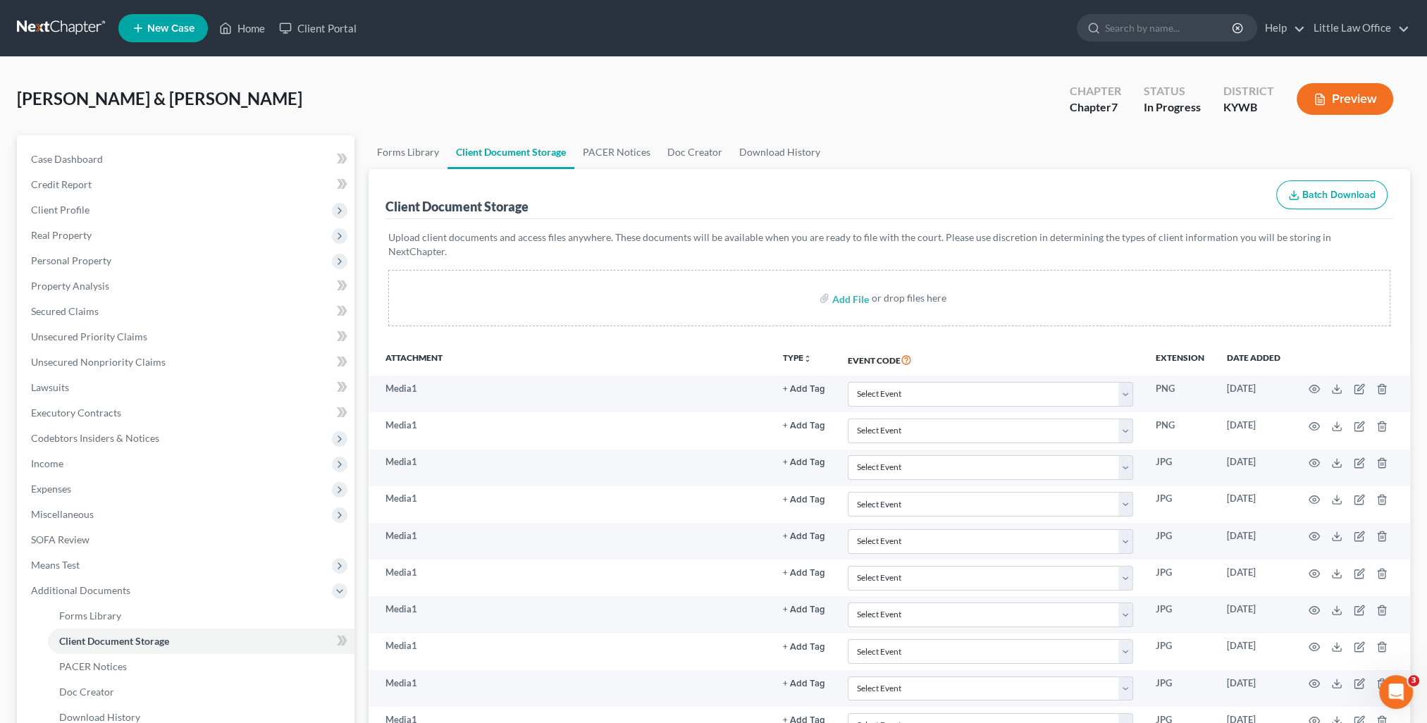
drag, startPoint x: 927, startPoint y: 97, endPoint x: 1254, endPoint y: 245, distance: 359.0
click at [927, 97] on div "[PERSON_NAME] & [PERSON_NAME] Upgraded Chapter Chapter 7 Status In Progress Dis…" at bounding box center [714, 104] width 1394 height 61
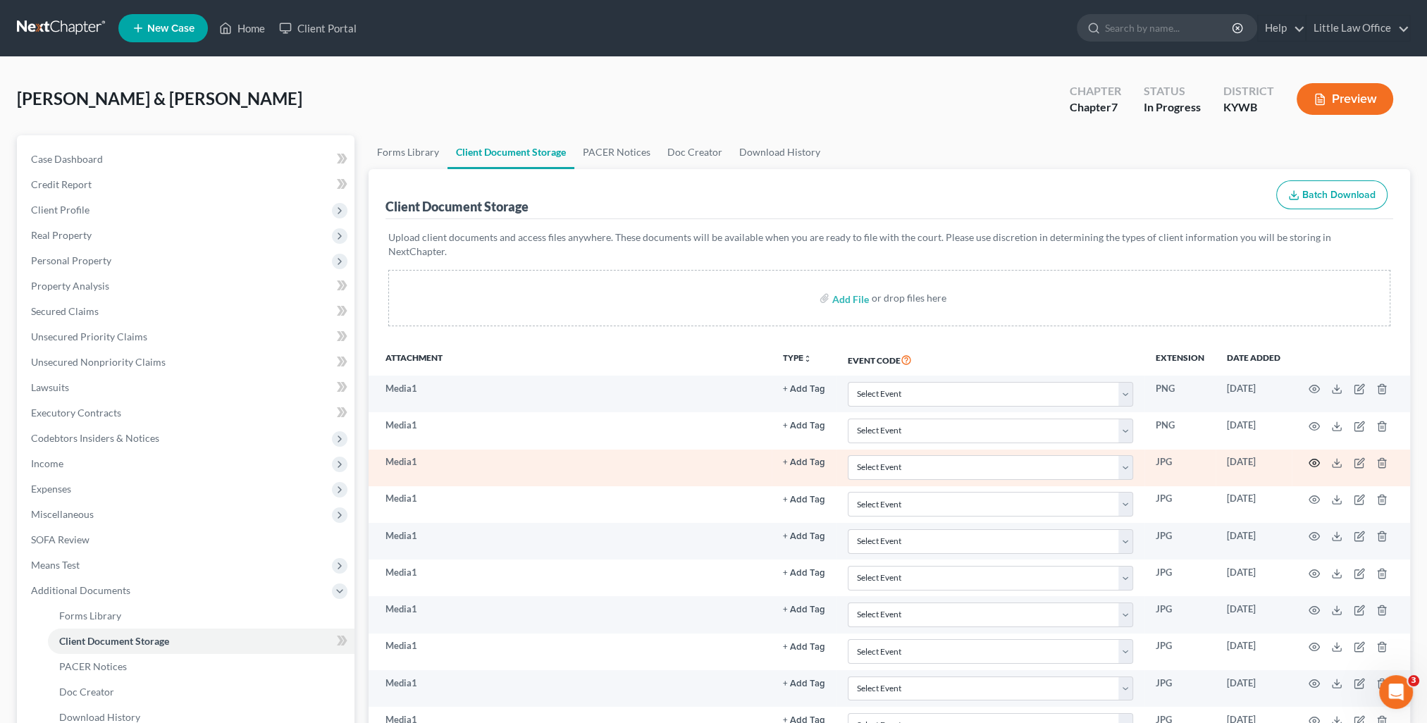
click at [1316, 462] on circle "button" at bounding box center [1314, 463] width 3 height 3
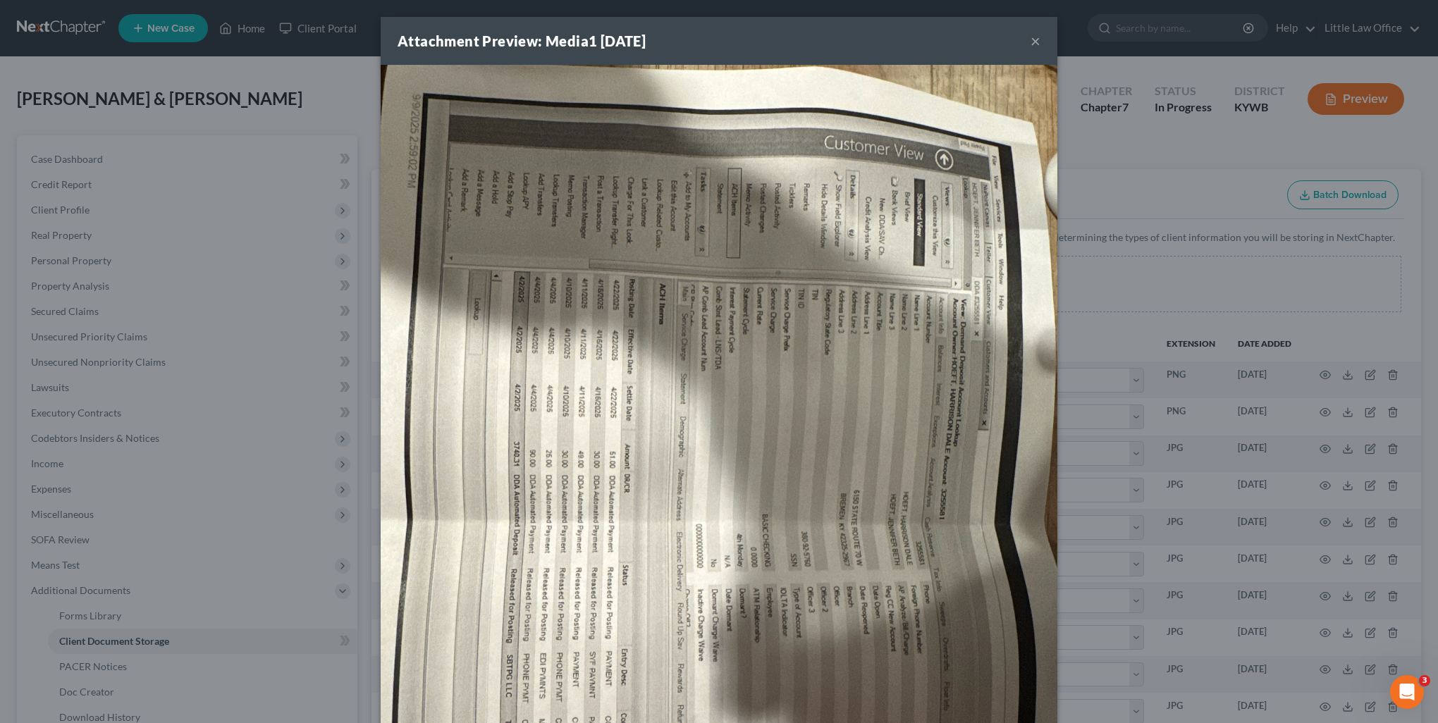
click at [1031, 42] on button "×" at bounding box center [1036, 40] width 10 height 17
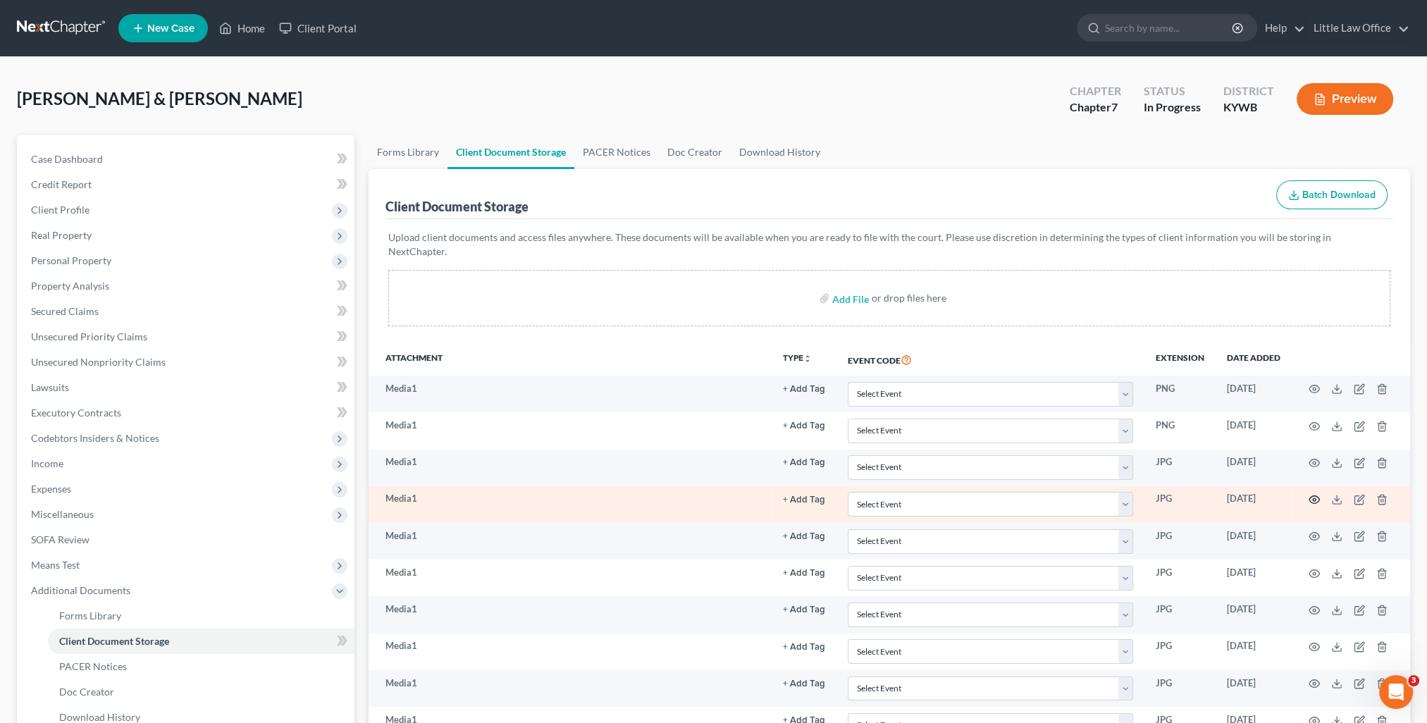
click at [1311, 494] on icon "button" at bounding box center [1314, 499] width 11 height 11
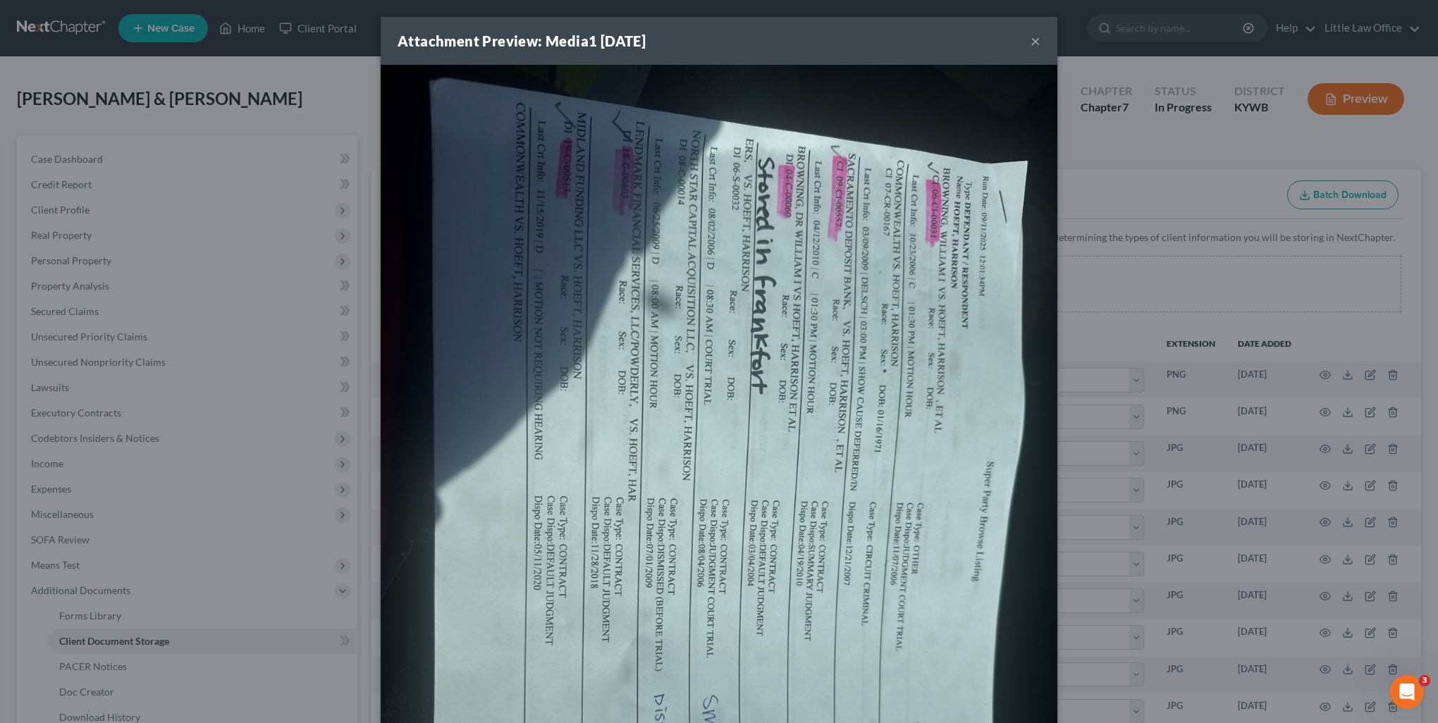
click at [1031, 47] on button "×" at bounding box center [1036, 40] width 10 height 17
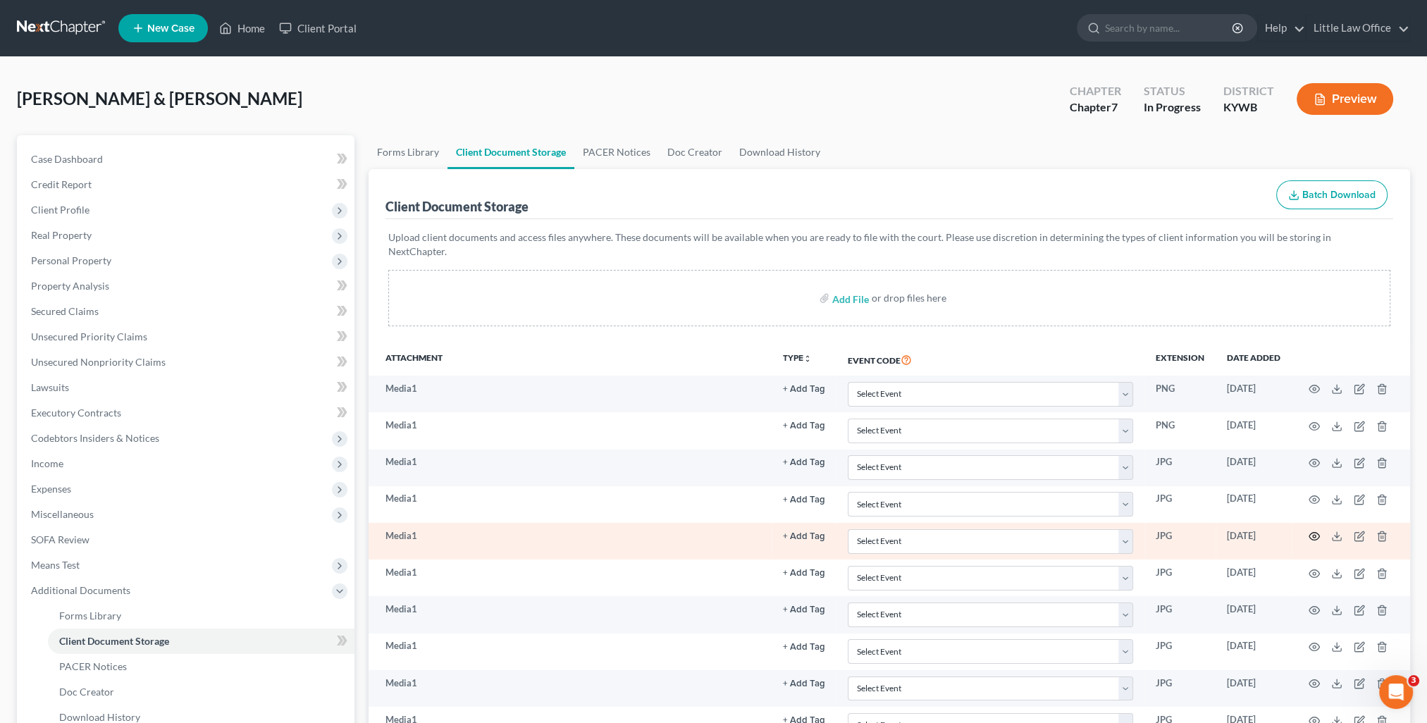
click at [1313, 535] on circle "button" at bounding box center [1314, 536] width 3 height 3
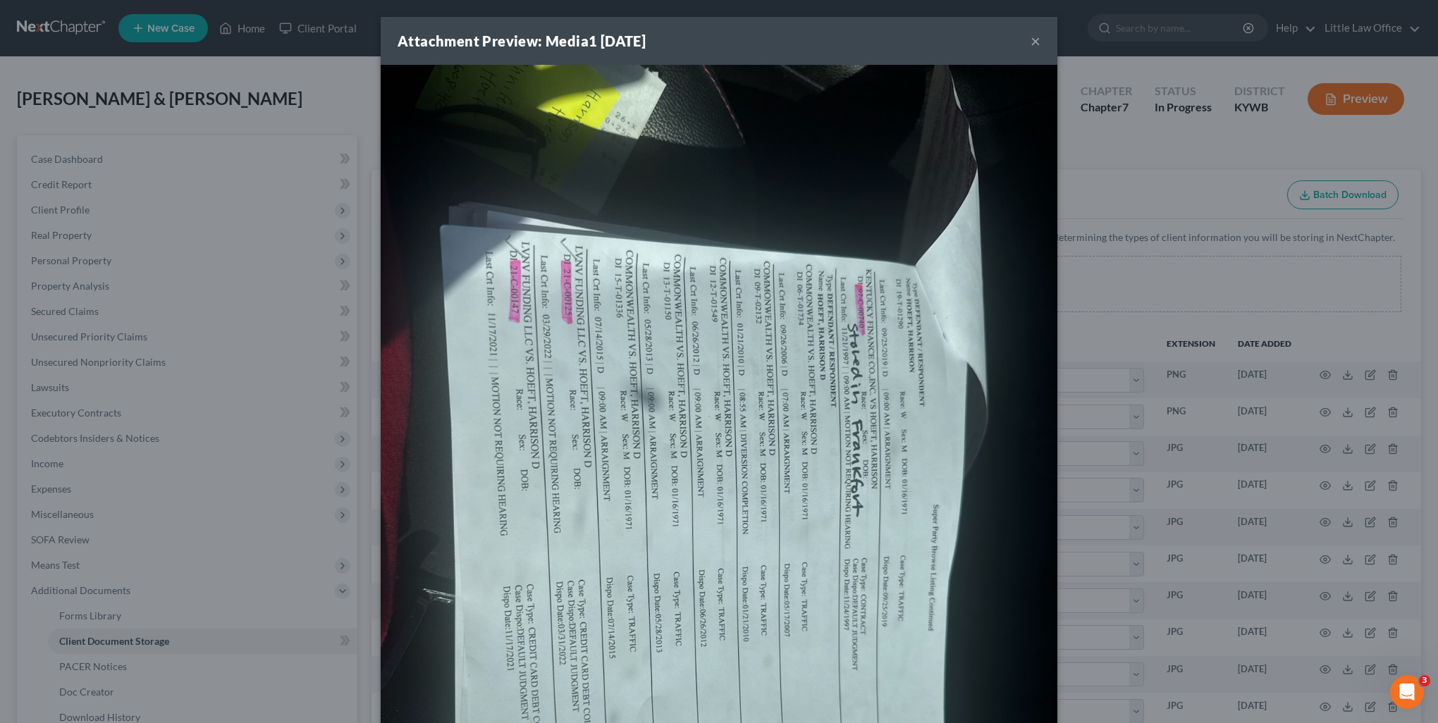
click at [1031, 41] on button "×" at bounding box center [1036, 40] width 10 height 17
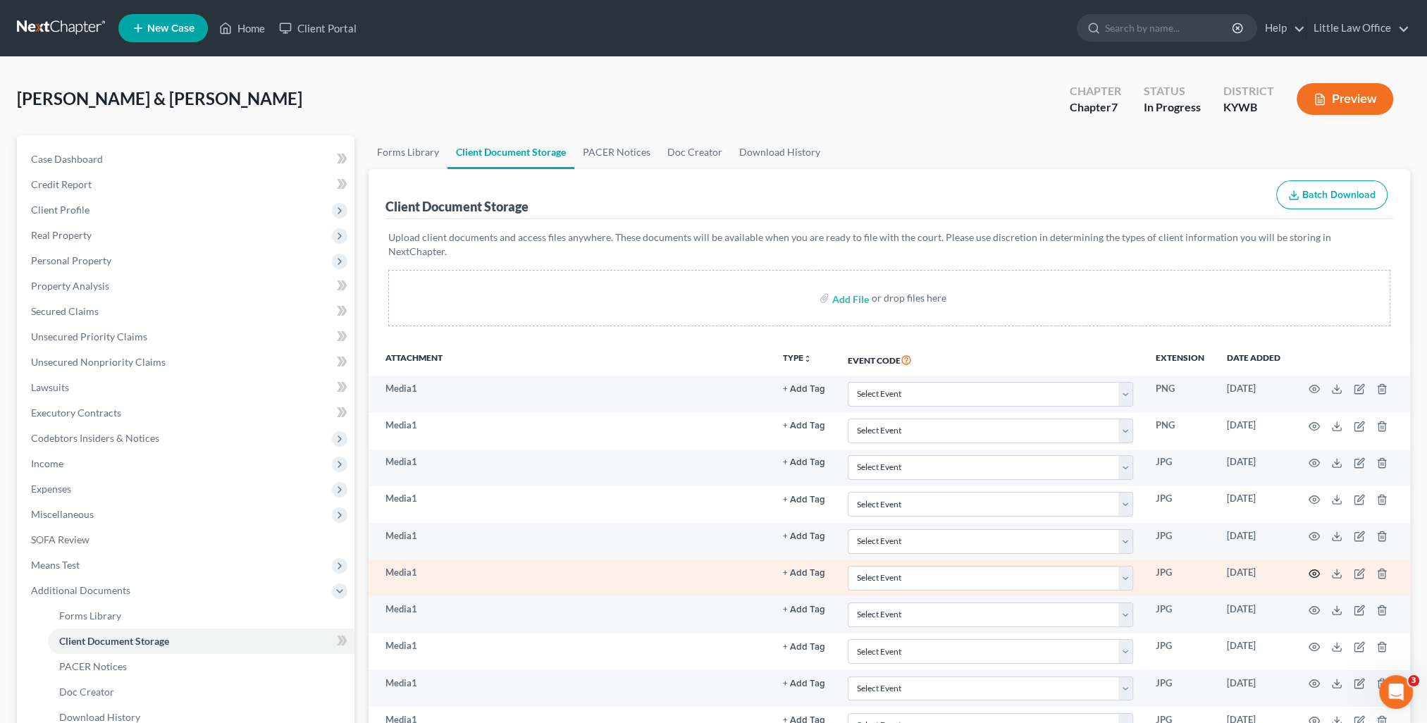
click at [1311, 568] on icon "button" at bounding box center [1314, 573] width 11 height 11
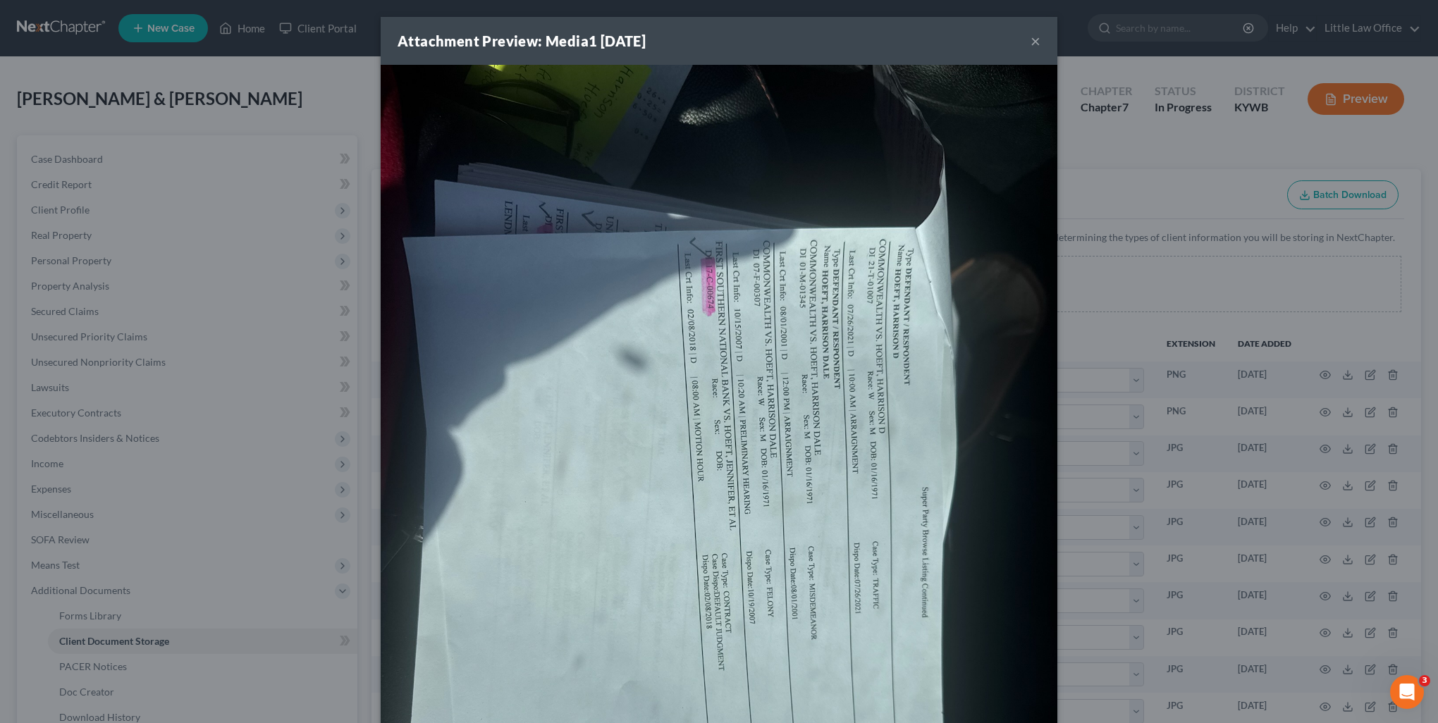
click at [1320, 594] on div "Attachment Preview: Media1 [DATE] × Download" at bounding box center [719, 361] width 1438 height 723
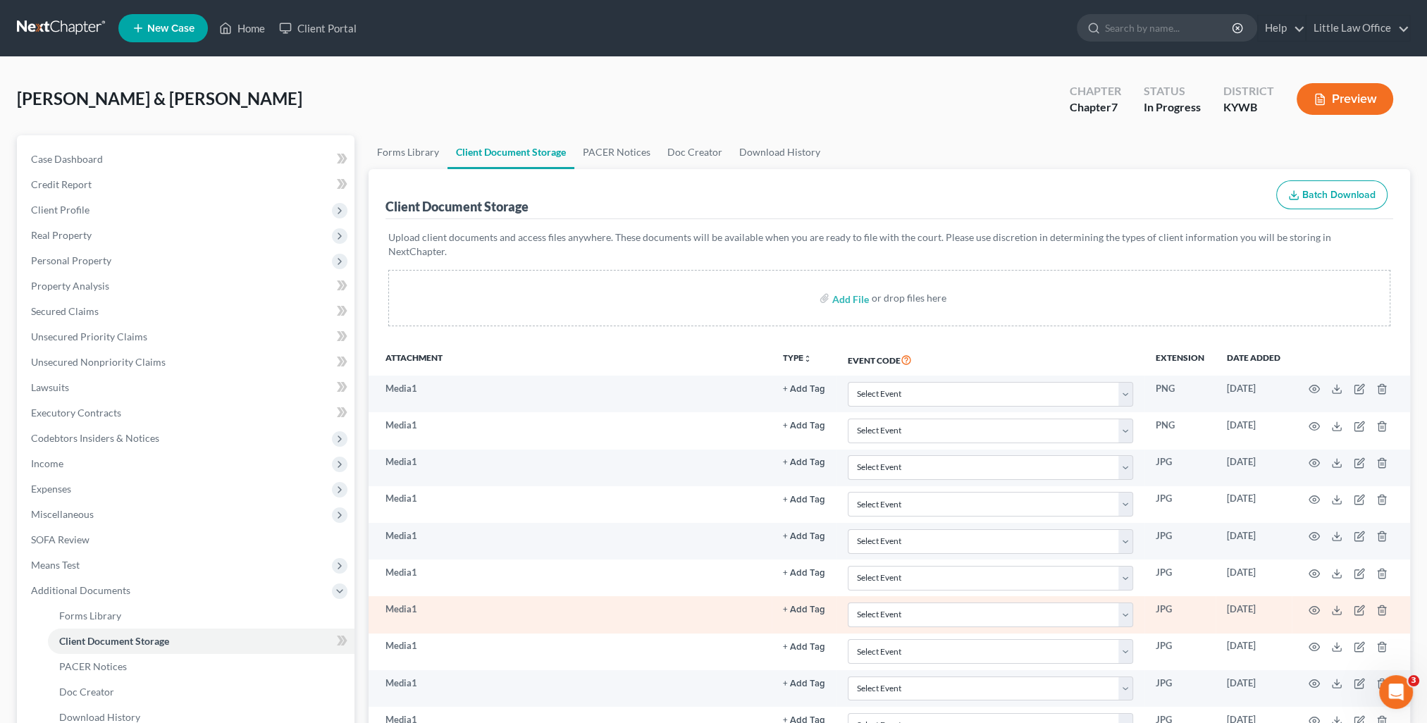
click at [1322, 596] on td at bounding box center [1351, 614] width 118 height 37
click at [1313, 605] on icon "button" at bounding box center [1314, 610] width 11 height 11
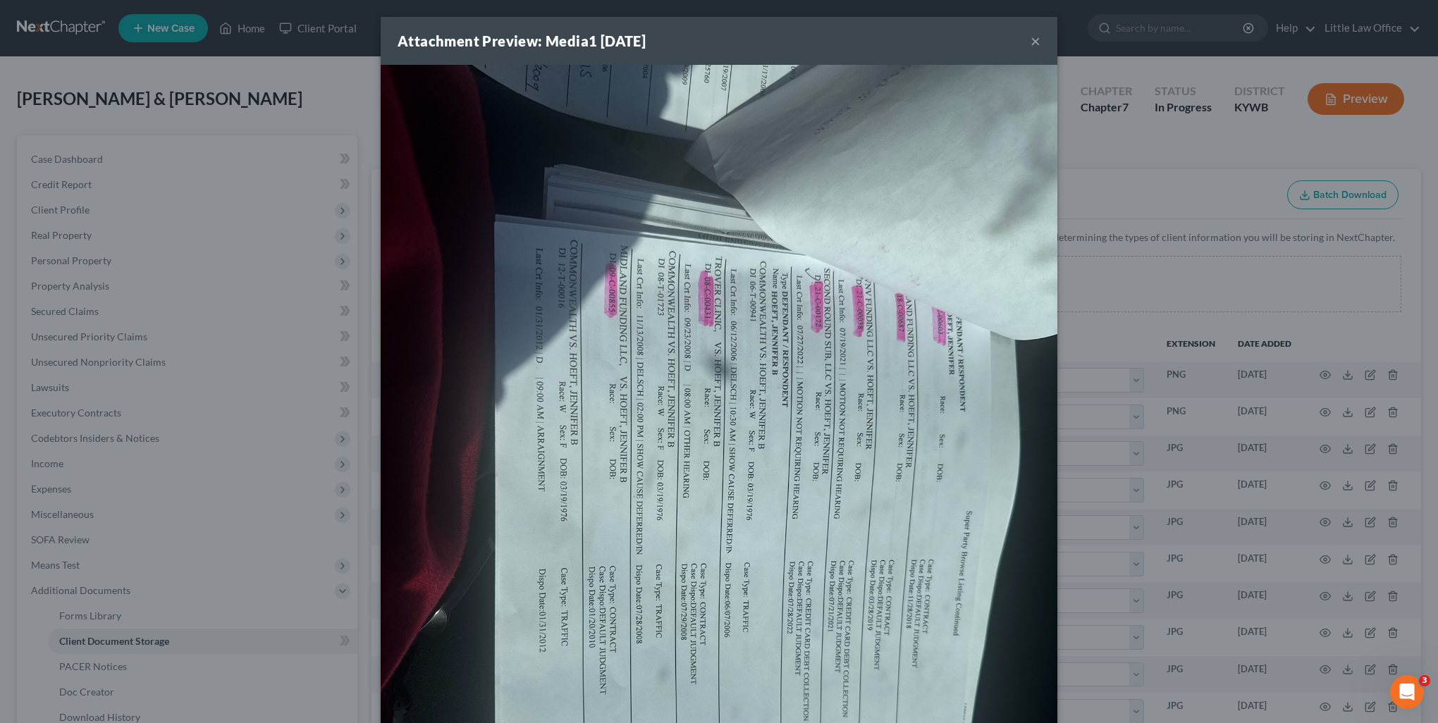
click at [1319, 629] on div "Attachment Preview: Media1 [DATE] × Download" at bounding box center [719, 361] width 1438 height 723
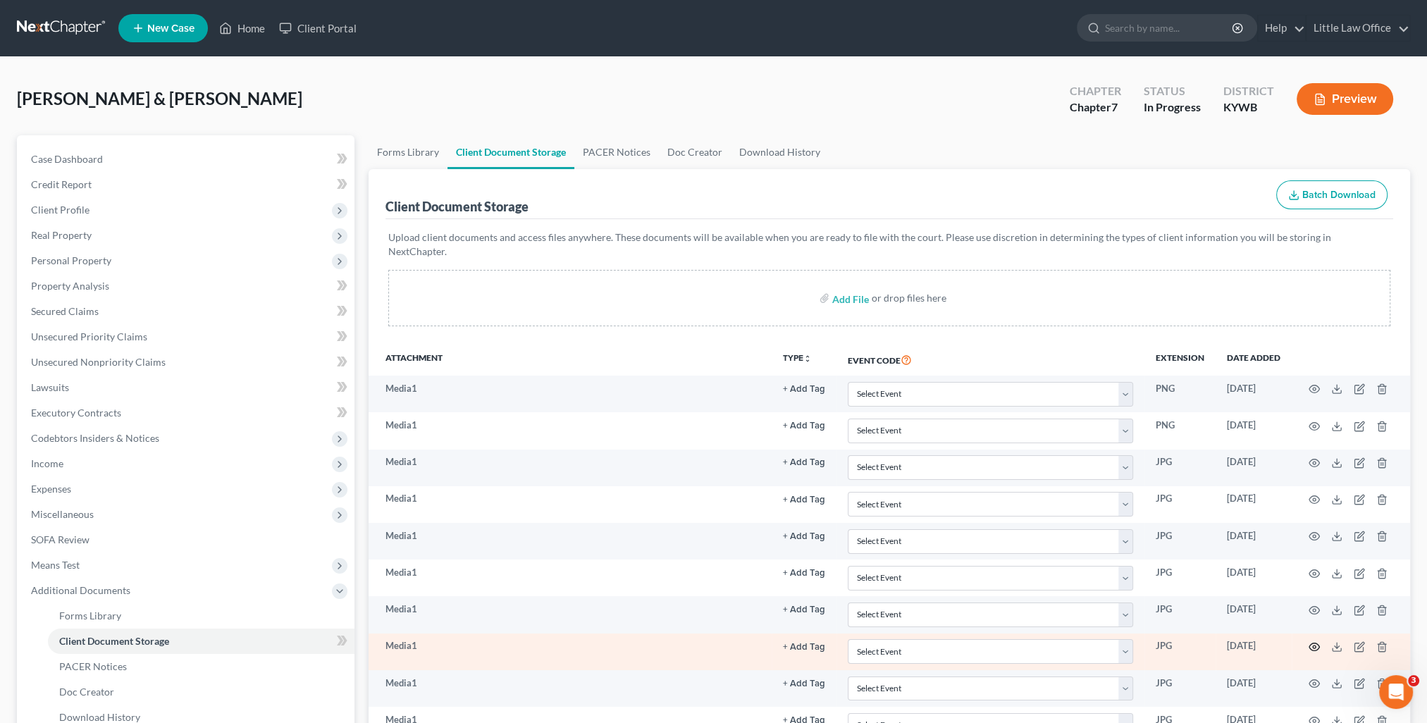
click at [1310, 644] on icon "button" at bounding box center [1315, 648] width 11 height 8
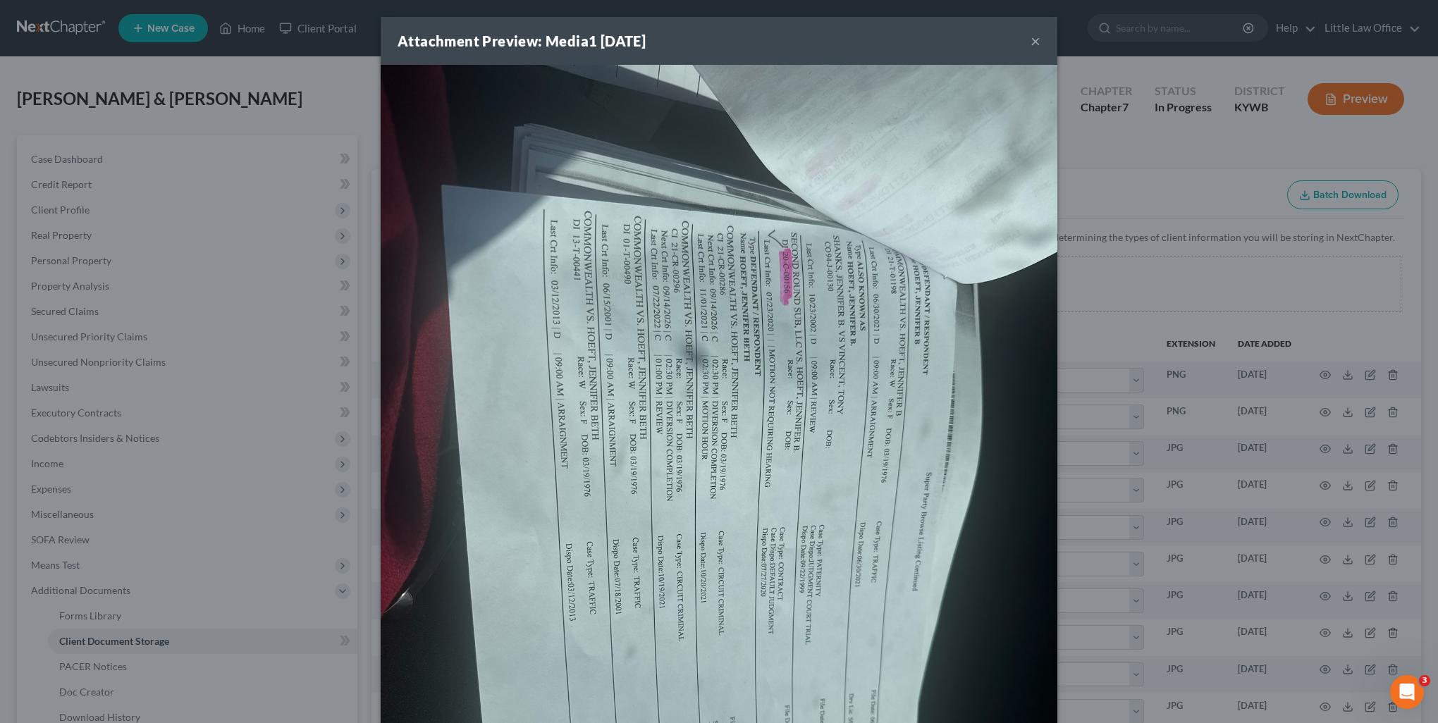
click at [1302, 672] on div "Attachment Preview: Media1 [DATE] × Download" at bounding box center [719, 361] width 1438 height 723
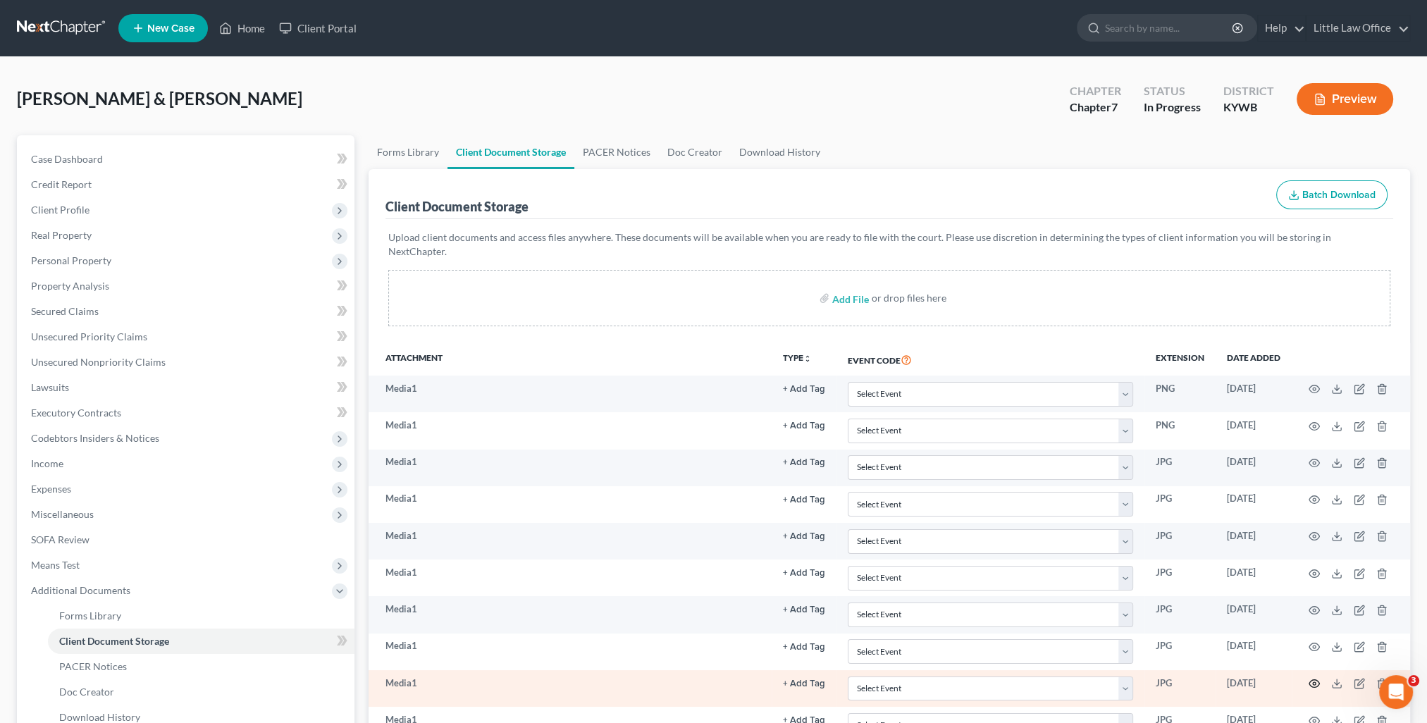
click at [1313, 680] on icon "button" at bounding box center [1315, 684] width 11 height 8
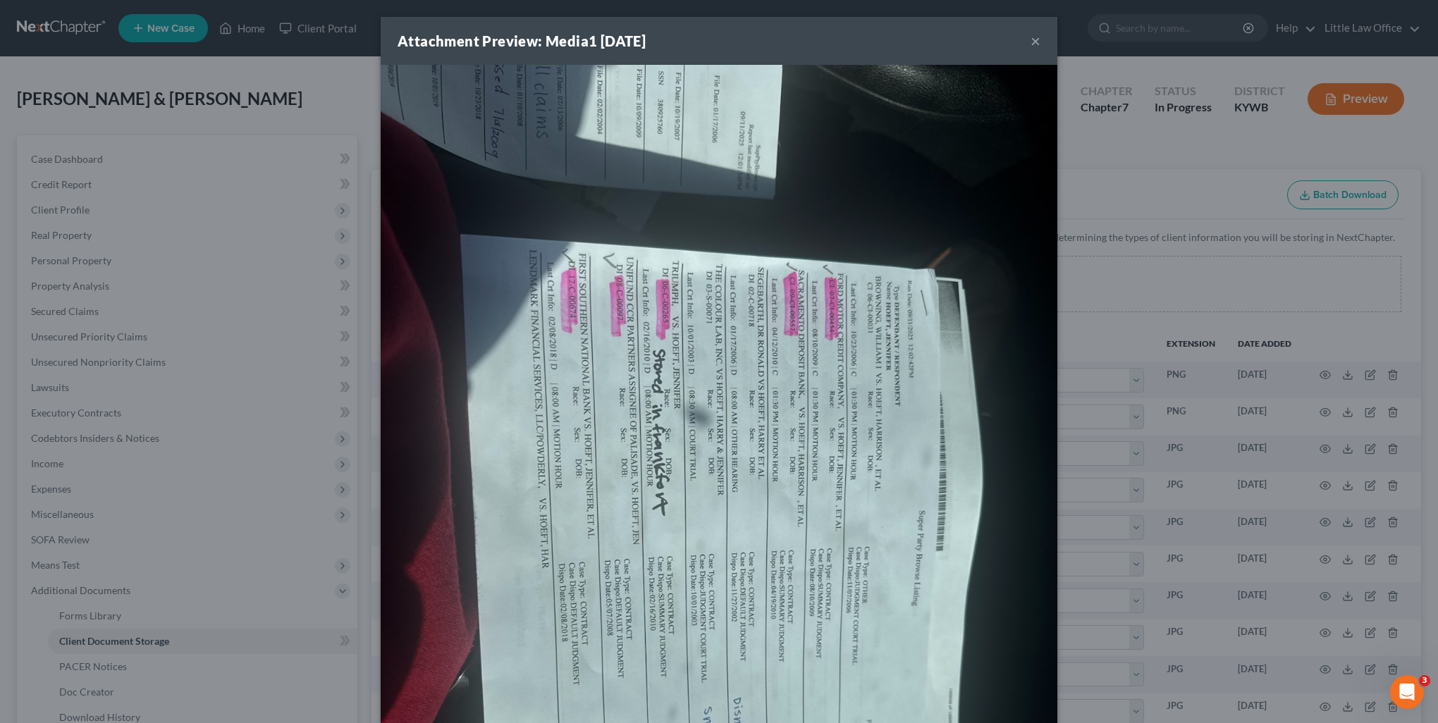
click at [1306, 699] on div "Attachment Preview: Media1 [DATE] × Download" at bounding box center [719, 361] width 1438 height 723
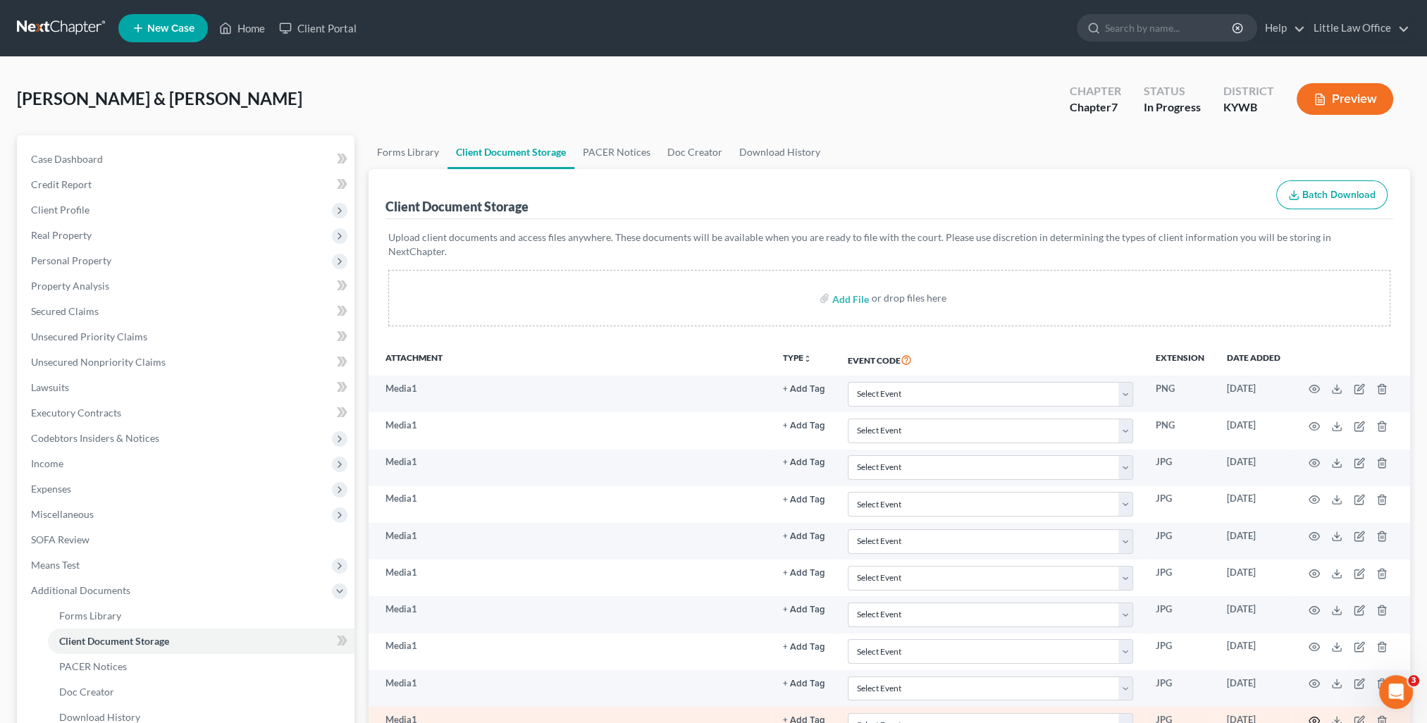
click at [1315, 720] on circle "button" at bounding box center [1314, 721] width 3 height 3
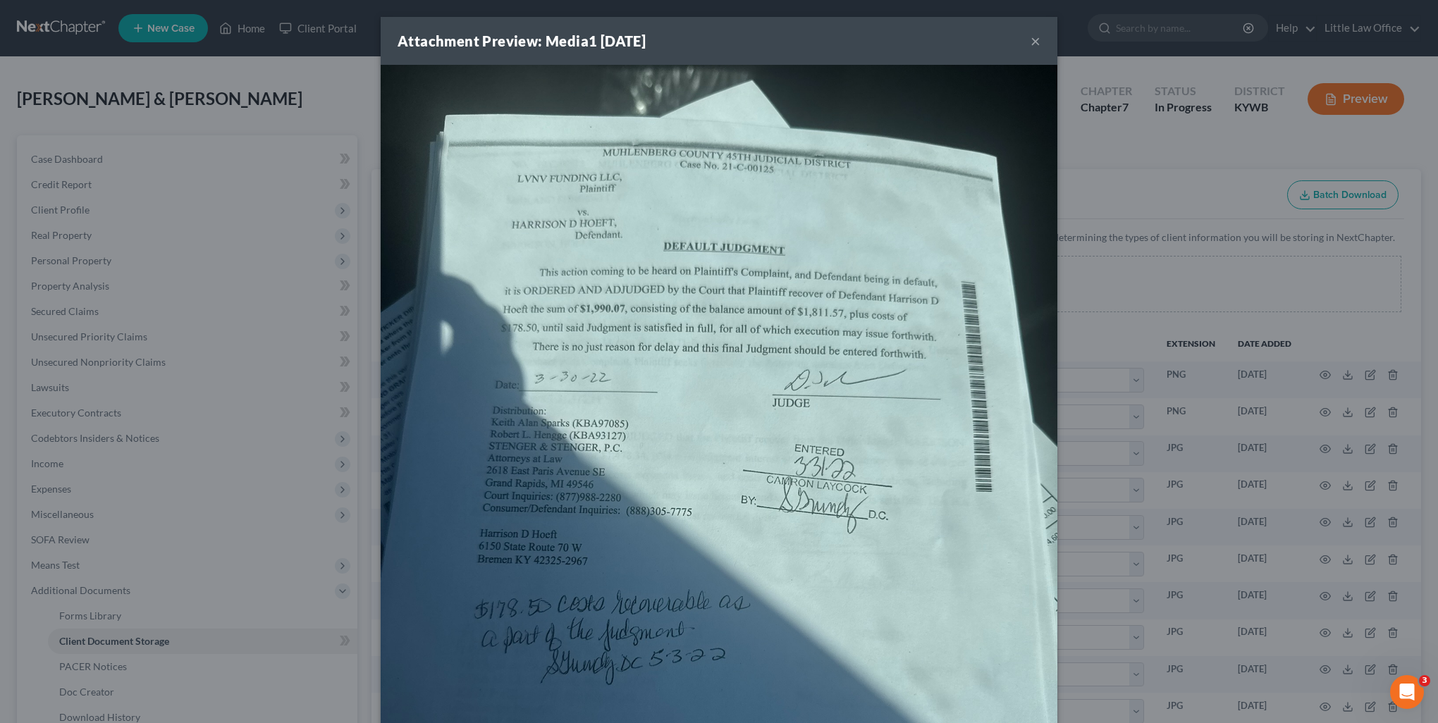
click at [1221, 708] on div "Attachment Preview: Media1 [DATE] × Download" at bounding box center [719, 361] width 1438 height 723
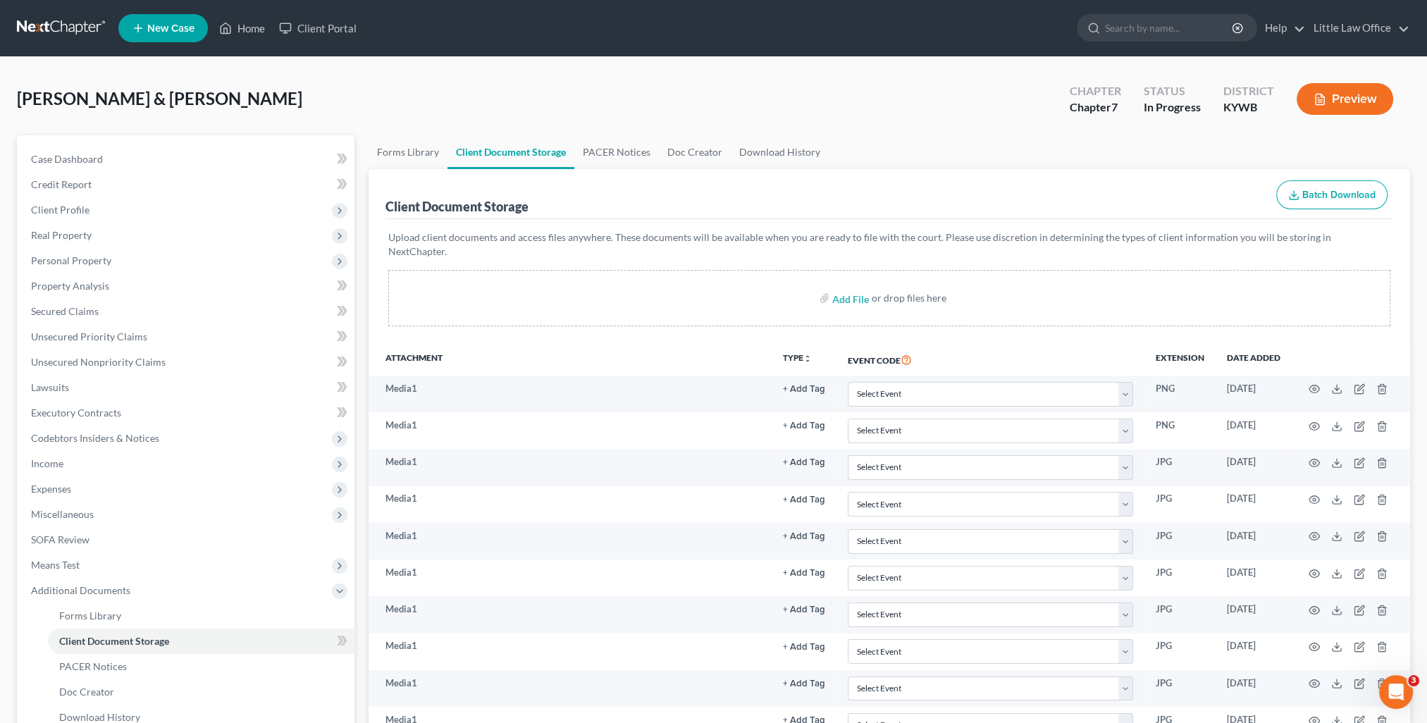
scroll to position [28, 0]
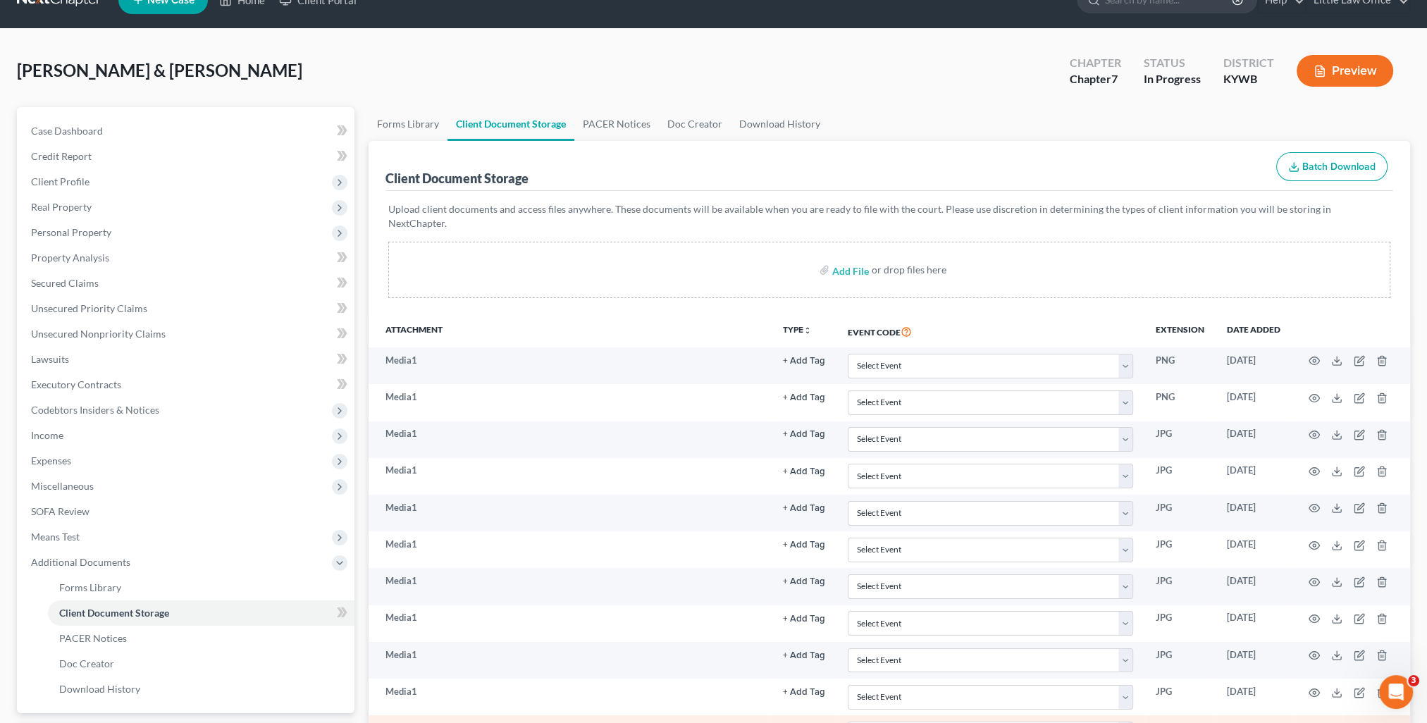
click at [1314, 723] on circle "button" at bounding box center [1314, 729] width 3 height 3
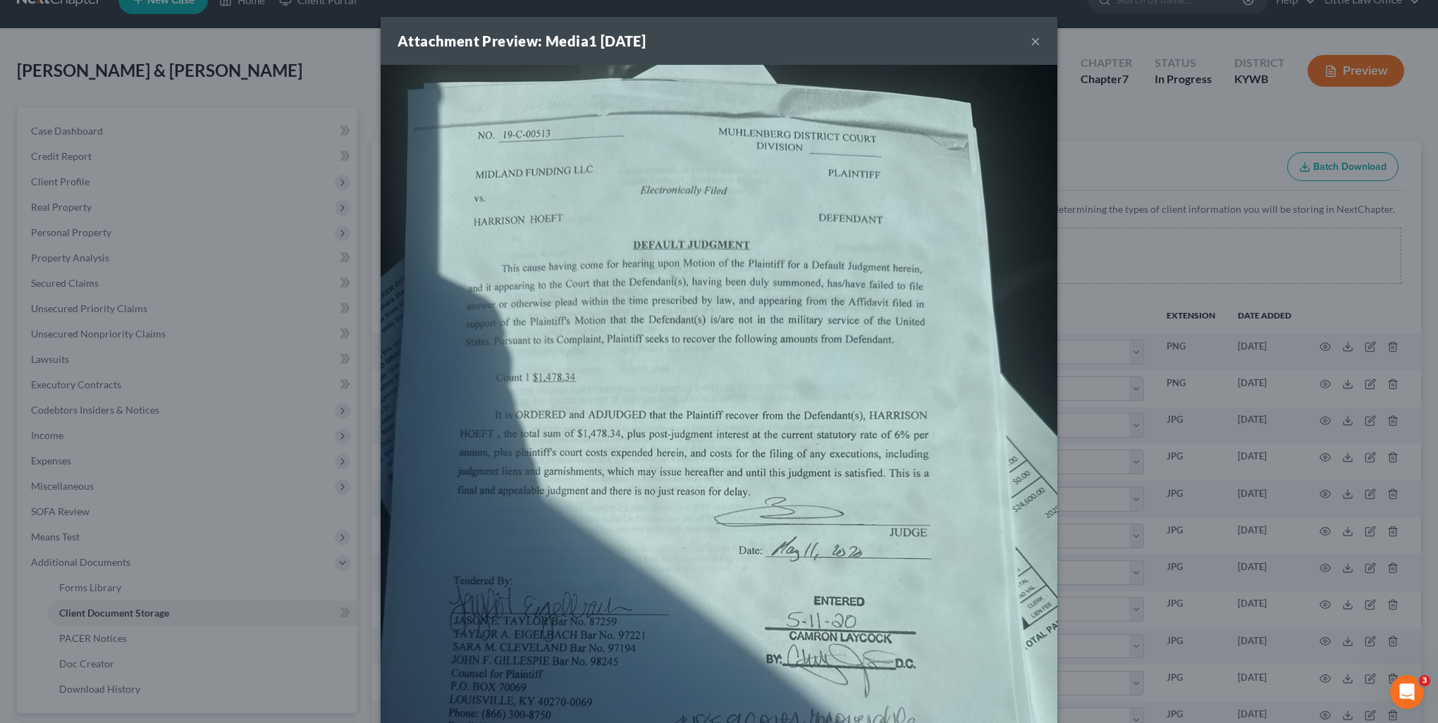
click at [1302, 708] on div "Attachment Preview: Media1 [DATE] × Download" at bounding box center [719, 361] width 1438 height 723
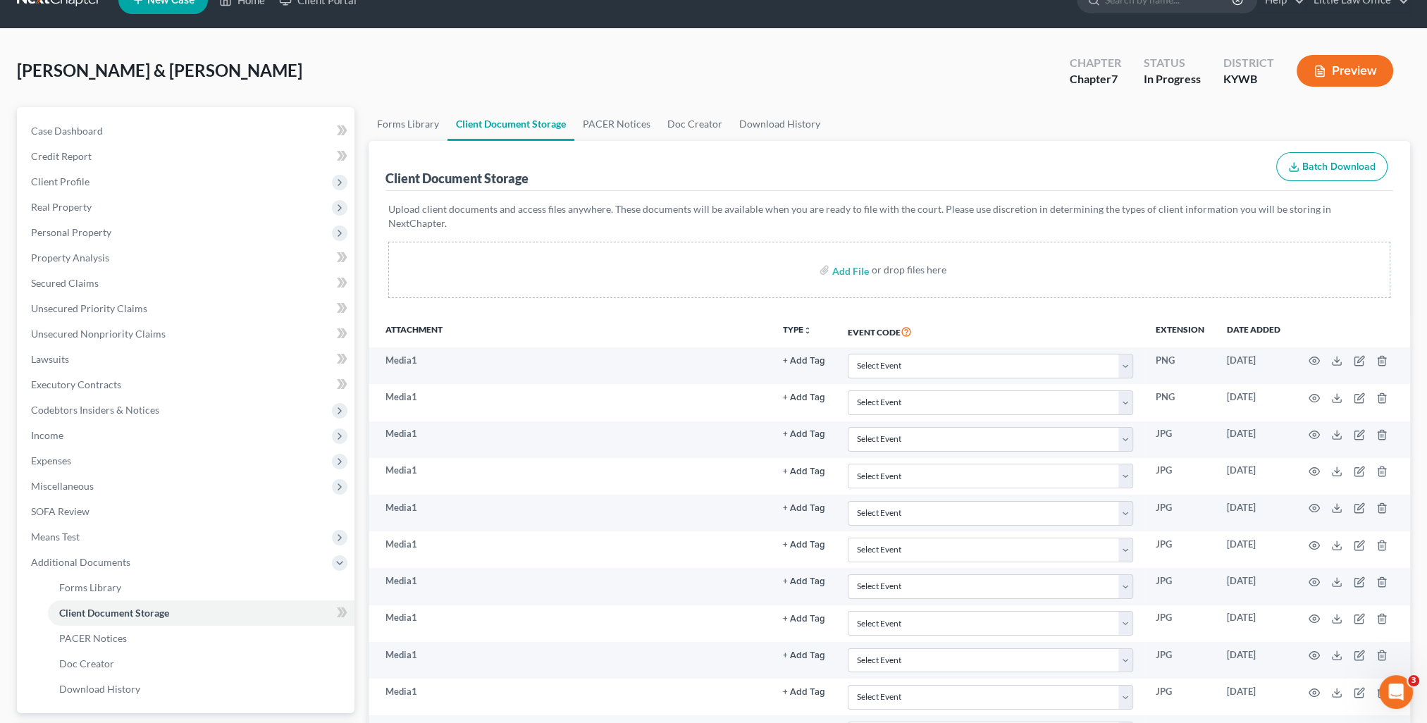
scroll to position [56, 0]
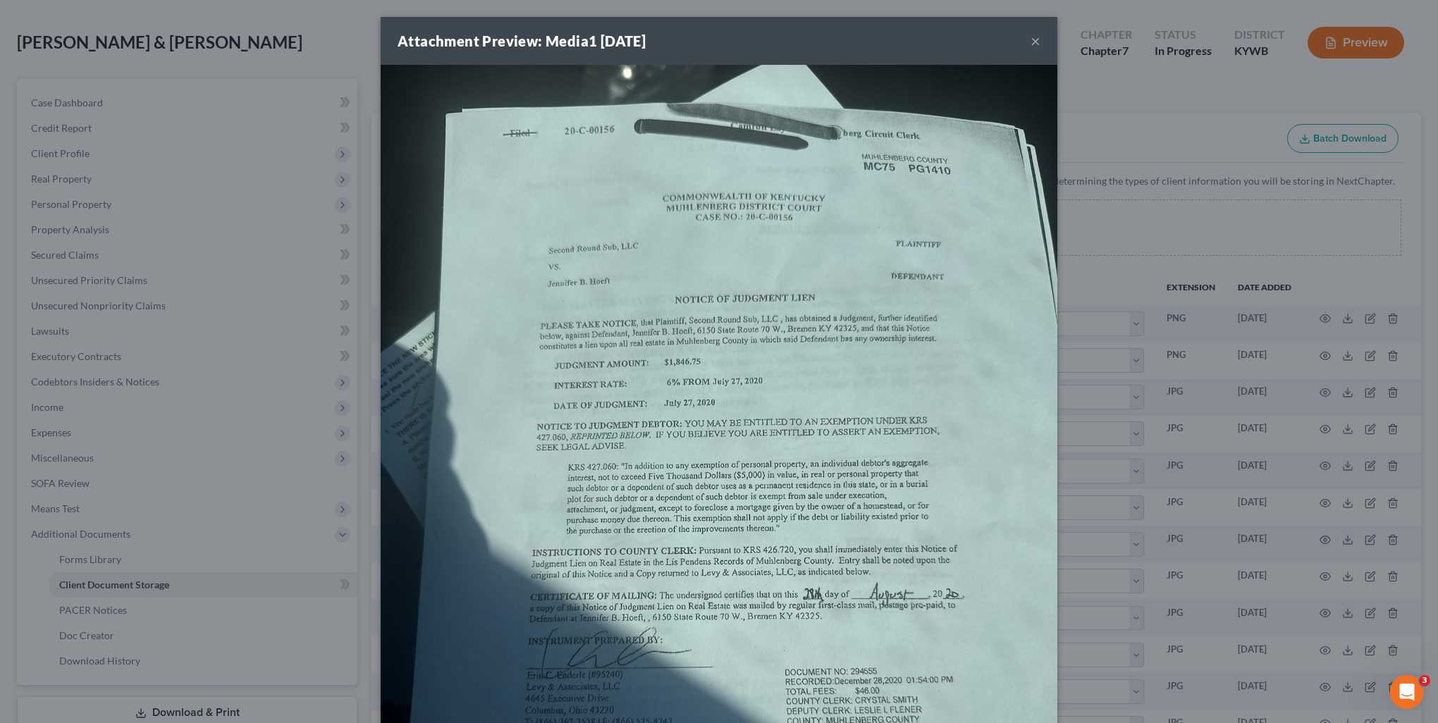
click at [1301, 718] on div "Attachment Preview: Media1 [DATE] × Download" at bounding box center [719, 361] width 1438 height 723
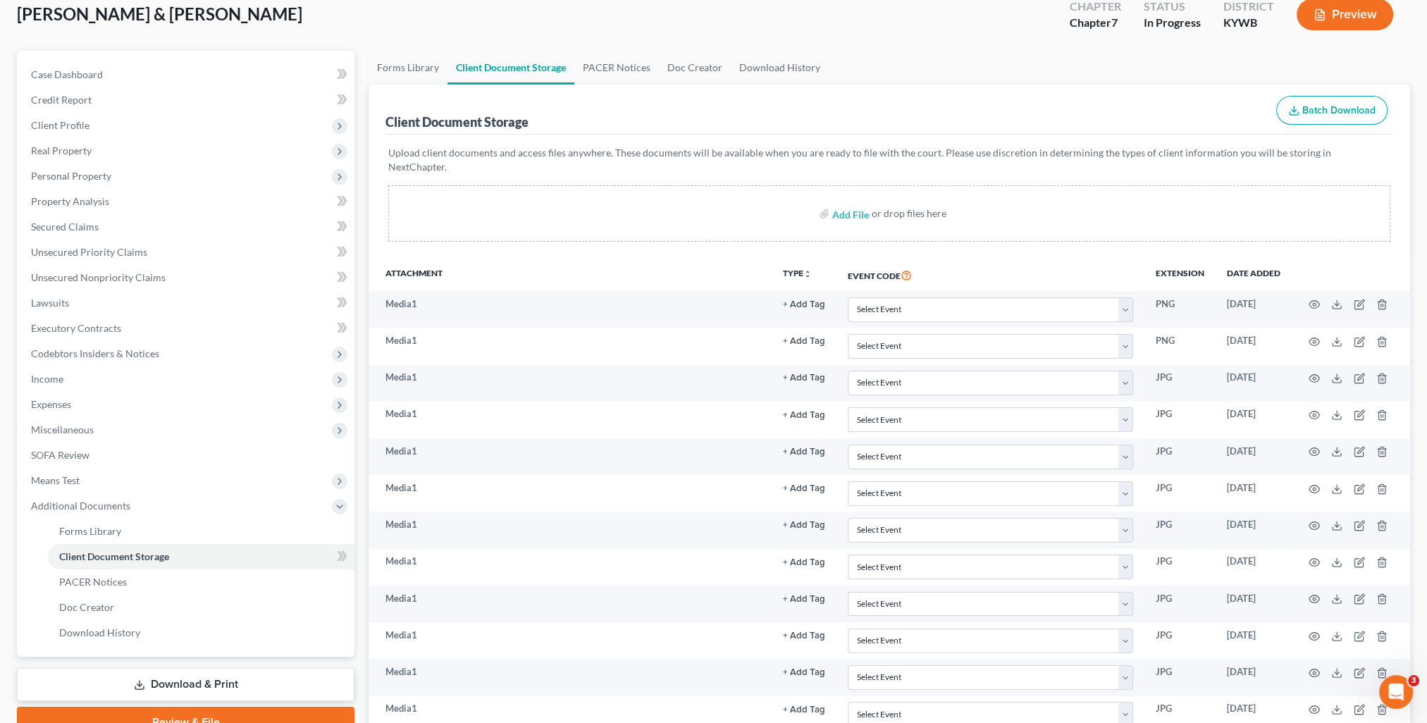
scroll to position [113, 0]
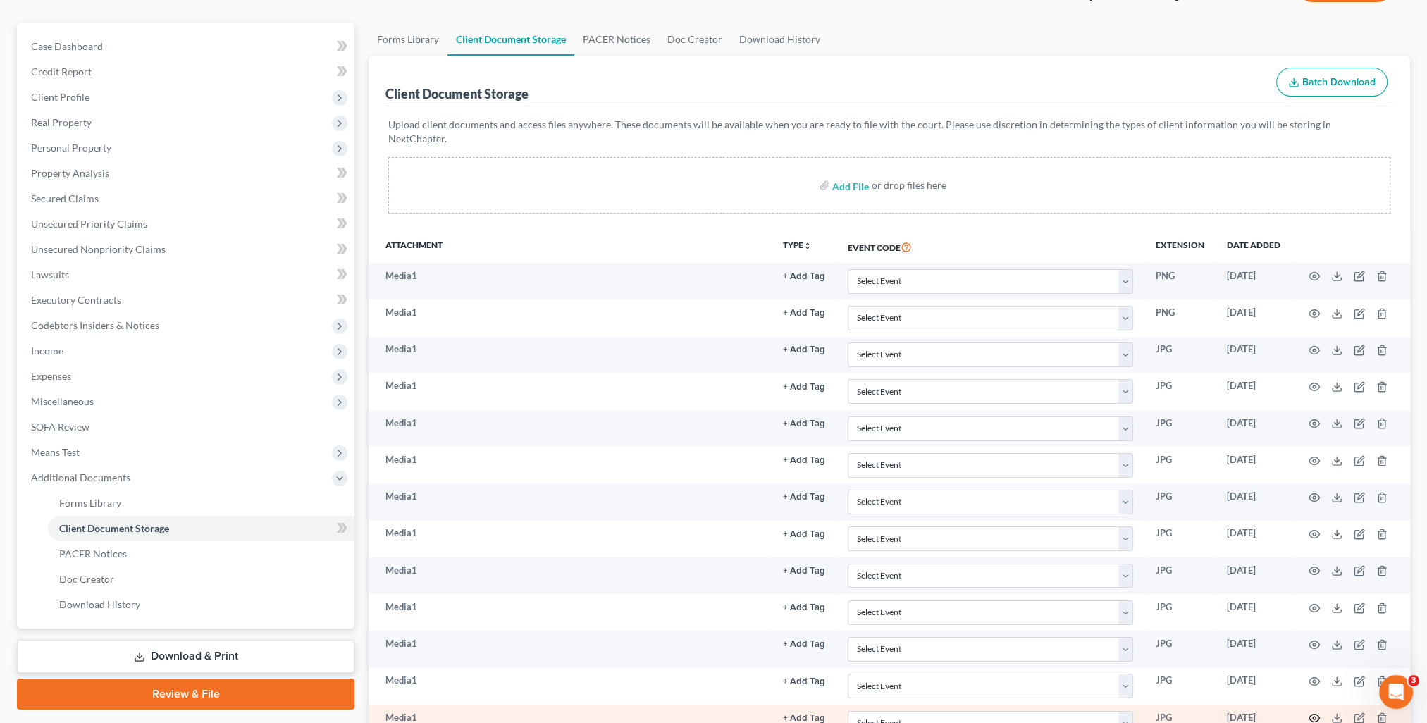
click at [1312, 715] on icon "button" at bounding box center [1315, 719] width 11 height 8
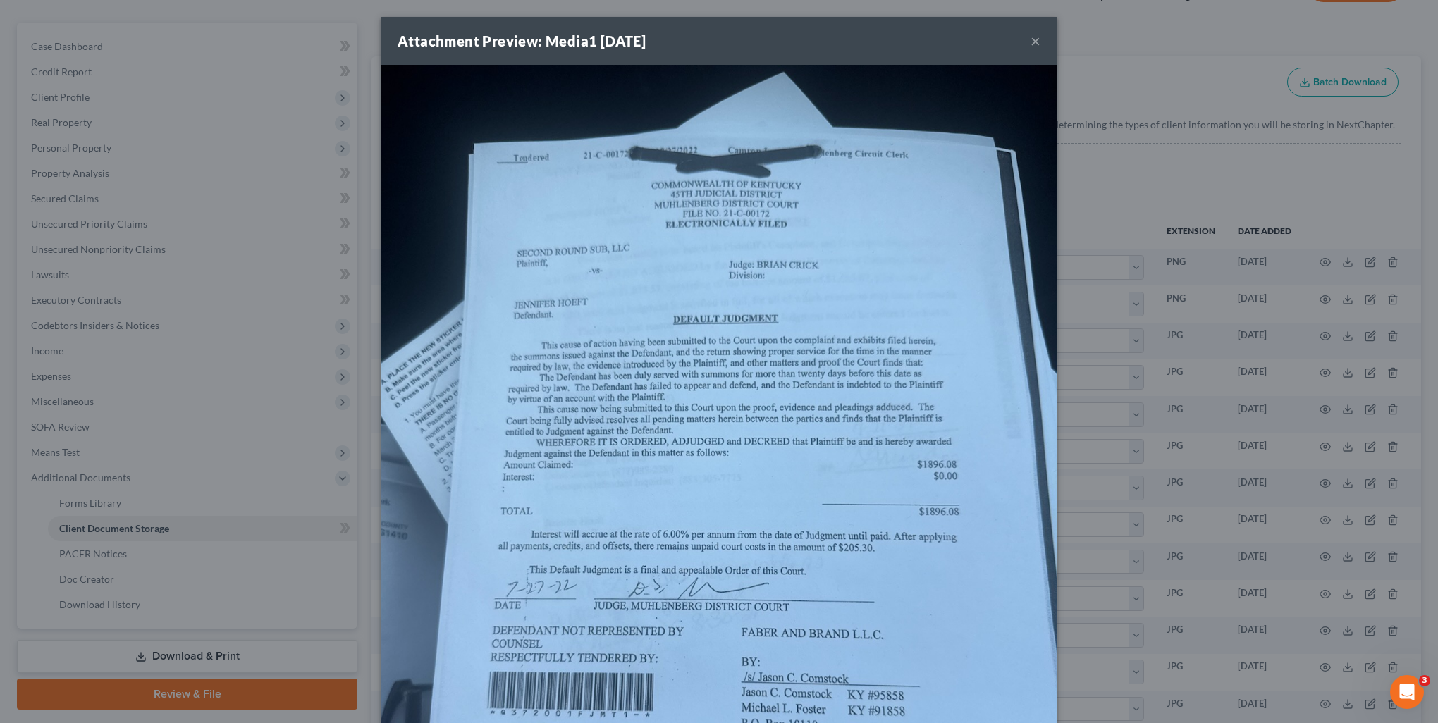
click at [1302, 703] on div "Attachment Preview: Media1 [DATE] × Download" at bounding box center [719, 361] width 1438 height 723
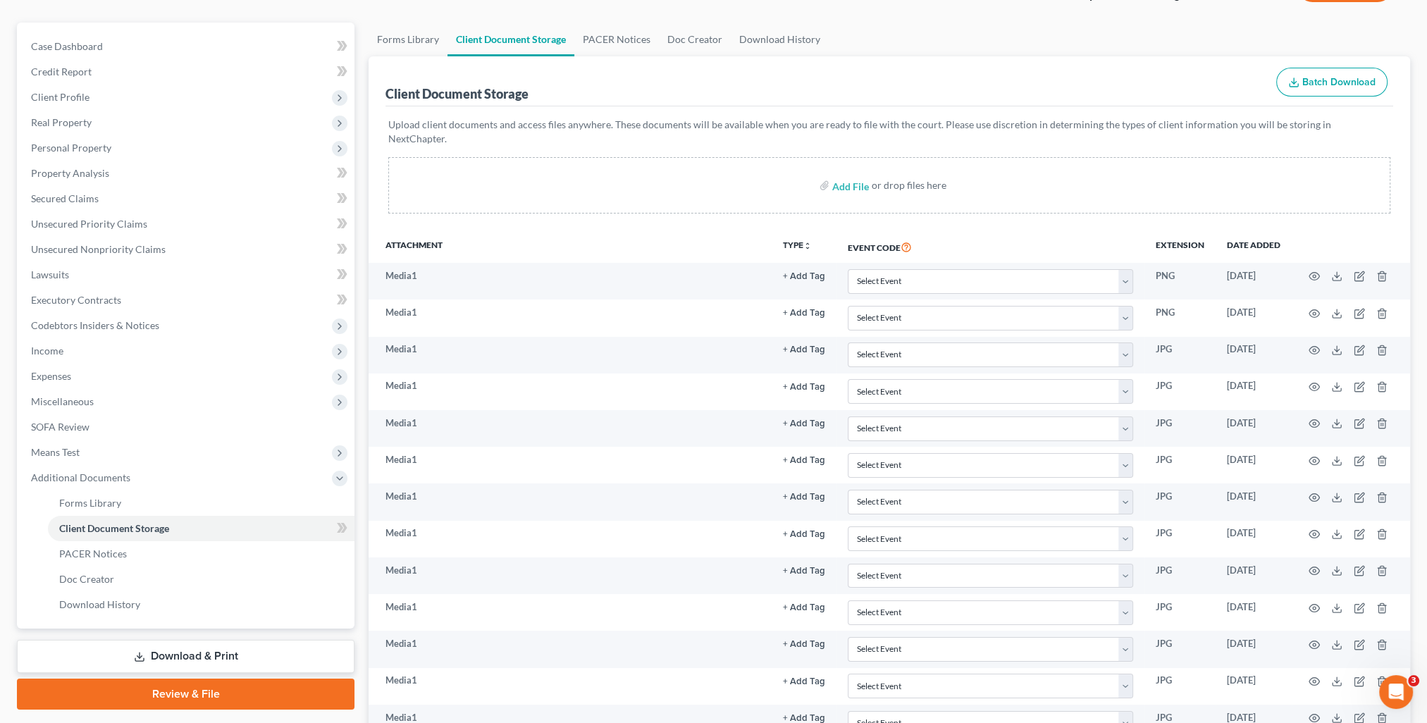
scroll to position [141, 0]
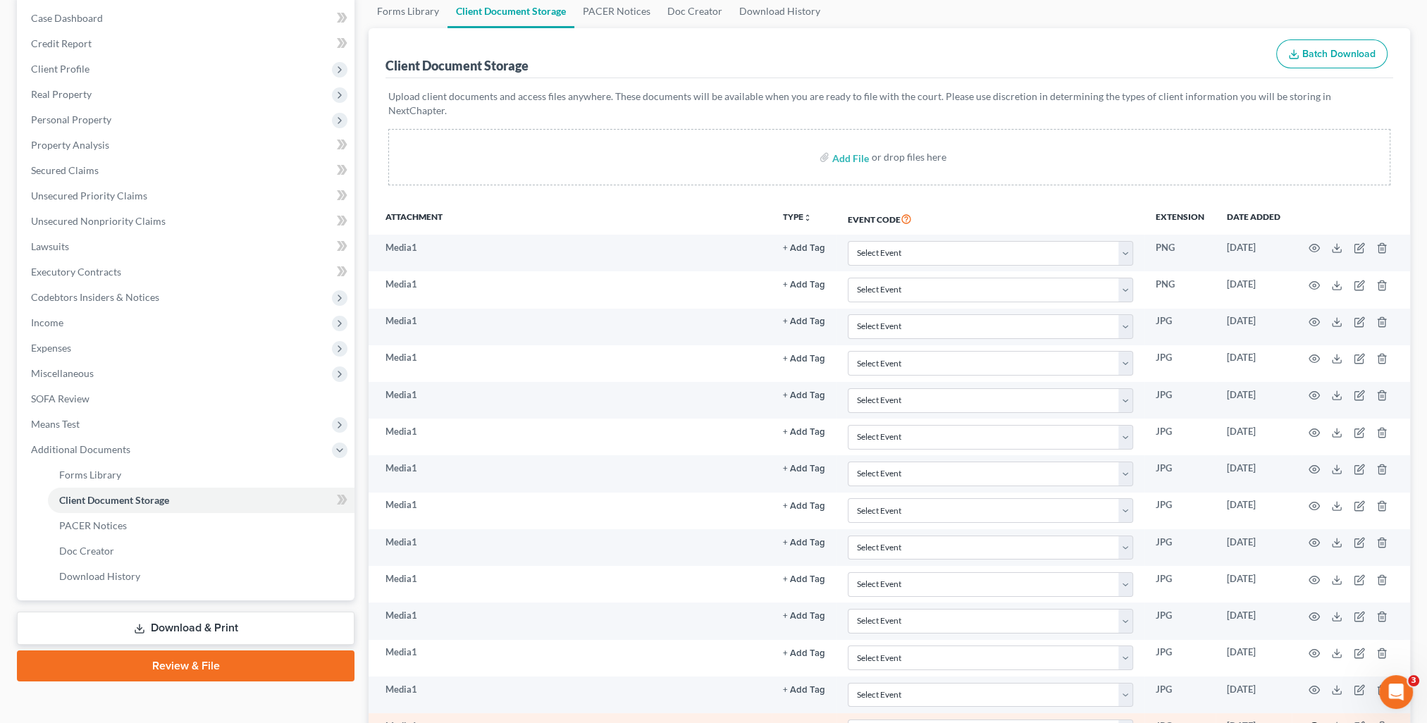
click at [1317, 721] on icon "button" at bounding box center [1314, 726] width 11 height 11
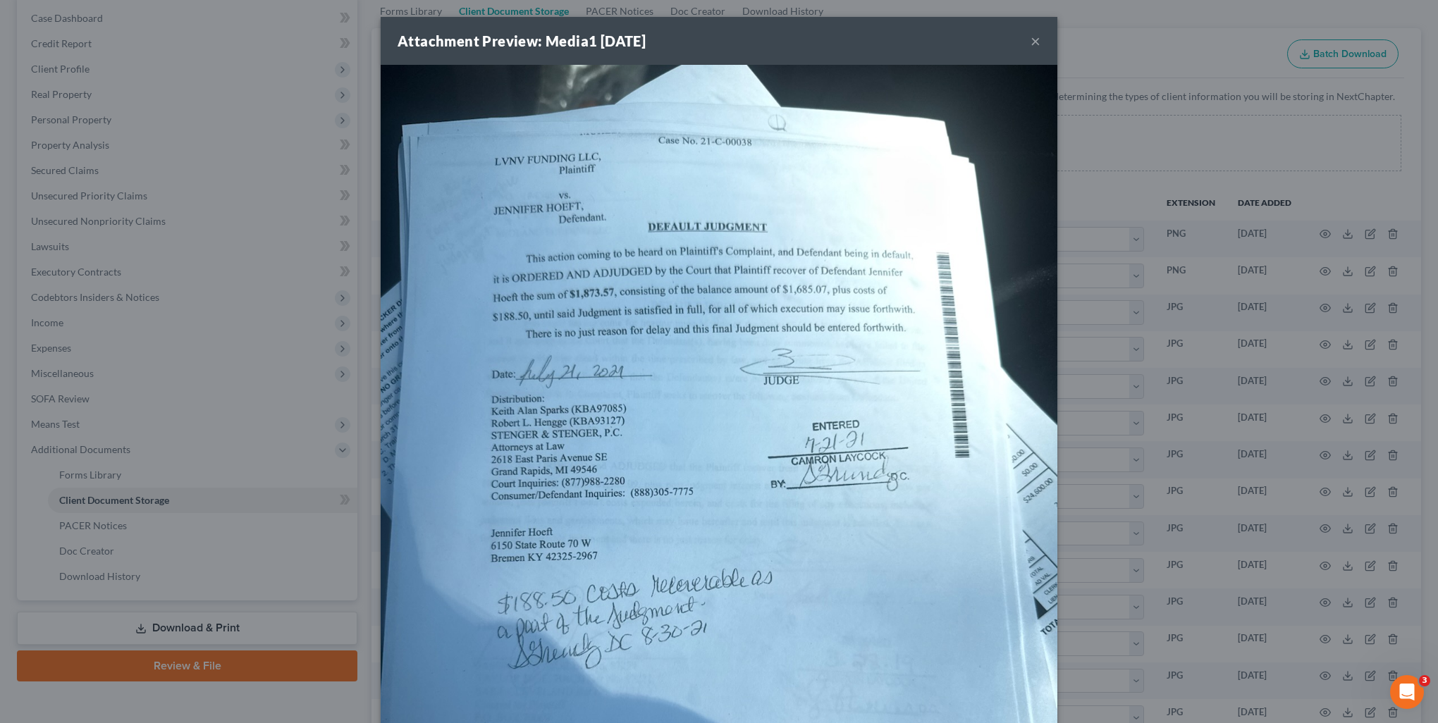
drag, startPoint x: 1298, startPoint y: 712, endPoint x: 1356, endPoint y: 723, distance: 59.5
click at [1299, 712] on div "Attachment Preview: Media1 [DATE] × Download" at bounding box center [719, 361] width 1438 height 723
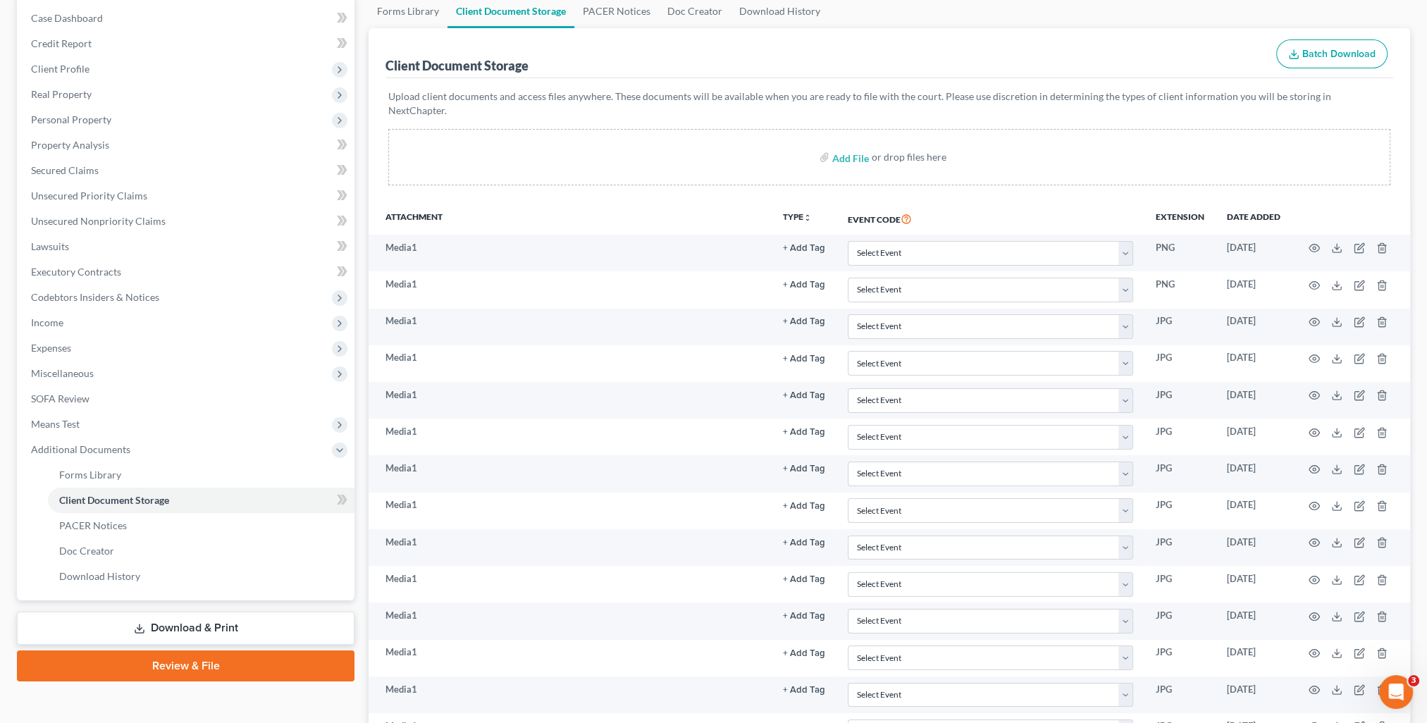
scroll to position [169, 0]
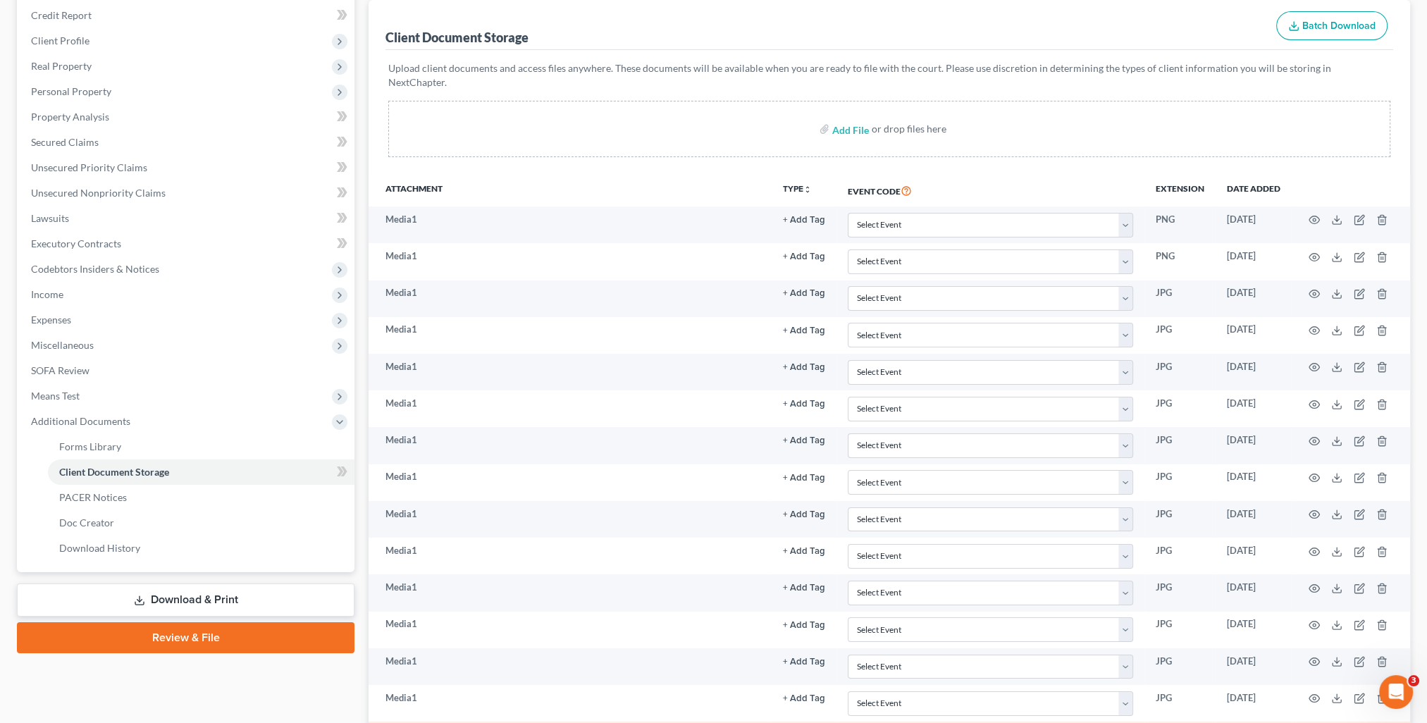
click at [1314, 723] on icon "button" at bounding box center [1314, 735] width 11 height 11
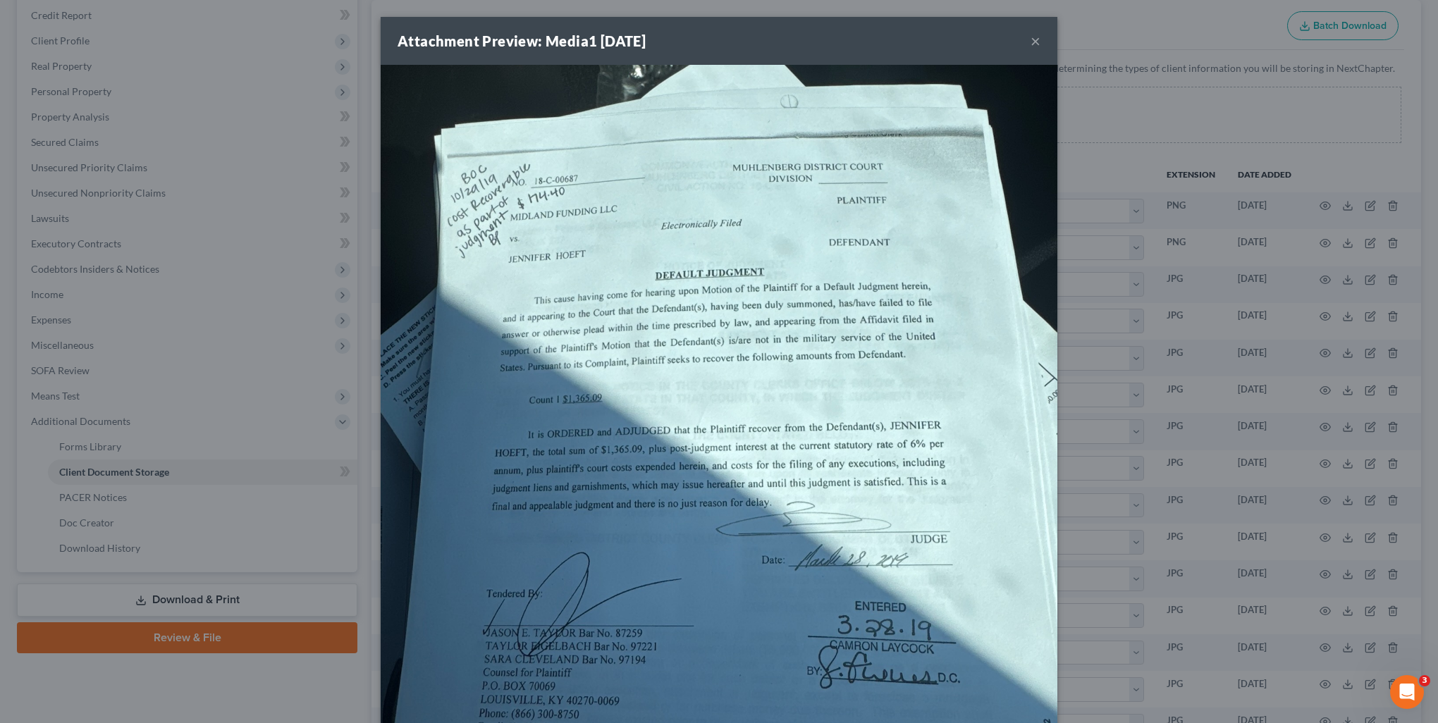
click at [1305, 713] on div "Attachment Preview: Media1 [DATE] × Download" at bounding box center [719, 361] width 1438 height 723
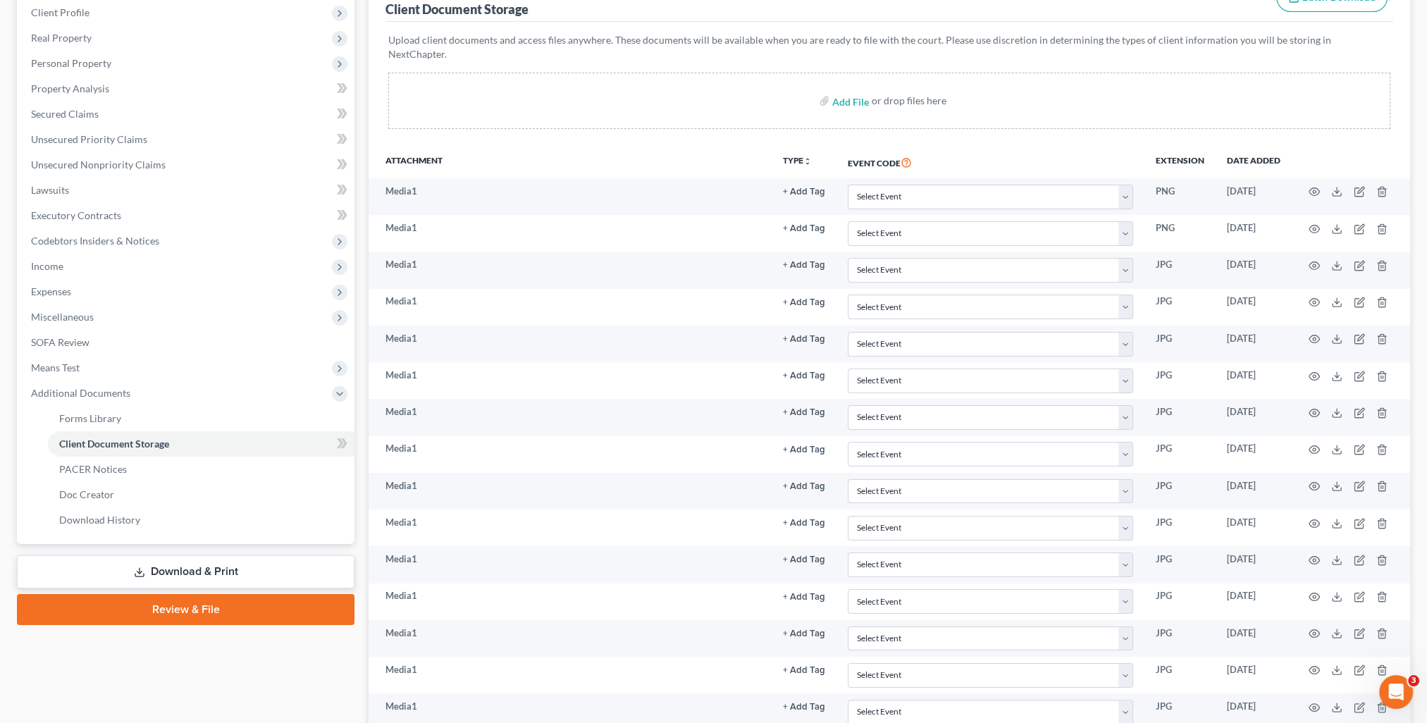
scroll to position [226, 0]
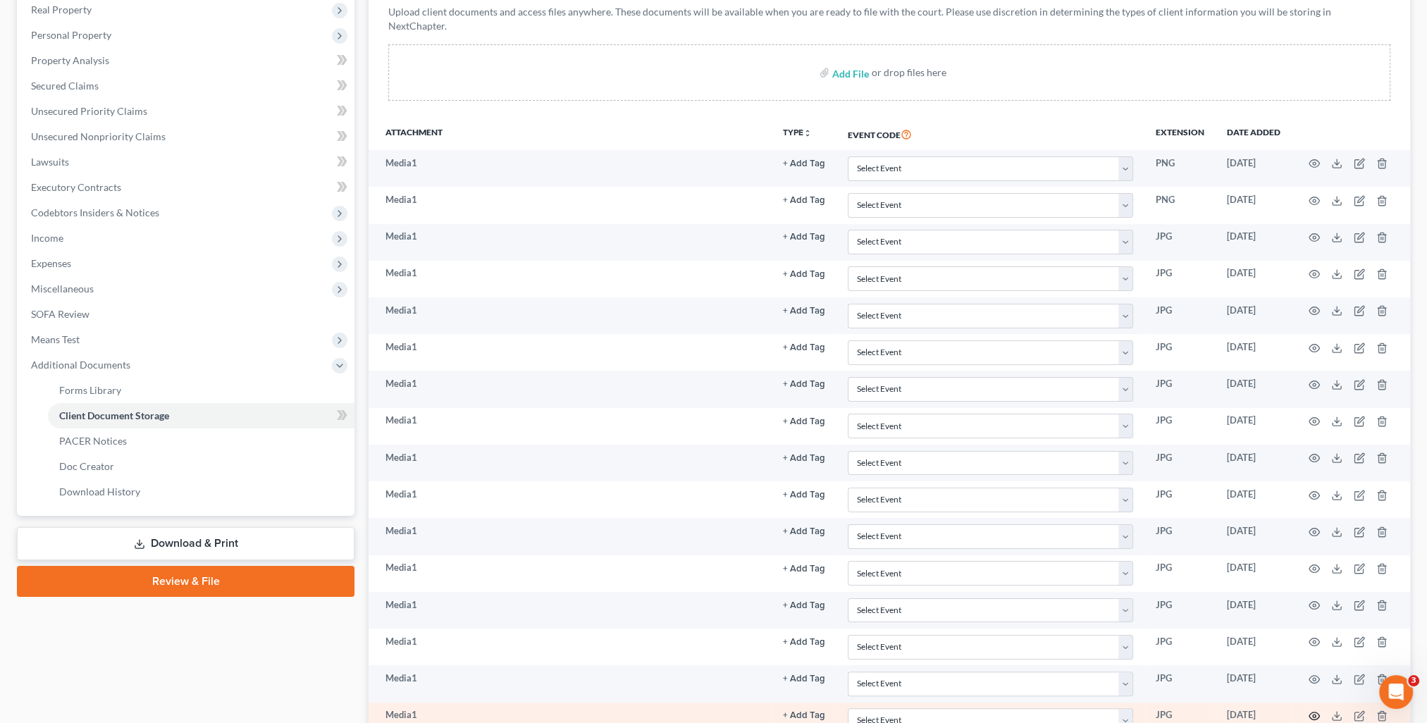
click at [1313, 711] on icon "button" at bounding box center [1314, 716] width 11 height 11
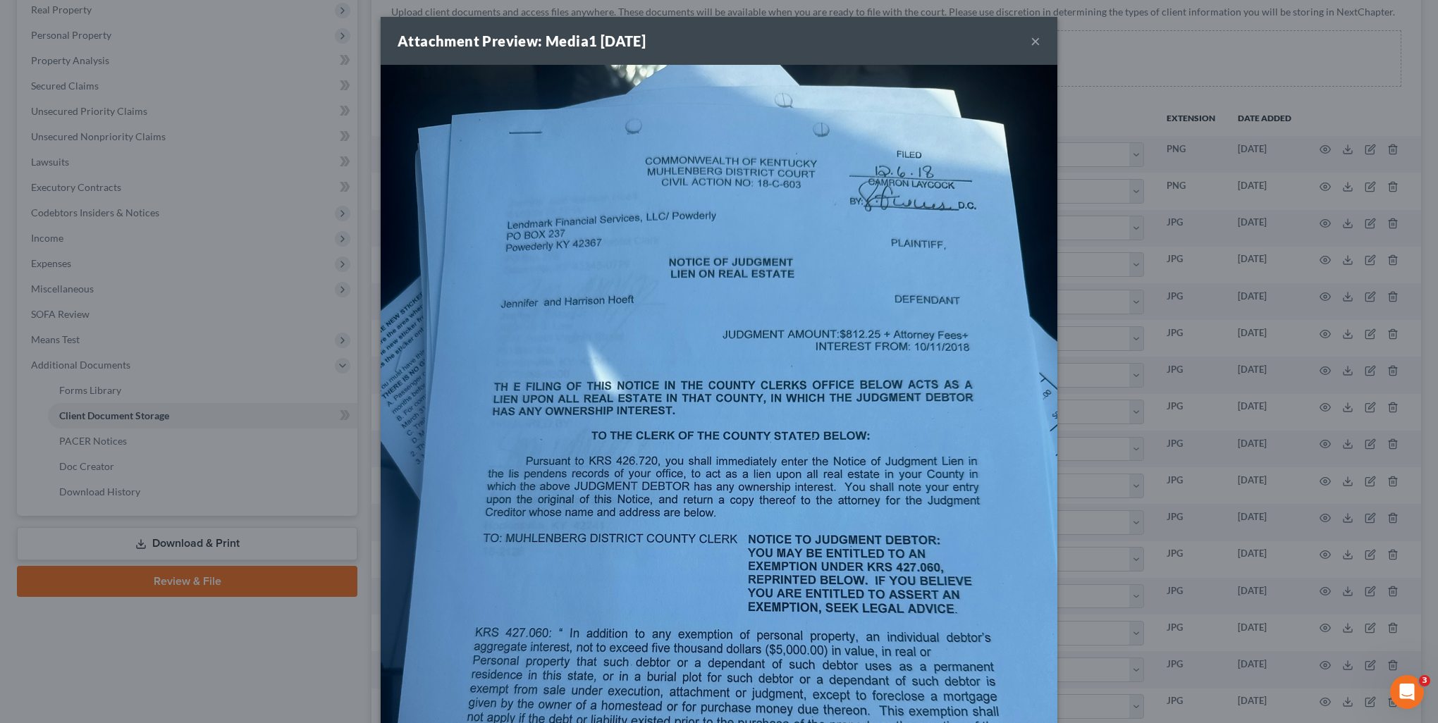
click at [1309, 697] on div "Attachment Preview: Media1 [DATE] × Download" at bounding box center [719, 361] width 1438 height 723
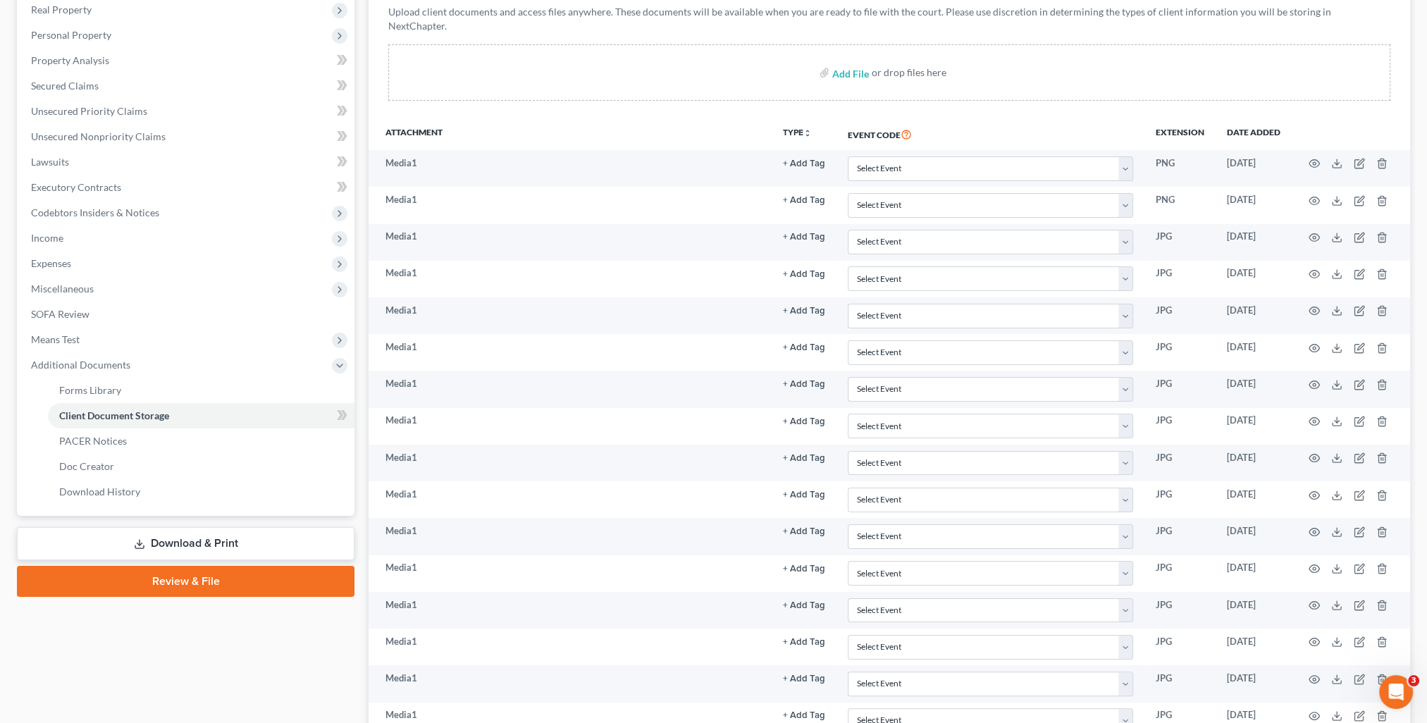
scroll to position [254, 0]
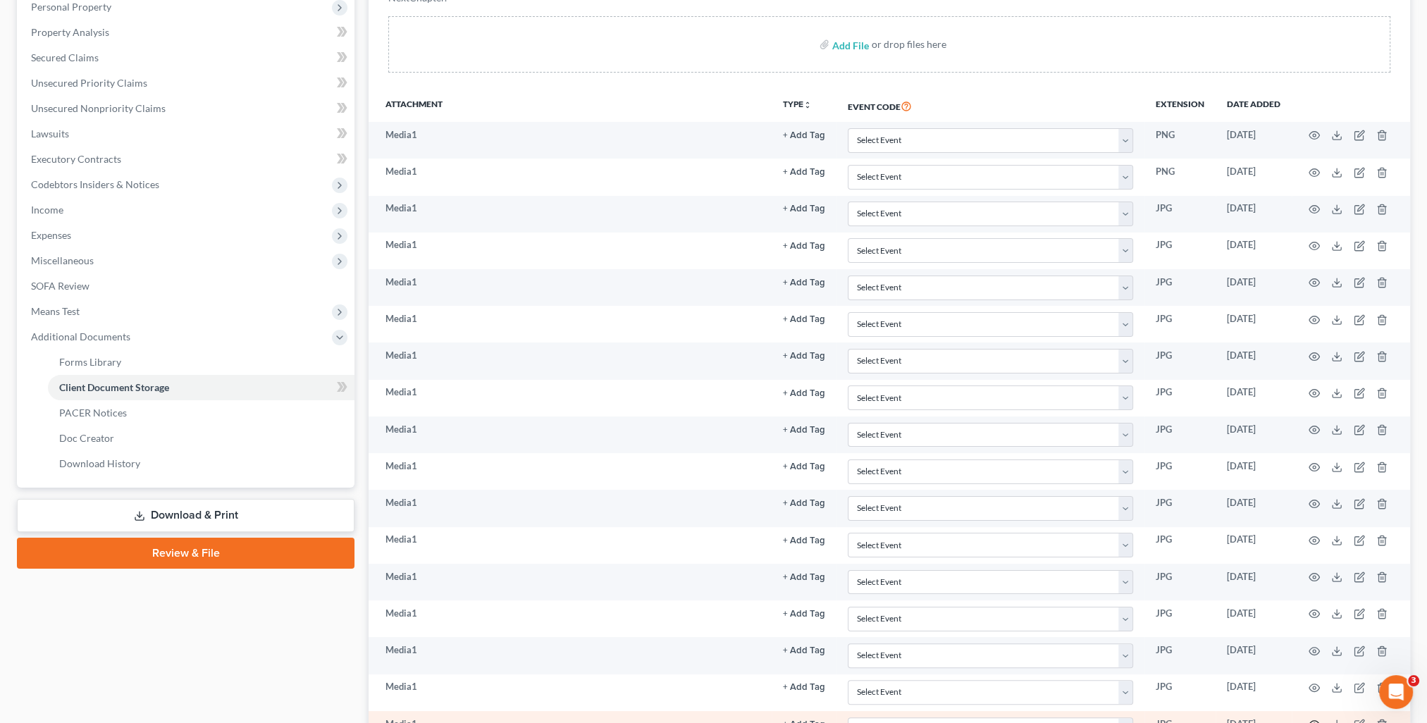
click at [1313, 723] on circle "button" at bounding box center [1314, 724] width 3 height 3
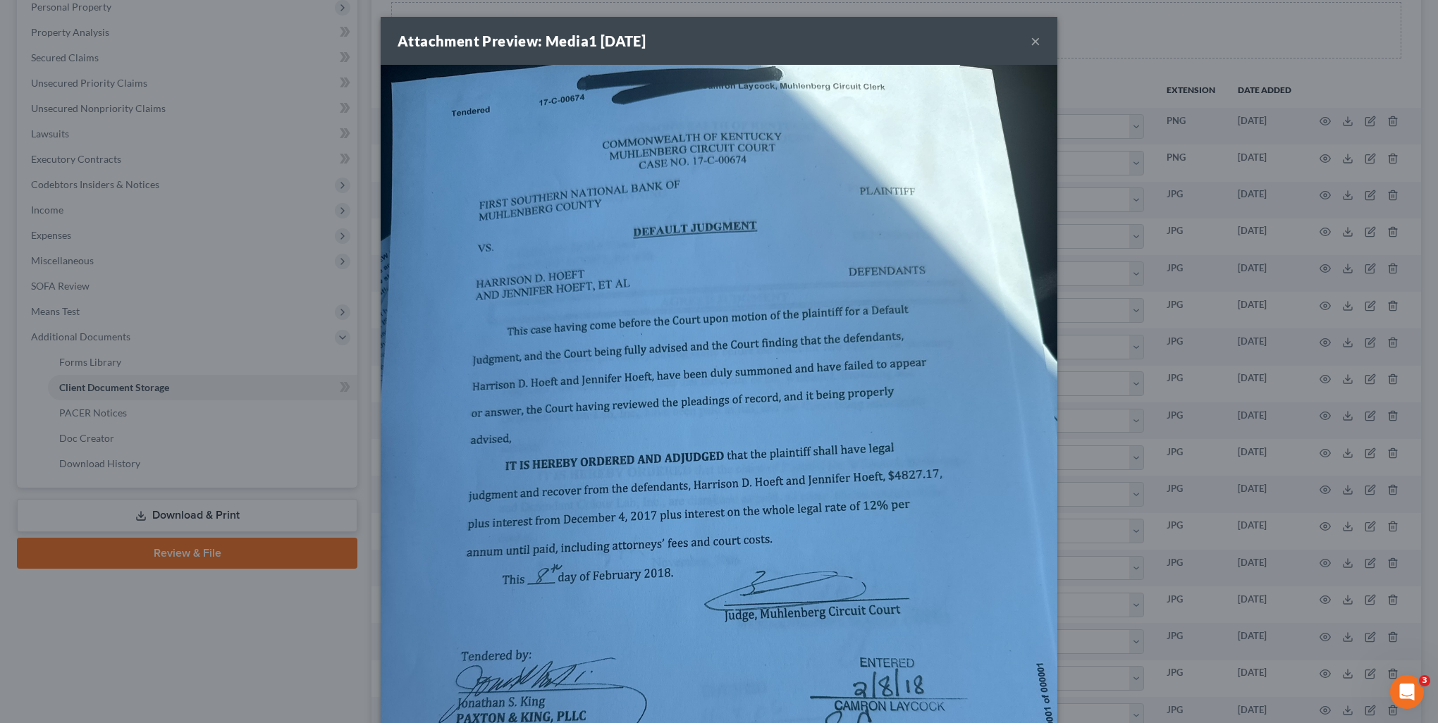
click at [1309, 708] on div "Attachment Preview: Media1 [DATE] × Download" at bounding box center [719, 361] width 1438 height 723
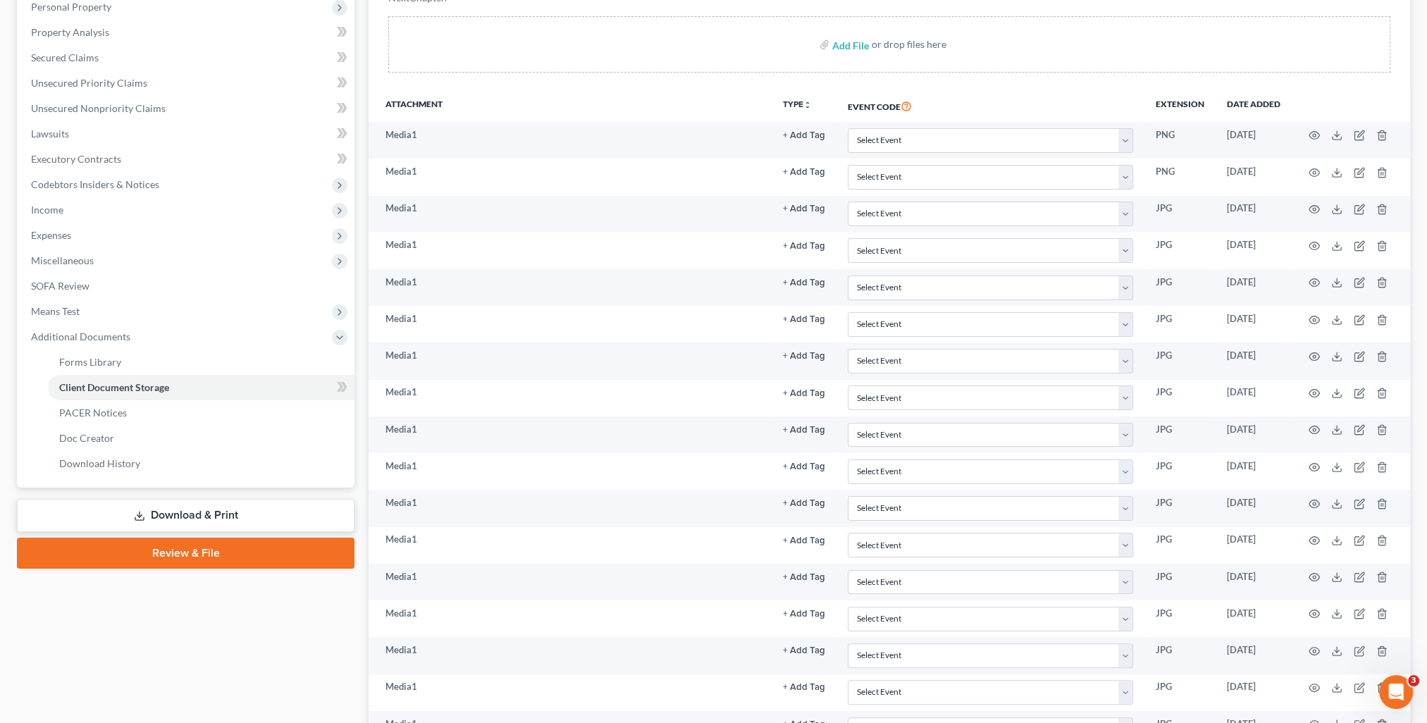
scroll to position [282, 0]
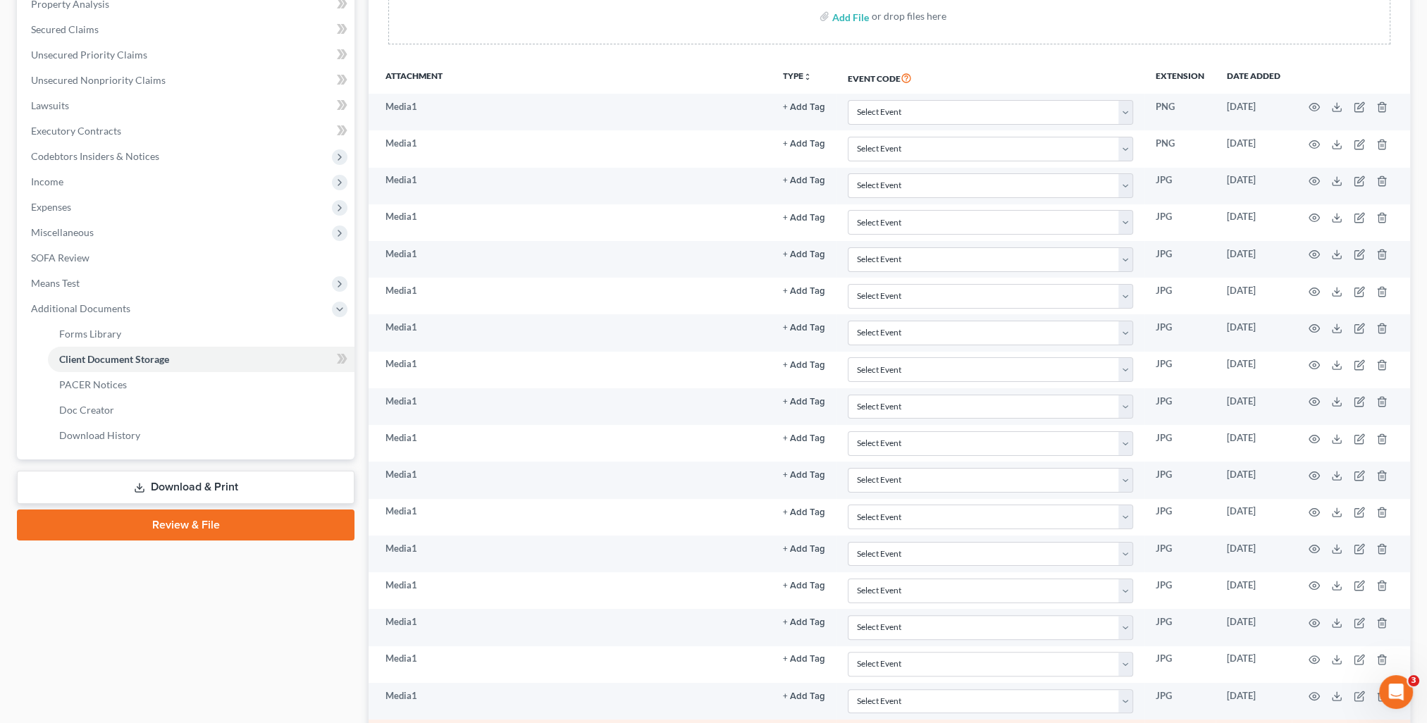
click at [1317, 723] on icon "button" at bounding box center [1315, 734] width 11 height 8
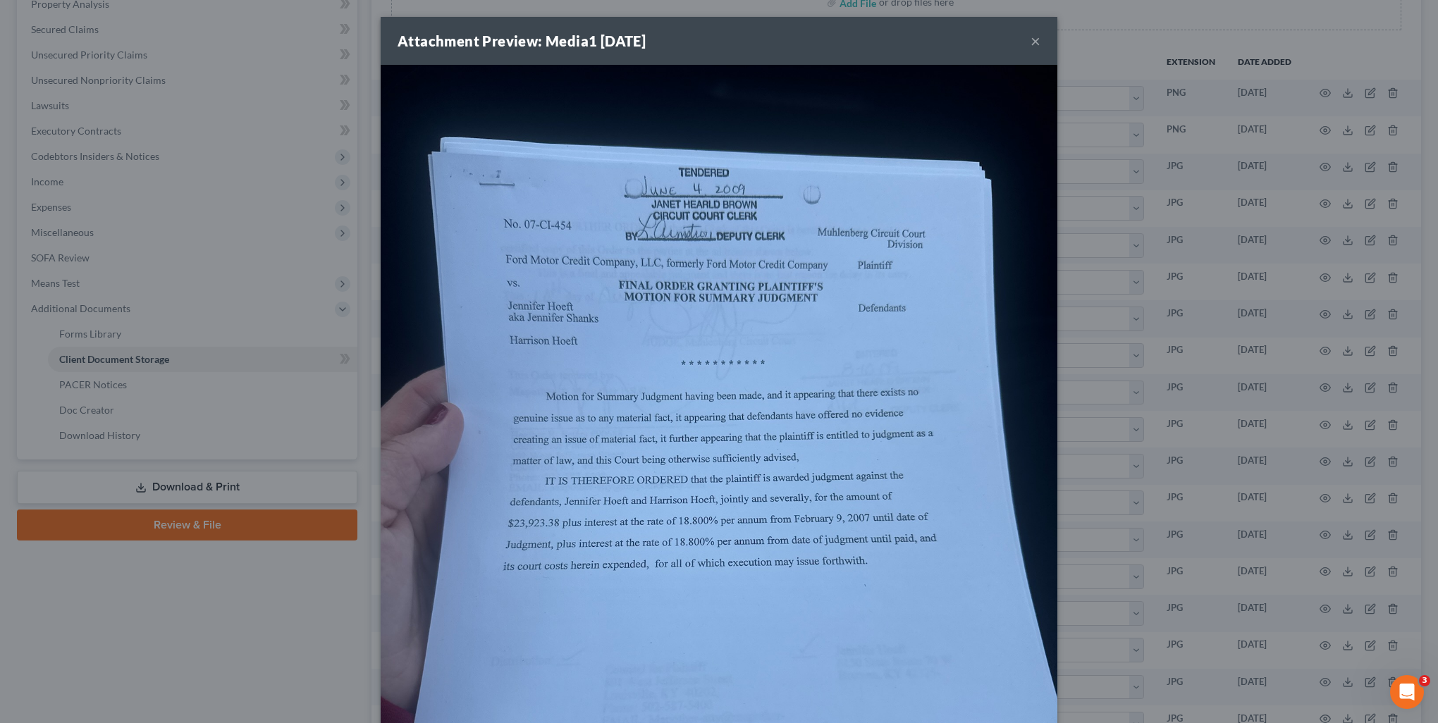
click at [1304, 715] on div "Attachment Preview: Media1 [DATE] × Download" at bounding box center [719, 361] width 1438 height 723
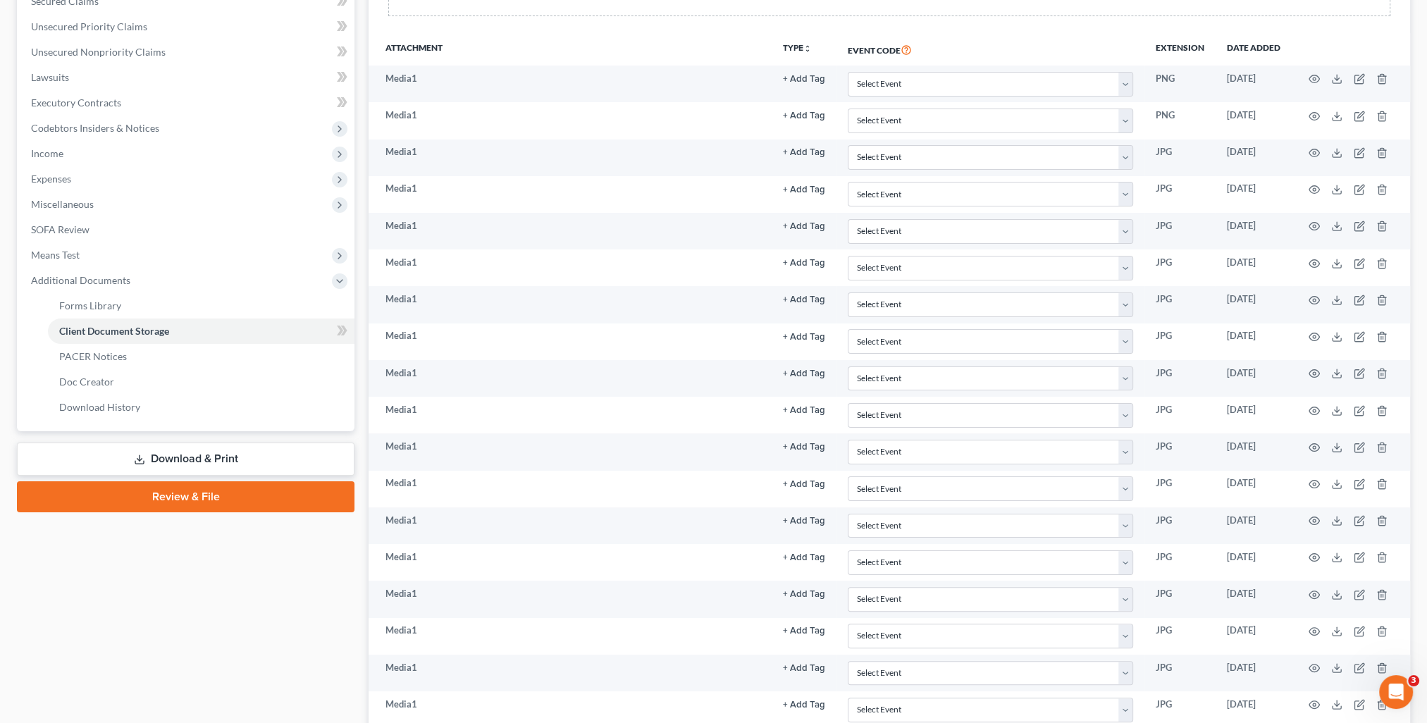
scroll to position [338, 0]
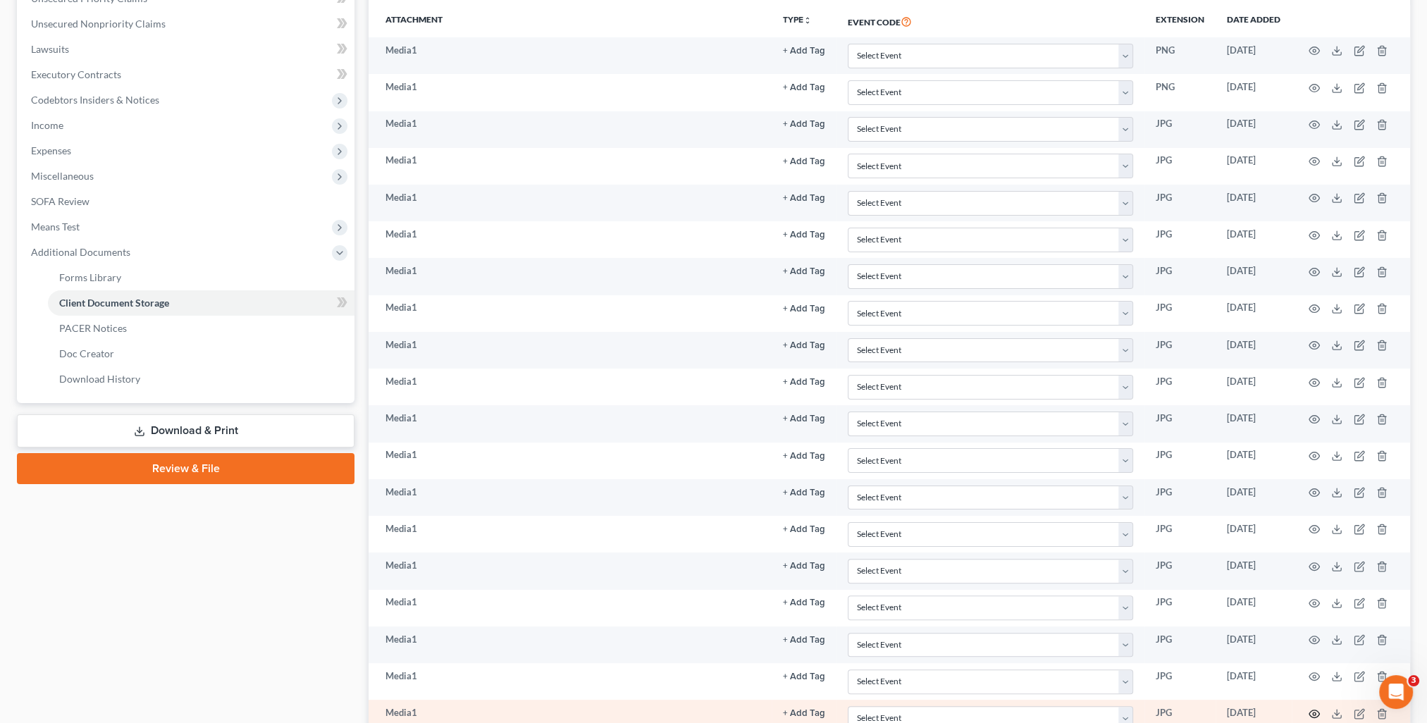
click at [1311, 708] on icon "button" at bounding box center [1314, 713] width 11 height 11
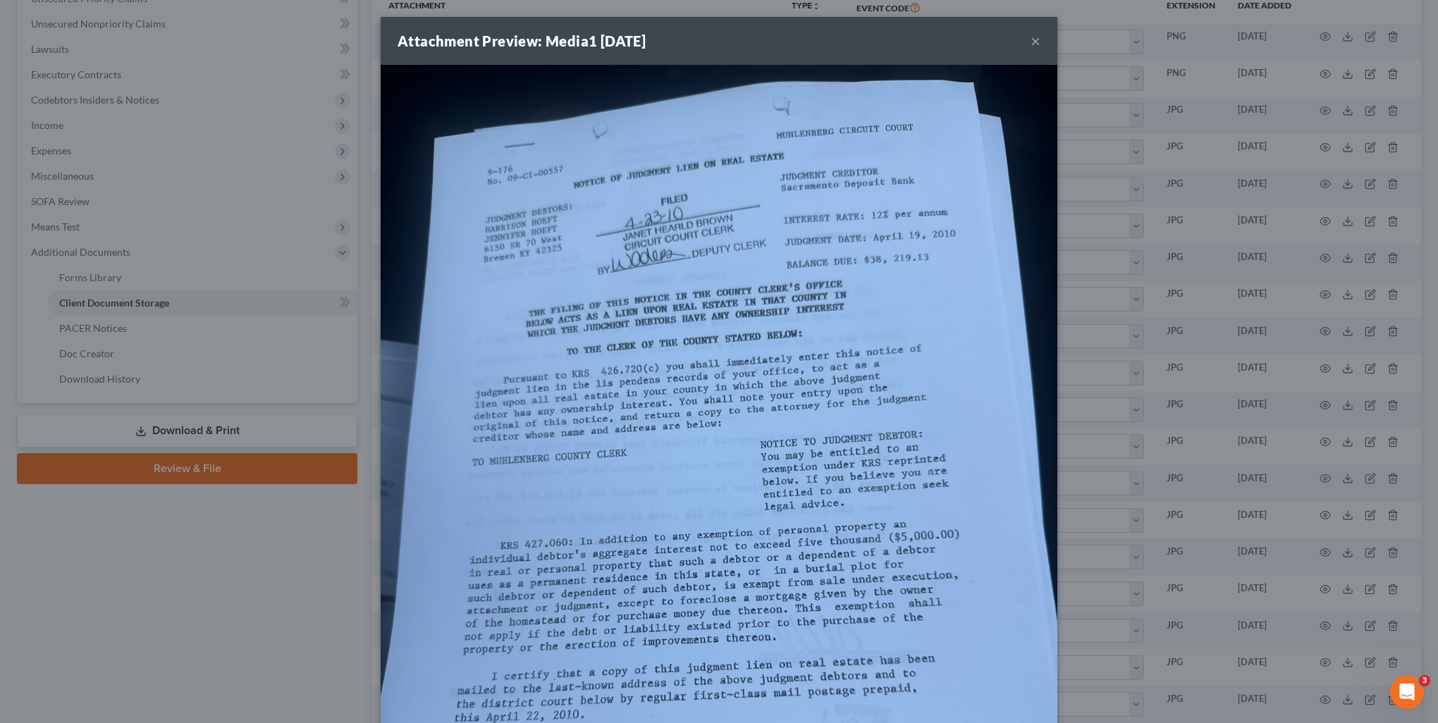
click at [1298, 696] on div "Attachment Preview: Media1 [DATE] × Download" at bounding box center [719, 361] width 1438 height 723
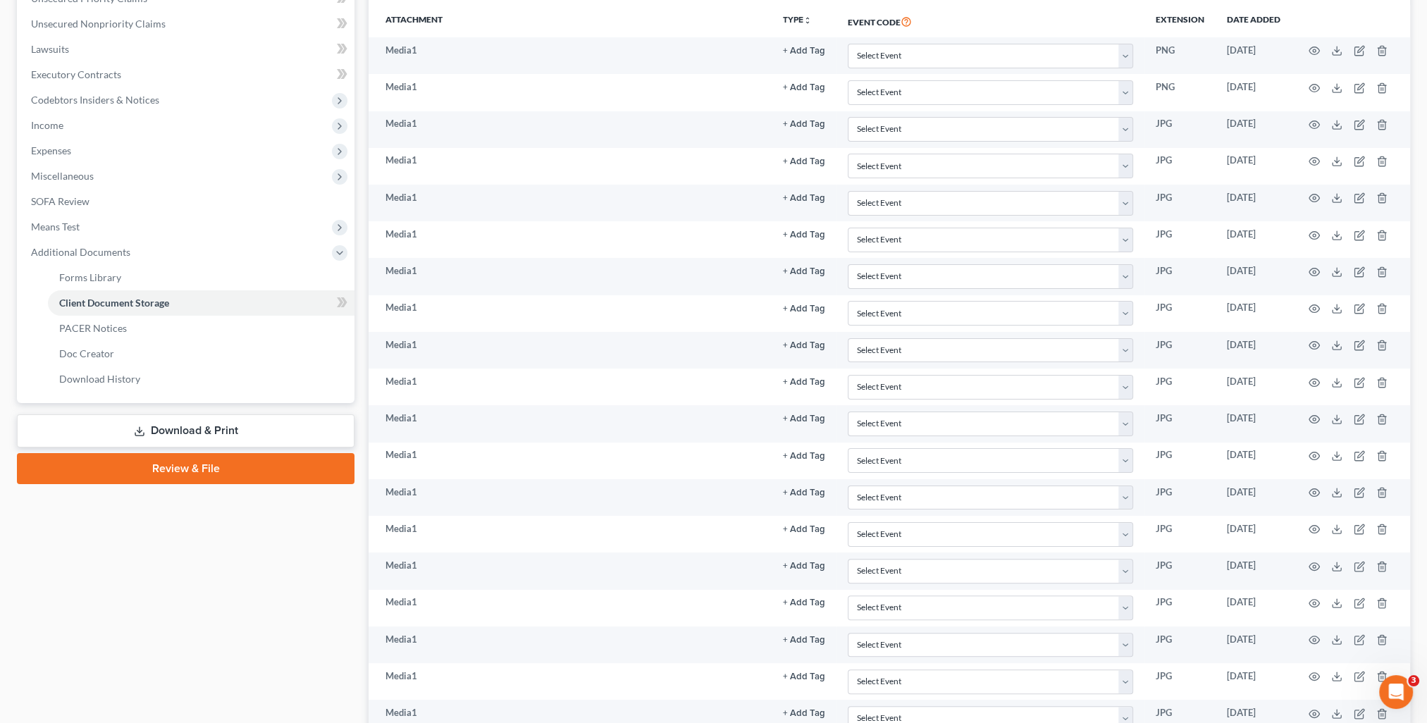
scroll to position [367, 0]
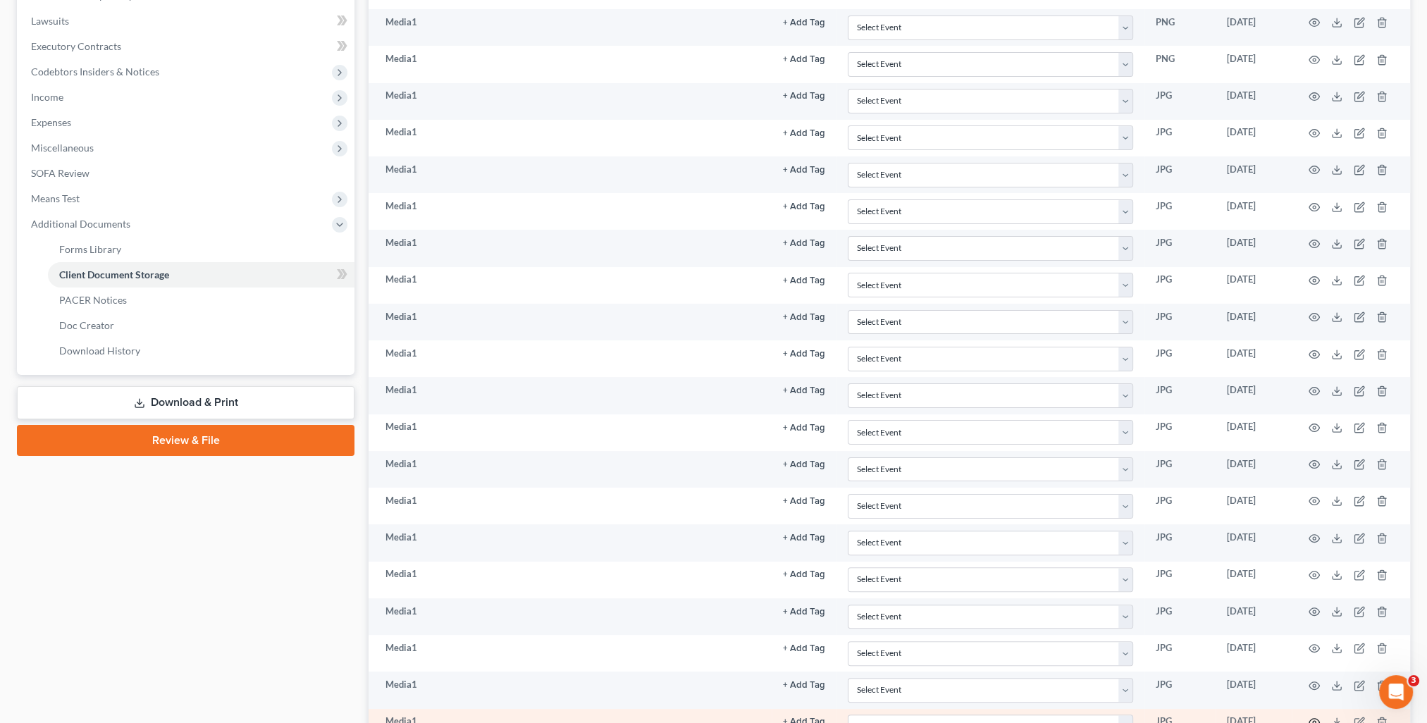
click at [1316, 717] on icon "button" at bounding box center [1314, 722] width 11 height 11
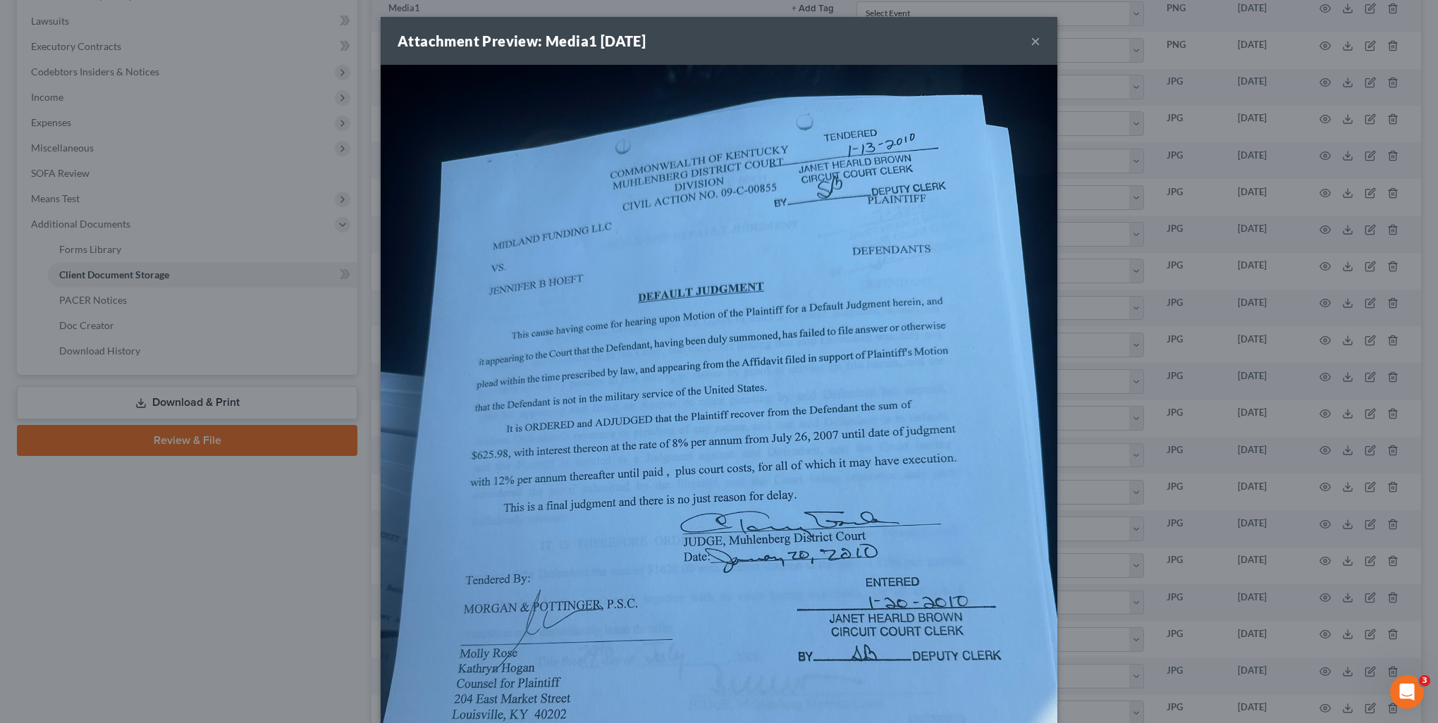
click at [1308, 704] on div "Attachment Preview: Media1 [DATE] × Download" at bounding box center [719, 361] width 1438 height 723
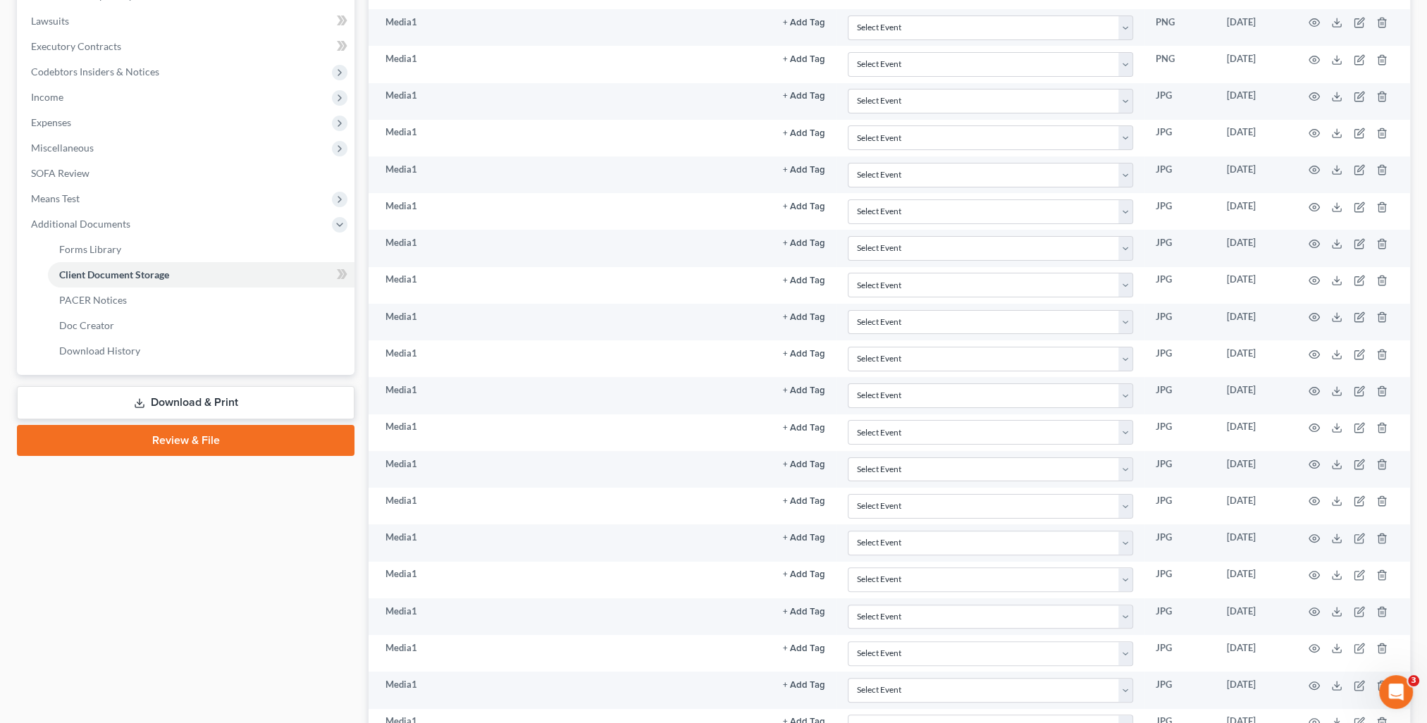
scroll to position [395, 0]
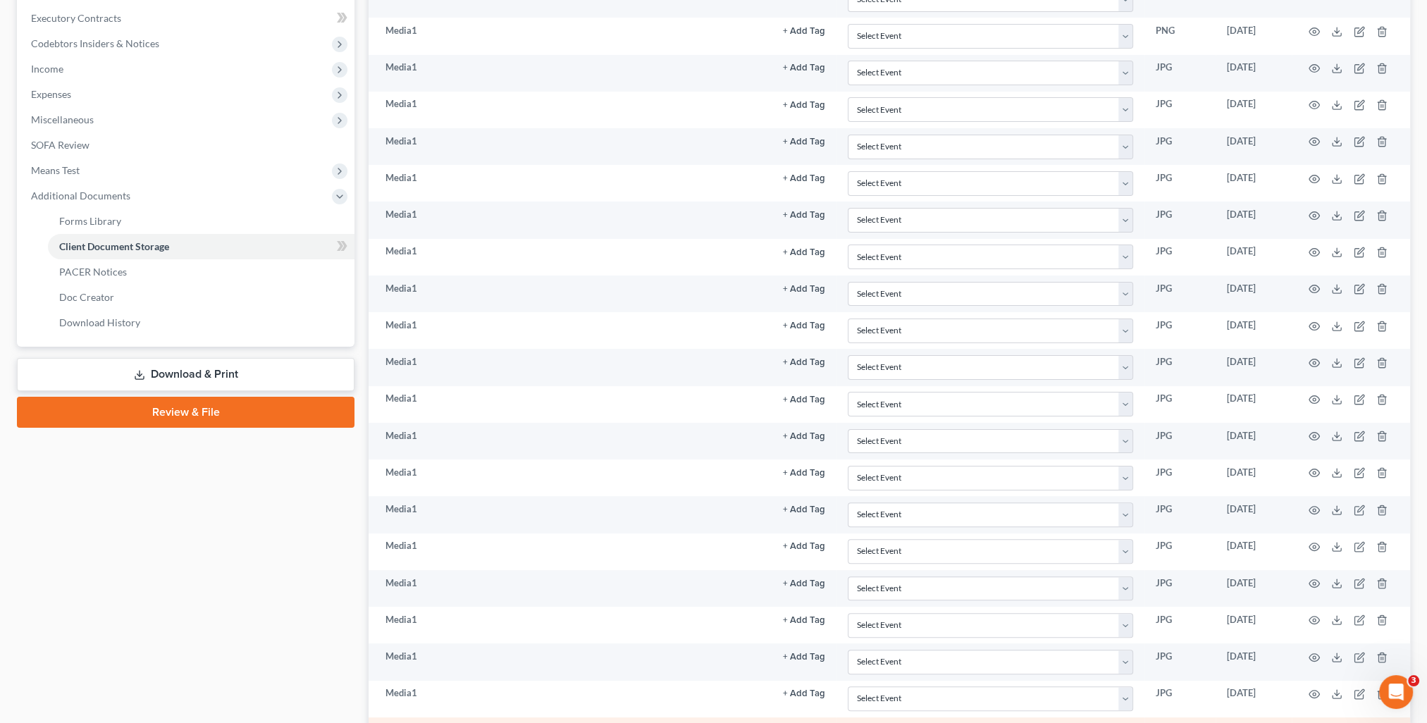
click at [1313, 723] on icon "button" at bounding box center [1314, 730] width 11 height 11
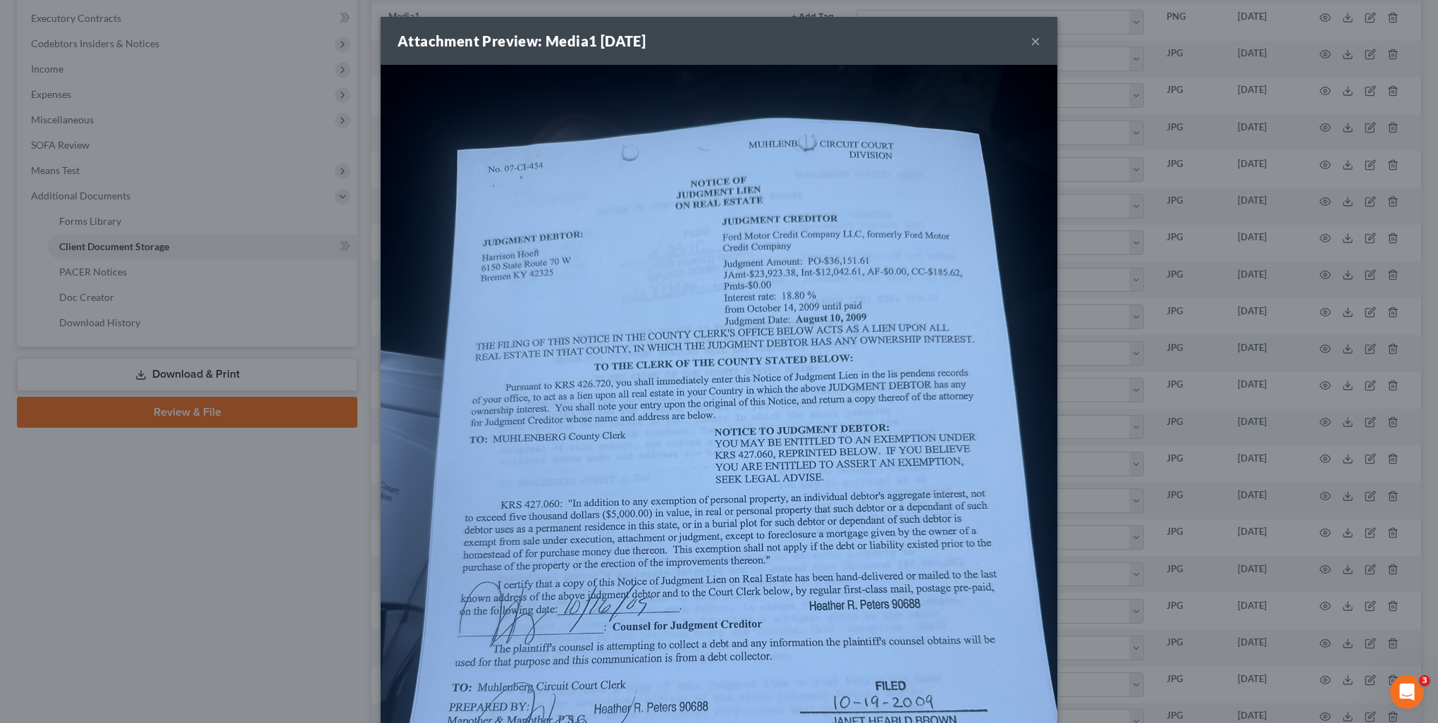
click at [1224, 712] on div "Attachment Preview: Media1 [DATE] × Download" at bounding box center [719, 361] width 1438 height 723
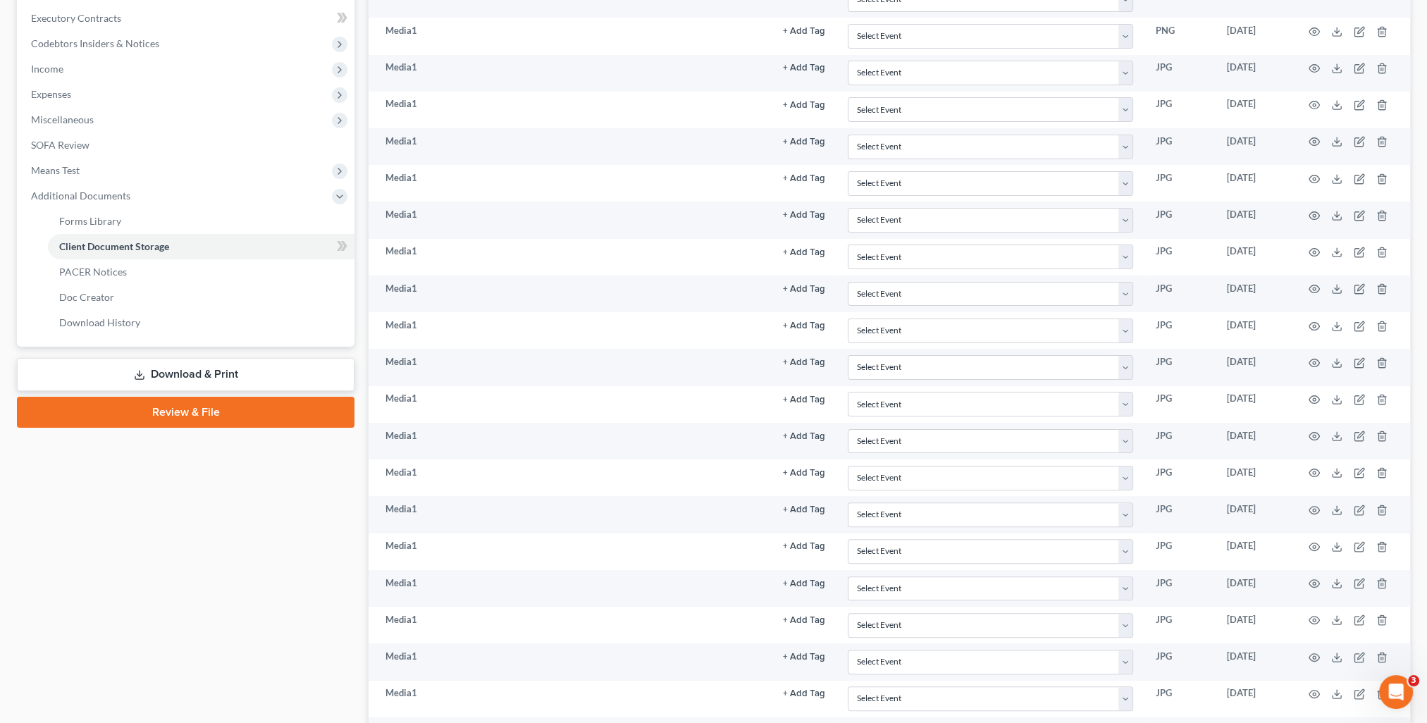
scroll to position [423, 0]
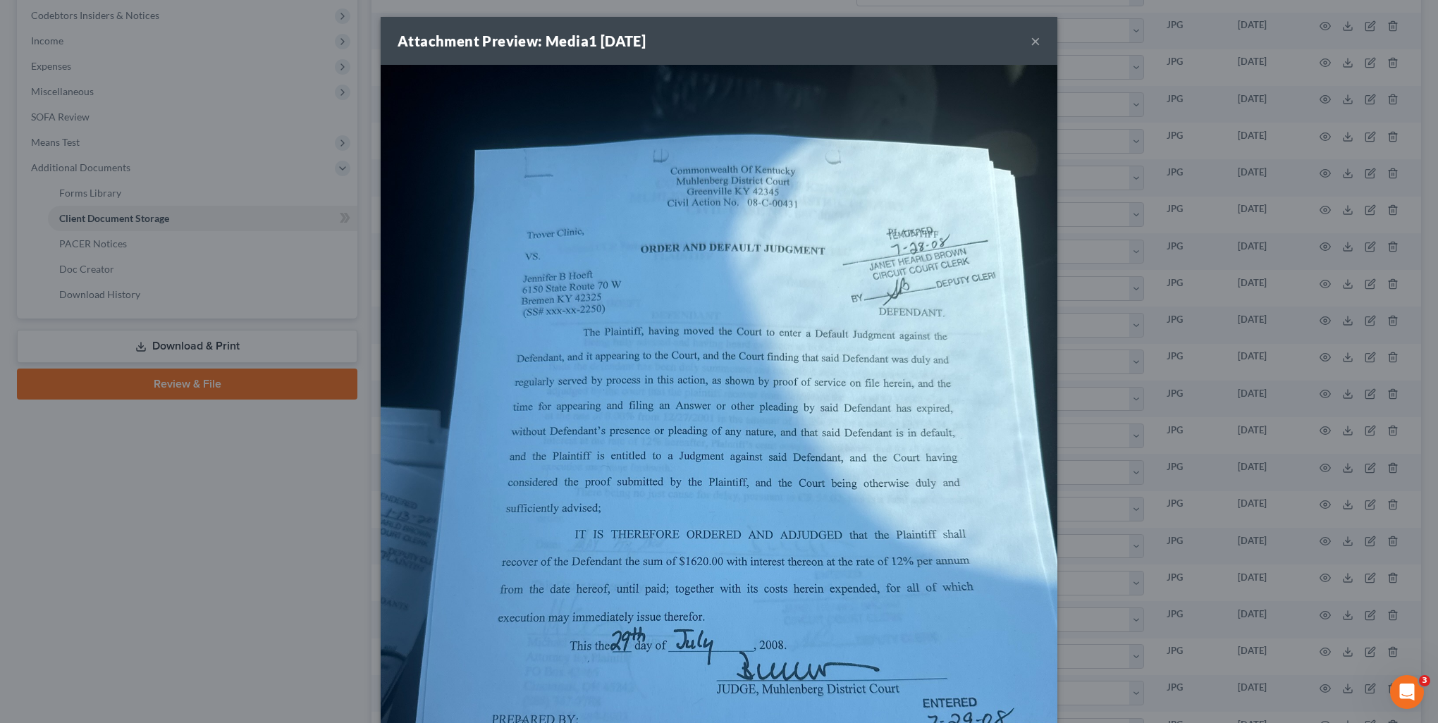
click at [1297, 715] on div "Attachment Preview: Media1 [DATE] × Download" at bounding box center [719, 361] width 1438 height 723
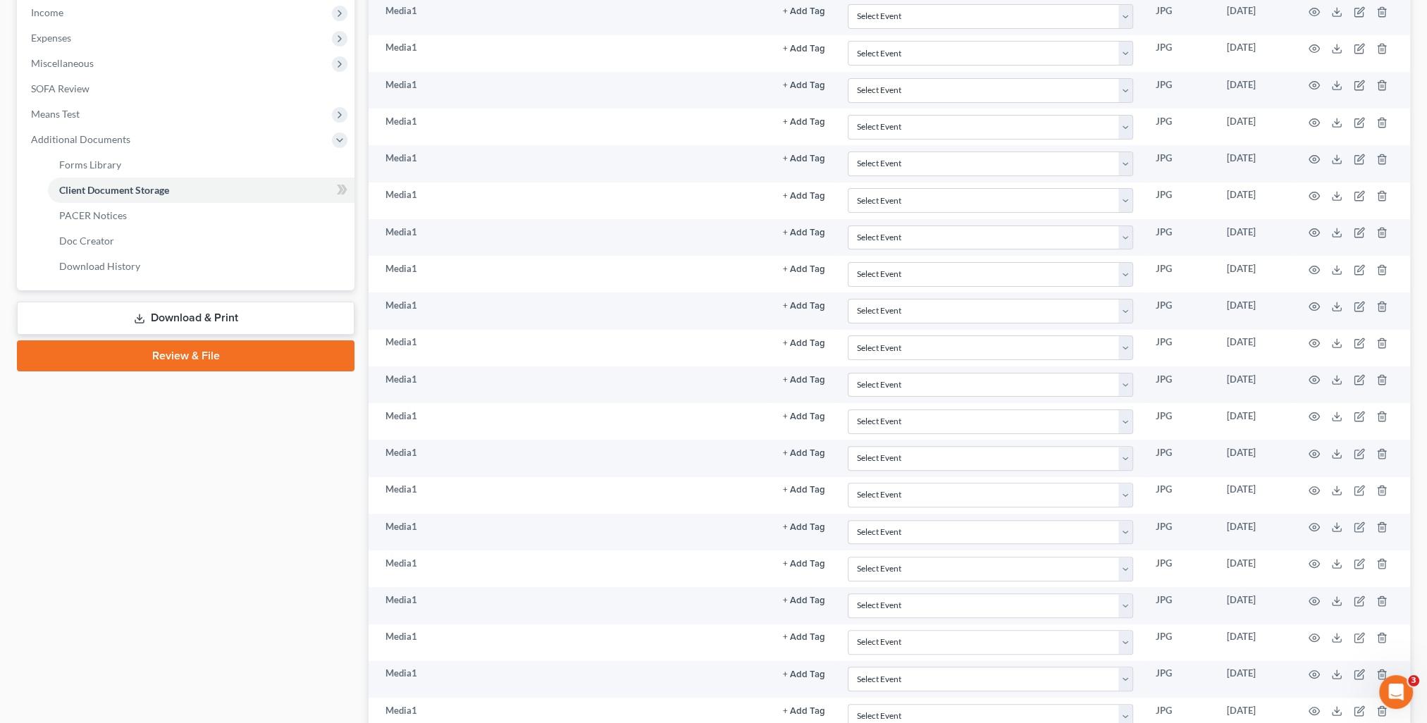
scroll to position [479, 0]
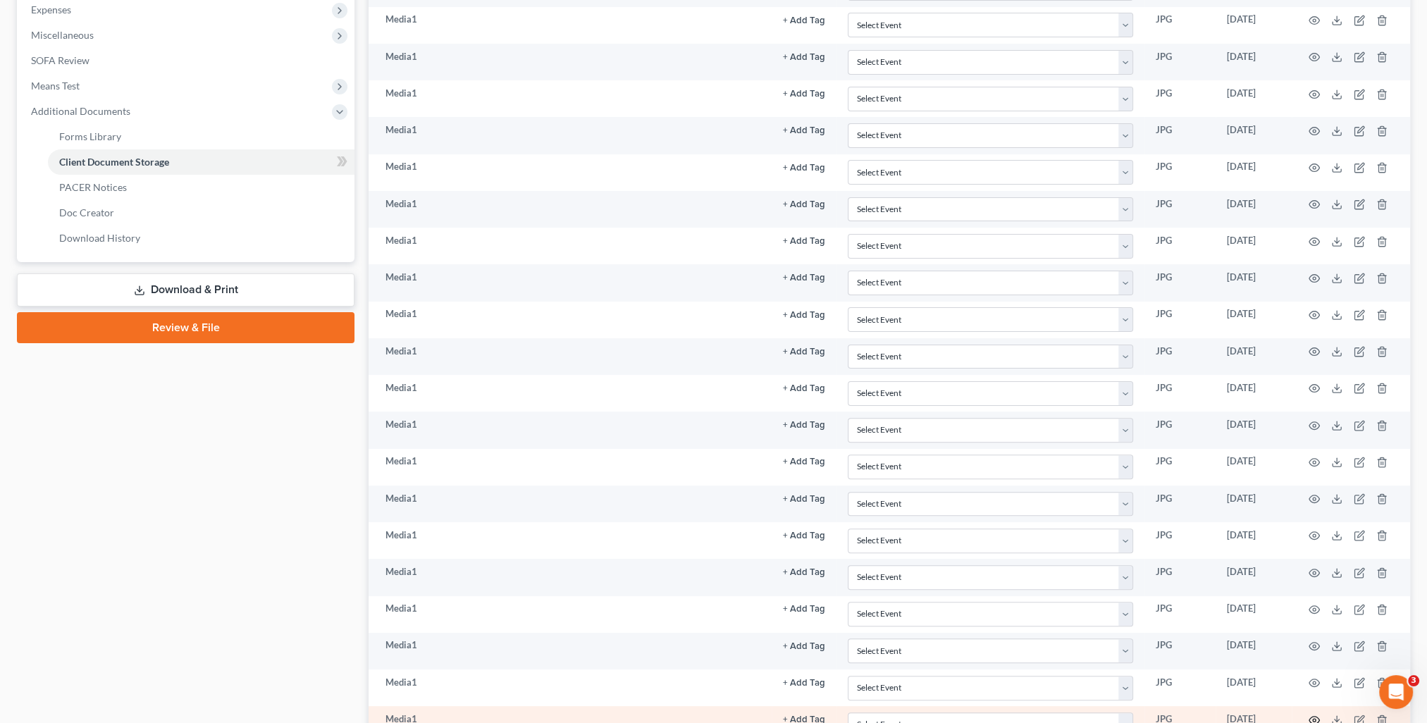
click at [1314, 719] on circle "button" at bounding box center [1314, 720] width 3 height 3
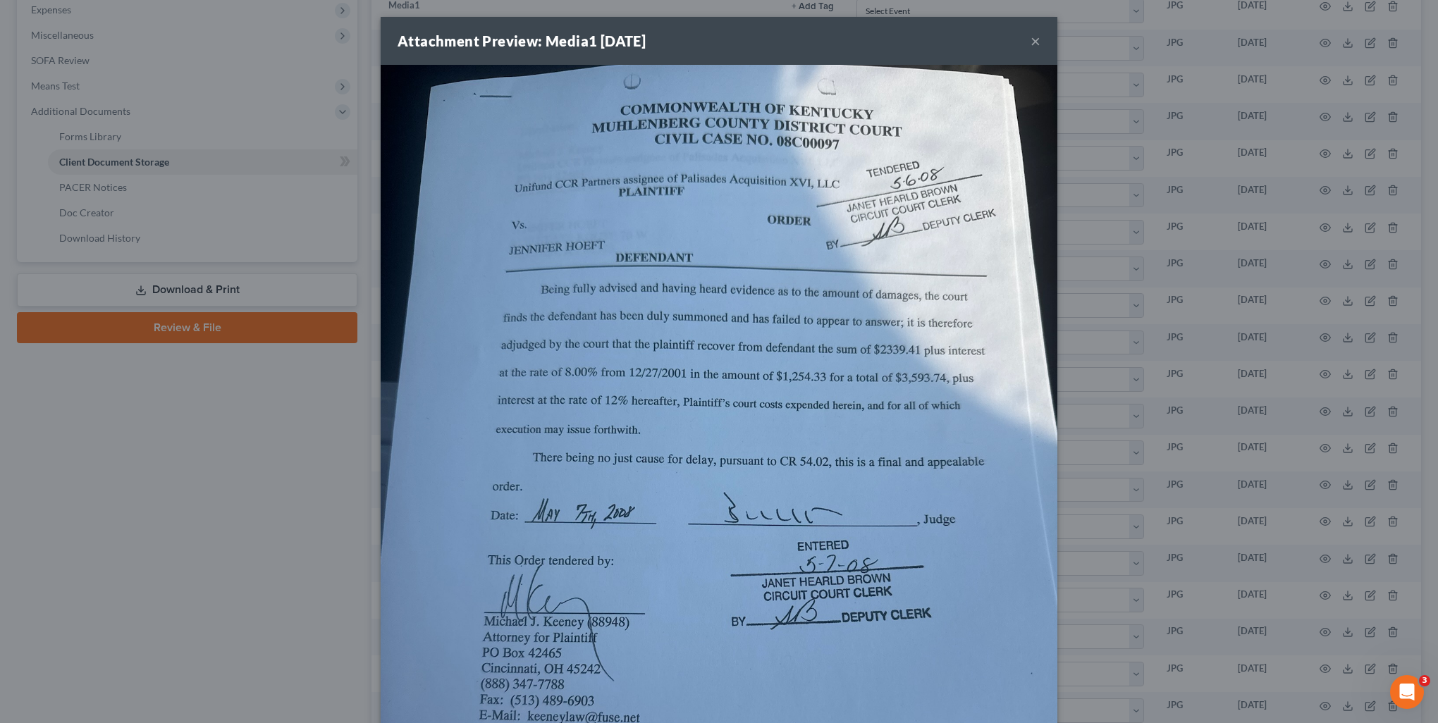
click at [1308, 699] on div "Attachment Preview: Media1 [DATE] × Download" at bounding box center [719, 361] width 1438 height 723
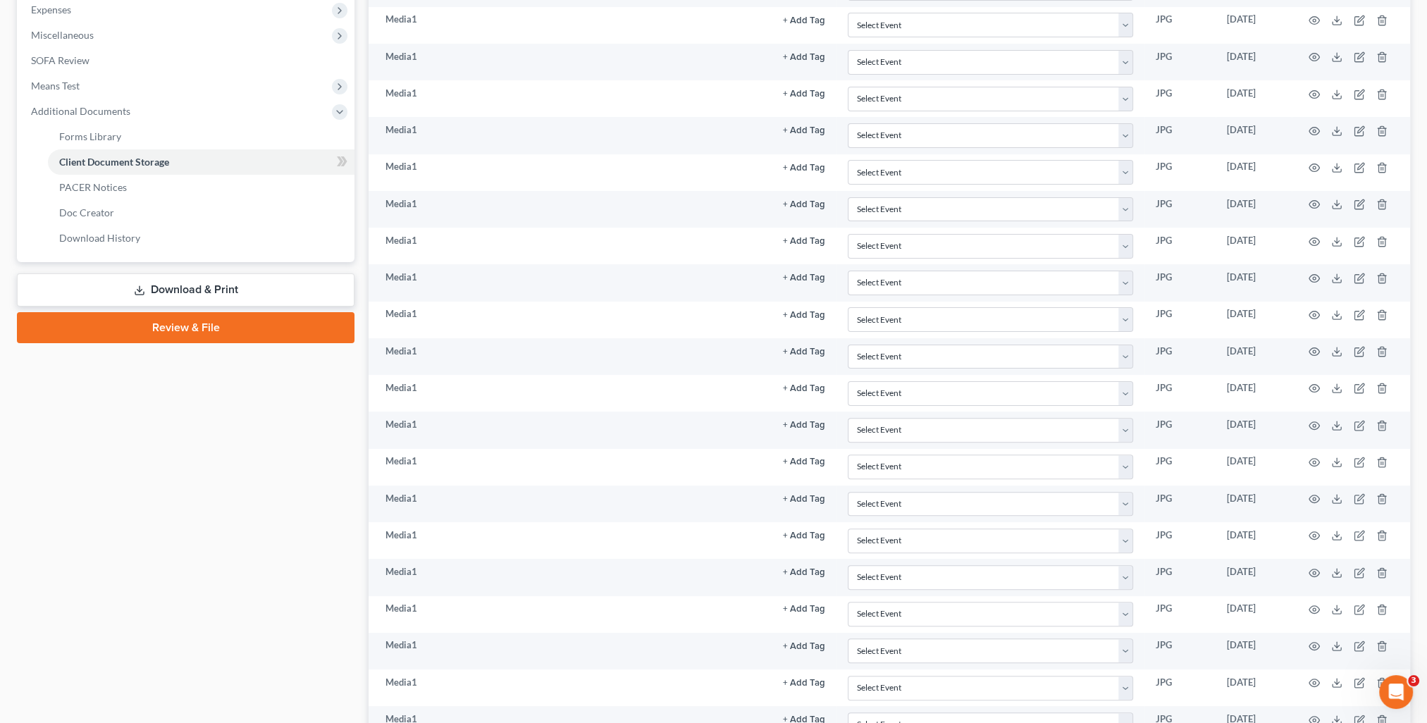
scroll to position [508, 0]
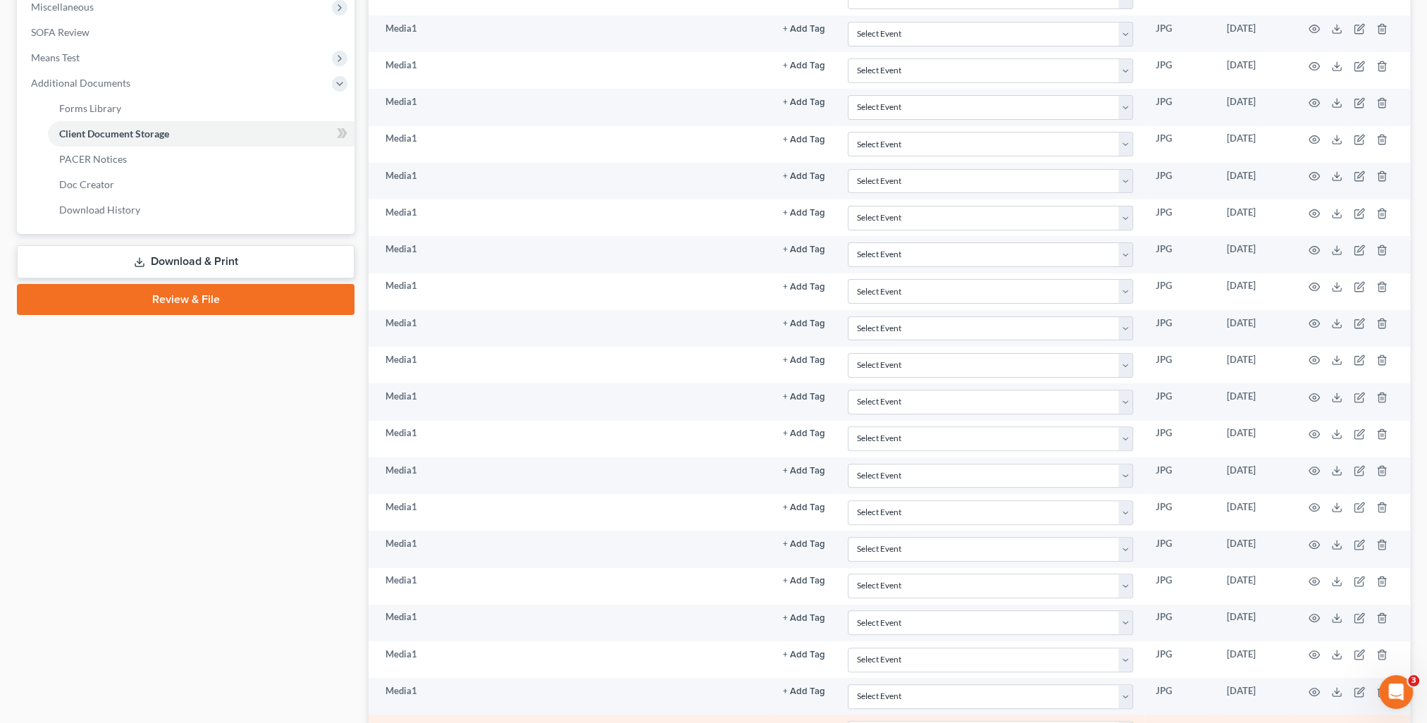
click at [1314, 723] on circle "button" at bounding box center [1314, 728] width 3 height 3
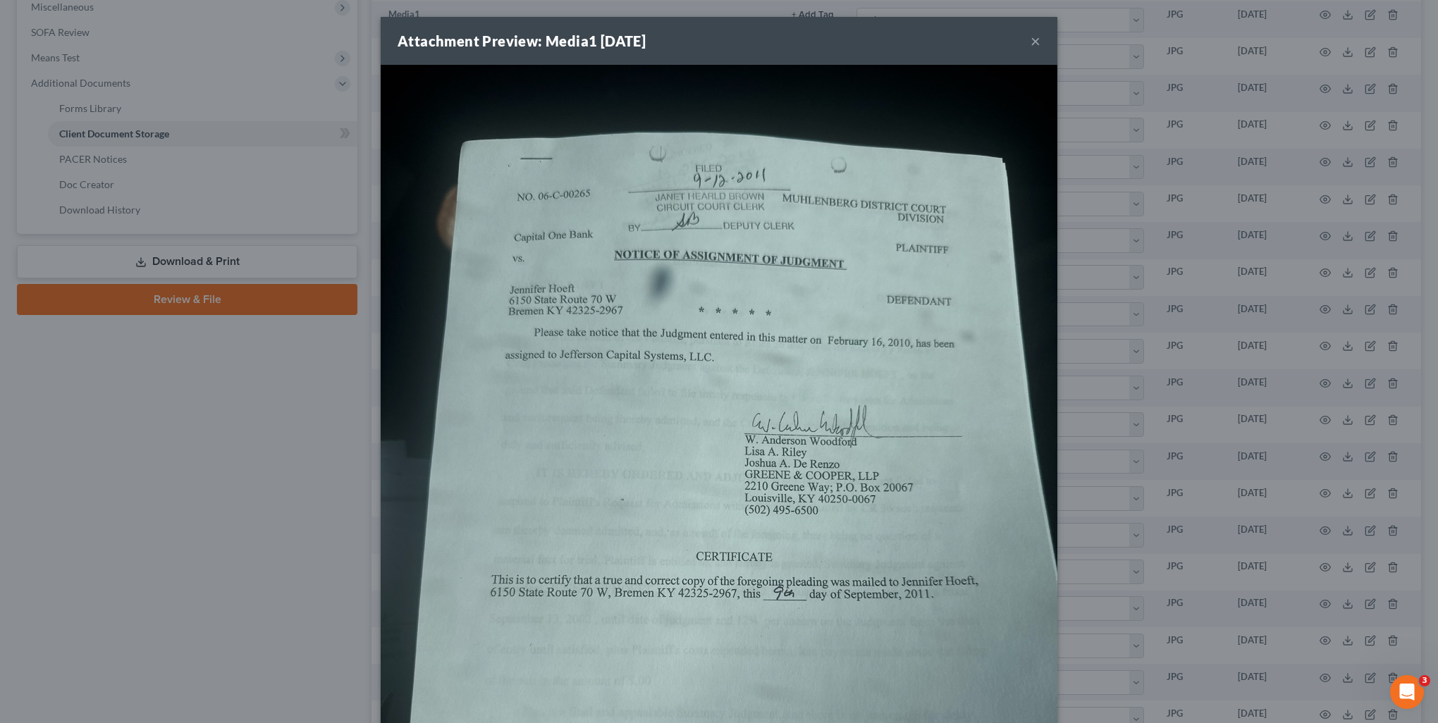
drag, startPoint x: 1298, startPoint y: 712, endPoint x: 1374, endPoint y: 704, distance: 75.8
click at [1301, 712] on div "Attachment Preview: Media1 [DATE] × Download" at bounding box center [719, 361] width 1438 height 723
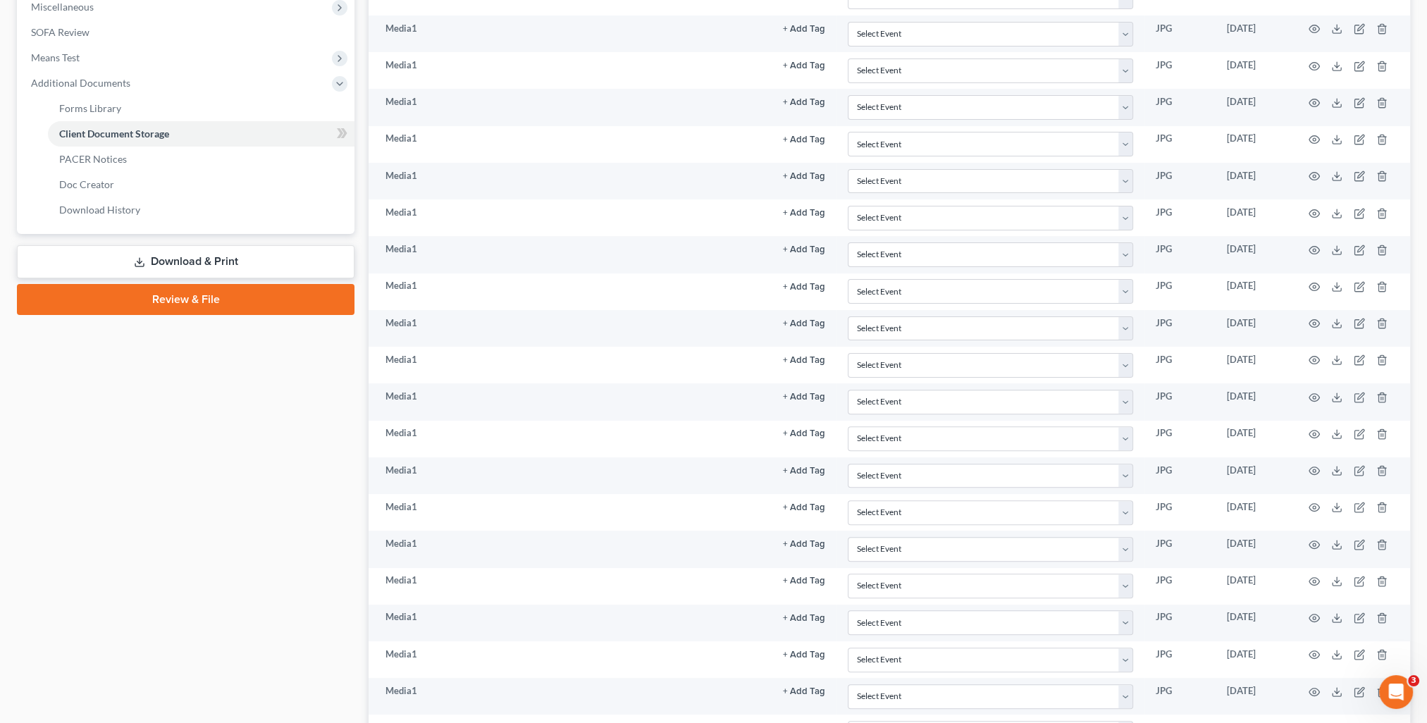
scroll to position [536, 0]
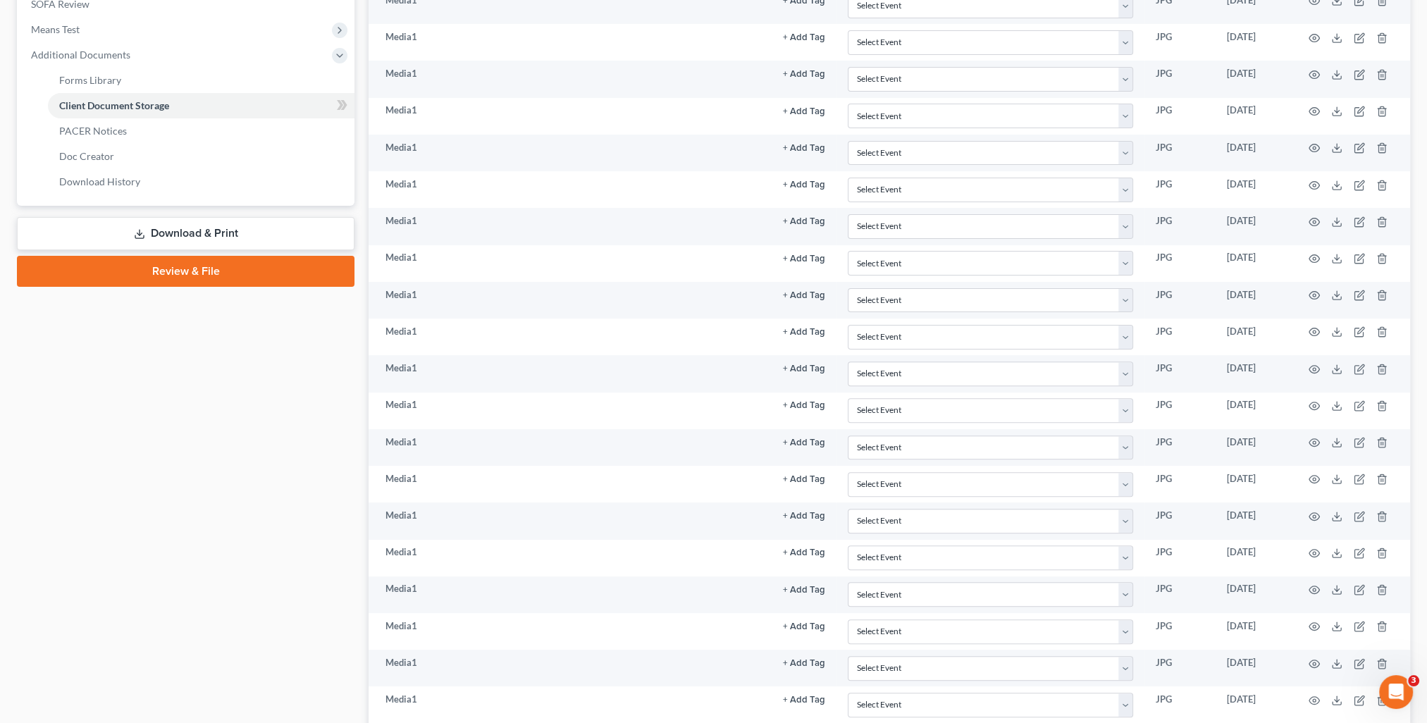
click at [1315, 723] on circle "button" at bounding box center [1314, 737] width 3 height 3
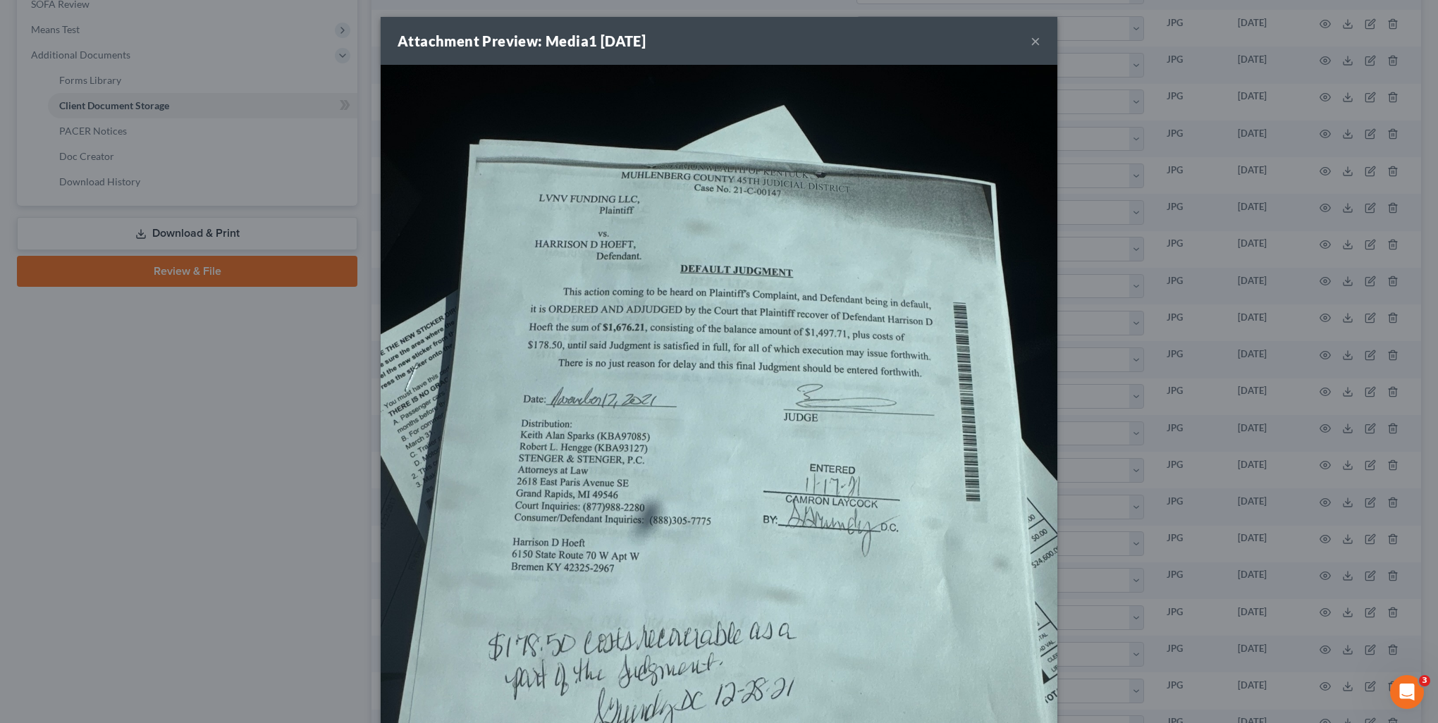
click at [1307, 715] on div "Attachment Preview: Media1 [DATE] × Download" at bounding box center [719, 361] width 1438 height 723
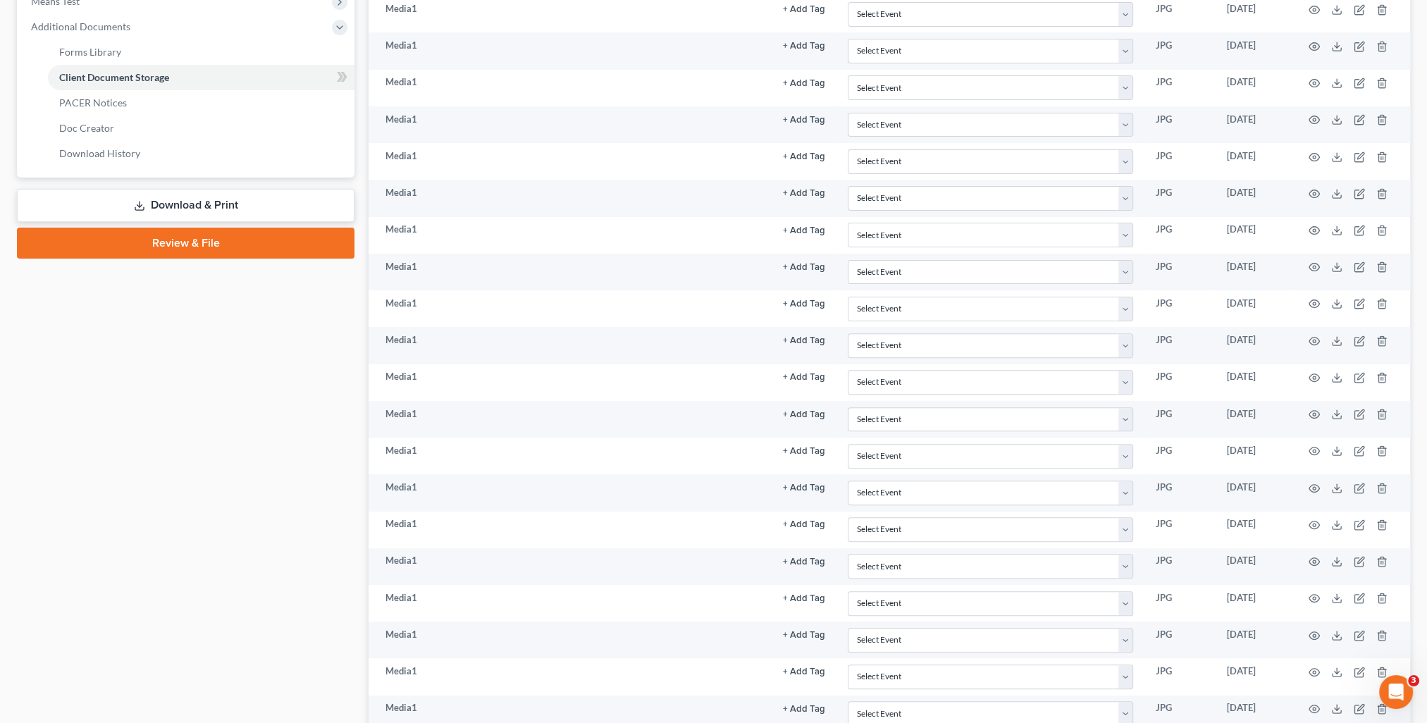
scroll to position [592, 0]
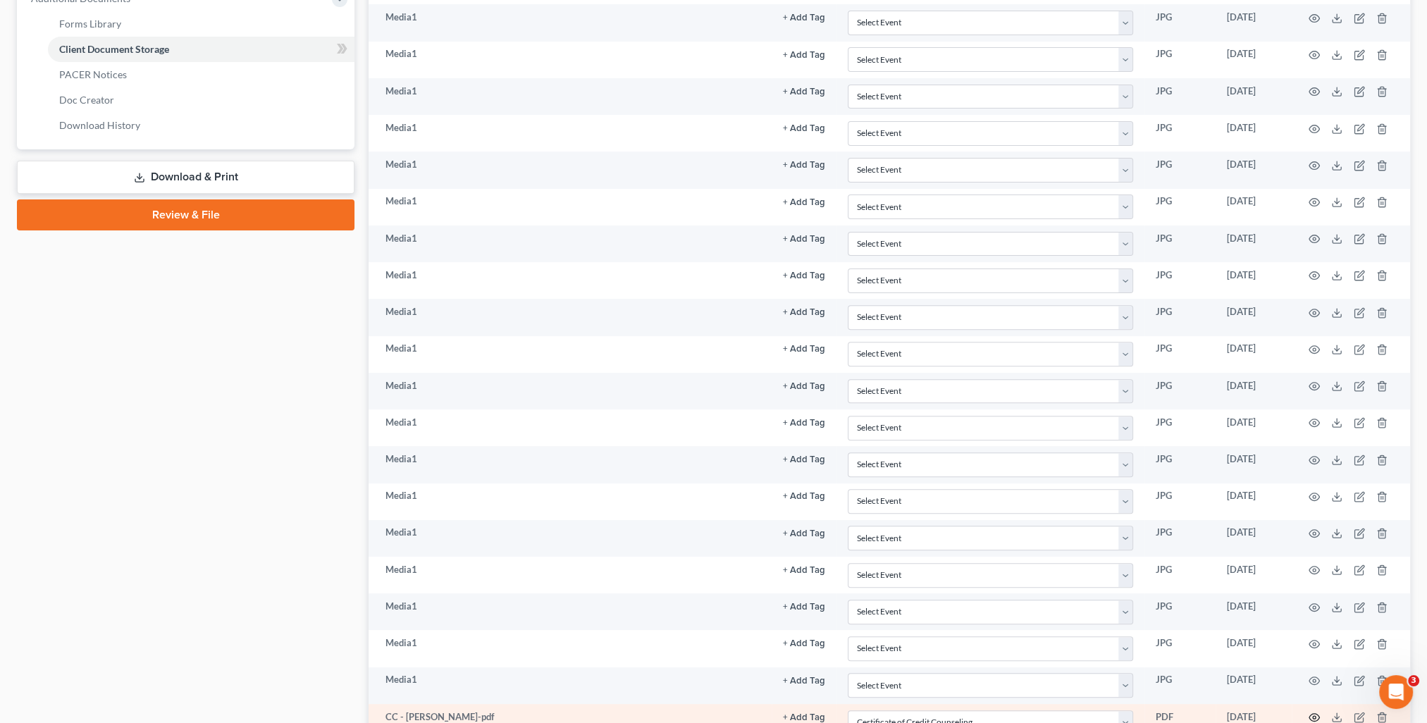
click at [1318, 712] on icon "button" at bounding box center [1314, 717] width 11 height 11
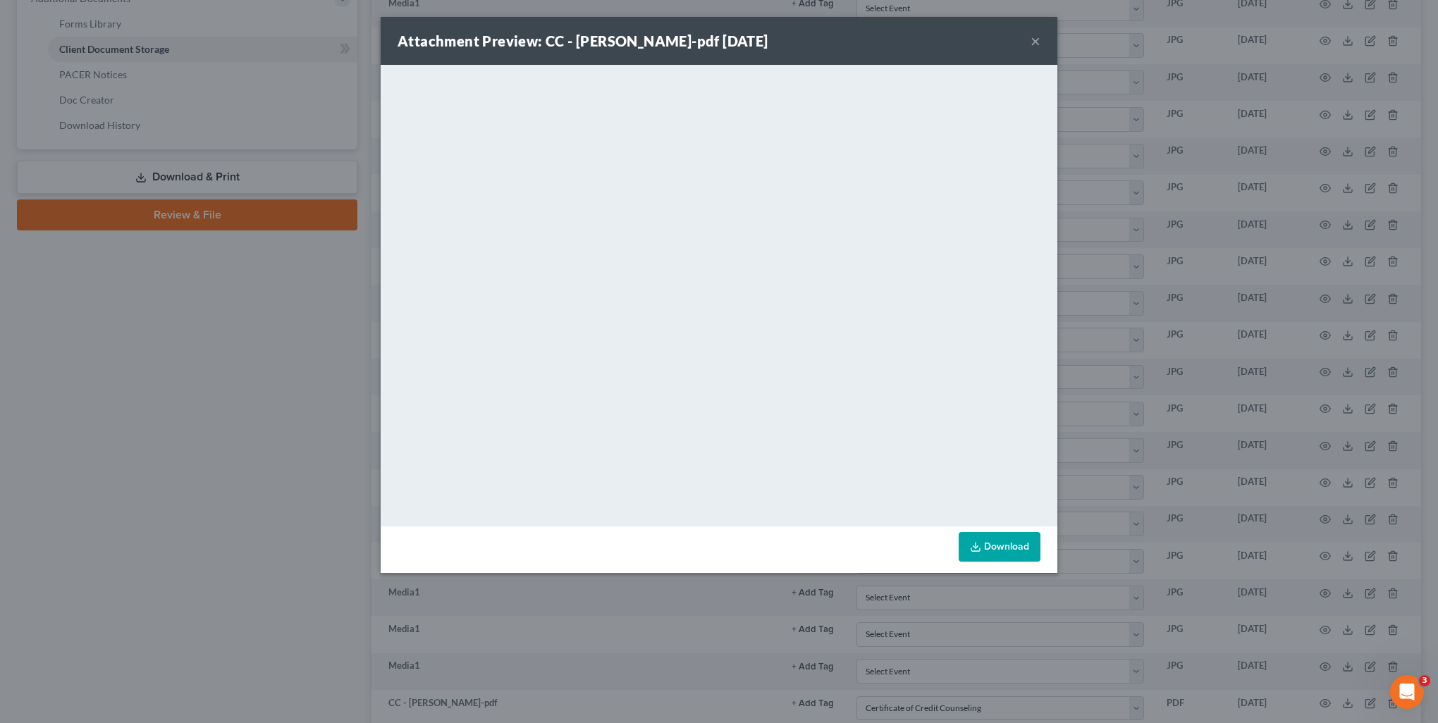
drag, startPoint x: 1298, startPoint y: 703, endPoint x: 1388, endPoint y: 706, distance: 89.6
click at [1308, 703] on div "Attachment Preview: CC - [PERSON_NAME]-pdf [DATE] × <object ng-attr-data='[URL]…" at bounding box center [719, 361] width 1438 height 723
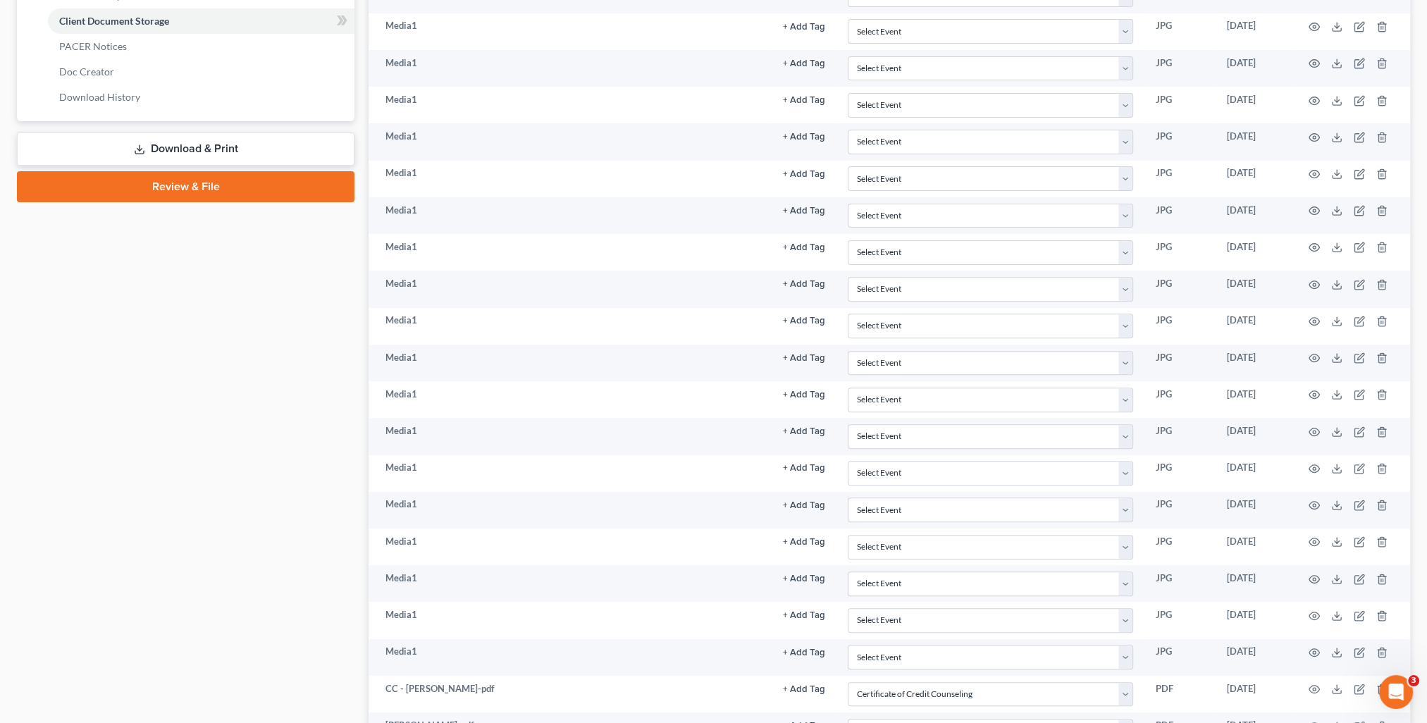
scroll to position [649, 0]
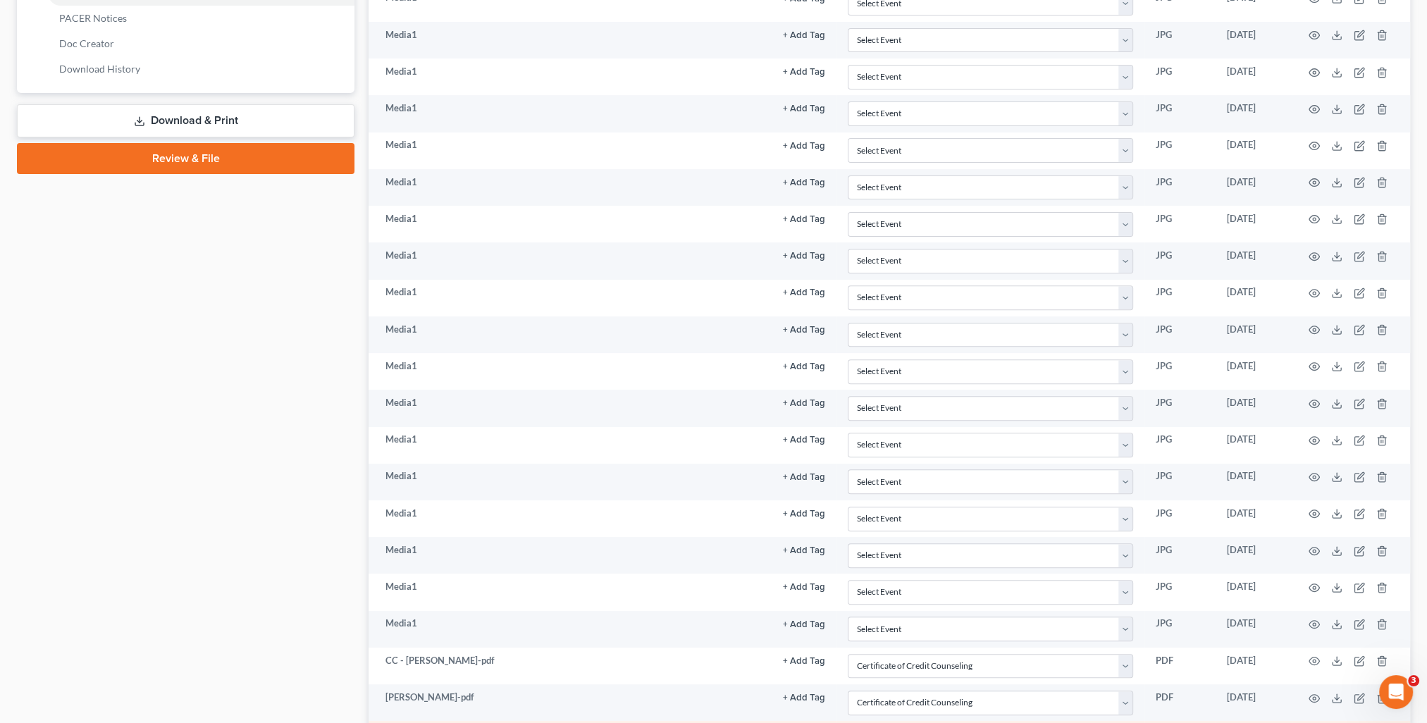
click at [1317, 723] on icon "button" at bounding box center [1314, 735] width 11 height 11
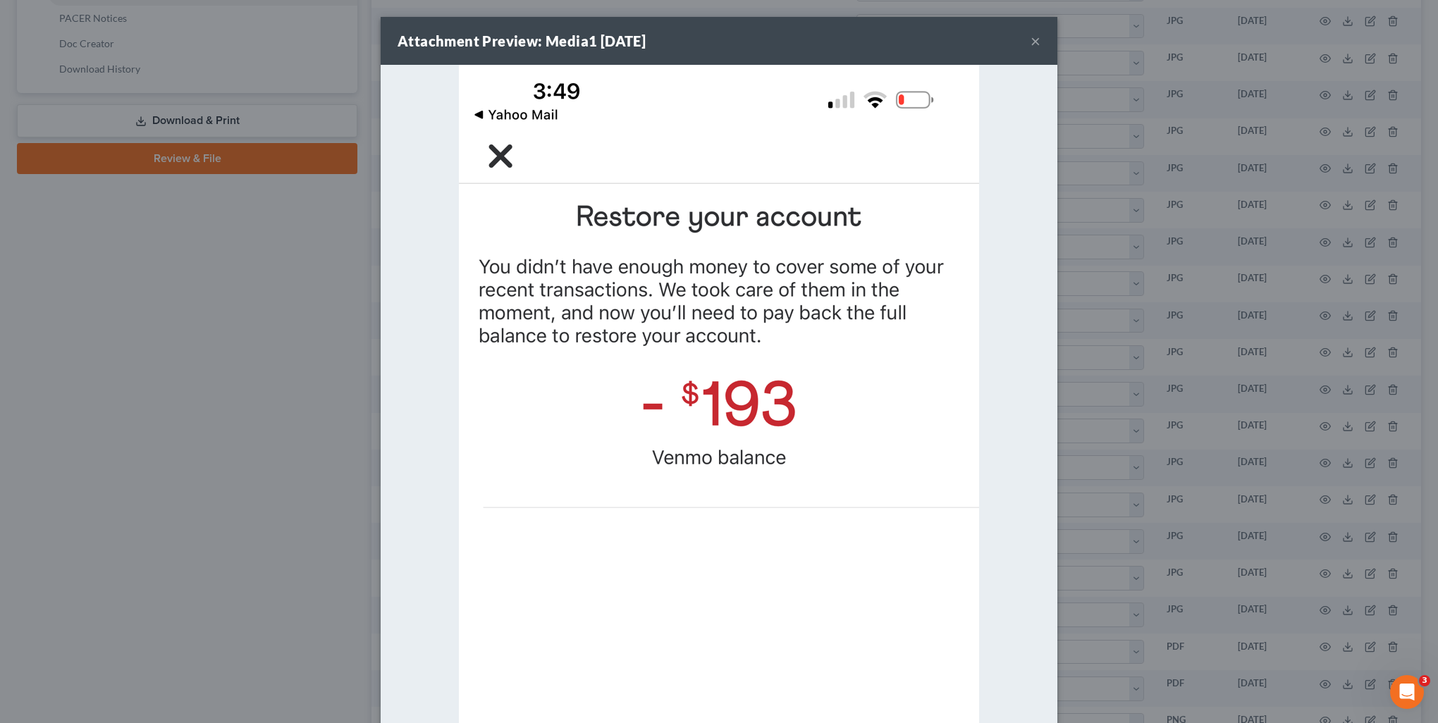
drag, startPoint x: 1305, startPoint y: 715, endPoint x: 1394, endPoint y: 720, distance: 88.3
click at [1306, 715] on div "Attachment Preview: Media1 [DATE] × Download" at bounding box center [719, 361] width 1438 height 723
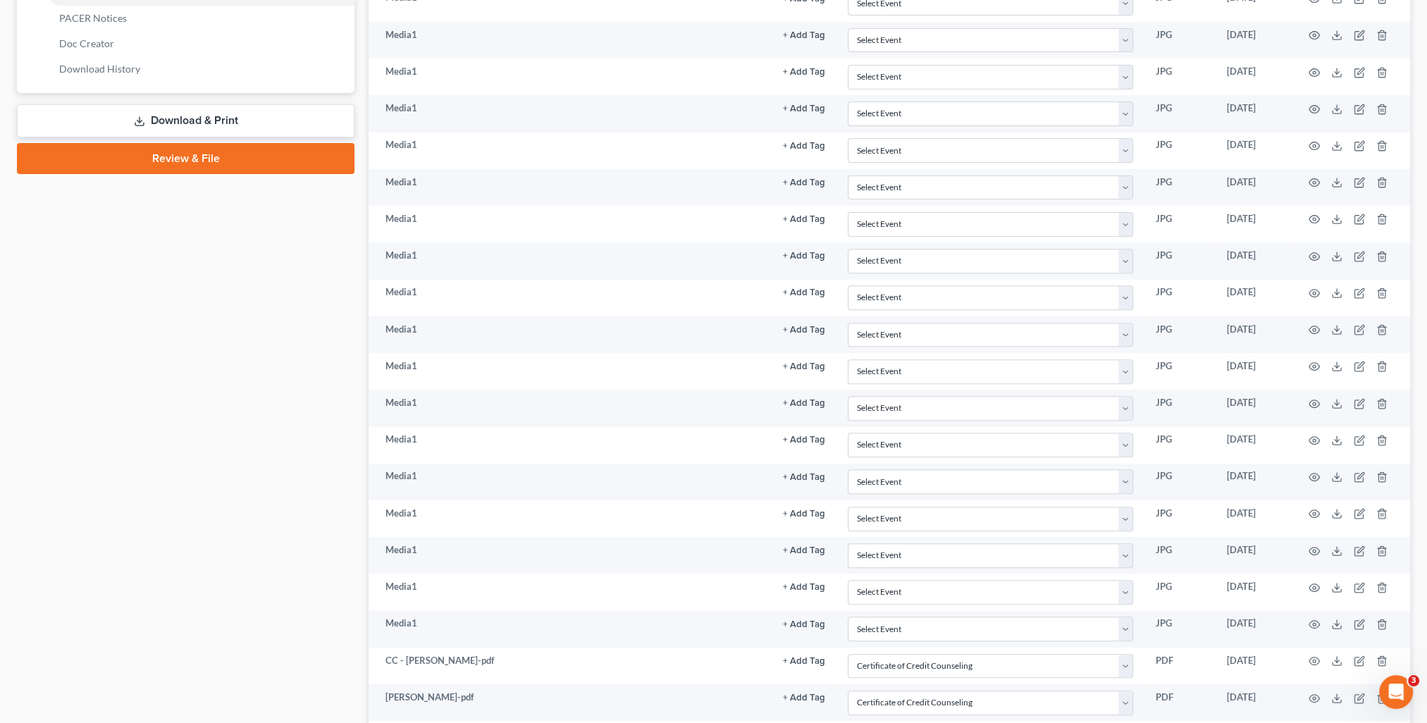
scroll to position [677, 0]
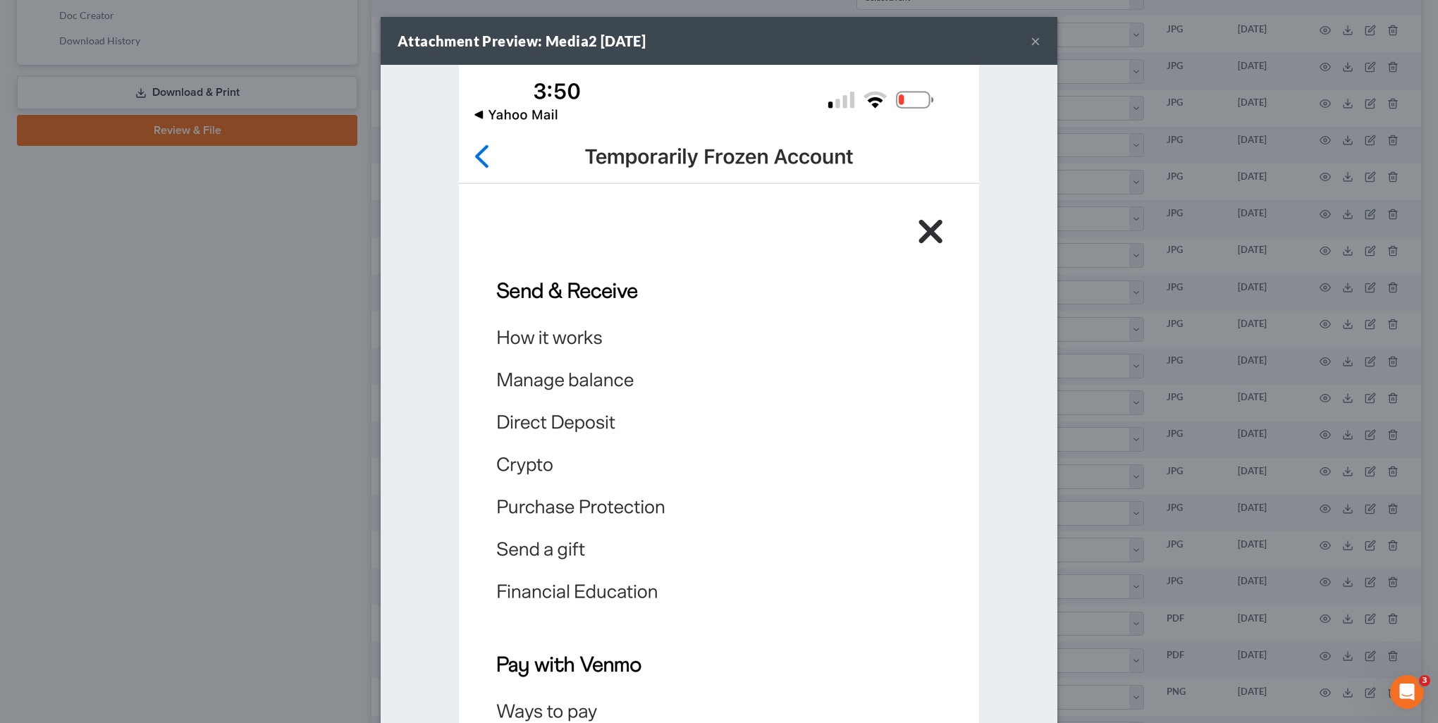
click at [1306, 720] on div "Attachment Preview: Media2 [DATE] × Download" at bounding box center [719, 361] width 1438 height 723
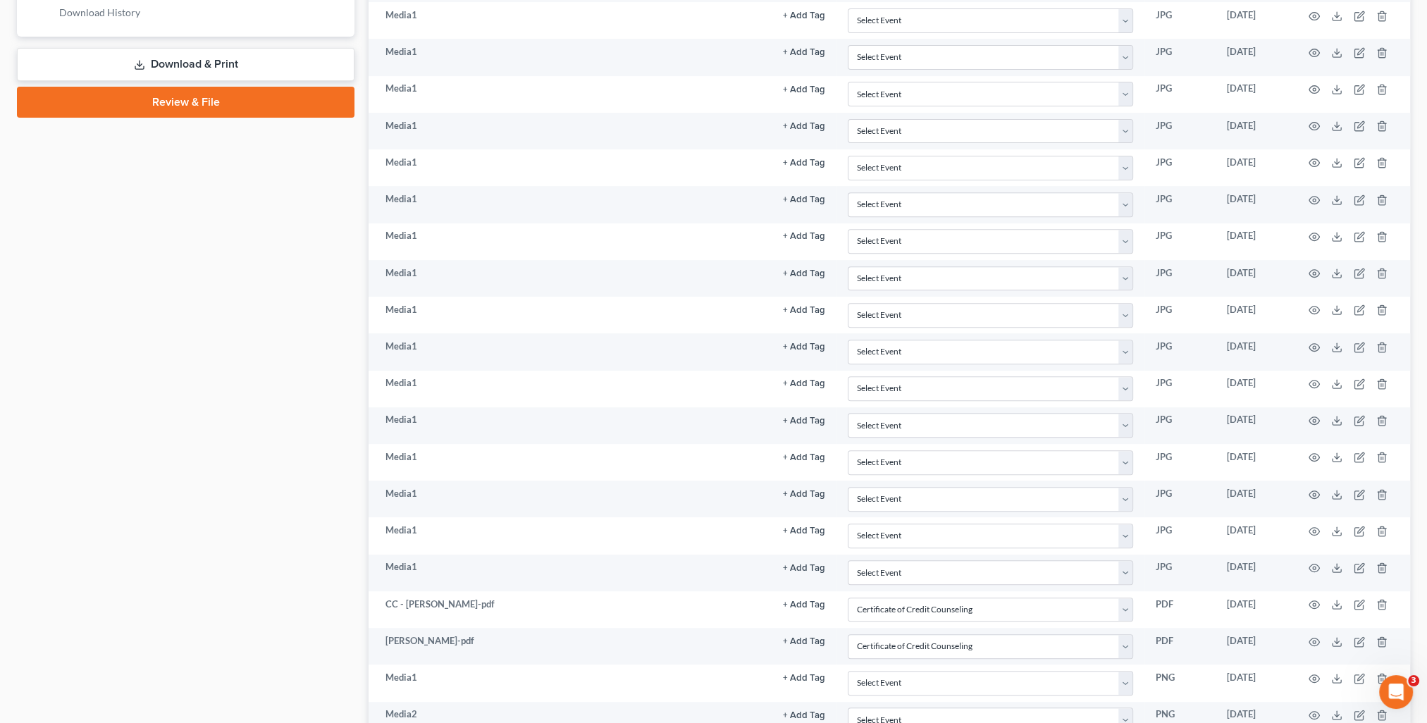
scroll to position [733, 0]
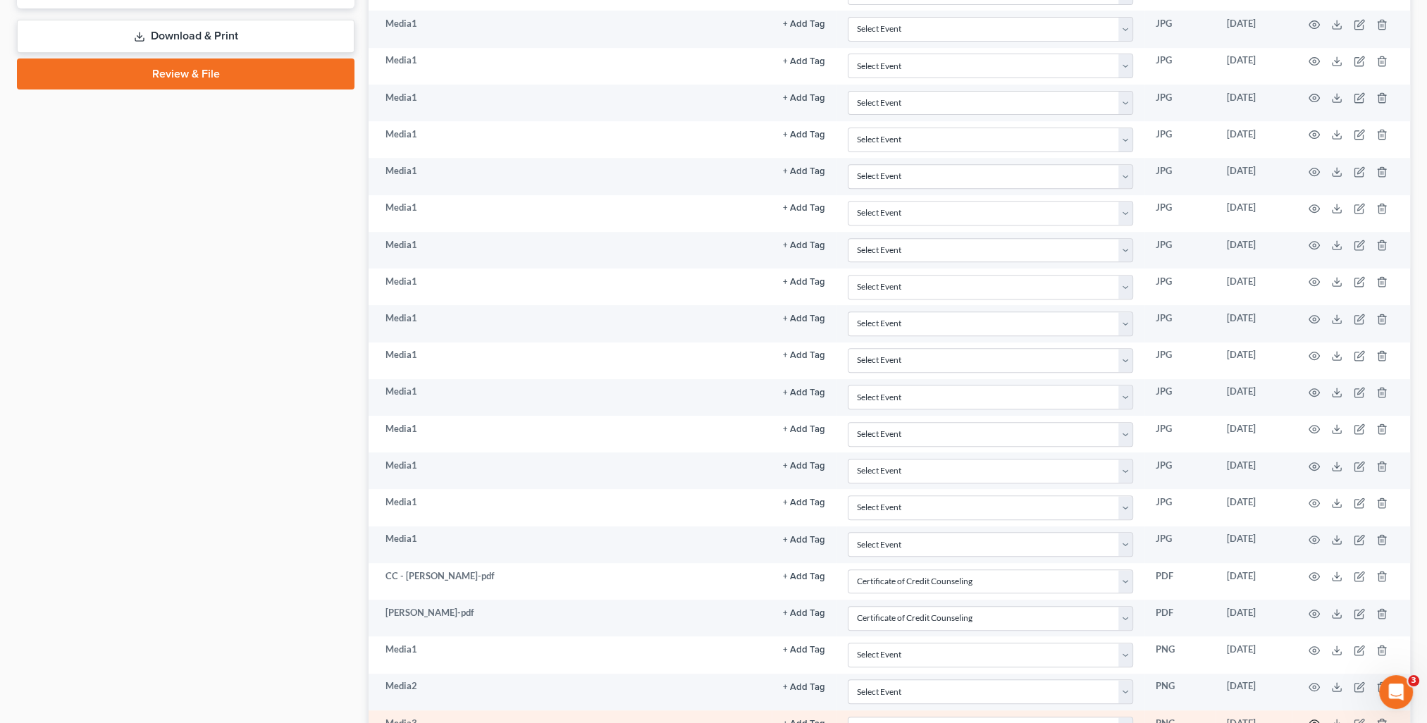
click at [1317, 718] on icon "button" at bounding box center [1314, 723] width 11 height 11
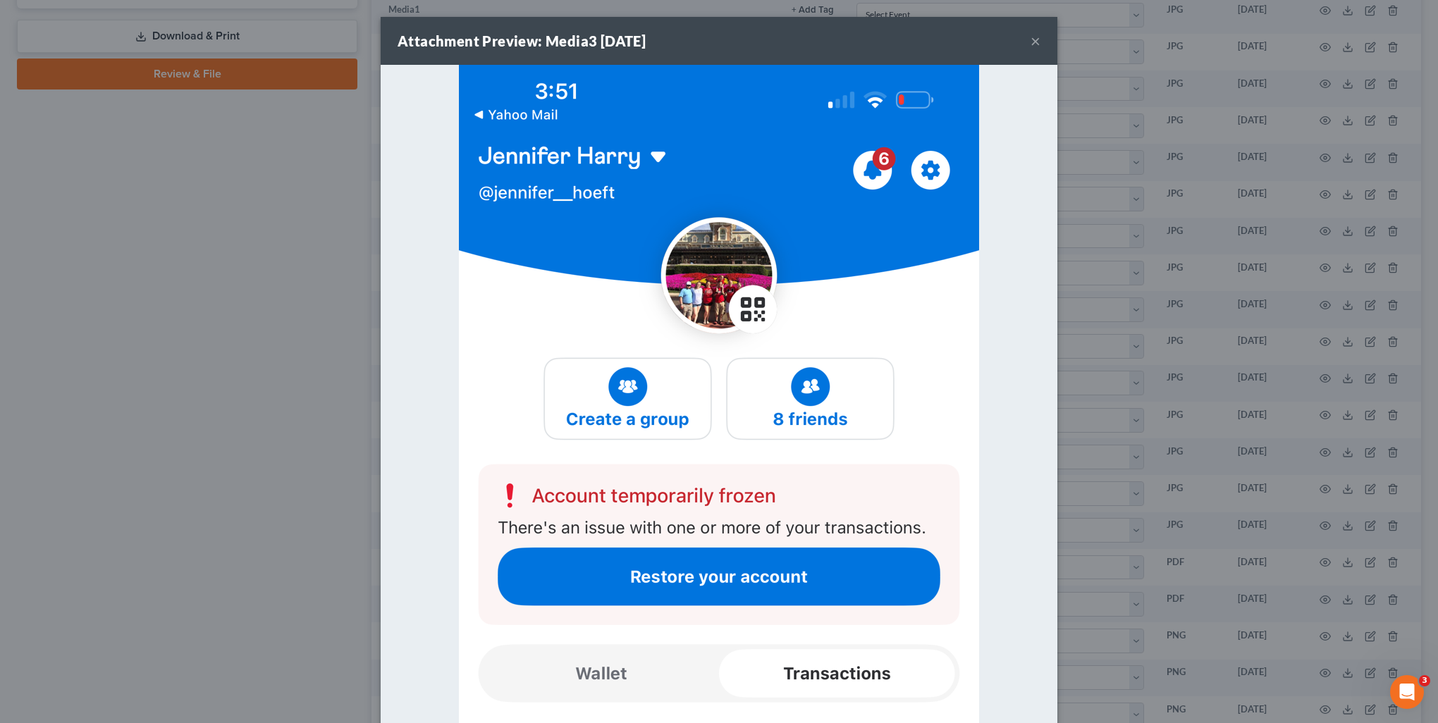
click at [1300, 705] on div "Attachment Preview: Media3 [DATE] × Download" at bounding box center [719, 361] width 1438 height 723
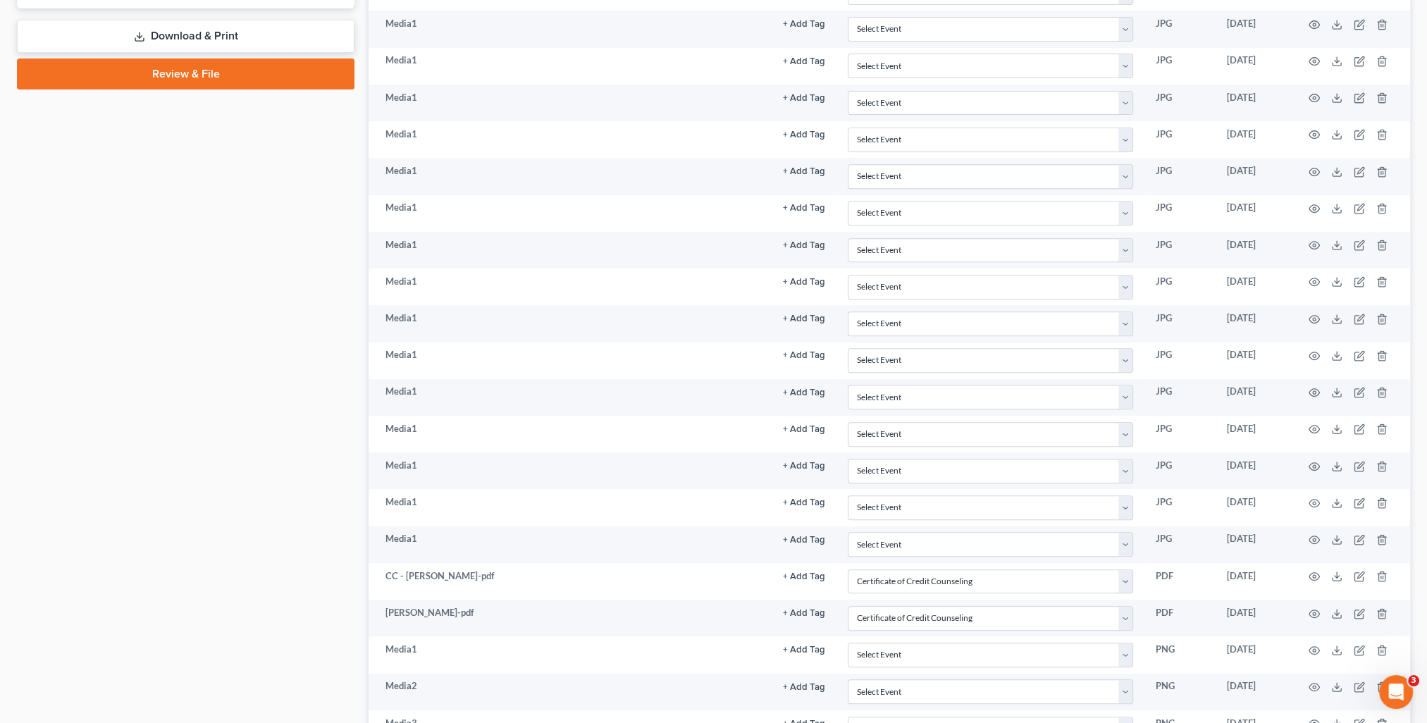
scroll to position [761, 0]
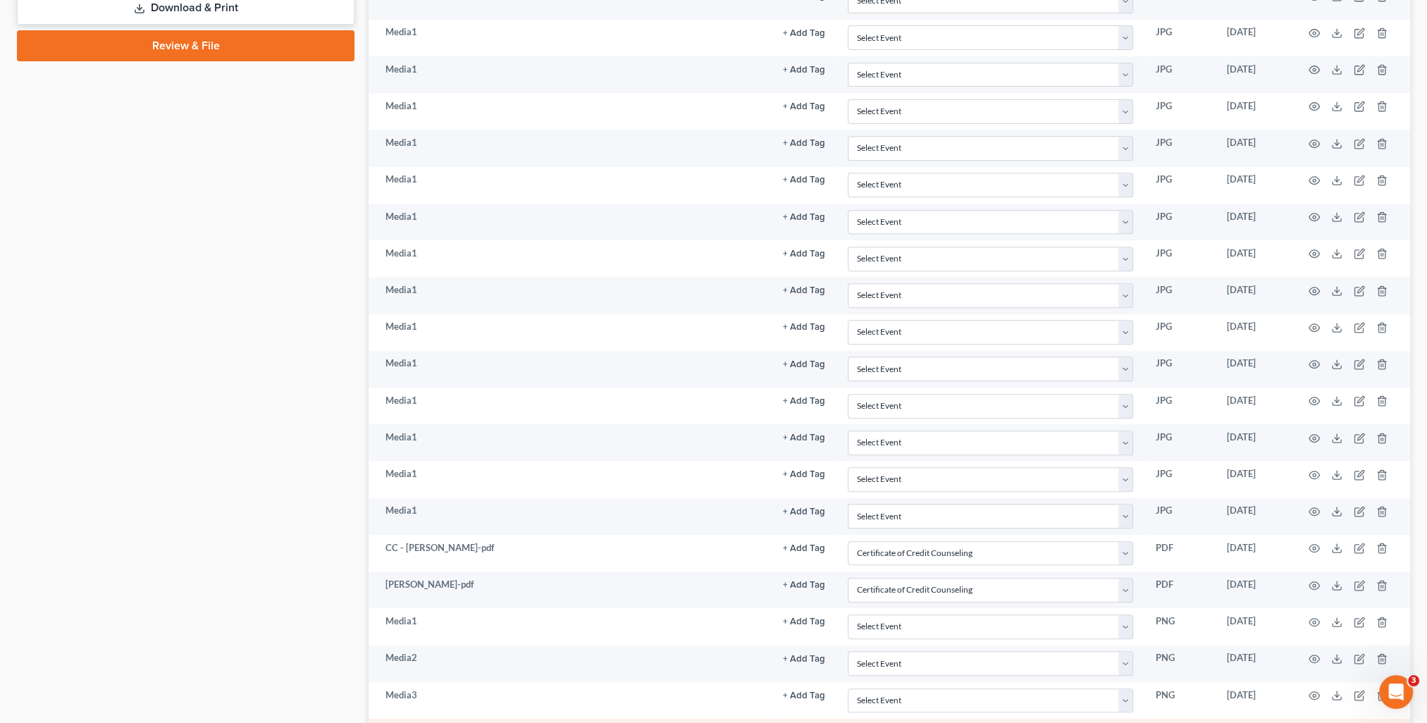
click at [1313, 723] on icon "button" at bounding box center [1314, 732] width 11 height 11
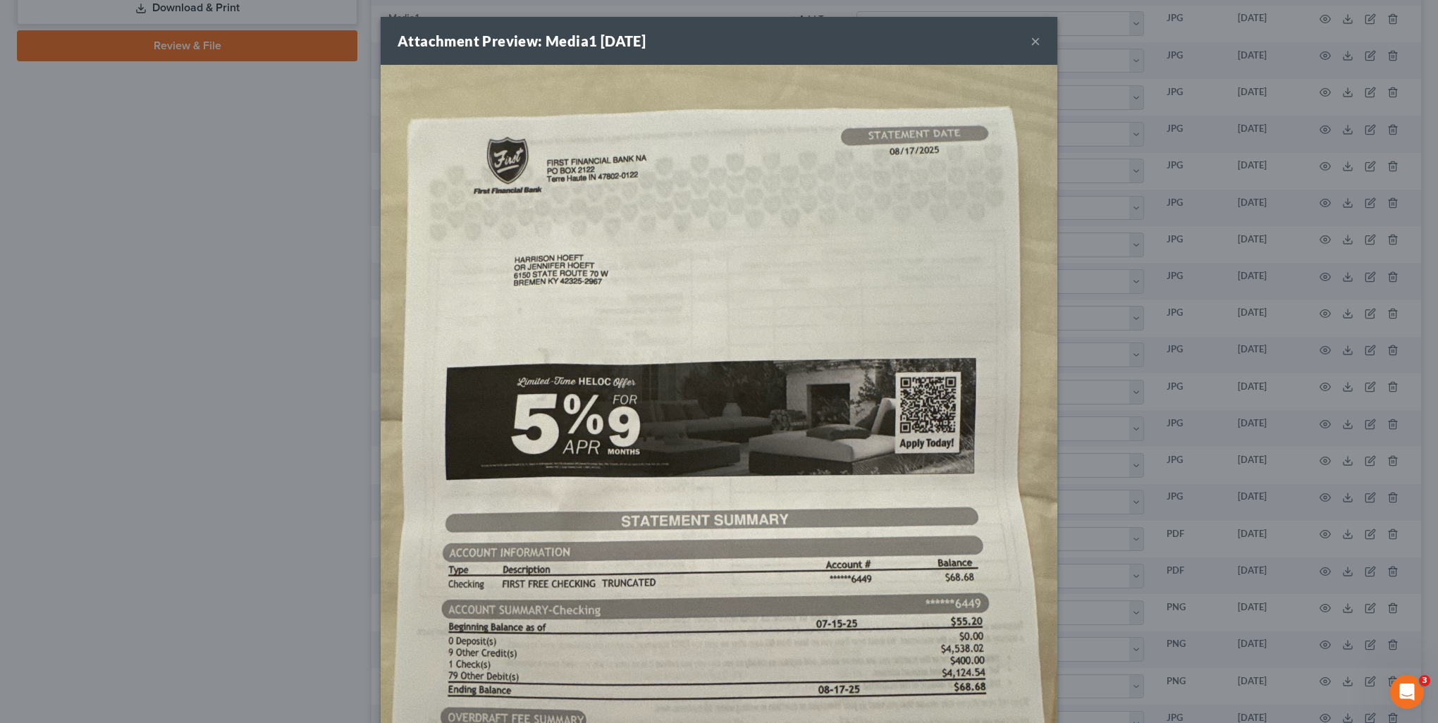
click at [1305, 712] on div "Attachment Preview: Media1 [DATE] × Download" at bounding box center [719, 361] width 1438 height 723
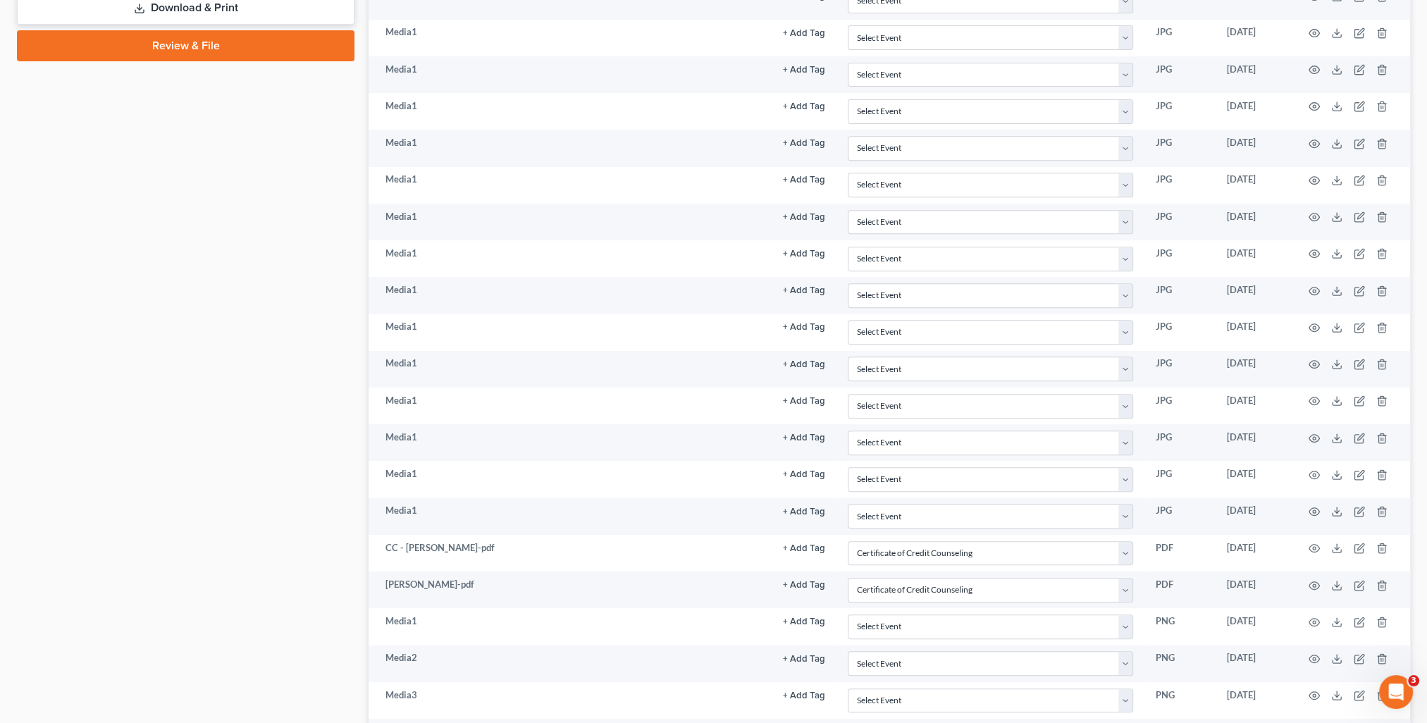
scroll to position [789, 0]
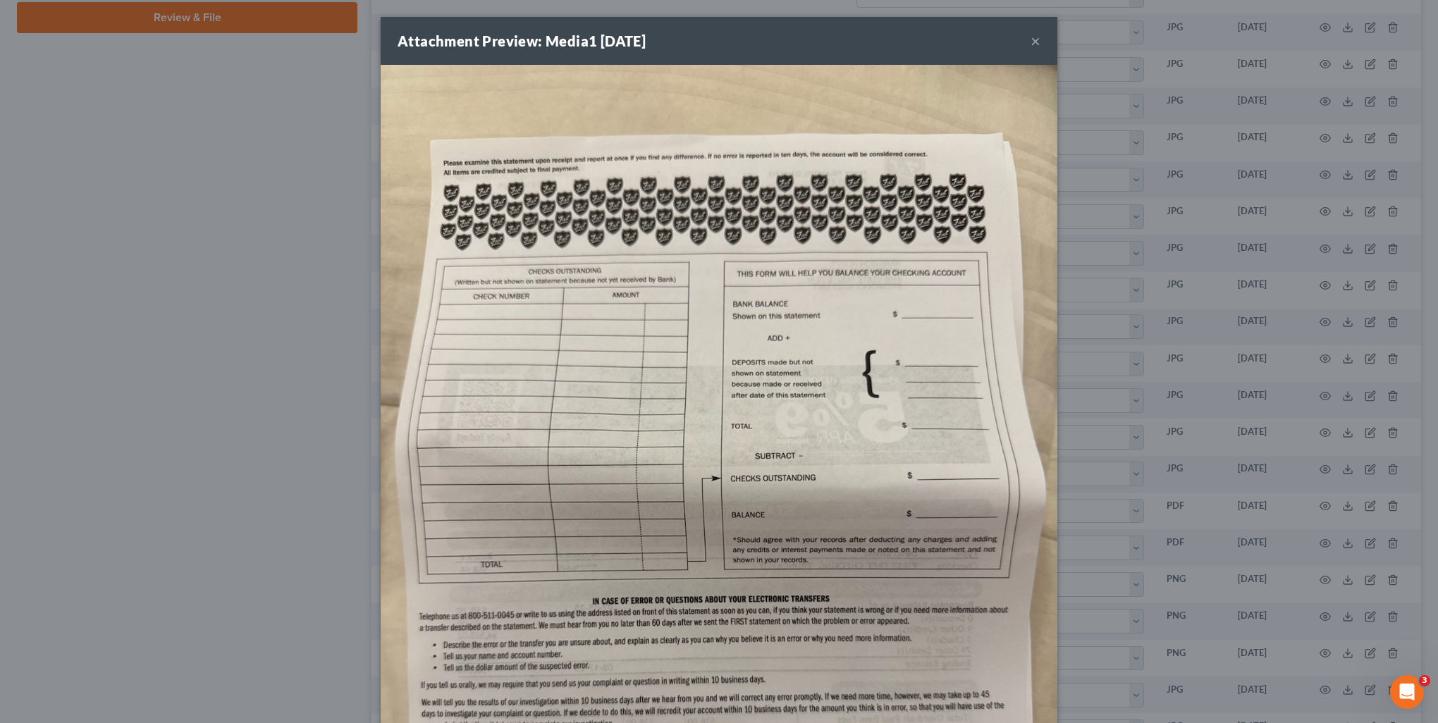
click at [1306, 718] on div "Attachment Preview: Media1 [DATE] × Download" at bounding box center [719, 361] width 1438 height 723
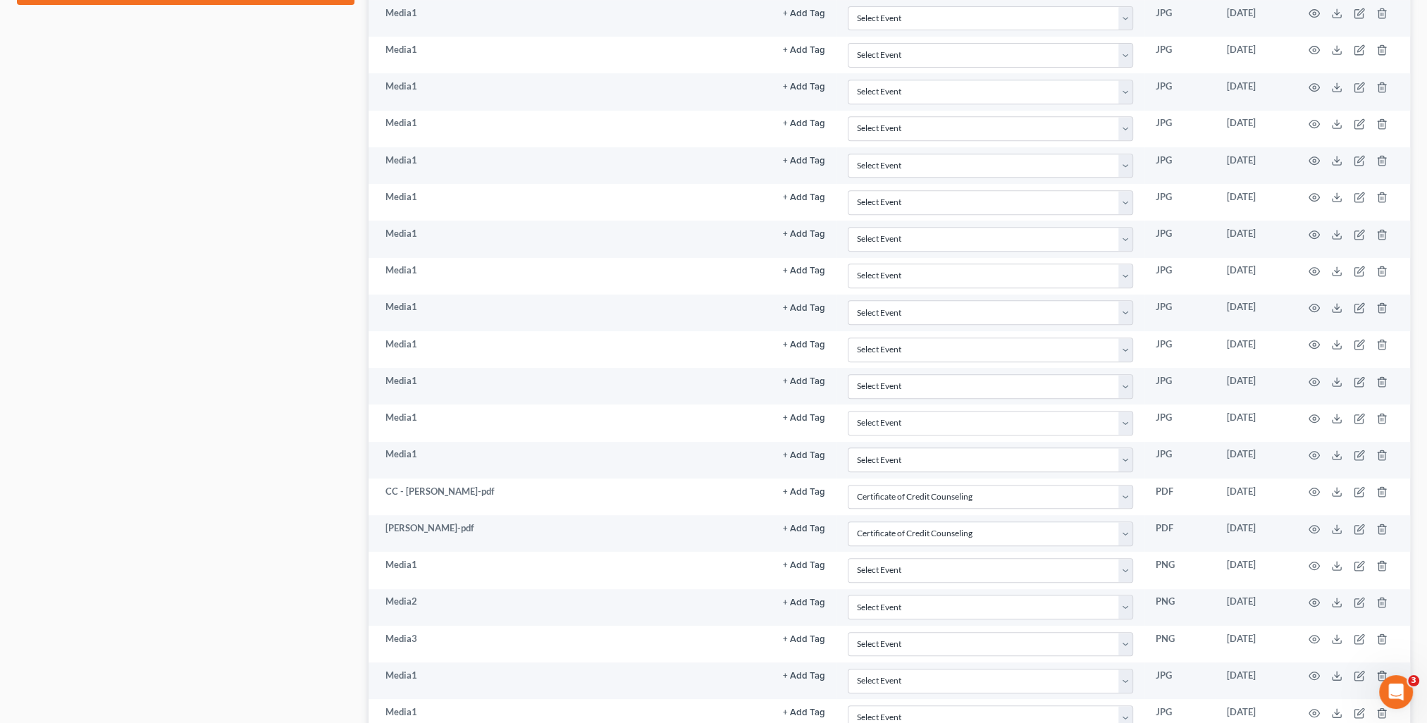
scroll to position [846, 0]
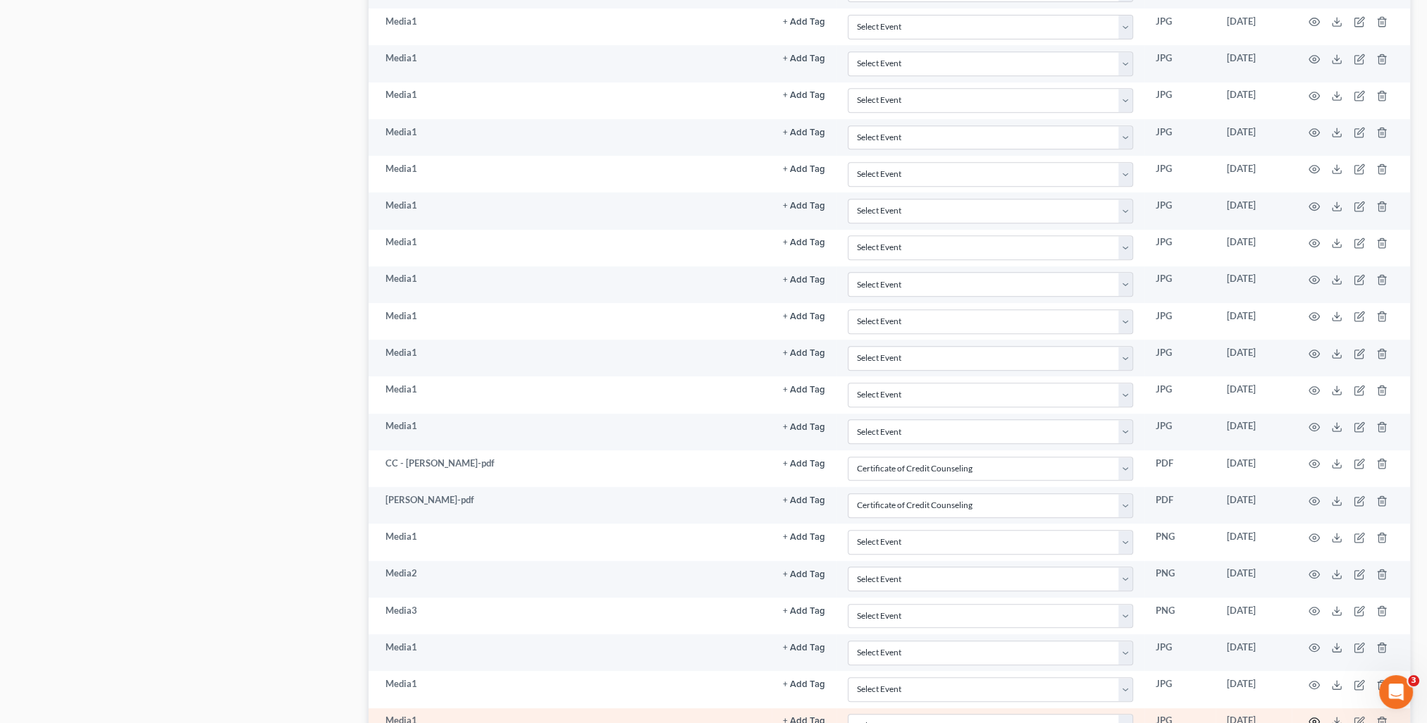
click at [1315, 716] on icon "button" at bounding box center [1314, 721] width 11 height 11
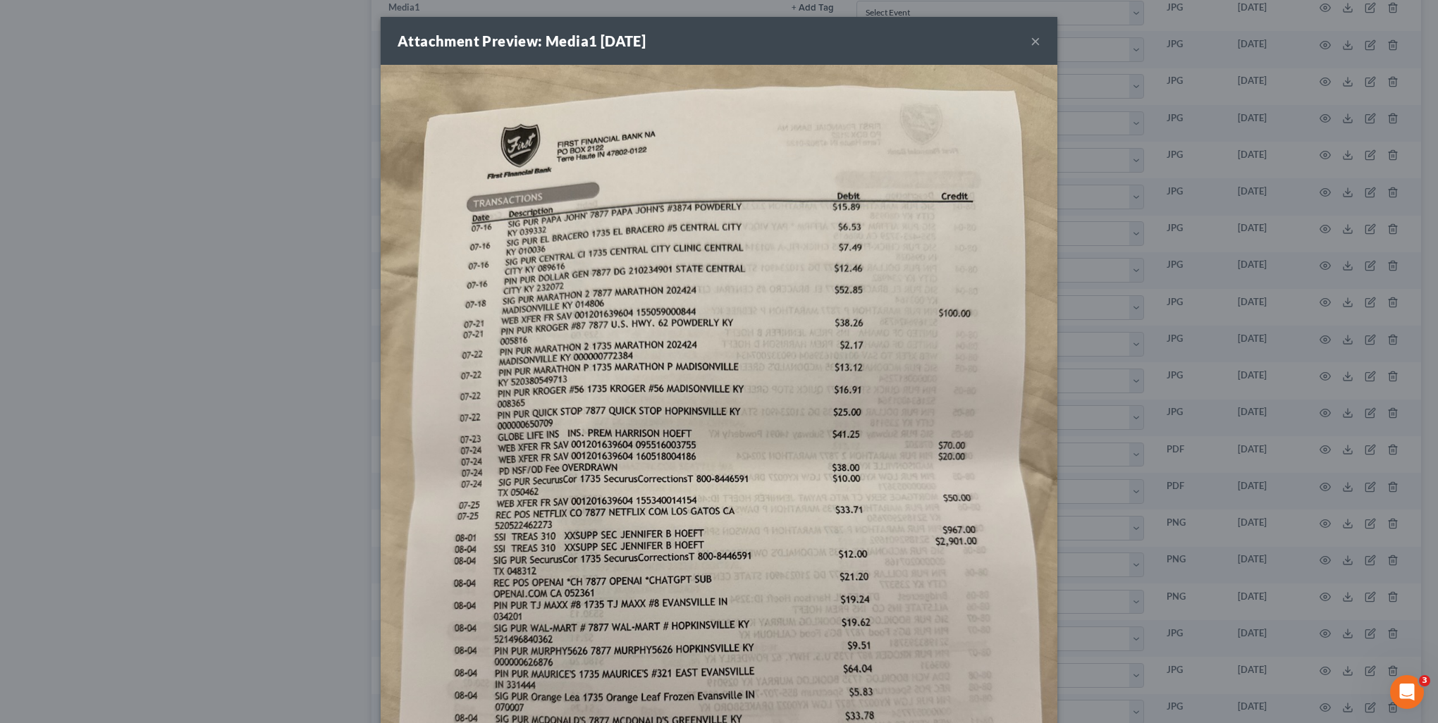
click at [1303, 703] on div "Attachment Preview: Media1 [DATE] × Download" at bounding box center [719, 361] width 1438 height 723
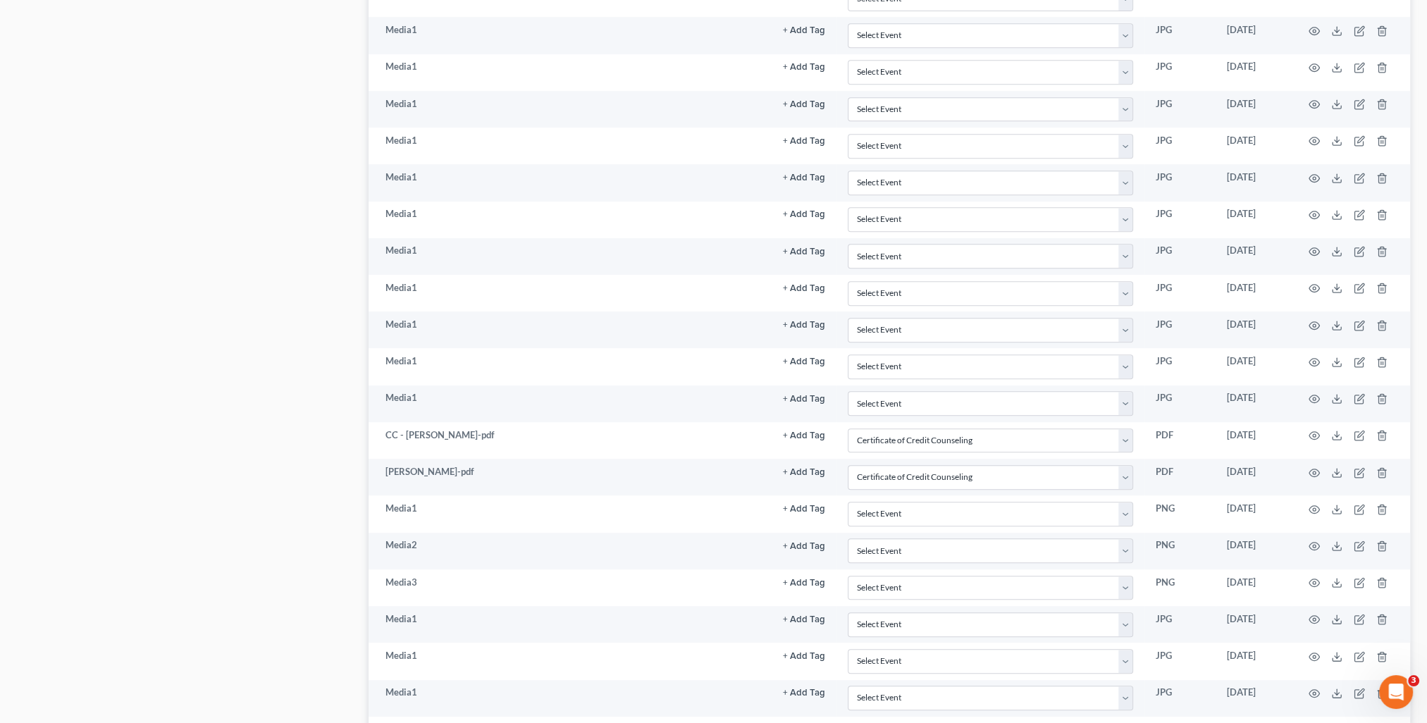
scroll to position [902, 0]
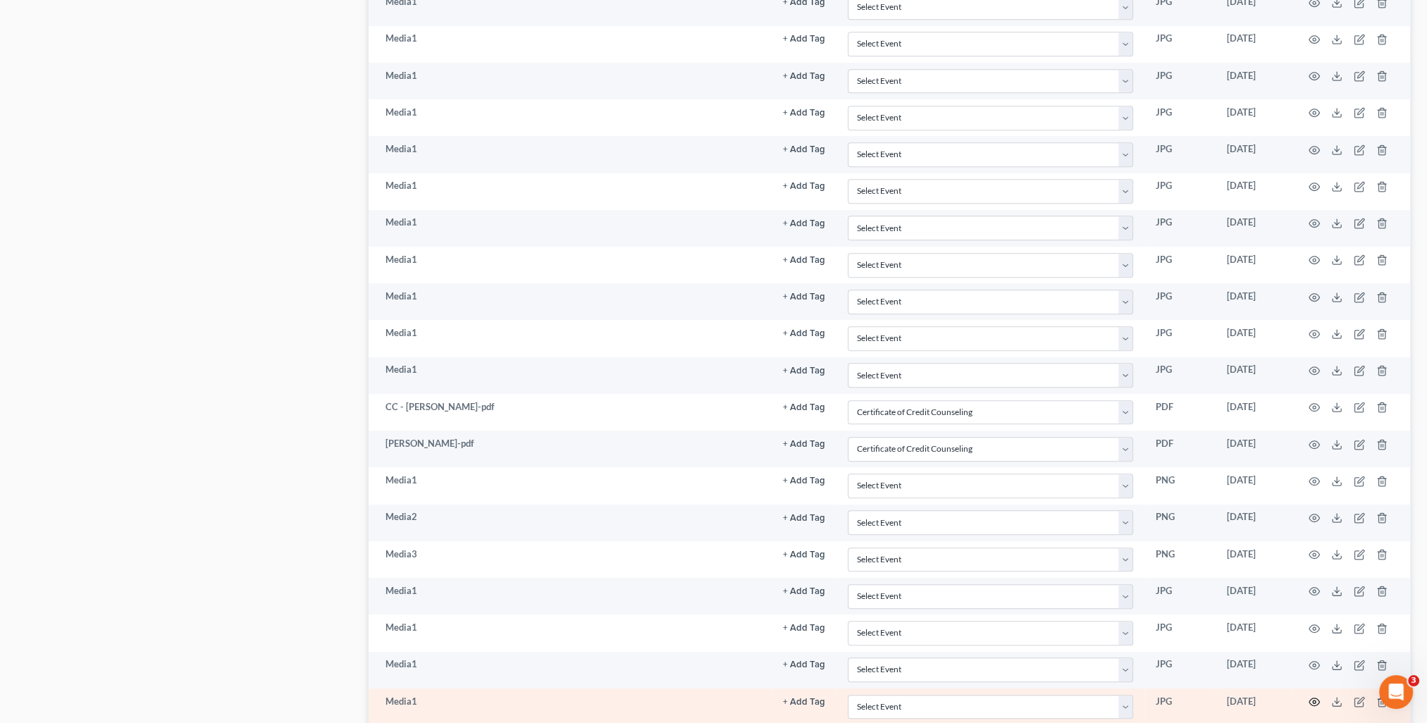
click at [1316, 696] on icon "button" at bounding box center [1314, 701] width 11 height 11
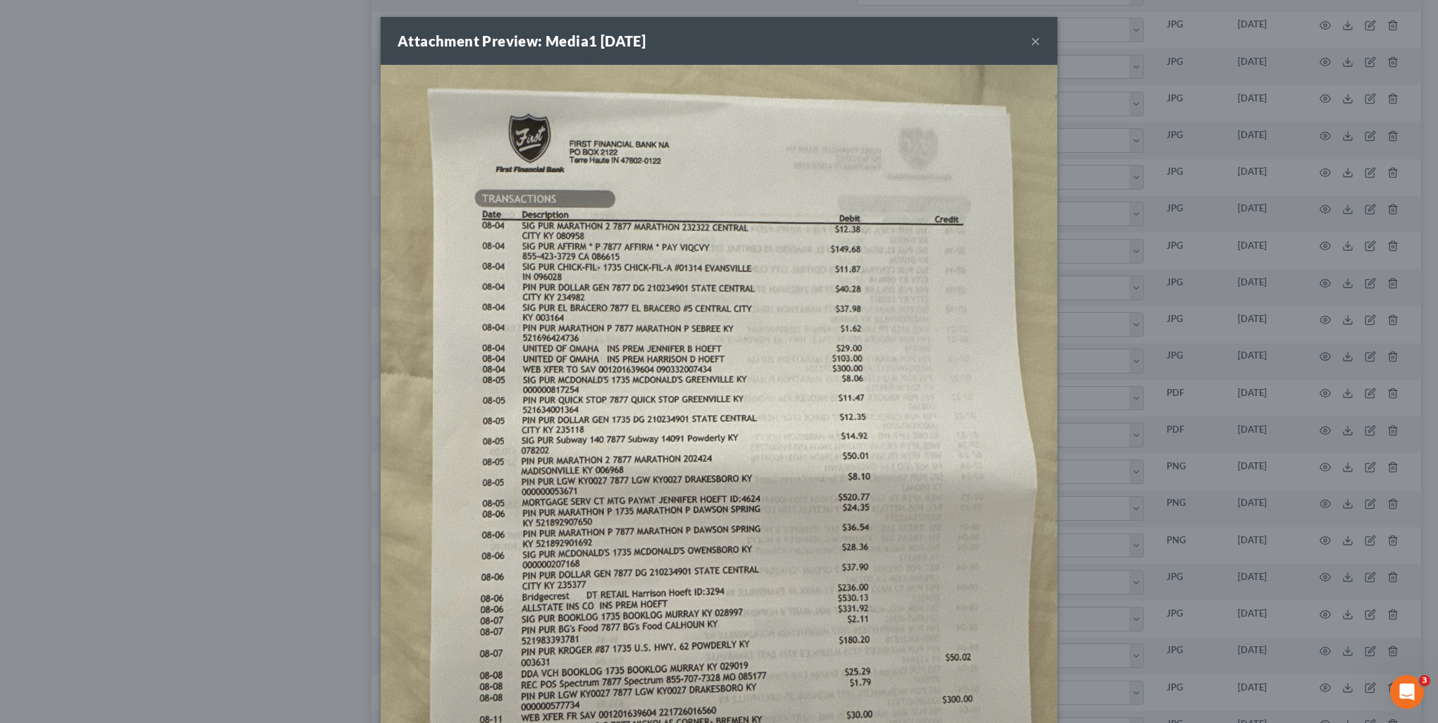
click at [1300, 692] on div "Attachment Preview: Media1 [DATE] × Download" at bounding box center [719, 361] width 1438 height 723
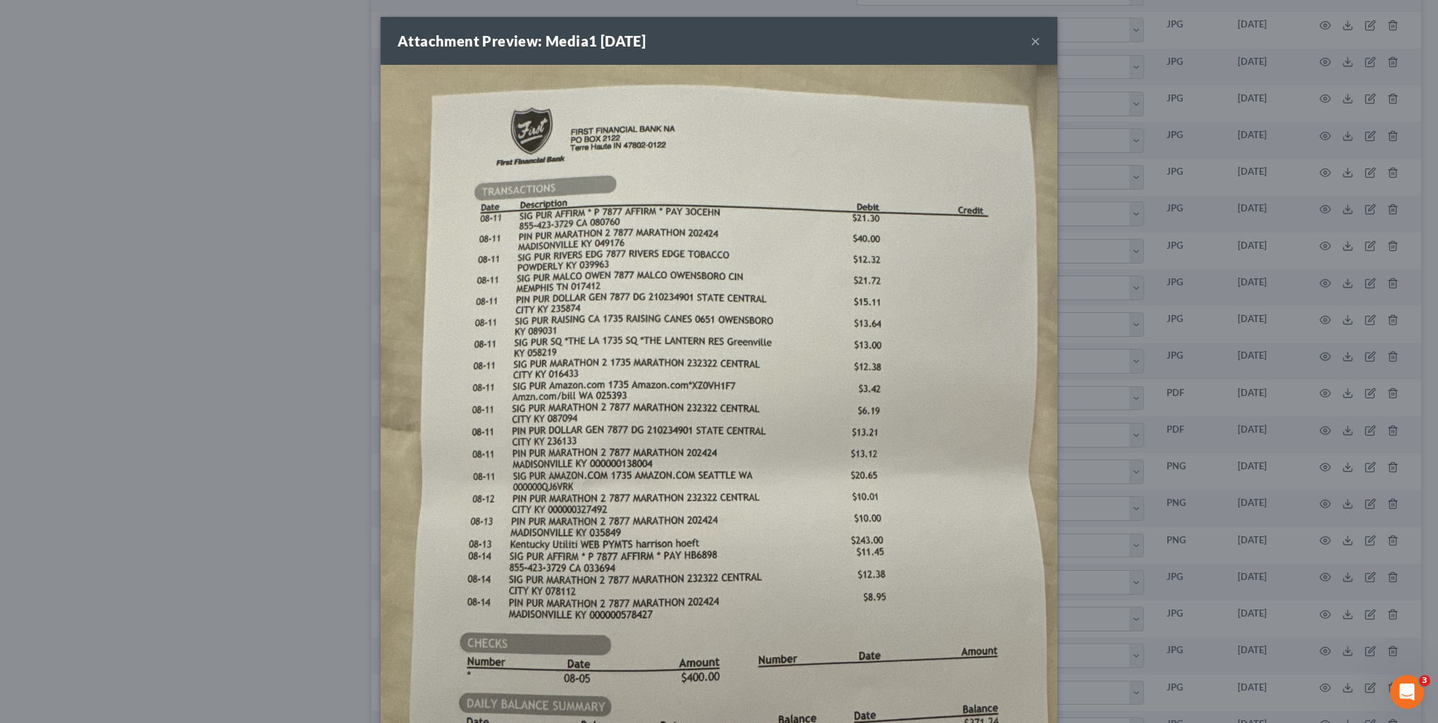
click at [1299, 712] on div "Attachment Preview: Media1 [DATE] × Download" at bounding box center [719, 361] width 1438 height 723
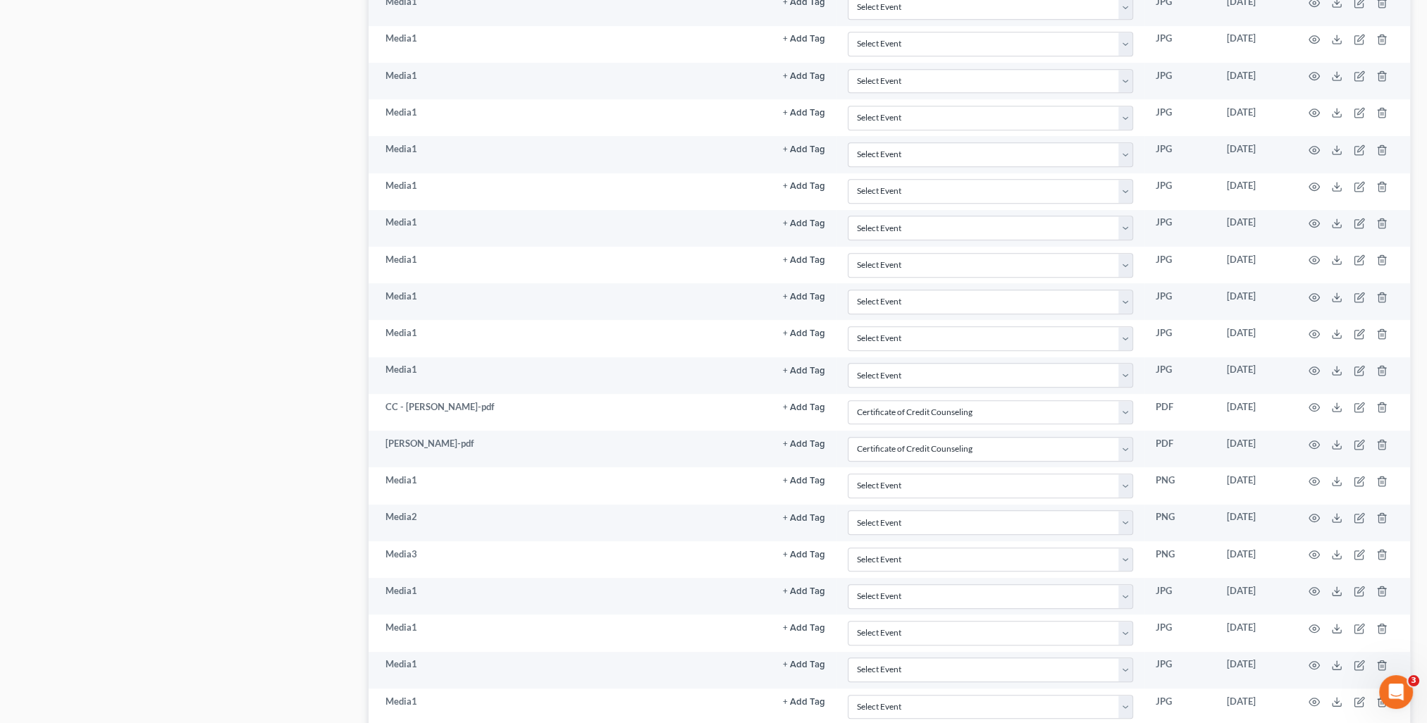
click at [1426, 718] on div "[PERSON_NAME] & [PERSON_NAME] Upgraded Chapter Chapter 7 Status In Progress Dis…" at bounding box center [713, 93] width 1427 height 1876
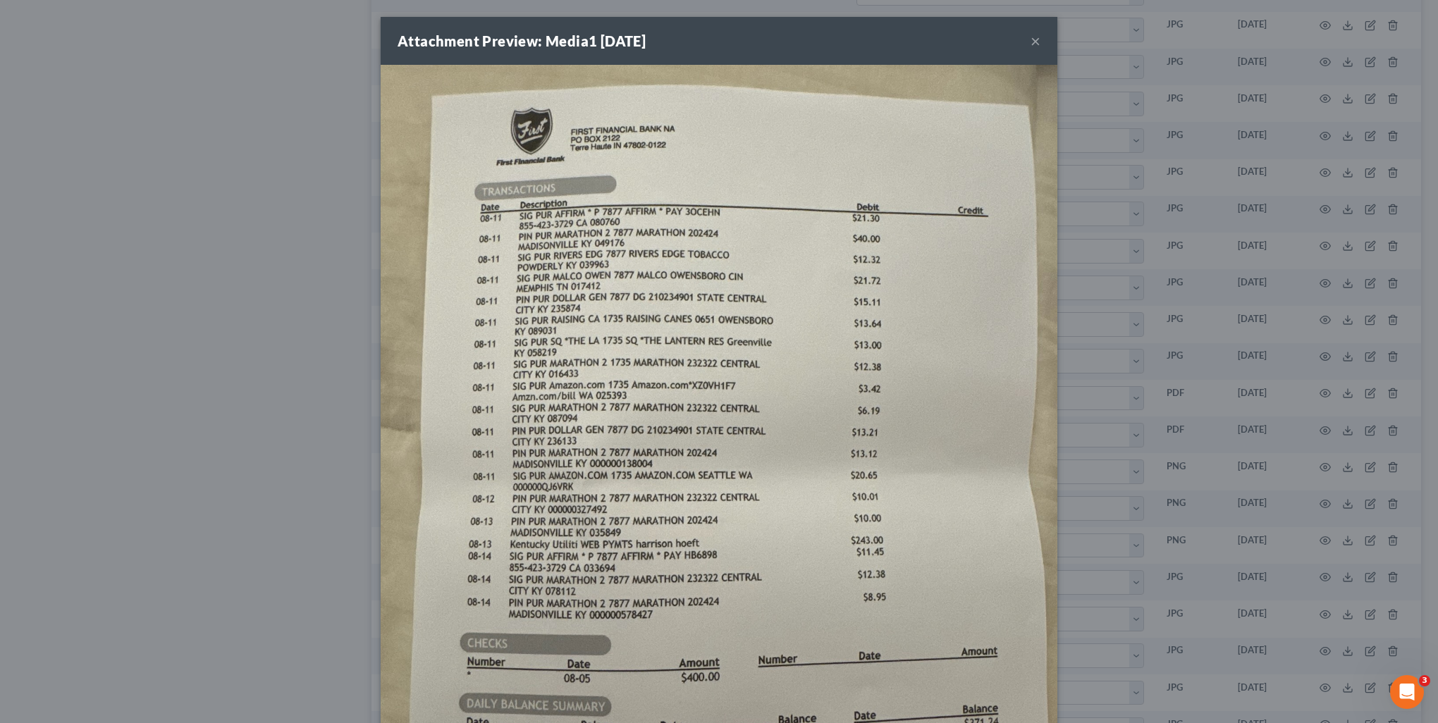
drag, startPoint x: 1301, startPoint y: 716, endPoint x: 1437, endPoint y: 714, distance: 136.8
click at [1301, 717] on div "Attachment Preview: Media1 [DATE] × Download" at bounding box center [719, 361] width 1438 height 723
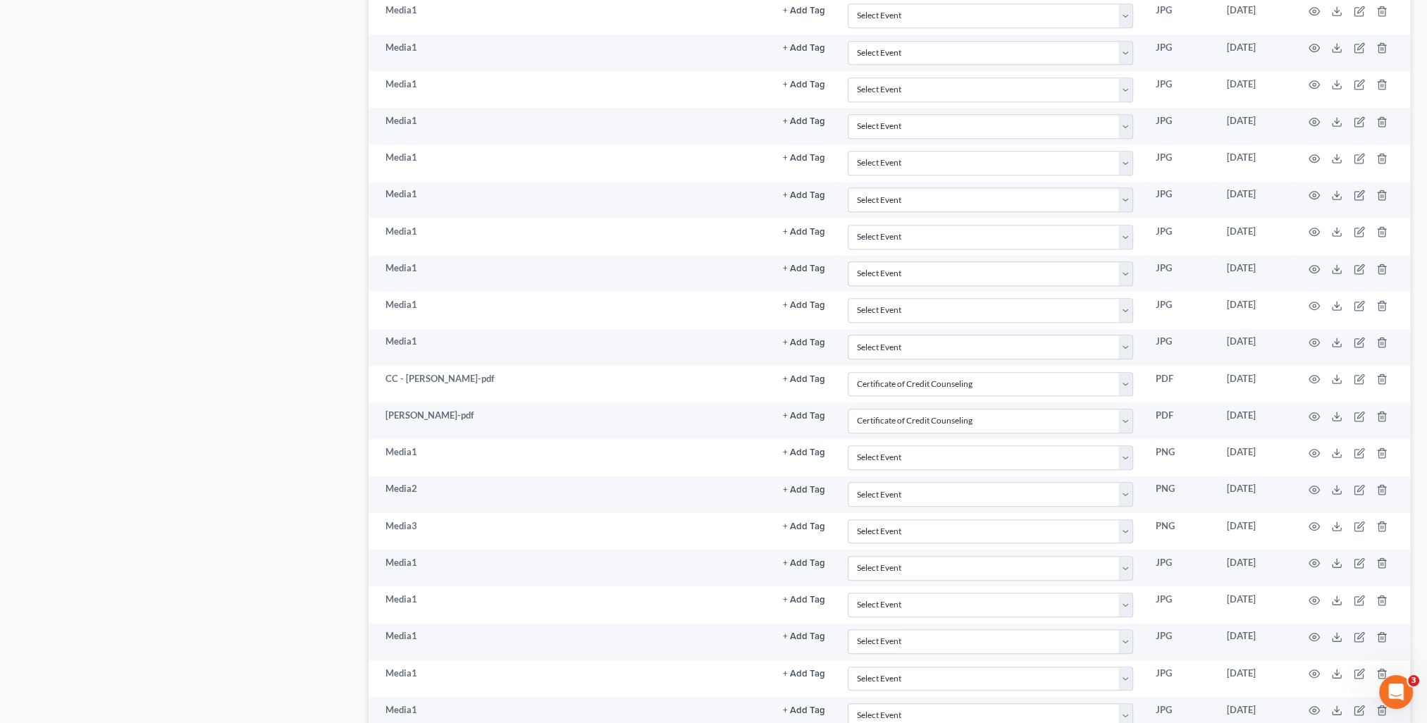
scroll to position [959, 0]
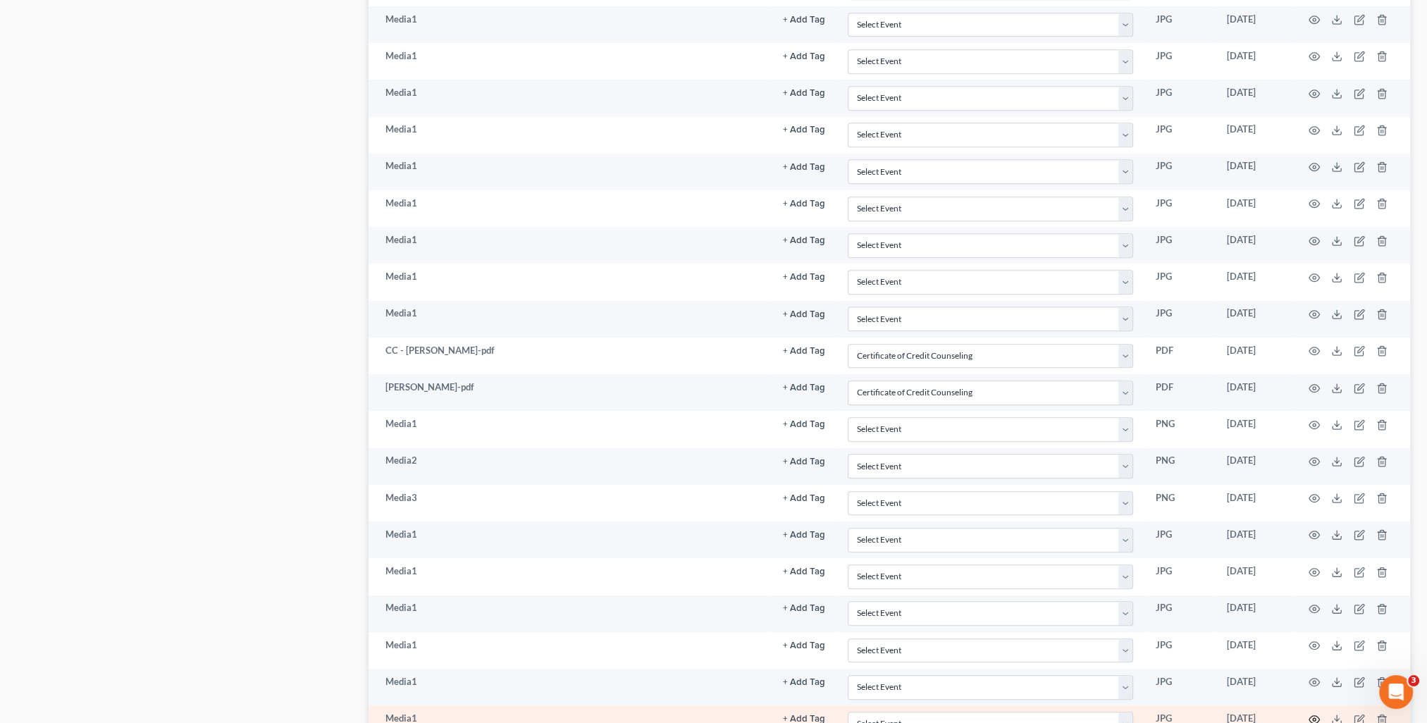
click at [1313, 714] on icon "button" at bounding box center [1314, 719] width 11 height 11
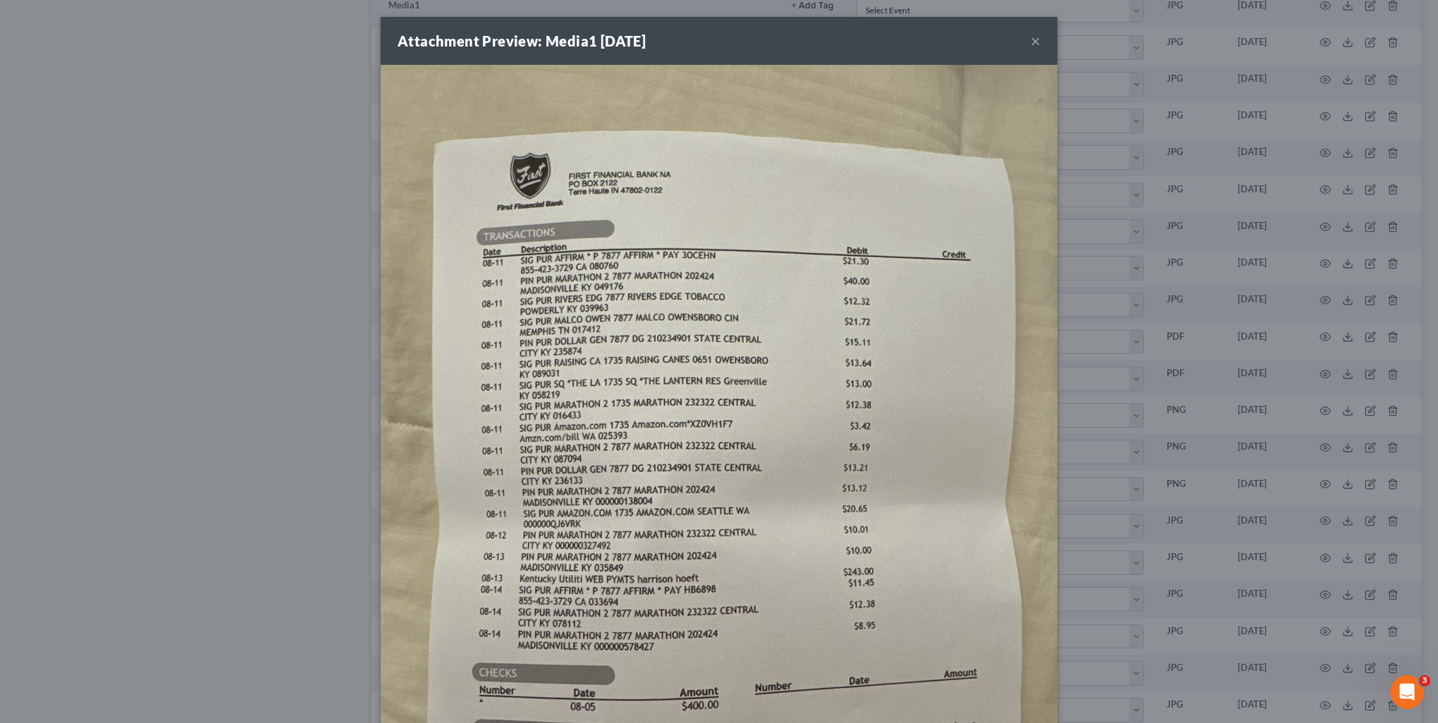
drag, startPoint x: 1296, startPoint y: 701, endPoint x: 1377, endPoint y: 709, distance: 81.5
click at [1296, 701] on div "Attachment Preview: Media1 [DATE] × Download" at bounding box center [719, 361] width 1438 height 723
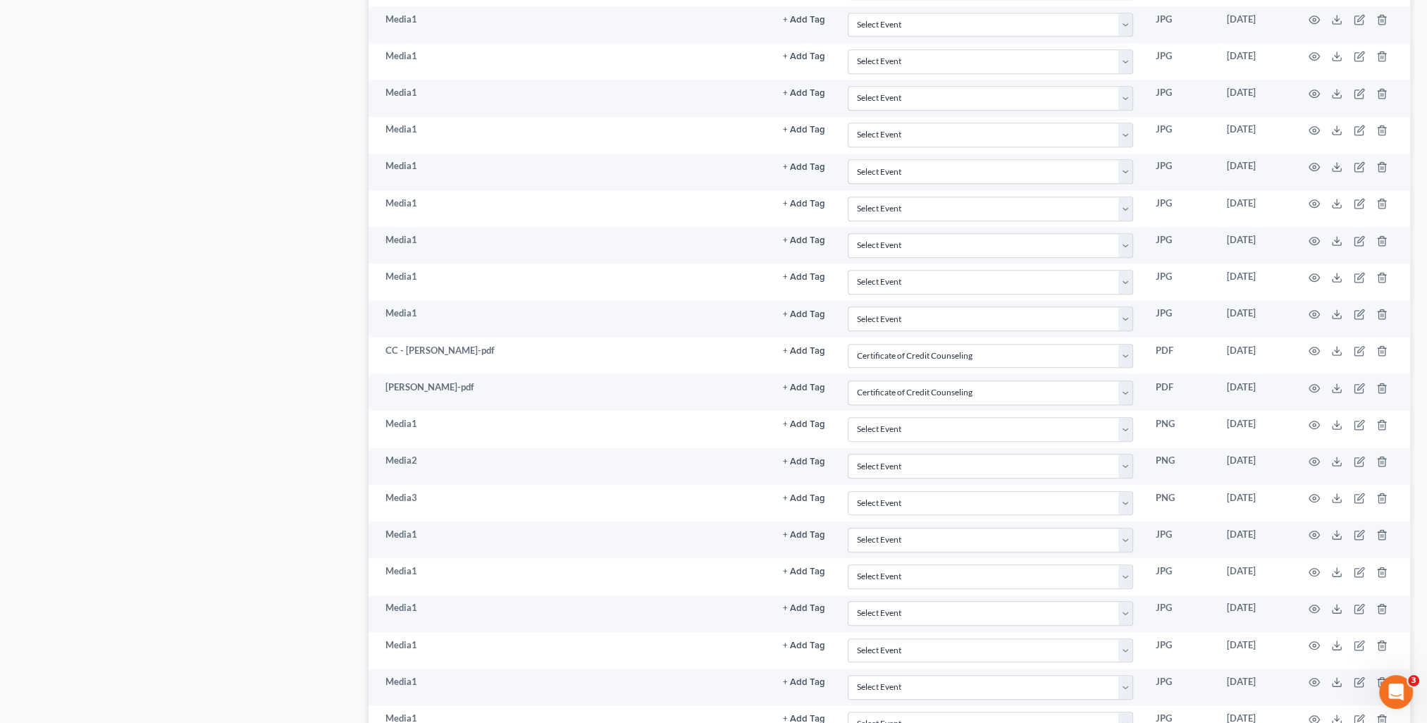
scroll to position [987, 0]
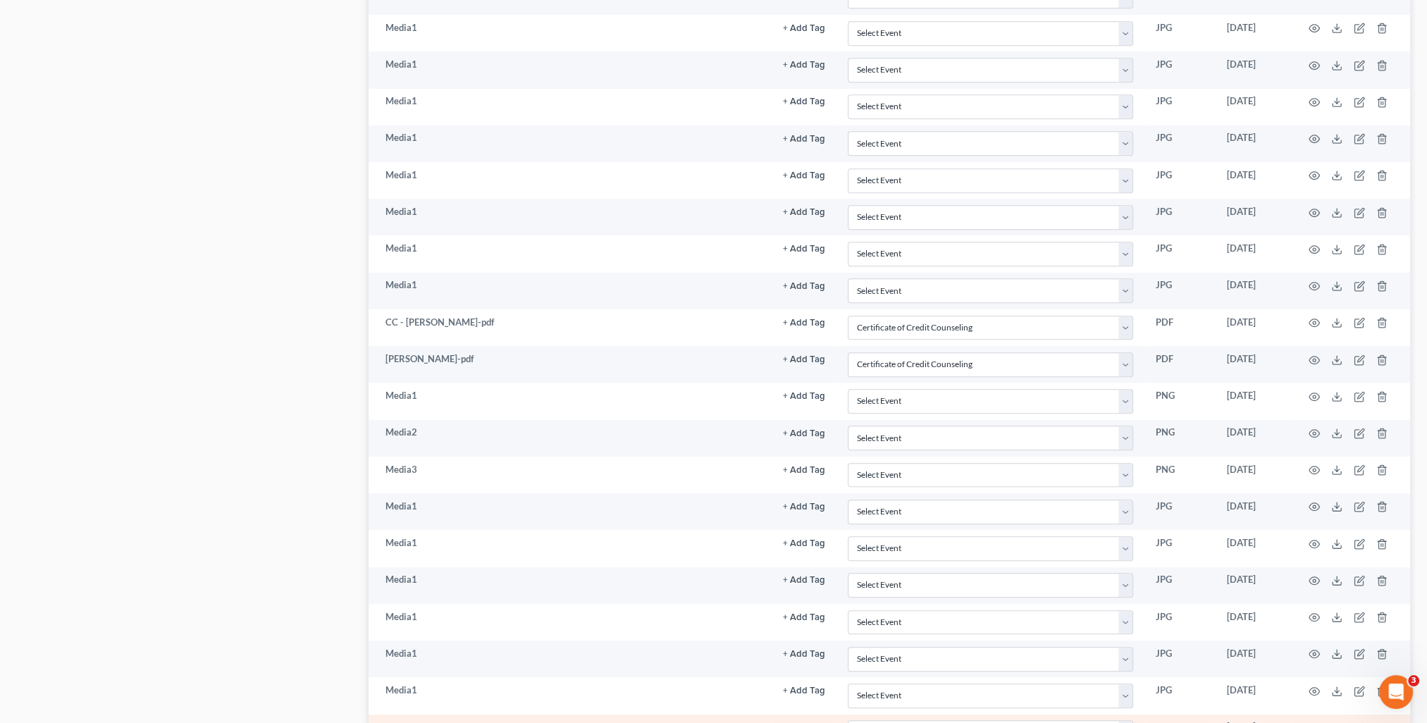
click at [1314, 723] on icon "button" at bounding box center [1315, 729] width 11 height 8
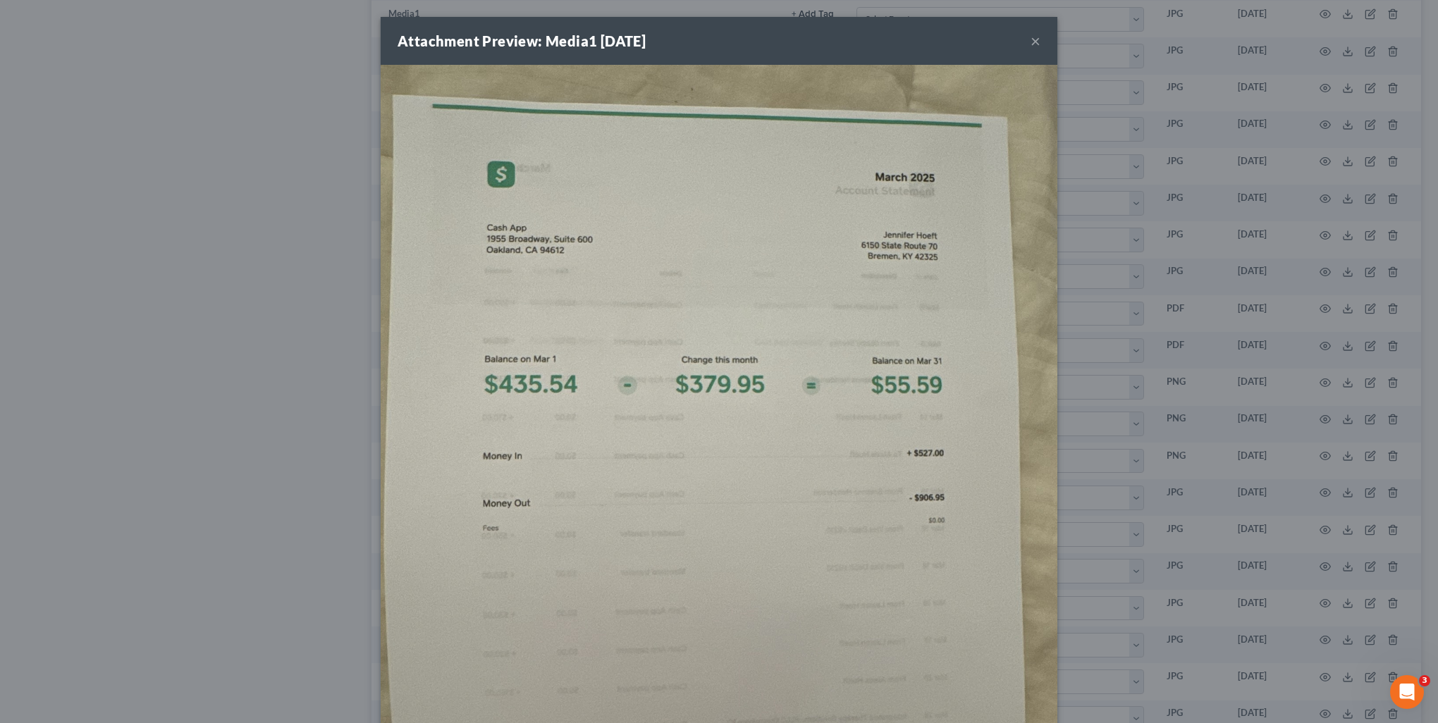
drag, startPoint x: 1307, startPoint y: 710, endPoint x: 1410, endPoint y: 716, distance: 103.1
click at [1307, 711] on div "Attachment Preview: Media1 [DATE] × Download" at bounding box center [719, 361] width 1438 height 723
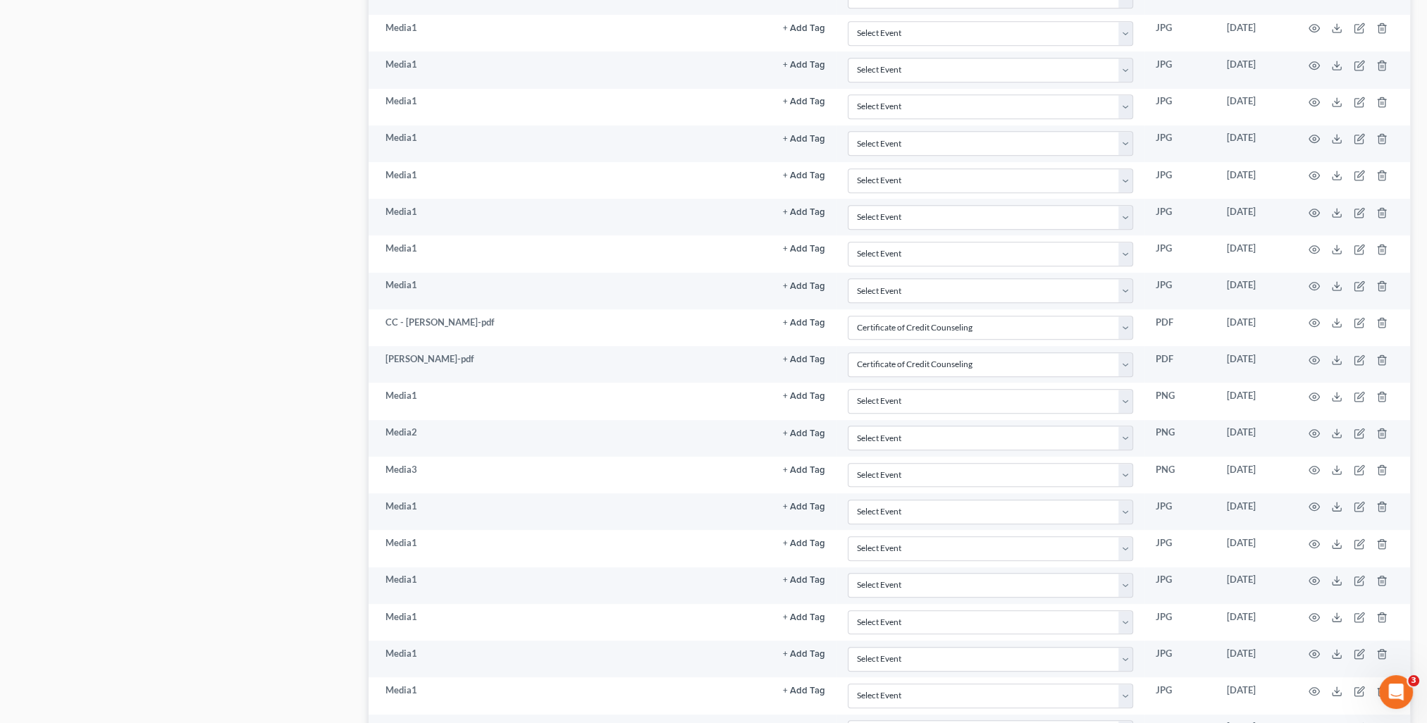
scroll to position [1015, 0]
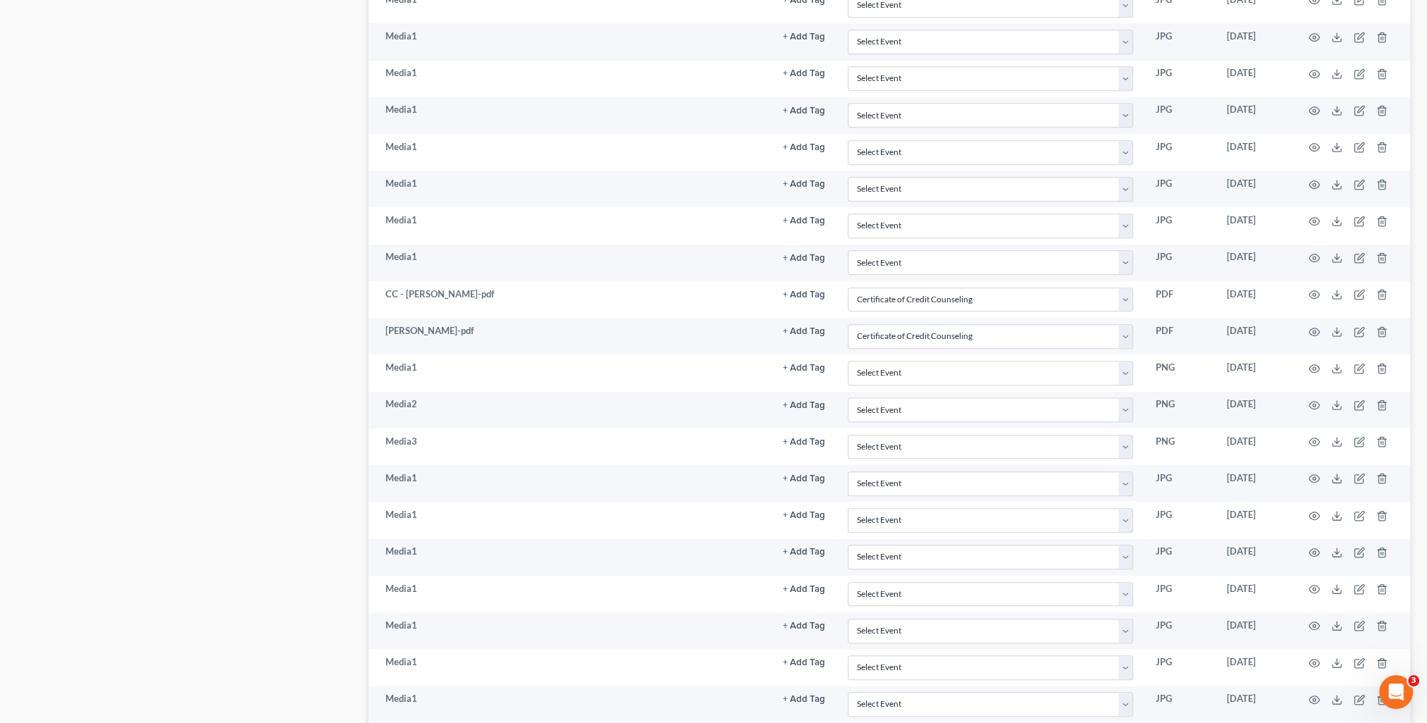
click at [1312, 723] on icon "button" at bounding box center [1314, 736] width 11 height 11
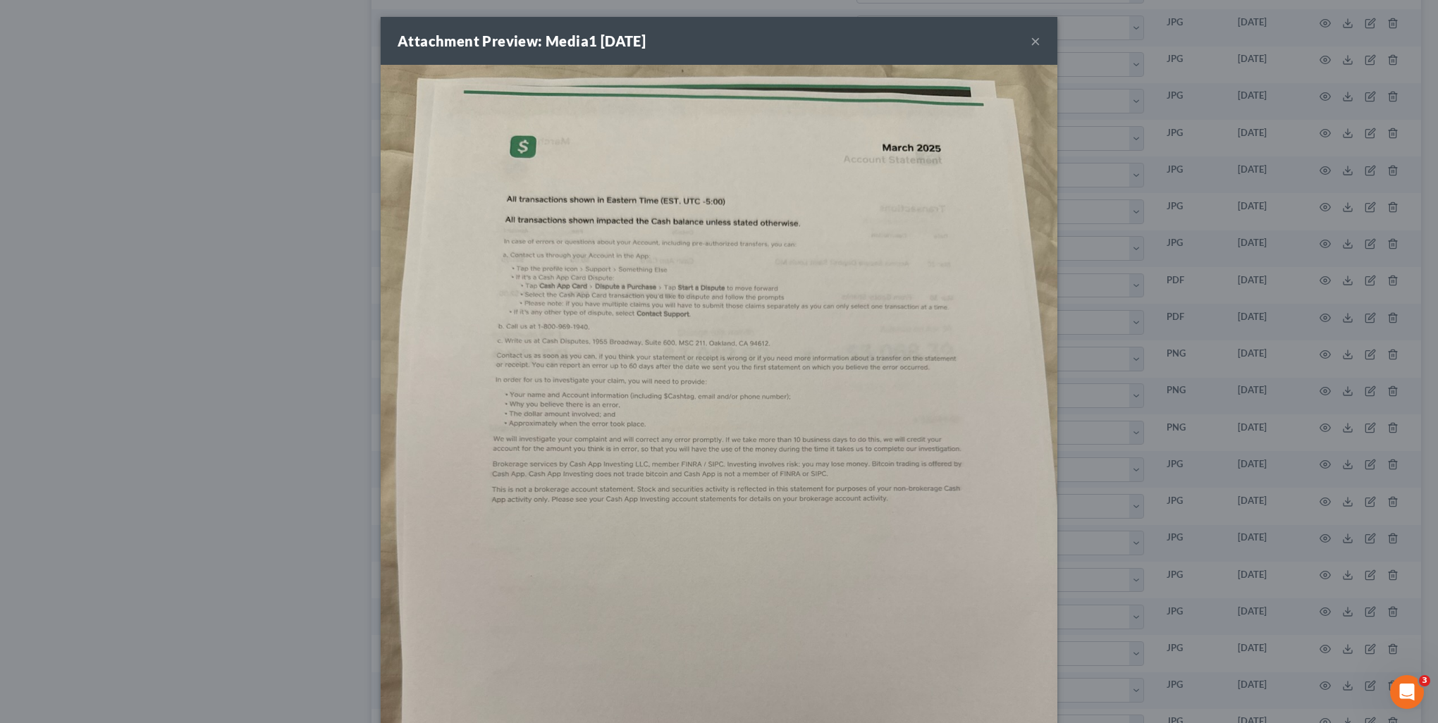
click at [1305, 713] on div "Attachment Preview: Media1 [DATE] × Download" at bounding box center [719, 361] width 1438 height 723
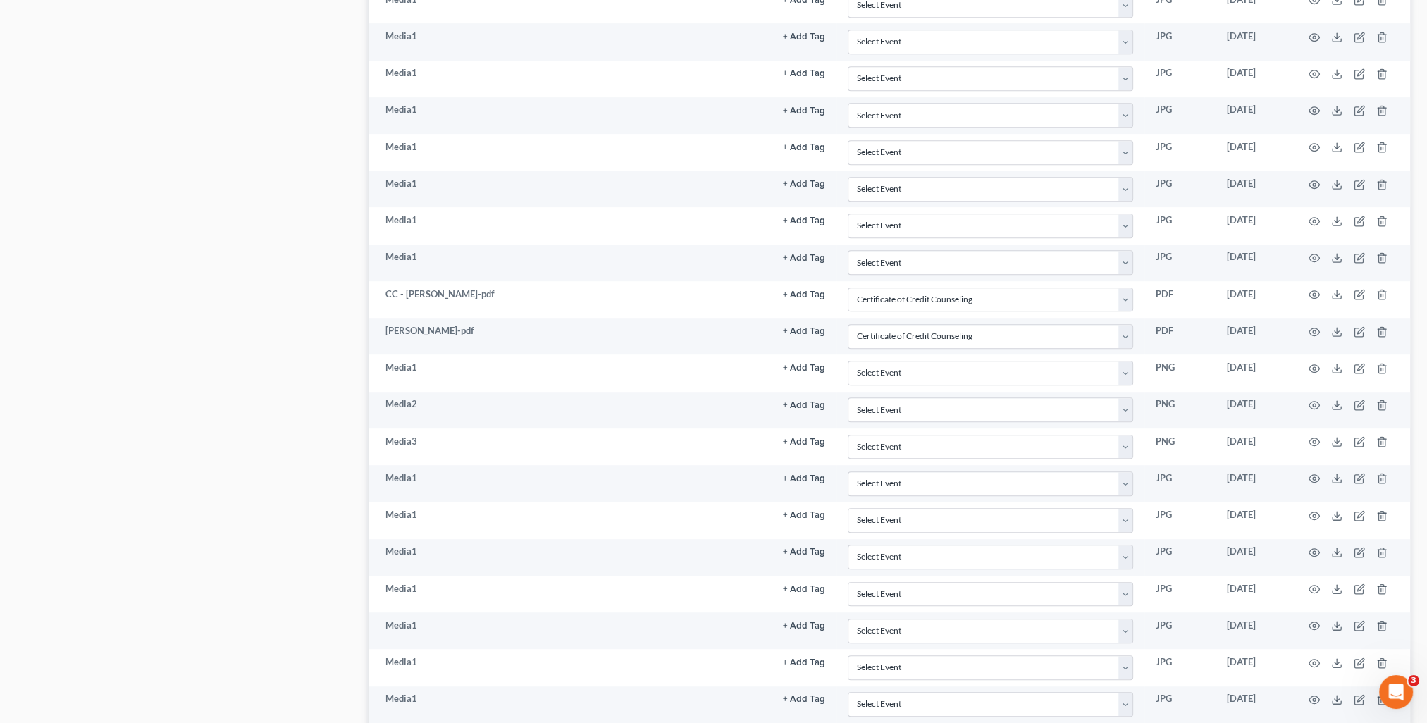
scroll to position [1043, 0]
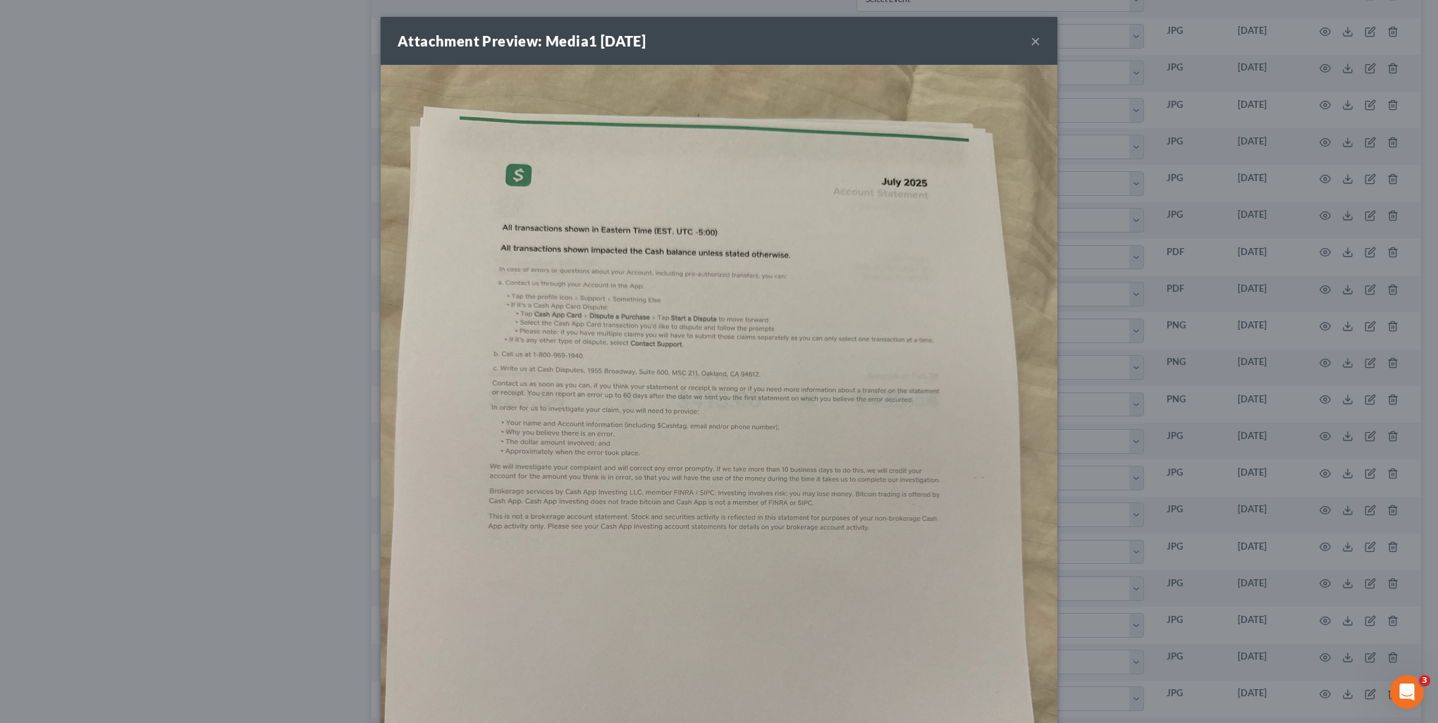
click at [1303, 720] on div "Attachment Preview: Media1 [DATE] × Download" at bounding box center [719, 361] width 1438 height 723
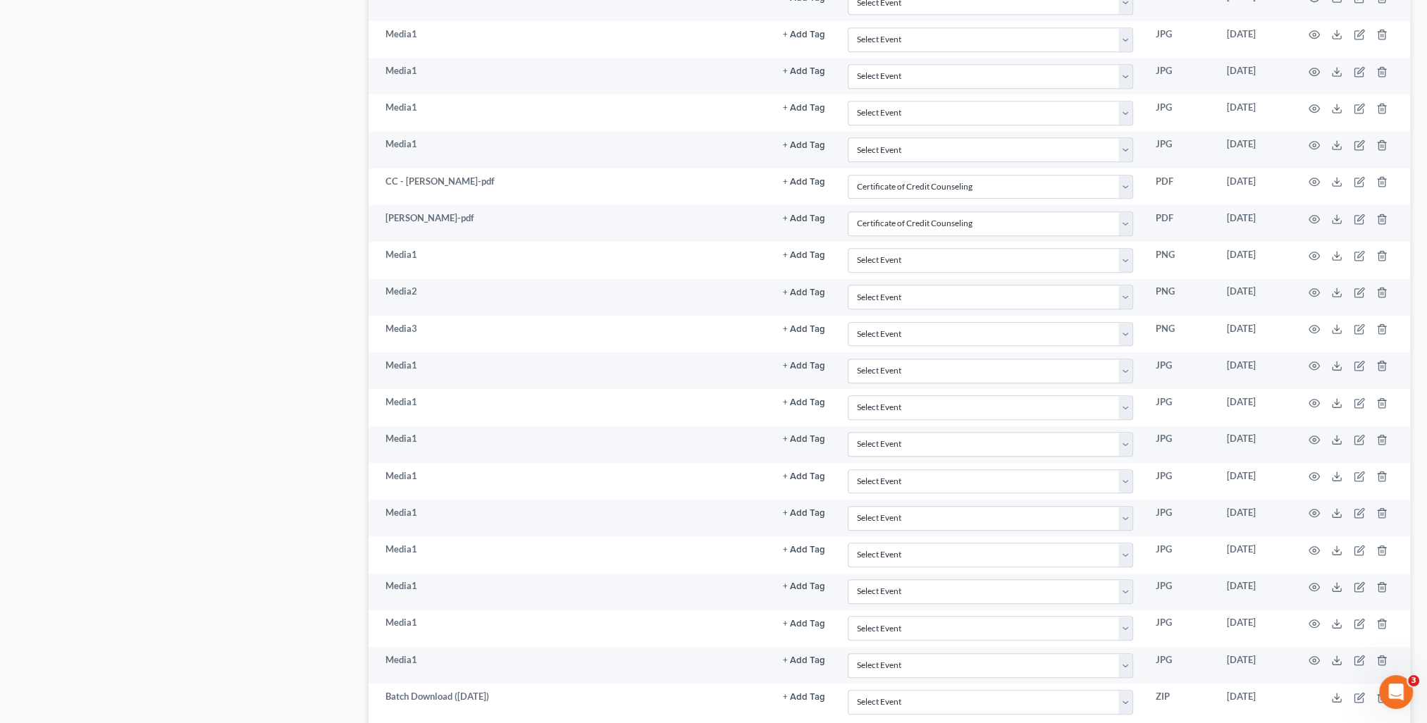
scroll to position [1156, 0]
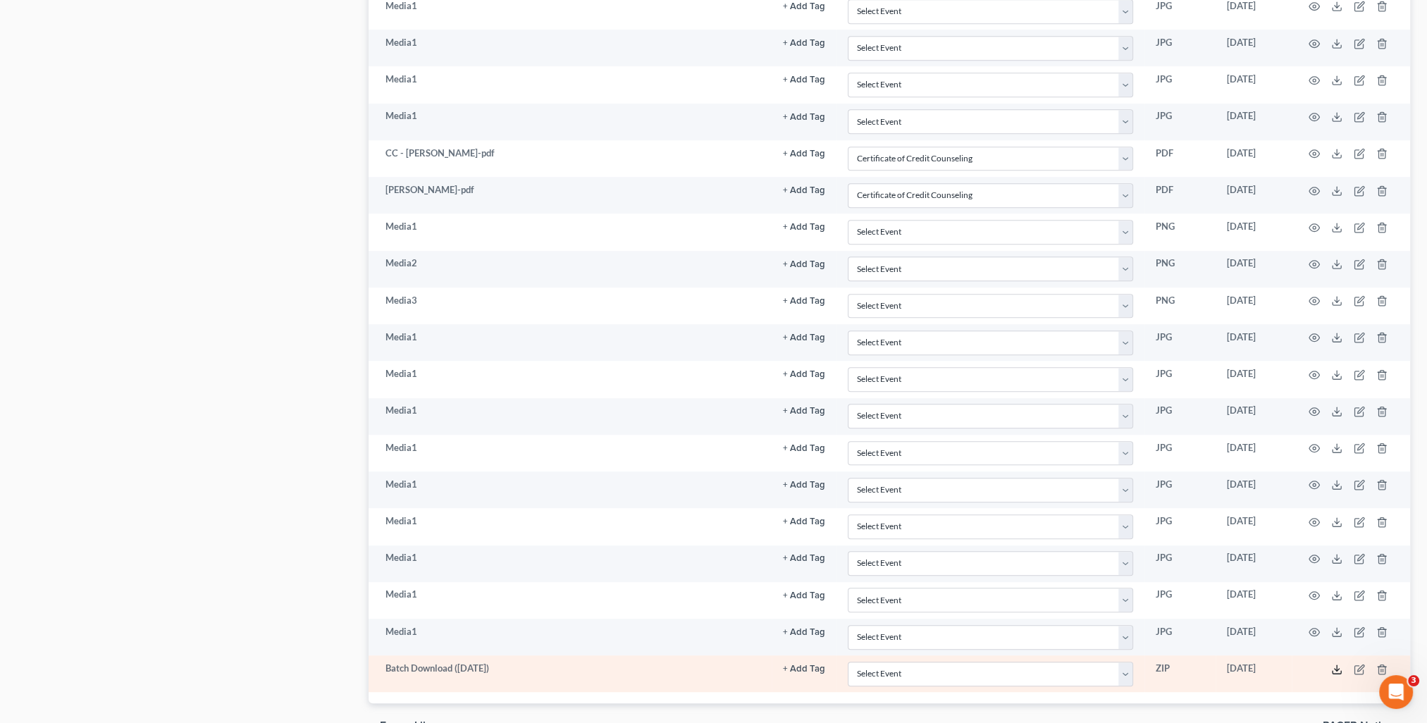
click at [1334, 664] on icon at bounding box center [1337, 669] width 11 height 11
click at [1380, 664] on icon "button" at bounding box center [1382, 669] width 11 height 11
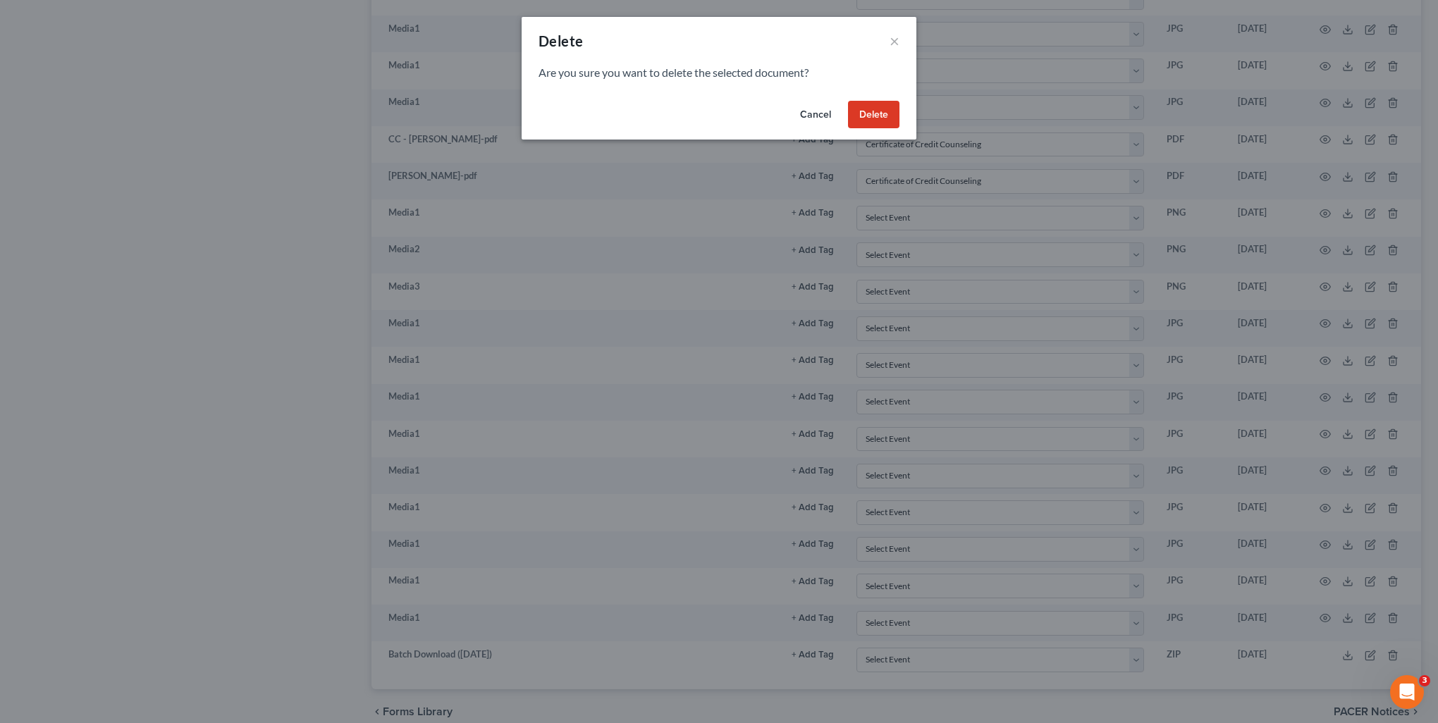
click at [874, 120] on button "Delete" at bounding box center [873, 115] width 51 height 28
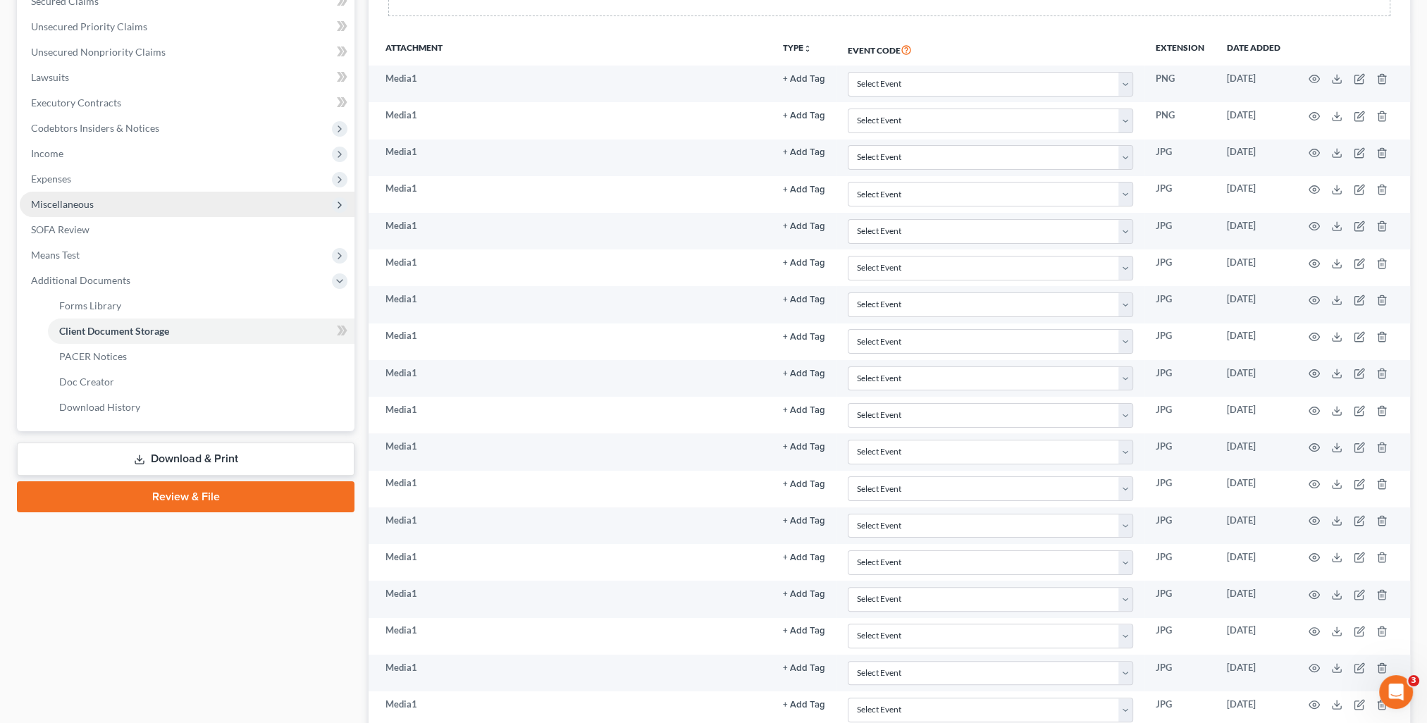
scroll to position [0, 0]
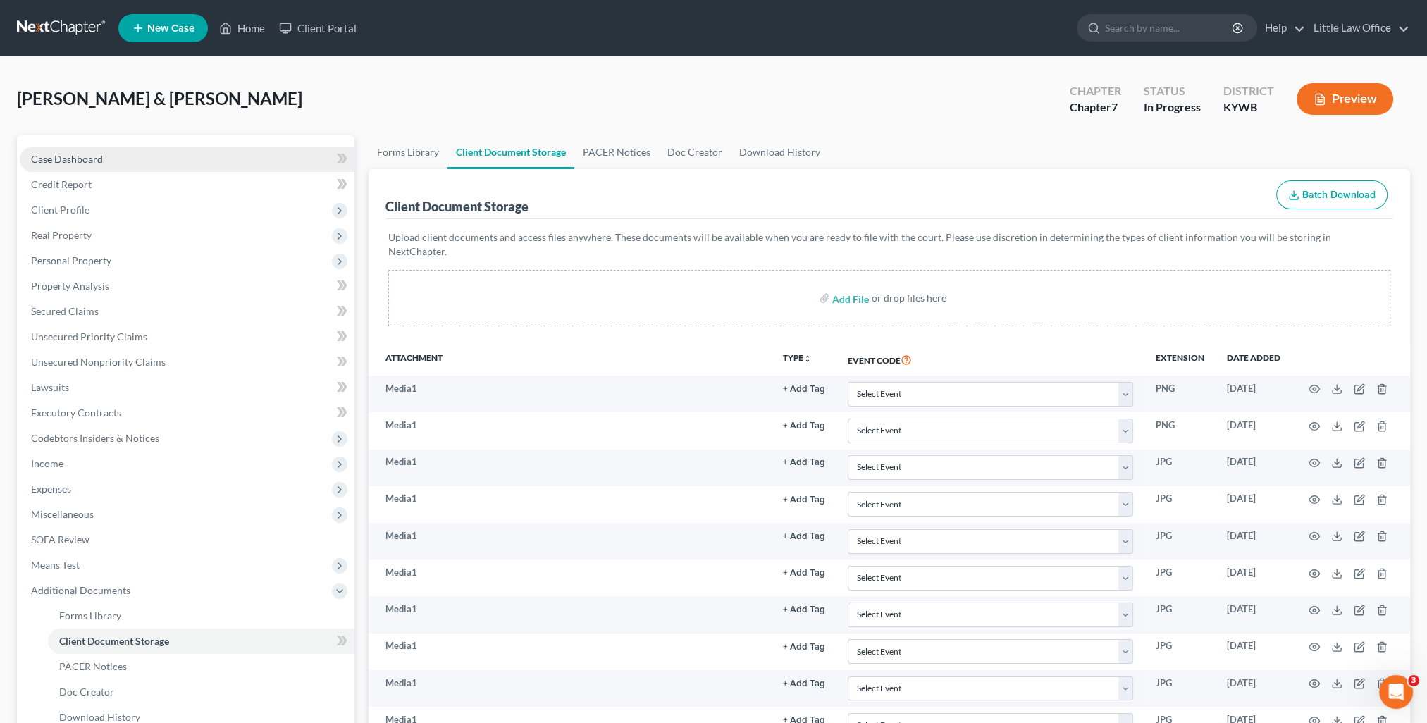
click at [87, 158] on span "Case Dashboard" at bounding box center [67, 159] width 72 height 12
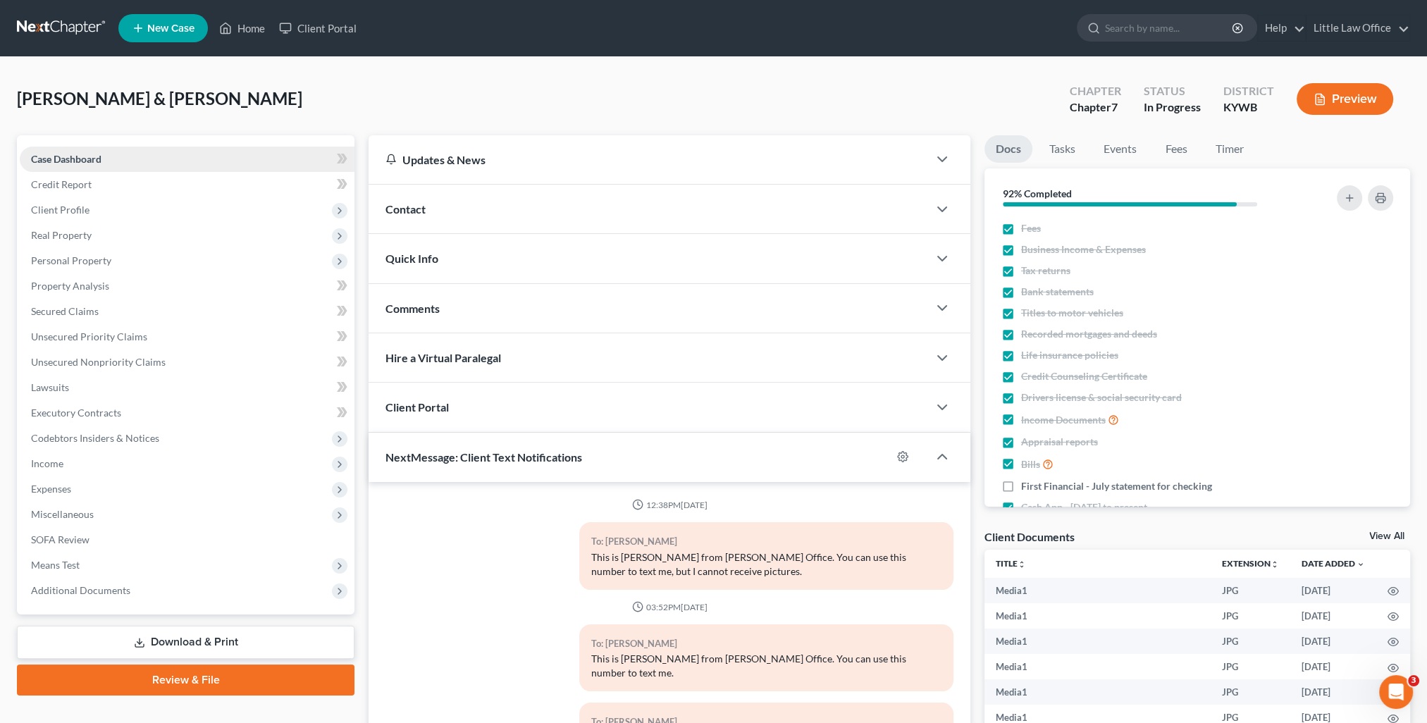
scroll to position [10820, 0]
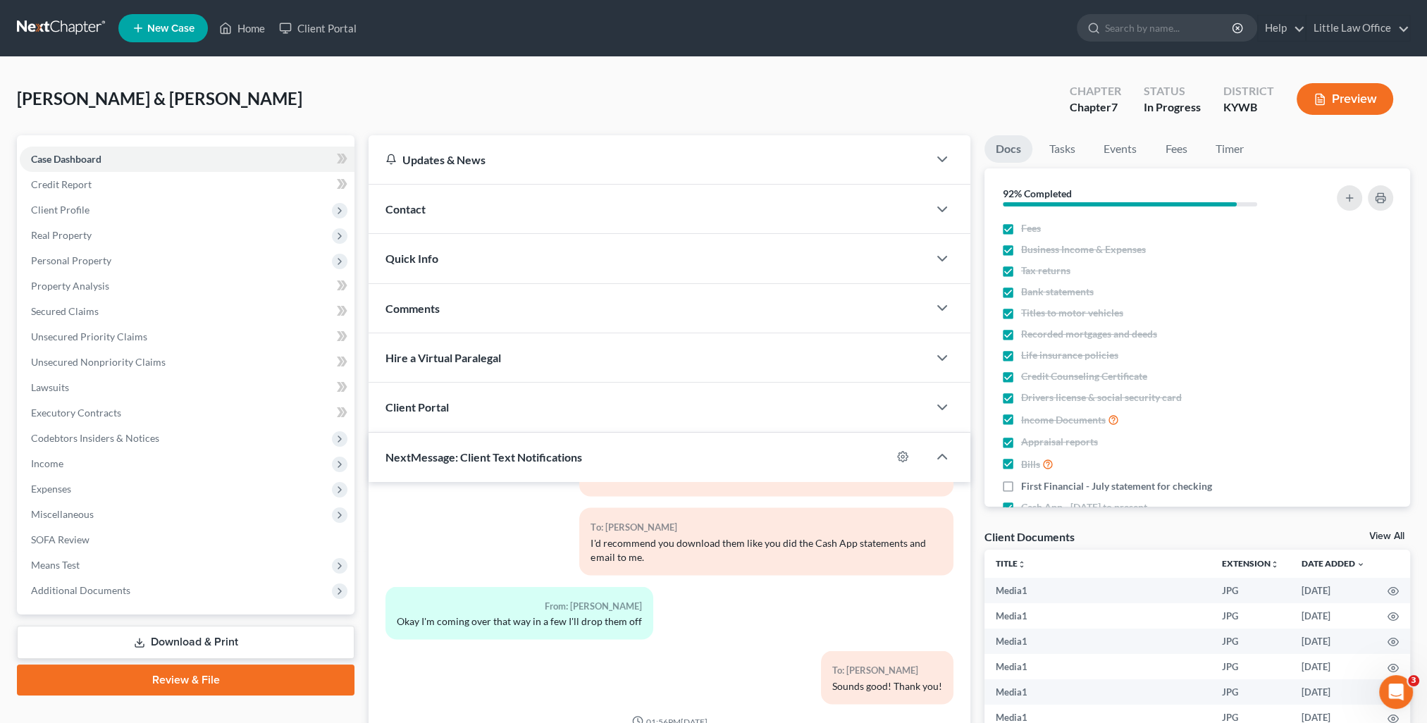
click at [464, 201] on div "Contact" at bounding box center [649, 209] width 560 height 49
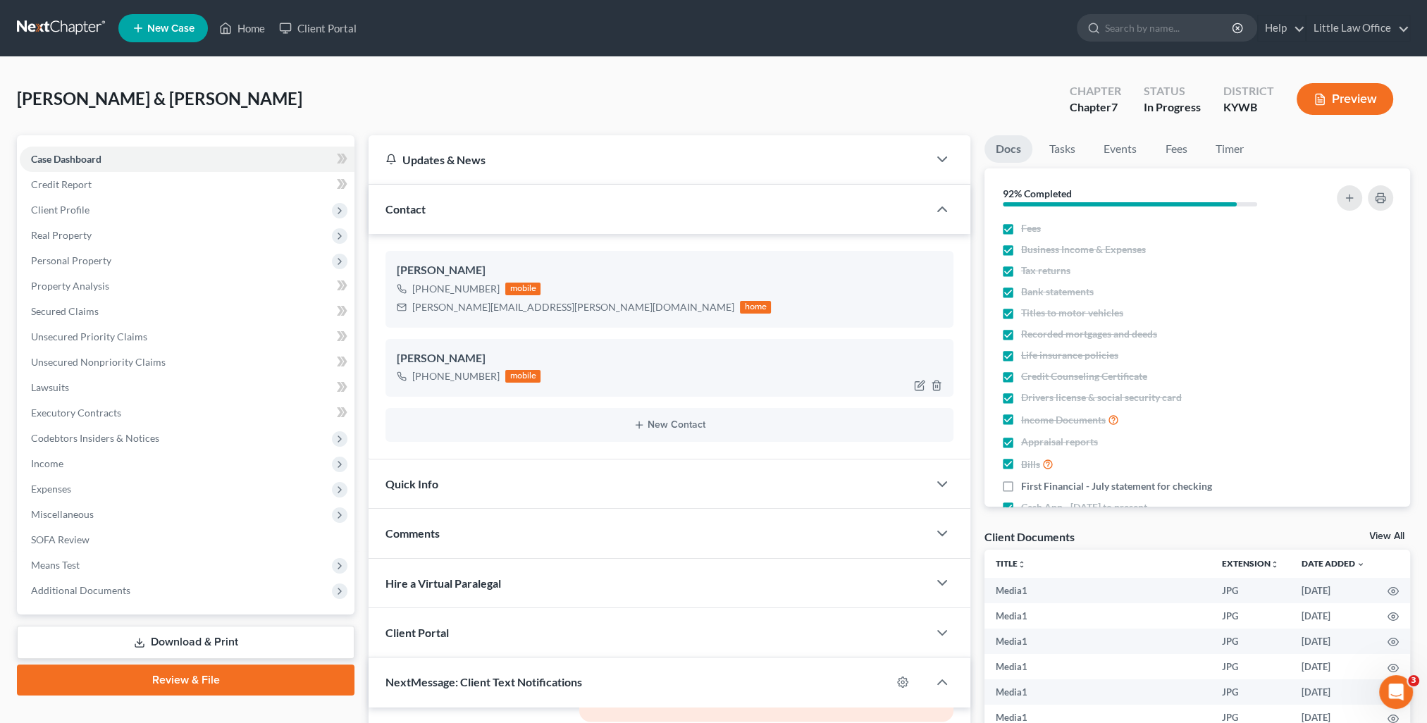
drag, startPoint x: 477, startPoint y: 218, endPoint x: 555, endPoint y: 366, distance: 167.8
click at [477, 218] on div "Contact" at bounding box center [649, 209] width 560 height 49
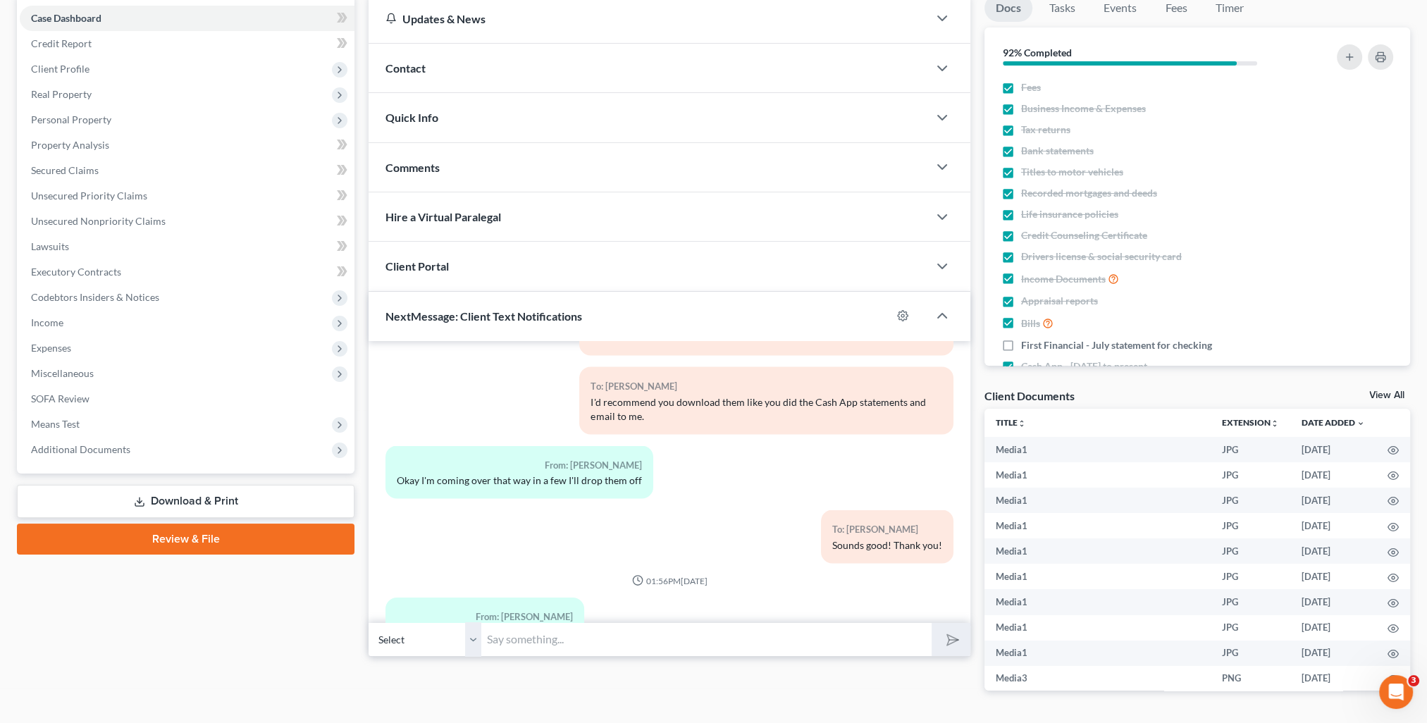
scroll to position [183, 0]
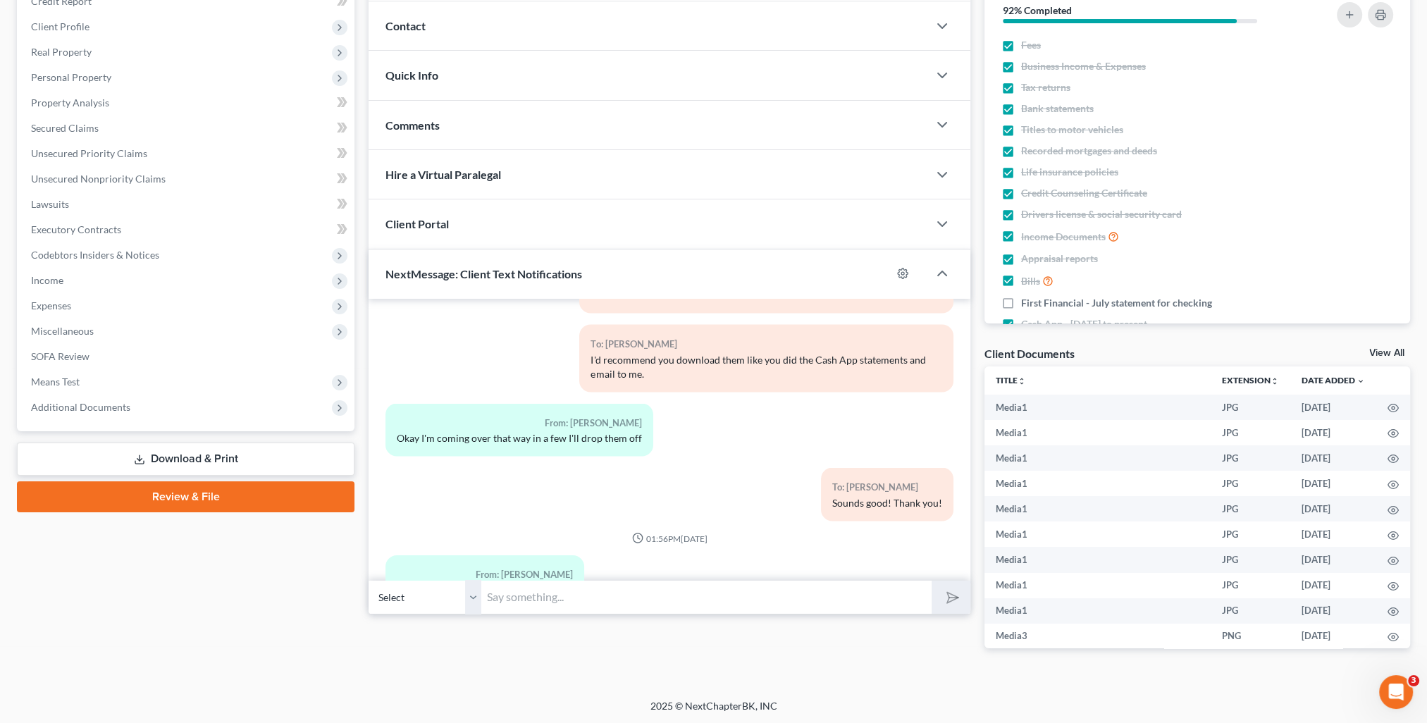
click at [562, 589] on input "text" at bounding box center [706, 597] width 450 height 35
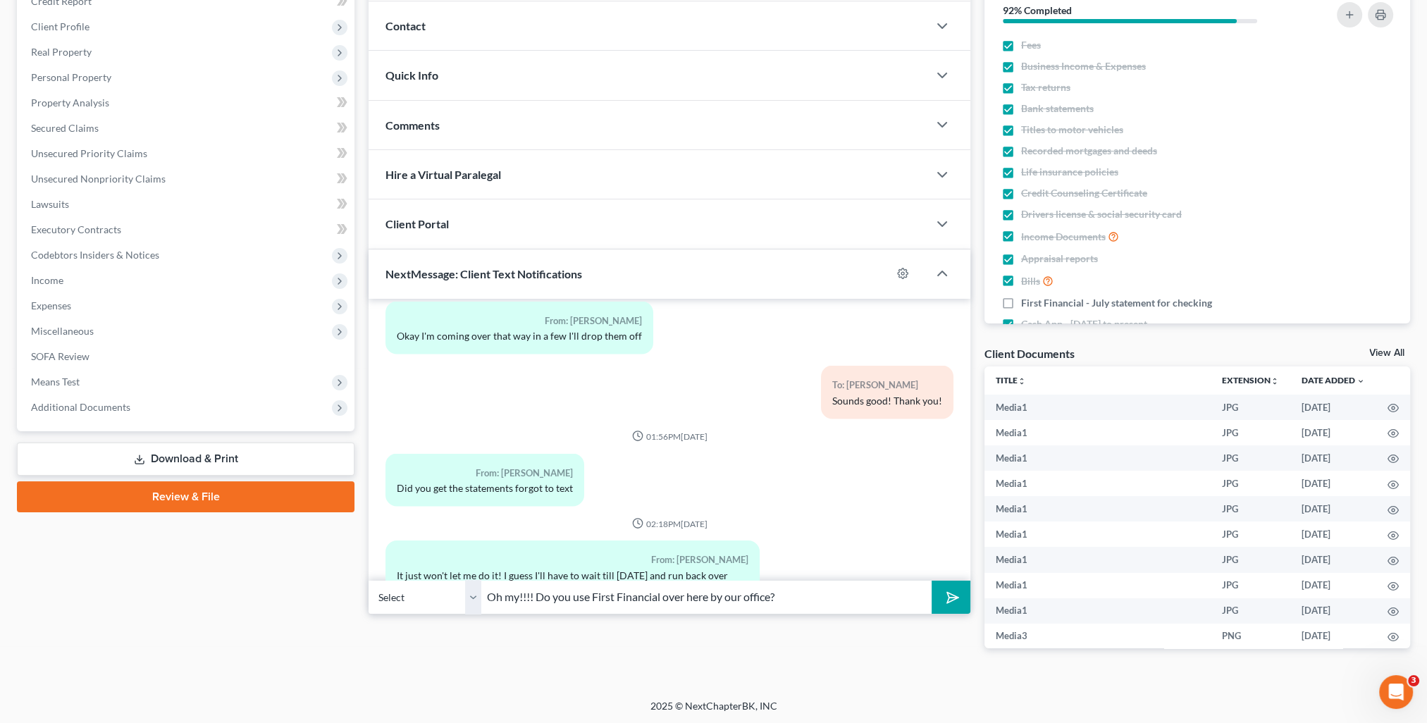
click at [932, 581] on button "submit" at bounding box center [951, 597] width 39 height 33
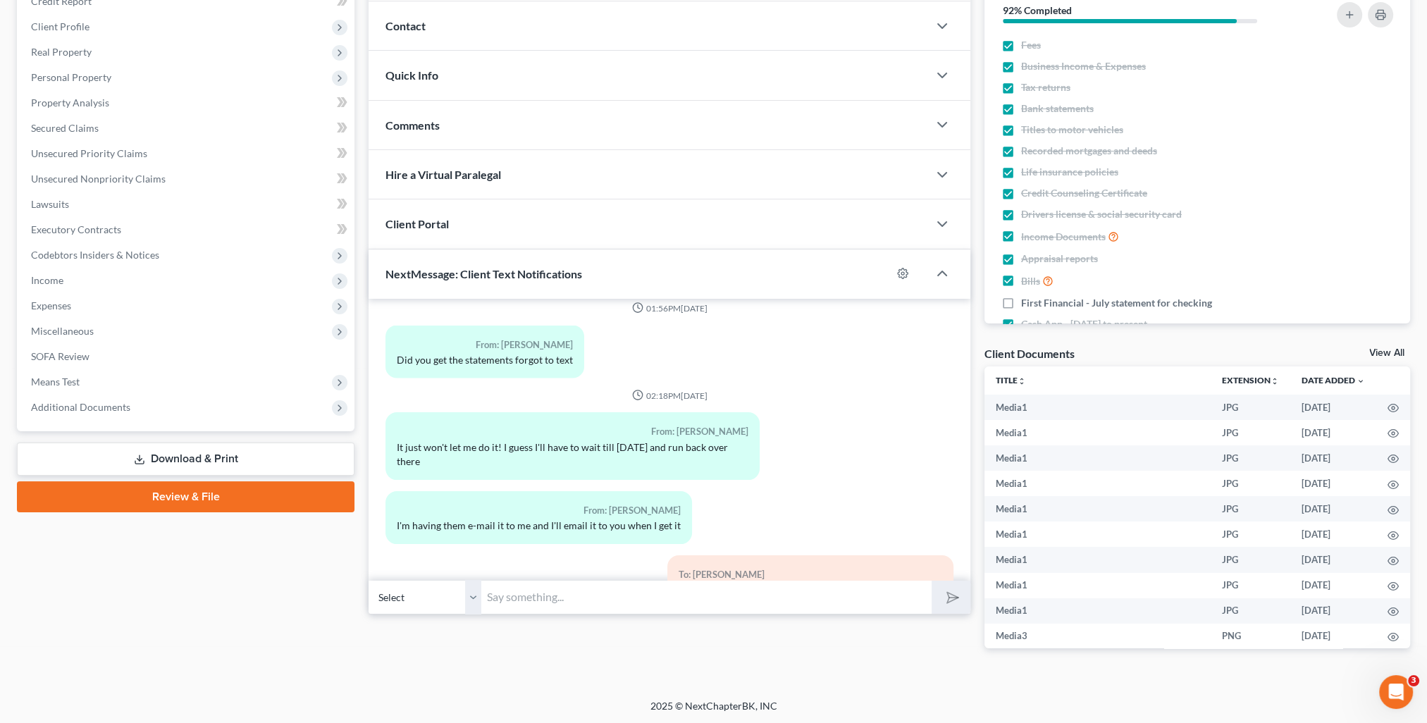
click at [602, 604] on input "text" at bounding box center [706, 597] width 450 height 35
click at [932, 581] on button "submit" at bounding box center [951, 597] width 39 height 33
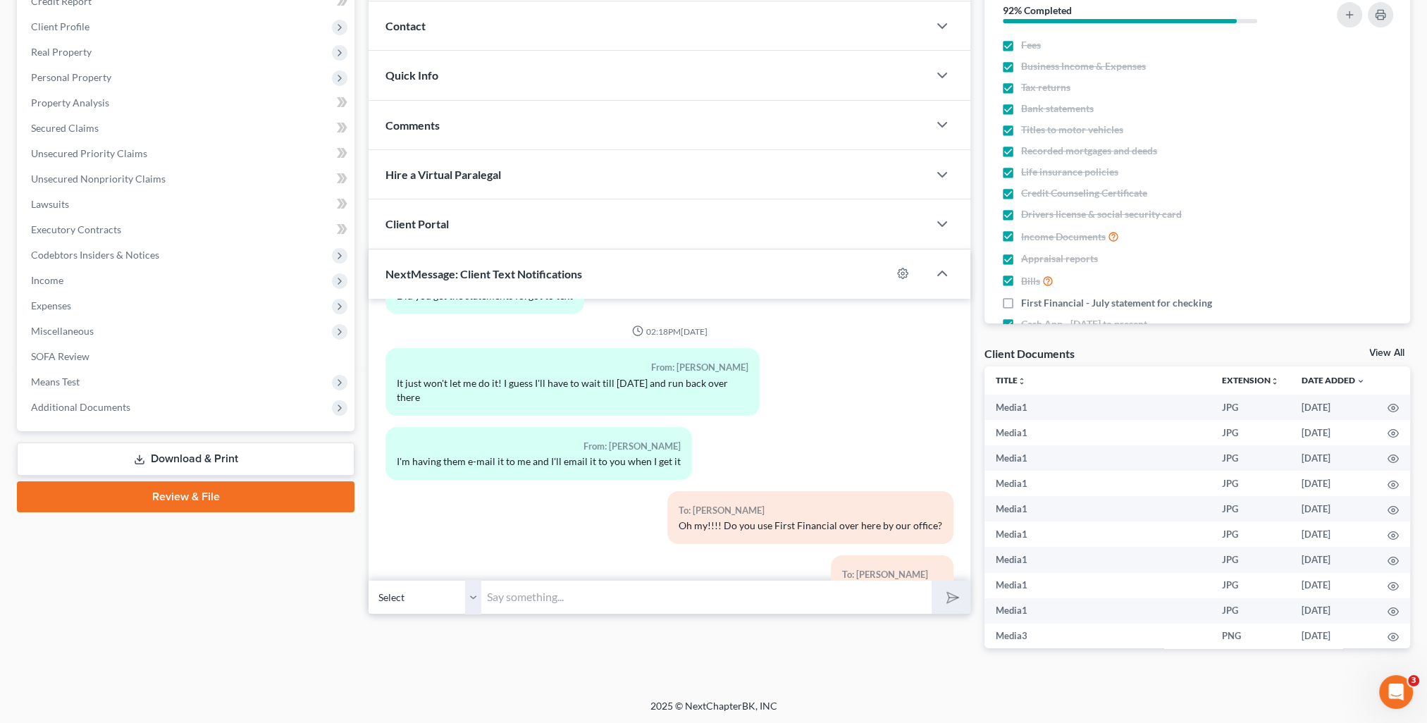
scroll to position [0, 0]
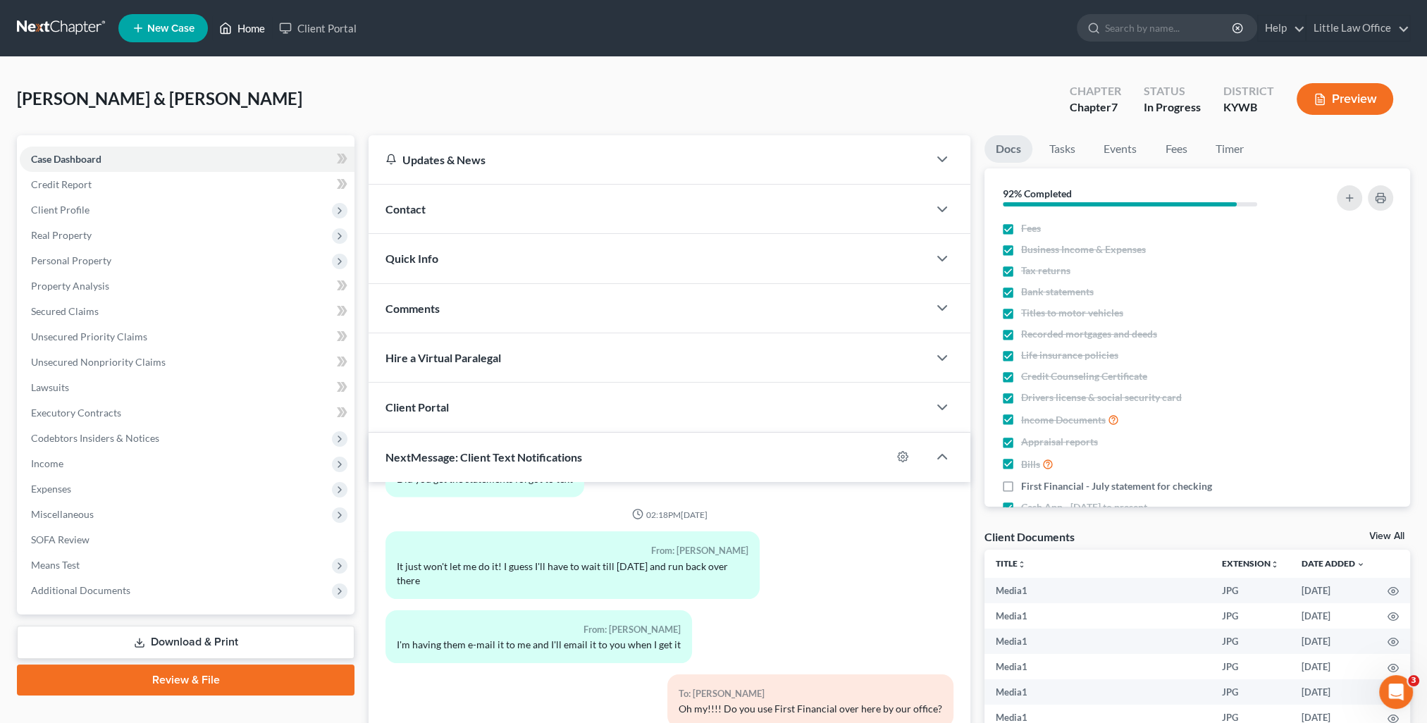
click at [265, 27] on link "Home" at bounding box center [242, 28] width 60 height 25
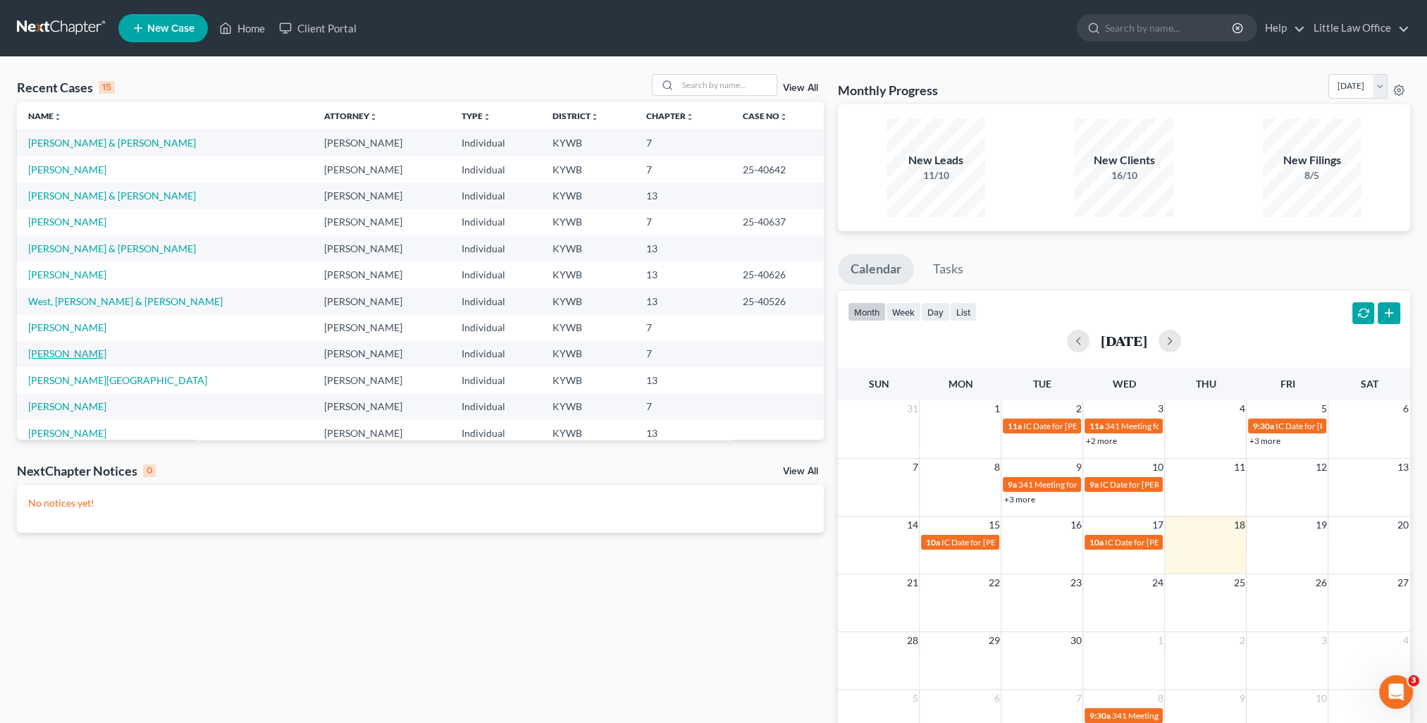
click at [85, 355] on link "[PERSON_NAME]" at bounding box center [67, 354] width 78 height 12
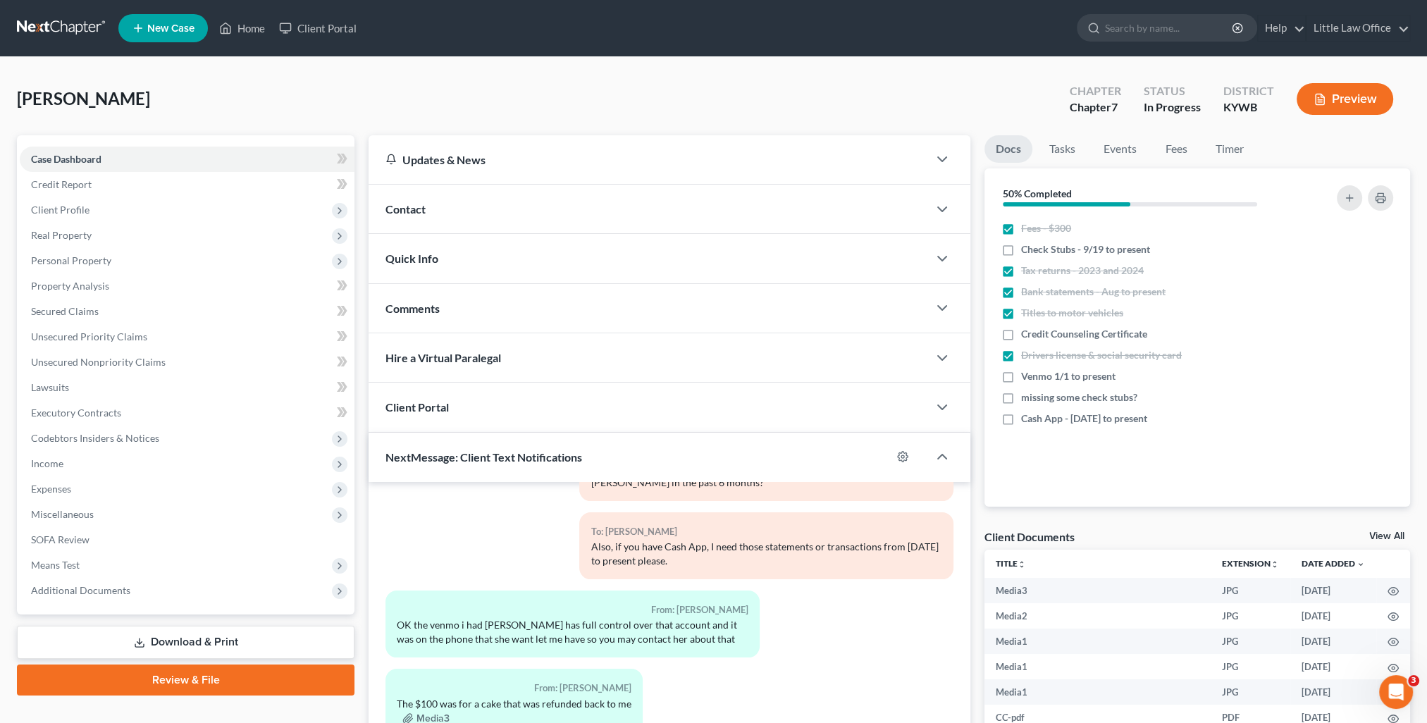
scroll to position [126, 0]
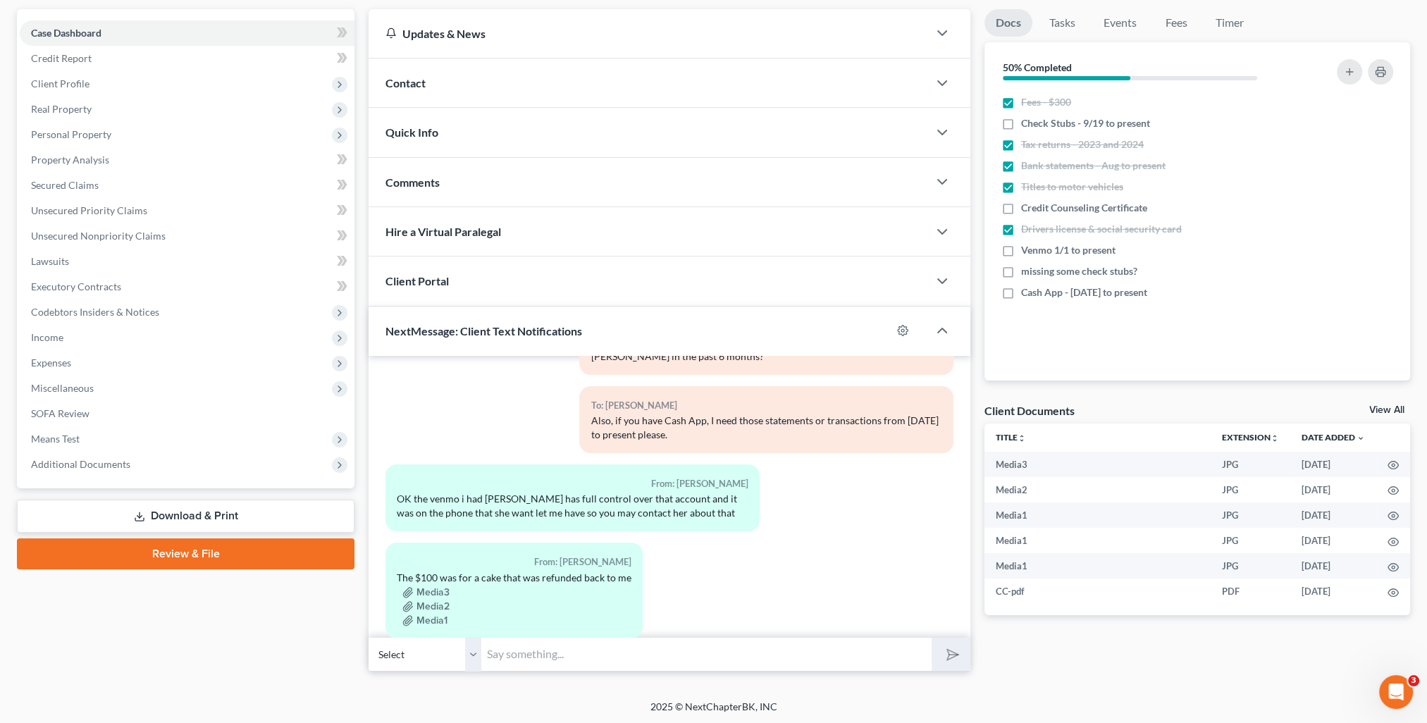
drag, startPoint x: 580, startPoint y: 631, endPoint x: 588, endPoint y: 648, distance: 18.6
click at [583, 637] on div "03:46PM[DATE] To: [PERSON_NAME] This is [PERSON_NAME] from [PERSON_NAME] Office…" at bounding box center [670, 513] width 602 height 315
click at [588, 648] on input "text" at bounding box center [706, 654] width 450 height 35
click at [932, 638] on button "submit" at bounding box center [951, 654] width 39 height 33
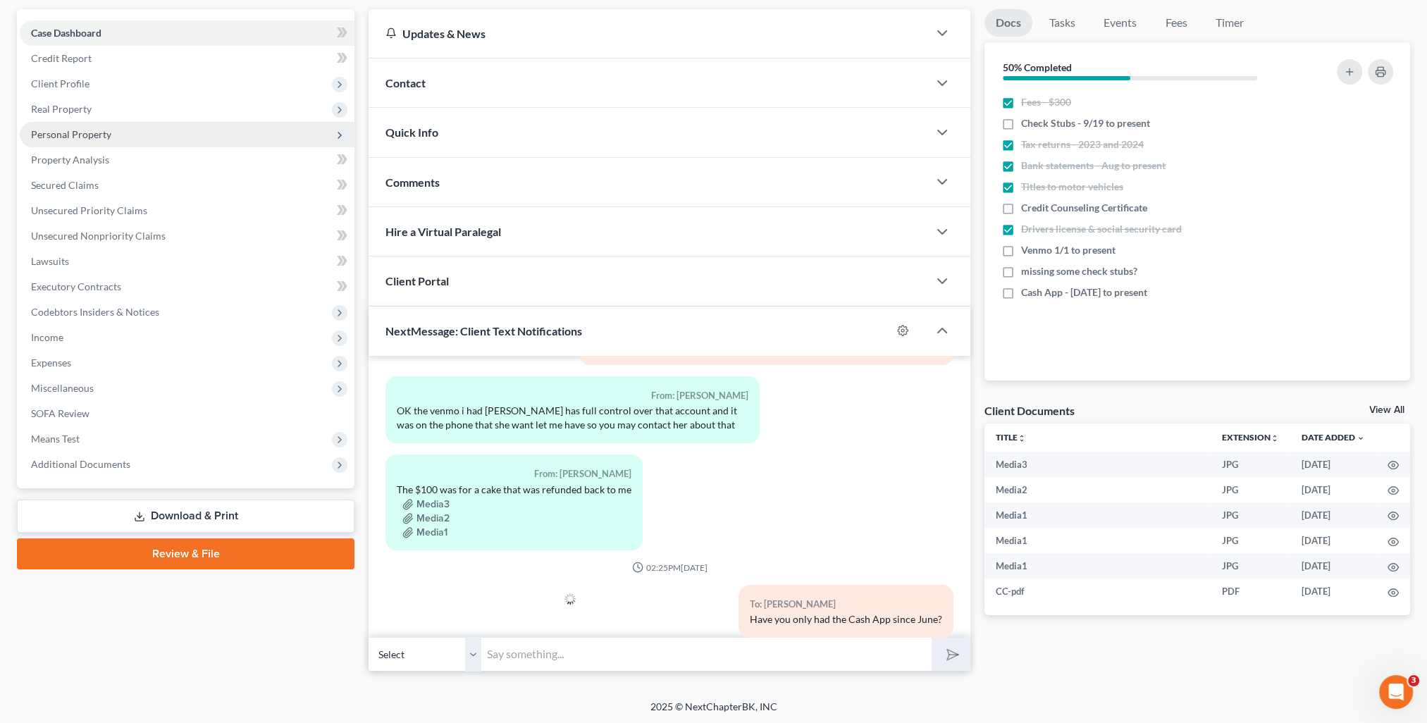
click at [88, 140] on span "Personal Property" at bounding box center [187, 134] width 335 height 25
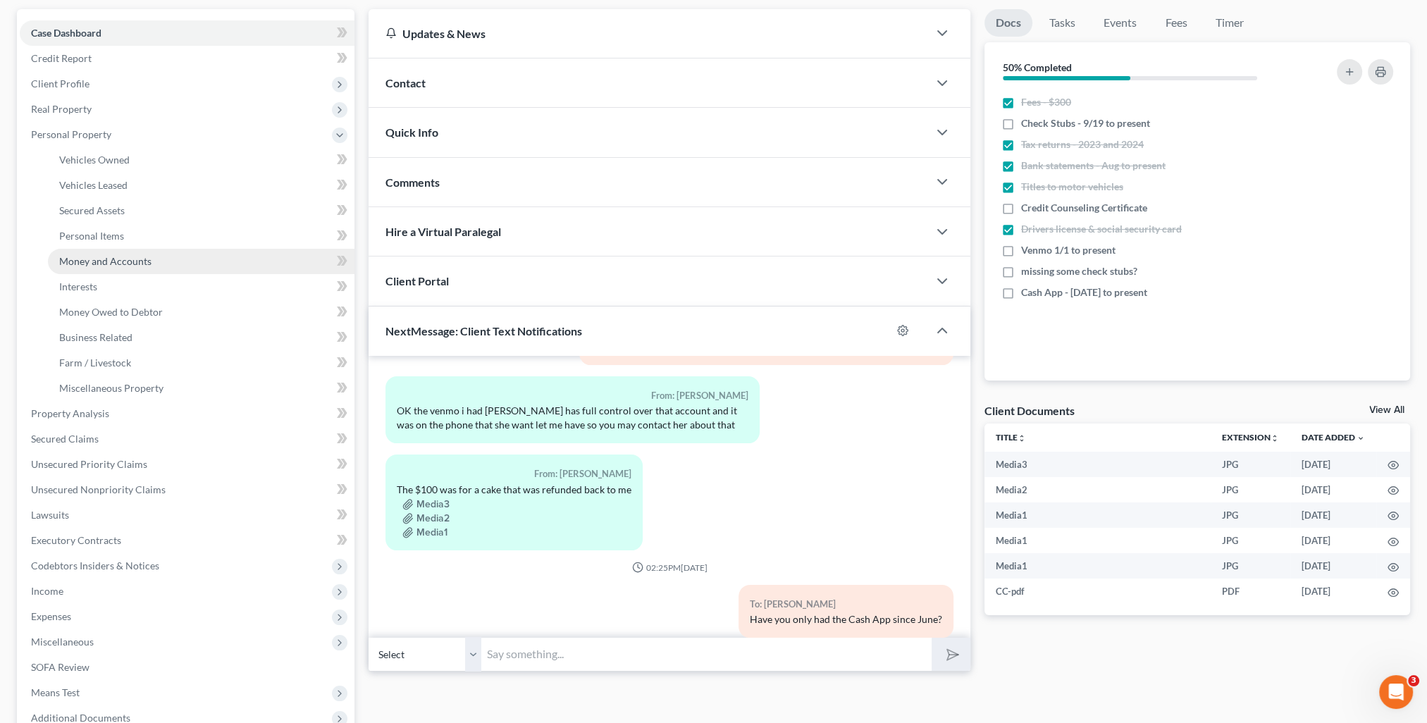
click at [107, 251] on link "Money and Accounts" at bounding box center [201, 261] width 307 height 25
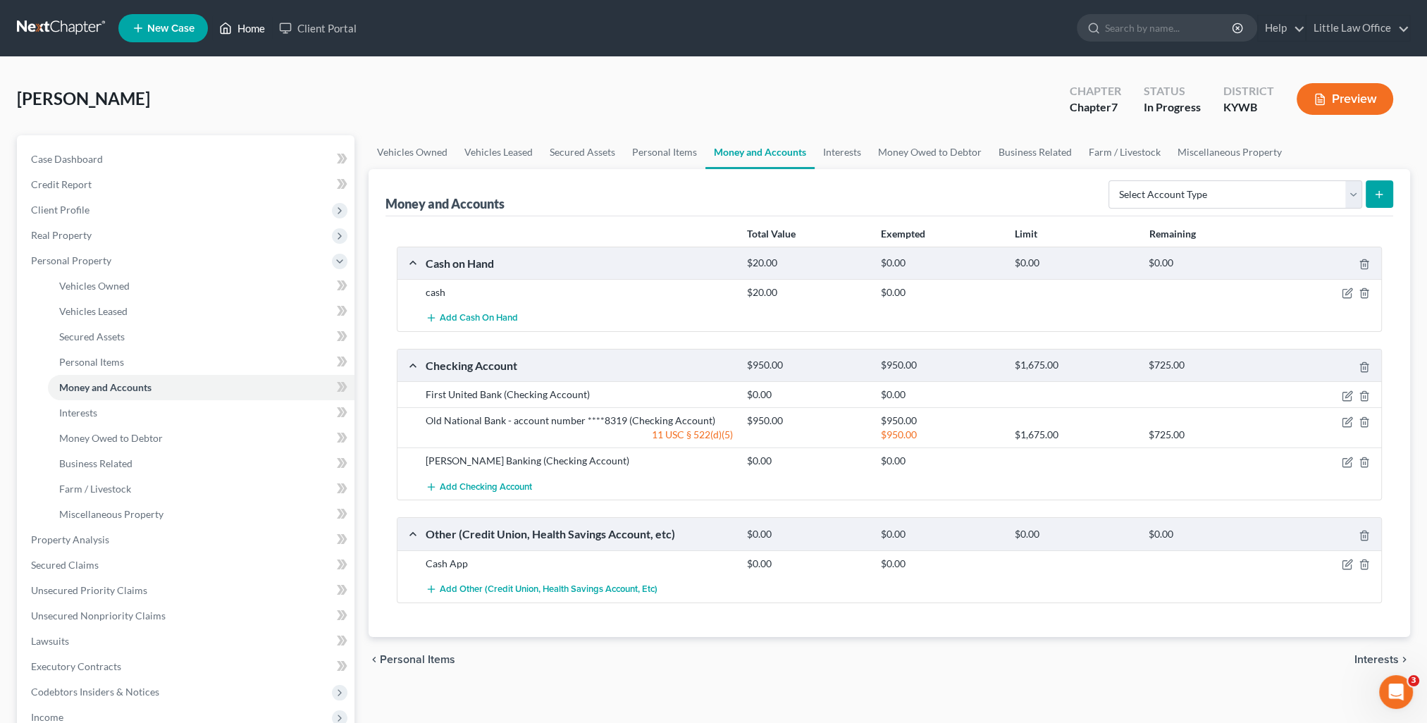
click at [257, 35] on link "Home" at bounding box center [242, 28] width 60 height 25
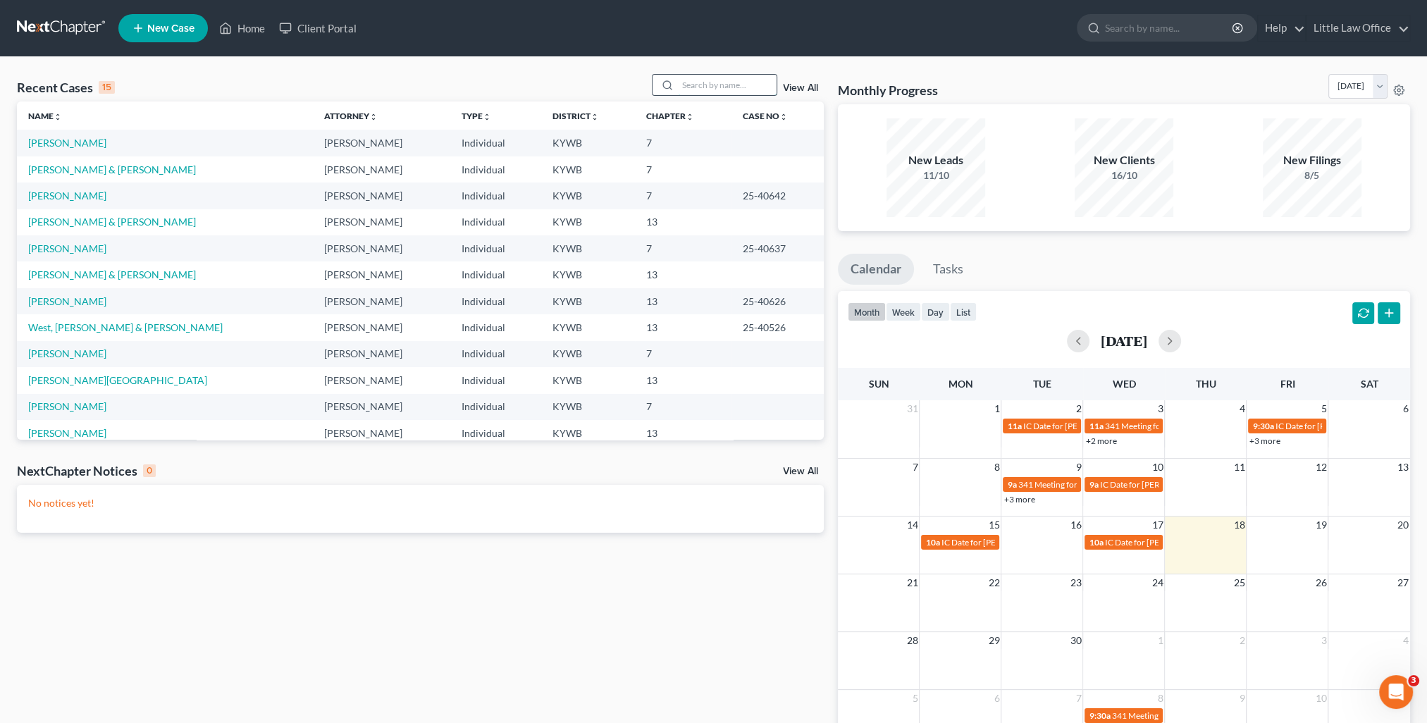
click at [690, 92] on input "search" at bounding box center [727, 85] width 99 height 20
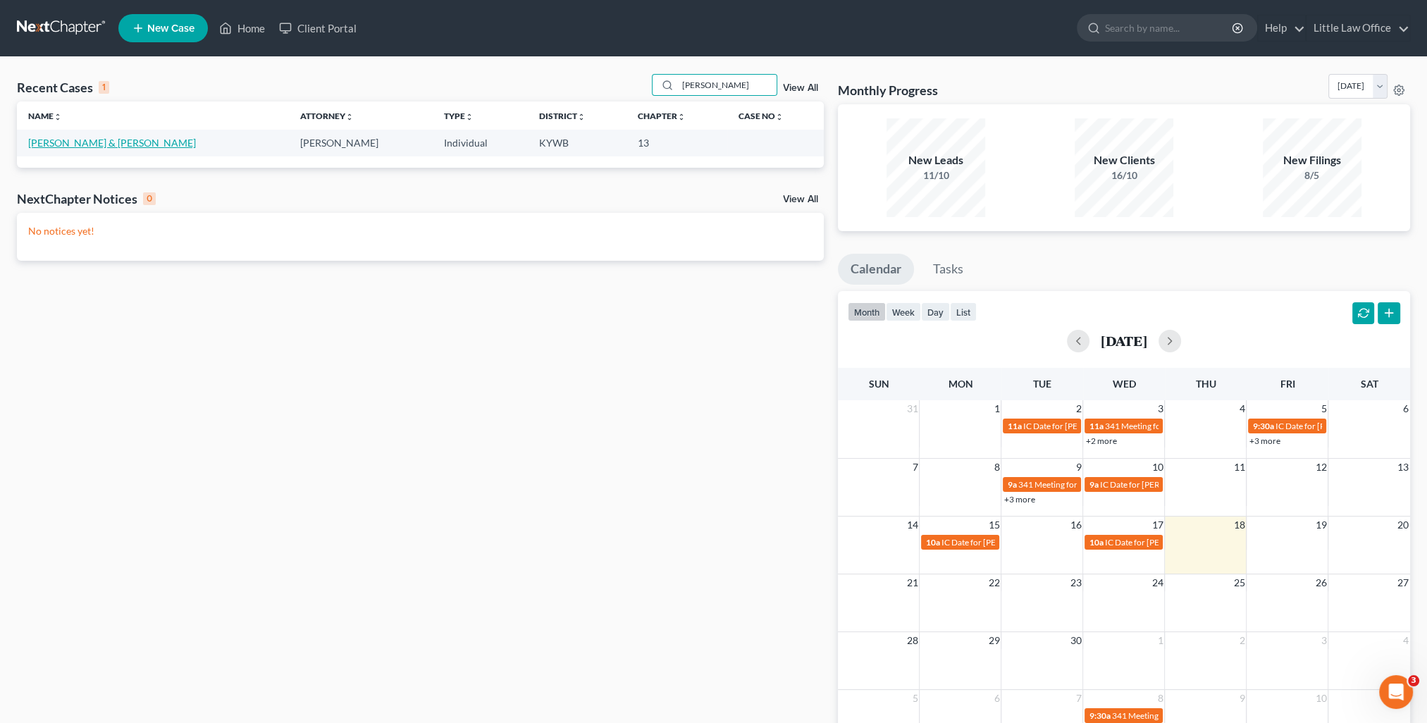
click at [45, 143] on link "[PERSON_NAME] & [PERSON_NAME]" at bounding box center [112, 143] width 168 height 12
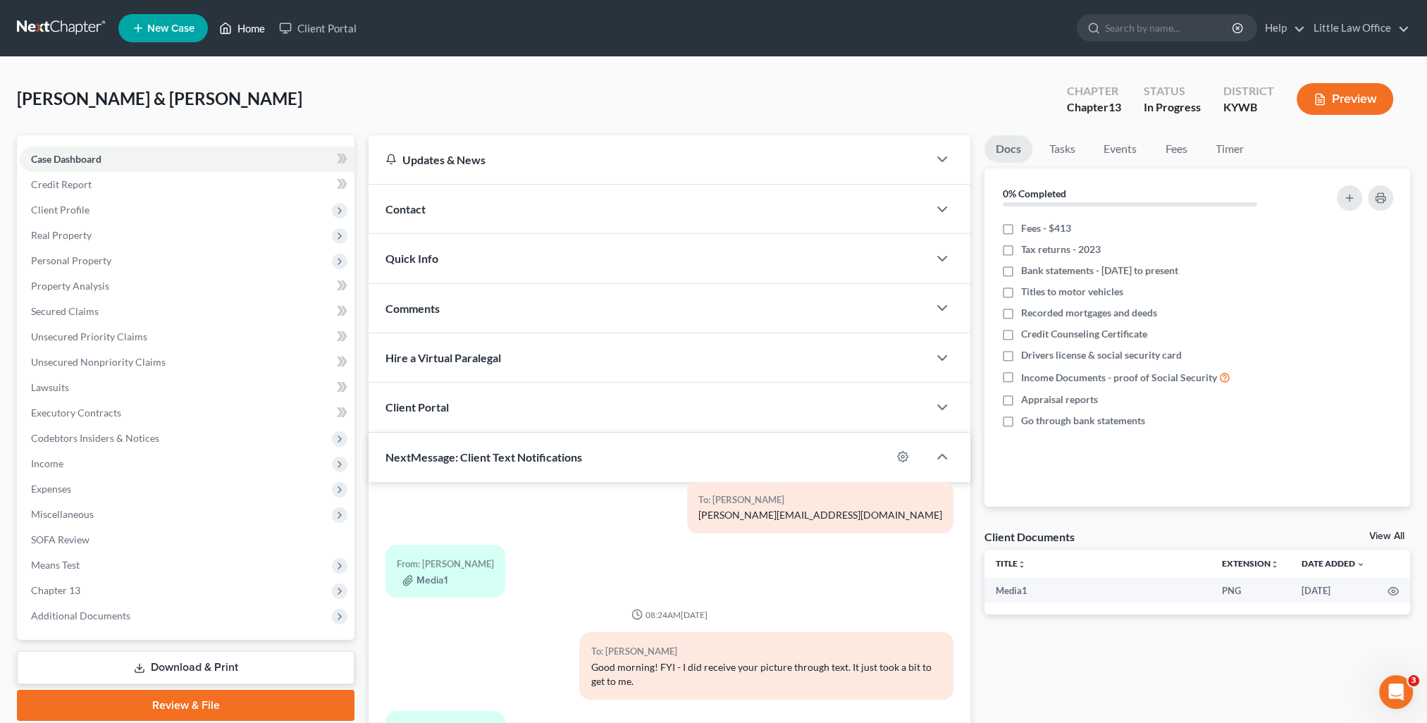
click at [251, 30] on link "Home" at bounding box center [242, 28] width 60 height 25
click at [252, 29] on link "Home" at bounding box center [242, 28] width 60 height 25
click at [254, 32] on link "Home" at bounding box center [242, 28] width 60 height 25
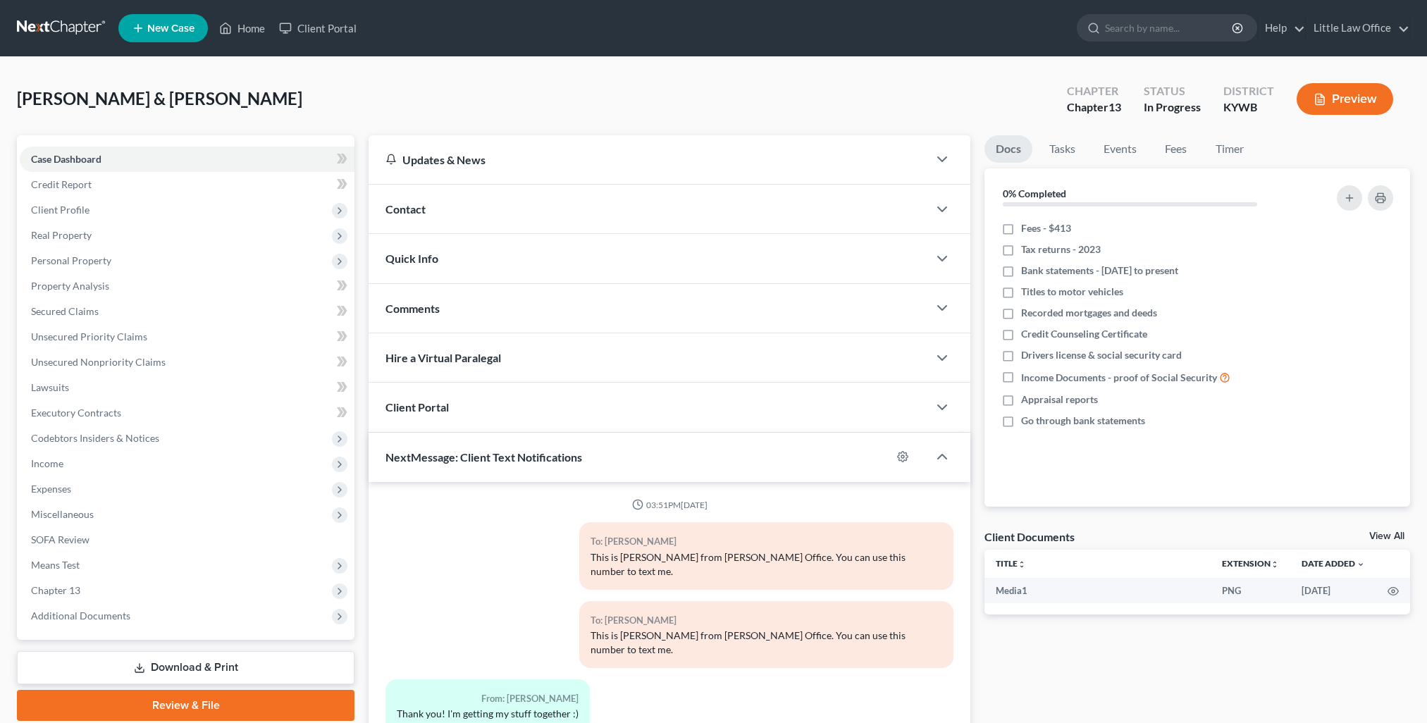
select select "0"
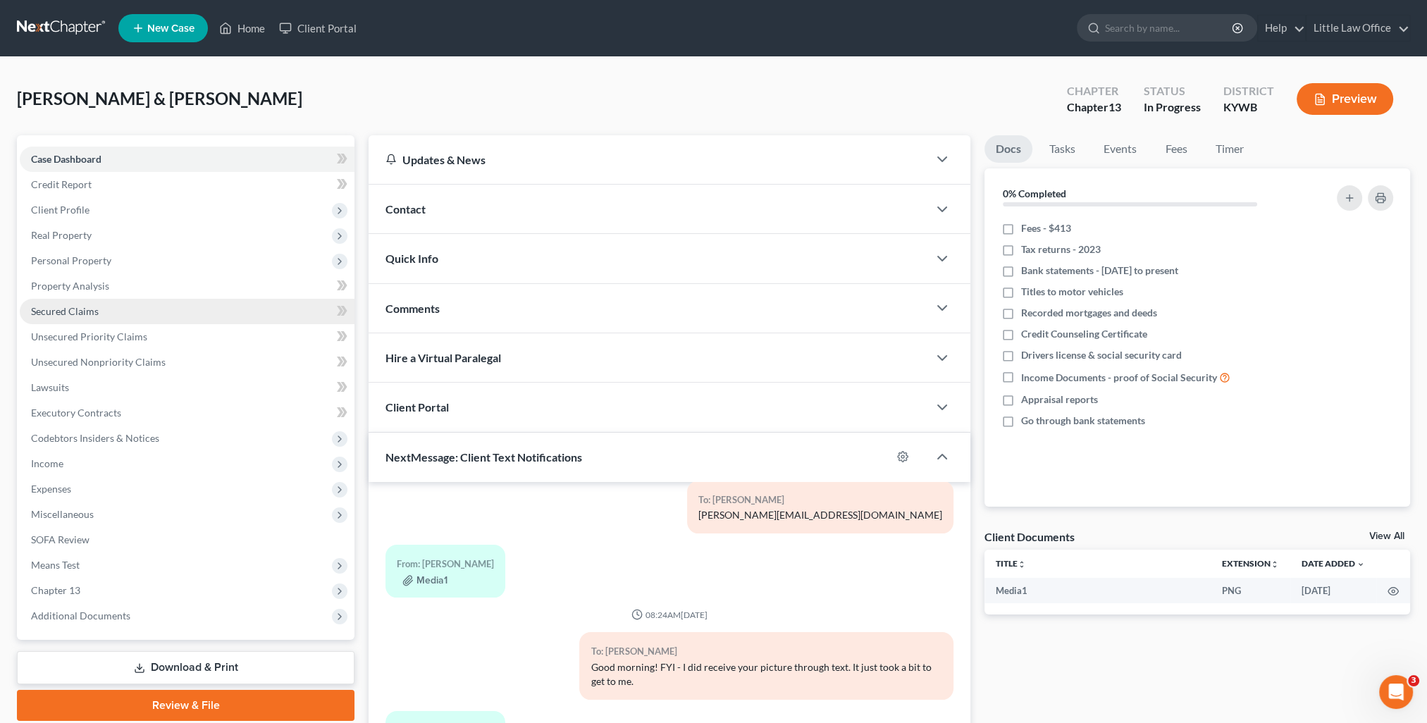
click at [88, 314] on span "Secured Claims" at bounding box center [65, 311] width 68 height 12
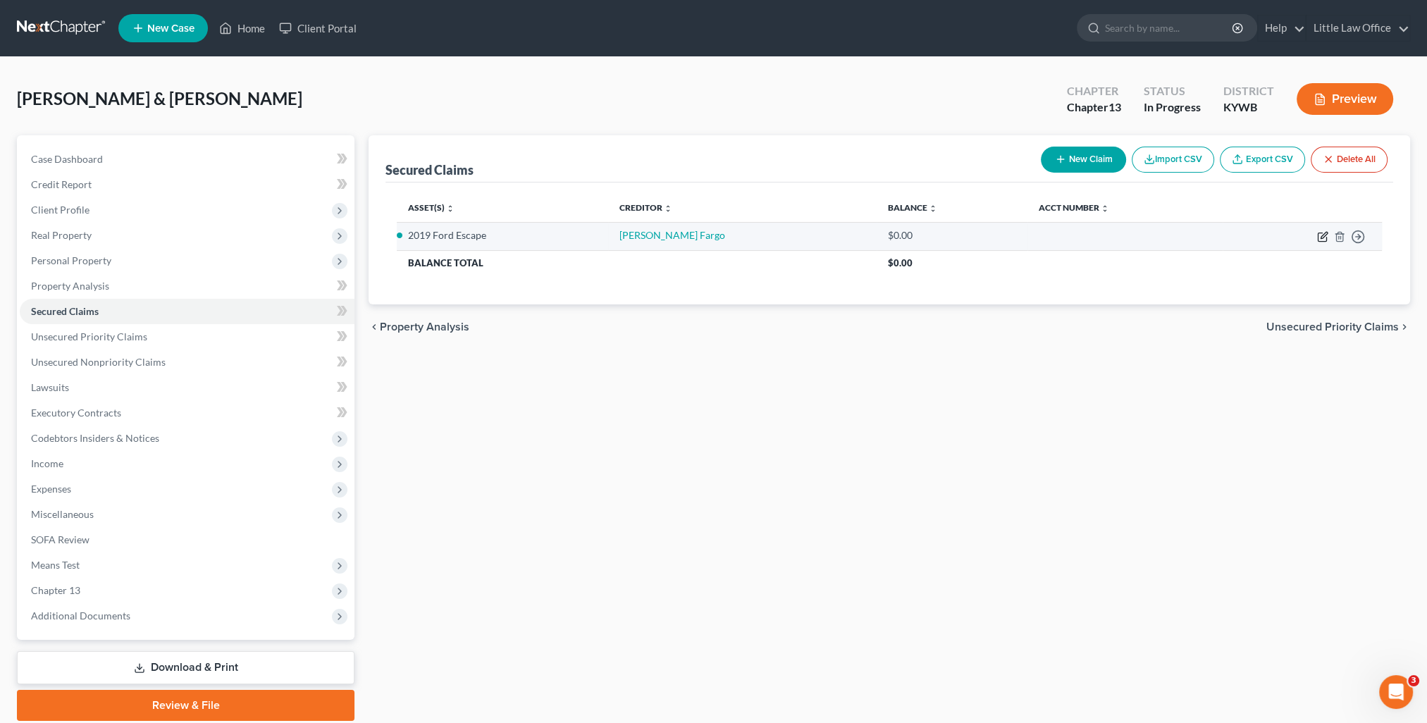
click at [1322, 237] on icon "button" at bounding box center [1324, 235] width 6 height 6
select select "2"
select select "0"
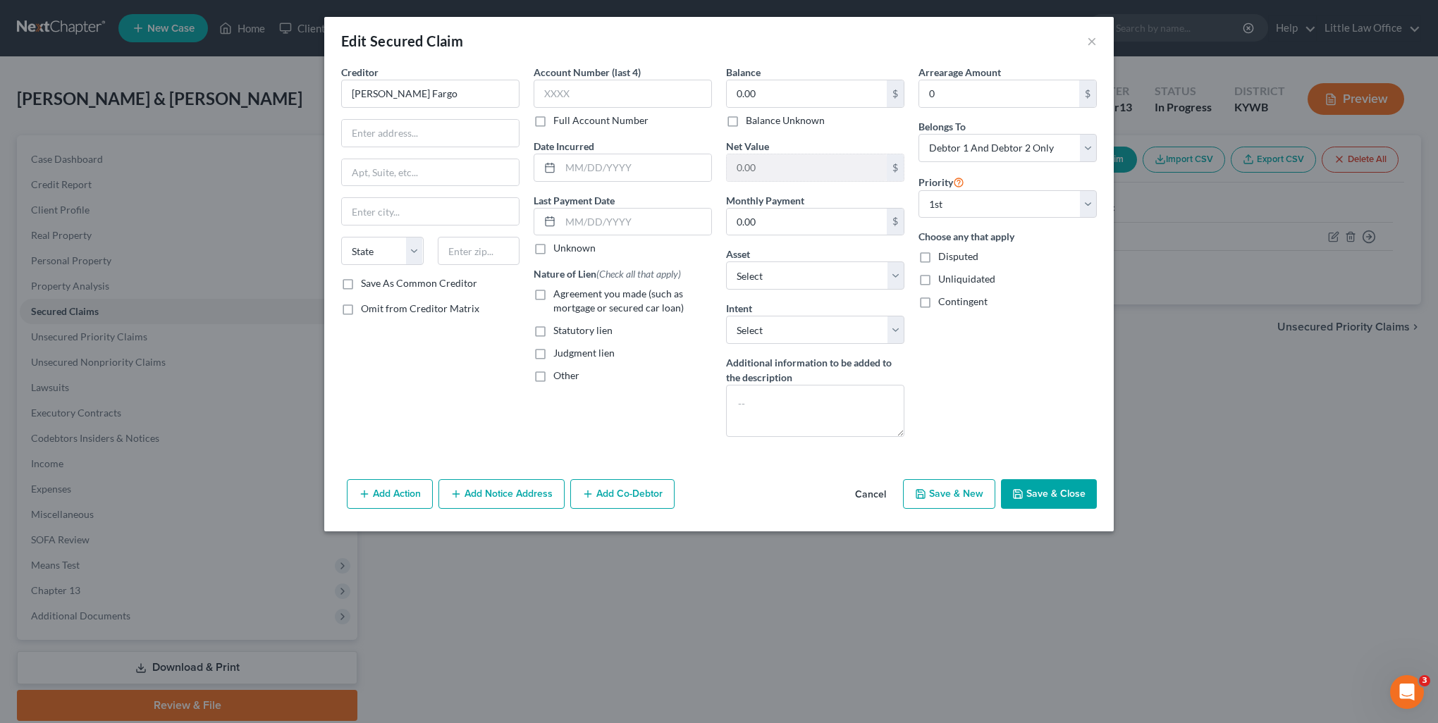
click at [1024, 485] on button "Save & Close" at bounding box center [1049, 494] width 96 height 30
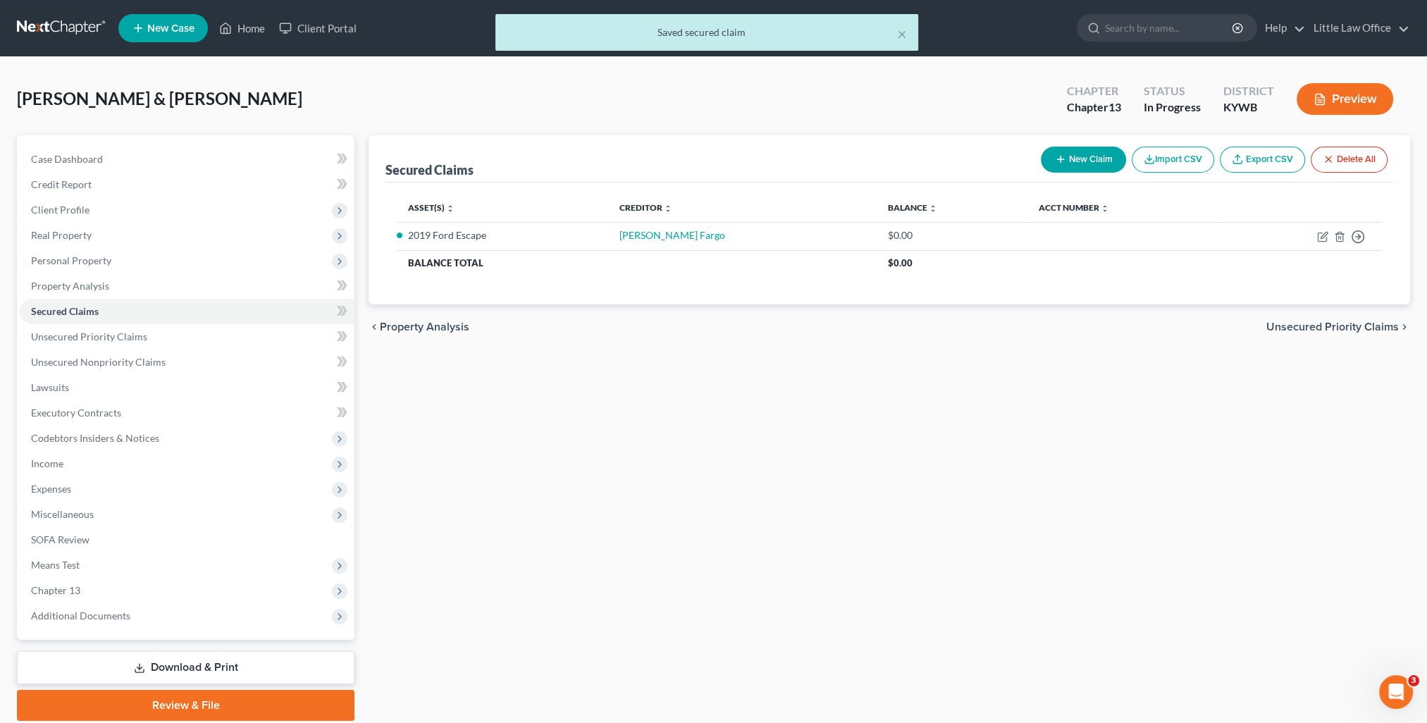
click at [267, 27] on div "× Saved secured claim" at bounding box center [706, 36] width 1427 height 44
click at [891, 39] on div "× Saved secured claim" at bounding box center [707, 32] width 423 height 37
click at [899, 37] on button "×" at bounding box center [902, 33] width 10 height 17
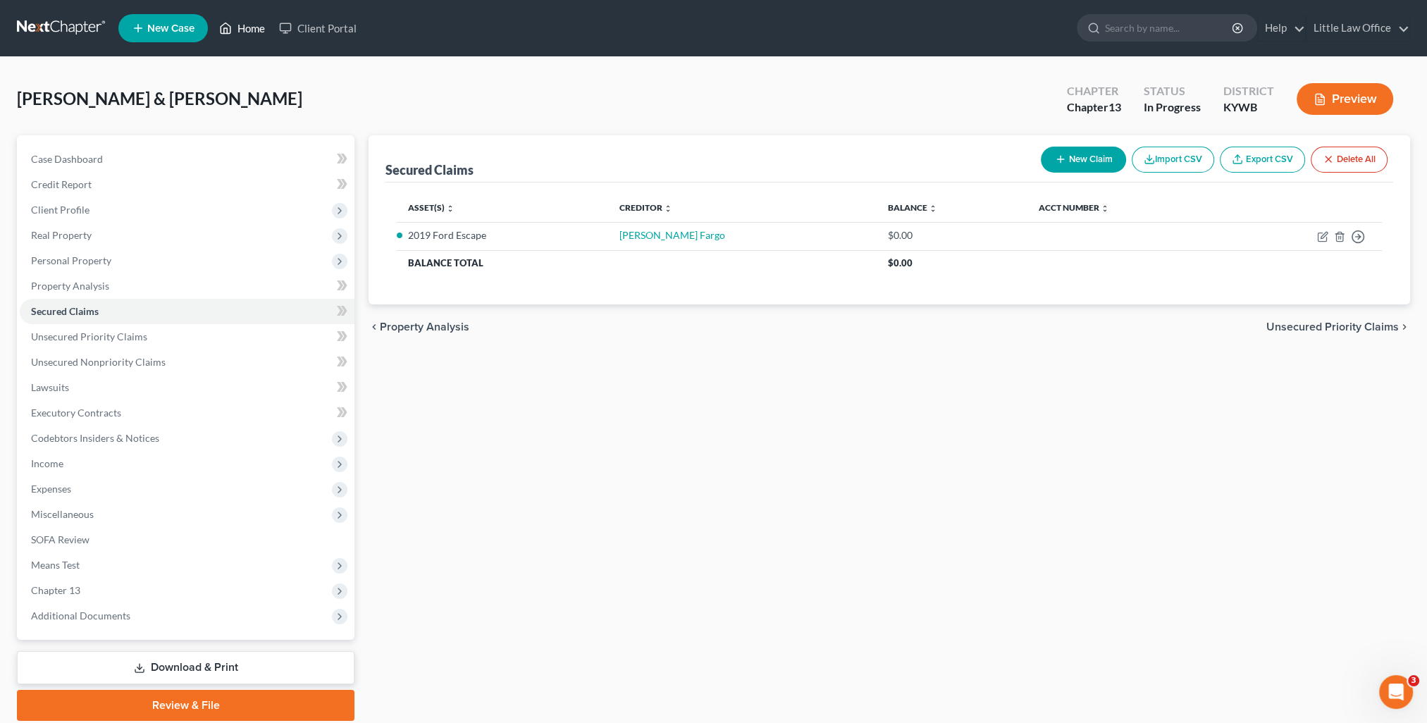
click at [253, 33] on link "Home" at bounding box center [242, 28] width 60 height 25
click at [257, 29] on link "Home" at bounding box center [242, 28] width 60 height 25
click at [255, 28] on link "Home" at bounding box center [242, 28] width 60 height 25
click at [245, 28] on link "Home" at bounding box center [242, 28] width 60 height 25
click at [453, 438] on div "Secured Claims New Claim Import CSV Export CSV Delete All Asset(s) expand_more …" at bounding box center [890, 428] width 1056 height 586
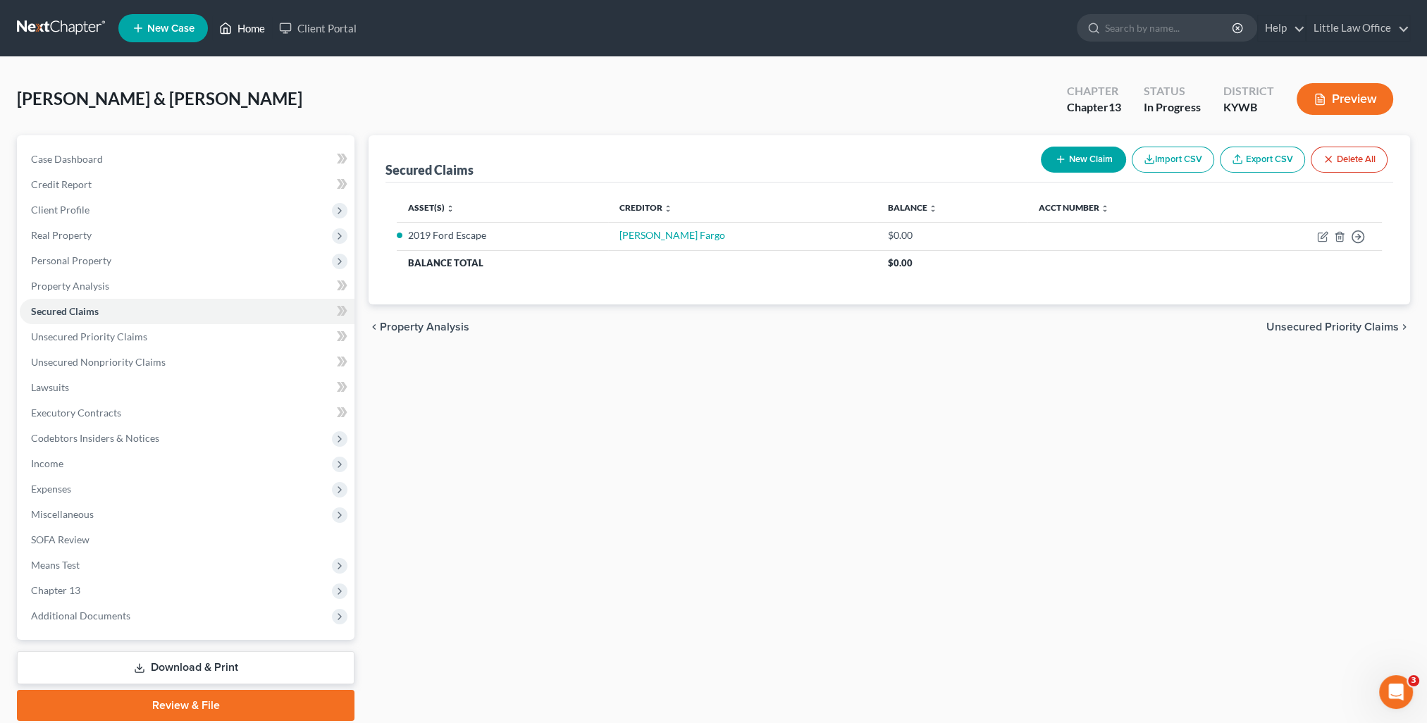
click at [242, 27] on link "Home" at bounding box center [242, 28] width 60 height 25
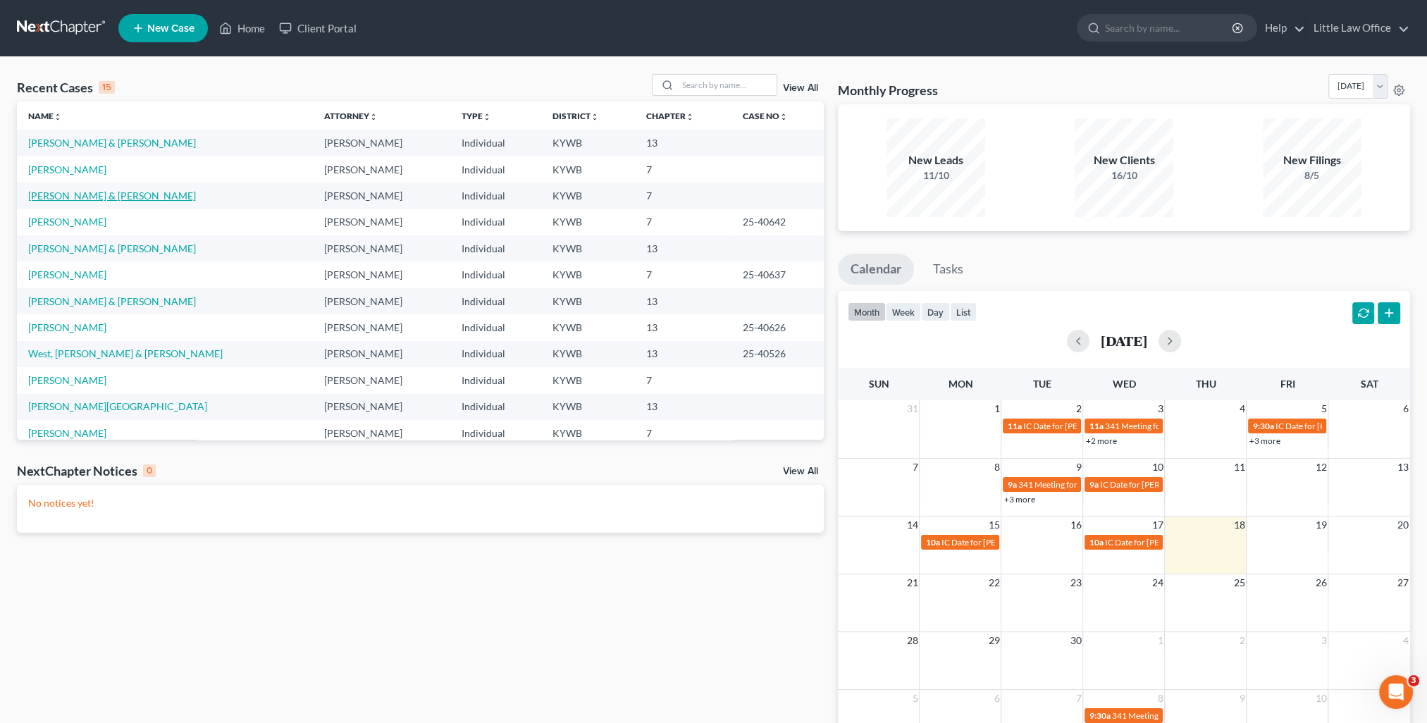
click at [88, 197] on link "Hoeft, Harrison & Jennifer" at bounding box center [112, 196] width 168 height 12
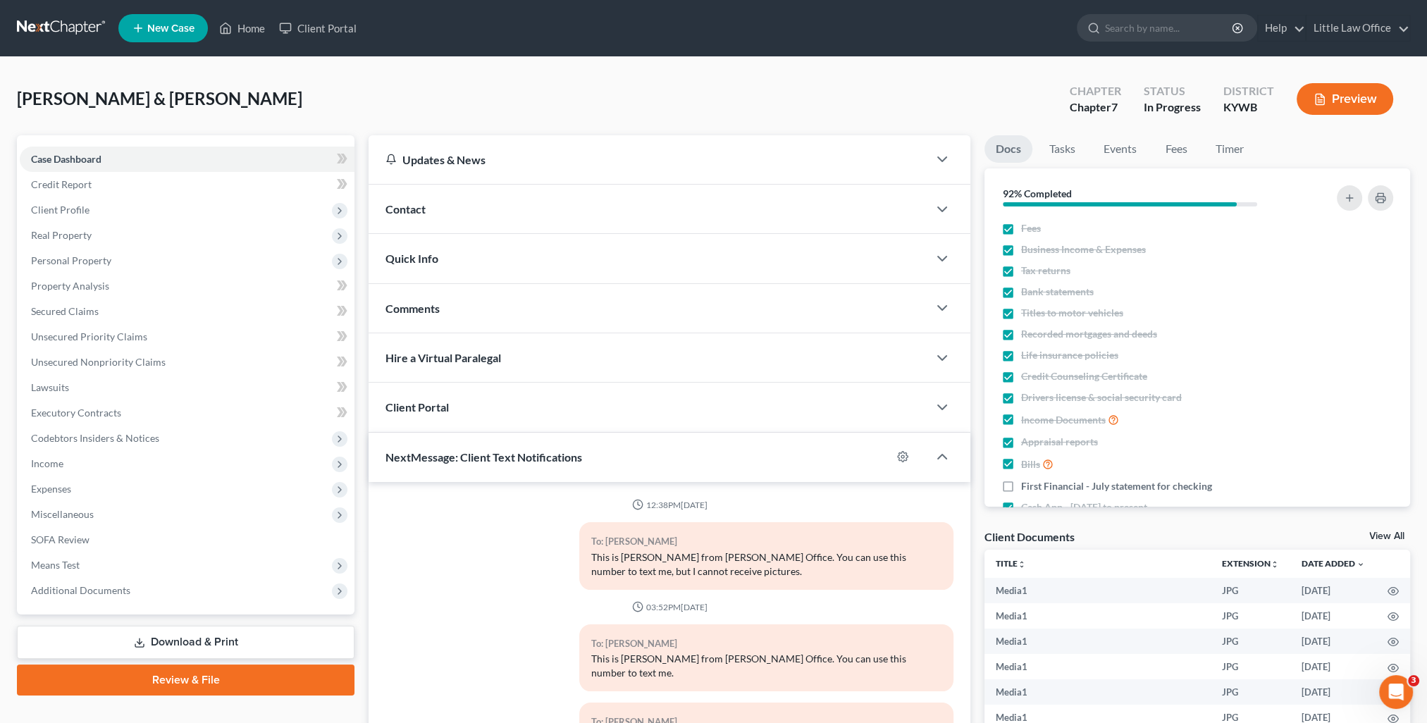
scroll to position [11525, 0]
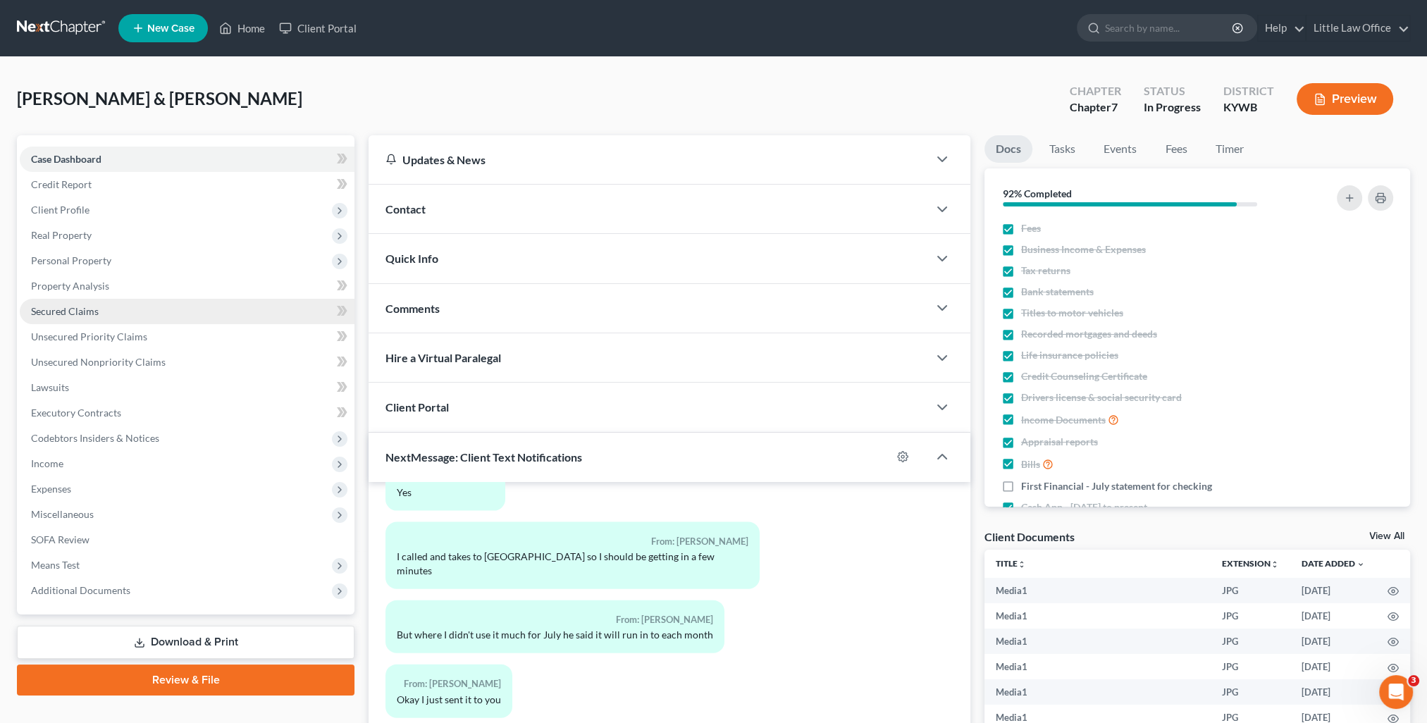
click at [68, 316] on span "Secured Claims" at bounding box center [65, 311] width 68 height 12
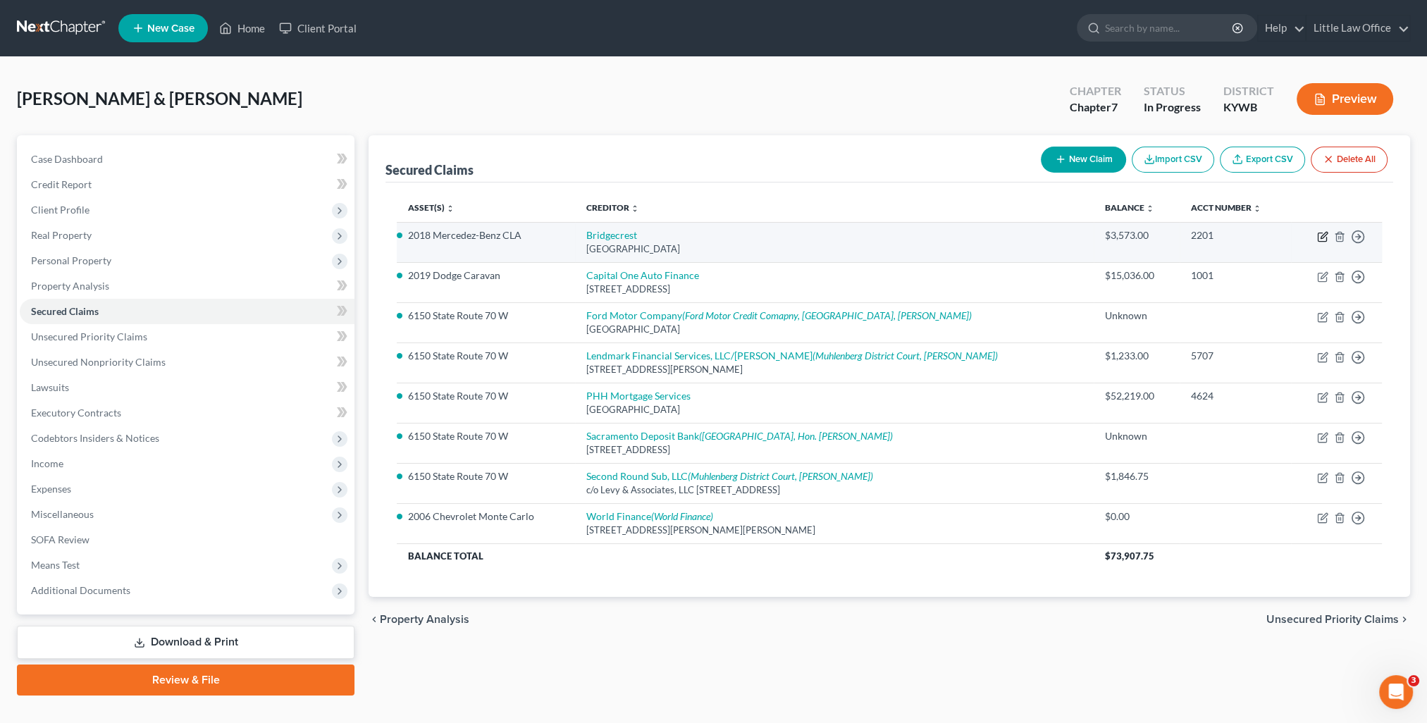
click at [1317, 241] on icon "button" at bounding box center [1322, 236] width 11 height 11
select select "3"
select select "0"
select select "2"
select select "0"
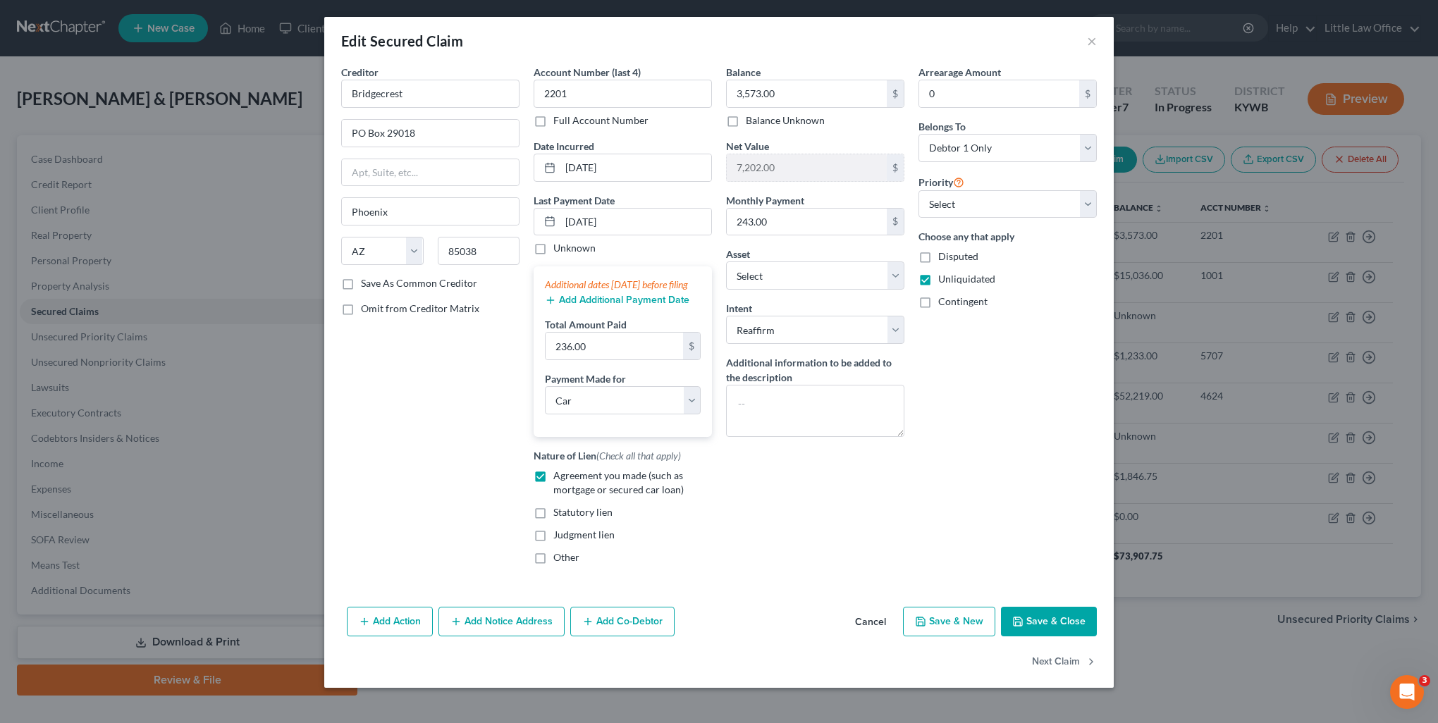
click at [609, 292] on div "Additional dates [DATE] before filing" at bounding box center [623, 285] width 156 height 14
click at [615, 306] on button "Add Additional Payment Date" at bounding box center [617, 300] width 145 height 11
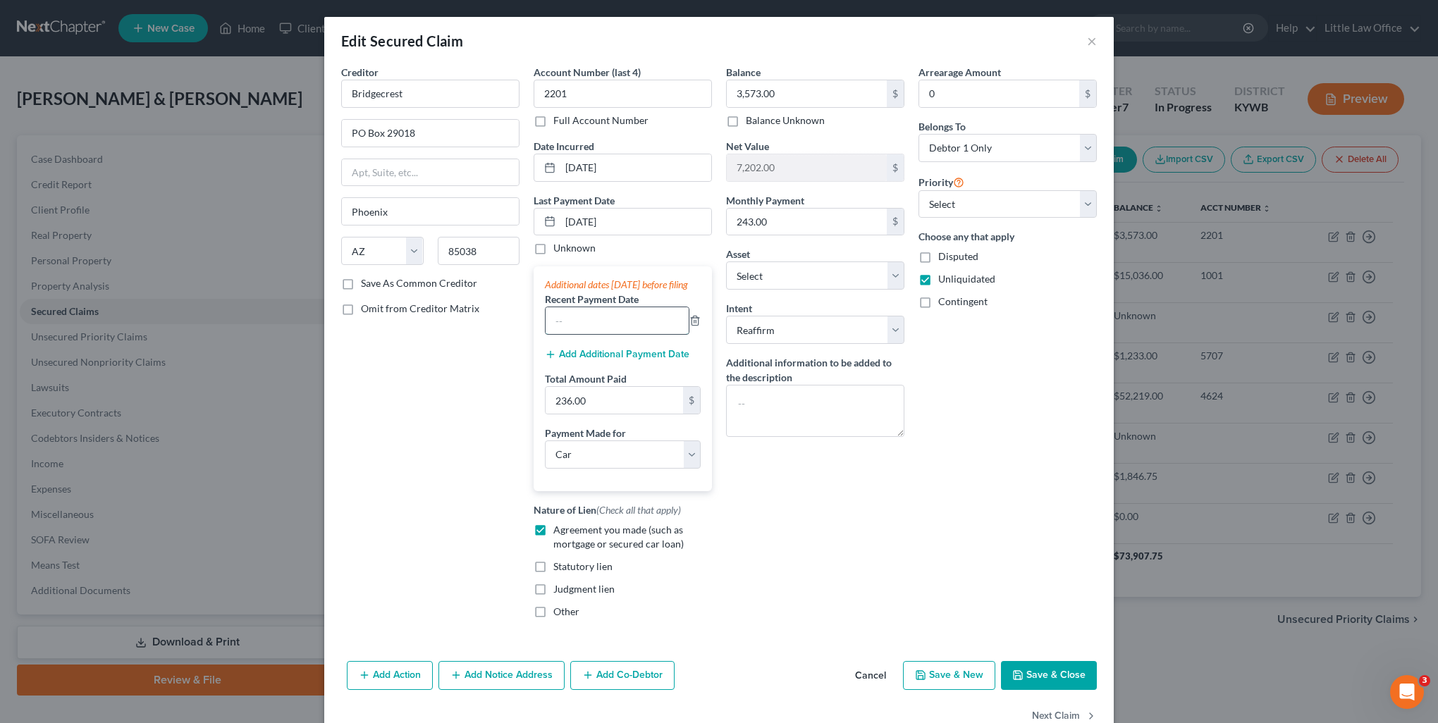
click at [586, 334] on input "text" at bounding box center [617, 320] width 143 height 27
type input "06/16/2025"
click at [615, 410] on input "236.00" at bounding box center [614, 400] width 137 height 27
type input "479"
click at [1069, 679] on button "Save & Close" at bounding box center [1049, 676] width 96 height 30
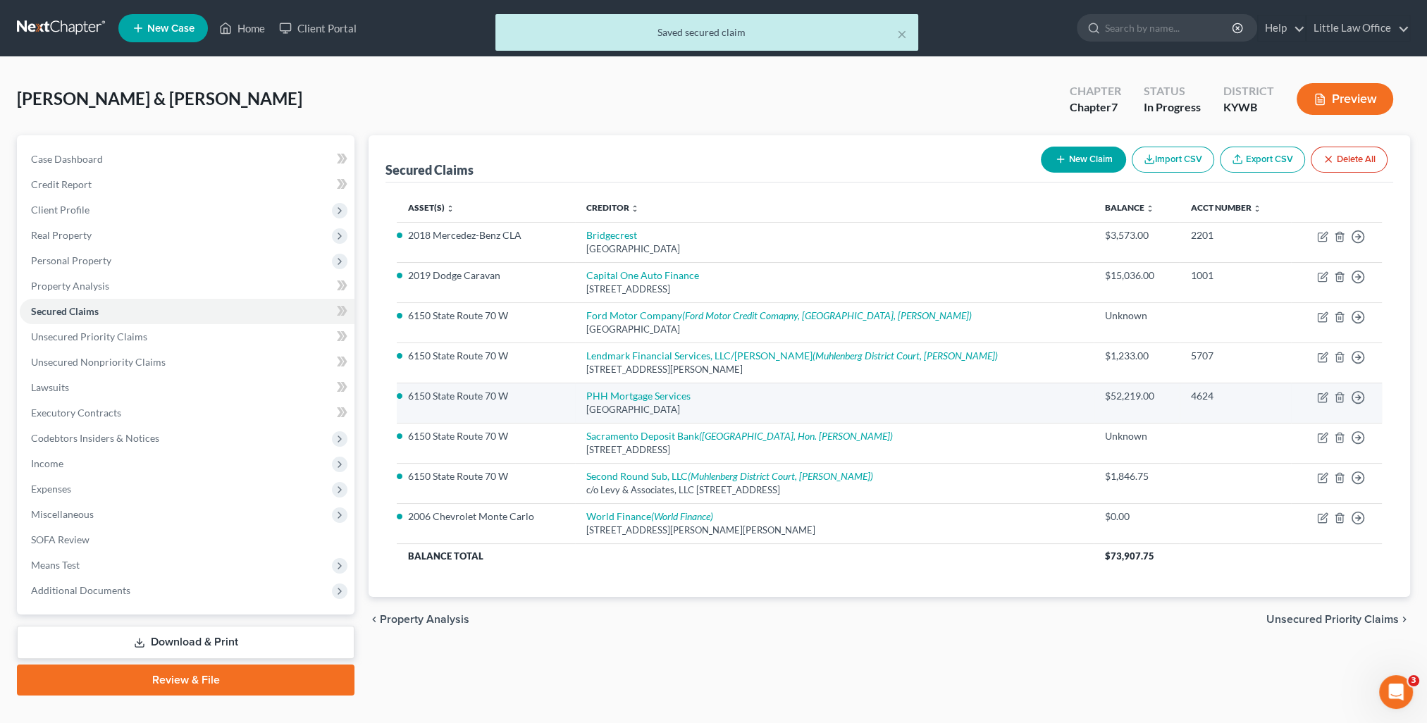
click at [1322, 390] on td "Move to E Move to F Move to G Move to Notice Only" at bounding box center [1336, 403] width 91 height 40
click at [1322, 393] on icon "button" at bounding box center [1322, 397] width 11 height 11
select select "45"
select select "3"
select select "2"
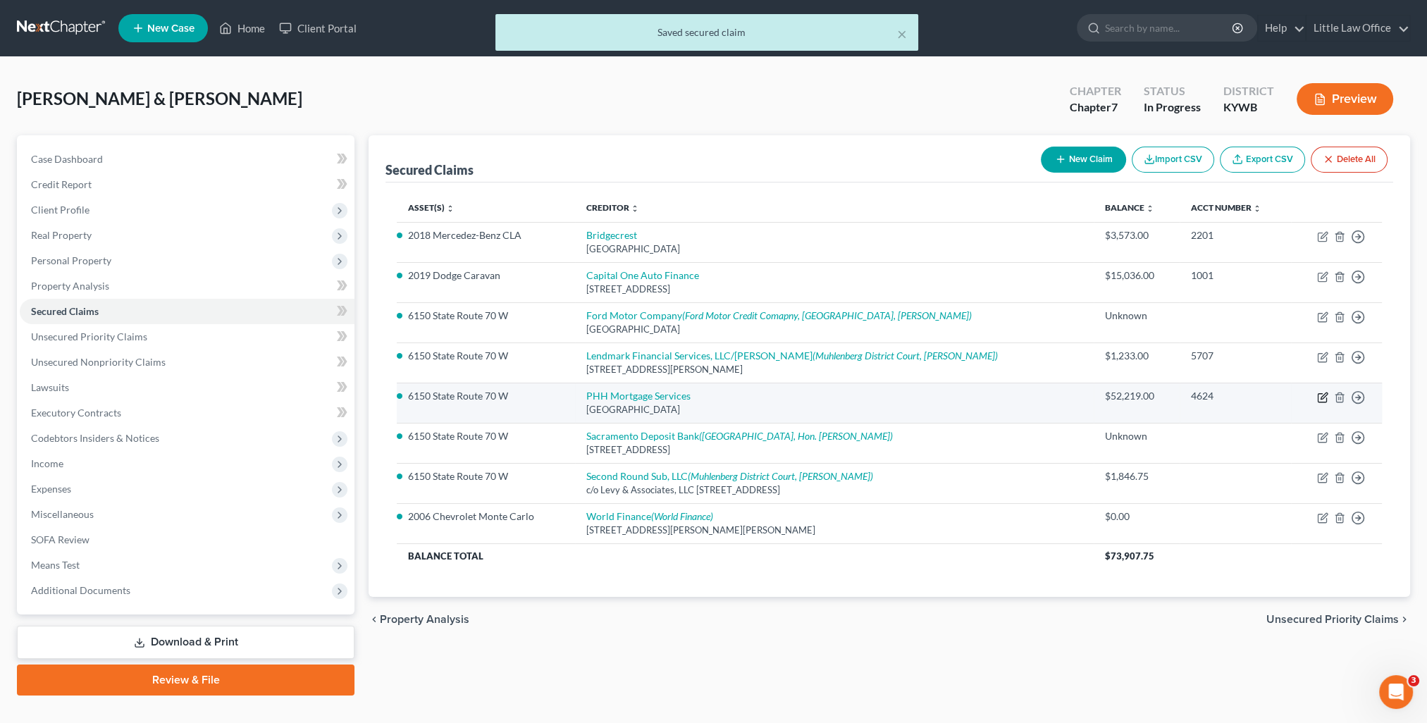
select select "1"
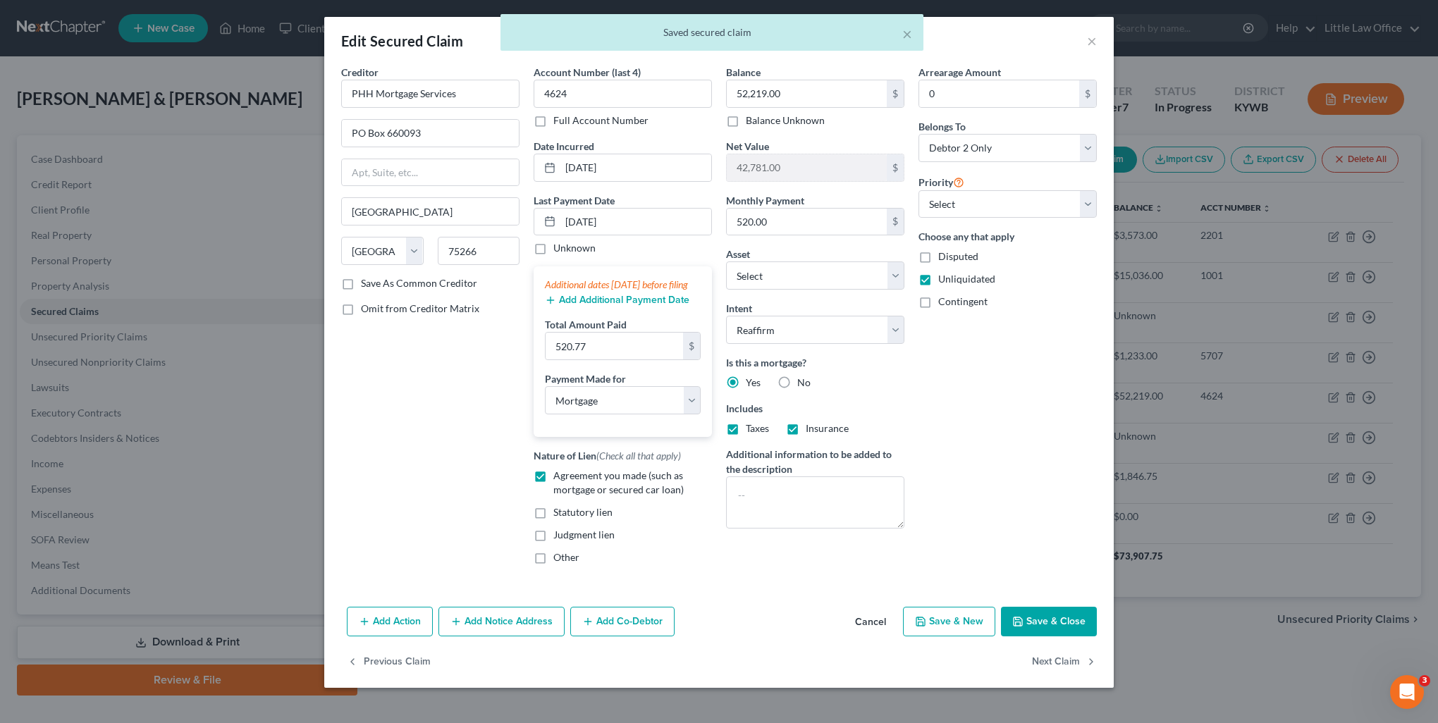
click at [600, 306] on button "Add Additional Payment Date" at bounding box center [617, 300] width 145 height 11
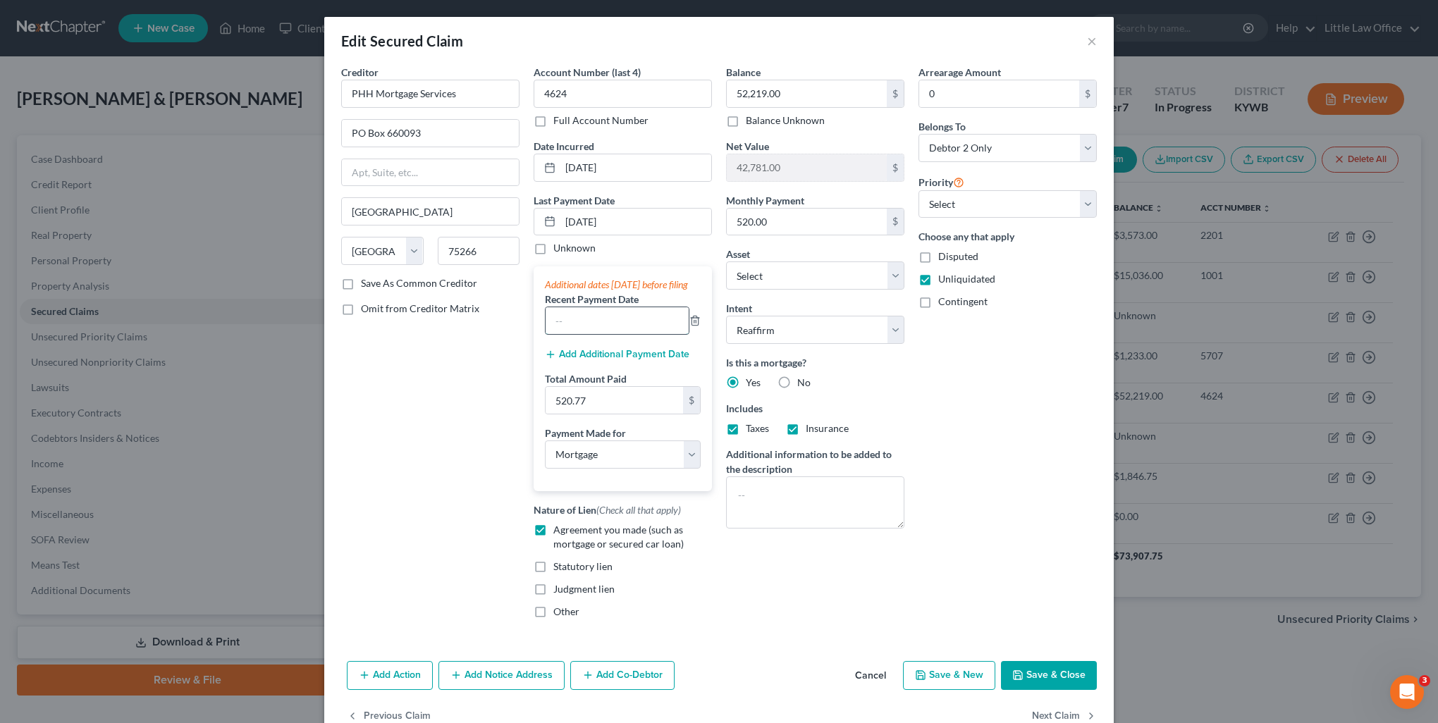
click at [604, 326] on input "text" at bounding box center [617, 320] width 143 height 27
type input "07/08/2025"
click at [623, 405] on input "520.77" at bounding box center [614, 400] width 137 height 27
type input "1,046.54"
click at [1051, 691] on button "Save & Close" at bounding box center [1049, 676] width 96 height 30
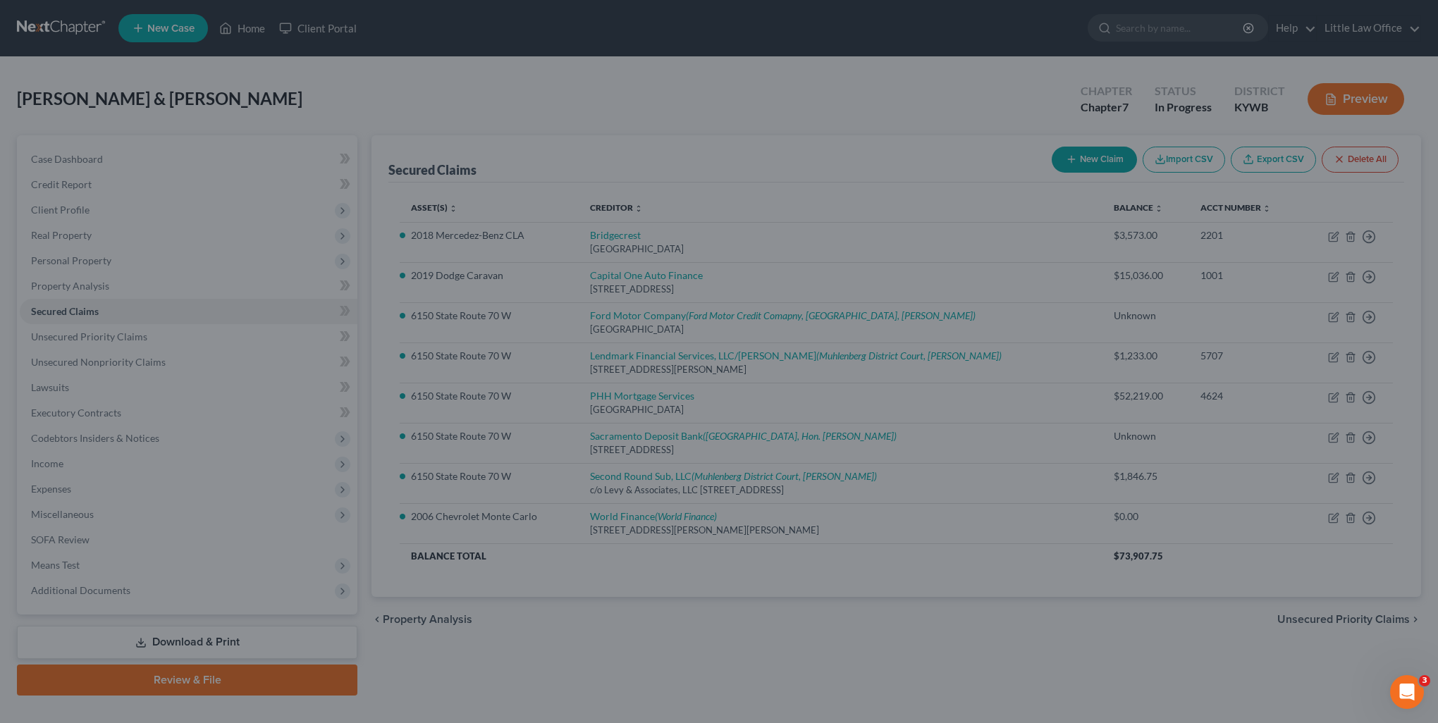
select select "2"
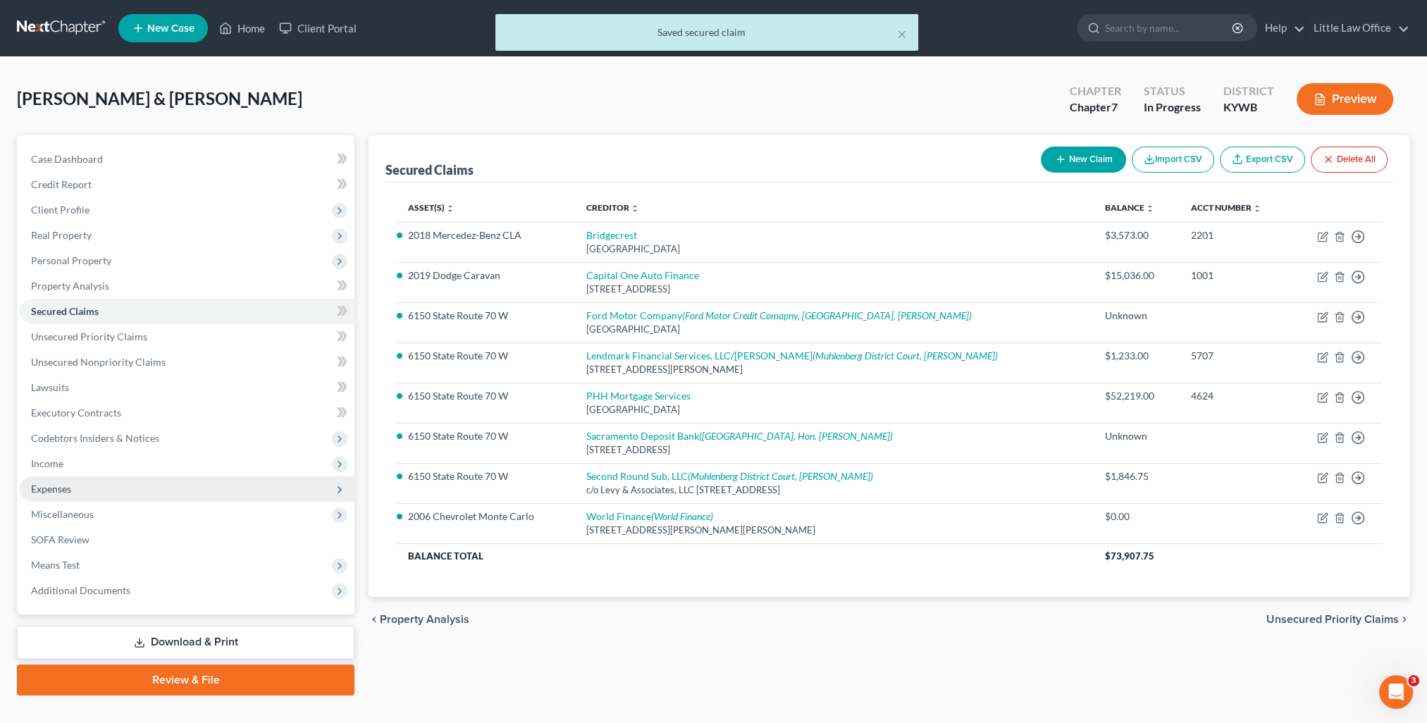
click at [66, 487] on span "Expenses" at bounding box center [51, 489] width 40 height 12
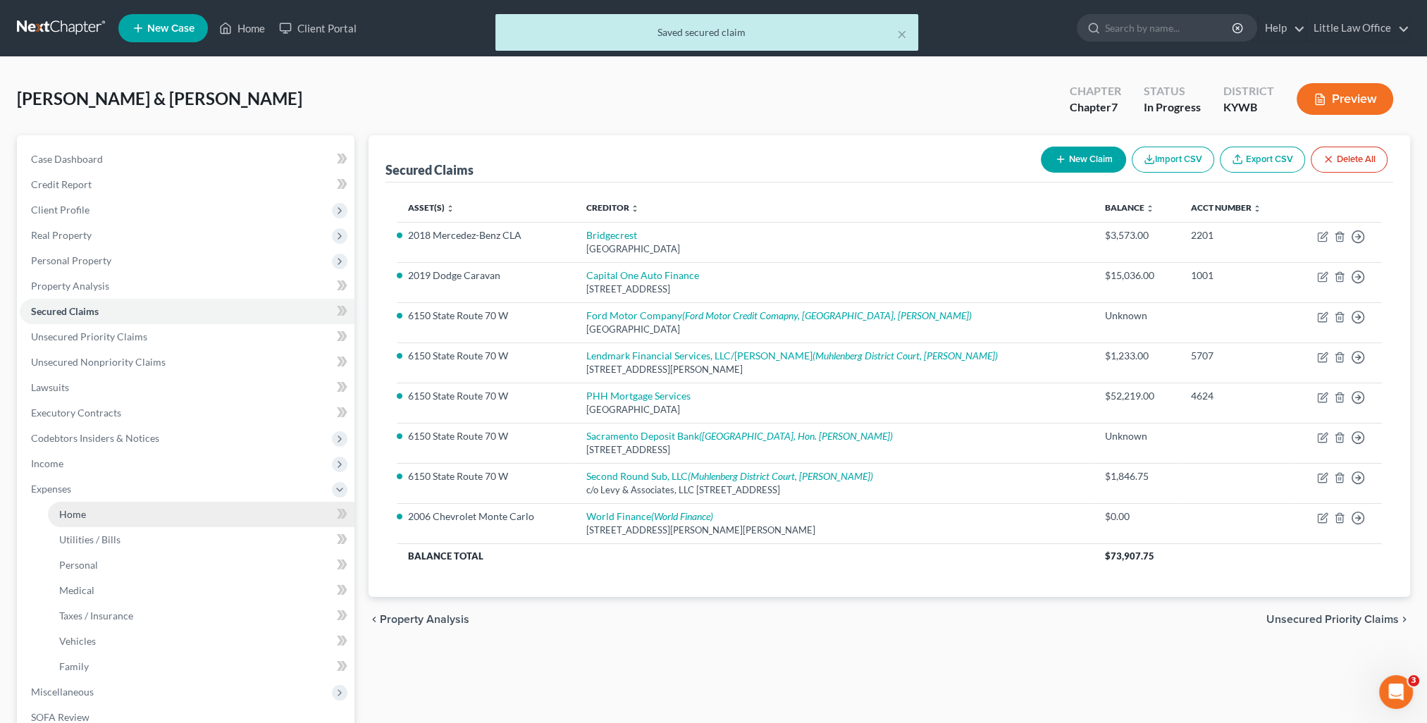
click at [84, 504] on link "Home" at bounding box center [201, 514] width 307 height 25
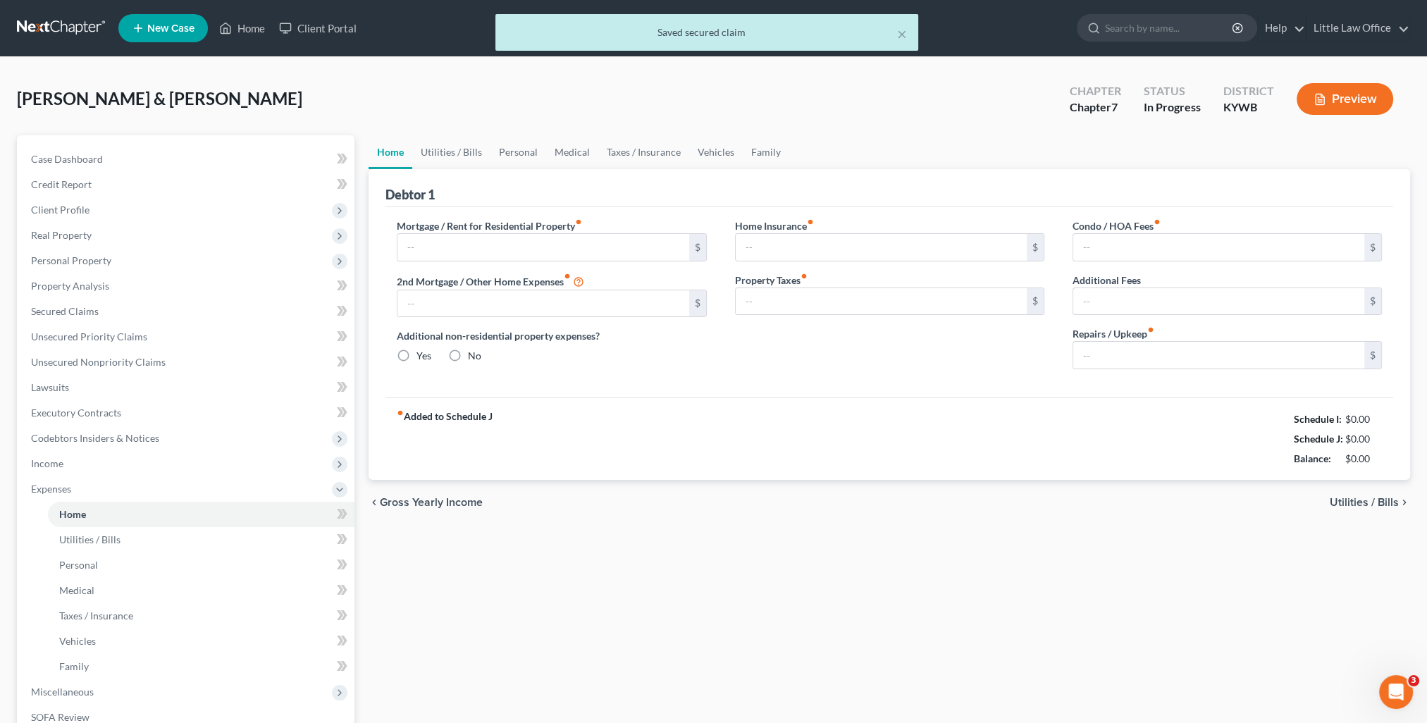
type input "555.00"
type input "0.00"
radio input "true"
type input "0.00"
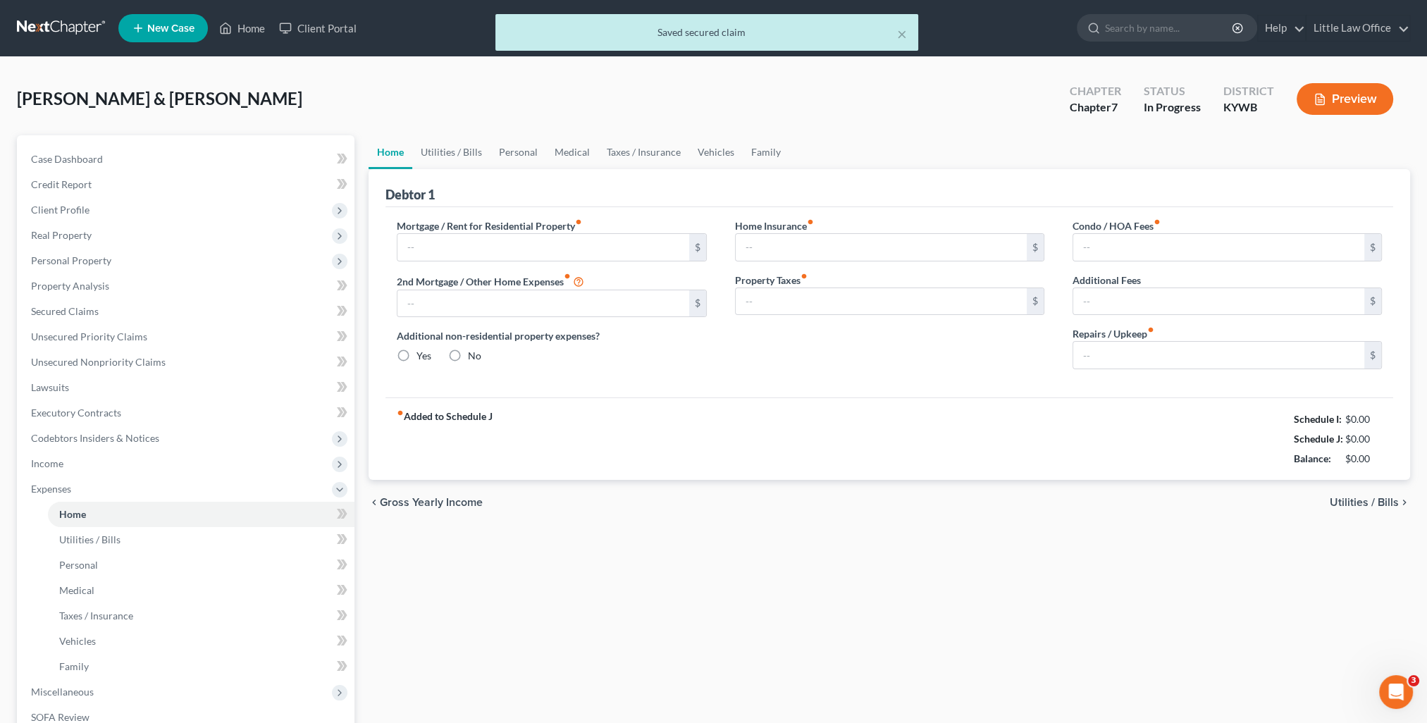
type input "0.00"
type input "100.00"
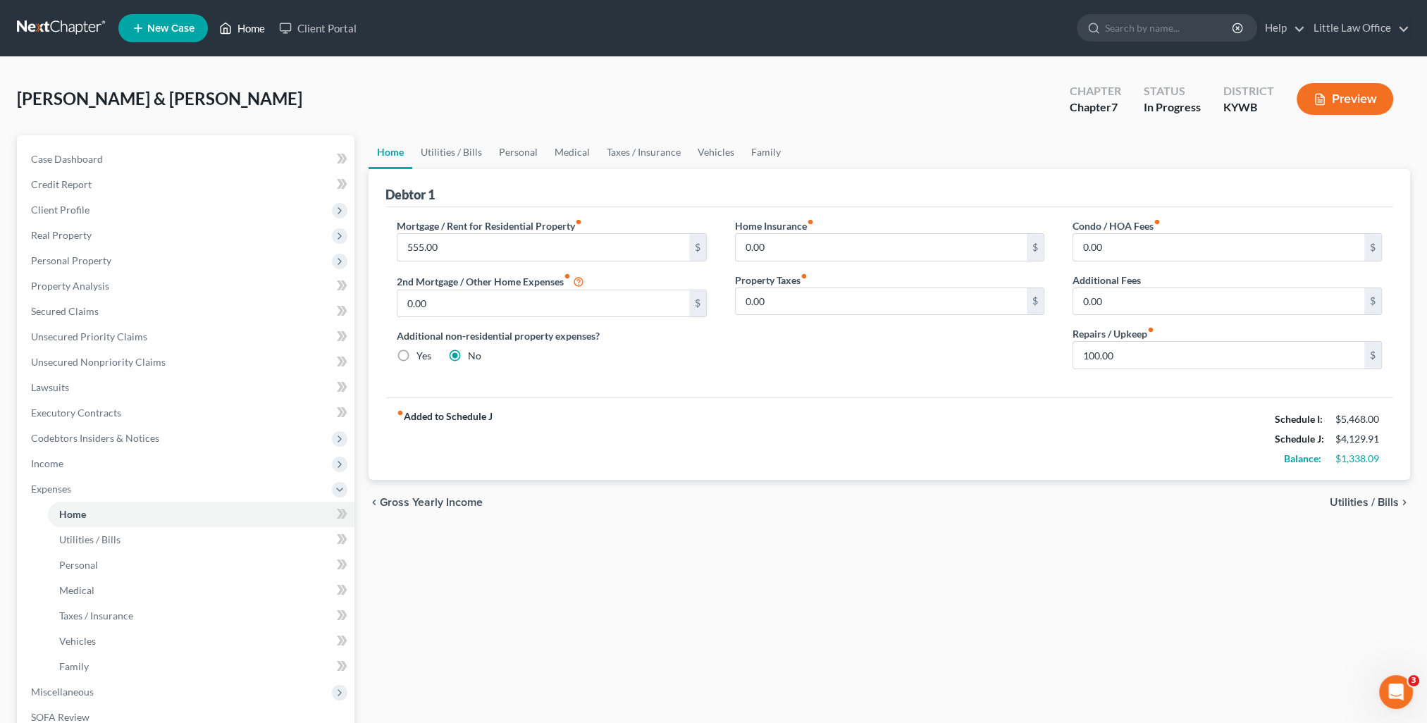
click at [241, 22] on link "Home" at bounding box center [242, 28] width 60 height 25
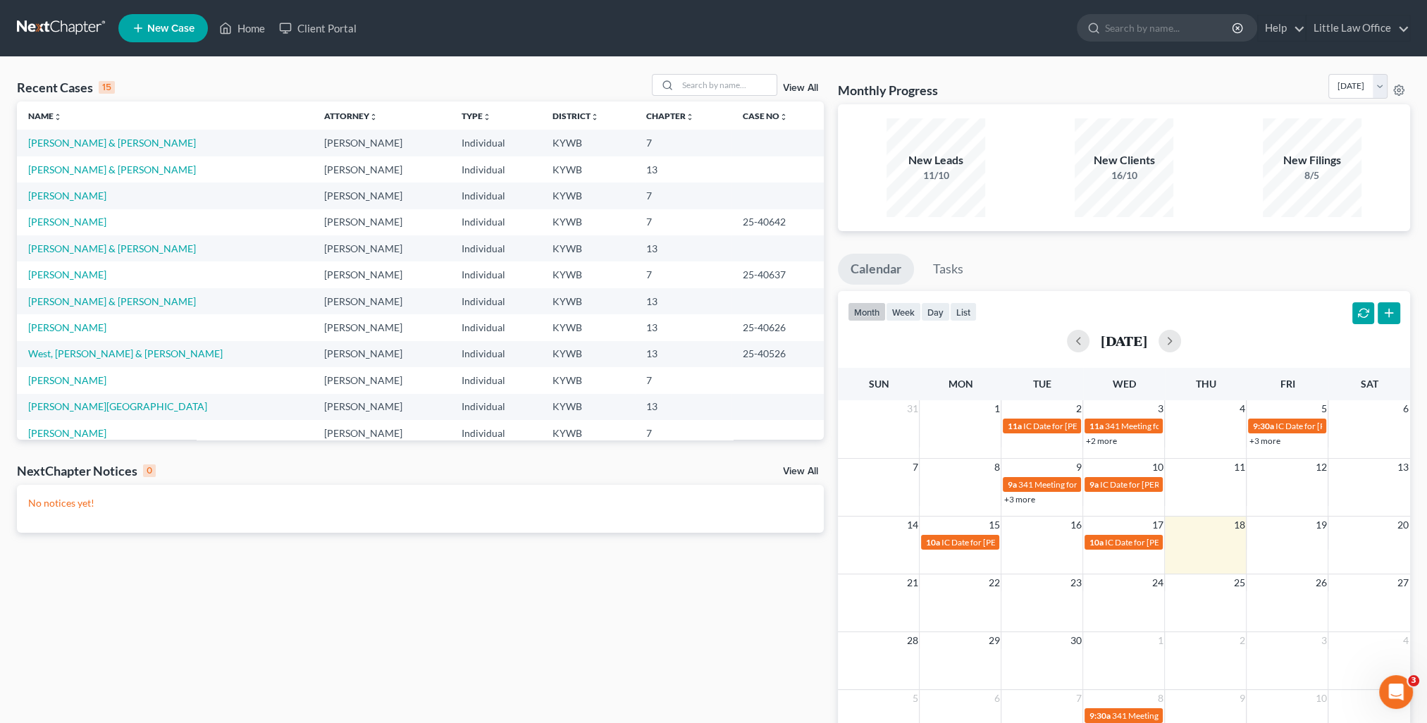
click at [99, 134] on td "[PERSON_NAME] & [PERSON_NAME]" at bounding box center [165, 143] width 296 height 26
click at [101, 139] on link "[PERSON_NAME] & [PERSON_NAME]" at bounding box center [112, 143] width 168 height 12
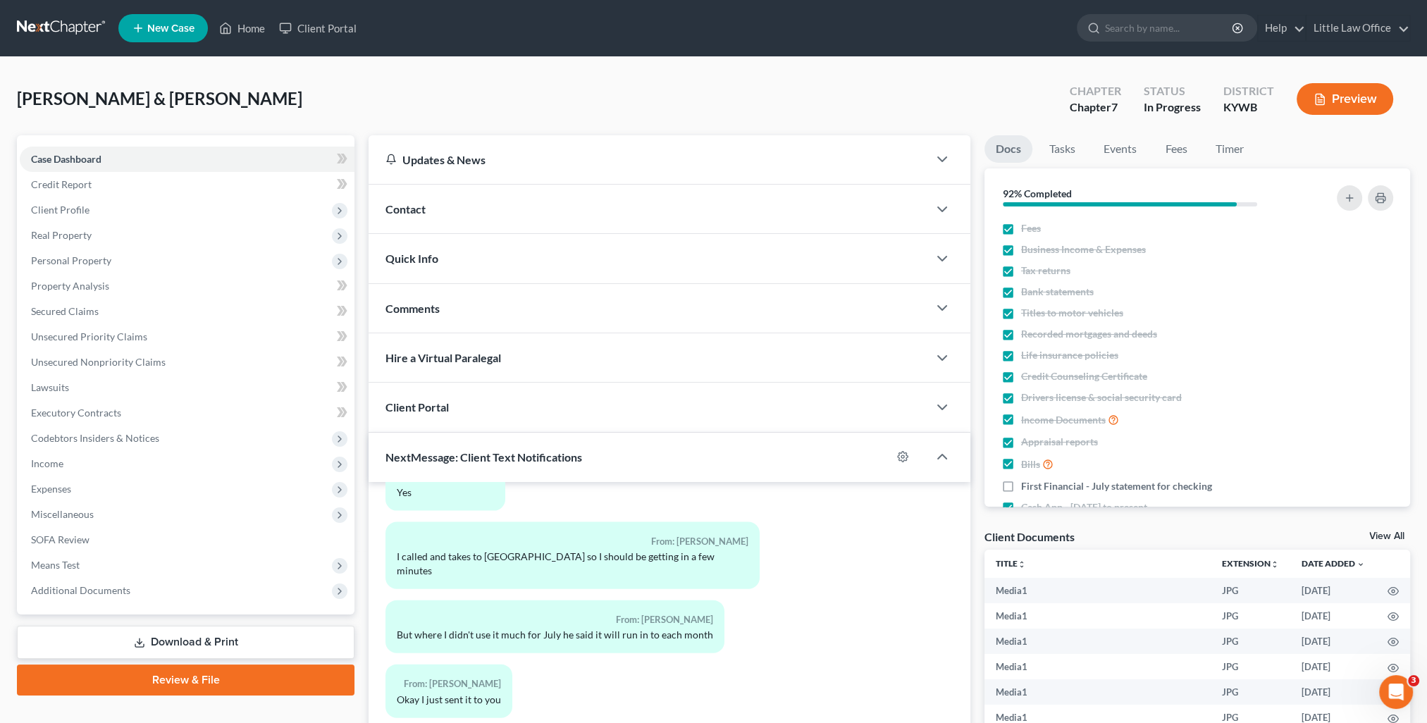
scroll to position [183, 0]
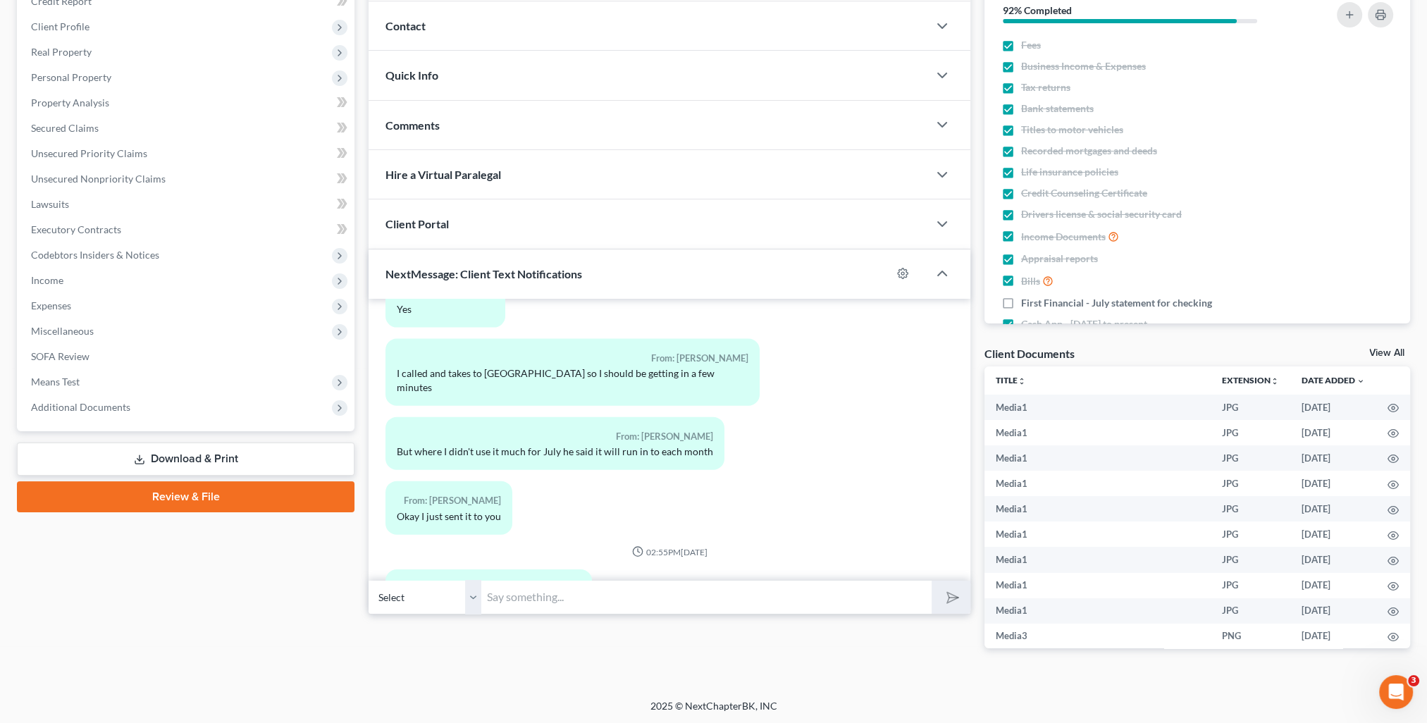
click at [586, 595] on input "text" at bounding box center [706, 597] width 450 height 35
type input "I received it! Thank you! Marcus will review and then I will file it. I'll let …"
click at [932, 581] on button "submit" at bounding box center [951, 597] width 39 height 33
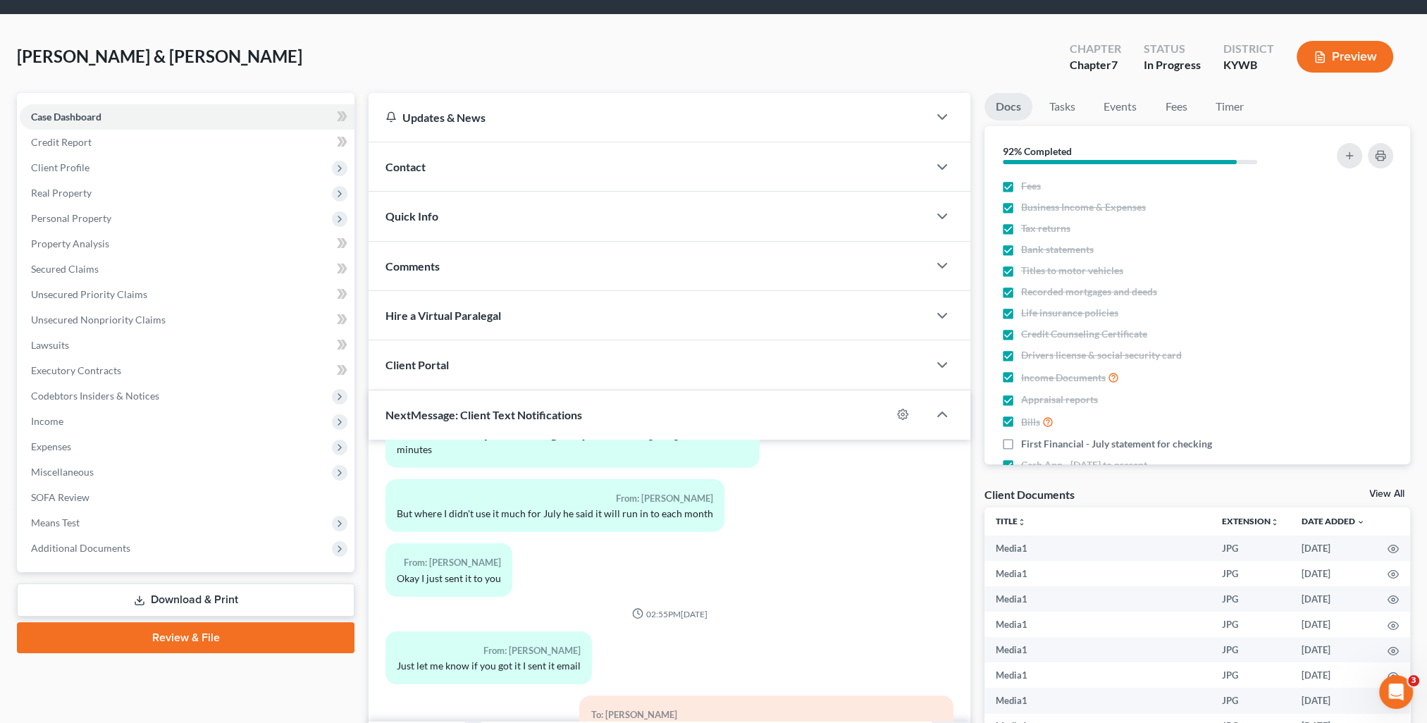
scroll to position [0, 0]
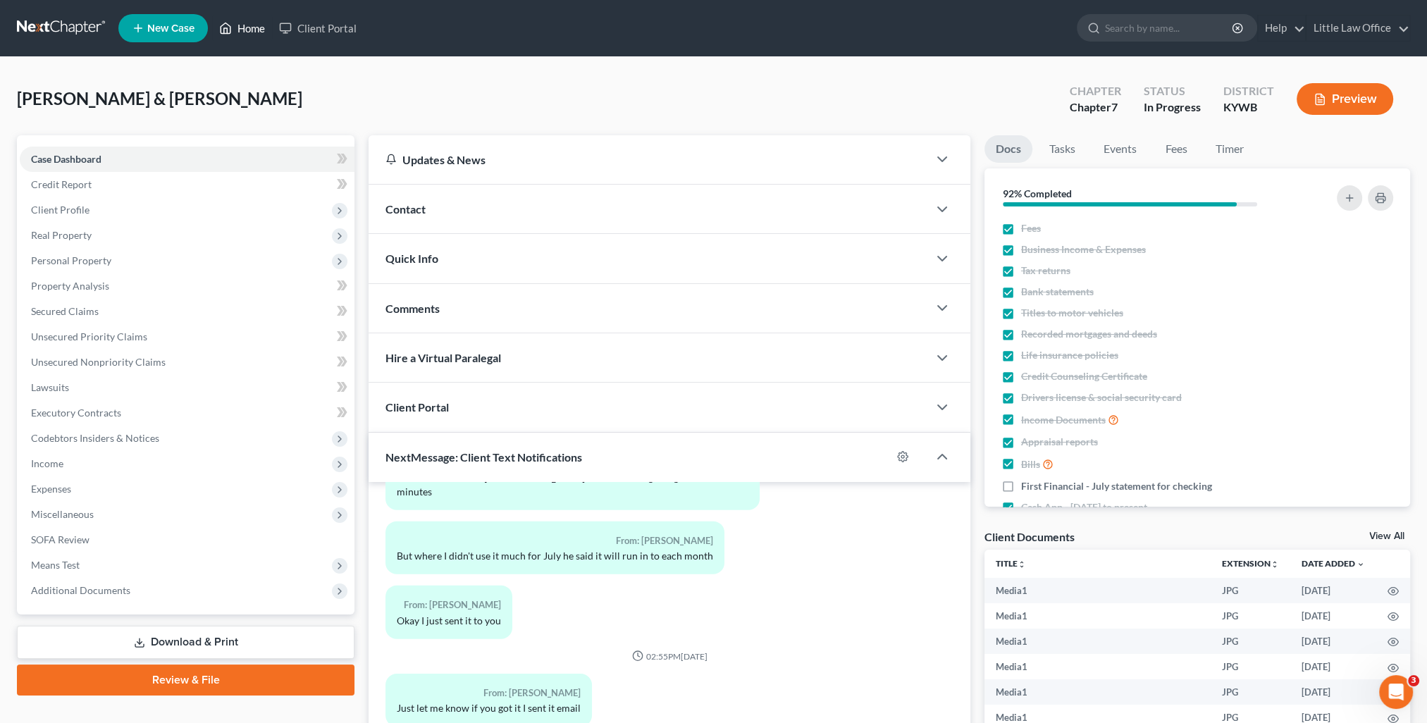
click at [254, 30] on link "Home" at bounding box center [242, 28] width 60 height 25
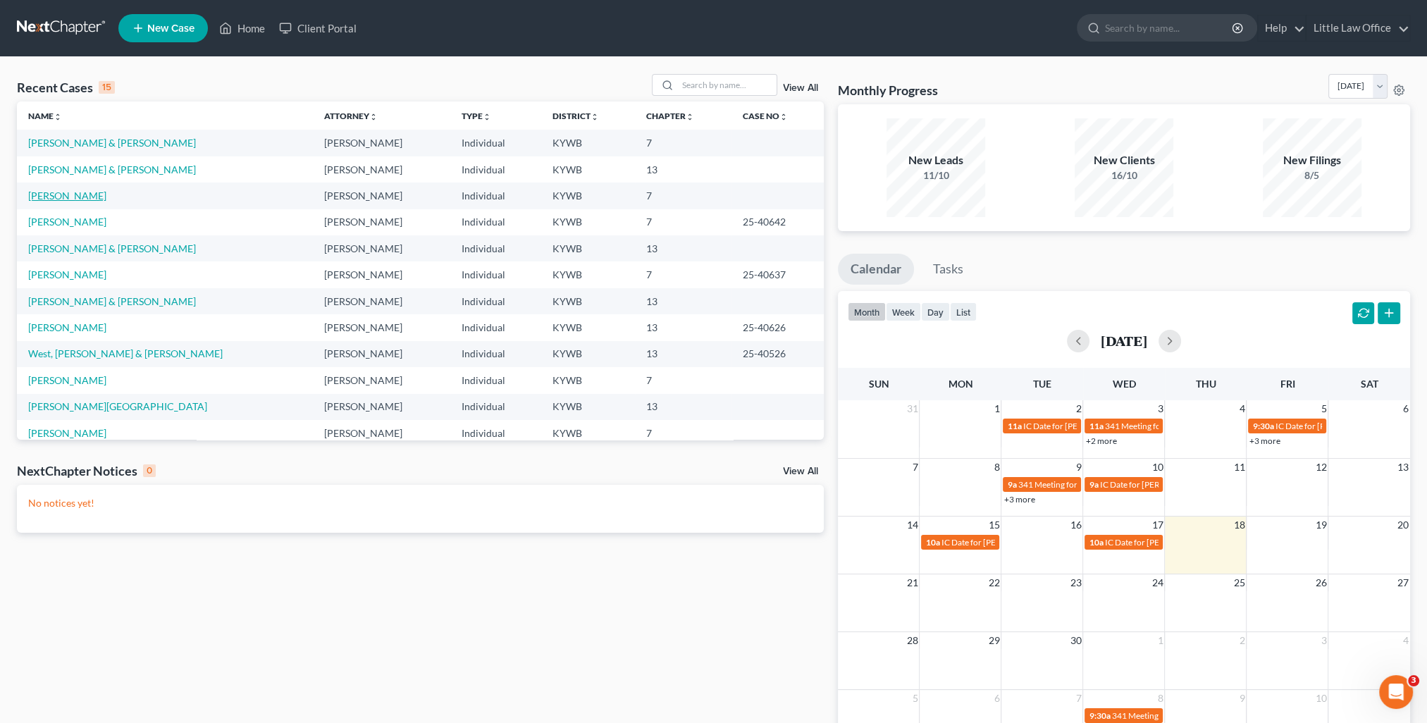
click at [78, 195] on link "[PERSON_NAME]" at bounding box center [67, 196] width 78 height 12
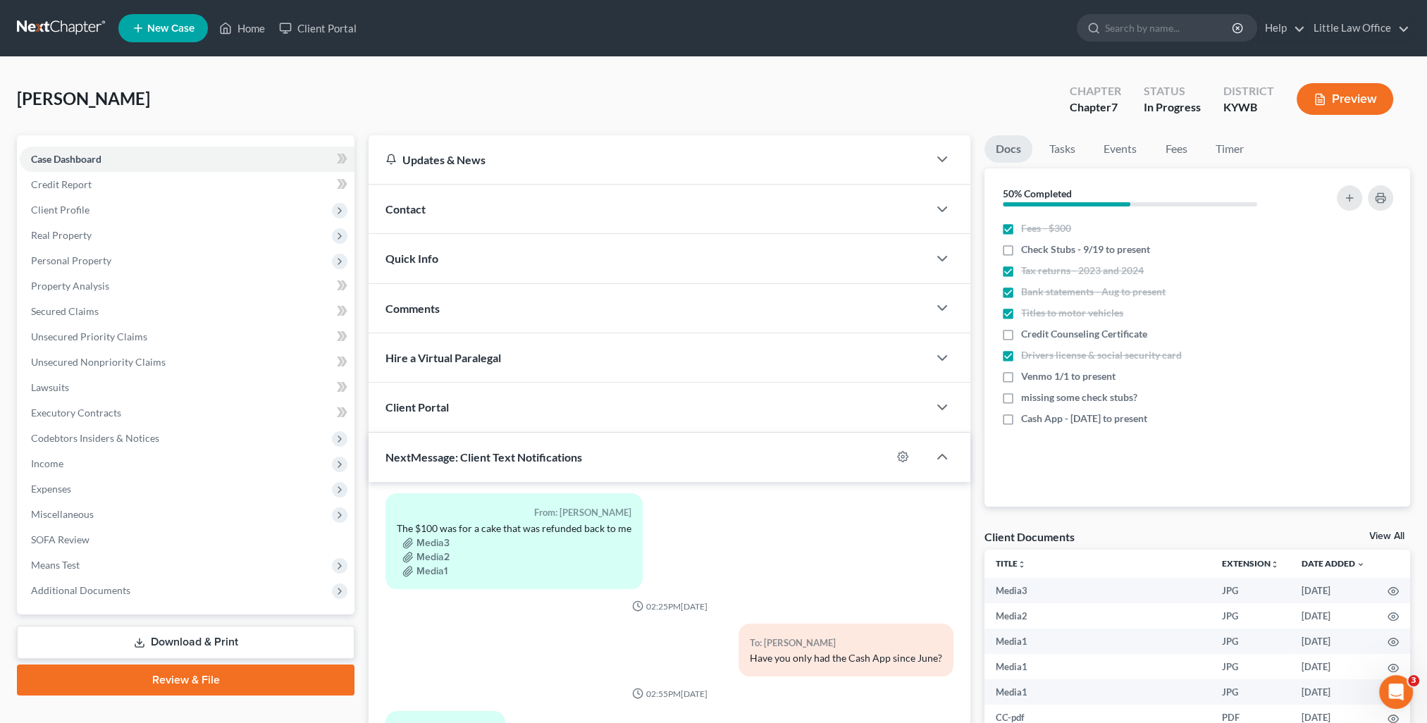
scroll to position [70, 0]
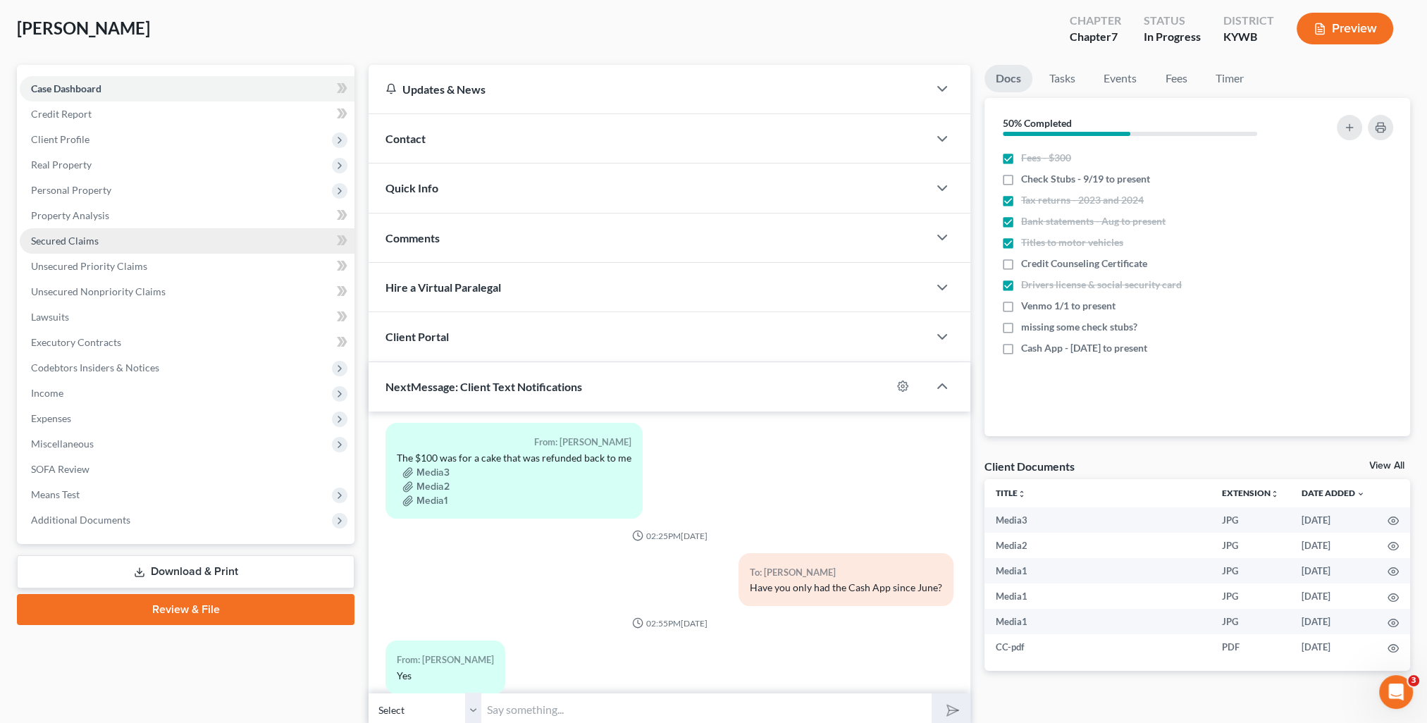
click at [77, 247] on link "Secured Claims" at bounding box center [187, 240] width 335 height 25
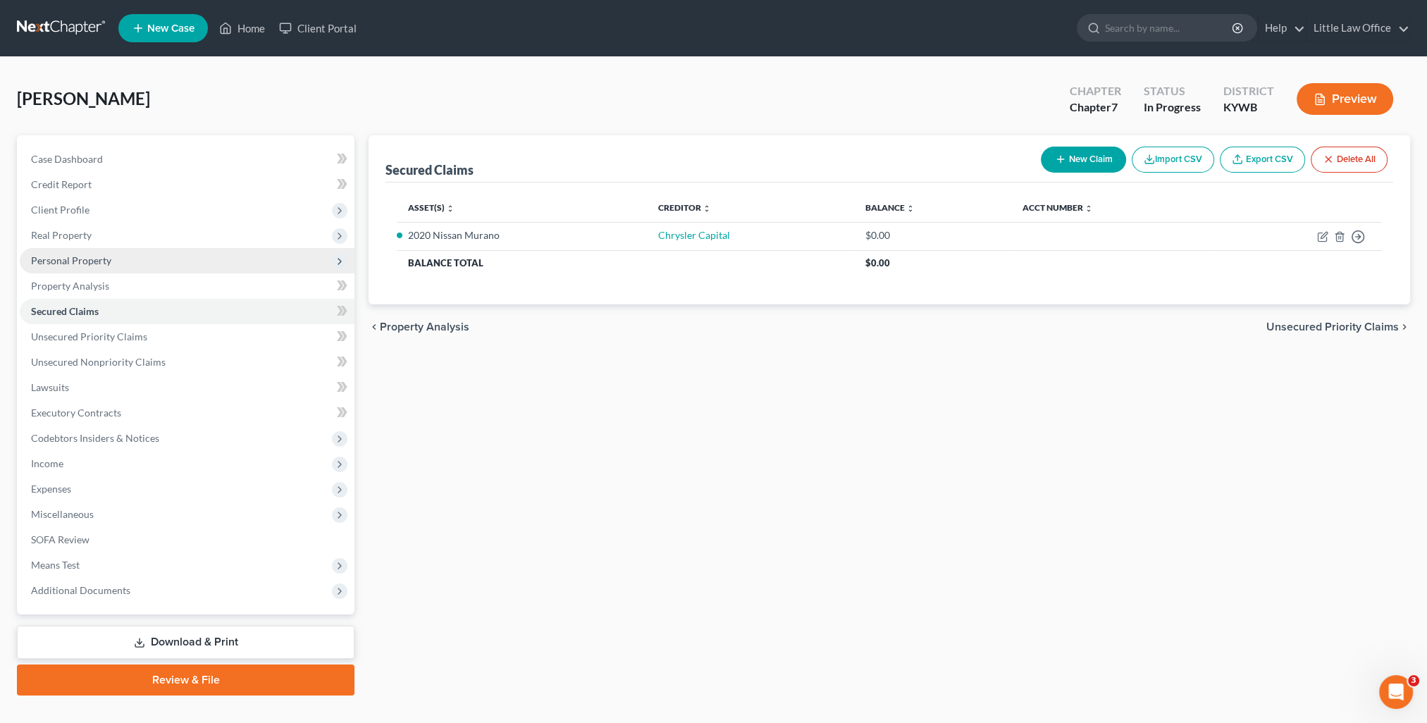
click at [62, 259] on span "Personal Property" at bounding box center [71, 260] width 80 height 12
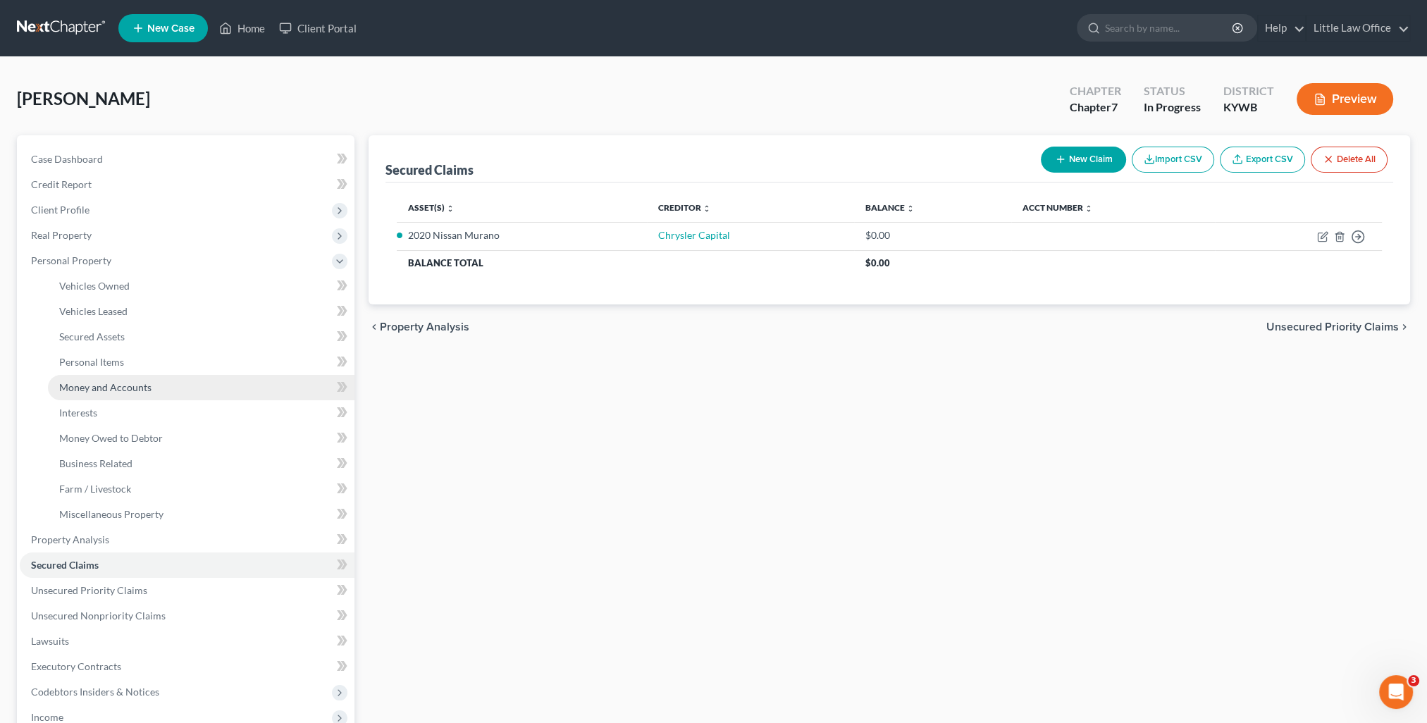
click at [121, 393] on link "Money and Accounts" at bounding box center [201, 387] width 307 height 25
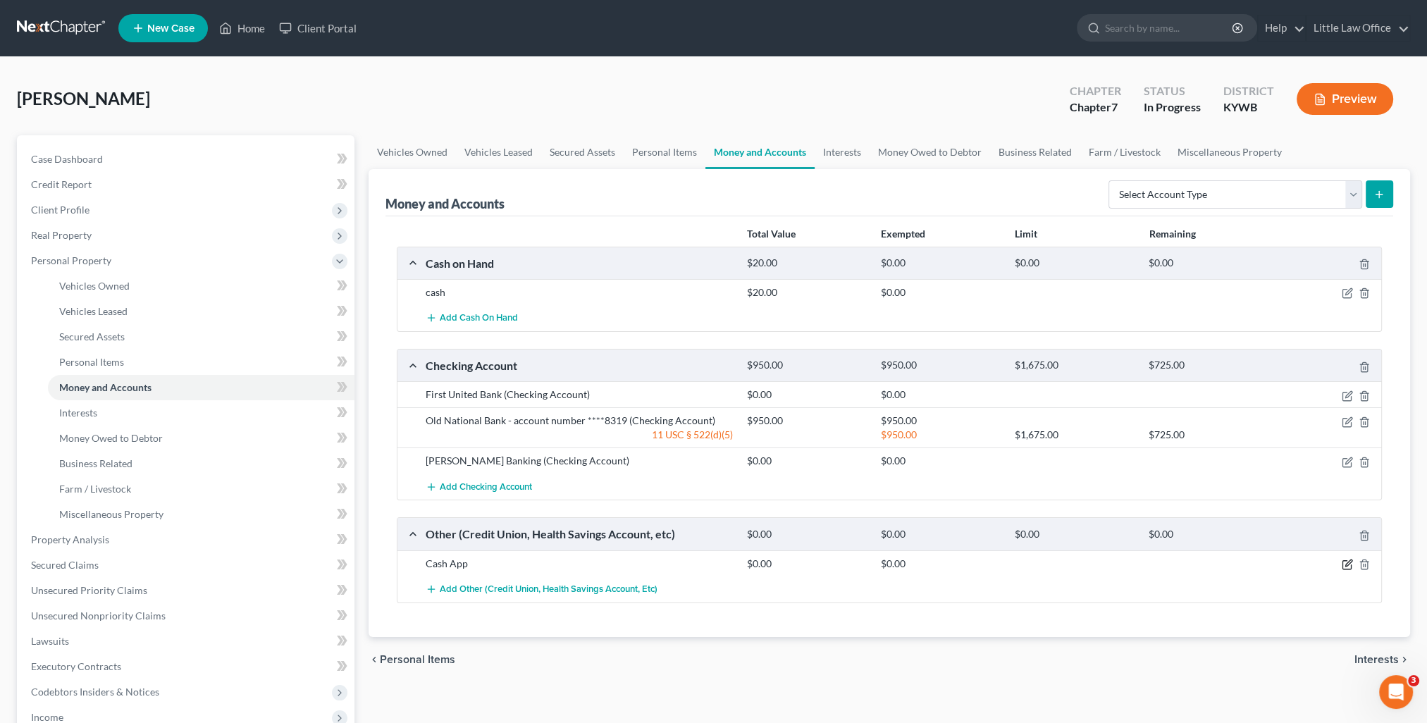
click at [1348, 563] on icon "button" at bounding box center [1349, 563] width 6 height 6
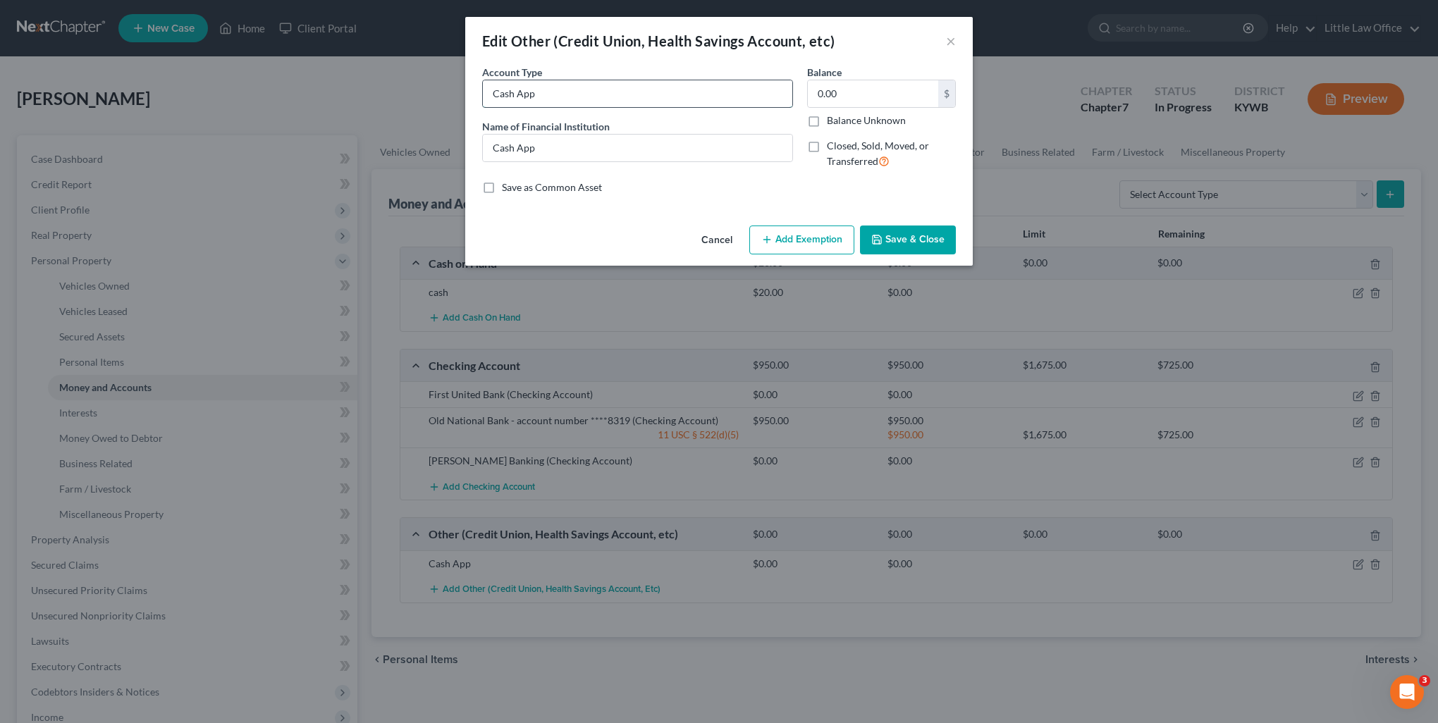
click at [561, 100] on input "Cash App" at bounding box center [637, 93] width 309 height 27
type input "Cash App - only had since June 2025"
click at [932, 233] on button "Save & Close" at bounding box center [908, 241] width 96 height 30
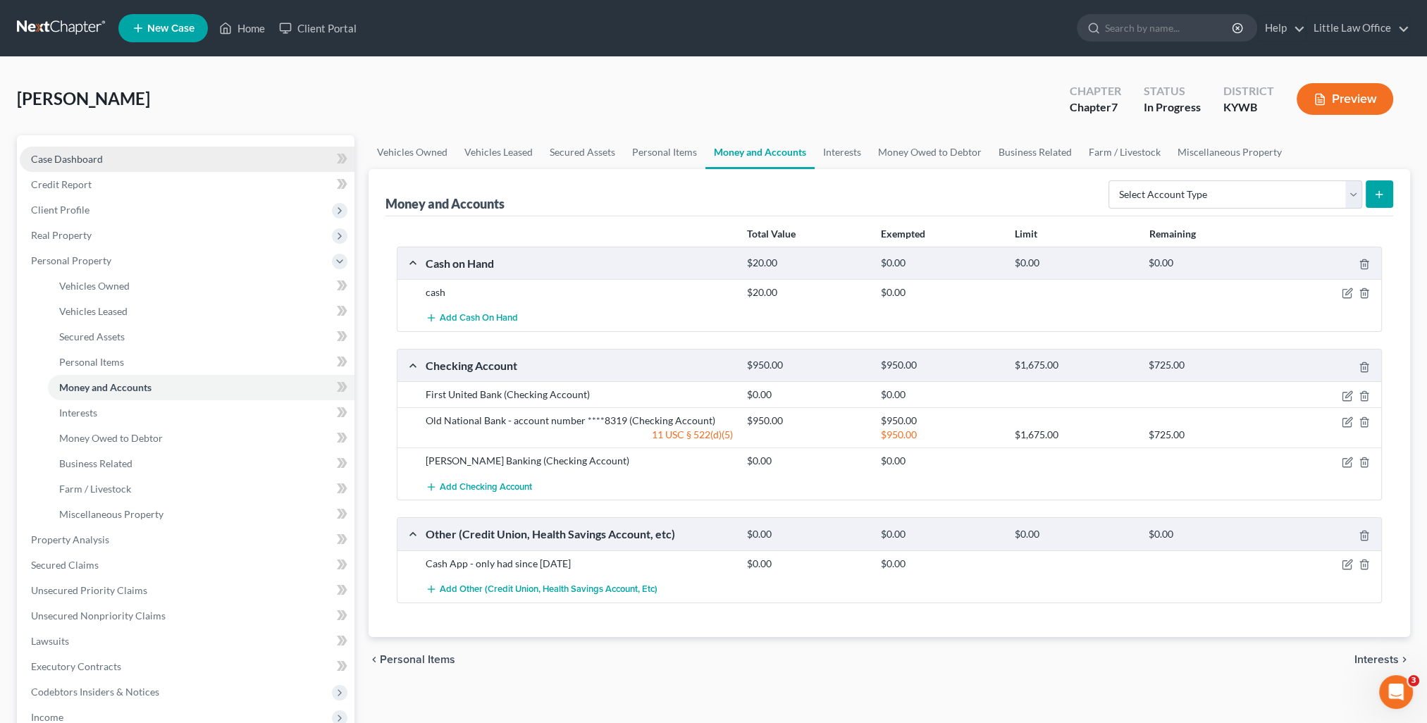
click at [48, 160] on span "Case Dashboard" at bounding box center [67, 159] width 72 height 12
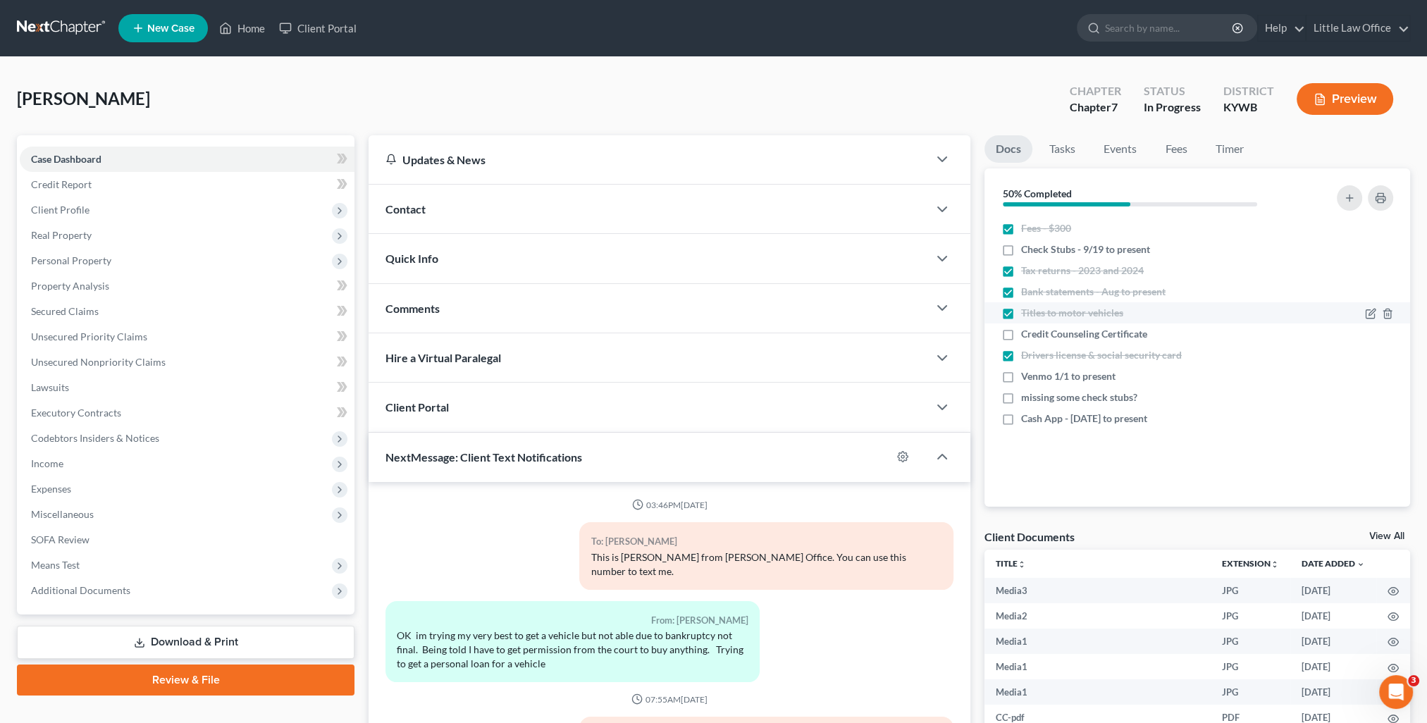
scroll to position [2259, 0]
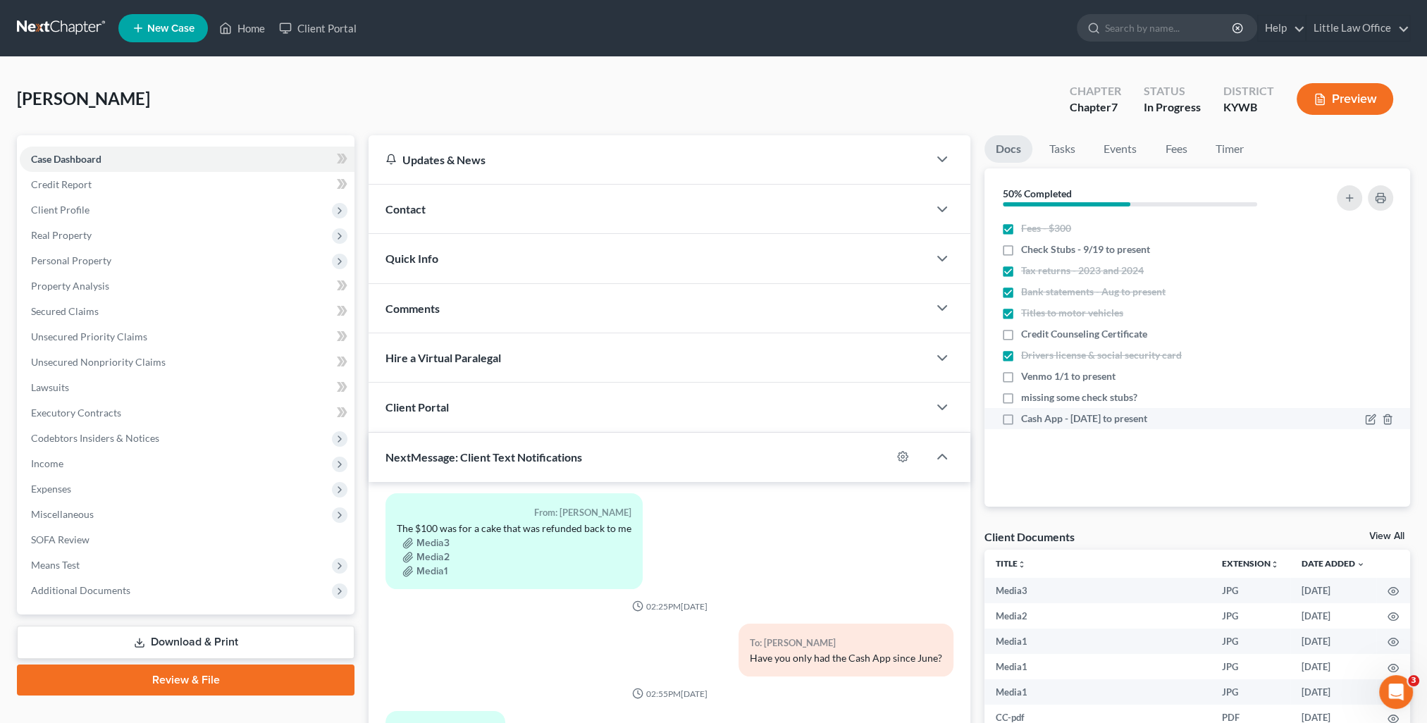
click at [1021, 422] on label "Cash App - [DATE] to present" at bounding box center [1084, 419] width 126 height 14
click at [1027, 421] on input "Cash App - [DATE] to present" at bounding box center [1031, 416] width 9 height 9
click at [1021, 422] on label "Cash App - [DATE] to present" at bounding box center [1084, 419] width 126 height 14
click at [1027, 421] on input "Cash App - [DATE] to present" at bounding box center [1031, 416] width 9 height 9
checkbox input "false"
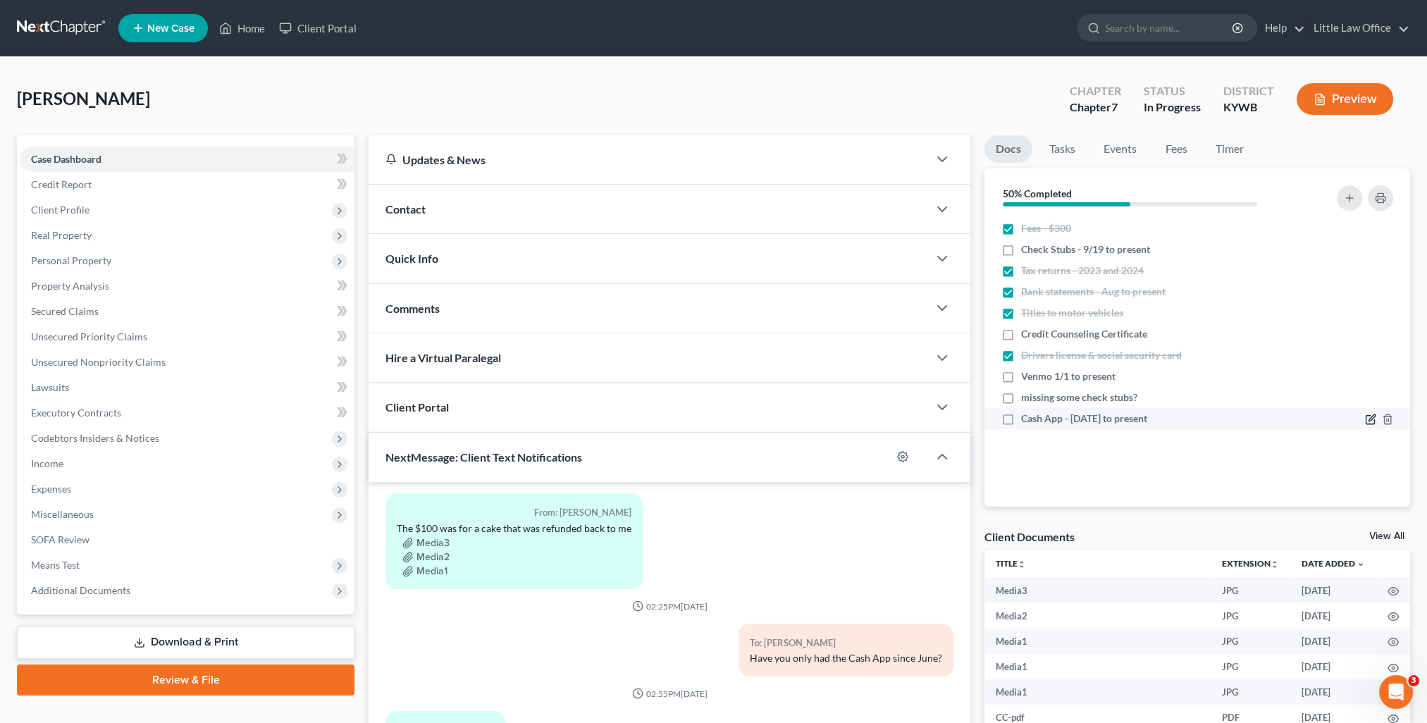
click at [1371, 422] on icon "button" at bounding box center [1370, 419] width 11 height 11
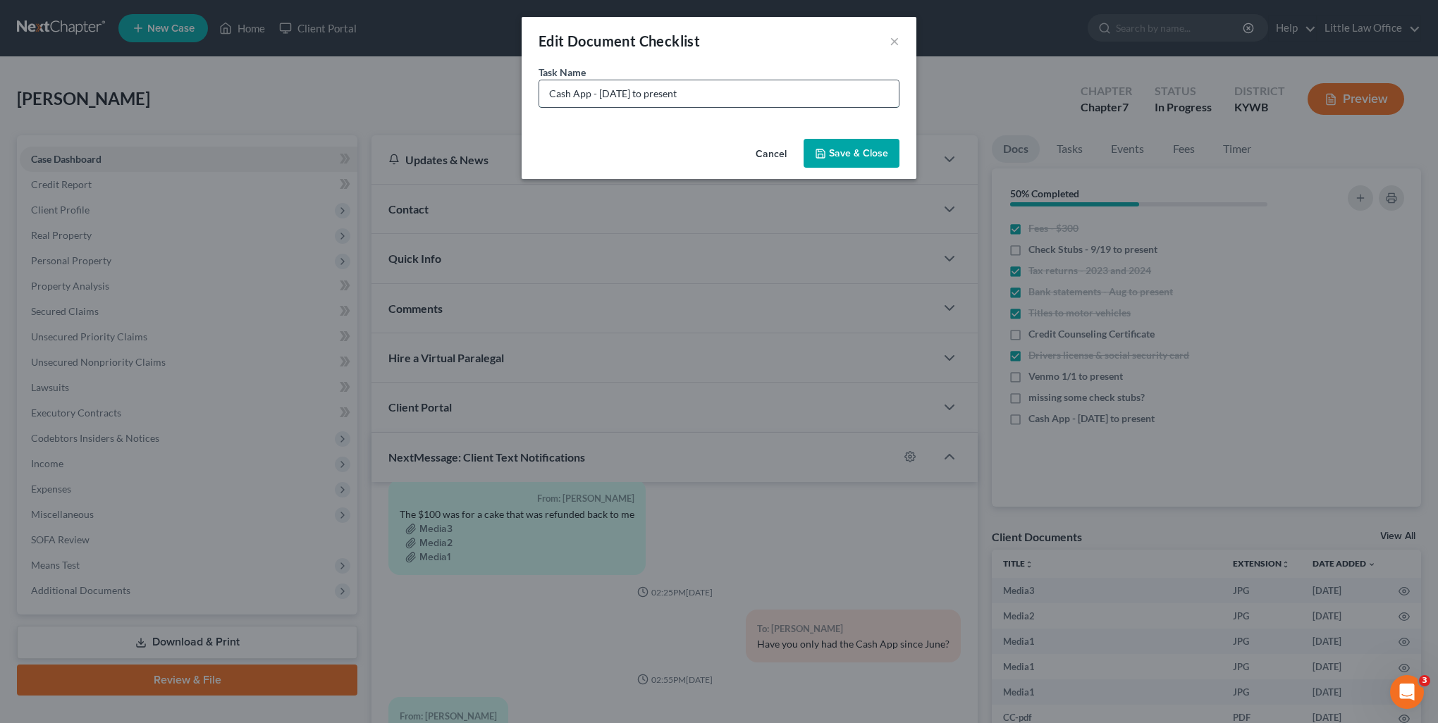
click at [603, 100] on input "Cash App - [DATE] to present" at bounding box center [719, 93] width 360 height 27
type input "Cash App - 6/1/25 to present"
click at [842, 145] on button "Save & Close" at bounding box center [852, 154] width 96 height 30
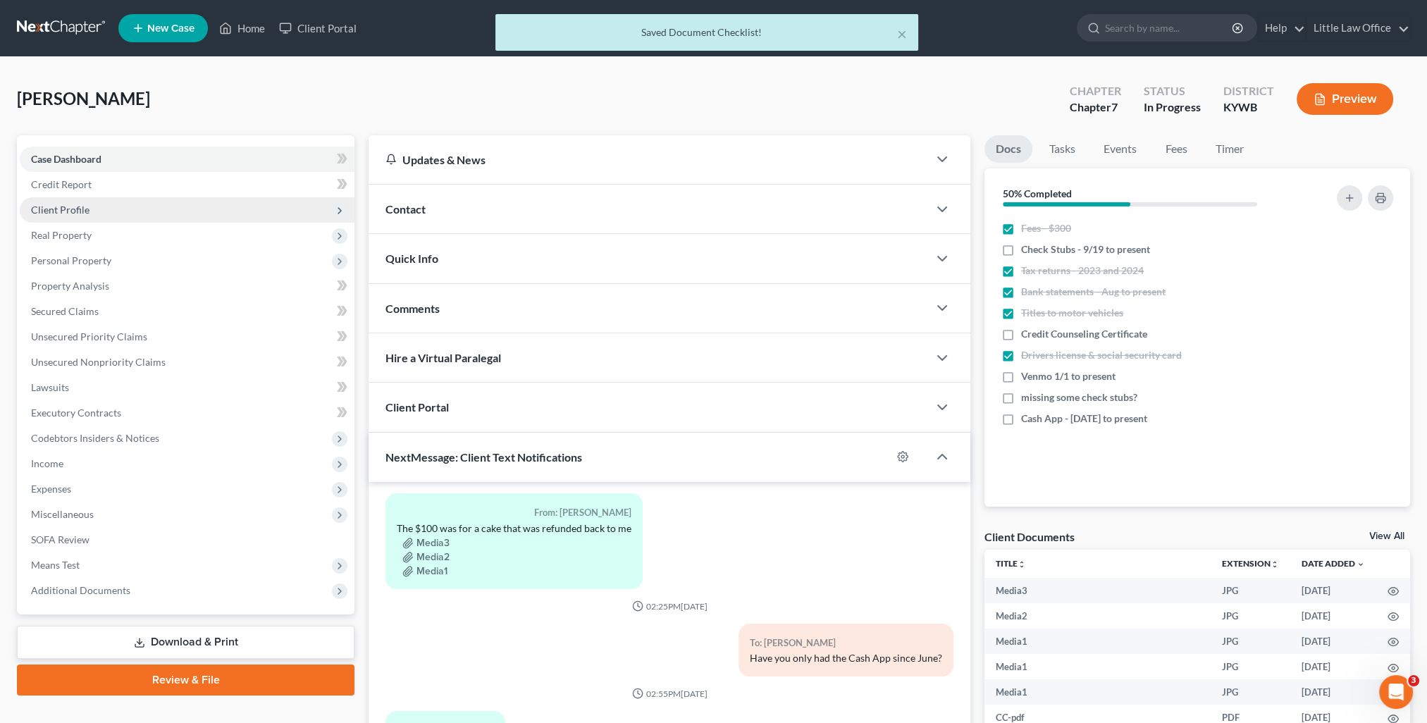
click at [87, 215] on span "Client Profile" at bounding box center [60, 210] width 59 height 12
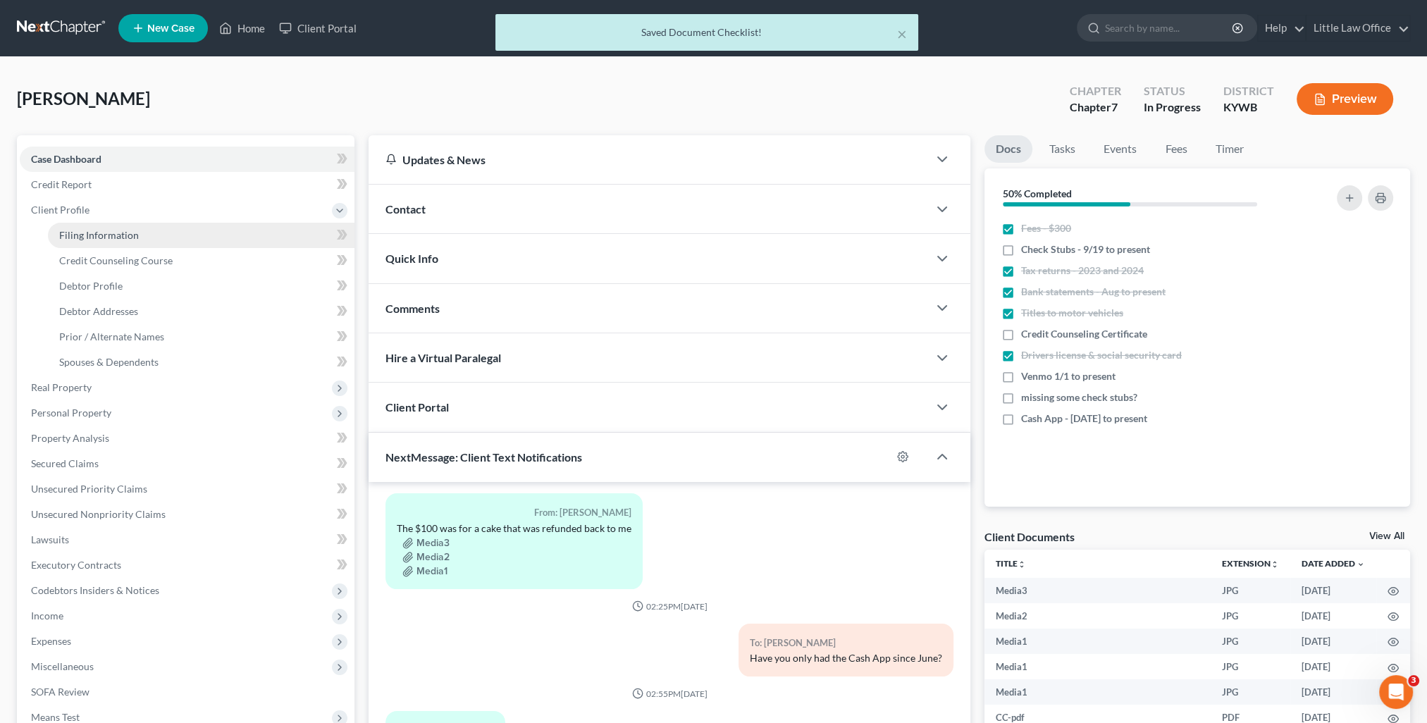
click at [141, 247] on link "Filing Information" at bounding box center [201, 235] width 307 height 25
select select "1"
select select "0"
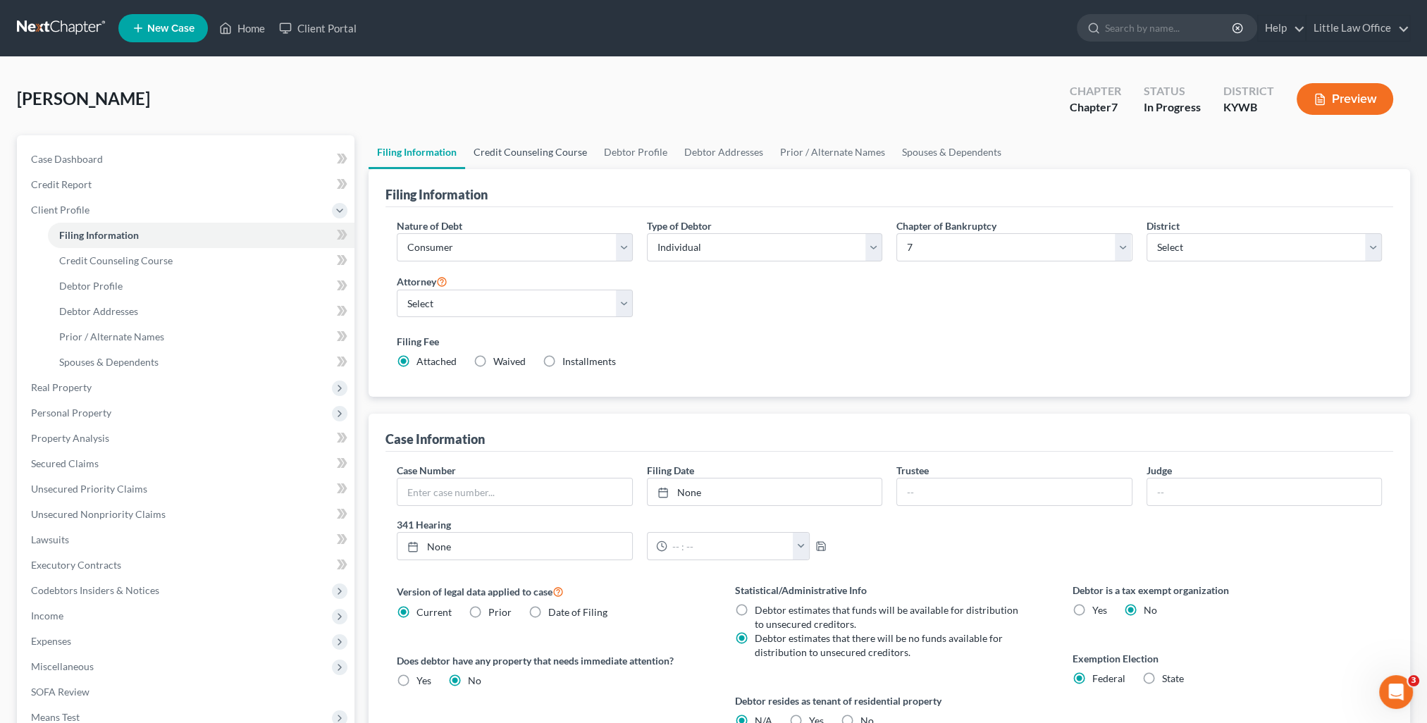
click at [524, 153] on link "Credit Counseling Course" at bounding box center [530, 152] width 130 height 34
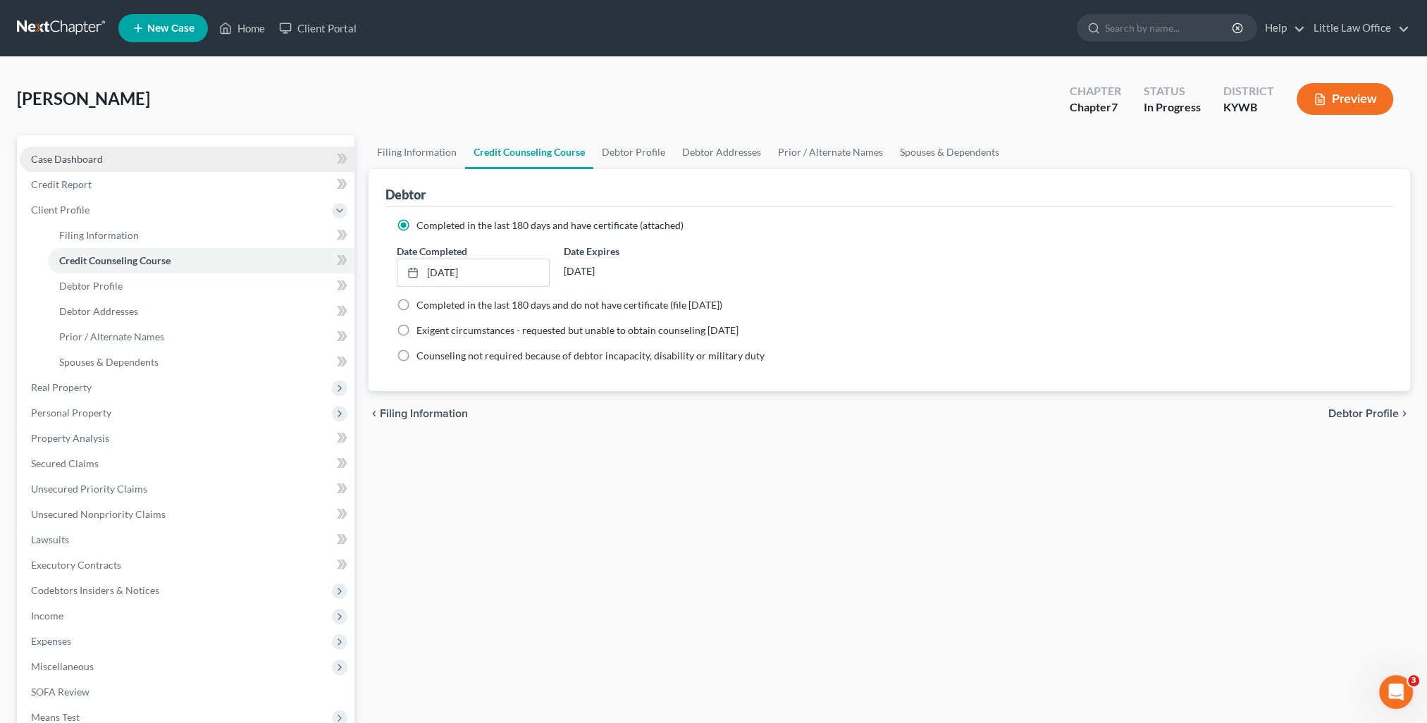
click at [92, 159] on span "Case Dashboard" at bounding box center [67, 159] width 72 height 12
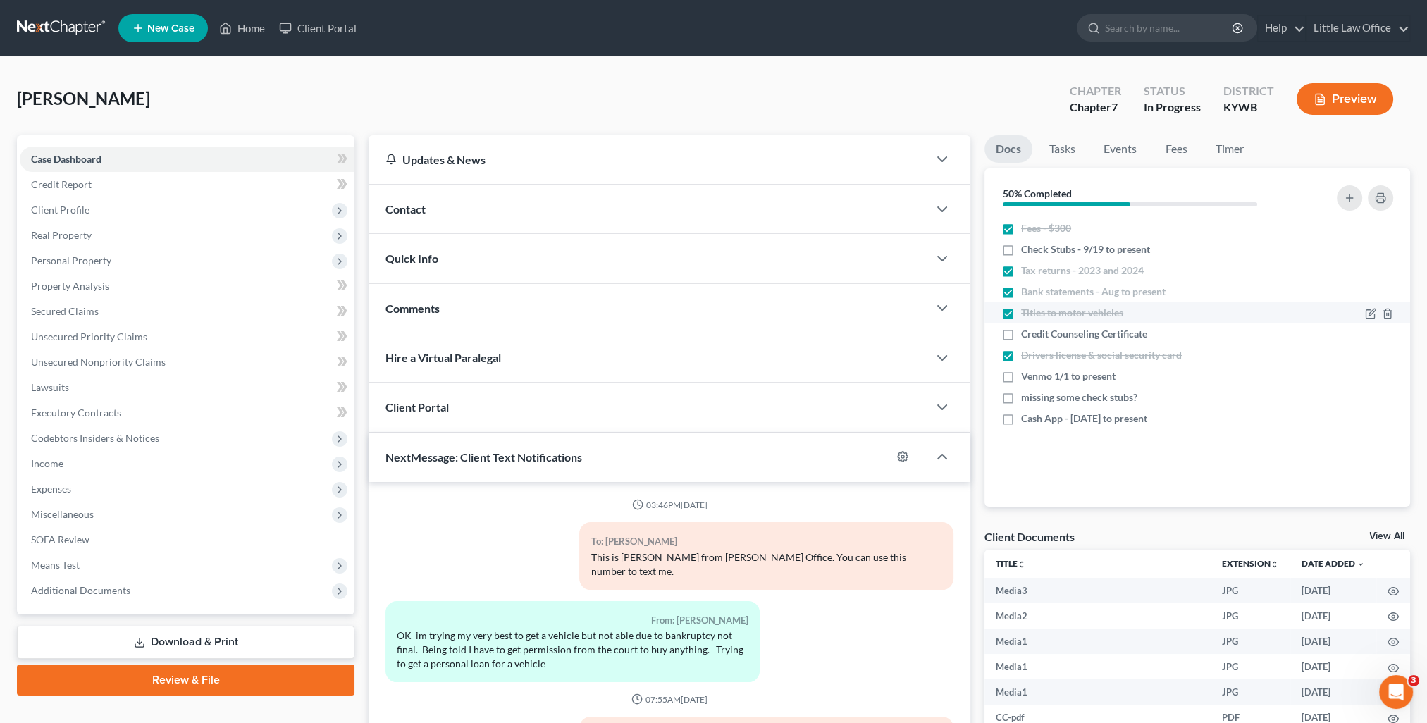
scroll to position [2259, 0]
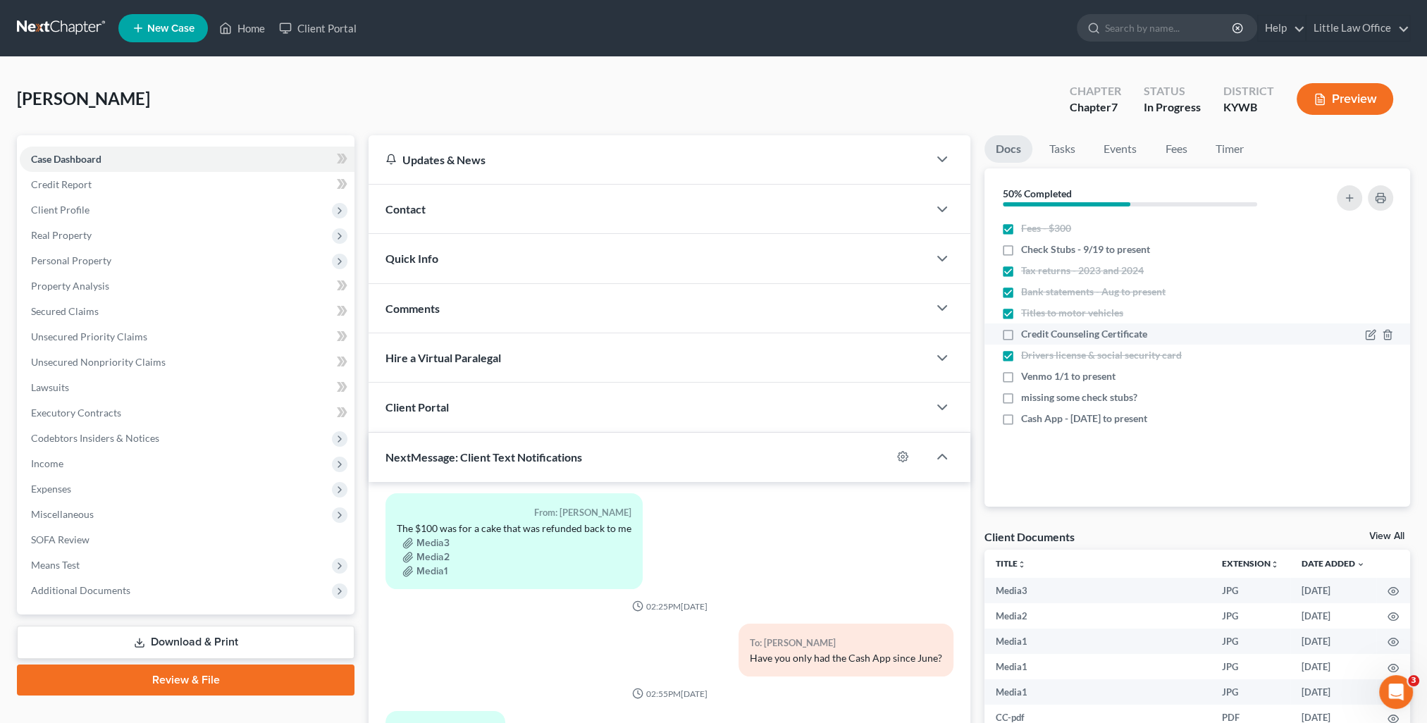
click at [1021, 331] on label "Credit Counseling Certificate" at bounding box center [1084, 334] width 126 height 14
click at [1027, 331] on input "Credit Counseling Certificate" at bounding box center [1031, 331] width 9 height 9
checkbox input "true"
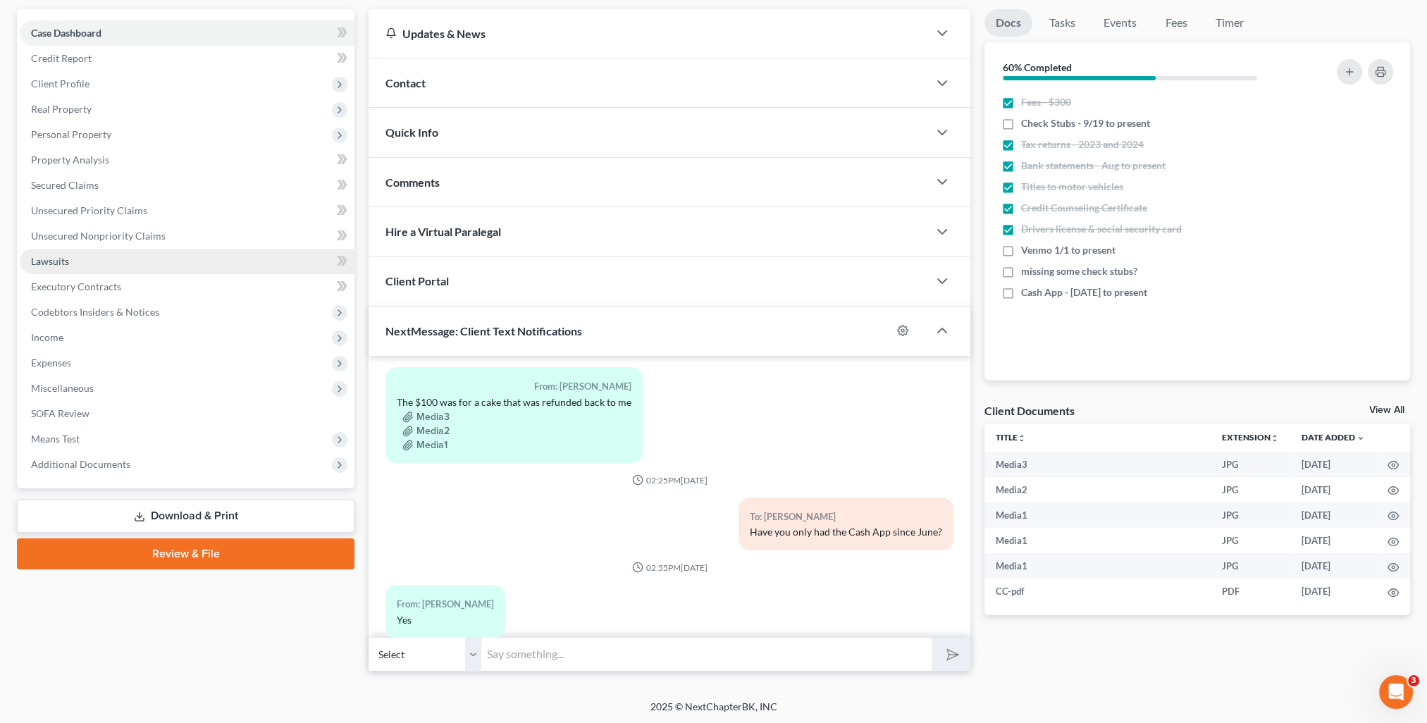
scroll to position [0, 0]
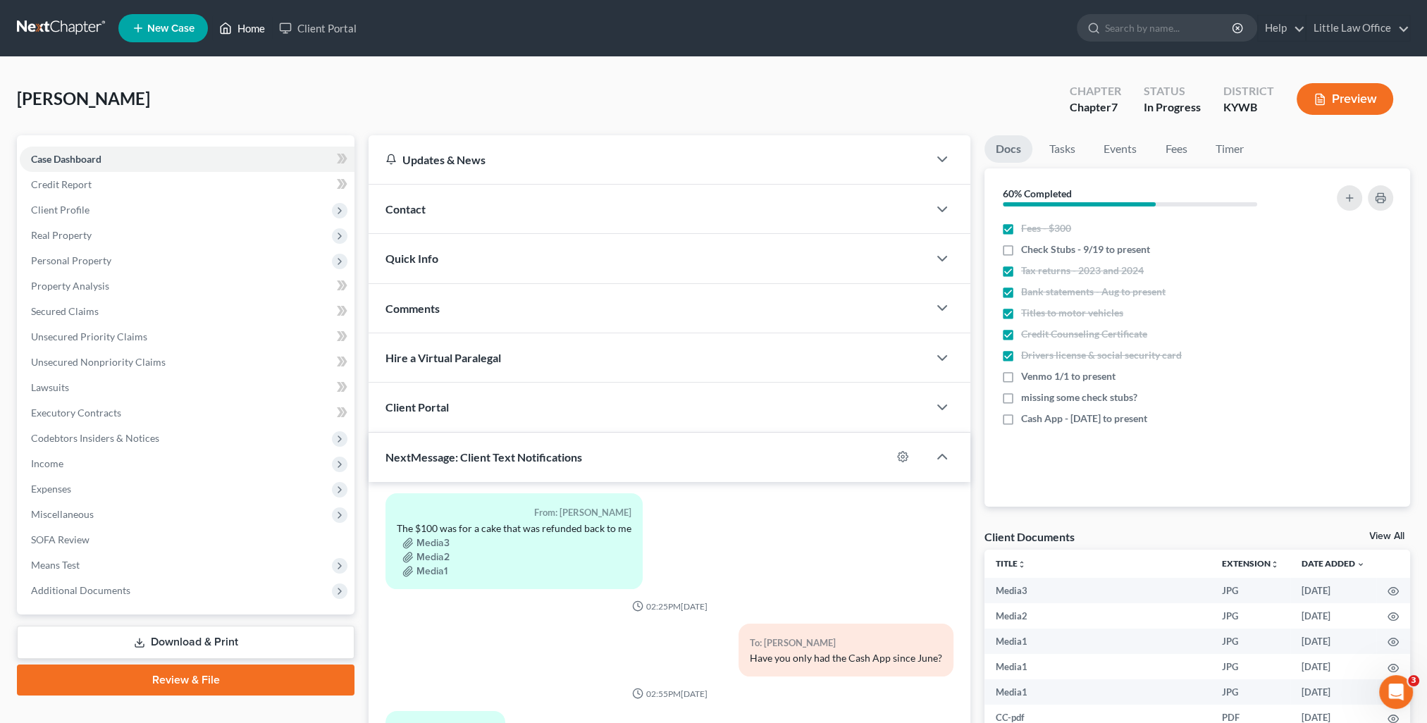
click at [259, 19] on link "Home" at bounding box center [242, 28] width 60 height 25
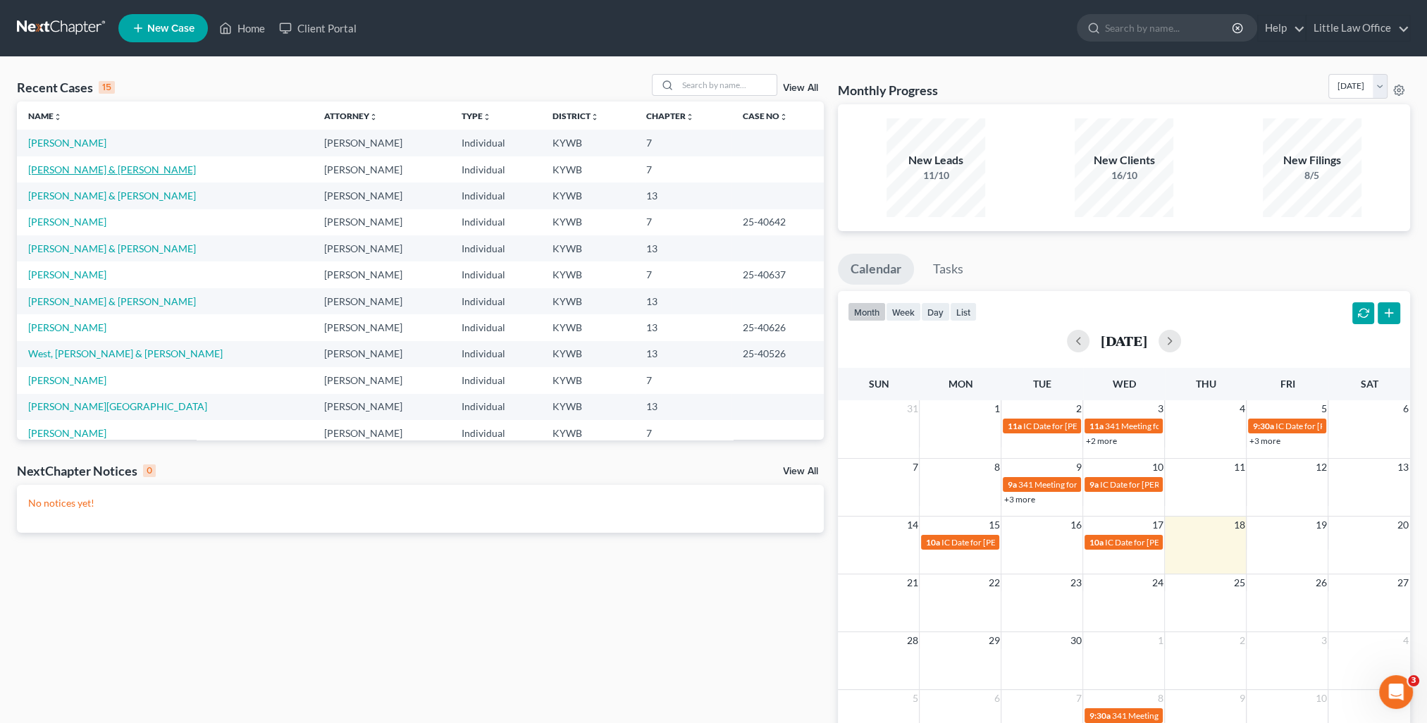
click at [82, 164] on link "[PERSON_NAME] & [PERSON_NAME]" at bounding box center [112, 170] width 168 height 12
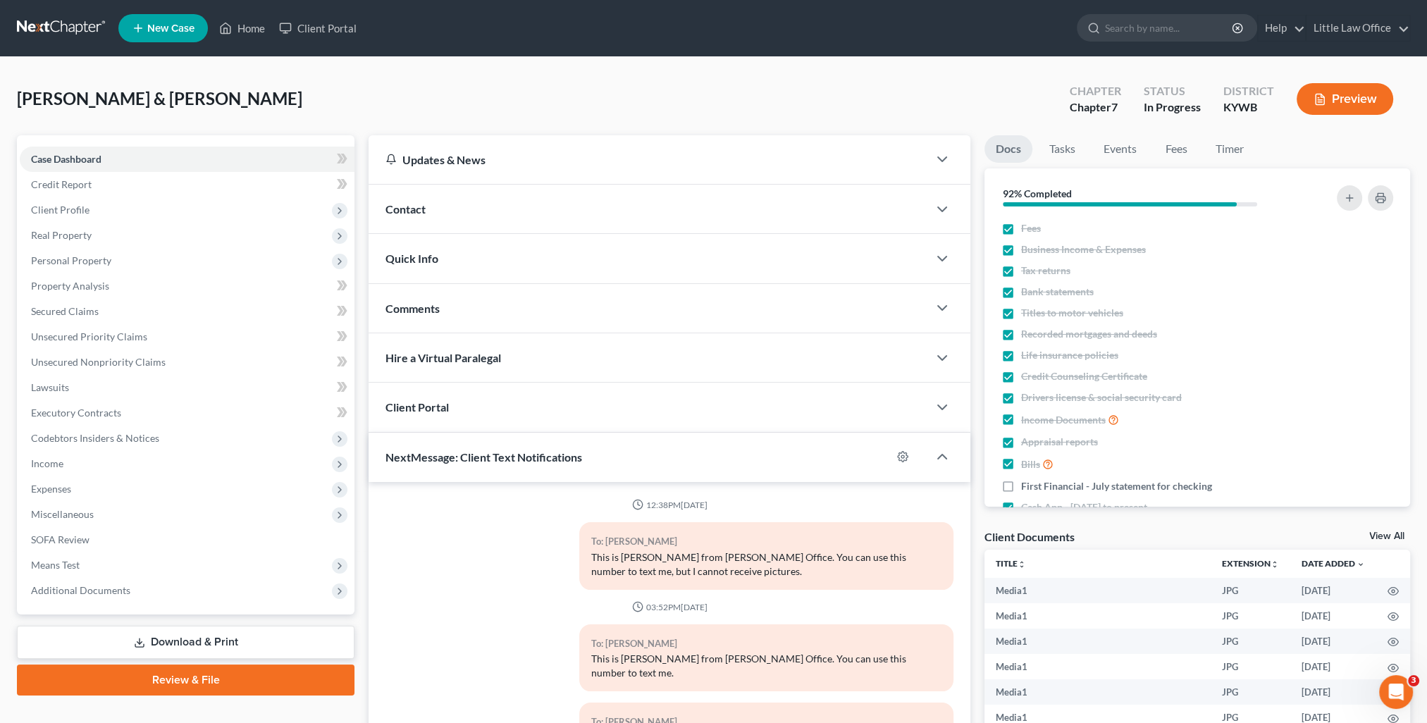
scroll to position [11668, 0]
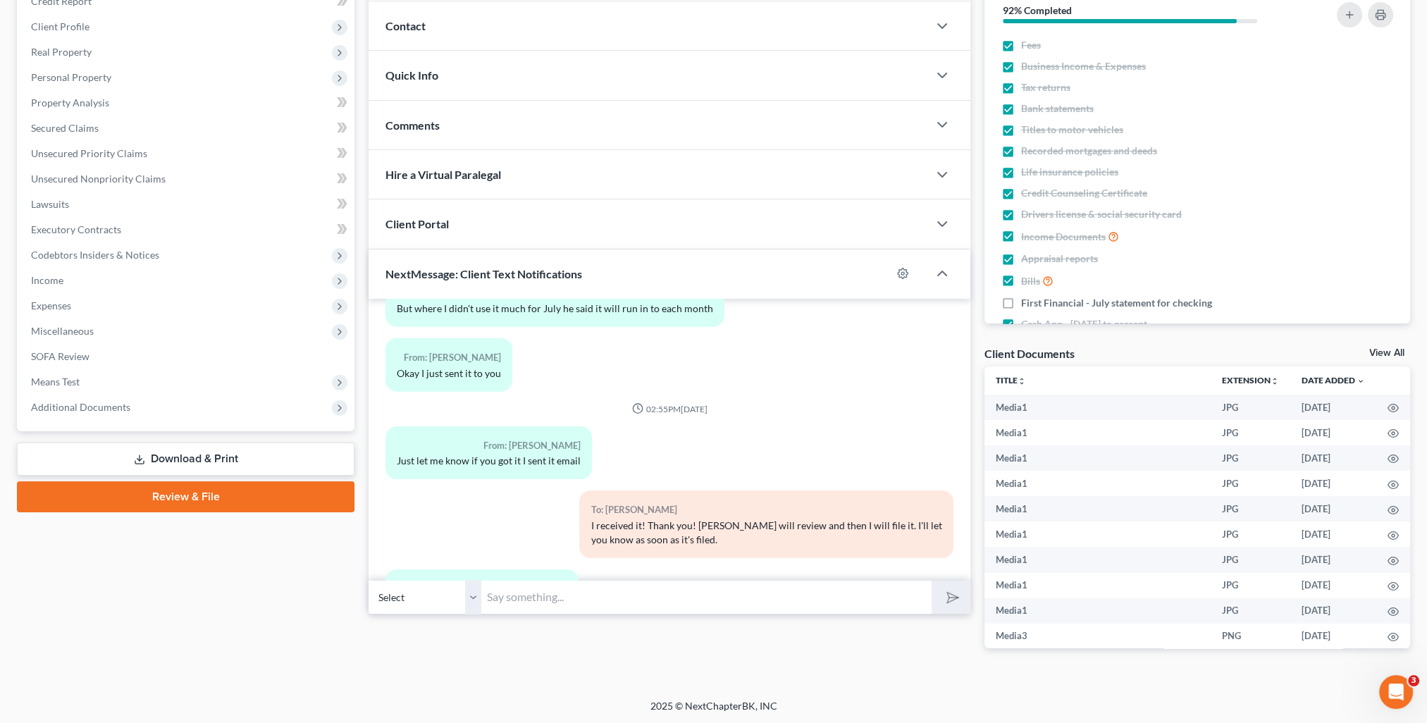
click at [555, 599] on input "text" at bounding box center [706, 597] width 450 height 35
type input "You're very welcome!"
click at [932, 581] on button "submit" at bounding box center [951, 597] width 39 height 33
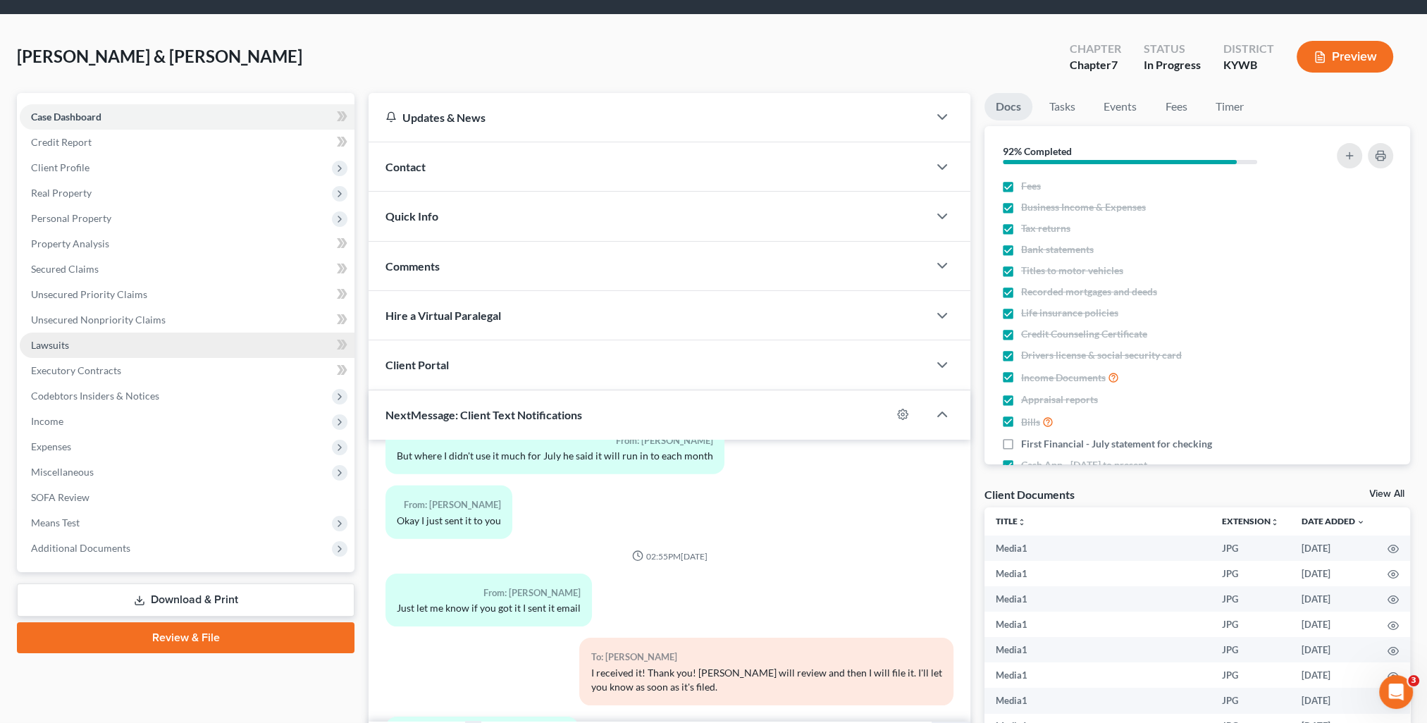
scroll to position [0, 0]
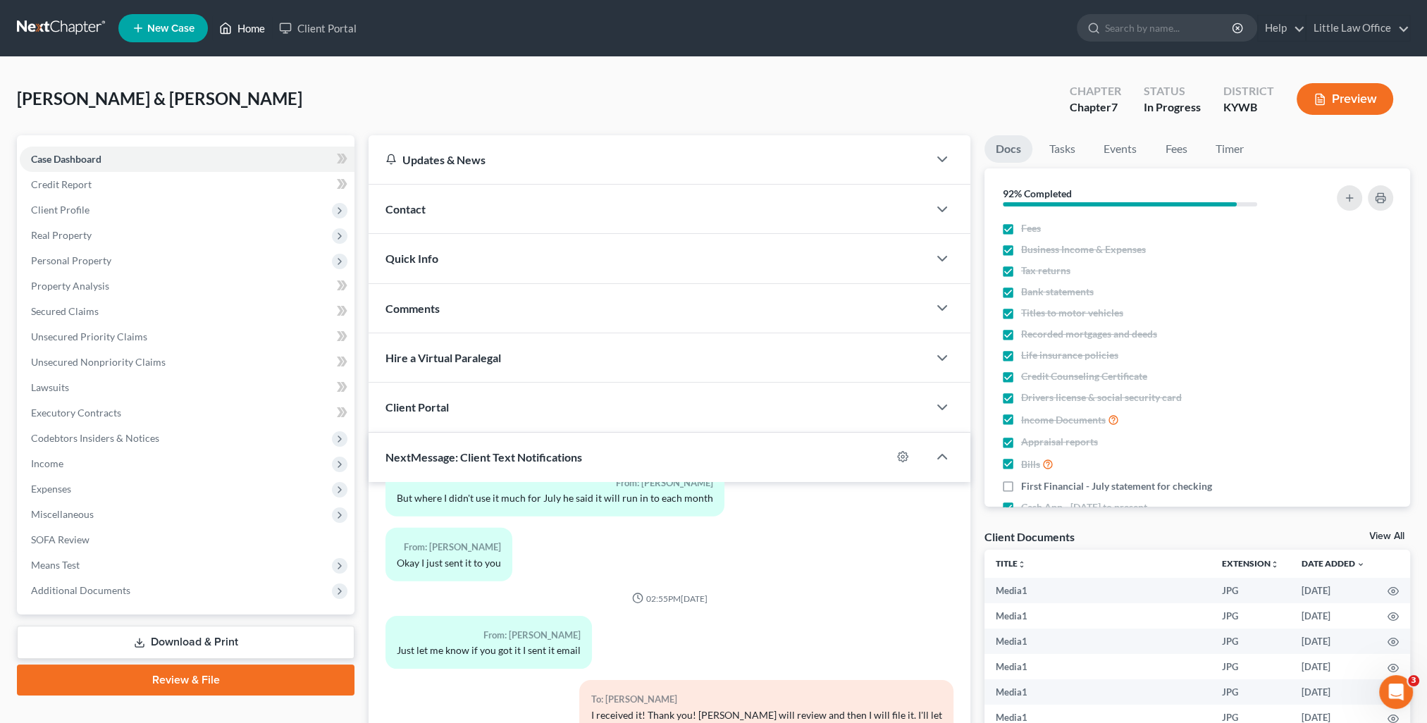
click at [254, 36] on link "Home" at bounding box center [242, 28] width 60 height 25
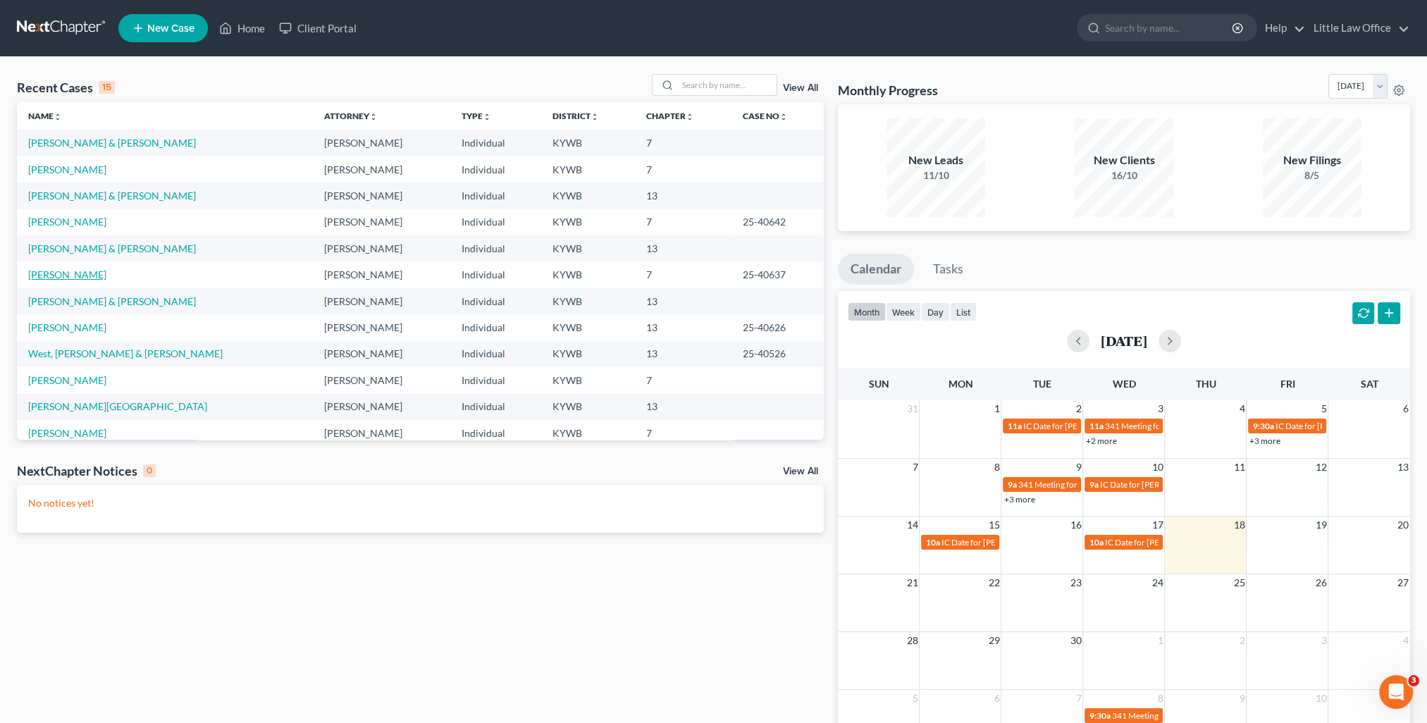
click at [61, 276] on link "[PERSON_NAME]" at bounding box center [67, 275] width 78 height 12
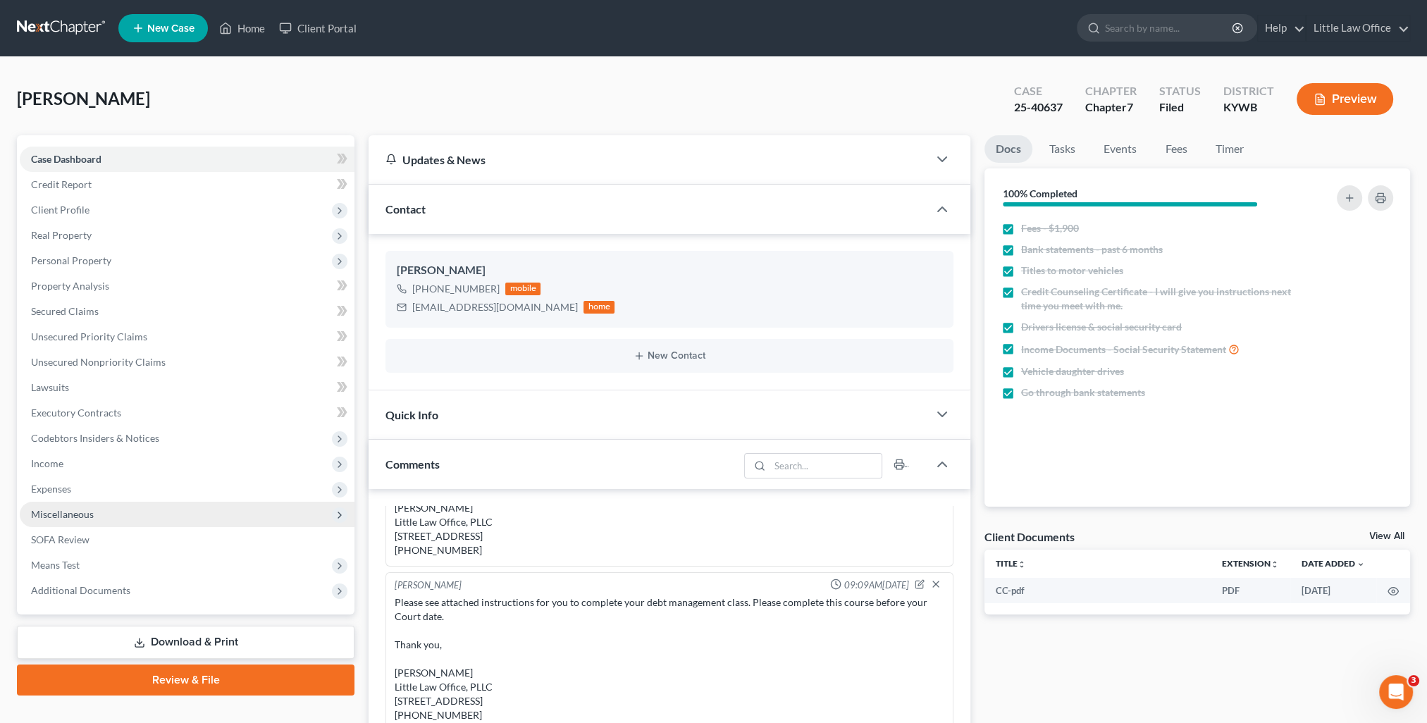
scroll to position [799, 0]
click at [55, 467] on span "Income" at bounding box center [47, 463] width 32 height 12
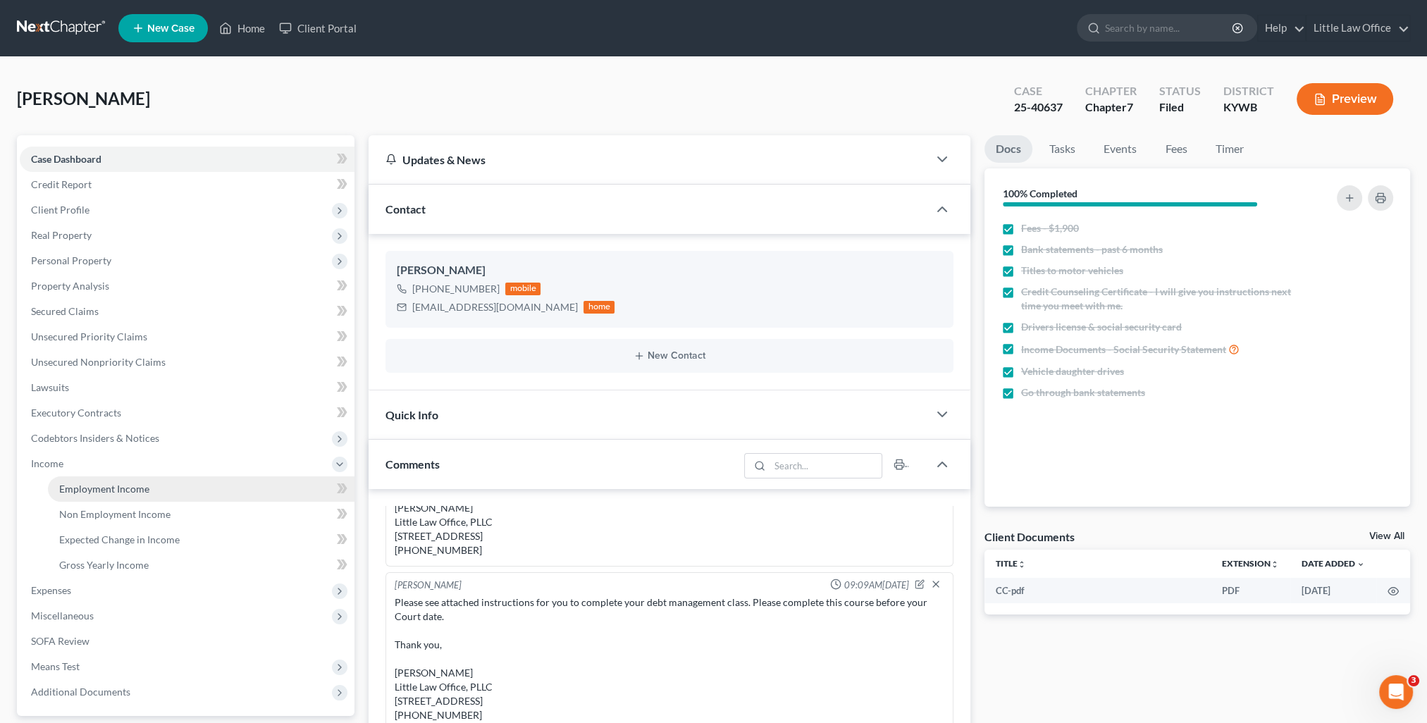
click at [107, 484] on span "Employment Income" at bounding box center [104, 489] width 90 height 12
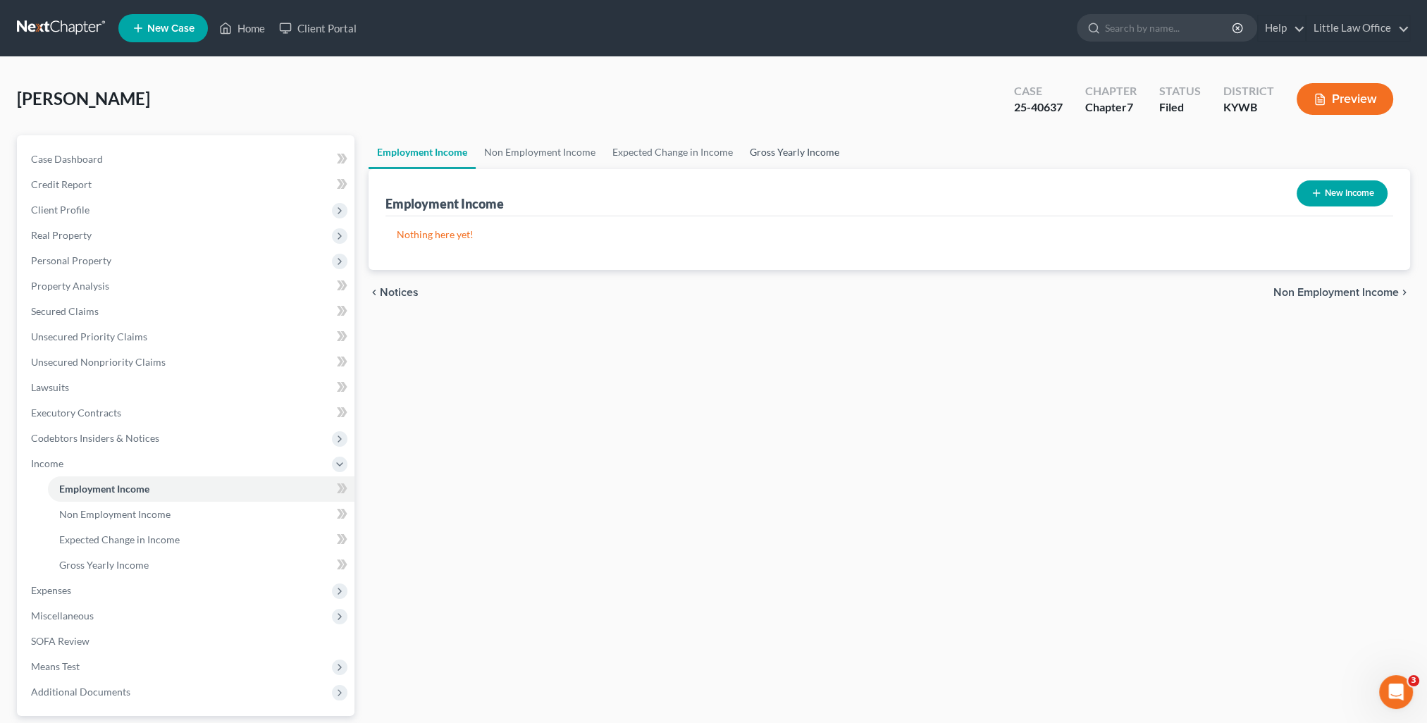
click at [787, 156] on link "Gross Yearly Income" at bounding box center [795, 152] width 106 height 34
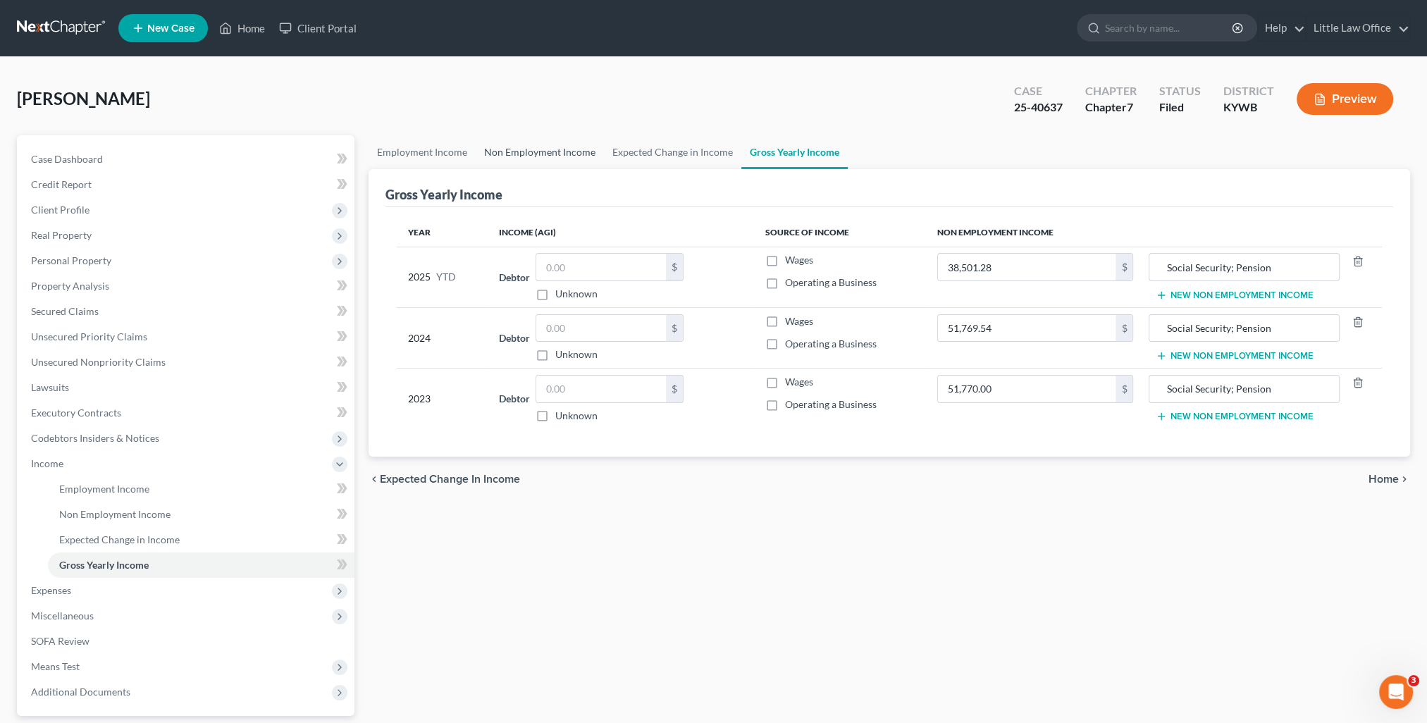
click at [522, 155] on link "Non Employment Income" at bounding box center [540, 152] width 128 height 34
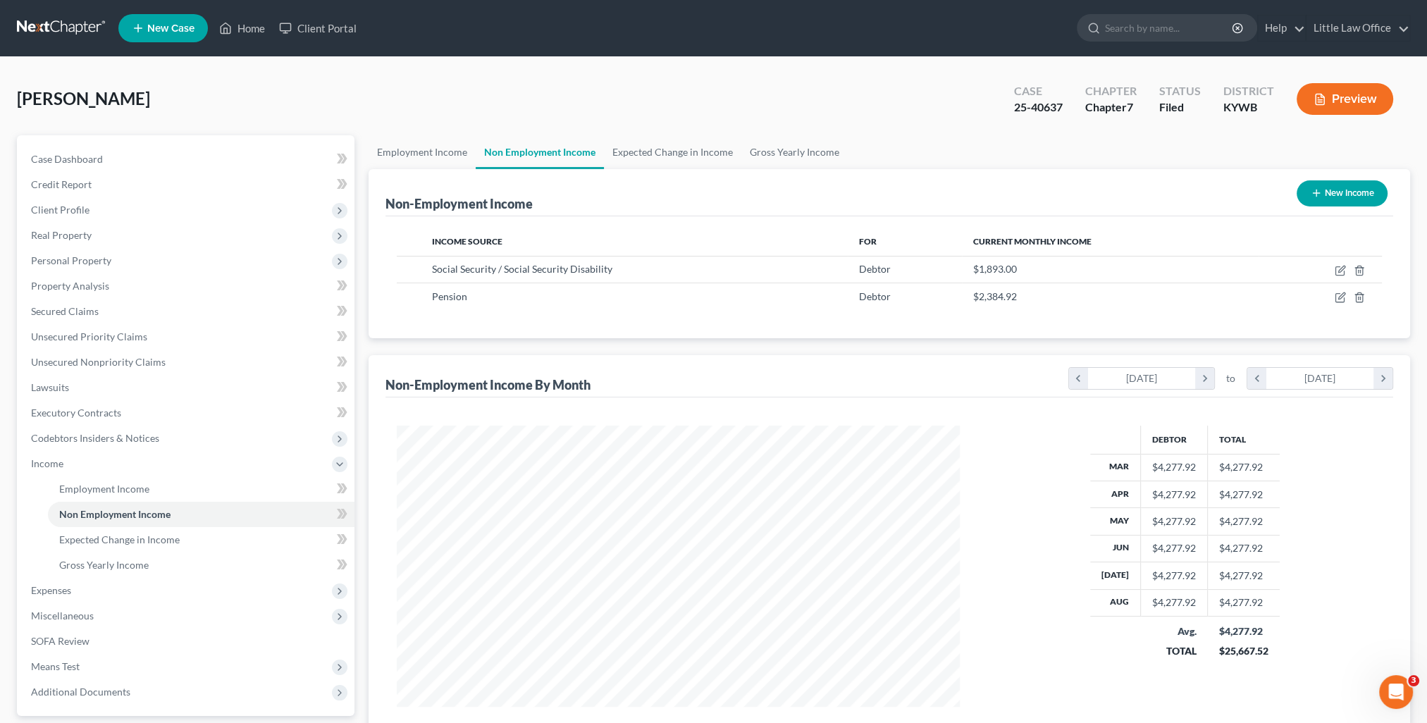
scroll to position [281, 591]
click at [111, 162] on link "Case Dashboard" at bounding box center [187, 159] width 335 height 25
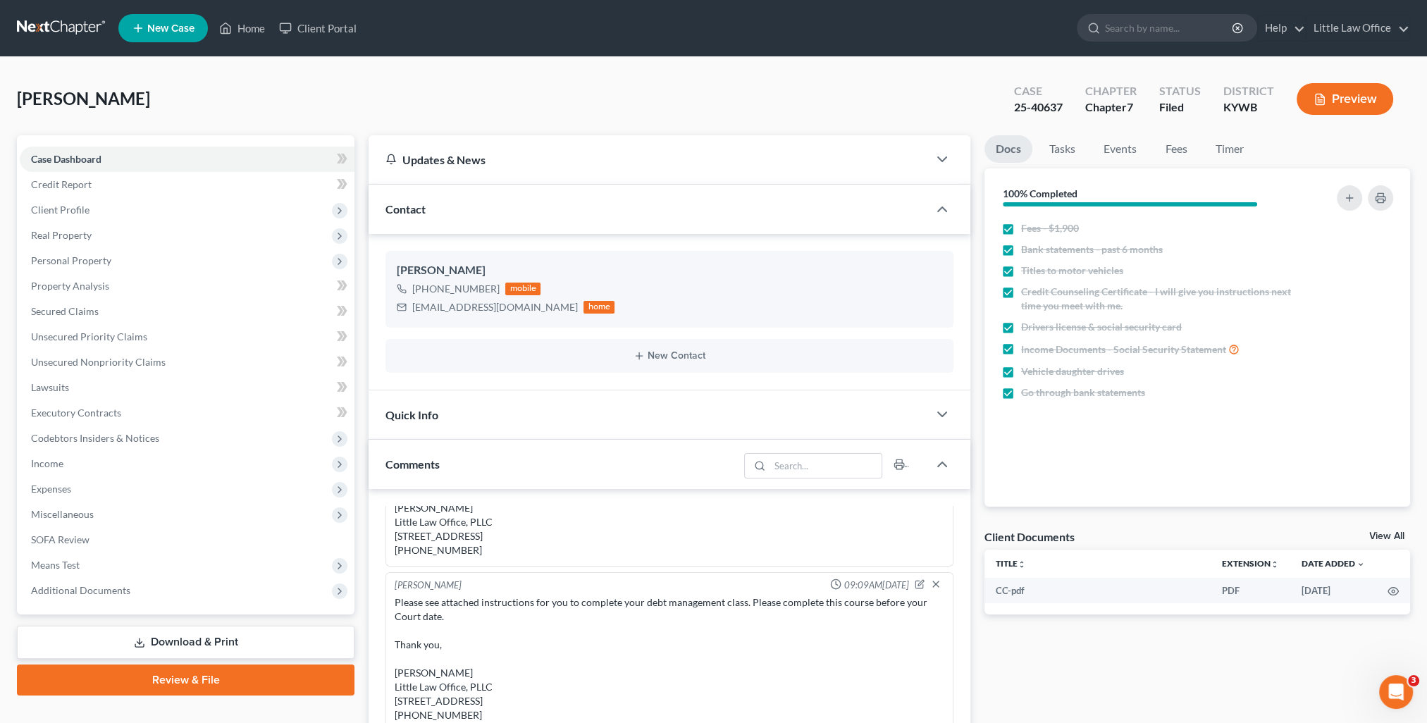
scroll to position [799, 0]
click at [482, 211] on div "Contact" at bounding box center [649, 209] width 560 height 49
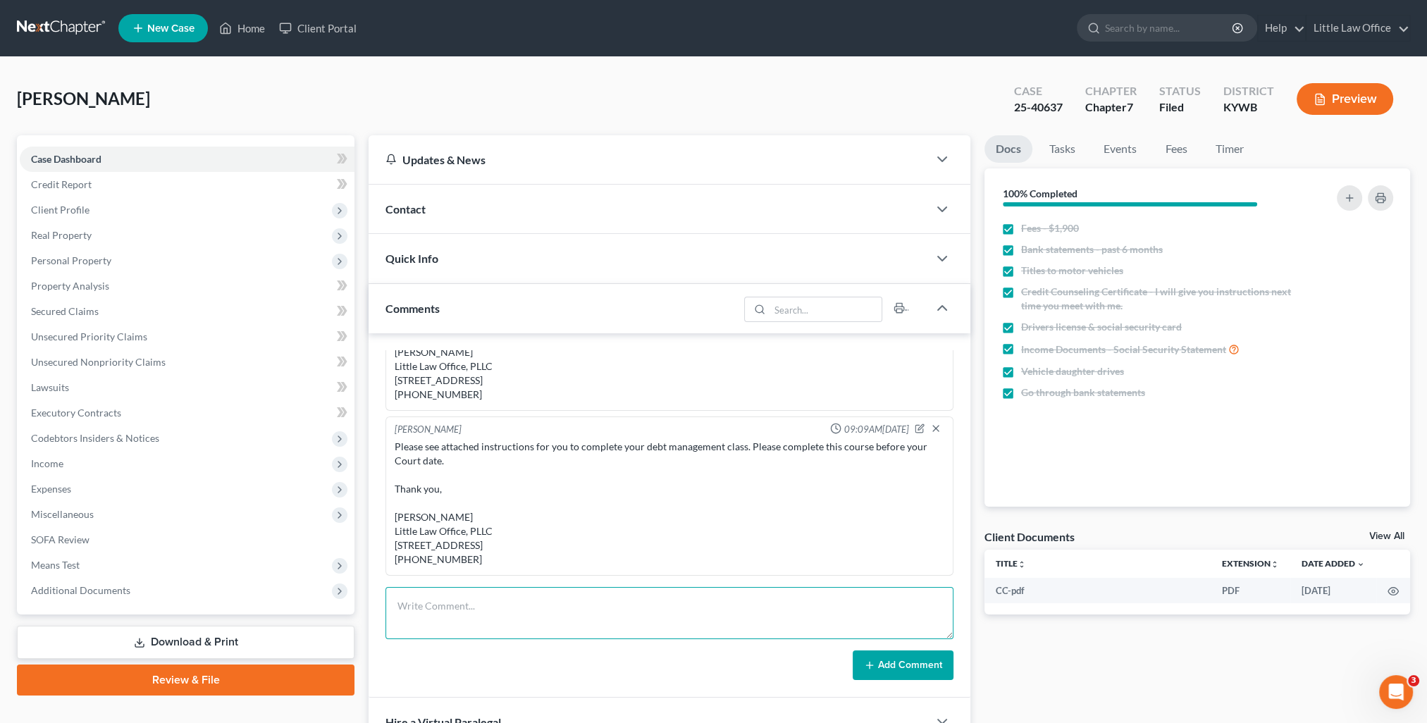
click at [585, 617] on textarea at bounding box center [670, 613] width 568 height 52
type textarea "Documents uploaded to BlueStylus."
click at [857, 667] on button "Add Comment" at bounding box center [903, 666] width 101 height 30
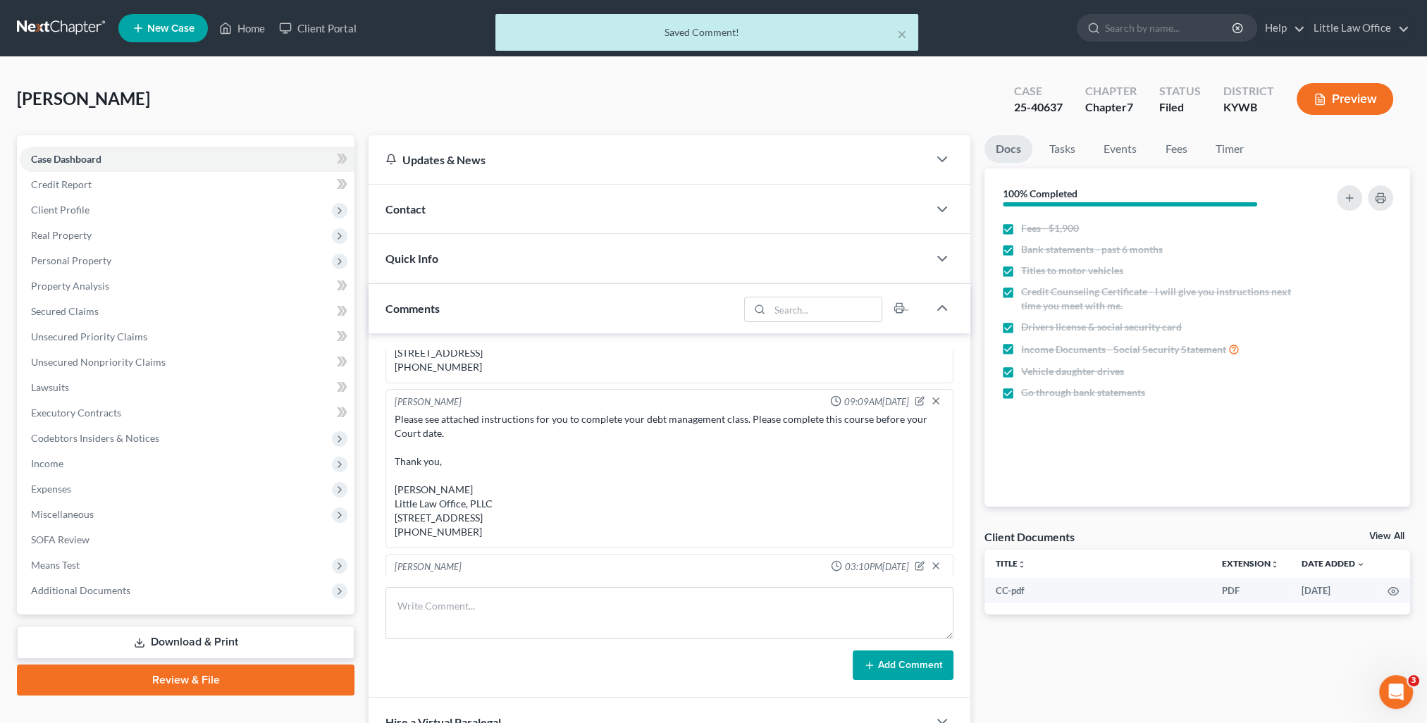
scroll to position [192, 0]
